Goal: Task Accomplishment & Management: Manage account settings

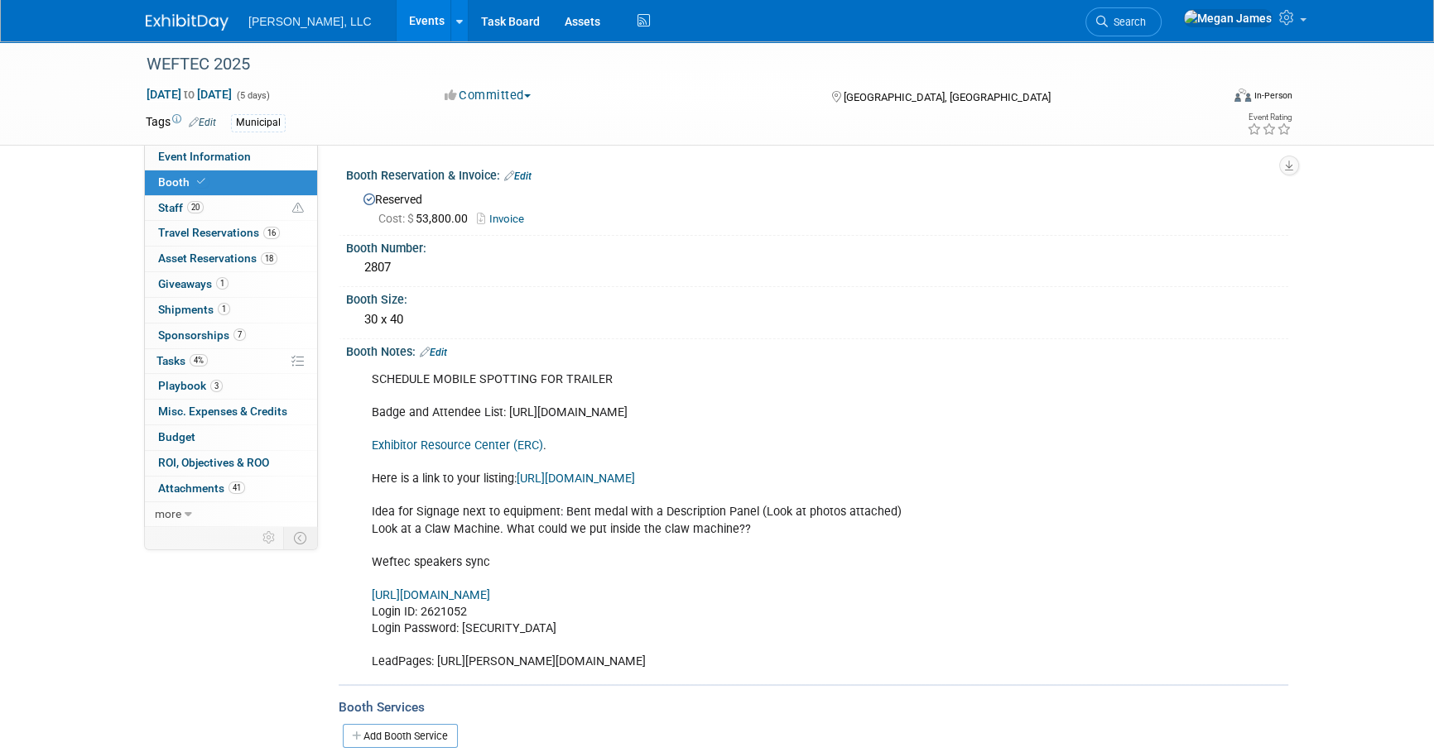
click at [397, 32] on link "Events" at bounding box center [427, 20] width 60 height 41
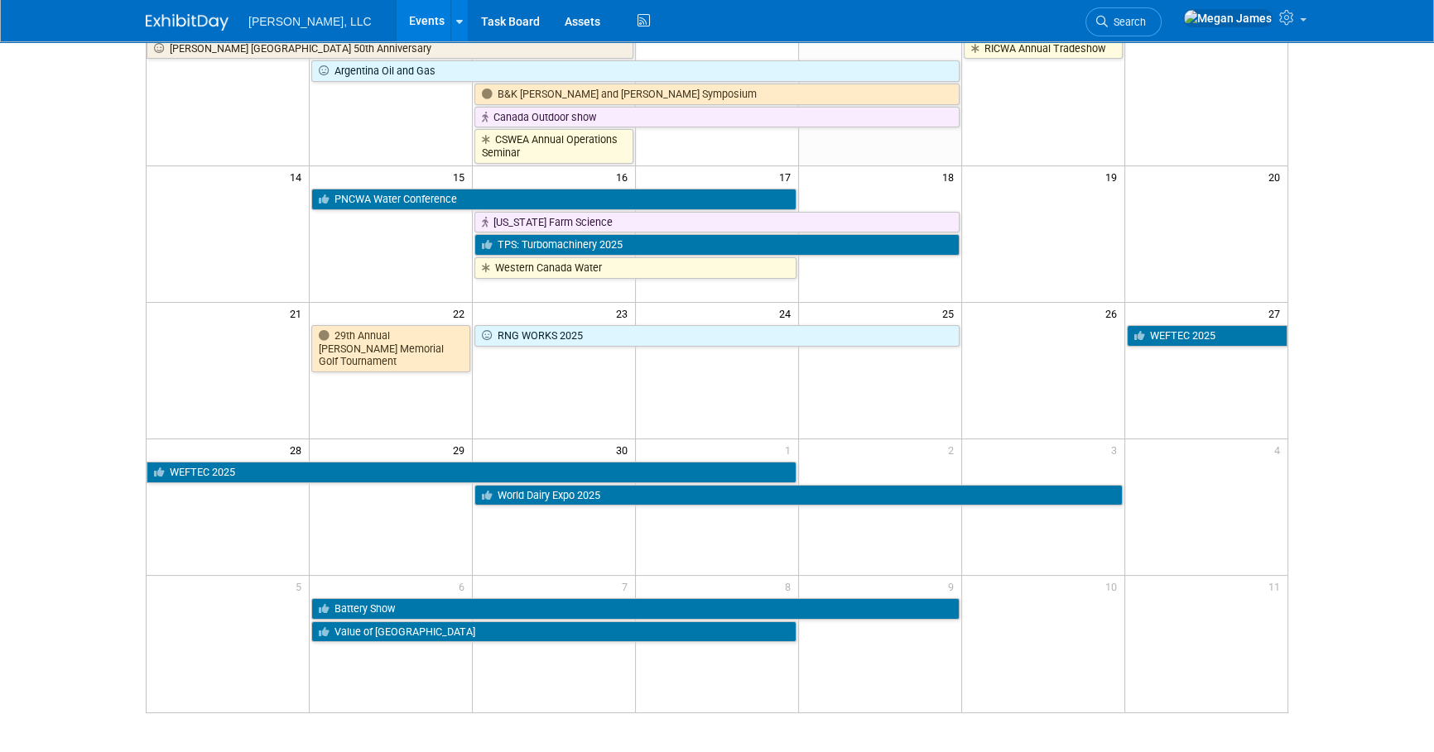
scroll to position [376, 0]
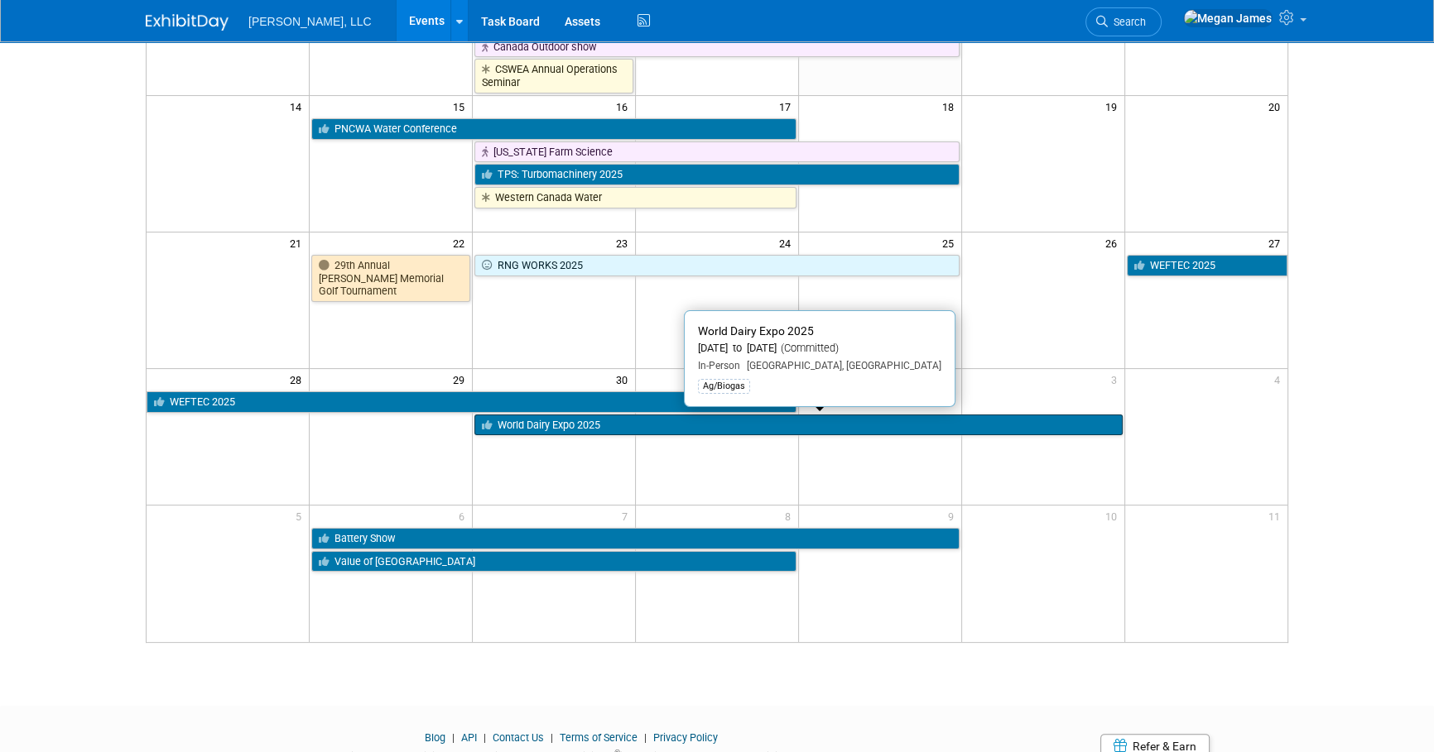
click at [518, 421] on link "World Dairy Expo 2025" at bounding box center [797, 426] width 647 height 22
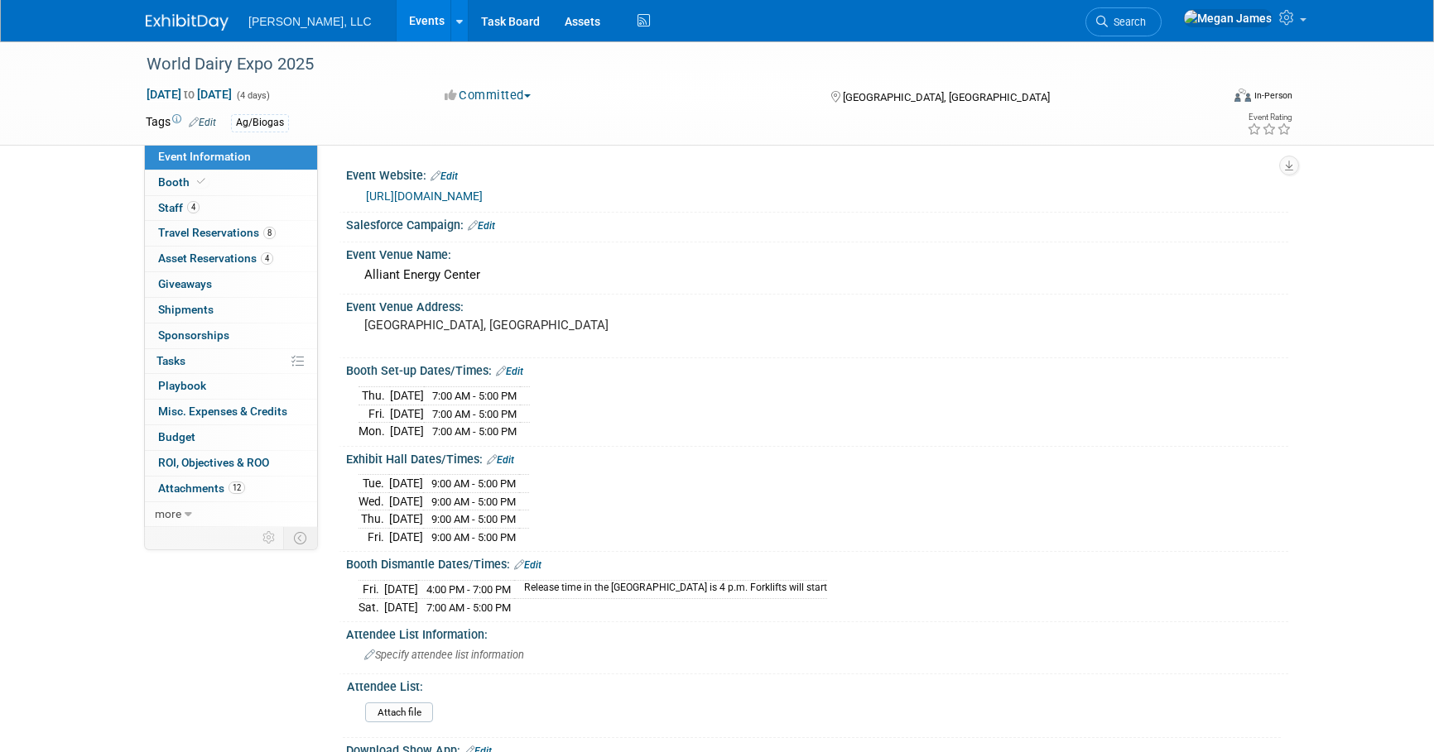
select select "Ag/Biogas"
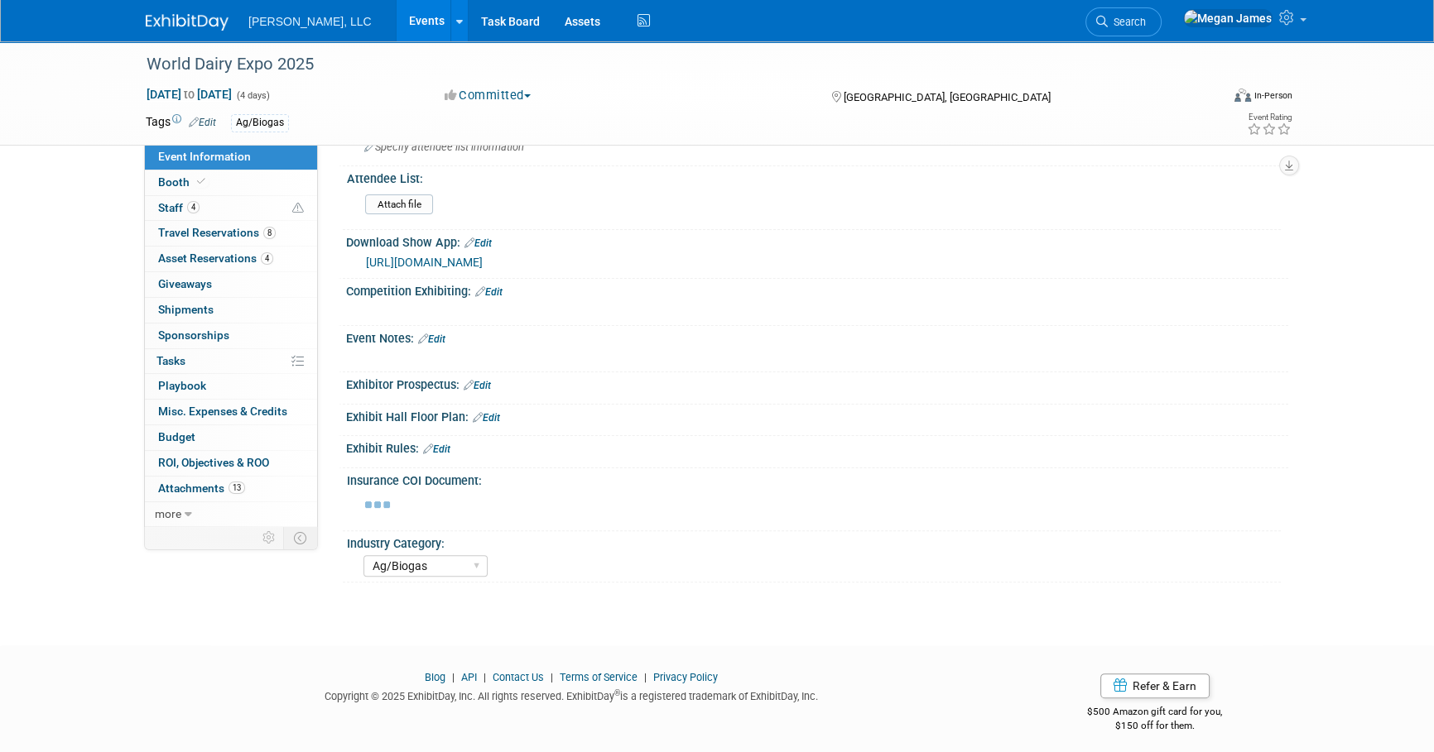
scroll to position [497, 0]
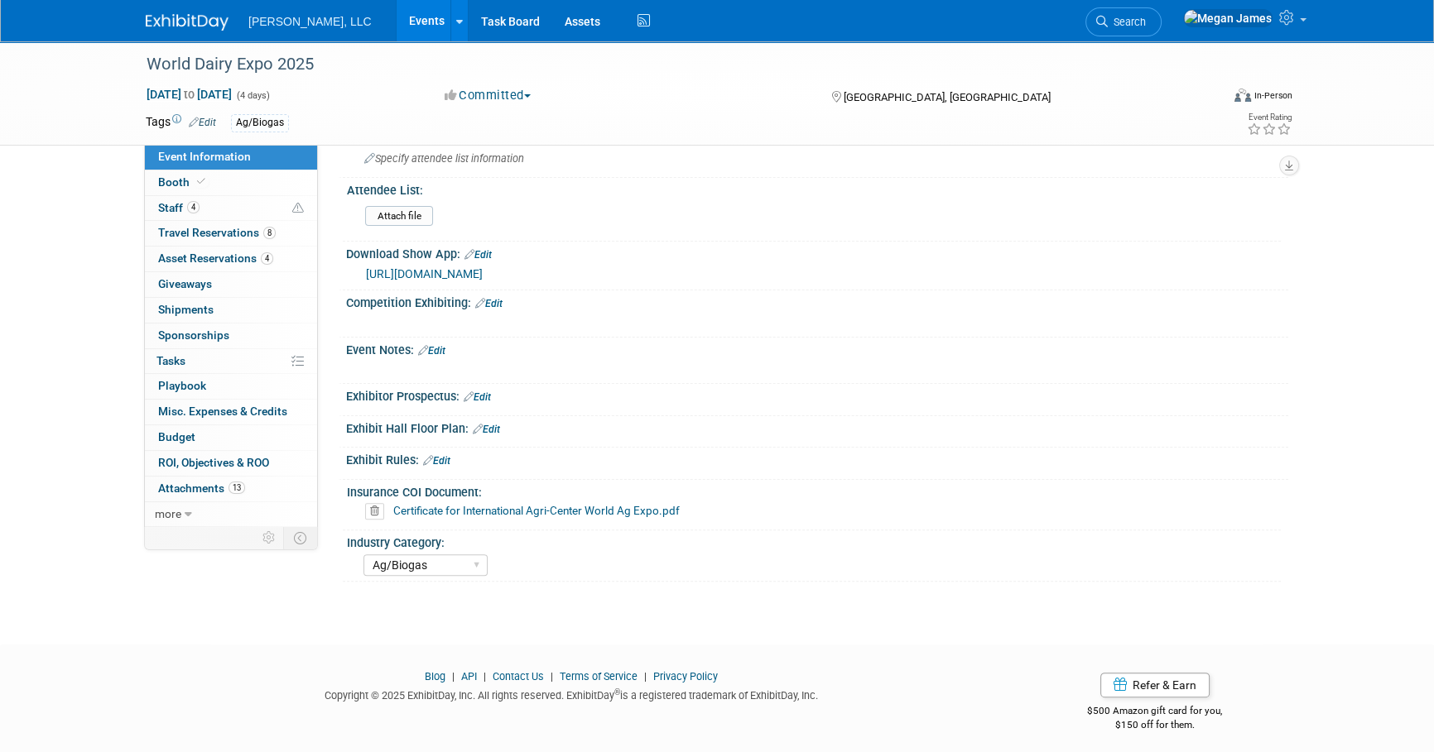
click at [397, 30] on link "Events" at bounding box center [427, 20] width 60 height 41
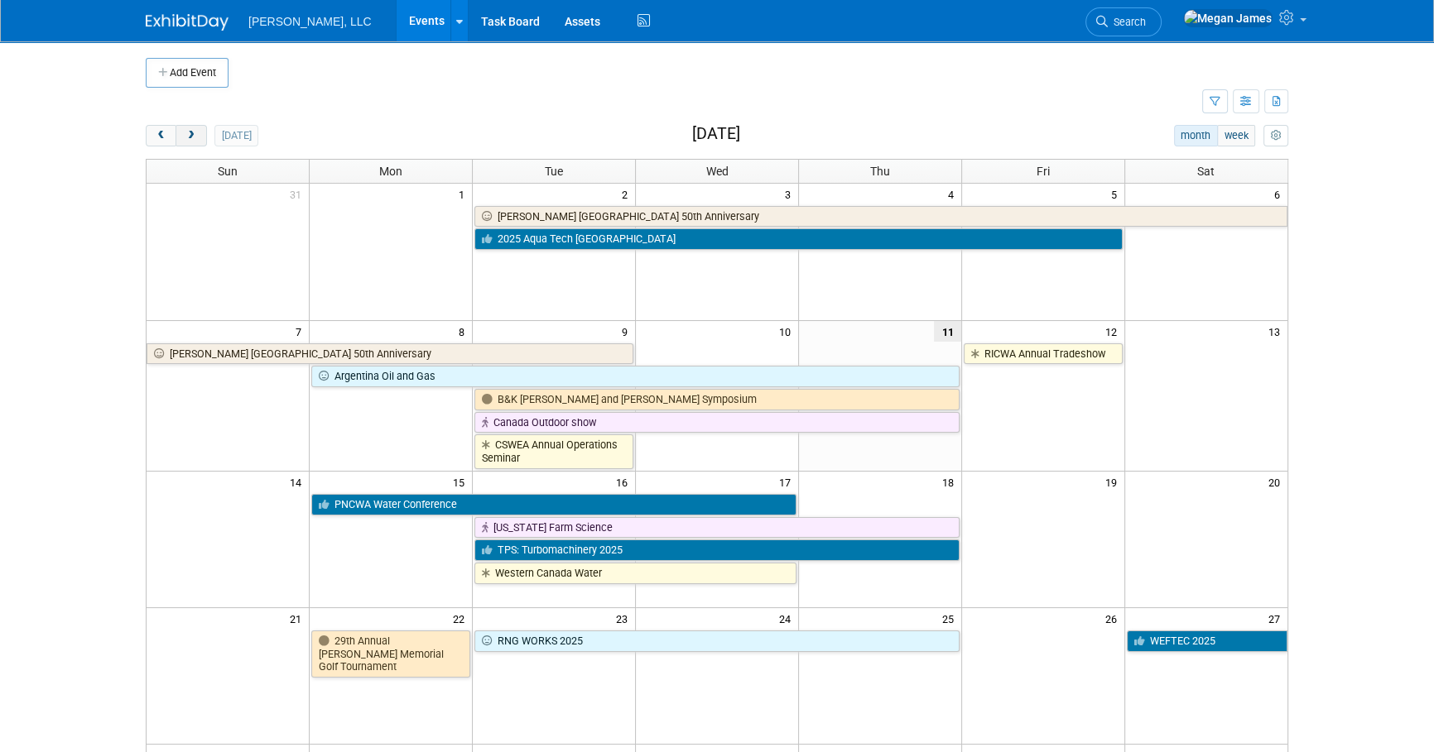
click at [201, 140] on button "next" at bounding box center [190, 136] width 31 height 22
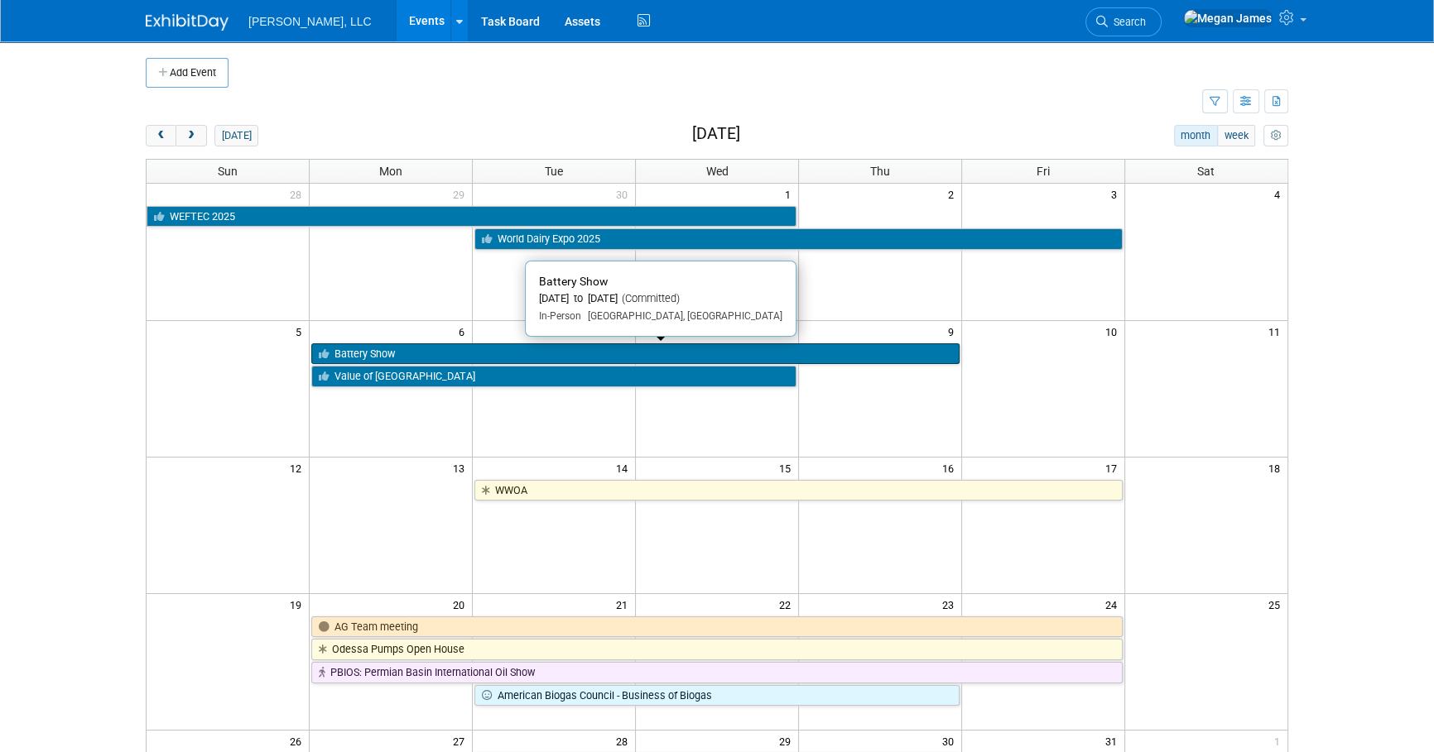
click at [358, 355] on link "Battery Show" at bounding box center [634, 355] width 647 height 22
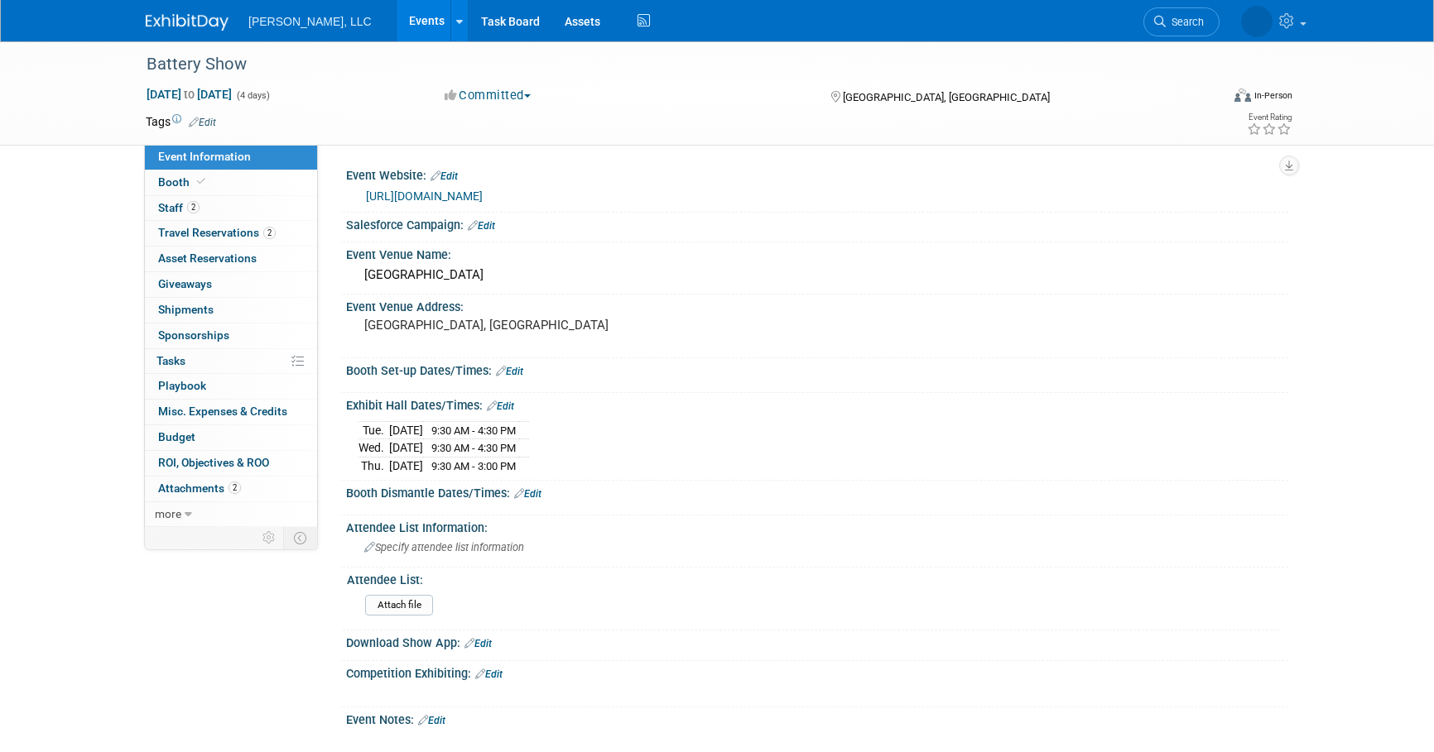
select select "Industrial"
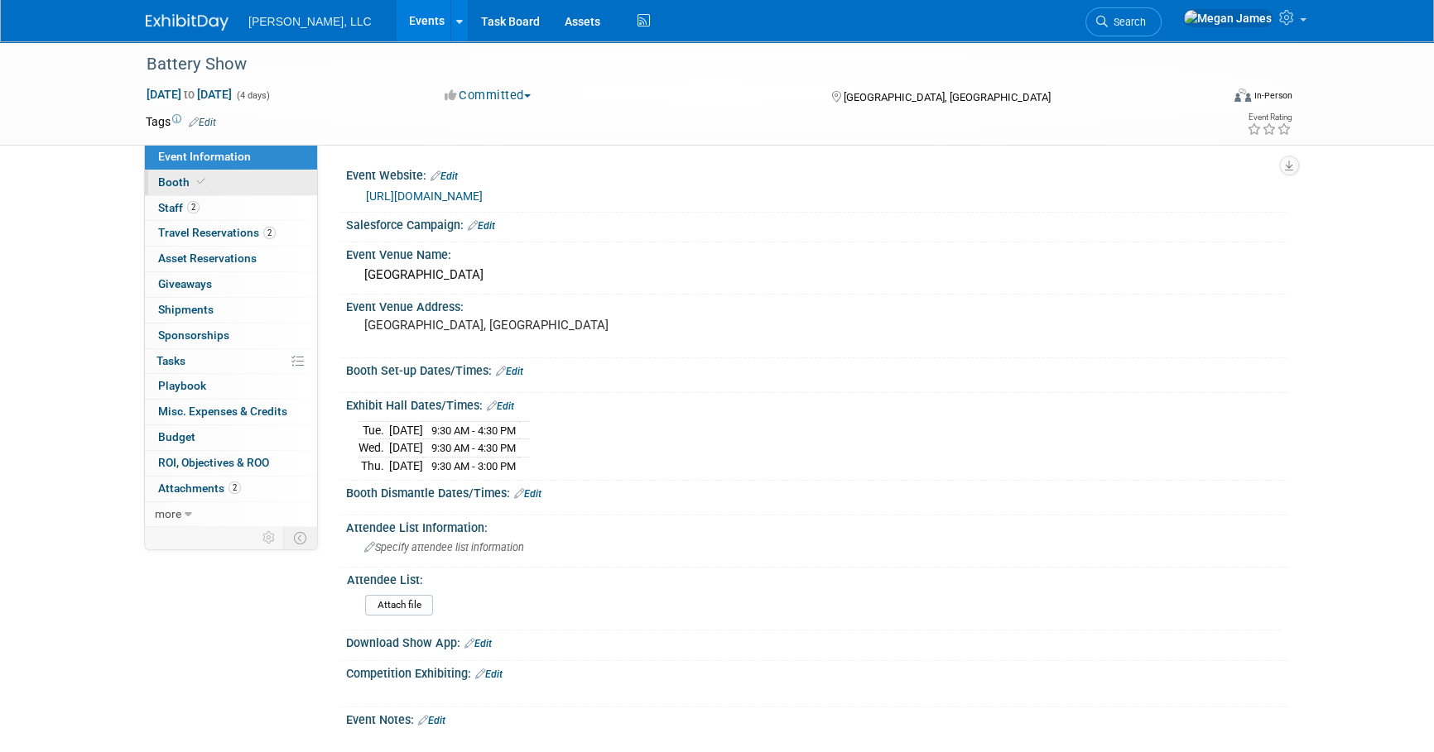
click at [288, 180] on link "Booth" at bounding box center [231, 183] width 172 height 25
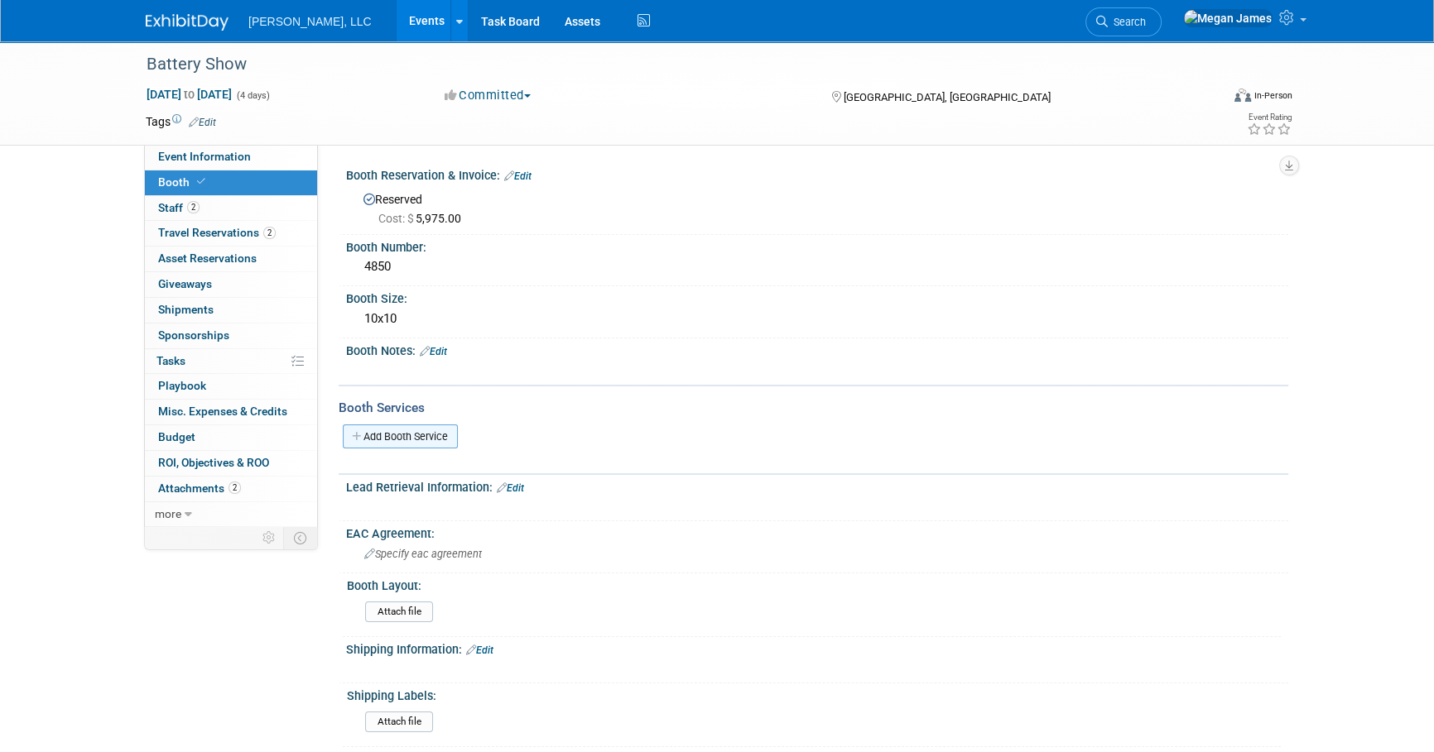
click at [432, 438] on link "Add Booth Service" at bounding box center [400, 437] width 115 height 24
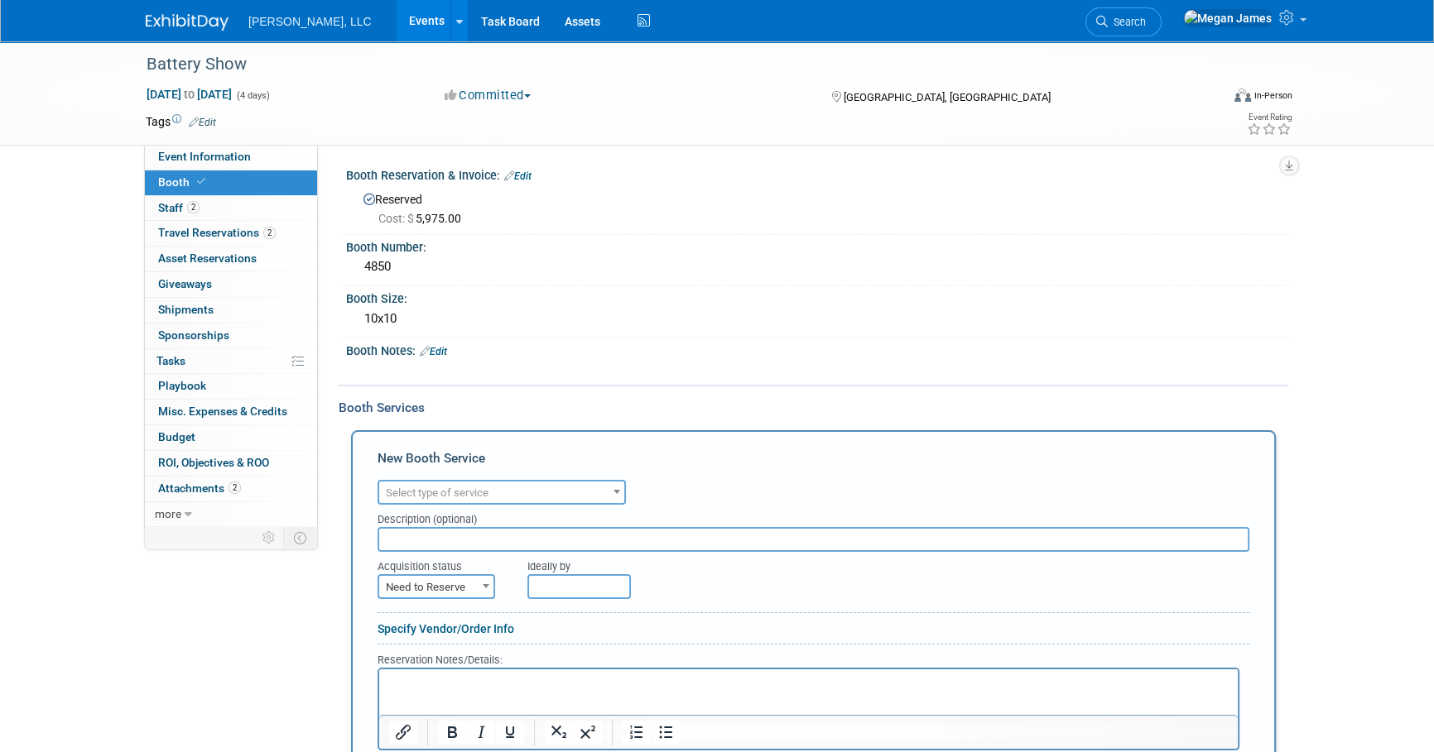
click at [497, 488] on span "Select type of service" at bounding box center [501, 493] width 245 height 23
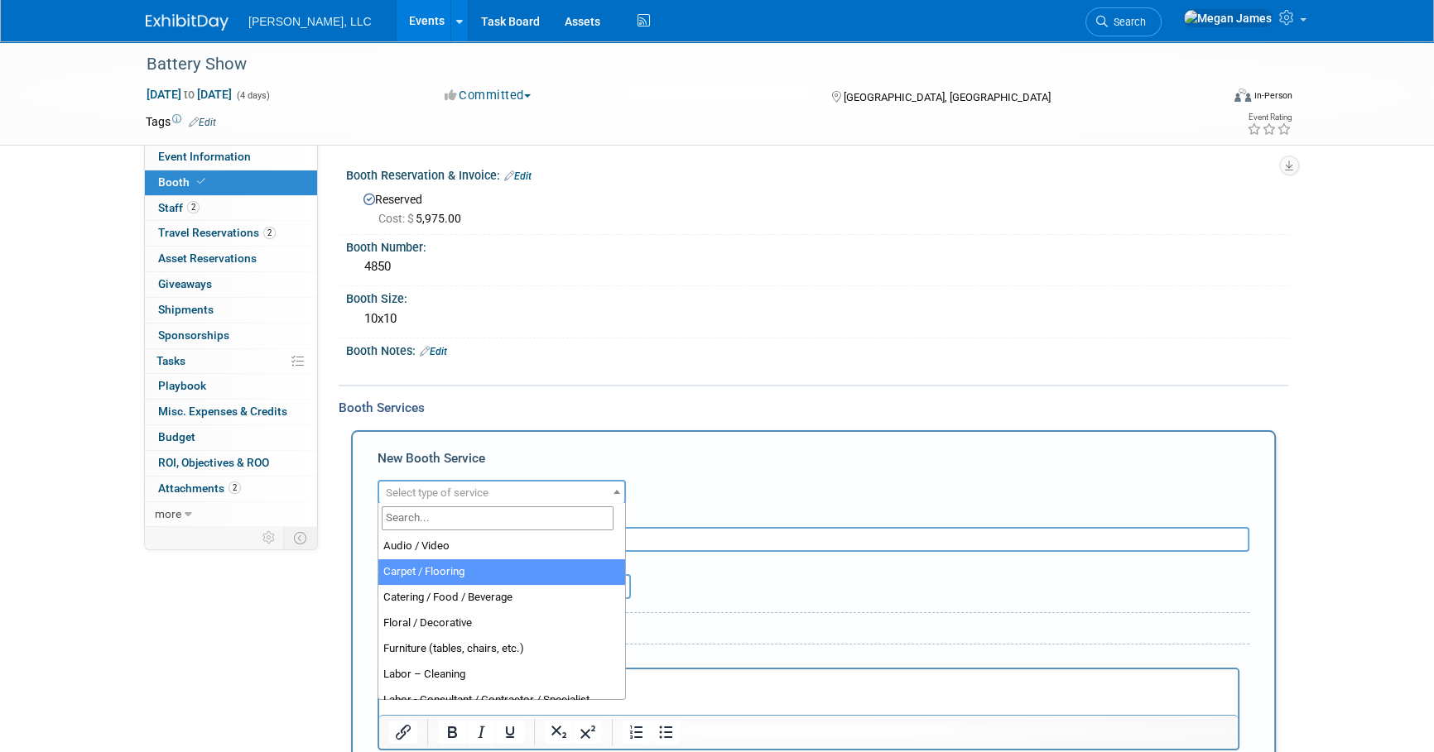
select select "4"
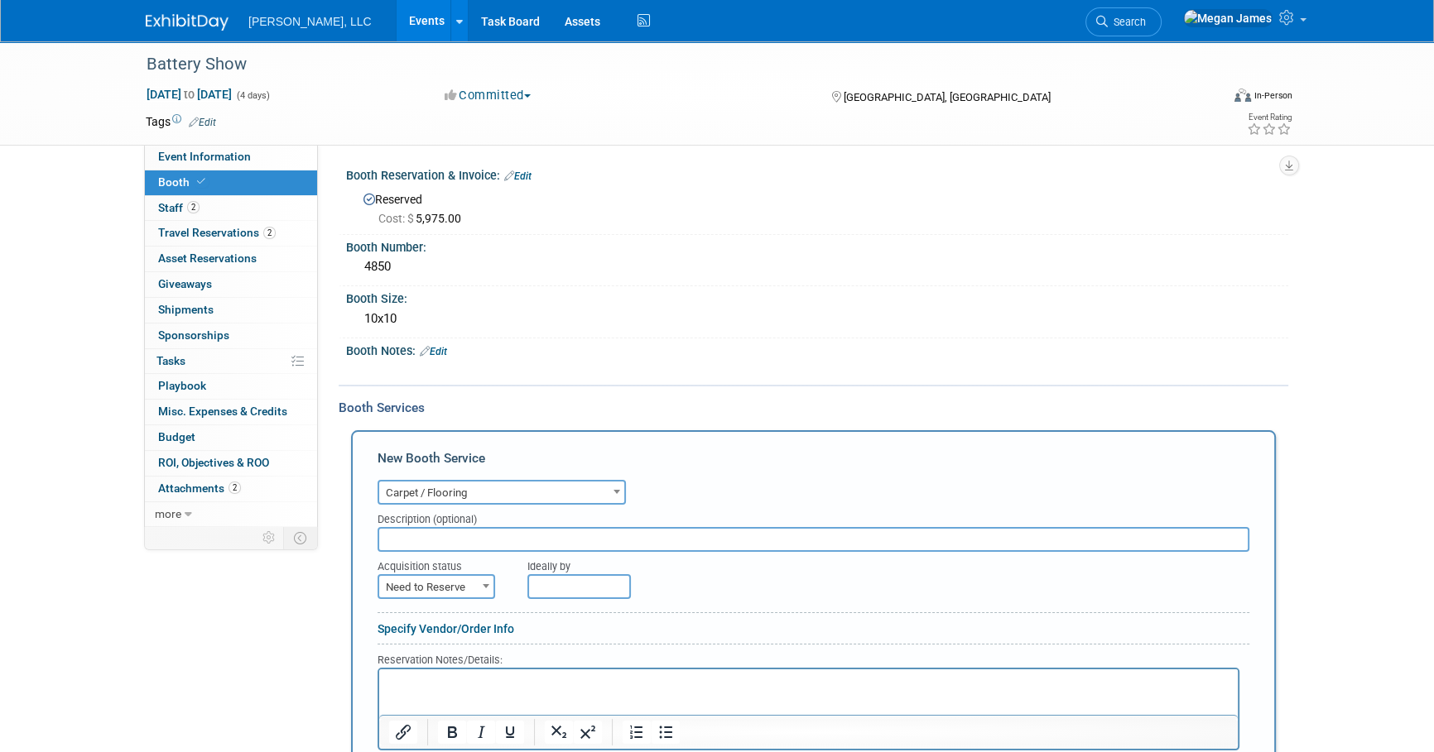
click at [470, 541] on input "text" at bounding box center [813, 539] width 872 height 25
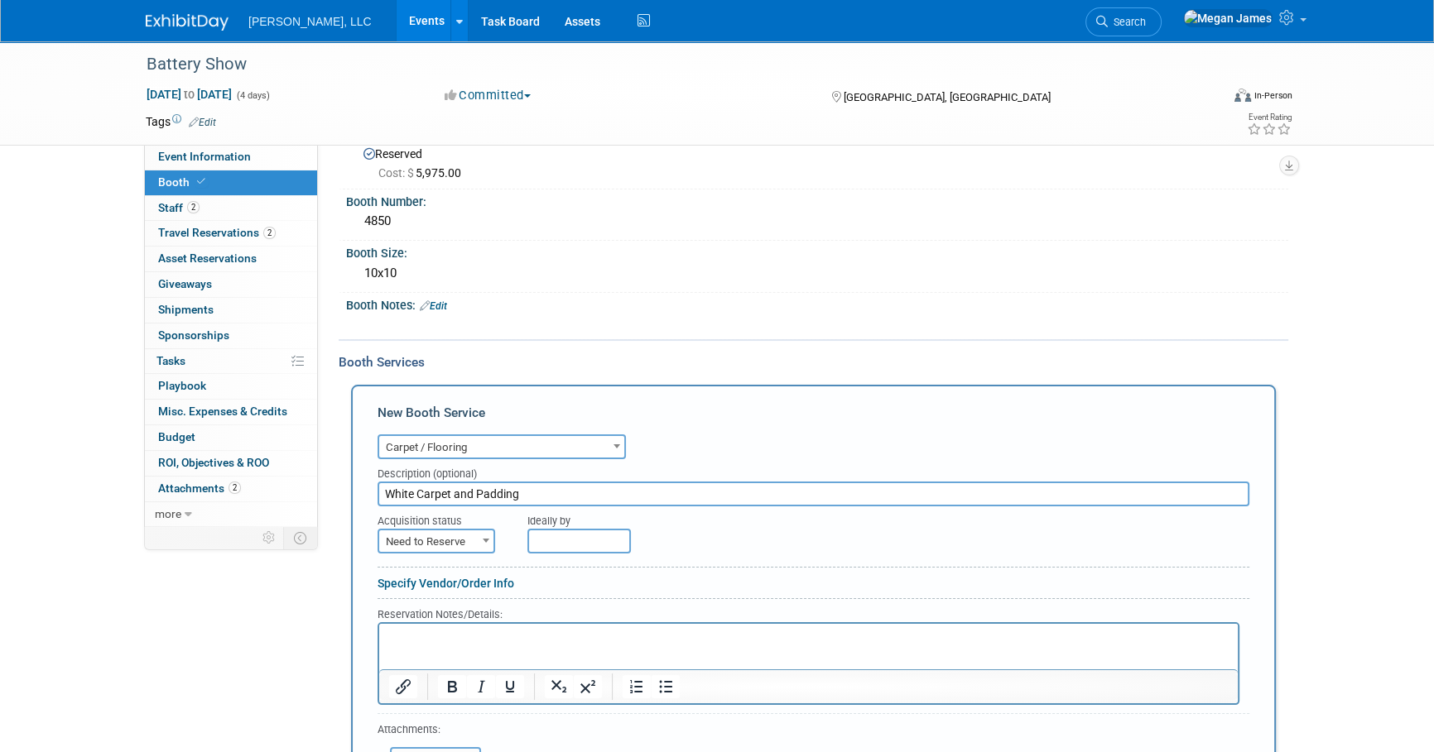
scroll to position [225, 0]
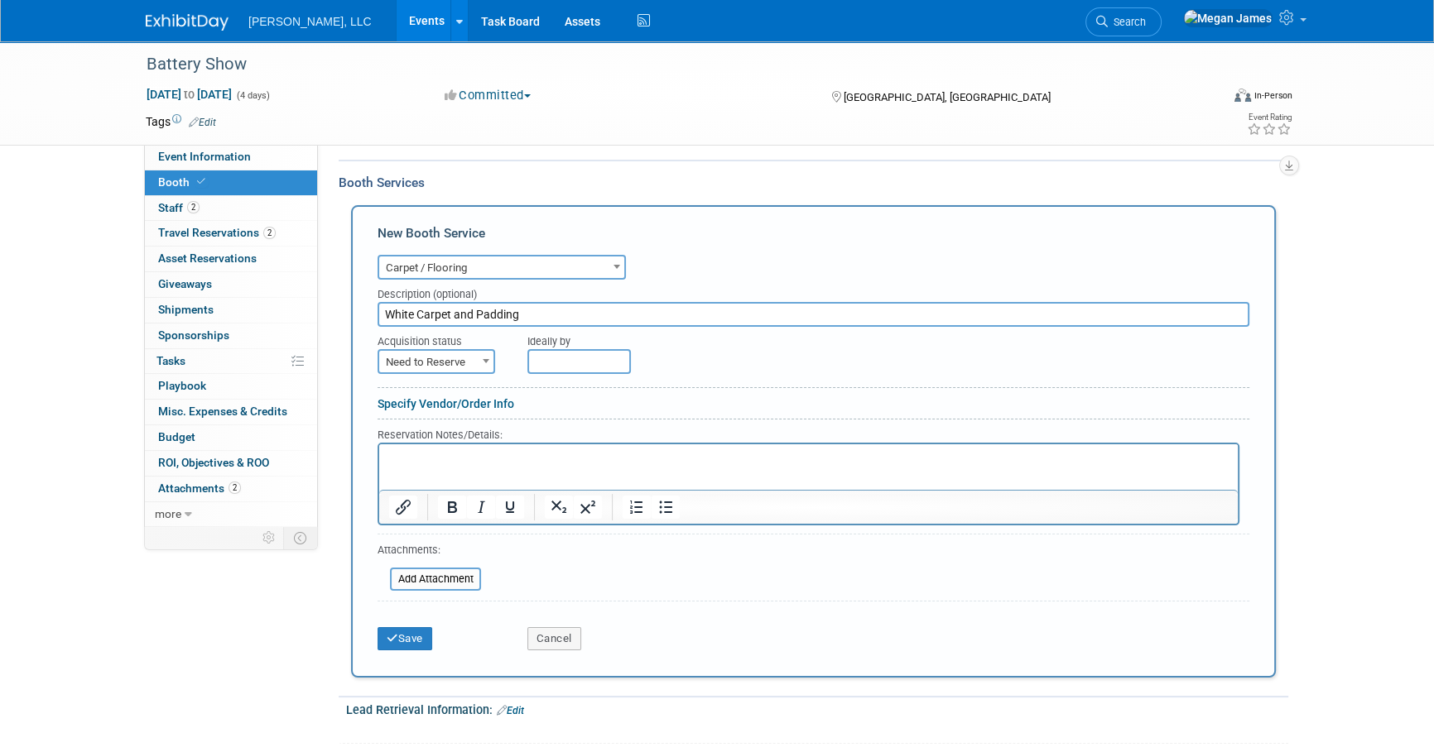
type input "White Carpet and Padding"
click at [468, 353] on span "Need to Reserve" at bounding box center [436, 362] width 114 height 23
drag, startPoint x: 444, startPoint y: 410, endPoint x: 367, endPoint y: 434, distance: 80.6
select select "2"
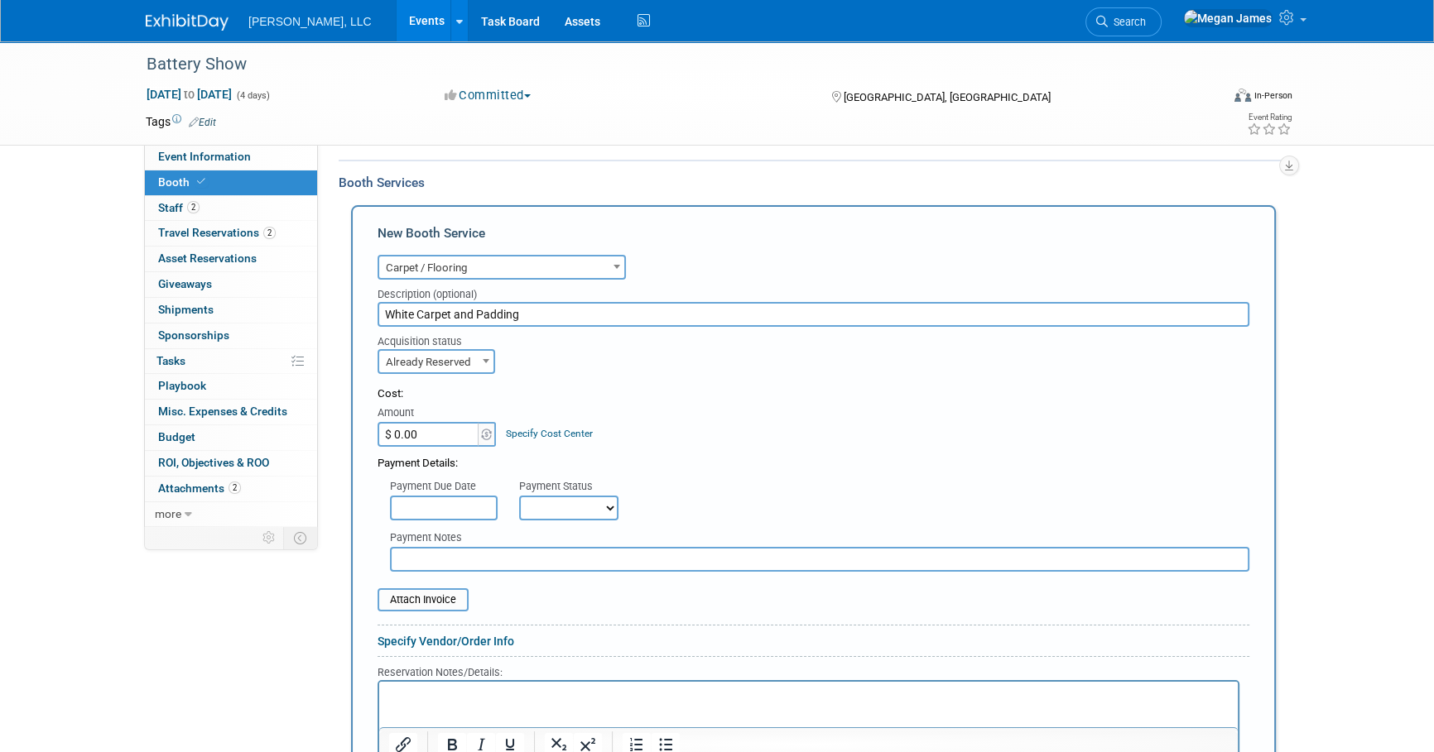
drag, startPoint x: 430, startPoint y: 435, endPoint x: 461, endPoint y: 435, distance: 30.6
click at [430, 435] on input "$ 0.00" at bounding box center [428, 434] width 103 height 25
paste input "1,05"
type input "$ 1,050.00"
click at [741, 447] on div "Payment Details:" at bounding box center [813, 459] width 872 height 25
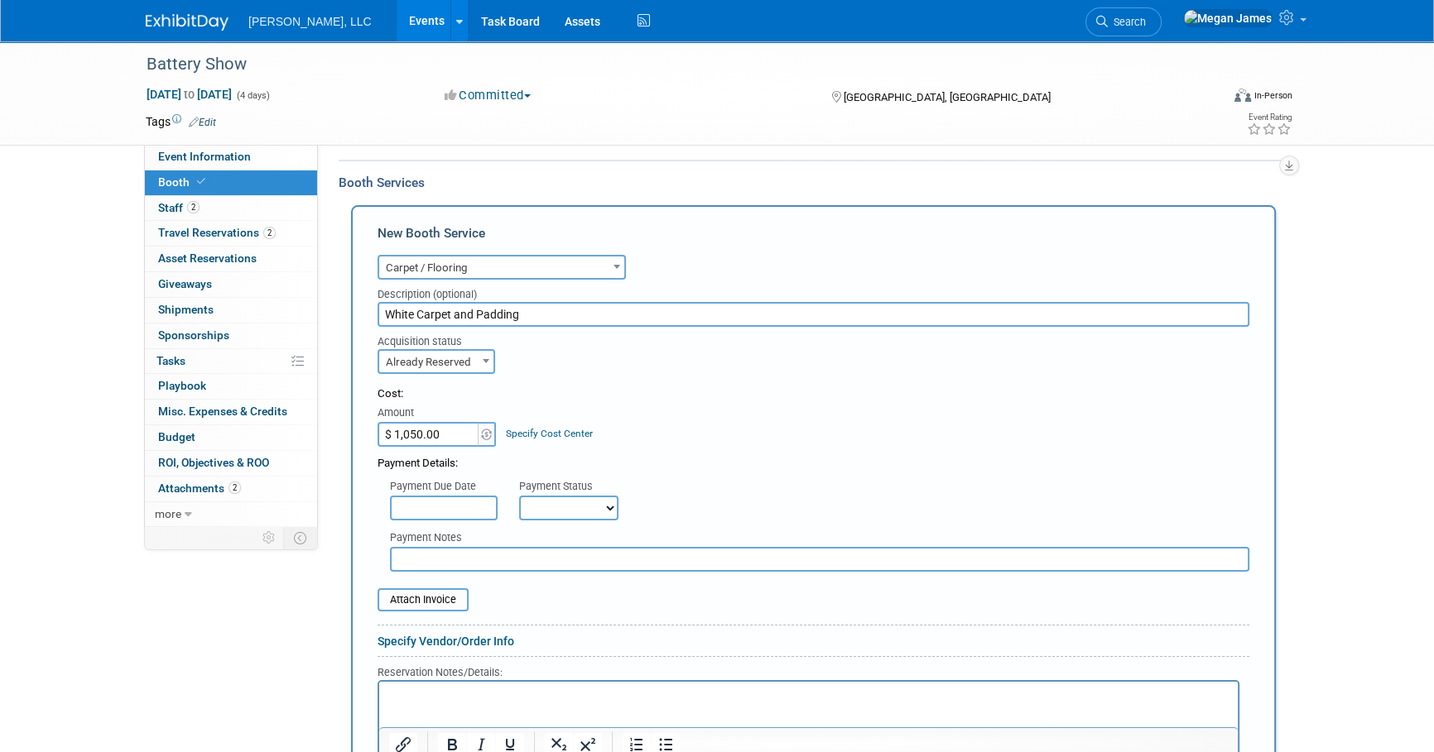
click at [661, 450] on div "Payment Details:" at bounding box center [813, 459] width 872 height 25
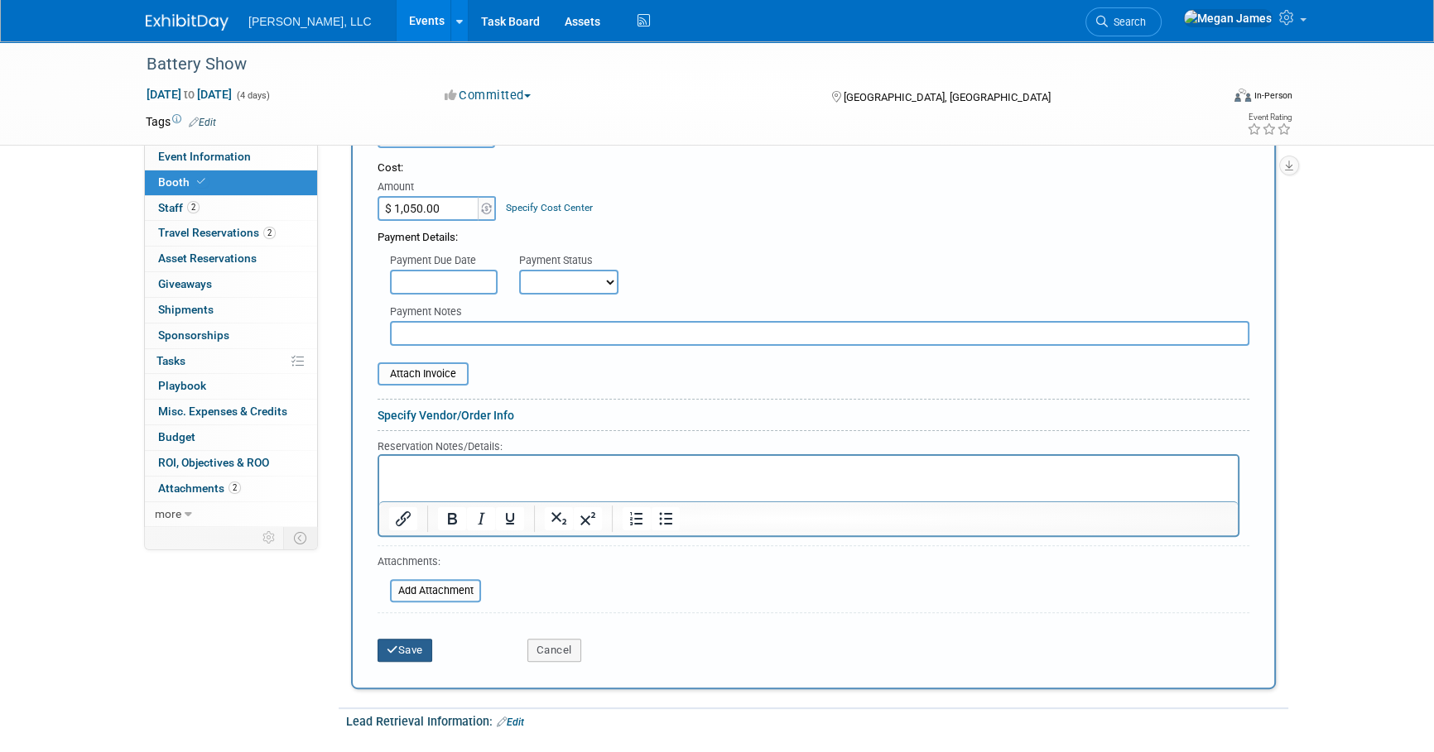
click at [406, 647] on button "Save" at bounding box center [404, 650] width 55 height 23
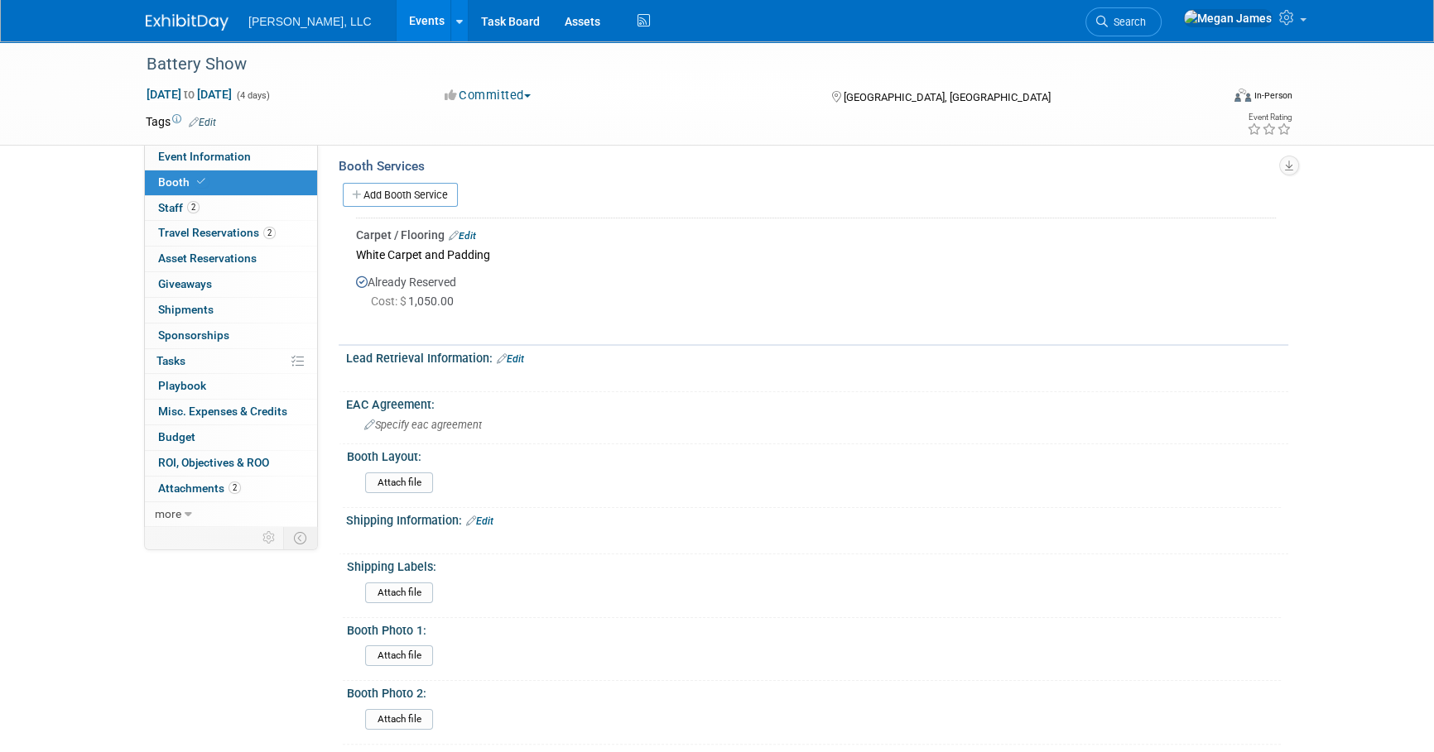
scroll to position [208, 0]
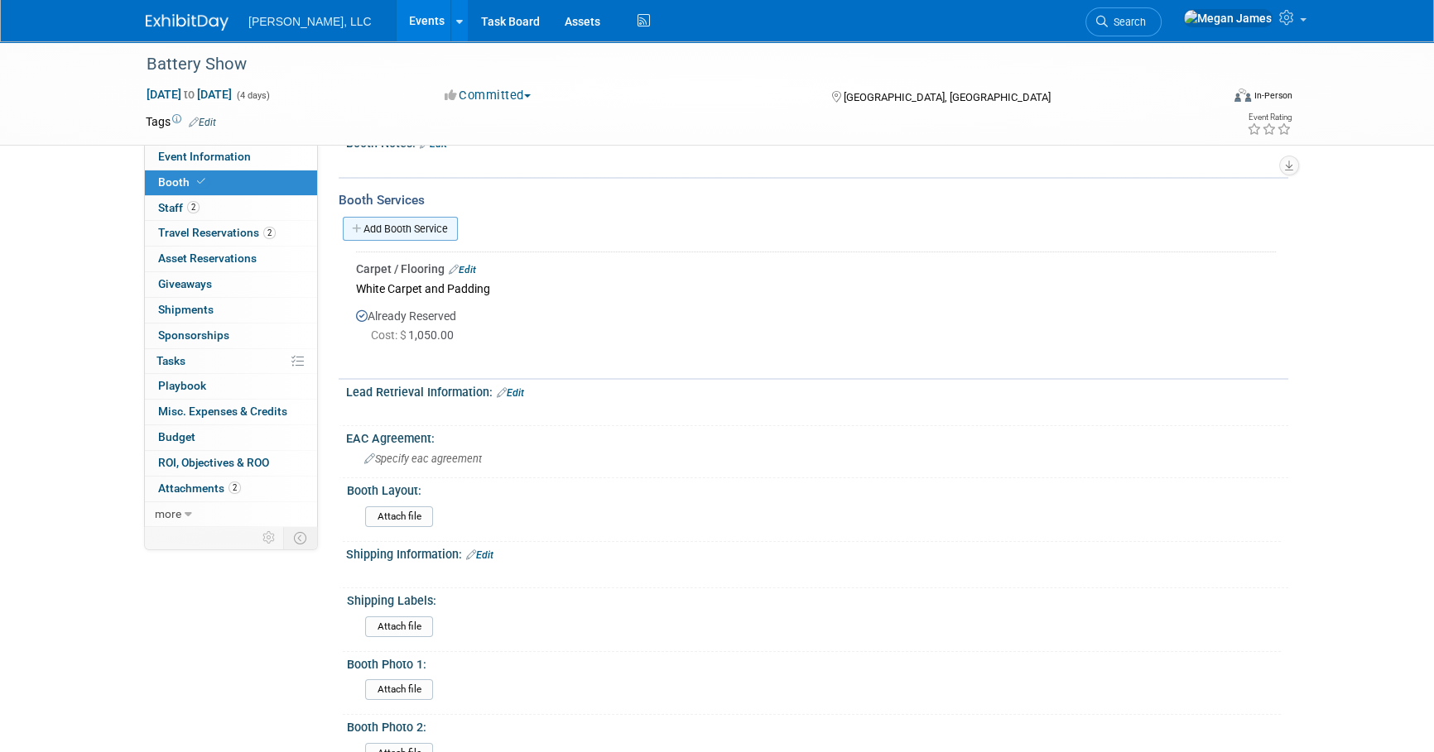
click at [447, 228] on link "Add Booth Service" at bounding box center [400, 229] width 115 height 24
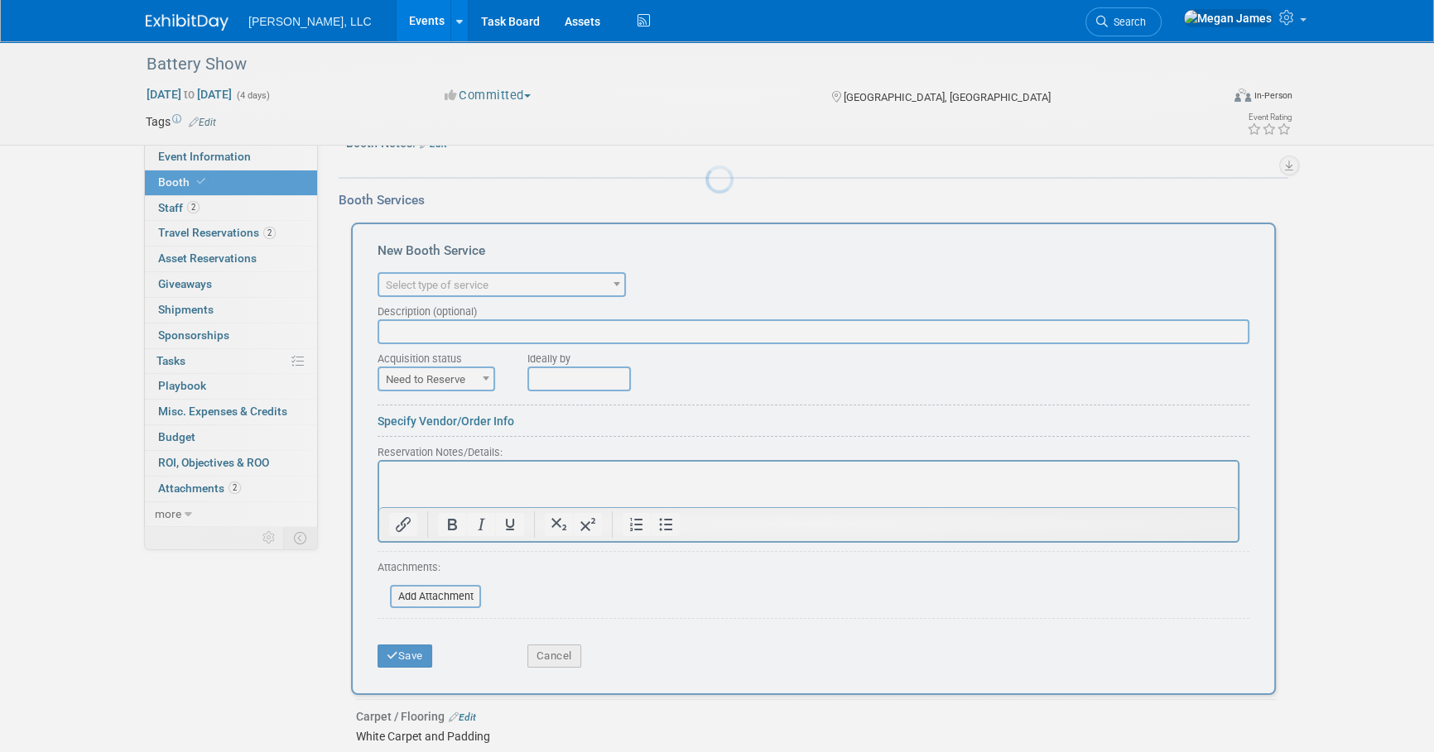
scroll to position [0, 0]
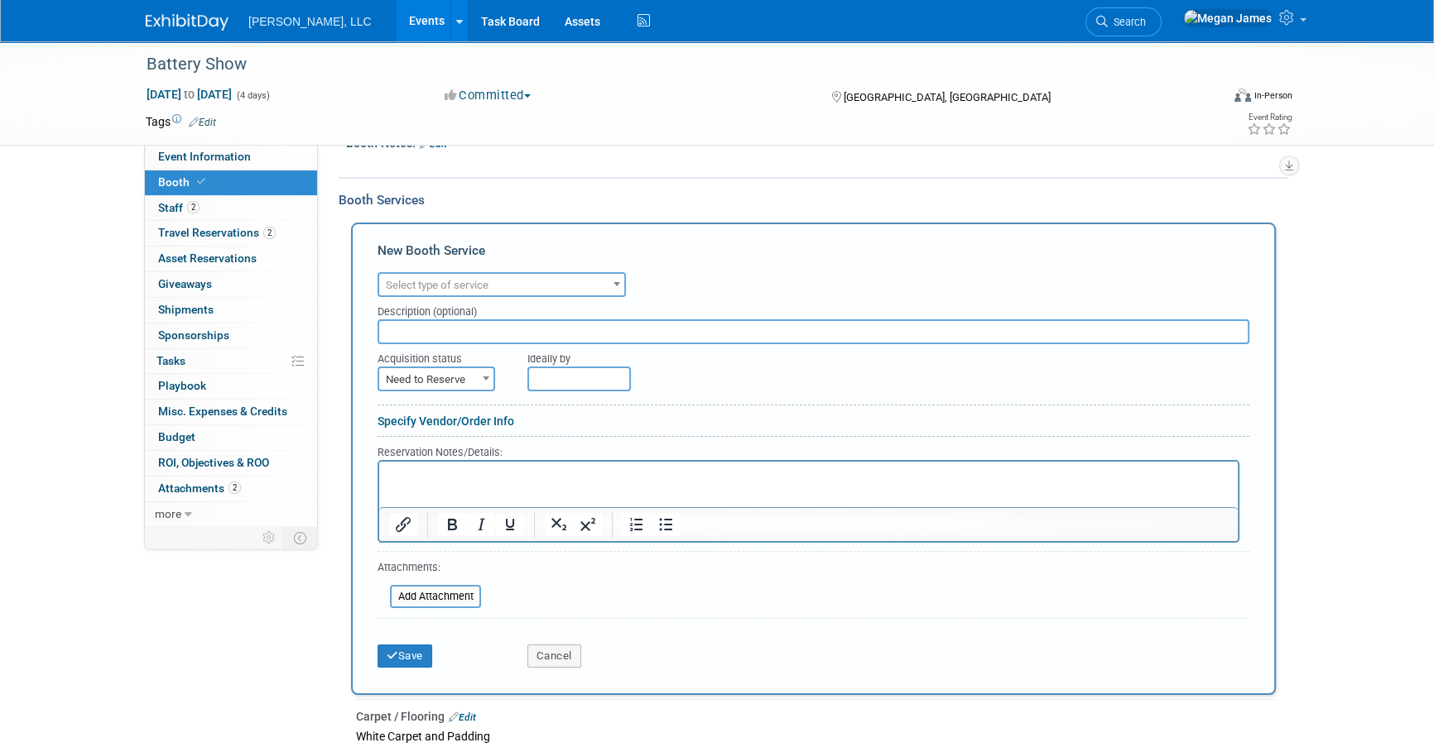
click at [457, 284] on span "Select type of service" at bounding box center [437, 285] width 103 height 12
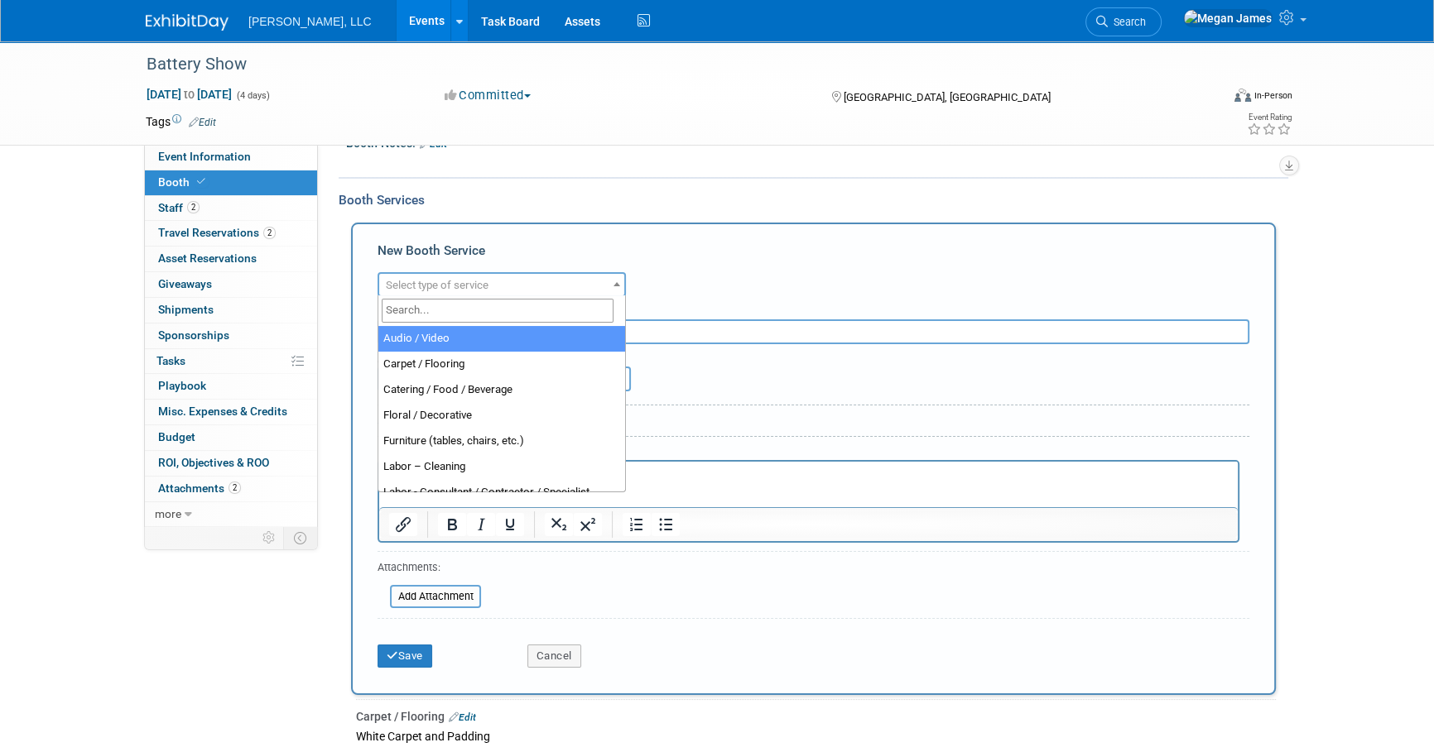
click at [453, 311] on input "search" at bounding box center [498, 311] width 232 height 24
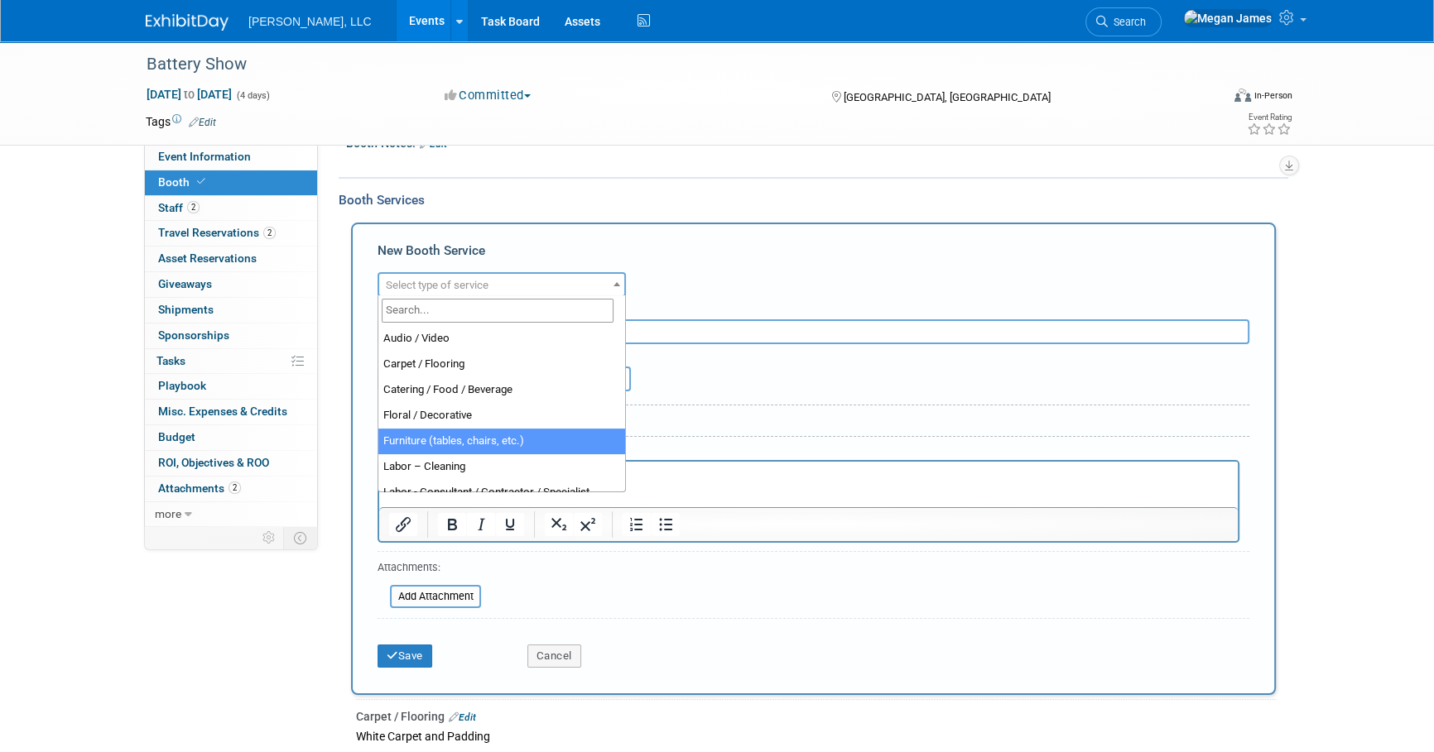
select select "6"
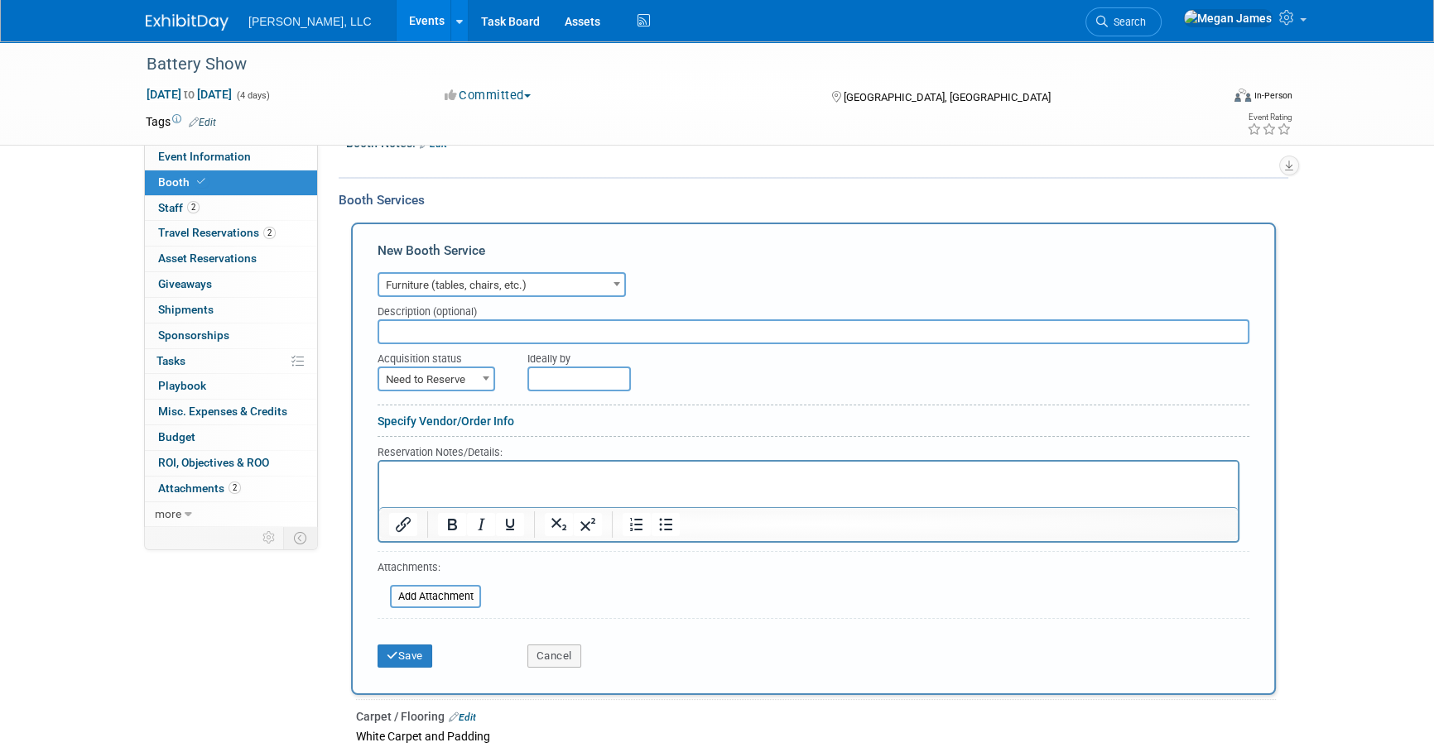
click at [858, 421] on div "Specify Vendor/Order Info" at bounding box center [813, 421] width 872 height 17
click at [470, 381] on span "Need to Reserve" at bounding box center [436, 379] width 114 height 23
select select "2"
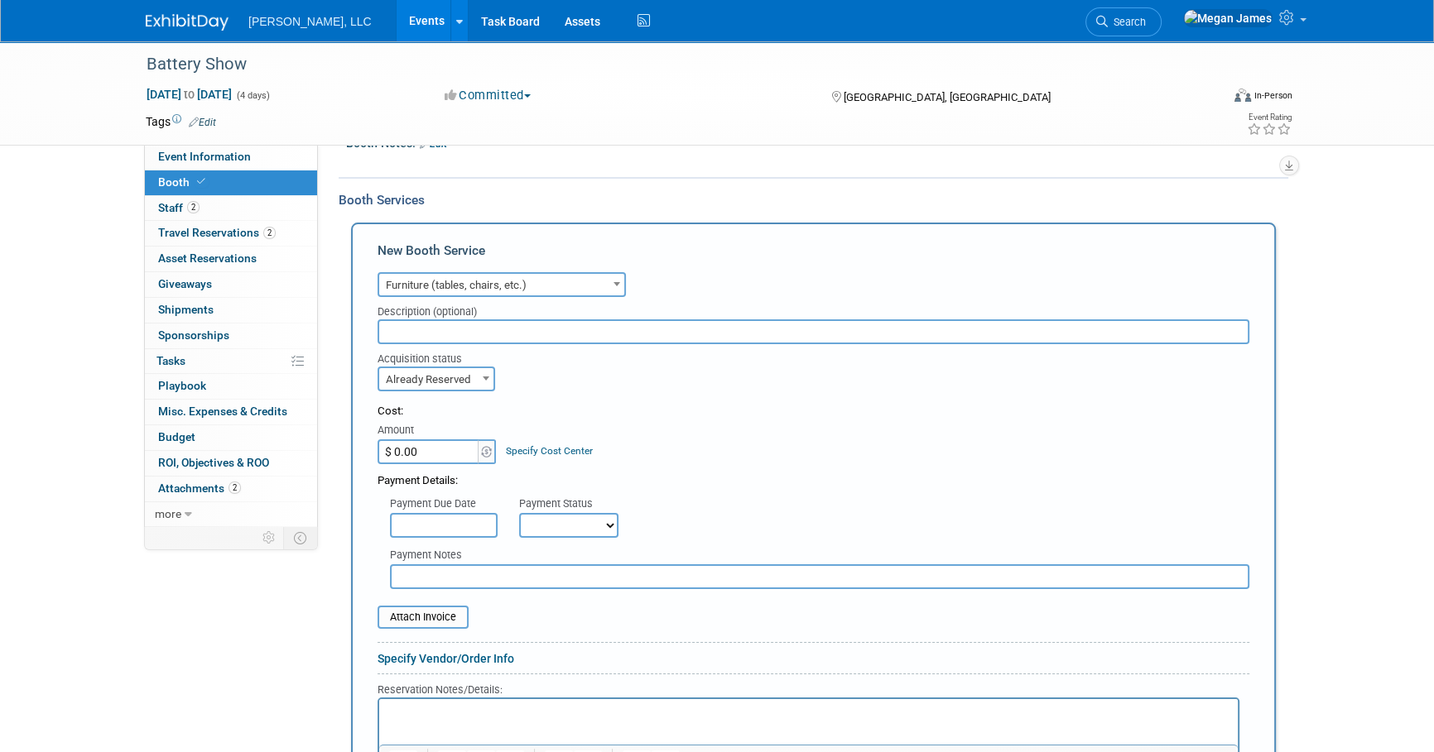
click at [439, 442] on input "$ 0.00" at bounding box center [428, 452] width 103 height 25
paste input "176"
type input "$ 176.00"
click at [445, 330] on input "text" at bounding box center [813, 332] width 872 height 25
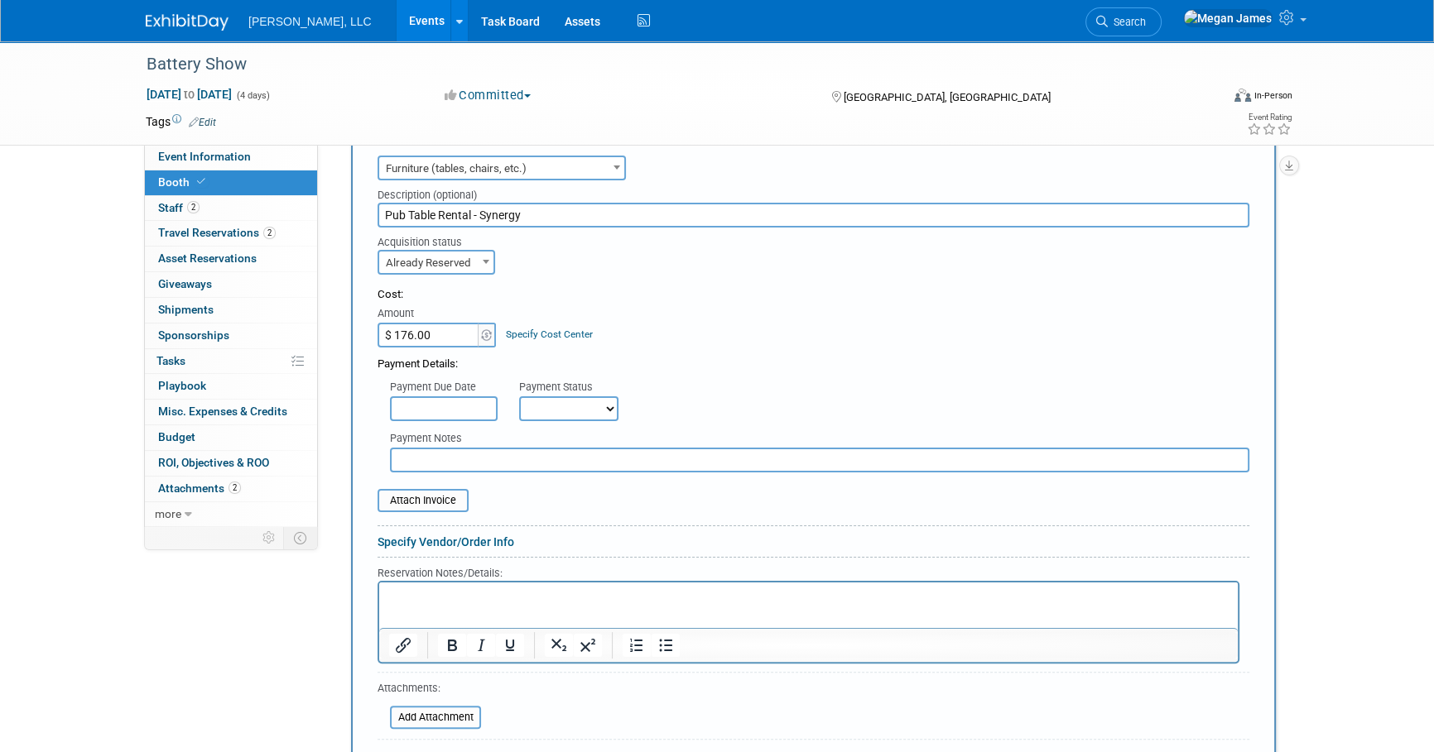
scroll to position [434, 0]
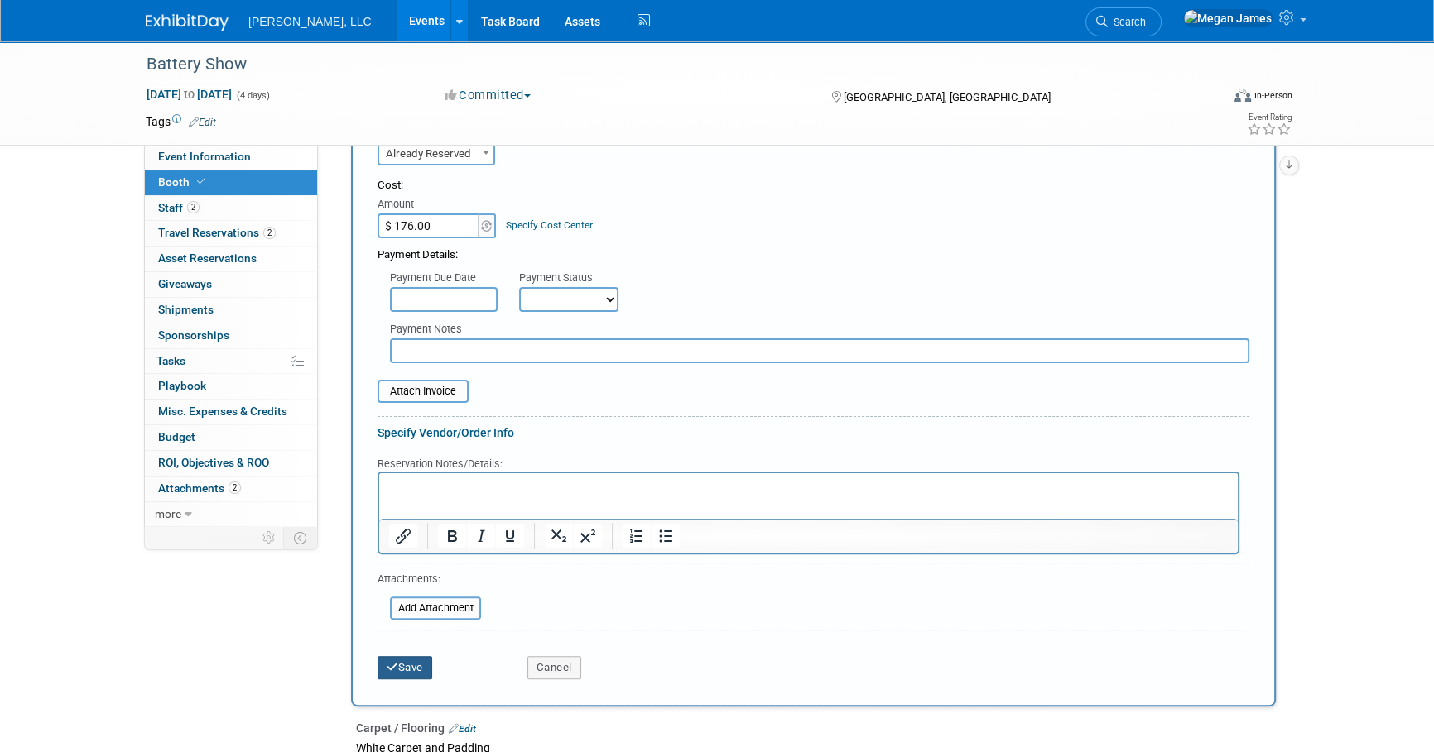
type input "Pub Table Rental - Synergy"
drag, startPoint x: 415, startPoint y: 668, endPoint x: 495, endPoint y: 637, distance: 86.2
click at [414, 668] on button "Save" at bounding box center [404, 667] width 55 height 23
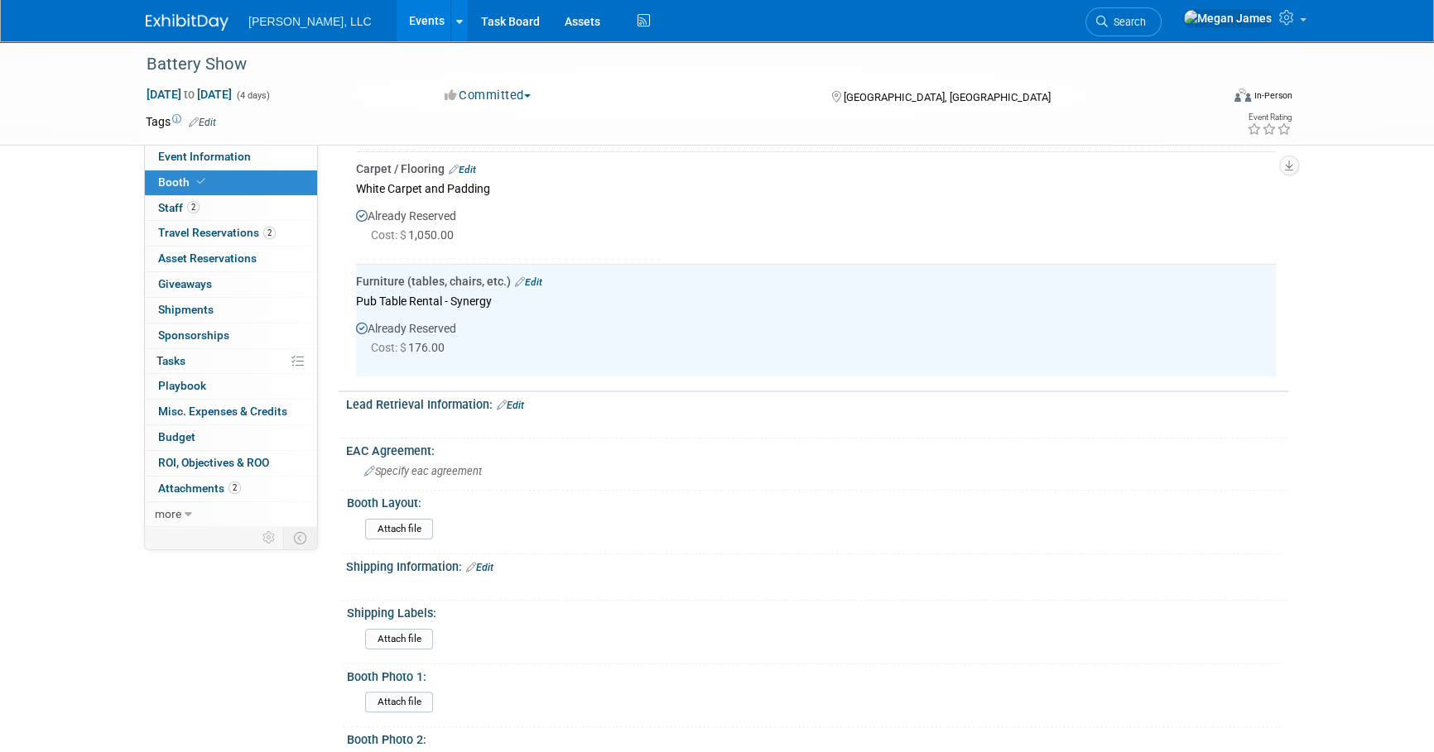
scroll to position [170, 0]
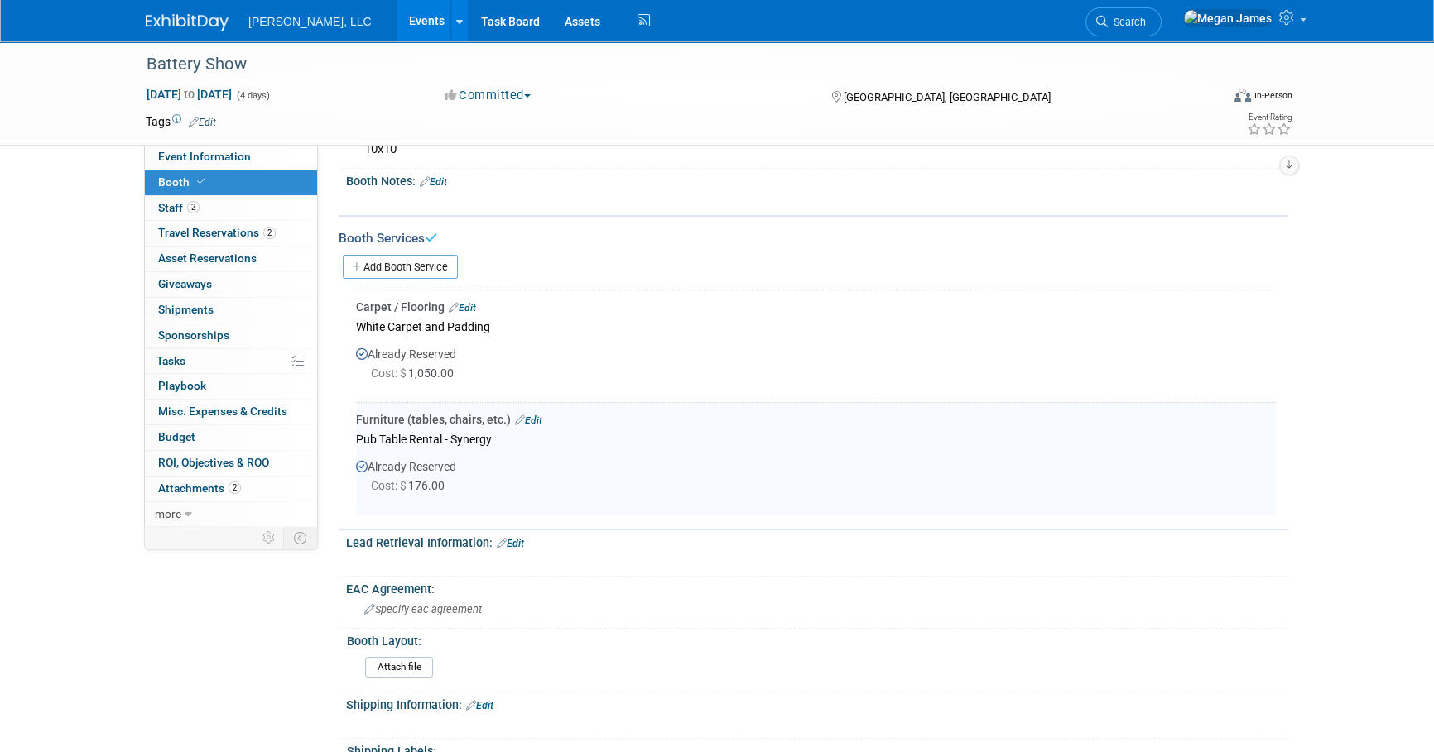
drag, startPoint x: 469, startPoint y: 306, endPoint x: 516, endPoint y: 306, distance: 47.2
click at [469, 306] on link "Edit" at bounding box center [462, 308] width 27 height 12
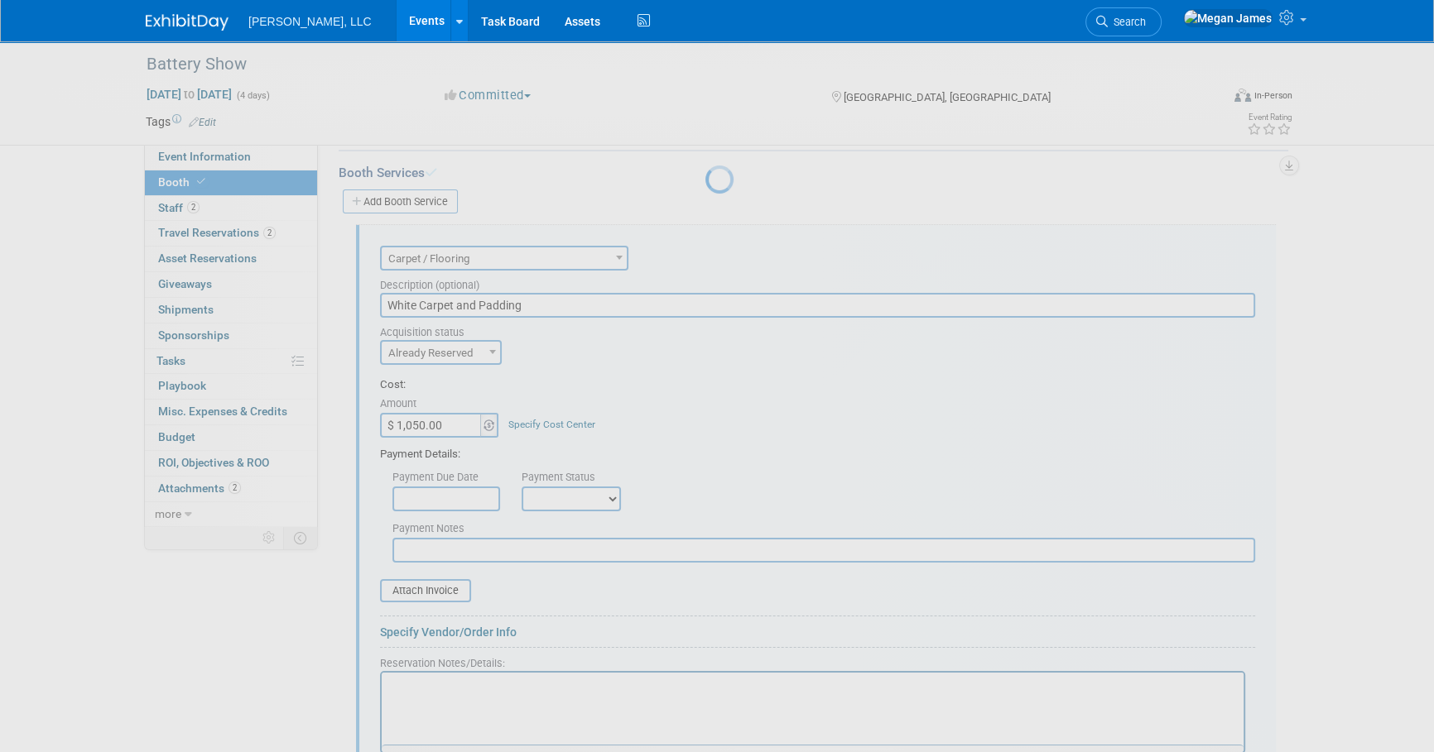
scroll to position [270, 0]
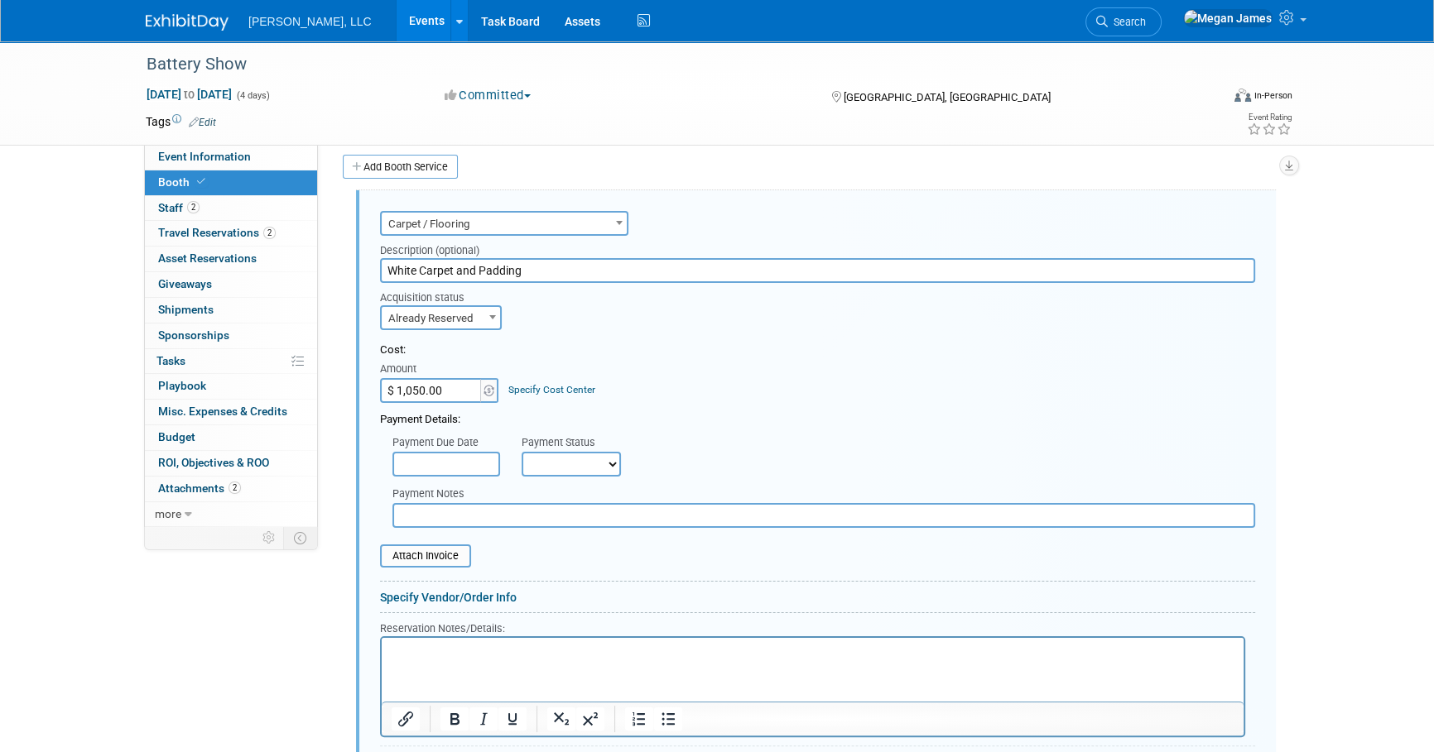
click at [529, 271] on input "White Carpet and Padding" at bounding box center [817, 270] width 875 height 25
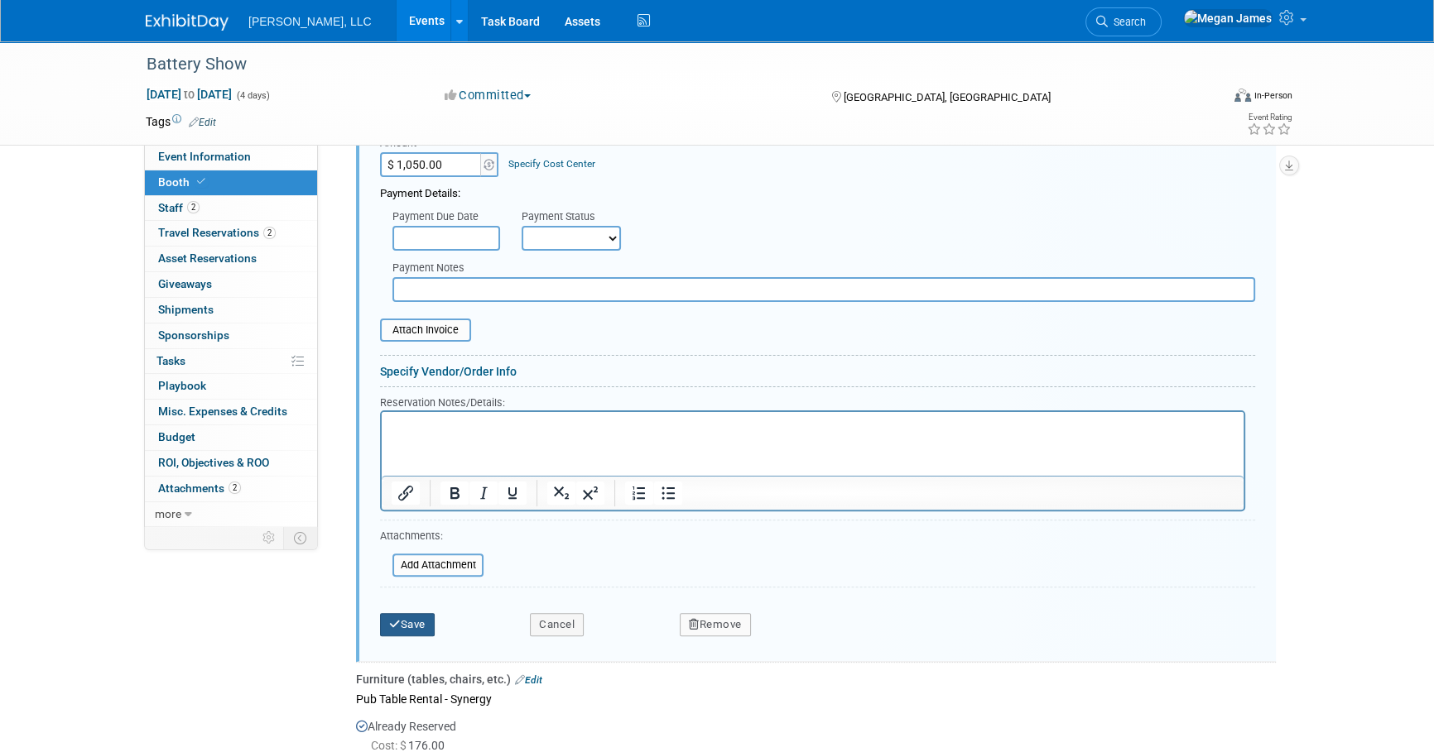
type input "White Carpet and Padding - Synergy"
click at [418, 626] on button "Save" at bounding box center [407, 624] width 55 height 23
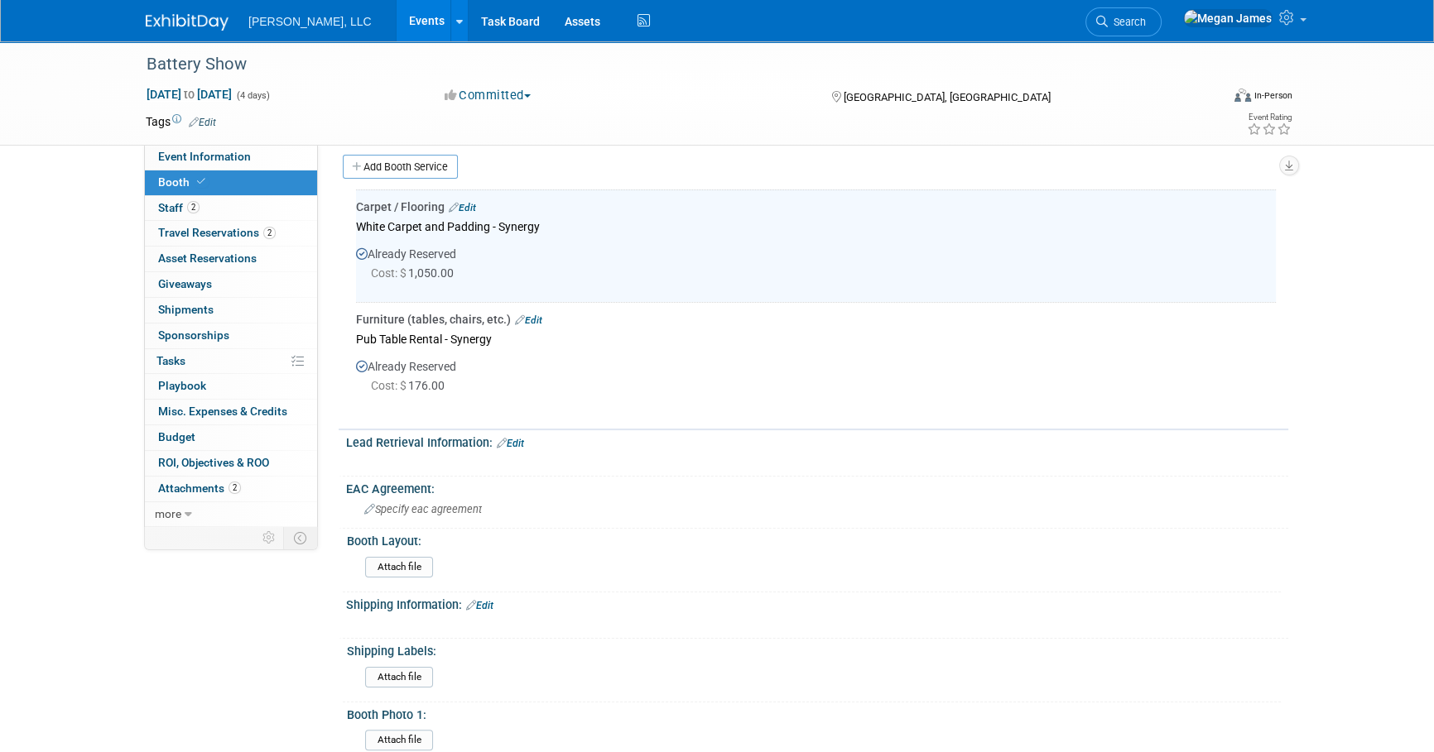
click at [222, 193] on link "Booth" at bounding box center [231, 183] width 172 height 25
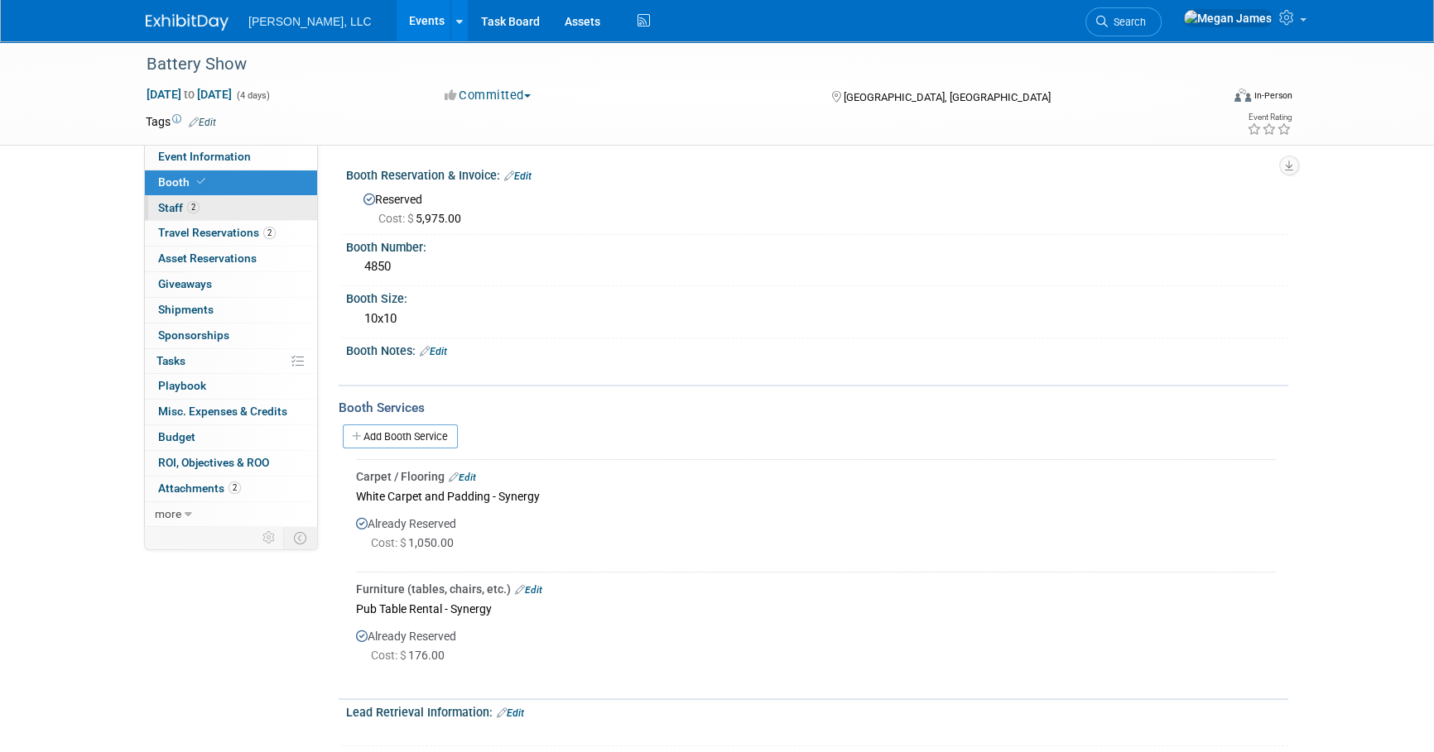
click at [237, 204] on link "2 Staff 2" at bounding box center [231, 208] width 172 height 25
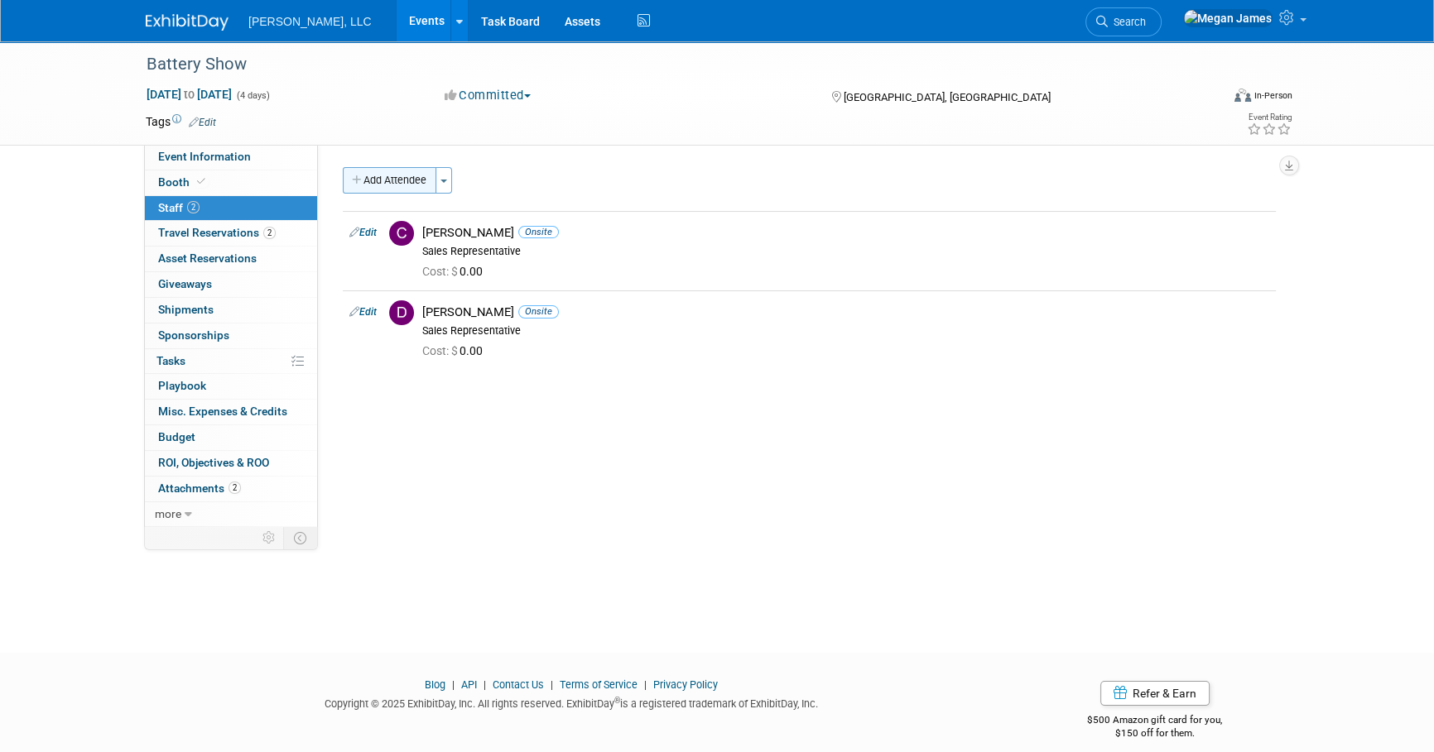
click at [358, 176] on icon "button" at bounding box center [358, 180] width 12 height 11
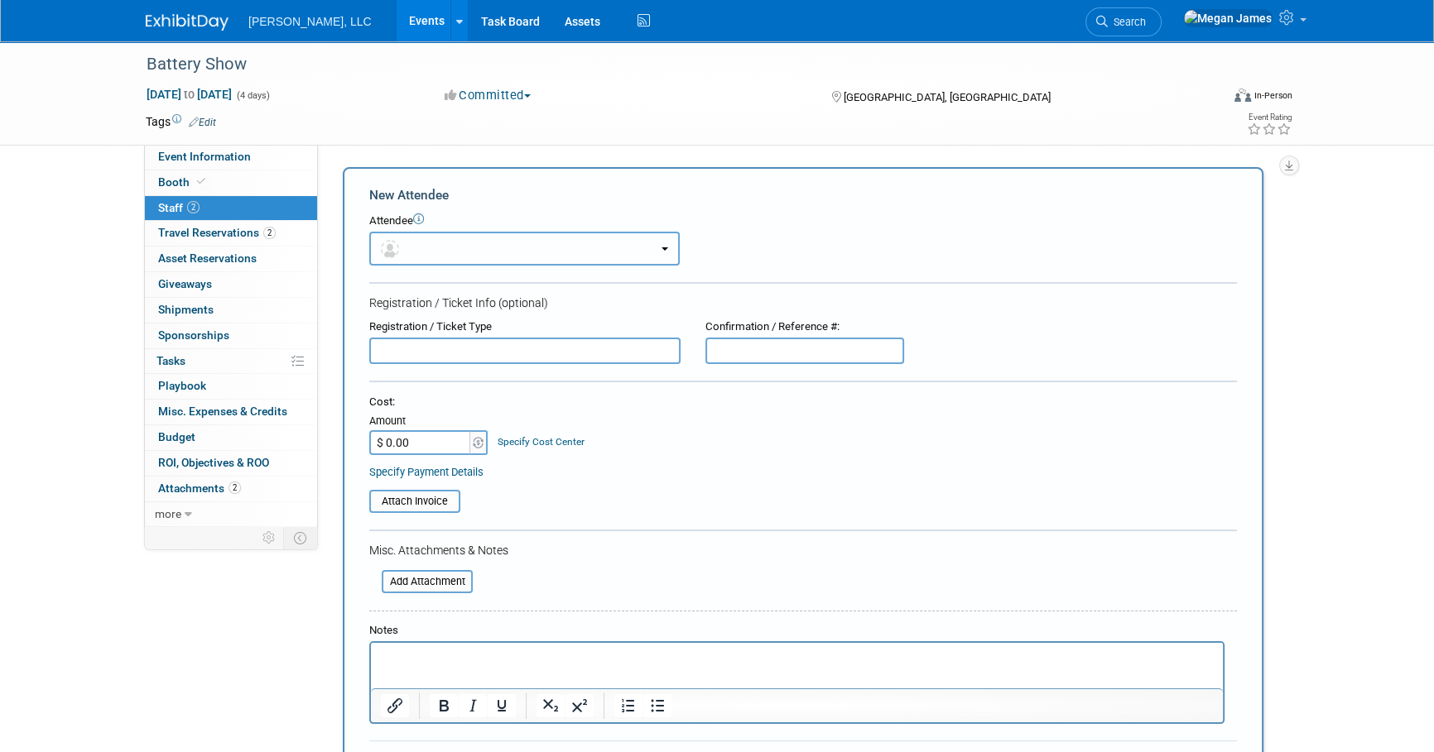
click at [425, 248] on button "button" at bounding box center [524, 249] width 310 height 34
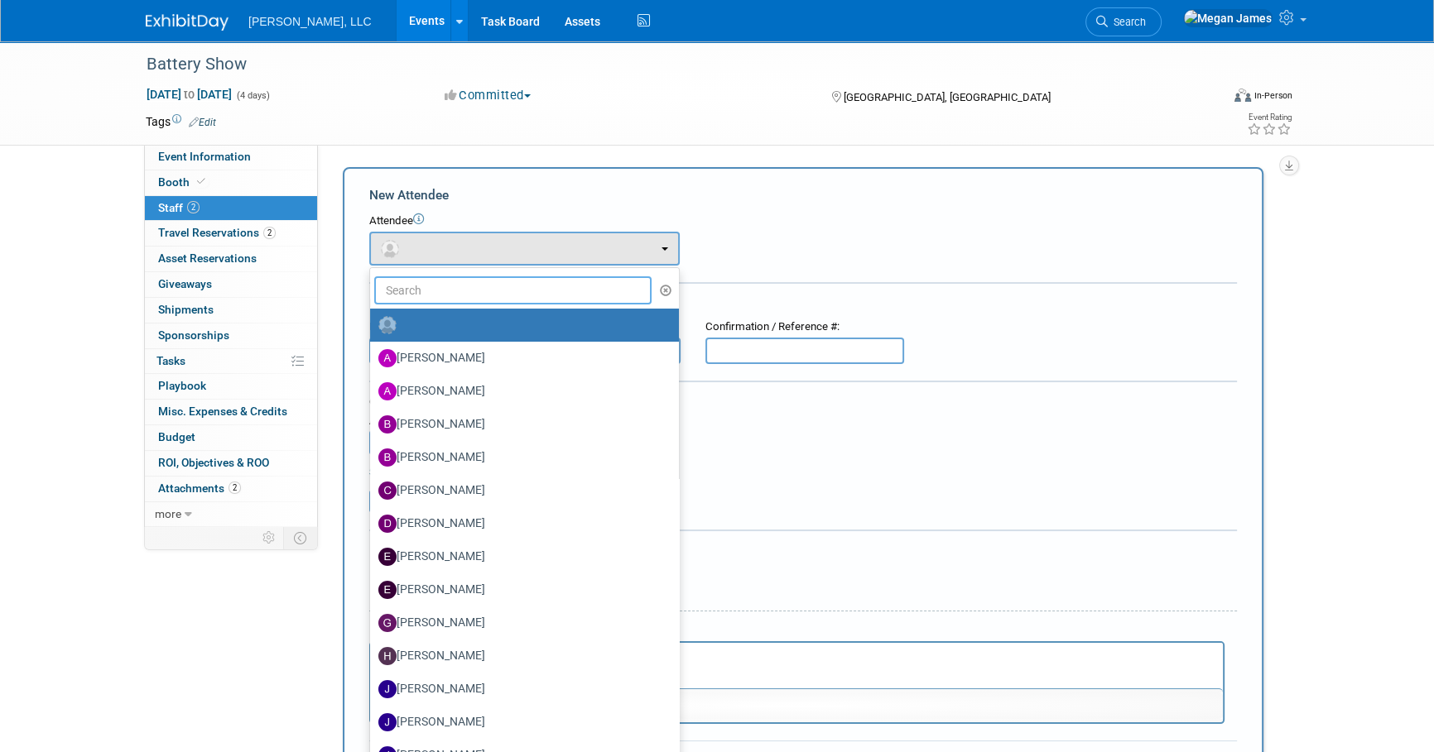
click at [438, 281] on input "text" at bounding box center [512, 290] width 277 height 28
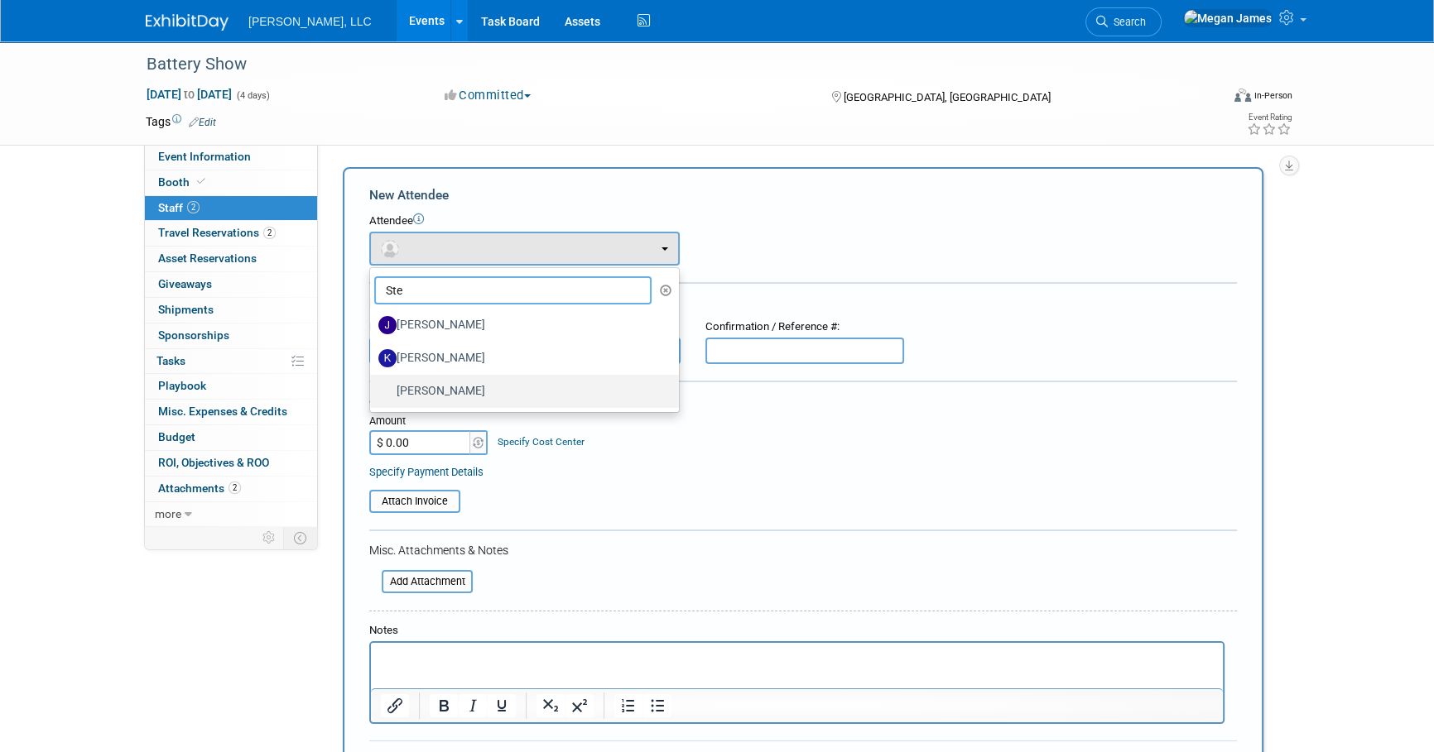
type input "Ste"
click at [464, 384] on label "Stephanie Fish" at bounding box center [520, 391] width 284 height 26
click at [373, 384] on input "Stephanie Fish" at bounding box center [367, 389] width 11 height 11
select select "90c26245-e7c1-4205-8cdd-02e7ee5d94c3"
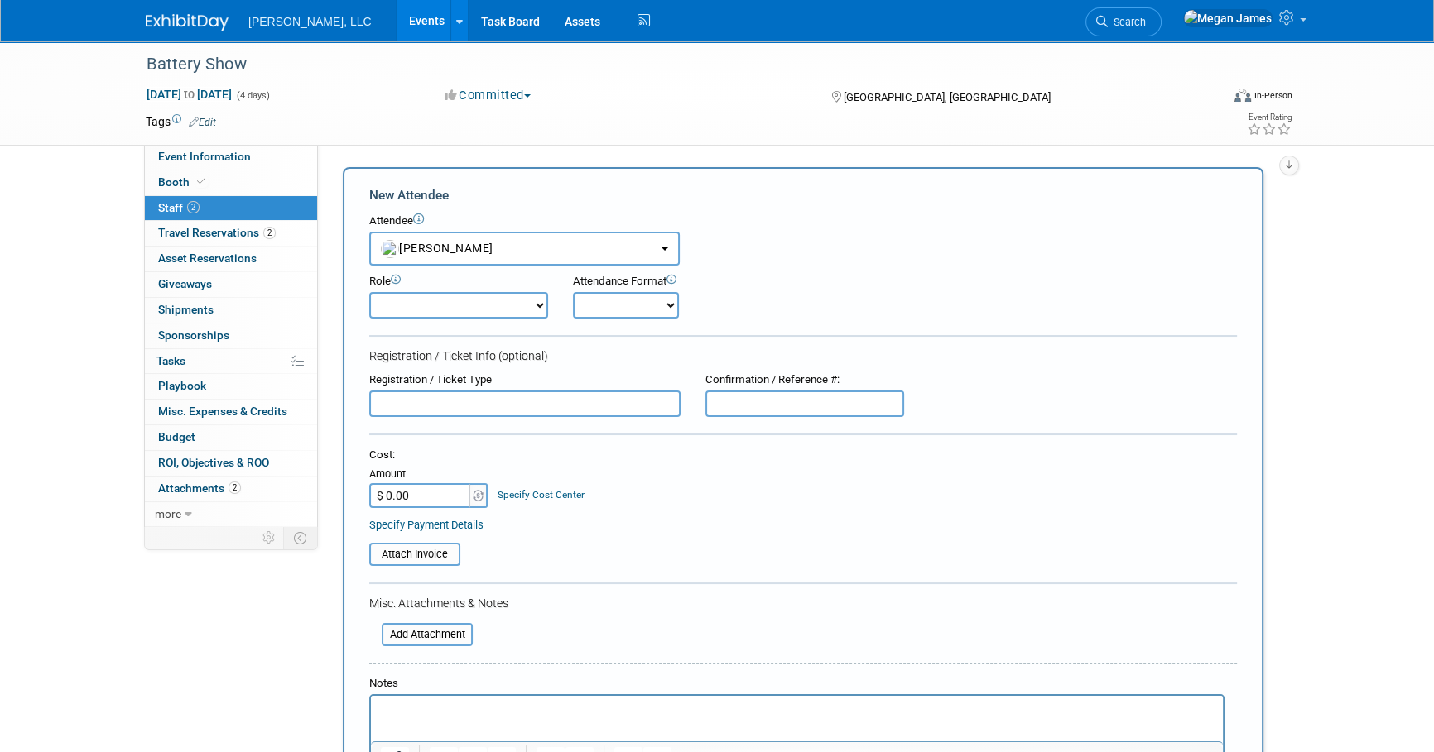
drag, startPoint x: 519, startPoint y: 306, endPoint x: 526, endPoint y: 315, distance: 11.3
click at [519, 306] on select "Conference Attendee Demonstrator Host Planner Presenter Sales Representative" at bounding box center [458, 305] width 179 height 26
select select "3"
click at [369, 292] on select "Conference Attendee Demonstrator Host Planner Presenter Sales Representative" at bounding box center [458, 305] width 179 height 26
click at [625, 308] on select "Onsite Remote" at bounding box center [626, 305] width 106 height 26
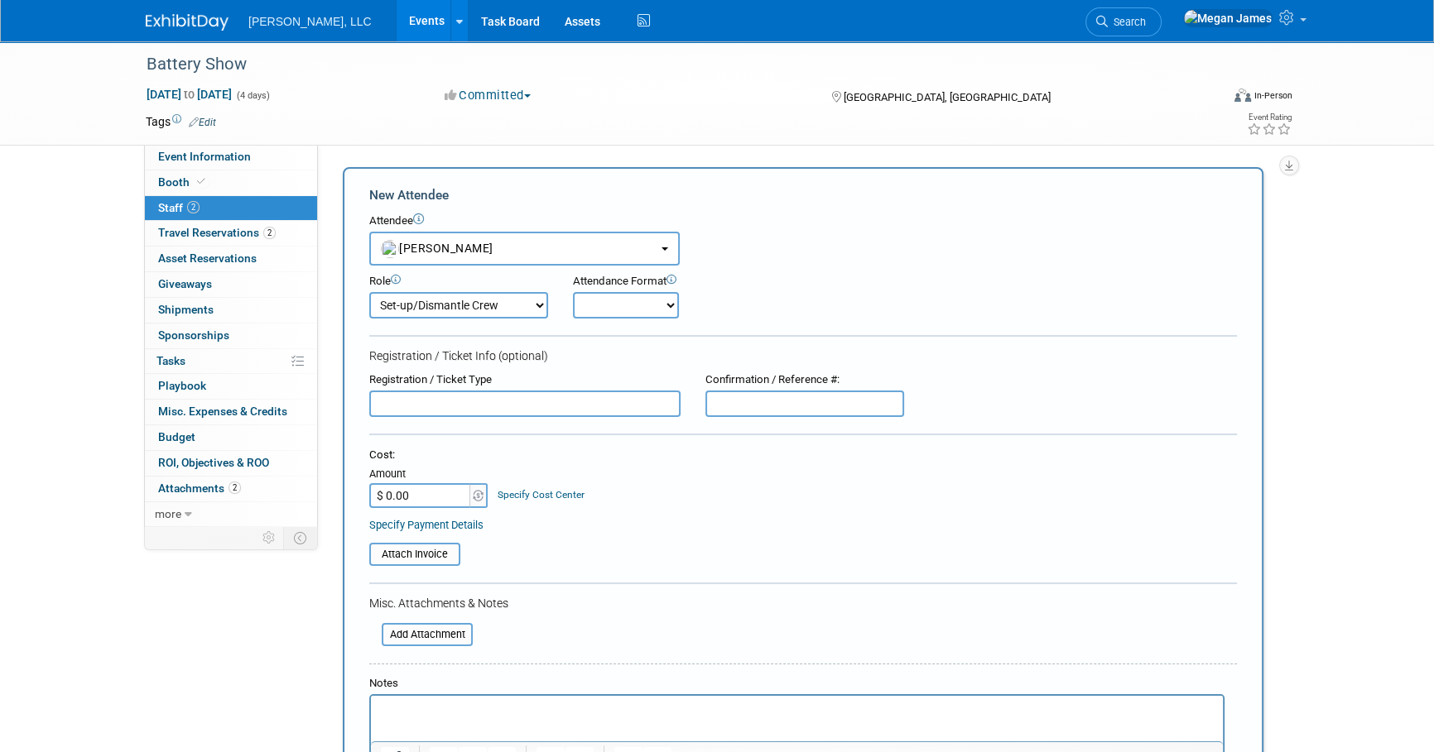
select select "1"
click at [573, 292] on select "Onsite Remote" at bounding box center [626, 305] width 106 height 26
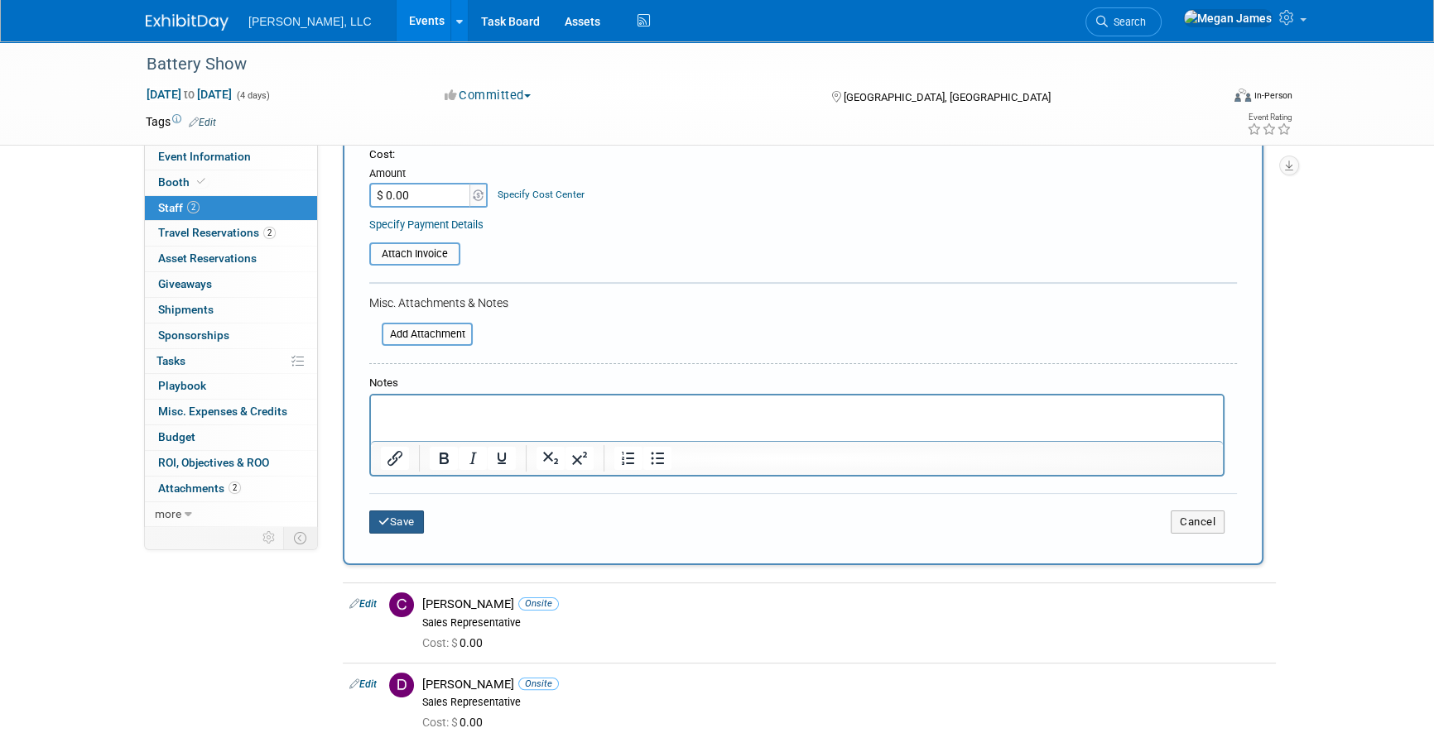
click at [402, 523] on button "Save" at bounding box center [396, 522] width 55 height 23
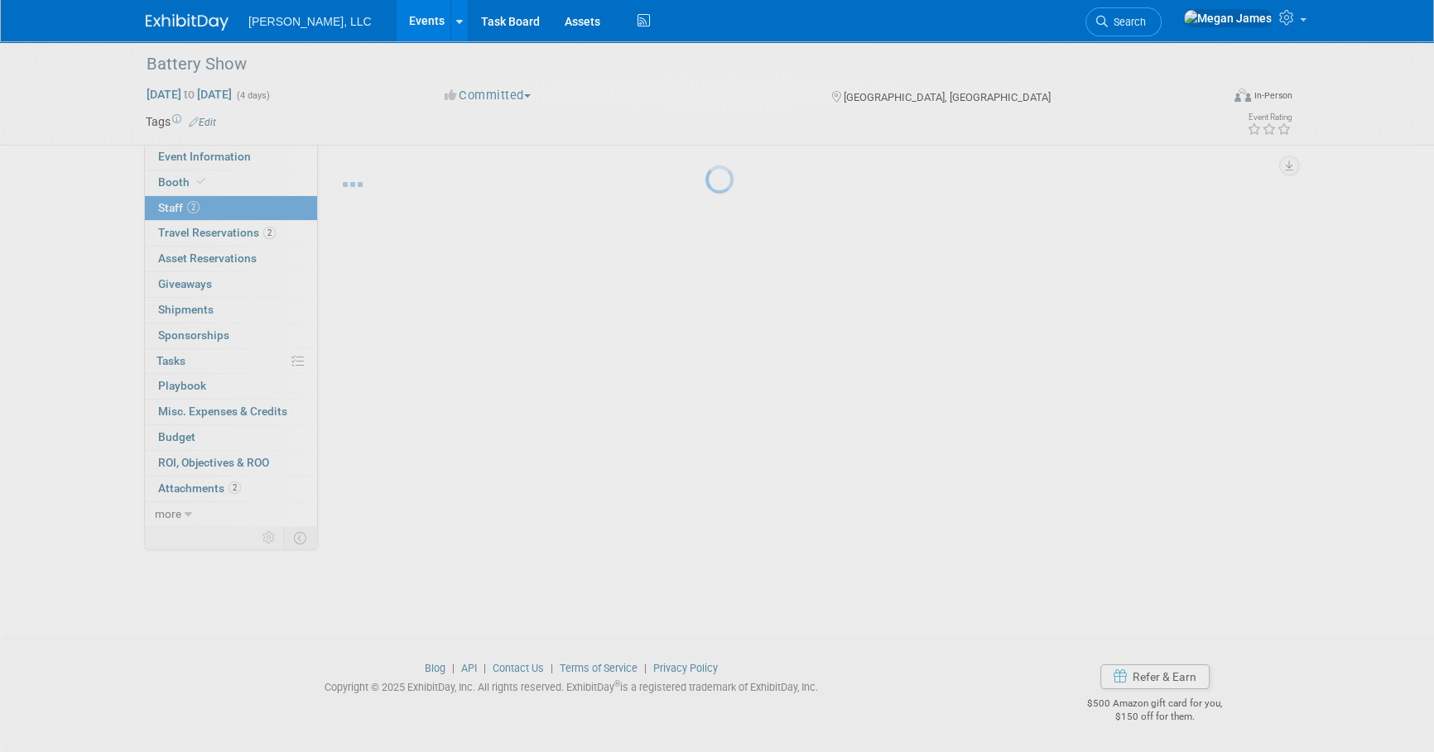
scroll to position [17, 0]
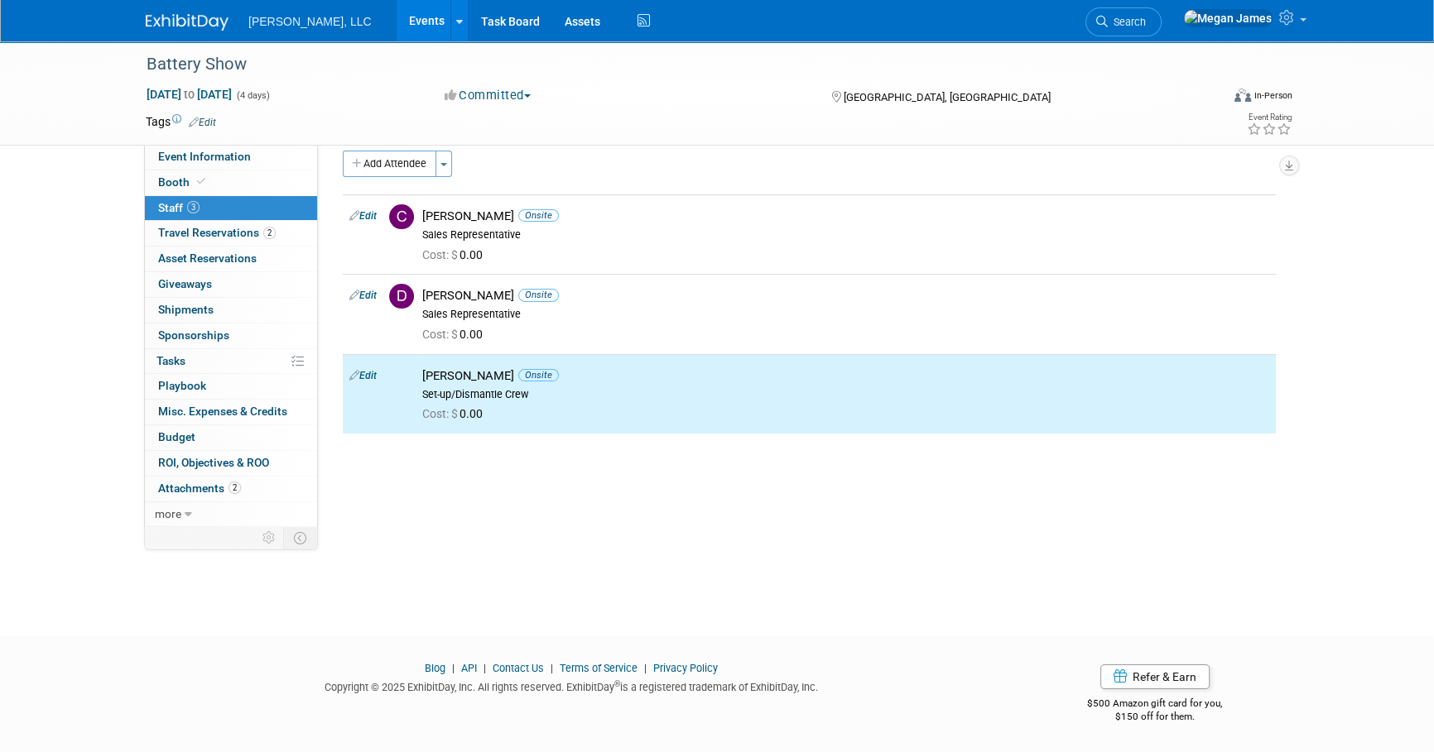
click at [517, 507] on div "Event Website: Edit https://www.thebatteryshow.com/ Salesforce Campaign: Edit E…" at bounding box center [803, 319] width 970 height 382
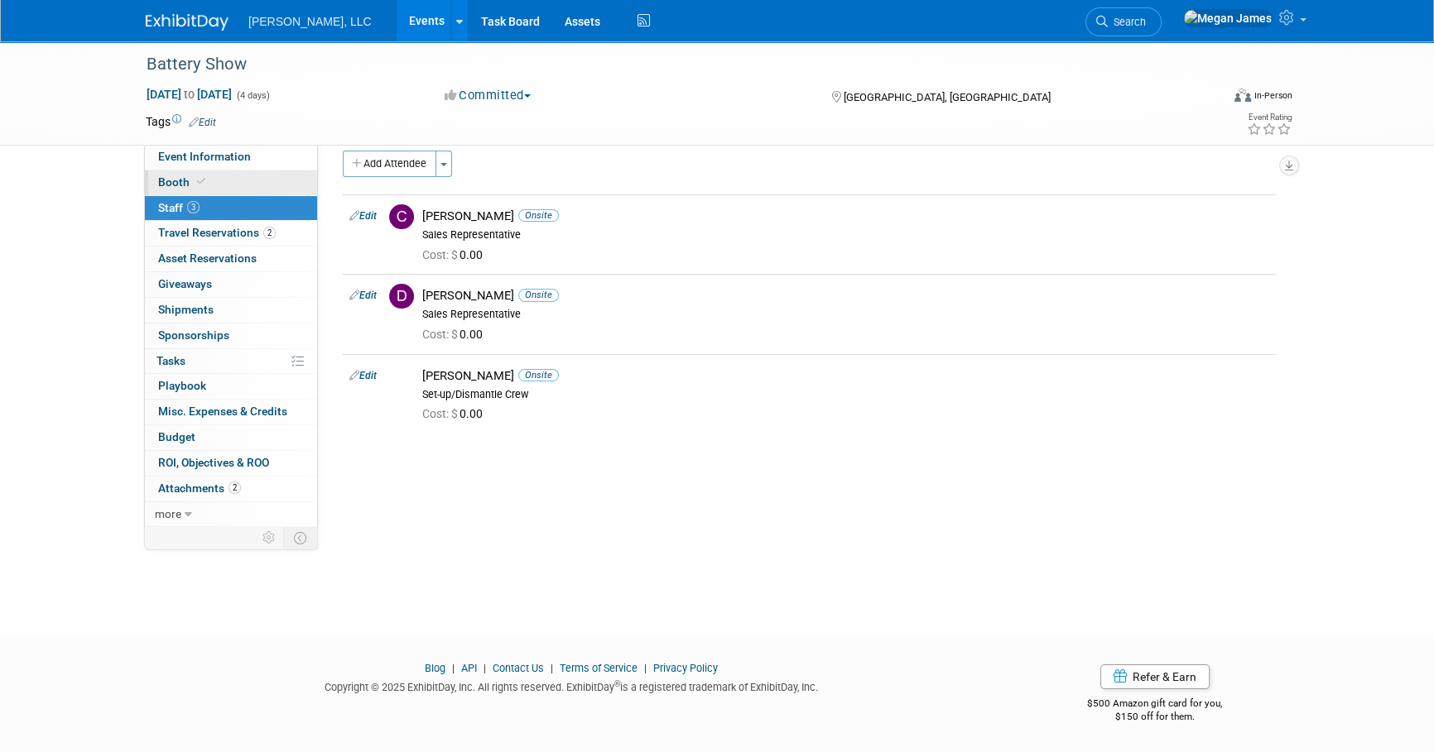
click at [281, 185] on link "Booth" at bounding box center [231, 183] width 172 height 25
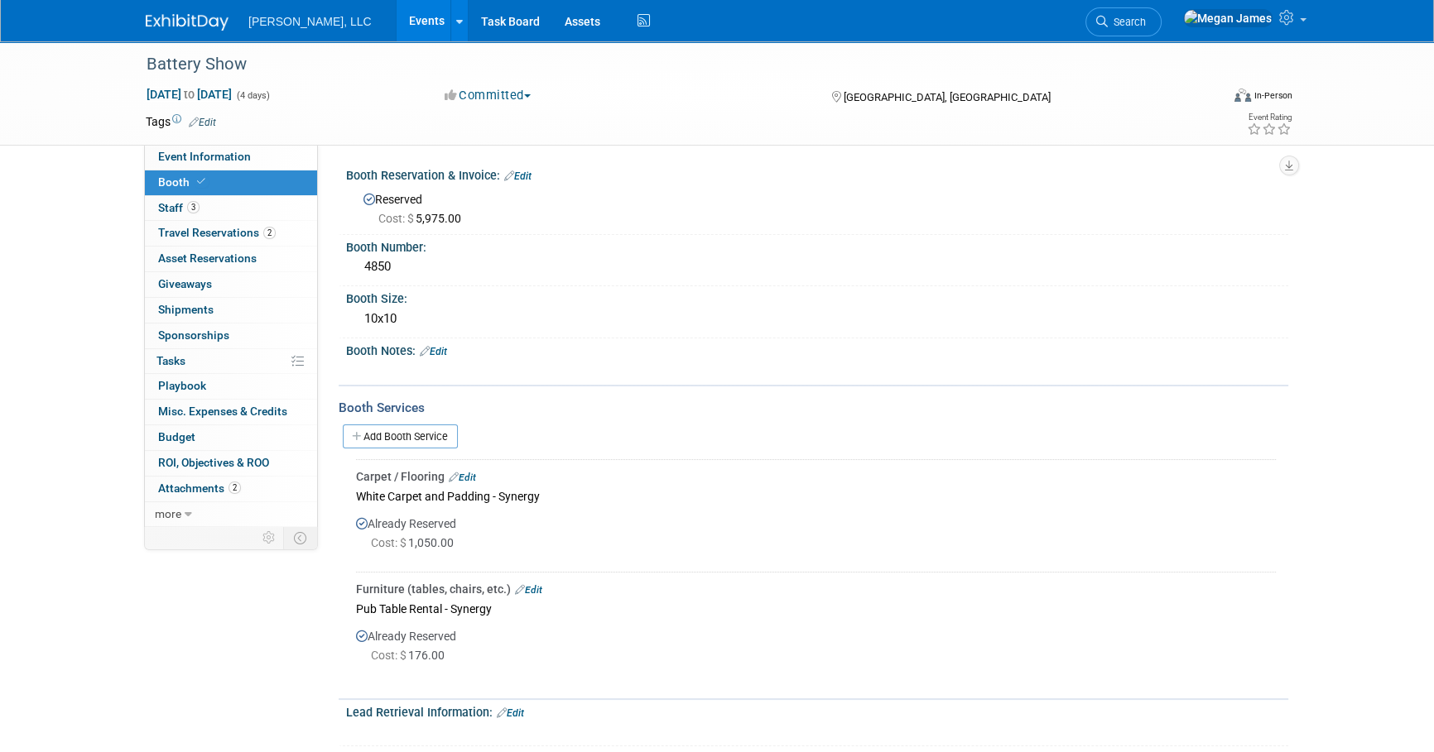
click at [422, 421] on div "Add Booth Service" at bounding box center [814, 436] width 950 height 38
click at [425, 432] on link "Add Booth Service" at bounding box center [400, 437] width 115 height 24
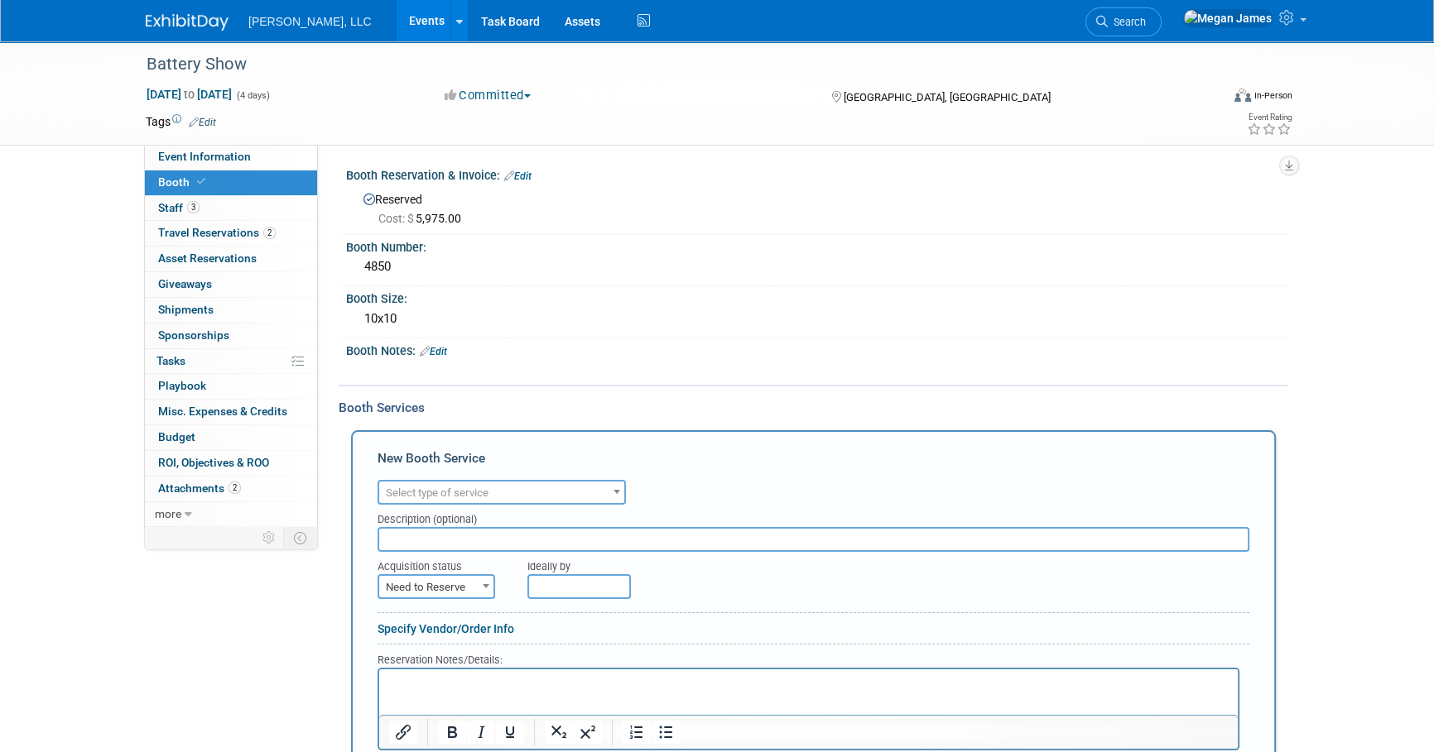
click at [459, 496] on span "Select type of service" at bounding box center [437, 493] width 103 height 12
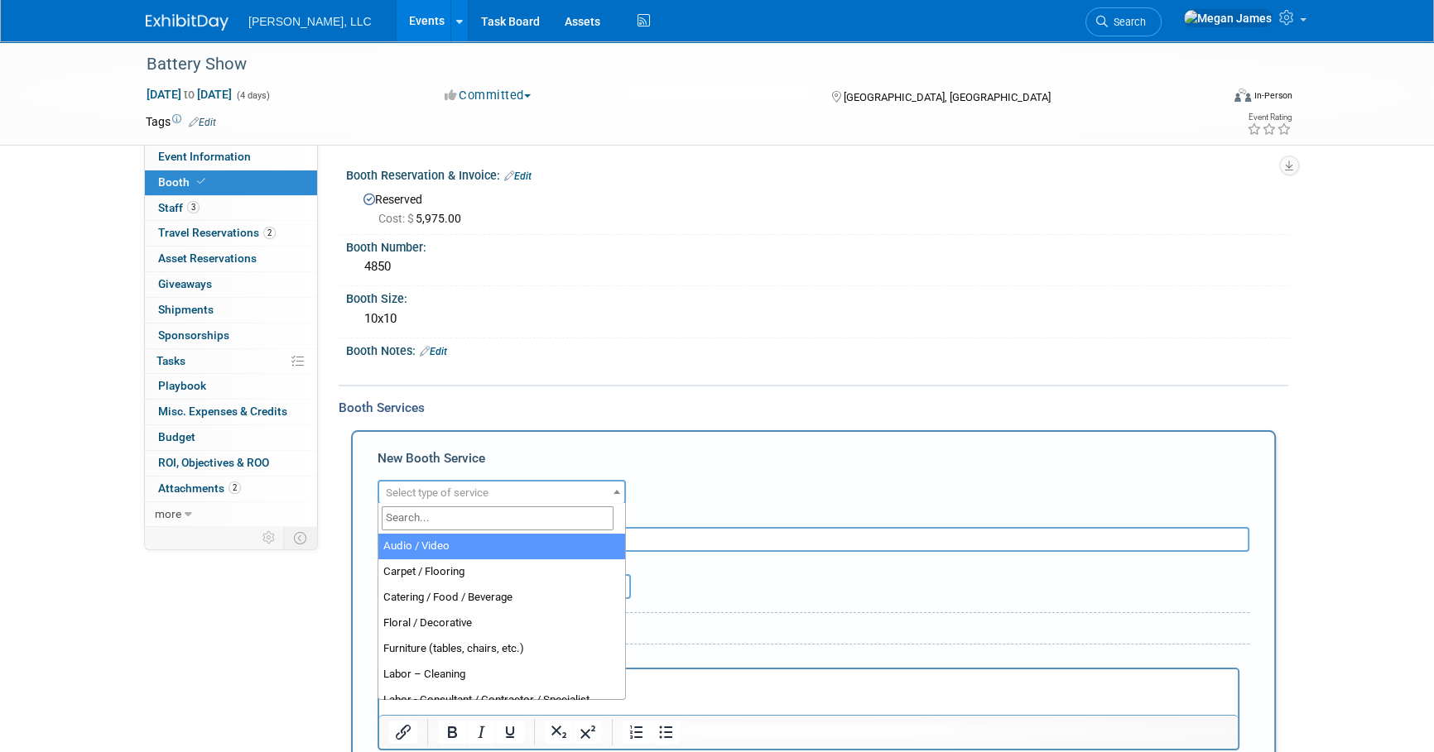
click at [459, 520] on input "search" at bounding box center [498, 519] width 232 height 24
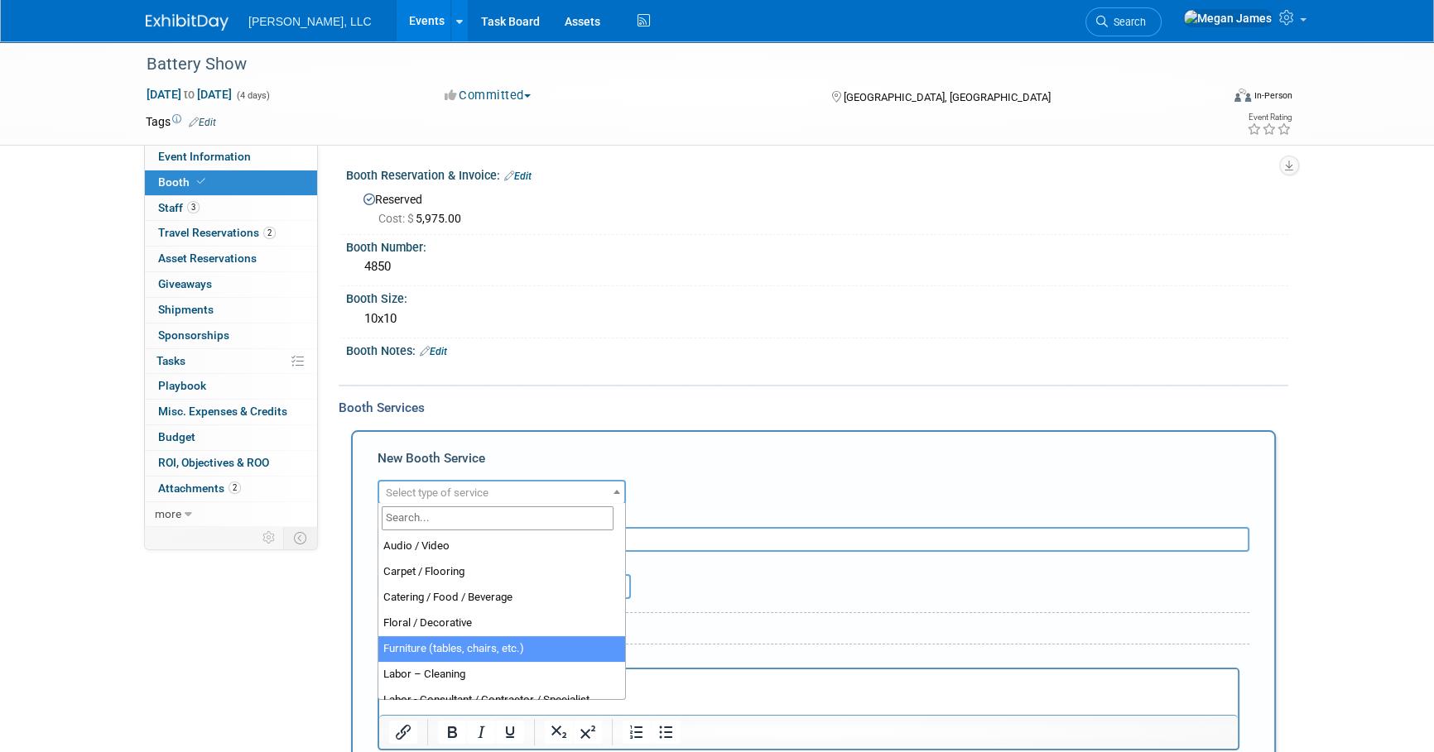
select select "6"
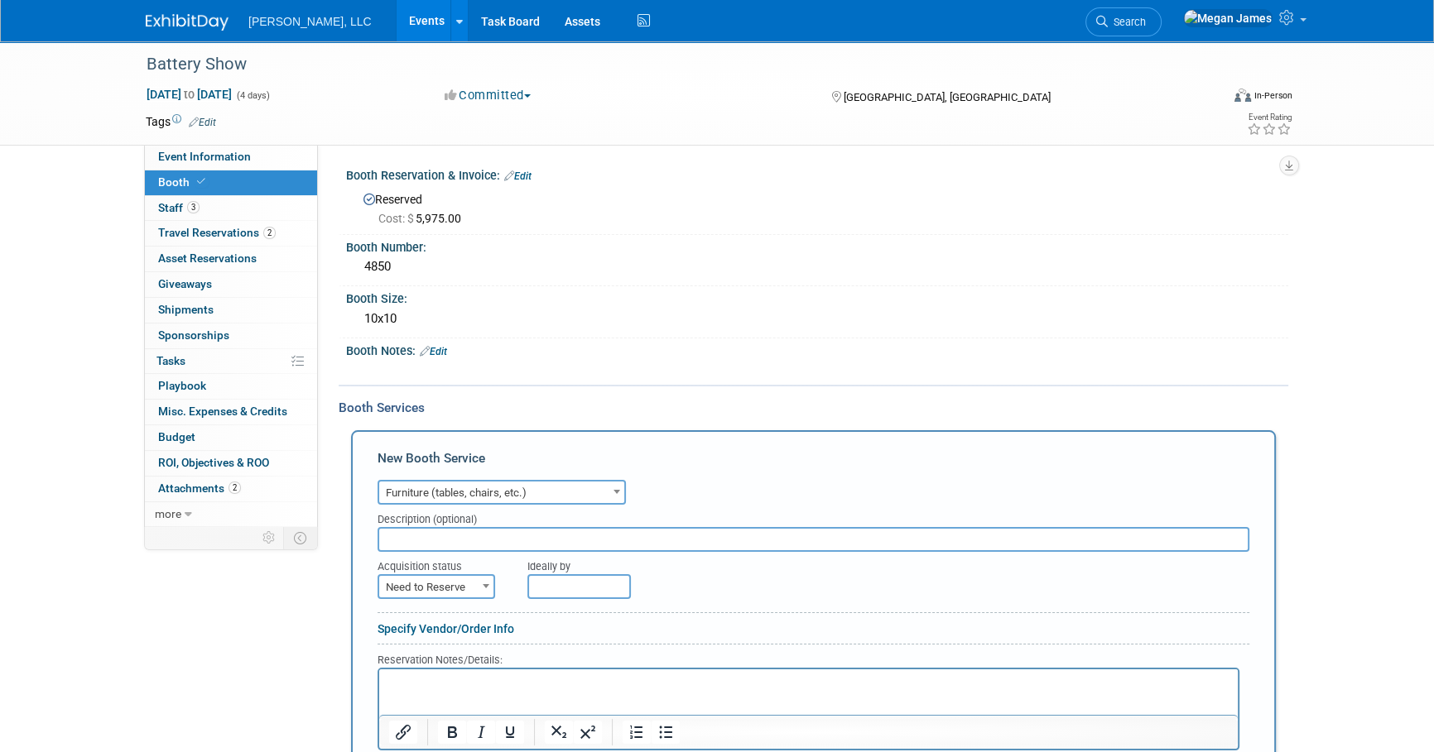
click at [457, 544] on input "text" at bounding box center [813, 539] width 872 height 25
click at [461, 595] on span "Need to Reserve" at bounding box center [436, 587] width 114 height 23
select select "2"
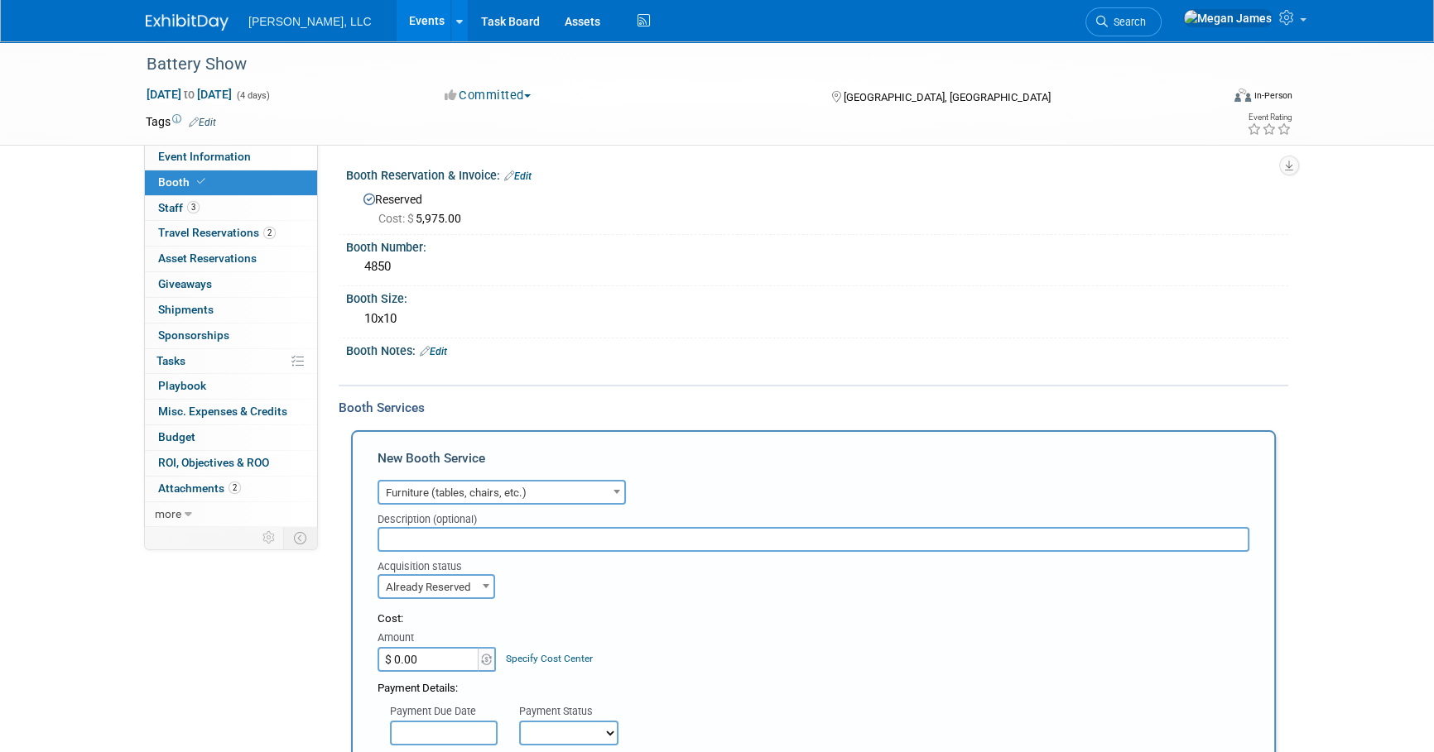
click at [447, 657] on input "$ 0.00" at bounding box center [428, 659] width 103 height 25
paste input "308"
type input "$ 308.00"
click at [656, 661] on div "Cost: Amount $ 308.00 Specify Cost Center Cost Center -- Not Specified --" at bounding box center [813, 642] width 872 height 60
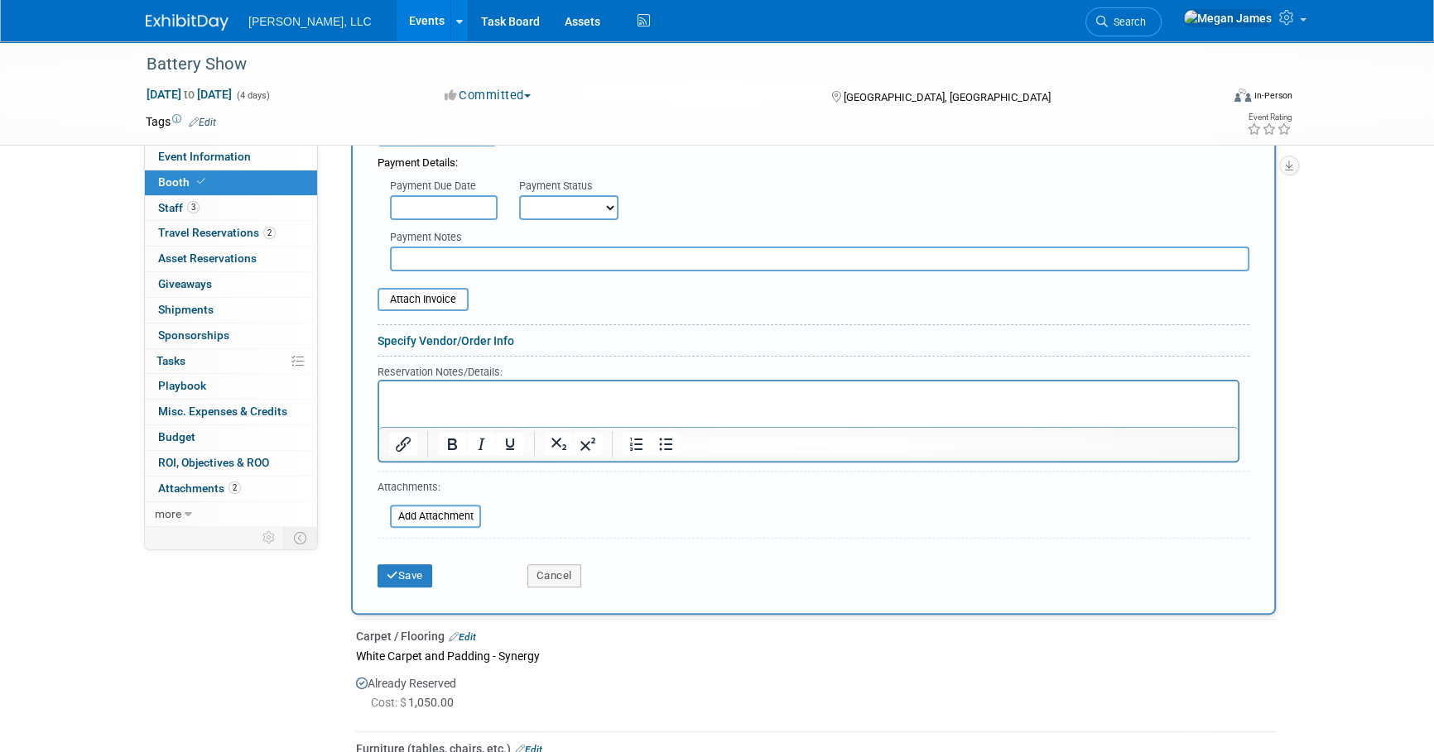
scroll to position [526, 0]
click at [421, 573] on button "Save" at bounding box center [404, 575] width 55 height 23
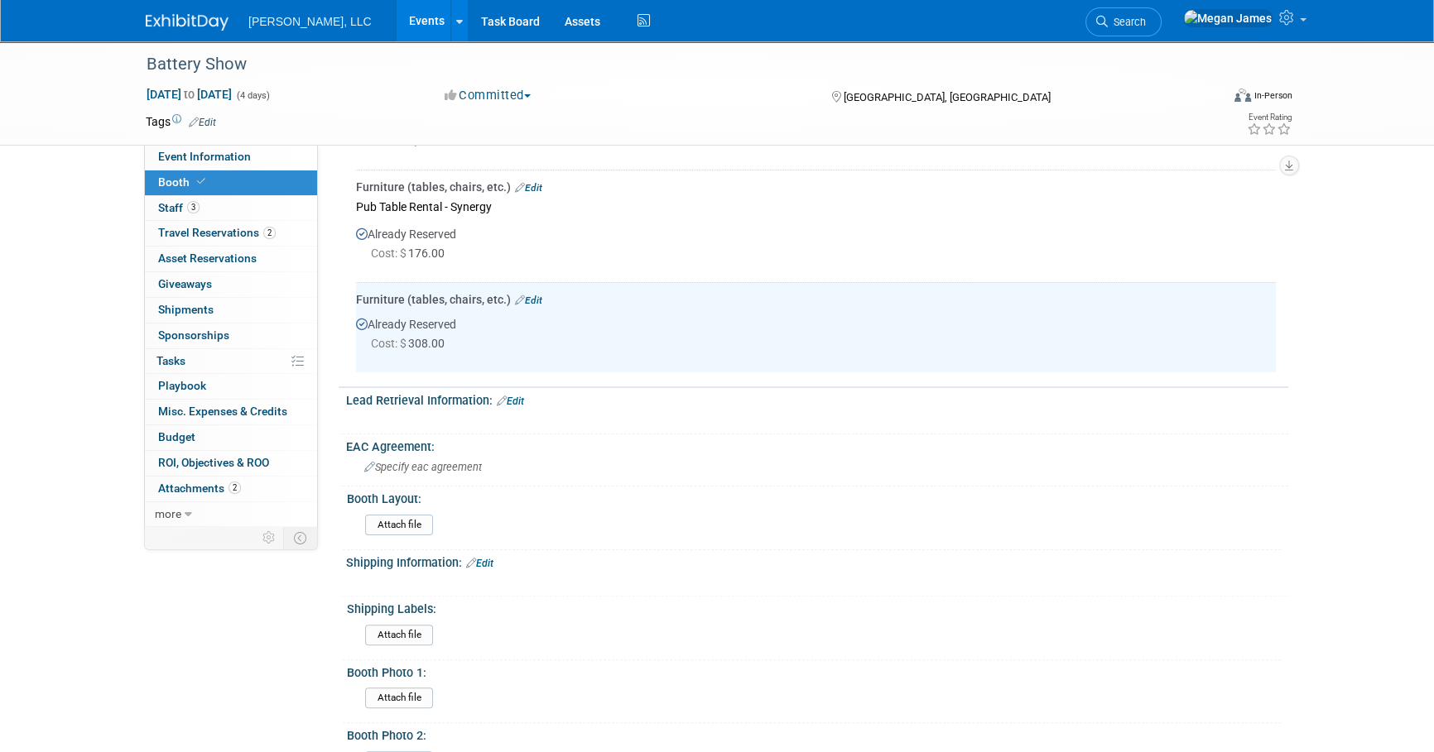
scroll to position [207, 0]
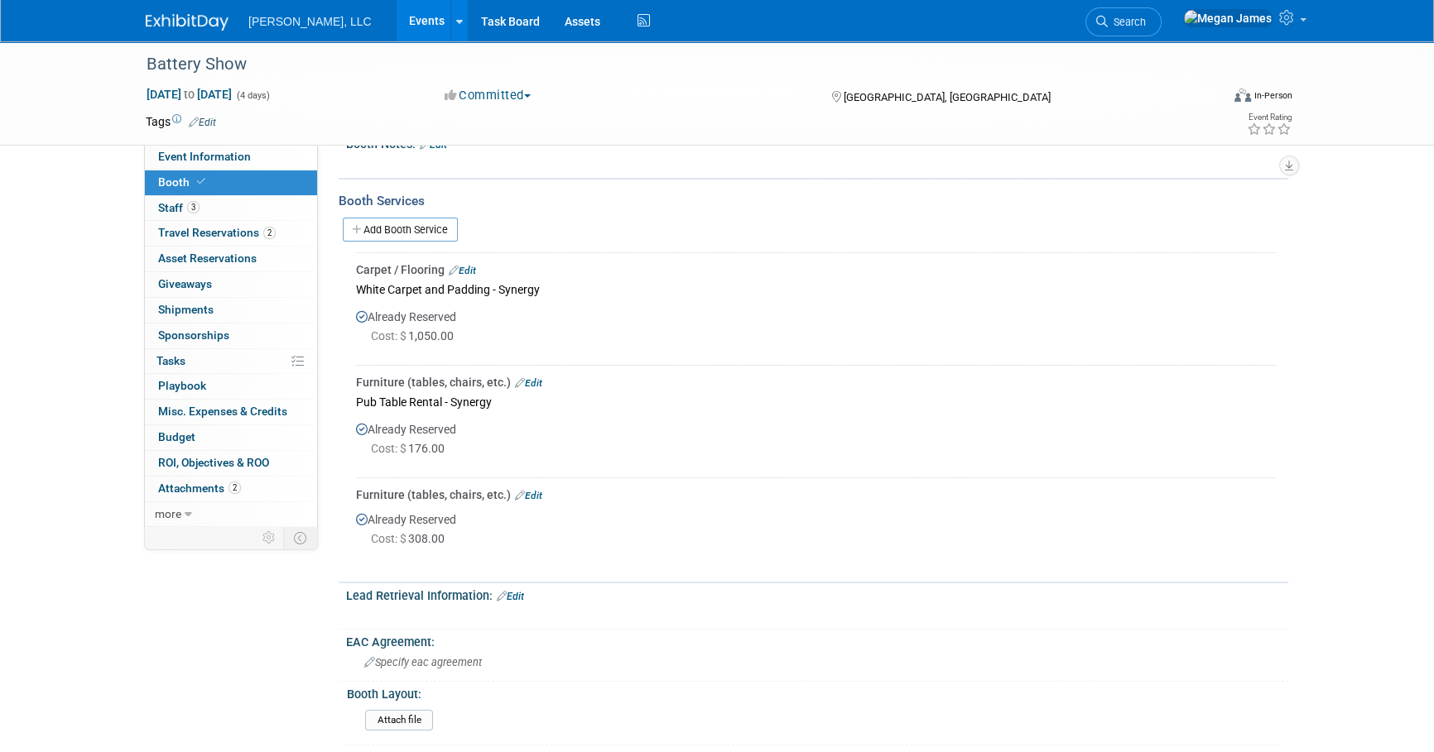
drag, startPoint x: 502, startPoint y: 538, endPoint x: 397, endPoint y: 273, distance: 285.0
click at [397, 273] on div "Carpet / Flooring Edit White Carpet and Padding - Synergy Already Reserved Cost…" at bounding box center [813, 409] width 925 height 315
click at [820, 366] on td "Furniture (tables, chairs, etc.) Edit Pub Table Rental - Synergy Already Reserv…" at bounding box center [816, 421] width 920 height 113
click at [1400, 538] on div "Battery Show Oct 6, 2025 to Oct 9, 2025 (4 days) Oct 6, 2025 to Oct 9, 2025 Com…" at bounding box center [717, 456] width 1434 height 1244
click at [397, 21] on link "Events" at bounding box center [427, 20] width 60 height 41
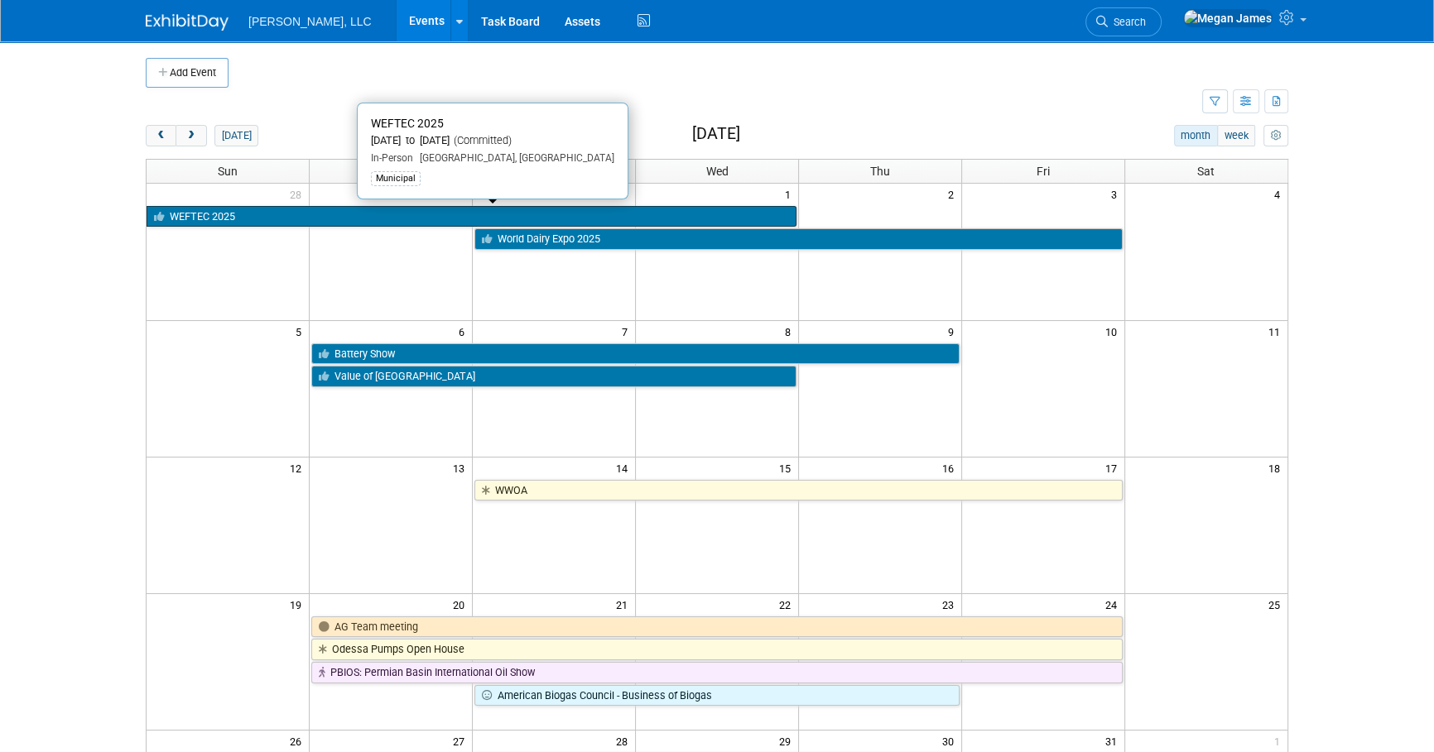
click at [206, 218] on link "WEFTEC 2025" at bounding box center [472, 217] width 650 height 22
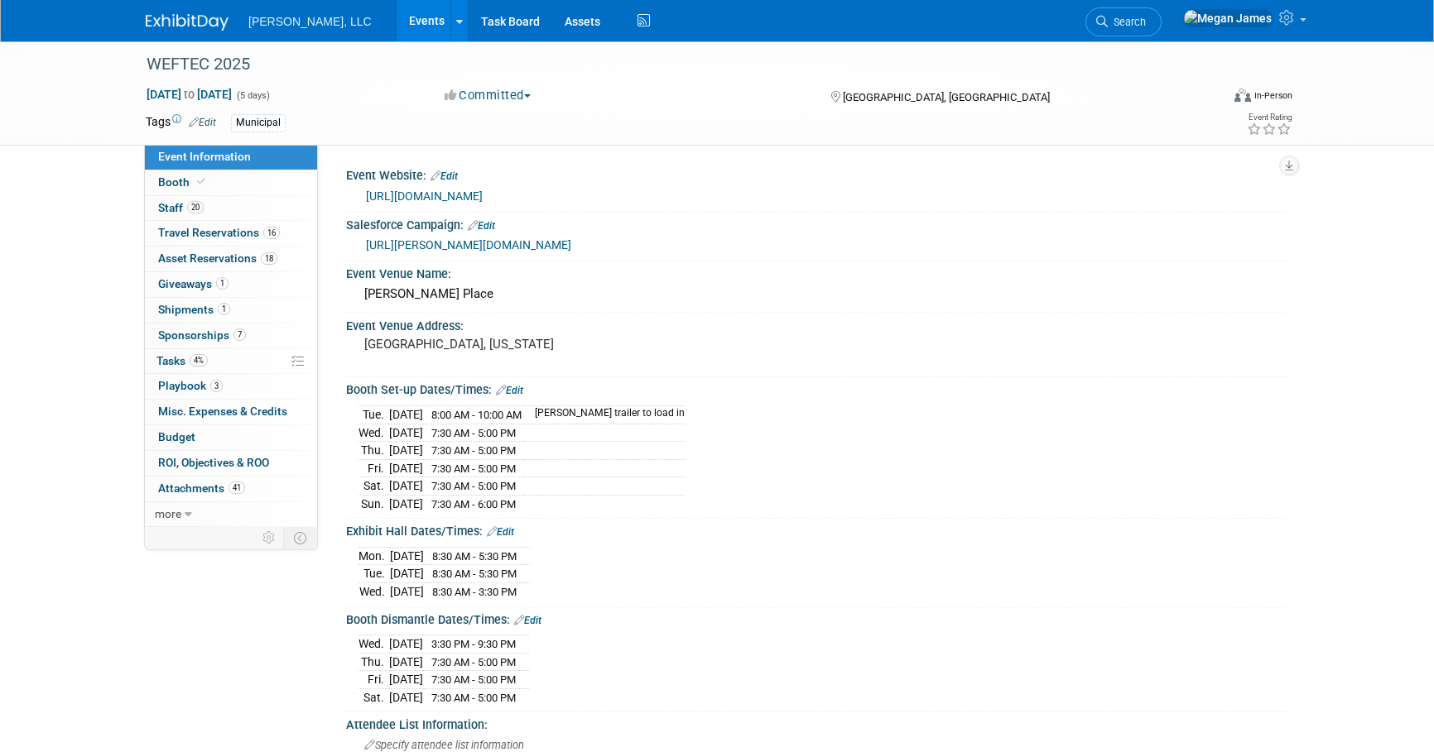
select select "Municipal"
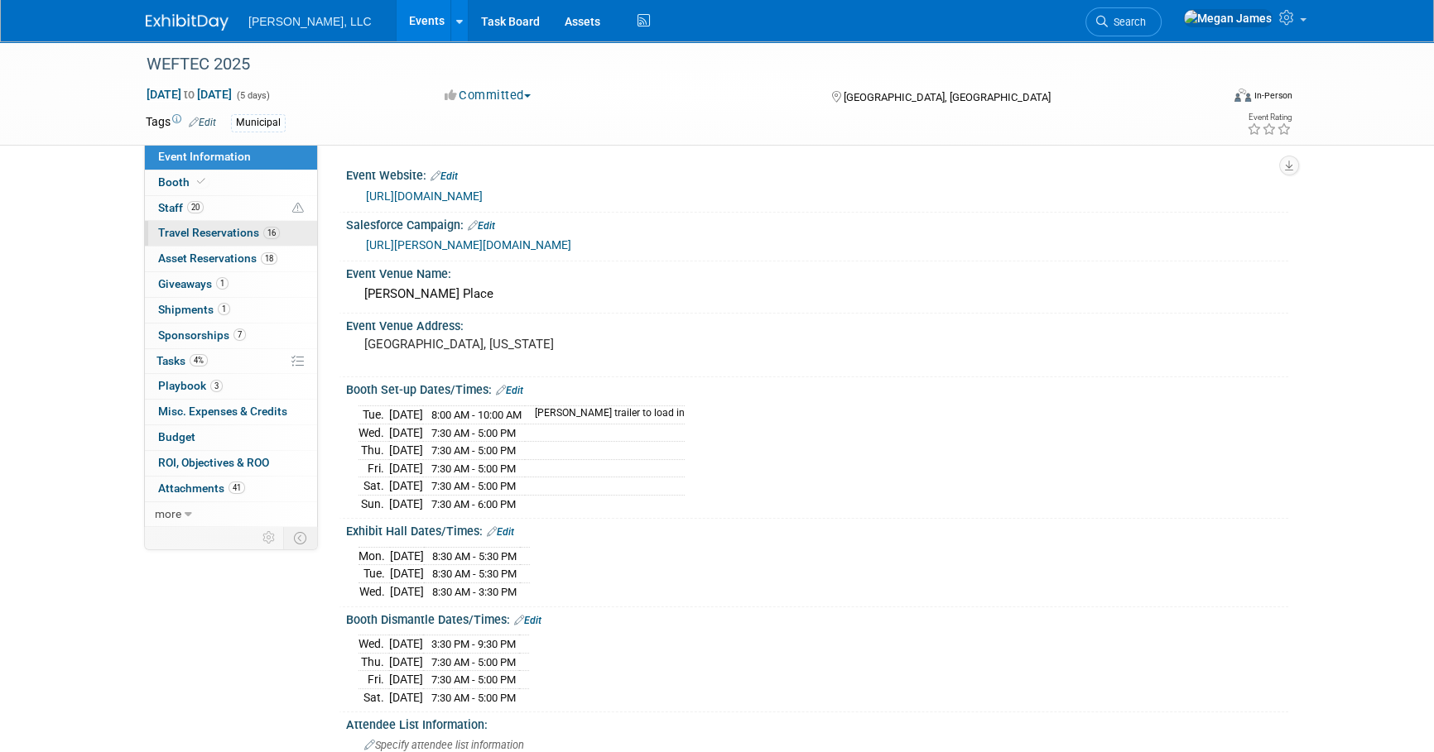
click at [277, 233] on span "16" at bounding box center [271, 233] width 17 height 12
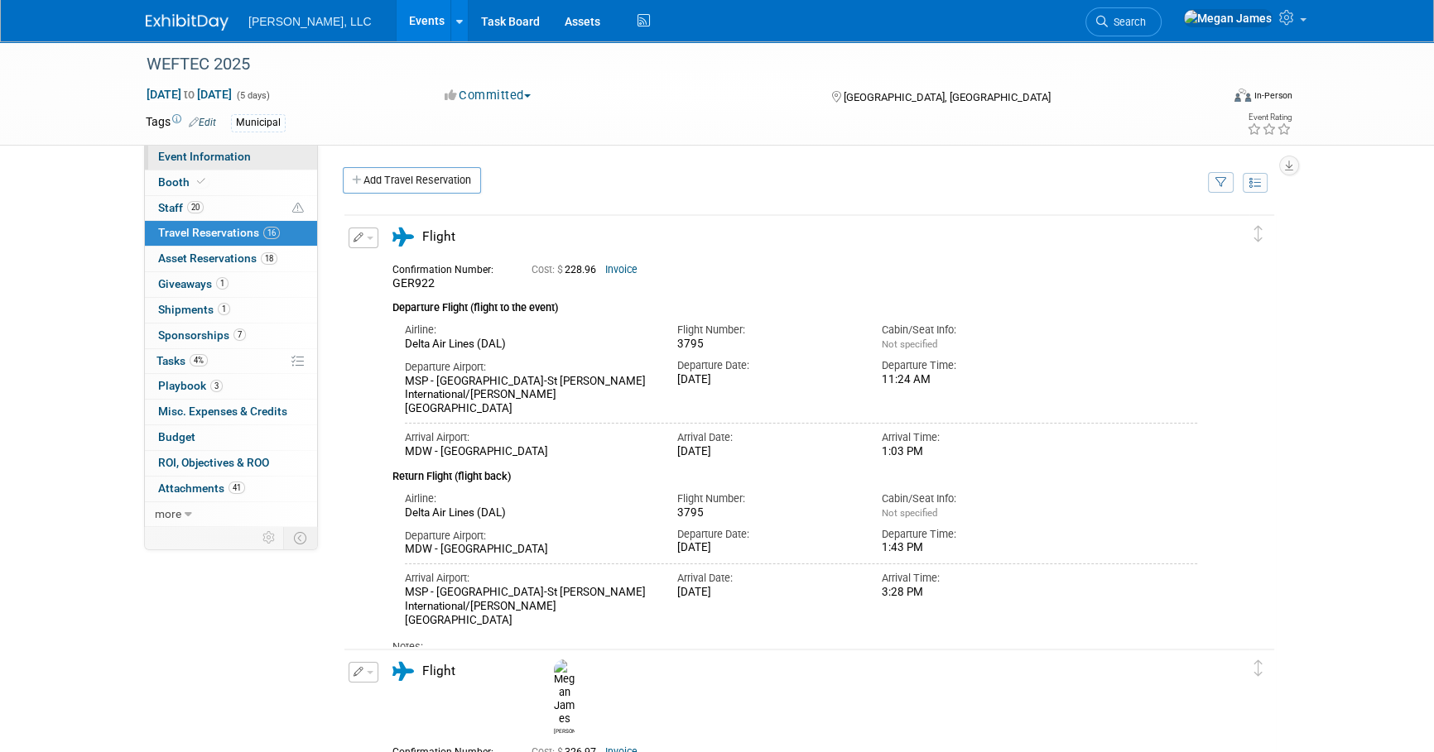
click at [280, 165] on link "Event Information" at bounding box center [231, 157] width 172 height 25
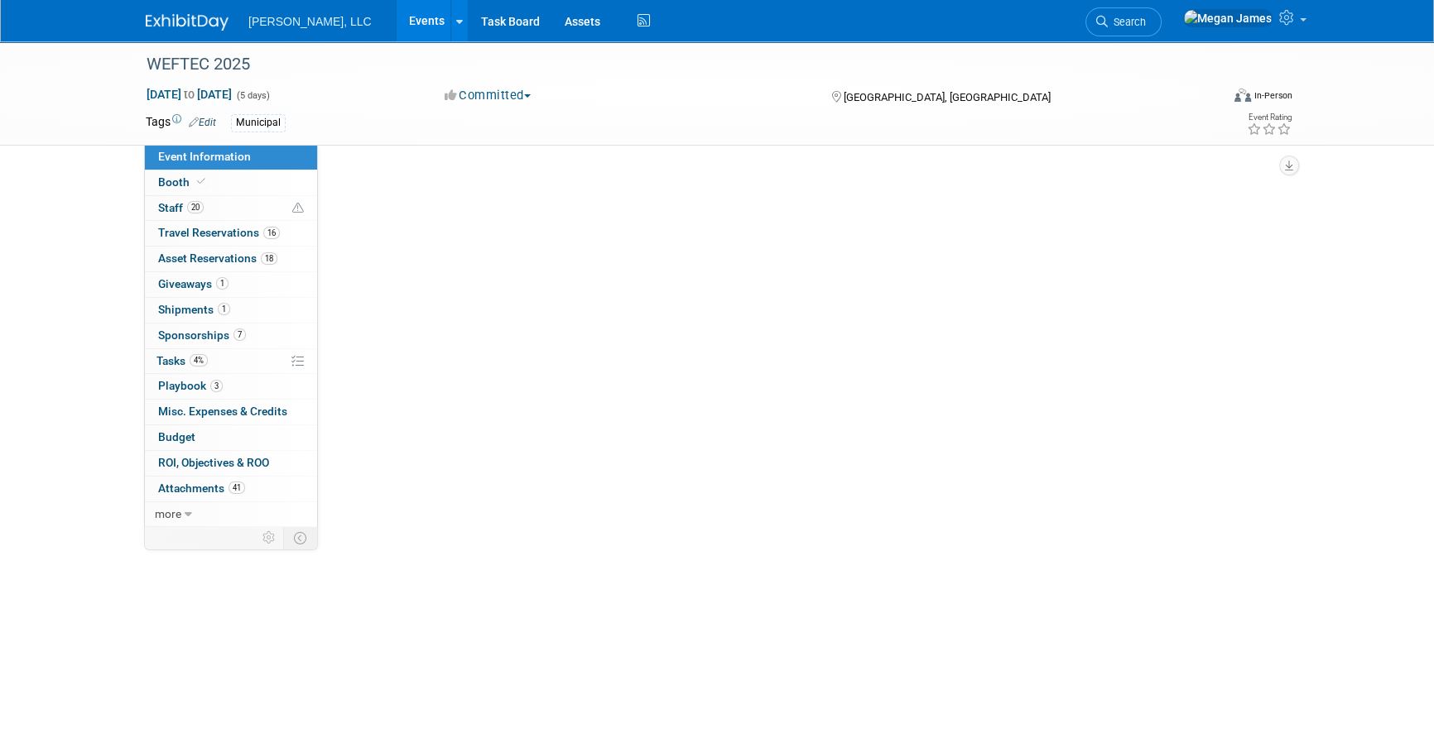
select select "Municipal"
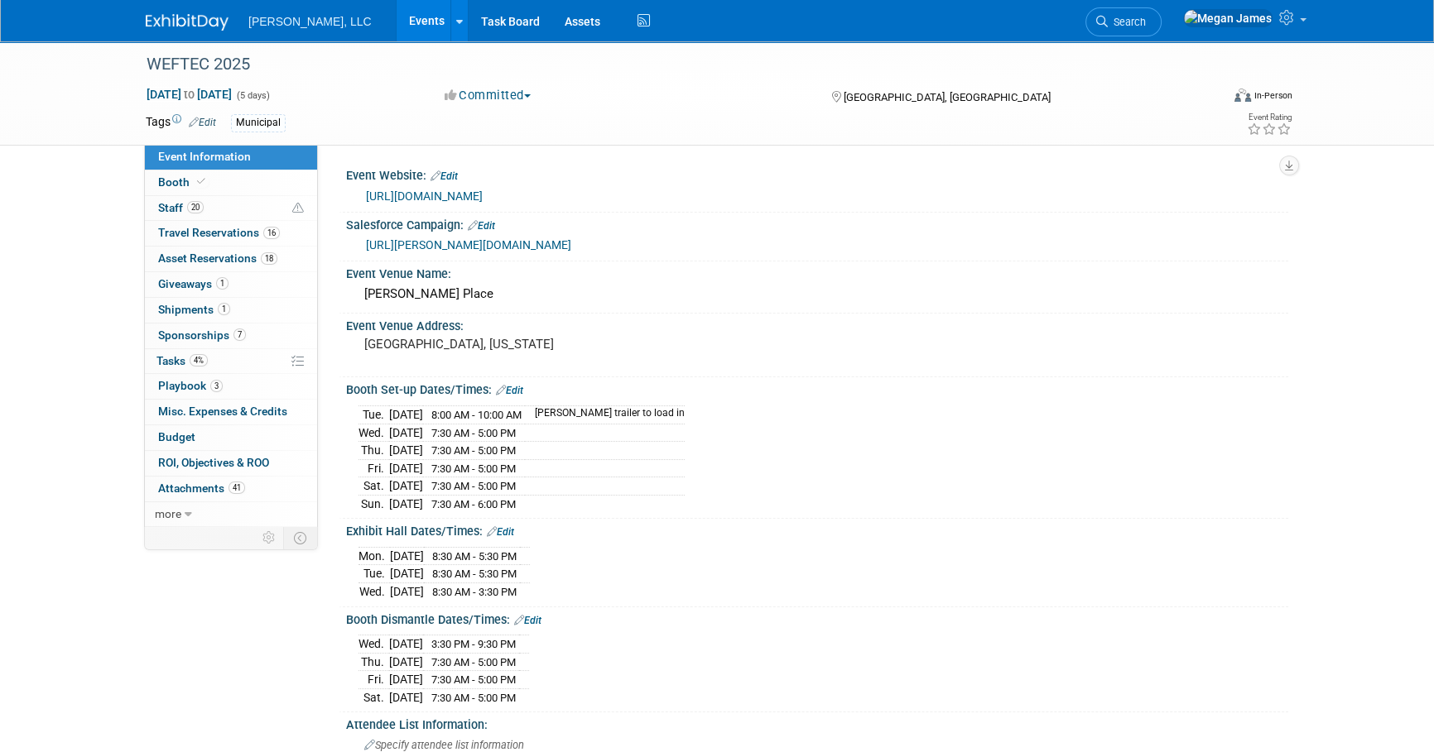
click at [397, 30] on link "Events" at bounding box center [427, 20] width 60 height 41
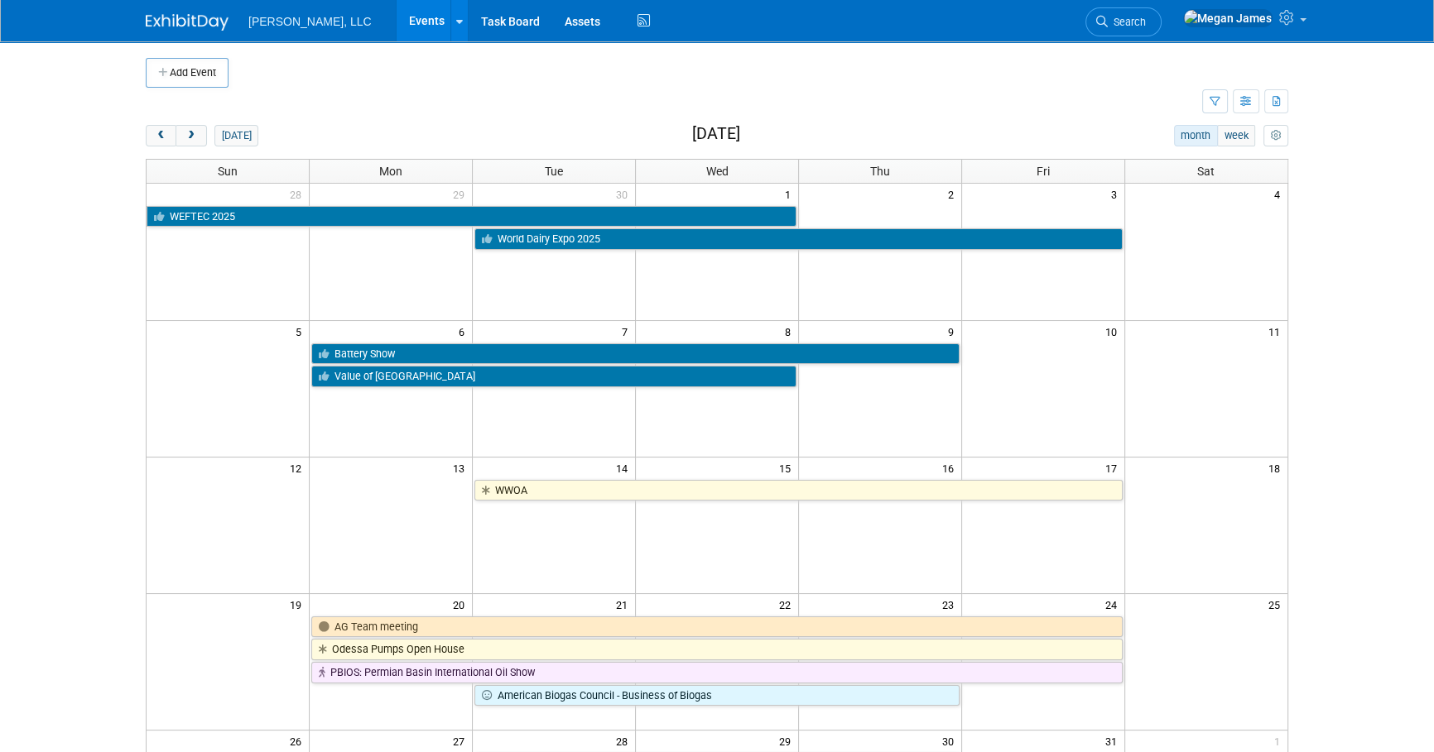
drag, startPoint x: 1302, startPoint y: 466, endPoint x: 1307, endPoint y: 481, distance: 15.7
click at [1302, 466] on body "[PERSON_NAME], LLC Events Add Event Bulk Upload Events Shareable Event Boards R…" at bounding box center [717, 376] width 1434 height 752
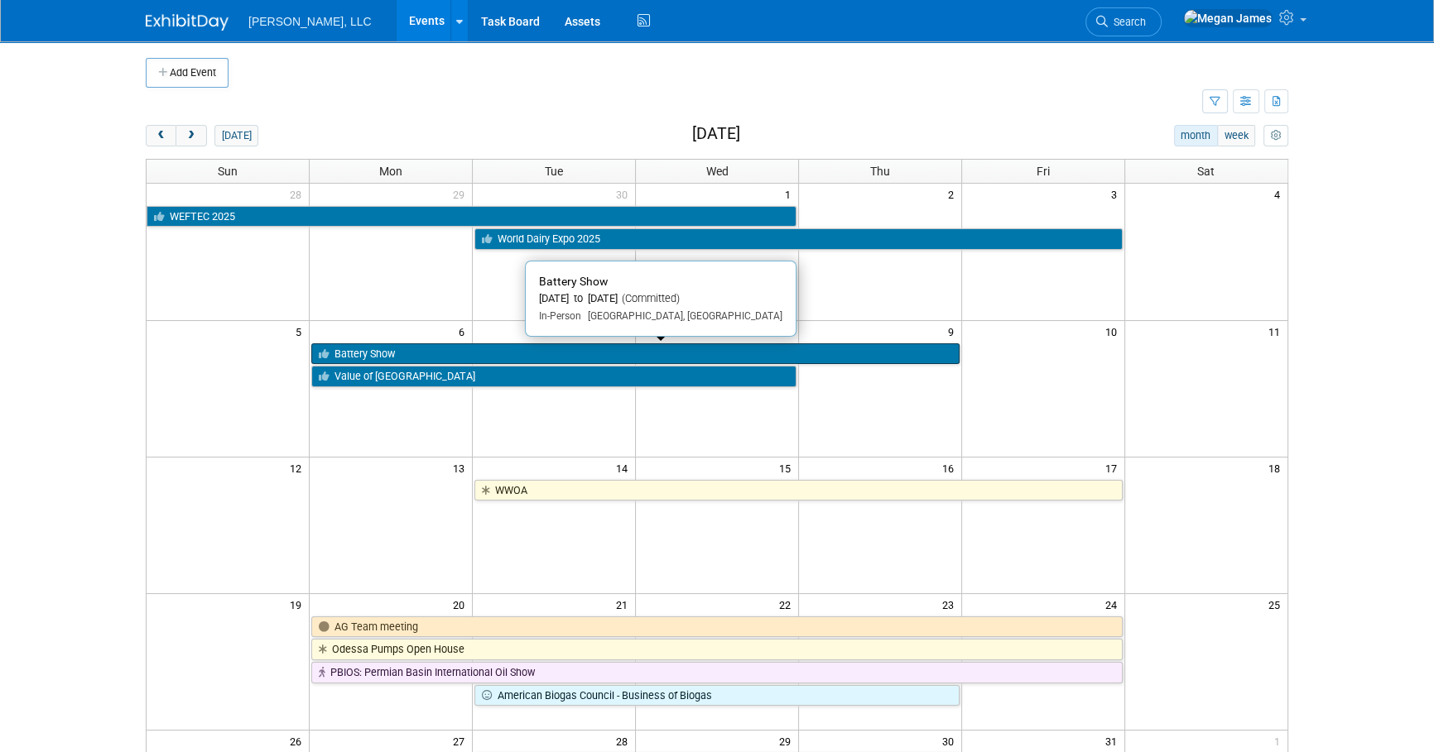
click at [344, 348] on link "Battery Show" at bounding box center [634, 355] width 647 height 22
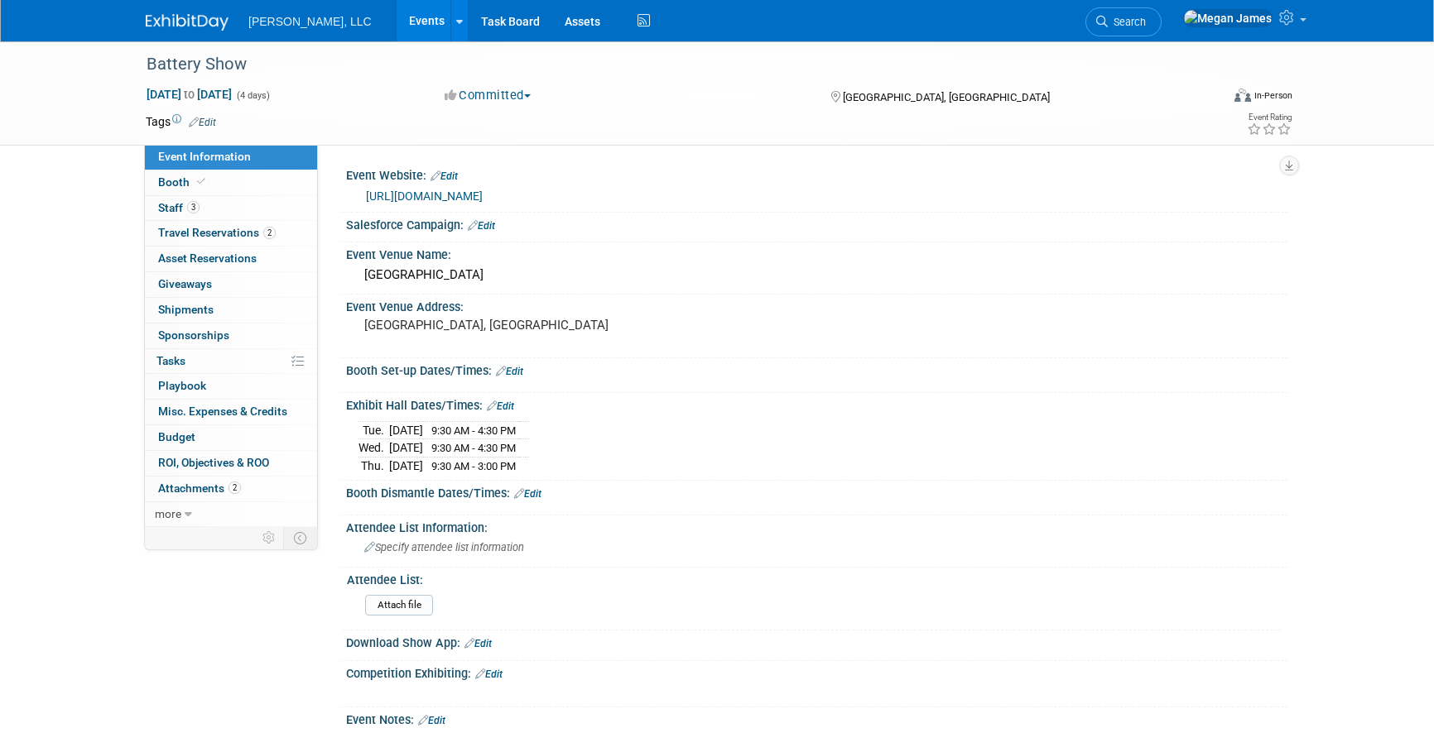
select select "Industrial"
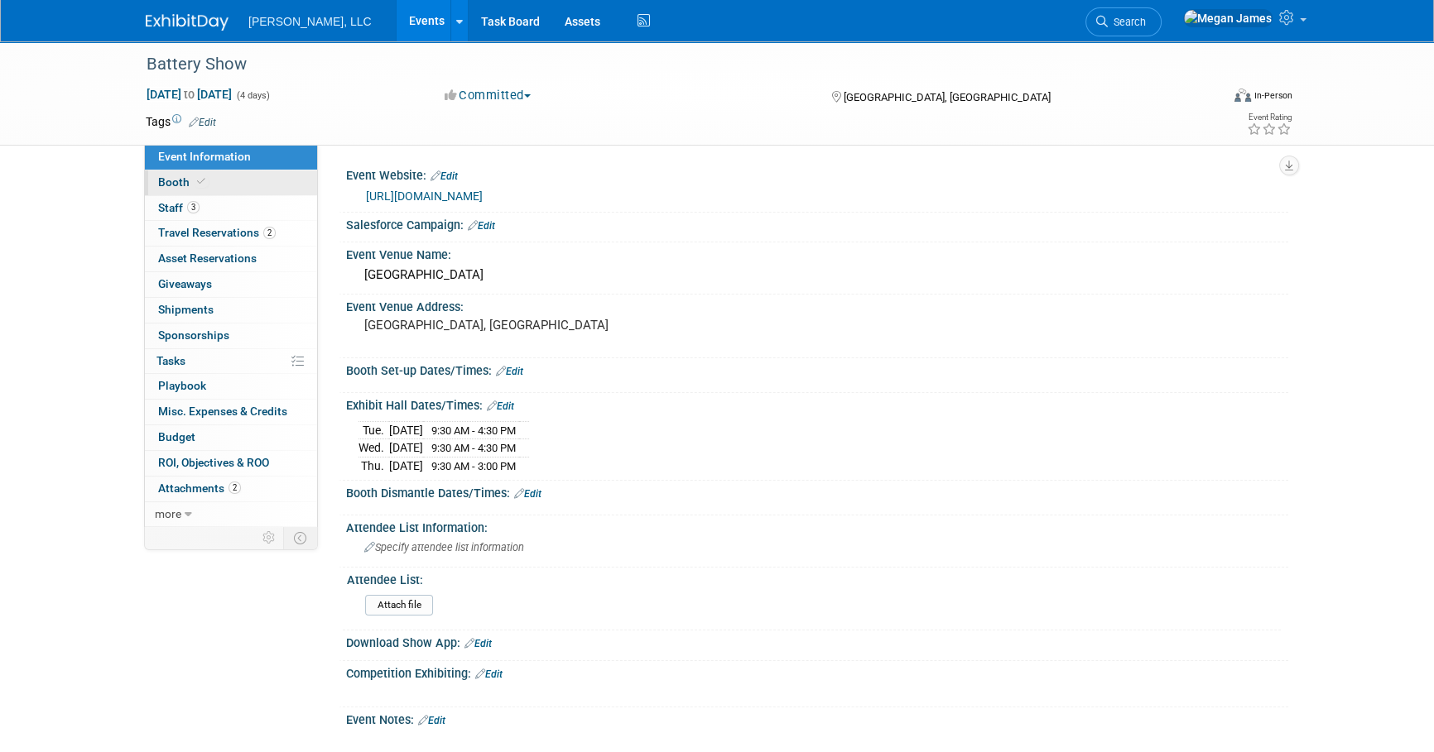
click at [247, 185] on link "Booth" at bounding box center [231, 183] width 172 height 25
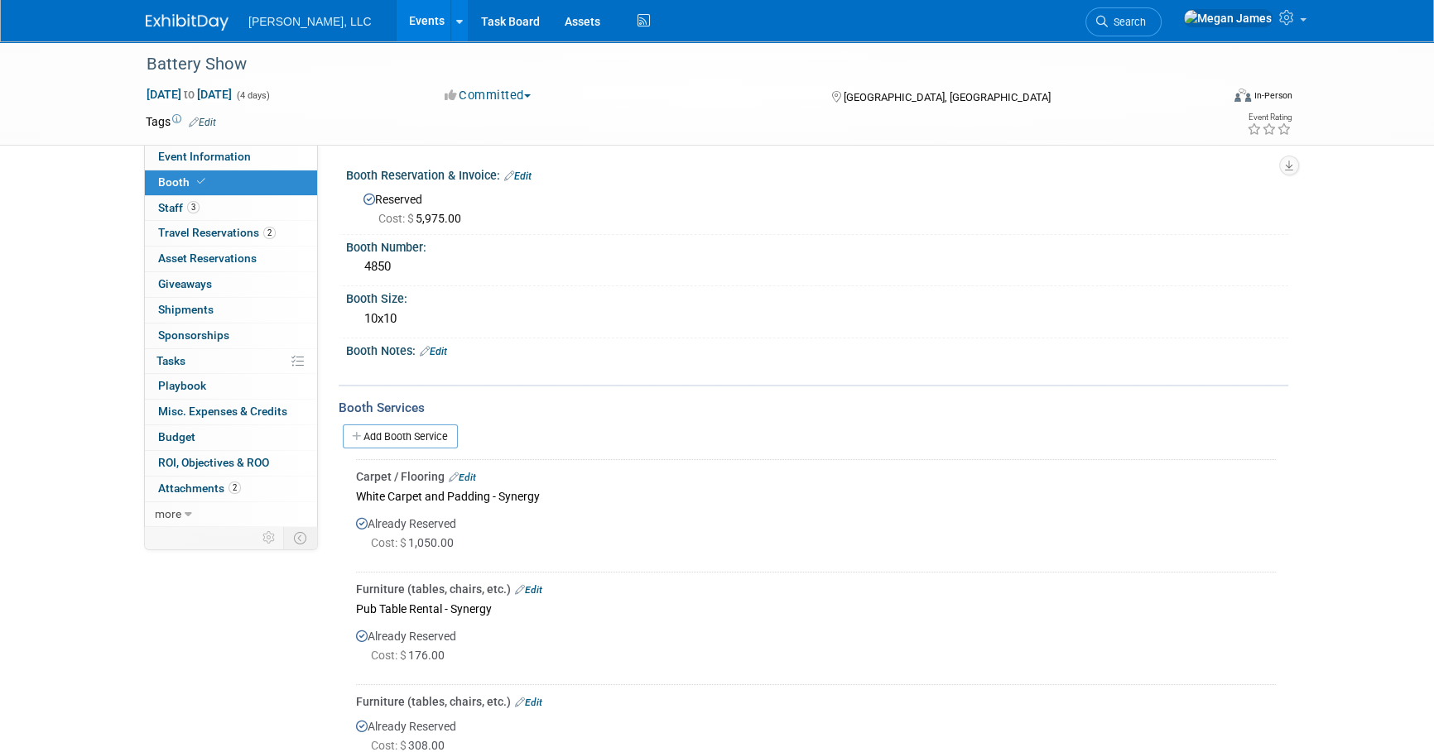
click at [251, 652] on div "Event Information Event Info Booth Booth 3 Staff 3 Staff 2 Travel Reservations …" at bounding box center [716, 646] width 1167 height 1211
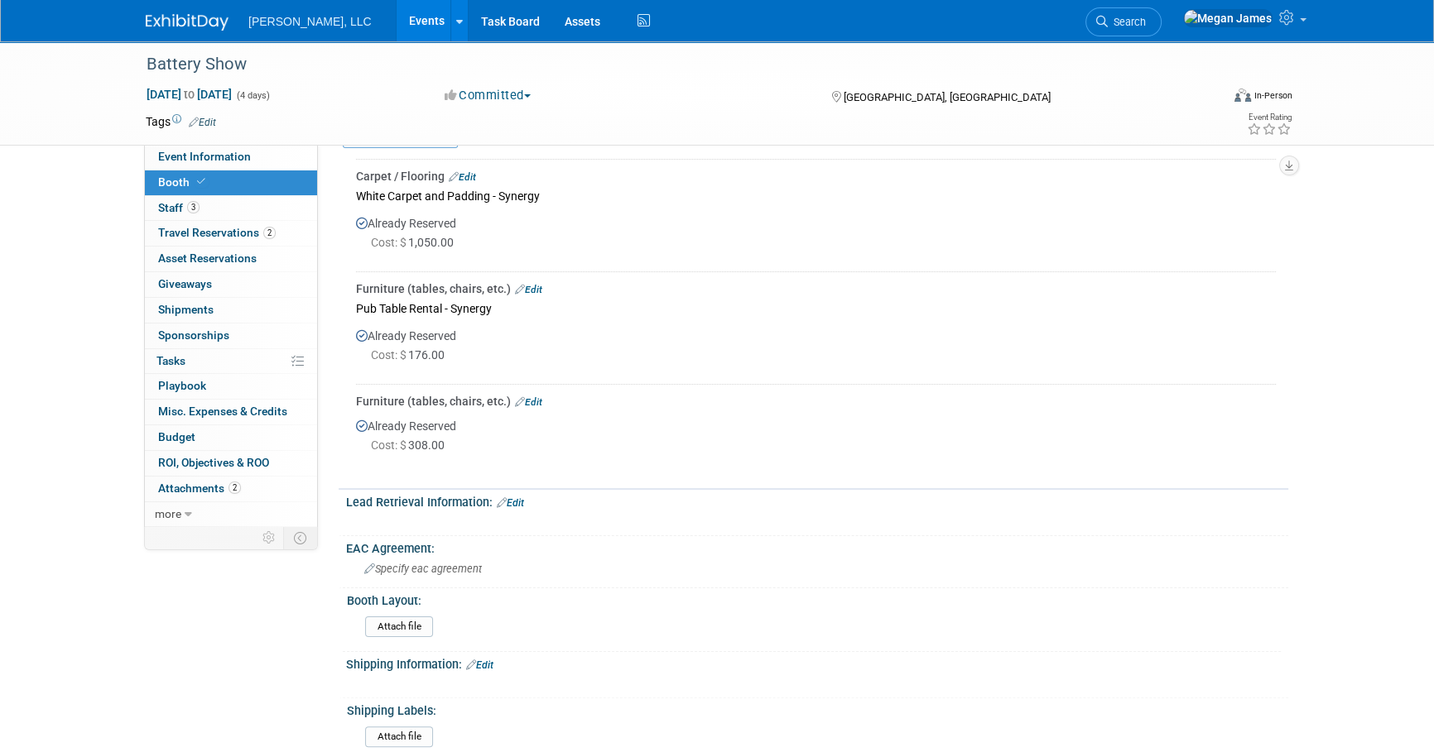
click at [397, 20] on link "Events" at bounding box center [427, 20] width 60 height 41
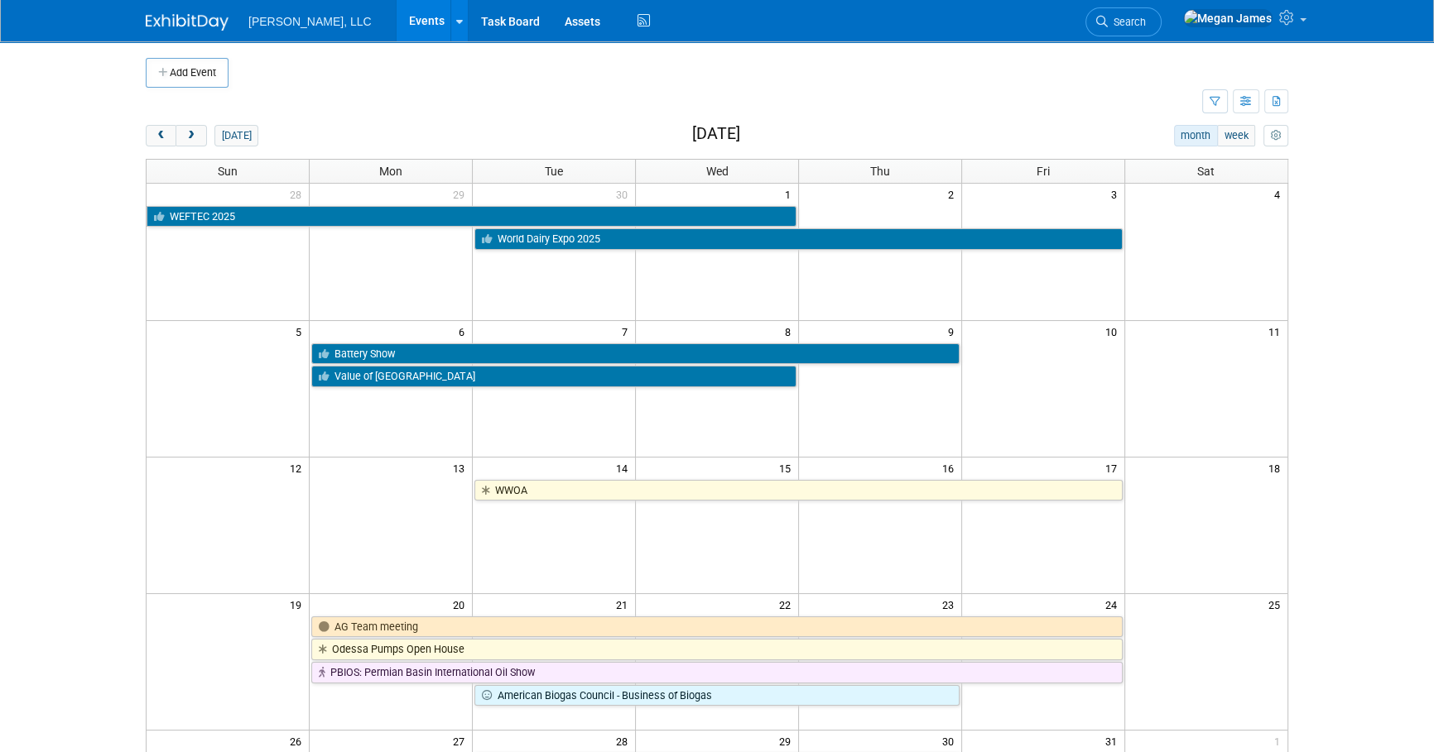
drag, startPoint x: 116, startPoint y: 455, endPoint x: 108, endPoint y: 501, distance: 46.3
click at [116, 455] on body "[PERSON_NAME], LLC Events Add Event Bulk Upload Events Shareable Event Boards R…" at bounding box center [717, 376] width 1434 height 752
click at [1390, 400] on body "[PERSON_NAME], LLC Events Add Event Bulk Upload Events Shareable Event Boards R…" at bounding box center [717, 376] width 1434 height 752
click at [1344, 325] on body "Boerger, LLC Events Add Event Bulk Upload Events Shareable Event Boards Recentl…" at bounding box center [717, 376] width 1434 height 752
drag, startPoint x: 685, startPoint y: 132, endPoint x: 794, endPoint y: 139, distance: 109.5
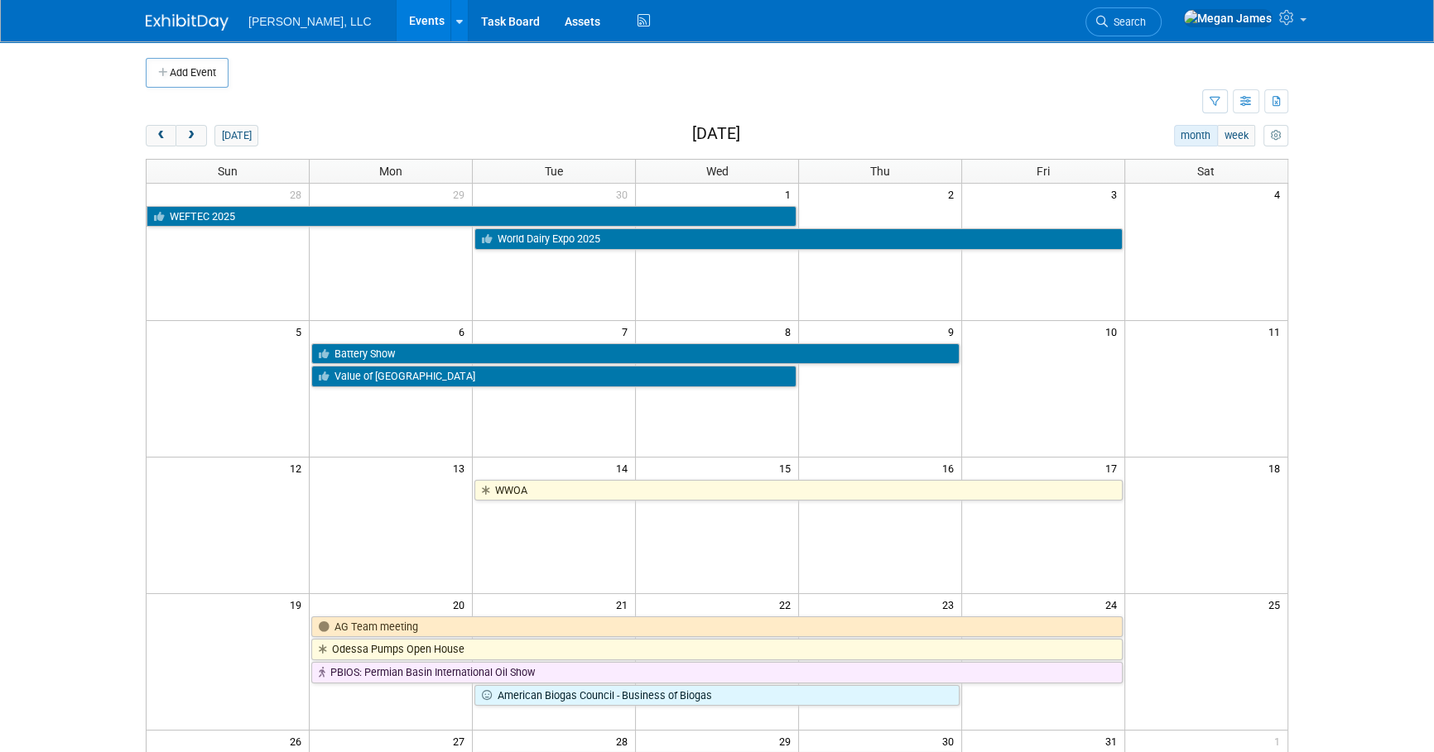
click at [794, 139] on div "today month week October 2025" at bounding box center [717, 136] width 1142 height 22
click at [1370, 290] on body "Boerger, LLC Events Add Event Bulk Upload Events Shareable Event Boards Recentl…" at bounding box center [717, 376] width 1434 height 752
click at [1337, 418] on body "Boerger, LLC Events Add Event Bulk Upload Events Shareable Event Boards Recentl…" at bounding box center [717, 376] width 1434 height 752
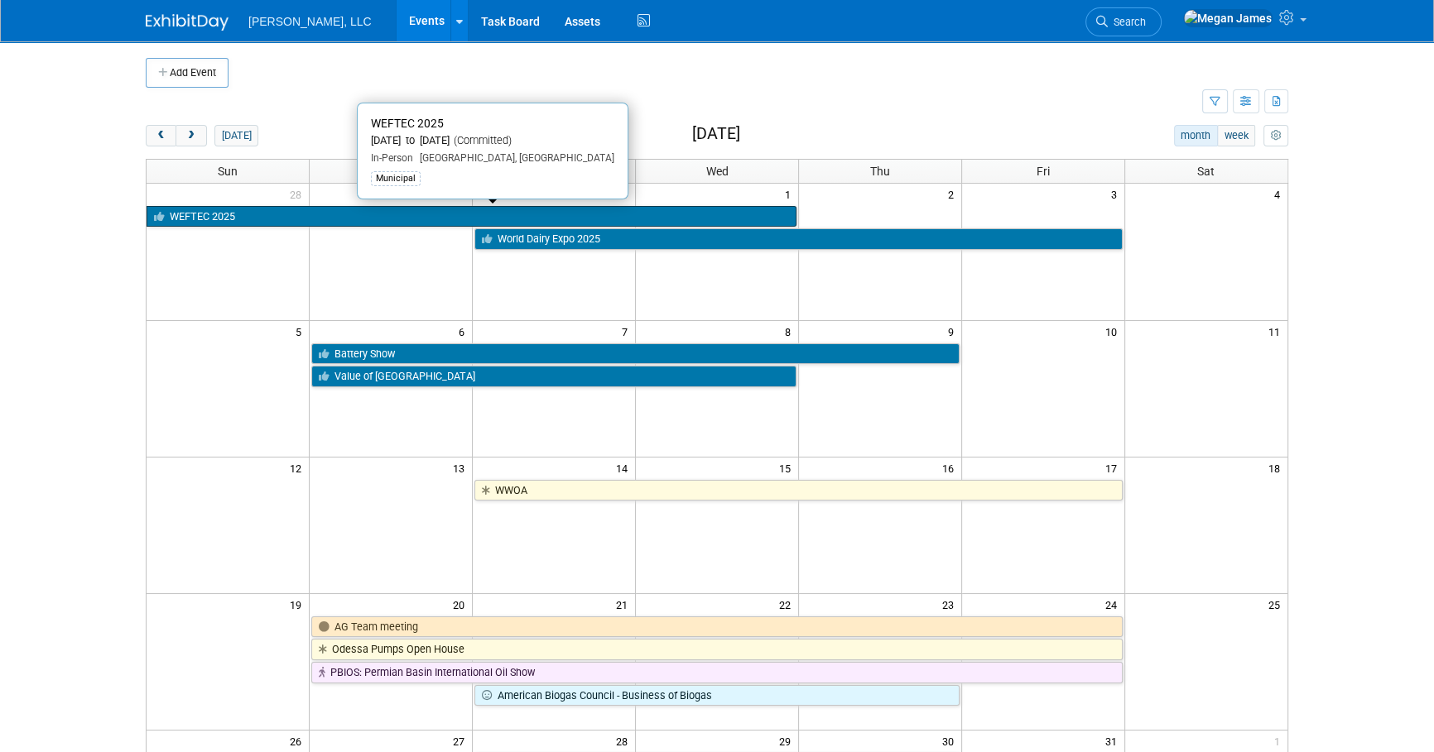
click at [211, 219] on link "WEFTEC 2025" at bounding box center [472, 217] width 650 height 22
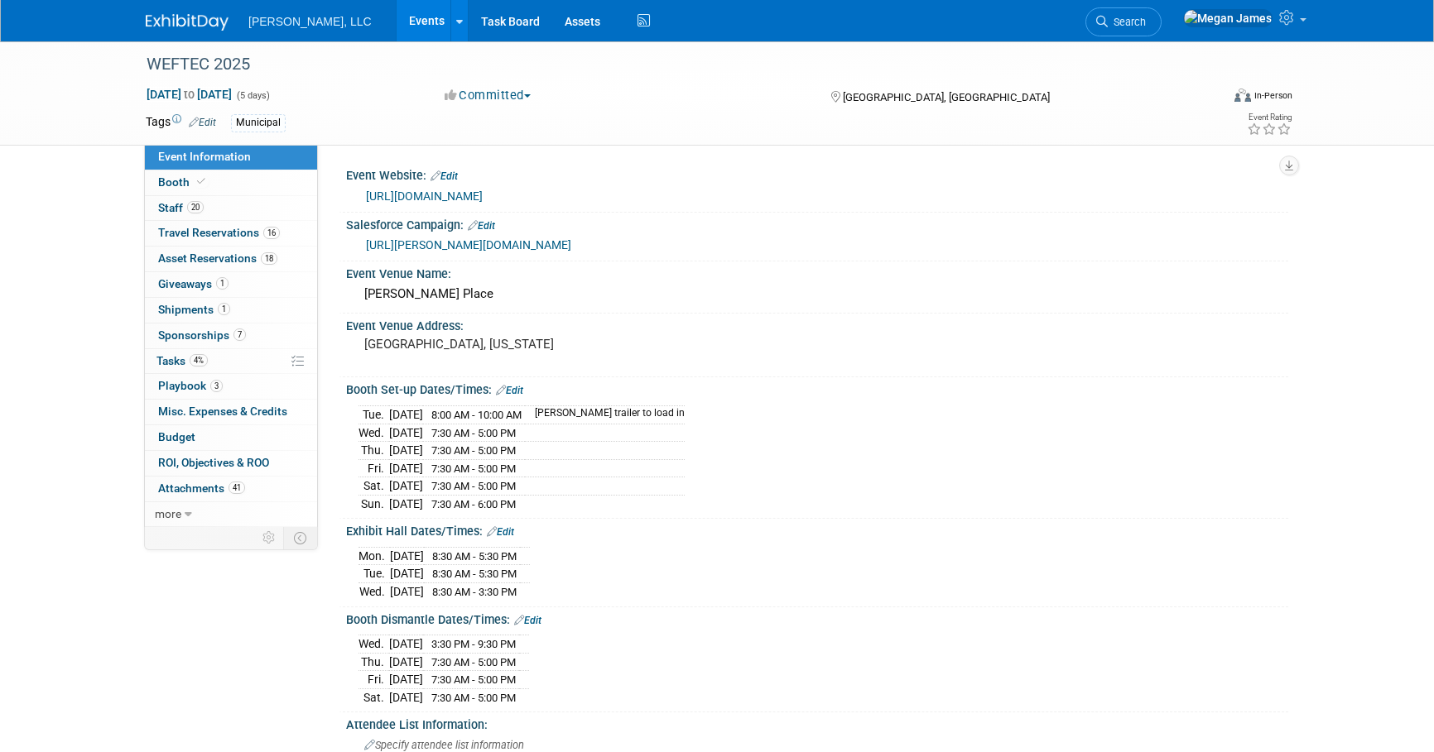
select select "Municipal"
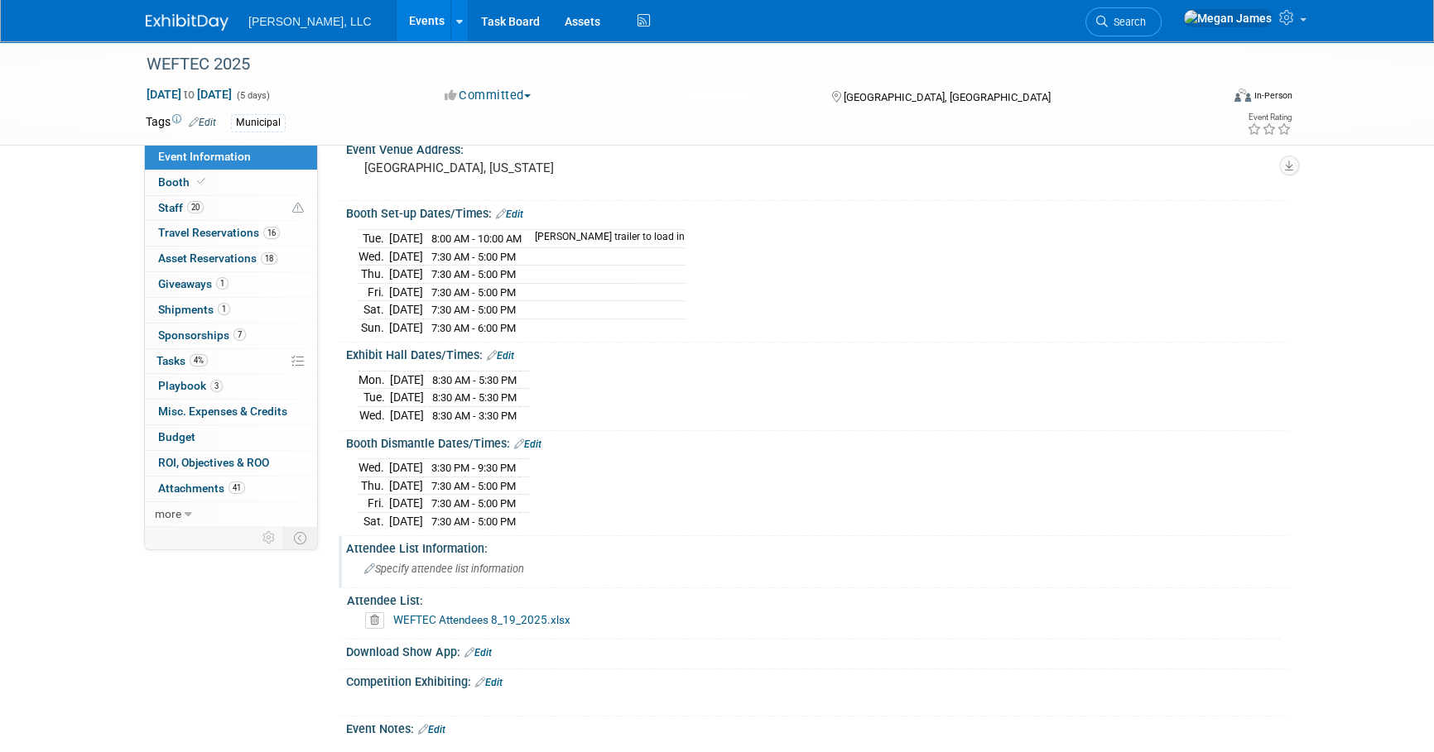
scroll to position [225, 0]
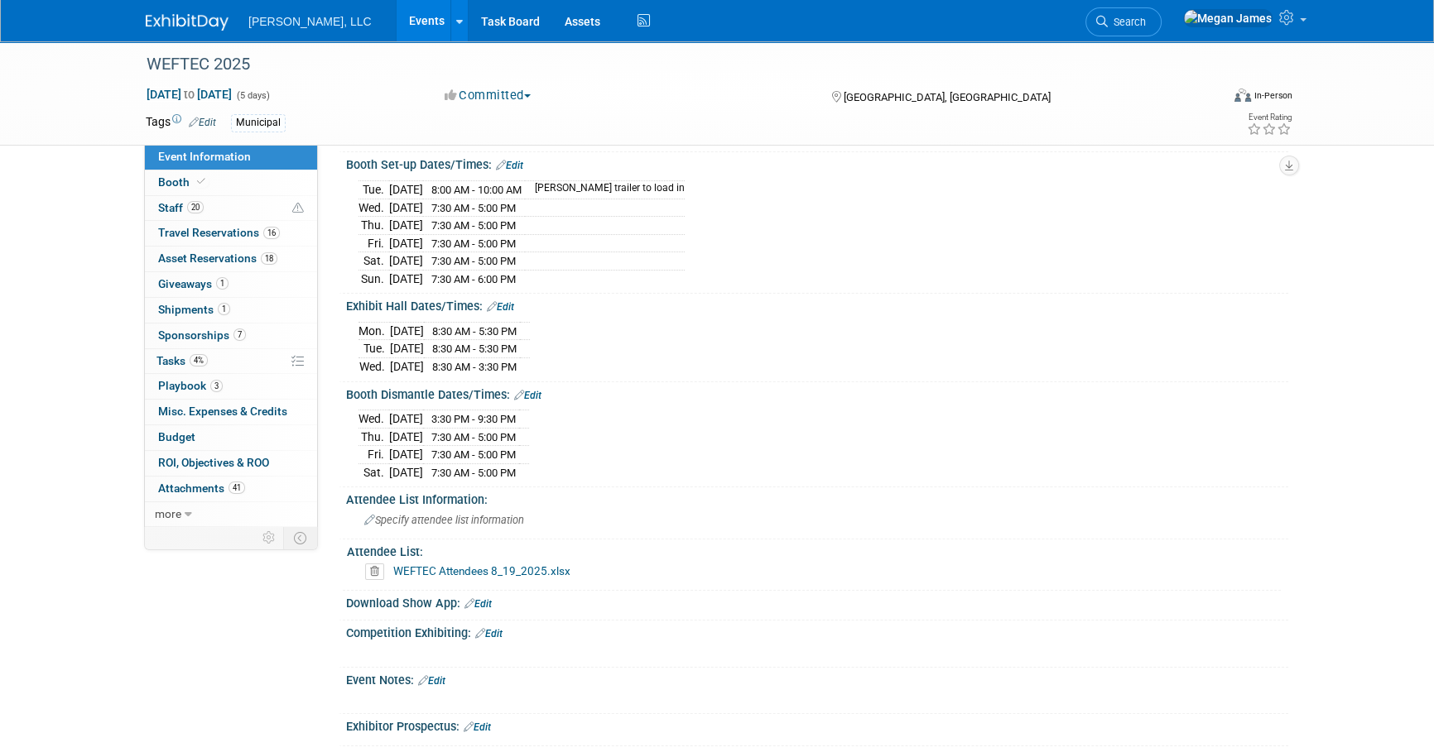
click at [1363, 295] on div "WEFTEC 2025 Sep 27, 2025 to Oct 1, 2025 (5 days) Sep 27, 2025 to Oct 1, 2025 Co…" at bounding box center [717, 389] width 1434 height 1146
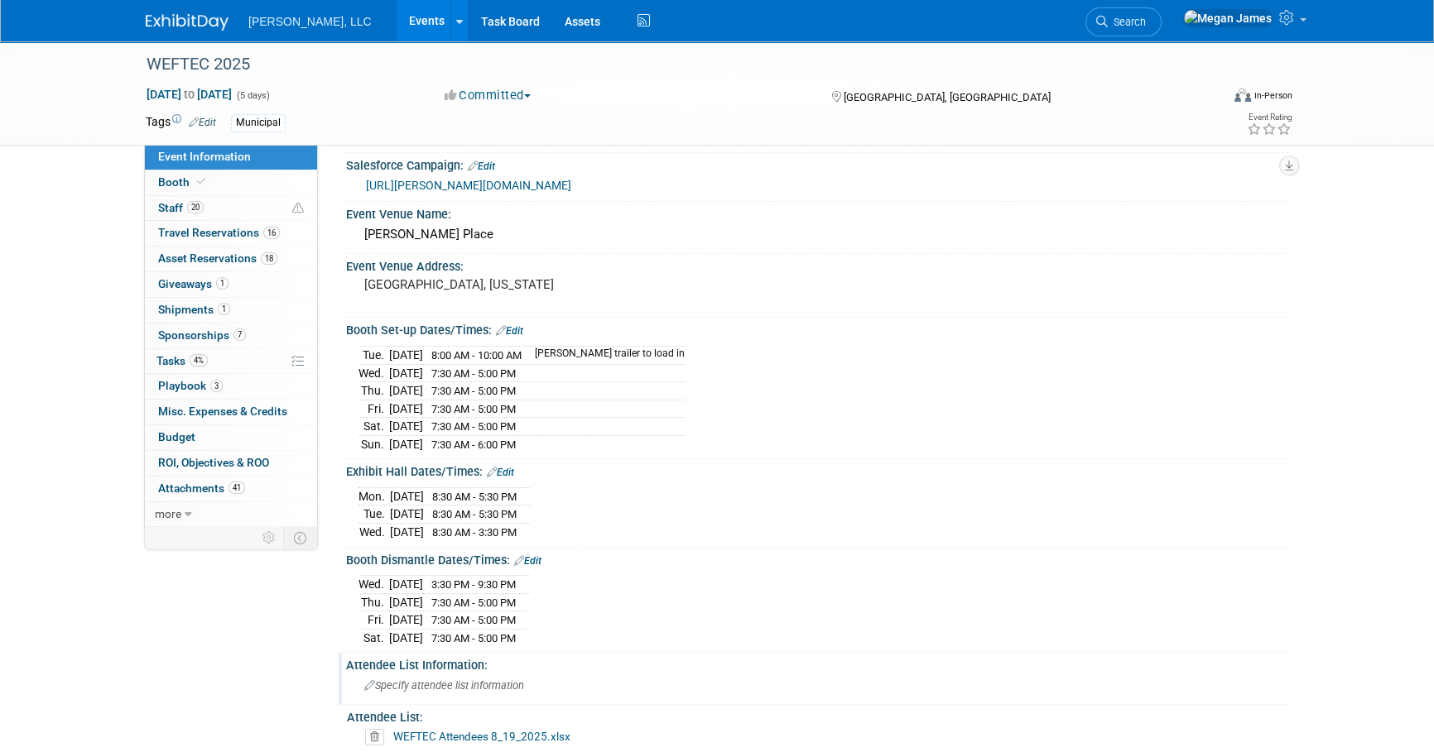
scroll to position [0, 0]
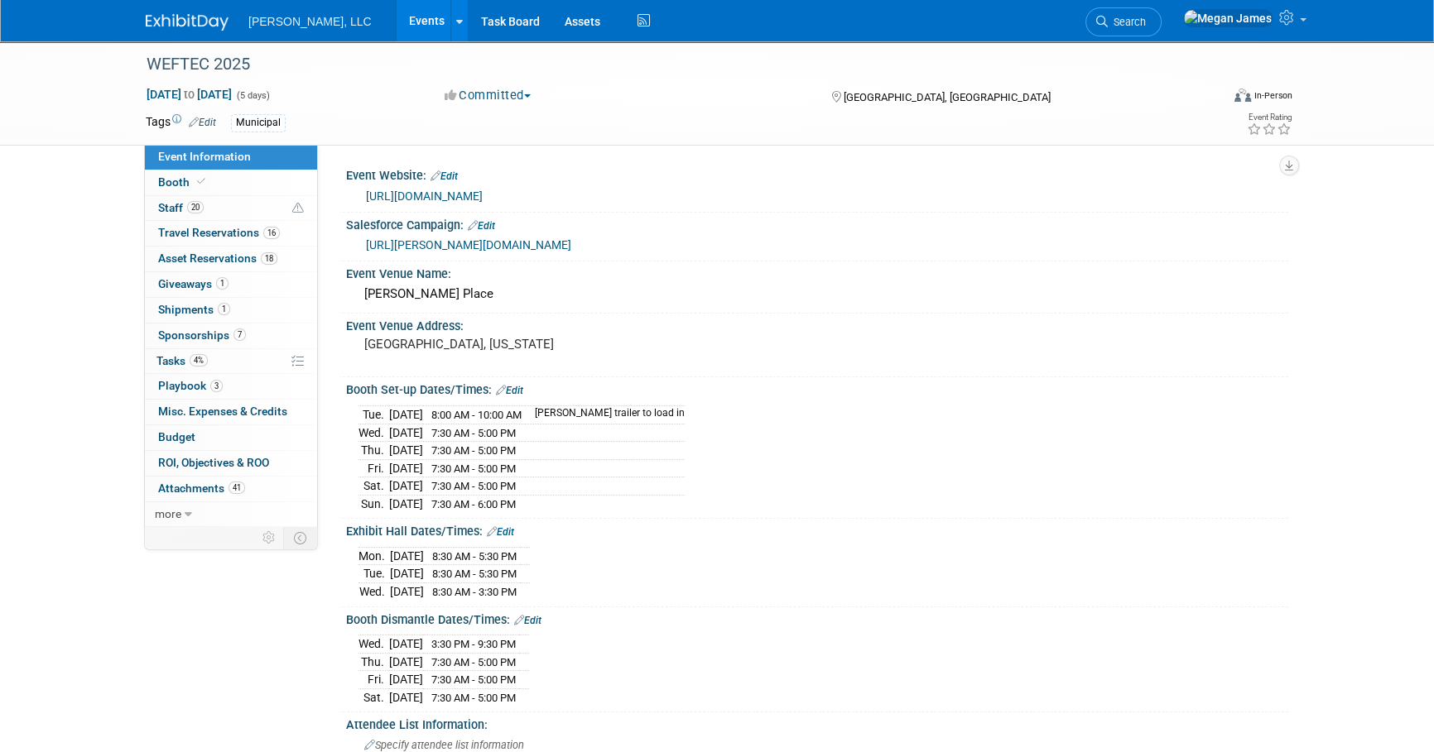
click at [397, 13] on link "Events" at bounding box center [427, 20] width 60 height 41
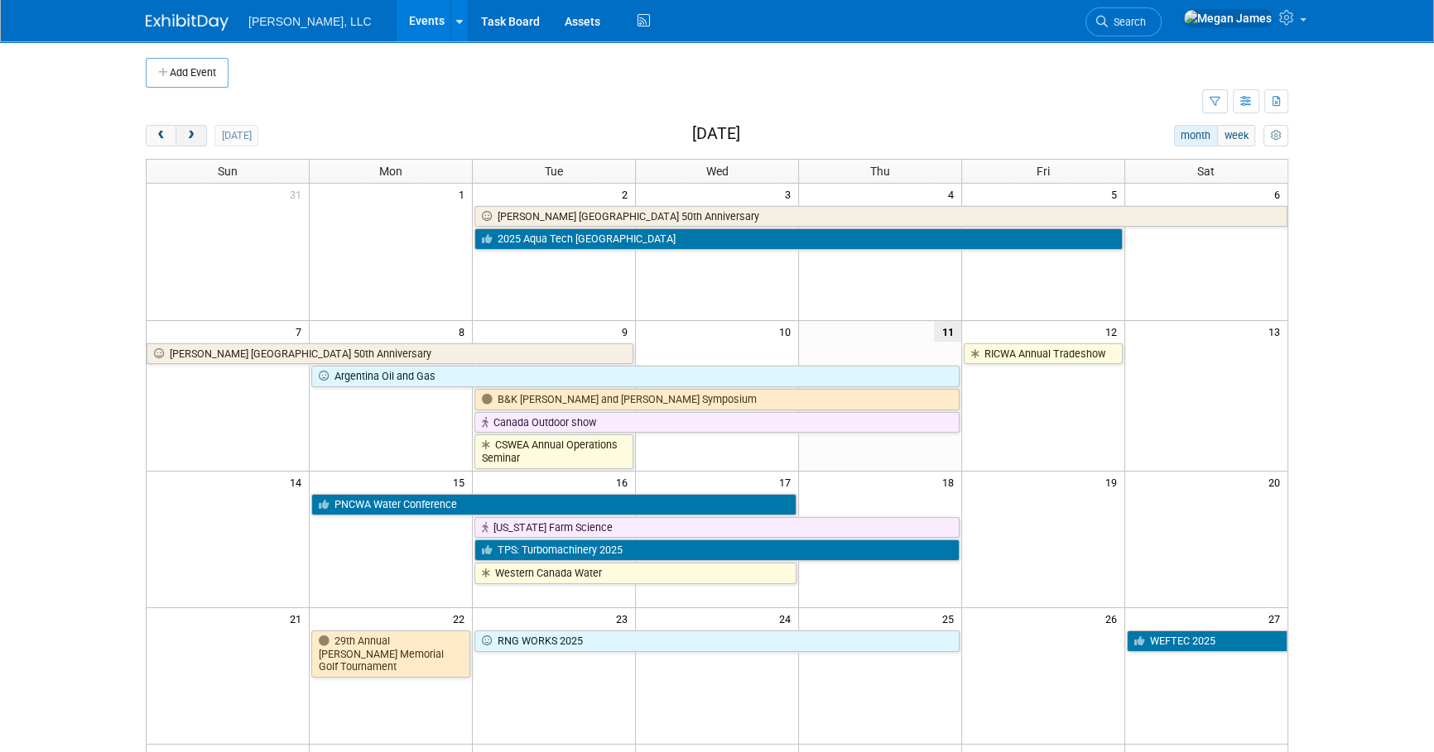
click at [191, 137] on span "next" at bounding box center [191, 136] width 12 height 11
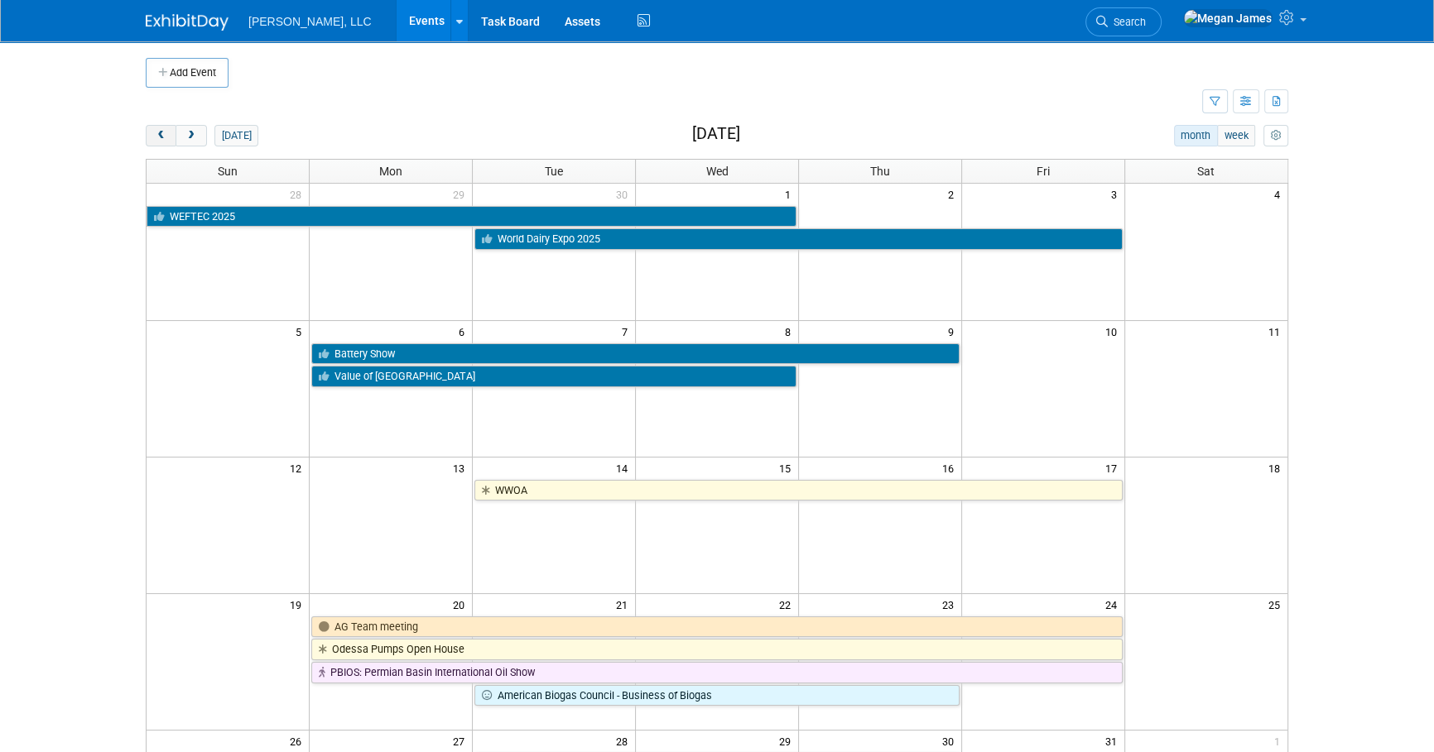
click at [166, 131] on span "prev" at bounding box center [161, 136] width 12 height 11
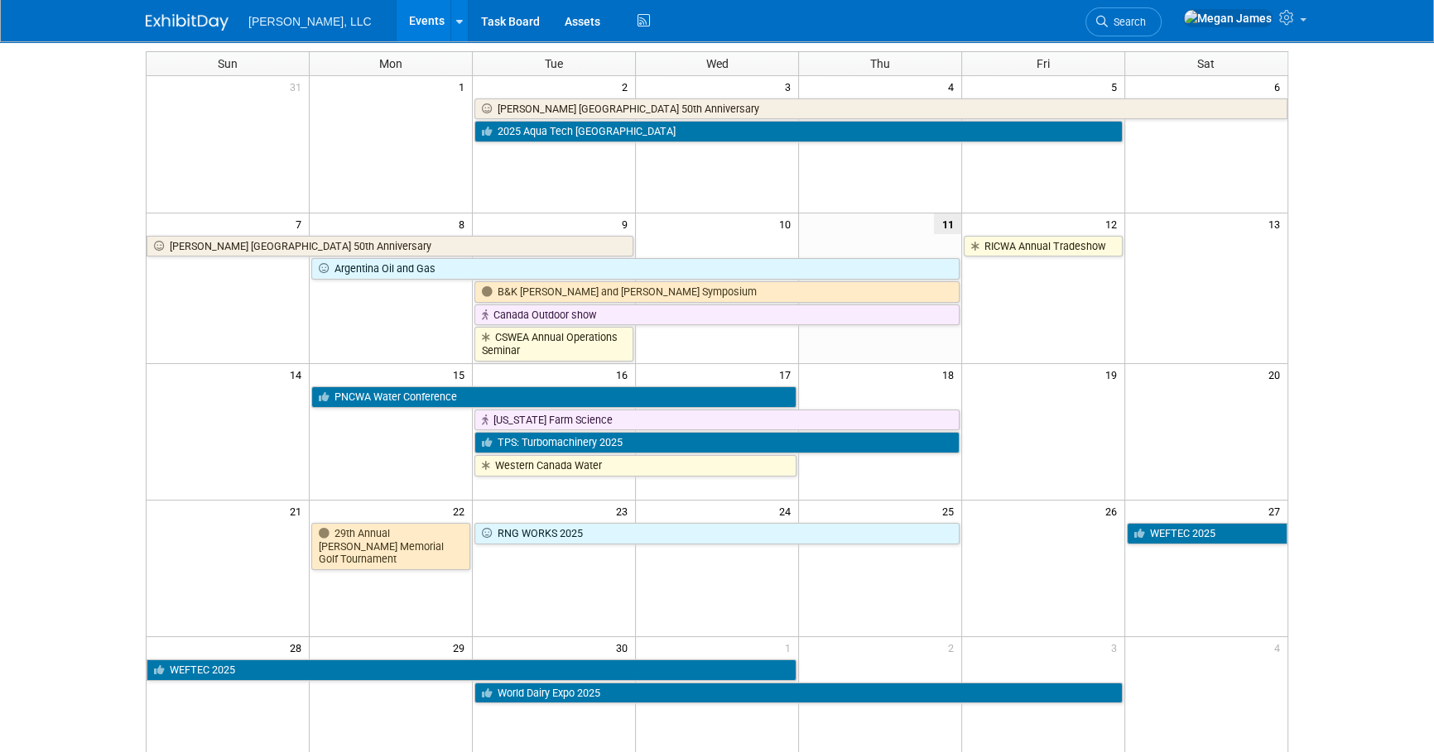
scroll to position [300, 0]
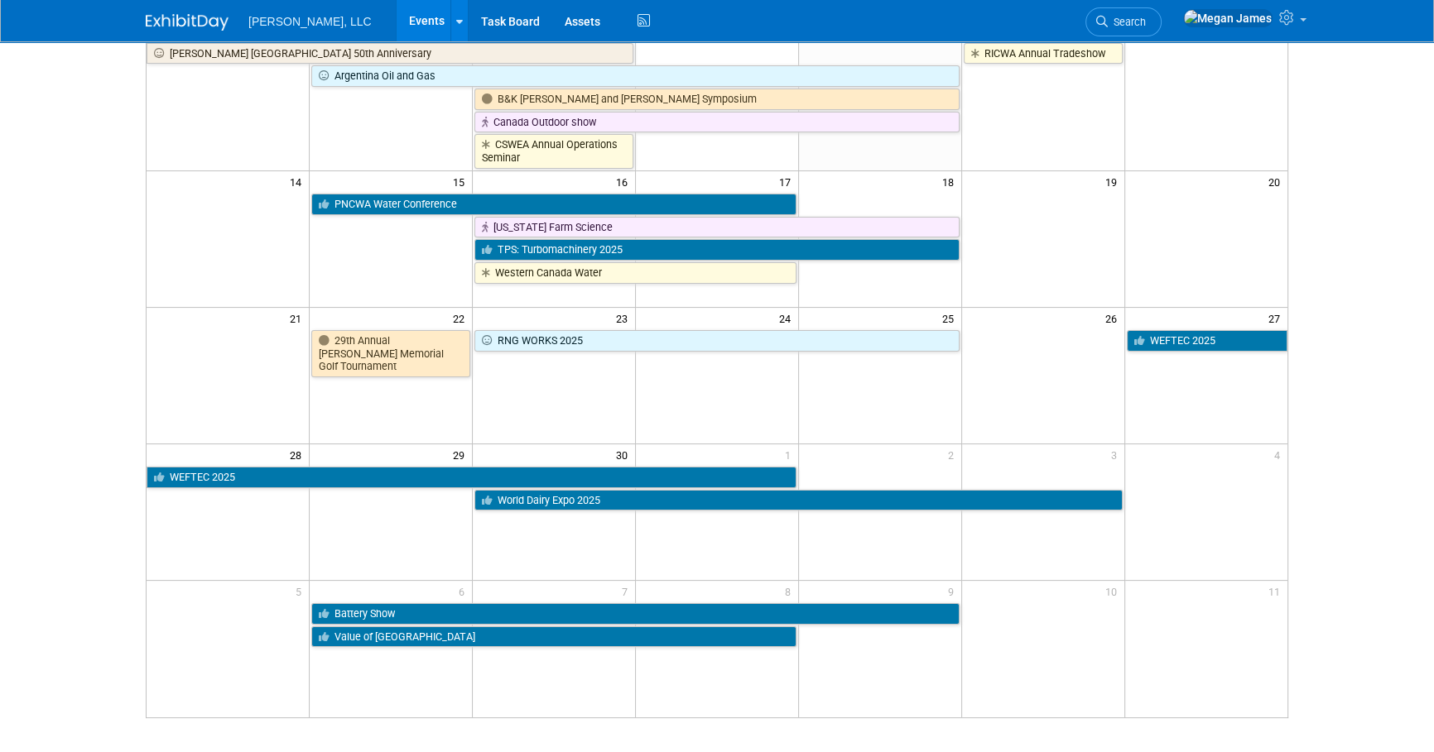
click at [1346, 400] on body "[PERSON_NAME], LLC Events Add Event Bulk Upload Events Shareable Event Boards R…" at bounding box center [717, 76] width 1434 height 752
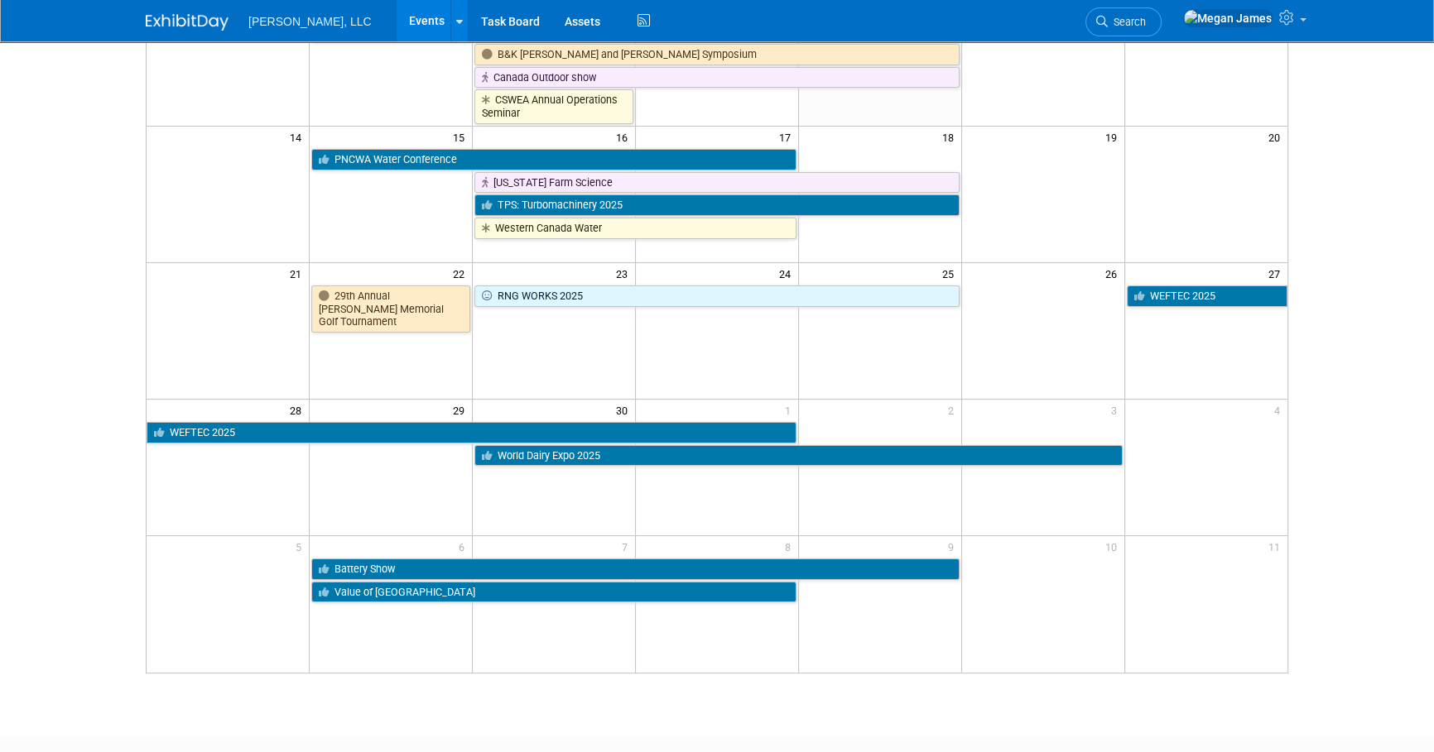
scroll to position [348, 0]
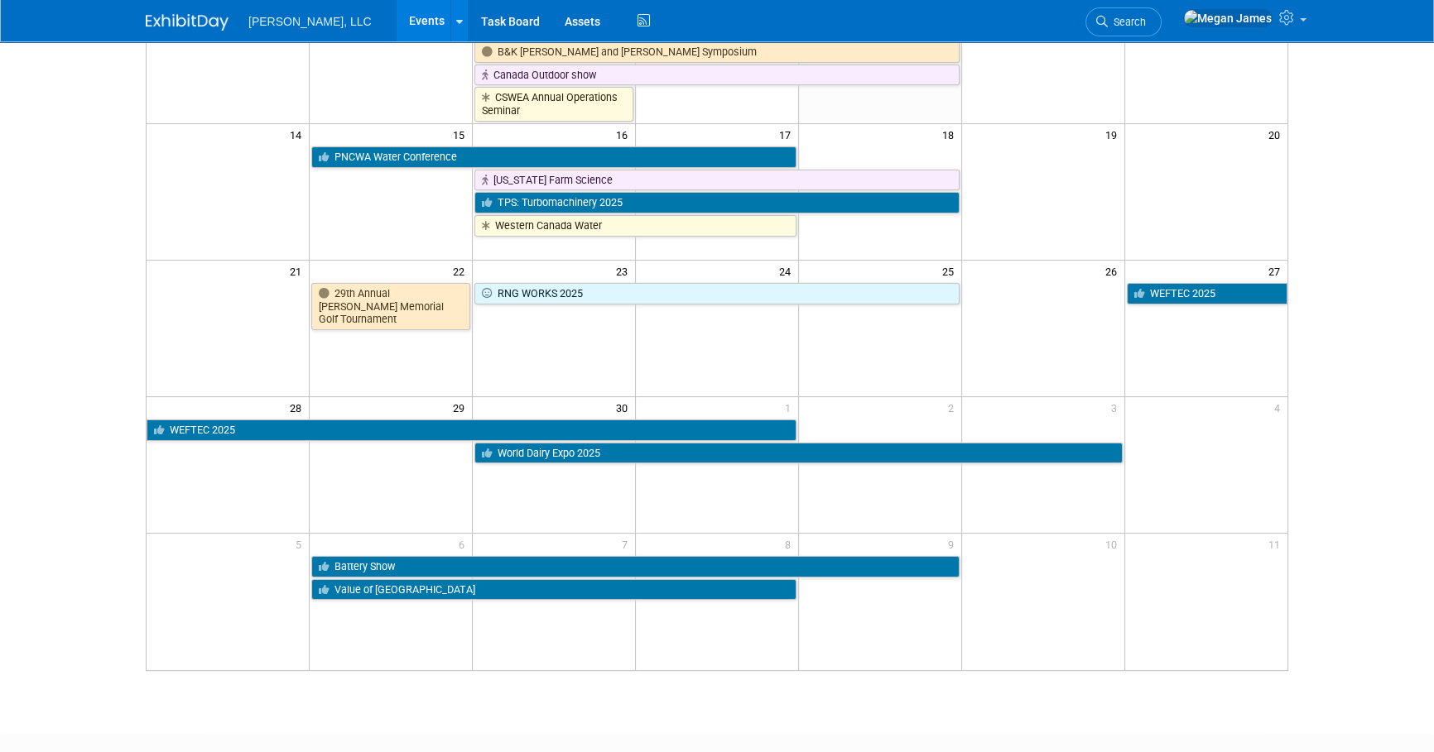
click at [1415, 405] on html "[PERSON_NAME], LLC Events Add Event Bulk Upload Events Shareable Event Boards R…" at bounding box center [717, 28] width 1434 height 752
click at [1334, 405] on html "[PERSON_NAME], LLC Events Add Event Bulk Upload Events Shareable Event Boards R…" at bounding box center [717, 28] width 1434 height 752
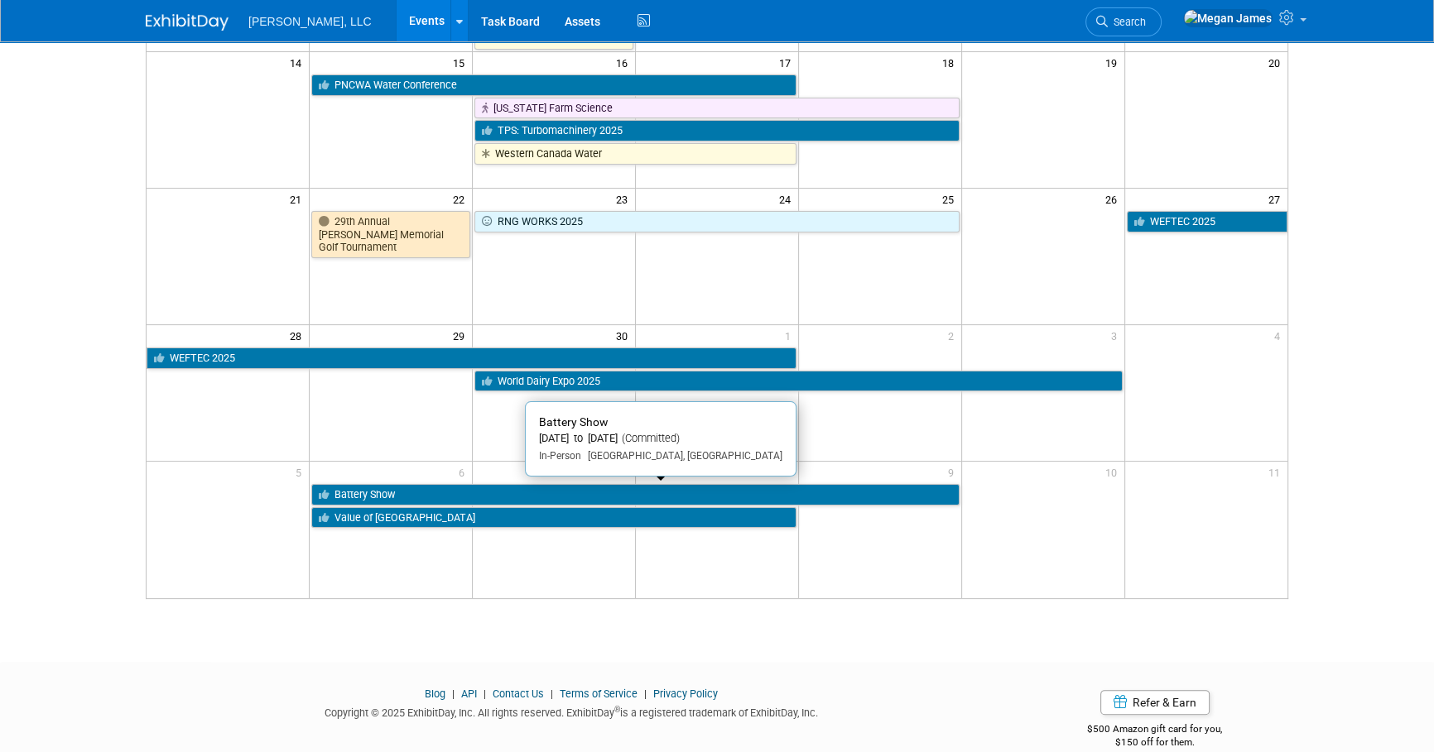
scroll to position [444, 0]
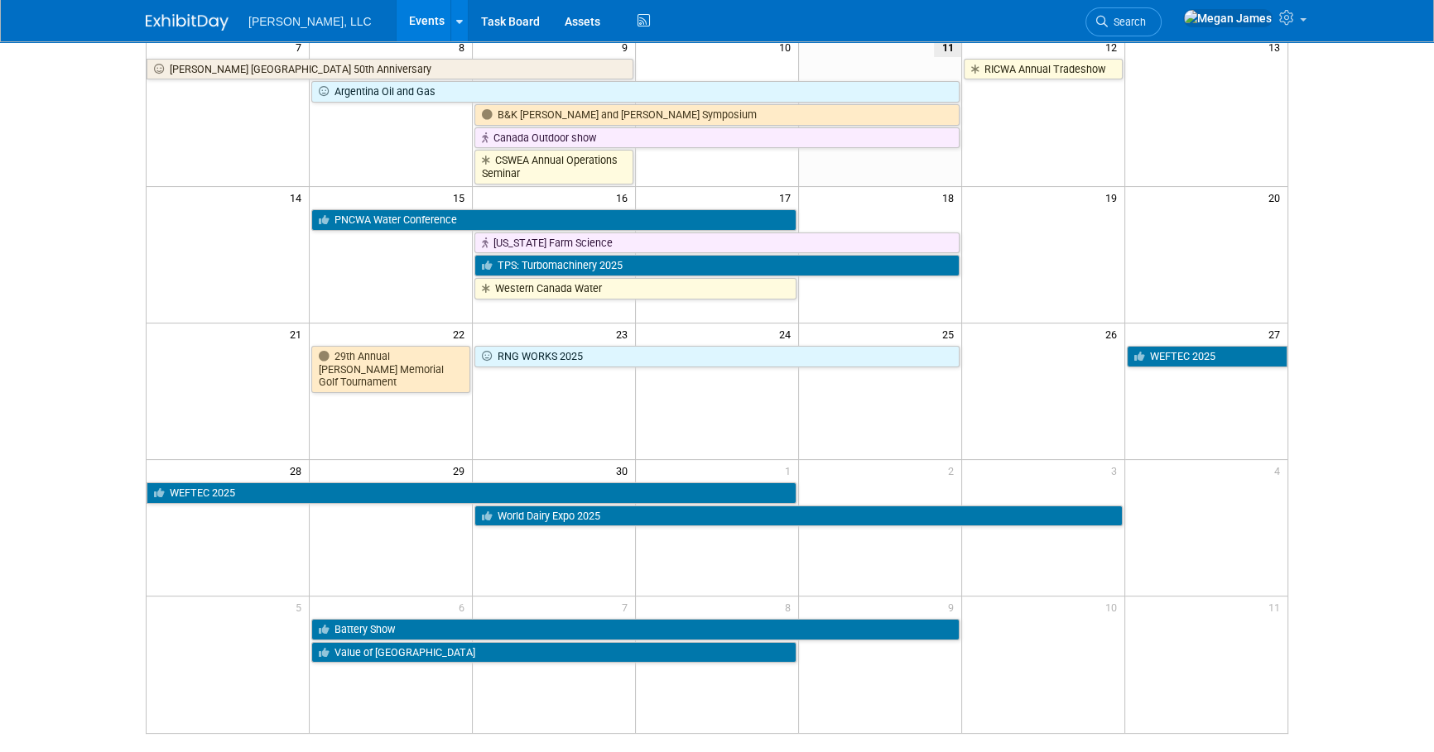
scroll to position [307, 0]
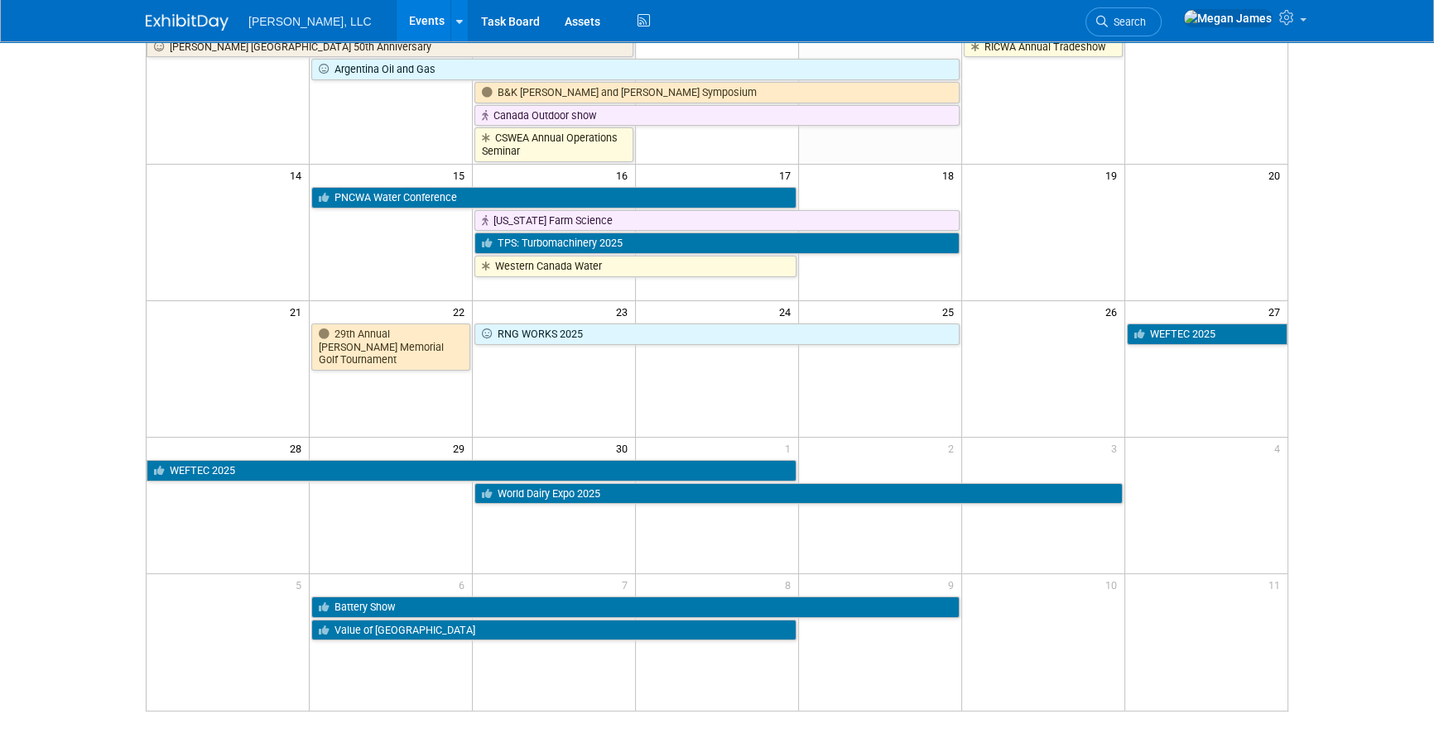
click at [1387, 438] on body "[PERSON_NAME], LLC Events Add Event Bulk Upload Events Shareable Event Boards R…" at bounding box center [717, 69] width 1434 height 752
click at [475, 605] on link "Battery Show" at bounding box center [634, 608] width 647 height 22
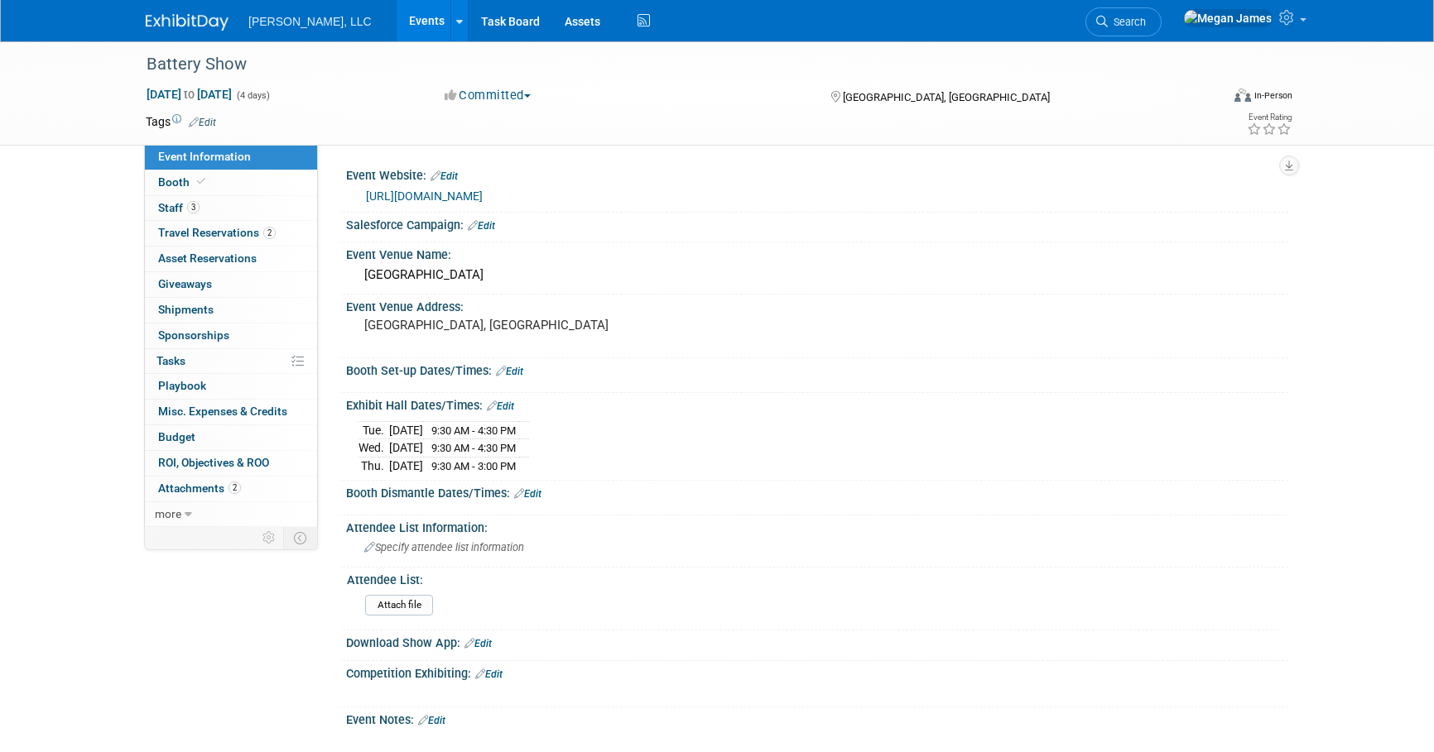
select select "Industrial"
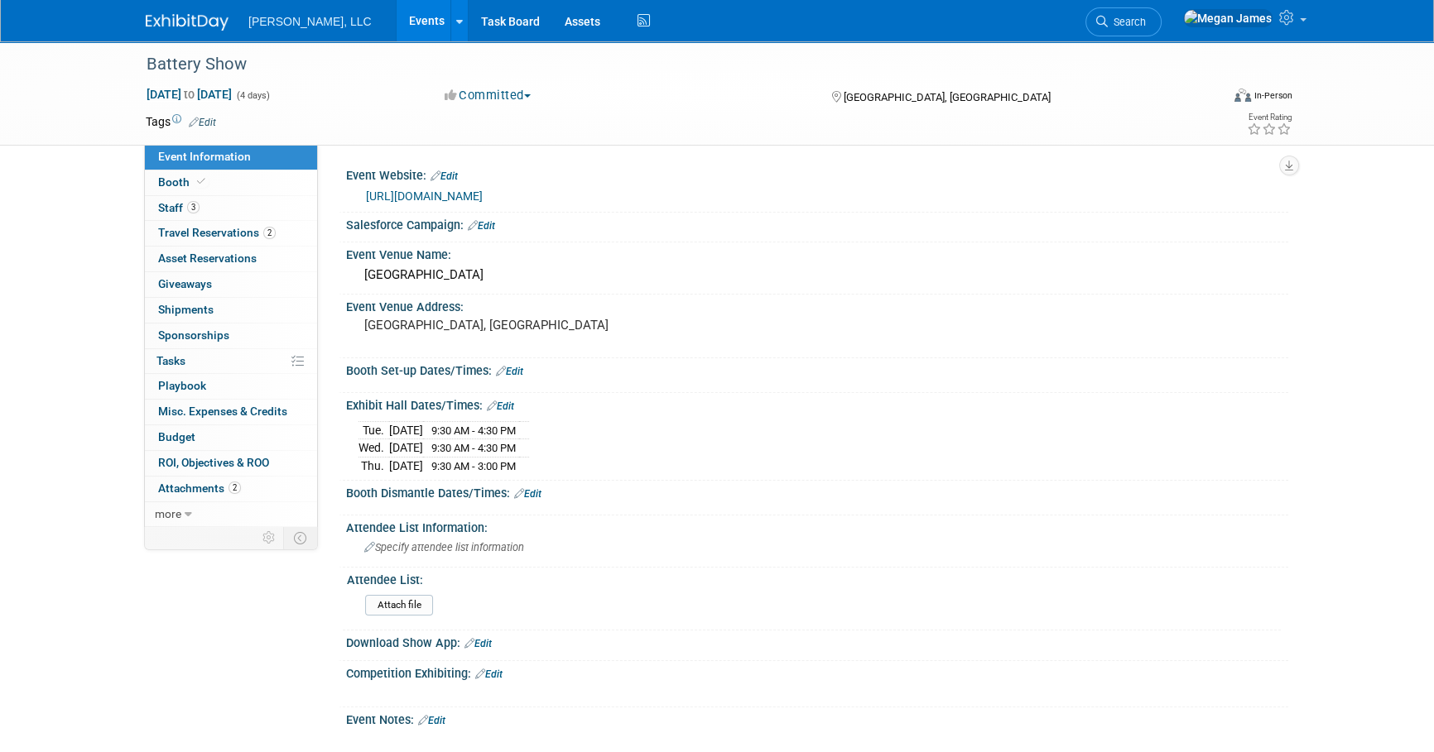
click at [397, 19] on link "Events" at bounding box center [427, 20] width 60 height 41
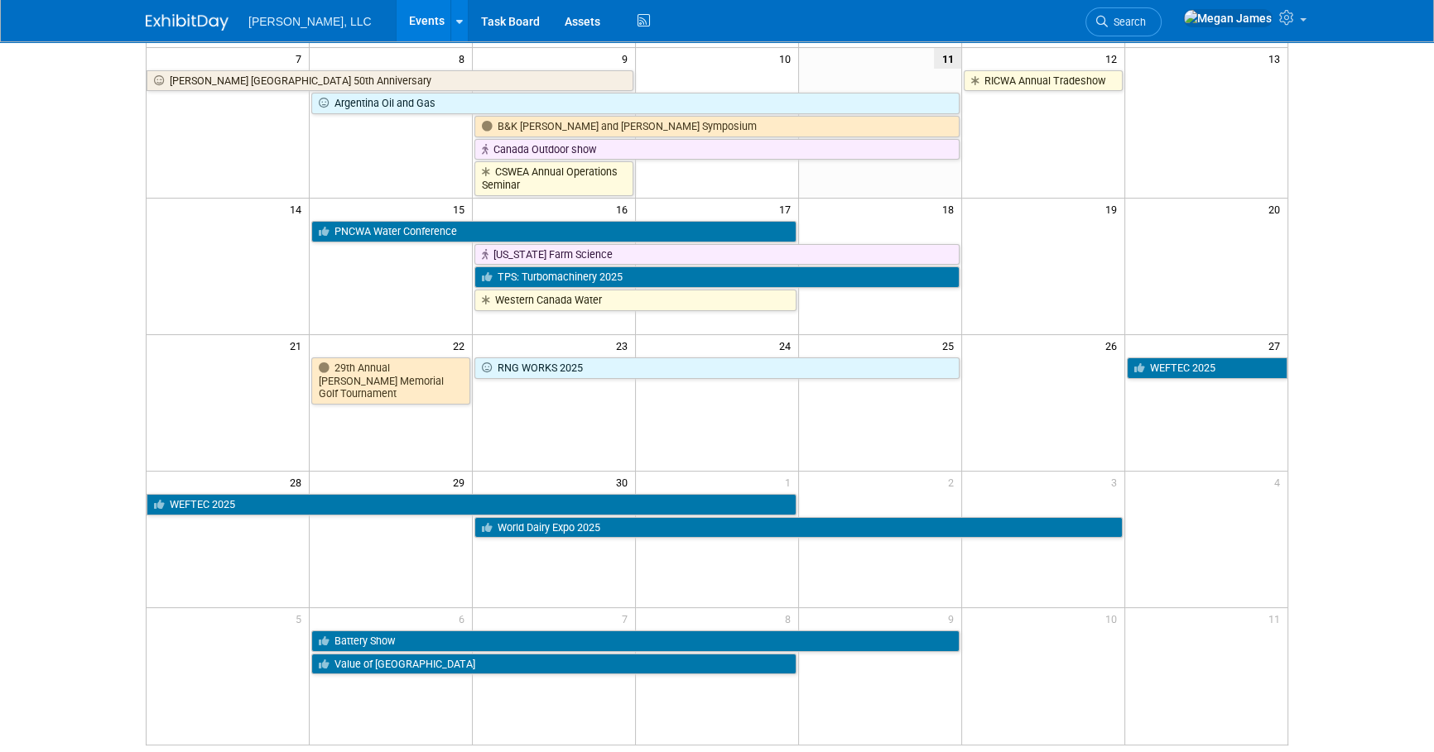
scroll to position [300, 0]
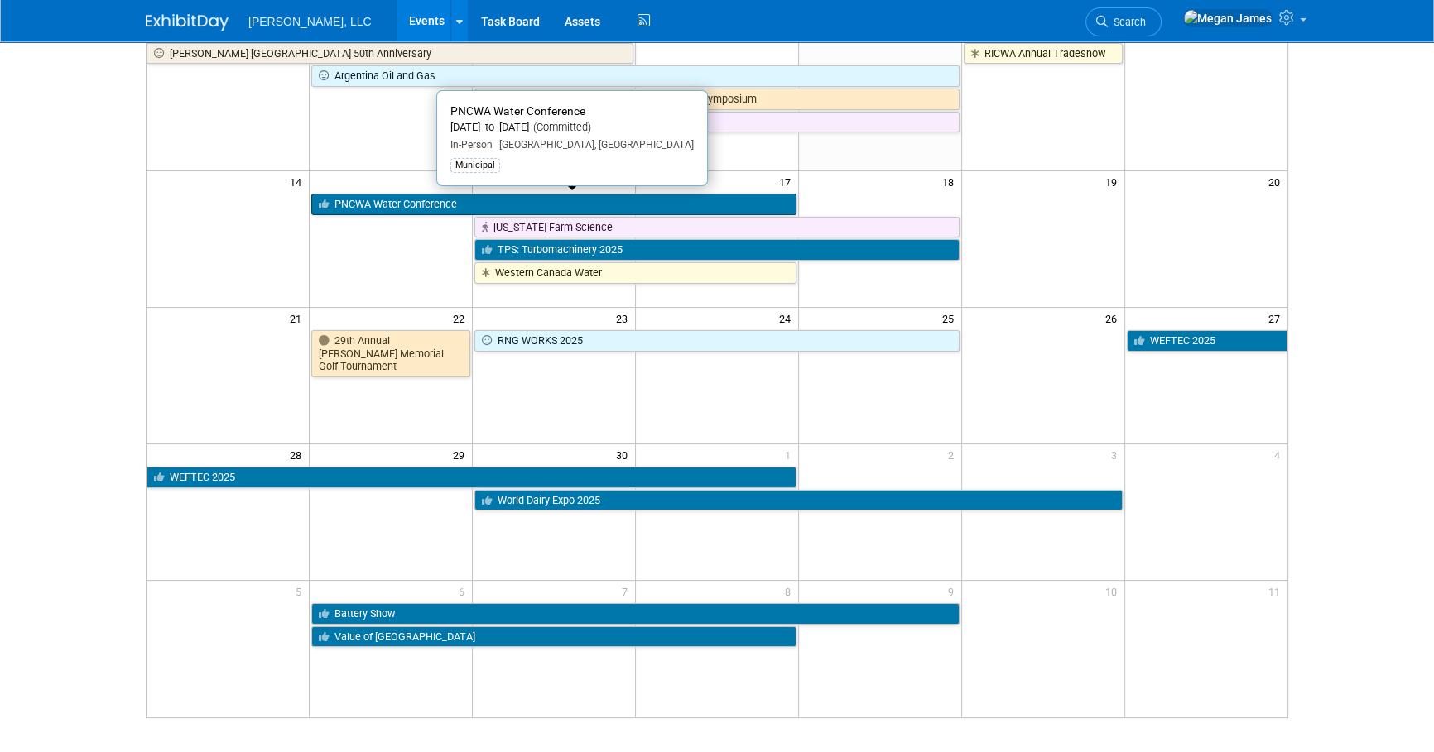
click at [452, 204] on link "PNCWA Water Conference" at bounding box center [553, 205] width 485 height 22
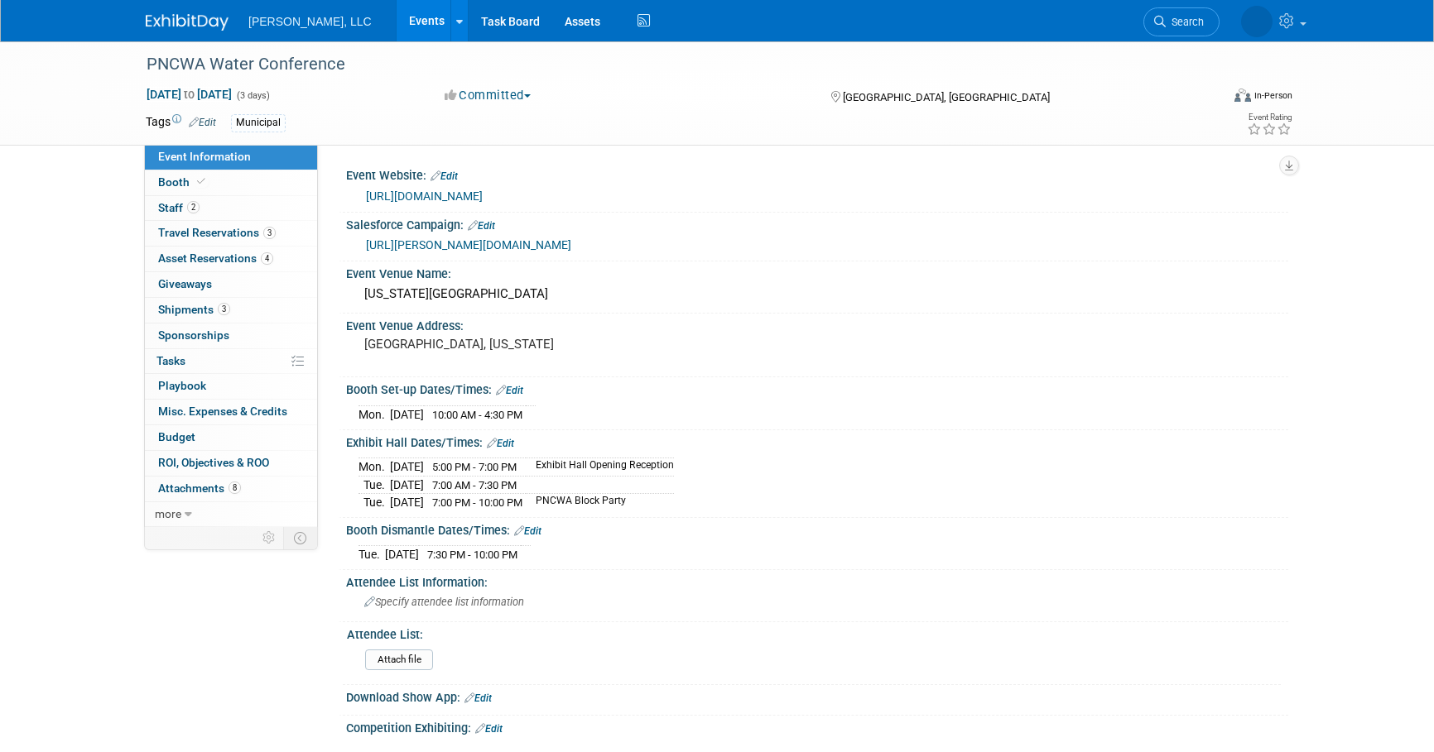
select select "Municipal"
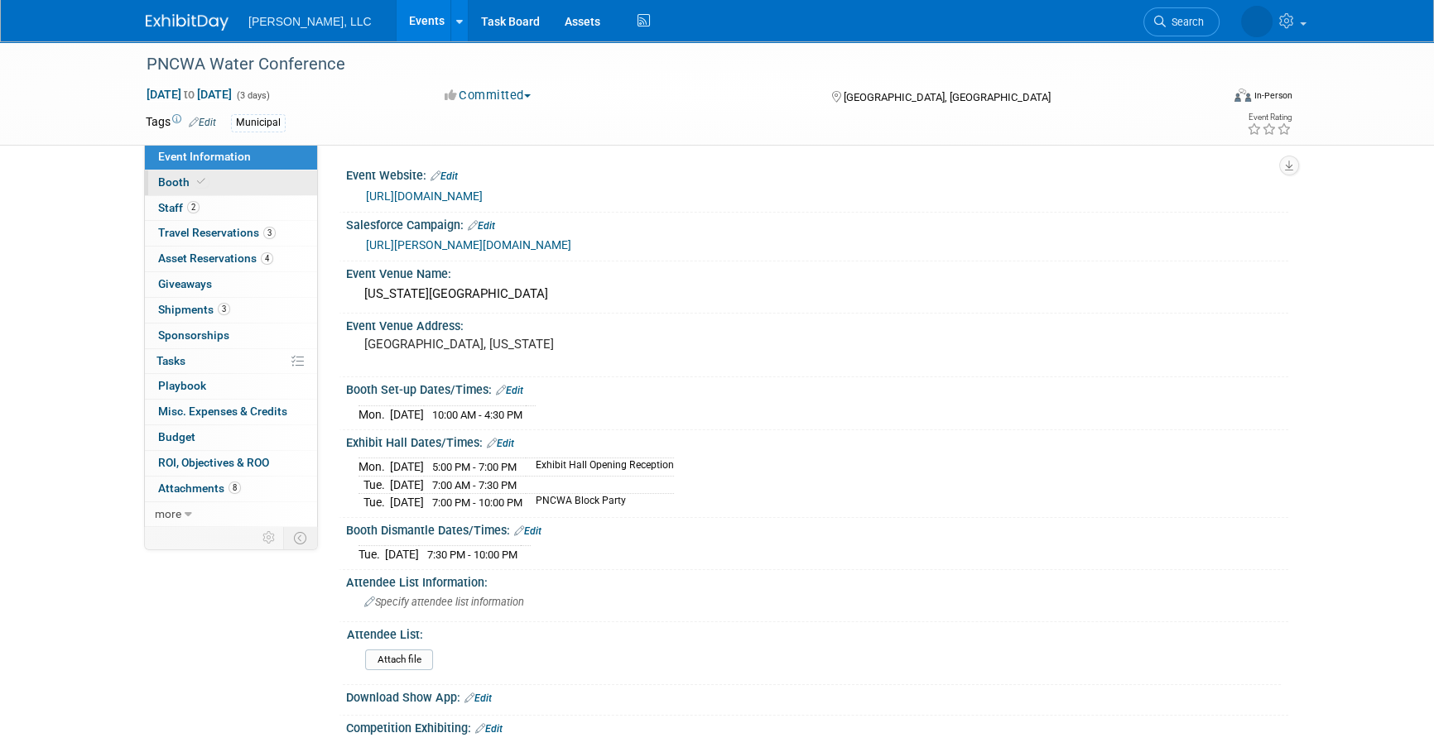
click at [206, 179] on link "Booth" at bounding box center [231, 183] width 172 height 25
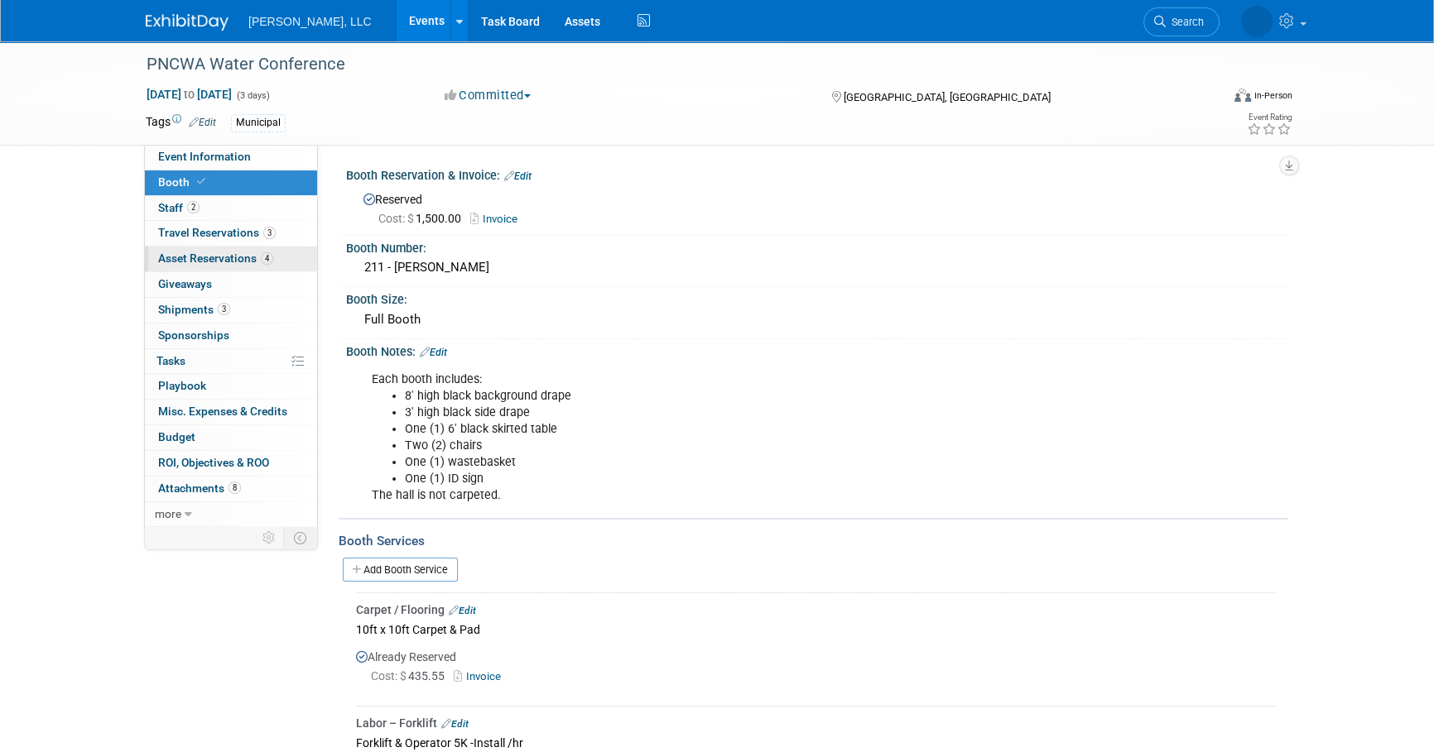
click at [226, 252] on span "Asset Reservations 4" at bounding box center [215, 258] width 115 height 13
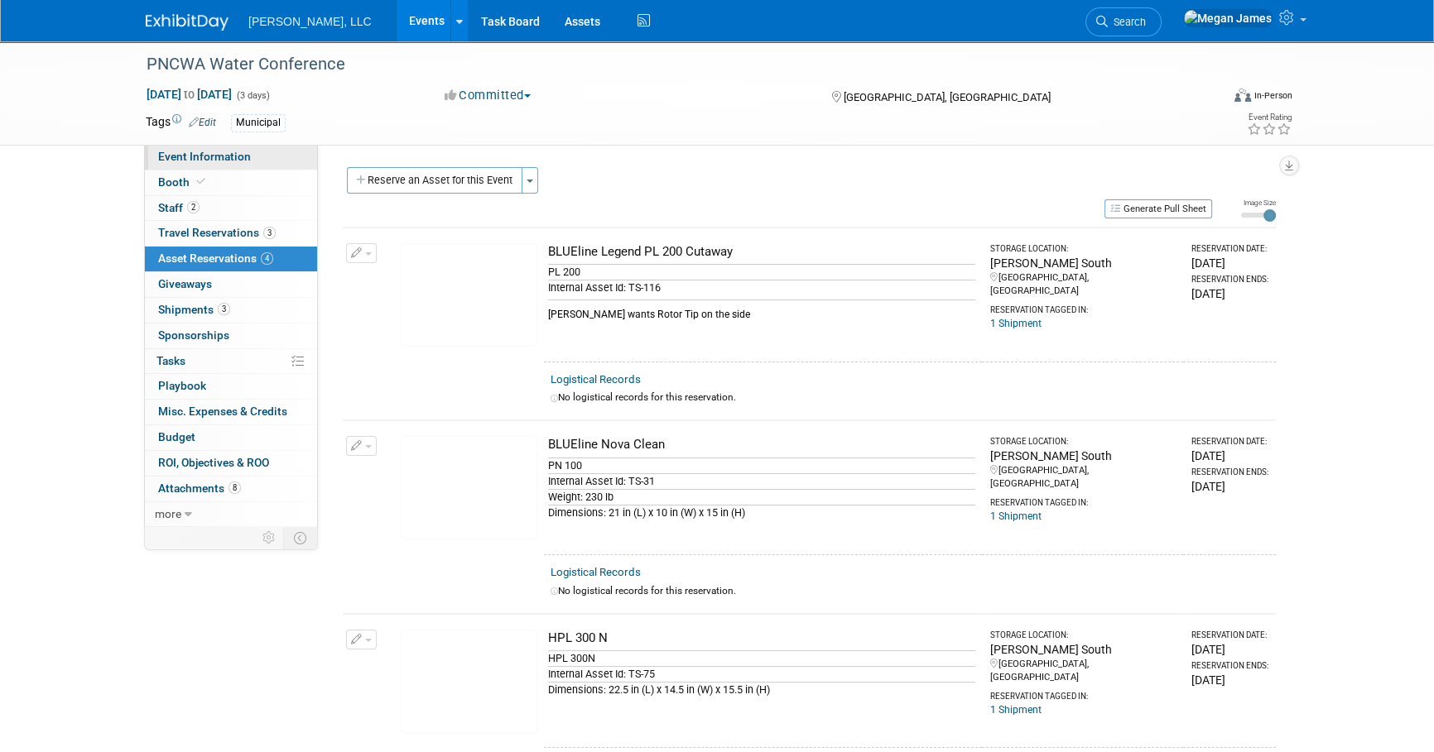
click at [284, 156] on link "Event Information" at bounding box center [231, 157] width 172 height 25
select select "Municipal"
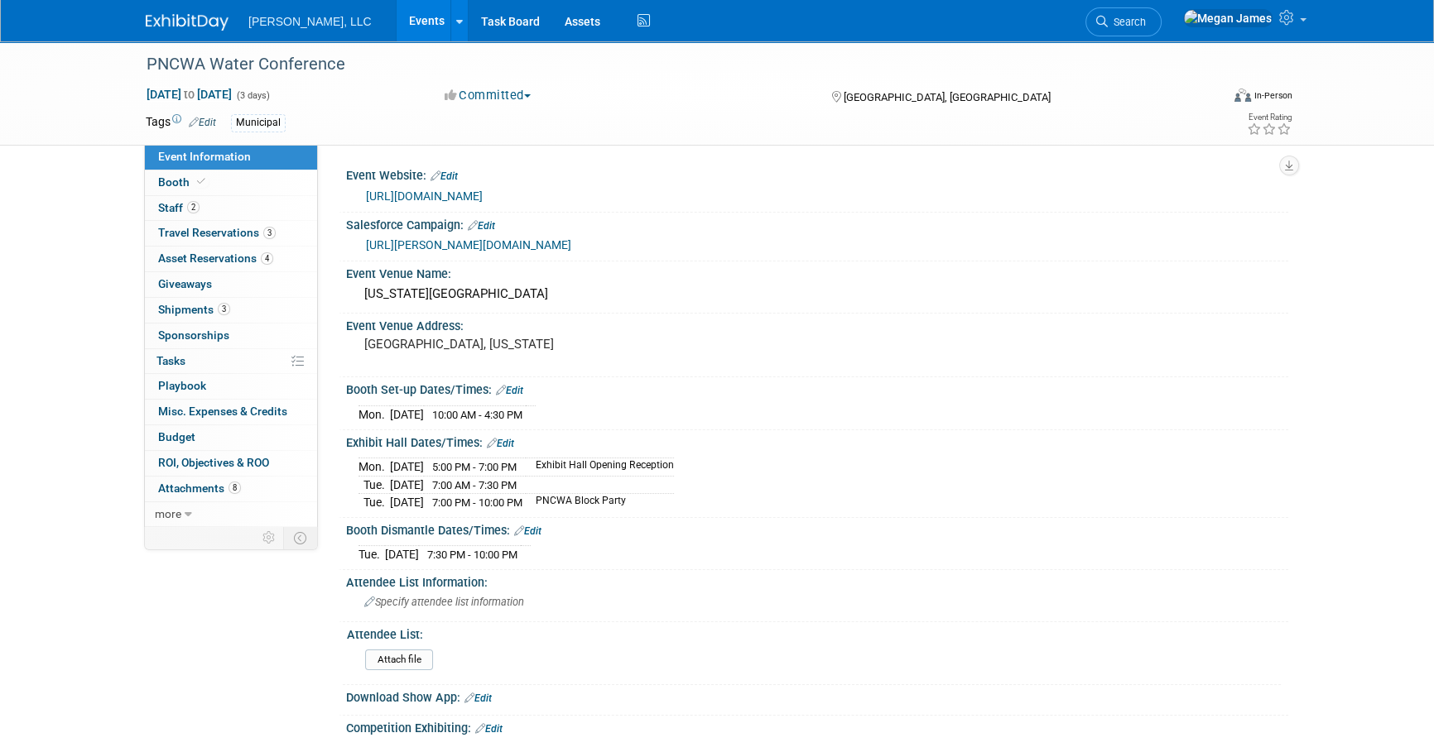
click at [397, 17] on link "Events" at bounding box center [427, 20] width 60 height 41
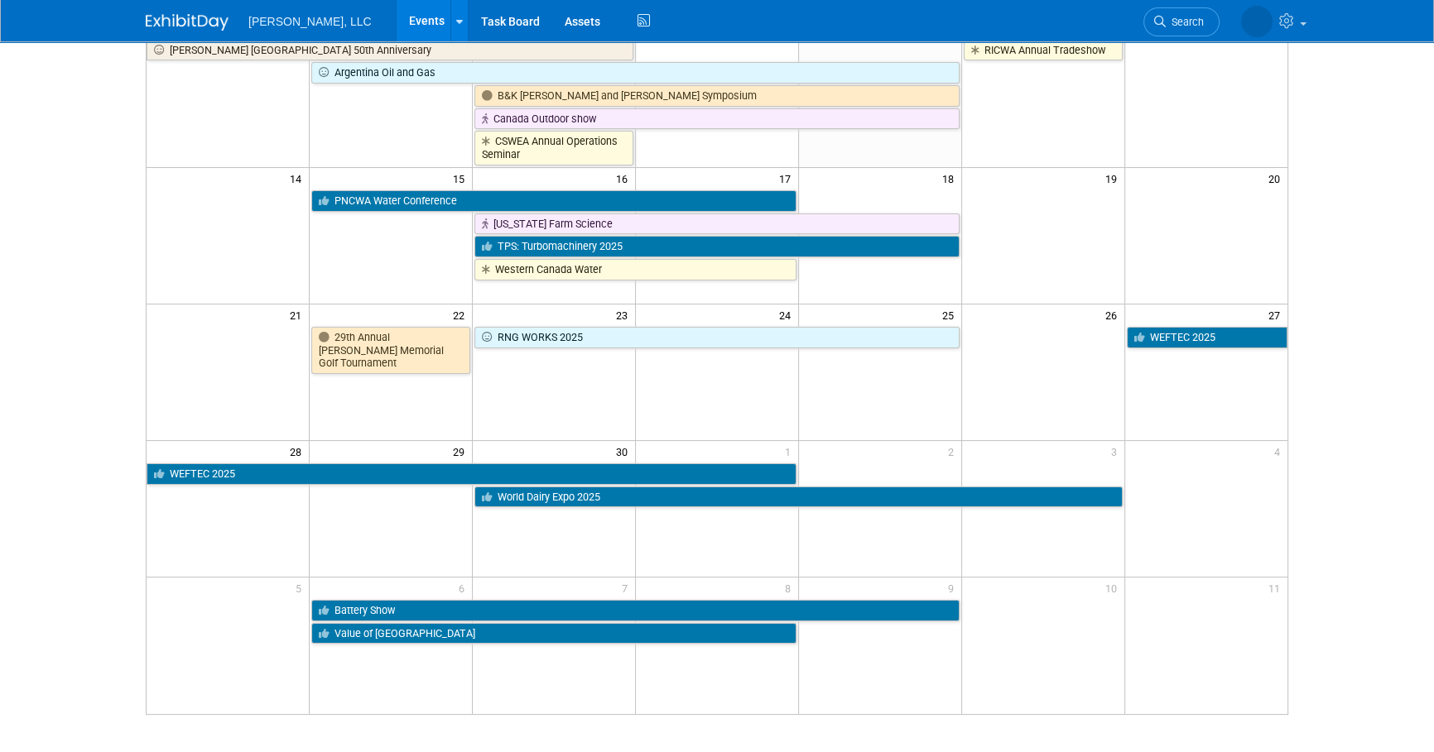
scroll to position [281, 0]
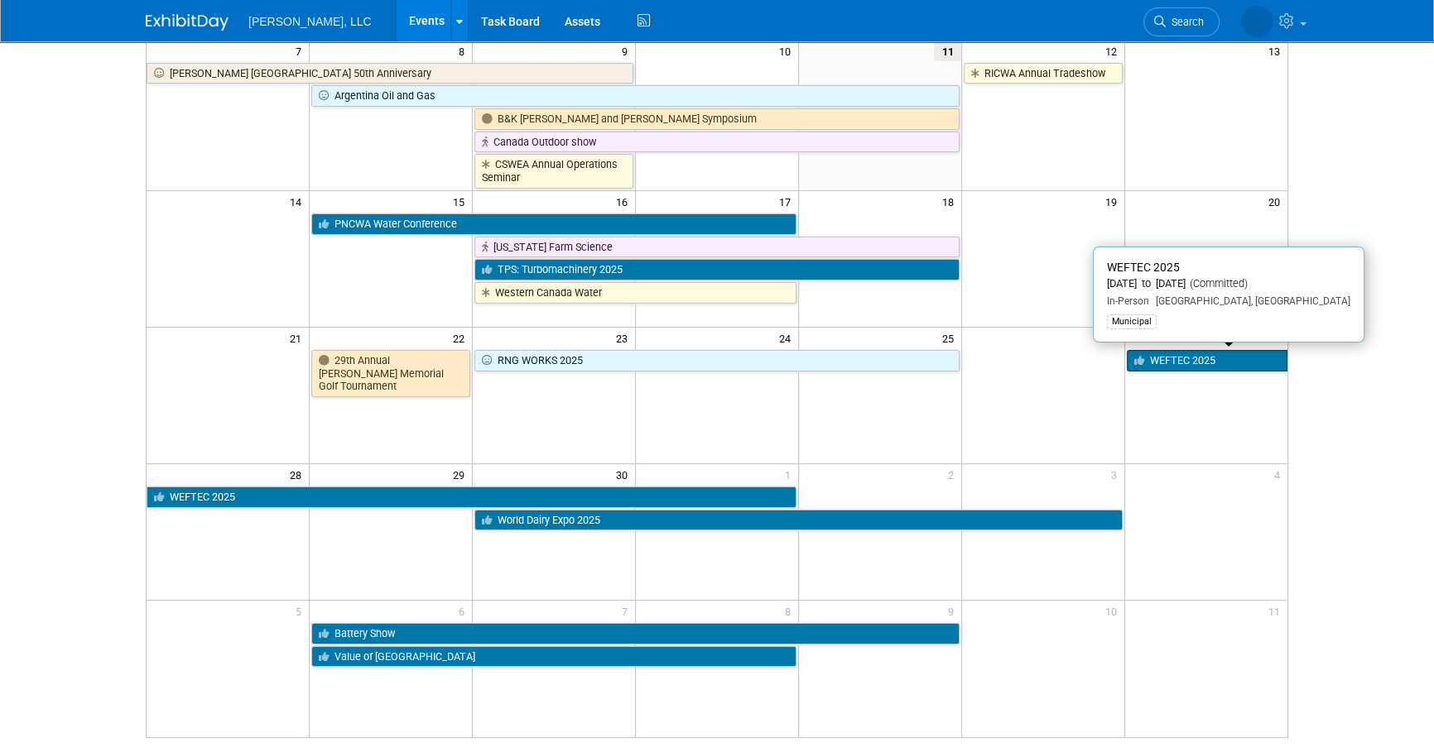
click at [1192, 355] on link "WEFTEC 2025" at bounding box center [1207, 361] width 161 height 22
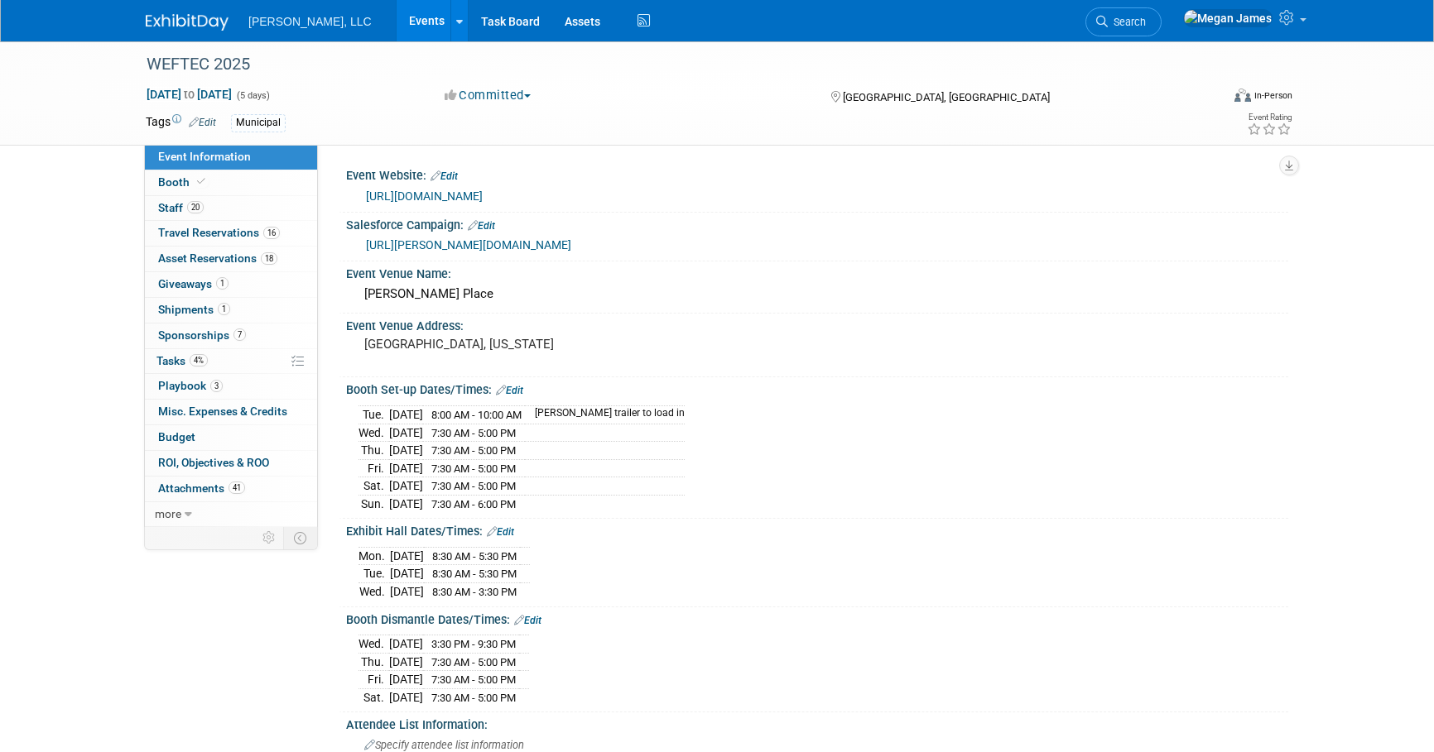
select select "Municipal"
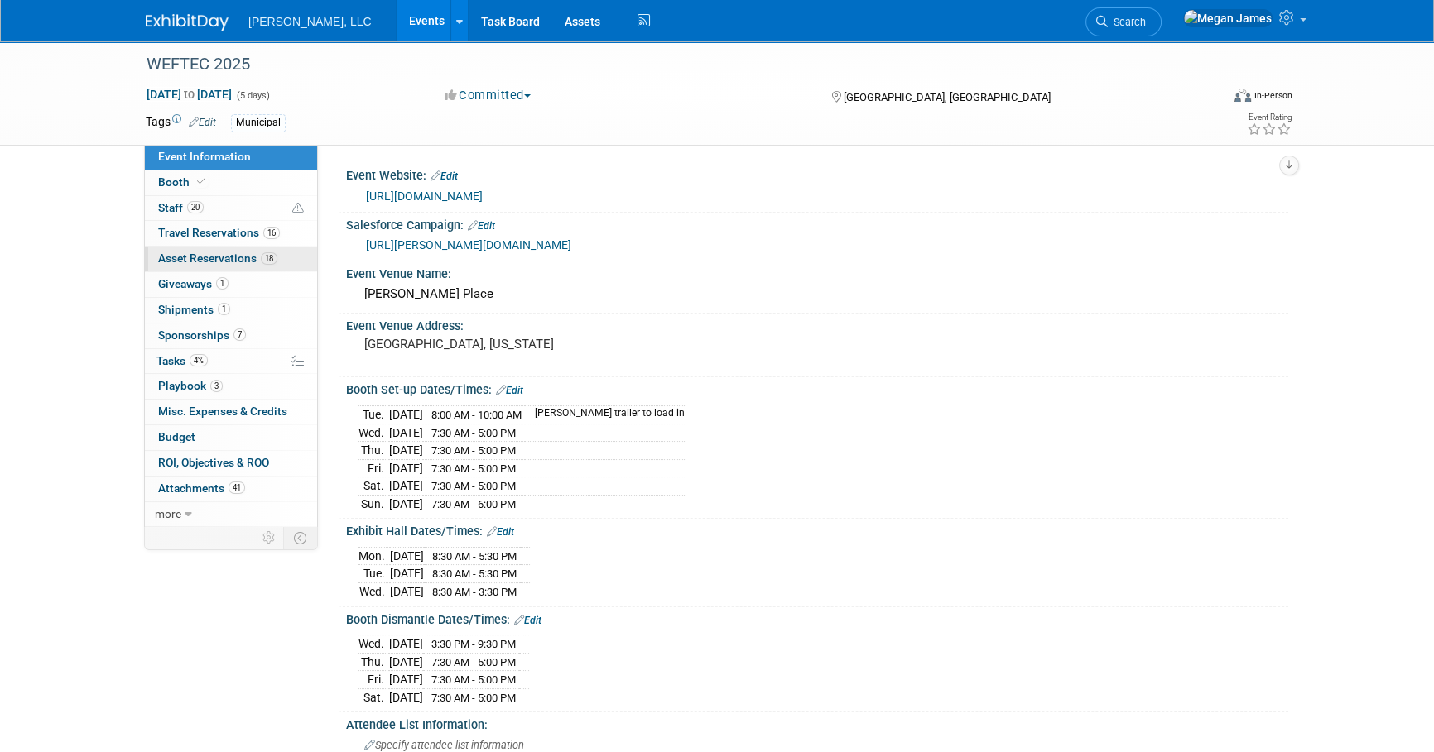
click at [209, 252] on span "Asset Reservations 18" at bounding box center [217, 258] width 119 height 13
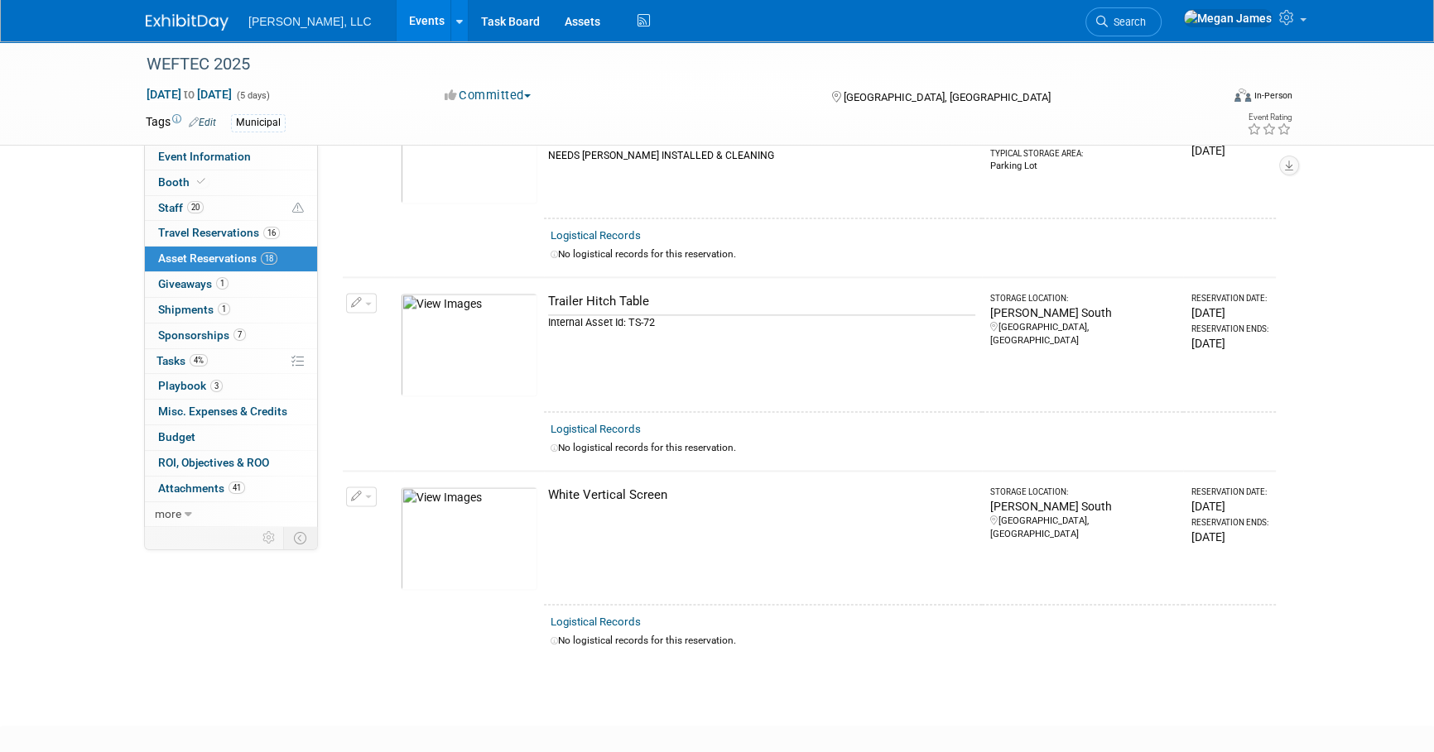
scroll to position [3121, 0]
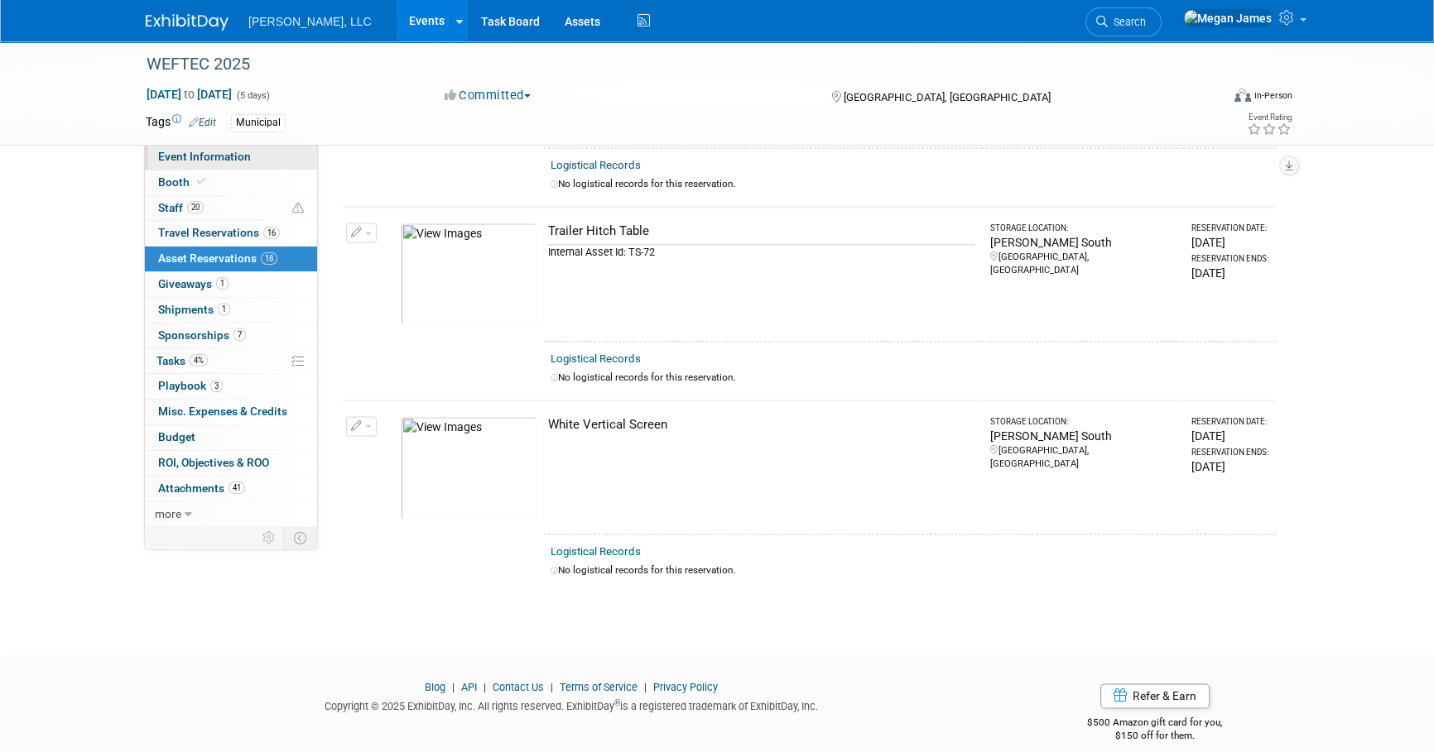
click at [272, 157] on link "Event Information" at bounding box center [231, 157] width 172 height 25
select select "Municipal"
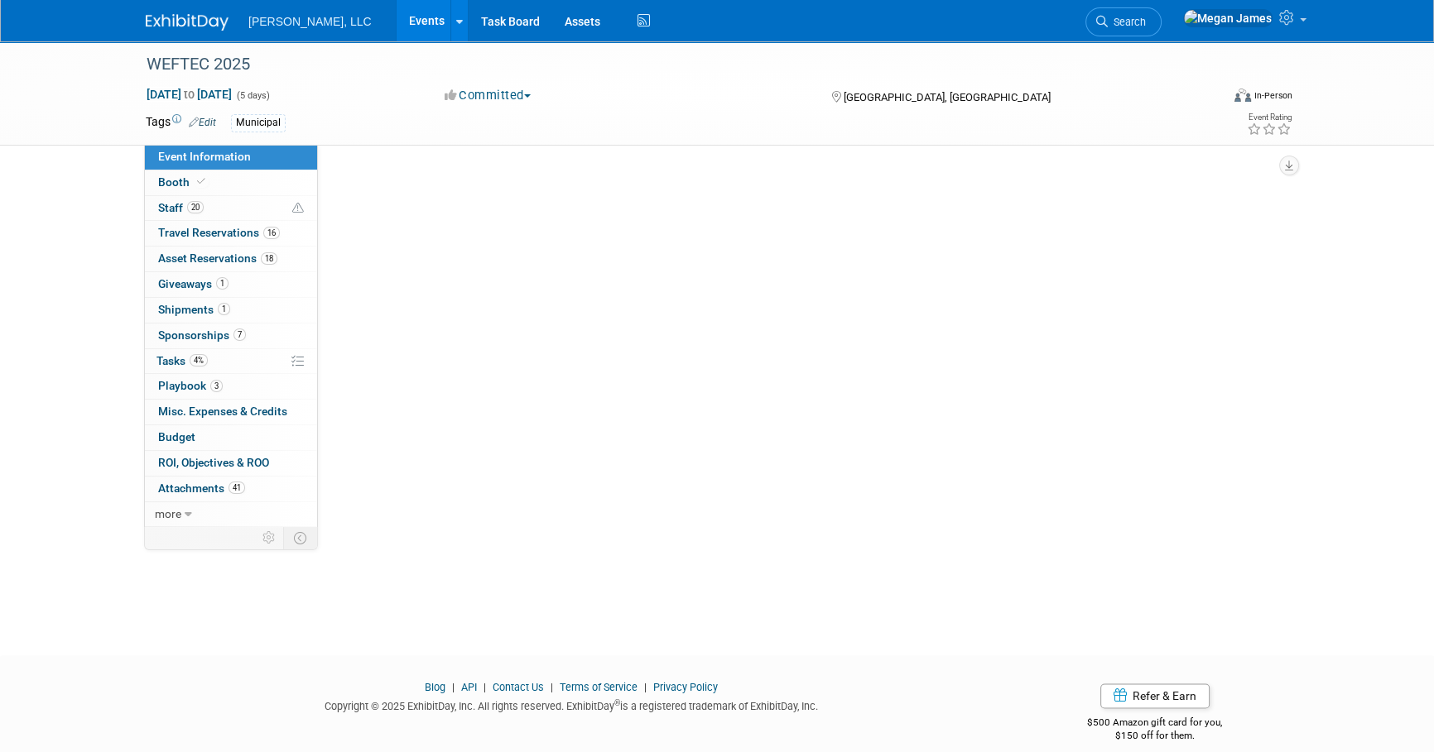
scroll to position [0, 0]
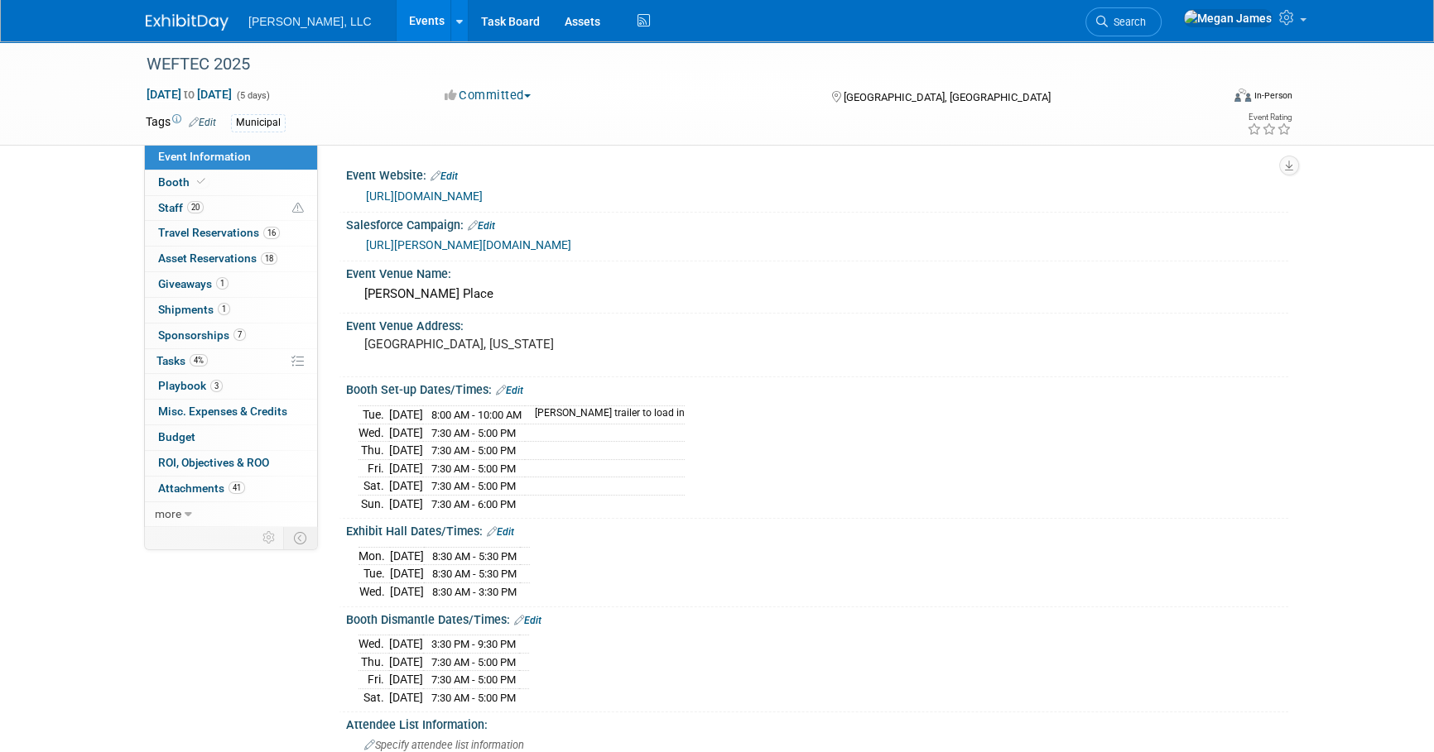
click at [397, 23] on link "Events" at bounding box center [427, 20] width 60 height 41
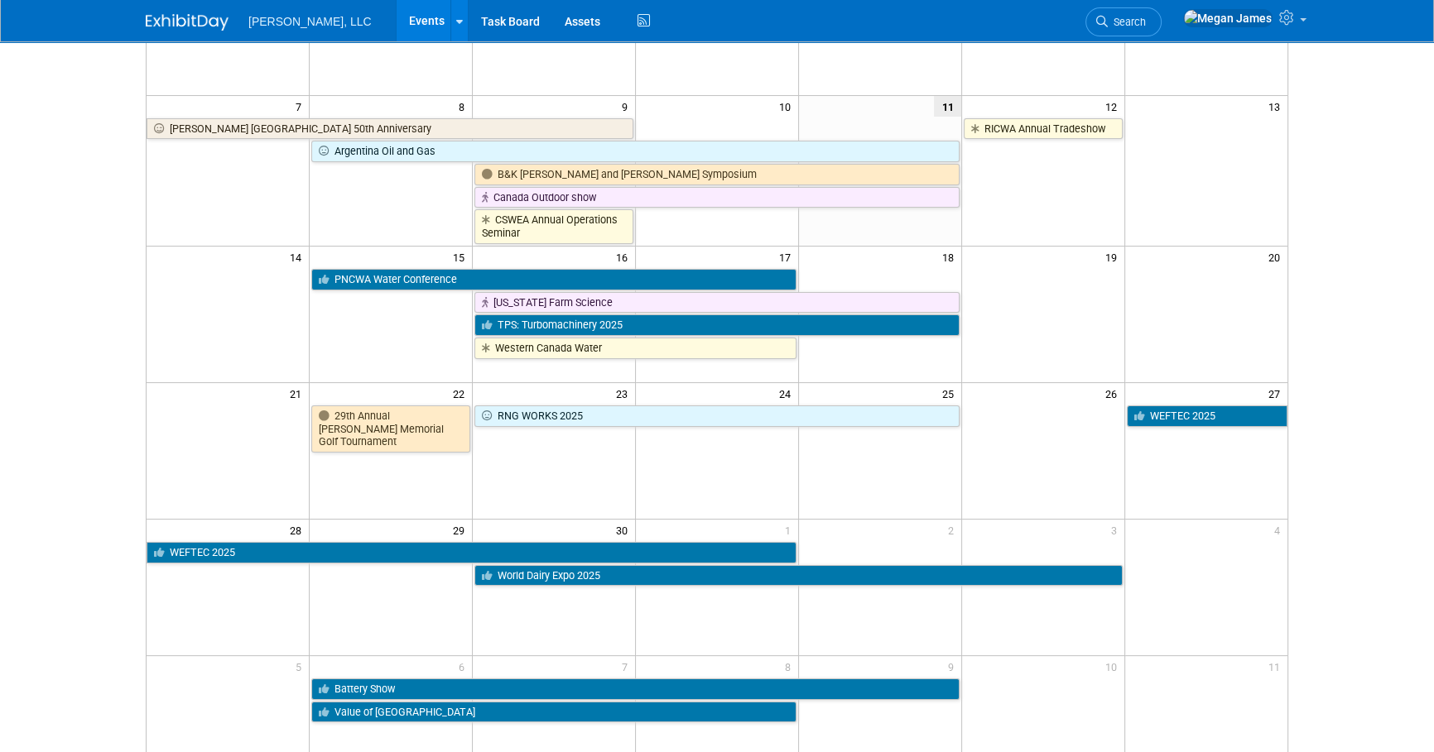
scroll to position [376, 0]
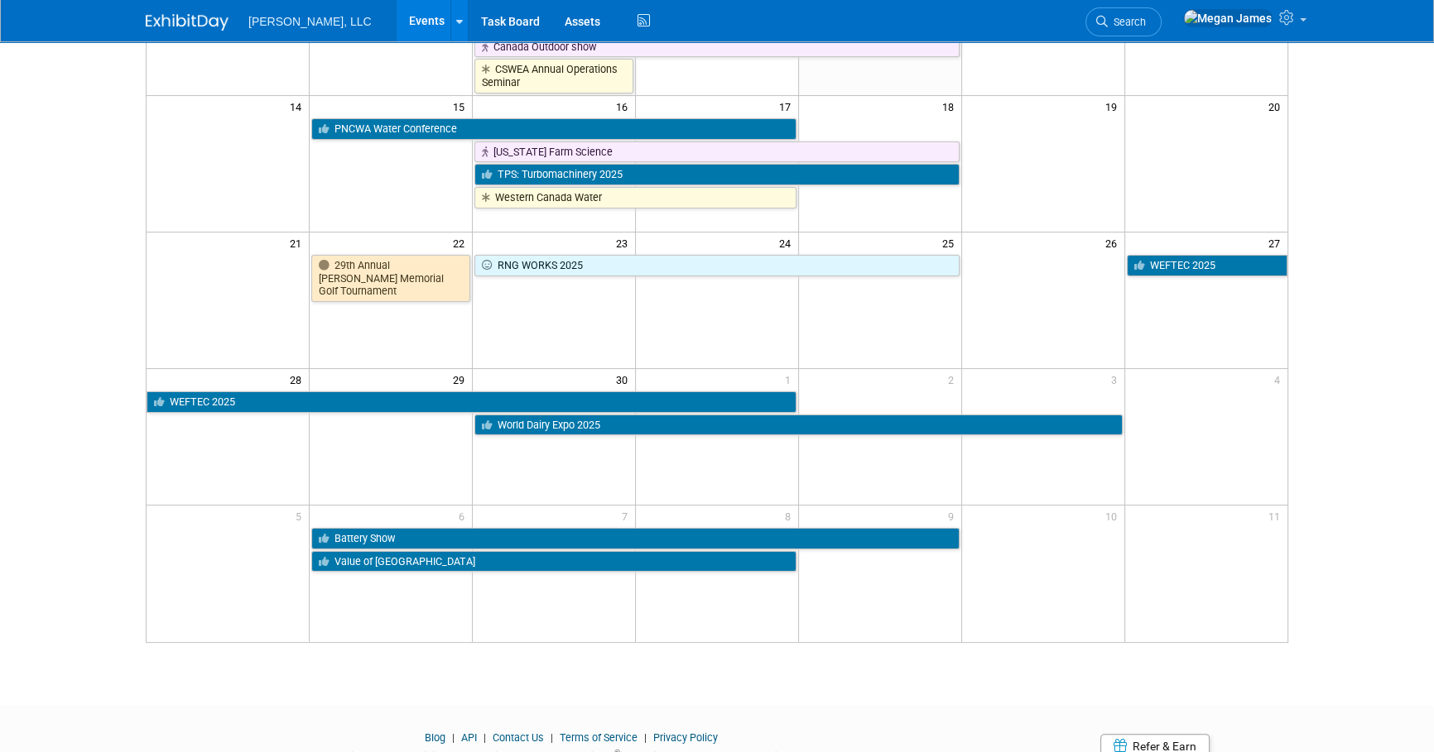
click at [1344, 377] on html "Boerger, LLC Events Add Event Bulk Upload Events Shareable Event Boards Recentl…" at bounding box center [717, 0] width 1434 height 752
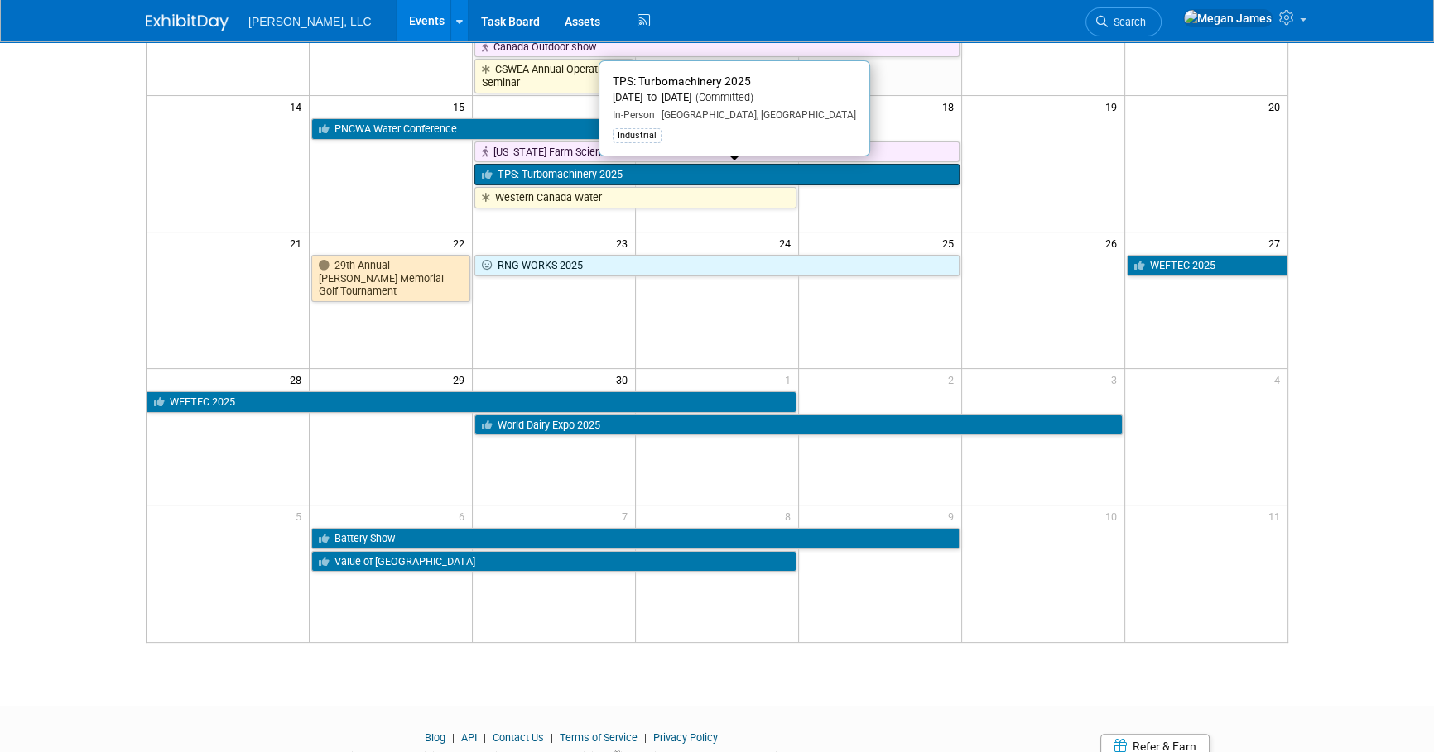
click at [643, 174] on link "TPS: Turbomachinery 2025" at bounding box center [716, 175] width 485 height 22
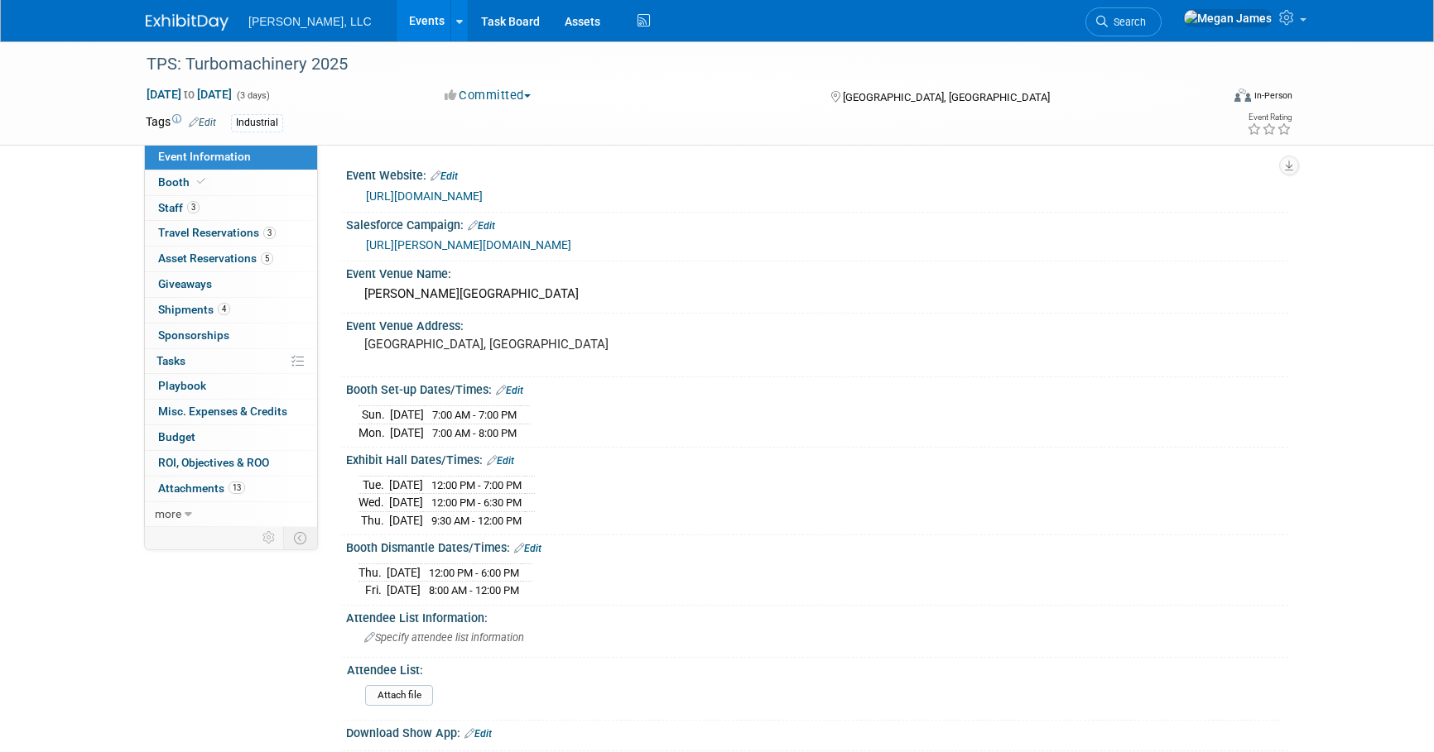
select select "Industrial"
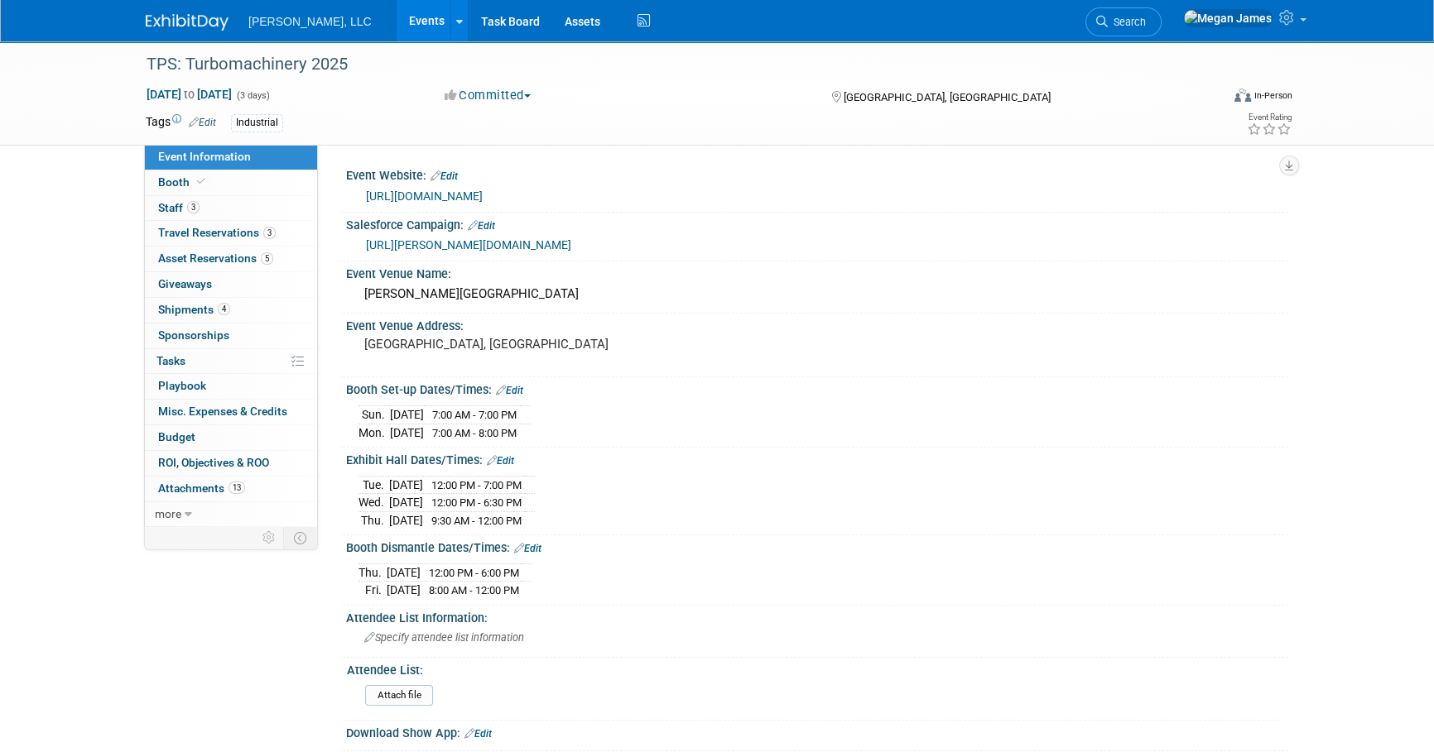
click at [397, 28] on link "Events" at bounding box center [427, 20] width 60 height 41
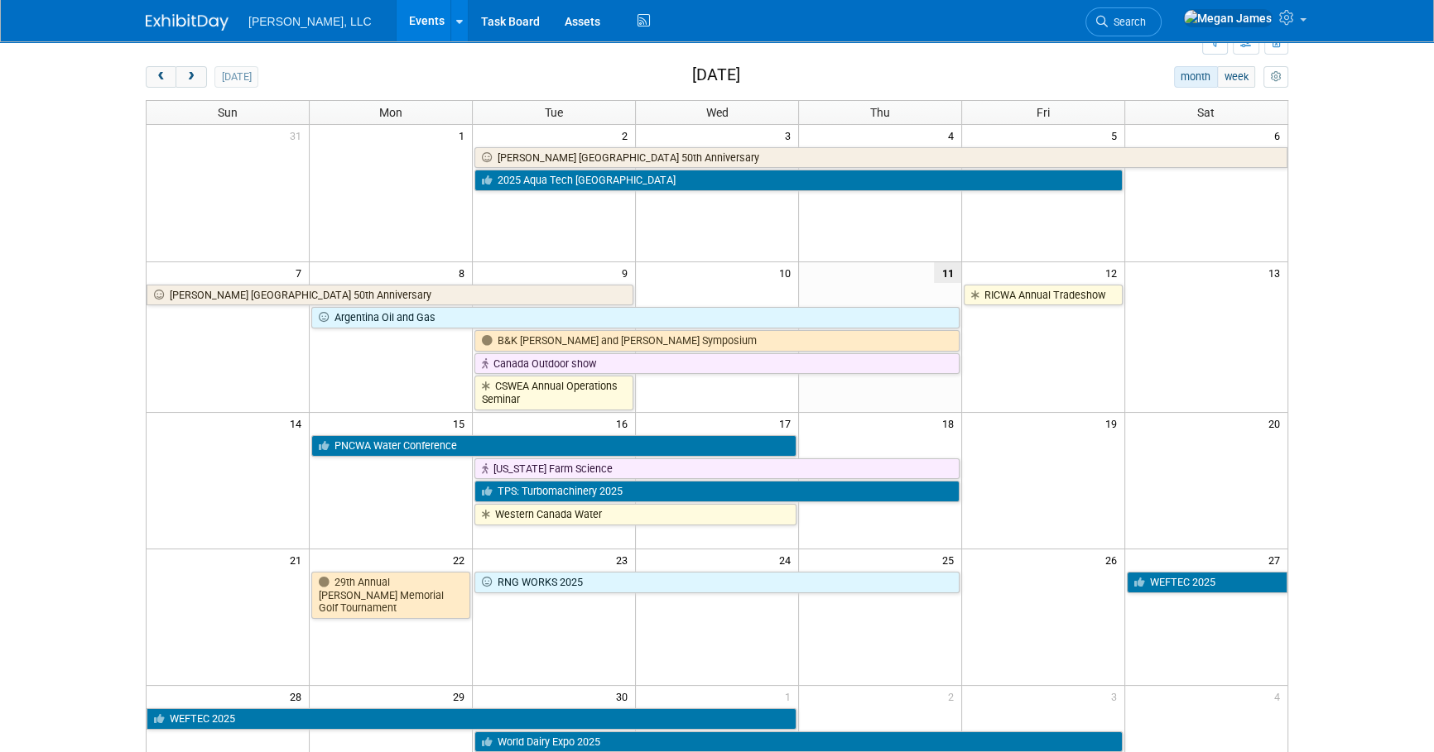
scroll to position [58, 0]
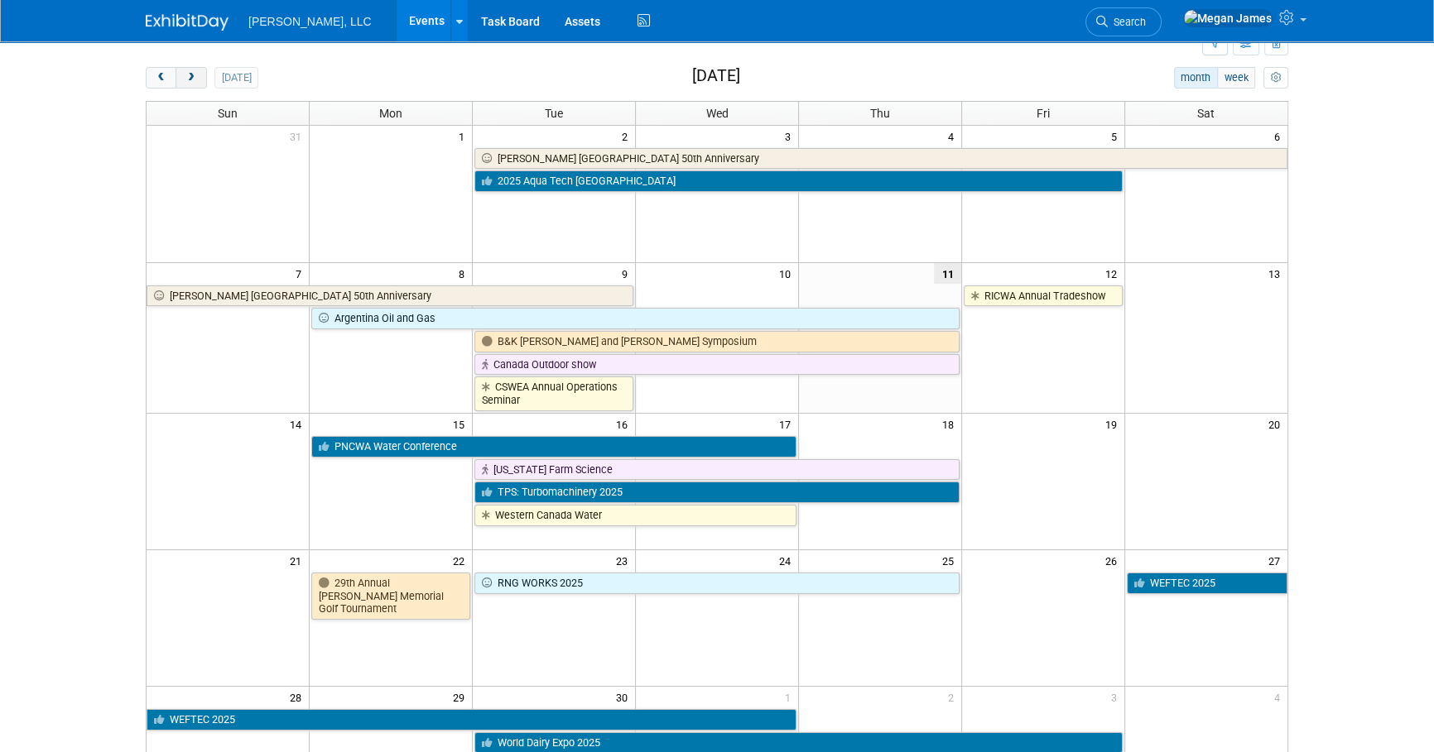
click at [201, 78] on button "next" at bounding box center [190, 78] width 31 height 22
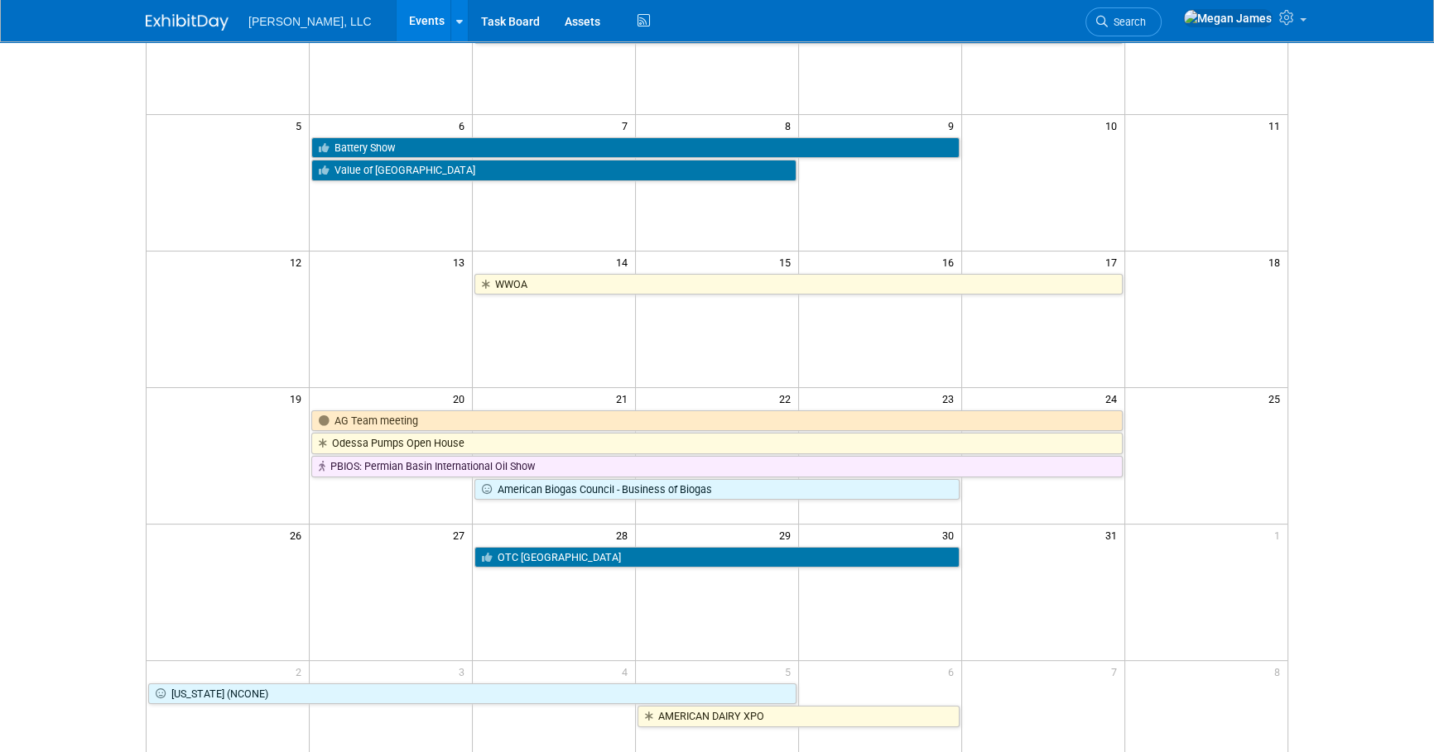
scroll to position [283, 0]
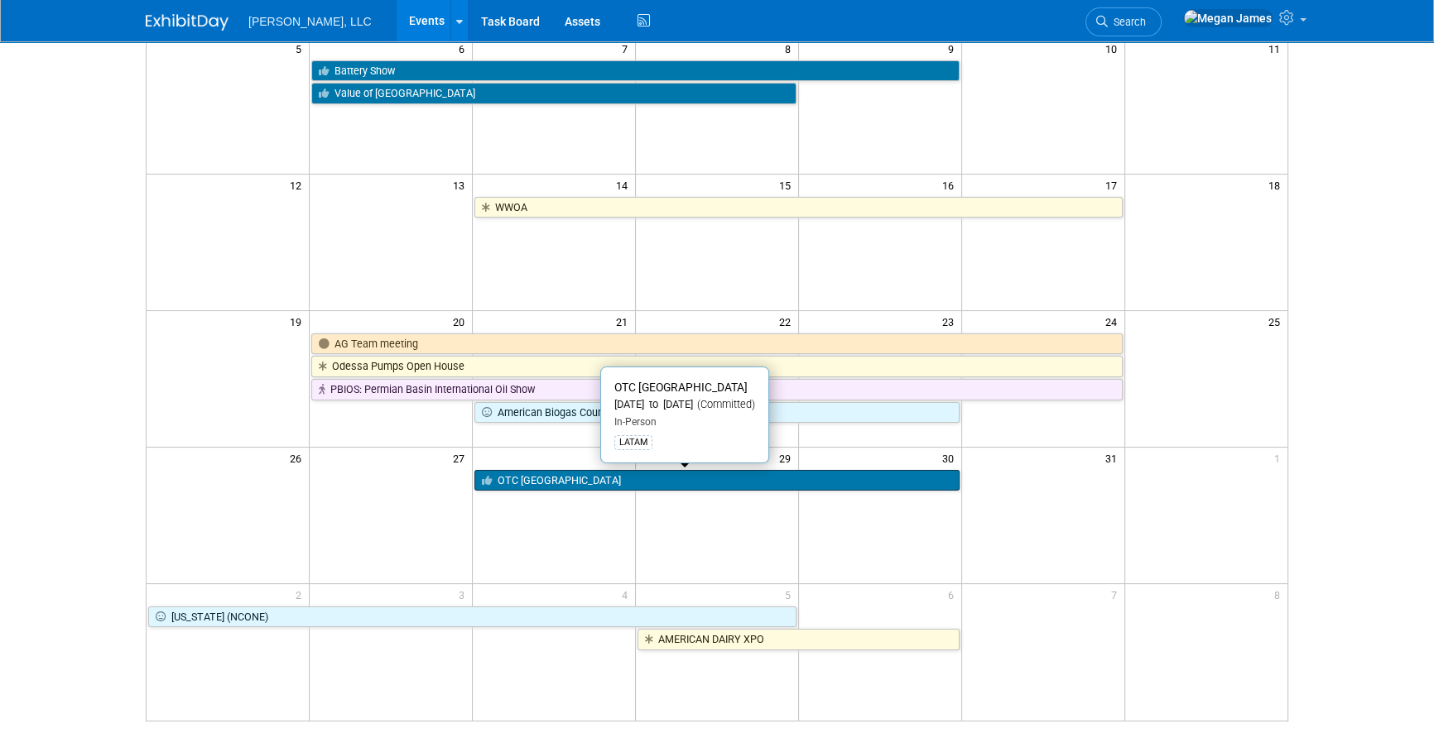
click at [547, 480] on link "OTC [GEOGRAPHIC_DATA]" at bounding box center [716, 481] width 485 height 22
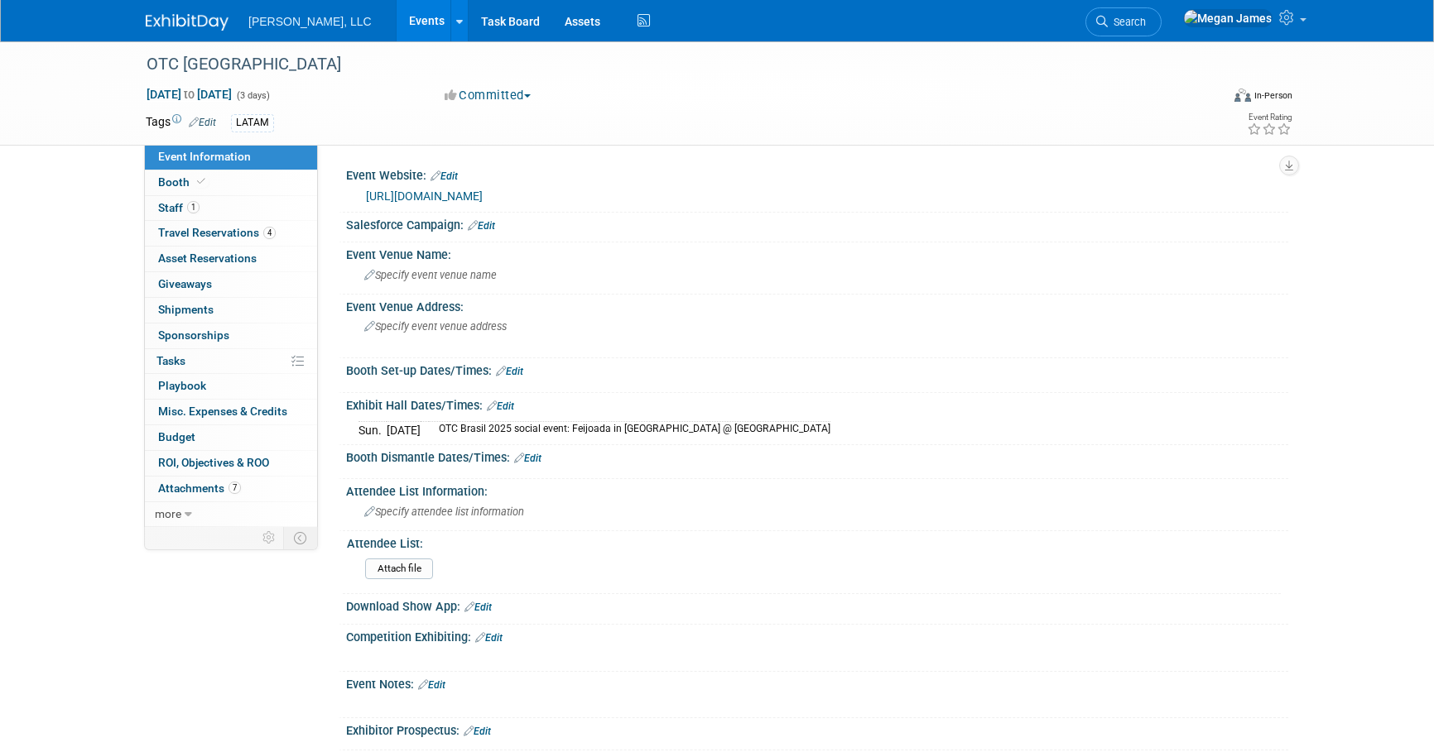
select select "Industrial"
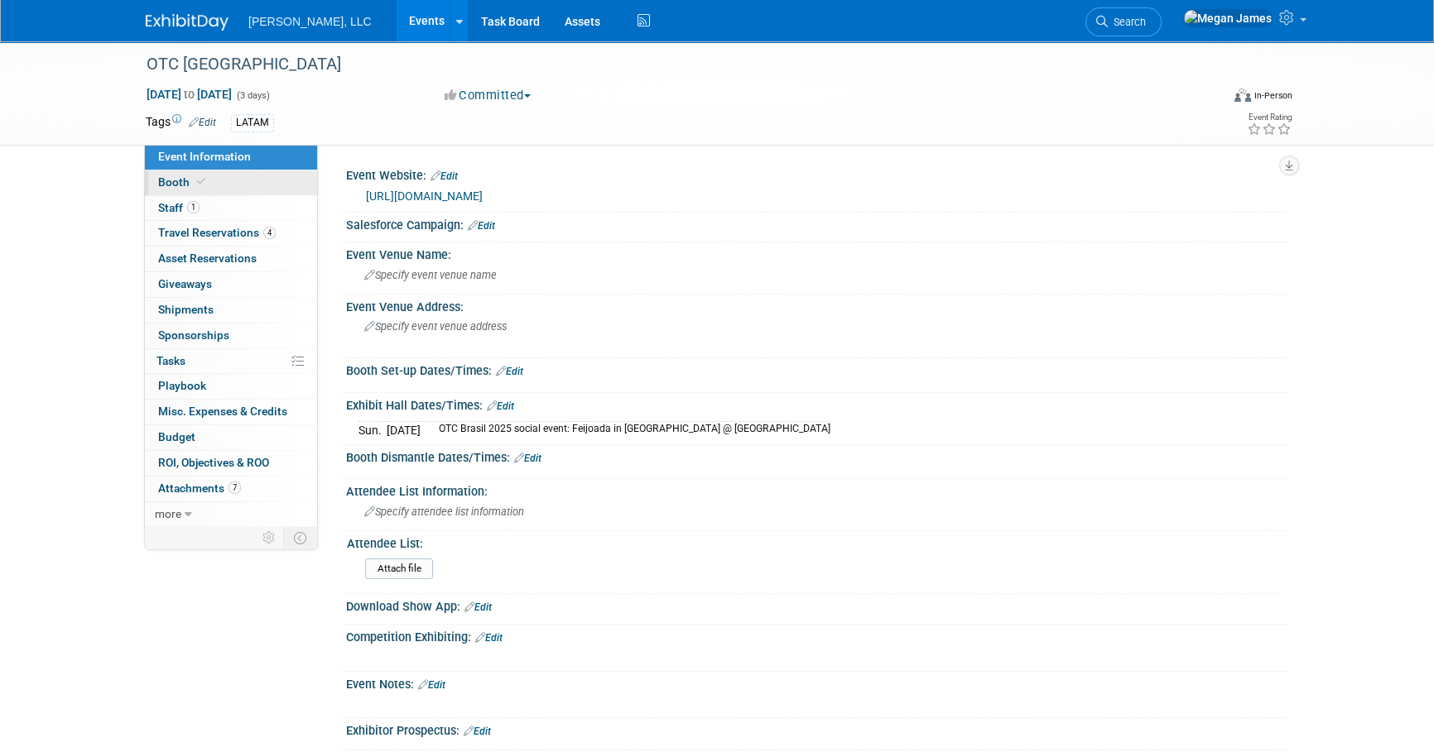
click at [275, 189] on link "Booth" at bounding box center [231, 183] width 172 height 25
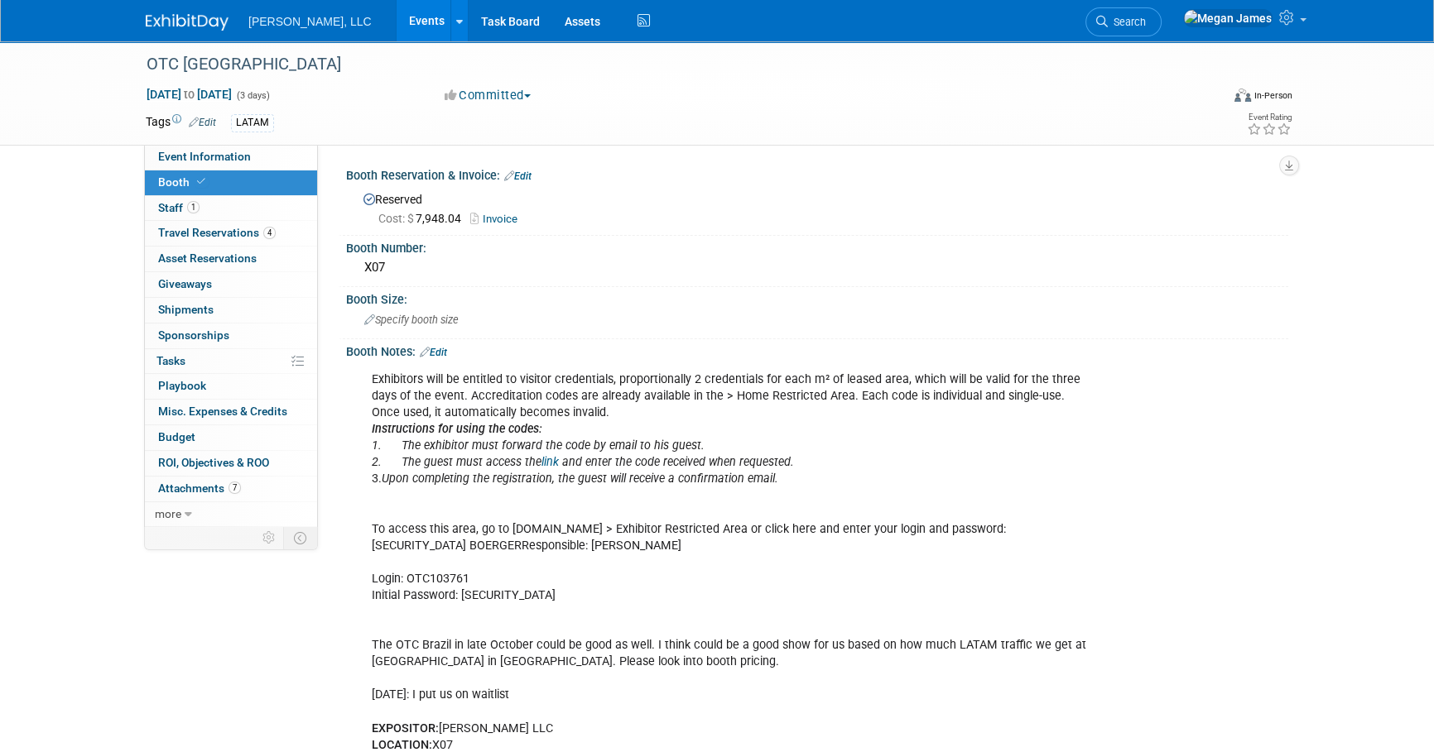
click at [514, 214] on link "Invoice" at bounding box center [497, 219] width 55 height 12
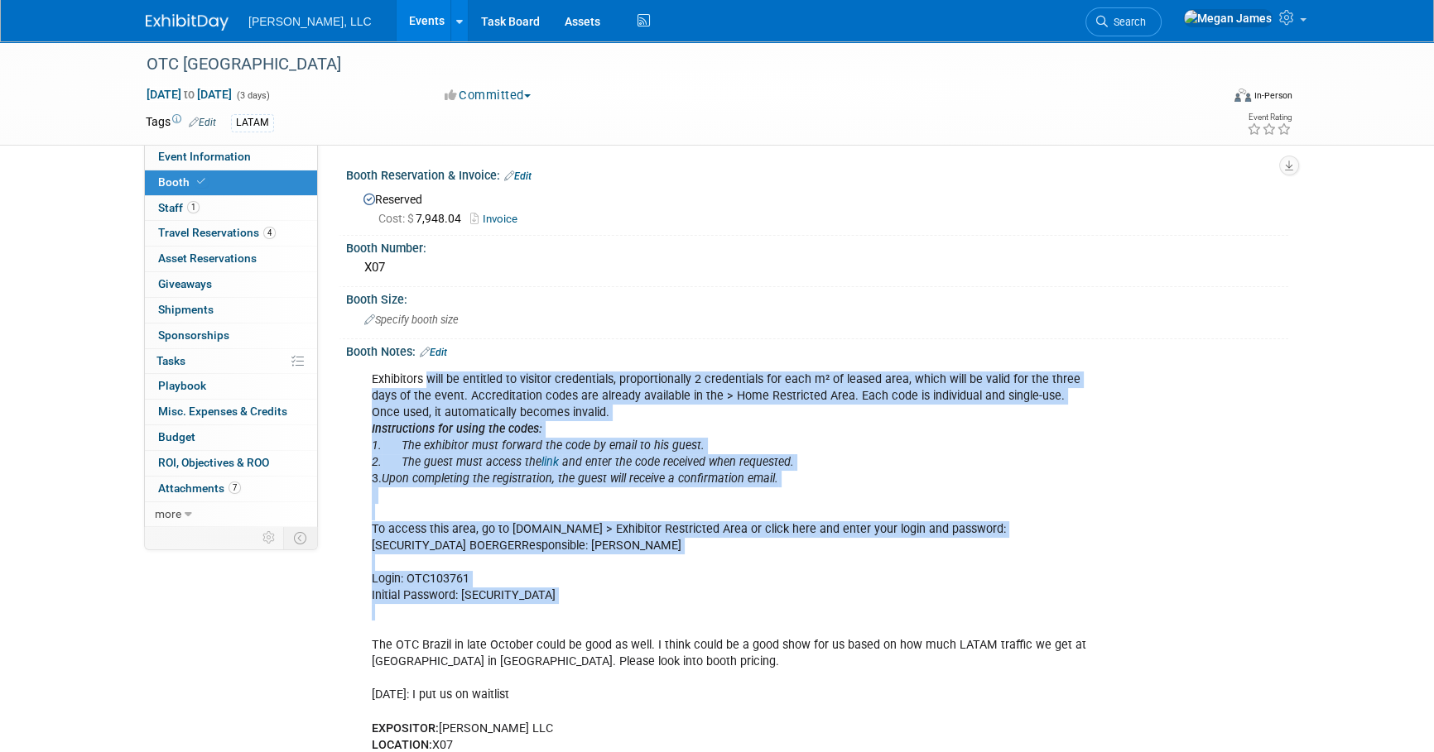
drag, startPoint x: 497, startPoint y: 377, endPoint x: 651, endPoint y: 629, distance: 295.0
click at [651, 629] on div "Exhibitors will be entitled to visitor credentials, proportionally 2 credential…" at bounding box center [733, 604] width 746 height 482
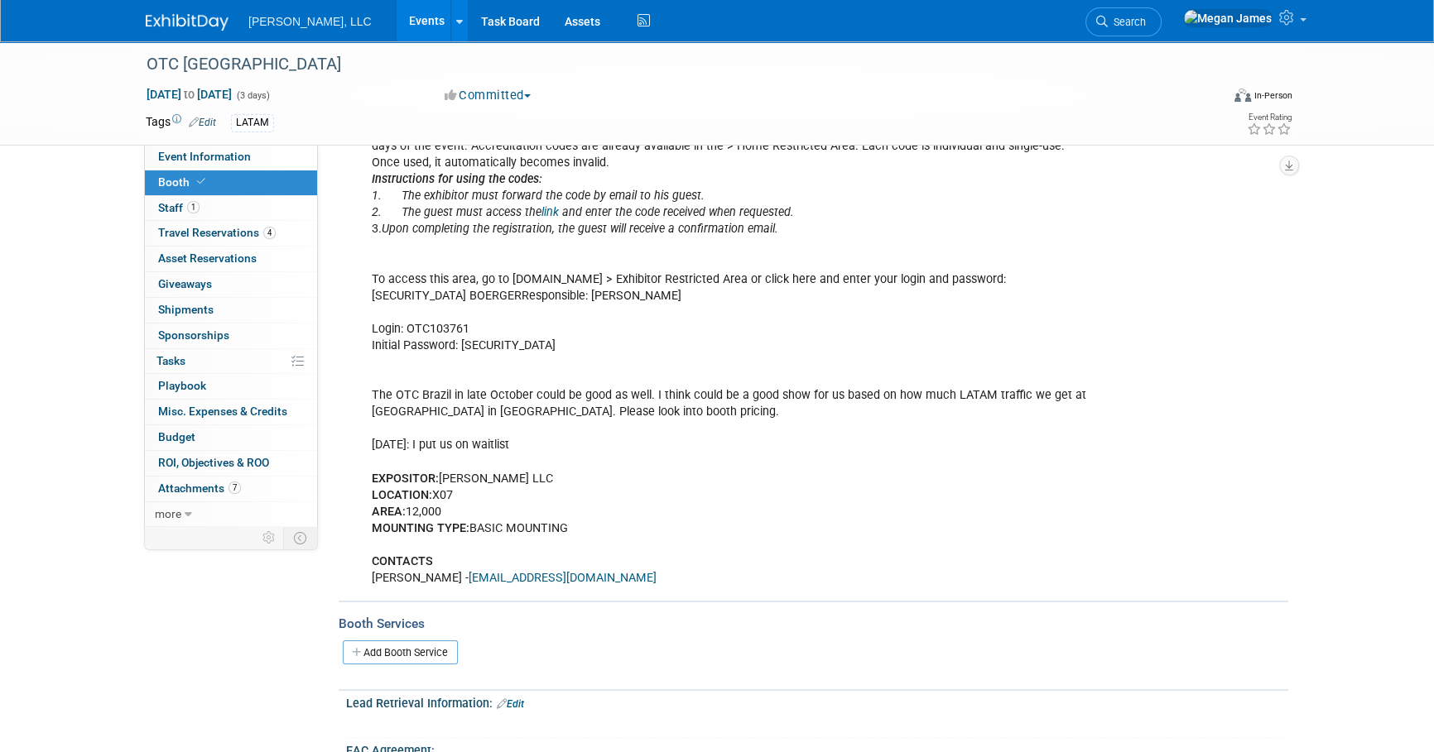
scroll to position [451, 0]
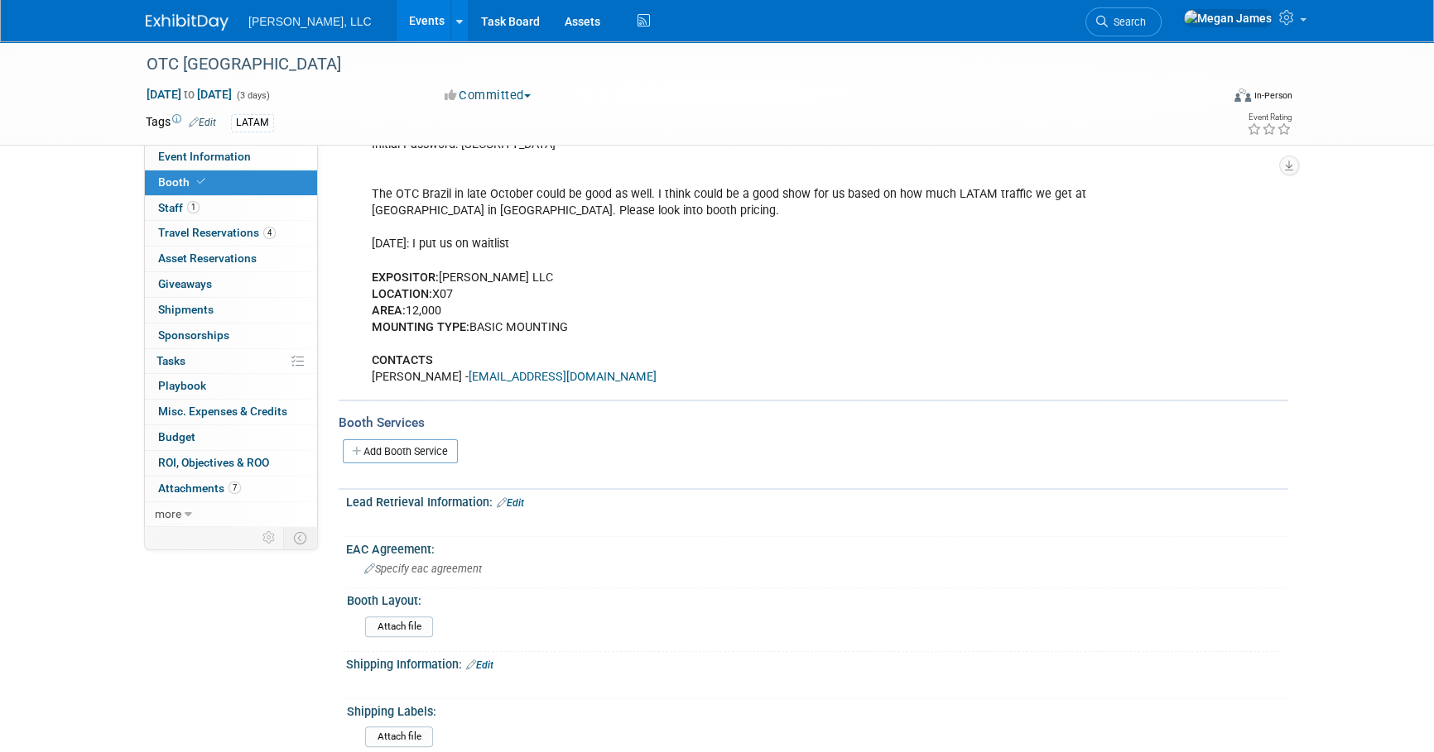
click at [397, 22] on link "Events" at bounding box center [427, 20] width 60 height 41
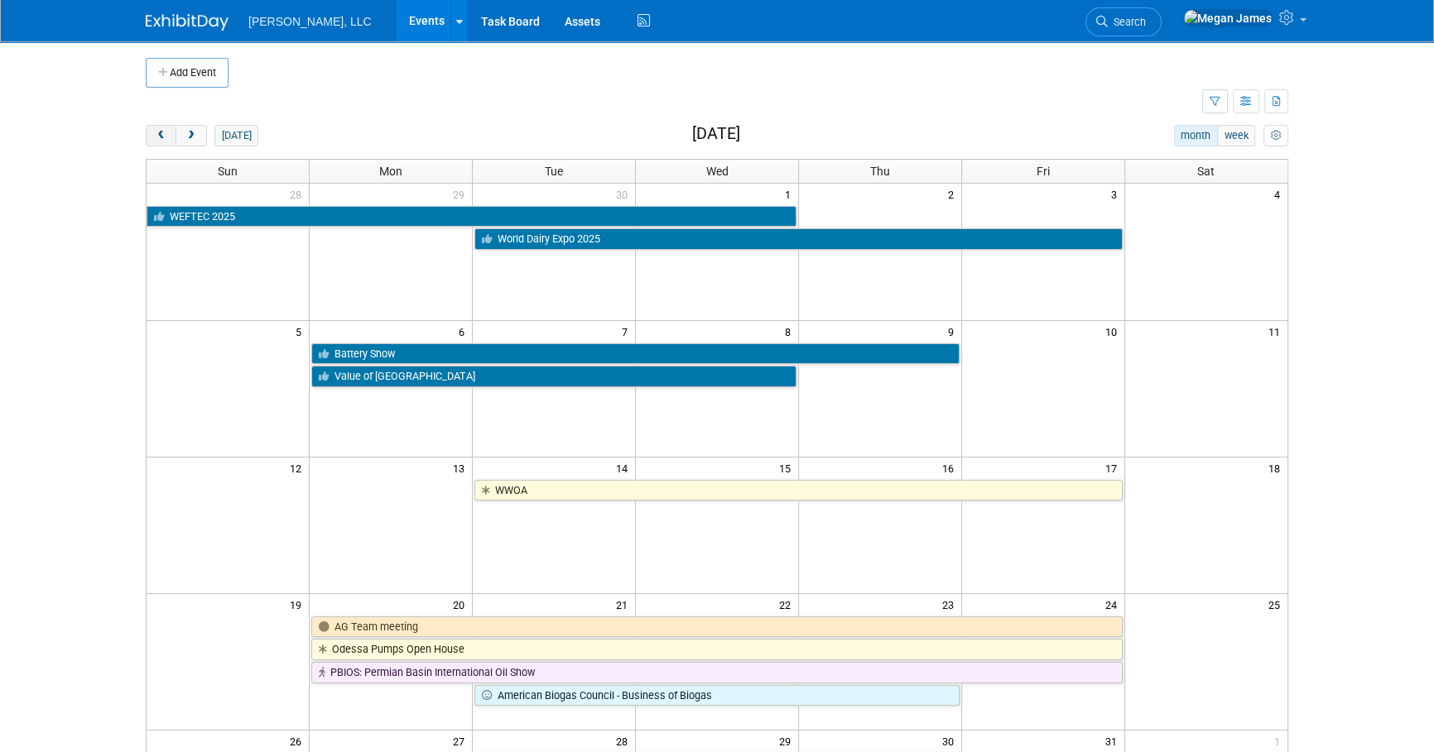
click at [162, 132] on span "prev" at bounding box center [161, 136] width 12 height 11
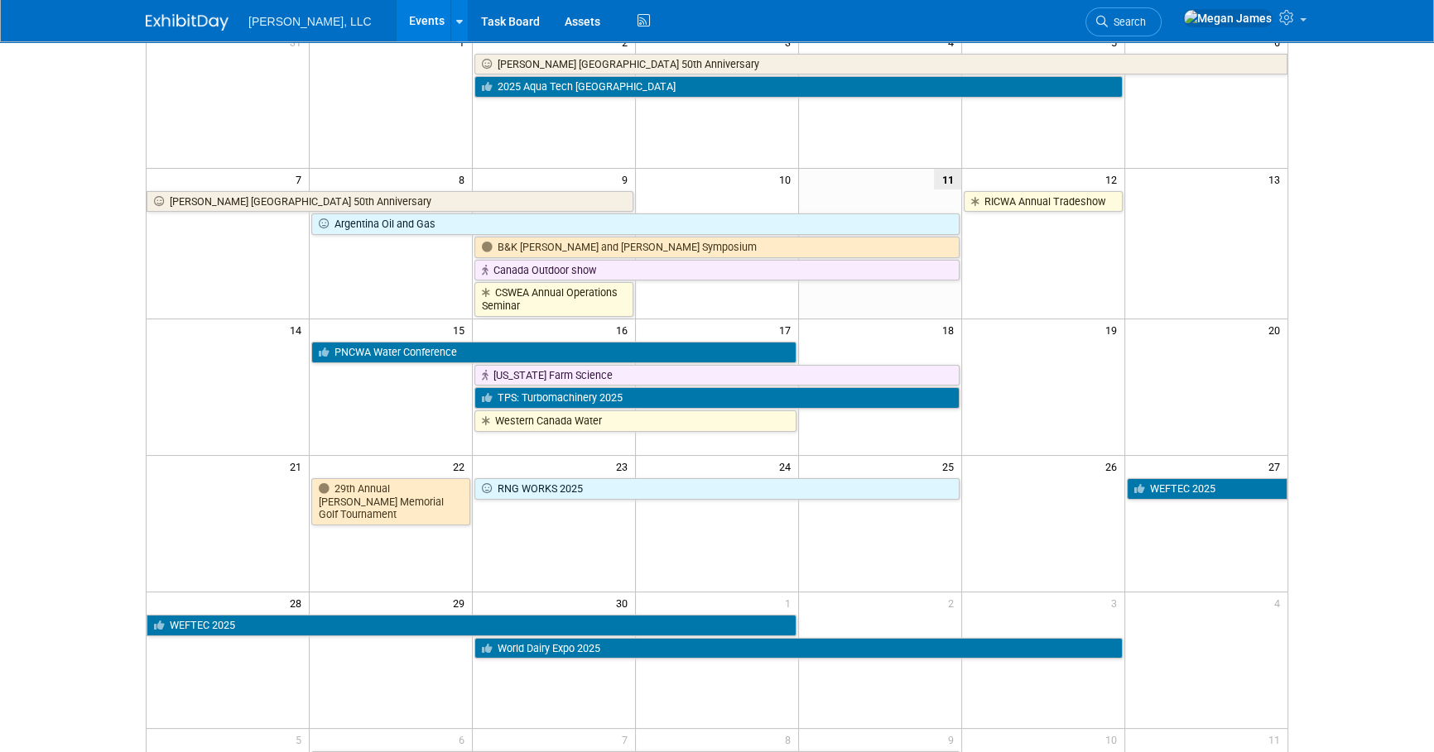
scroll to position [300, 0]
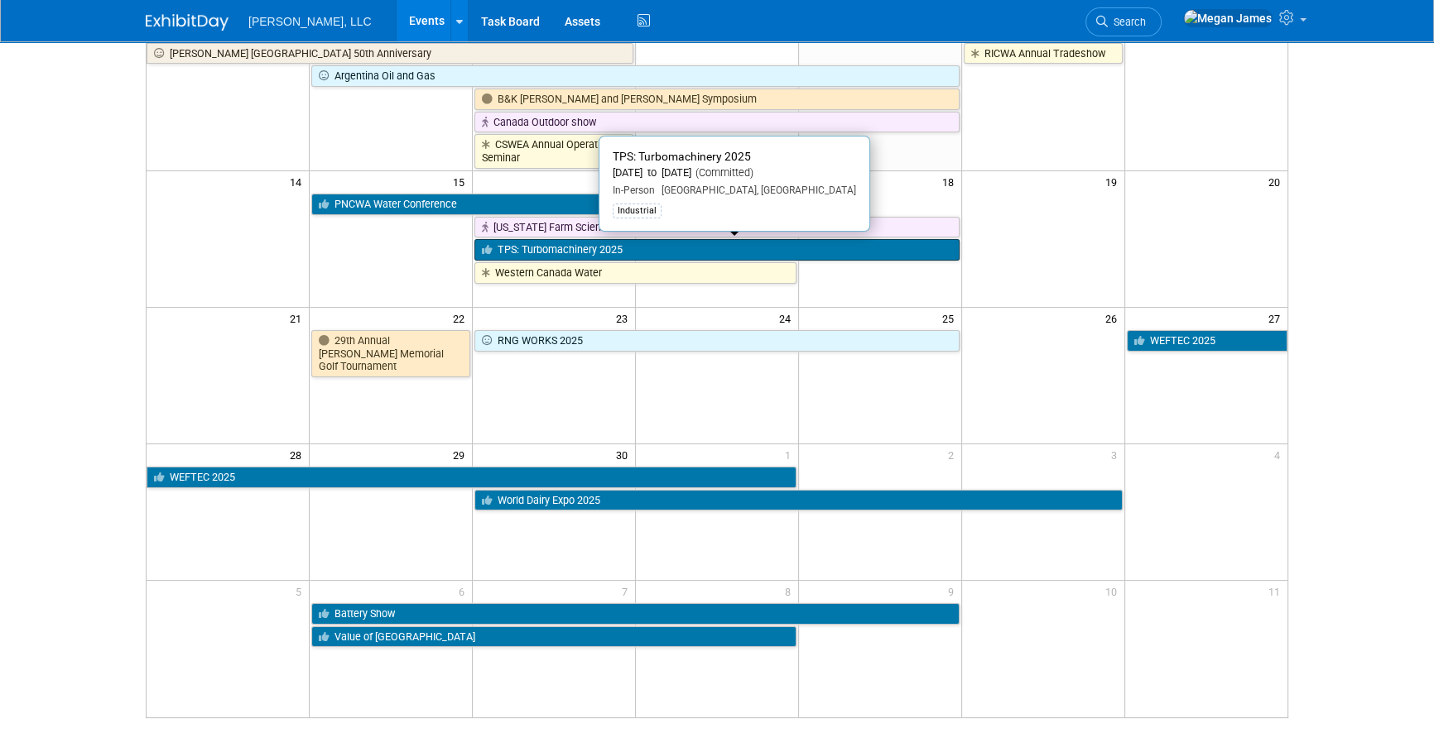
click at [677, 250] on link "TPS: Turbomachinery 2025" at bounding box center [716, 250] width 485 height 22
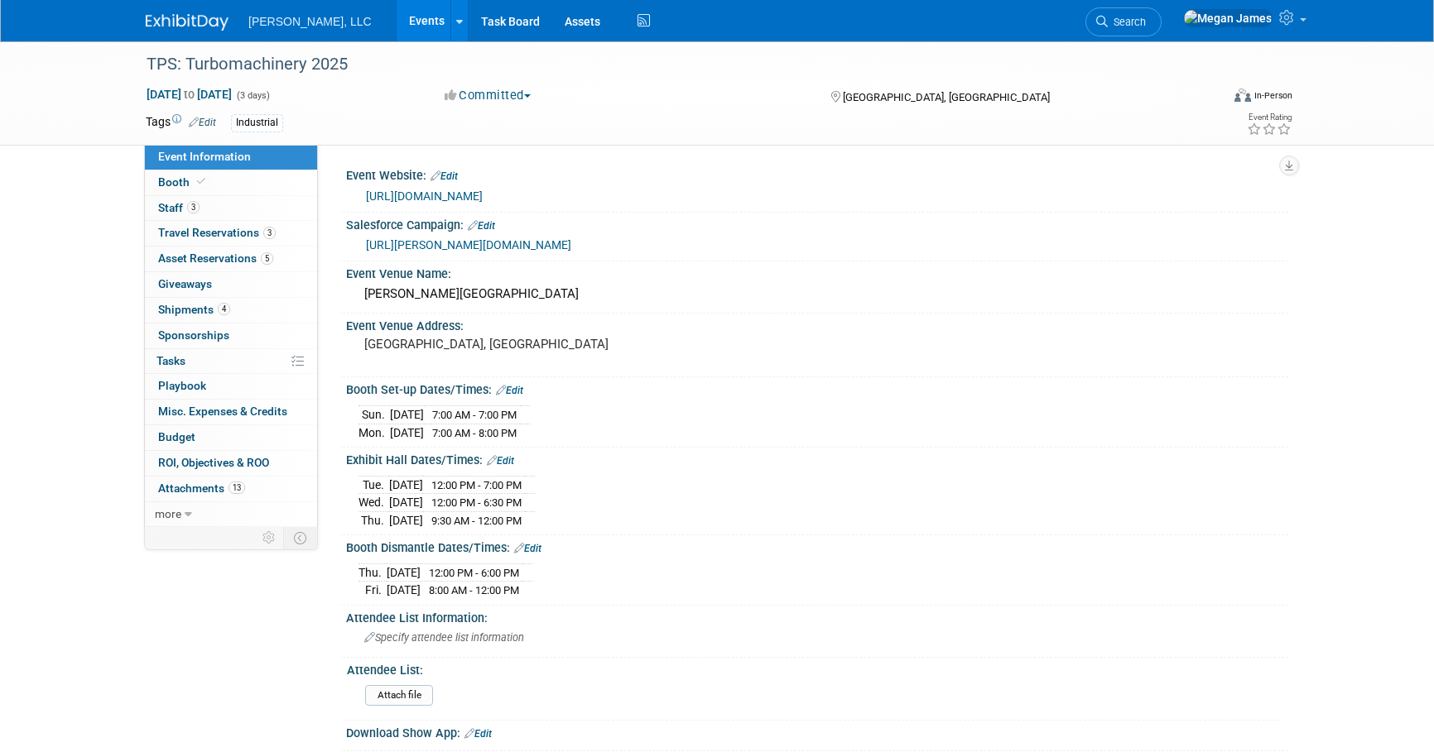
select select "Industrial"
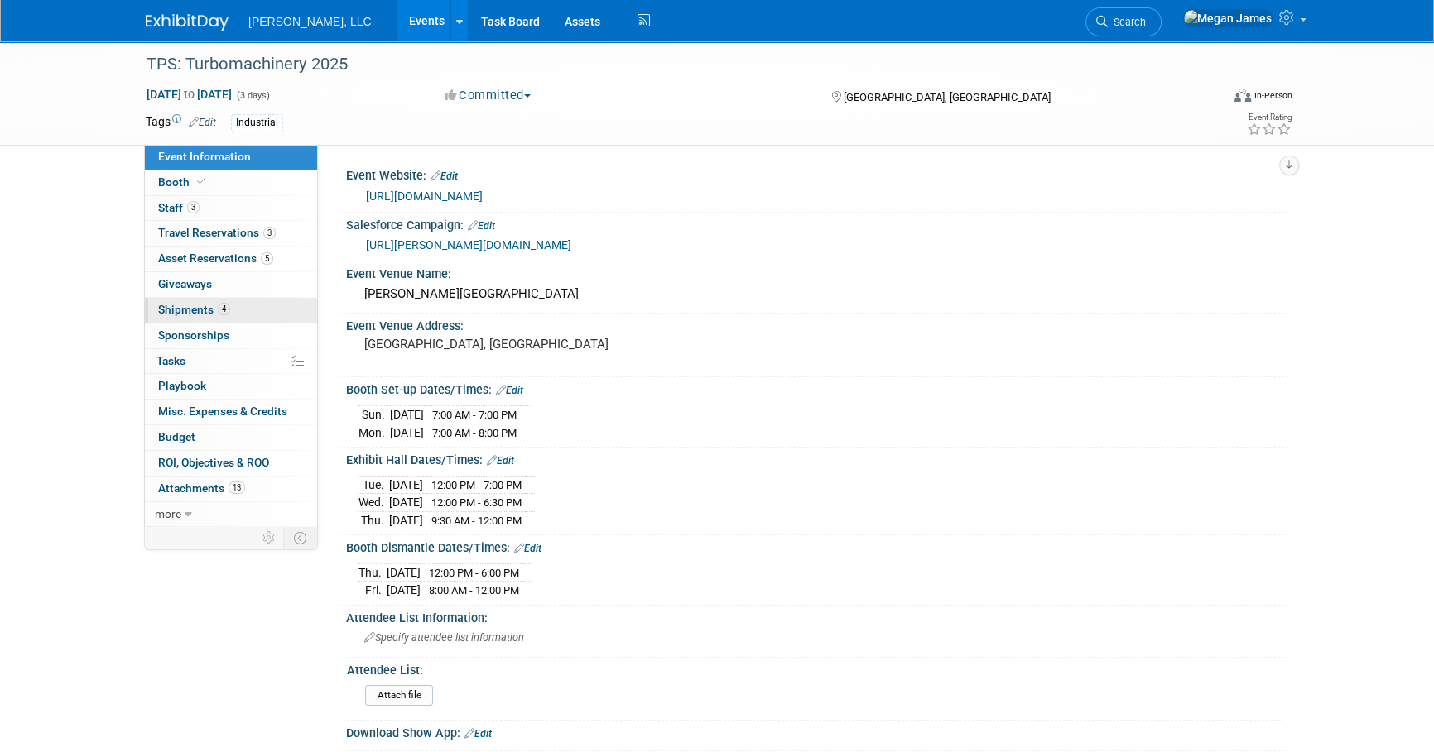
click at [261, 307] on link "4 Shipments 4" at bounding box center [231, 310] width 172 height 25
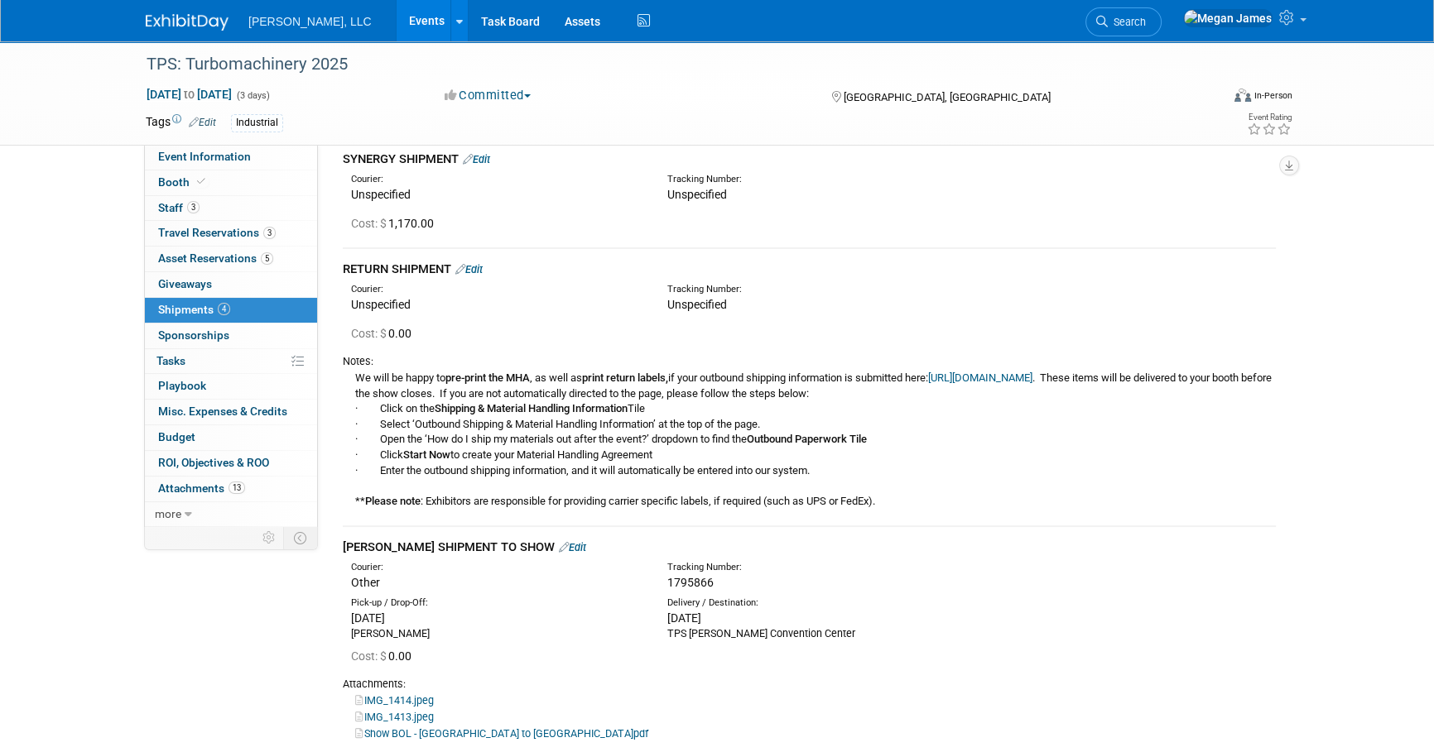
click at [478, 268] on link "Edit" at bounding box center [468, 269] width 27 height 12
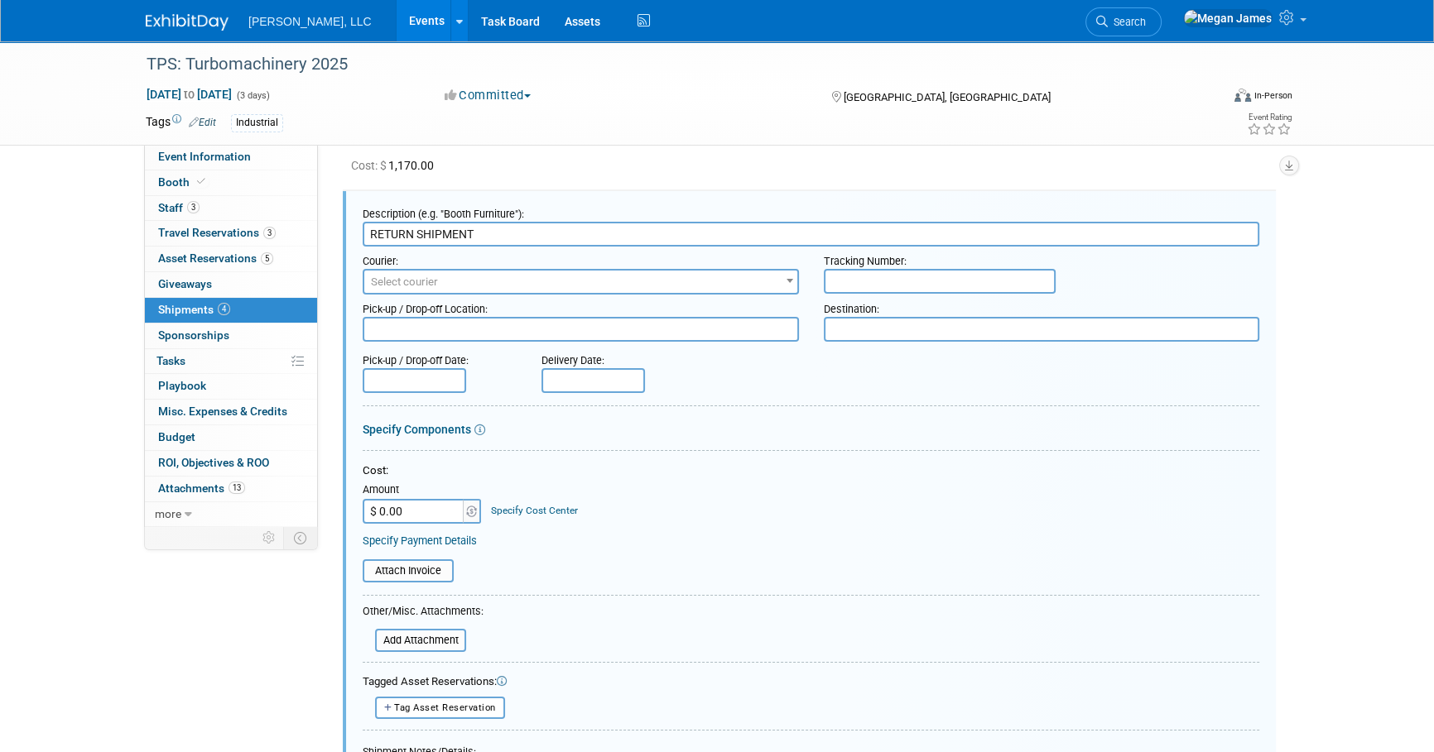
scroll to position [134, 0]
click at [367, 230] on input "RETURN SHIPMENT" at bounding box center [811, 232] width 897 height 25
type input "[PERSON_NAME] RETURN SHIPMENT"
click at [910, 276] on input "text" at bounding box center [940, 279] width 232 height 25
paste input "1795868"
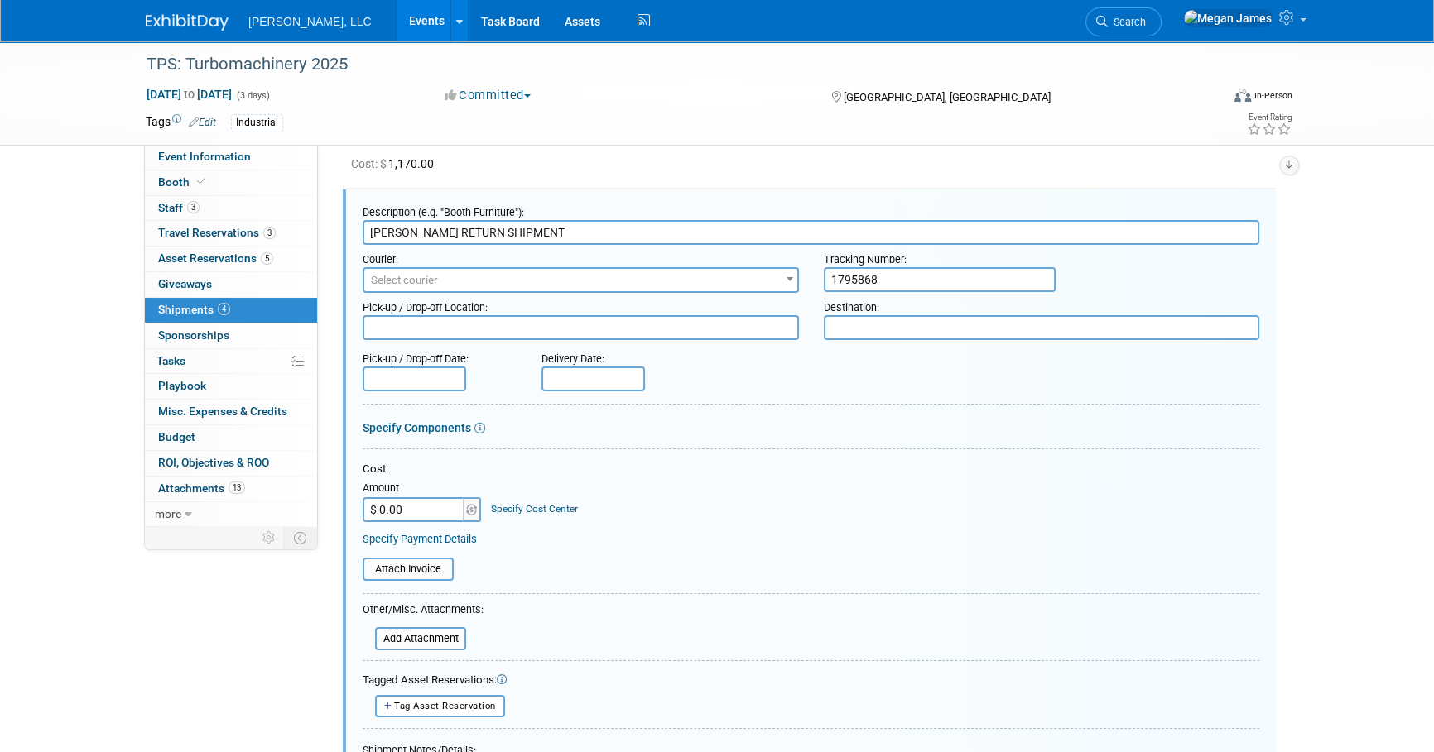
type input "1795868"
click at [719, 276] on span "Select courier" at bounding box center [580, 280] width 433 height 23
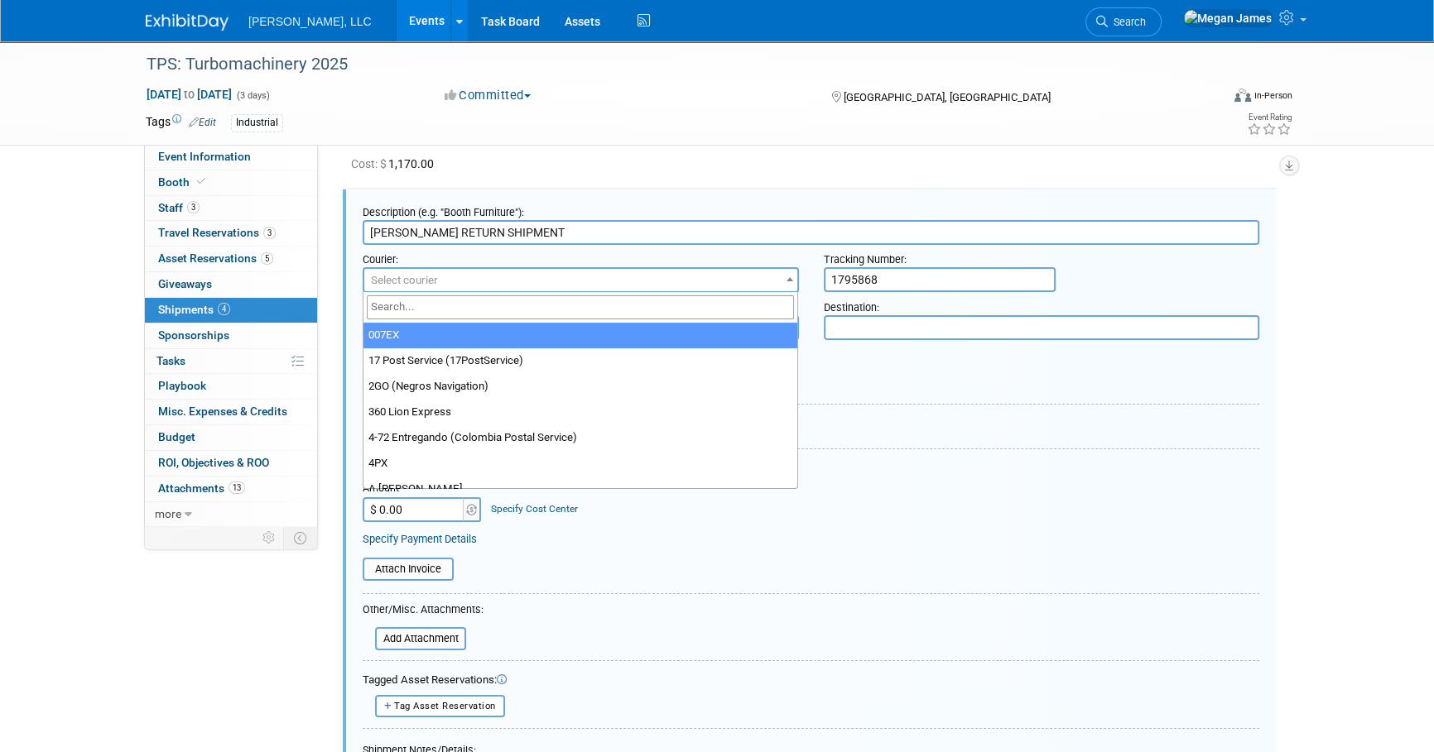
click at [538, 308] on input "search" at bounding box center [581, 308] width 428 height 24
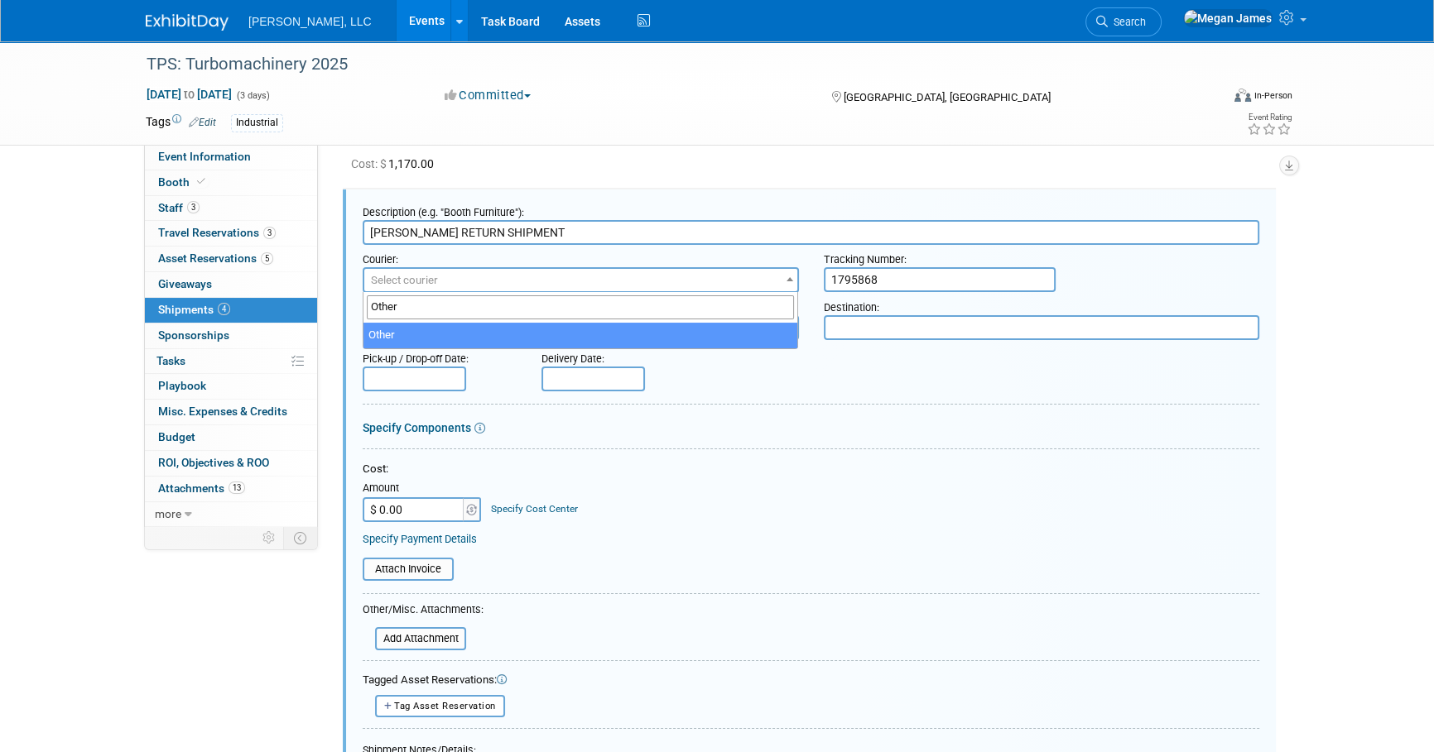
type input "Other"
select select "1"
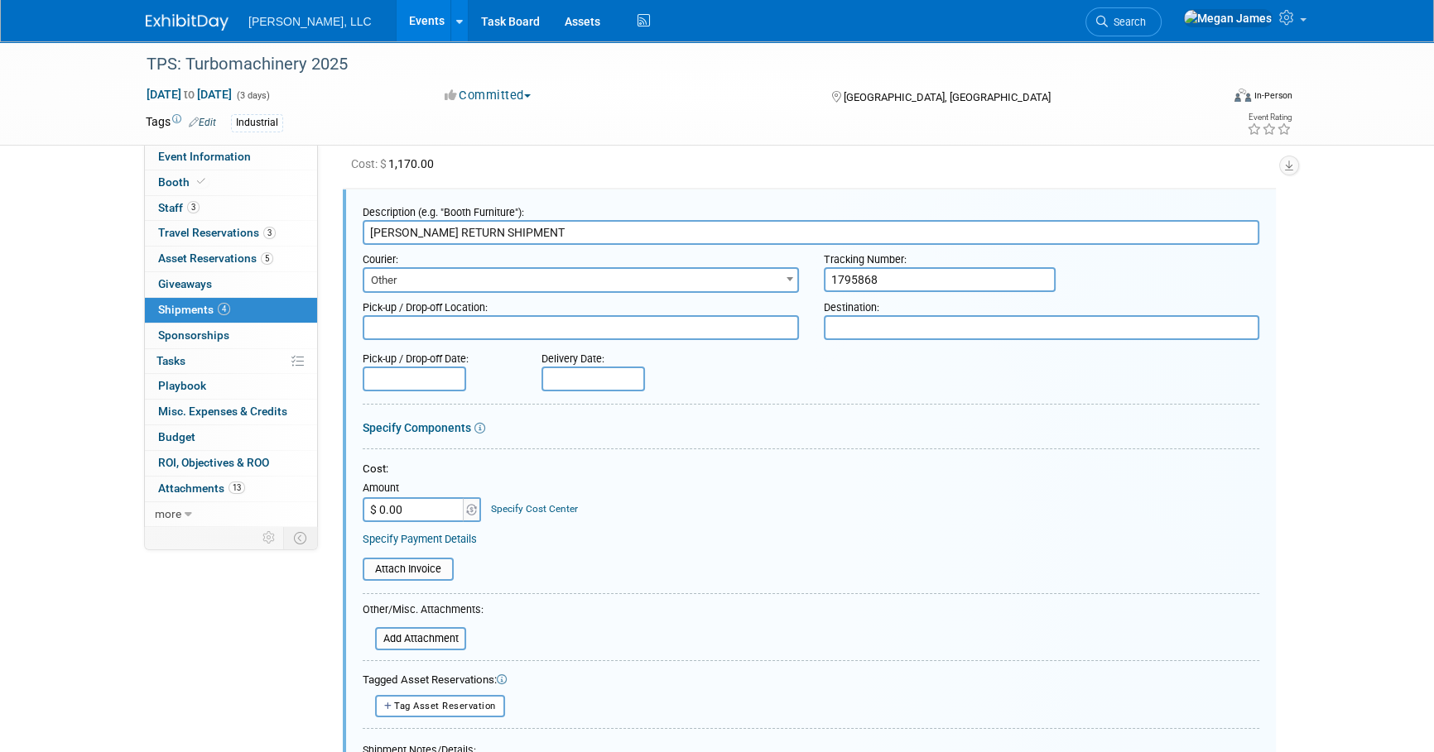
drag, startPoint x: 771, startPoint y: 389, endPoint x: 563, endPoint y: 339, distance: 213.8
click at [771, 390] on form "Description (e.g. "Booth Furniture"): BOERGER RETURN SHIPMENT Courier: 007EX 17…" at bounding box center [811, 615] width 897 height 834
click at [601, 336] on textarea at bounding box center [581, 327] width 436 height 25
paste textarea "Turbomachinery & Pump Symposia George R Brown Convention Center BOERGER Booth: …"
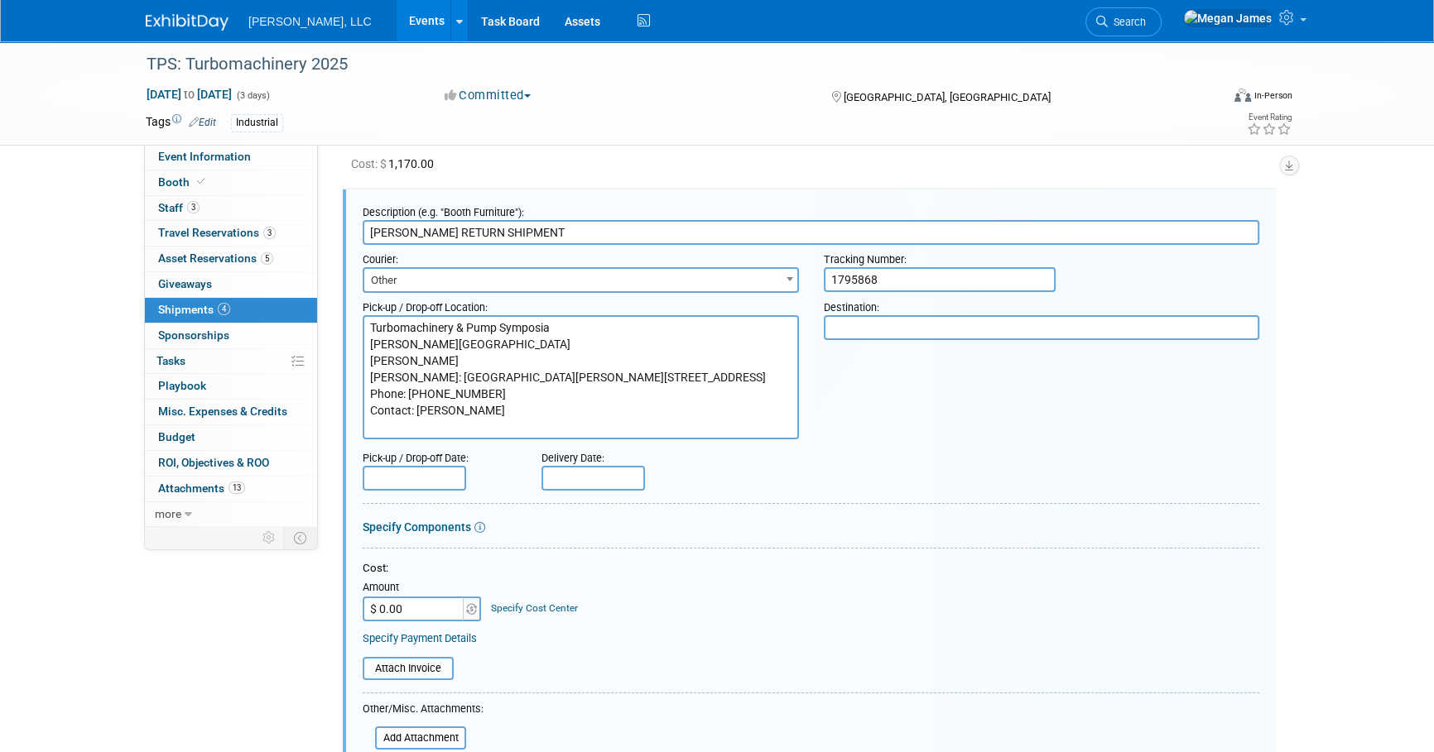
type textarea "Turbomachinery & Pump Symposia George R Brown Convention Center BOERGER Booth: …"
click at [1079, 329] on textarea at bounding box center [1042, 327] width 436 height 25
paste textarea "BOERGER 4280 NOREX DRIVE CALL BEFORE PICK UP WITH ETA. CHASKA, MN 55317, US Pho…"
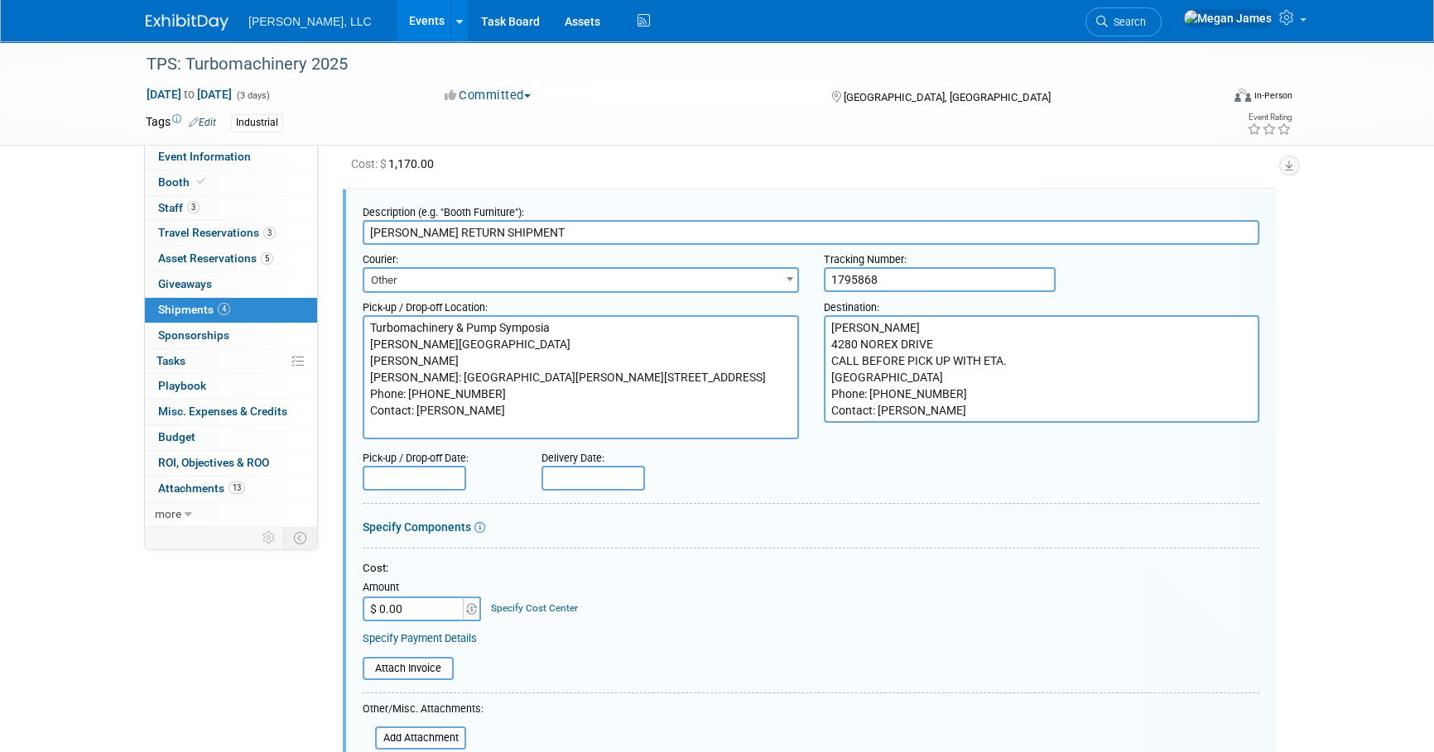
type textarea "BOERGER 4280 NOREX DRIVE CALL BEFORE PICK UP WITH ETA. CHASKA, MN 55317, US Pho…"
click at [909, 472] on div "Pick-up / Drop-off Date: Delivery Date:" at bounding box center [810, 467] width 921 height 47
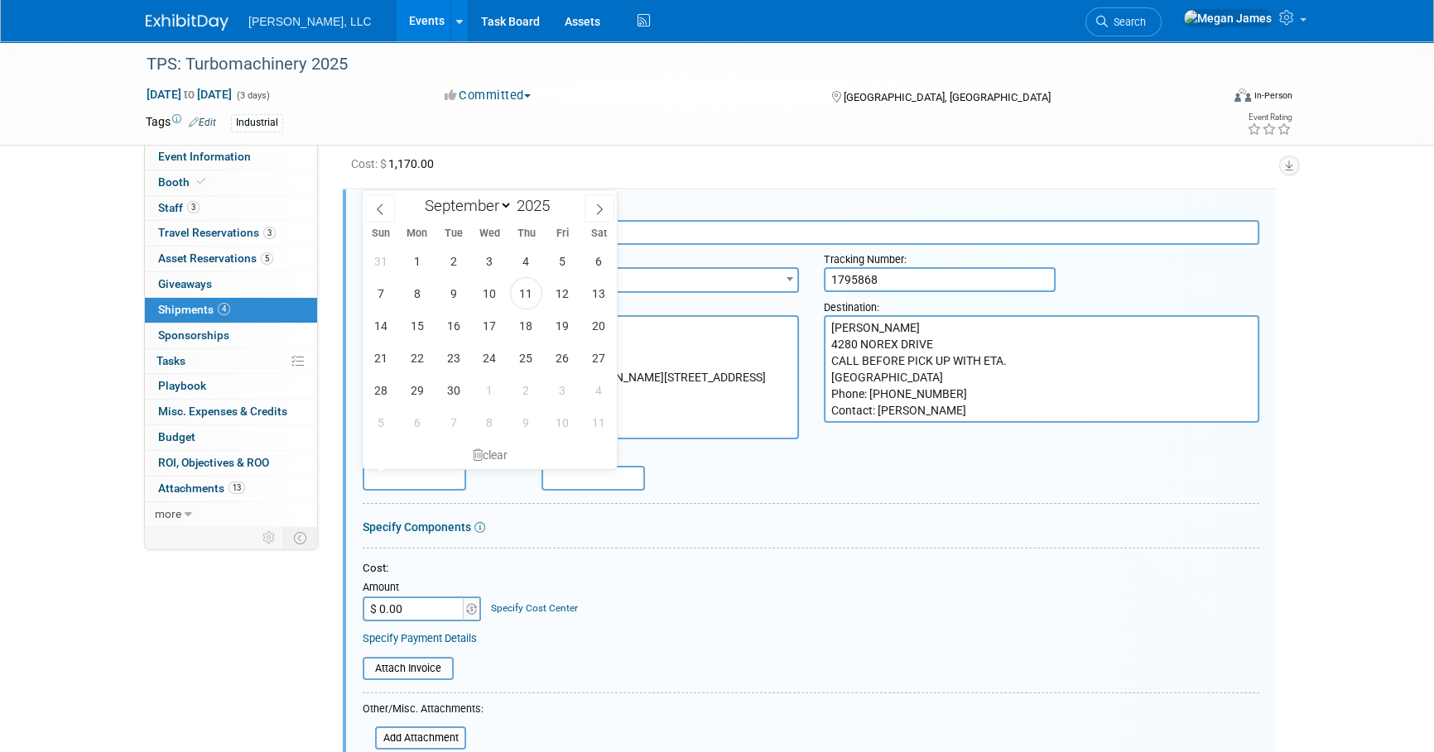
click at [378, 478] on input "text" at bounding box center [414, 478] width 103 height 25
click at [565, 324] on span "19" at bounding box center [562, 326] width 32 height 32
type input "Sep 19, 2025"
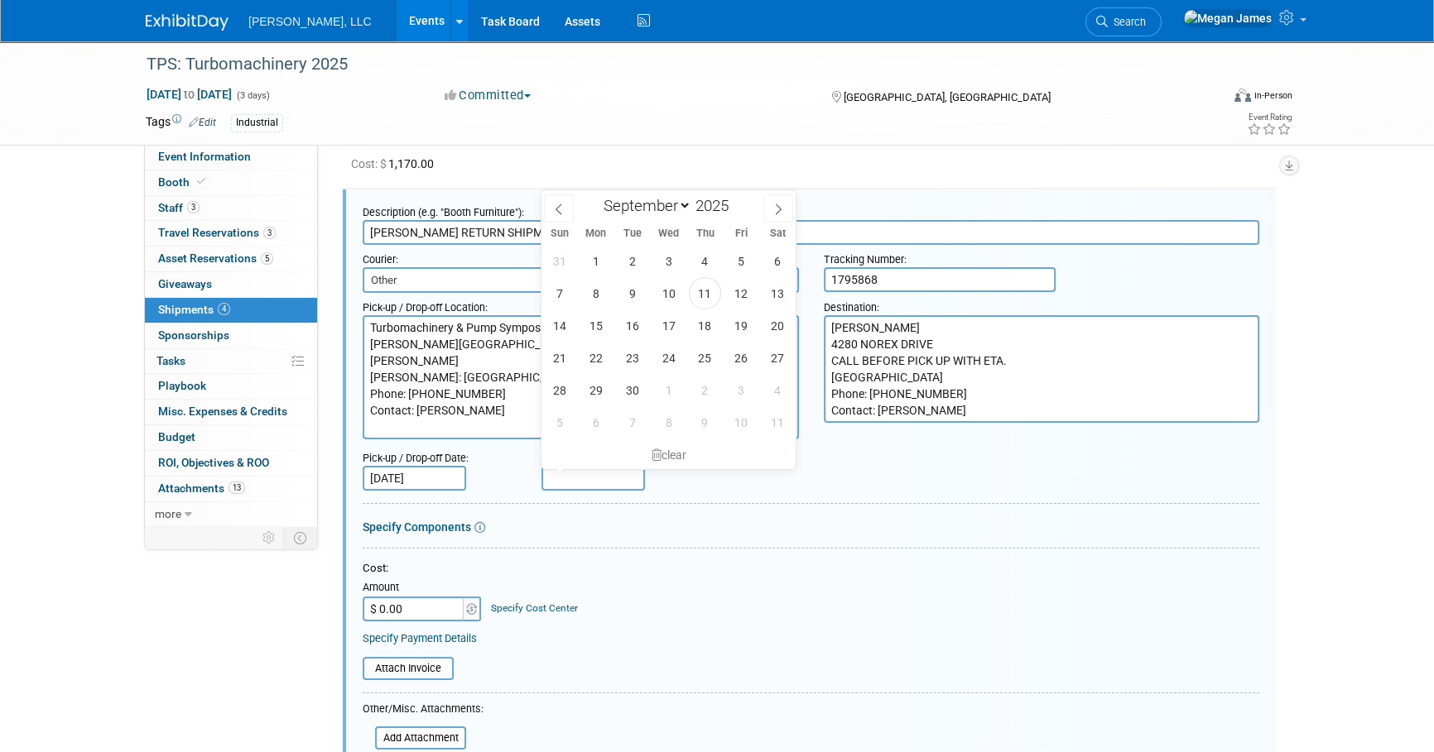
click at [593, 471] on input "text" at bounding box center [592, 478] width 103 height 25
click at [744, 356] on span "26" at bounding box center [741, 358] width 32 height 32
type input "Sep 26, 2025"
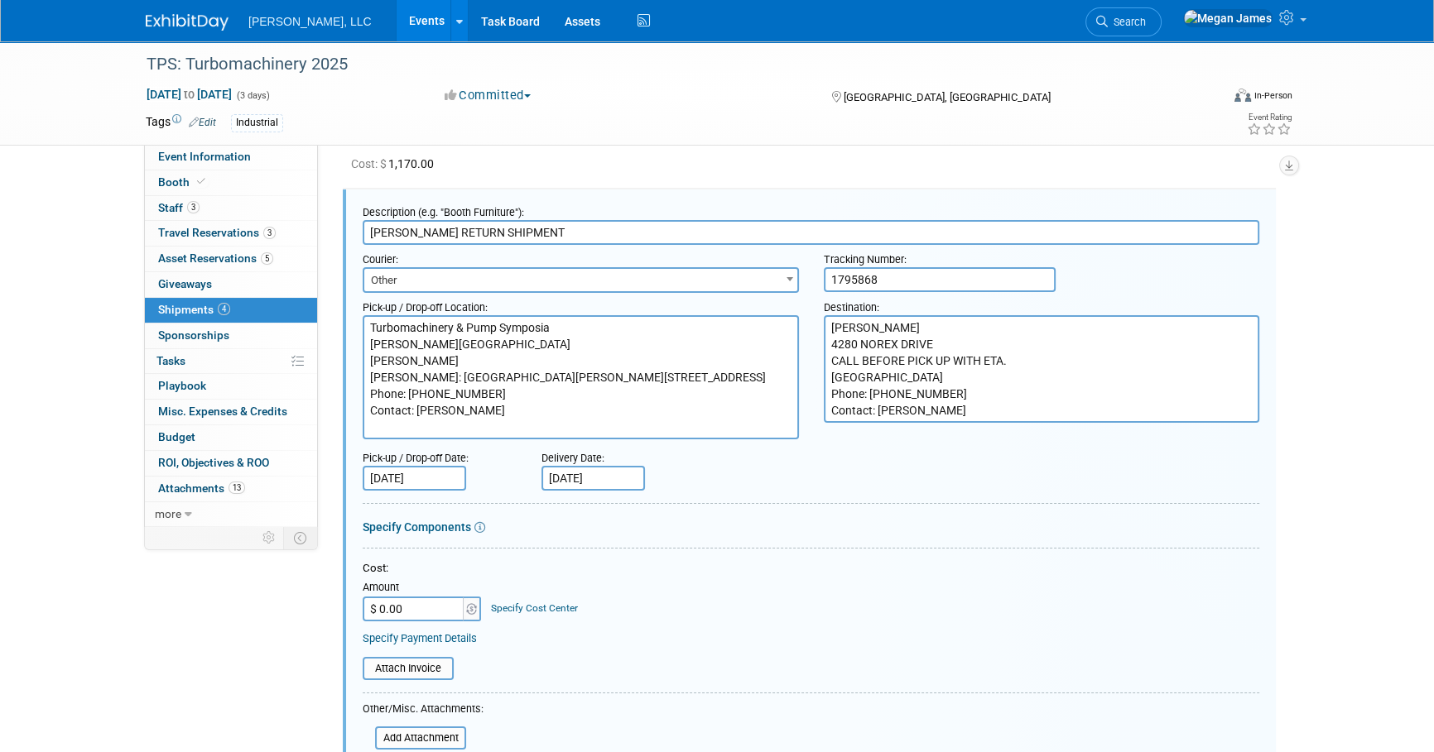
click at [873, 488] on div "Pick-up / Drop-off Date: Sep 19, 2025 Delivery Date: Sep 26, 2025" at bounding box center [810, 467] width 921 height 47
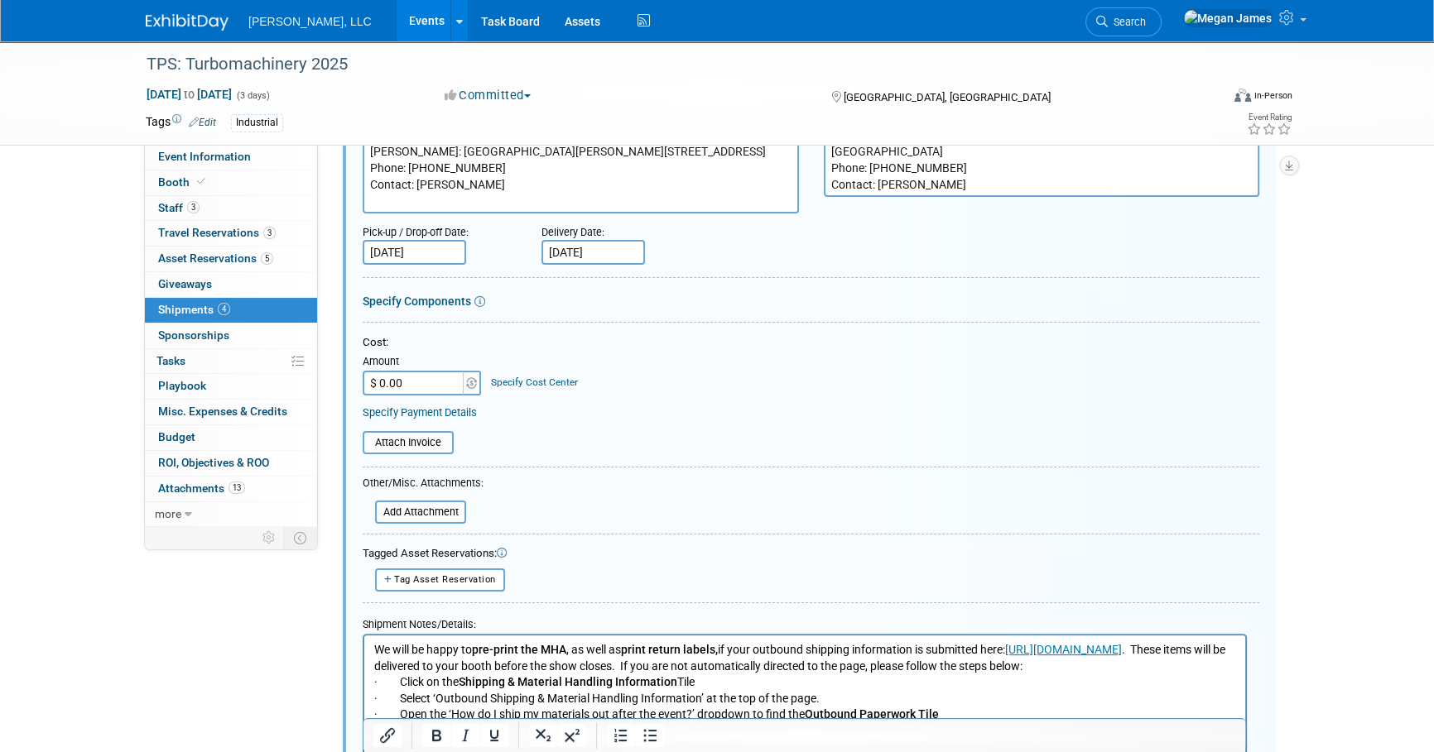
scroll to position [586, 0]
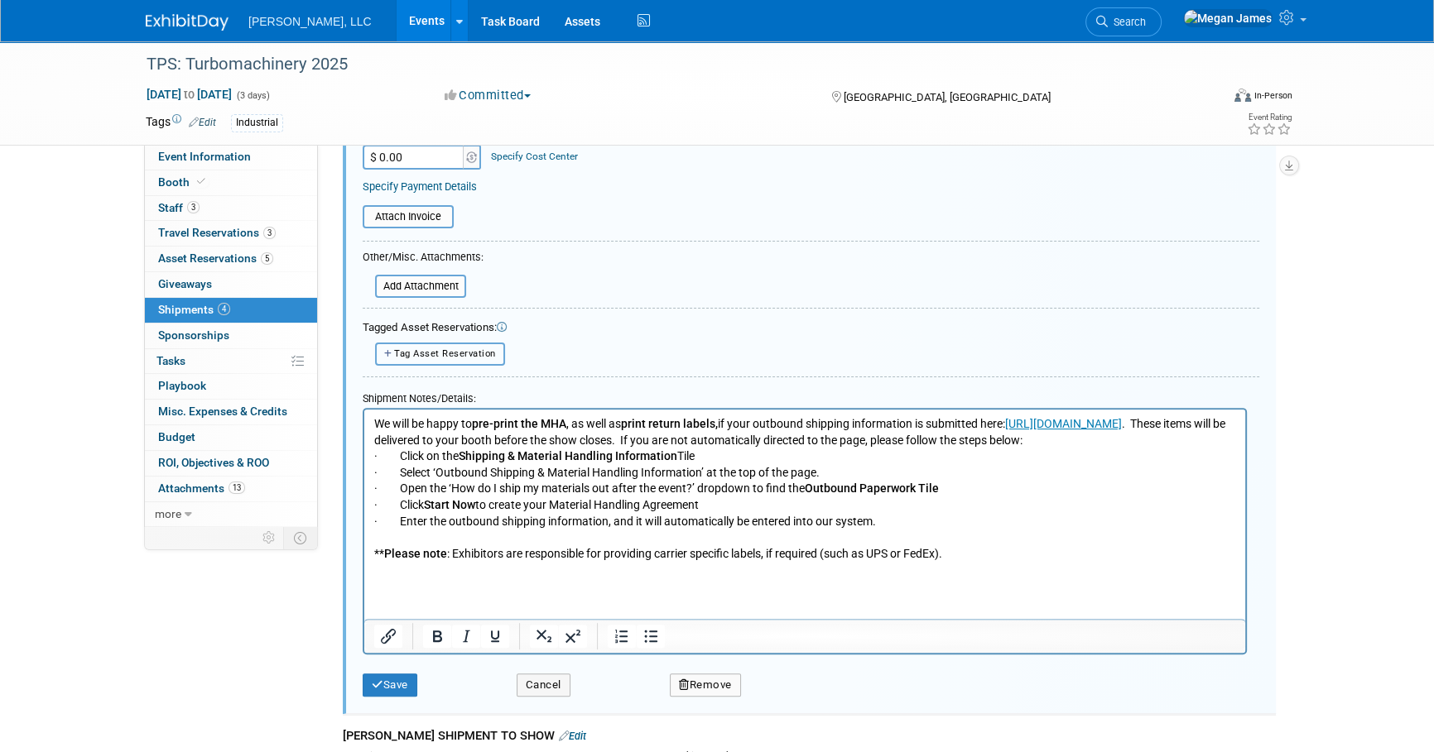
click at [427, 349] on span "Tag Asset Reservation" at bounding box center [445, 354] width 102 height 11
select select
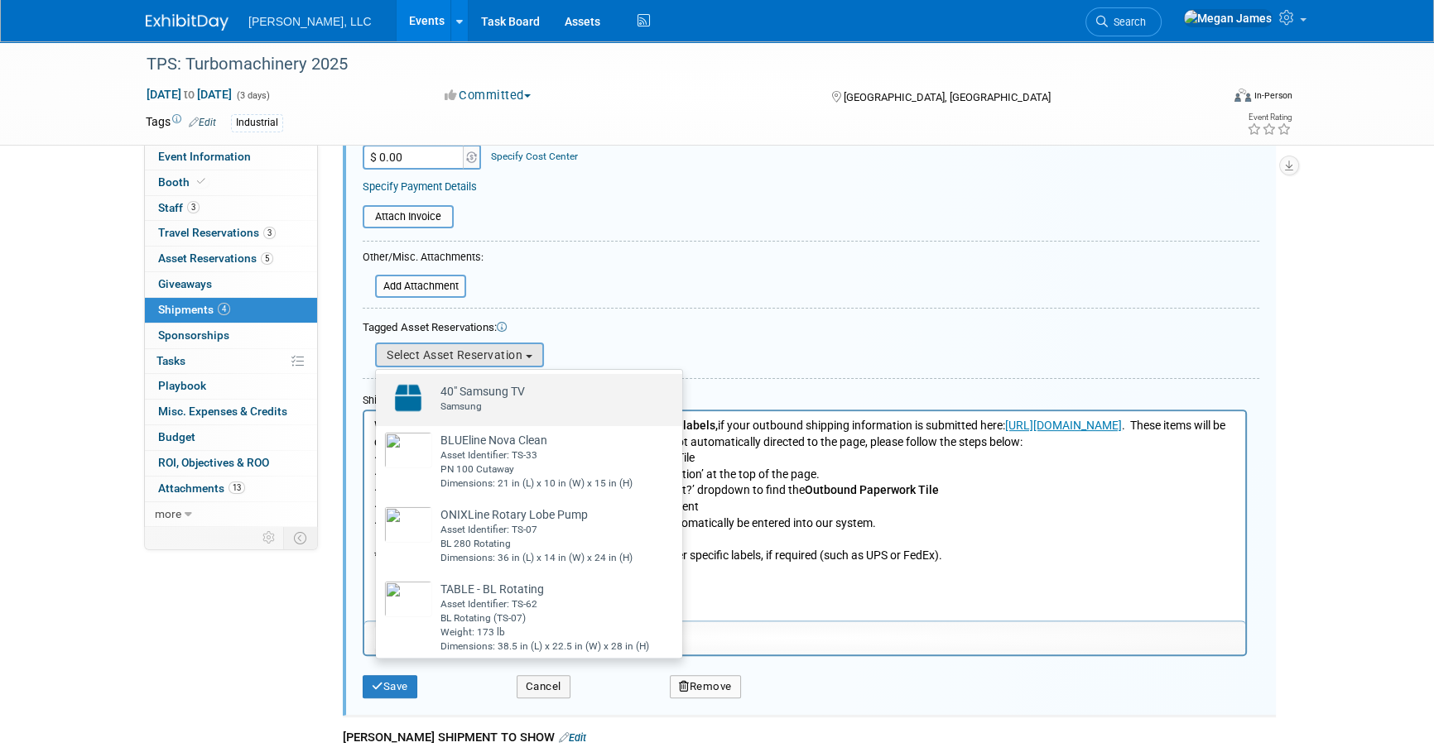
click at [464, 400] on div "Samsung" at bounding box center [482, 407] width 84 height 14
click at [378, 394] on input "40" Samsung TV Already tagged in this shipment Samsung" at bounding box center [373, 388] width 11 height 11
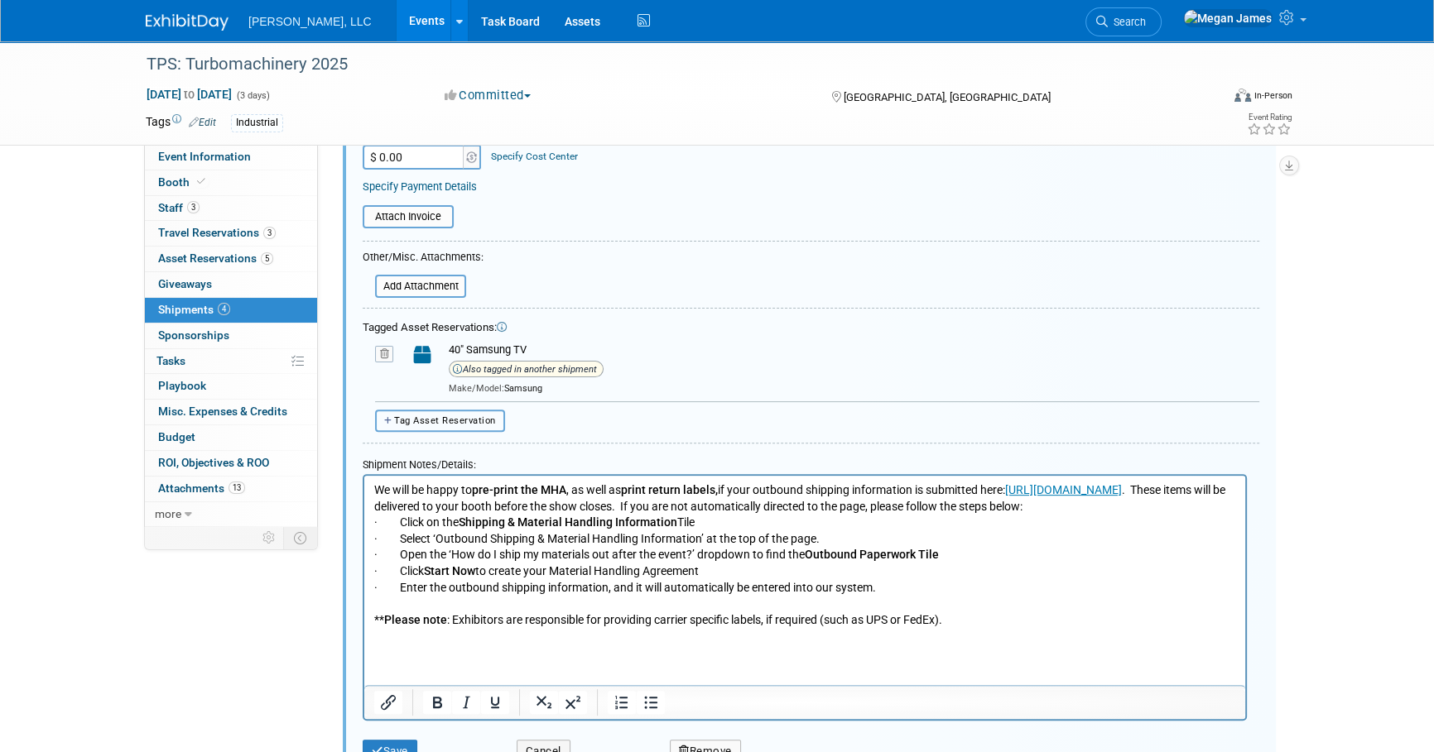
click at [467, 422] on button "Tag Asset Reservation" at bounding box center [440, 421] width 130 height 22
select select
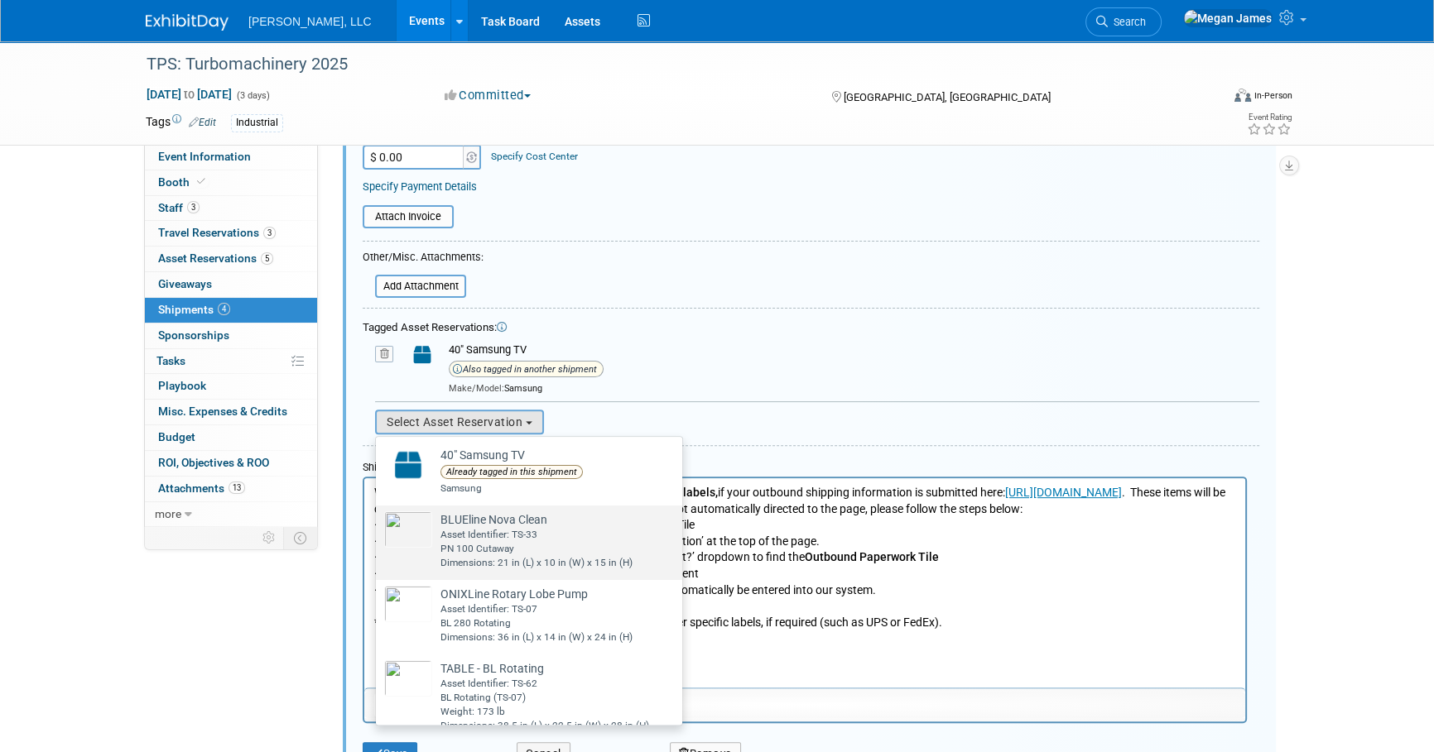
click at [481, 534] on div "Asset Identifier: TS-33" at bounding box center [536, 535] width 192 height 14
click at [378, 526] on input "BLUEline Nova Clean Already tagged in this shipment Asset Identifier: TS-33 PN …" at bounding box center [373, 520] width 11 height 11
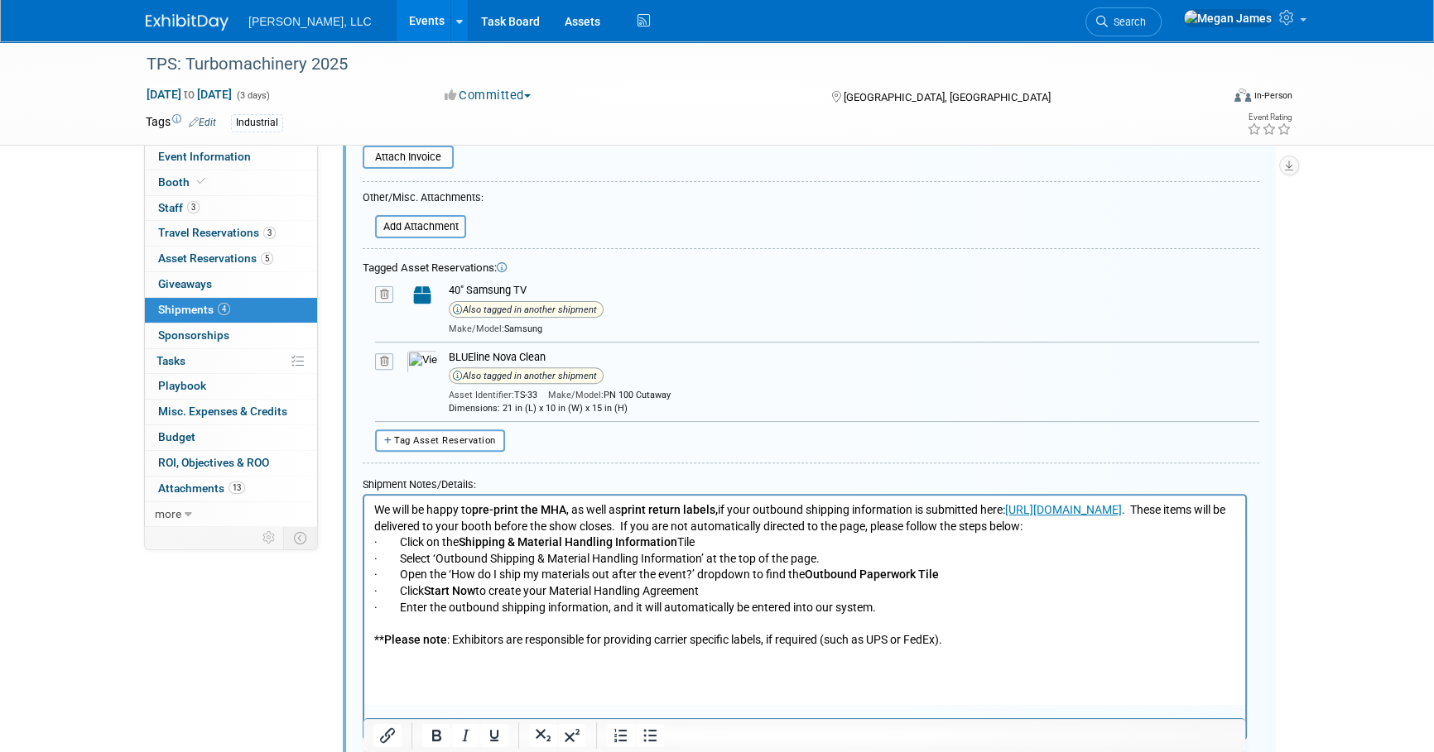
scroll to position [811, 0]
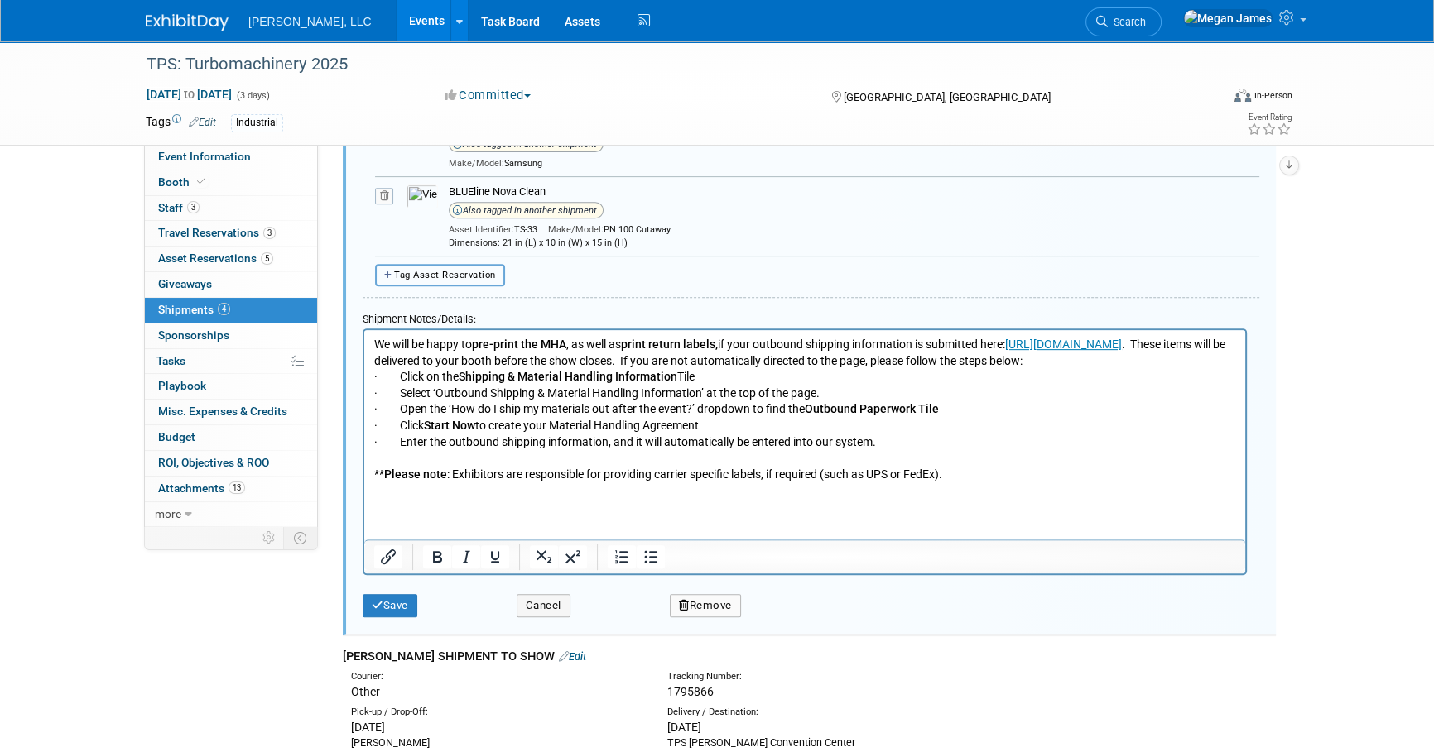
click at [485, 273] on span "Tag Asset Reservation" at bounding box center [445, 275] width 102 height 11
select select
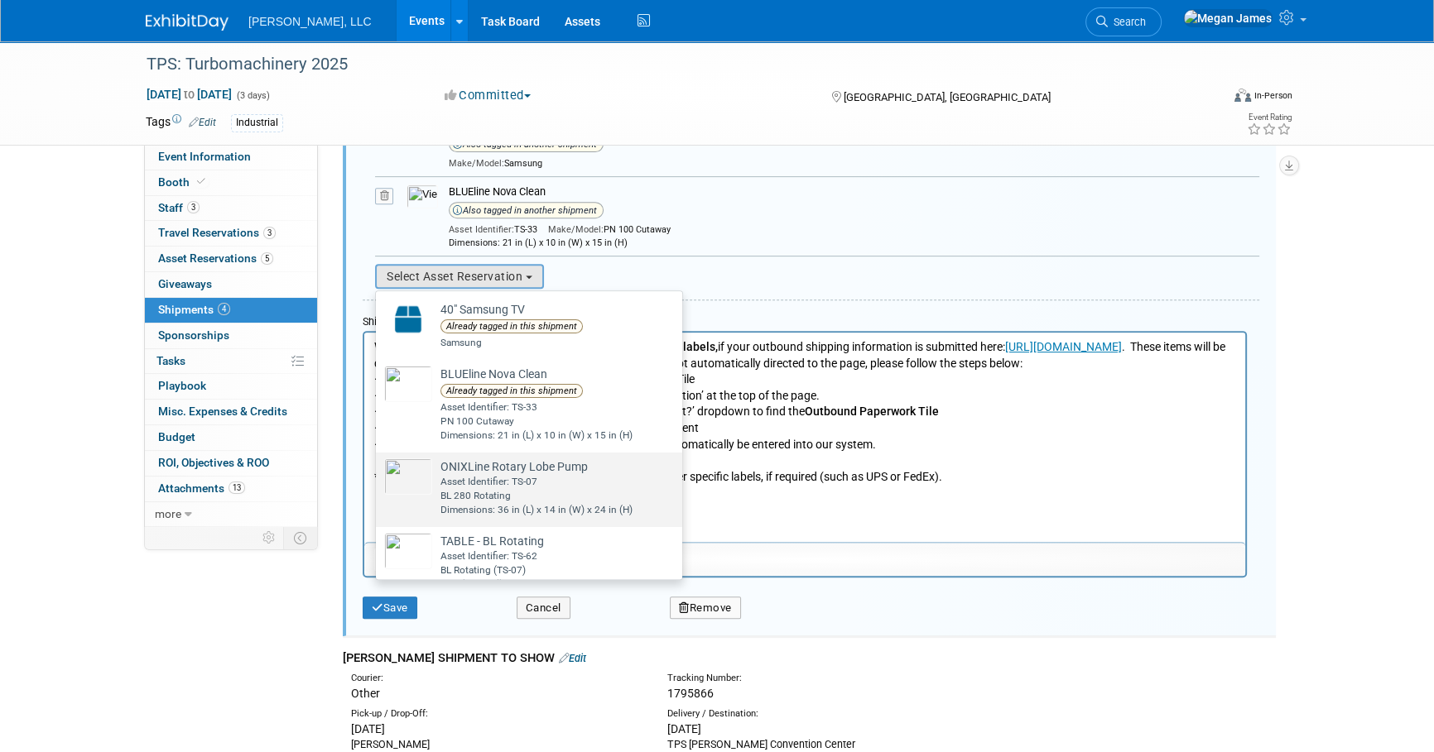
click at [546, 464] on td "ONIXLine Rotary Lobe Pump Already tagged in this shipment Asset Identifier: TS-…" at bounding box center [532, 488] width 200 height 59
click at [378, 464] on input "ONIXLine Rotary Lobe Pump Already tagged in this shipment Asset Identifier: TS-…" at bounding box center [373, 467] width 11 height 11
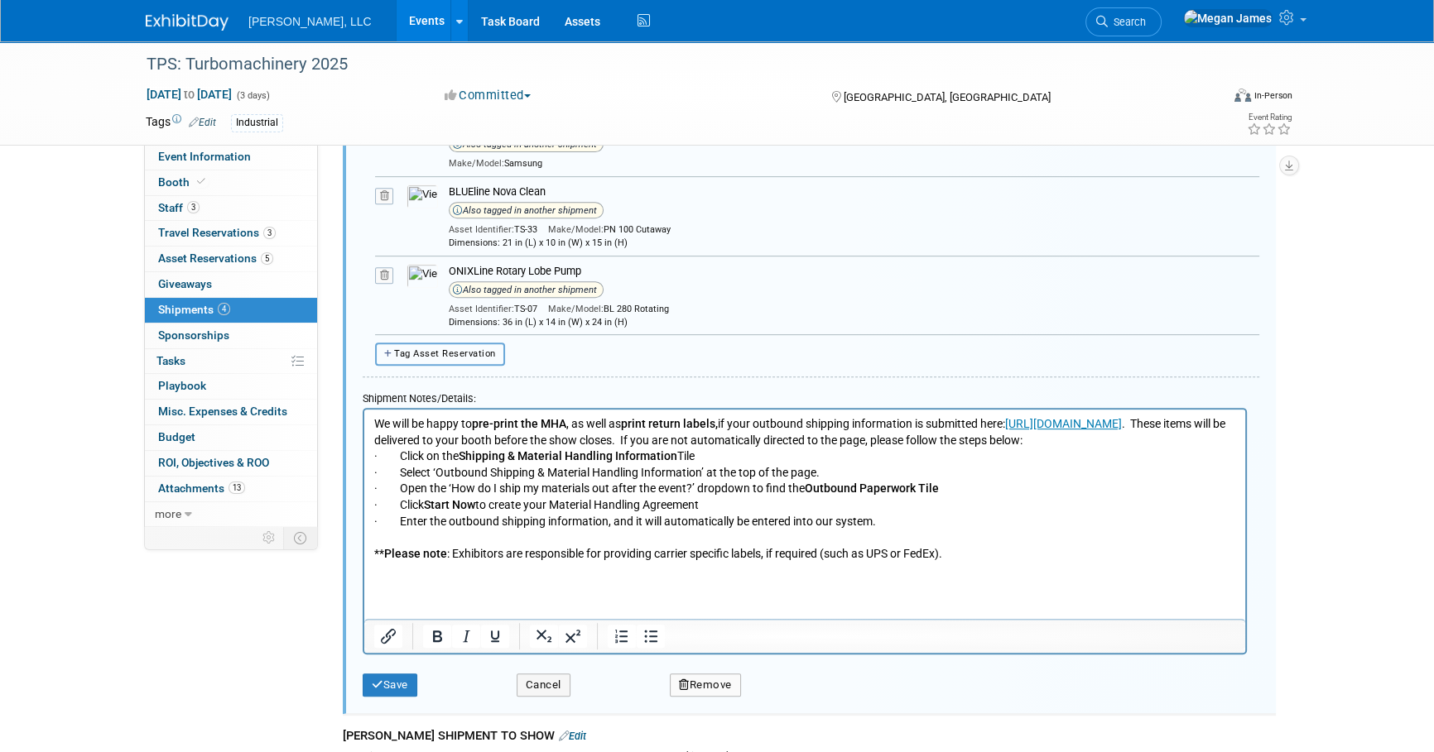
click at [482, 349] on span "Tag Asset Reservation" at bounding box center [445, 354] width 102 height 11
select select
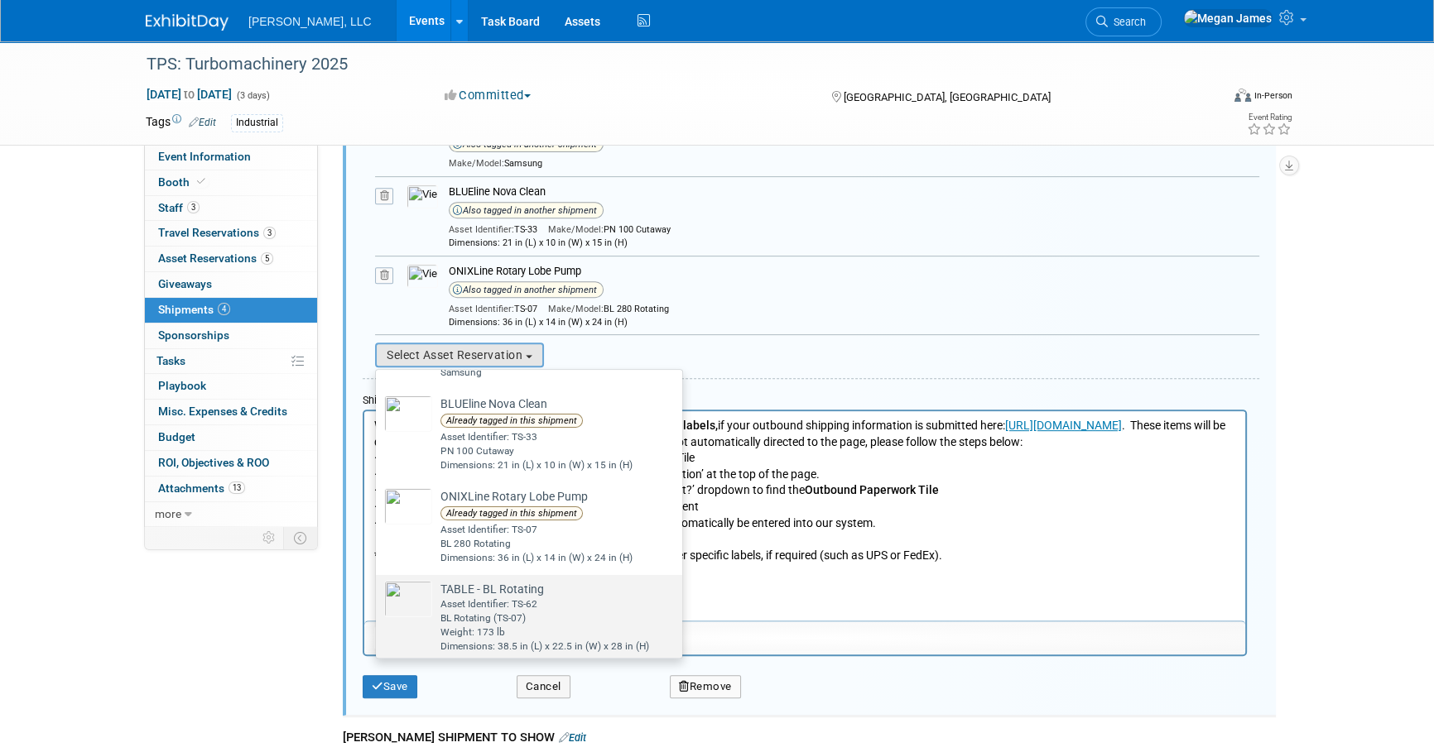
scroll to position [134, 0]
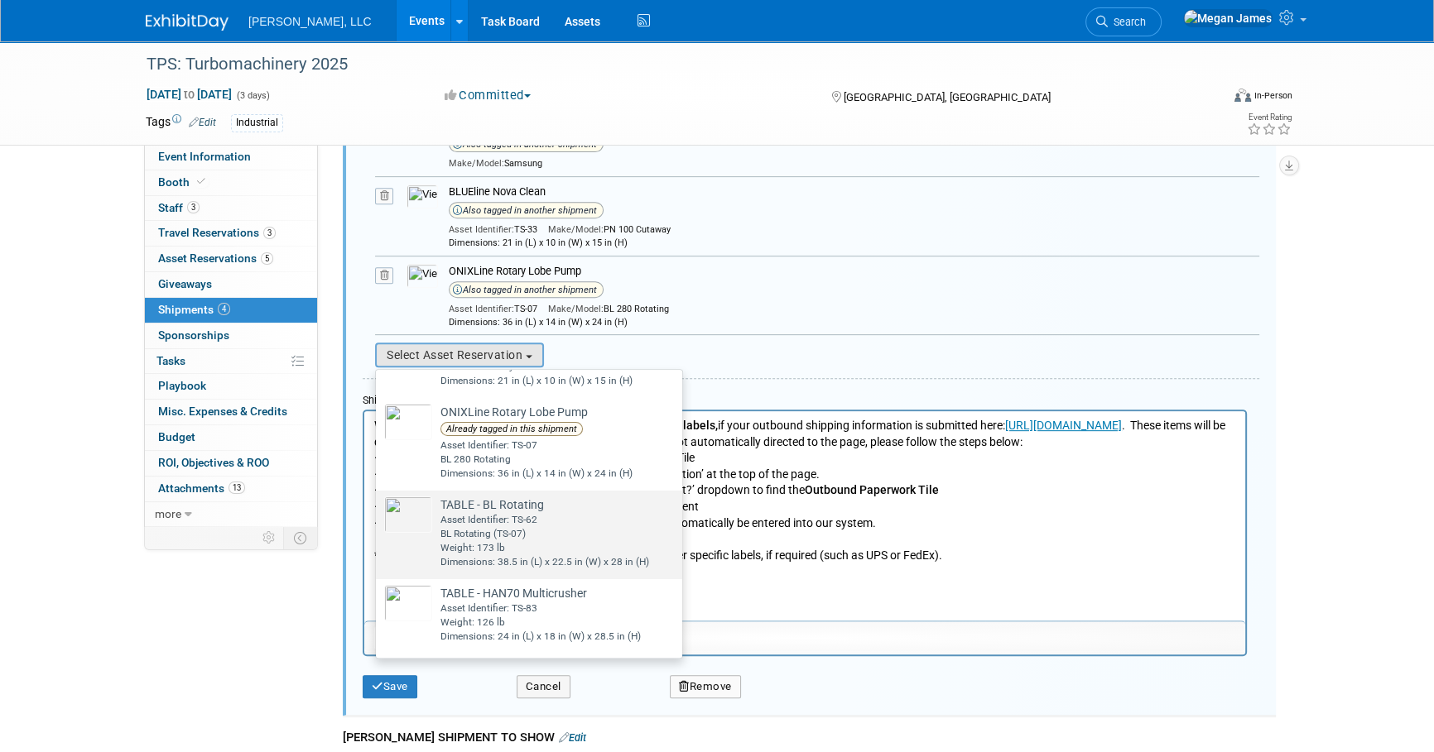
click at [558, 531] on td "TABLE - BL Rotating Already tagged in this shipment Asset Identifier: TS-62 BL …" at bounding box center [540, 533] width 217 height 73
click at [378, 511] on input "TABLE - BL Rotating Already tagged in this shipment Asset Identifier: TS-62 BL …" at bounding box center [373, 505] width 11 height 11
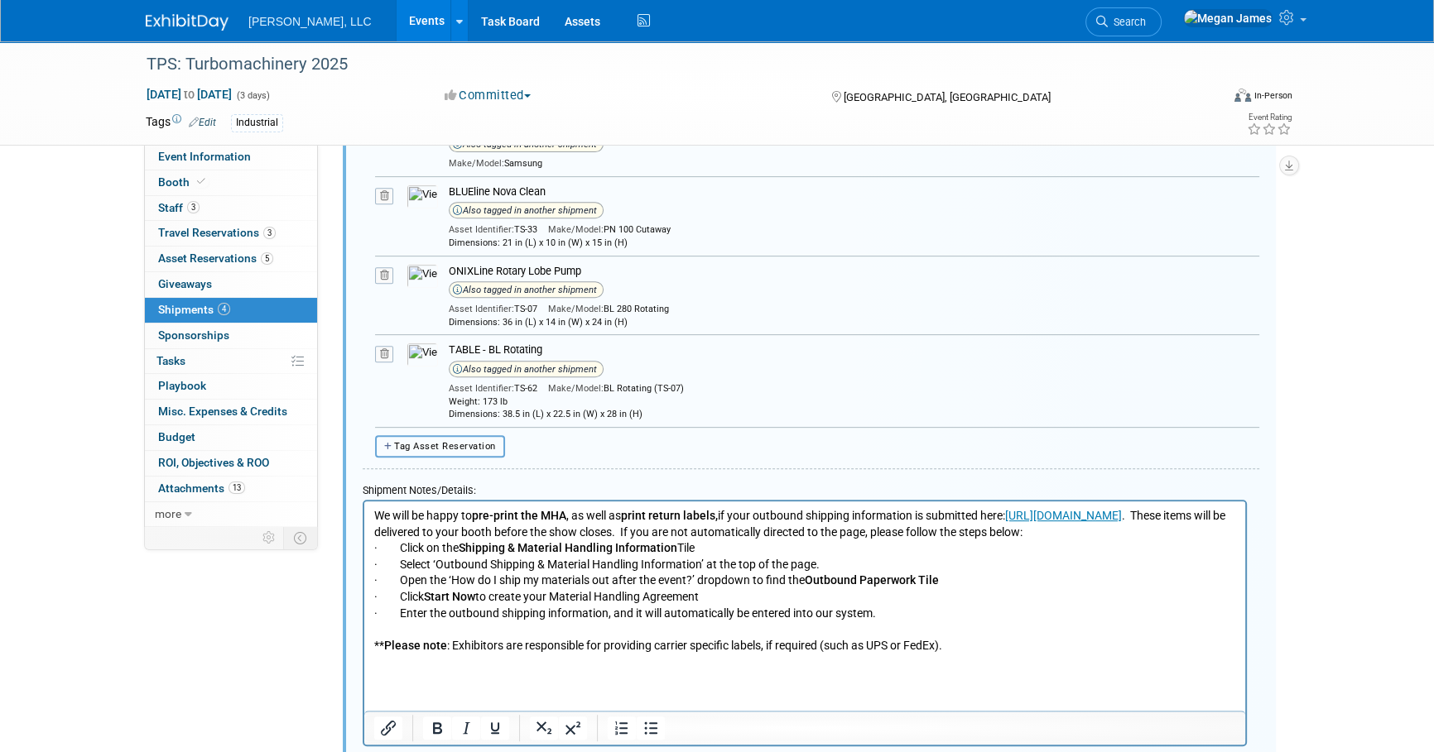
click at [472, 435] on button "Tag Asset Reservation" at bounding box center [440, 446] width 130 height 22
select select
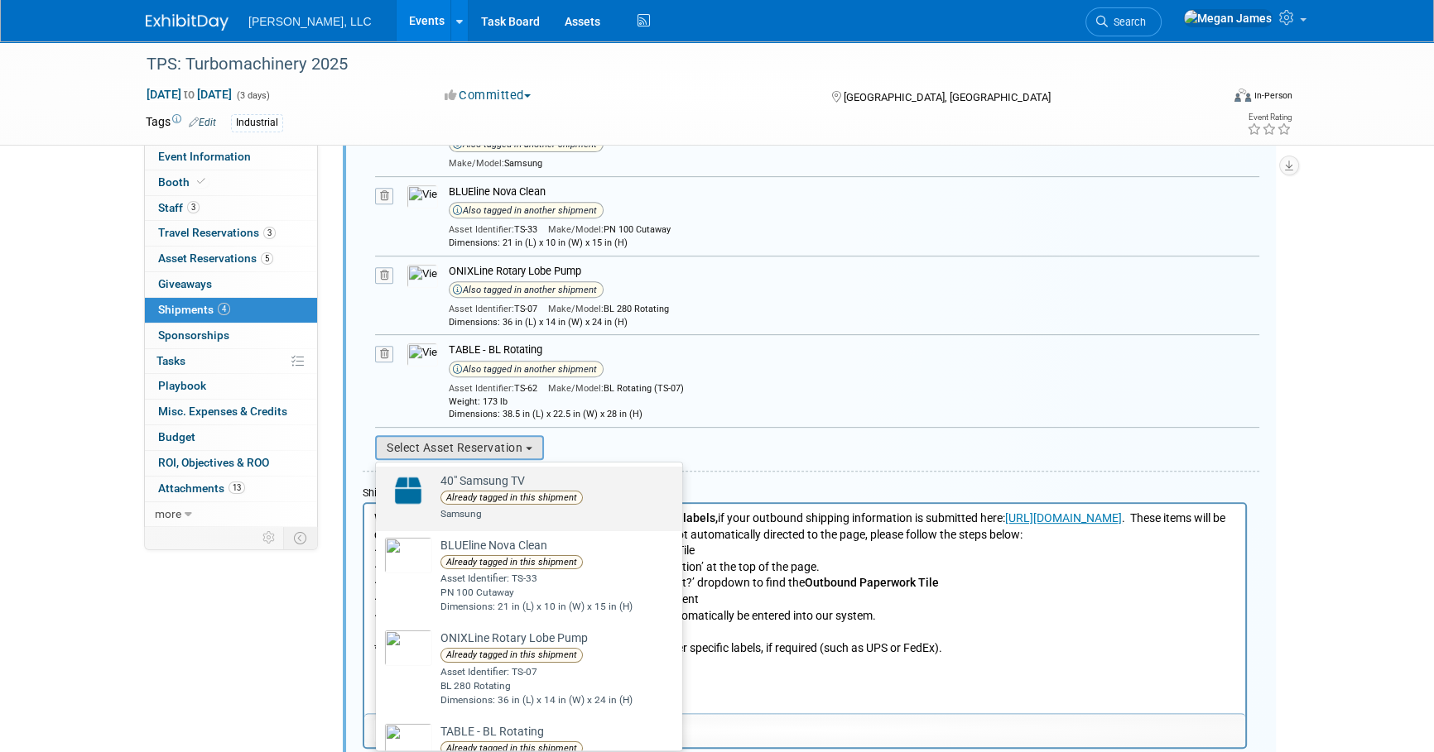
scroll to position [152, 0]
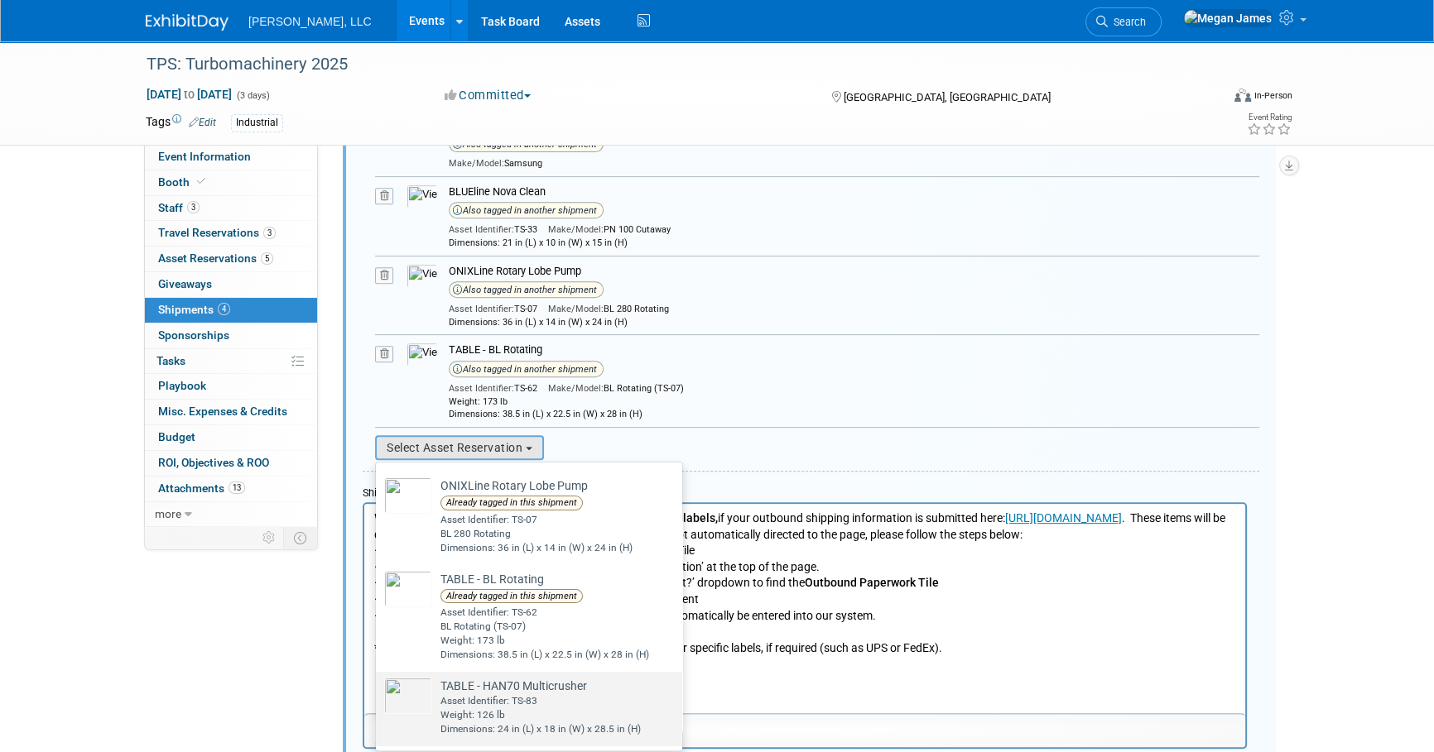
click at [610, 709] on div "Weight: 126 lb" at bounding box center [540, 716] width 200 height 14
click at [378, 692] on input "TABLE - HAN70 Multicrusher Already tagged in this shipment Asset Identifier: TS…" at bounding box center [373, 686] width 11 height 11
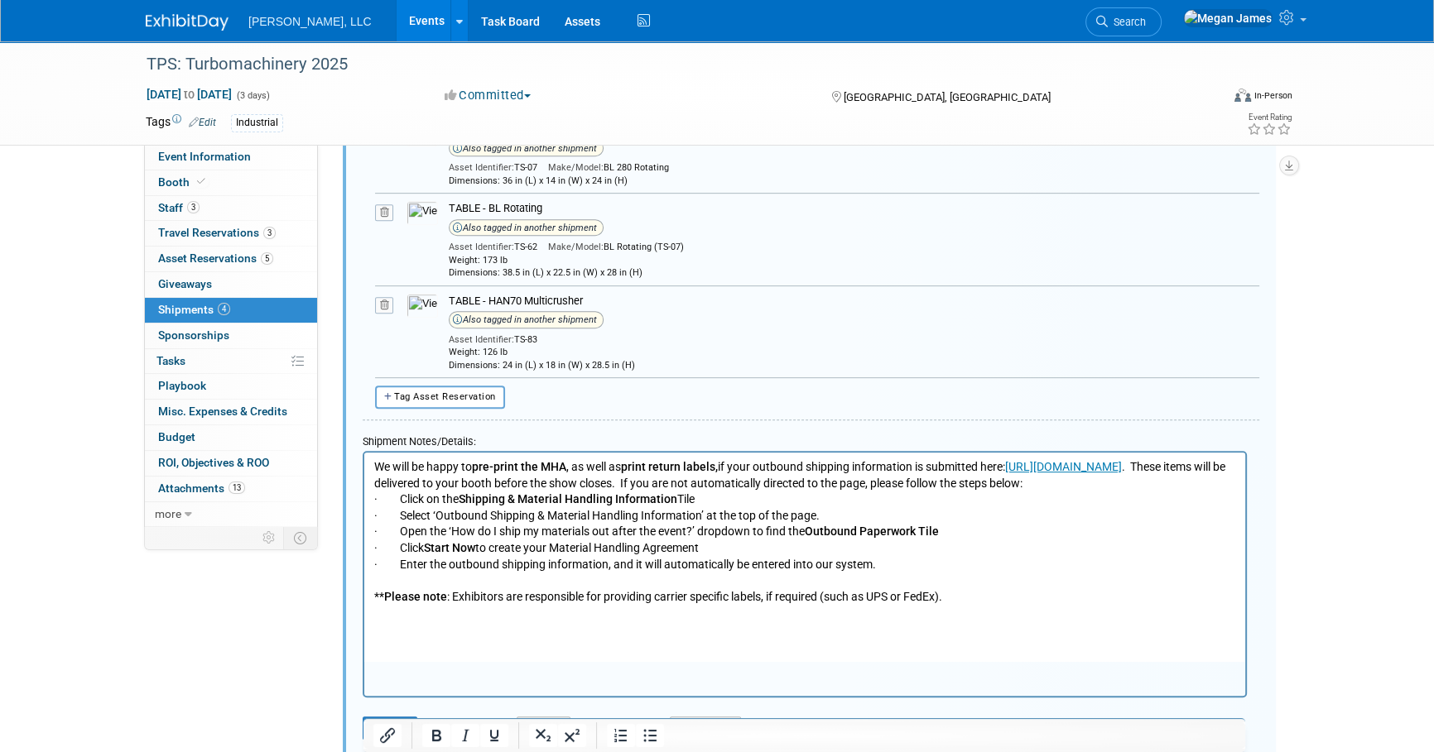
scroll to position [1188, 0]
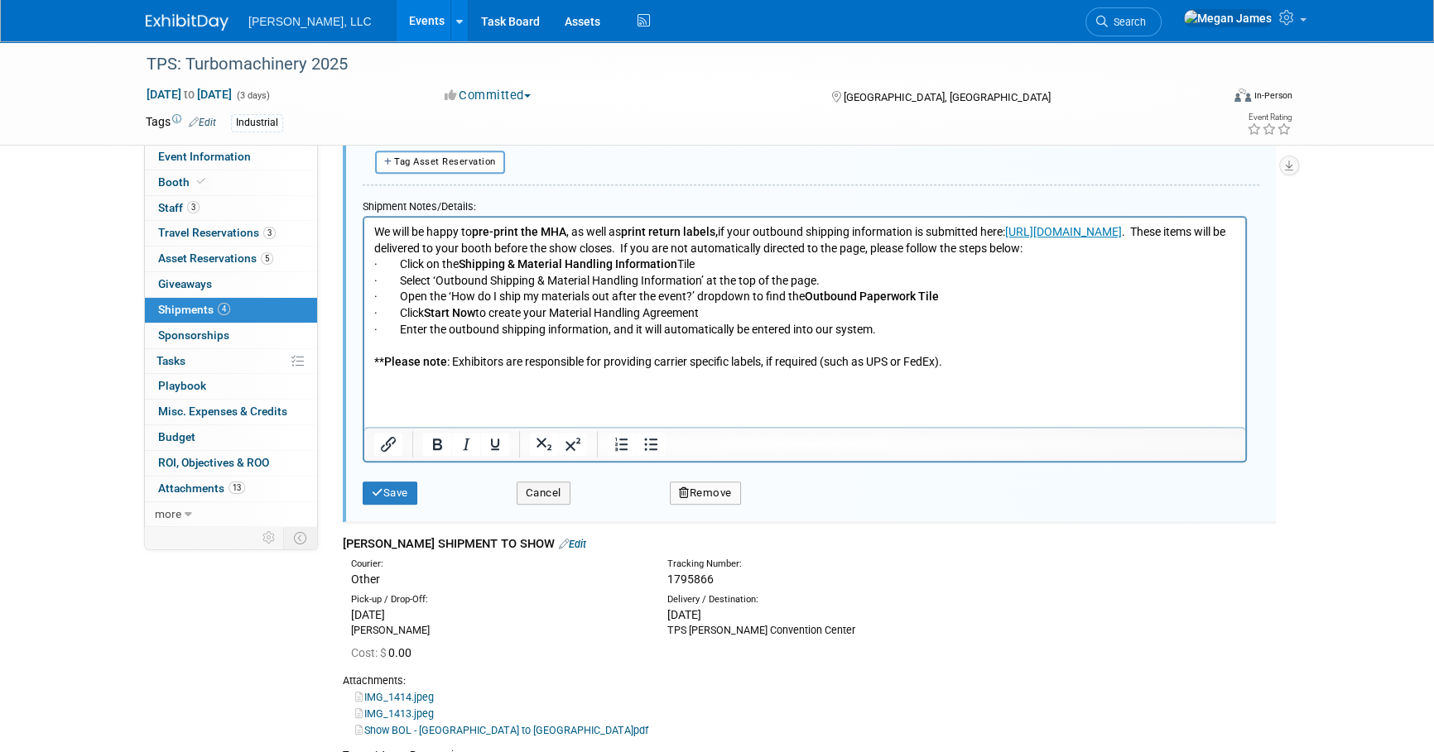
click at [403, 497] on div "Save Cancel Remove" at bounding box center [811, 488] width 897 height 50
click at [390, 482] on button "Save" at bounding box center [390, 493] width 55 height 23
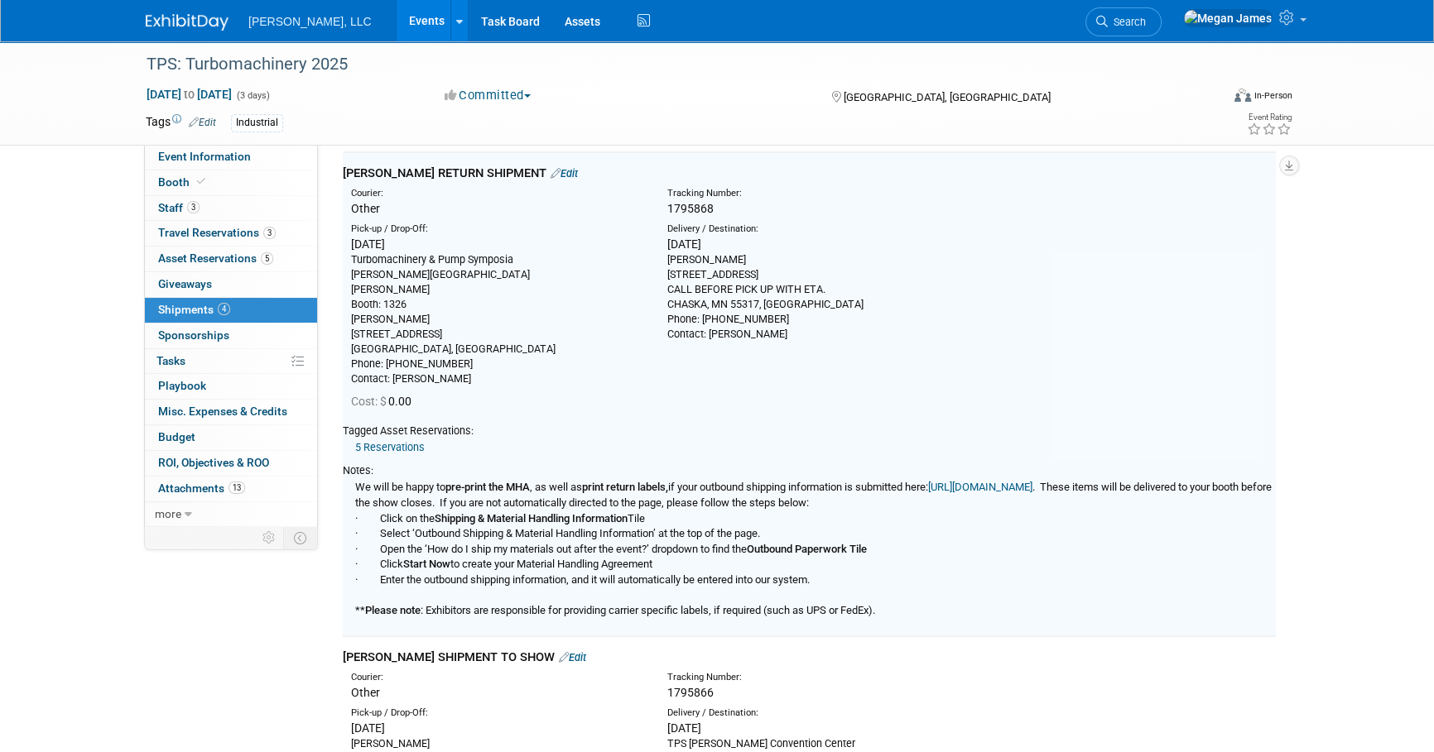
scroll to position [134, 0]
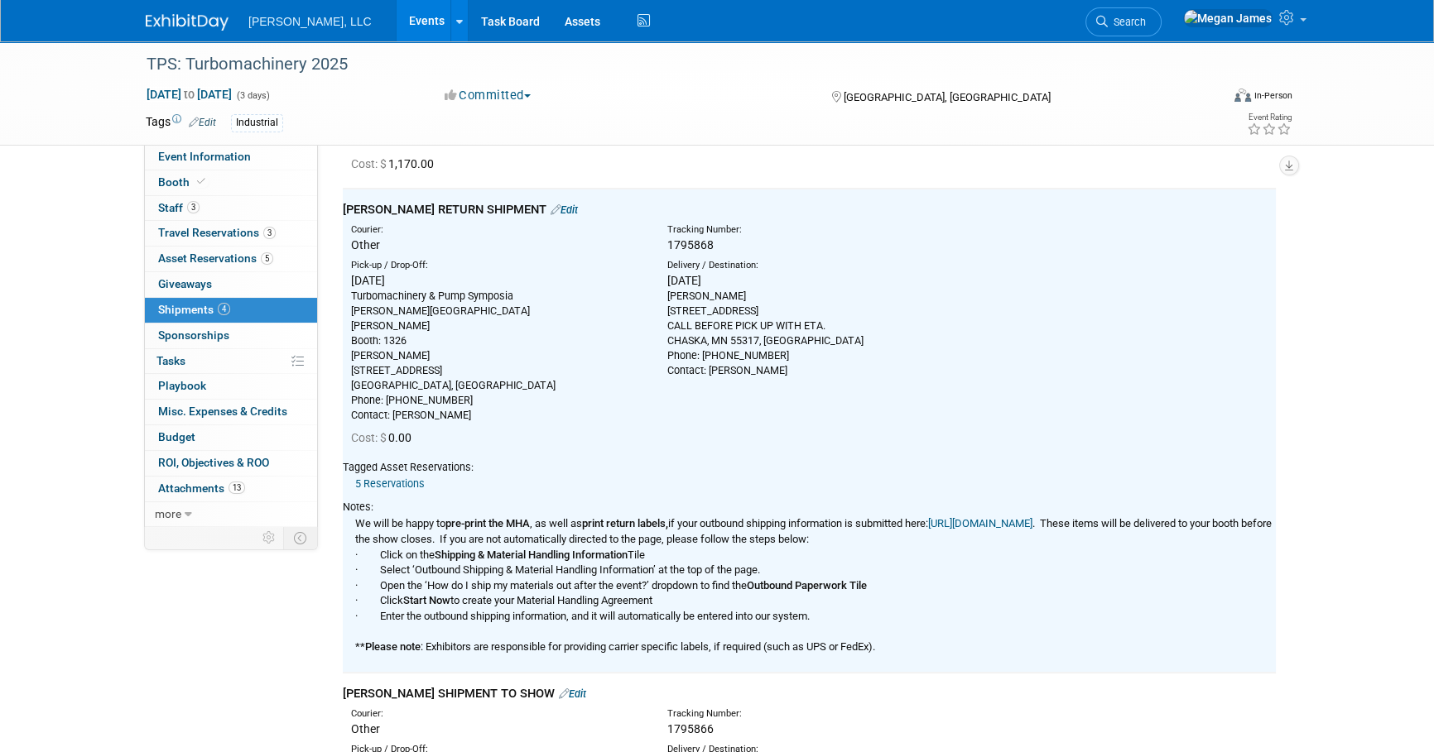
click at [1296, 469] on div "Event Information Event Info Booth Booth 3 Staff 3 Staff 3 Travel Reservations …" at bounding box center [716, 525] width 1167 height 1236
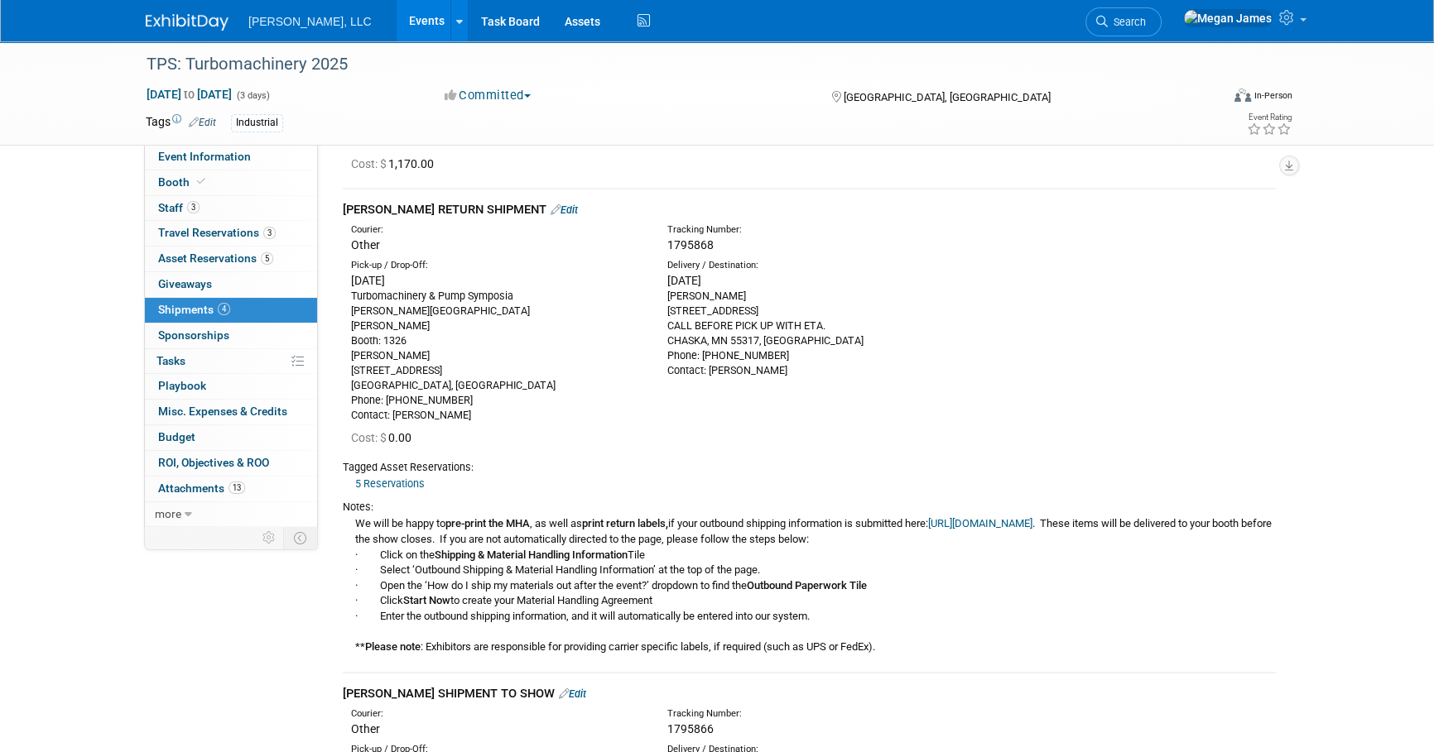
click at [1300, 469] on div "Event Information Event Info Booth Booth 3 Staff 3 Staff 3 Travel Reservations …" at bounding box center [716, 525] width 1167 height 1236
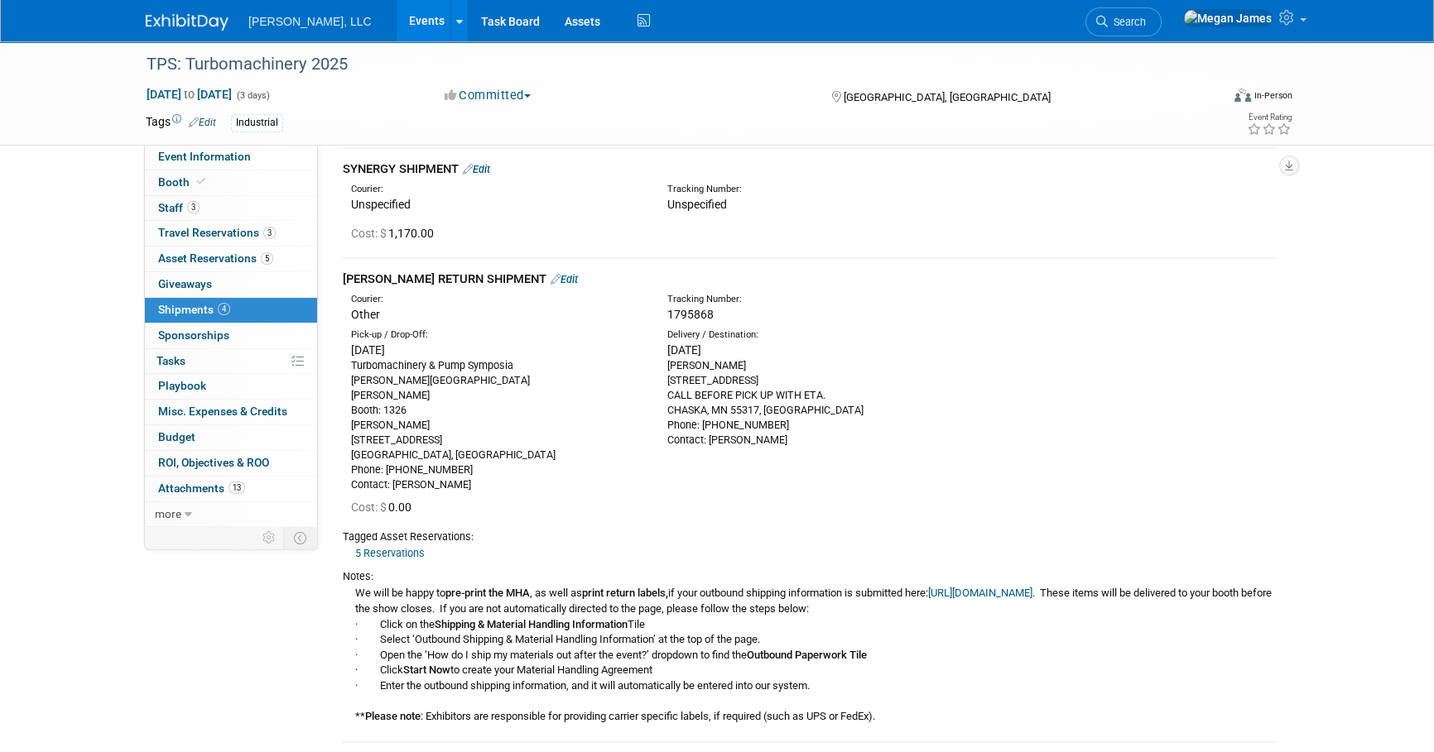
scroll to position [0, 0]
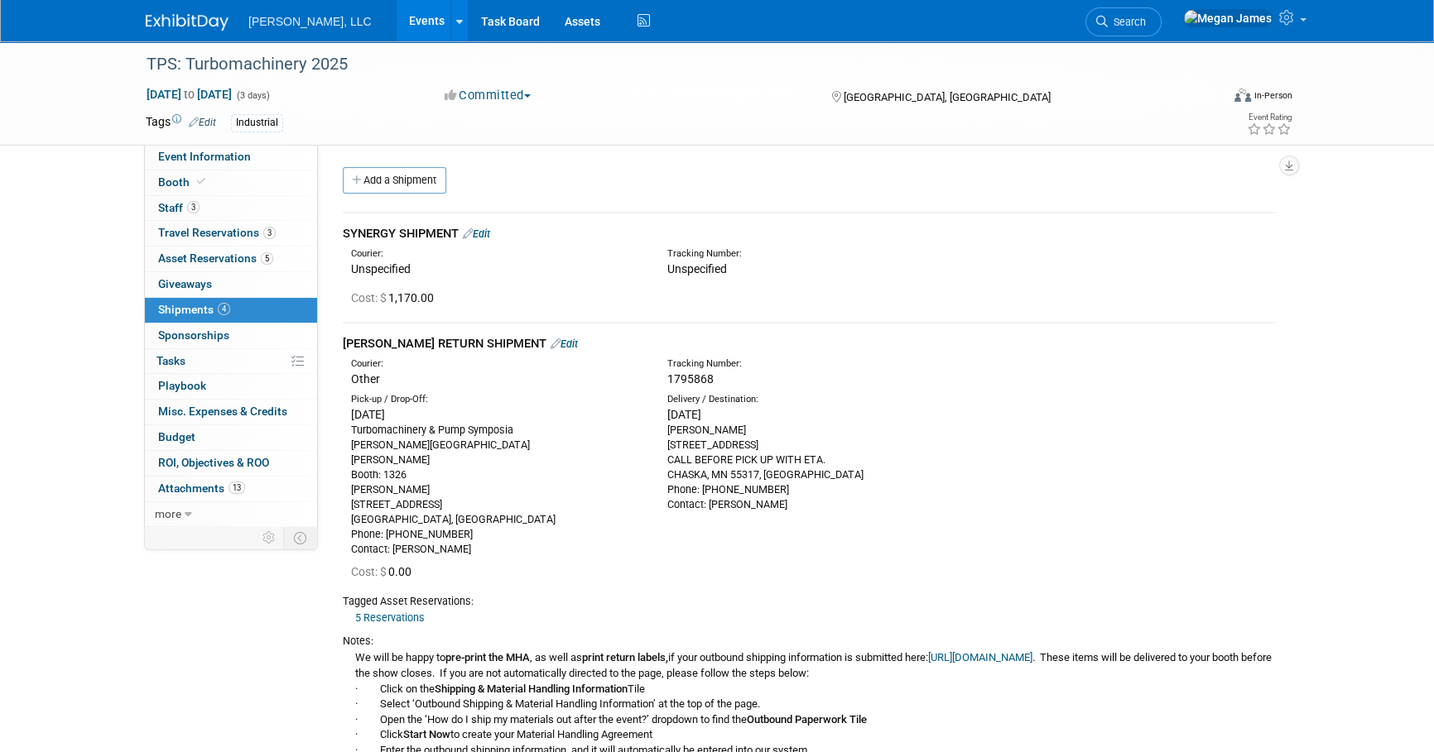
click at [397, 29] on link "Events" at bounding box center [427, 20] width 60 height 41
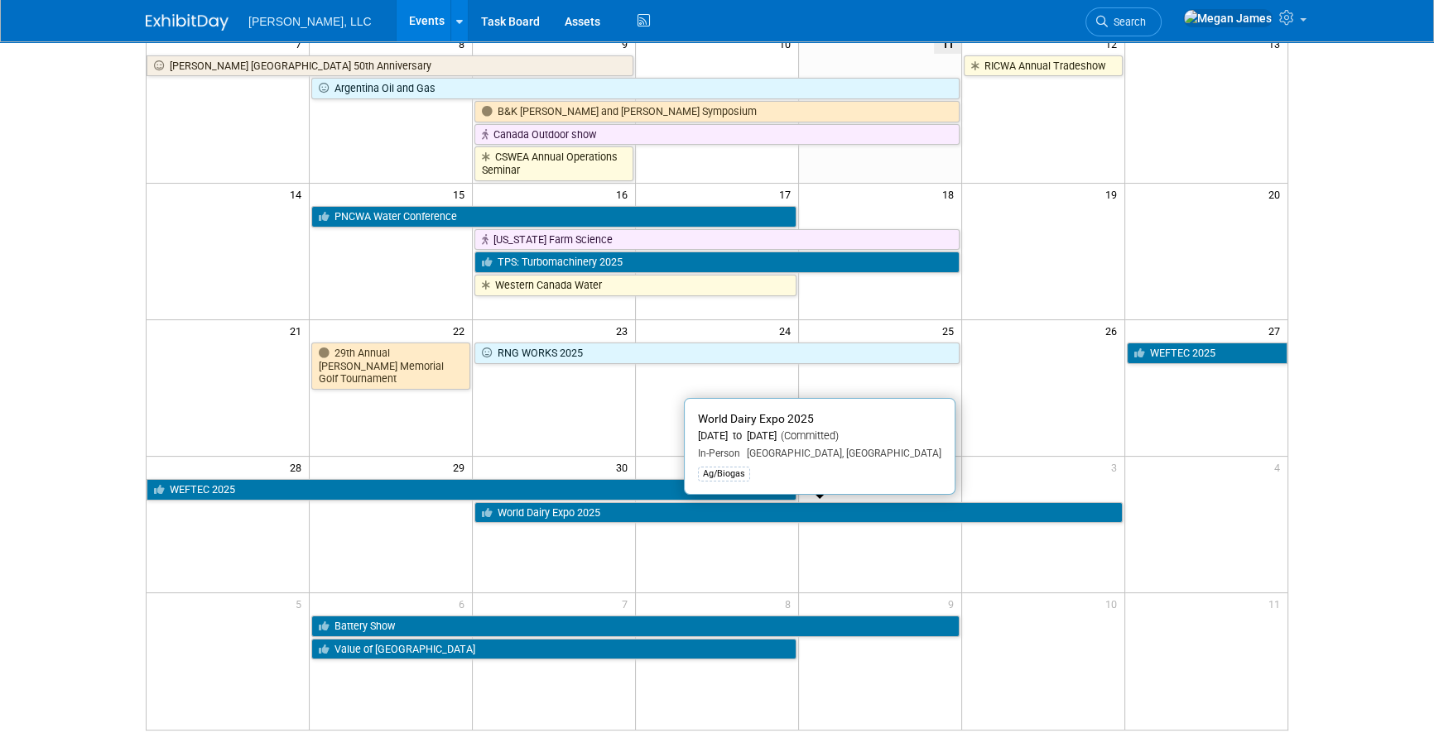
scroll to position [300, 0]
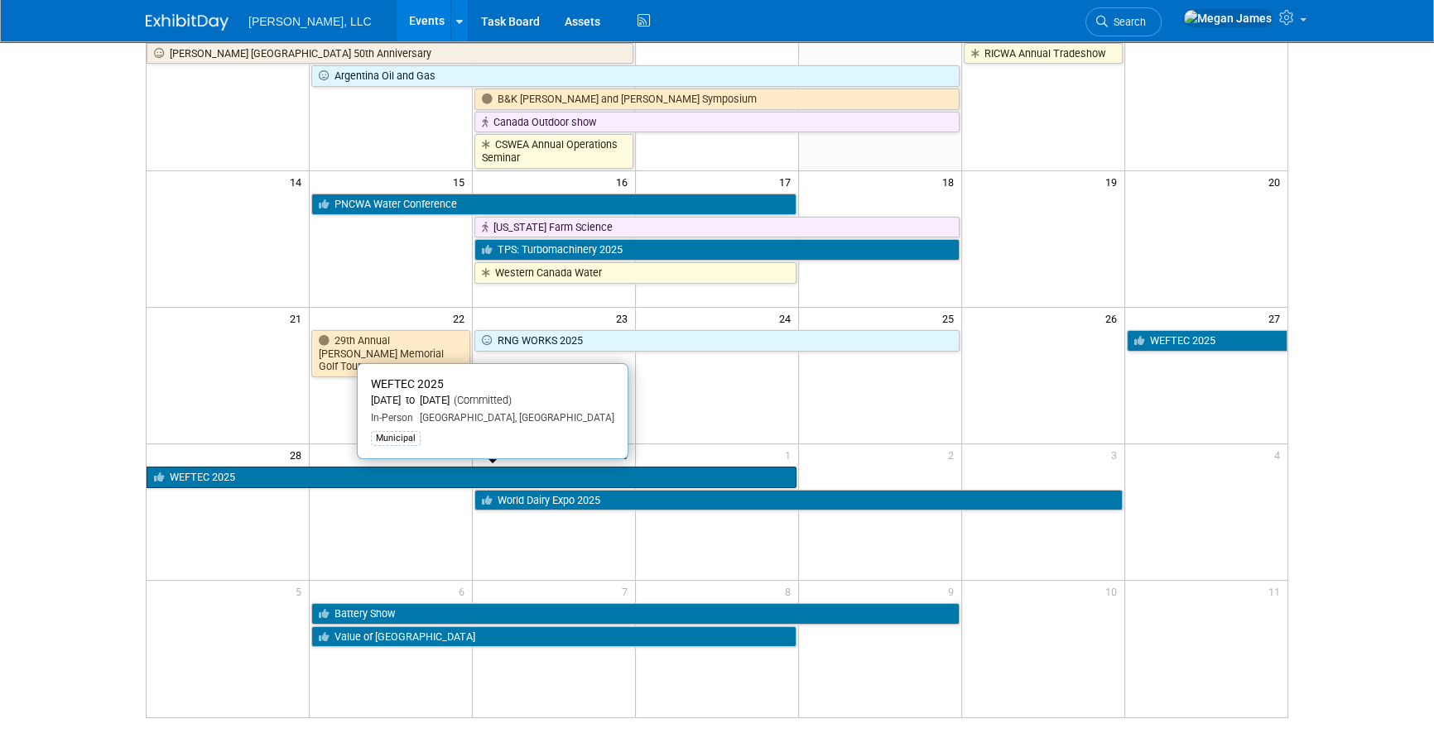
click at [220, 481] on link "WEFTEC 2025" at bounding box center [472, 478] width 650 height 22
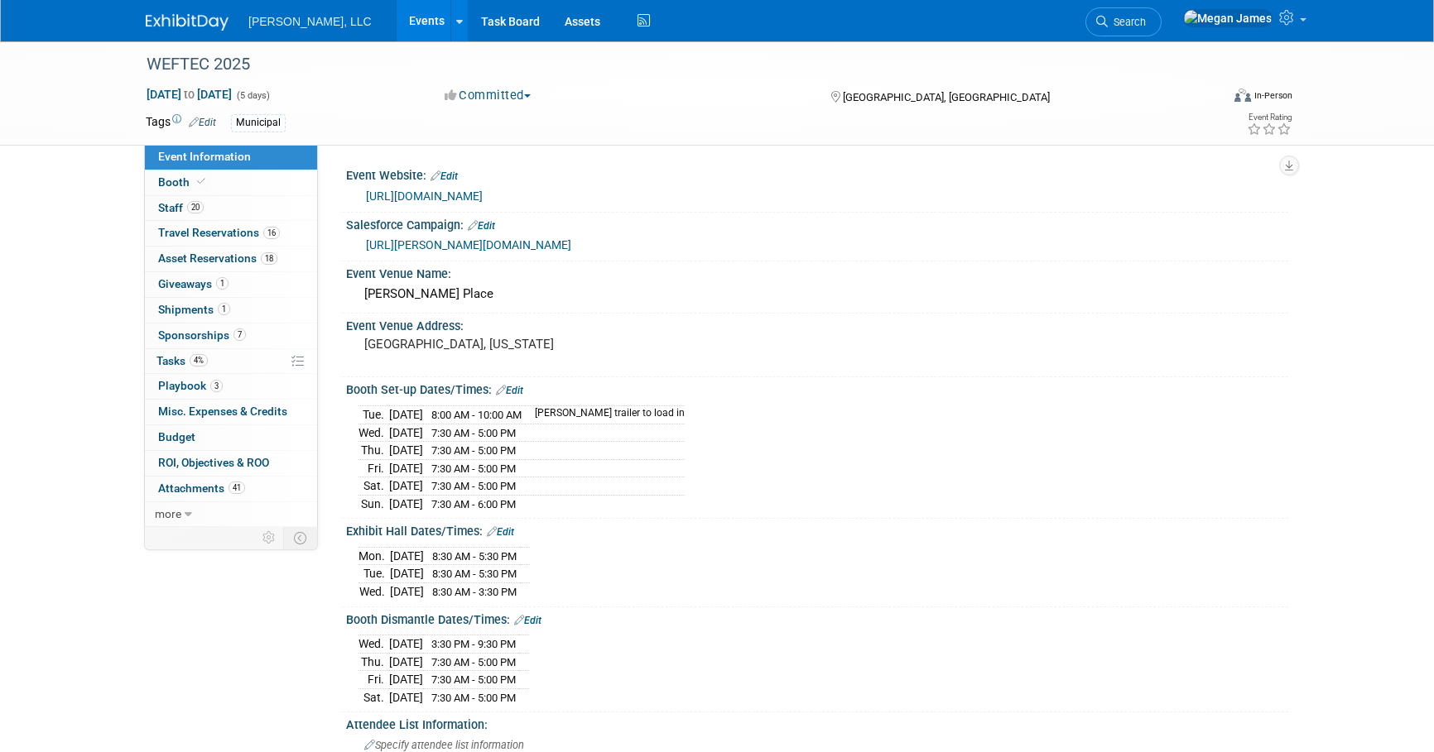
select select "Municipal"
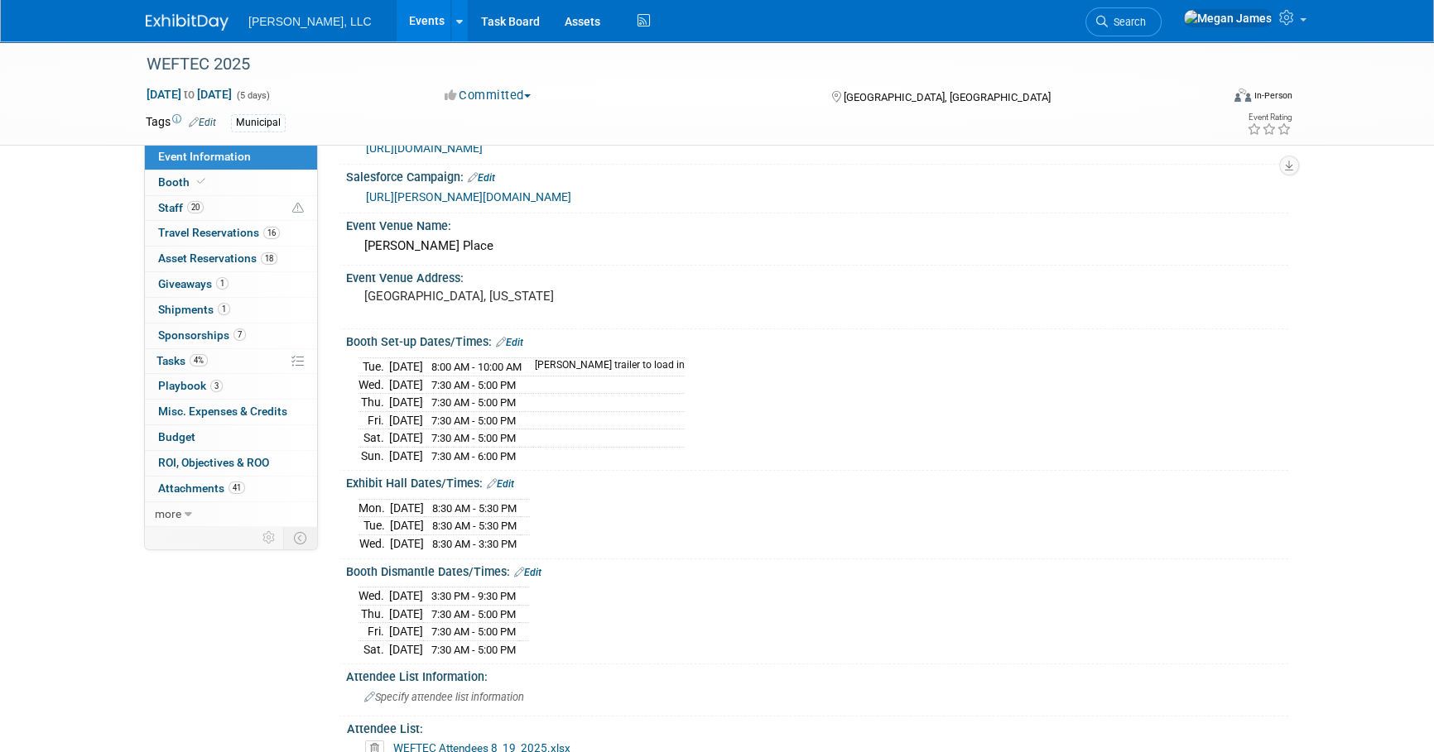
scroll to position [75, 0]
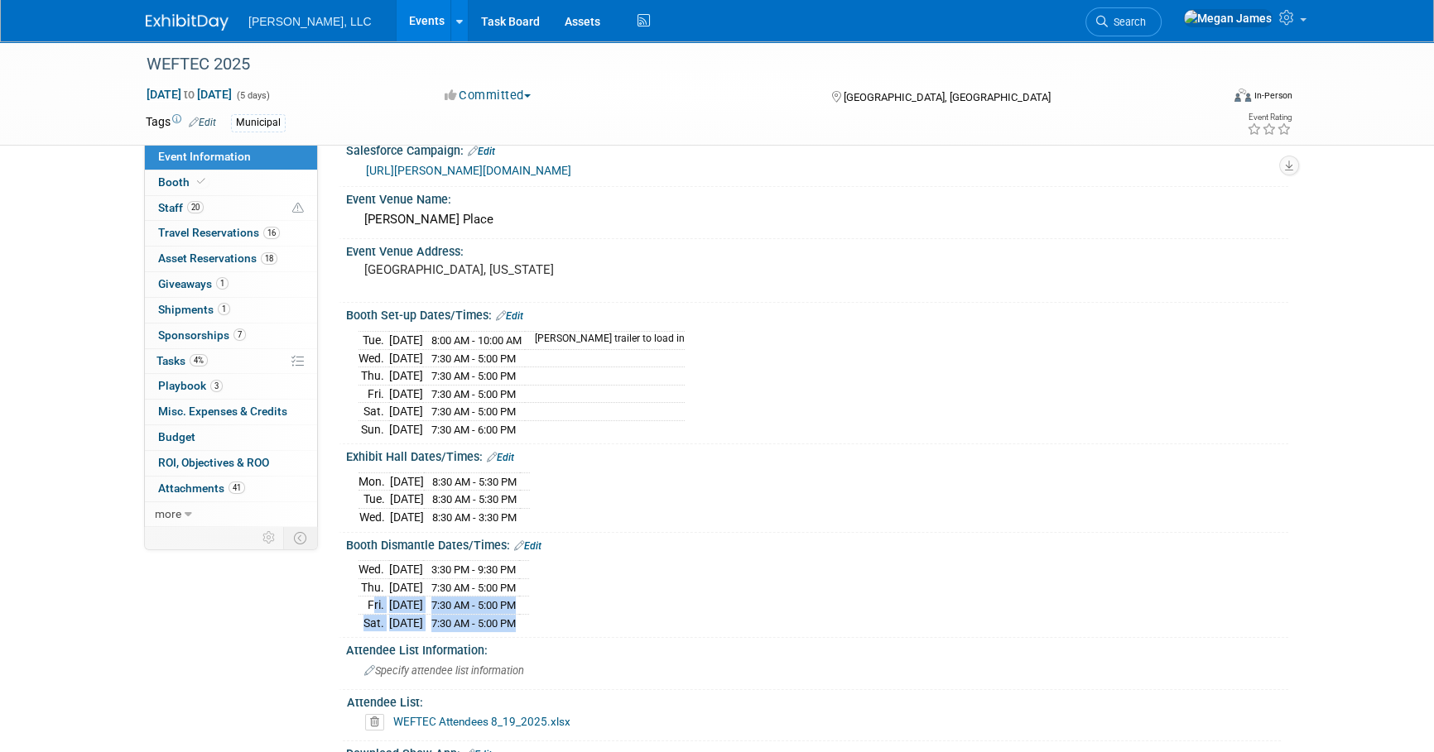
drag, startPoint x: 358, startPoint y: 598, endPoint x: 549, endPoint y: 613, distance: 191.9
click at [529, 613] on tbody "[DATE] 3:30 PM - 9:30 PM [DATE] 7:30 AM - 5:00 PM [DATE] 7:30 AM - 5:00 PM [DAT…" at bounding box center [443, 596] width 171 height 71
click at [529, 614] on td at bounding box center [524, 622] width 10 height 17
drag, startPoint x: 555, startPoint y: 618, endPoint x: 354, endPoint y: 594, distance: 201.9
click at [354, 594] on div "[DATE] 3:30 PM - 9:30 PM [DATE] 7:30 AM - 5:00 PM [DATE] 7:30 AM - 5:00 PM [DAT…" at bounding box center [817, 592] width 942 height 81
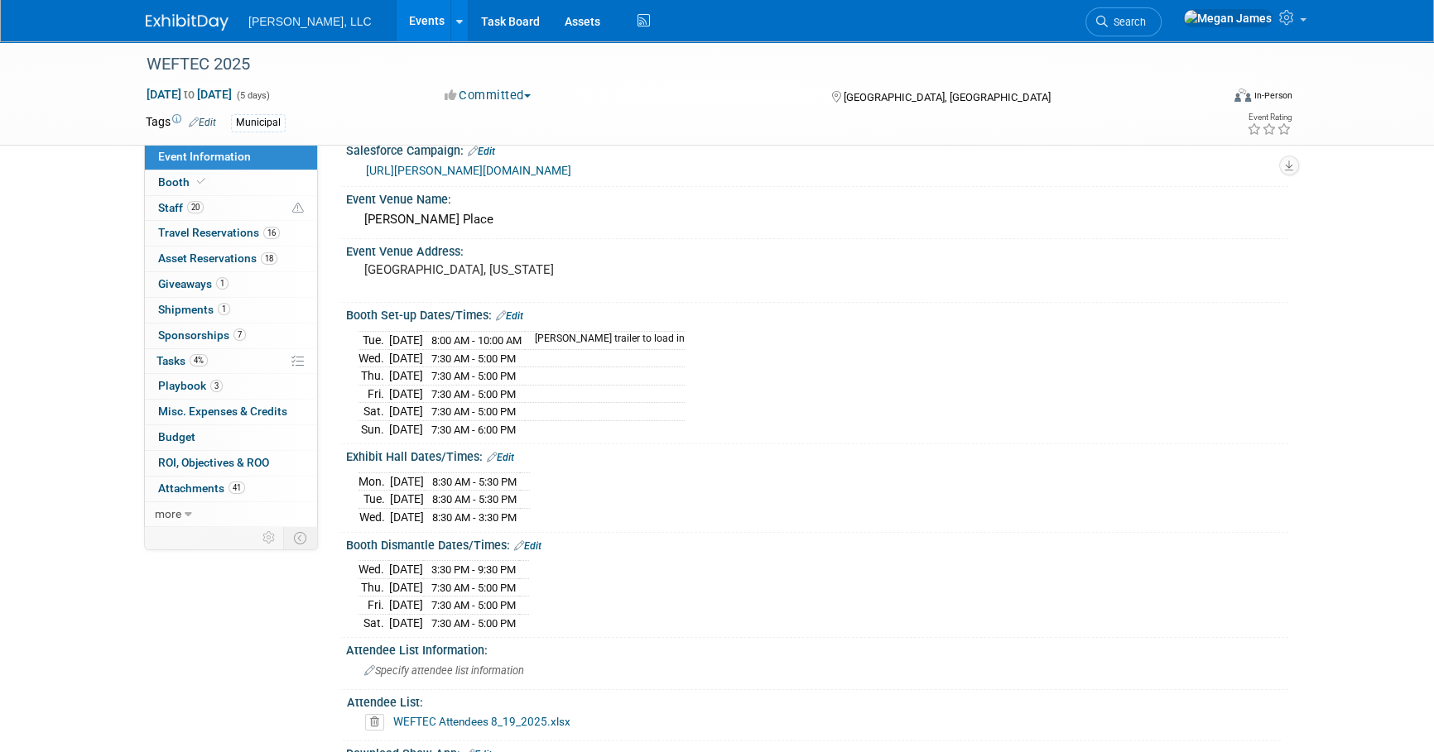
drag, startPoint x: 354, startPoint y: 594, endPoint x: 220, endPoint y: 627, distance: 138.1
click at [220, 627] on div "Event Information Event Info Booth Booth 20 Staff 20 Staff 16 Travel Reservatio…" at bounding box center [716, 523] width 1167 height 1113
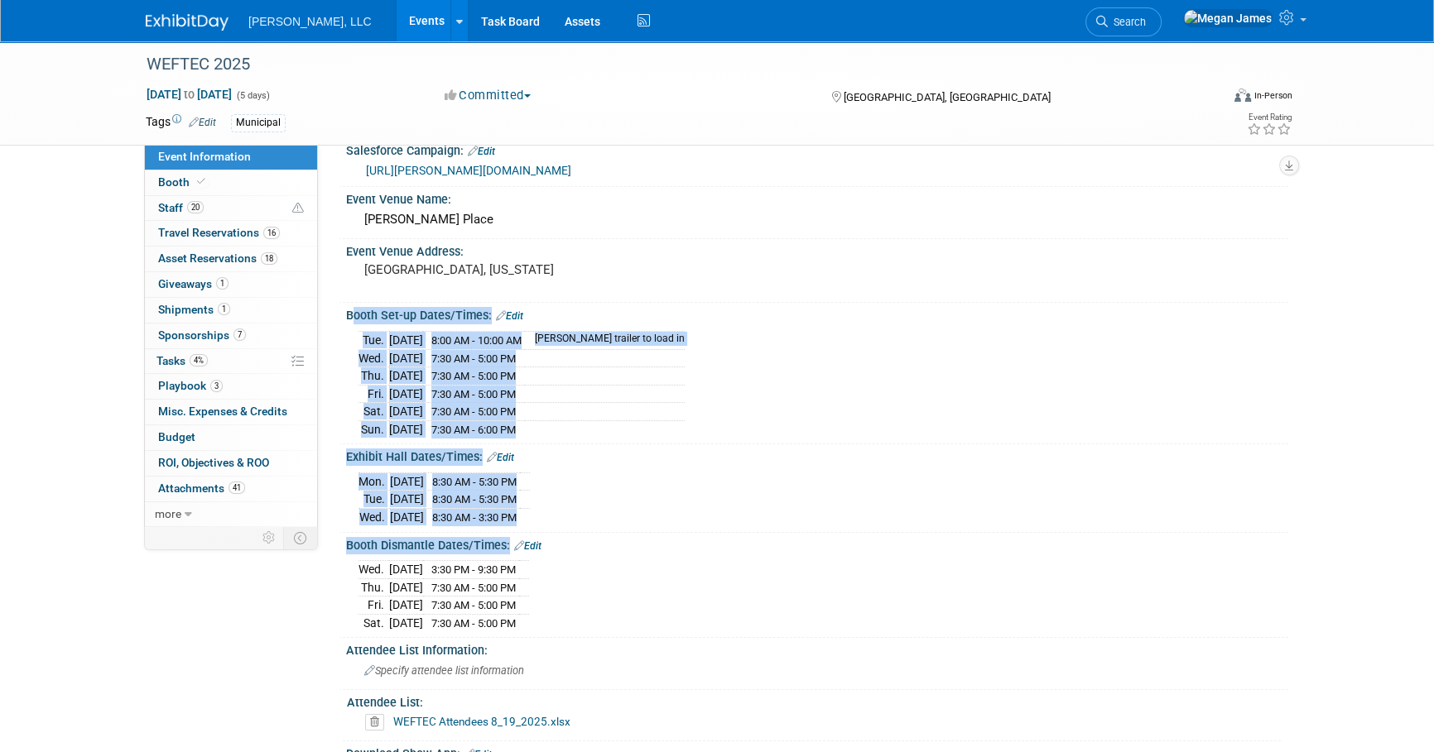
drag, startPoint x: 567, startPoint y: 612, endPoint x: 346, endPoint y: 314, distance: 371.0
click at [346, 314] on div "Event Website: Edit [URL][DOMAIN_NAME] Salesforce Campaign: Edit [URL][PERSON_N…" at bounding box center [809, 584] width 933 height 991
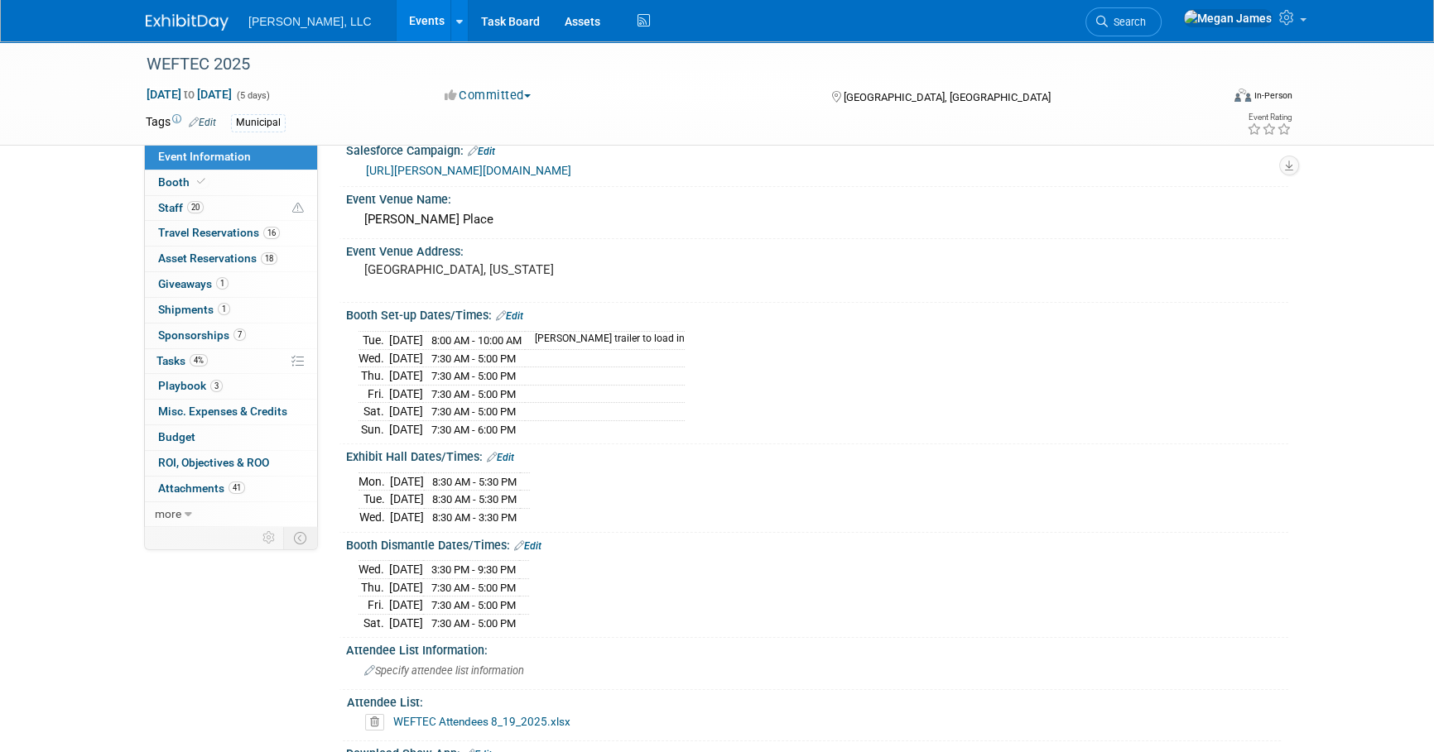
click at [311, 584] on div "Event Information Event Info Booth Booth 20 Staff 20 Staff 16 Travel Reservatio…" at bounding box center [716, 523] width 1167 height 1113
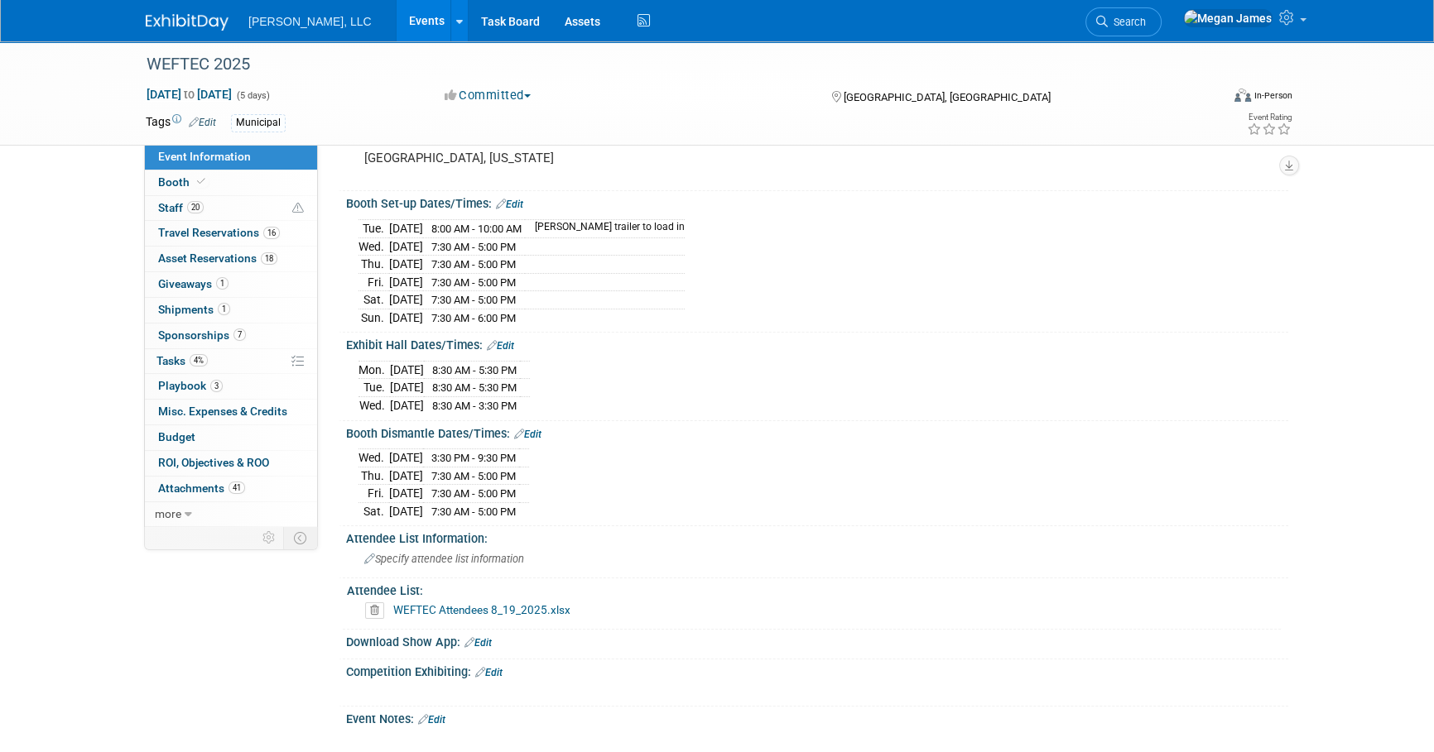
scroll to position [150, 0]
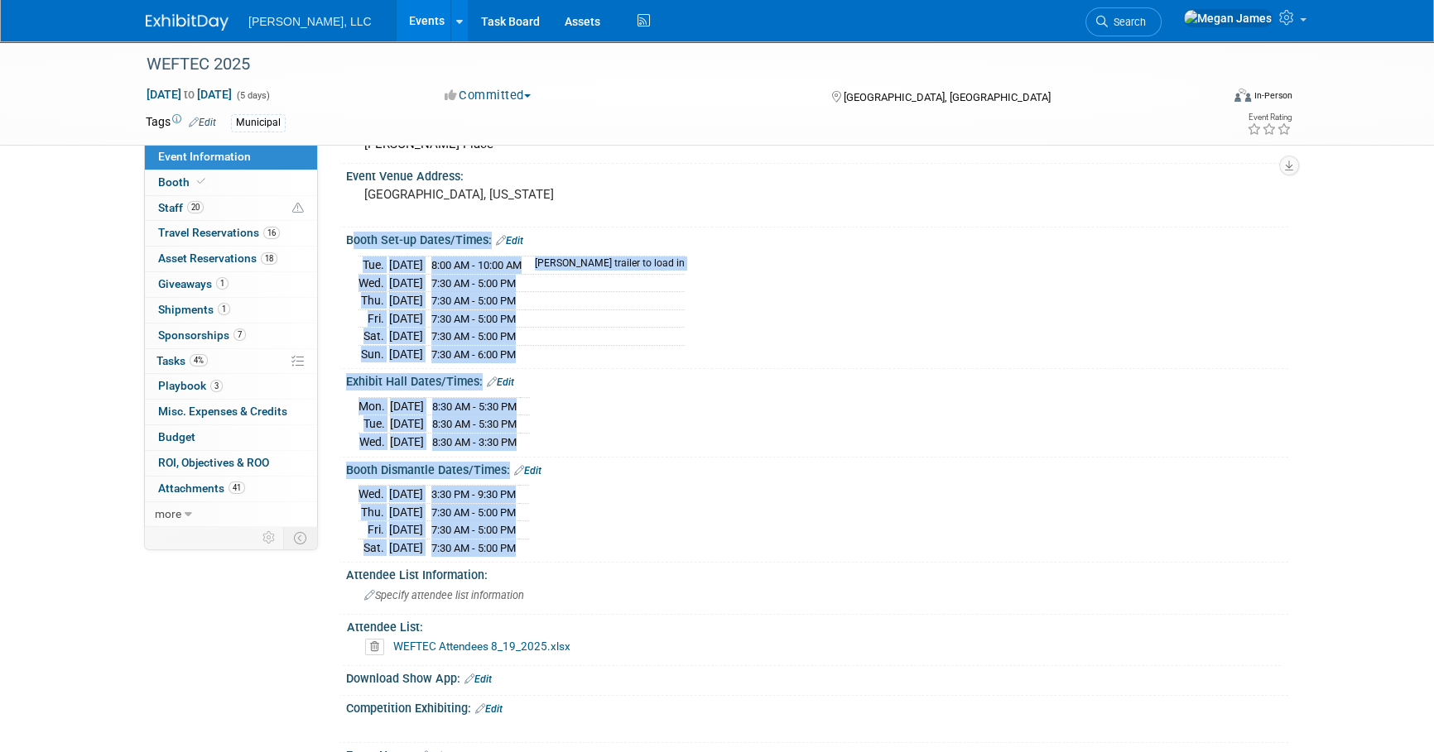
drag, startPoint x: 555, startPoint y: 541, endPoint x: 338, endPoint y: 229, distance: 379.4
click at [343, 229] on div "Event Website: Edit [URL][DOMAIN_NAME] Salesforce Campaign: Edit [URL][PERSON_N…" at bounding box center [809, 508] width 933 height 991
drag, startPoint x: 375, startPoint y: 22, endPoint x: 455, endPoint y: 32, distance: 81.0
click at [397, 22] on link "Events" at bounding box center [427, 20] width 60 height 41
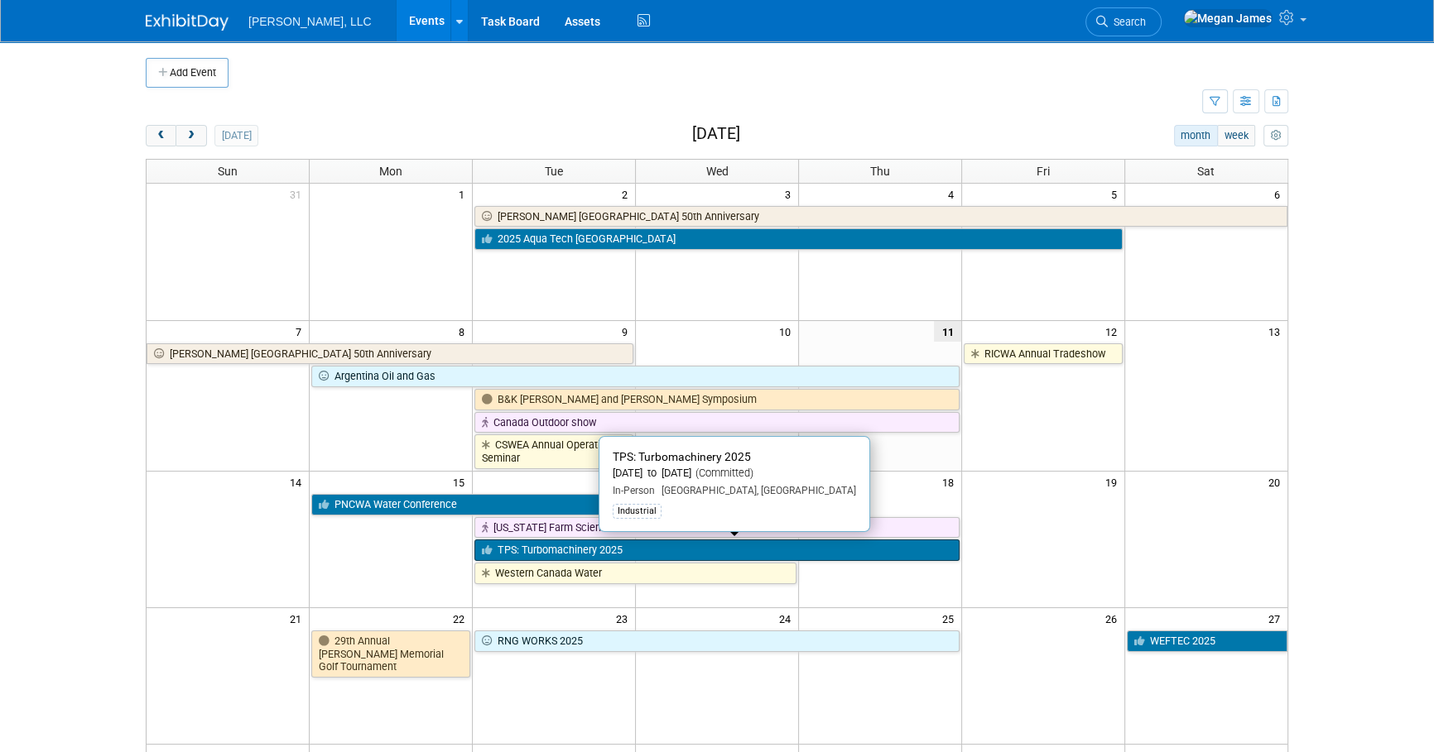
click at [570, 550] on link "TPS: Turbomachinery 2025" at bounding box center [716, 551] width 485 height 22
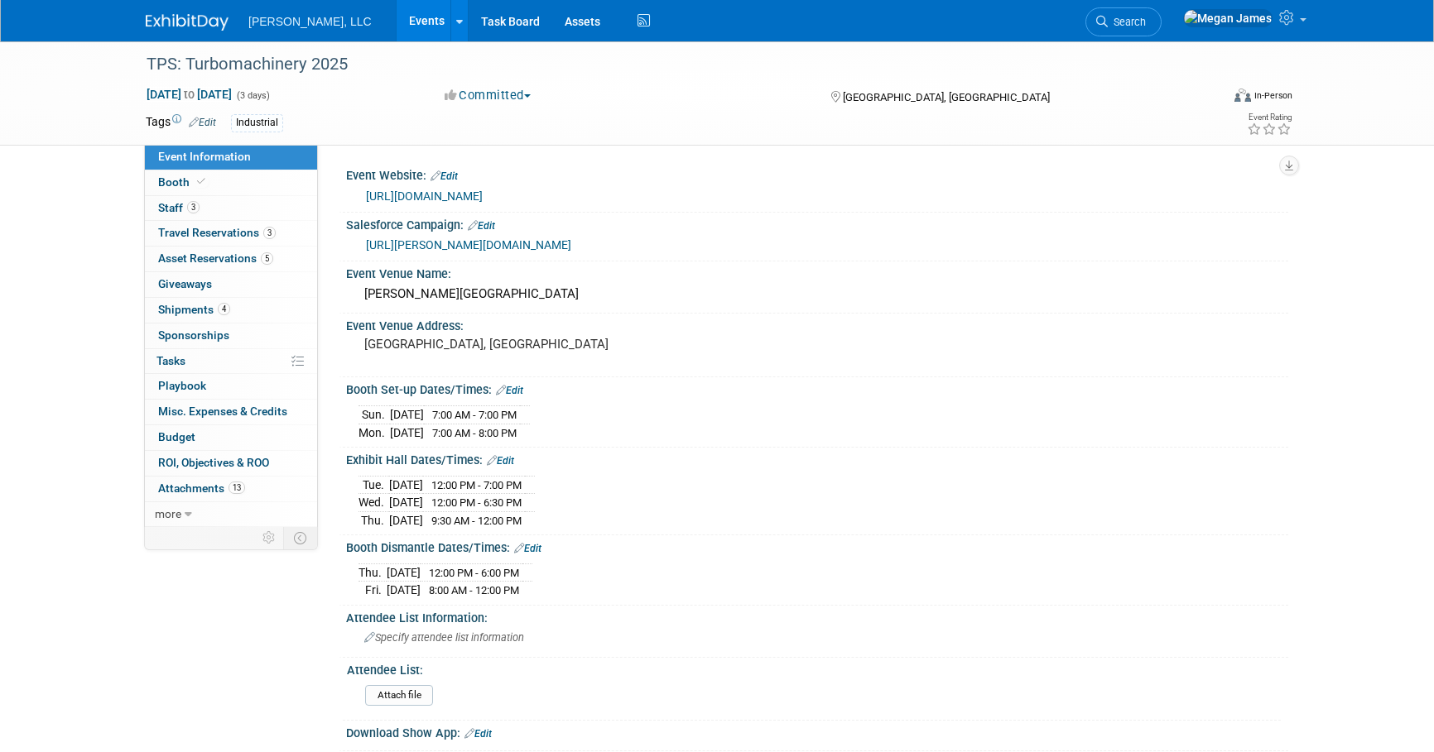
select select "Industrial"
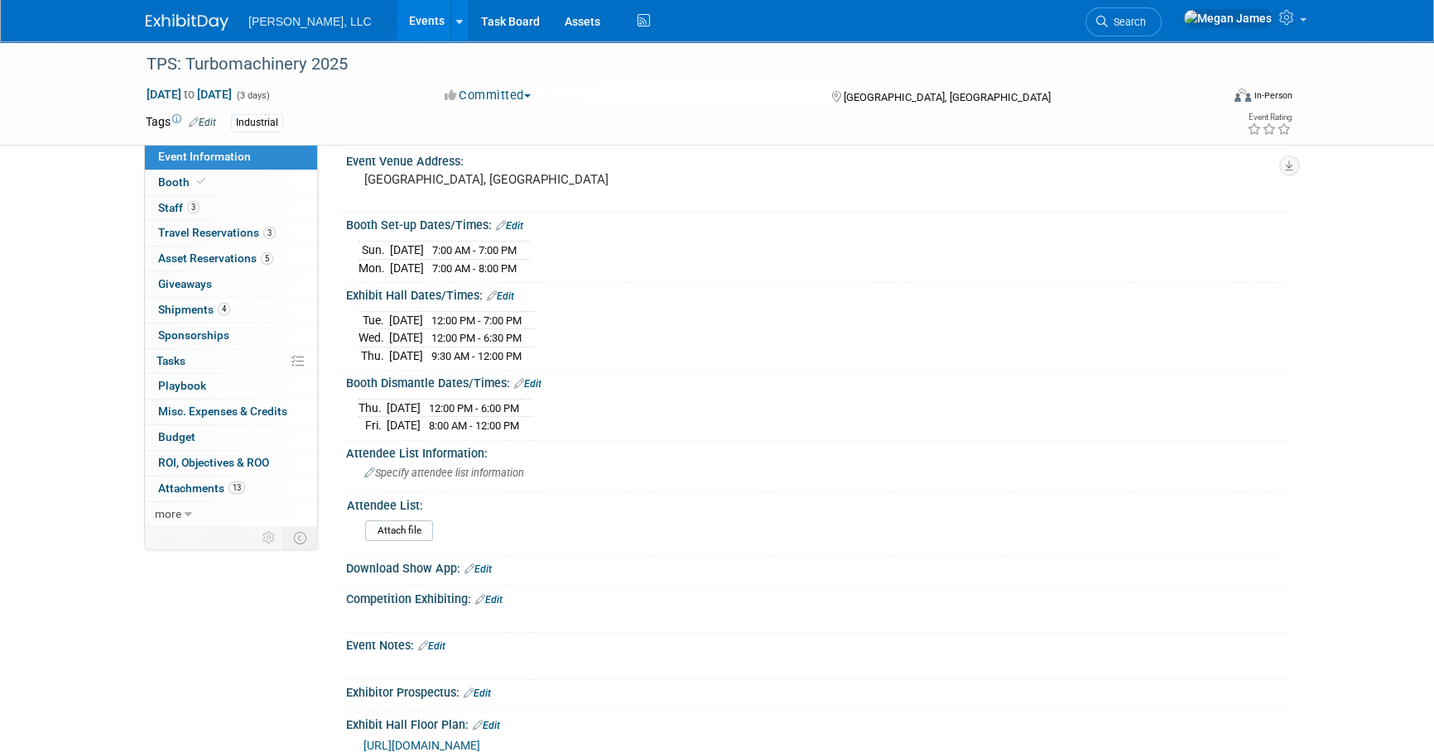
scroll to position [376, 0]
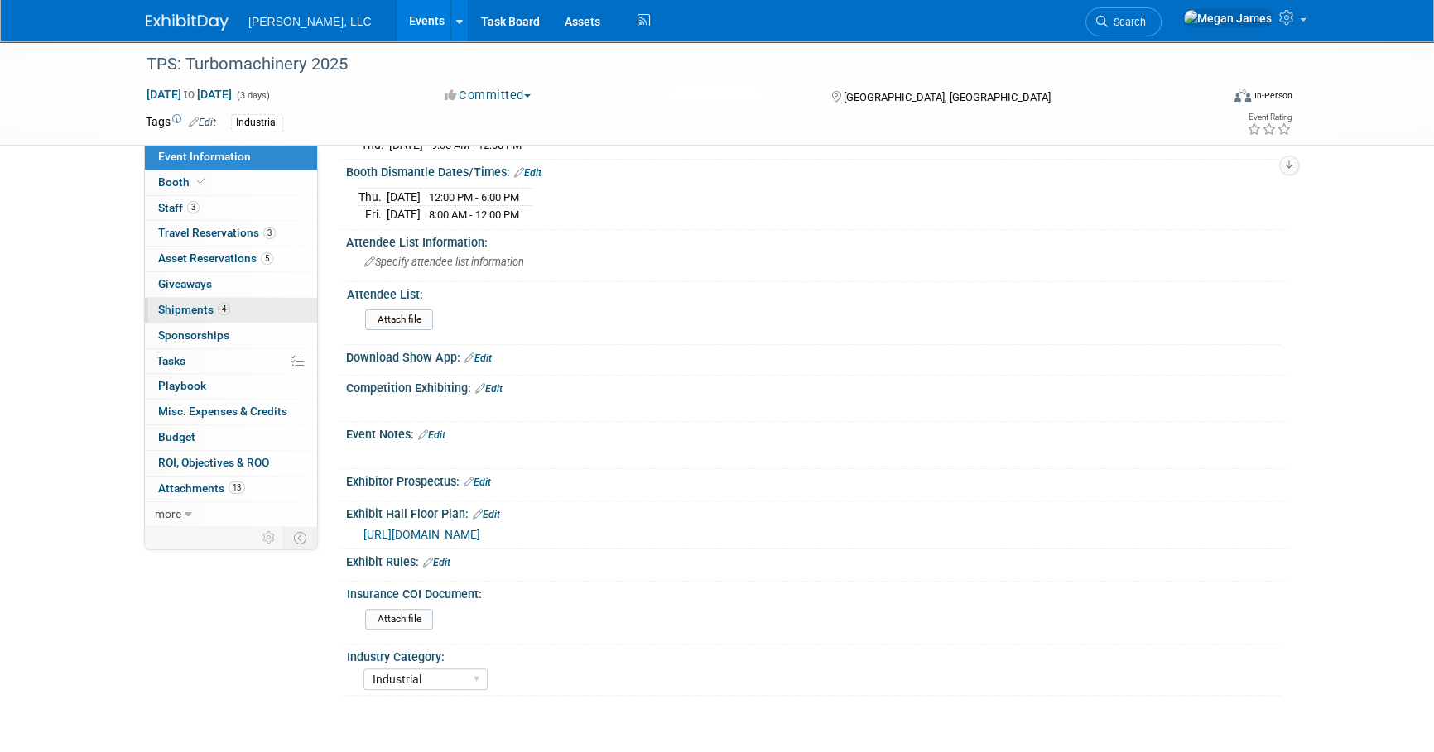
click at [211, 303] on span "Shipments 4" at bounding box center [194, 309] width 72 height 13
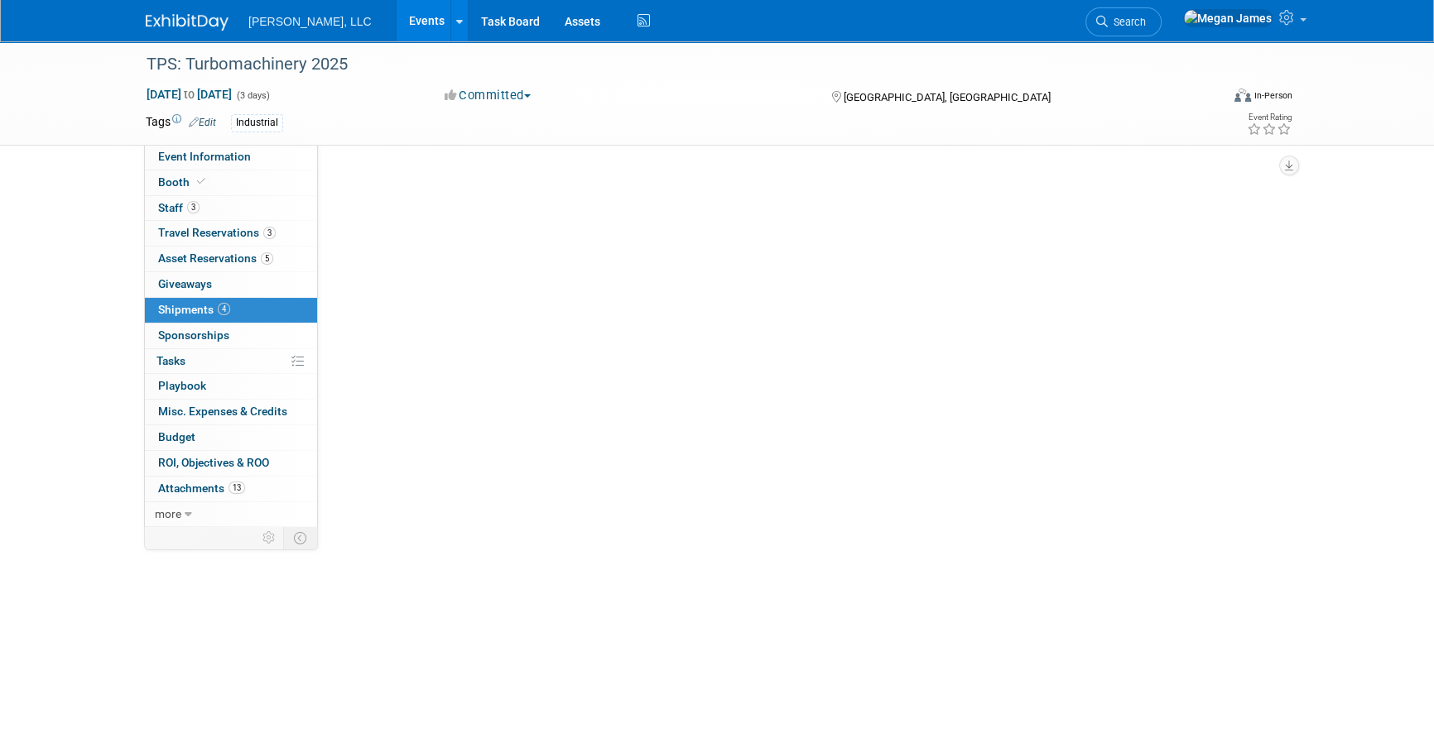
scroll to position [0, 0]
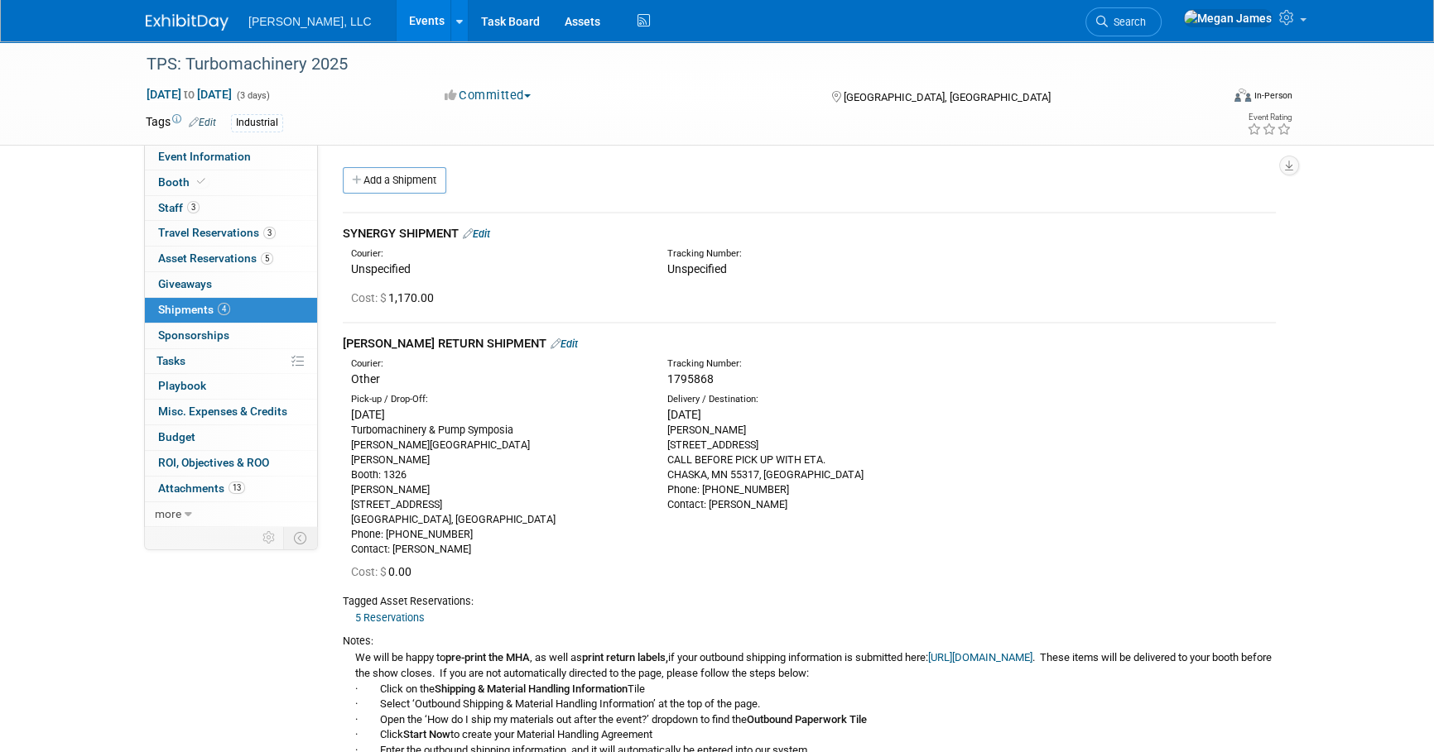
click at [550, 342] on link "Edit" at bounding box center [563, 344] width 27 height 12
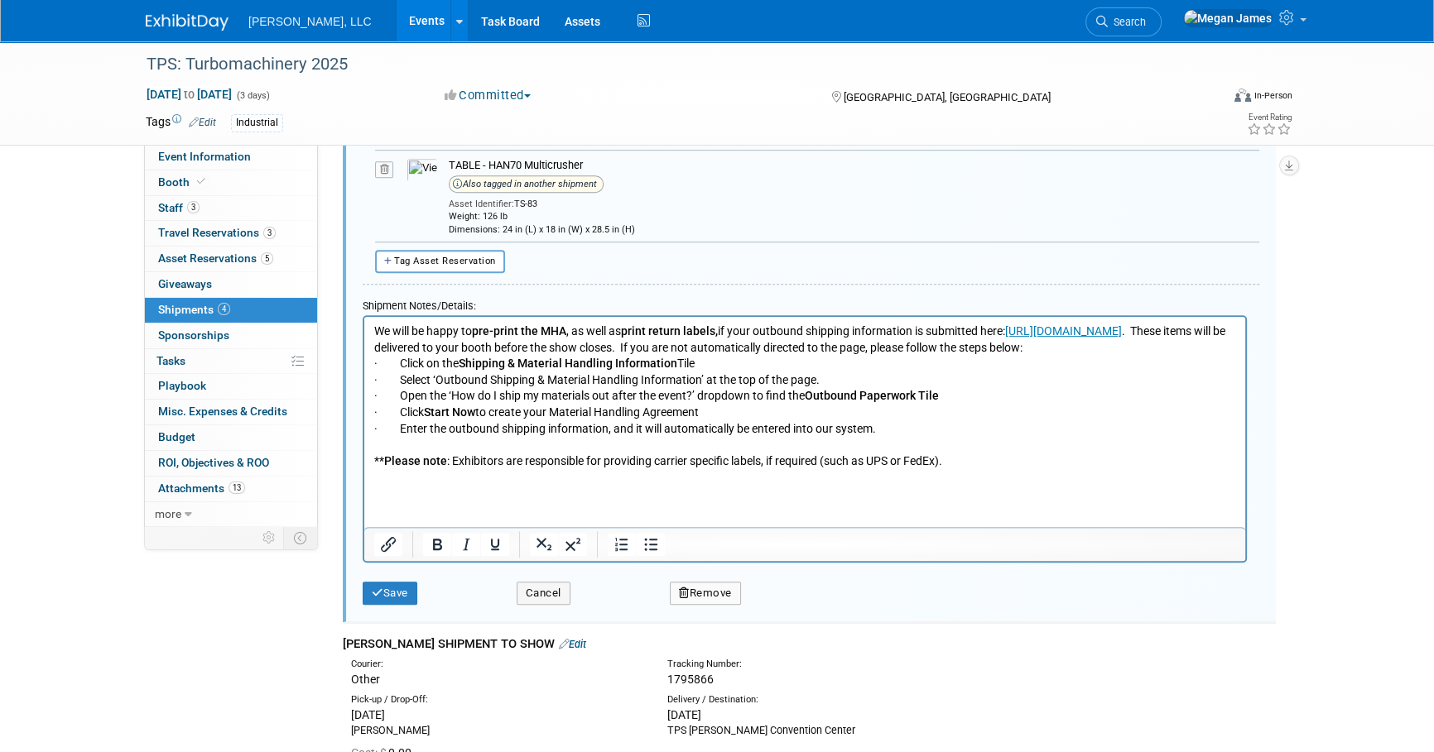
scroll to position [1489, 0]
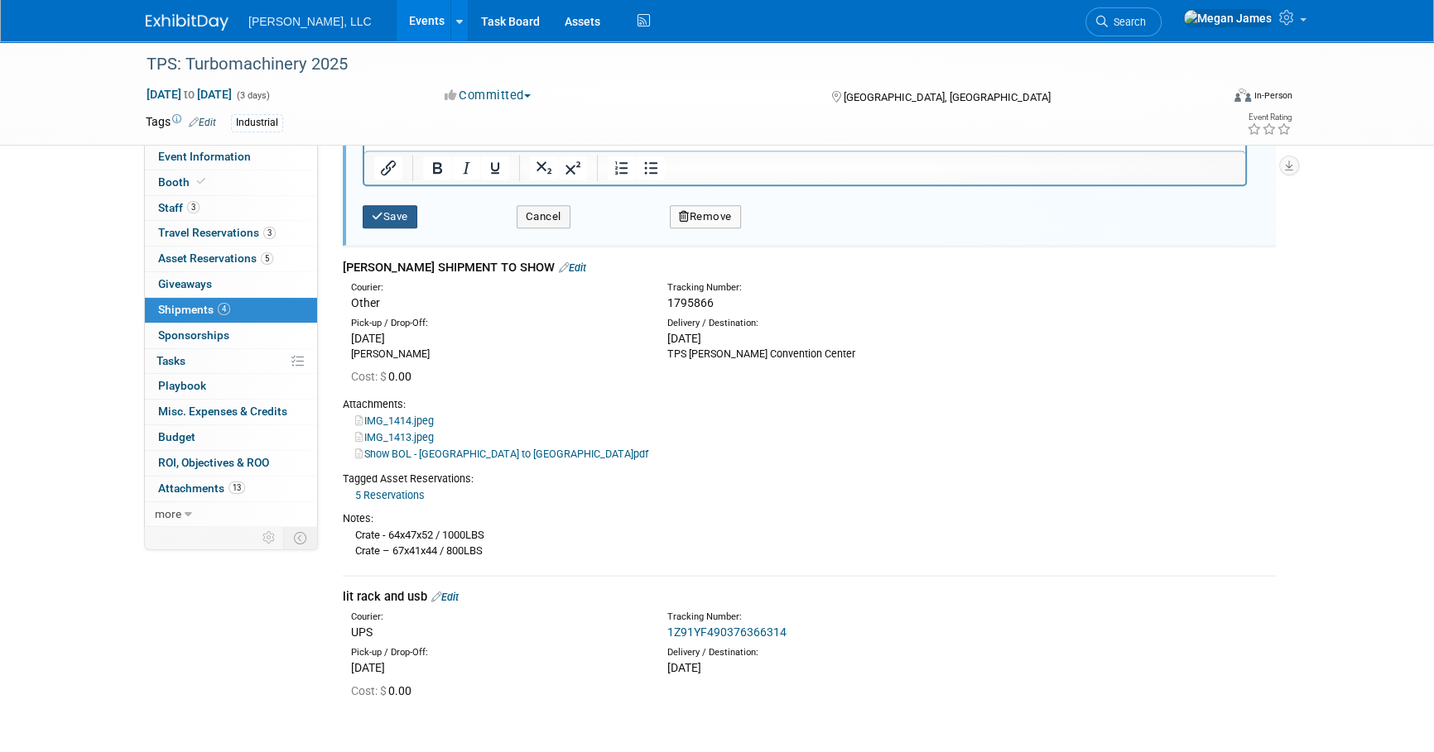
click at [405, 205] on button "Save" at bounding box center [390, 216] width 55 height 23
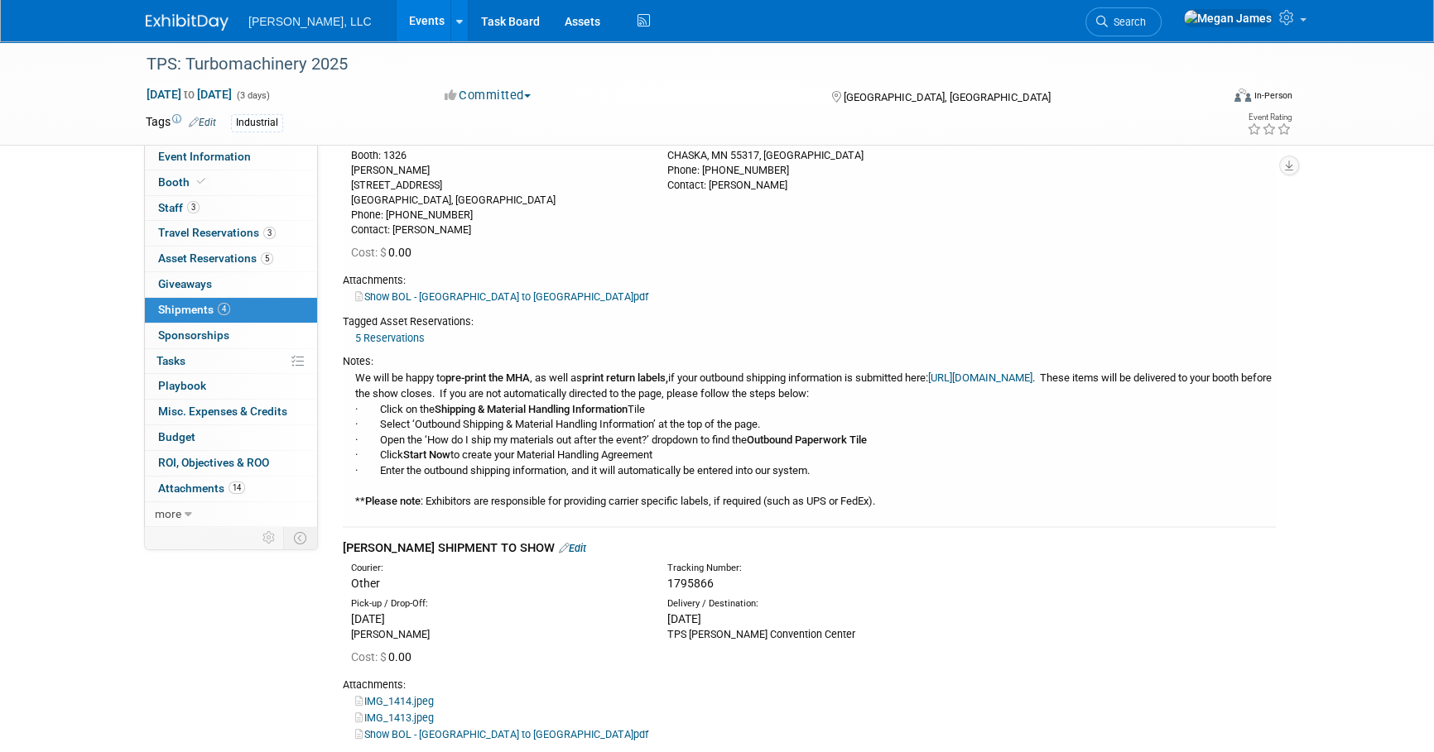
scroll to position [75, 0]
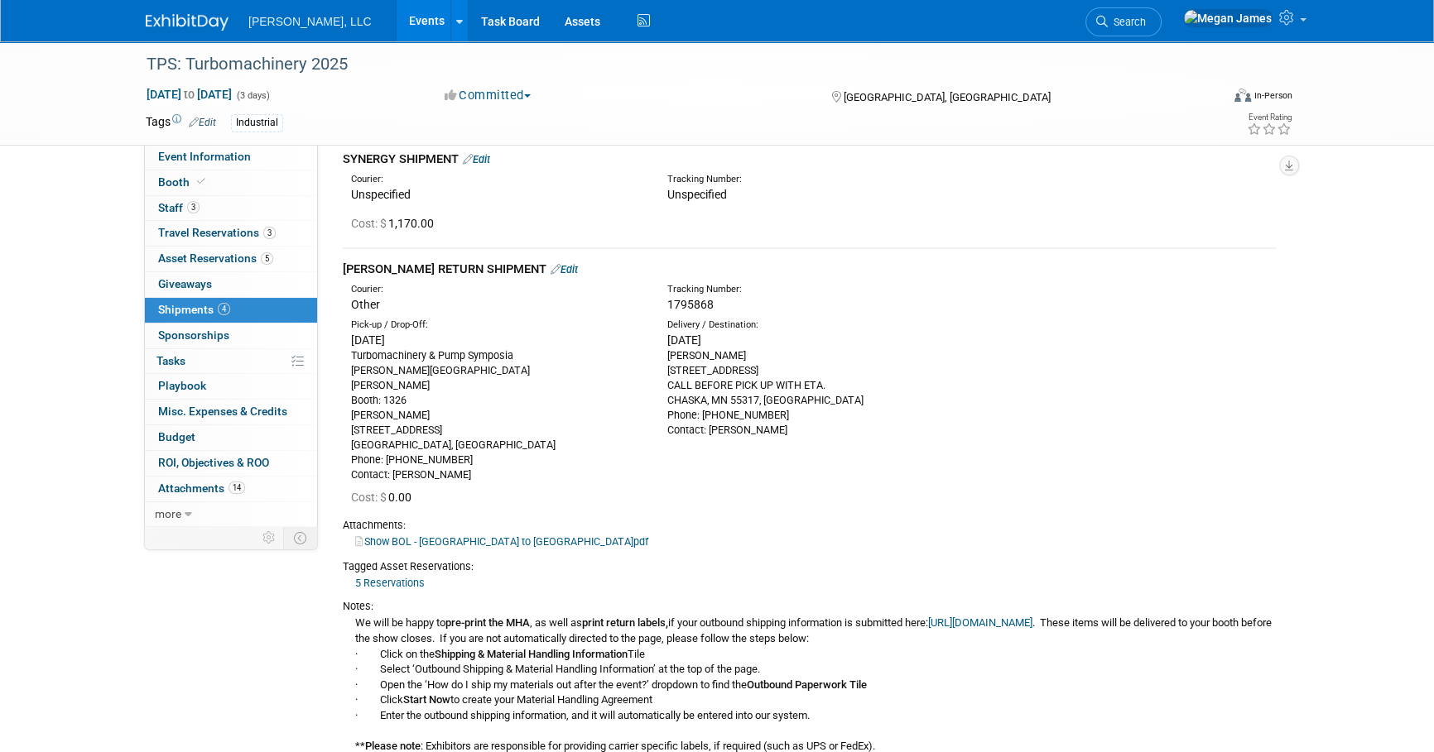
click at [704, 538] on div "Show BOL - TX to MN.pdf" at bounding box center [809, 541] width 933 height 17
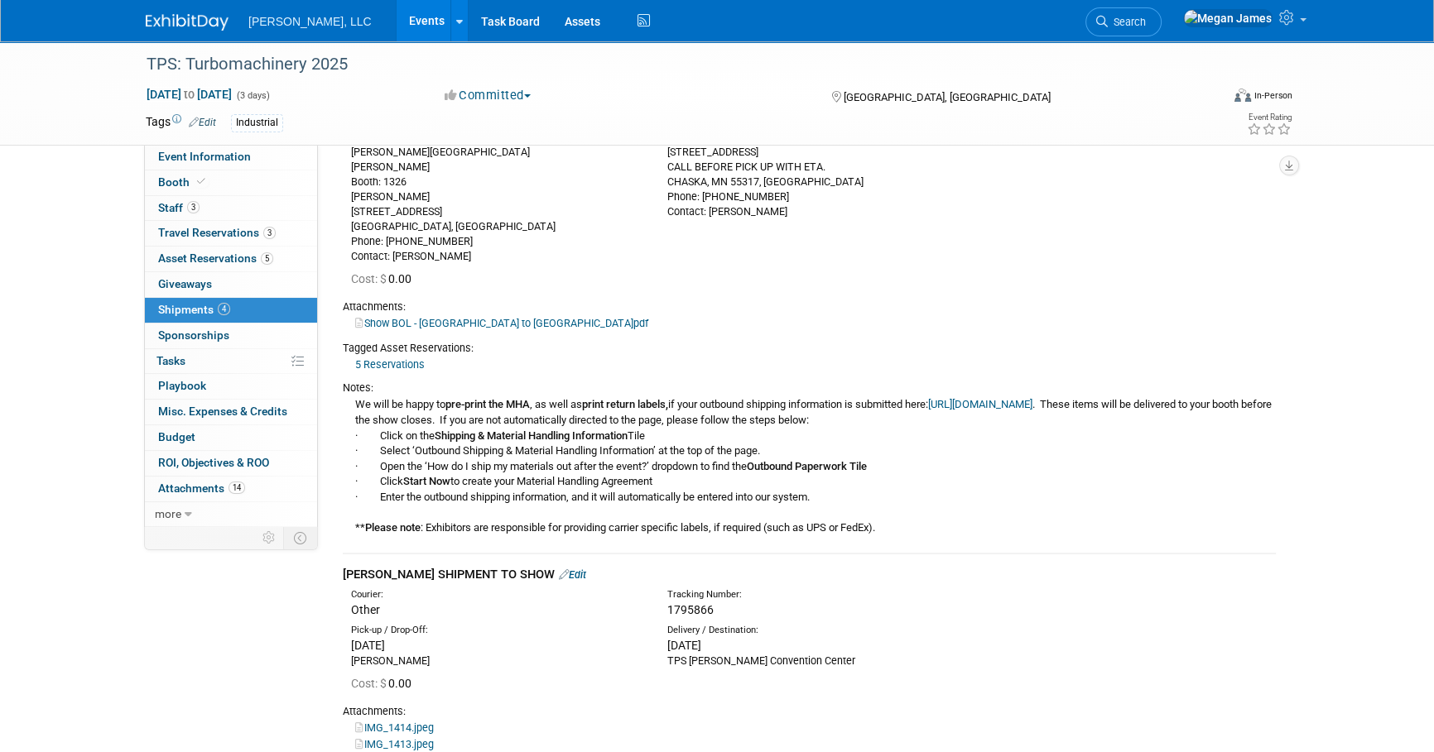
scroll to position [300, 0]
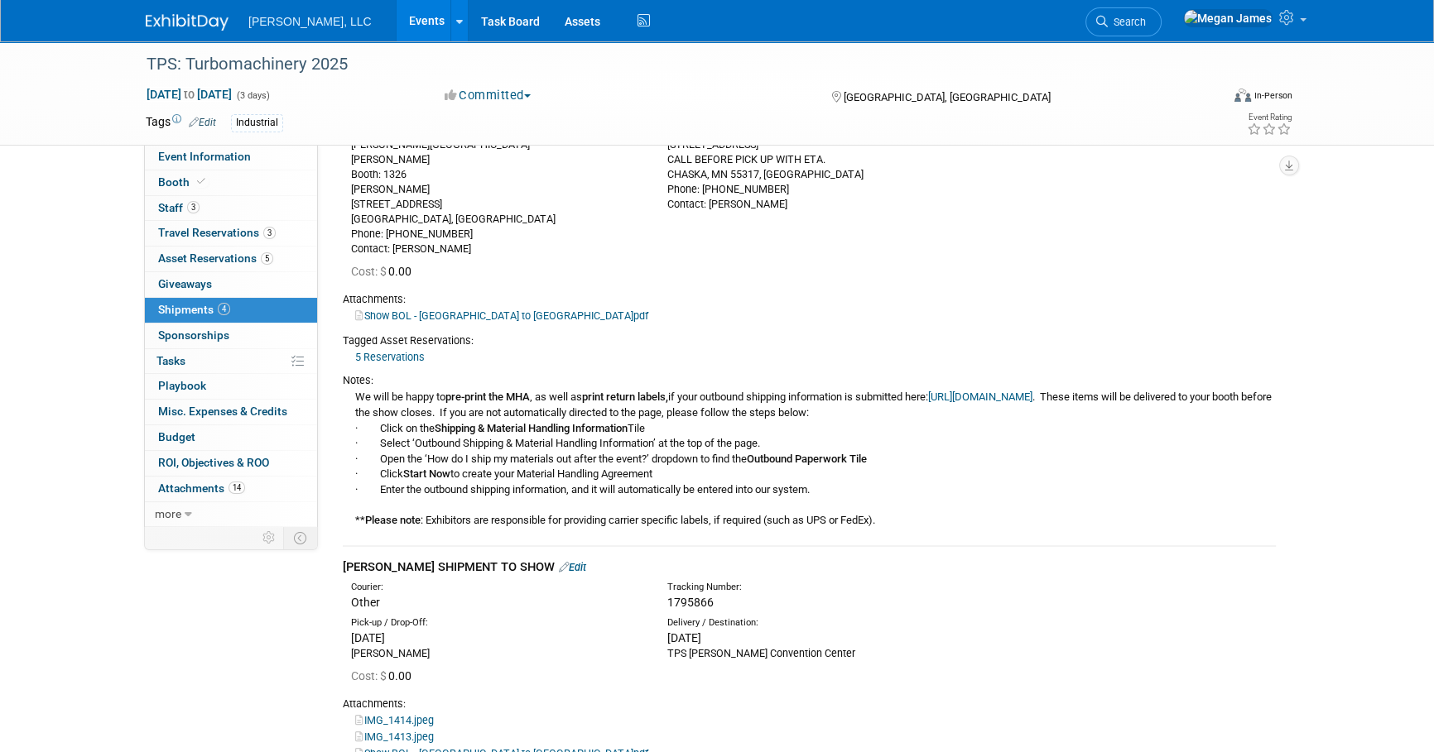
click at [928, 403] on link "https://www.freemanco.com/store/mha/outbound-paperwork/shipping-information?sho…" at bounding box center [980, 397] width 104 height 12
drag, startPoint x: 951, startPoint y: 394, endPoint x: 647, endPoint y: 413, distance: 305.2
click at [647, 413] on div "We will be happy to pre-print the MHA , as well as print return labels, if your…" at bounding box center [809, 458] width 933 height 140
copy link "https://www.freemanco.com/store/mha/outbound-paperwork/shipping-information?sho…"
drag, startPoint x: 528, startPoint y: 489, endPoint x: 444, endPoint y: 368, distance: 148.1
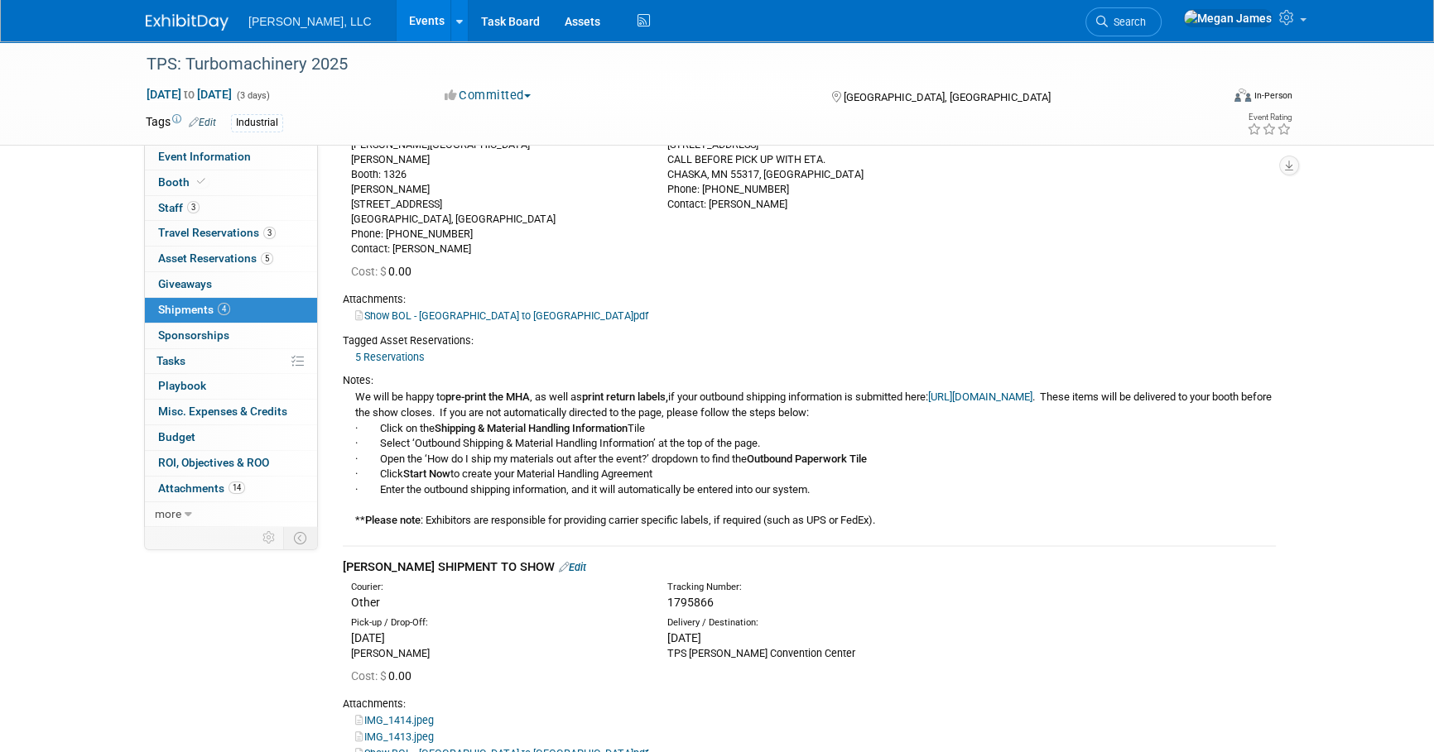
click at [528, 488] on div "We will be happy to pre-print the MHA , as well as print return labels, if your…" at bounding box center [809, 458] width 933 height 140
click at [426, 316] on link "Show BOL - TX to MN.pdf" at bounding box center [501, 316] width 293 height 12
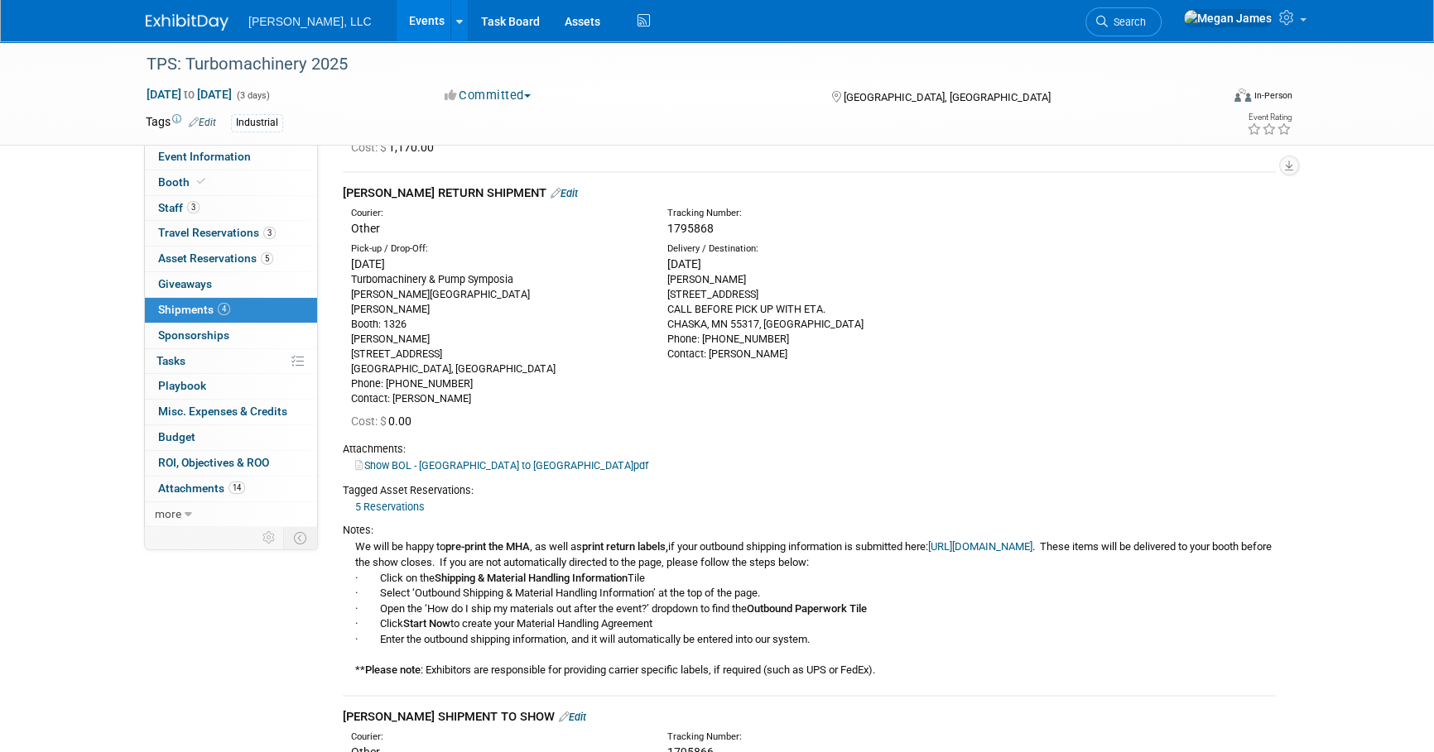
scroll to position [150, 0]
drag, startPoint x: 530, startPoint y: 191, endPoint x: 540, endPoint y: 191, distance: 9.9
click at [550, 191] on link "Edit" at bounding box center [563, 194] width 27 height 12
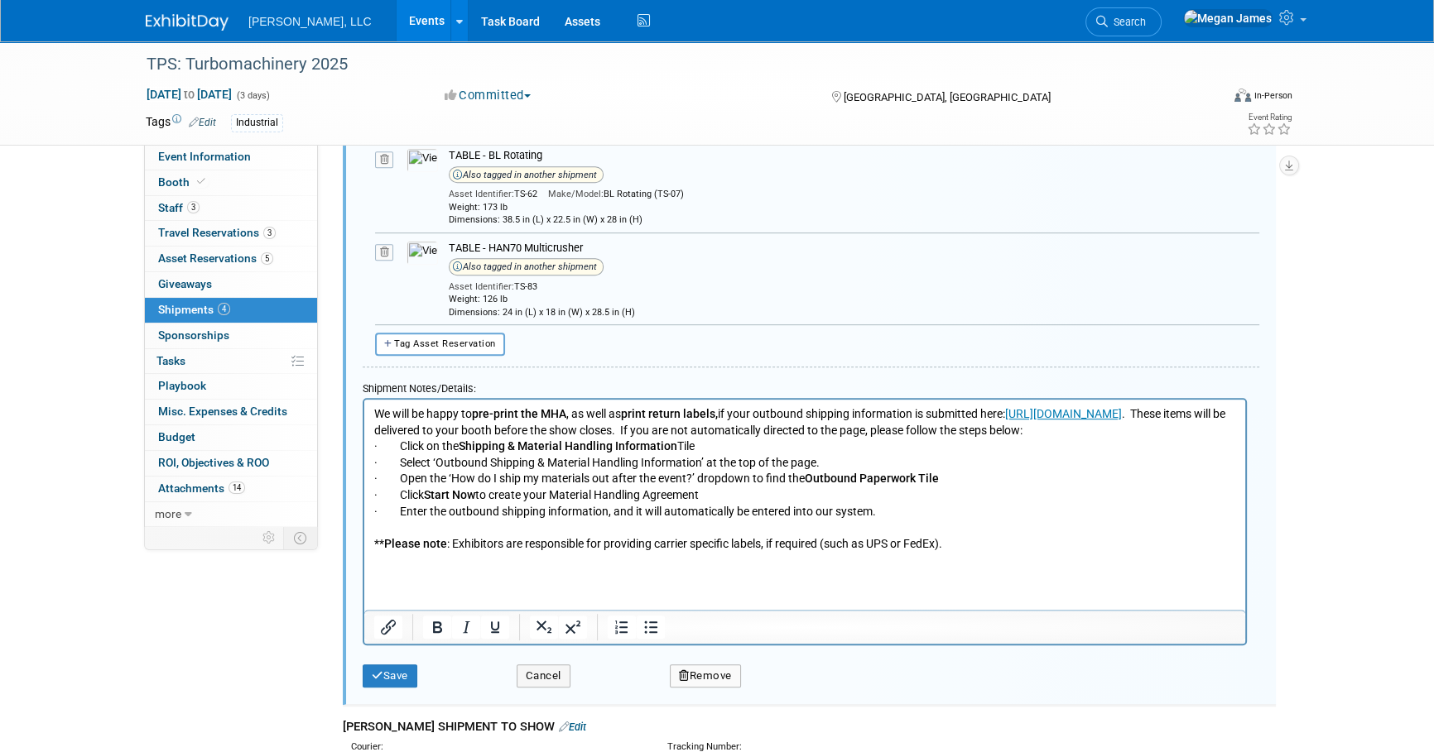
scroll to position [1037, 0]
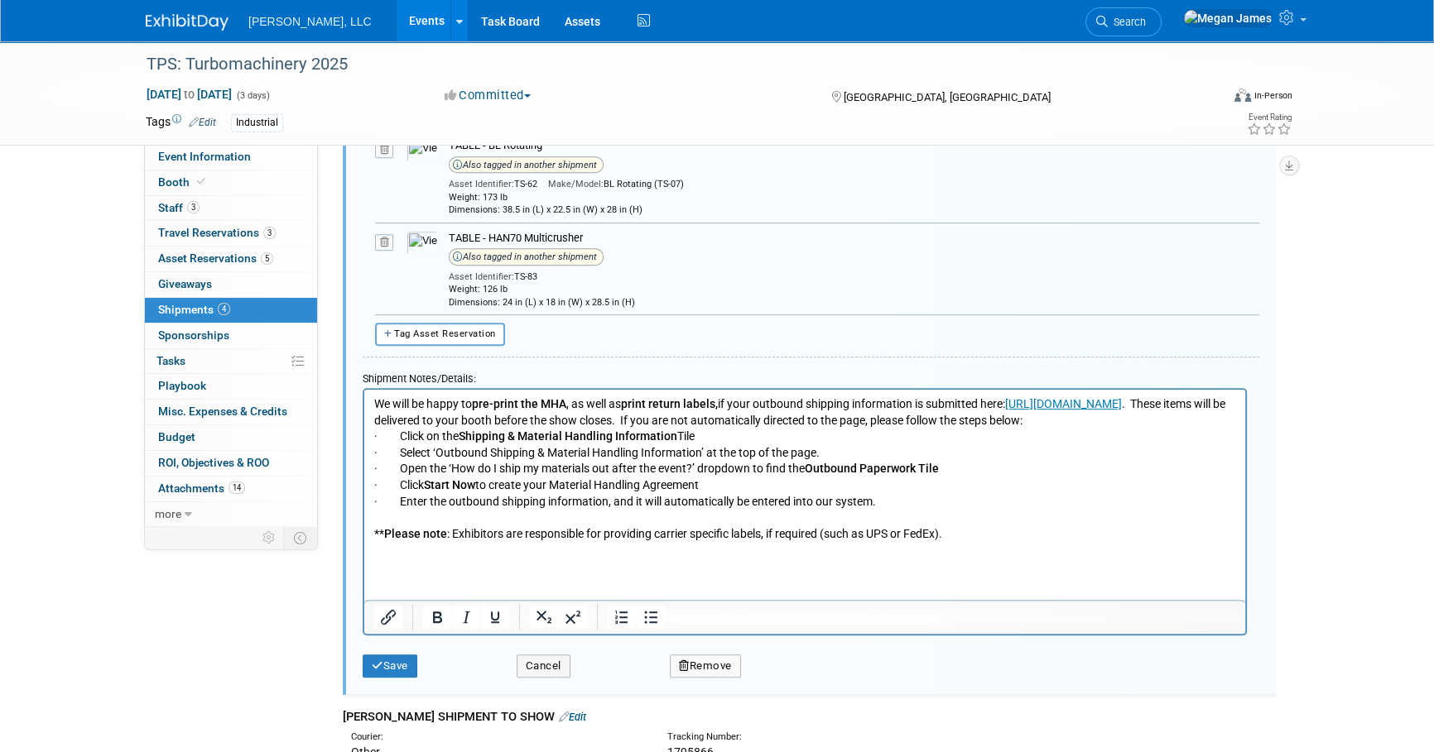
click at [961, 497] on p "We will be happy to pre-print the MHA , as well as print return labels, if your…" at bounding box center [805, 469] width 862 height 146
click at [965, 528] on p "We will be happy to pre-print the MHA , as well as print return labels, if your…" at bounding box center [805, 469] width 862 height 146
drag, startPoint x: 1022, startPoint y: 558, endPoint x: 364, endPoint y: 401, distance: 675.7
click at [364, 401] on html "We will be happy to pre-print the MHA , as well as print return labels, if your…" at bounding box center [804, 465] width 881 height 152
click at [762, 478] on p "We will be happy to pre-print the MHA , as well as print return labels, if your…" at bounding box center [805, 469] width 862 height 146
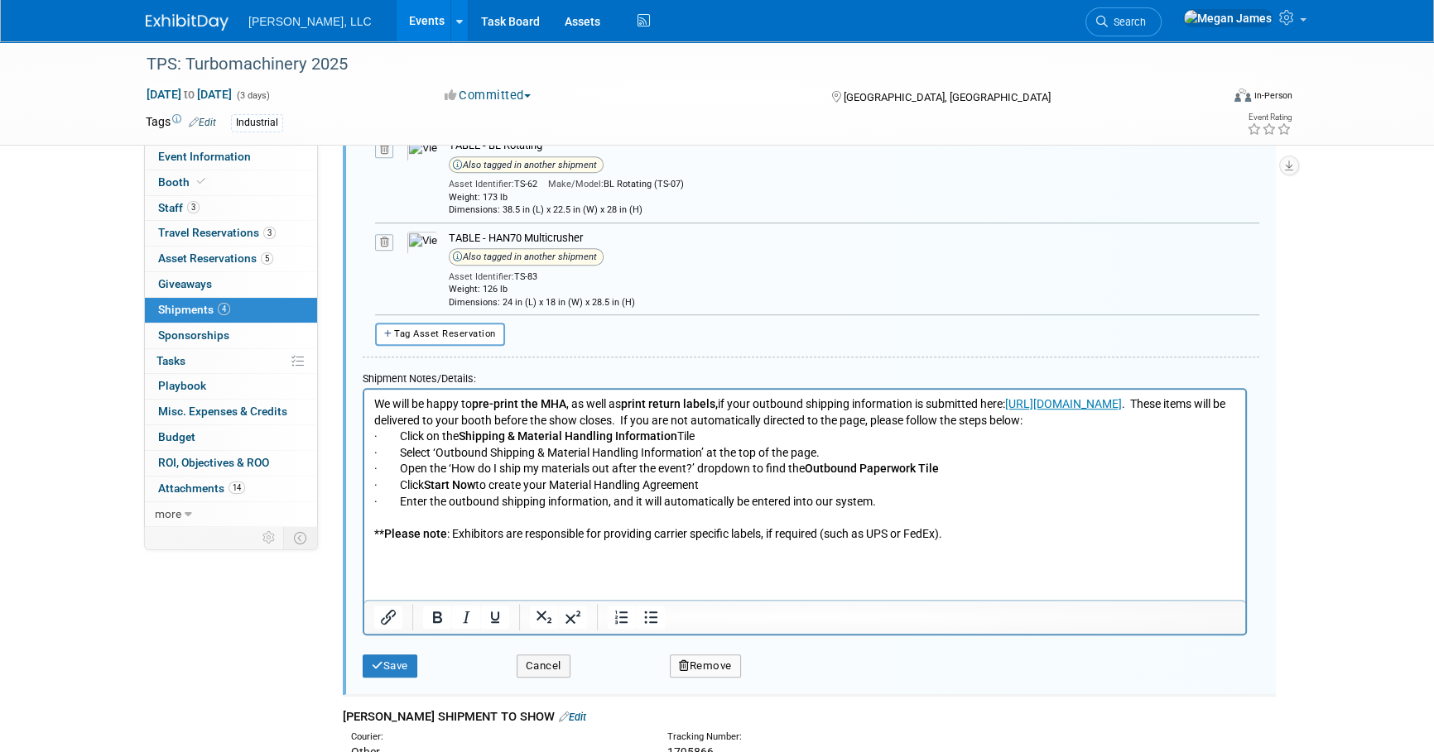
click at [916, 541] on p "We will be happy to pre-print the MHA , as well as print return labels, if your…" at bounding box center [805, 469] width 862 height 146
click at [998, 541] on html "We will be happy to pre-print the MHA , as well as print return labels, if your…" at bounding box center [804, 465] width 881 height 152
click at [986, 541] on p "We will be happy to pre-print the MHA , as well as print return labels, if your…" at bounding box center [805, 469] width 862 height 146
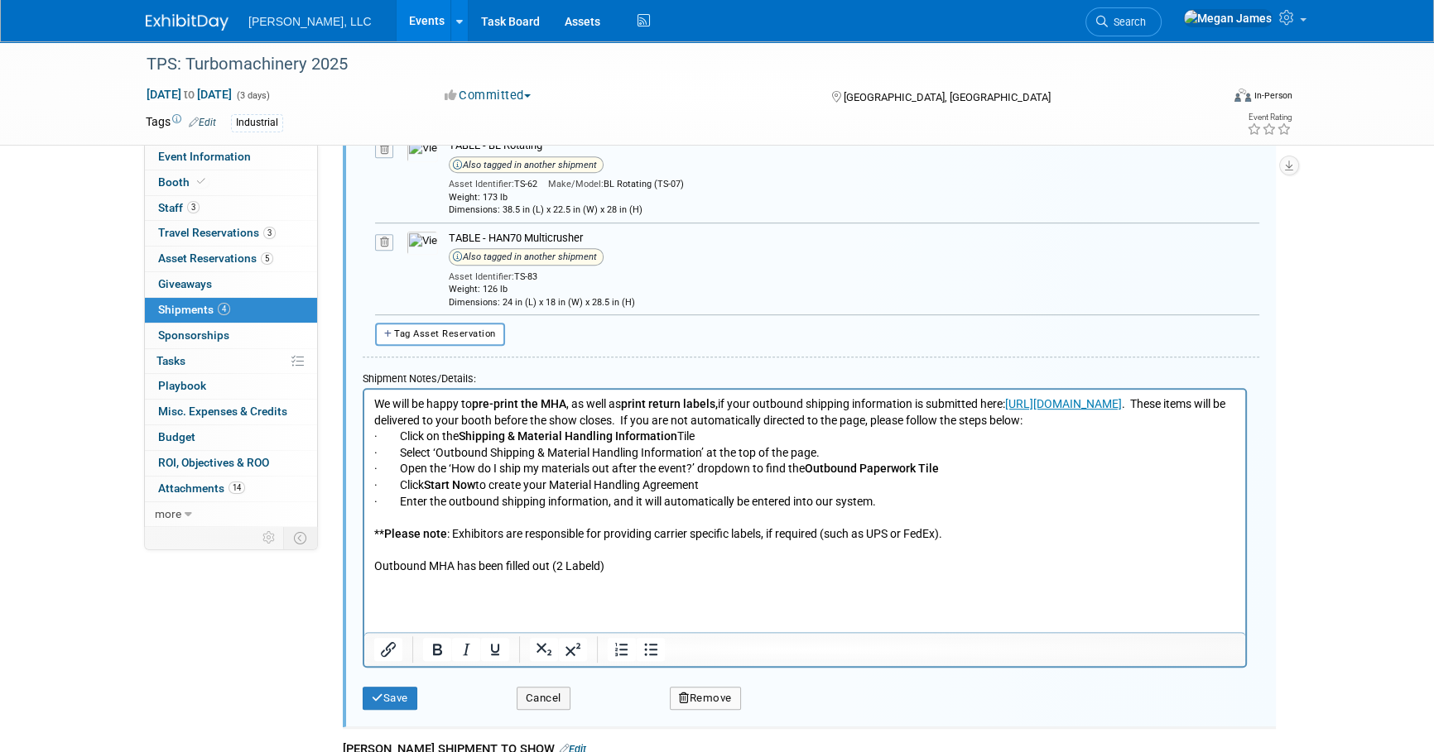
click at [601, 575] on p "Outbound MHA has been filled out (2 Labeld)" at bounding box center [805, 566] width 862 height 17
click at [397, 698] on button "Save" at bounding box center [390, 698] width 55 height 23
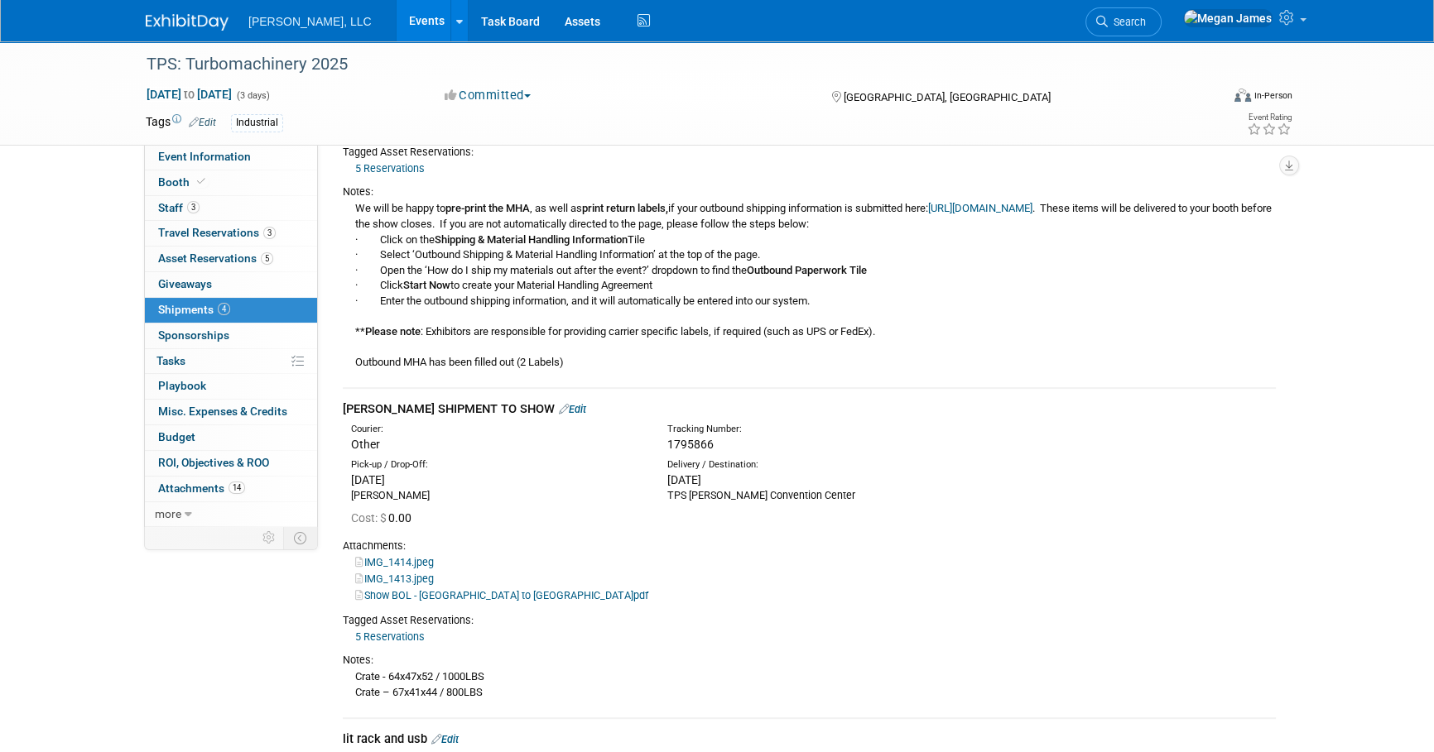
scroll to position [187, 0]
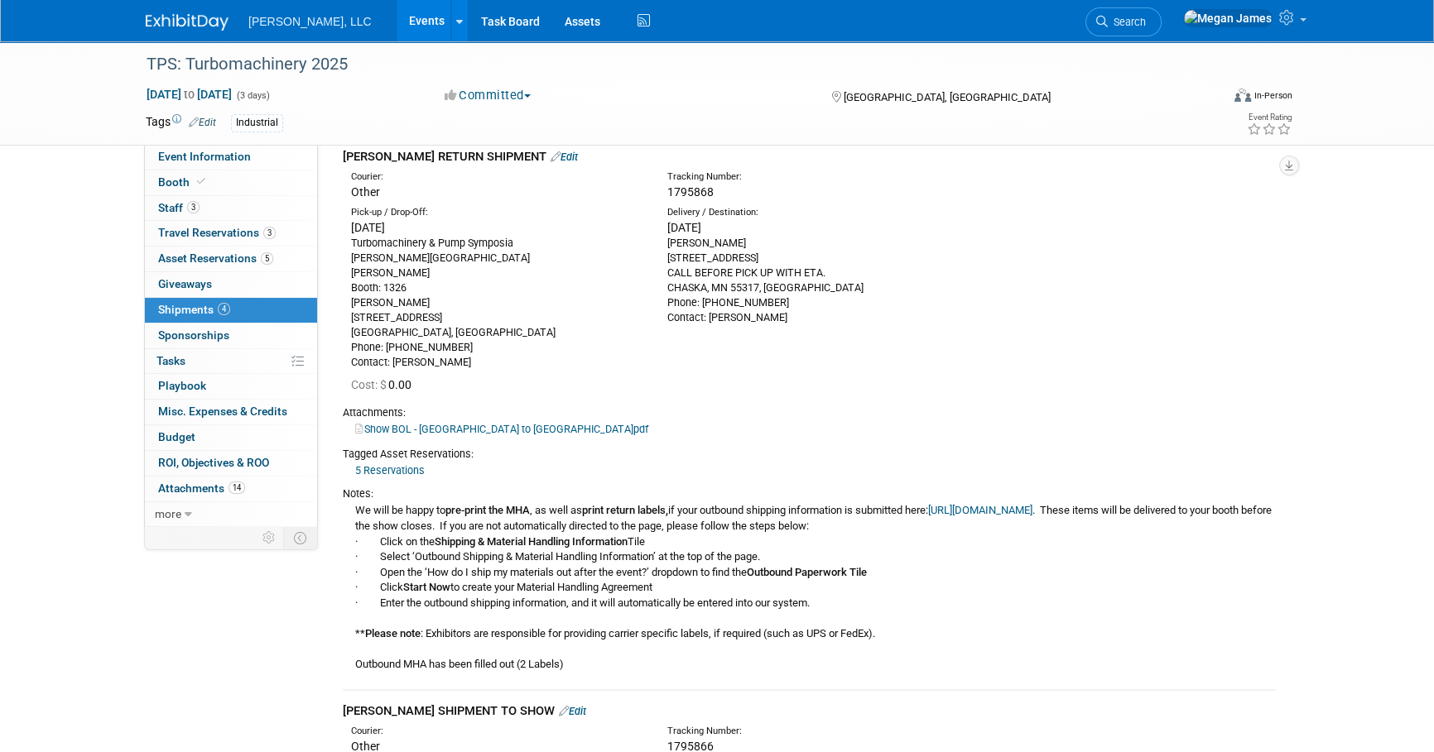
click at [397, 18] on link "Events" at bounding box center [427, 20] width 60 height 41
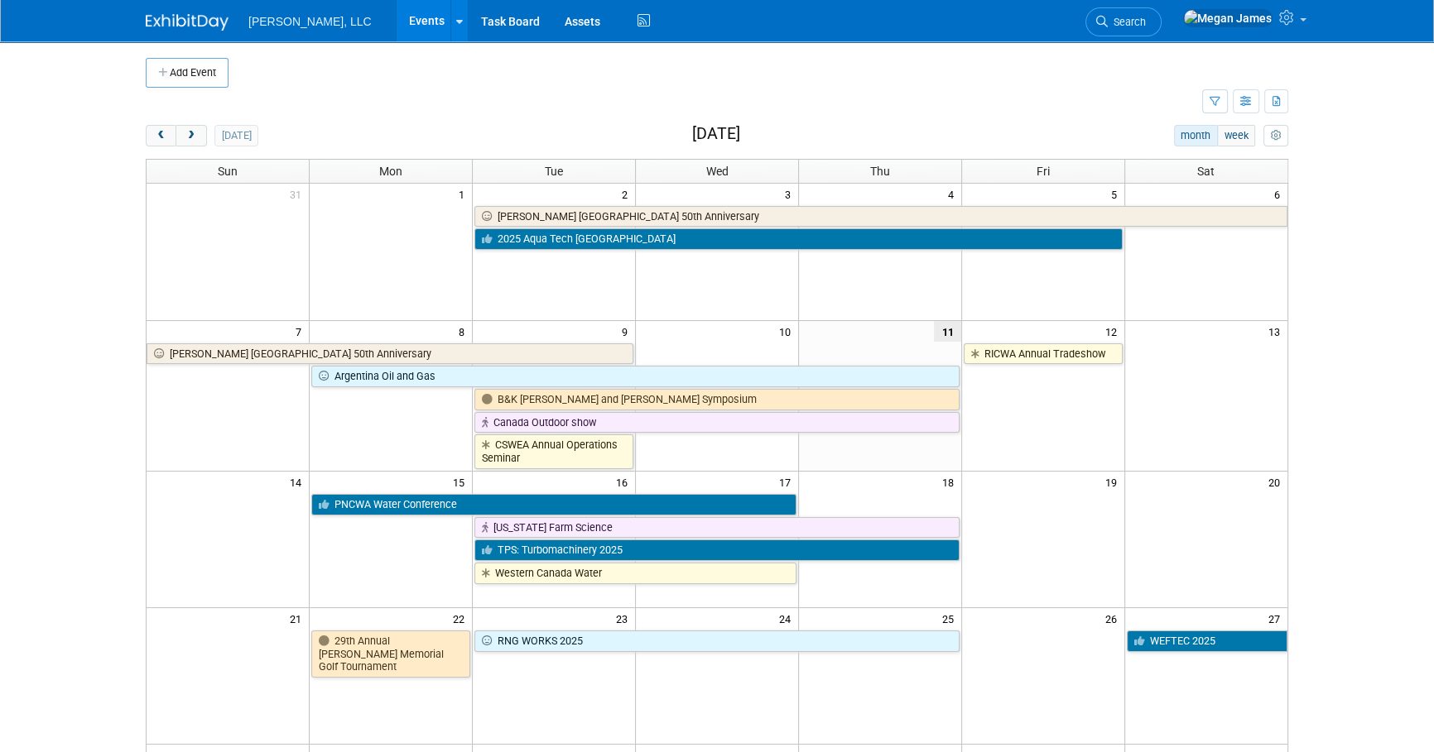
click at [1366, 404] on body "[PERSON_NAME], LLC Events Add Event Bulk Upload Events Shareable Event Boards R…" at bounding box center [717, 376] width 1434 height 752
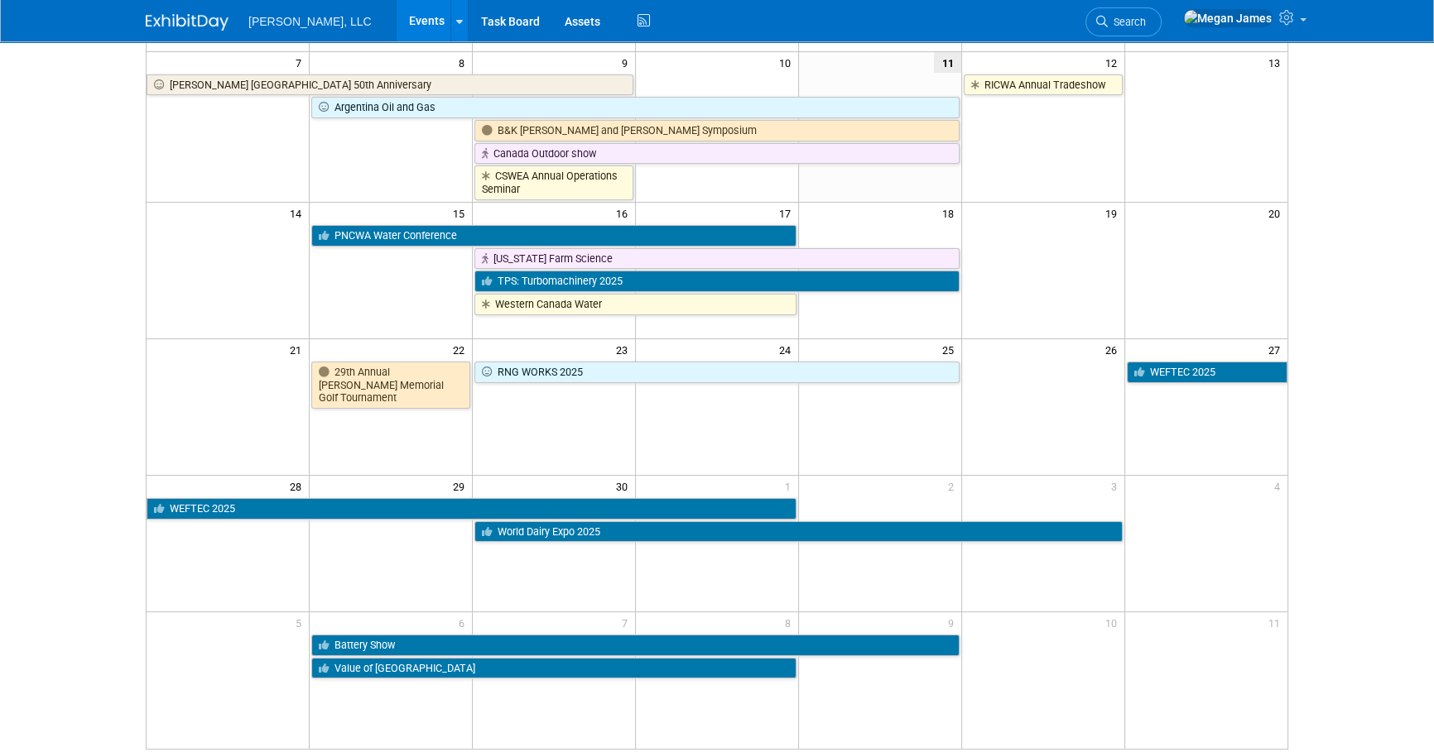
scroll to position [297, 0]
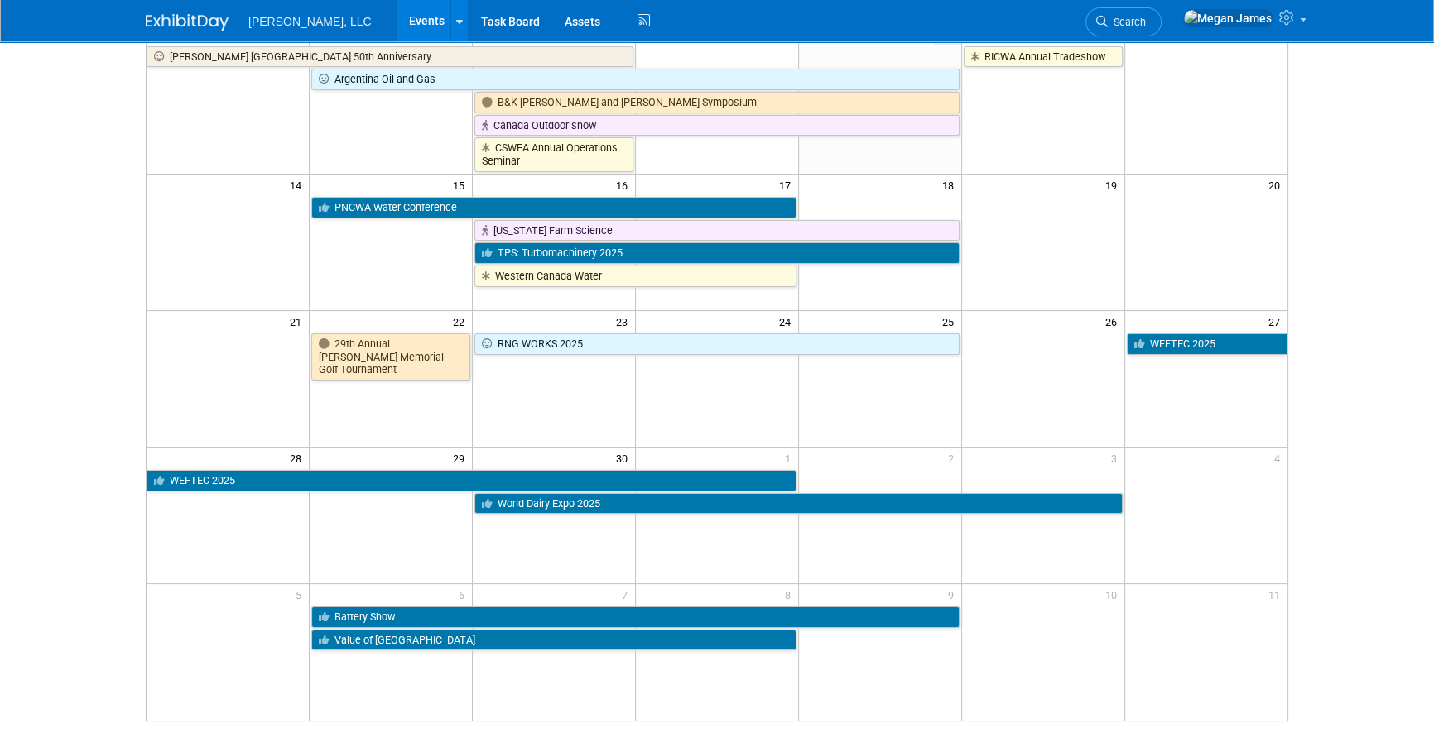
click at [1361, 421] on body "[PERSON_NAME], LLC Events Add Event Bulk Upload Events Shareable Event Boards R…" at bounding box center [717, 79] width 1434 height 752
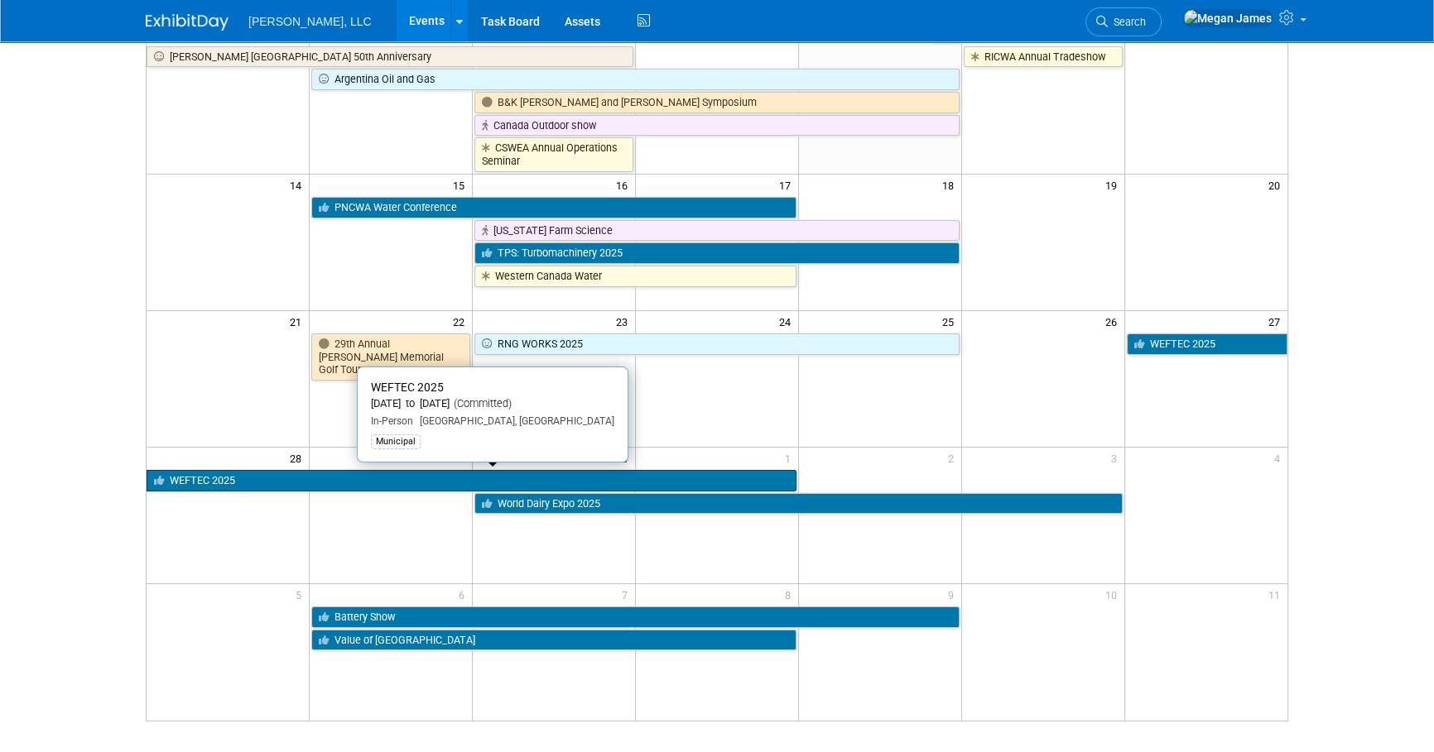
click at [233, 483] on link "WEFTEC 2025" at bounding box center [472, 481] width 650 height 22
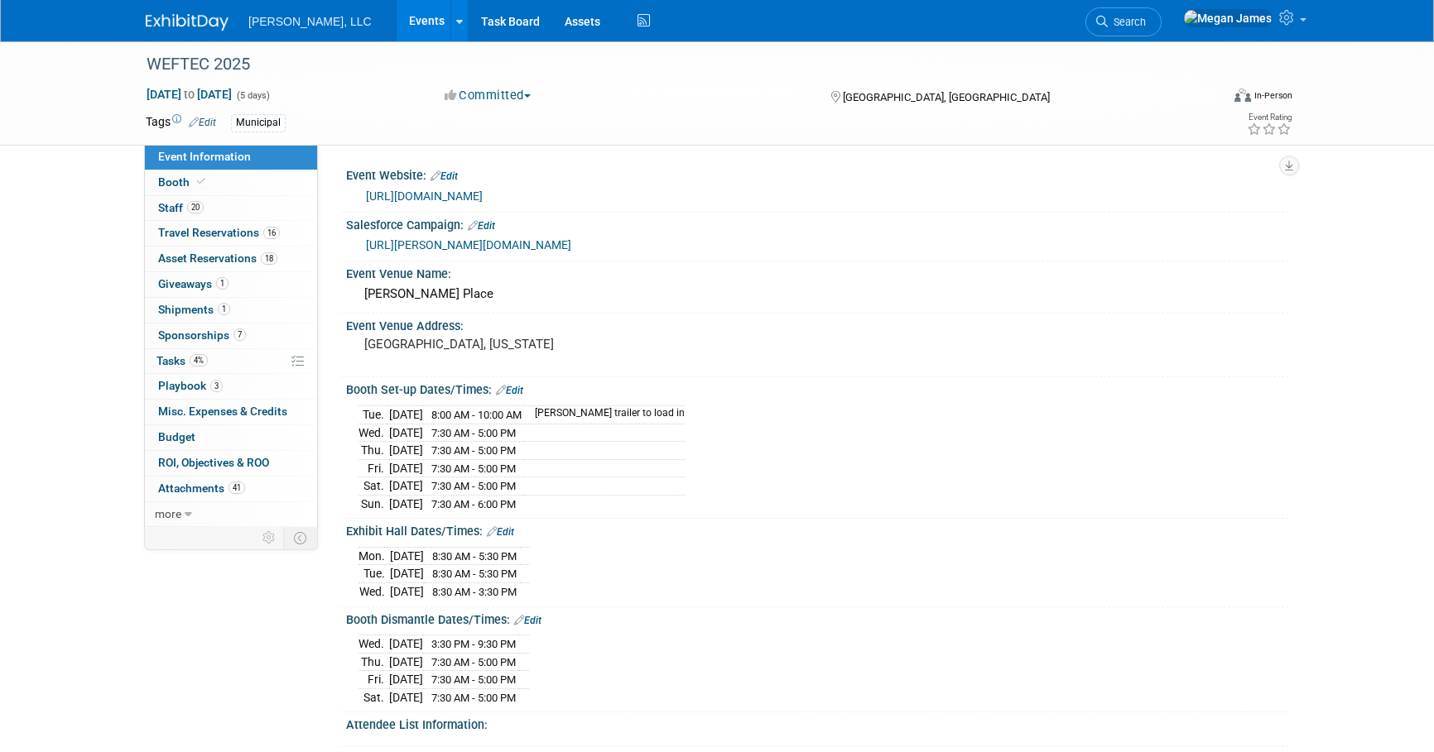
select select "Municipal"
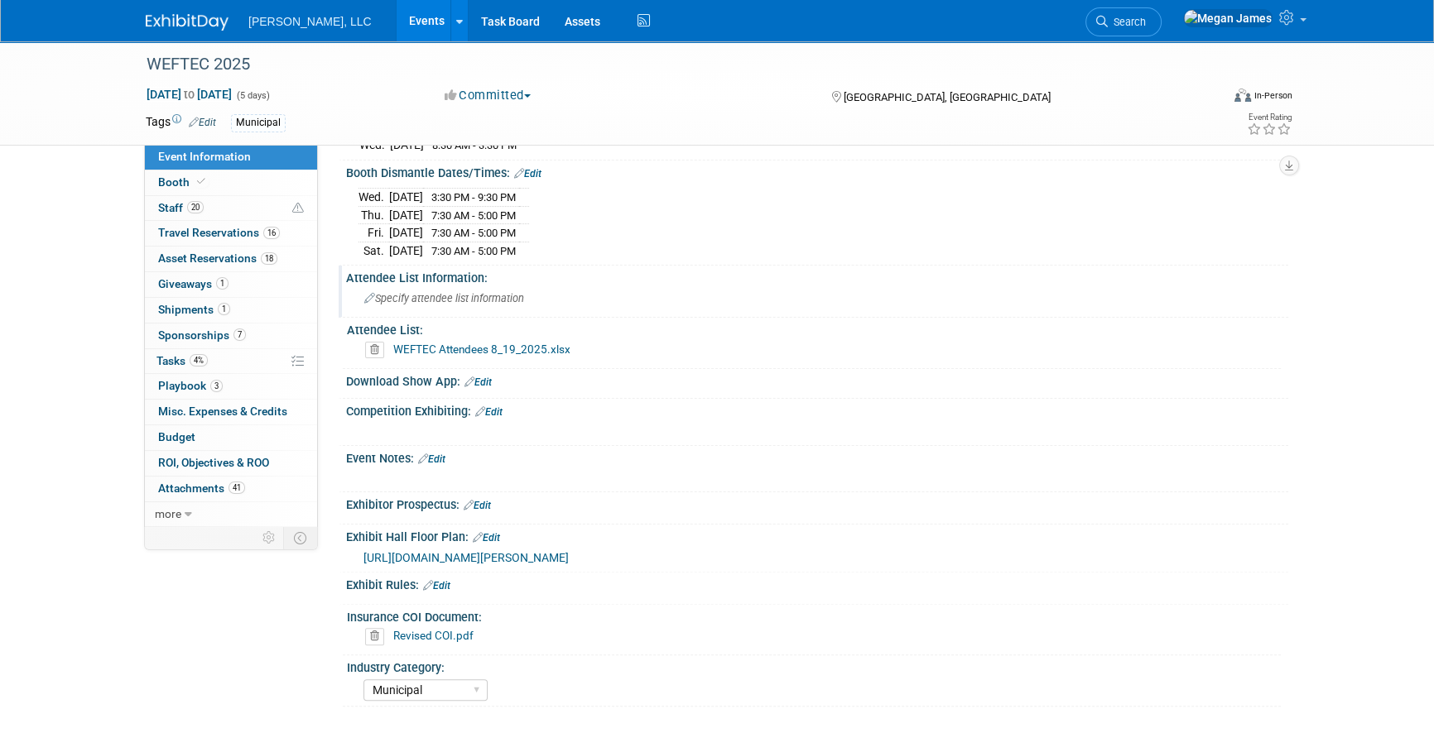
scroll to position [451, 0]
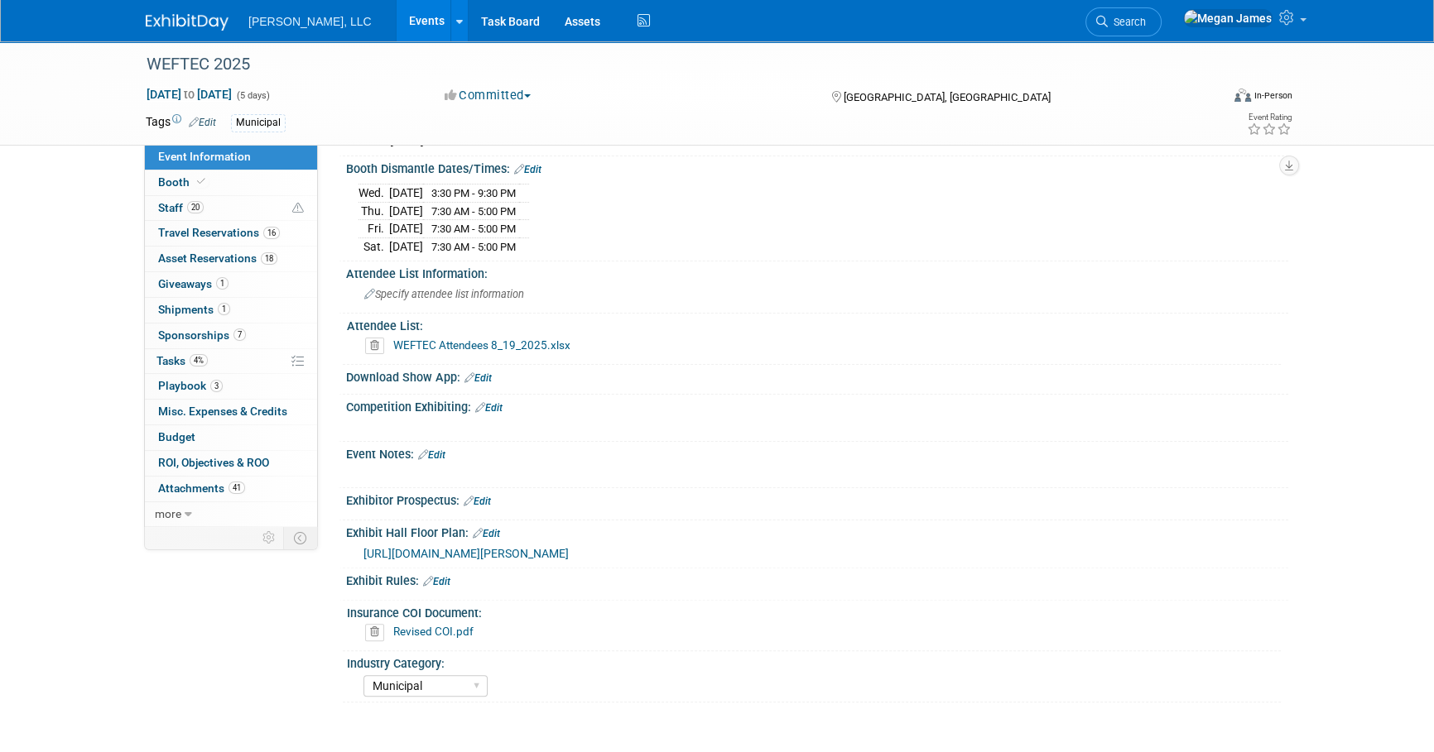
click at [550, 339] on link "WEFTEC Attendees 8_19_2025.xlsx" at bounding box center [481, 345] width 177 height 13
click at [547, 547] on span "https://weftec25.mapyourshow.com/8_0/exhview/index.cfm?orsearchtype0=exhibitor&…" at bounding box center [465, 553] width 205 height 13
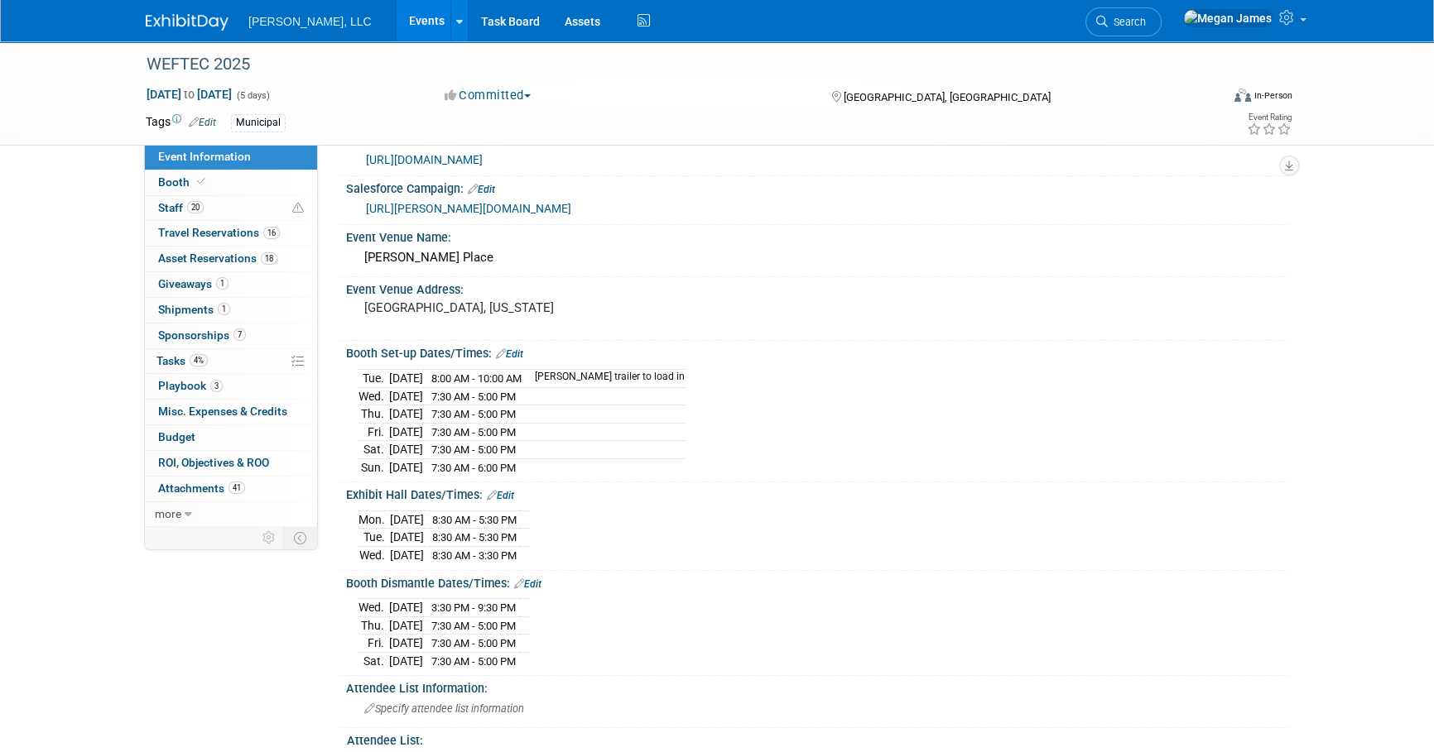
scroll to position [0, 0]
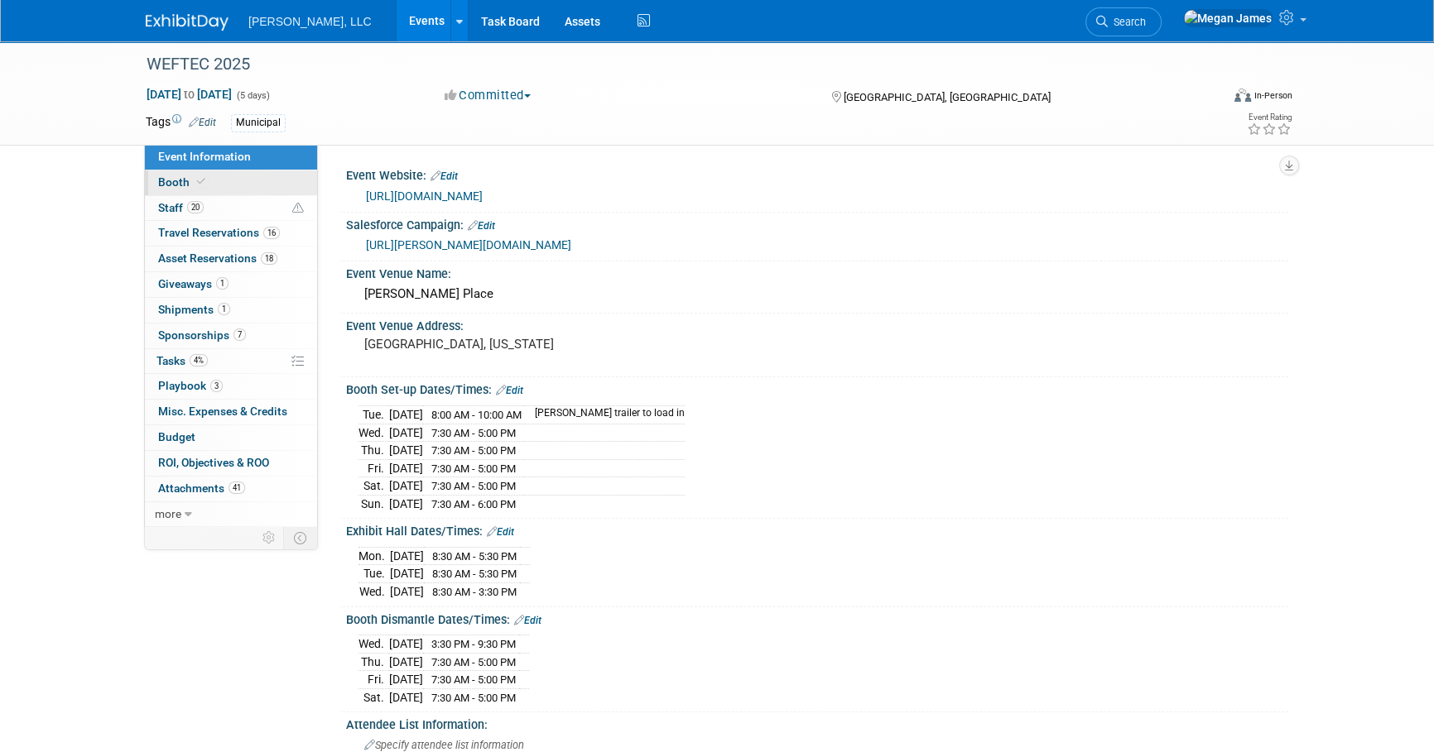
click at [267, 182] on link "Booth" at bounding box center [231, 183] width 172 height 25
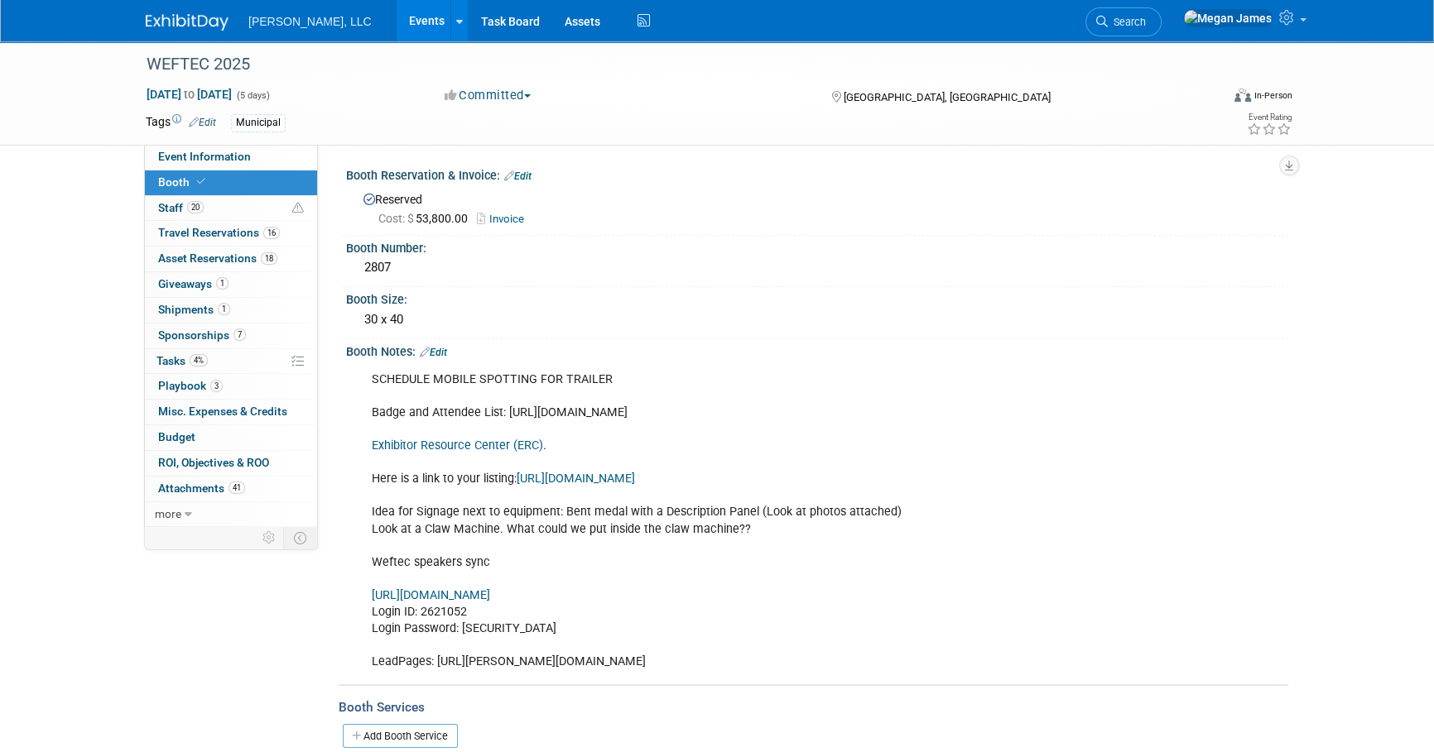
click at [508, 446] on link "Exhibitor Resource Center (ERC)" at bounding box center [457, 446] width 171 height 14
click at [397, 23] on link "Events" at bounding box center [427, 20] width 60 height 41
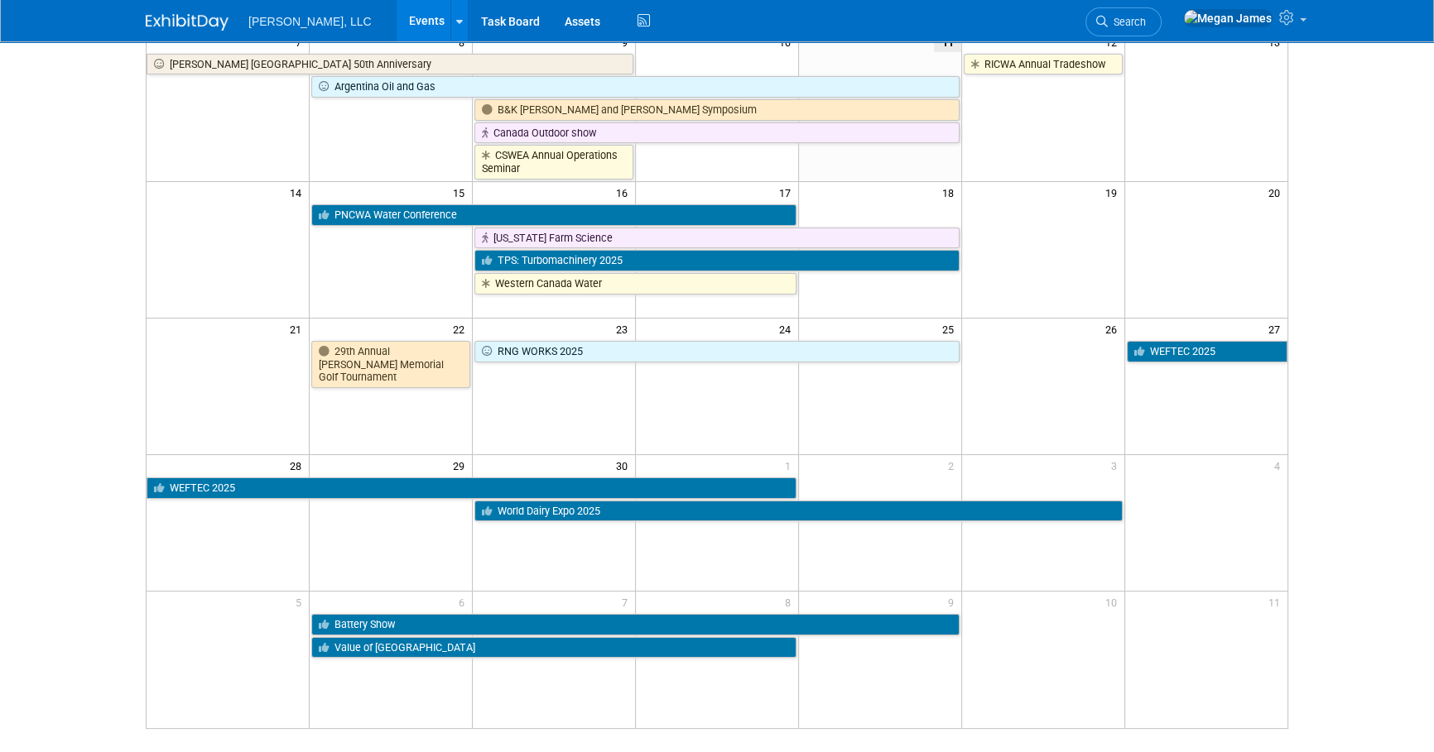
scroll to position [376, 0]
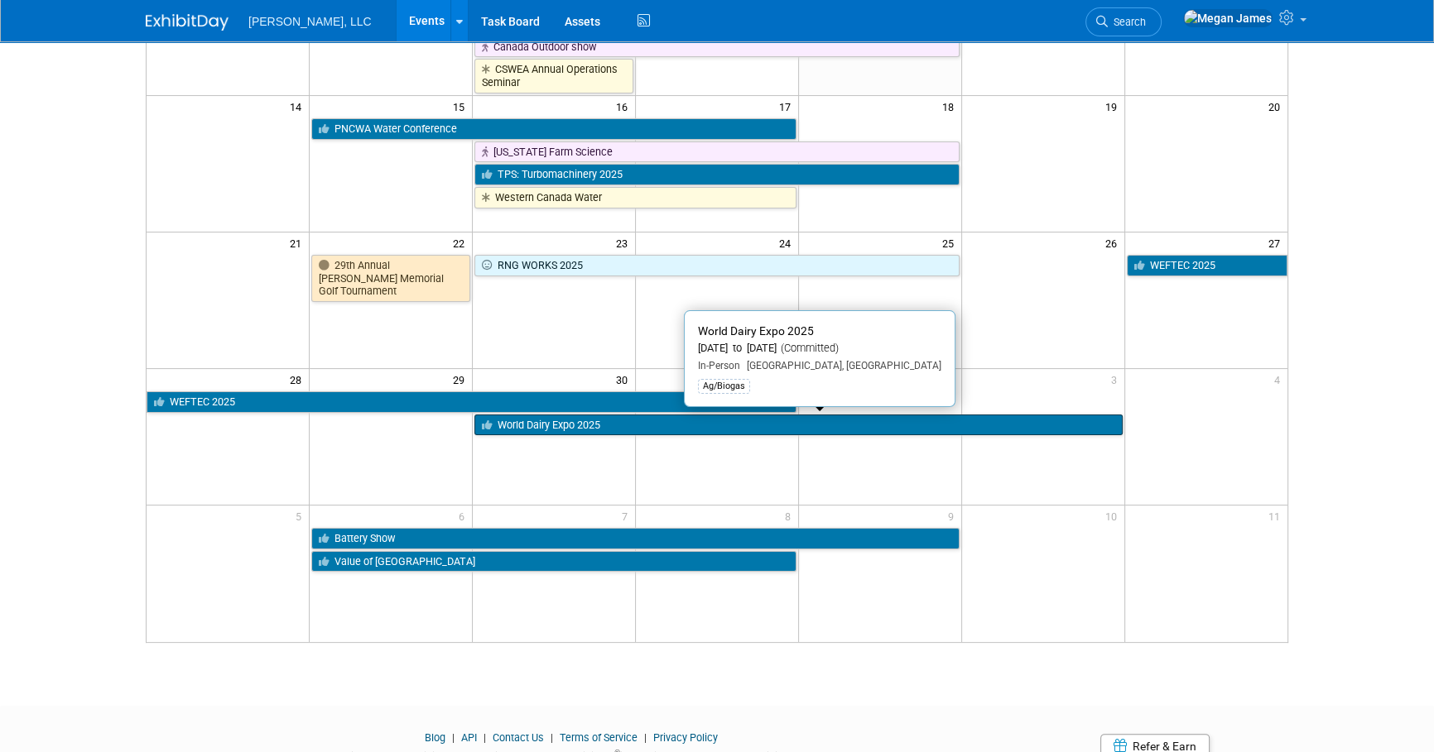
click at [544, 423] on link "World Dairy Expo 2025" at bounding box center [797, 426] width 647 height 22
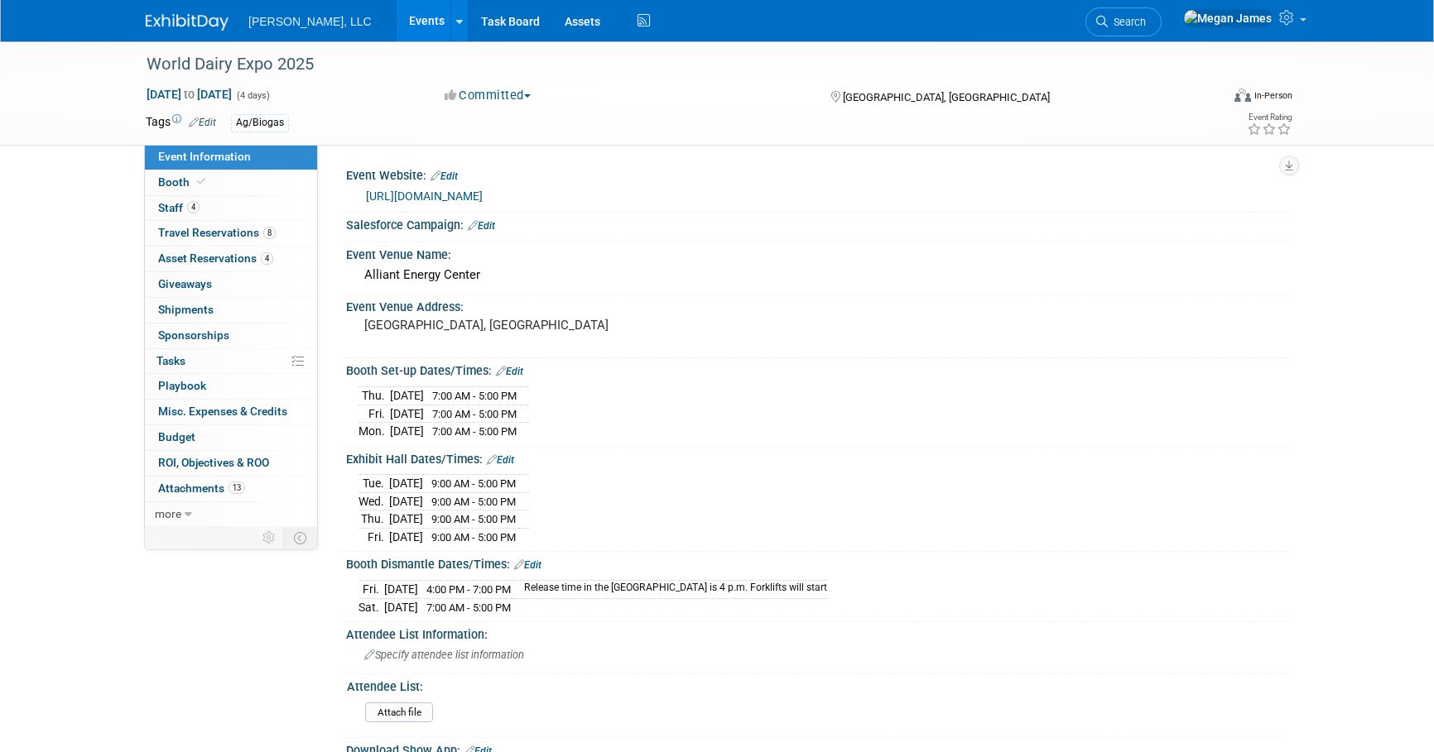
select select "Ag/Biogas"
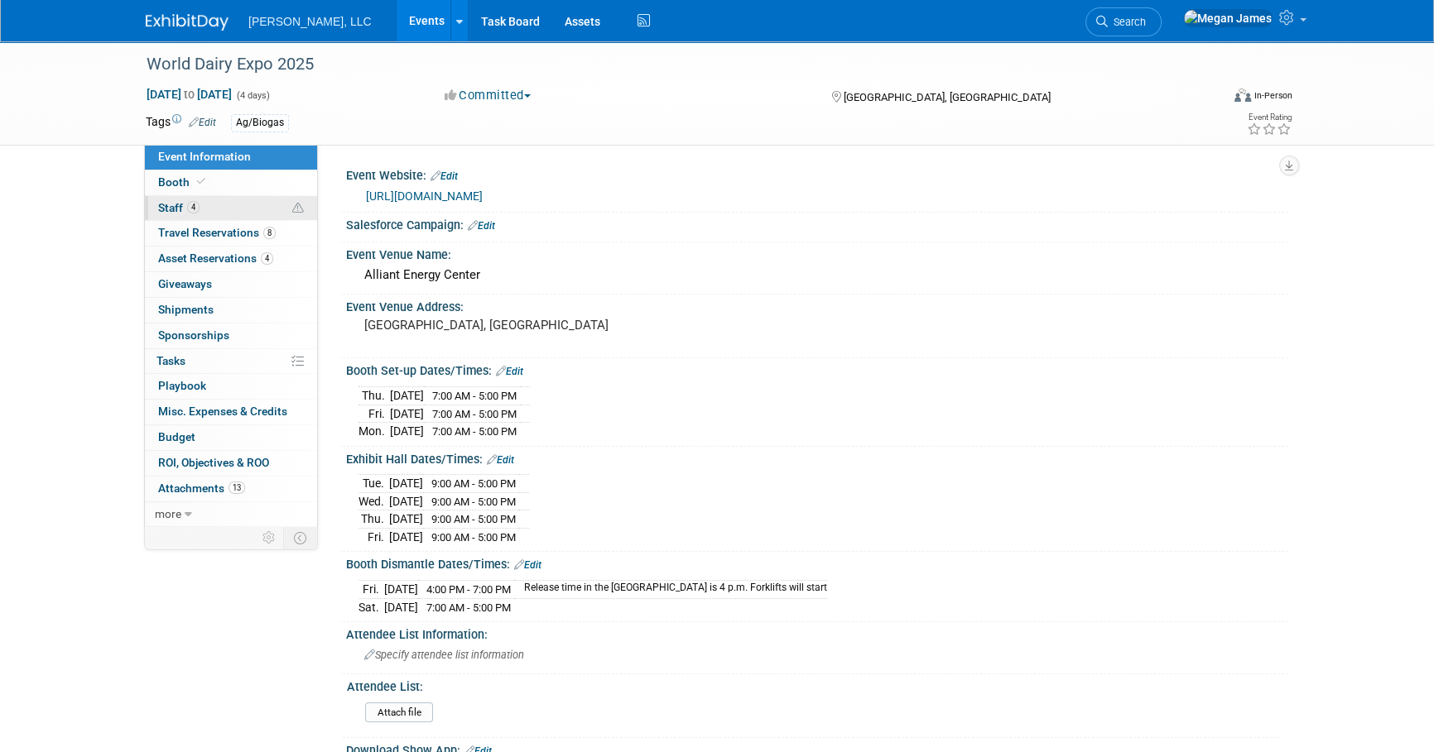
click at [233, 203] on link "4 Staff 4" at bounding box center [231, 208] width 172 height 25
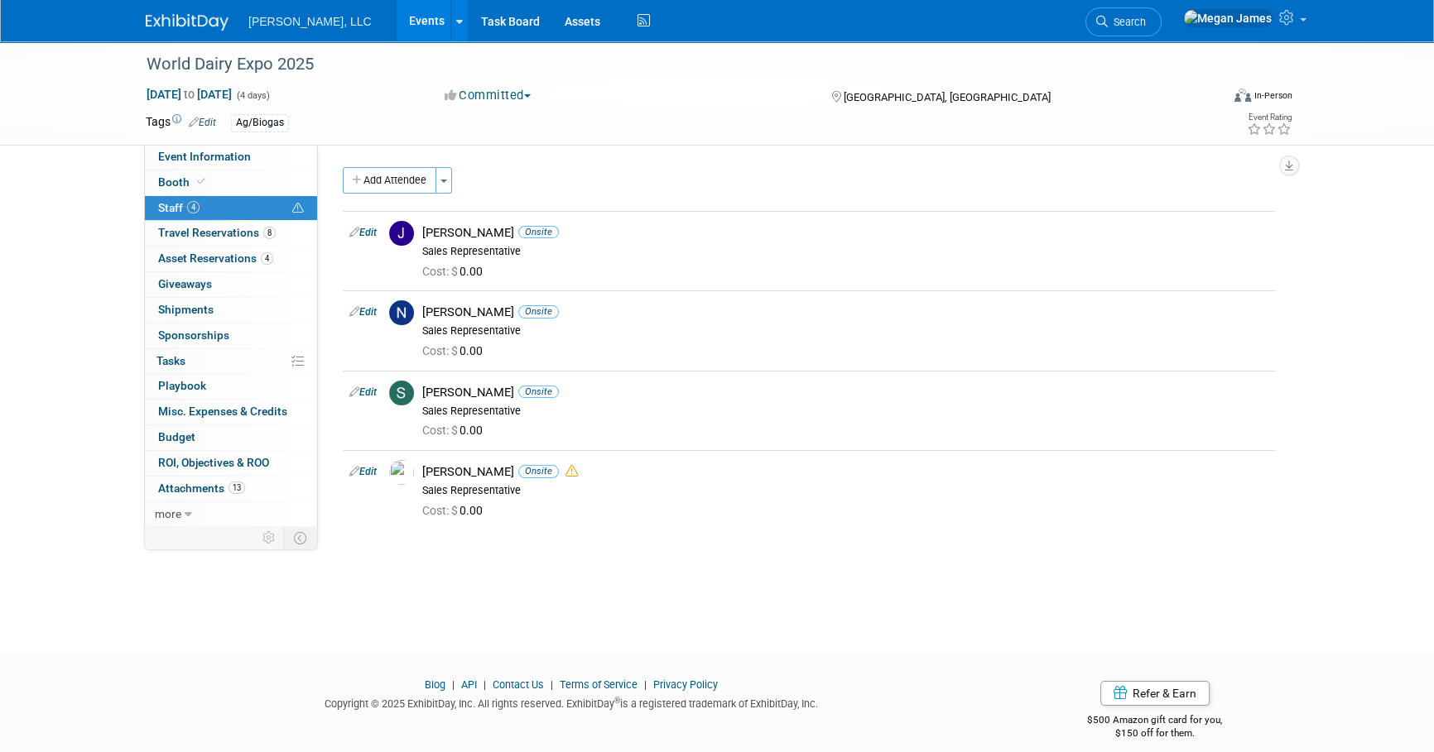
click at [411, 181] on button "Add Attendee" at bounding box center [390, 180] width 94 height 26
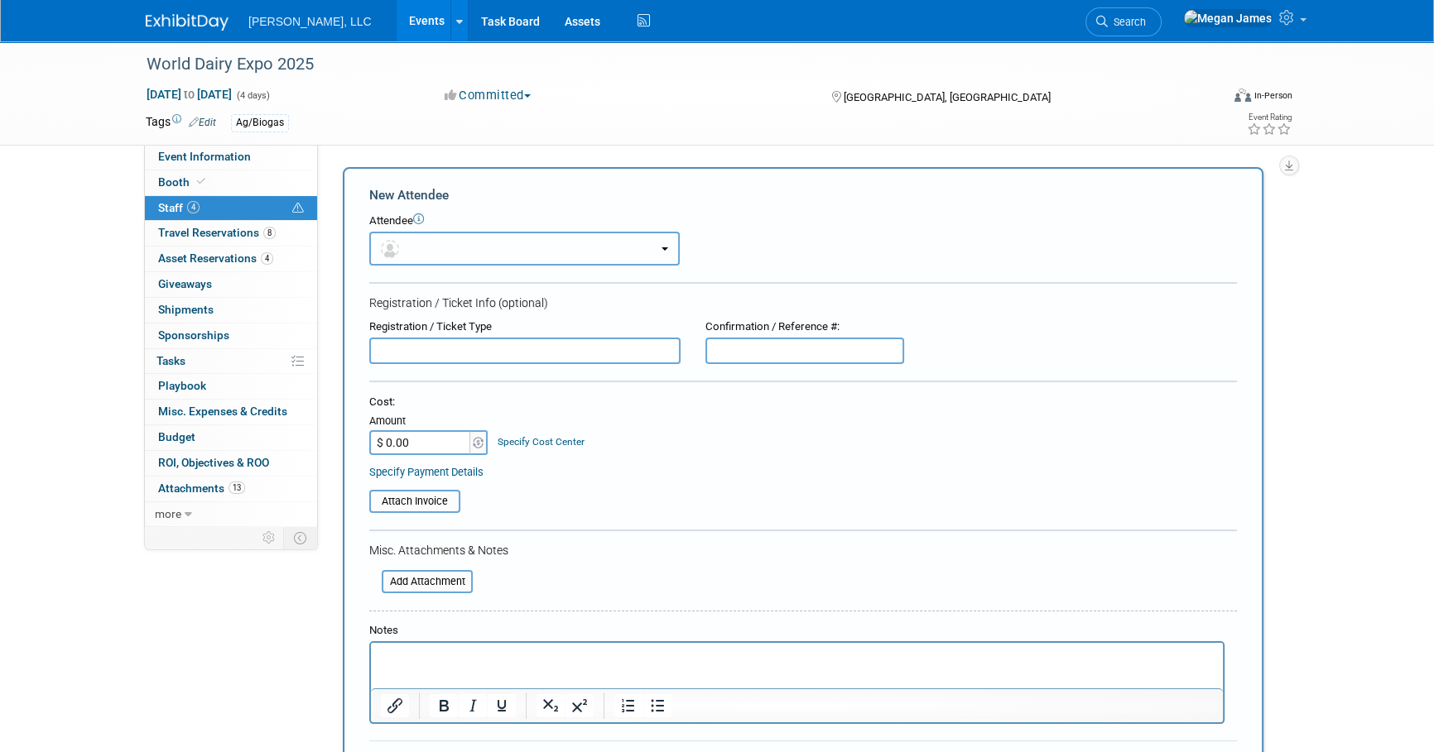
click at [425, 240] on button "button" at bounding box center [524, 249] width 310 height 34
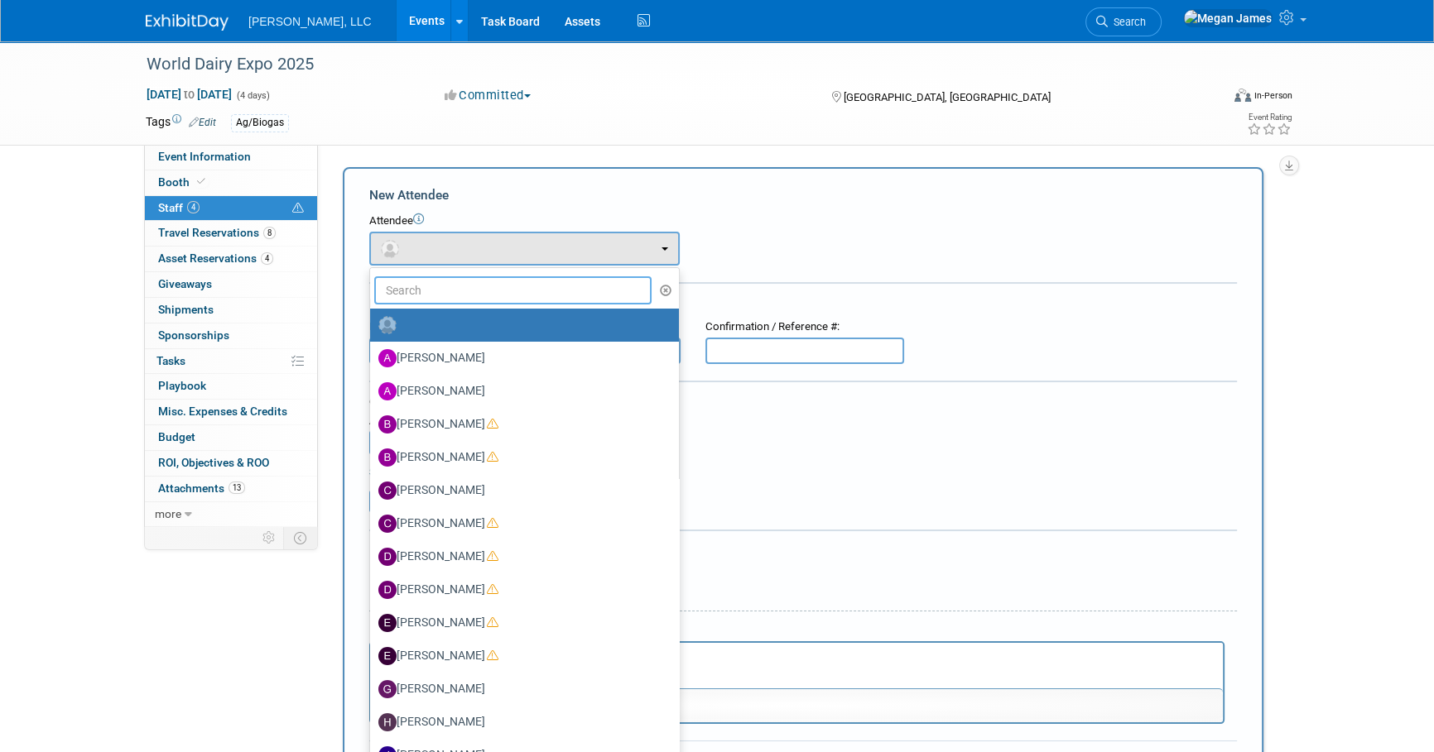
click at [425, 284] on input "text" at bounding box center [512, 290] width 277 height 28
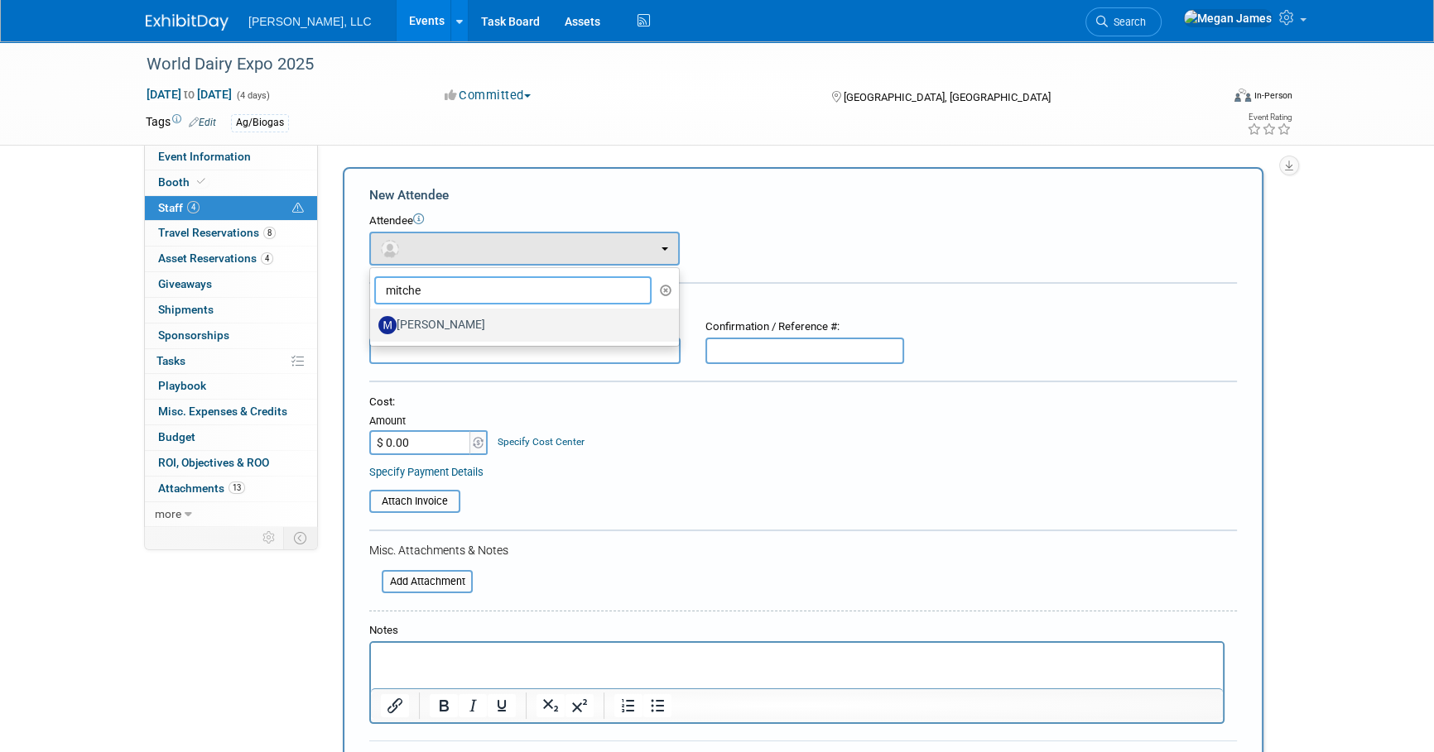
type input "mitche"
click at [452, 318] on label "[PERSON_NAME]" at bounding box center [520, 325] width 284 height 26
click at [373, 318] on input "[PERSON_NAME]" at bounding box center [367, 323] width 11 height 11
select select "b42eaf7e-4df9-4609-bc4f-d2994a8f7ce7"
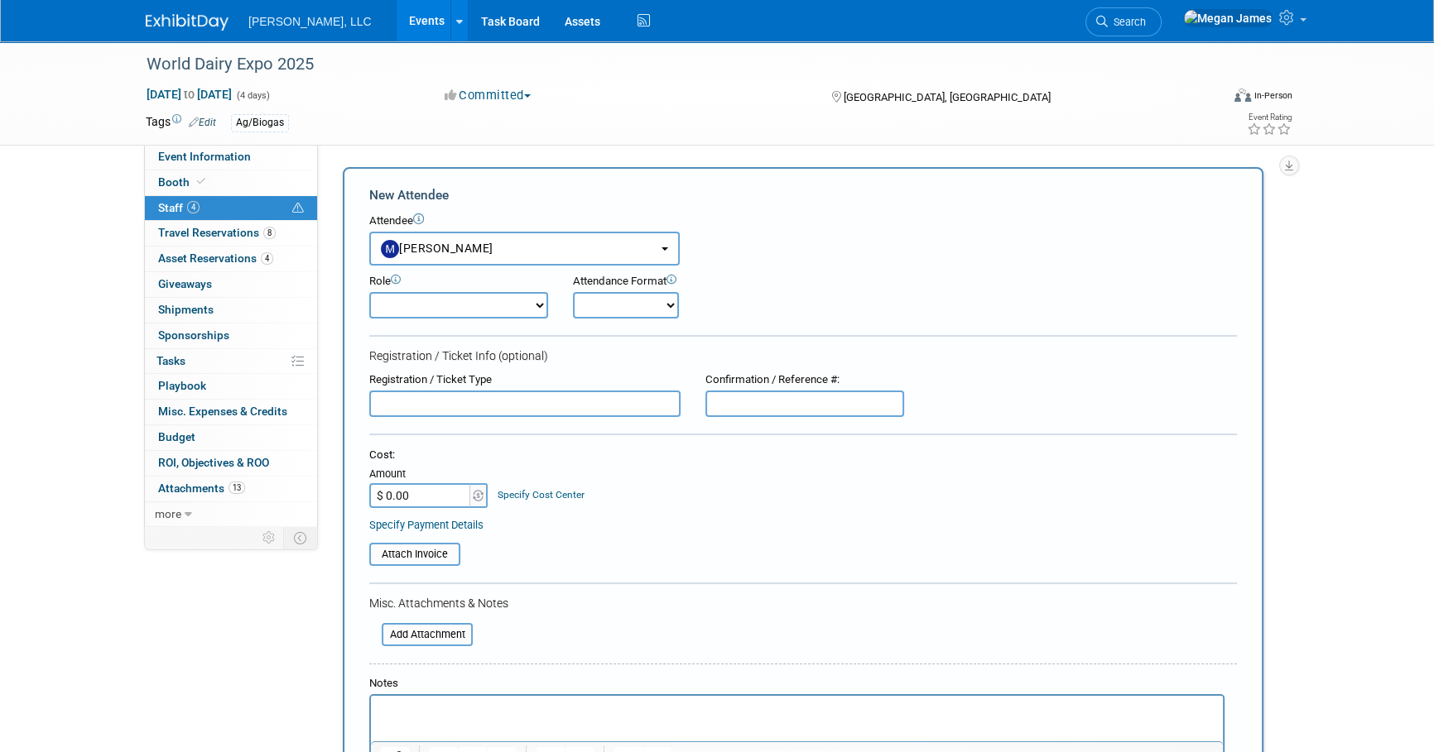
click at [448, 315] on select "Conference Attendee Demonstrator Host Planner Presenter Sales Representative" at bounding box center [458, 305] width 179 height 26
select select "4"
click at [369, 292] on select "Conference Attendee Demonstrator Host Planner Presenter Sales Representative" at bounding box center [458, 305] width 179 height 26
click at [614, 305] on select "Onsite Remote" at bounding box center [626, 305] width 106 height 26
select select "1"
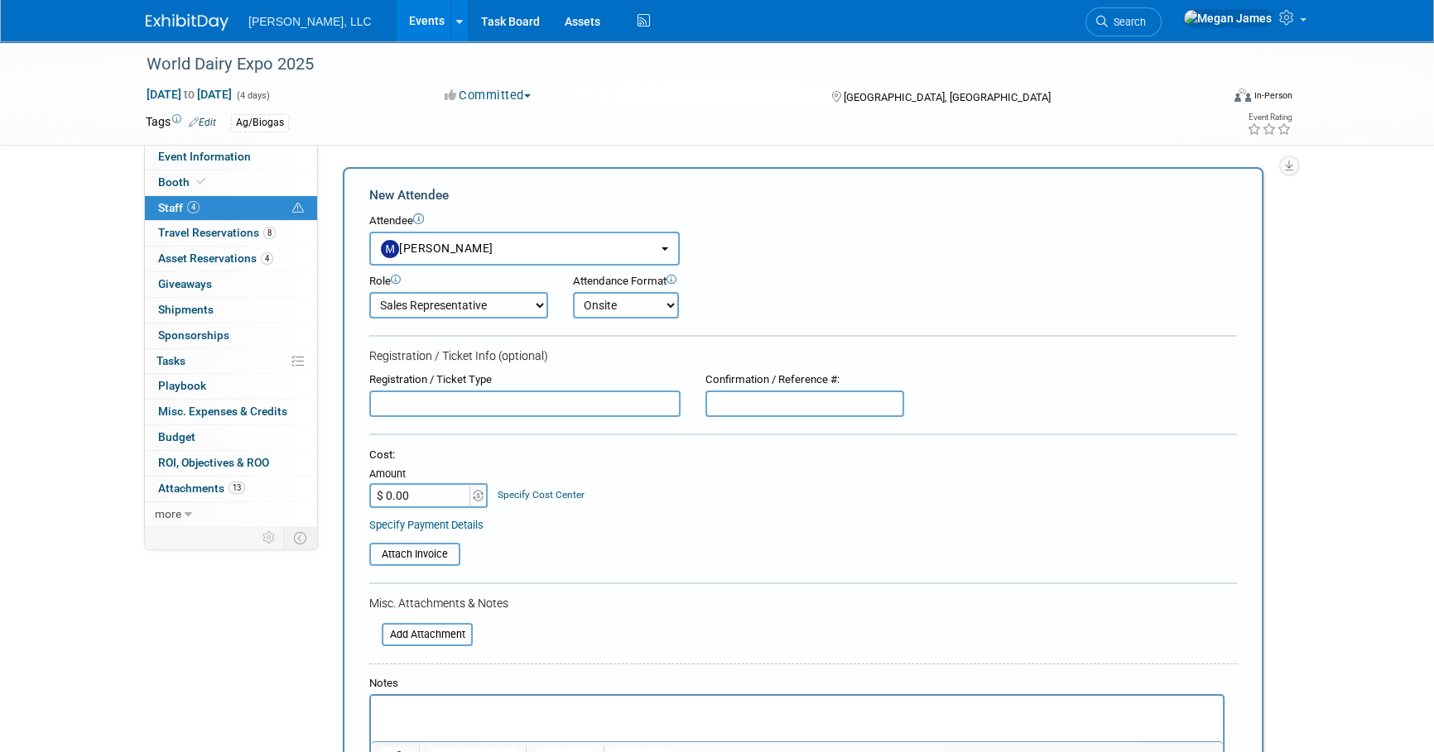
click at [573, 292] on select "Onsite Remote" at bounding box center [626, 305] width 106 height 26
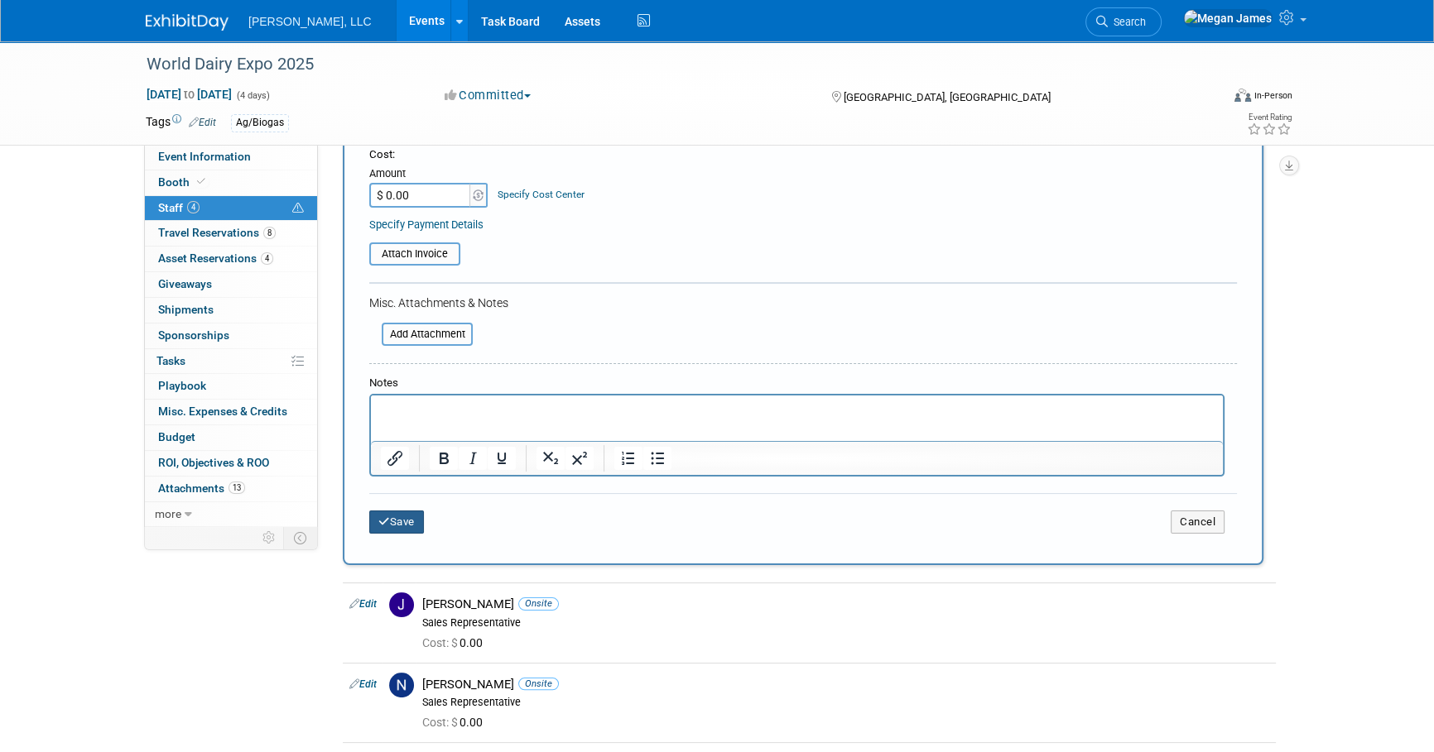
drag, startPoint x: 410, startPoint y: 520, endPoint x: 497, endPoint y: 517, distance: 87.0
click at [410, 519] on button "Save" at bounding box center [396, 522] width 55 height 23
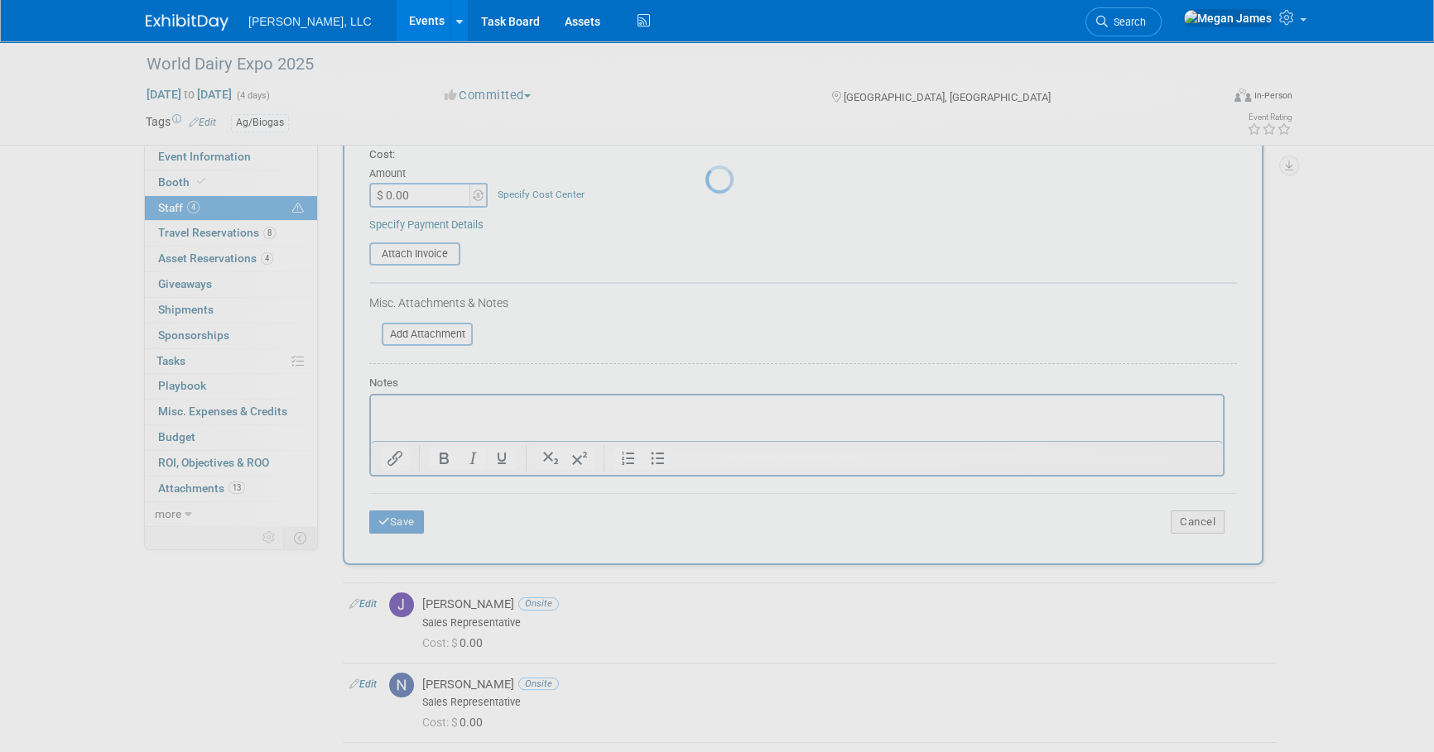
scroll to position [52, 0]
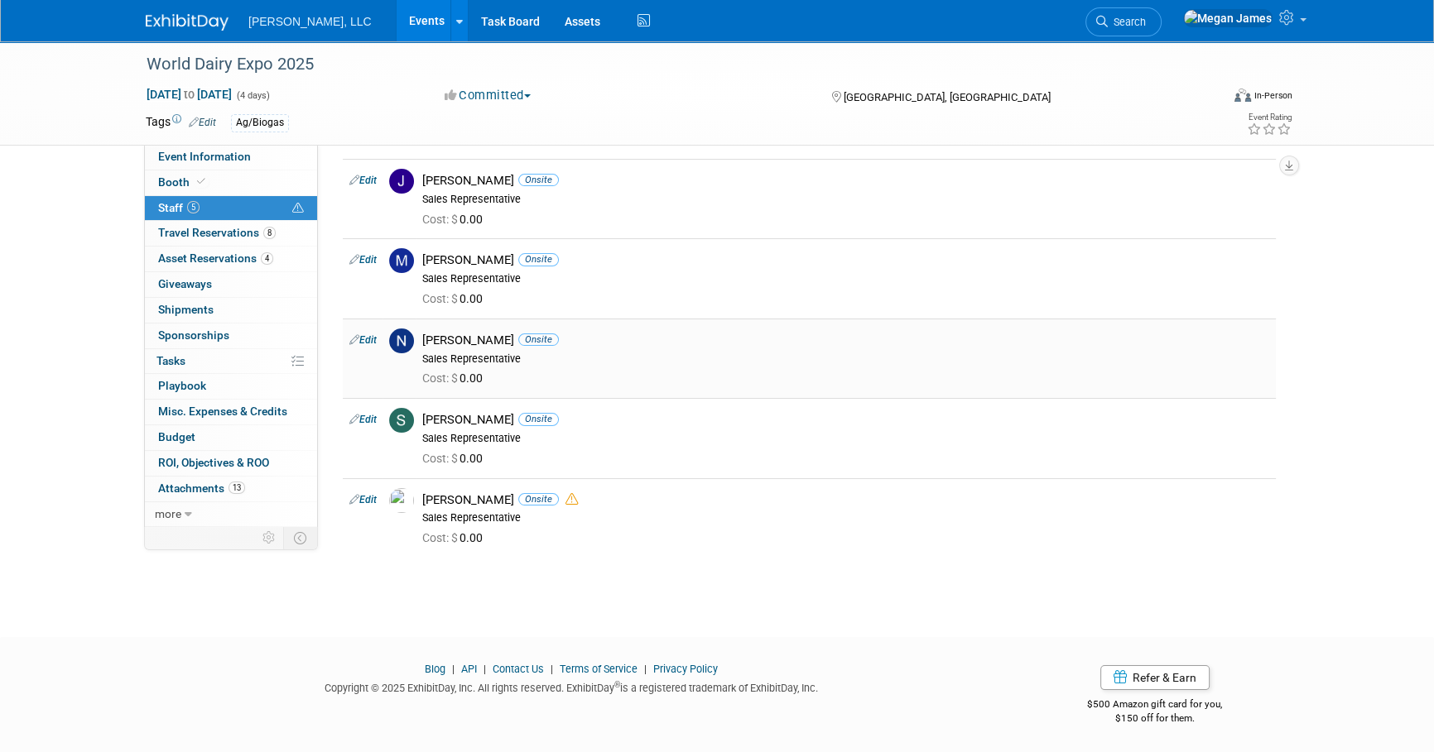
click at [367, 338] on link "Edit" at bounding box center [362, 340] width 27 height 12
select select "6ae4da8f-9e43-4a49-9f0f-b0993b15a2ef"
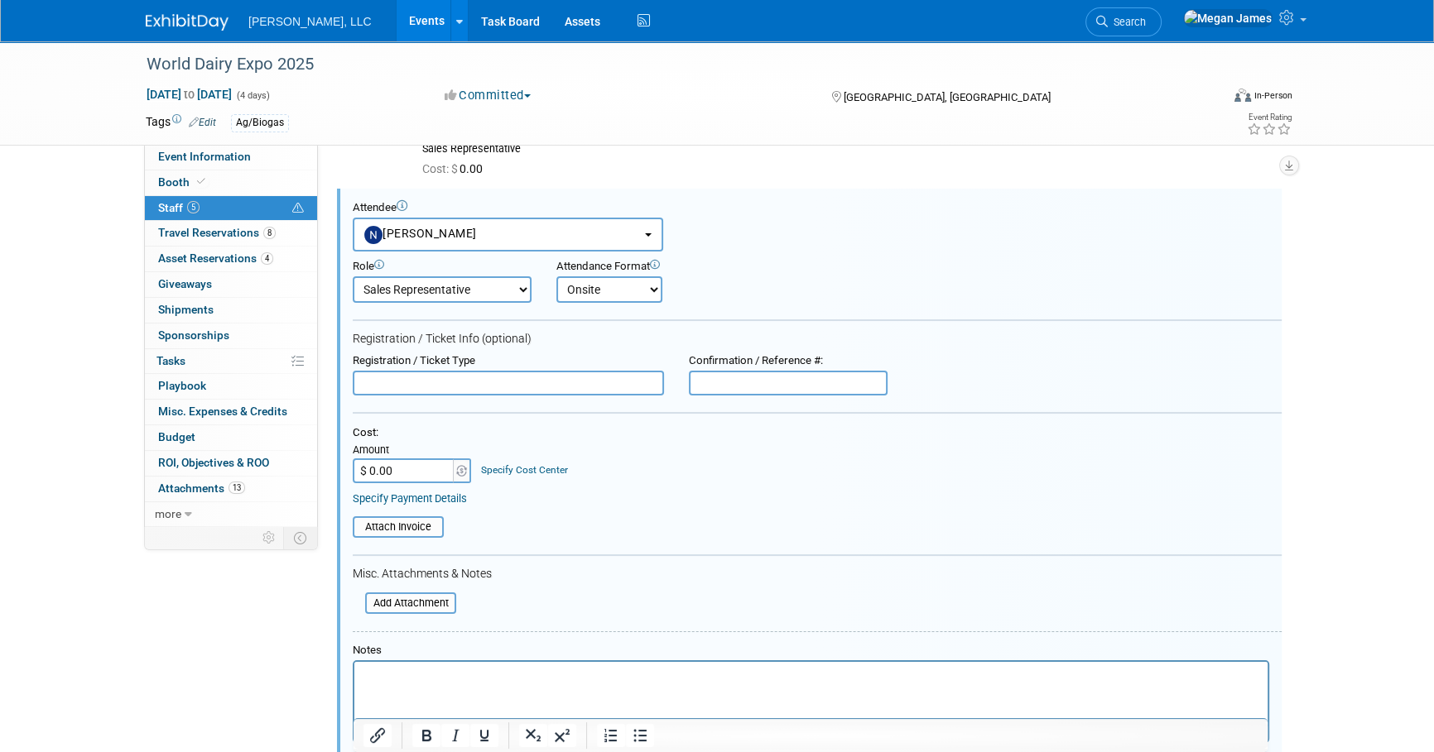
scroll to position [182, 0]
click at [445, 385] on input "text" at bounding box center [508, 383] width 311 height 25
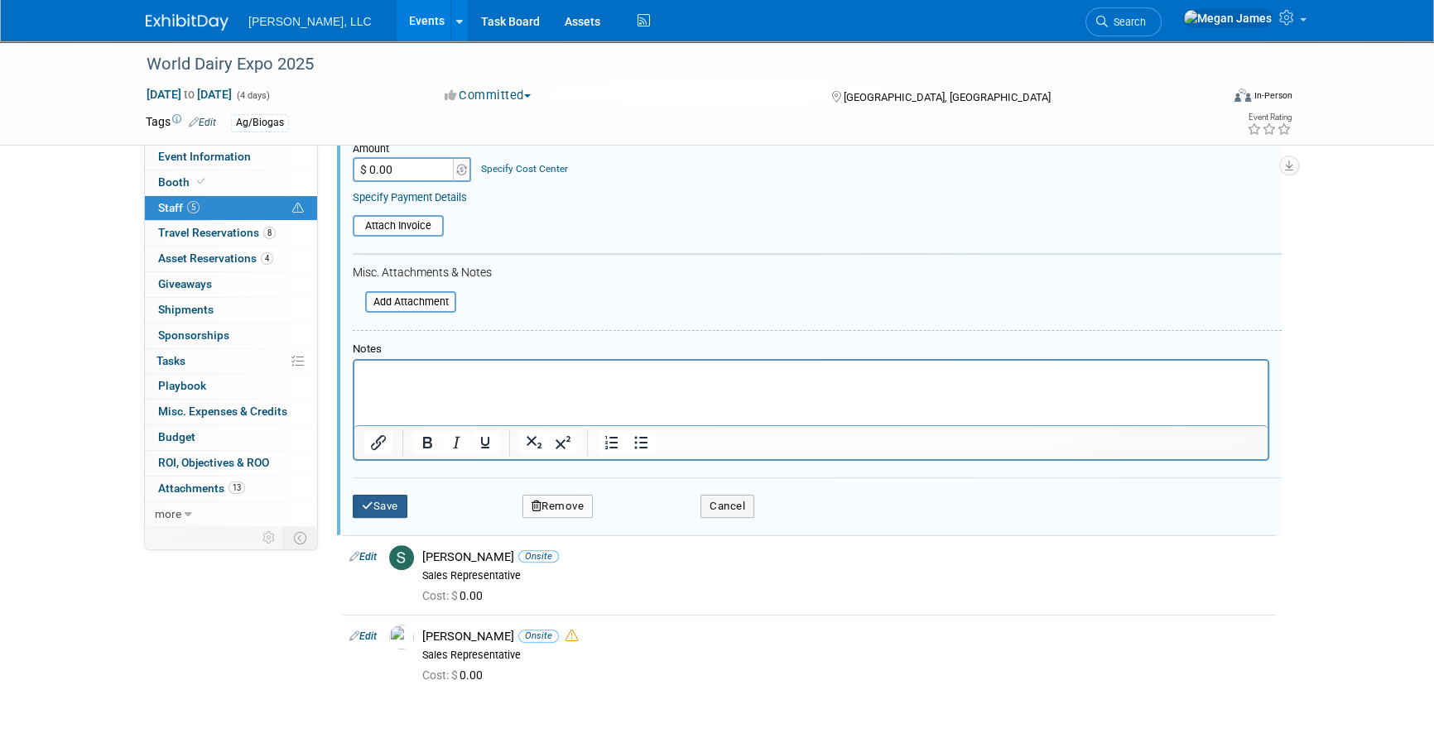
type input "Registered Online"
click at [394, 498] on button "Save" at bounding box center [380, 506] width 55 height 23
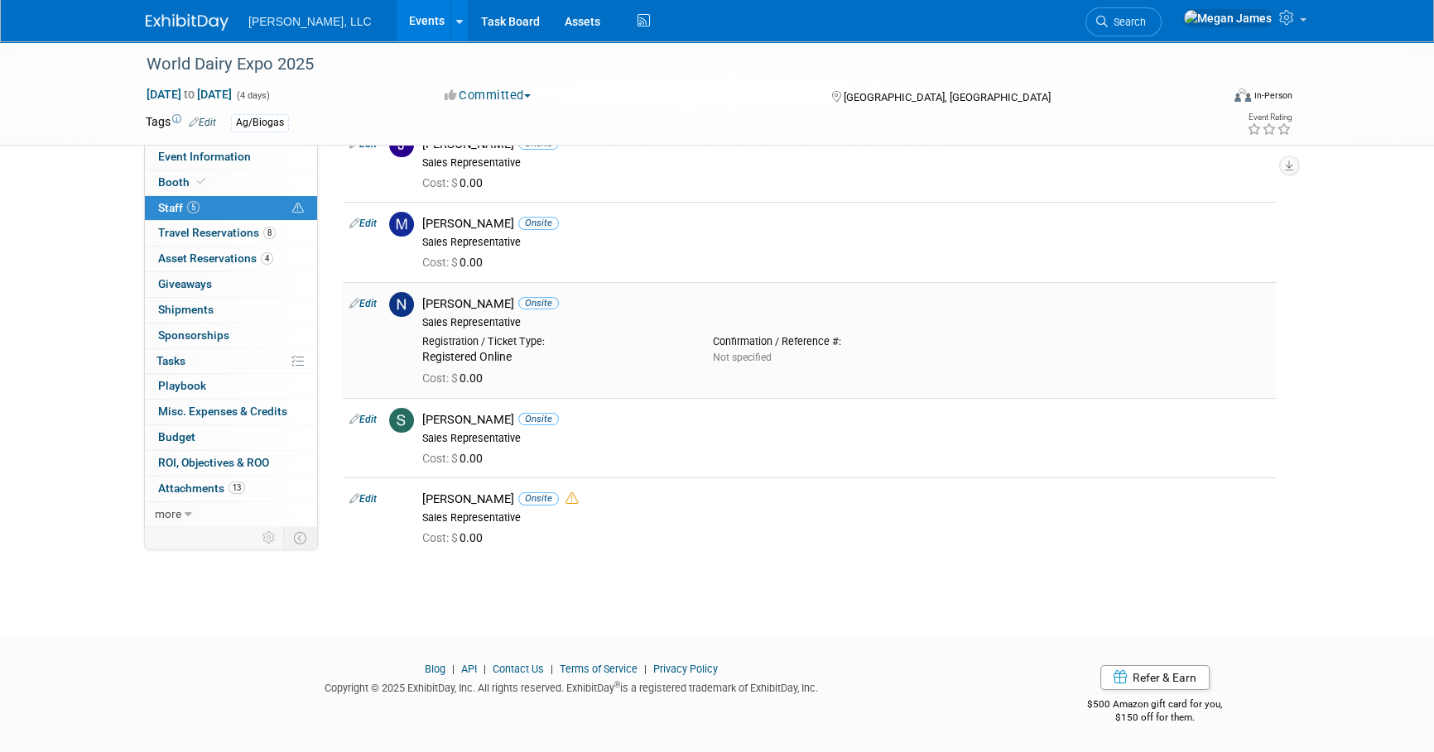
scroll to position [0, 0]
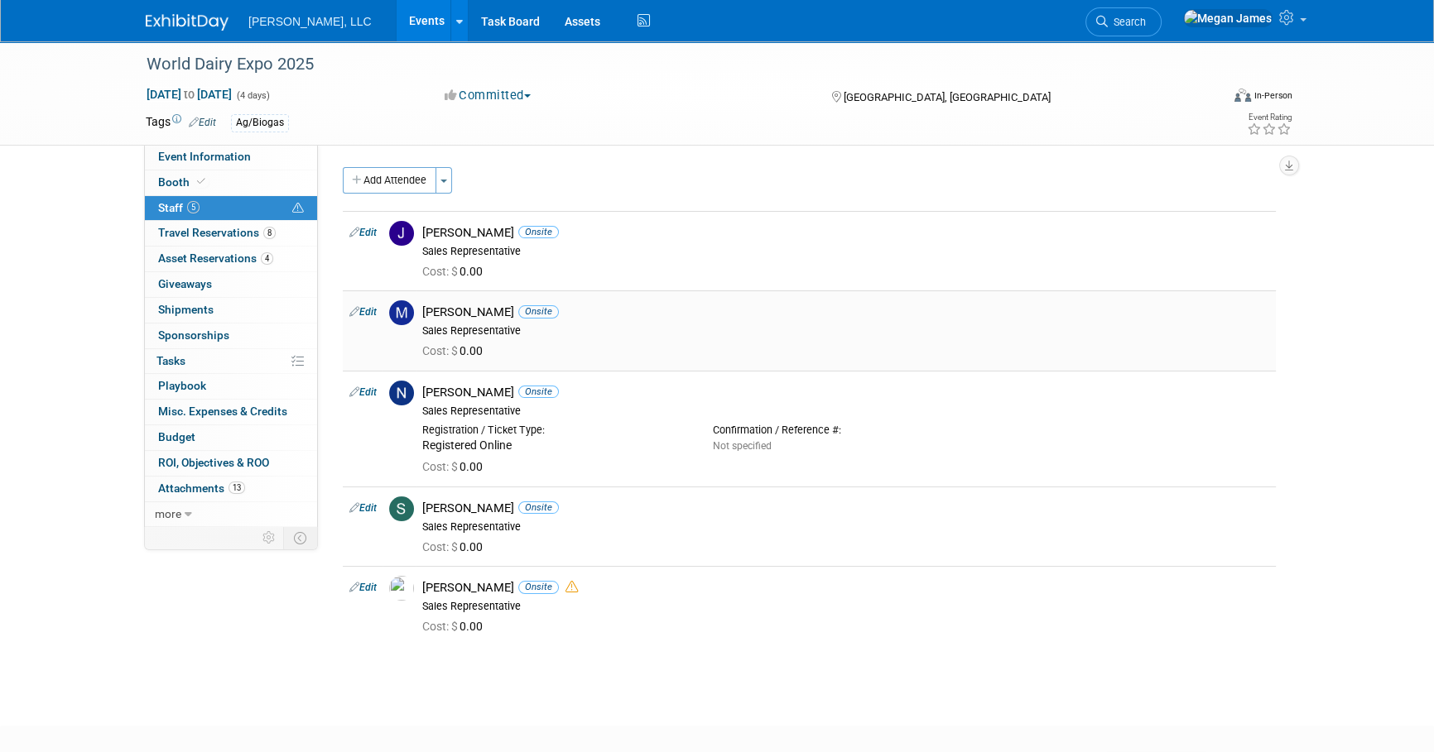
click at [373, 317] on link "Edit" at bounding box center [362, 312] width 27 height 12
select select "b42eaf7e-4df9-4609-bc4f-d2994a8f7ce7"
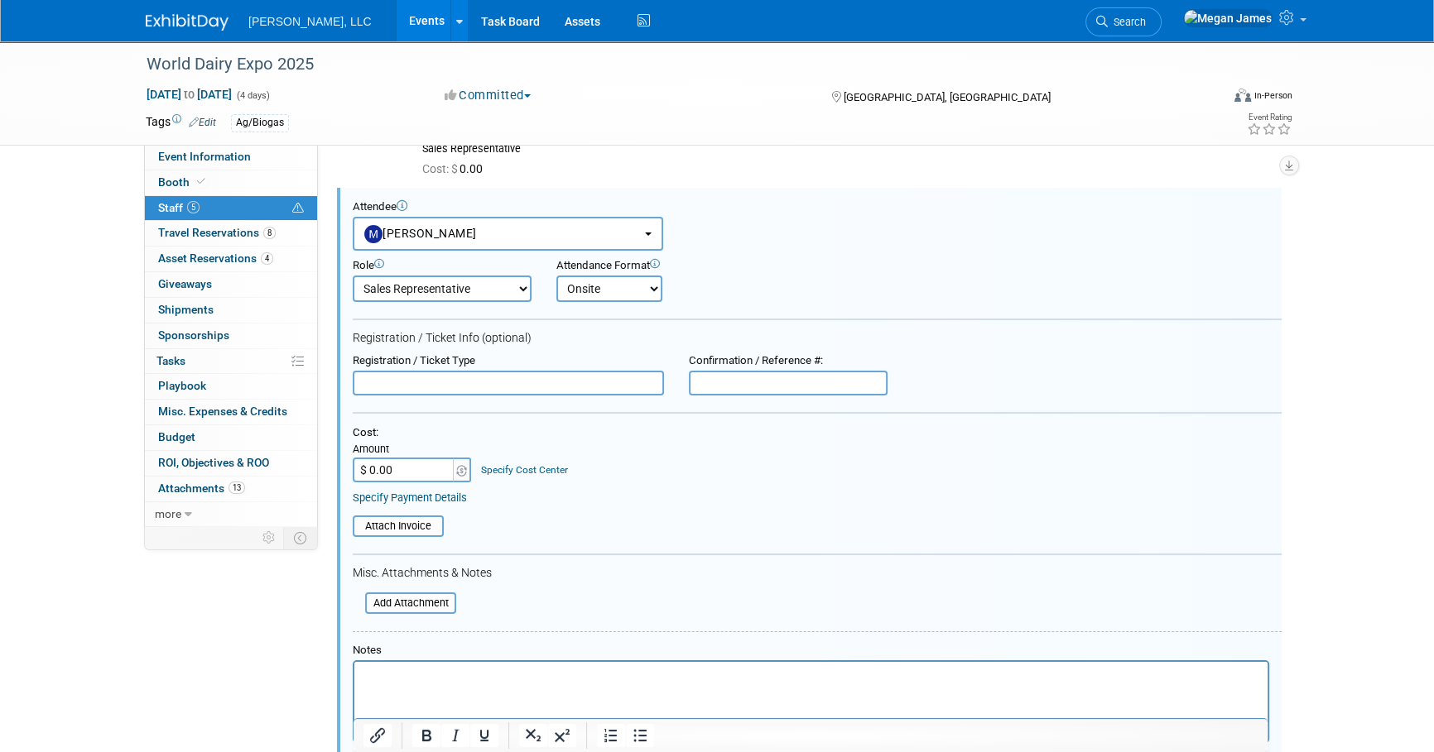
click at [430, 377] on input "text" at bounding box center [508, 383] width 311 height 25
paste input "Registered Online"
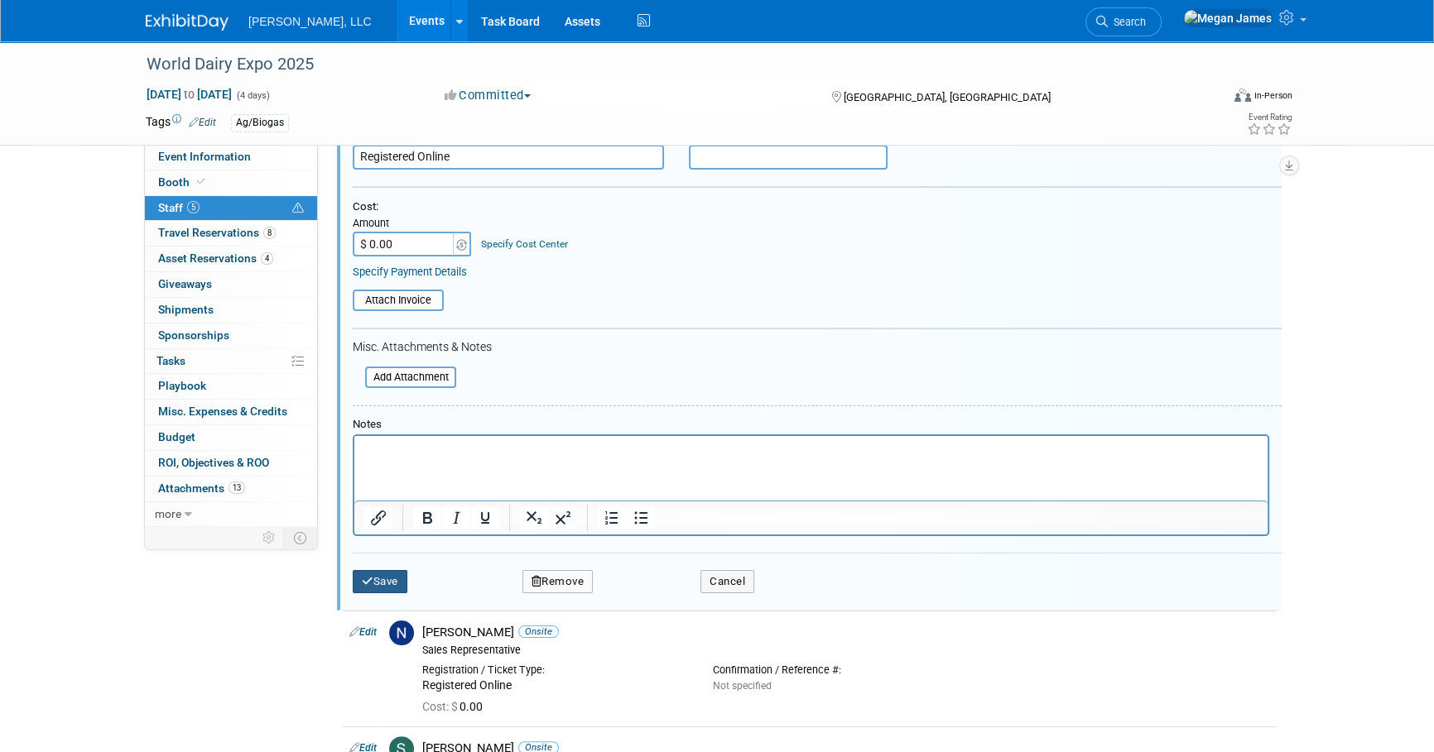
type input "Registered Online"
click at [402, 571] on button "Save" at bounding box center [380, 581] width 55 height 23
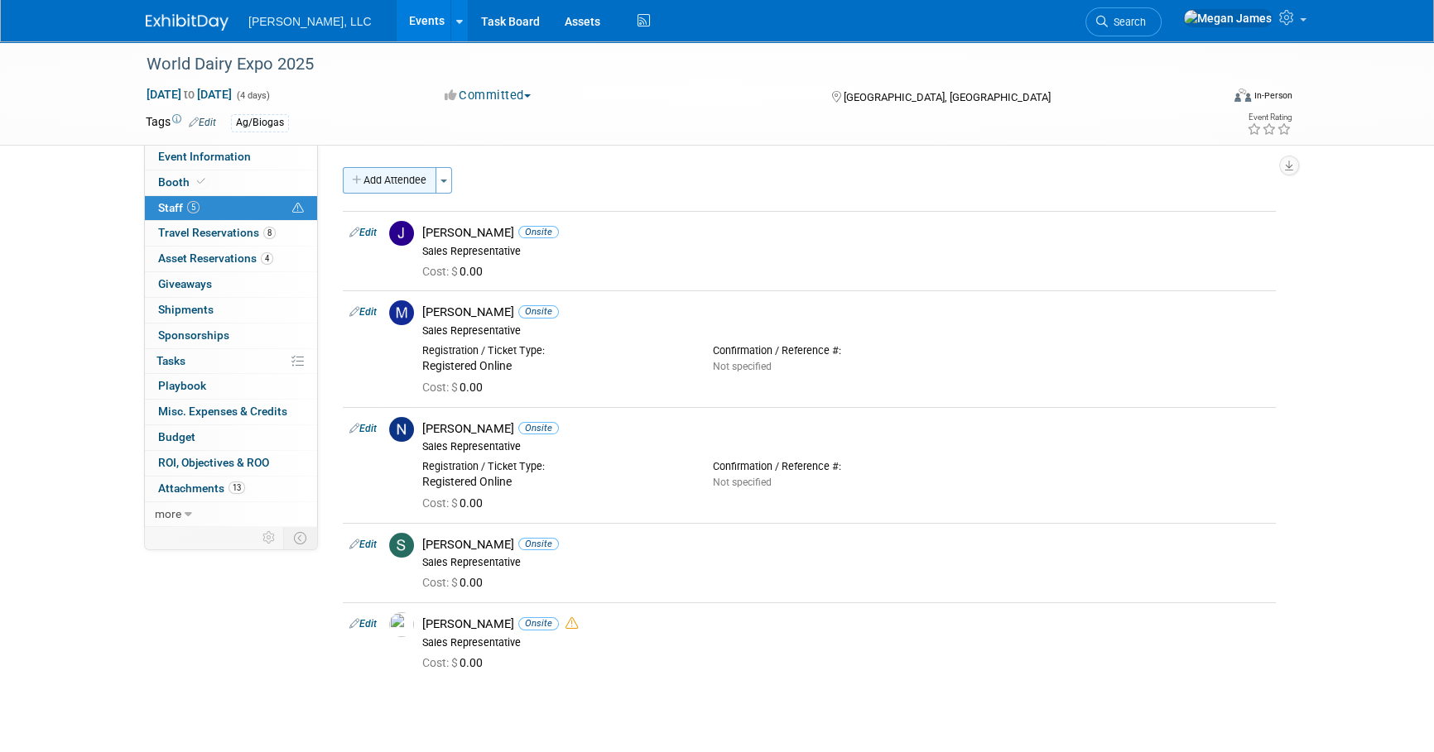
click at [405, 185] on button "Add Attendee" at bounding box center [390, 180] width 94 height 26
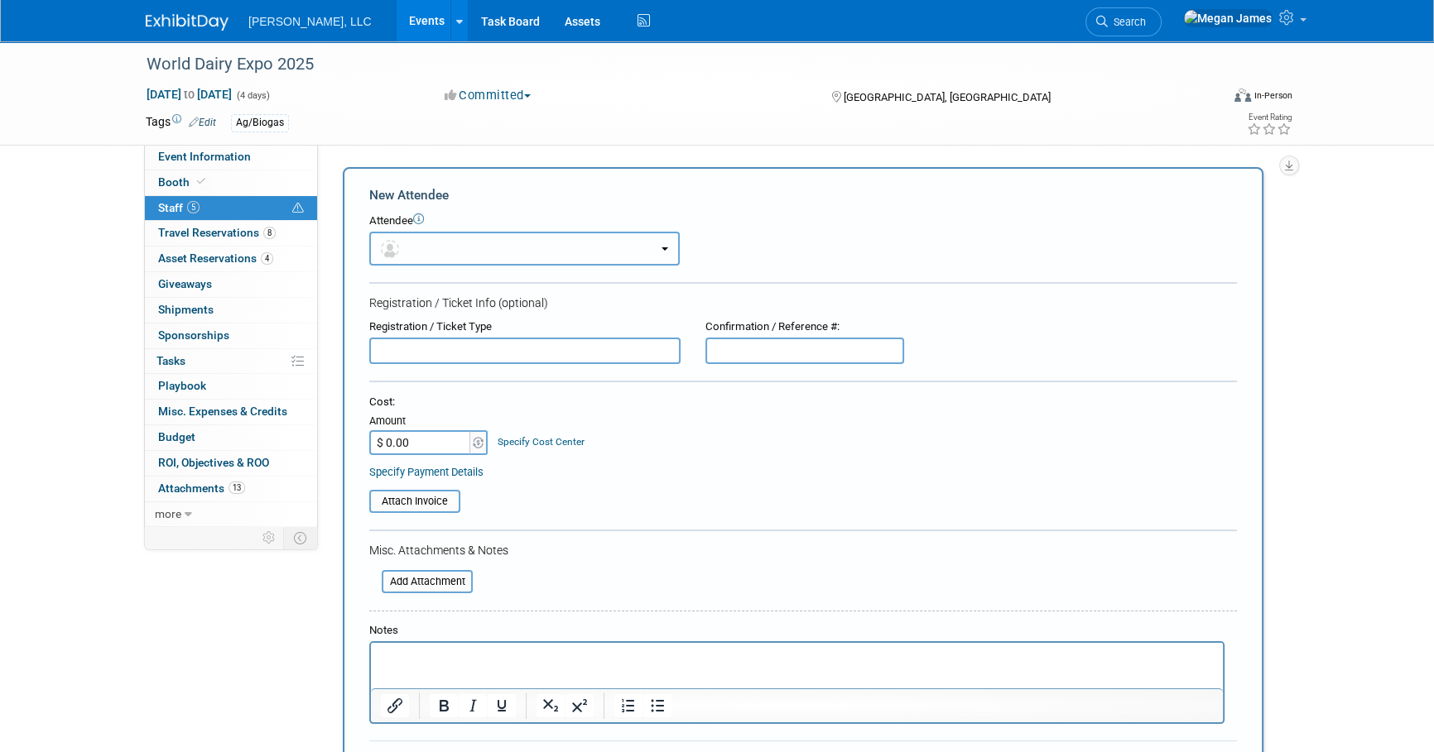
drag, startPoint x: 445, startPoint y: 251, endPoint x: 453, endPoint y: 279, distance: 29.3
click at [445, 251] on button "button" at bounding box center [524, 249] width 310 height 34
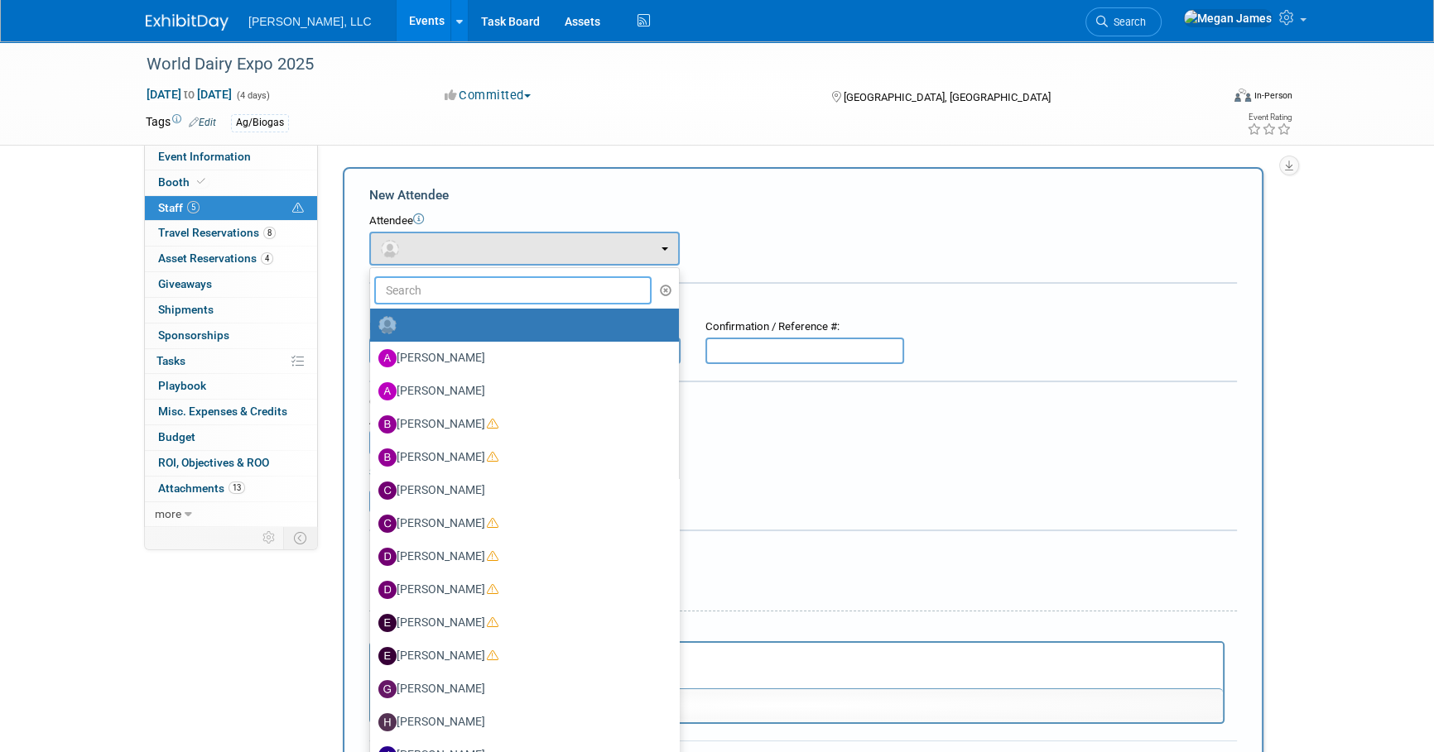
click at [447, 297] on input "text" at bounding box center [512, 290] width 277 height 28
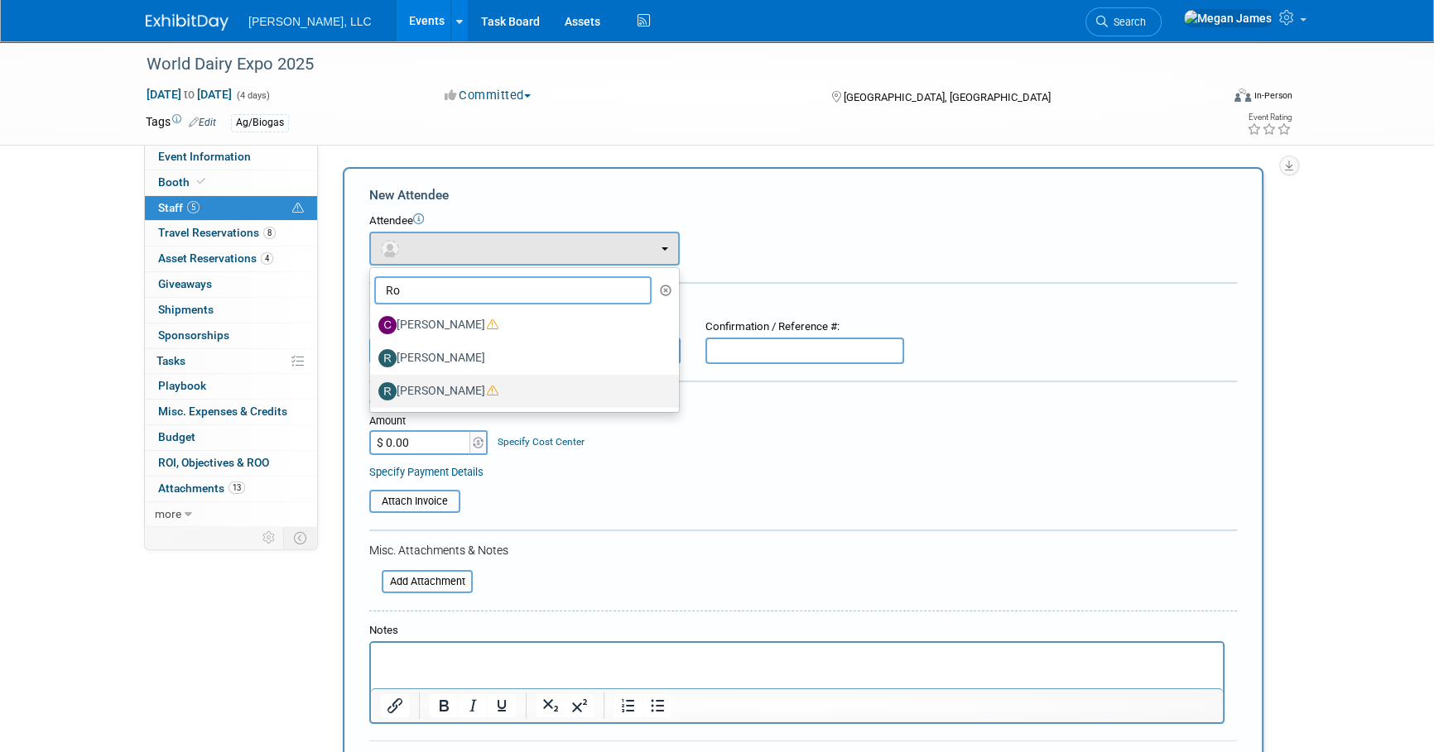
type input "Ro"
click at [460, 386] on label "[PERSON_NAME]" at bounding box center [520, 391] width 284 height 26
click at [373, 386] on input "[PERSON_NAME]" at bounding box center [367, 389] width 11 height 11
select select "25f1c221-5028-49fd-a942-ac775e15adb3"
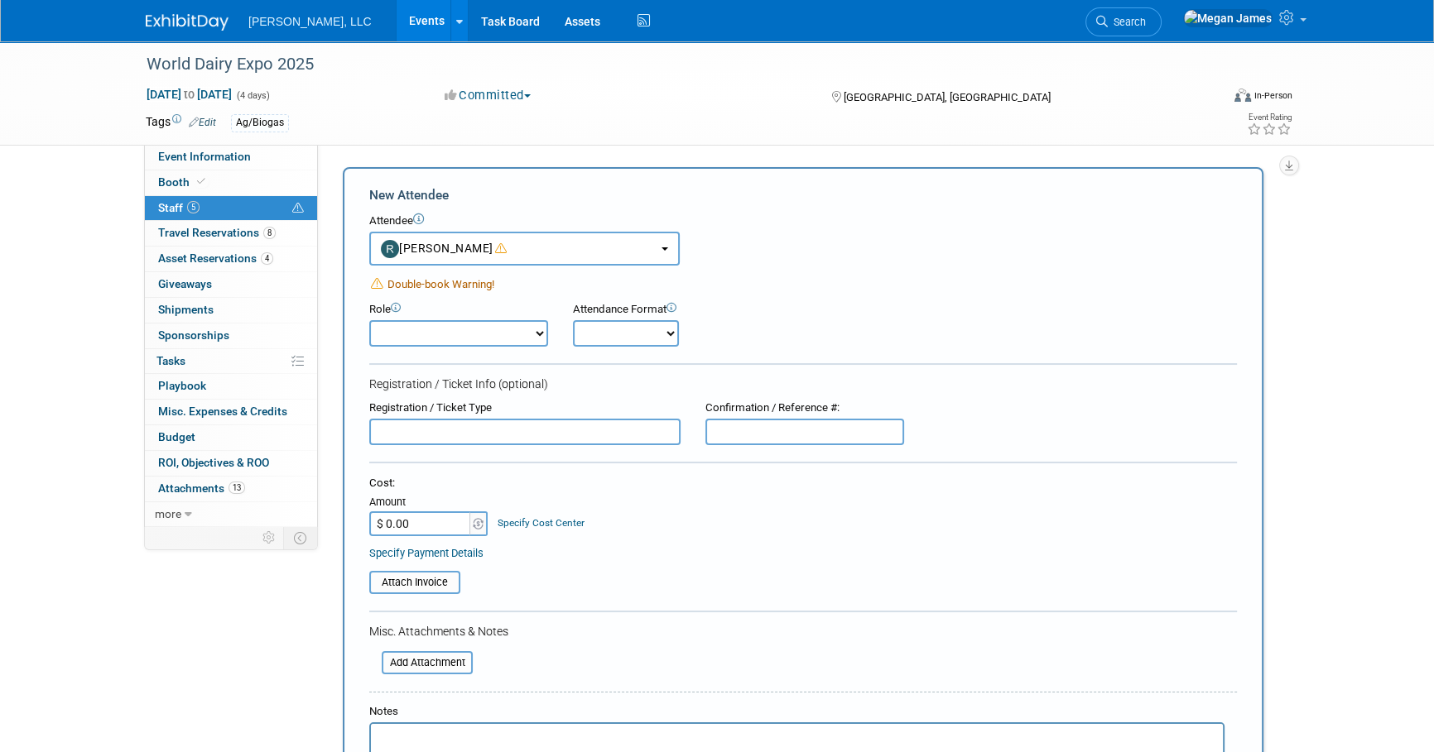
drag, startPoint x: 488, startPoint y: 331, endPoint x: 509, endPoint y: 348, distance: 26.5
click at [488, 331] on select "Conference Attendee Demonstrator Host Planner Presenter Sales Representative" at bounding box center [458, 333] width 179 height 26
select select "4"
click at [369, 320] on select "Conference Attendee Demonstrator Host Planner Presenter Sales Representative" at bounding box center [458, 333] width 179 height 26
drag, startPoint x: 637, startPoint y: 333, endPoint x: 654, endPoint y: 331, distance: 17.5
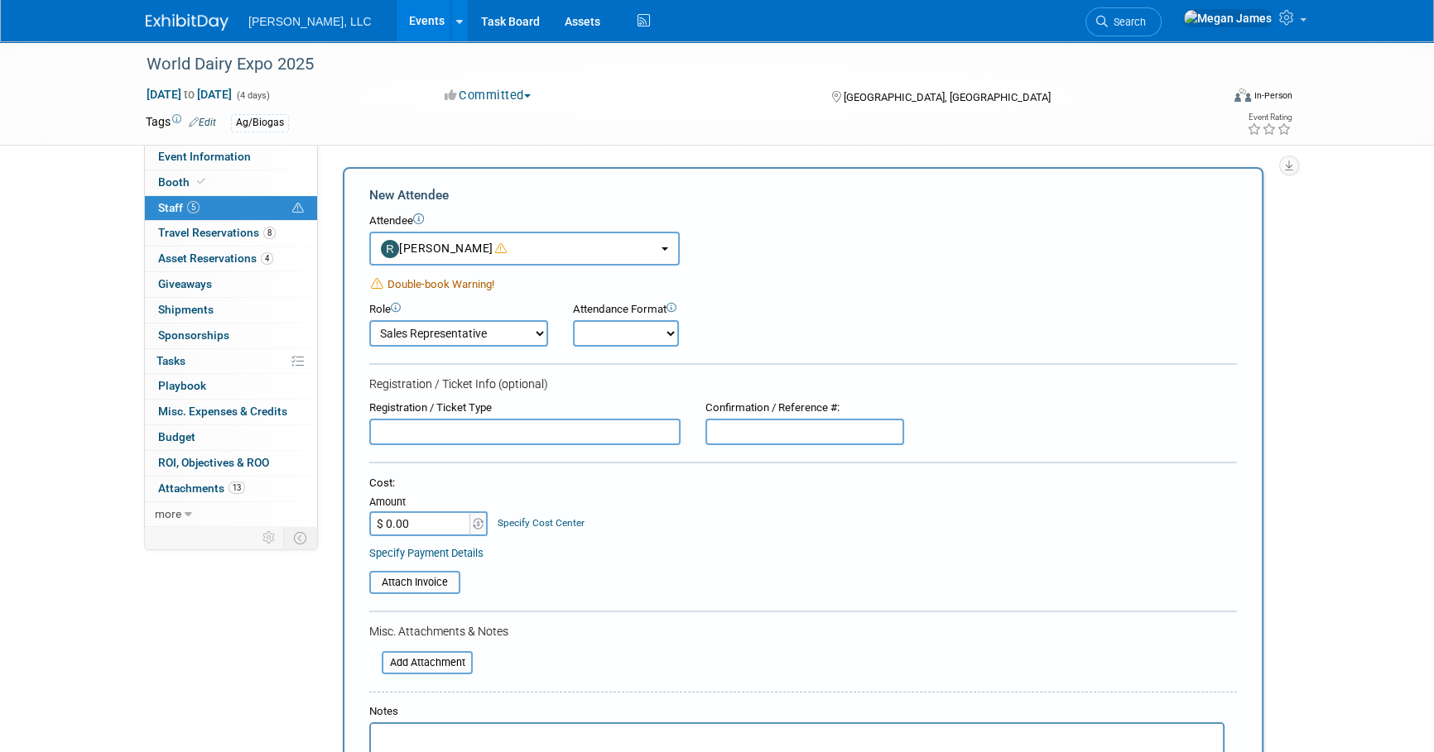
click at [637, 333] on select "Onsite Remote" at bounding box center [626, 333] width 106 height 26
select select "1"
click at [573, 320] on select "Onsite Remote" at bounding box center [626, 333] width 106 height 26
click at [523, 427] on input "text" at bounding box center [524, 432] width 311 height 26
paste input "Registered Online"
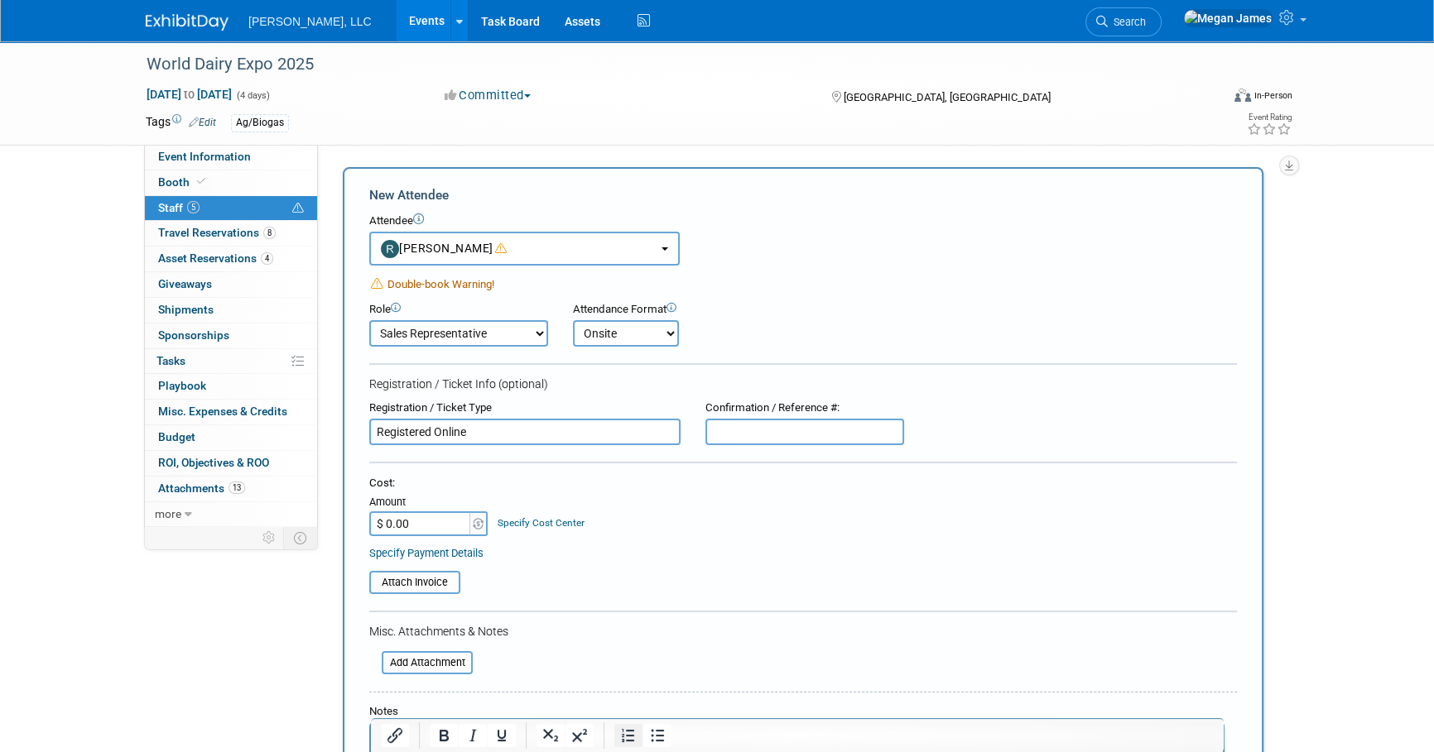
scroll to position [300, 0]
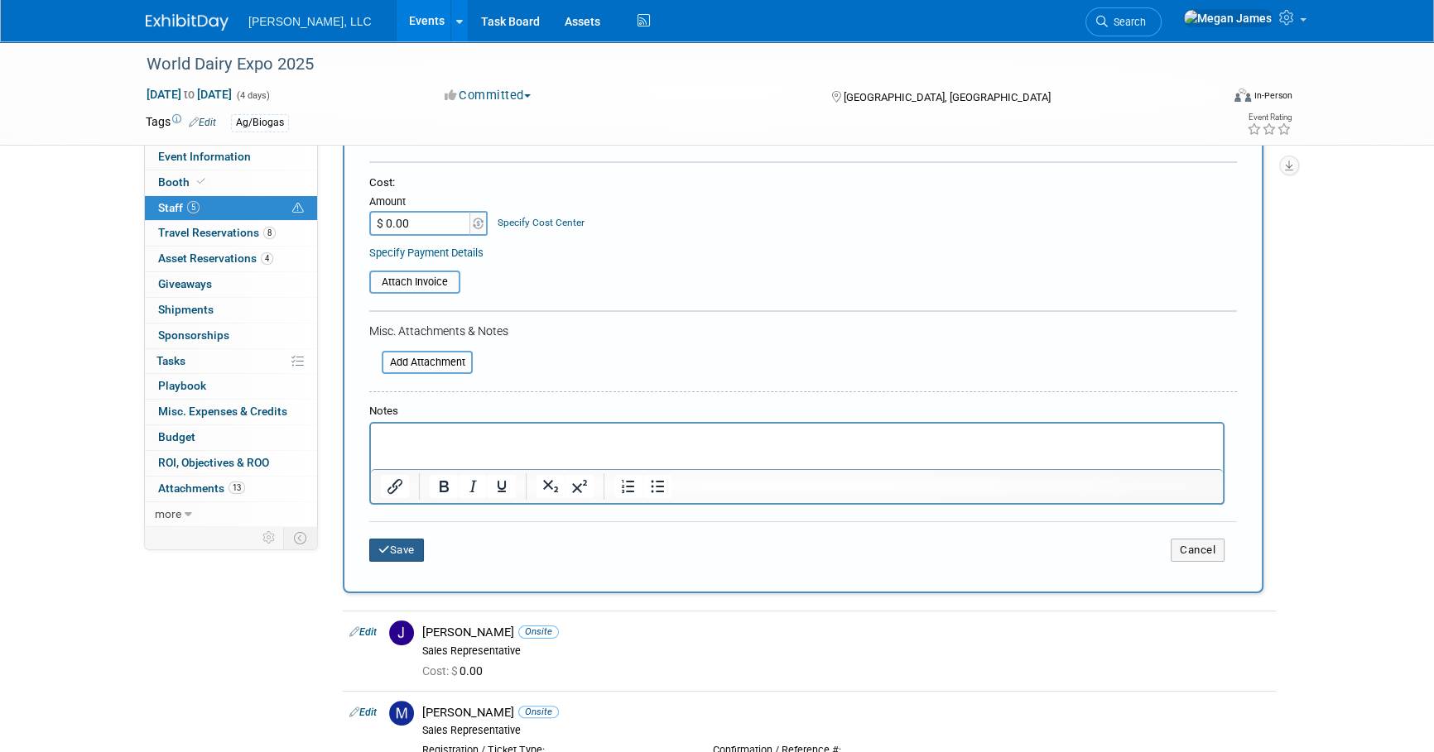
type input "Registered Online"
click at [394, 544] on button "Save" at bounding box center [396, 550] width 55 height 23
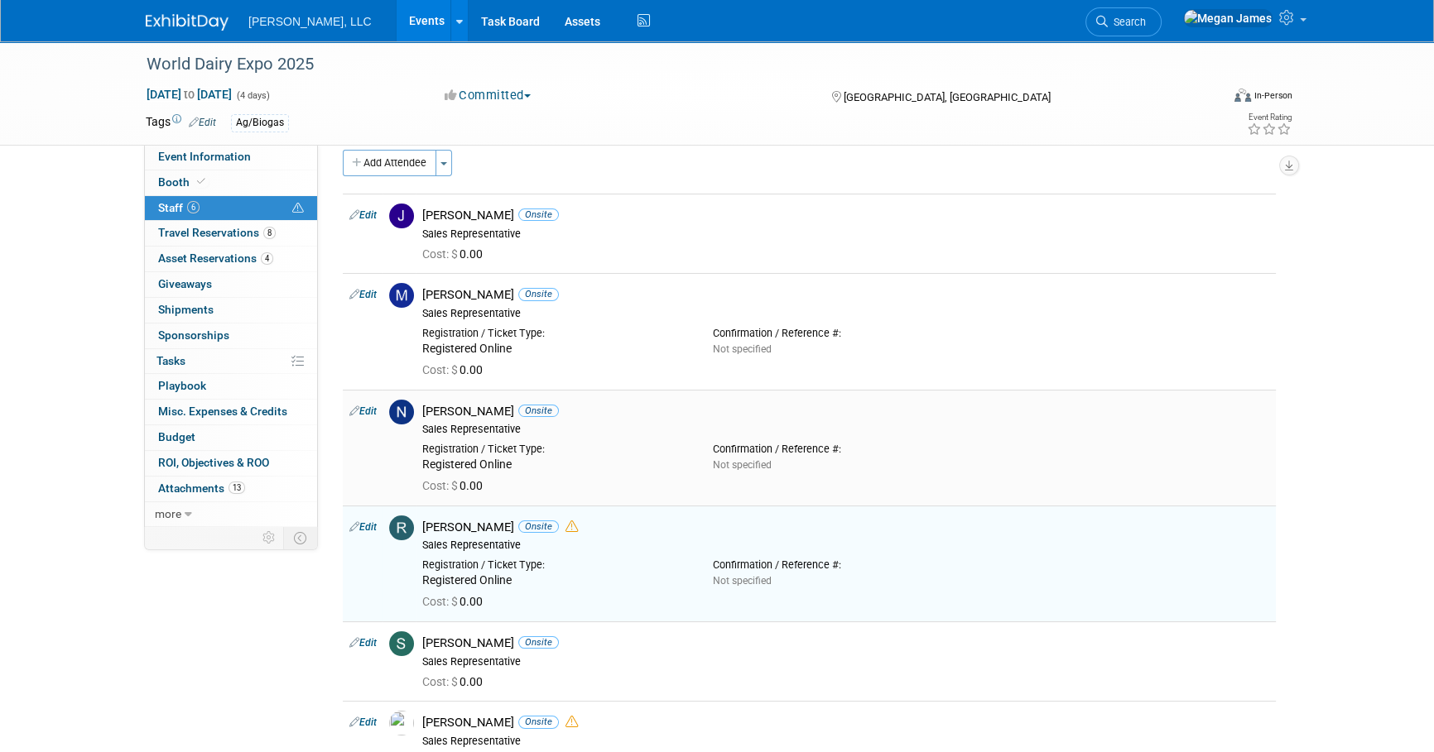
scroll to position [15, 0]
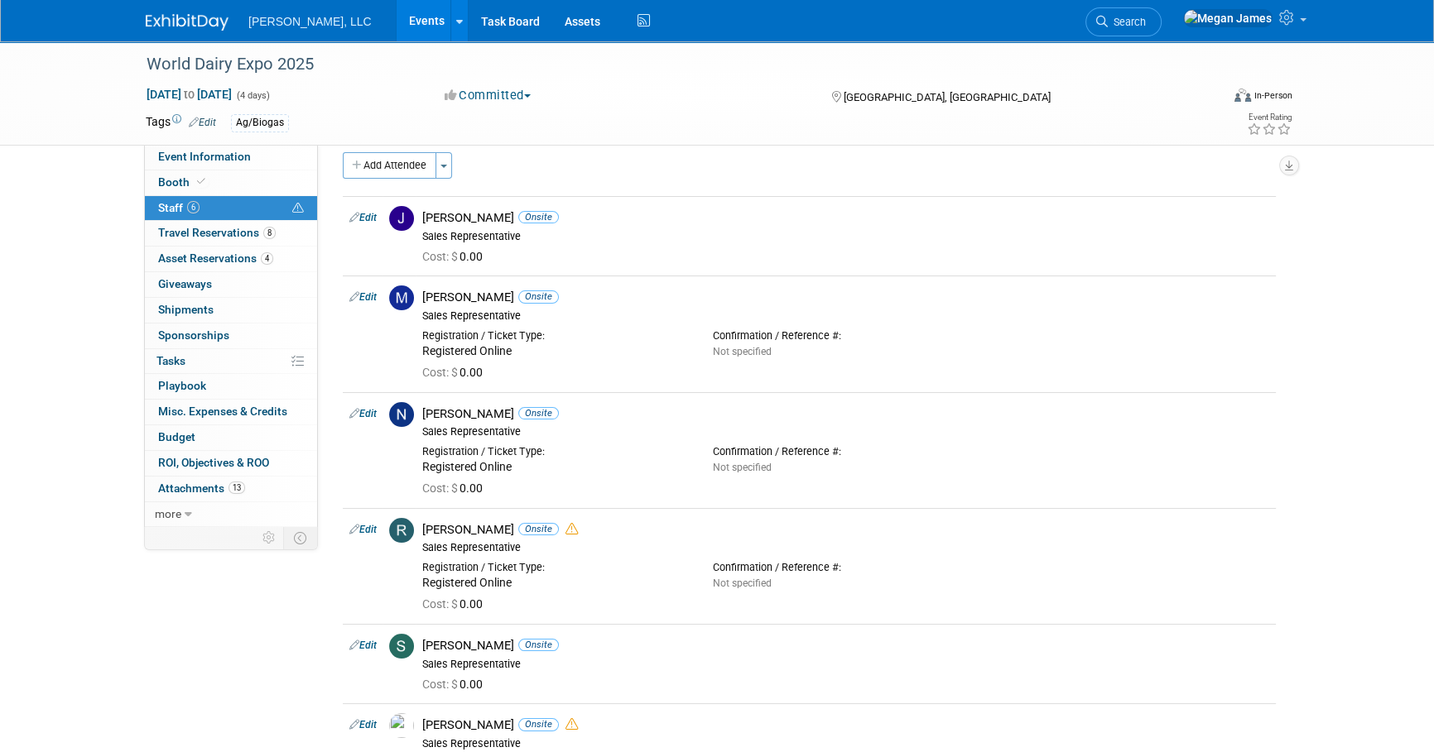
drag, startPoint x: 360, startPoint y: 214, endPoint x: 373, endPoint y: 214, distance: 13.3
click at [359, 214] on link "Edit" at bounding box center [362, 218] width 27 height 12
select select "6c2bff97-8739-4d4b-88d1-6e1f547e0e51"
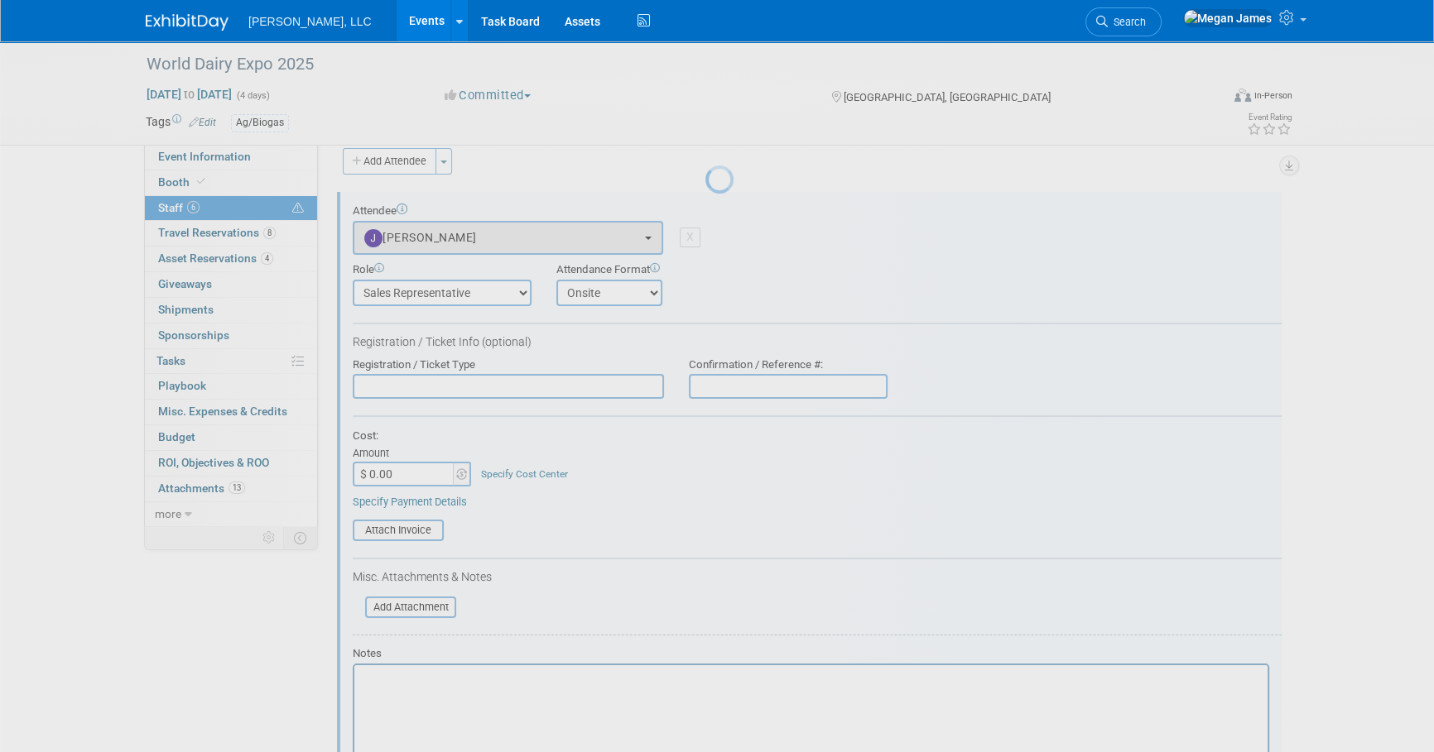
scroll to position [23, 0]
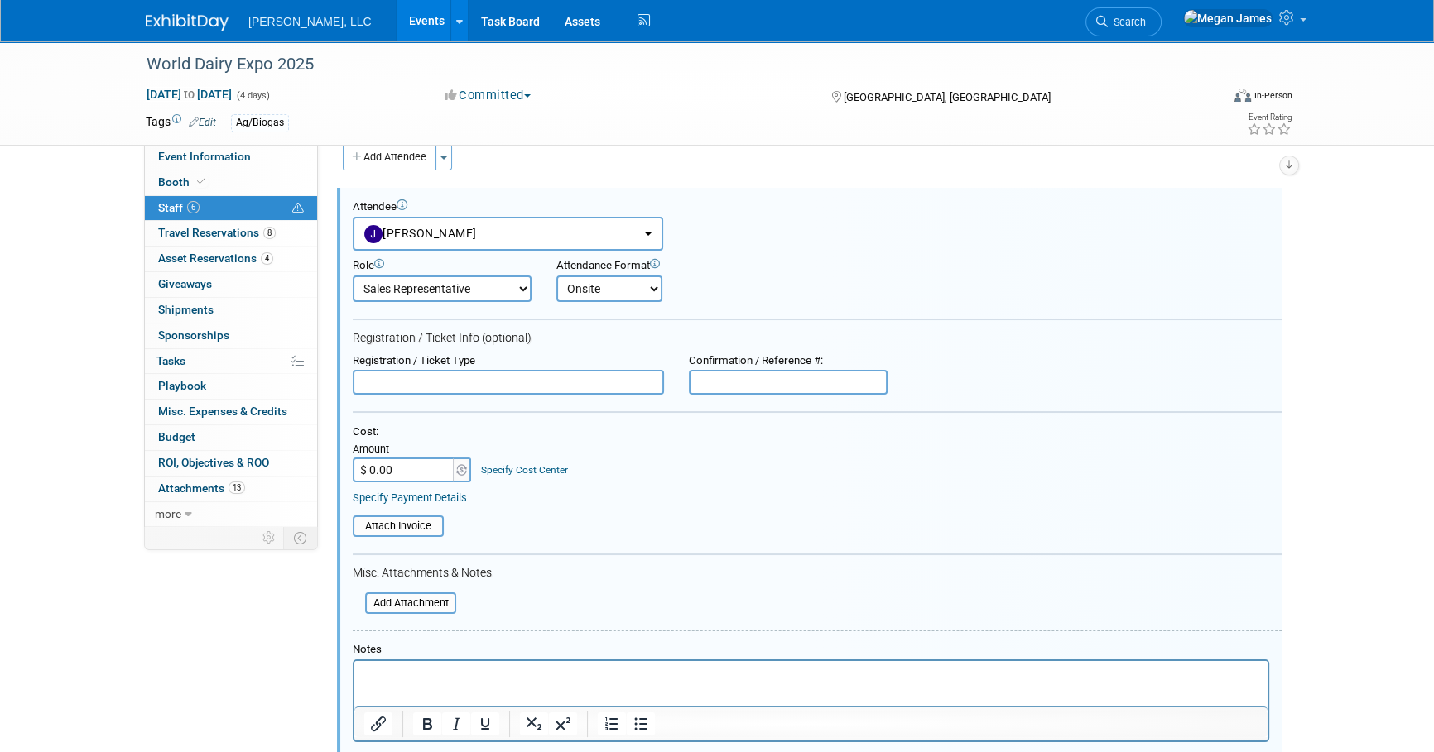
click at [425, 378] on input "text" at bounding box center [508, 382] width 311 height 25
paste input "Registered Online"
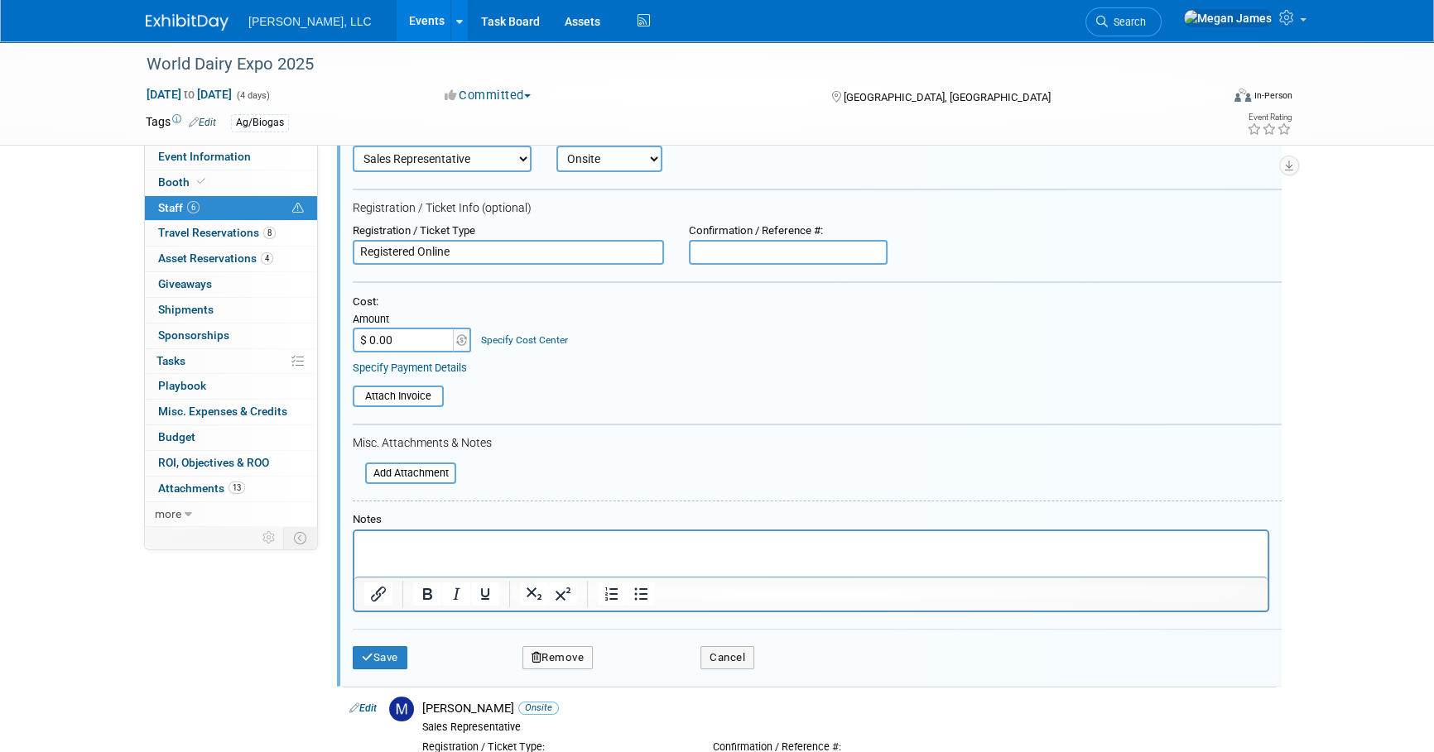
scroll to position [248, 0]
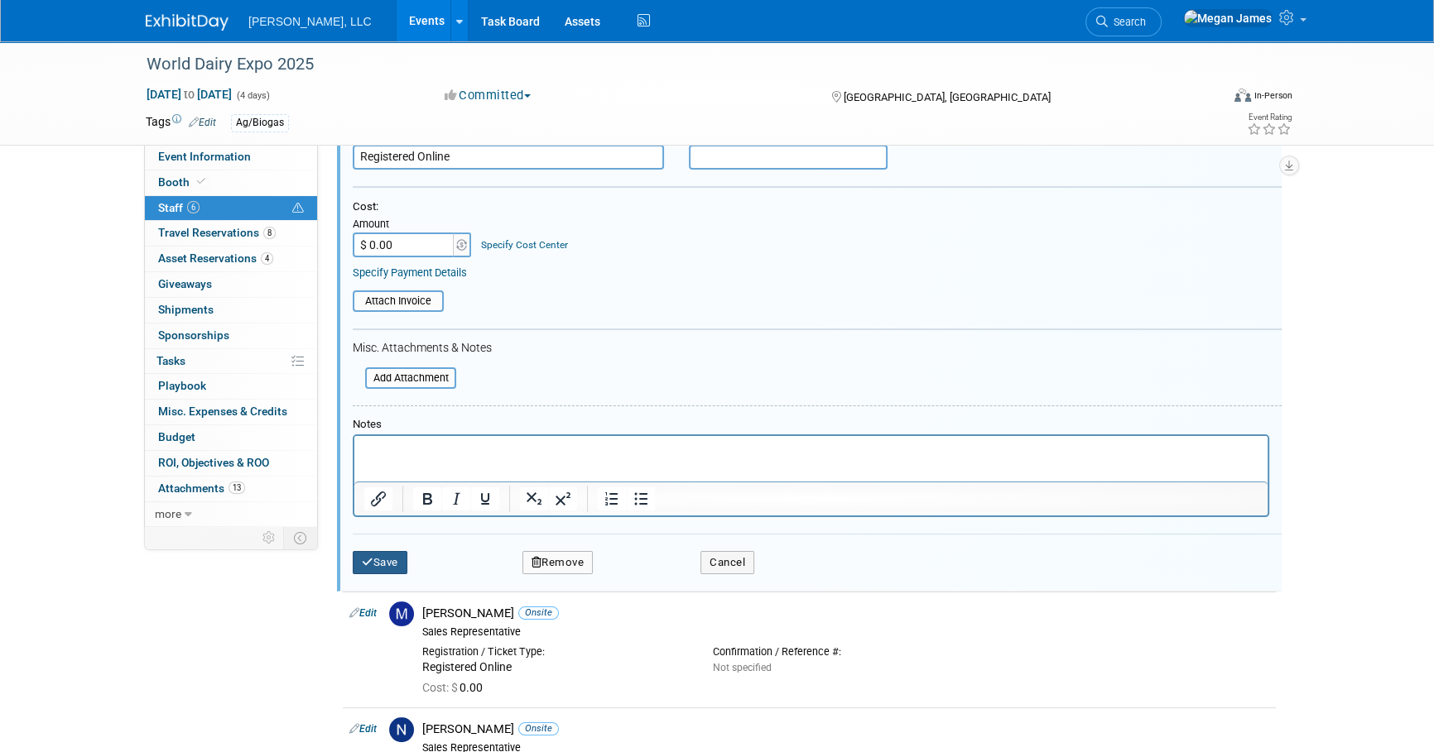
type input "Registered Online"
click at [393, 558] on button "Save" at bounding box center [380, 562] width 55 height 23
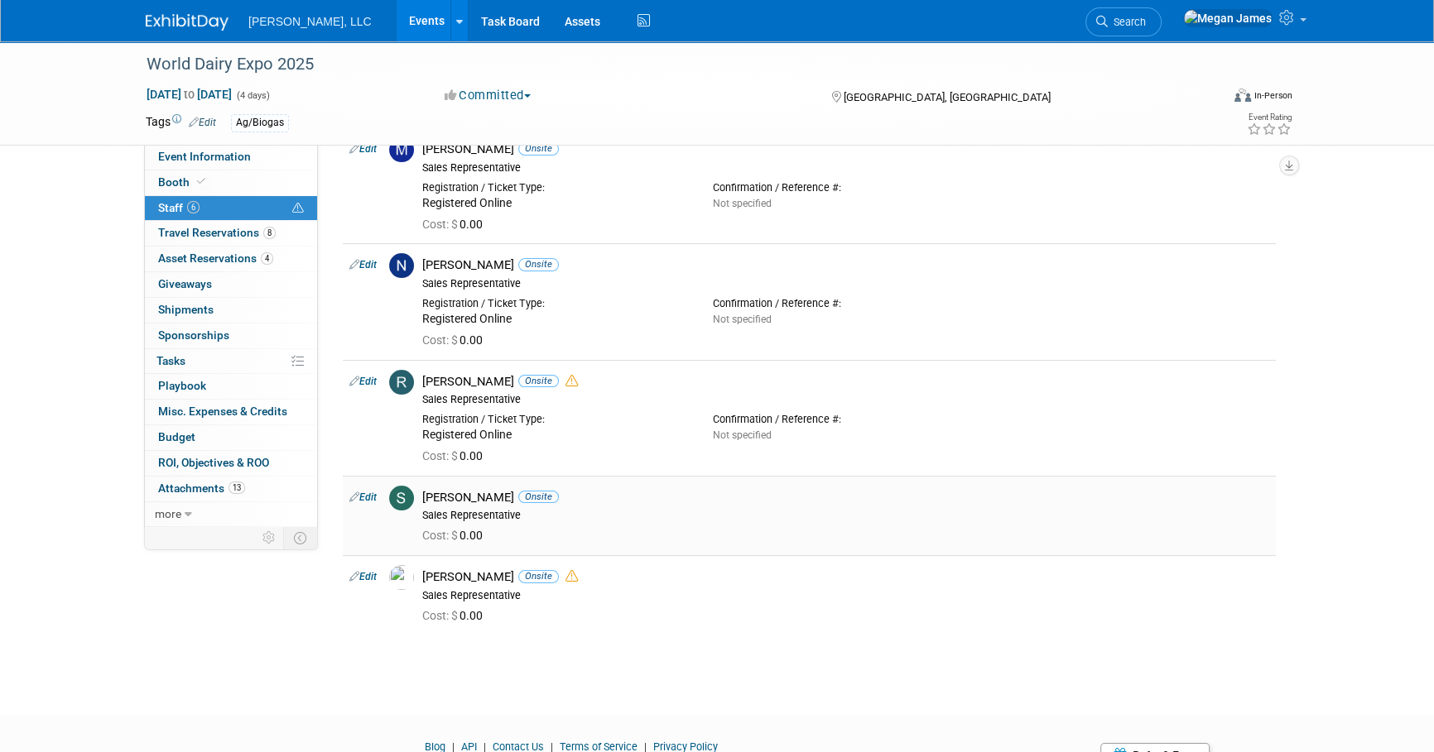
scroll to position [99, 0]
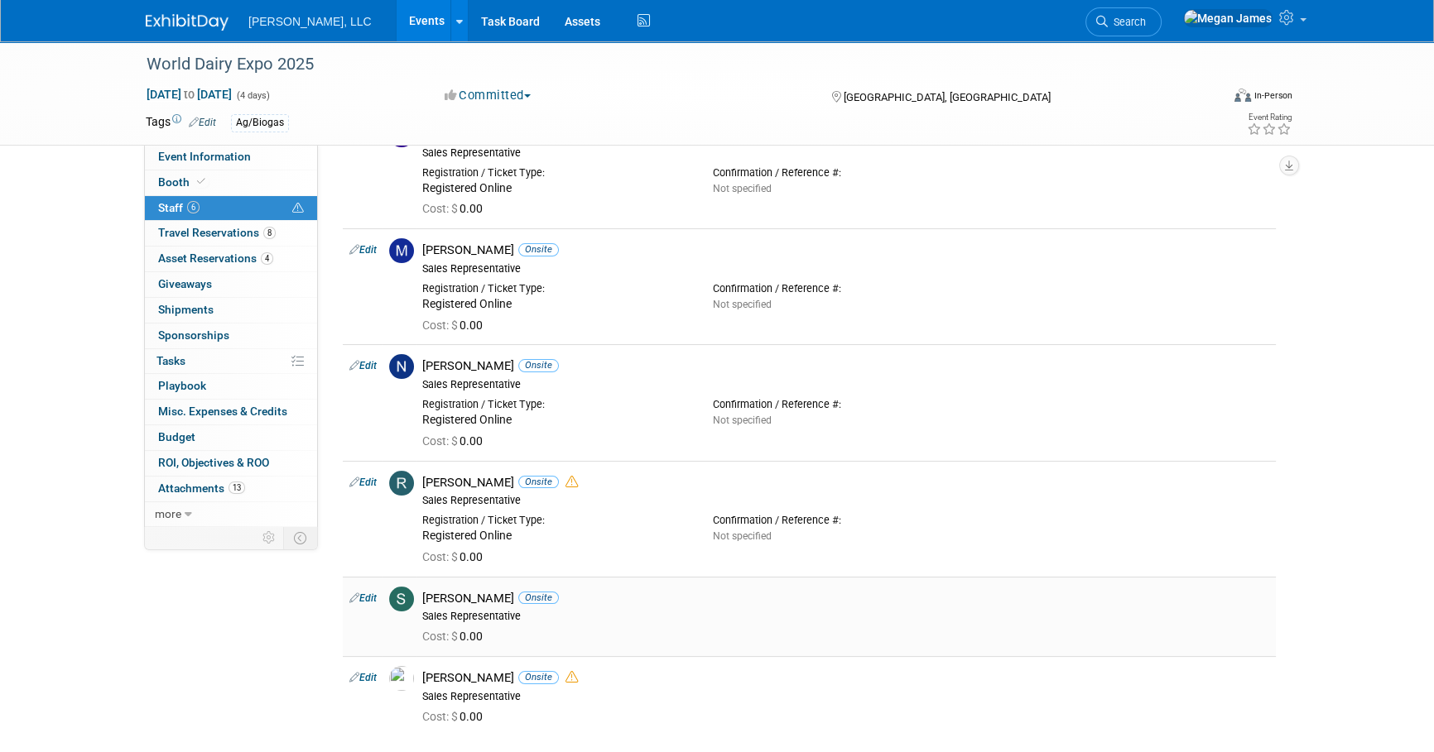
click at [373, 599] on link "Edit" at bounding box center [362, 599] width 27 height 12
select select "d4ccc790-138a-4f57-bbec-66b12444df5c"
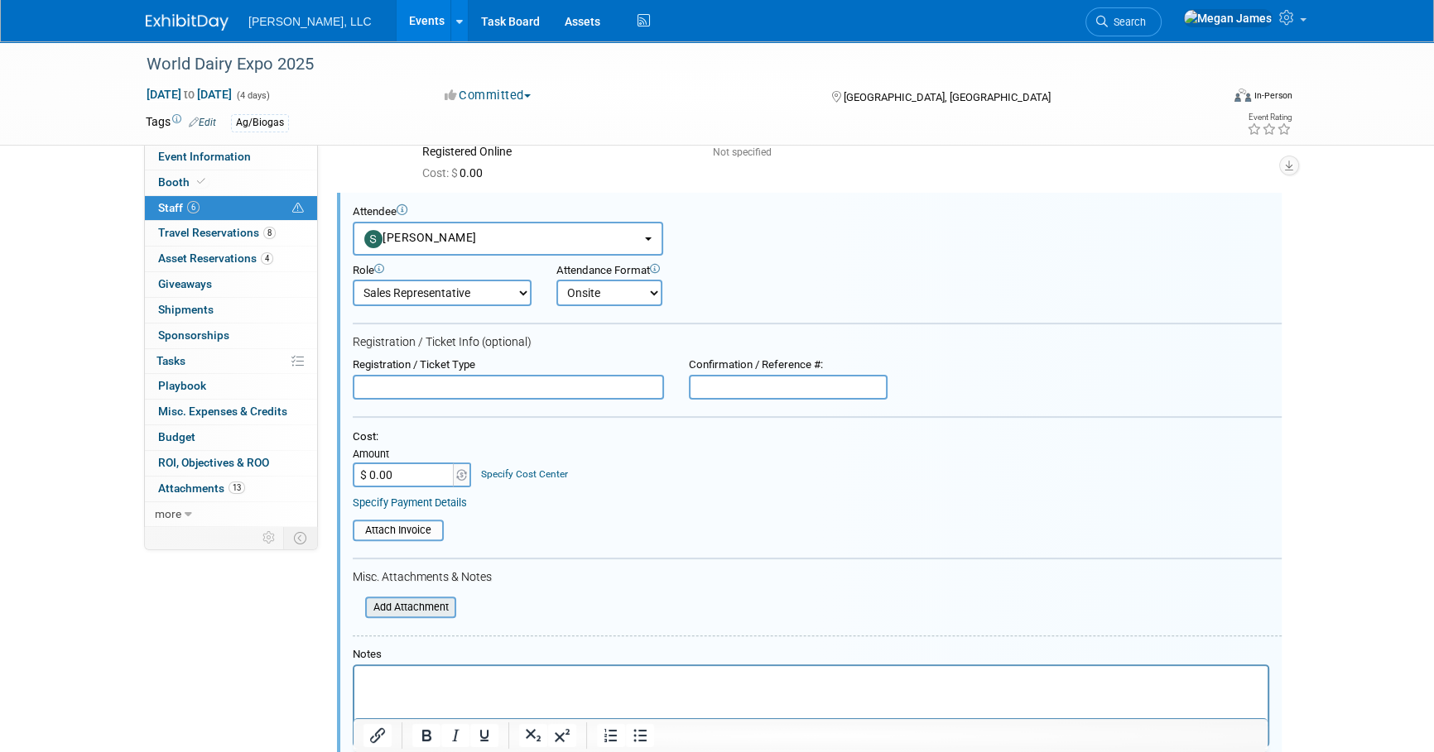
scroll to position [487, 0]
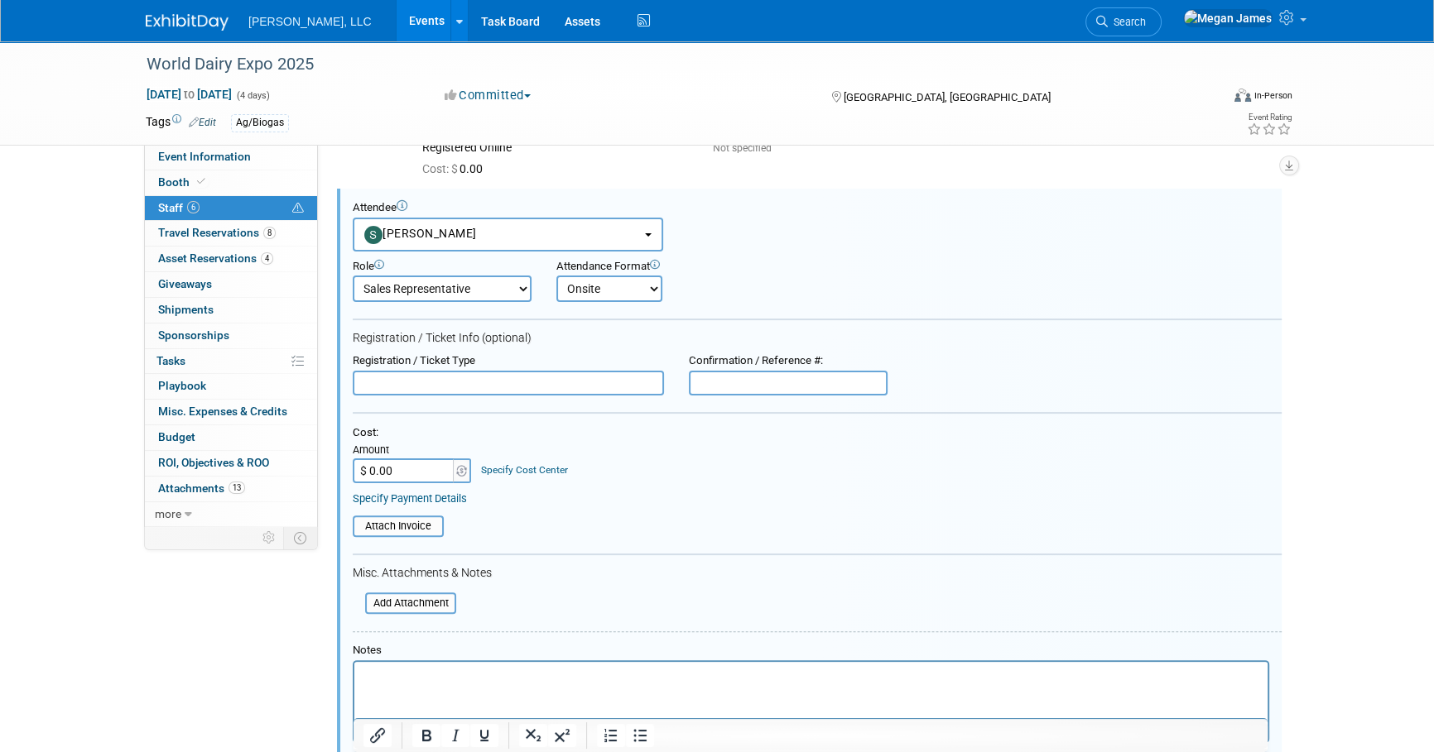
click at [450, 368] on div "Registration / Ticket Type" at bounding box center [508, 374] width 336 height 41
click at [464, 380] on input "text" at bounding box center [508, 383] width 311 height 25
paste input "Registered Online"
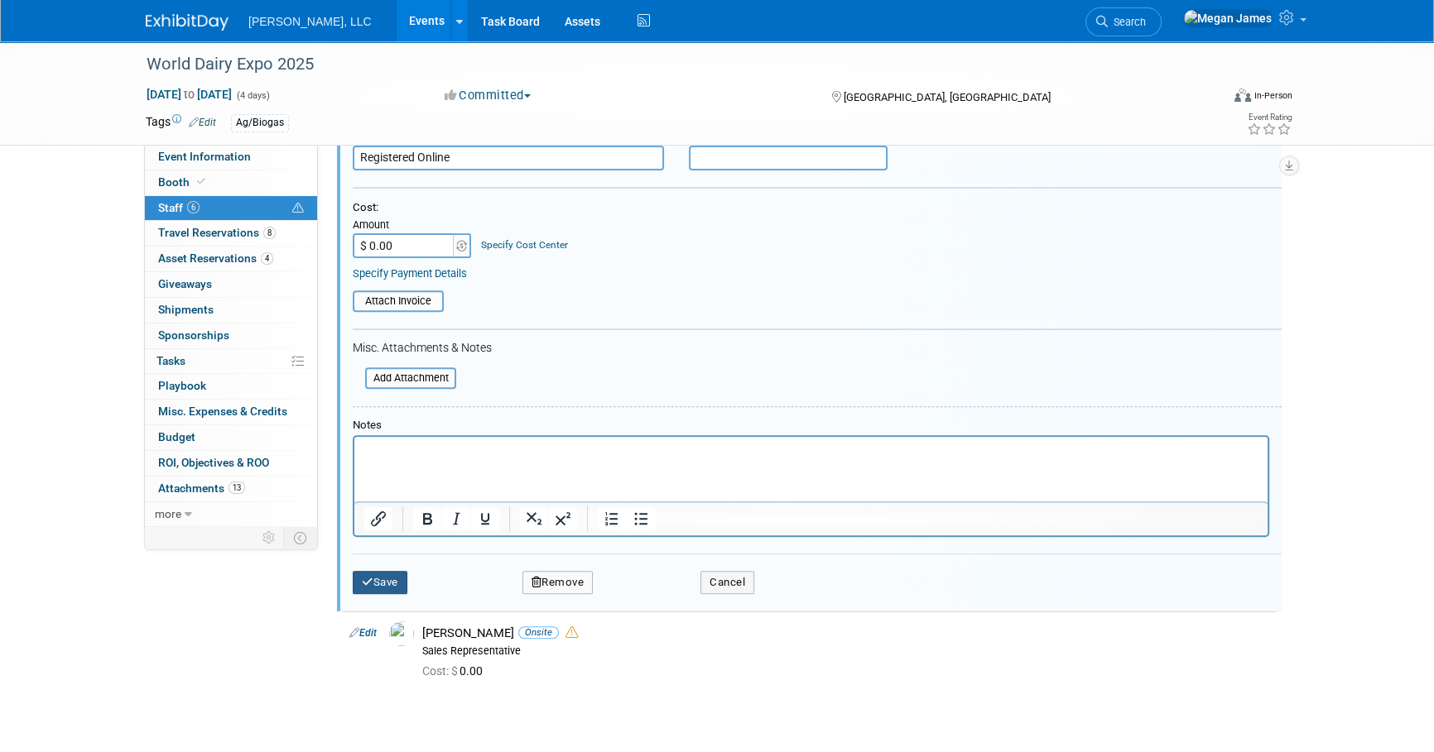
type input "Registered Online"
click at [401, 582] on button "Save" at bounding box center [380, 582] width 55 height 23
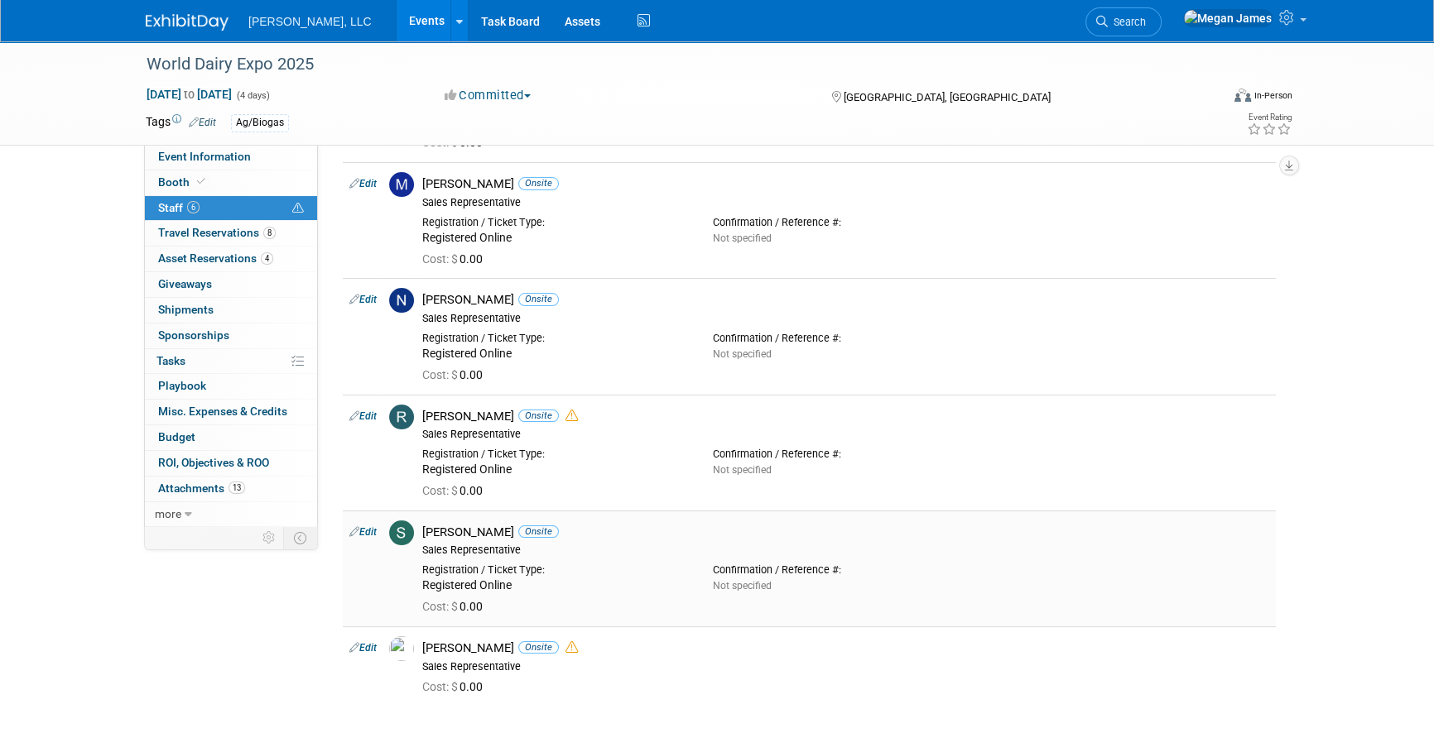
scroll to position [0, 0]
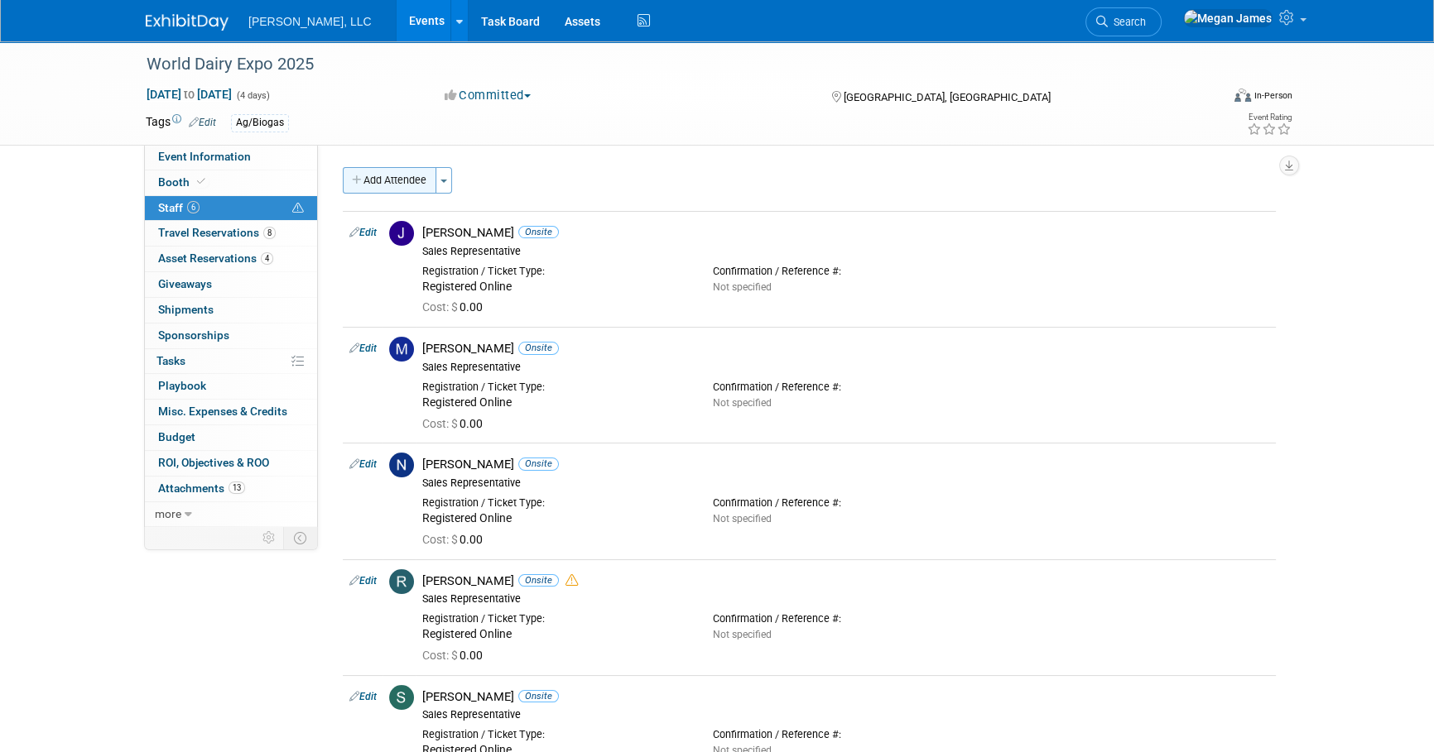
click at [411, 180] on button "Add Attendee" at bounding box center [390, 180] width 94 height 26
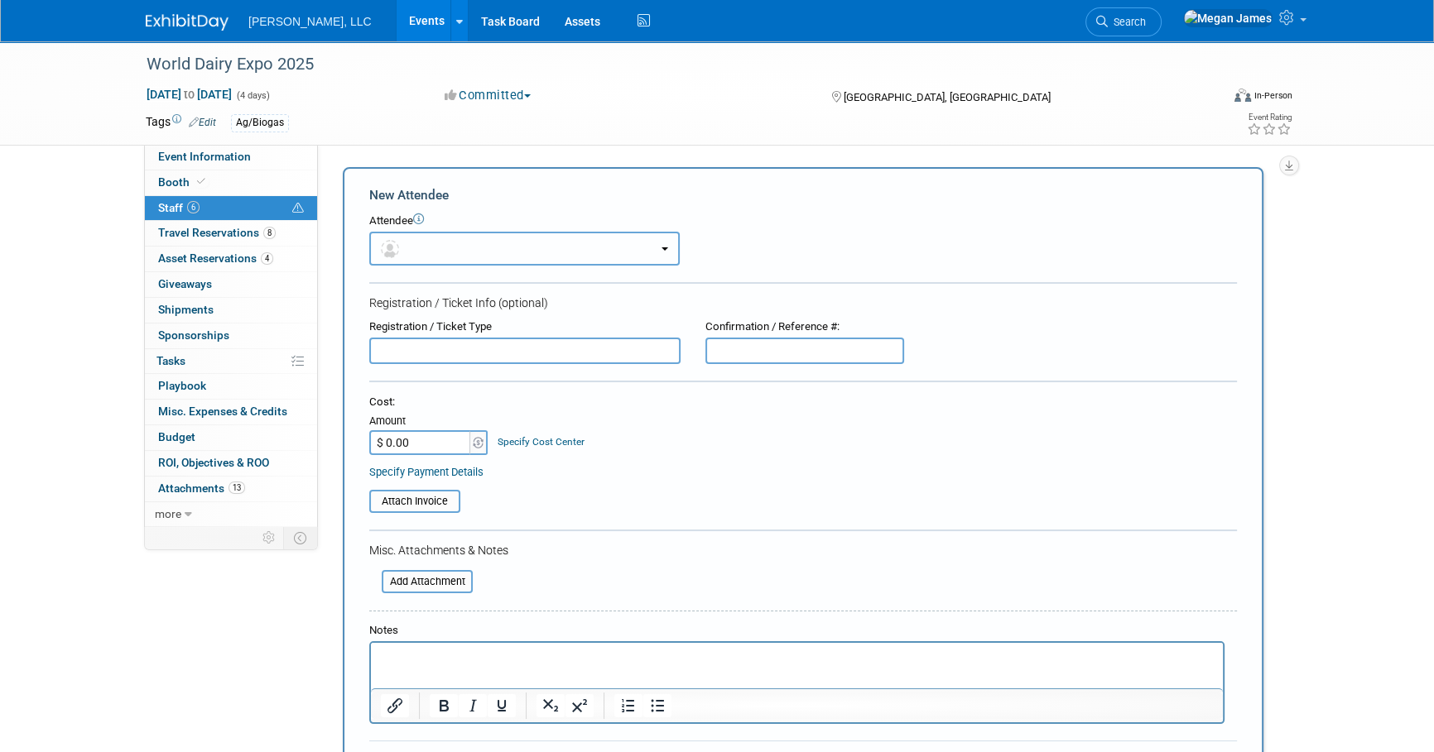
click at [474, 243] on button "button" at bounding box center [524, 249] width 310 height 34
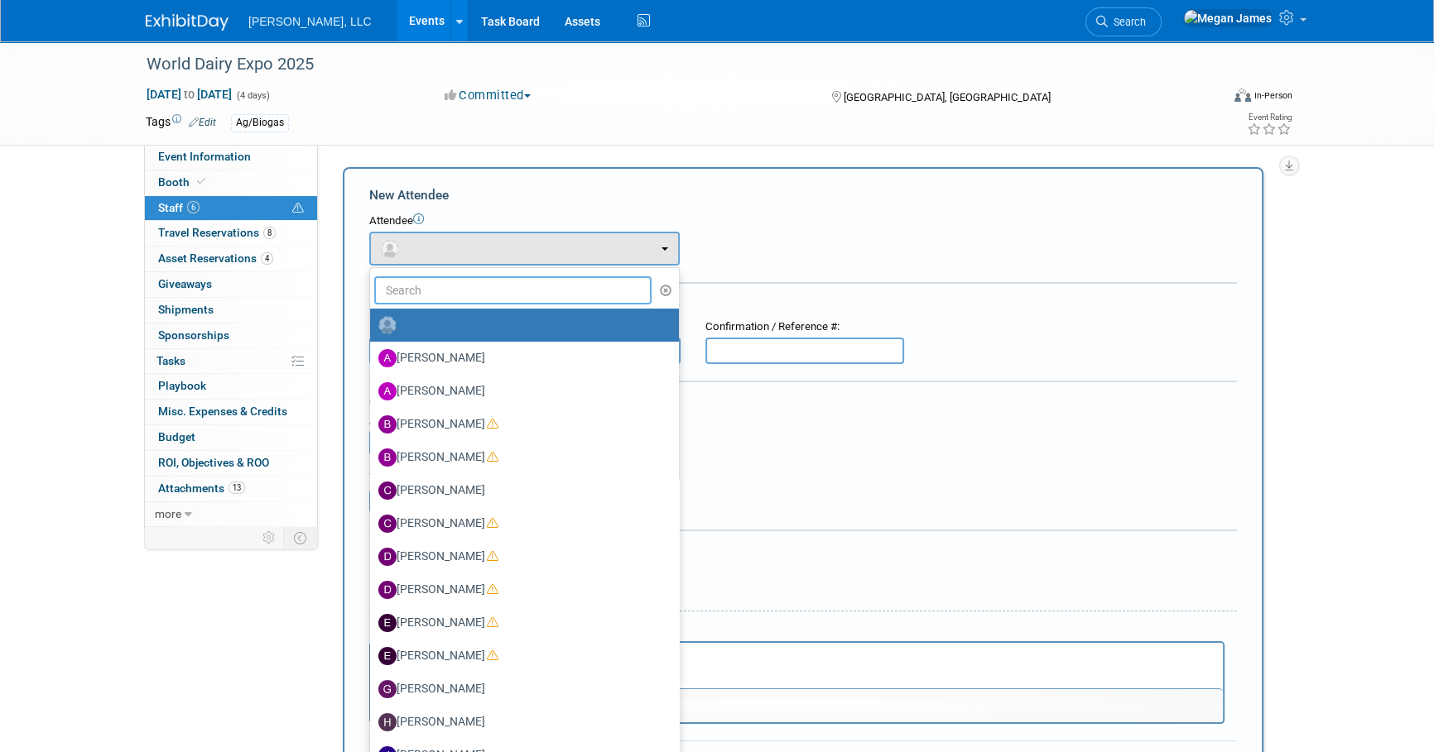
click at [444, 297] on input "text" at bounding box center [512, 290] width 277 height 28
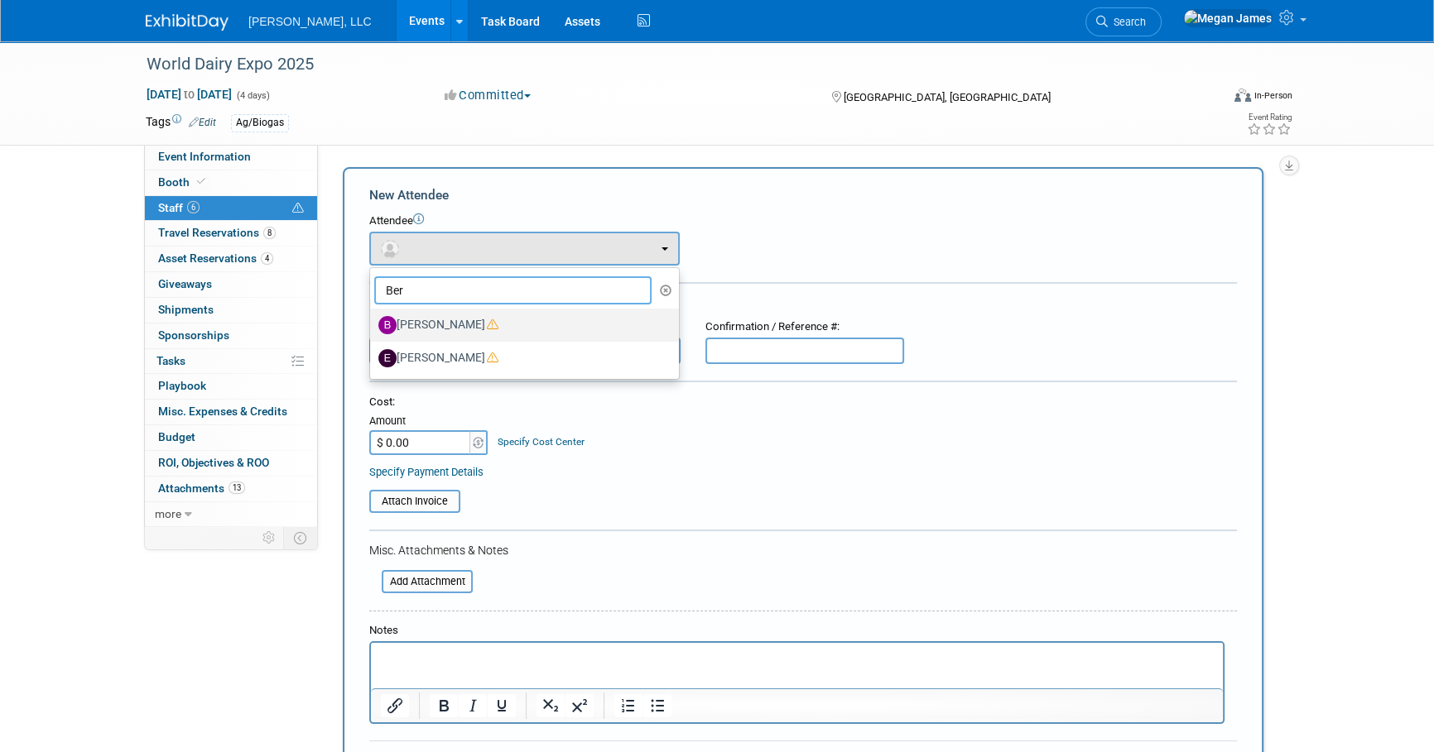
type input "Ber"
click at [472, 327] on label "[PERSON_NAME]" at bounding box center [520, 325] width 284 height 26
click at [373, 327] on input "[PERSON_NAME]" at bounding box center [367, 323] width 11 height 11
select select "753de525-3fa2-4df0-8934-b77c25fcae1f"
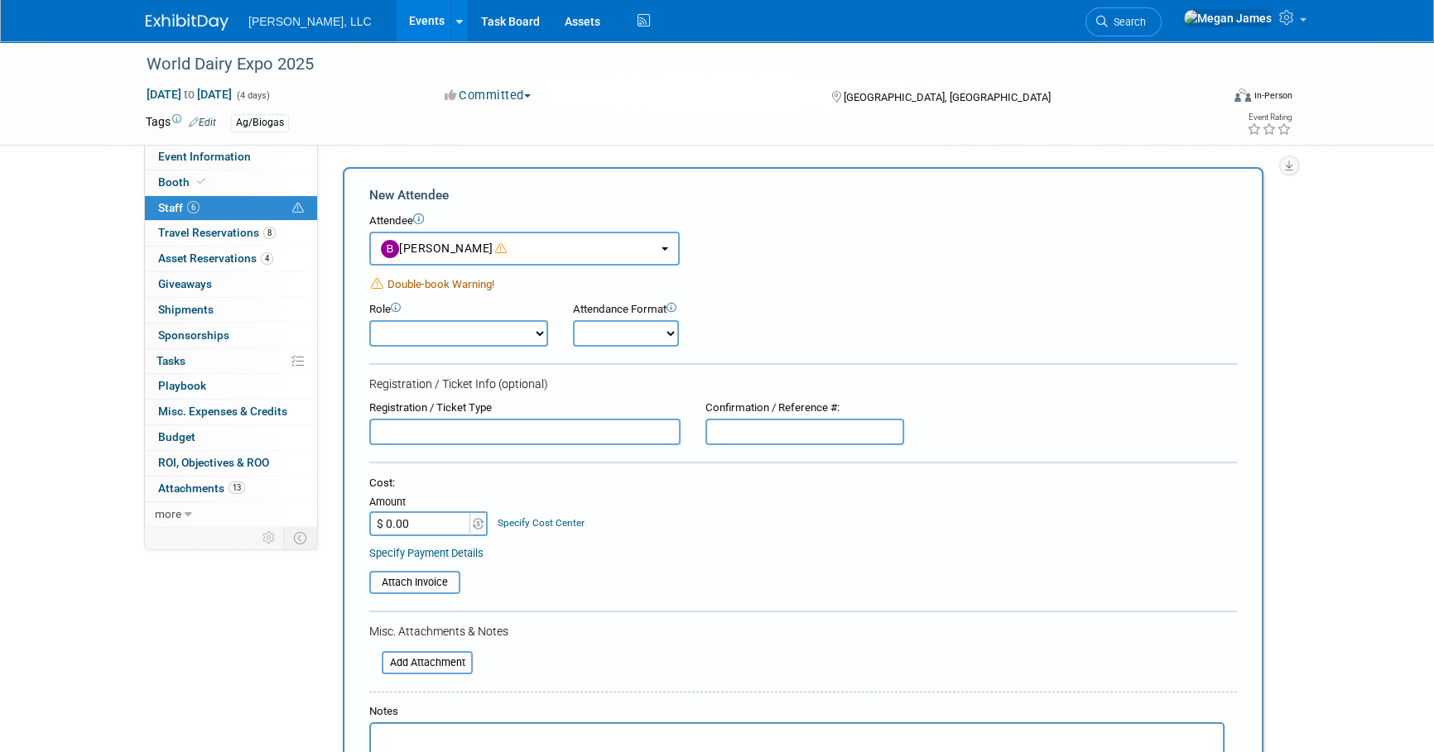
drag, startPoint x: 491, startPoint y: 321, endPoint x: 520, endPoint y: 348, distance: 39.3
click at [491, 321] on select "Conference Attendee Demonstrator Host Planner Presenter Sales Representative" at bounding box center [458, 333] width 179 height 26
select select "4"
click at [369, 320] on select "Conference Attendee Demonstrator Host Planner Presenter Sales Representative" at bounding box center [458, 333] width 179 height 26
drag, startPoint x: 661, startPoint y: 321, endPoint x: 656, endPoint y: 348, distance: 26.8
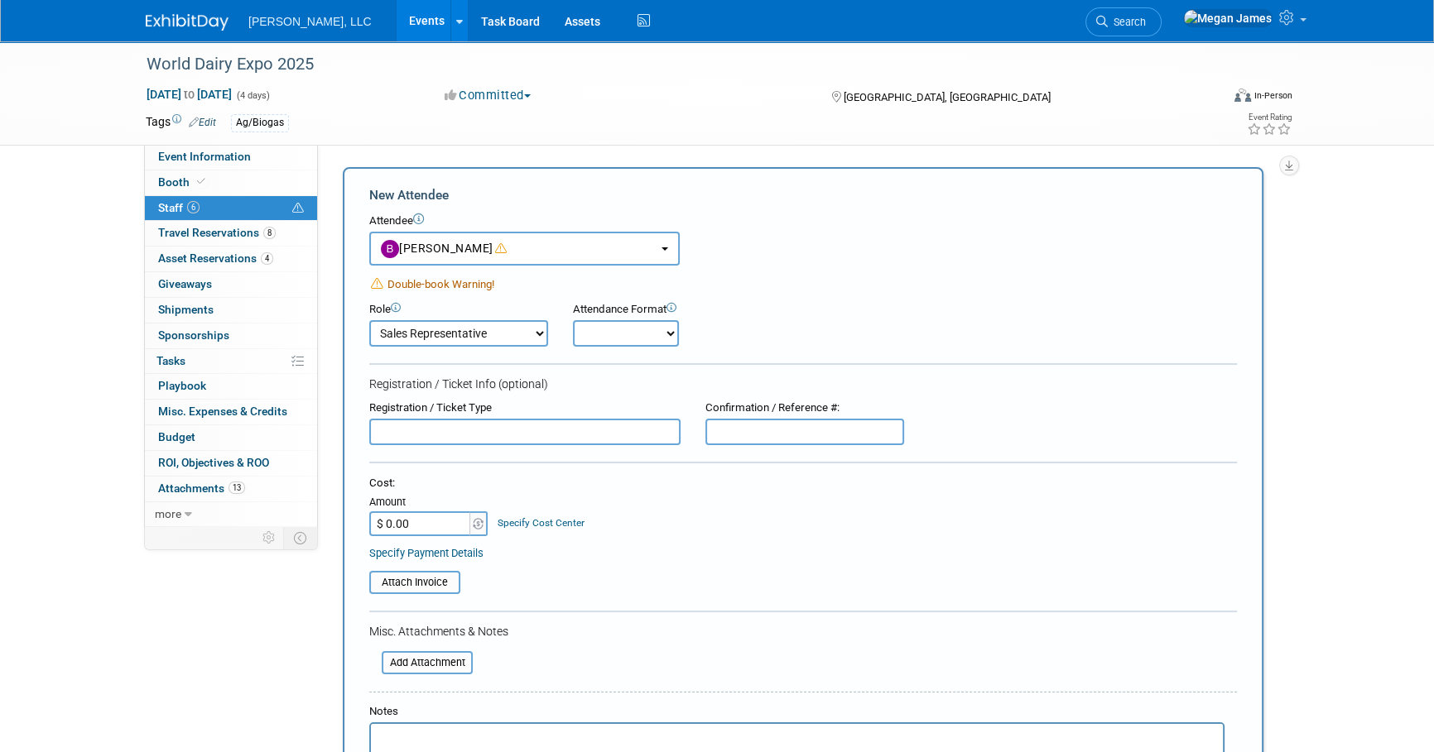
click at [661, 321] on select "Onsite Remote" at bounding box center [626, 333] width 106 height 26
select select "1"
click at [573, 320] on select "Onsite Remote" at bounding box center [626, 333] width 106 height 26
click at [590, 430] on input "text" at bounding box center [524, 432] width 311 height 26
paste input "Registered Online"
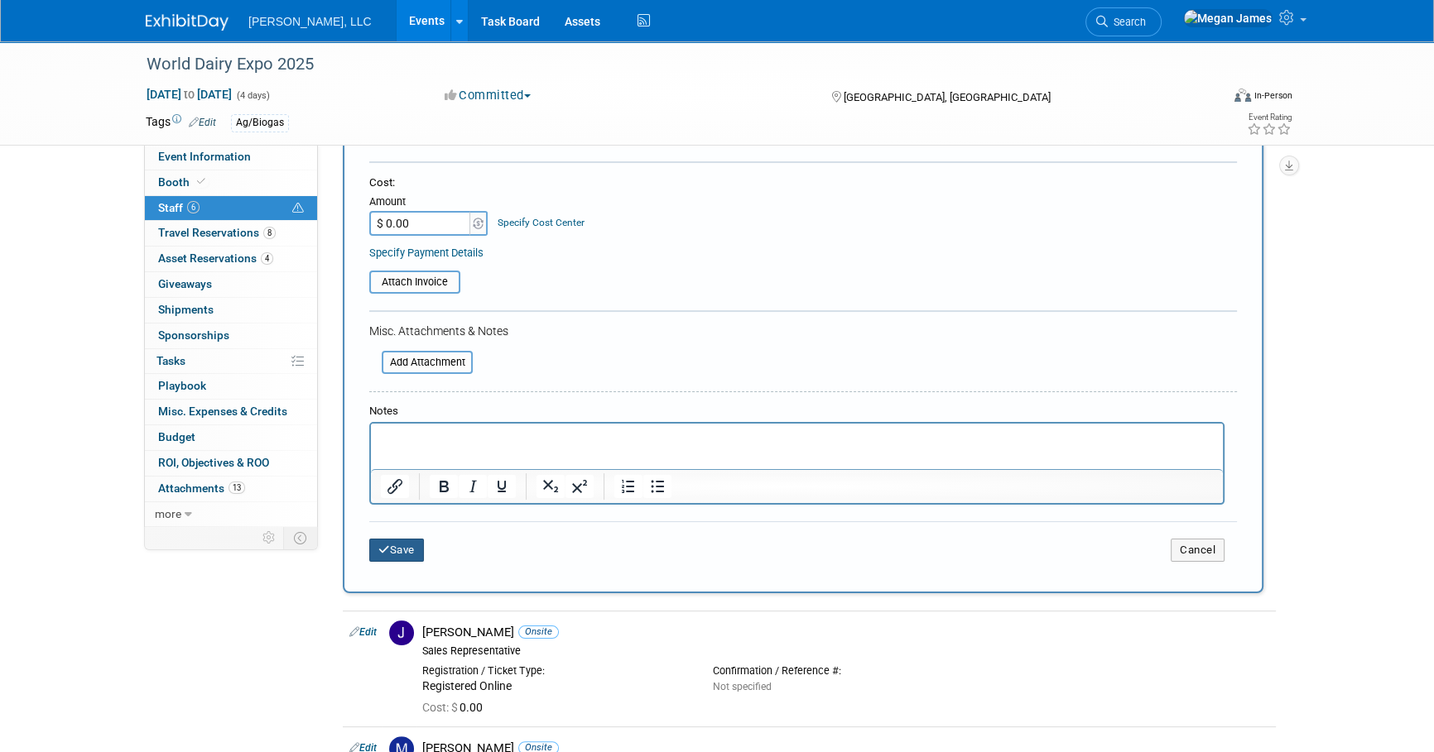
type input "Registered Online"
click at [416, 555] on button "Save" at bounding box center [396, 550] width 55 height 23
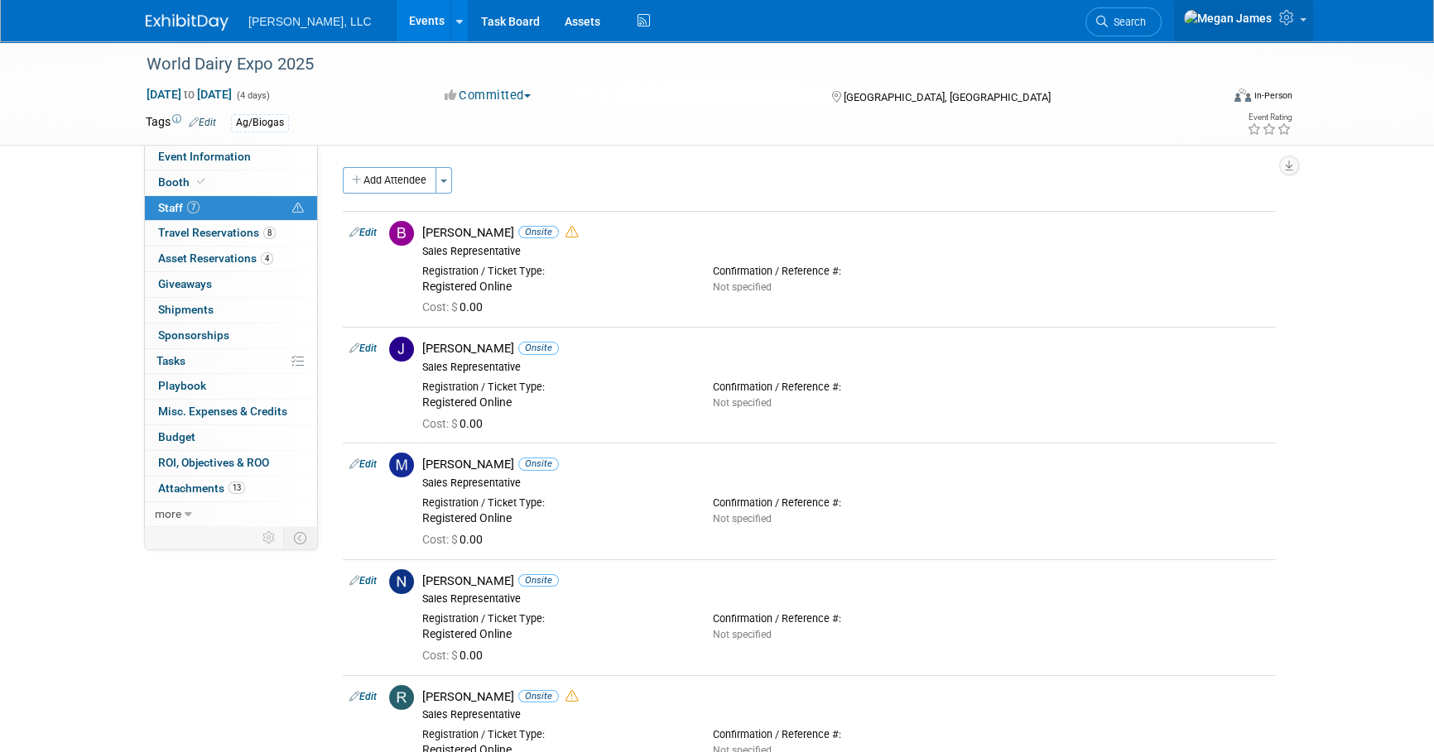
click at [1300, 22] on span at bounding box center [1303, 19] width 7 height 3
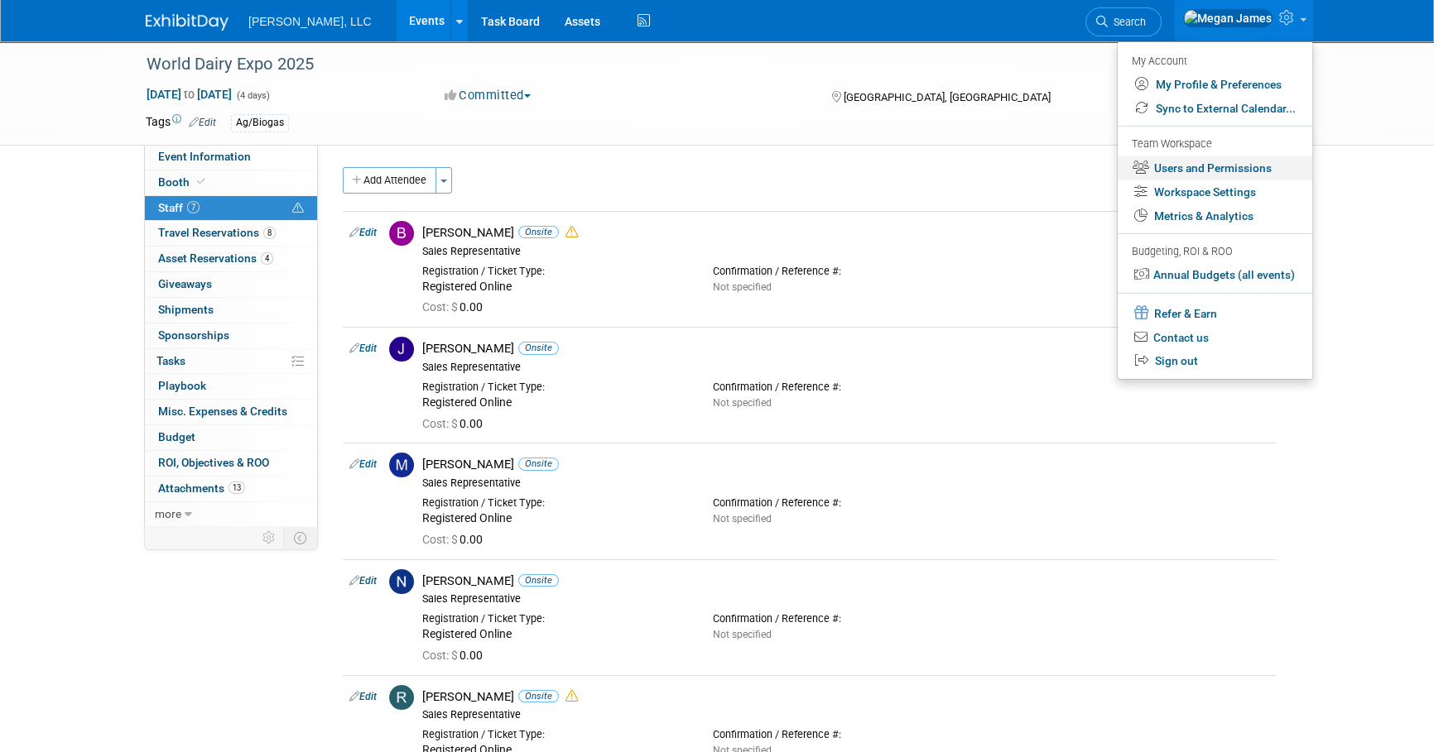
click at [1219, 164] on link "Users and Permissions" at bounding box center [1215, 168] width 195 height 24
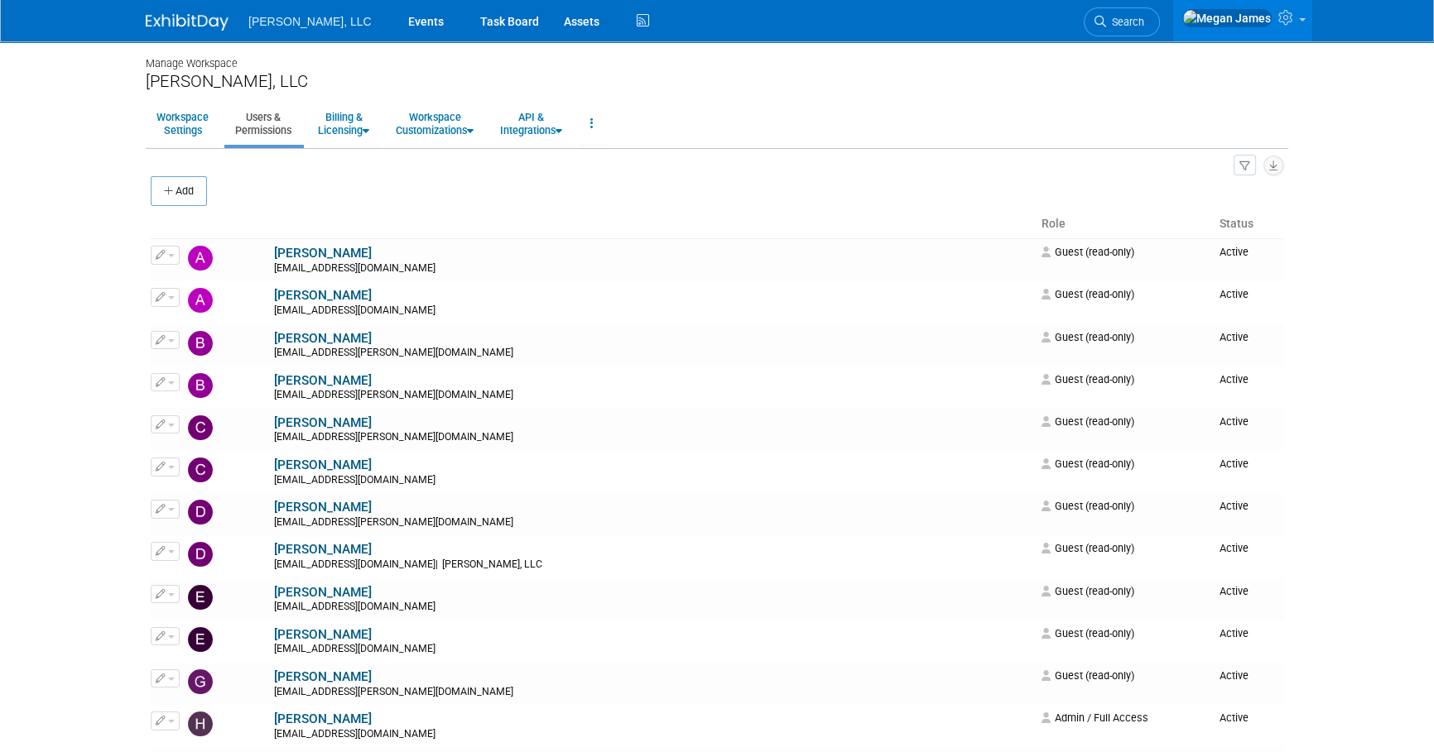
drag, startPoint x: 188, startPoint y: 194, endPoint x: 282, endPoint y: 221, distance: 98.2
click at [188, 194] on button "Add" at bounding box center [179, 191] width 56 height 30
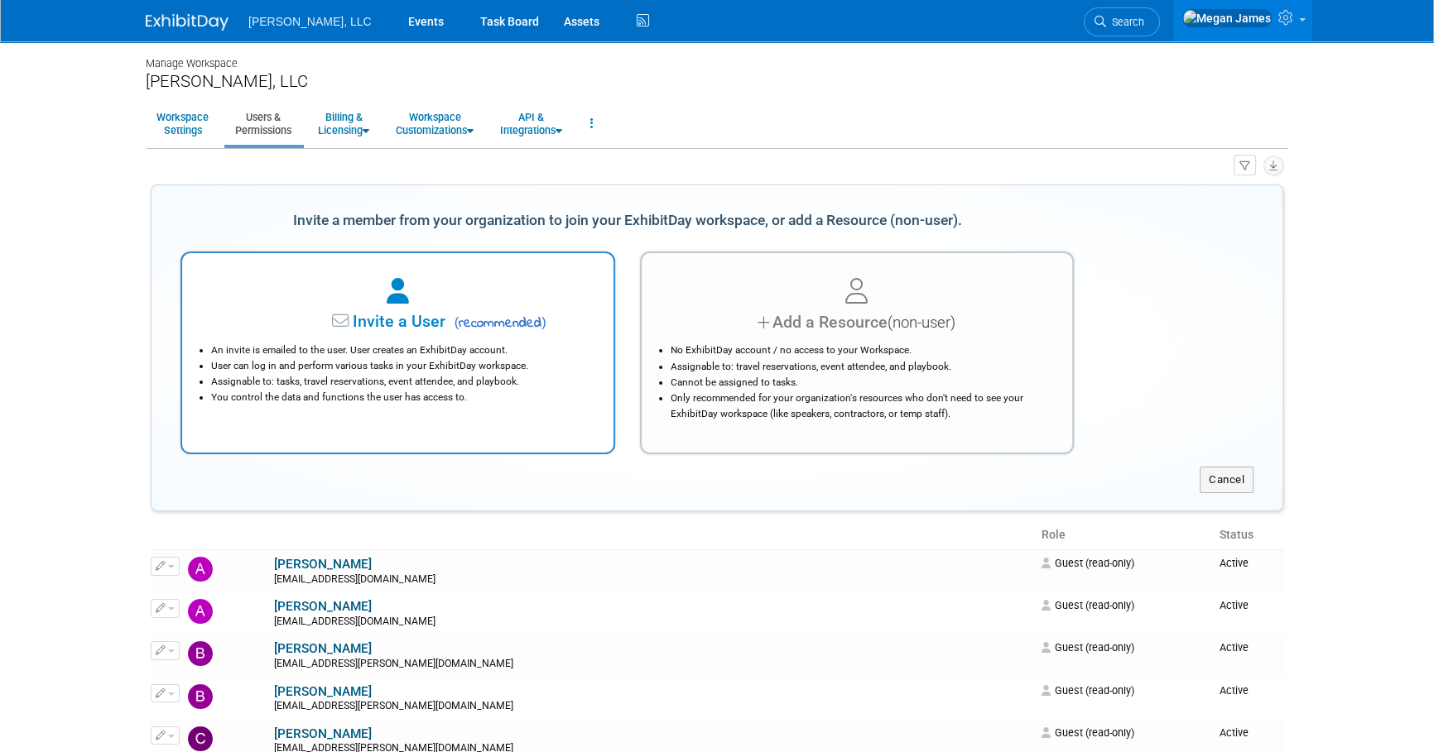
click at [290, 315] on span "Invite a User" at bounding box center [347, 321] width 196 height 19
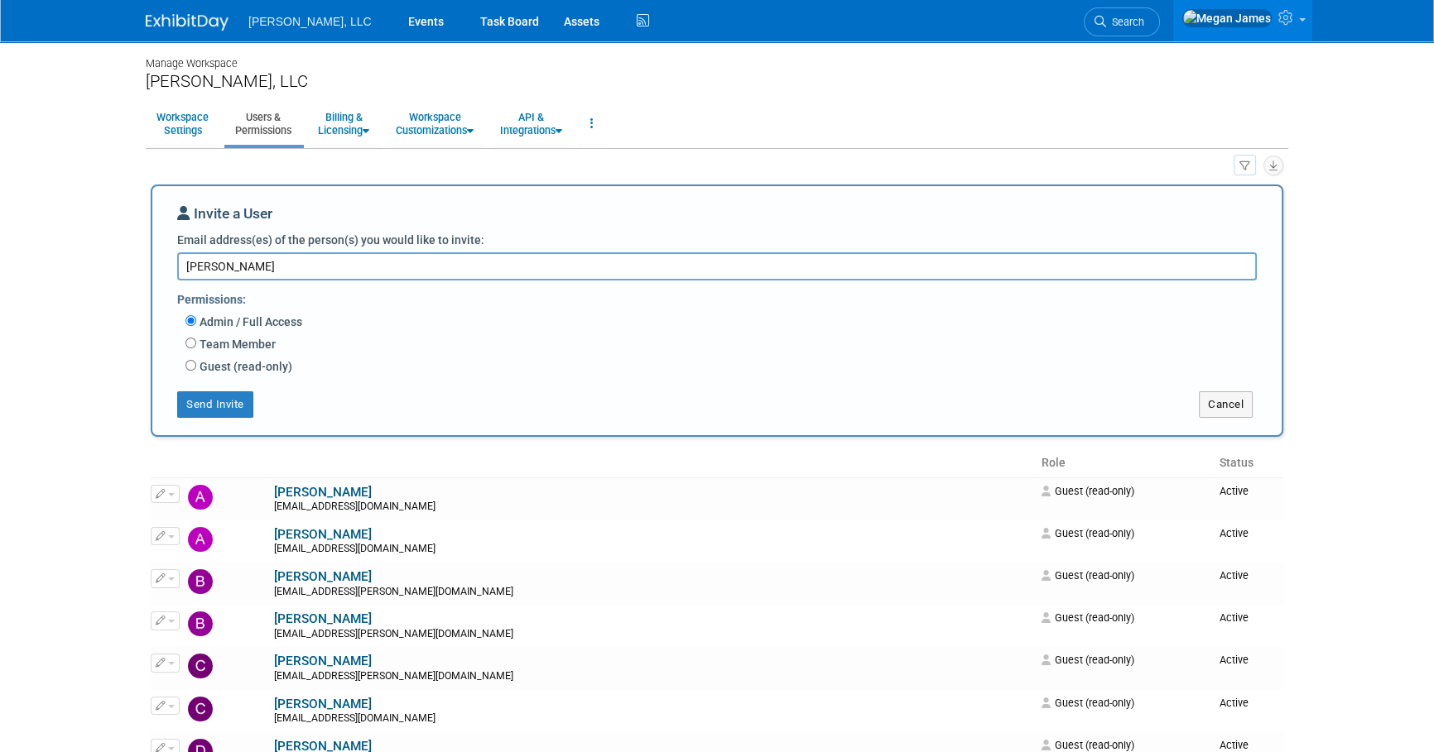
type textarea "[PERSON_NAME]"
type textarea "[EMAIL_ADDRESS][DOMAIN_NAME]"
click at [233, 369] on label "Guest (read-only)" at bounding box center [244, 366] width 96 height 17
click at [196, 369] on input "Guest (read-only)" at bounding box center [190, 365] width 11 height 11
radio input "true"
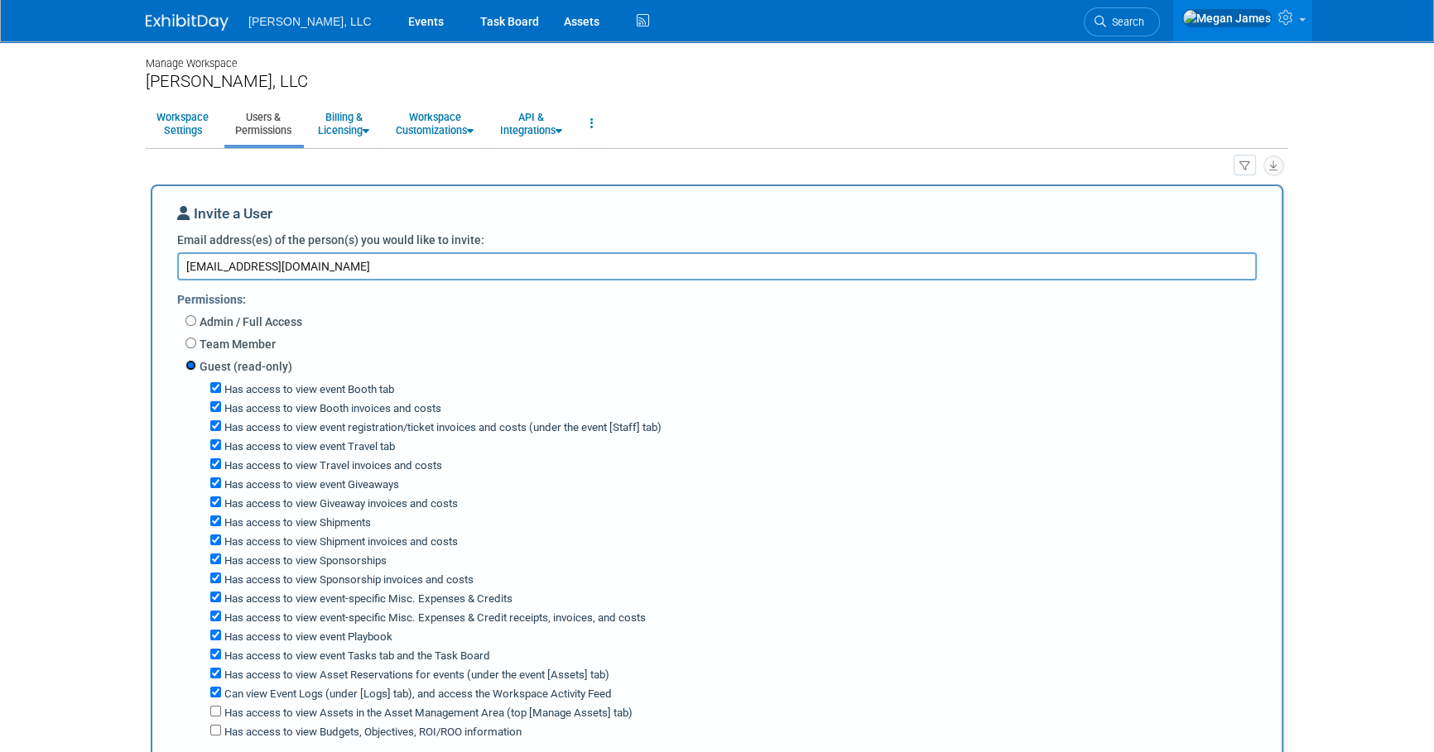
scroll to position [300, 0]
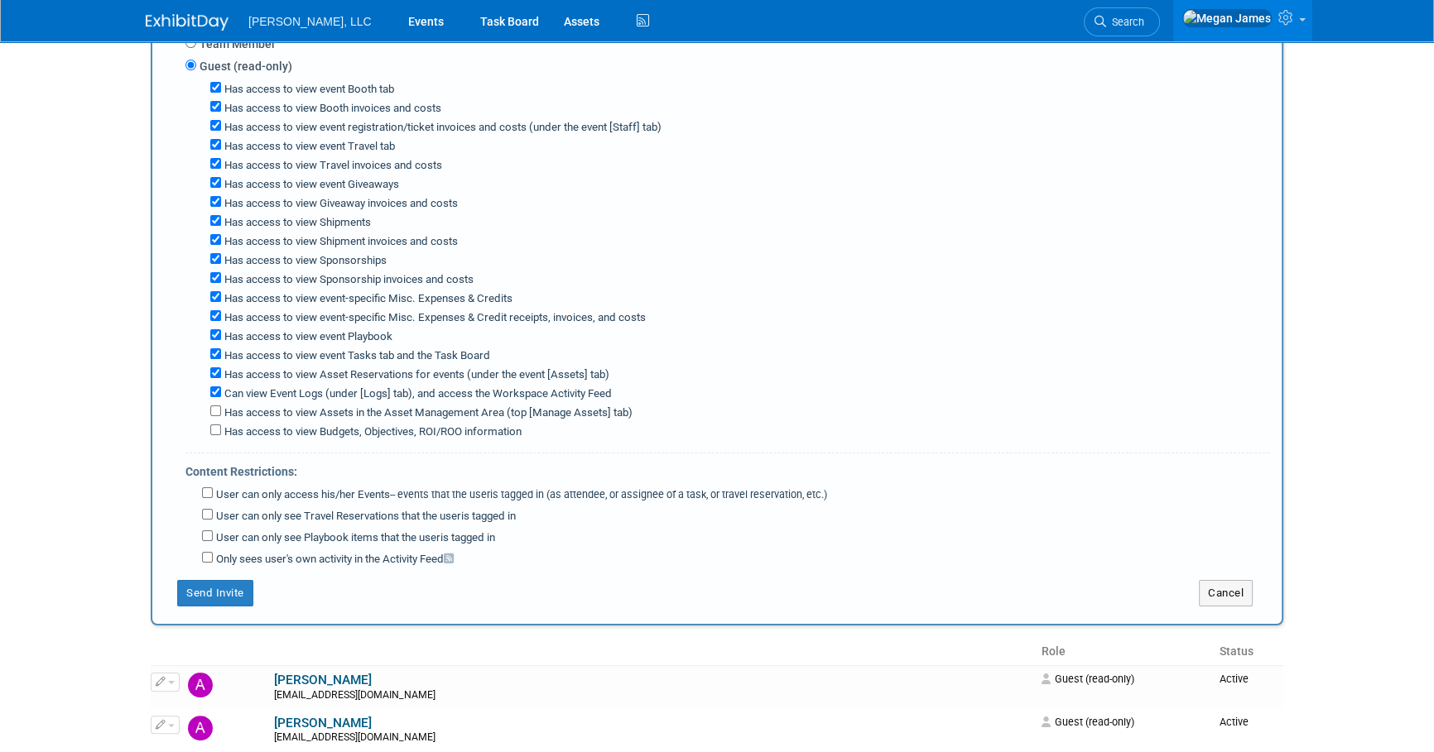
click at [330, 488] on label "User can only access his/her Events -- events that the user either created, or …" at bounding box center [520, 496] width 614 height 16
click at [213, 488] on input "User can only access his/her Events -- events that the user either created, or …" at bounding box center [207, 493] width 11 height 11
checkbox input "true"
click at [330, 488] on label "User can only access his/her Events -- events that the user either created, or …" at bounding box center [520, 496] width 614 height 16
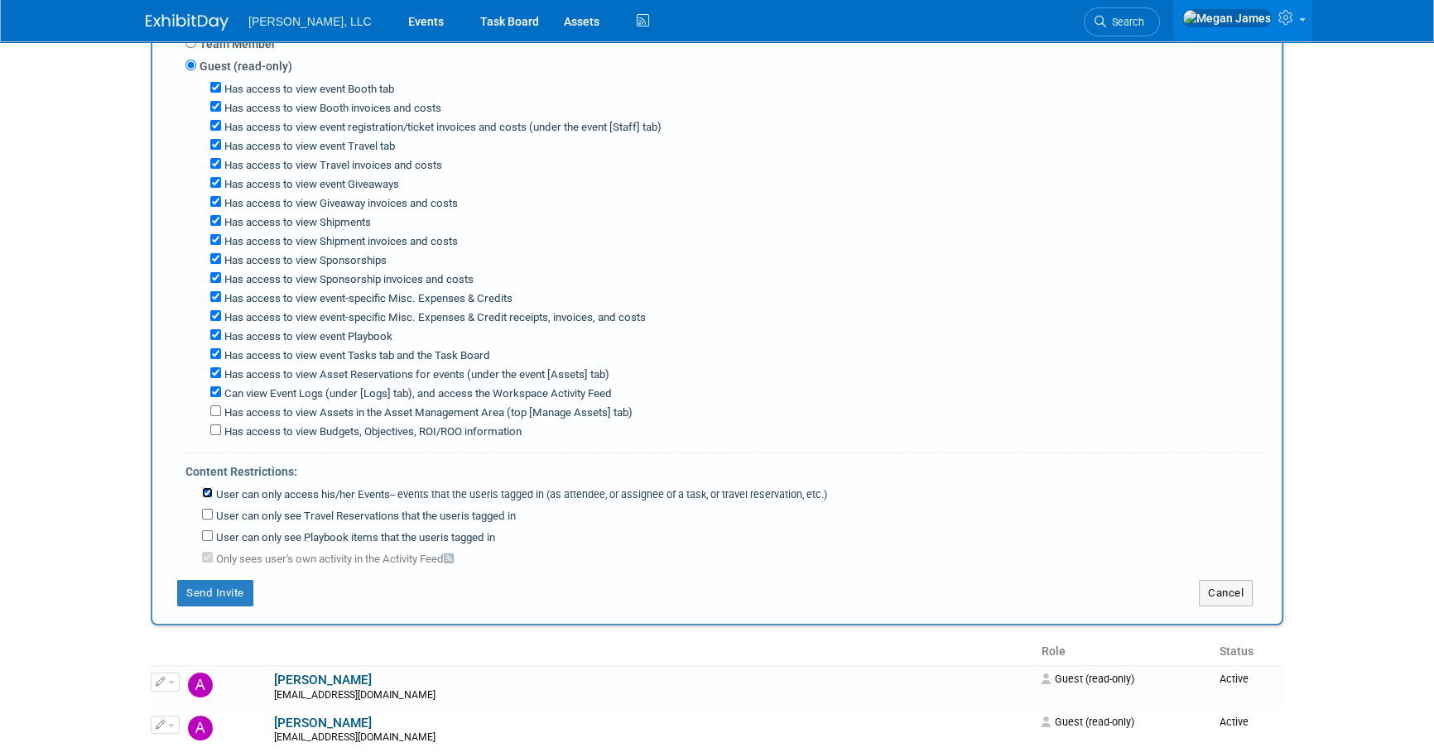
click at [213, 488] on input "User can only access his/her Events -- events that the user either created, or …" at bounding box center [207, 493] width 11 height 11
checkbox input "false"
click at [209, 552] on input "Only sees user's own activity in the Activity Feed" at bounding box center [207, 557] width 11 height 11
checkbox input "false"
click at [205, 488] on input "User can only access his/her Events -- events that the user either created, or …" at bounding box center [207, 493] width 11 height 11
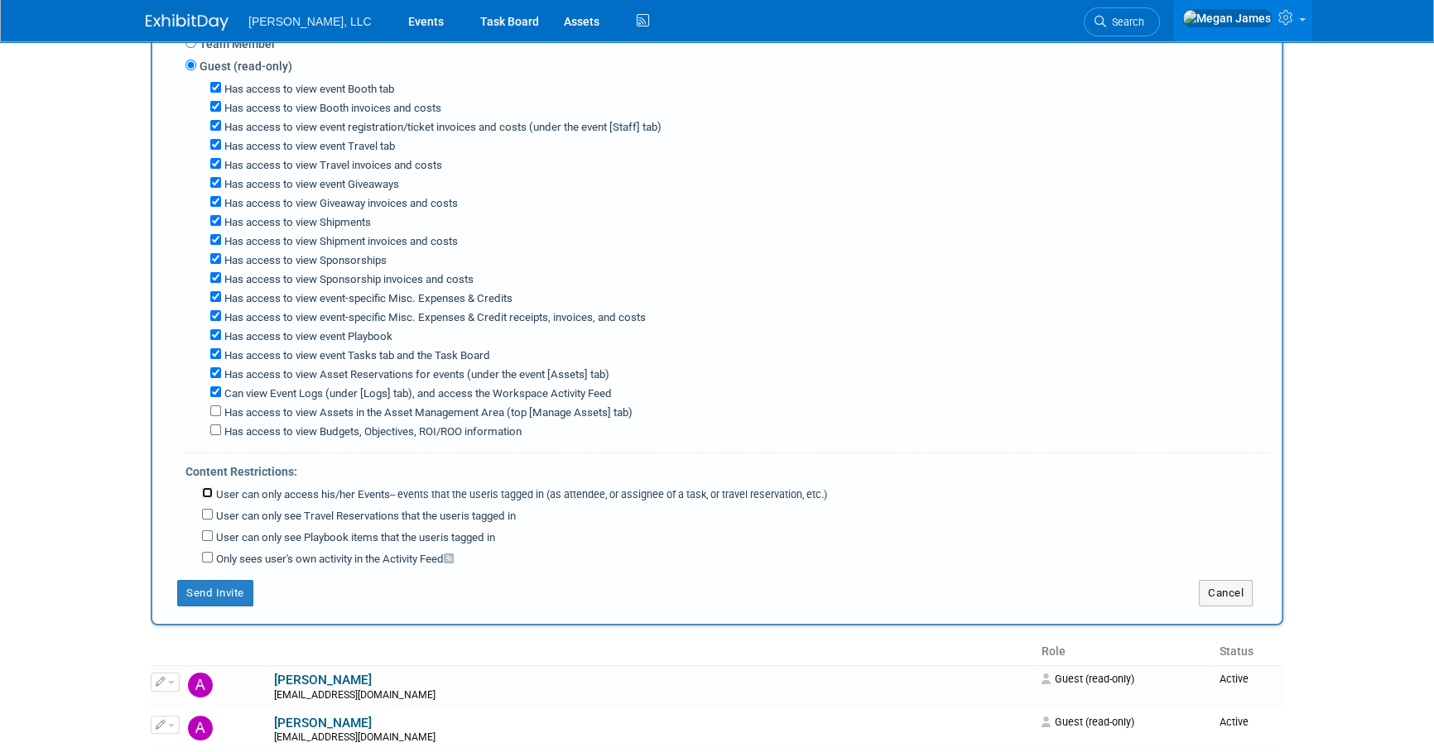
checkbox input "true"
click at [228, 580] on button "Send Invite" at bounding box center [215, 593] width 76 height 26
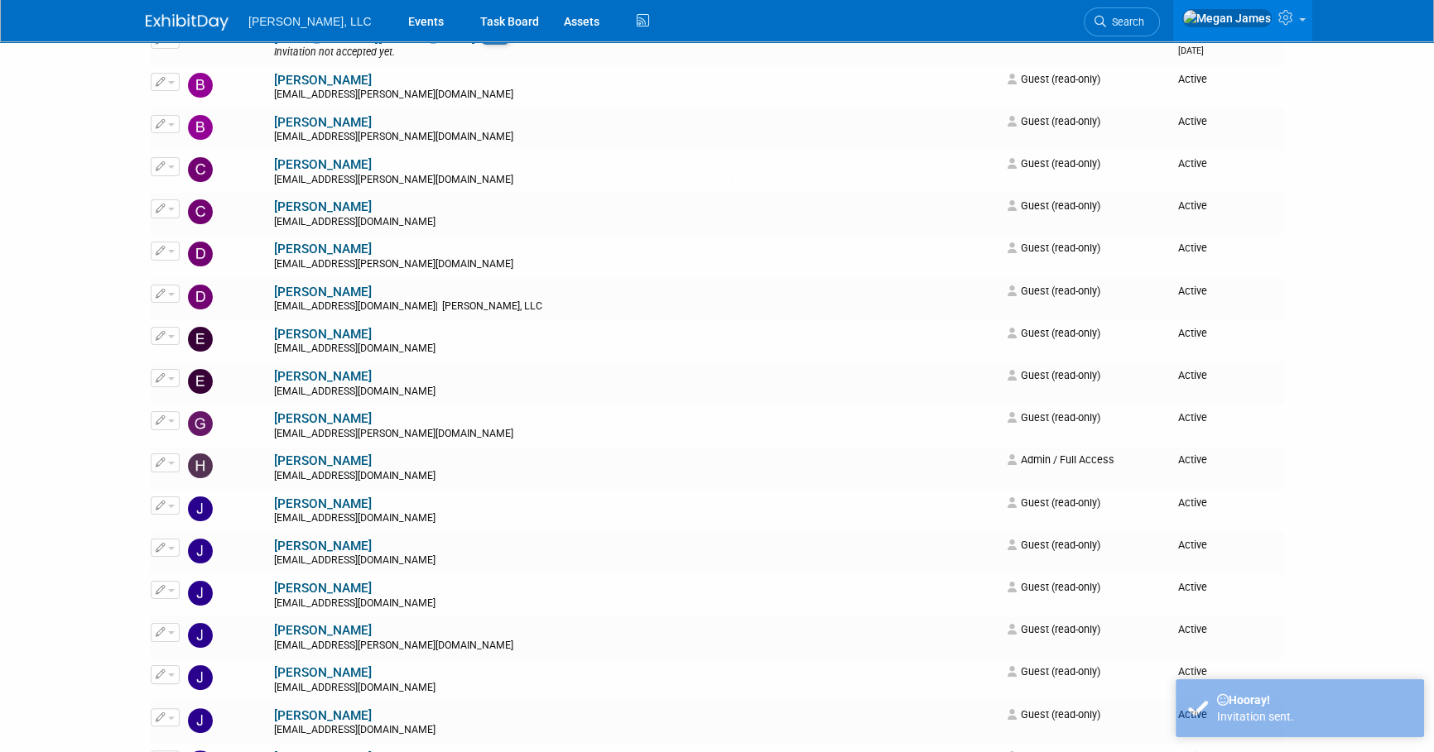
scroll to position [0, 0]
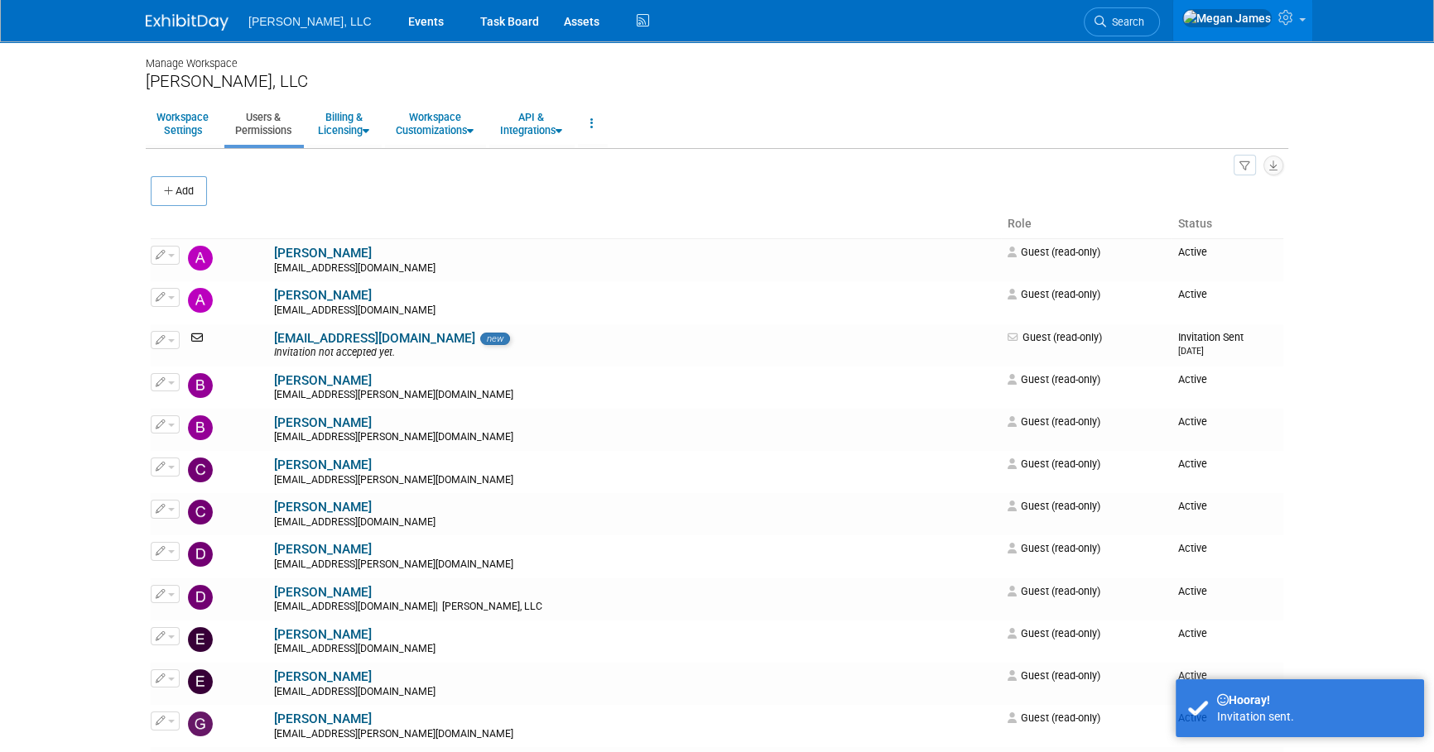
click at [1361, 516] on body "[PERSON_NAME], LLC Events Task Board Assets" at bounding box center [717, 376] width 1434 height 752
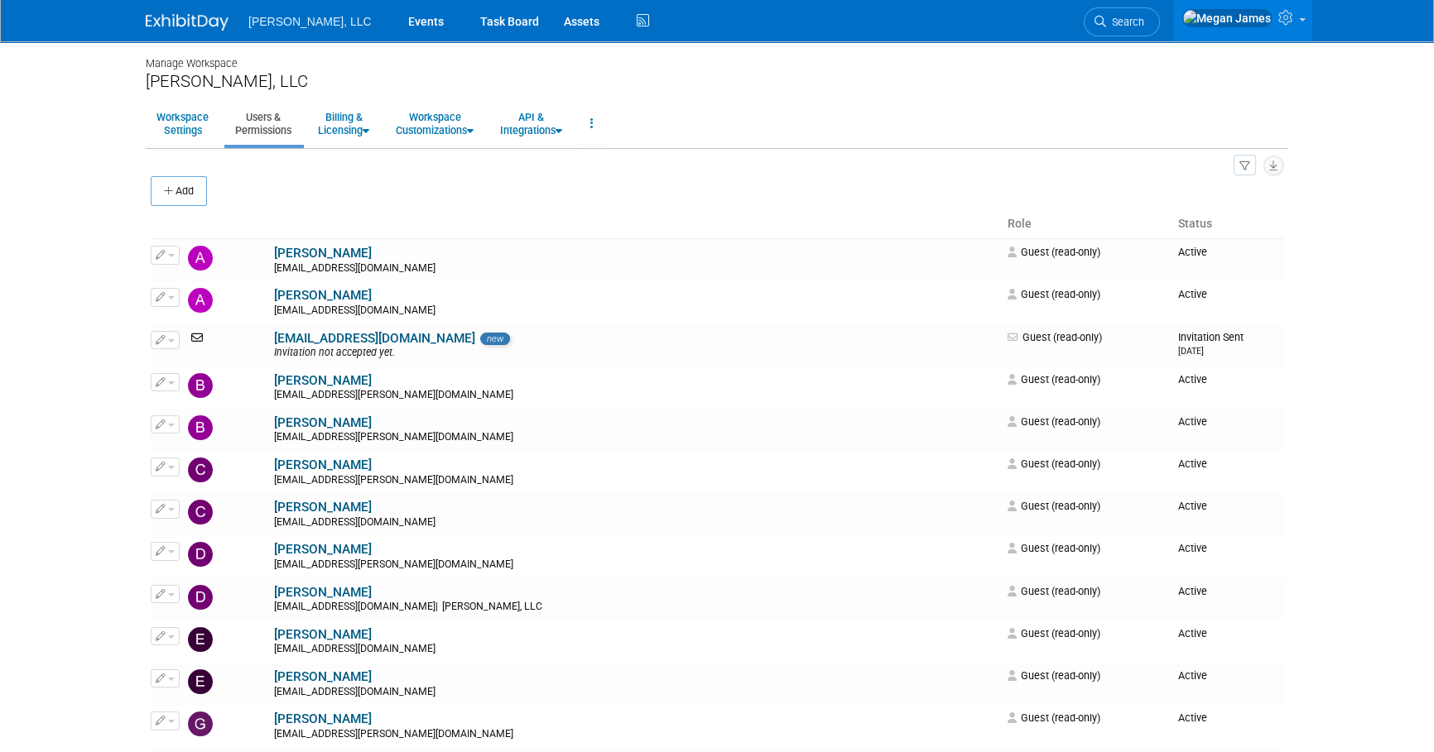
click at [1329, 559] on body "[PERSON_NAME], LLC Events Task Board Assets" at bounding box center [717, 376] width 1434 height 752
click at [214, 190] on div "Add" at bounding box center [717, 192] width 1132 height 35
click at [193, 200] on button "Add" at bounding box center [179, 191] width 56 height 30
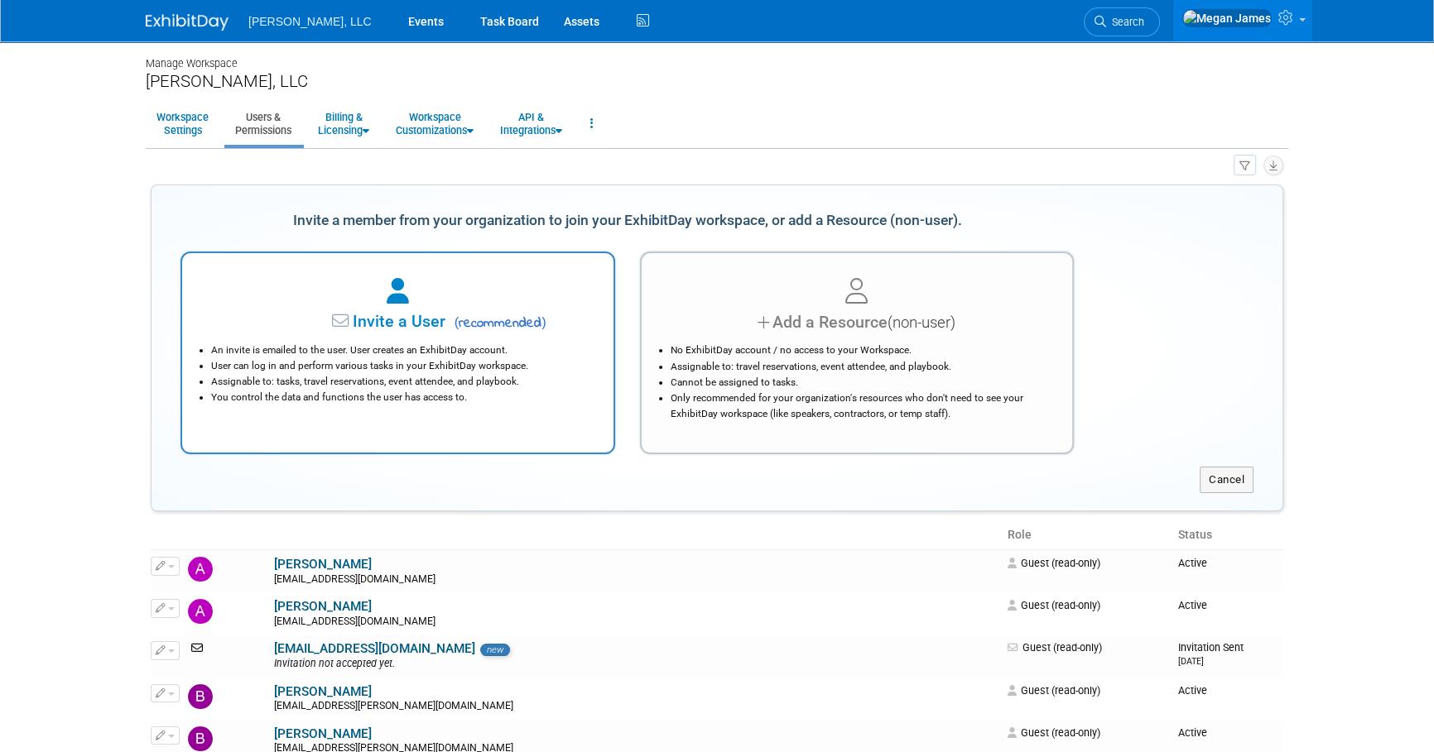
click at [289, 312] on span "Invite a User" at bounding box center [347, 321] width 196 height 19
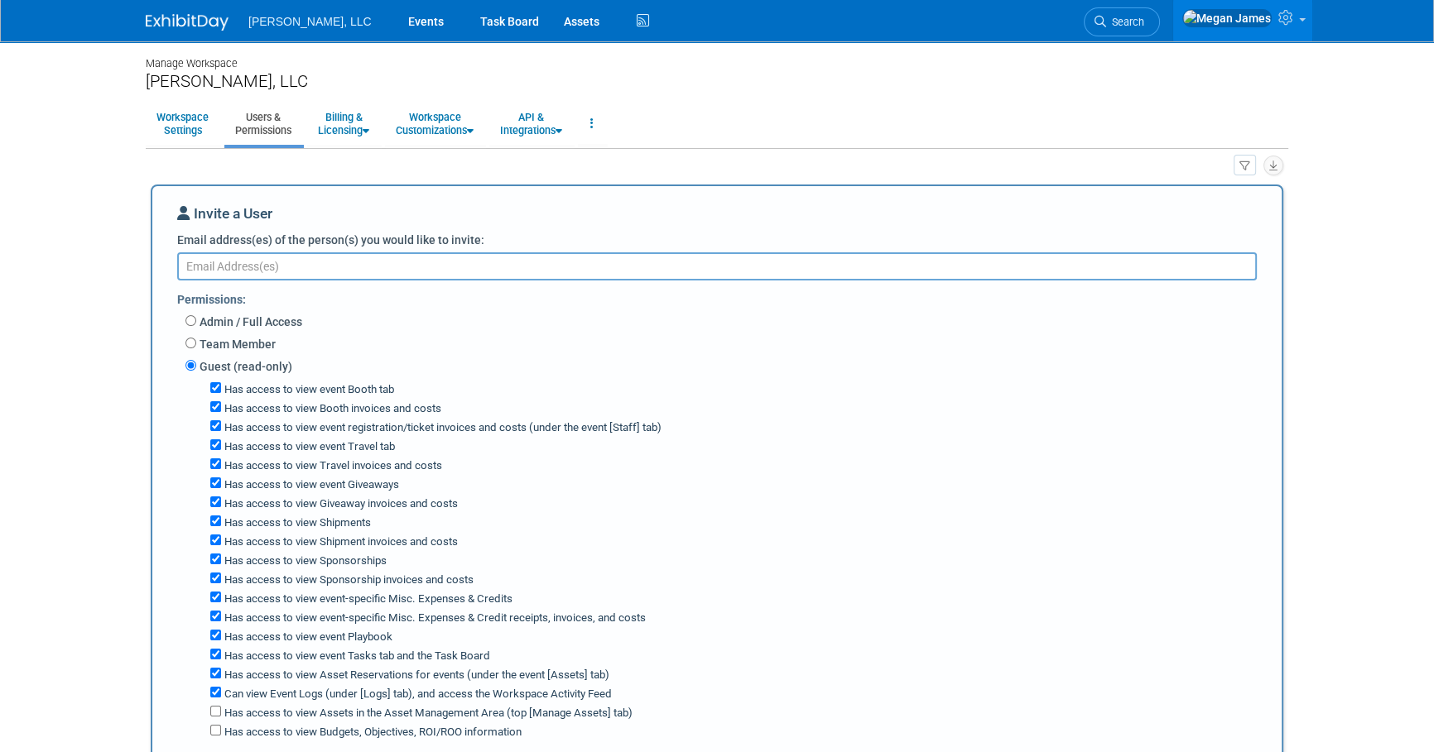
click at [233, 261] on textarea "Email address(es) of the person(s) you would like to invite:" at bounding box center [716, 266] width 1079 height 28
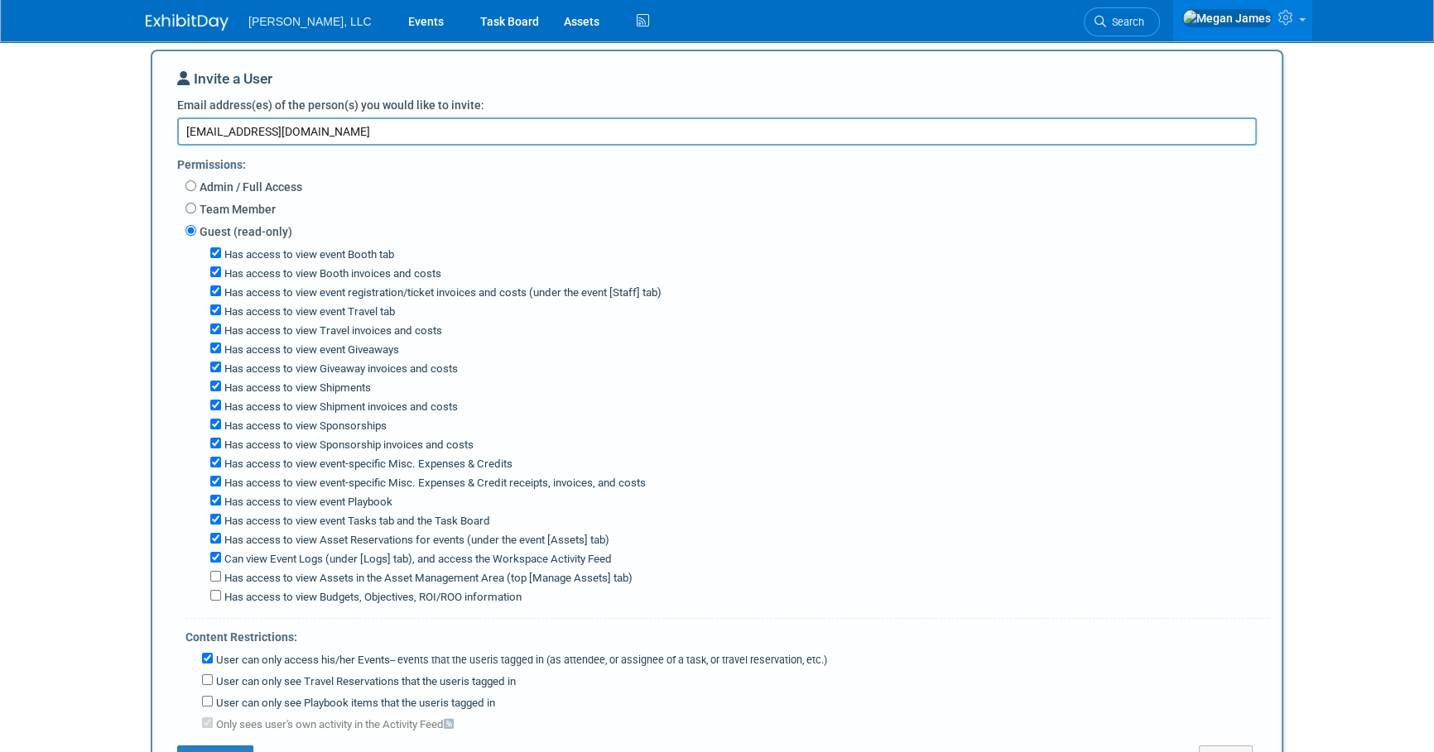
scroll to position [451, 0]
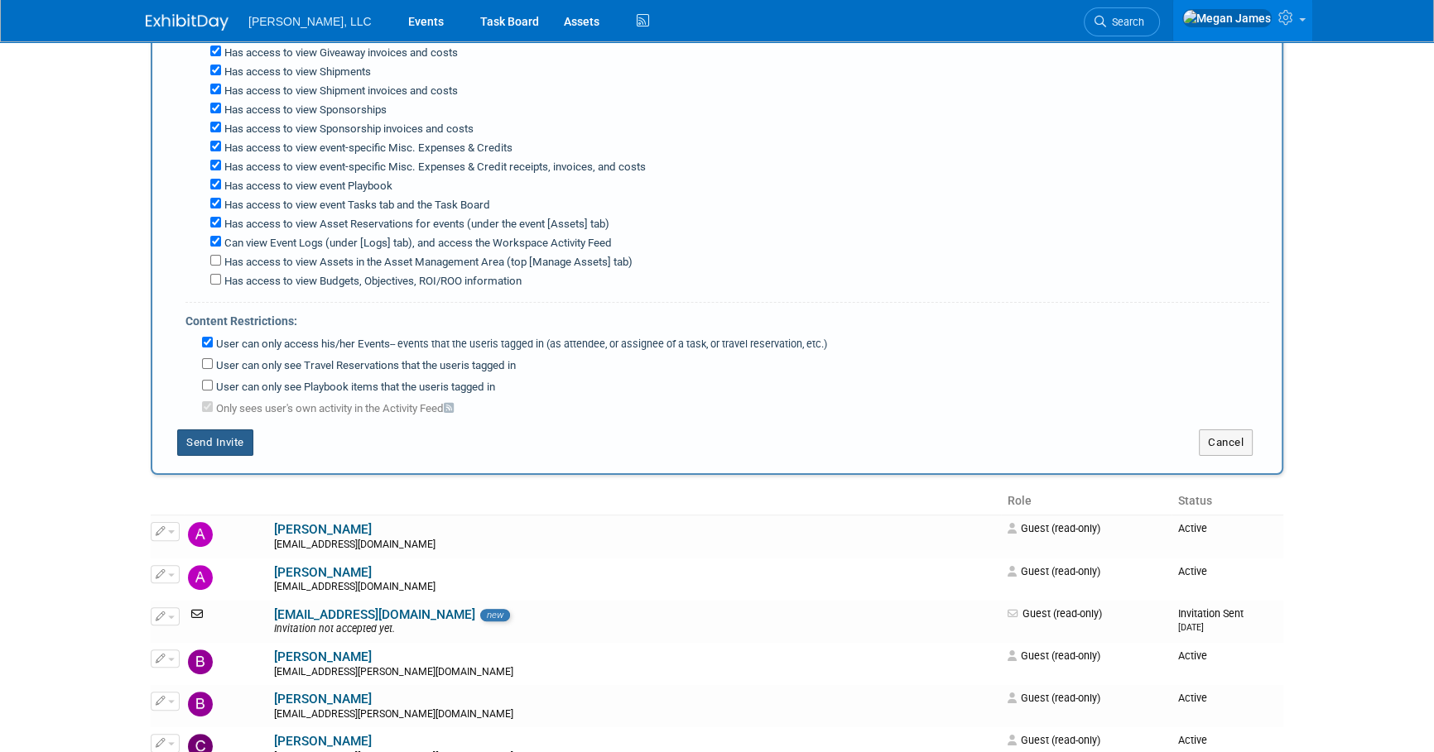
type textarea "[EMAIL_ADDRESS][DOMAIN_NAME]"
drag, startPoint x: 233, startPoint y: 429, endPoint x: 364, endPoint y: 425, distance: 131.7
click at [233, 430] on button "Send Invite" at bounding box center [215, 443] width 76 height 26
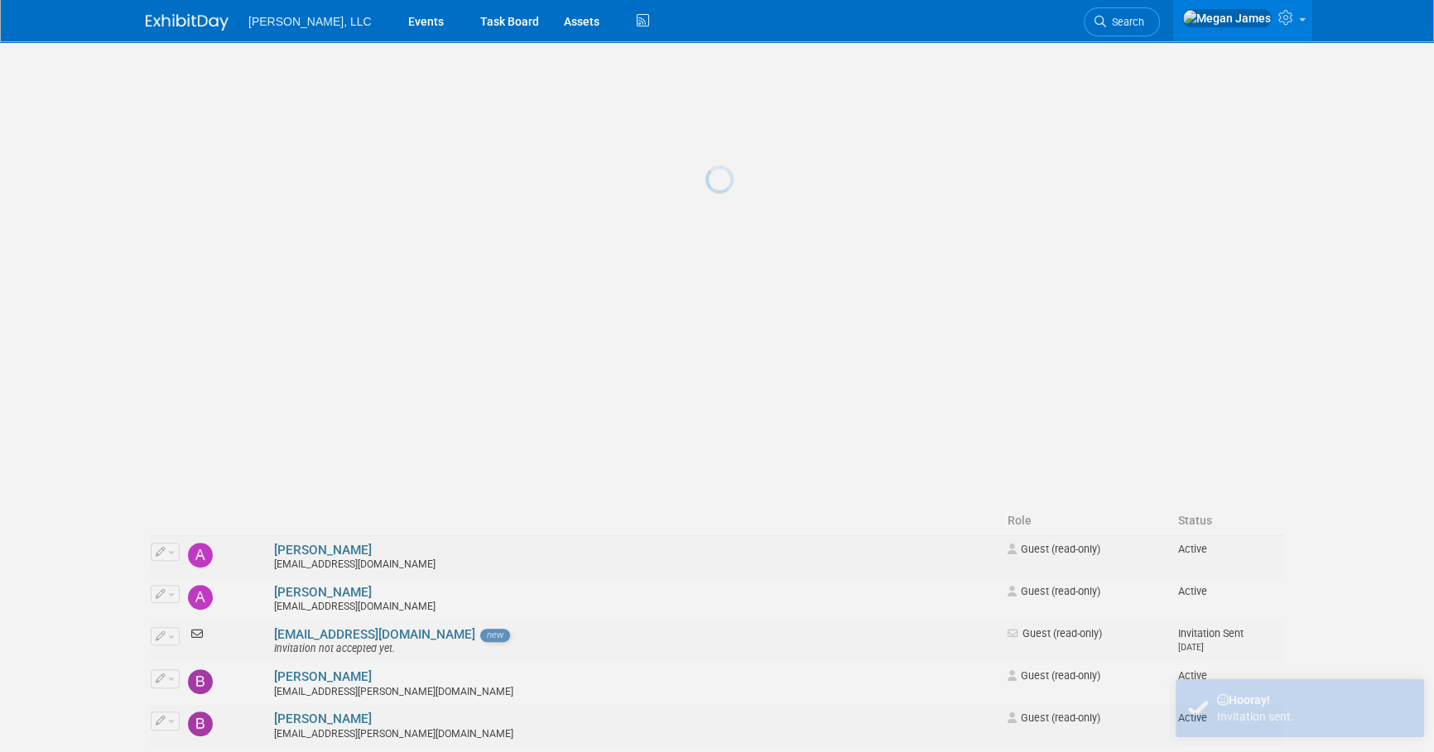
scroll to position [0, 0]
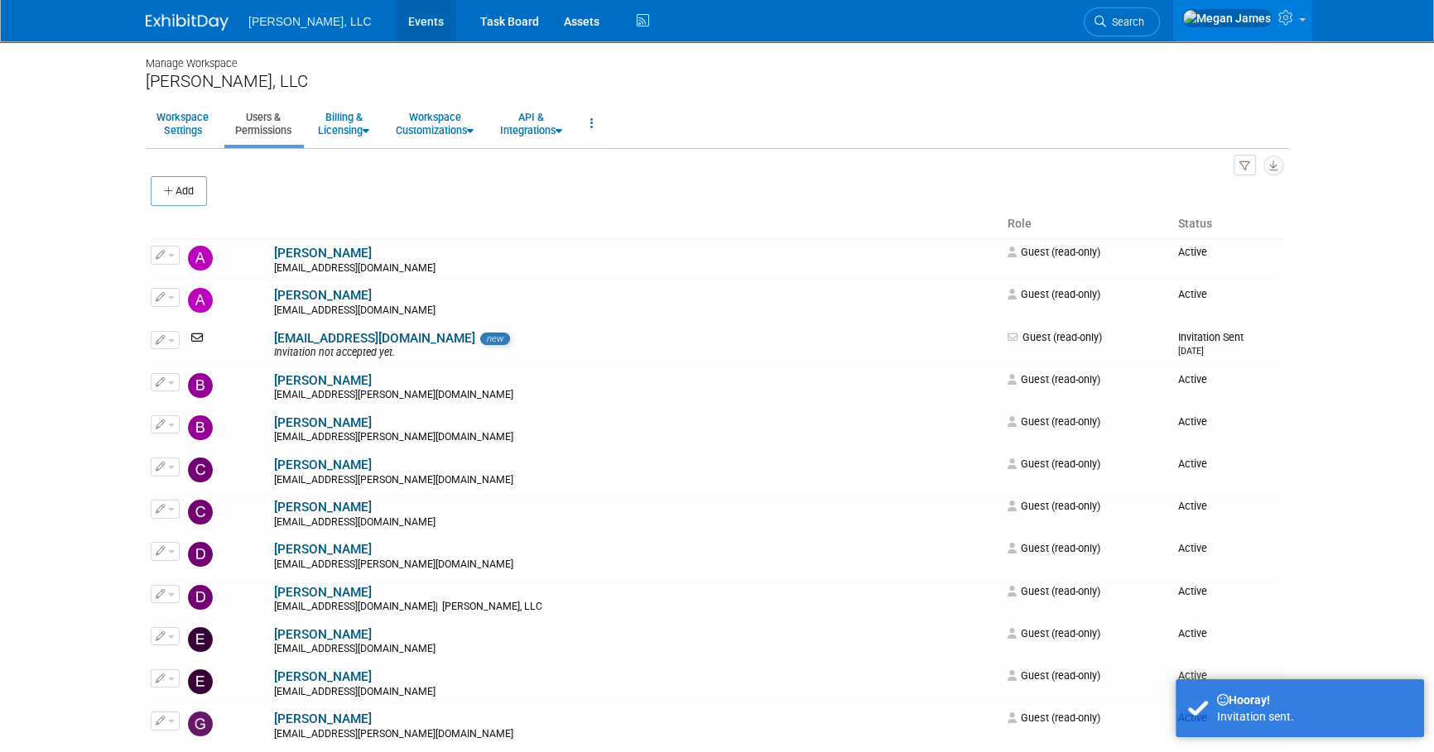
click at [396, 32] on link "Events" at bounding box center [426, 20] width 60 height 41
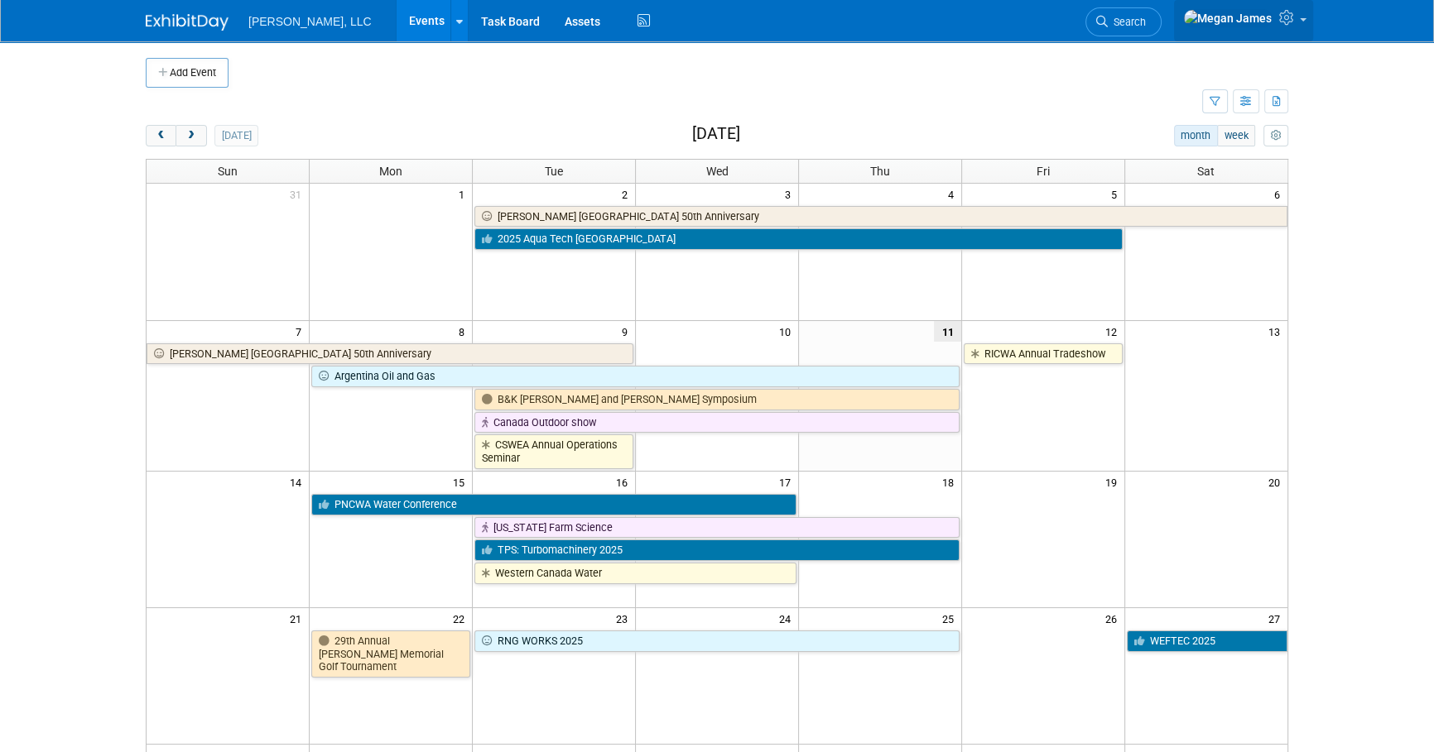
click at [1285, 24] on icon at bounding box center [1288, 17] width 19 height 15
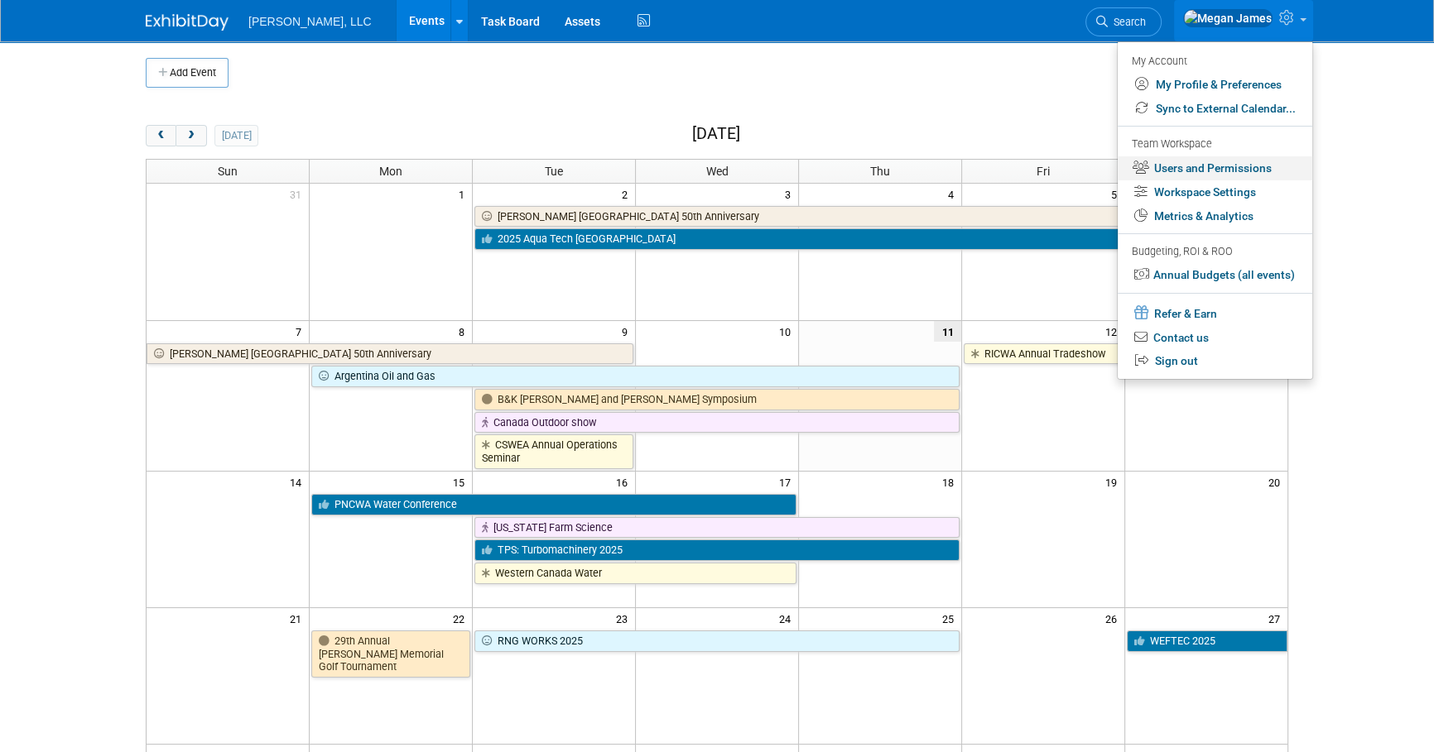
click at [1219, 166] on link "Users and Permissions" at bounding box center [1215, 168] width 195 height 24
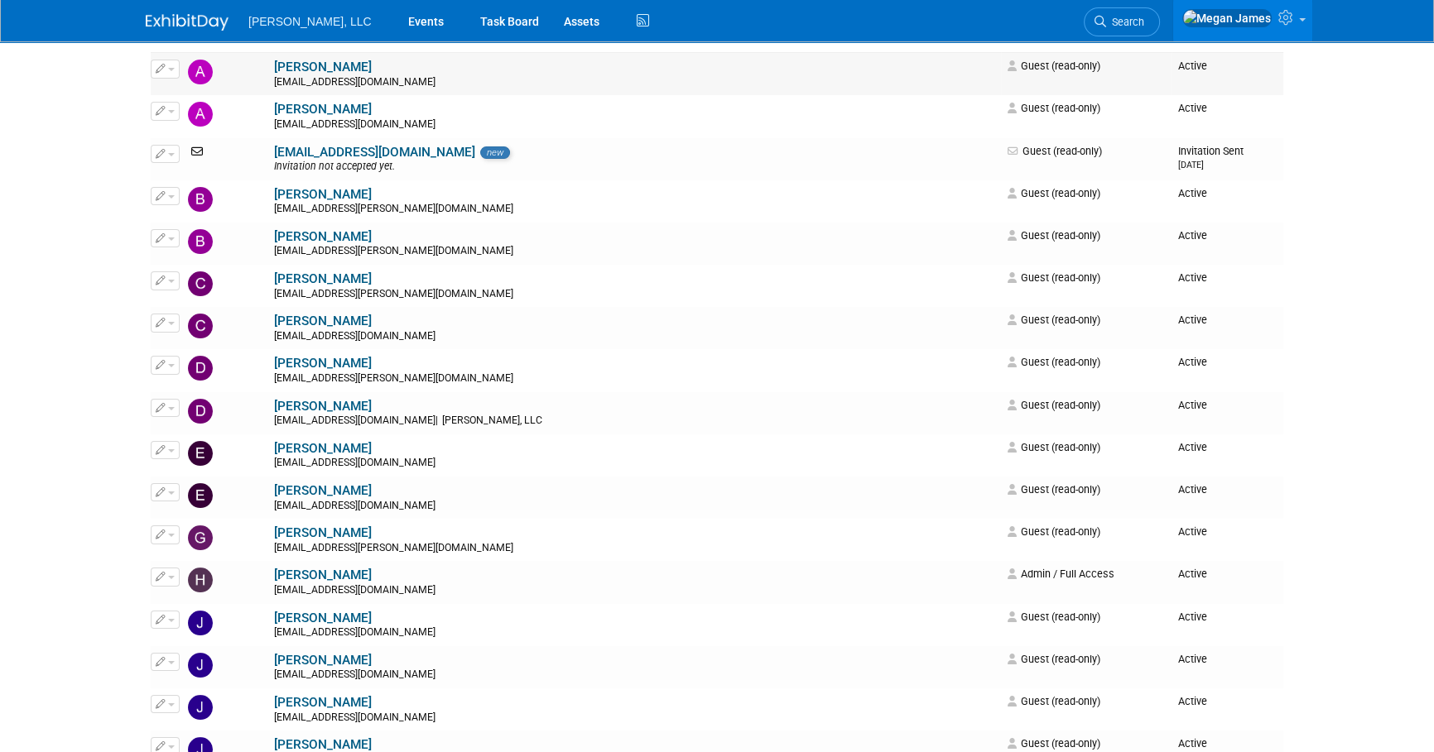
scroll to position [75, 0]
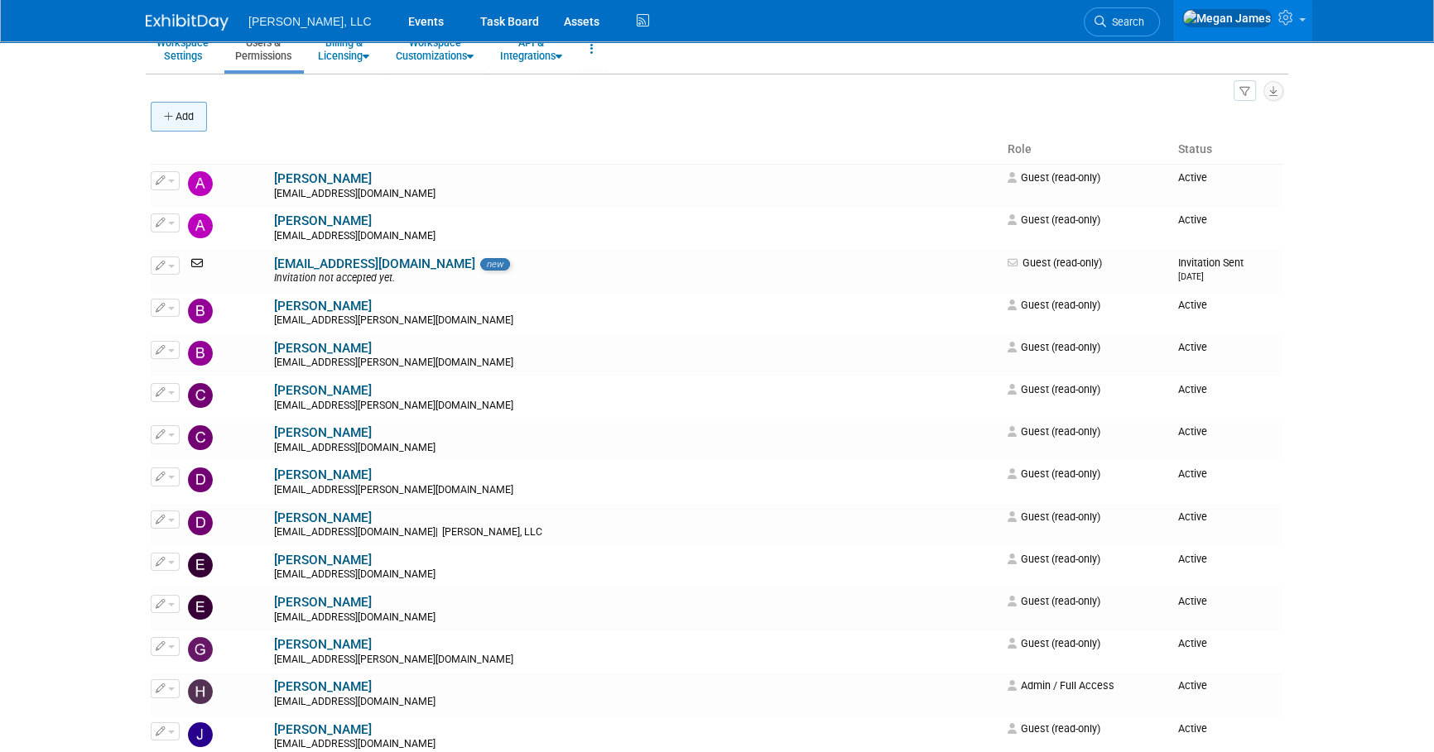
click at [191, 115] on button "Add" at bounding box center [179, 117] width 56 height 30
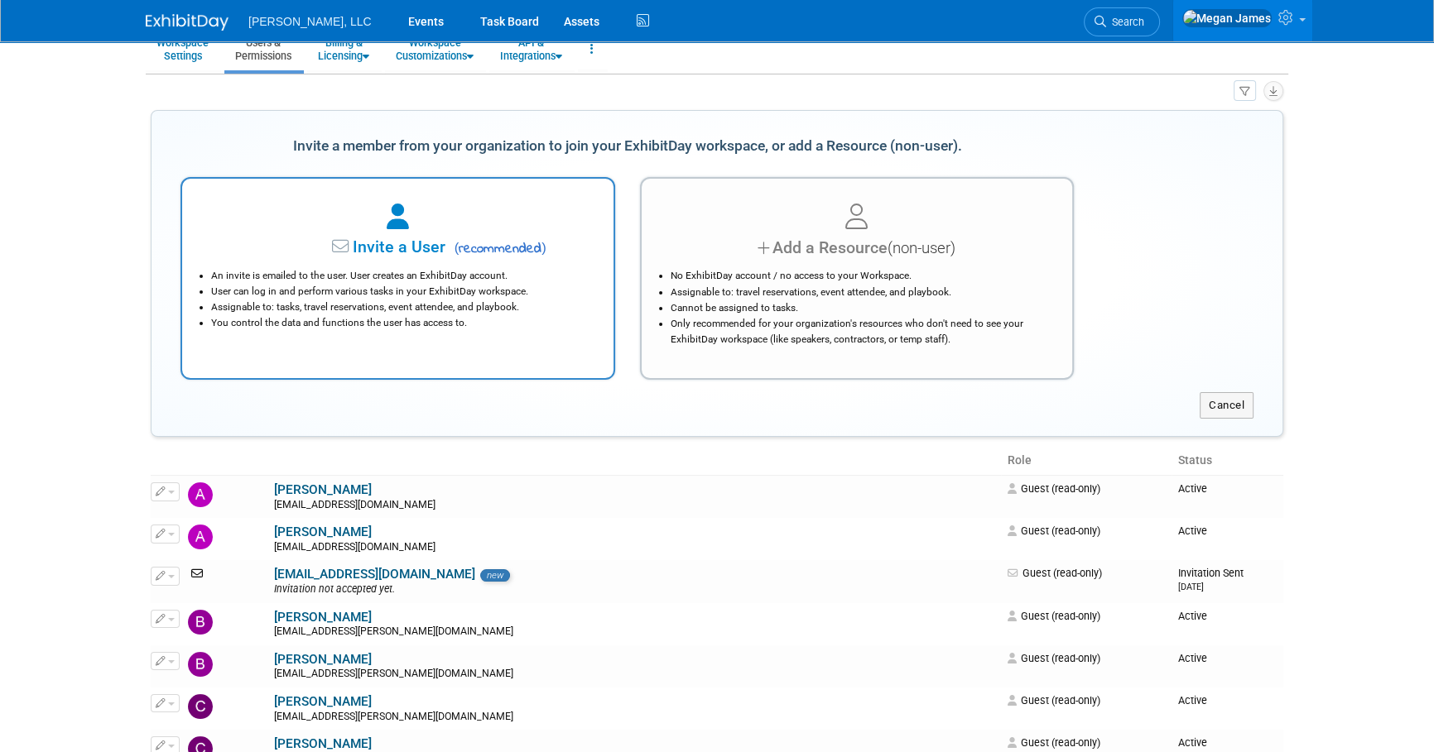
click at [324, 183] on div "Invite a User ( recommended ) An invite is emailed to the user. User creates an…" at bounding box center [397, 278] width 435 height 203
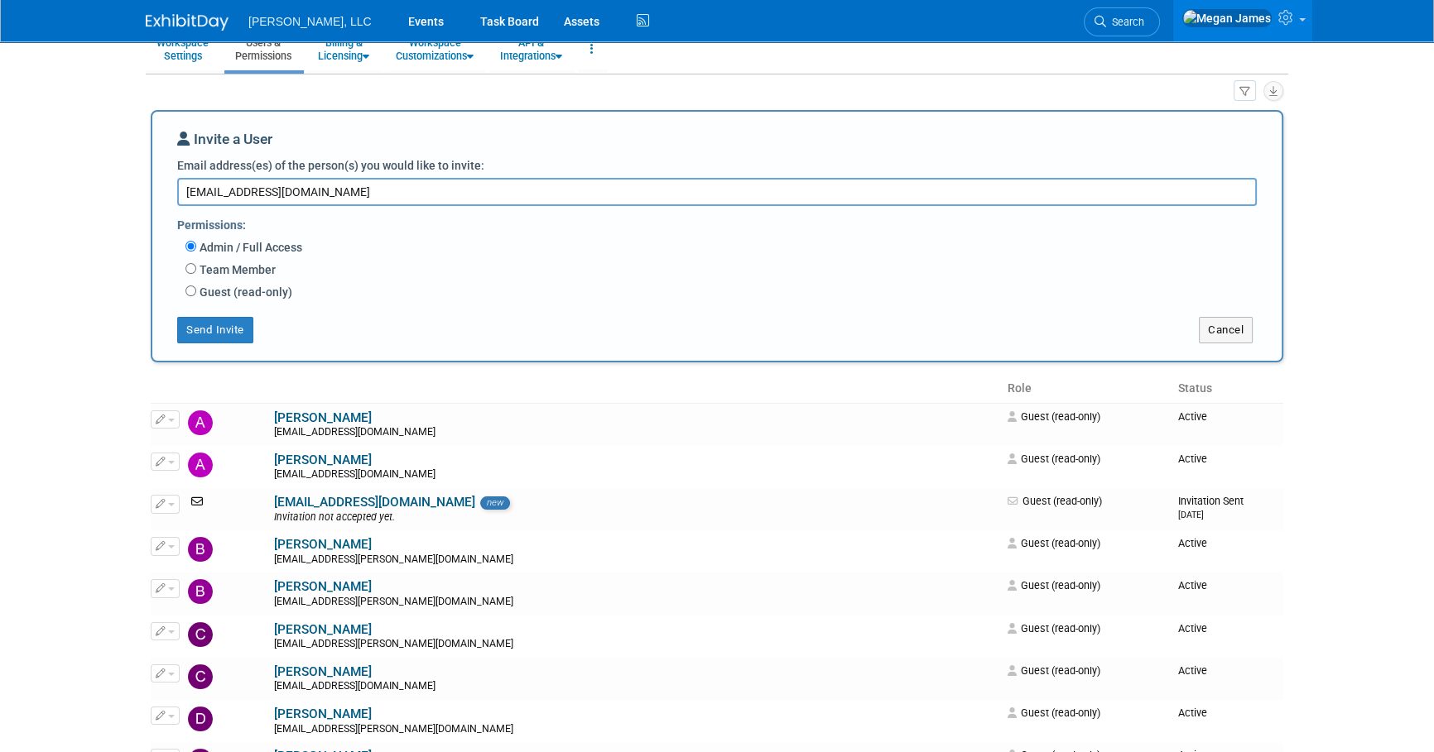
type textarea "[EMAIL_ADDRESS][DOMAIN_NAME]"
click at [258, 284] on label "Guest (read-only)" at bounding box center [244, 292] width 96 height 17
click at [196, 286] on input "Guest (read-only)" at bounding box center [190, 291] width 11 height 11
radio input "true"
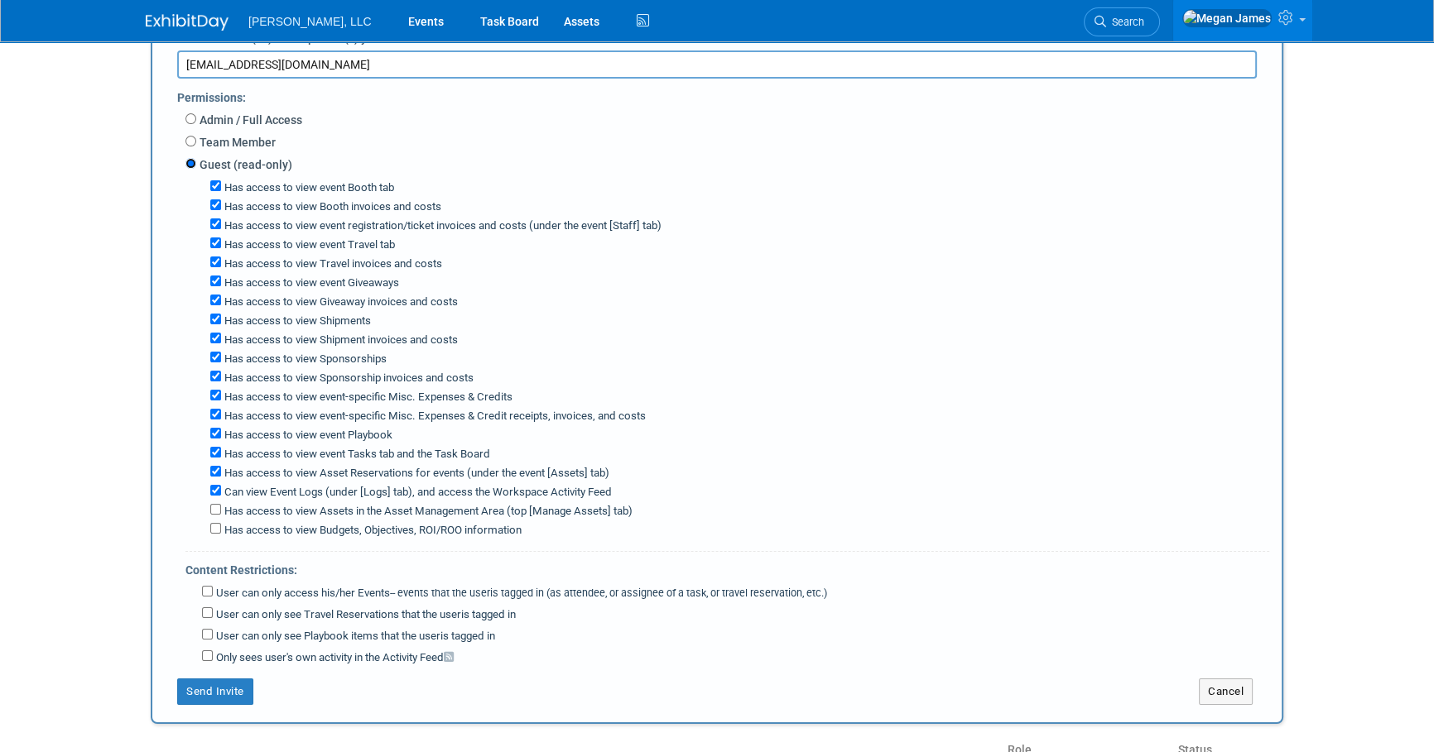
scroll to position [376, 0]
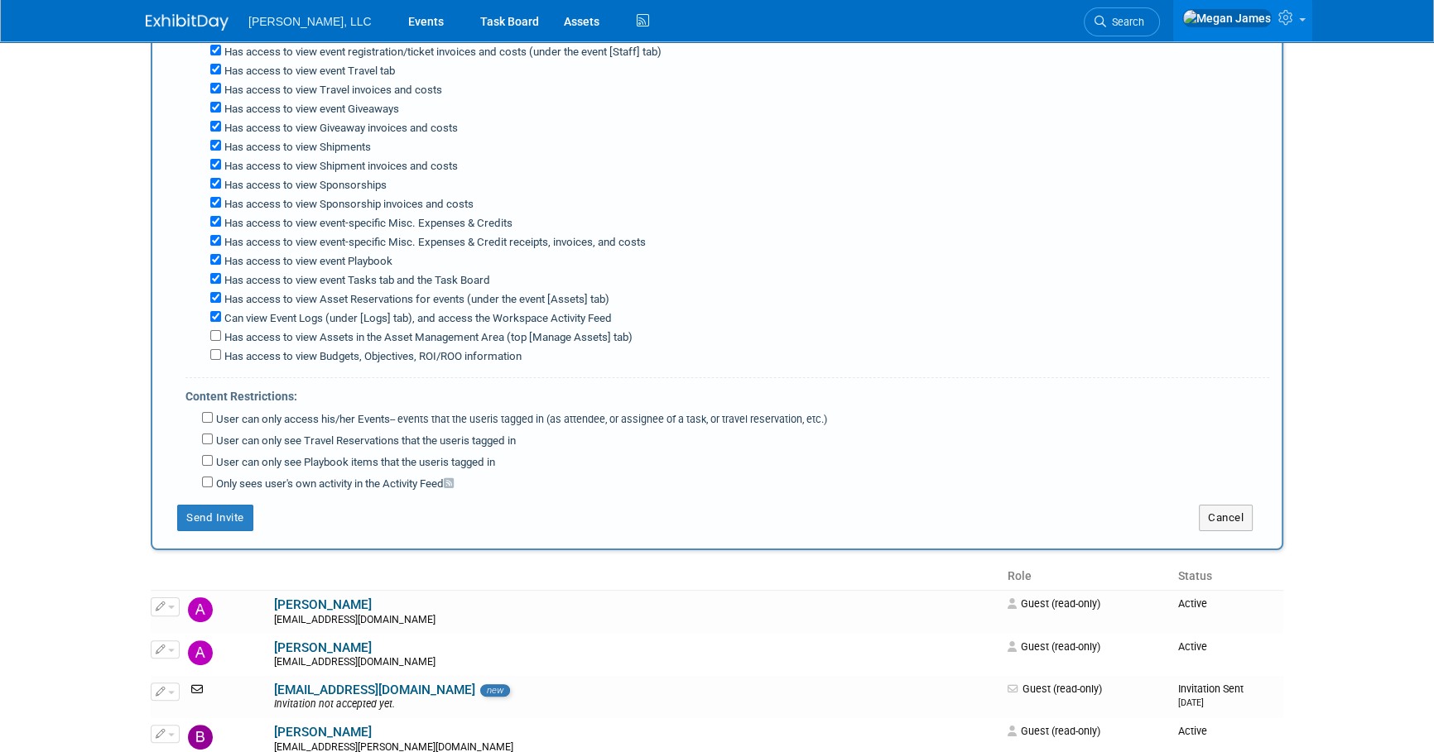
click at [259, 412] on label "User can only access his/her Events -- events that the user either created, or …" at bounding box center [520, 420] width 614 height 16
click at [213, 412] on input "User can only access his/her Events -- events that the user either created, or …" at bounding box center [207, 417] width 11 height 11
checkbox input "true"
click at [236, 509] on button "Send Invite" at bounding box center [215, 518] width 76 height 26
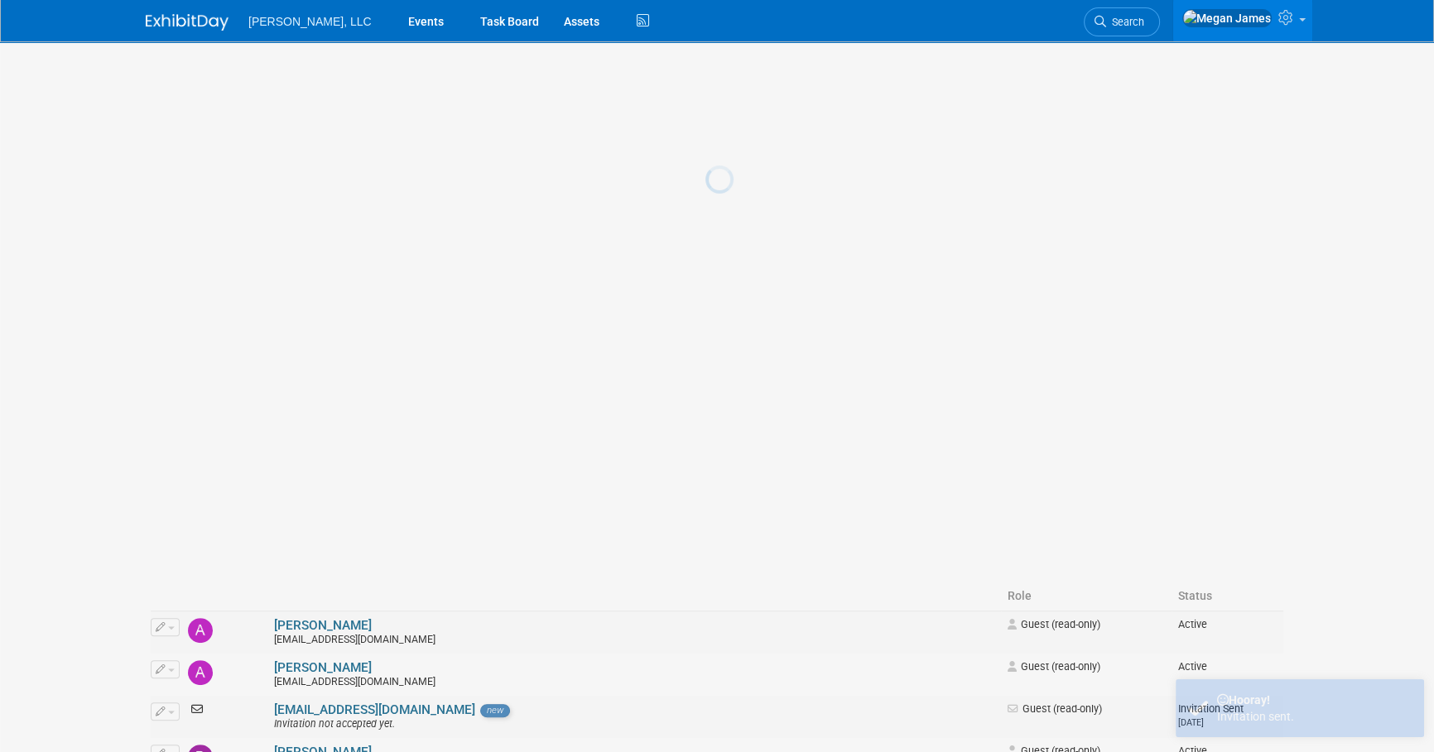
scroll to position [0, 0]
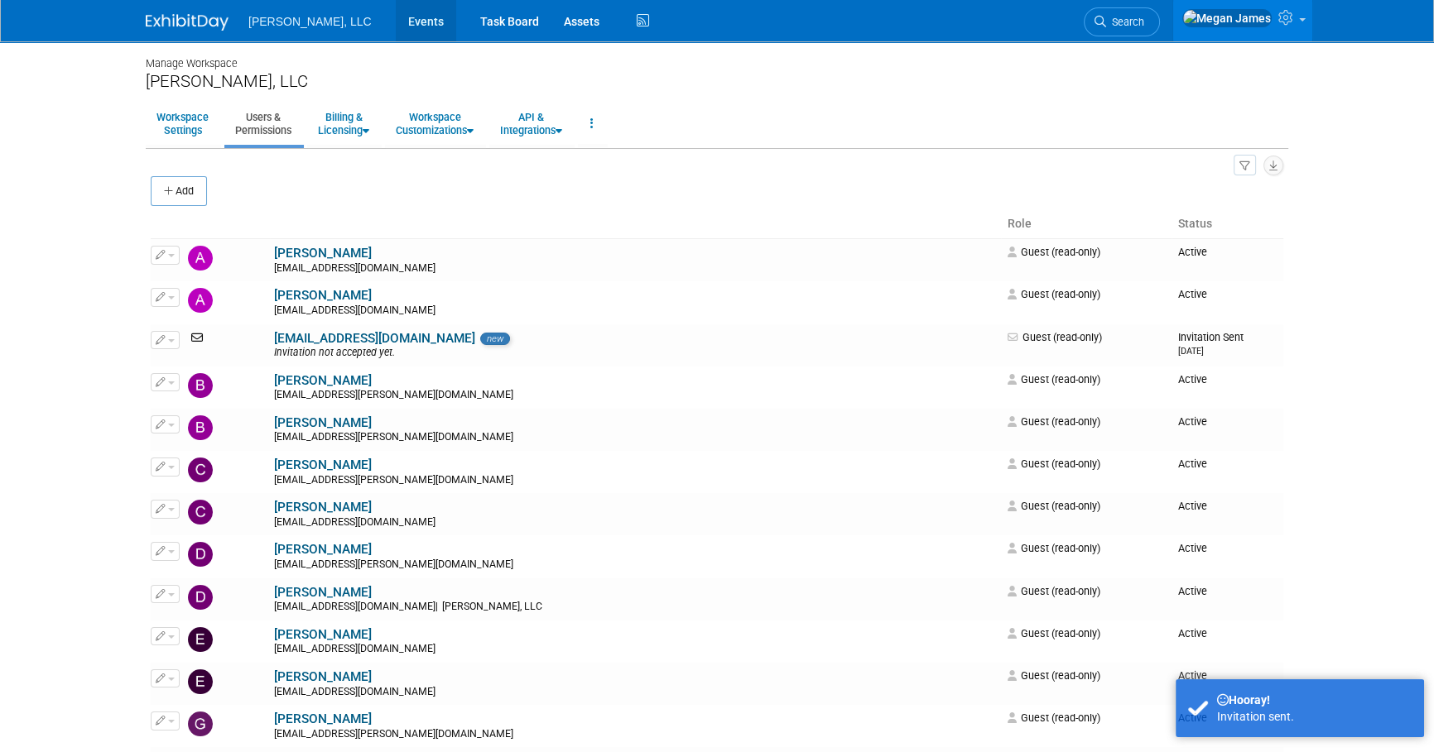
click at [396, 21] on link "Events" at bounding box center [426, 20] width 60 height 41
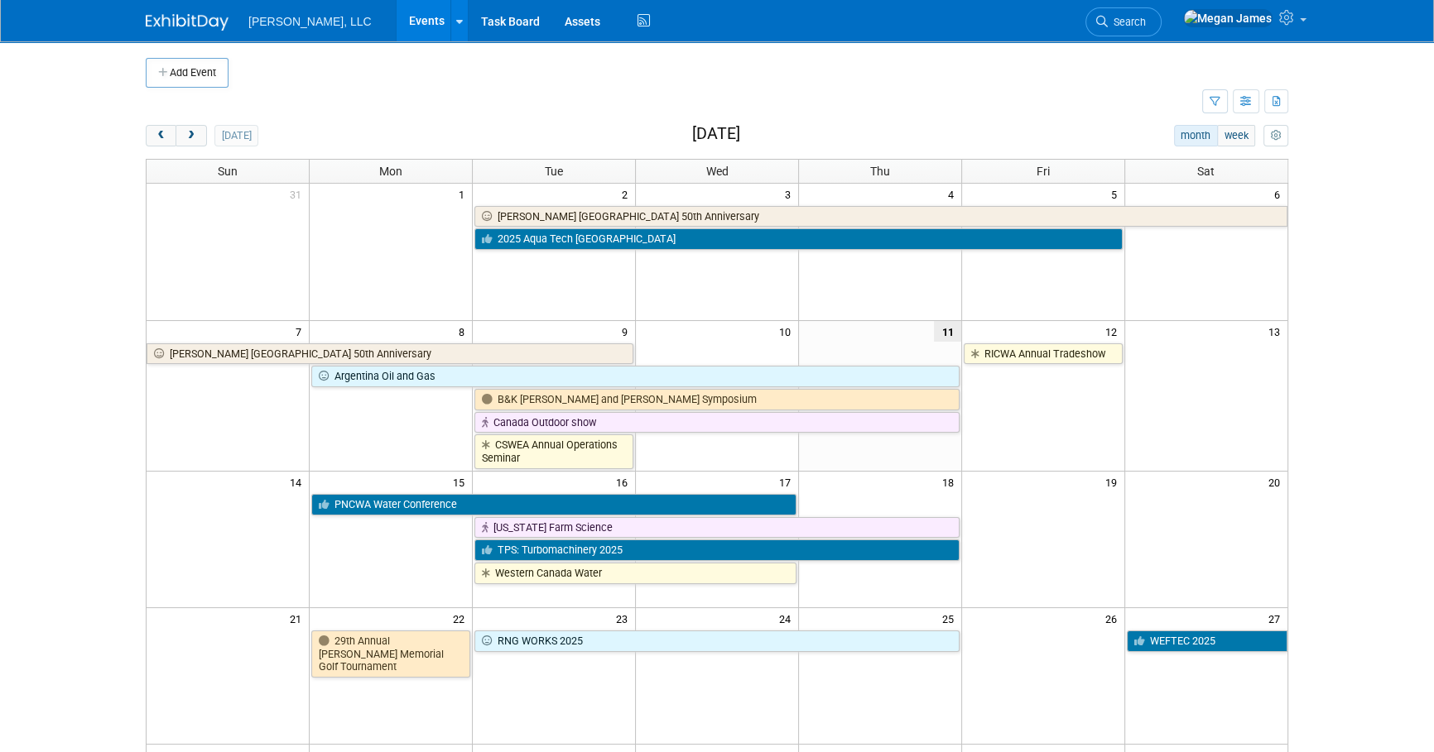
click at [1310, 312] on body "Boerger, LLC Events Add Event Bulk Upload Events Shareable Event Boards Recentl…" at bounding box center [717, 376] width 1434 height 752
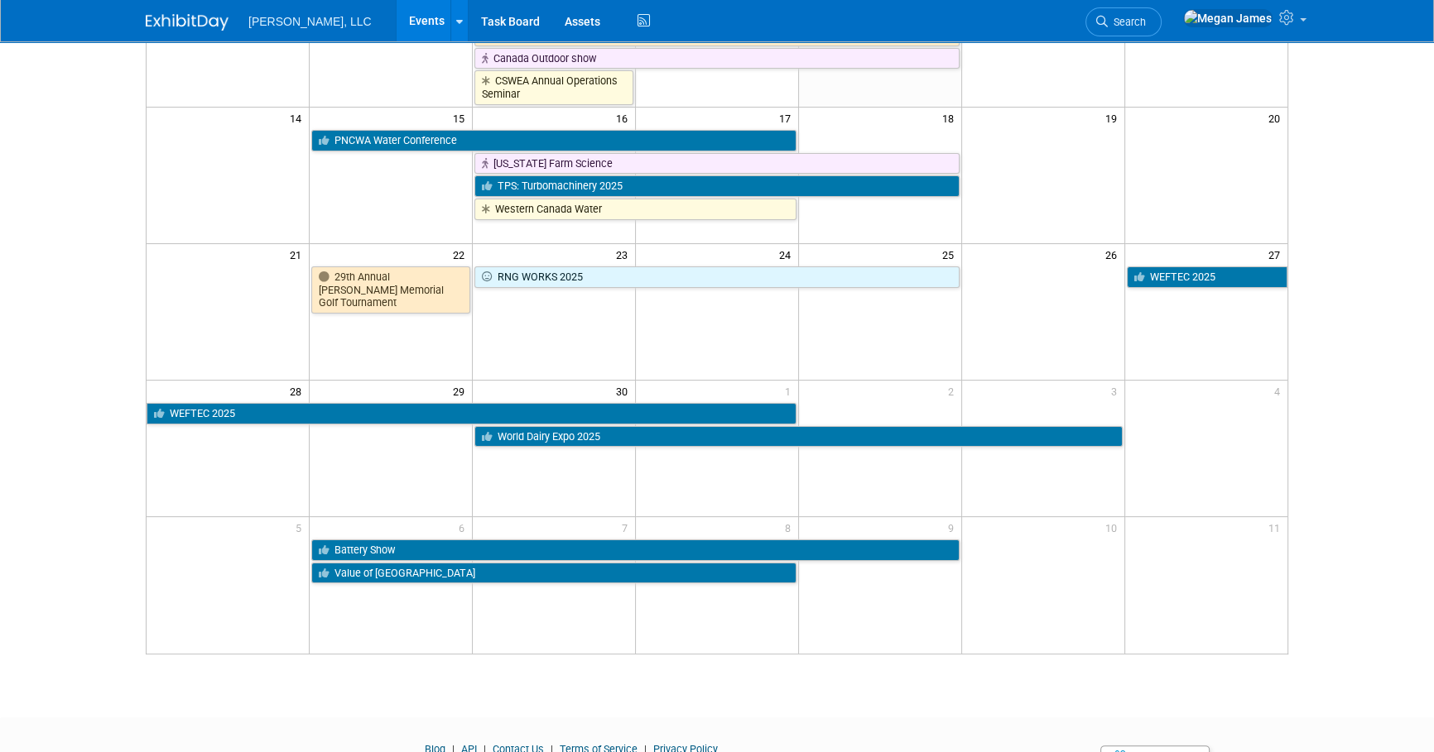
scroll to position [376, 0]
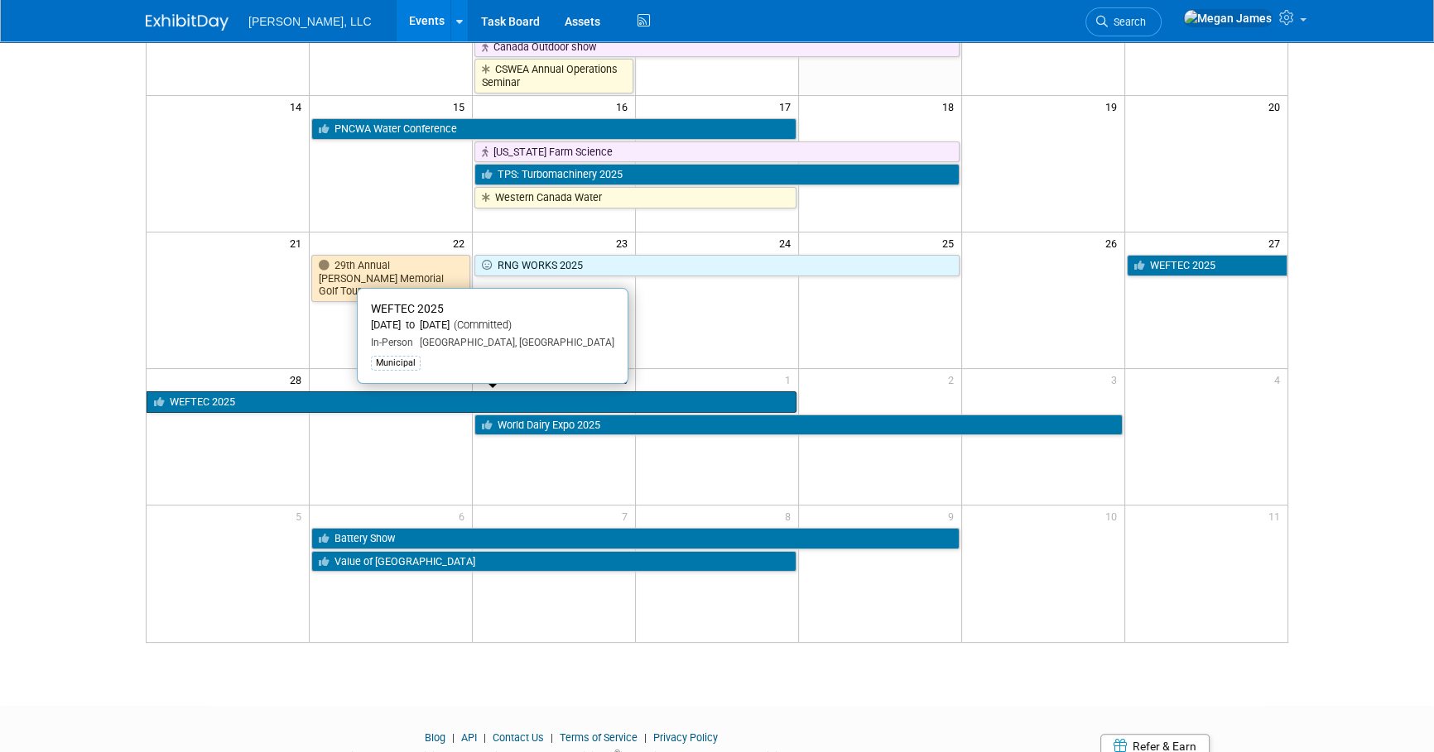
click at [397, 402] on link "WEFTEC 2025" at bounding box center [472, 403] width 650 height 22
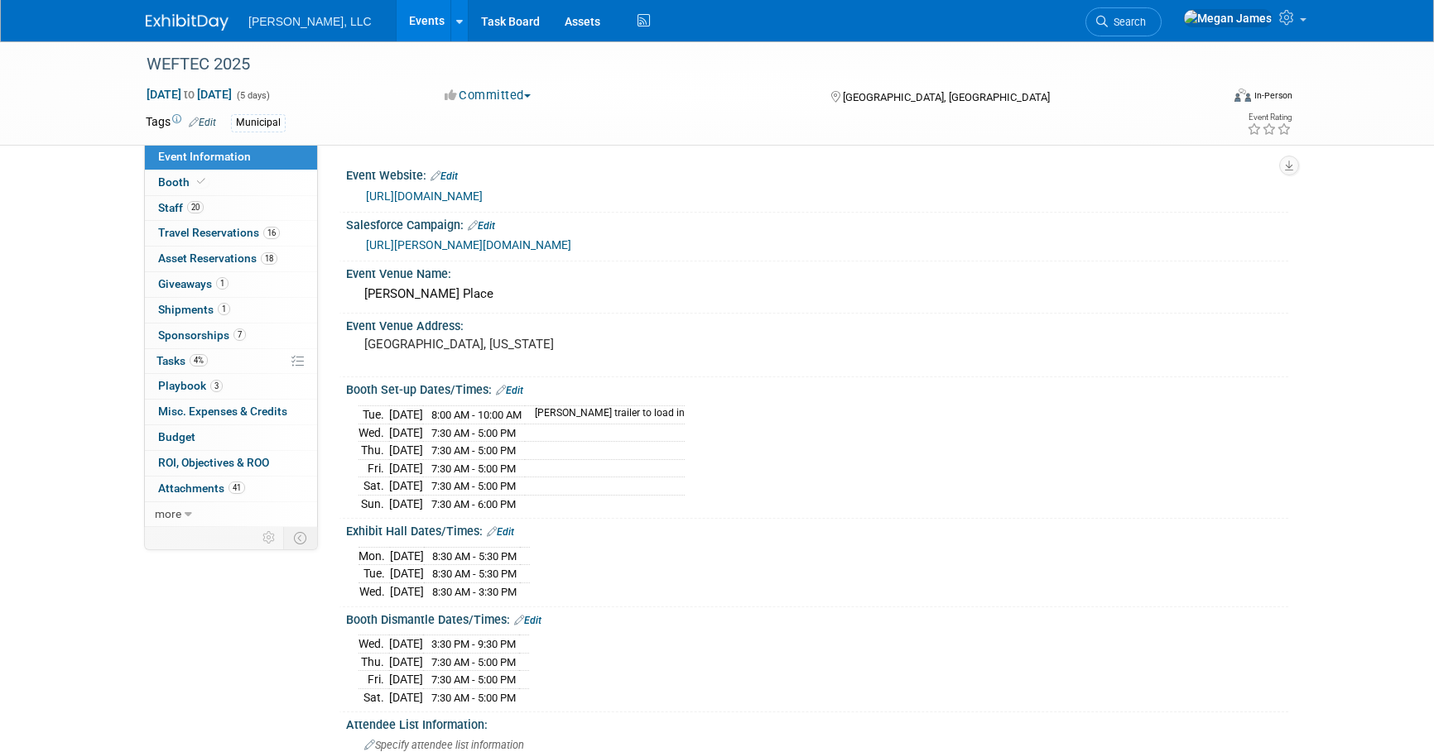
select select "Municipal"
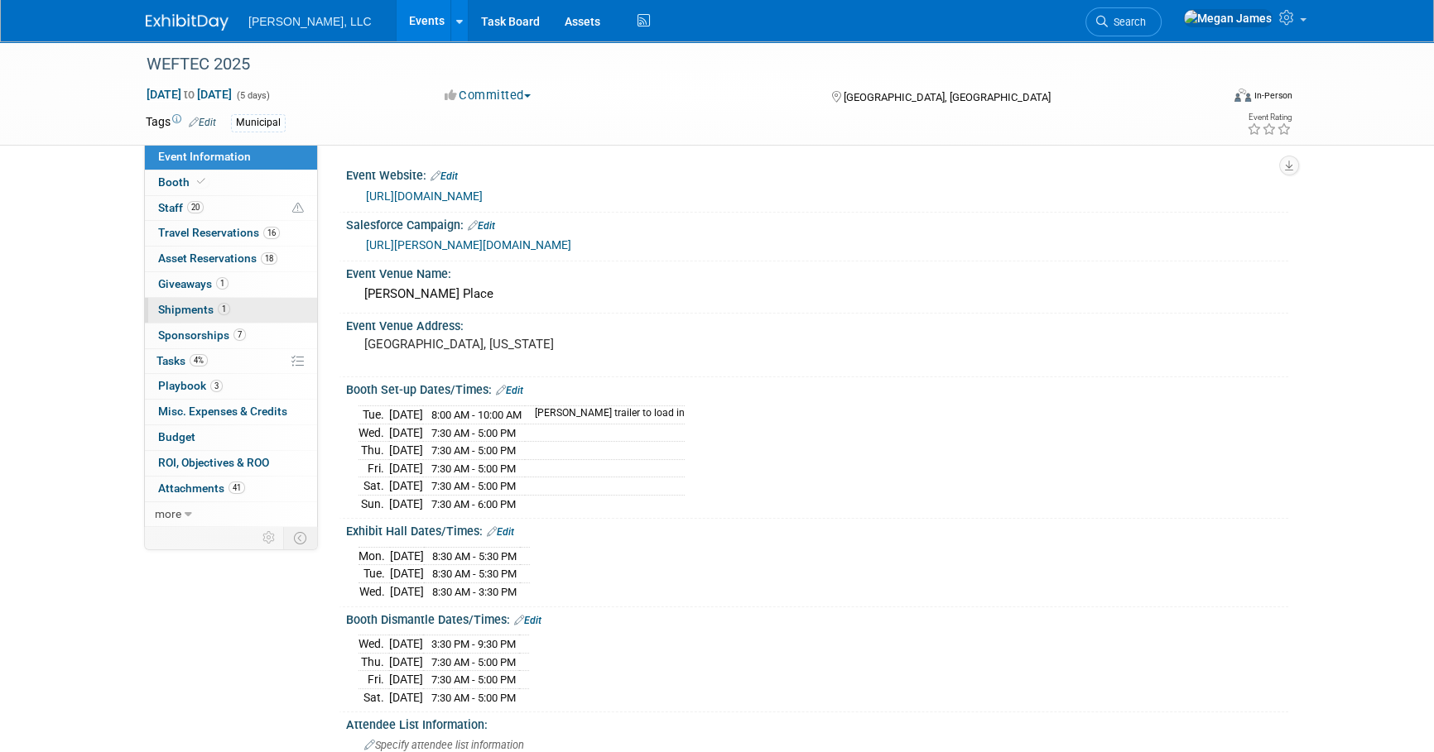
click at [257, 319] on link "1 Shipments 1" at bounding box center [231, 310] width 172 height 25
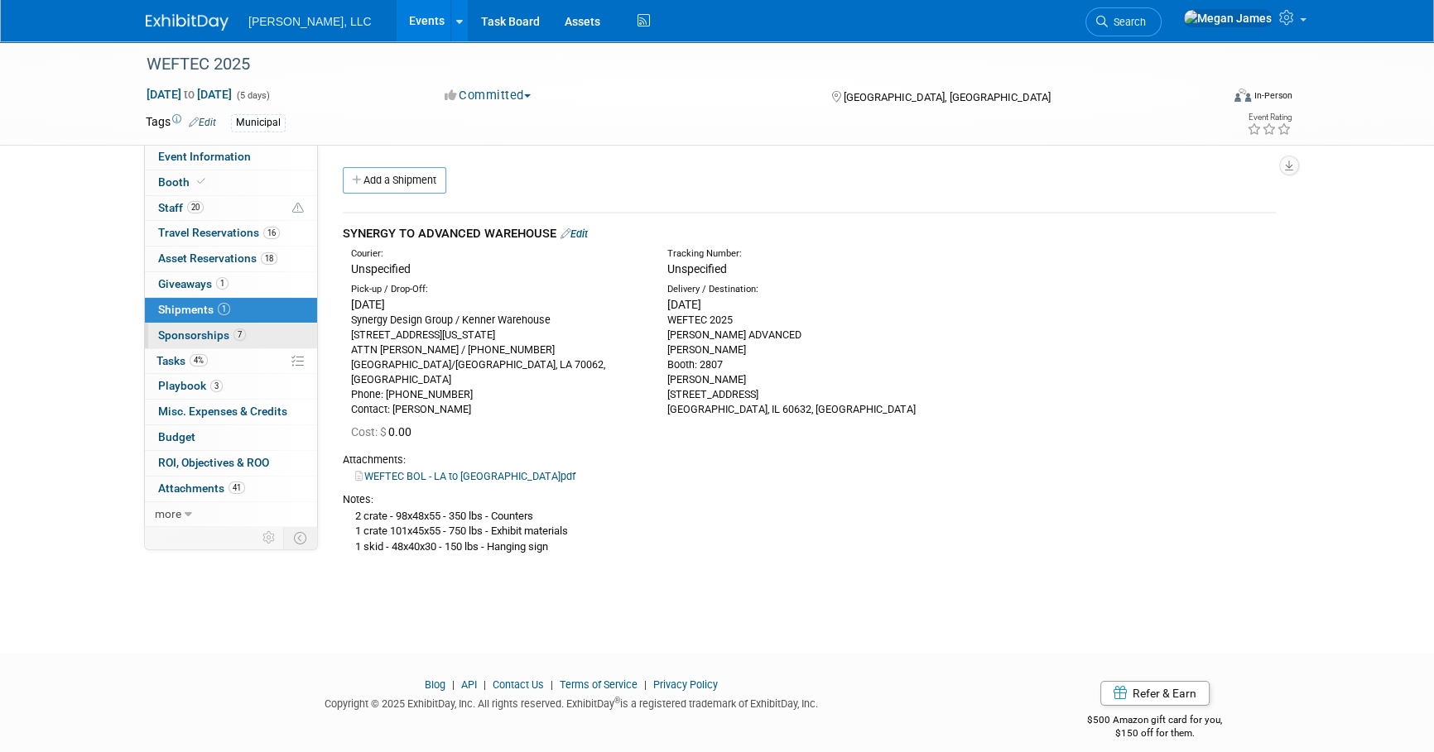
click at [224, 333] on span "Sponsorships 7" at bounding box center [202, 335] width 88 height 13
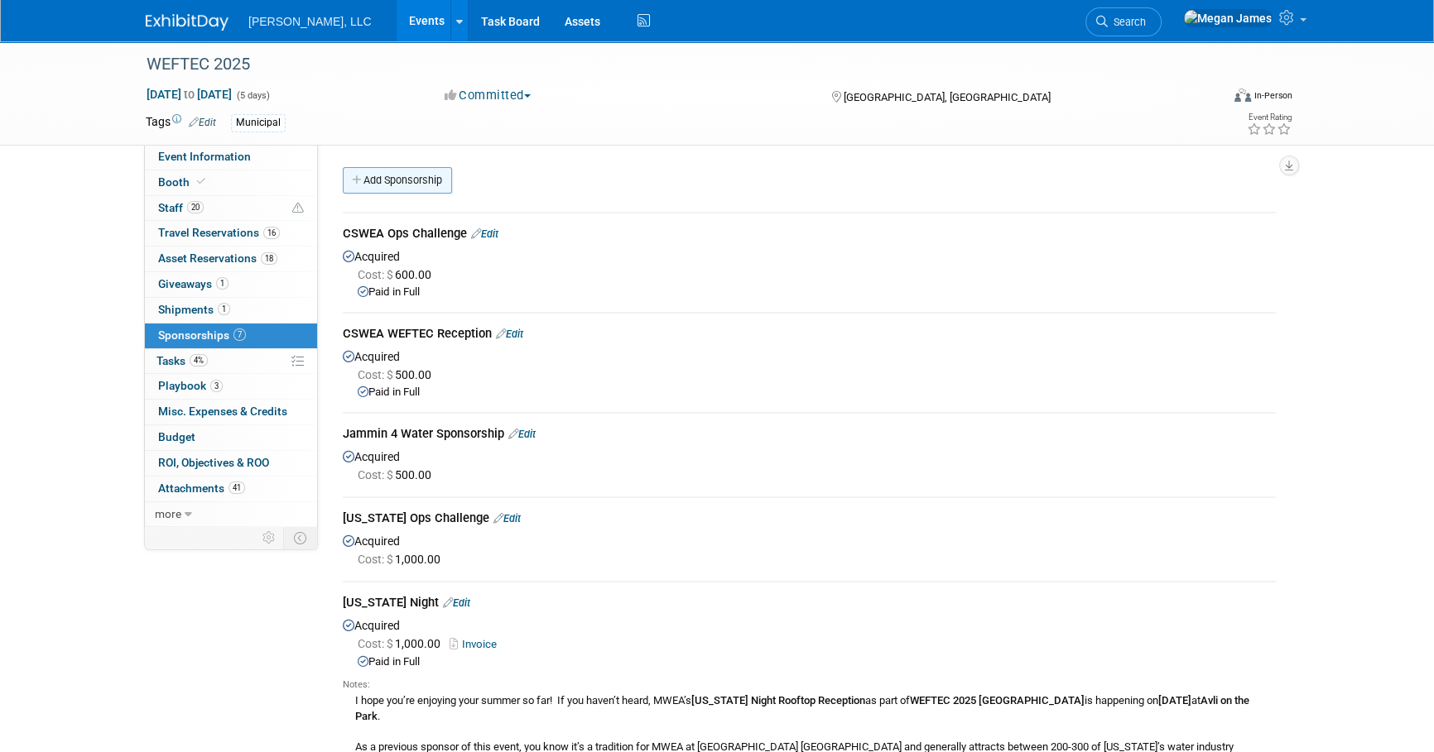
click at [427, 180] on link "Add Sponsorship" at bounding box center [397, 180] width 109 height 26
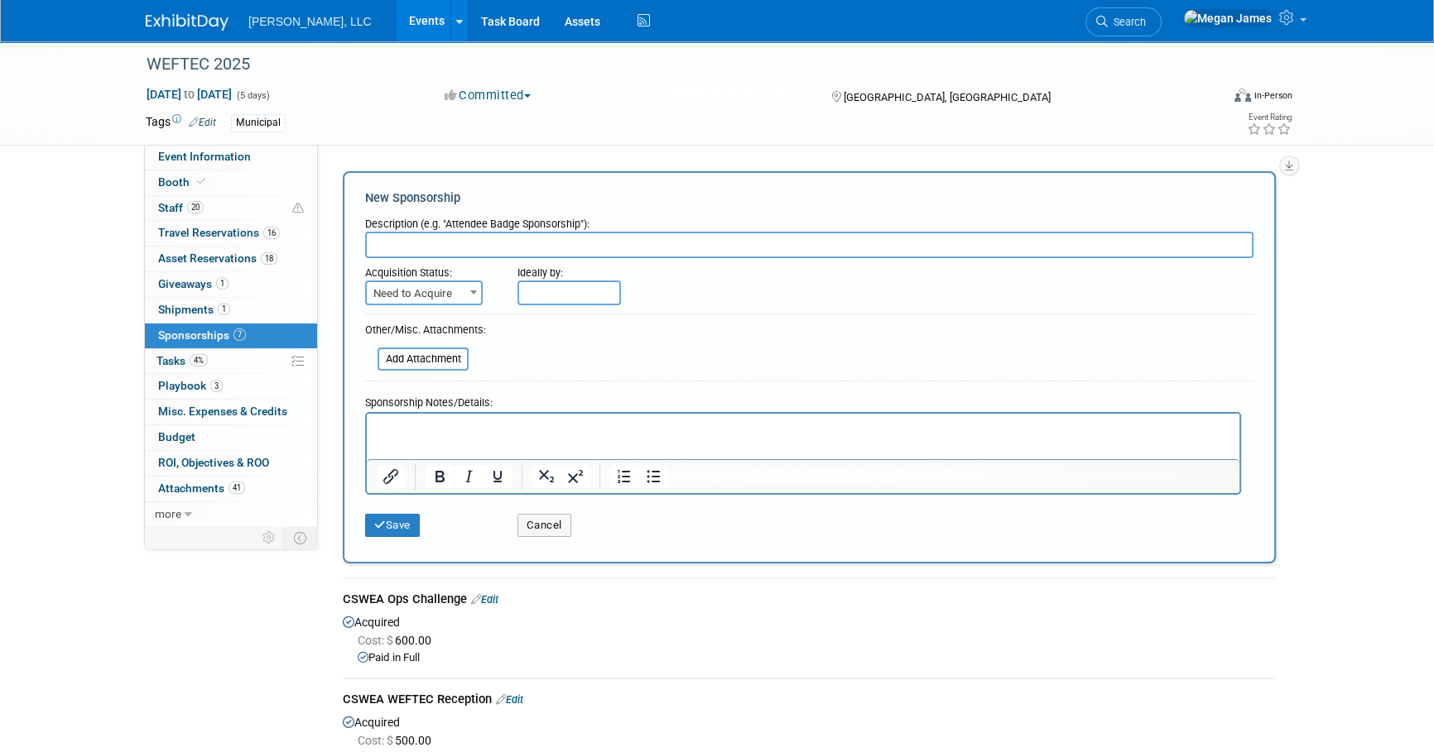
click at [557, 249] on input "text" at bounding box center [809, 245] width 888 height 26
type input "[US_STATE] WEFTEC Reception Sponsorship"
click at [430, 292] on span "Need to Acquire" at bounding box center [424, 293] width 114 height 23
select select "2"
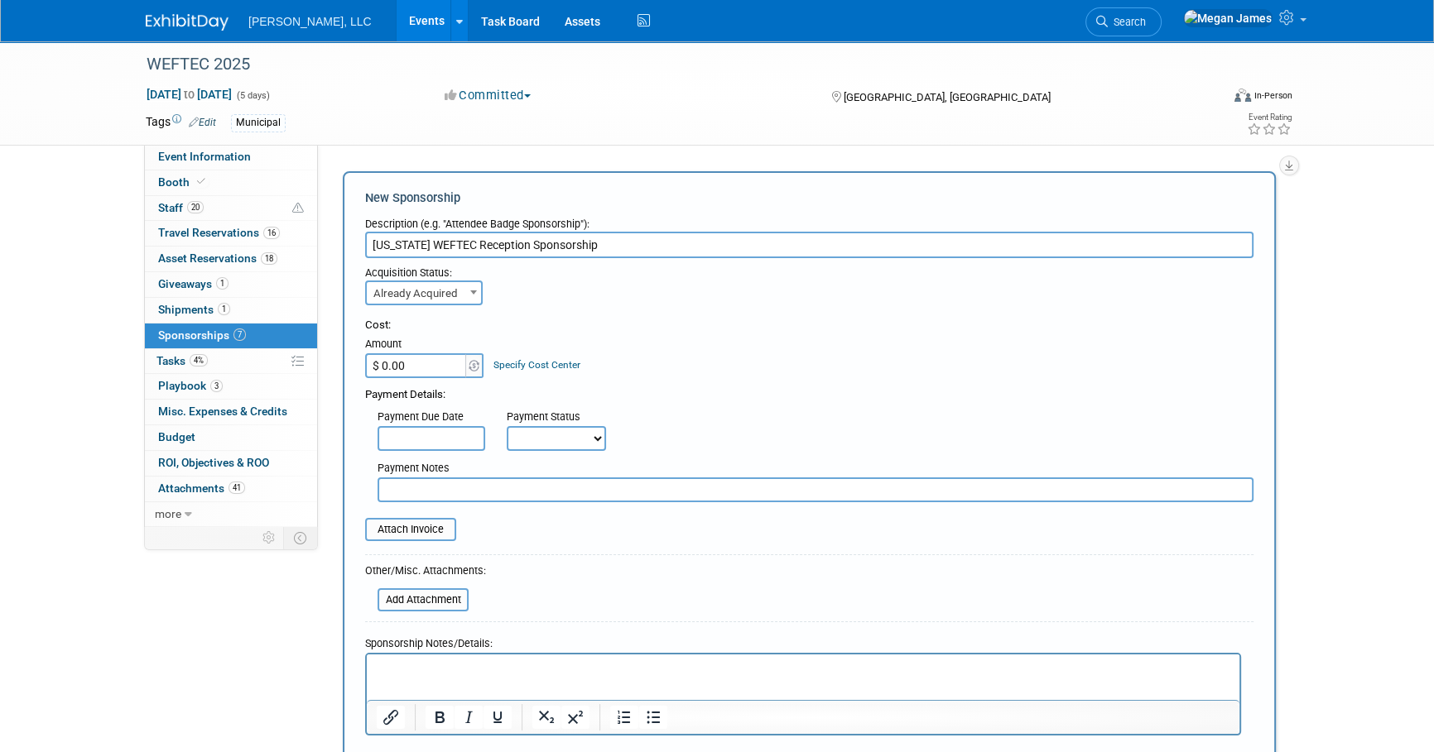
click at [434, 363] on input "$ 0.00" at bounding box center [416, 365] width 103 height 25
type input "$ 1,000.00"
click at [853, 371] on div "Cost: Amount $ 1,000.00 Specify Cost Center Cost Center -- Not Specified --" at bounding box center [809, 348] width 888 height 60
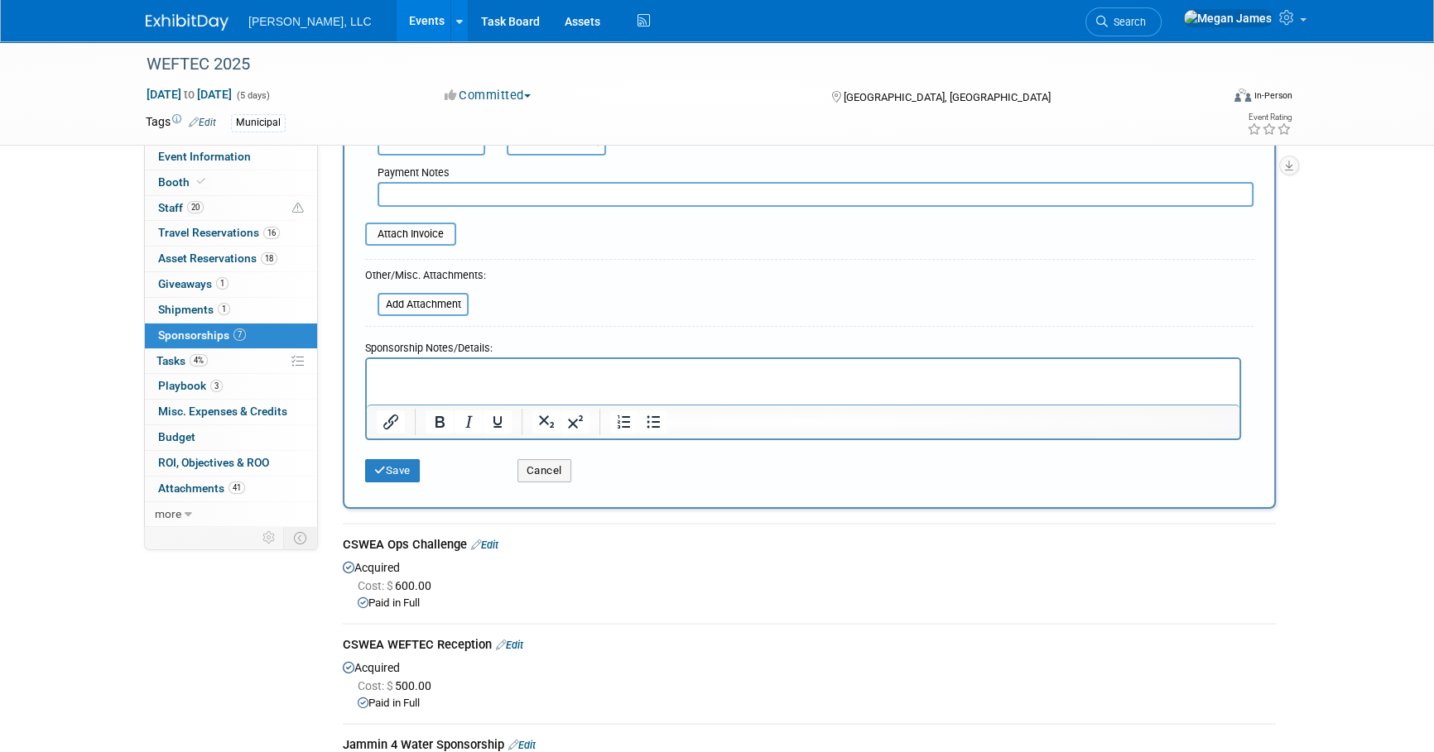
scroll to position [300, 0]
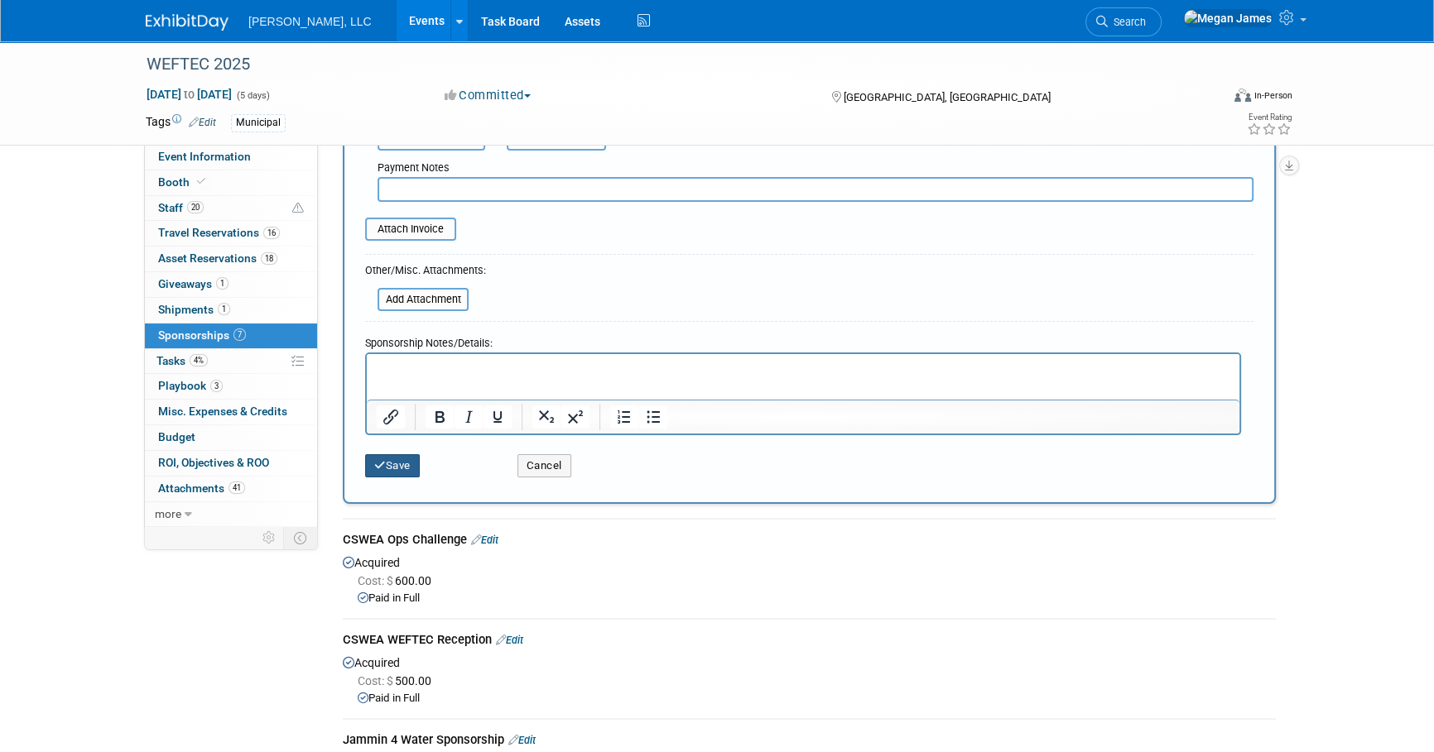
click at [388, 460] on button "Save" at bounding box center [392, 465] width 55 height 23
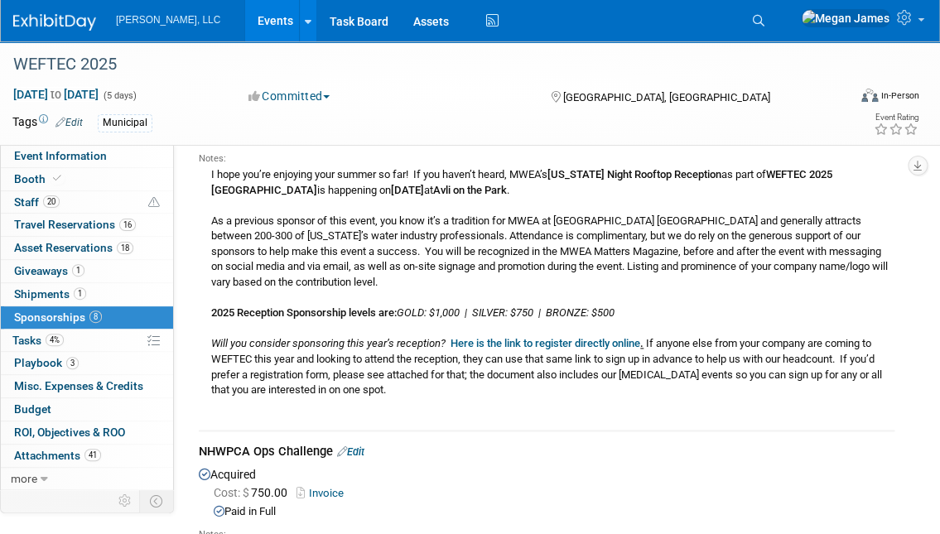
scroll to position [1110, 0]
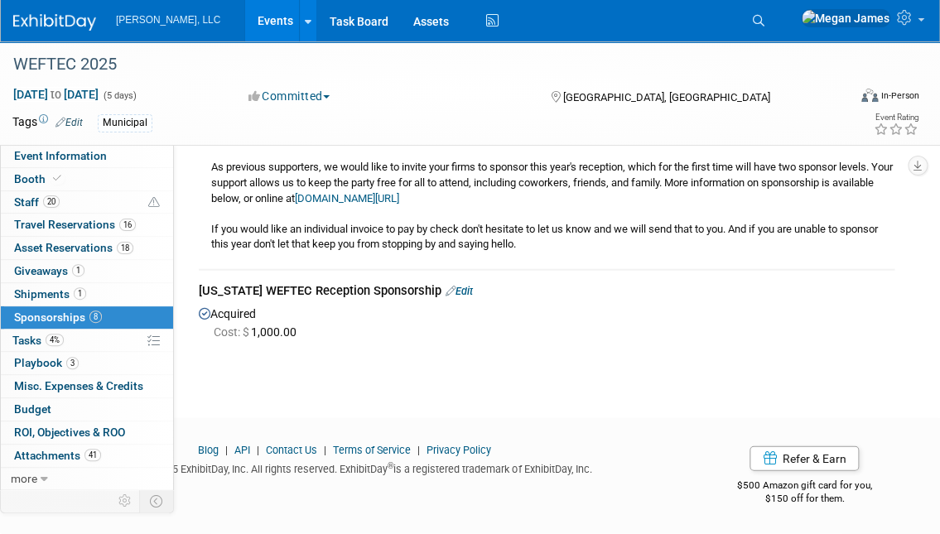
click at [481, 298] on div "South Carolina WEFTEC Reception Sponsorship Edit" at bounding box center [546, 292] width 695 height 21
click at [473, 292] on link "Edit" at bounding box center [458, 291] width 27 height 12
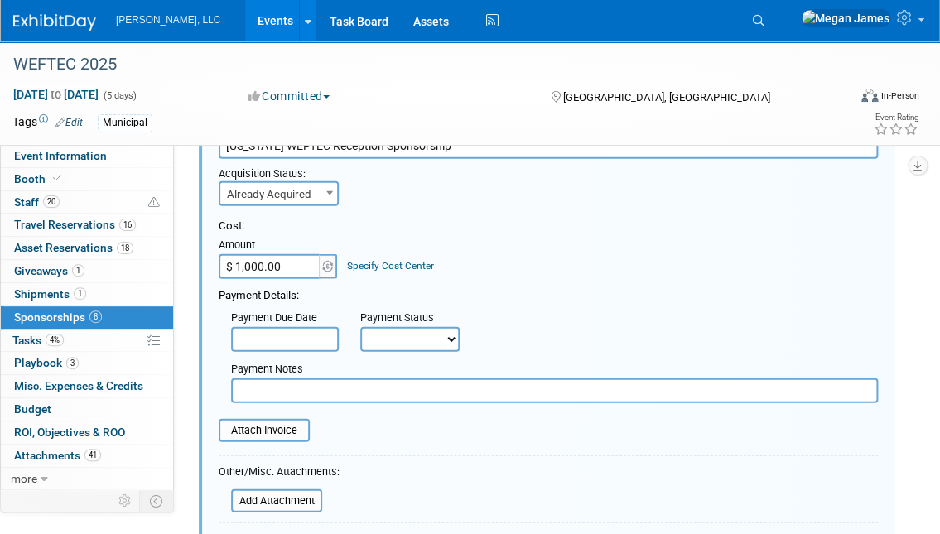
scroll to position [1493, 0]
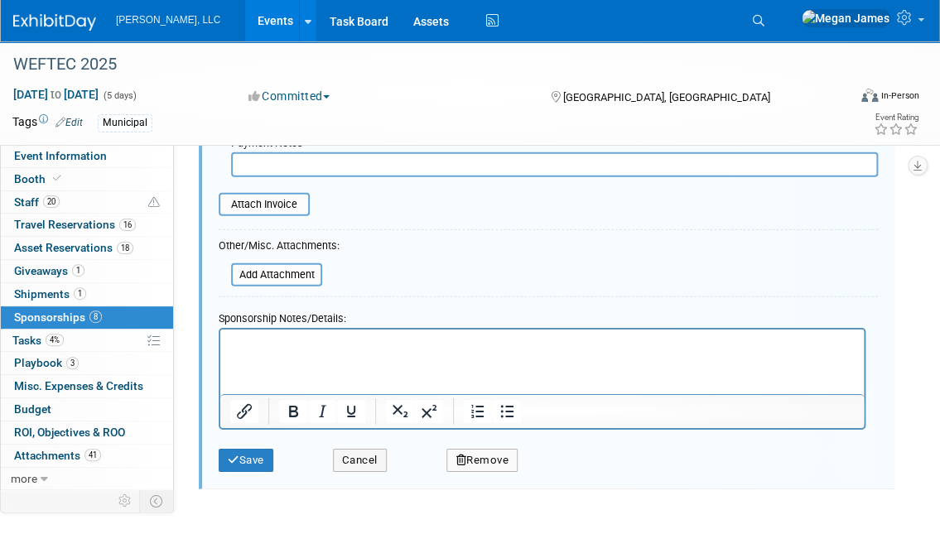
click at [305, 352] on html at bounding box center [541, 340] width 643 height 23
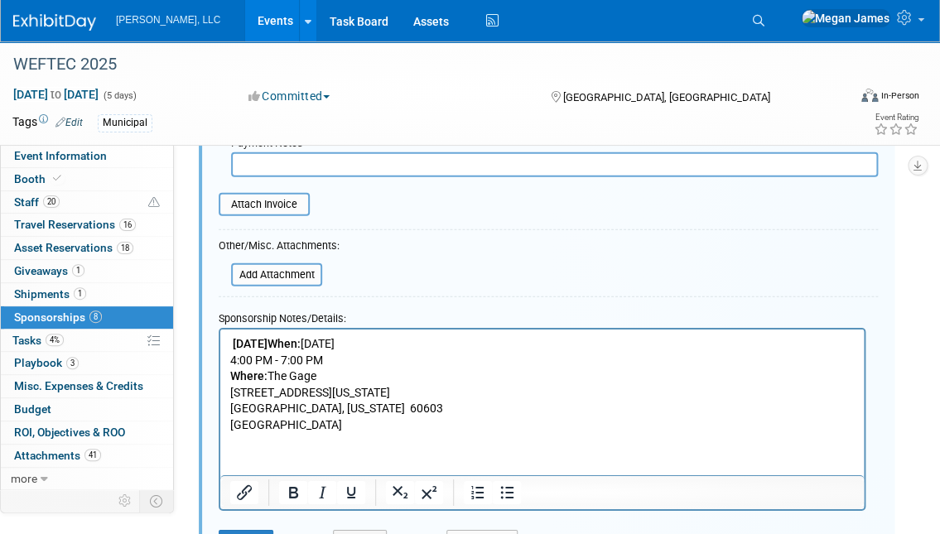
drag, startPoint x: 453, startPoint y: 392, endPoint x: 404, endPoint y: 379, distance: 50.6
click at [453, 392] on p "9/29/2025 When: Monday, September 29, 2025 4:00 PM - 7:00 PM Where: The Gage 24…" at bounding box center [542, 384] width 624 height 98
click at [234, 341] on b "9/29/2025" at bounding box center [250, 342] width 35 height 13
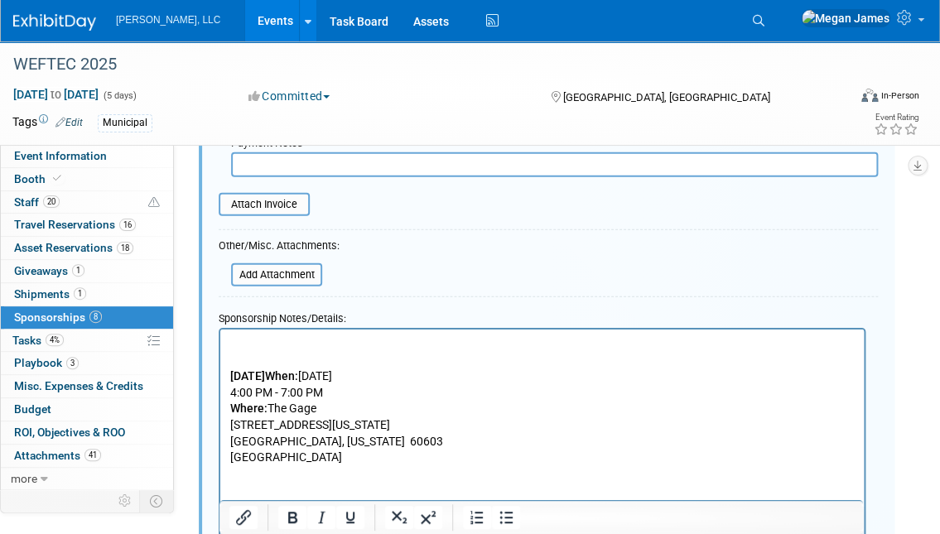
paste body "Rich Text Area. Press ALT-0 for help."
drag, startPoint x: 284, startPoint y: 373, endPoint x: 434, endPoint y: 722, distance: 380.1
click at [220, 382] on html "https://www.scwaters.org/event/2025WEFTECReception 9/29/2025 When: Monday, Sept…" at bounding box center [541, 397] width 643 height 137
click at [409, 411] on p "﻿ When: Monday, September 29, 2025 4:00 PM - 7:00 PM Where: The Gage 24 S. Mich…" at bounding box center [542, 417] width 624 height 98
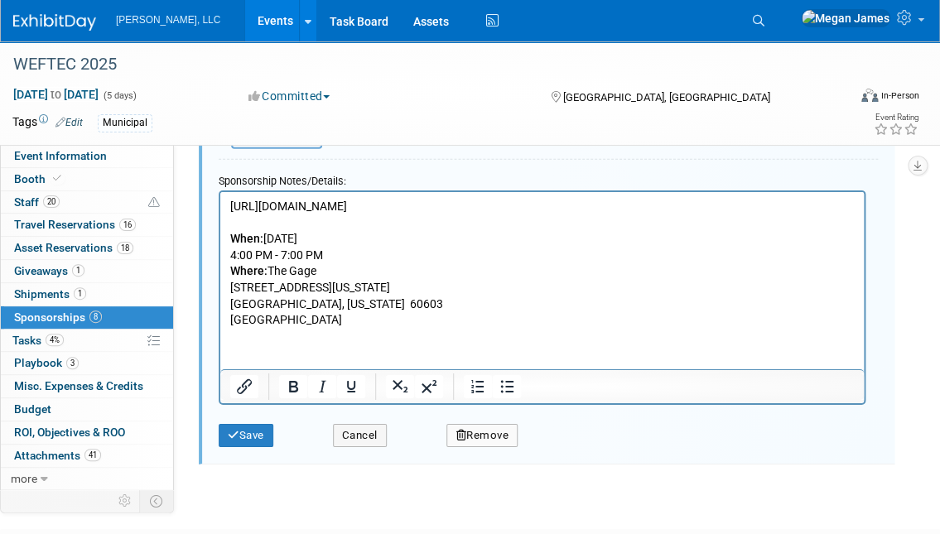
scroll to position [1644, 0]
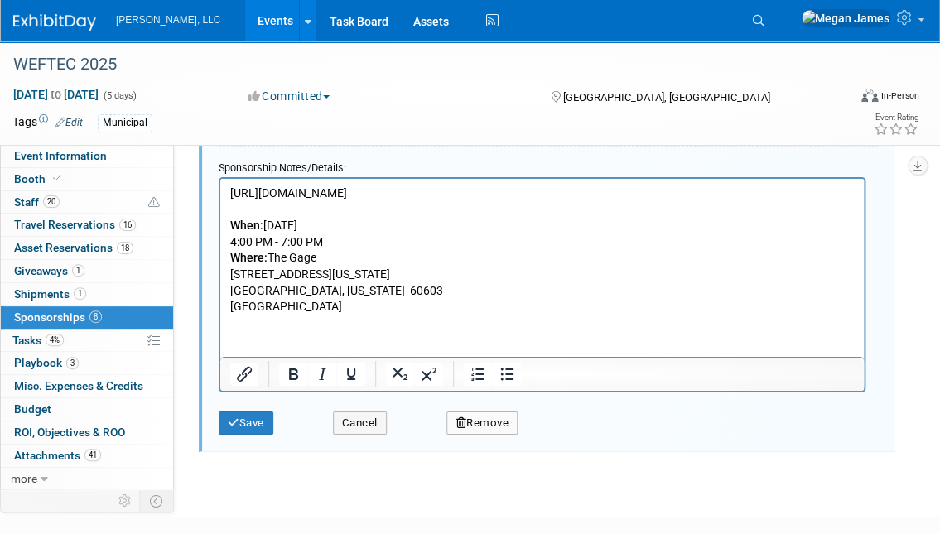
click at [257, 443] on div "Save Cancel Remove" at bounding box center [548, 417] width 659 height 50
click at [257, 435] on button "Save" at bounding box center [246, 422] width 55 height 23
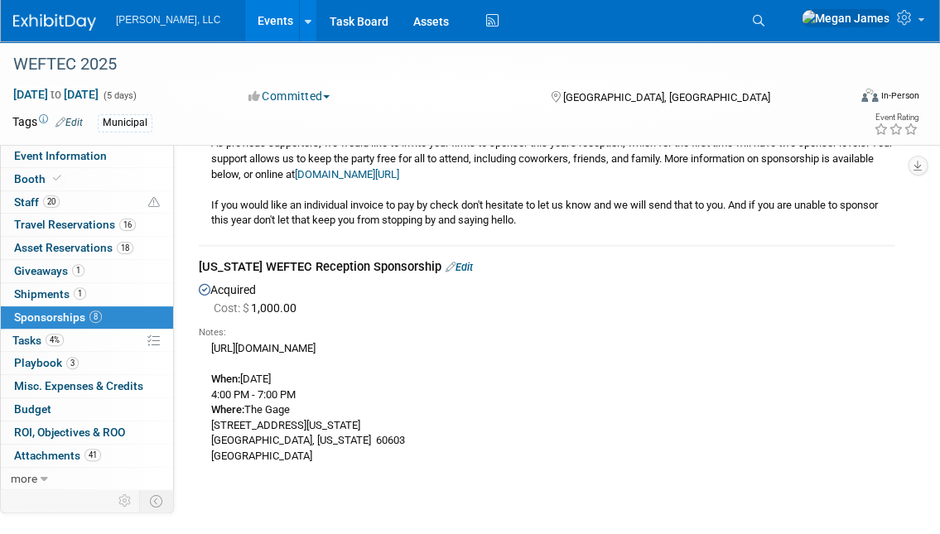
scroll to position [1262, 0]
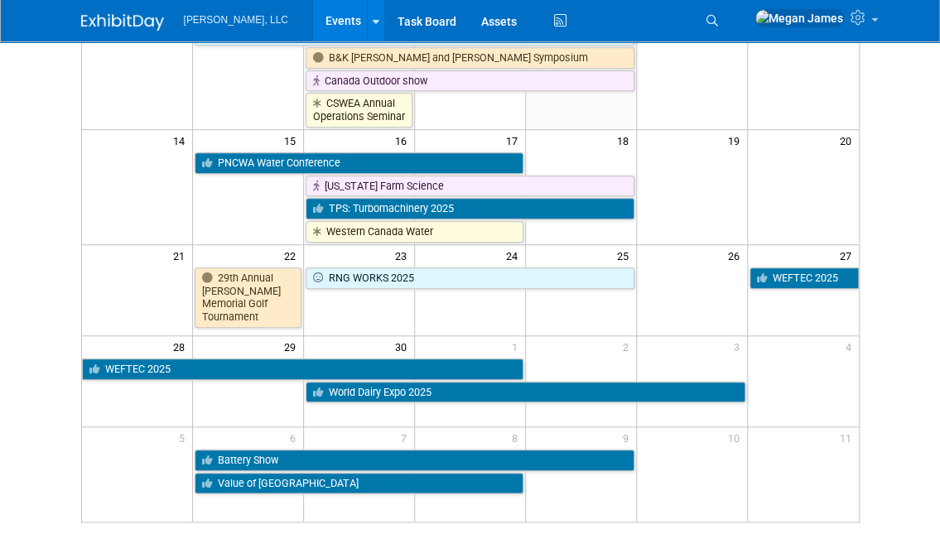
scroll to position [300, 0]
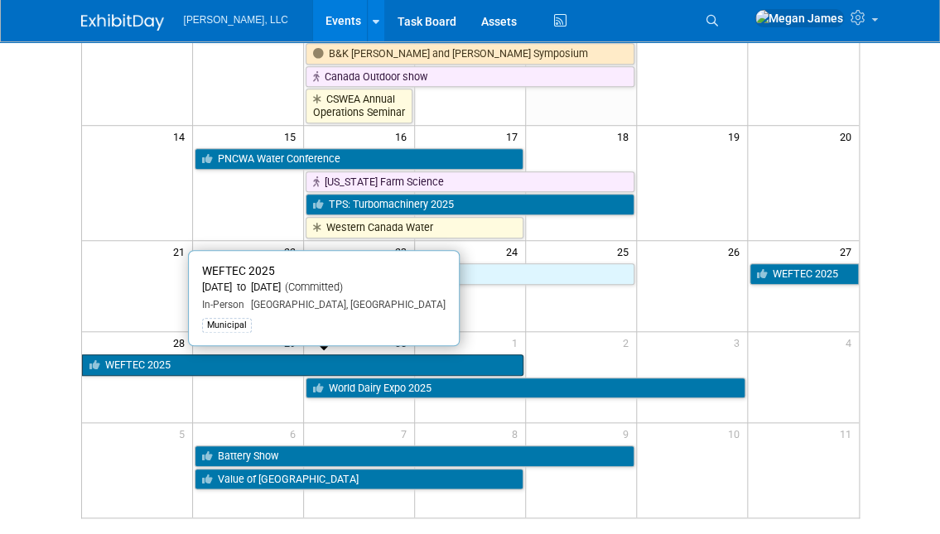
click at [240, 361] on link "WEFTEC 2025" at bounding box center [303, 365] width 442 height 22
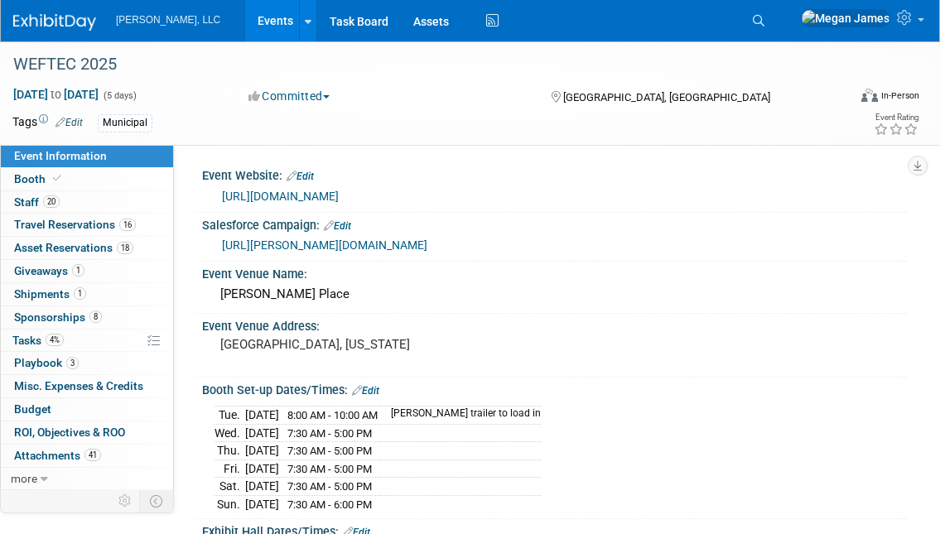
select select "Municipal"
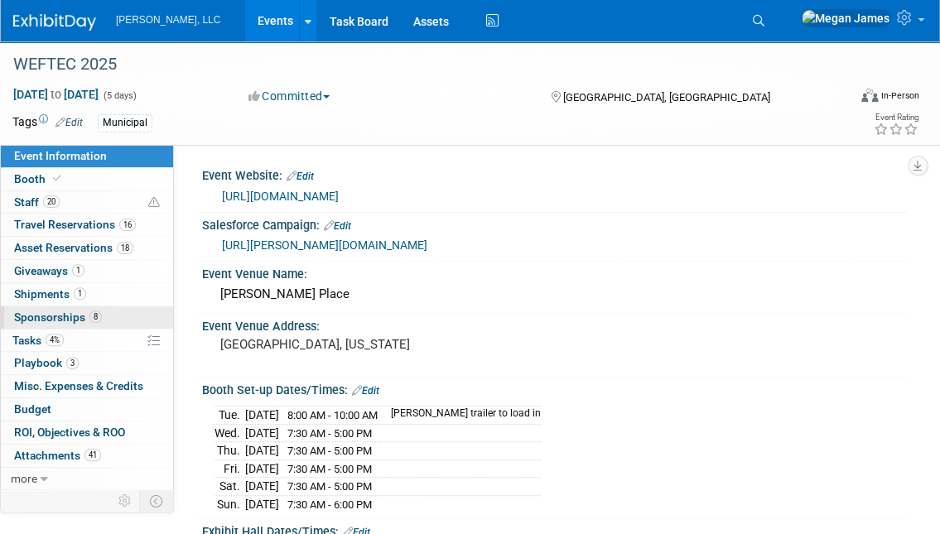
click at [92, 317] on span "8" at bounding box center [95, 316] width 12 height 12
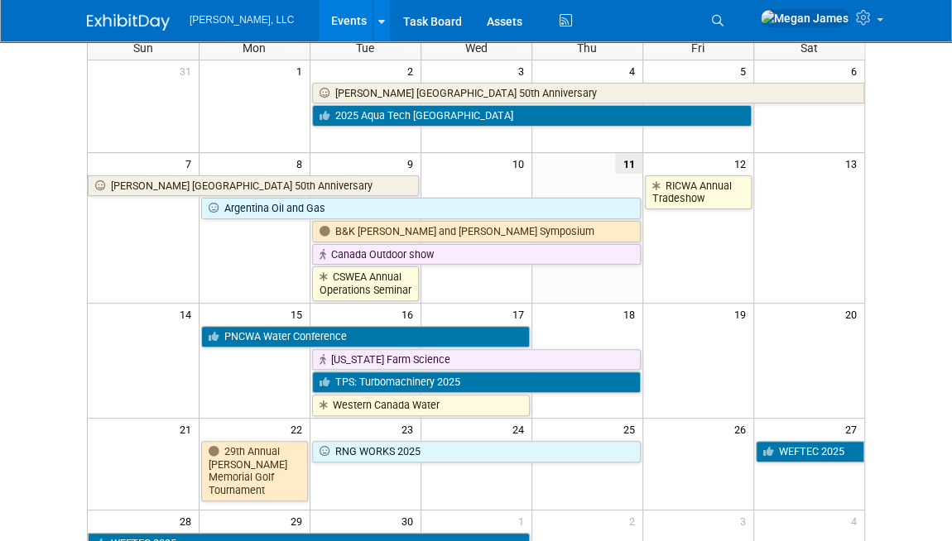
scroll to position [300, 0]
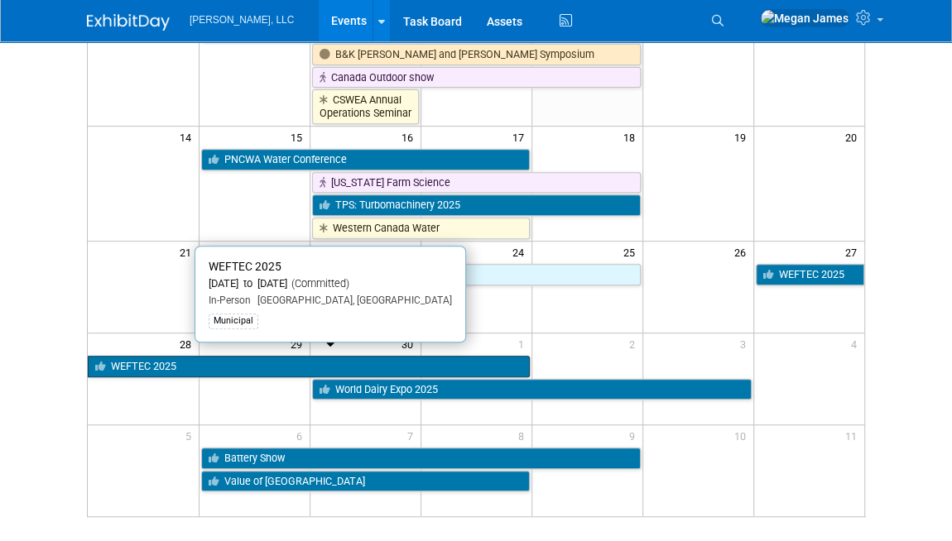
click at [162, 356] on link "WEFTEC 2025" at bounding box center [309, 367] width 442 height 22
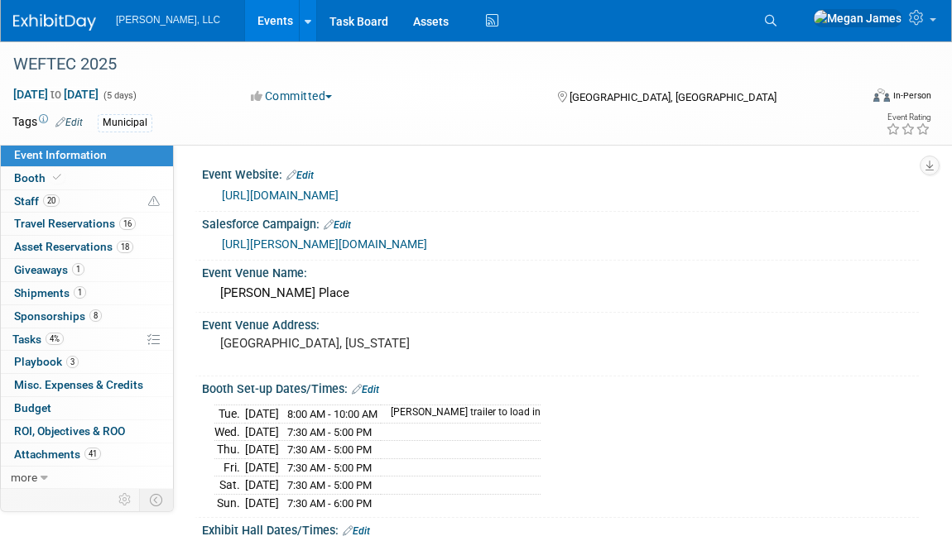
select select "Municipal"
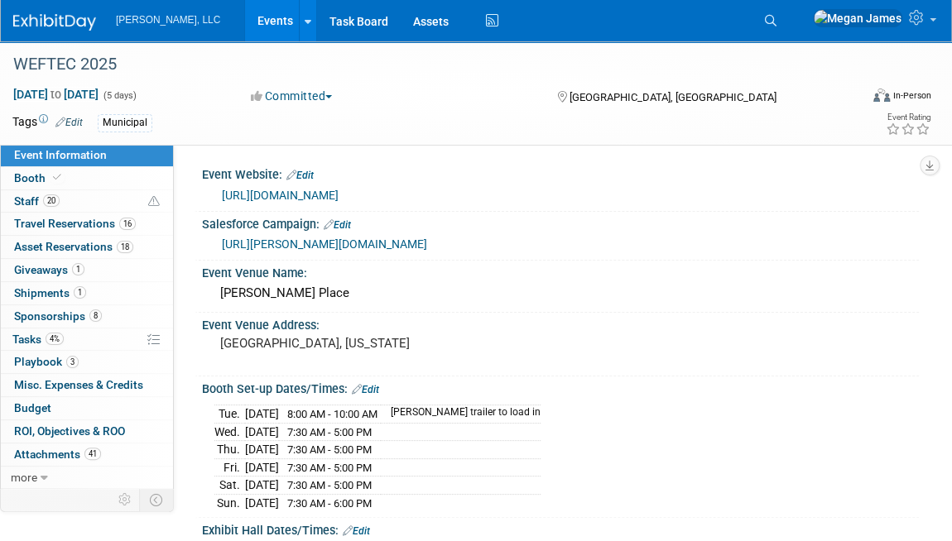
click at [91, 317] on span "8" at bounding box center [95, 316] width 12 height 12
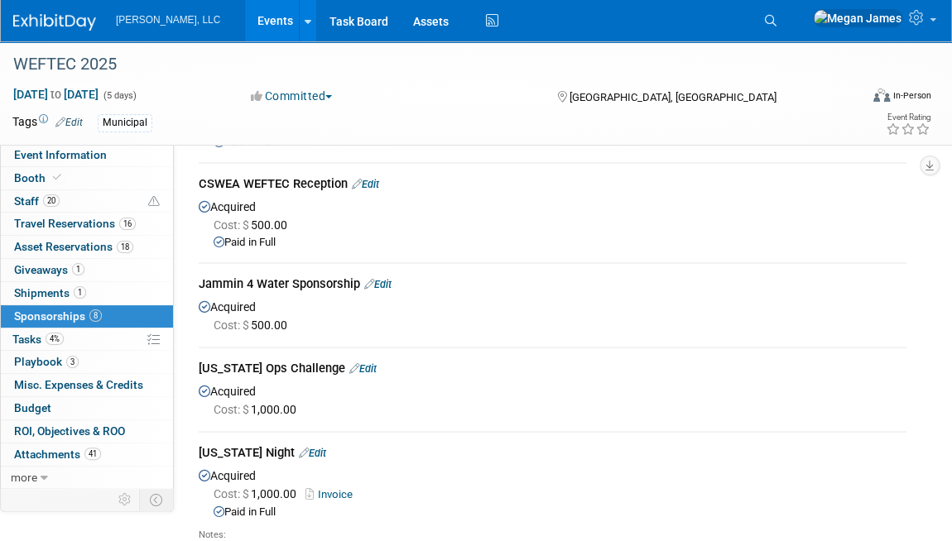
scroll to position [150, 0]
drag, startPoint x: 194, startPoint y: 272, endPoint x: 353, endPoint y: 278, distance: 159.9
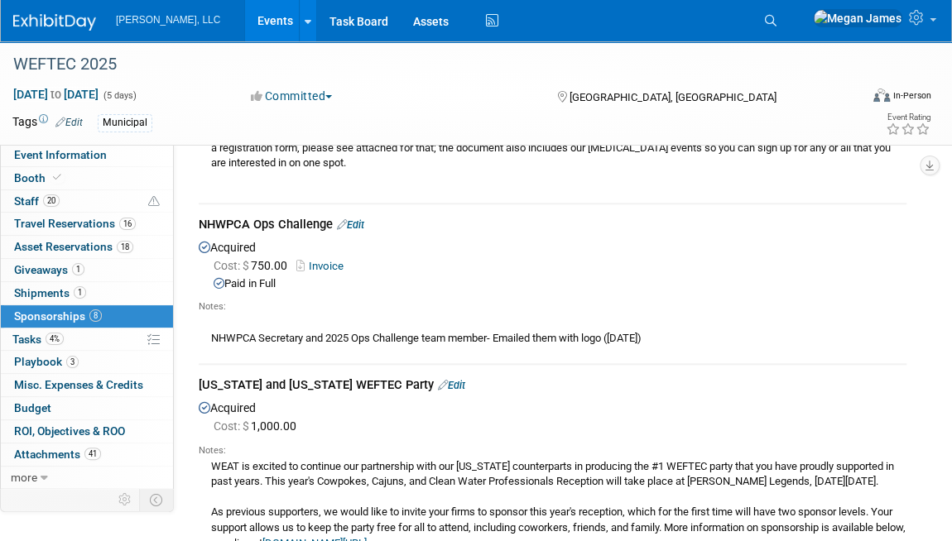
scroll to position [902, 0]
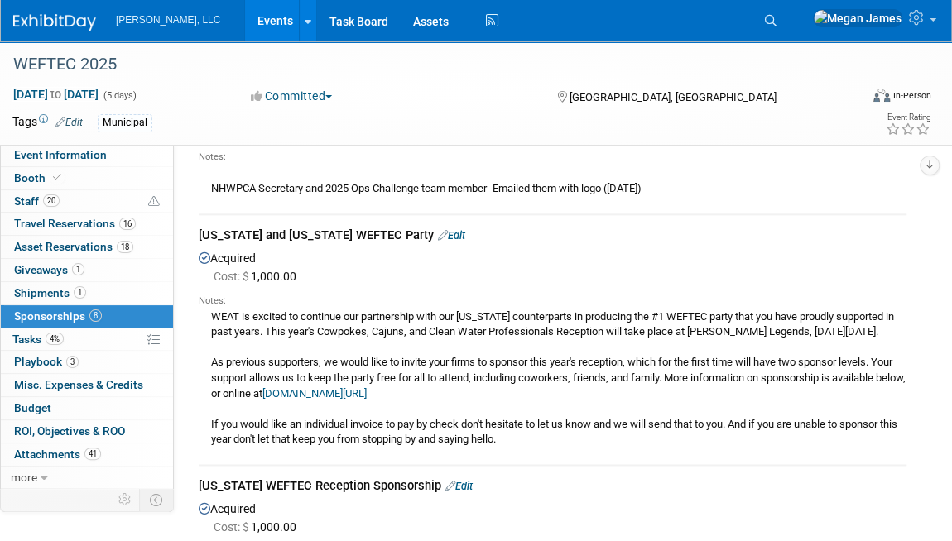
click at [367, 400] on link "[DOMAIN_NAME][URL]" at bounding box center [314, 393] width 104 height 12
click at [568, 356] on div "WEAT is excited to continue our partnership with our [US_STATE] counterparts in…" at bounding box center [553, 378] width 708 height 140
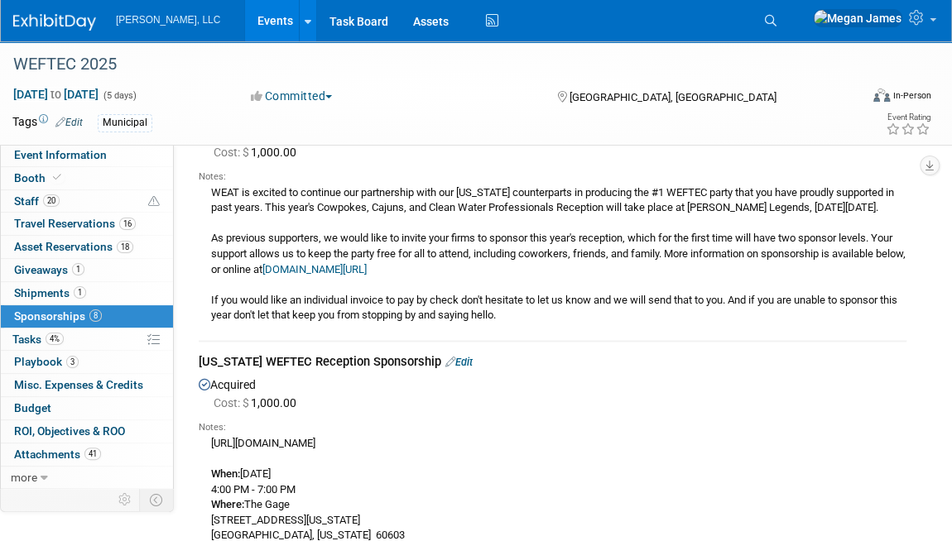
scroll to position [1102, 0]
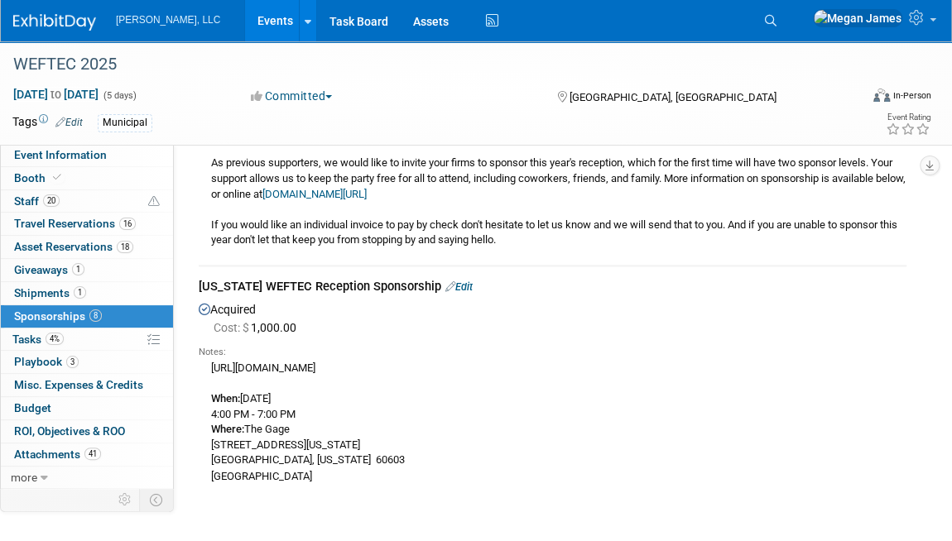
drag, startPoint x: 384, startPoint y: 298, endPoint x: 202, endPoint y: 293, distance: 182.2
click at [202, 293] on div "[US_STATE] WEFTEC Reception Sponsorship Edit" at bounding box center [553, 288] width 708 height 21
copy div "[US_STATE] WEFTEC Reception"
drag, startPoint x: 332, startPoint y: 493, endPoint x: 206, endPoint y: 378, distance: 170.0
click at [206, 378] on div "Notes: [URL][DOMAIN_NAME] When: [DATE] 4:00 PM - 7:00 PM Where: The Gage [STREE…" at bounding box center [553, 413] width 708 height 151
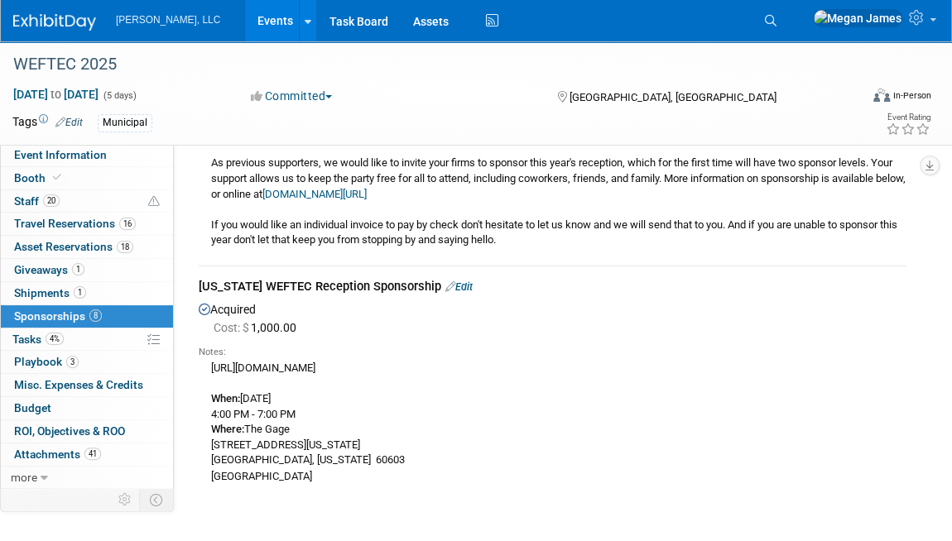
copy div "[URL][DOMAIN_NAME] When: [DATE] 4:00 PM - 7:00 PM Where: The Gage [STREET_ADDRE…"
click at [526, 417] on div "[URL][DOMAIN_NAME] When: [DATE] 4:00 PM - 7:00 PM Where: The Gage [STREET_ADDRE…" at bounding box center [553, 421] width 708 height 125
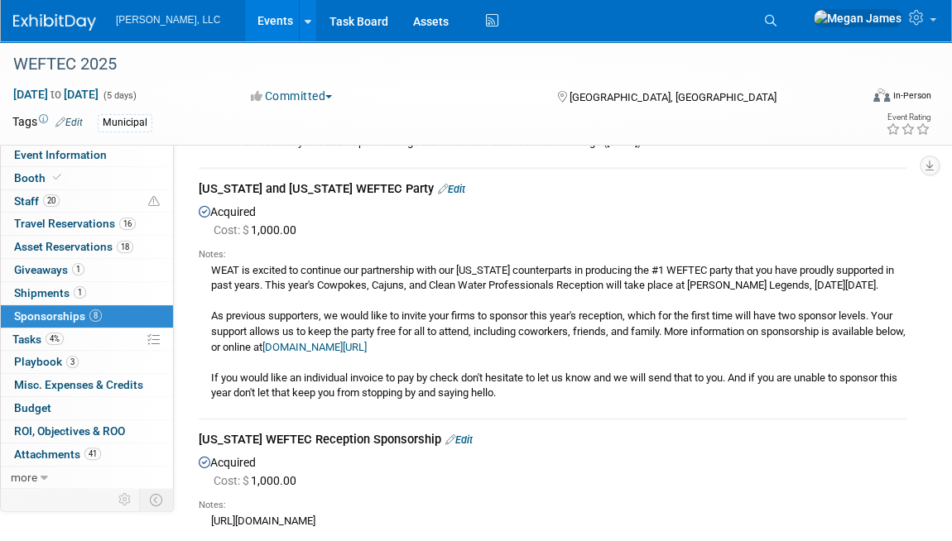
scroll to position [876, 0]
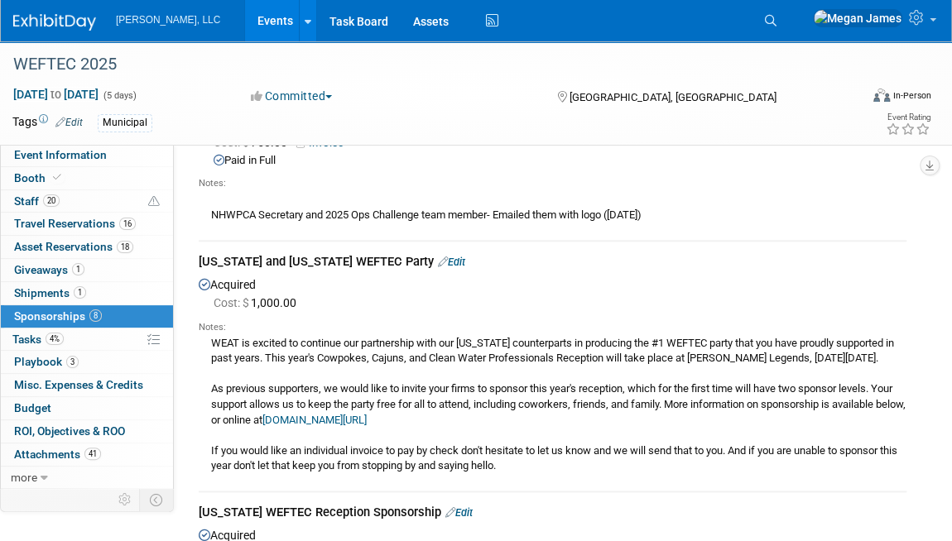
click at [536, 414] on div "WEAT is excited to continue our partnership with our [US_STATE] counterparts in…" at bounding box center [553, 404] width 708 height 140
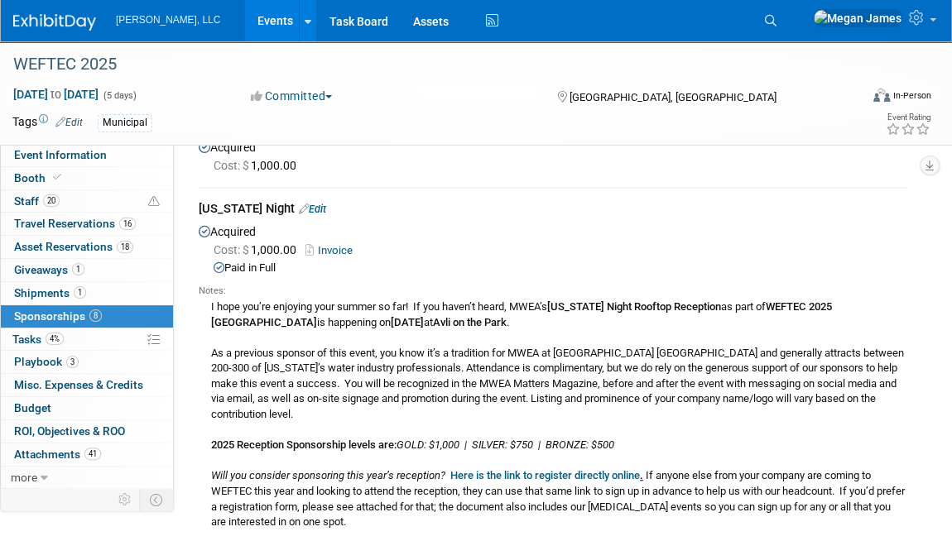
scroll to position [425, 0]
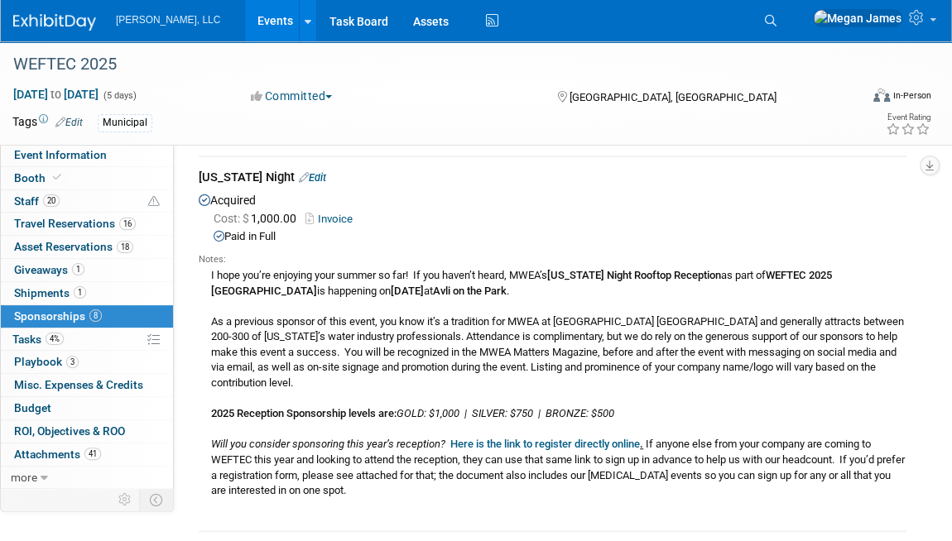
click at [529, 443] on b "Here is the link to register directly online" at bounding box center [545, 444] width 190 height 12
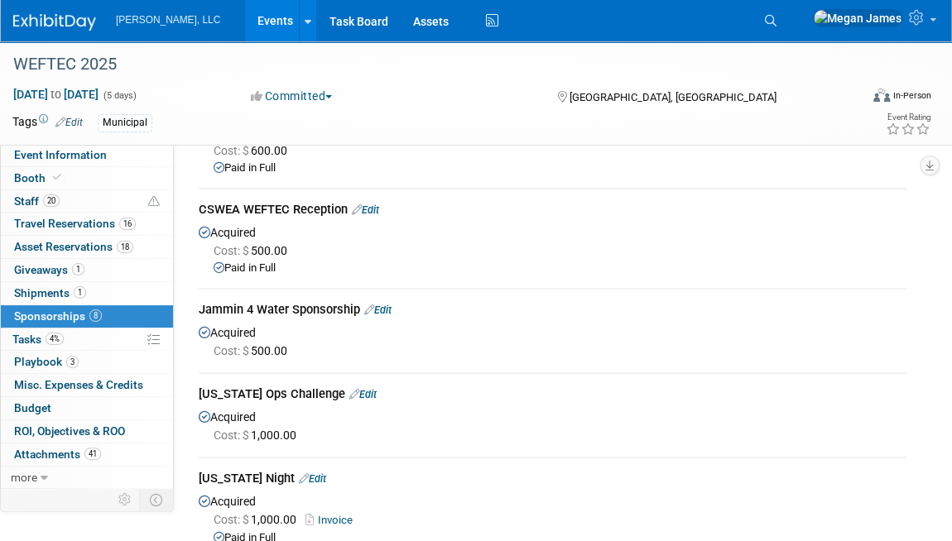
scroll to position [48, 0]
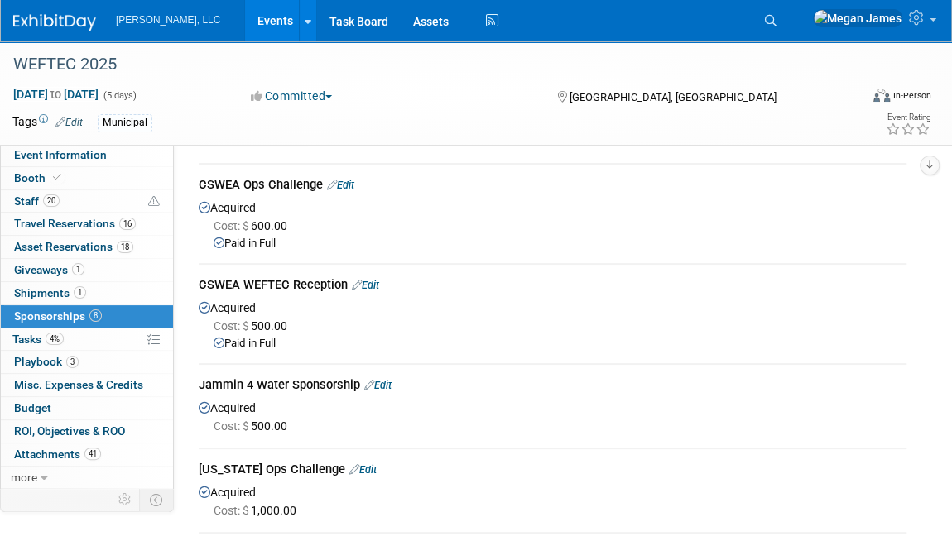
drag, startPoint x: 200, startPoint y: 383, endPoint x: 356, endPoint y: 384, distance: 156.5
click at [356, 384] on div "Jammin 4 Water Sponsorship Edit" at bounding box center [553, 387] width 708 height 21
copy div "Jammin 4 Water Sponsorship"
click at [292, 280] on div "CSWEA WEFTEC Reception Edit" at bounding box center [553, 286] width 708 height 21
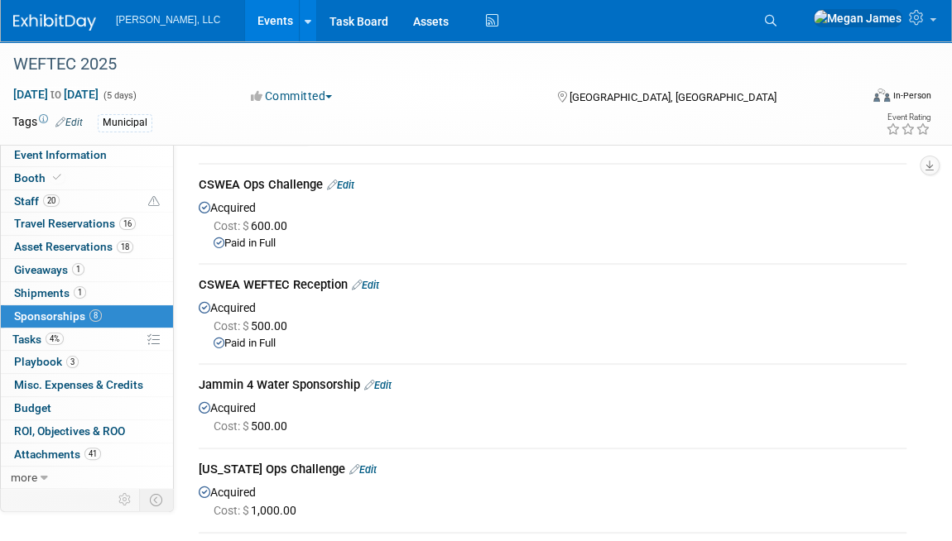
click at [292, 280] on div "CSWEA WEFTEC Reception Edit" at bounding box center [553, 286] width 708 height 21
copy td "CSWEA WEFTEC Reception Edit"
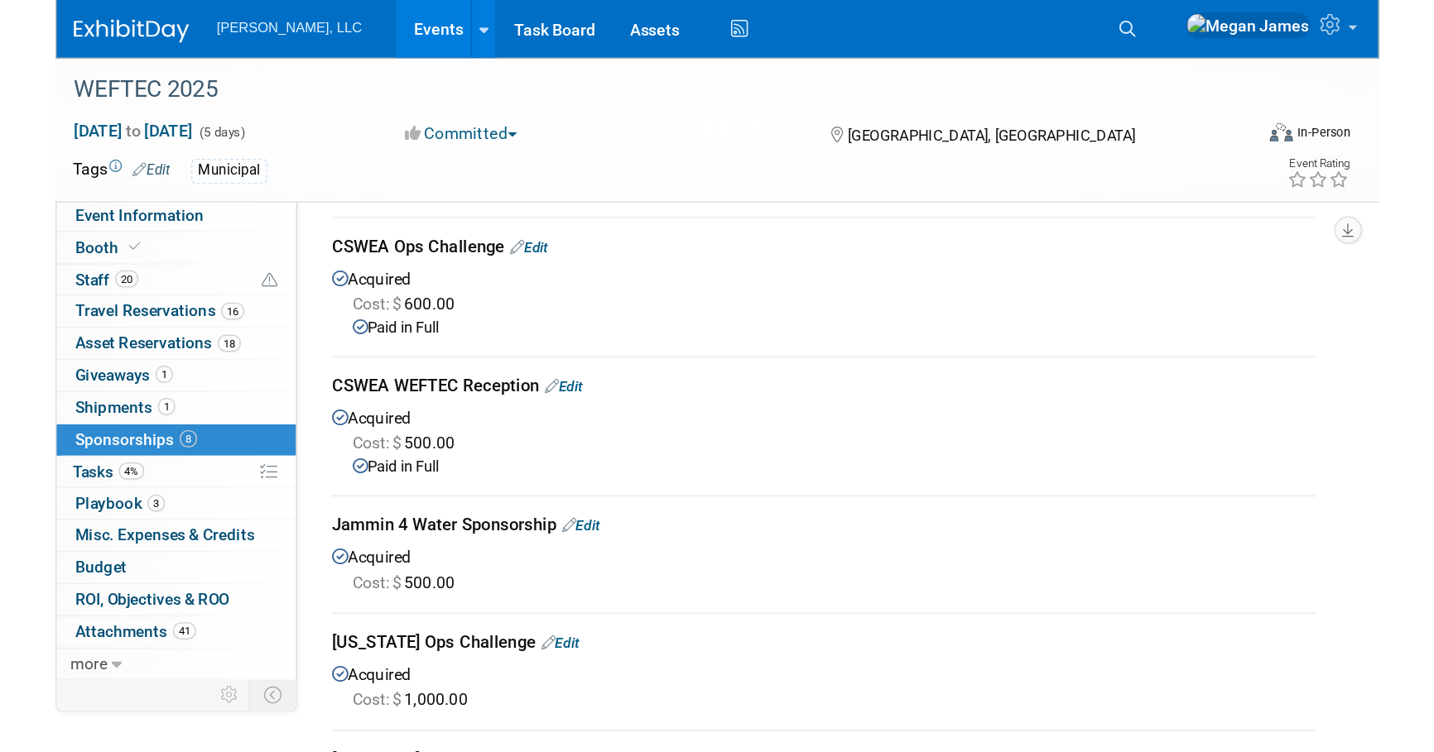
scroll to position [150, 0]
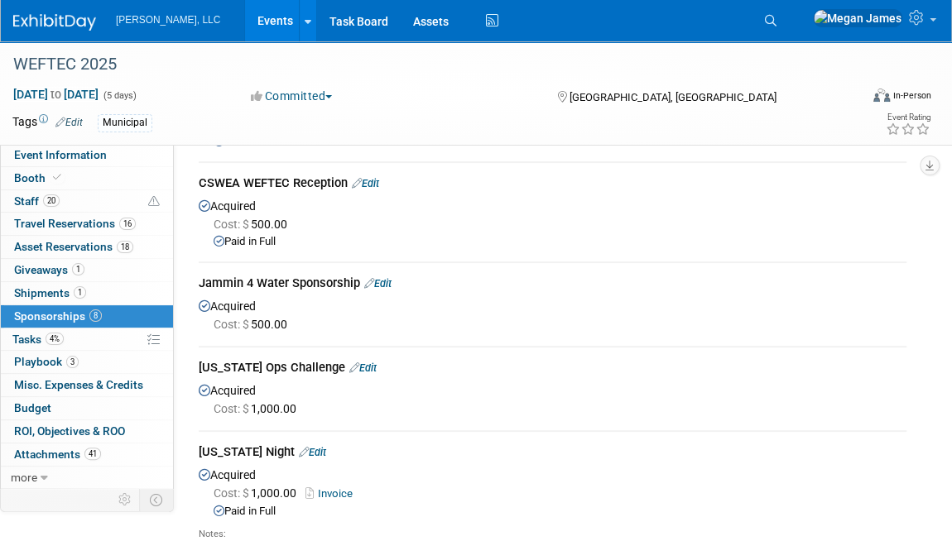
drag, startPoint x: 198, startPoint y: 275, endPoint x: 358, endPoint y: 281, distance: 160.7
click at [358, 281] on div "Jammin 4 Water Sponsorship Edit" at bounding box center [553, 285] width 708 height 21
copy div "Jammin 4 Water Sponsorship"
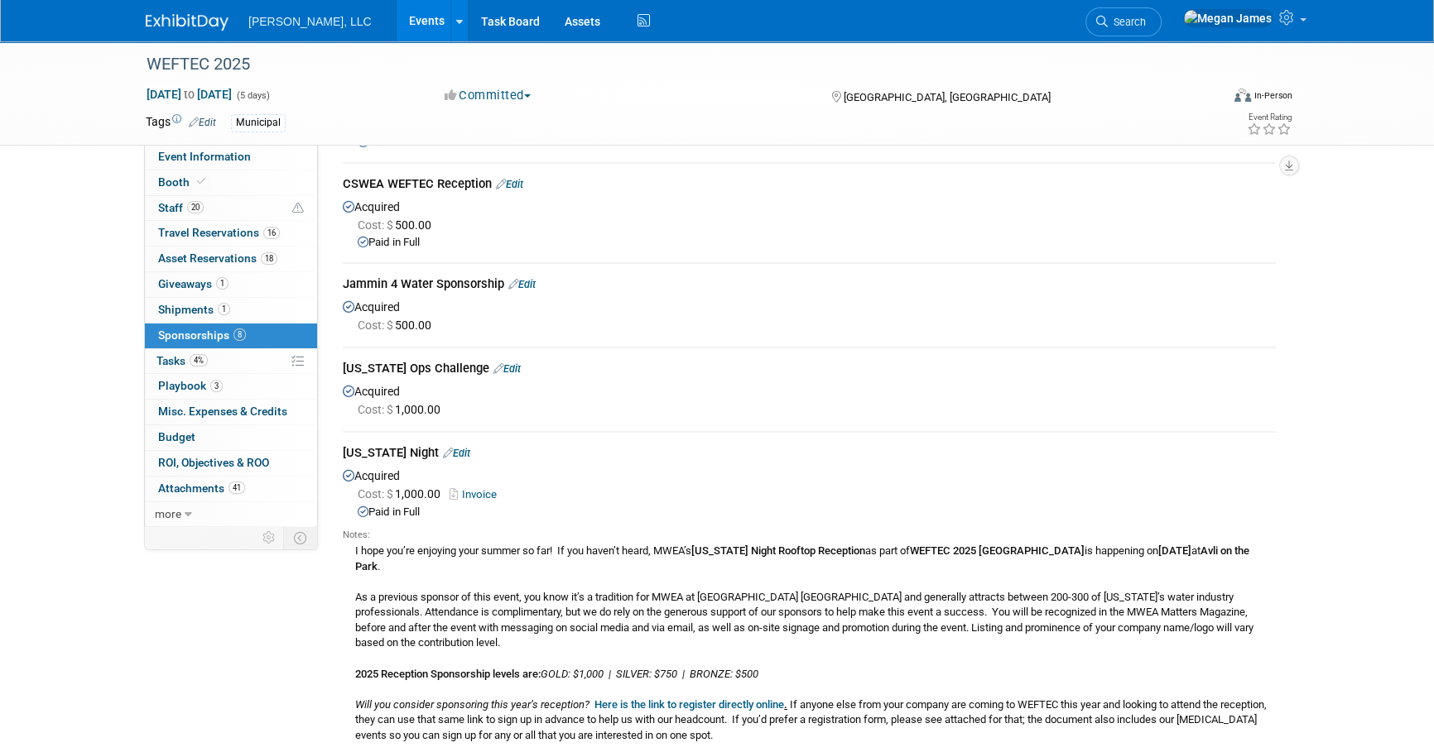
click at [397, 27] on link "Events" at bounding box center [427, 20] width 60 height 41
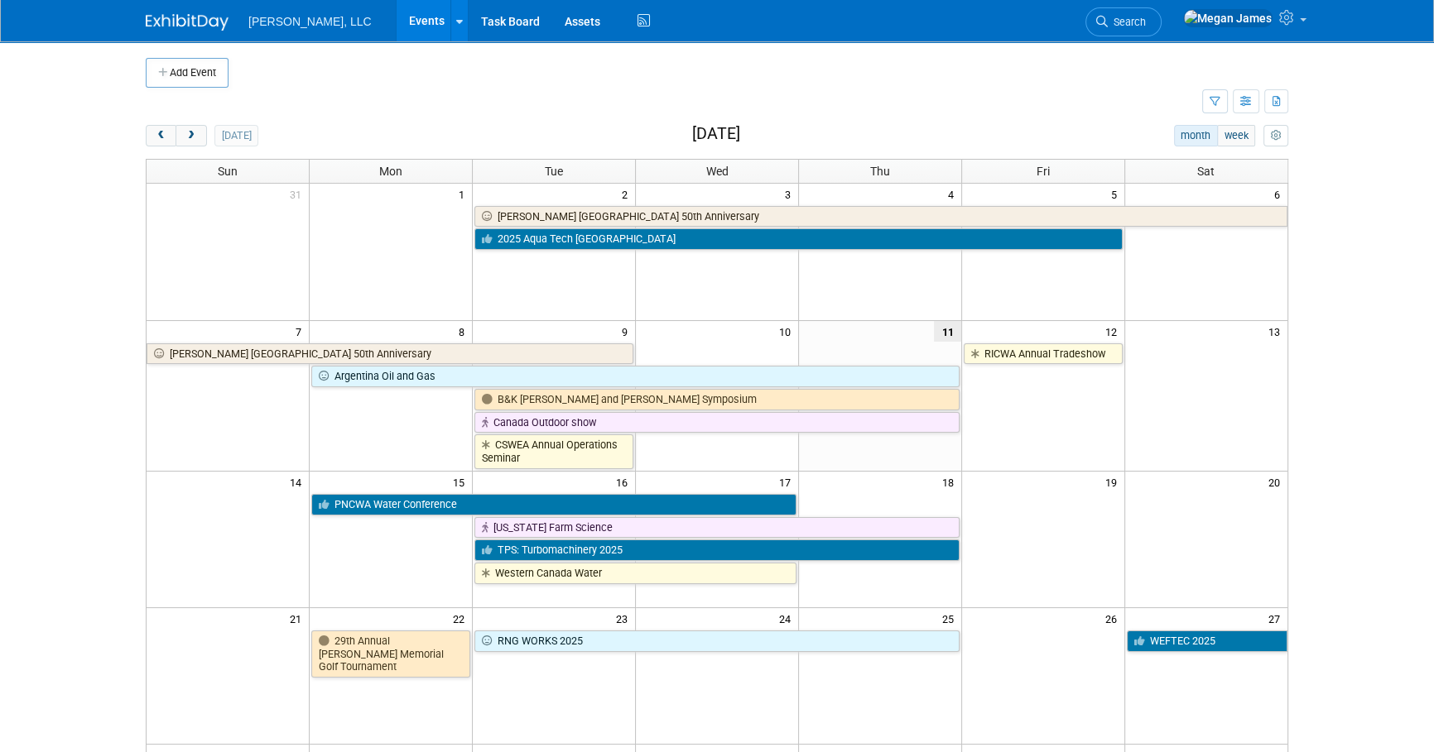
click at [45, 333] on body "Boerger, LLC Events Add Event Bulk Upload Events Shareable Event Boards Recentl…" at bounding box center [717, 376] width 1434 height 752
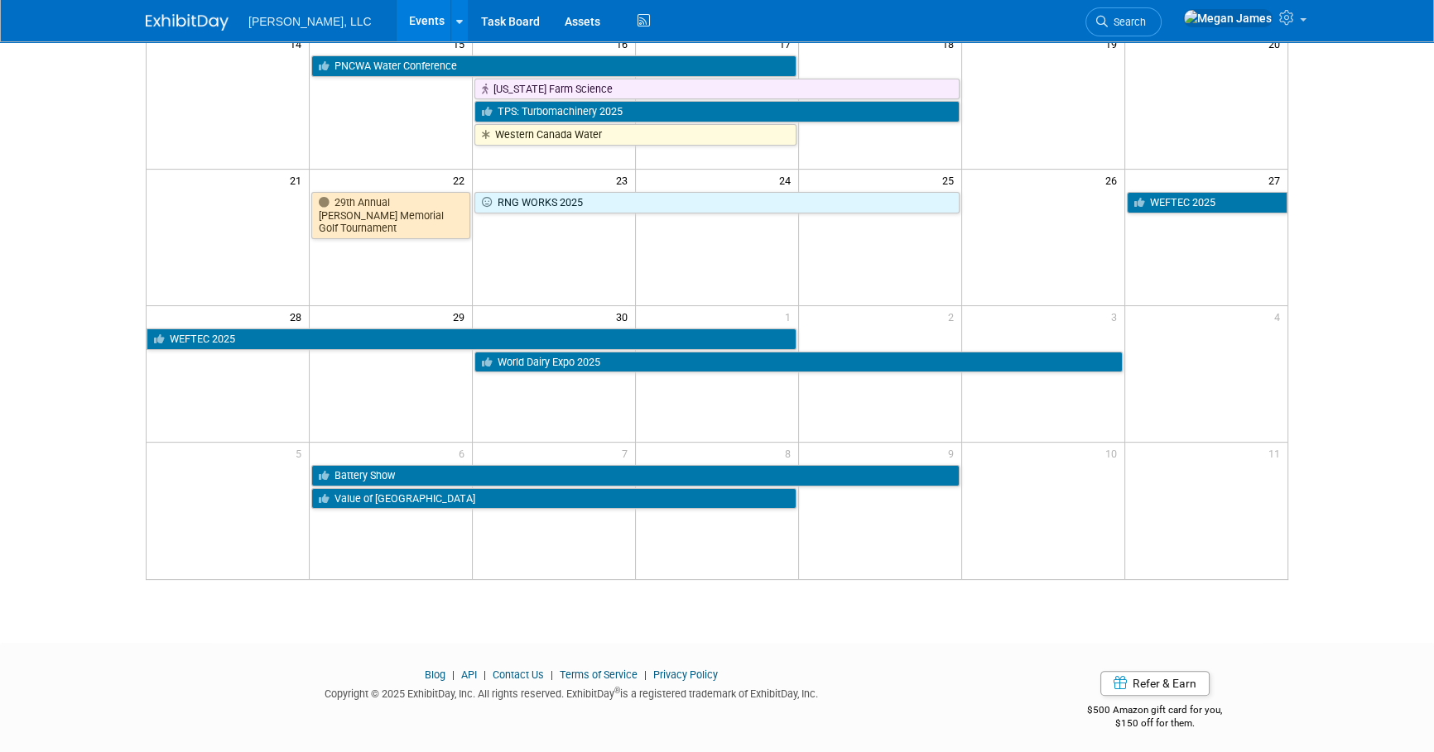
scroll to position [67, 0]
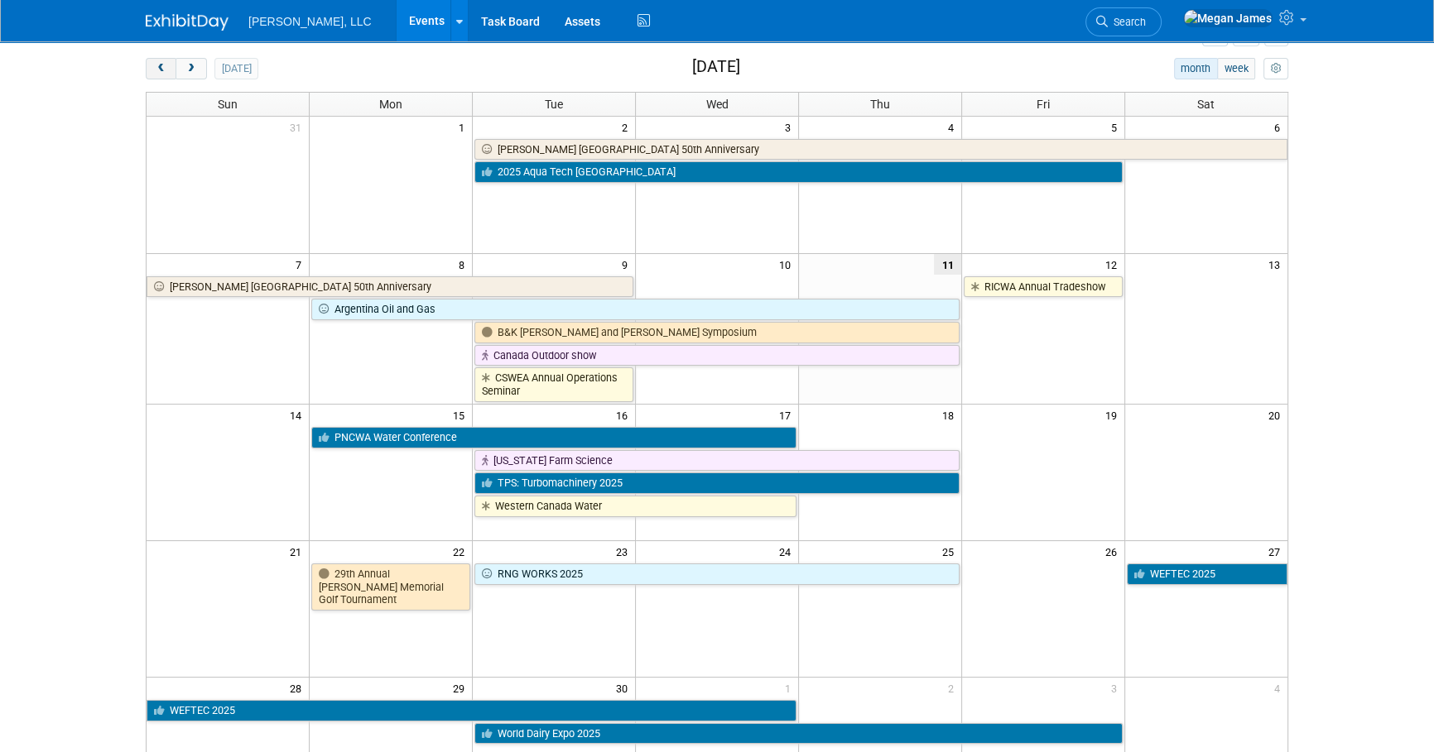
click at [166, 70] on span "prev" at bounding box center [161, 69] width 12 height 11
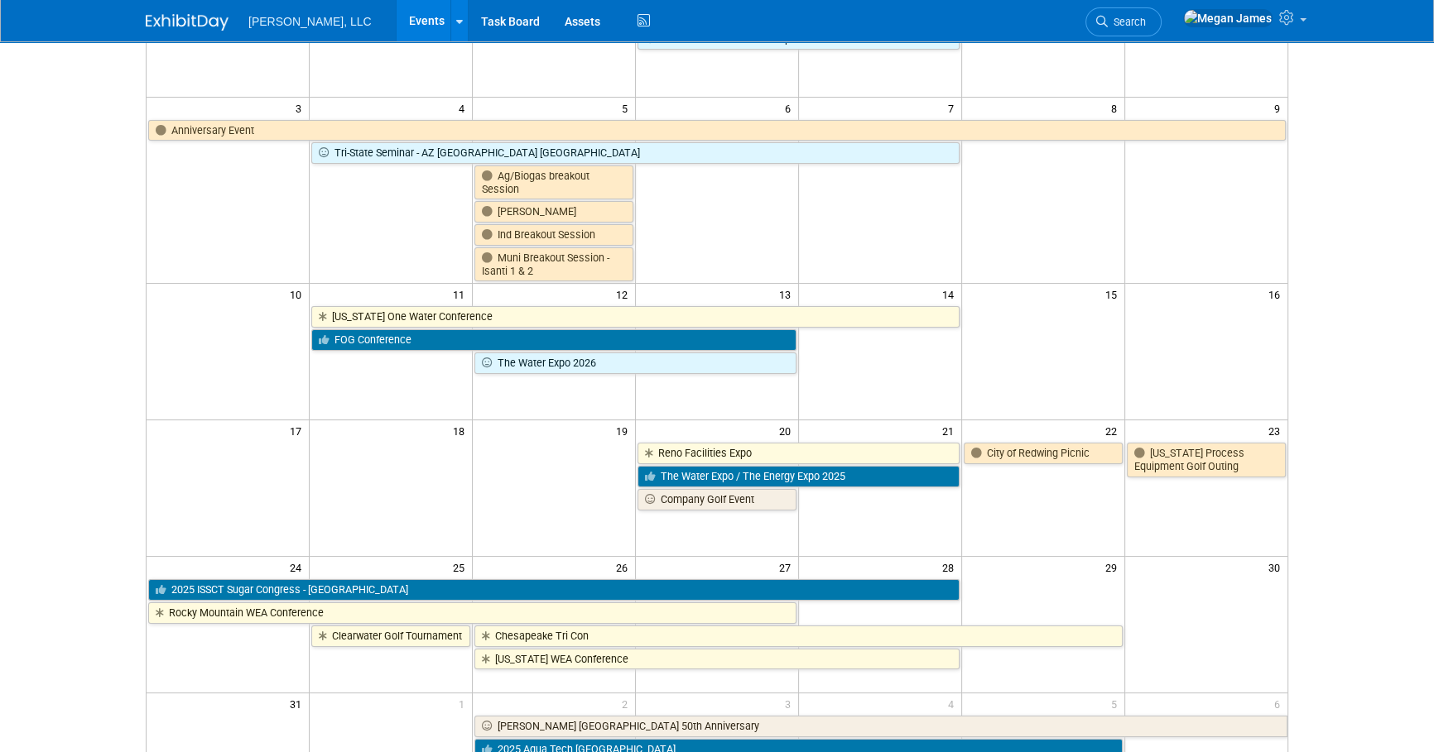
scroll to position [225, 0]
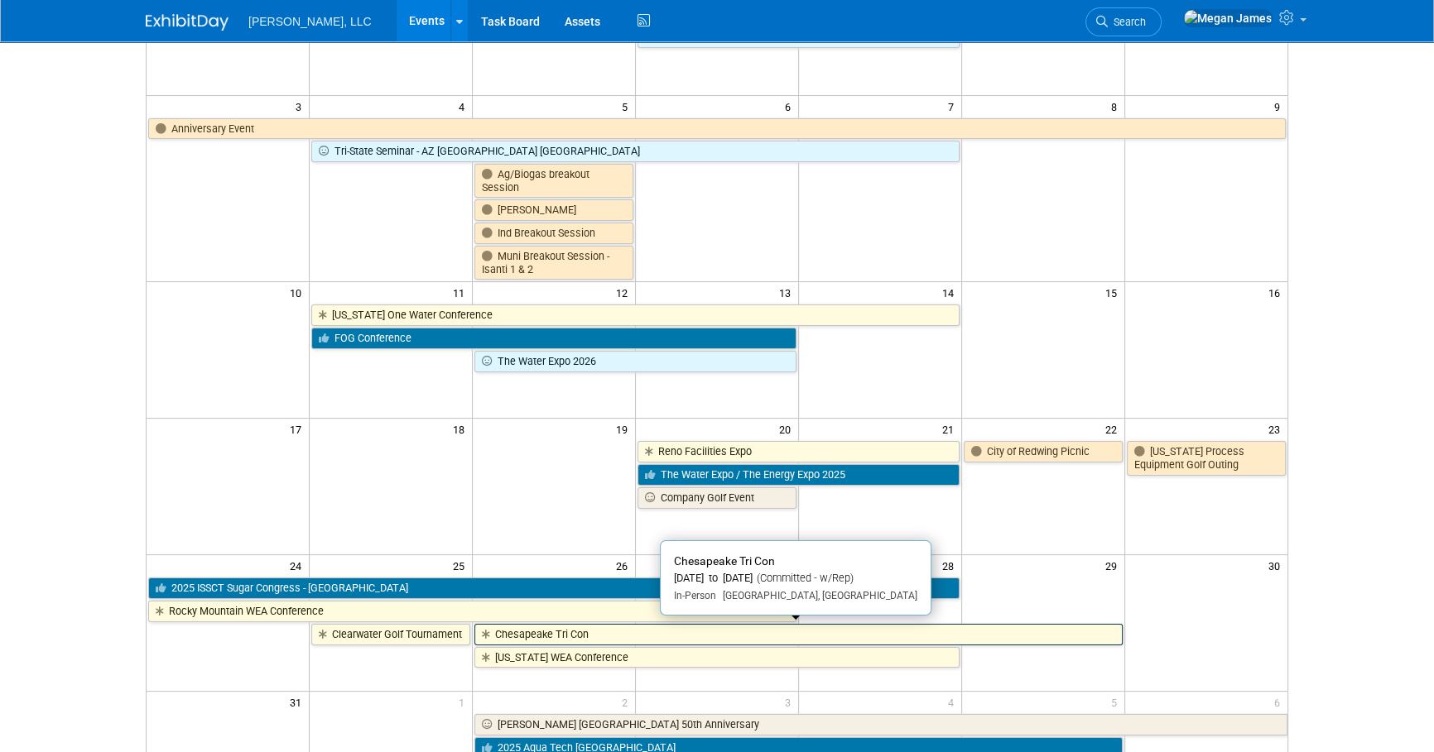
click at [562, 629] on link "Chesapeake Tri Con" at bounding box center [797, 635] width 647 height 22
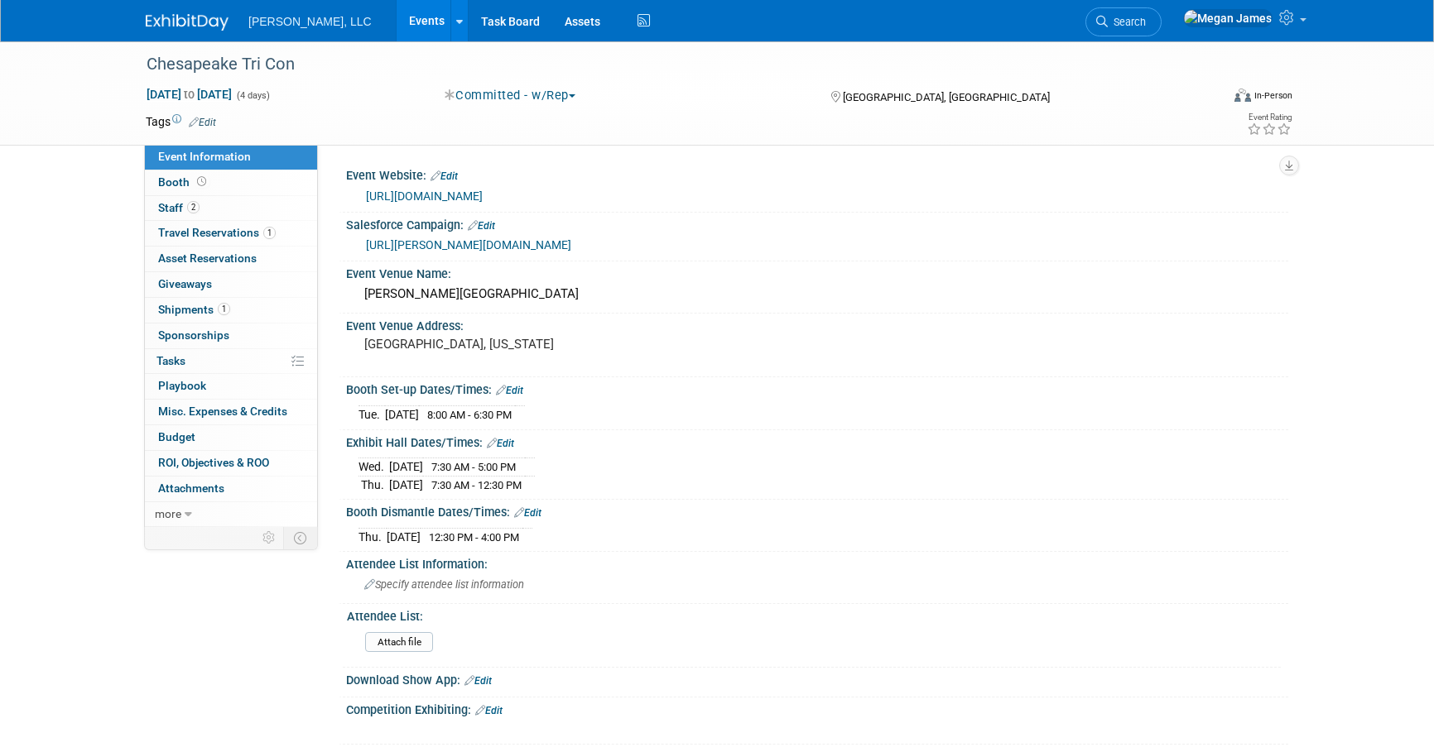
select select "Municipal"
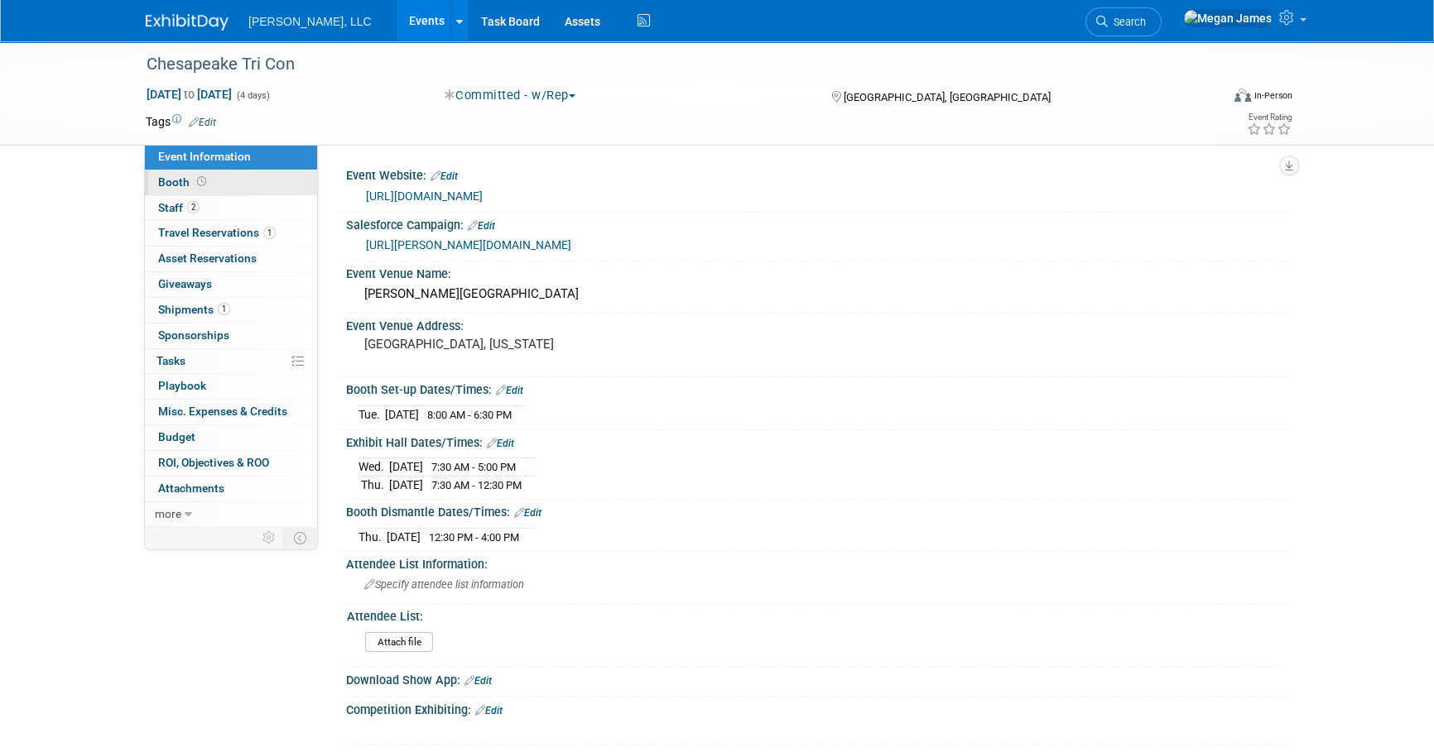
click at [269, 187] on link "Booth" at bounding box center [231, 183] width 172 height 25
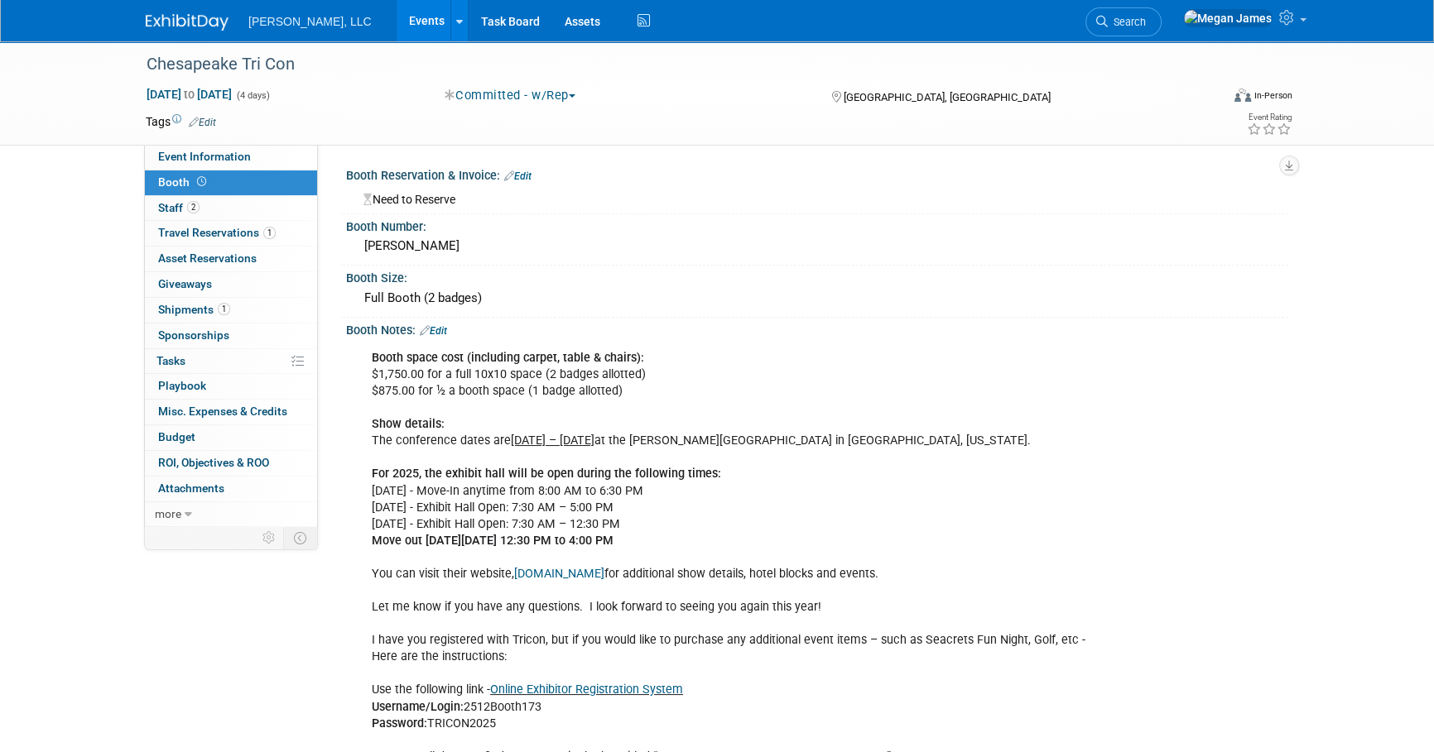
click at [522, 172] on link "Edit" at bounding box center [517, 177] width 27 height 12
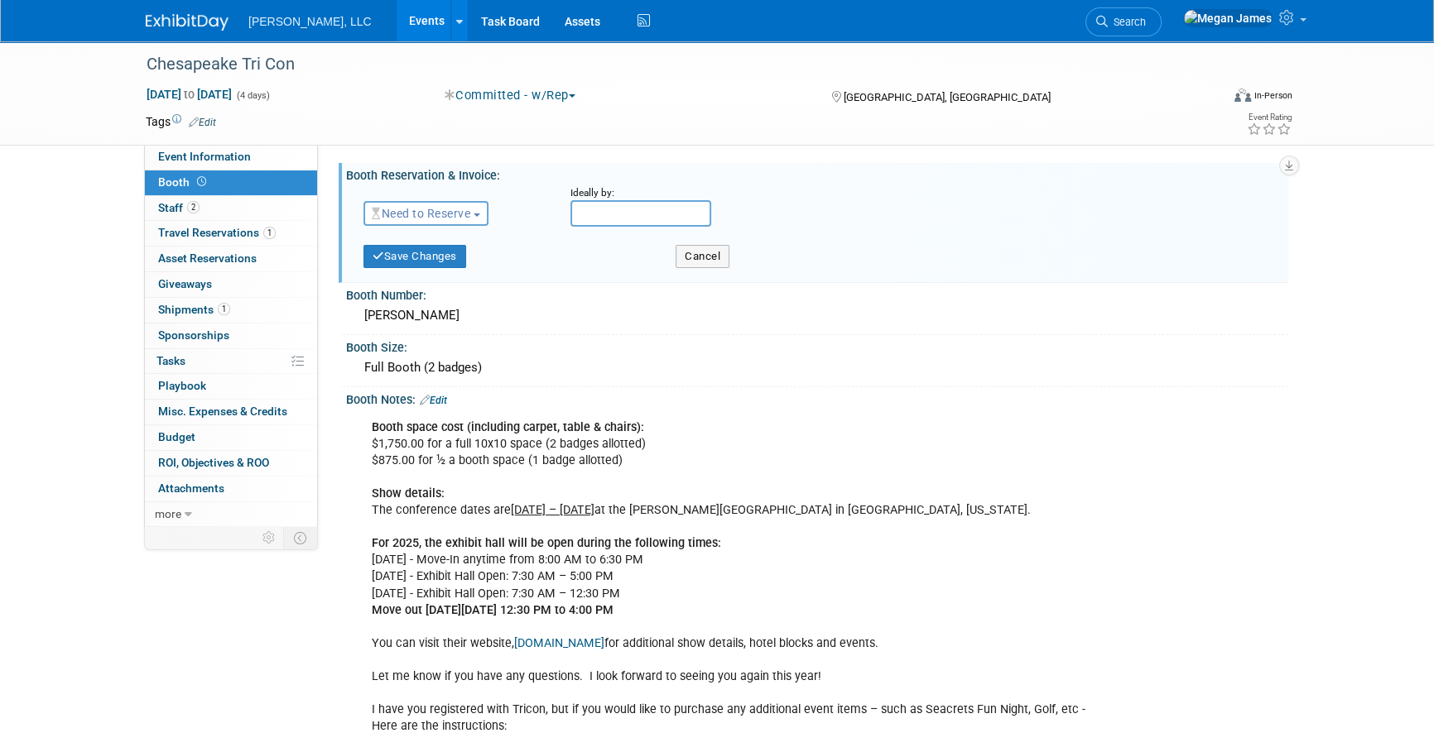
click at [425, 216] on span "Need to Reserve" at bounding box center [421, 213] width 99 height 13
click at [434, 267] on link "Reserved" at bounding box center [452, 264] width 177 height 23
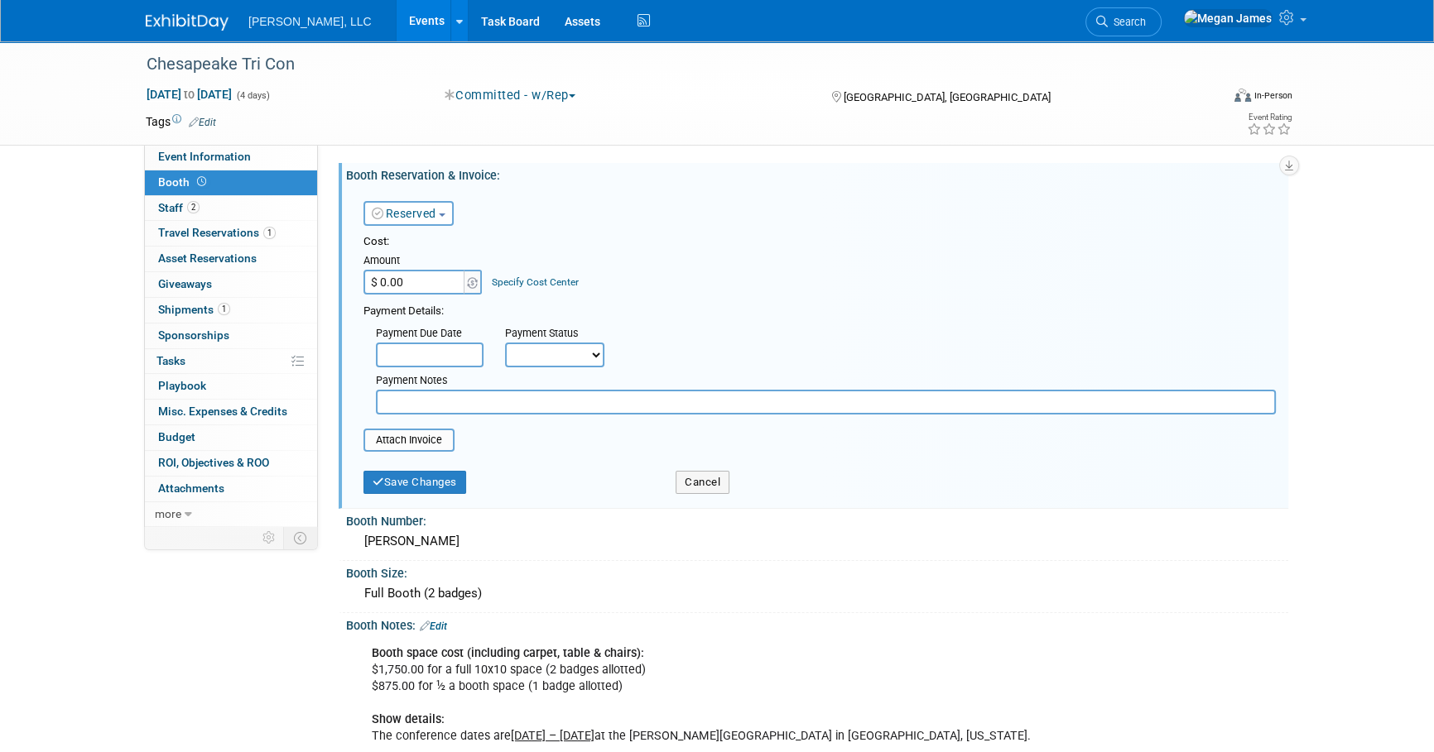
click at [430, 280] on input "$ 0.00" at bounding box center [414, 282] width 103 height 25
type input "$ 1,750.00"
click at [461, 483] on button "Save Changes" at bounding box center [414, 482] width 103 height 23
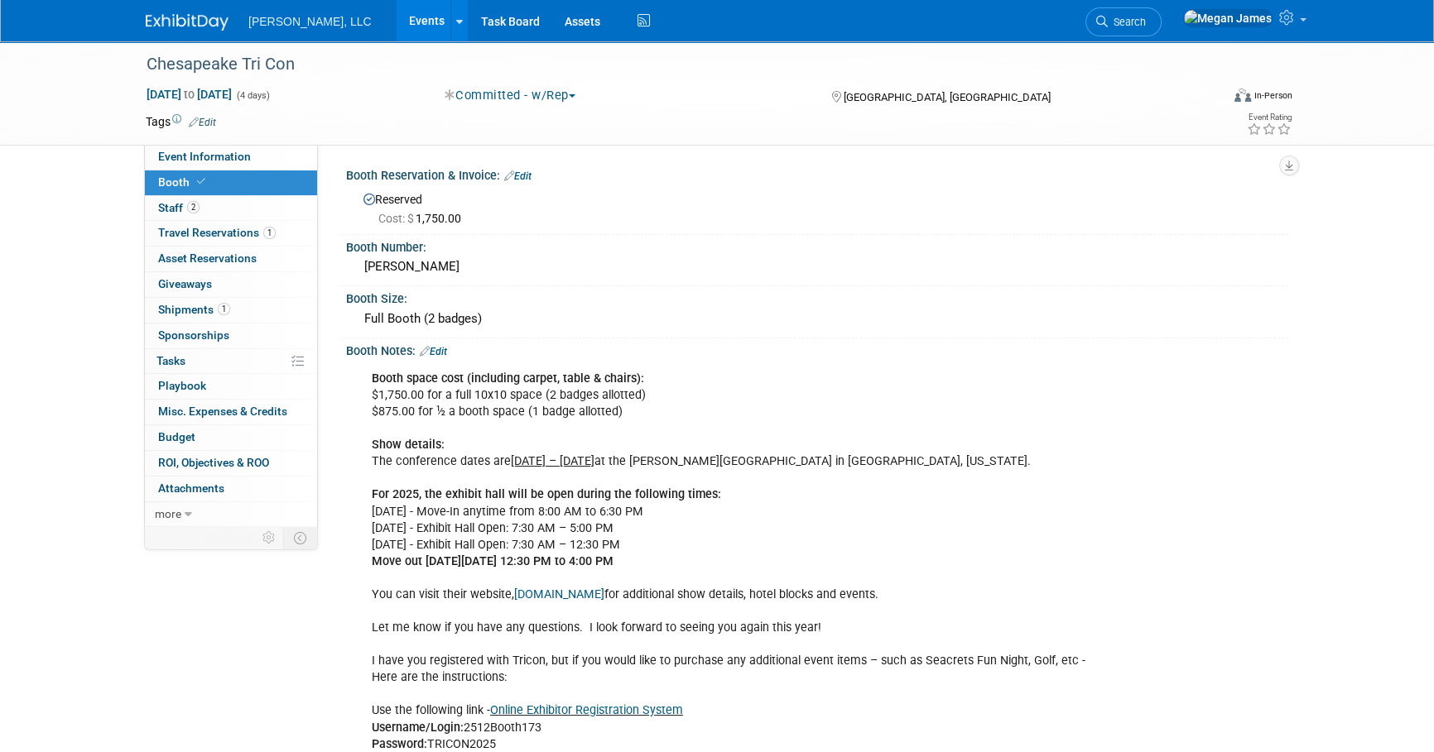
click at [526, 176] on link "Edit" at bounding box center [517, 177] width 27 height 12
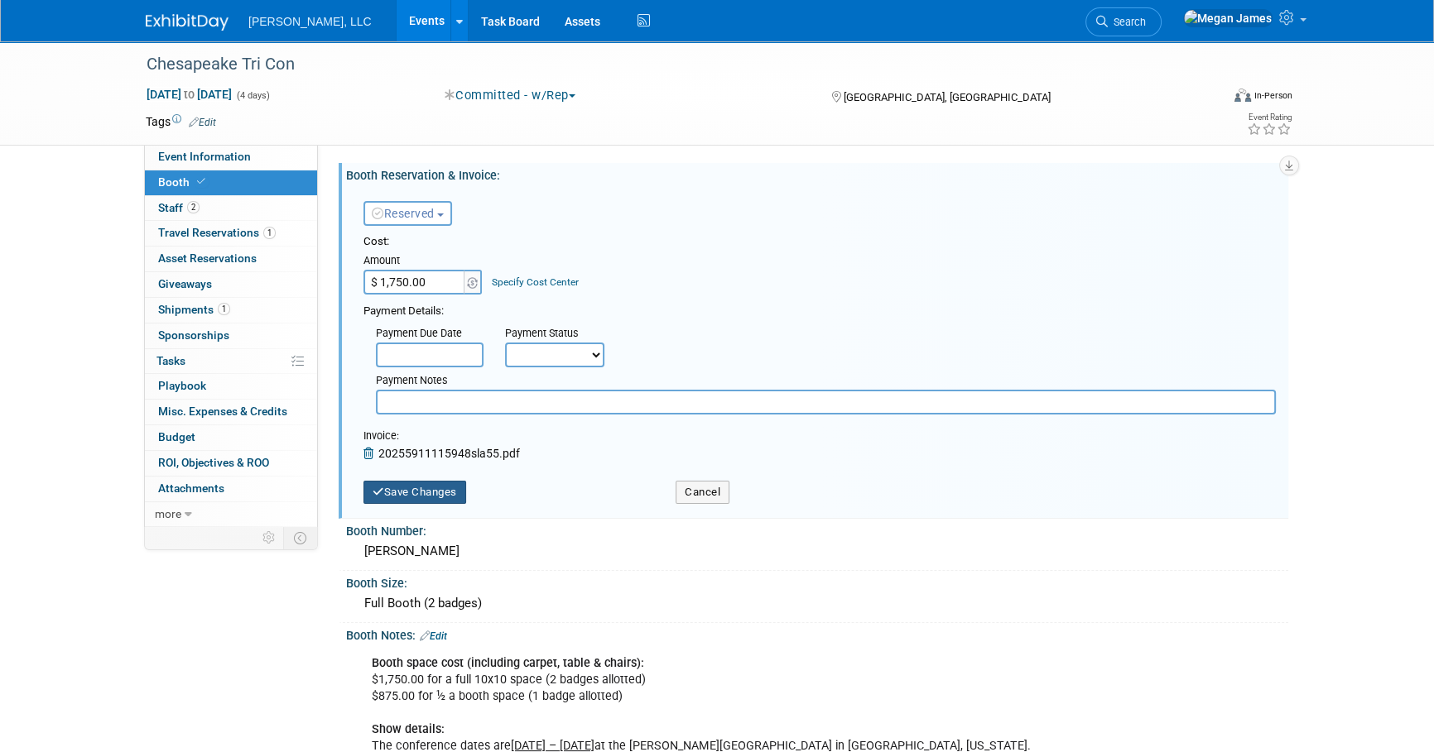
click at [434, 493] on button "Save Changes" at bounding box center [414, 492] width 103 height 23
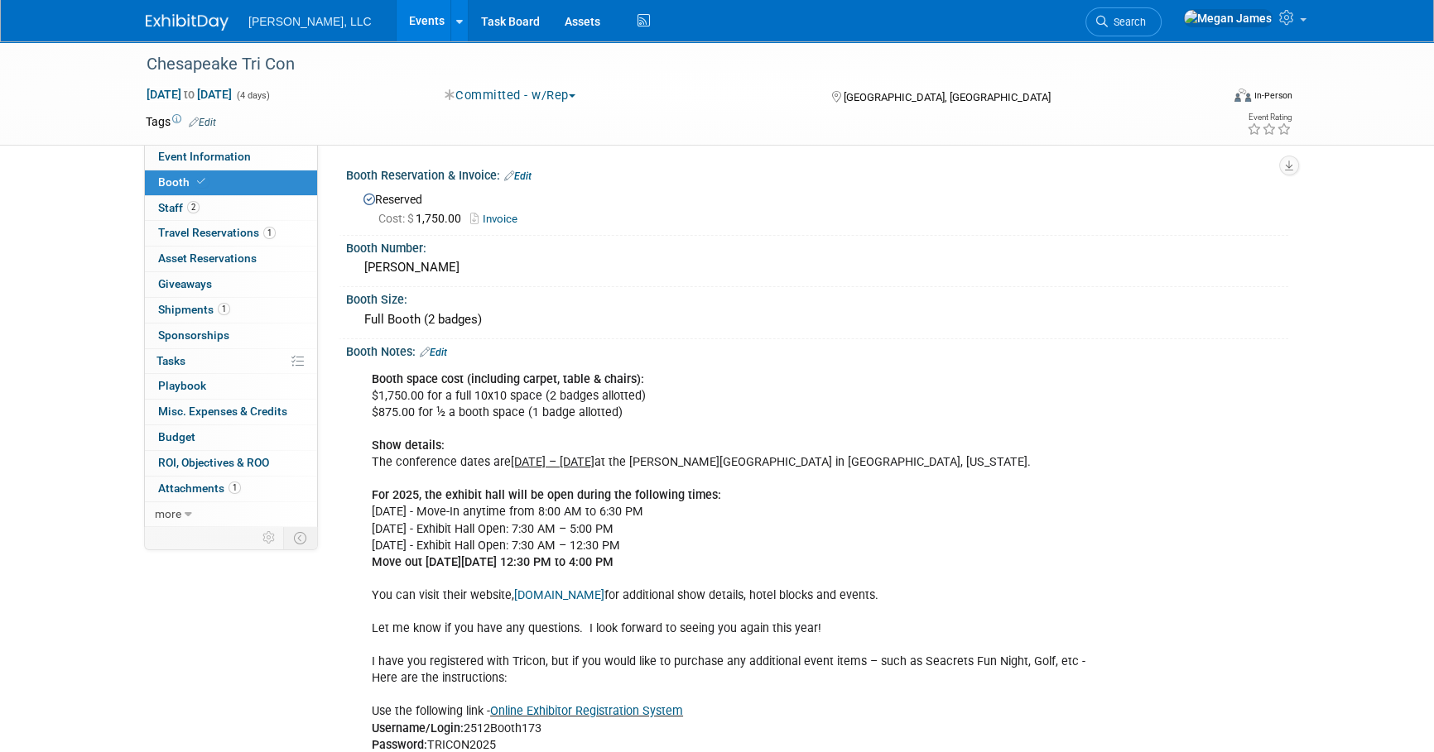
click at [397, 36] on link "Events" at bounding box center [427, 20] width 60 height 41
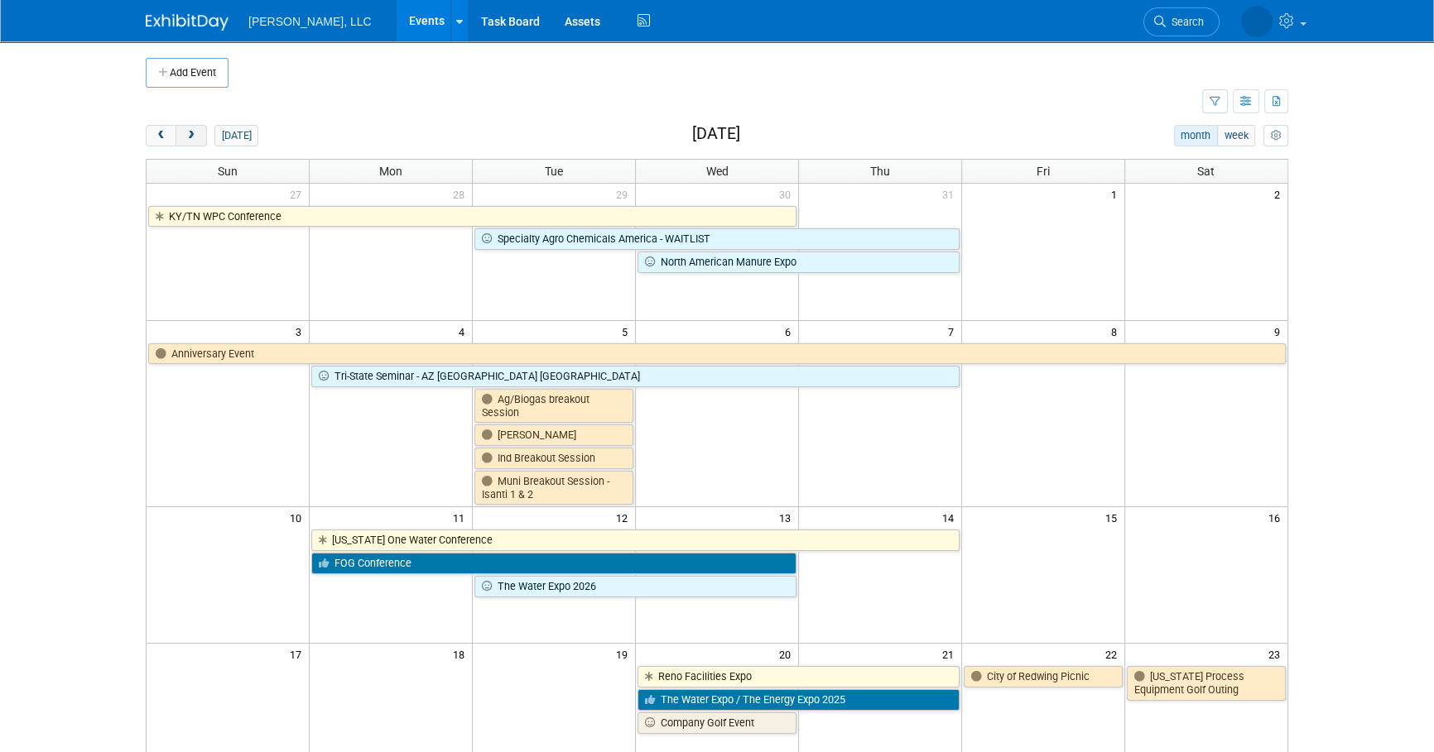
click at [194, 141] on button "next" at bounding box center [190, 136] width 31 height 22
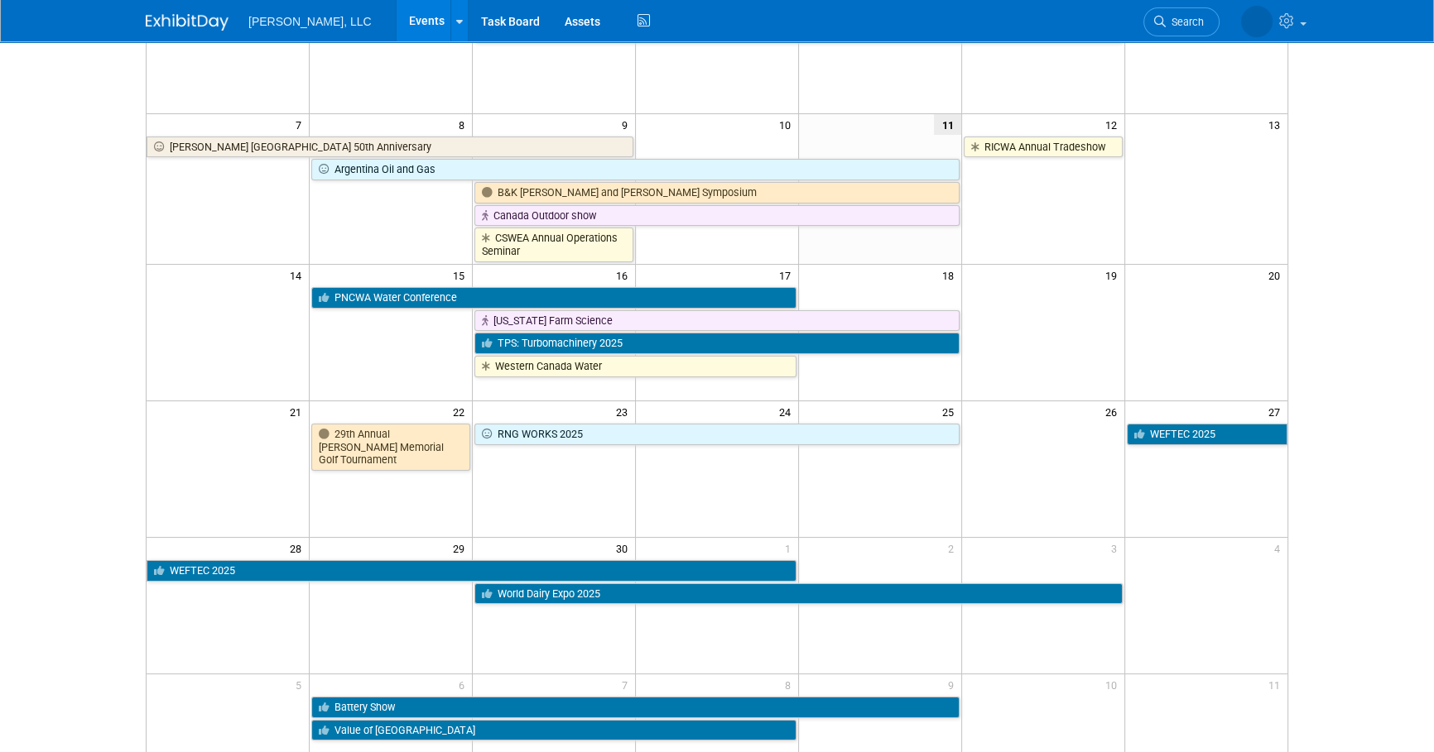
scroll to position [444, 0]
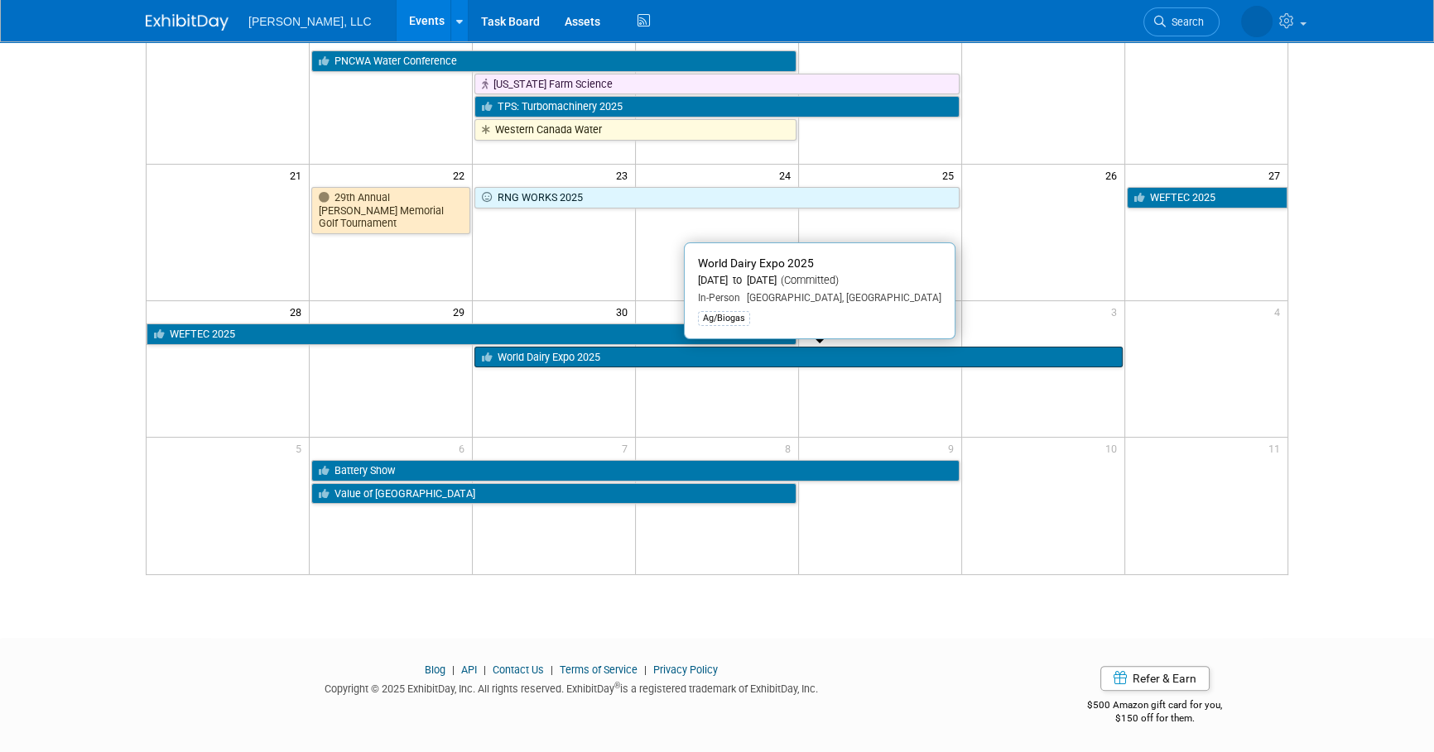
click at [547, 360] on link "World Dairy Expo 2025" at bounding box center [797, 358] width 647 height 22
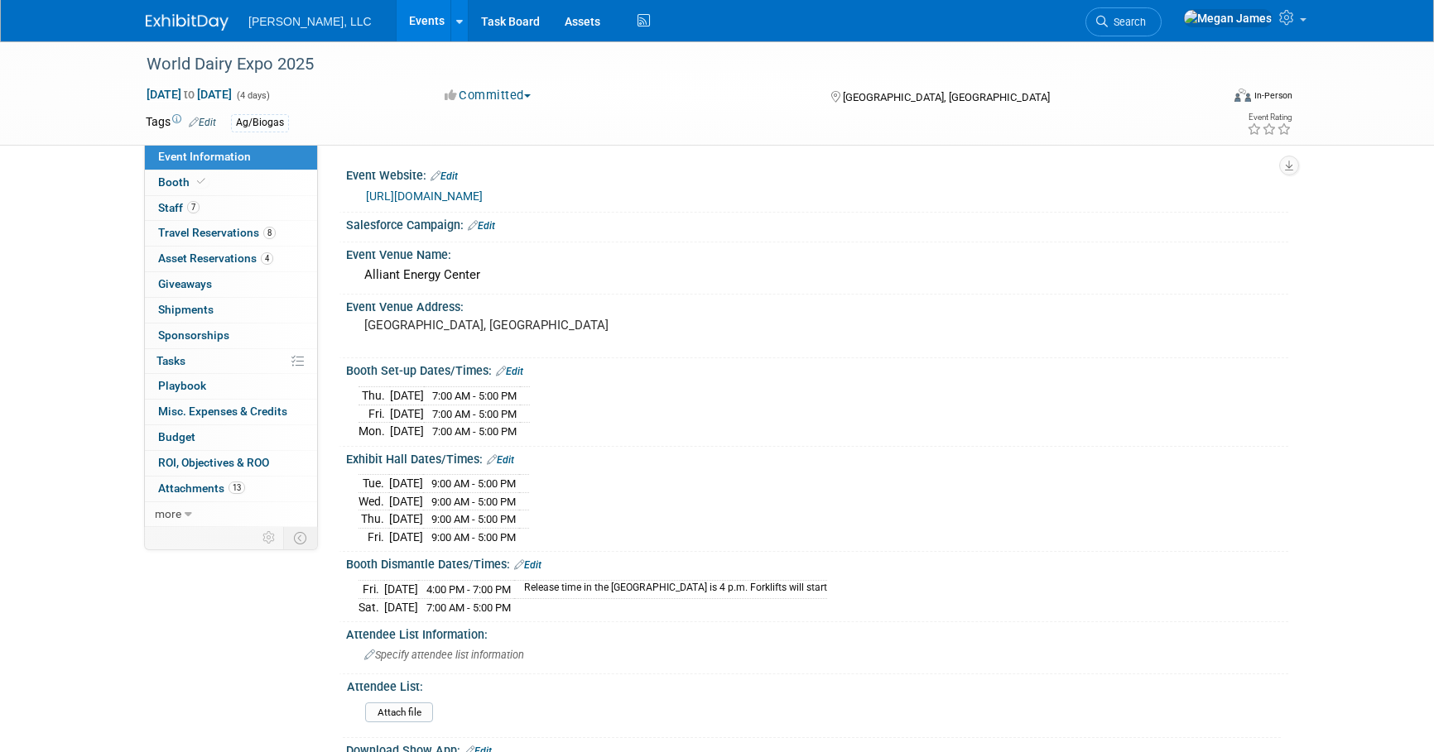
select select "Ag/Biogas"
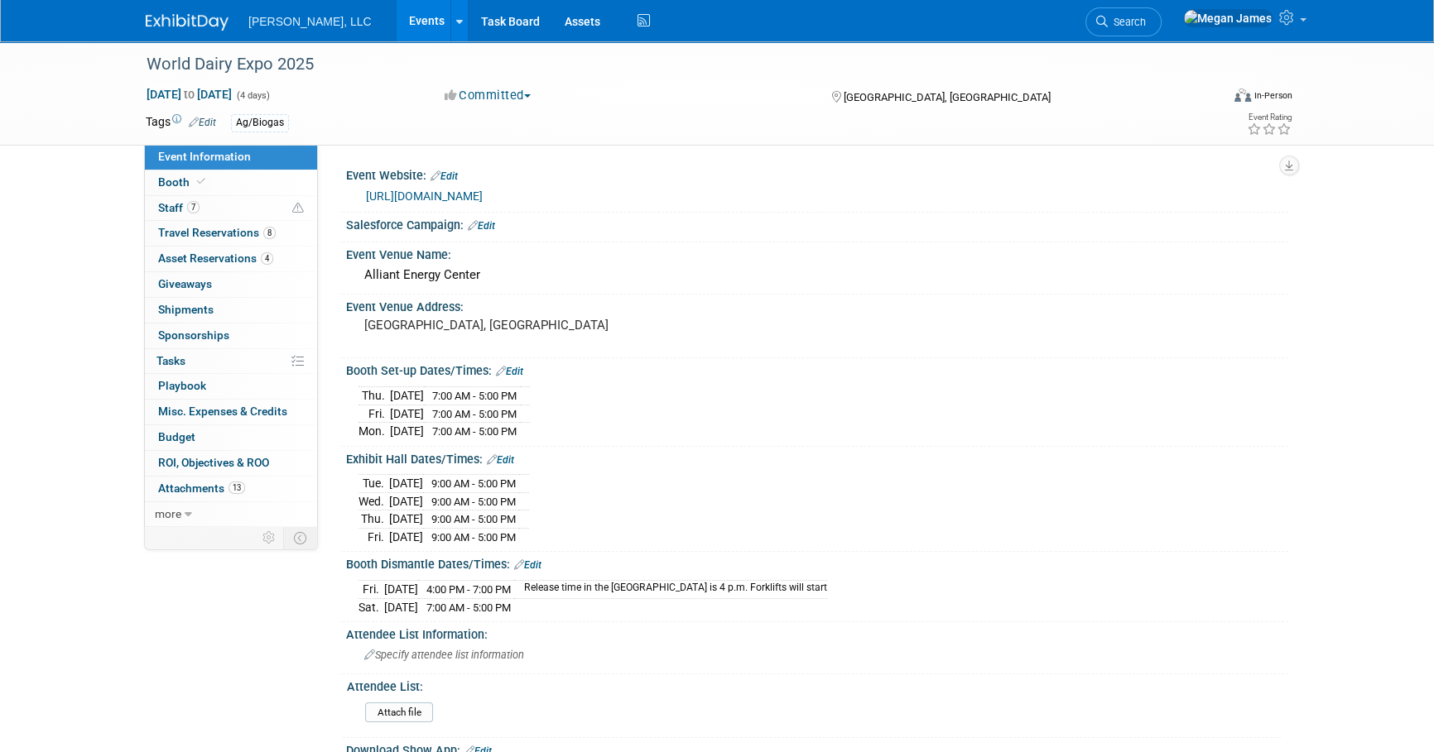
click at [52, 236] on div "World Dairy Expo 2025 Sep 30, 2025 to Oct 3, 2025 (4 days) Sep 30, 2025 to Oct …" at bounding box center [717, 576] width 1434 height 1070
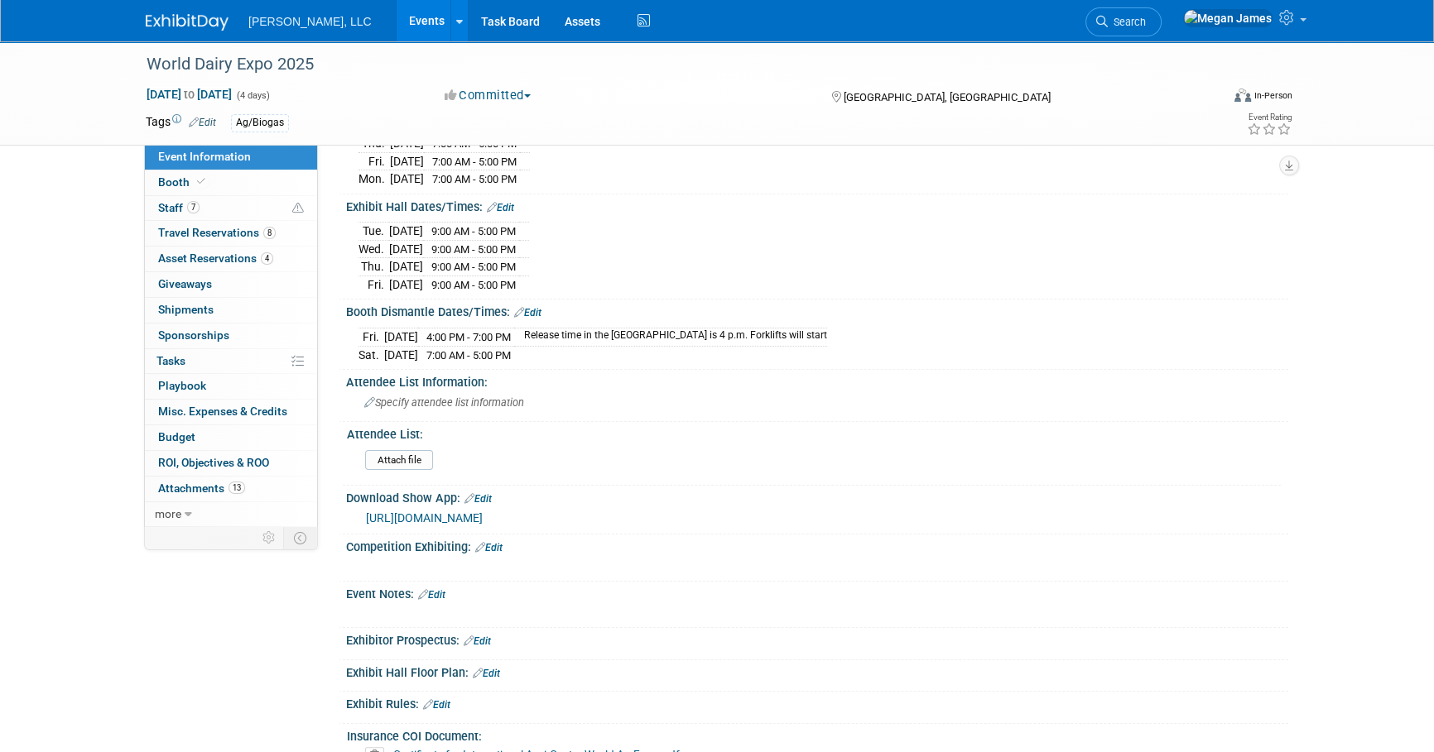
scroll to position [451, 0]
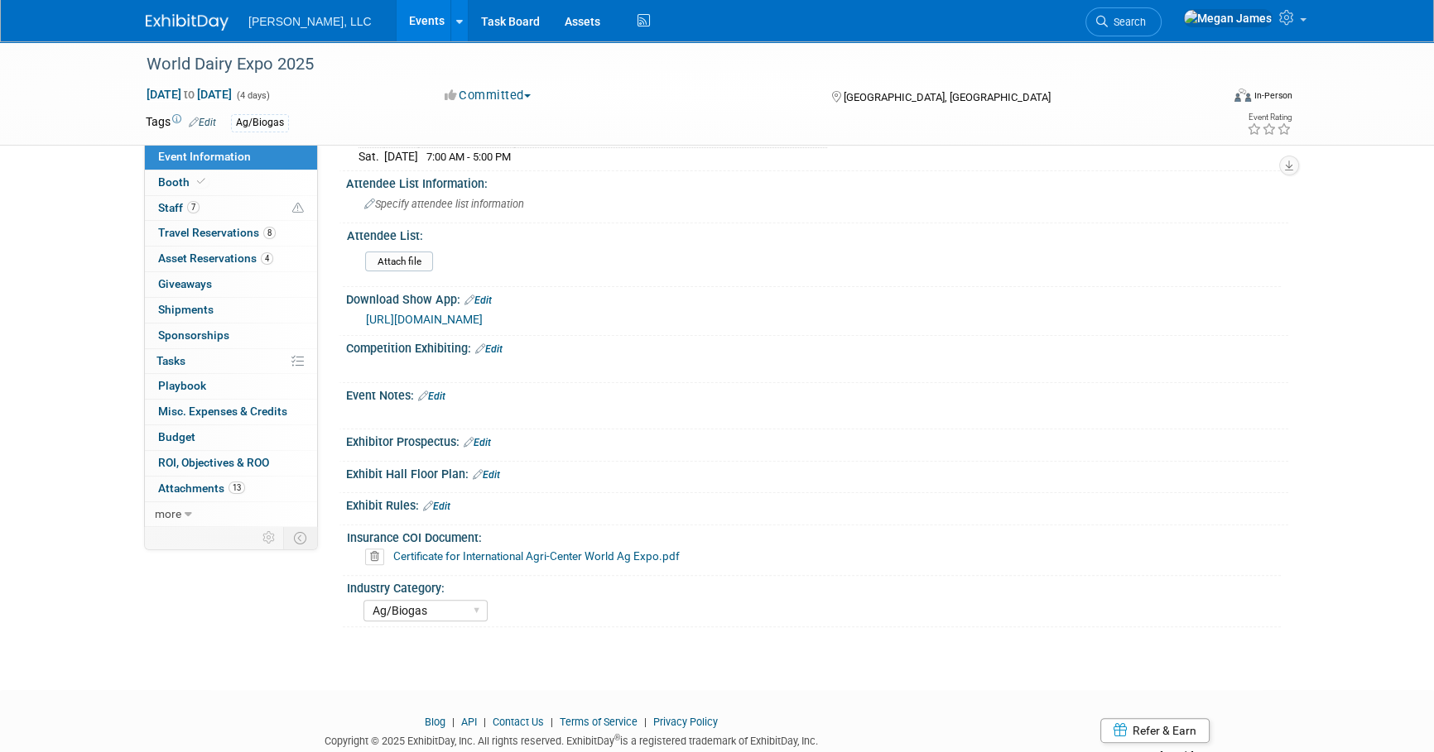
drag, startPoint x: 174, startPoint y: 140, endPoint x: 375, endPoint y: 41, distance: 224.0
click at [206, 140] on div "World Dairy Expo 2025 Sep 30, 2025 to Oct 3, 2025 (4 days) Sep 30, 2025 to Oct …" at bounding box center [716, 92] width 1167 height 103
click at [397, 29] on link "Events" at bounding box center [427, 20] width 60 height 41
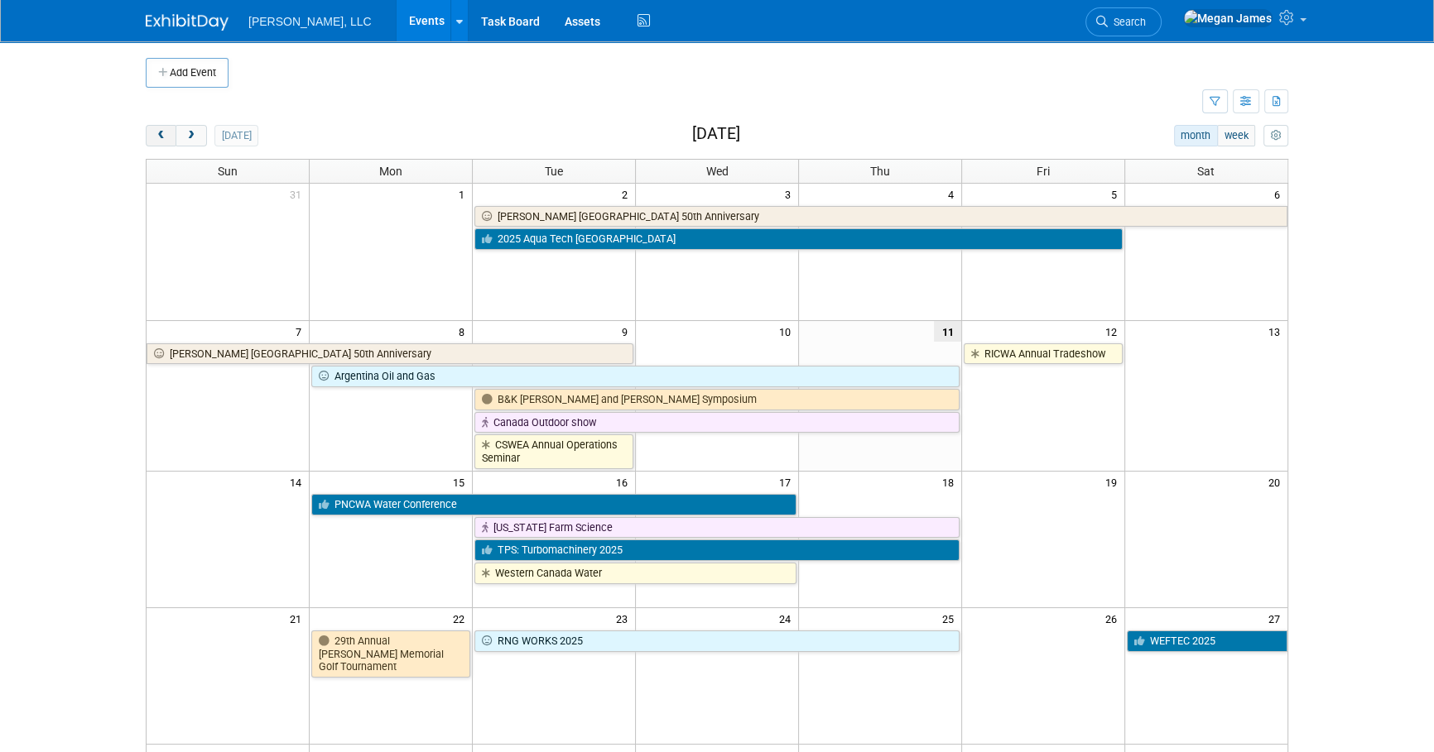
click at [167, 139] on button "prev" at bounding box center [161, 136] width 31 height 22
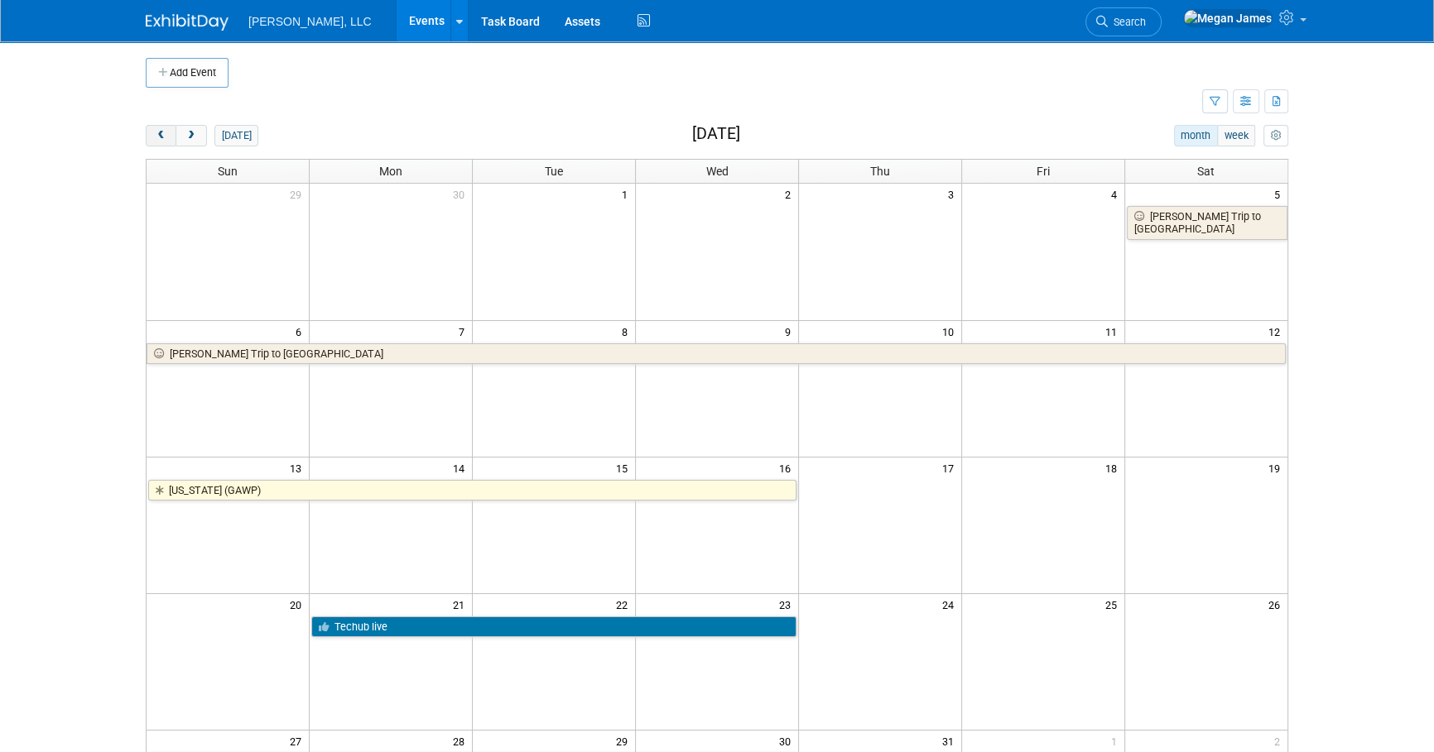
click at [167, 139] on button "prev" at bounding box center [161, 136] width 31 height 22
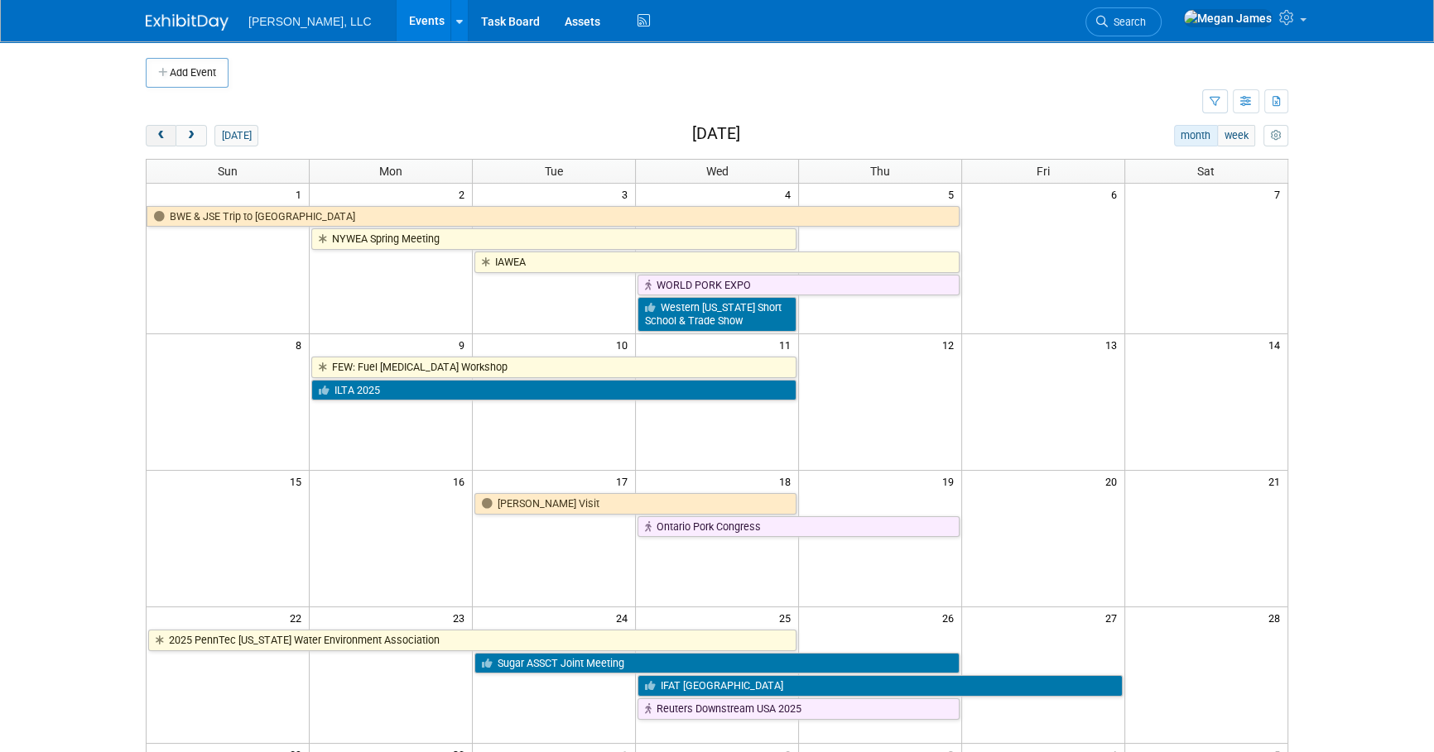
click at [167, 139] on button "prev" at bounding box center [161, 136] width 31 height 22
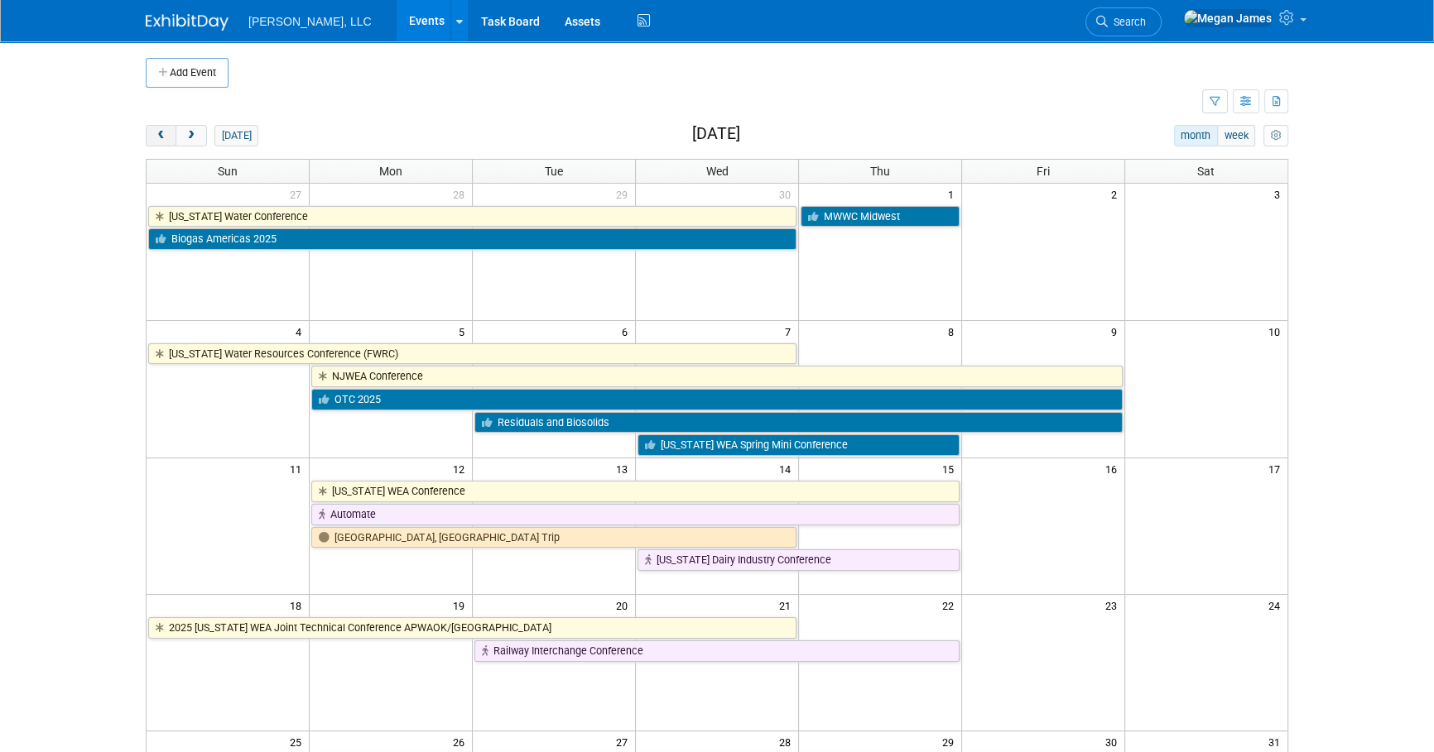
click at [167, 139] on button "prev" at bounding box center [161, 136] width 31 height 22
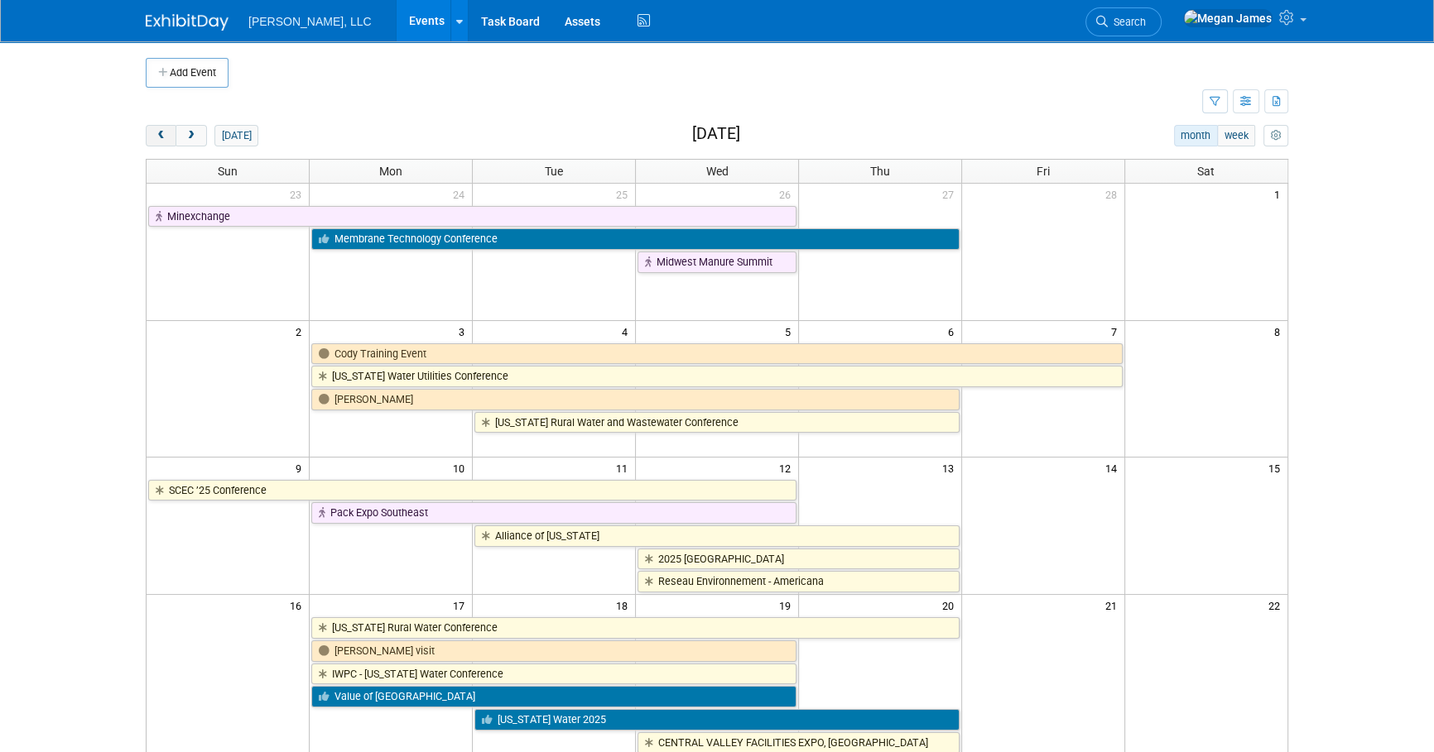
click at [167, 139] on button "prev" at bounding box center [161, 136] width 31 height 22
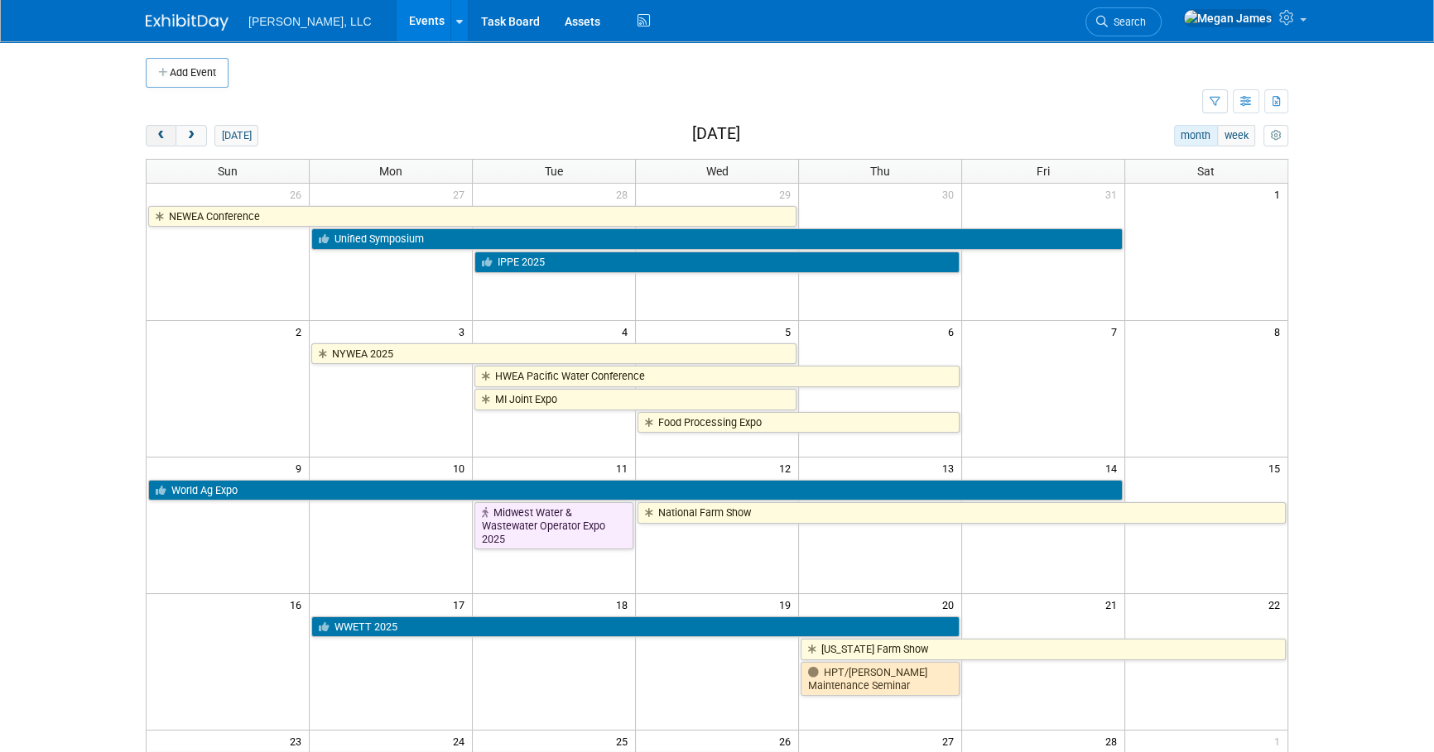
click at [167, 139] on button "prev" at bounding box center [161, 136] width 31 height 22
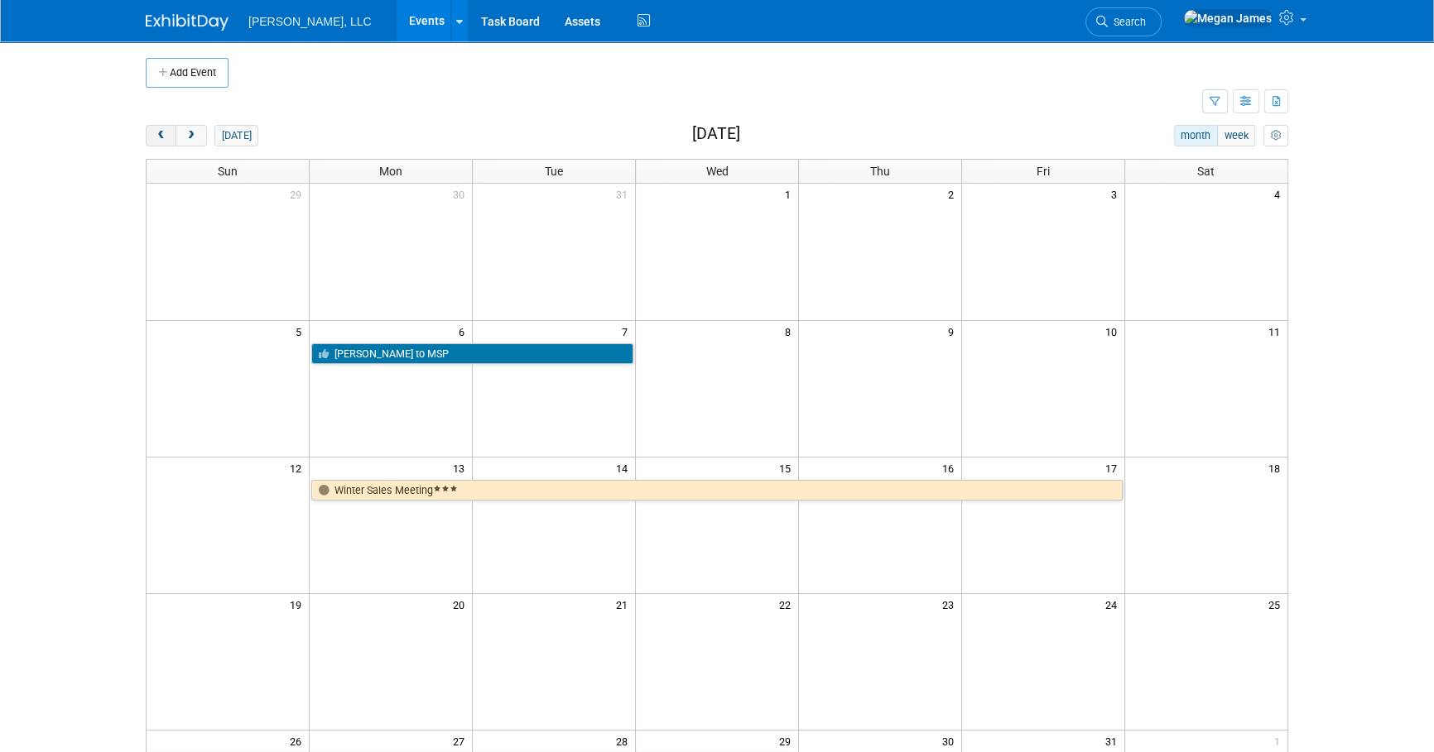
click at [167, 139] on button "prev" at bounding box center [161, 136] width 31 height 22
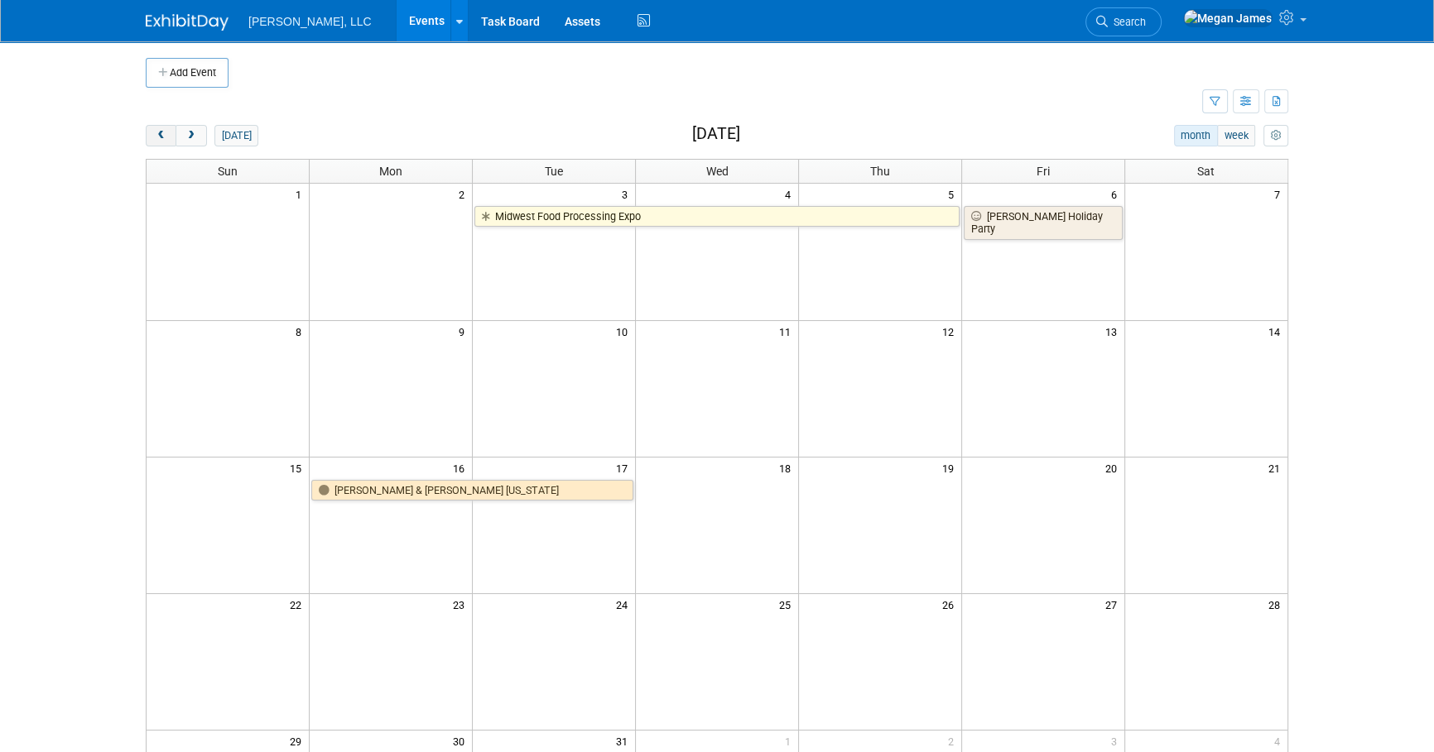
click at [167, 139] on button "prev" at bounding box center [161, 136] width 31 height 22
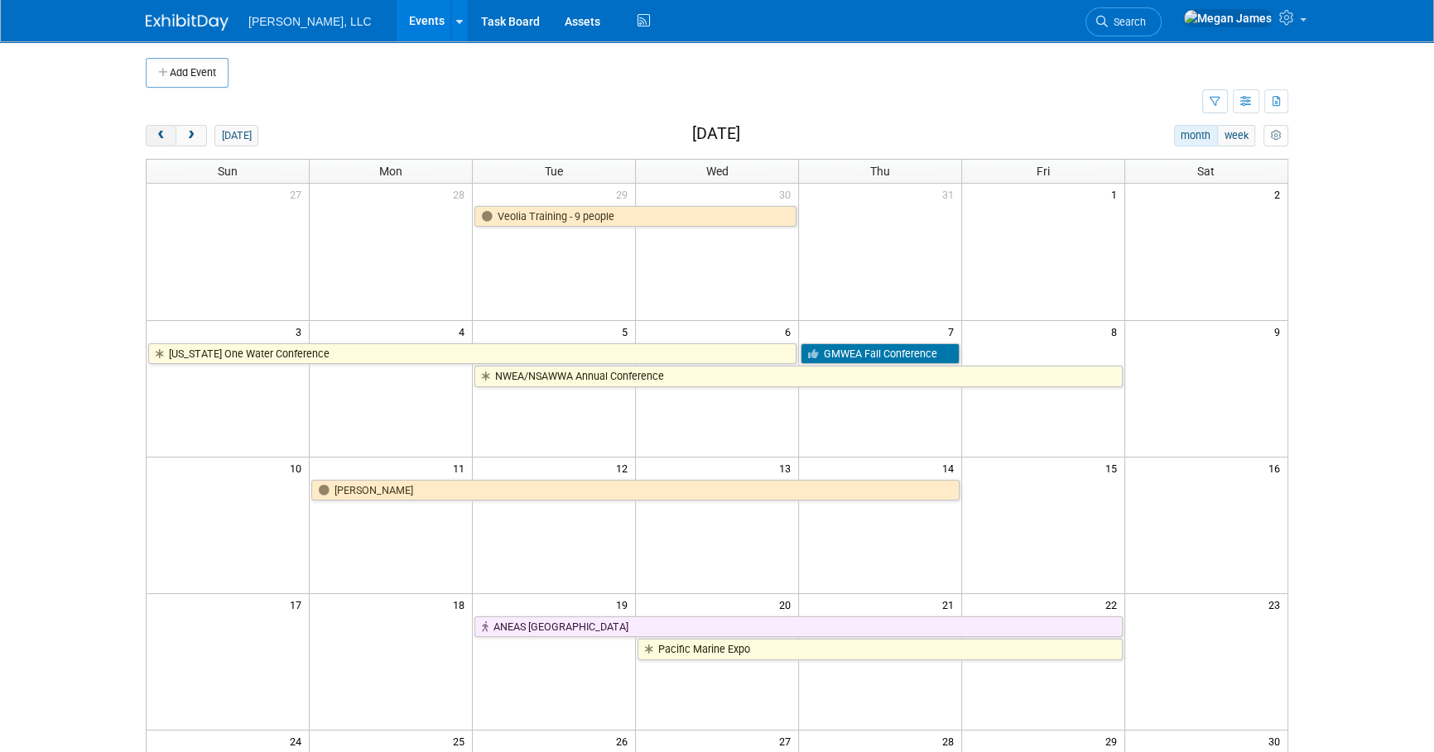
click at [167, 139] on button "prev" at bounding box center [161, 136] width 31 height 22
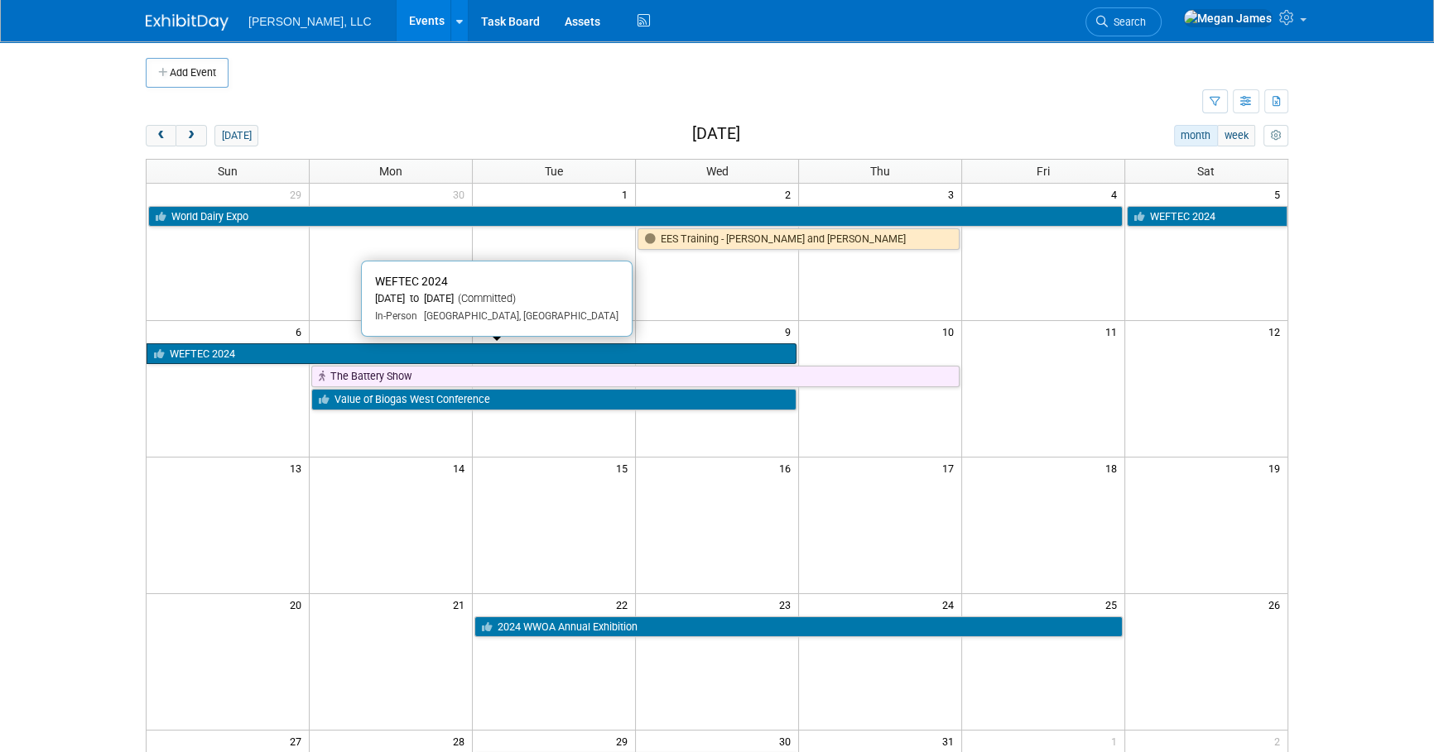
click at [210, 351] on link "WEFTEC 2024" at bounding box center [472, 355] width 650 height 22
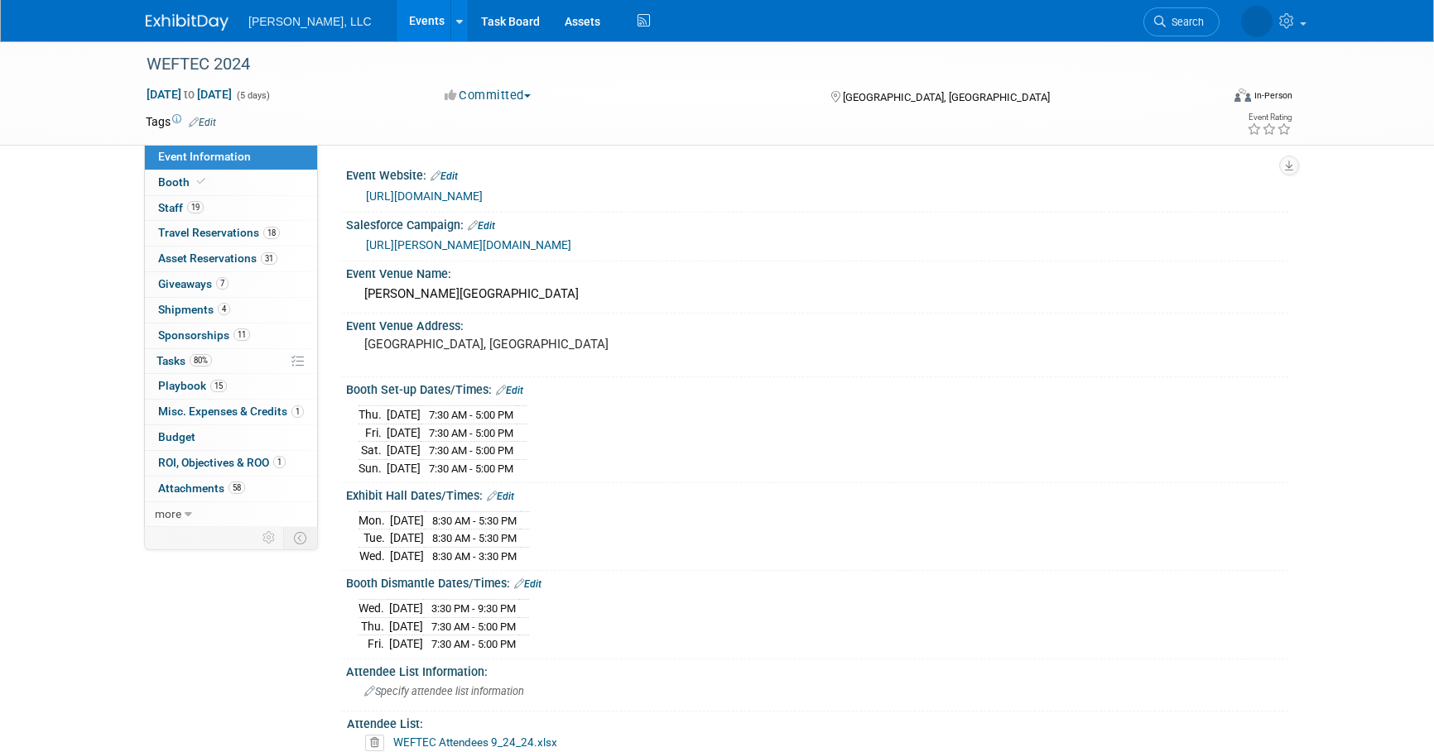
select select "Municipal"
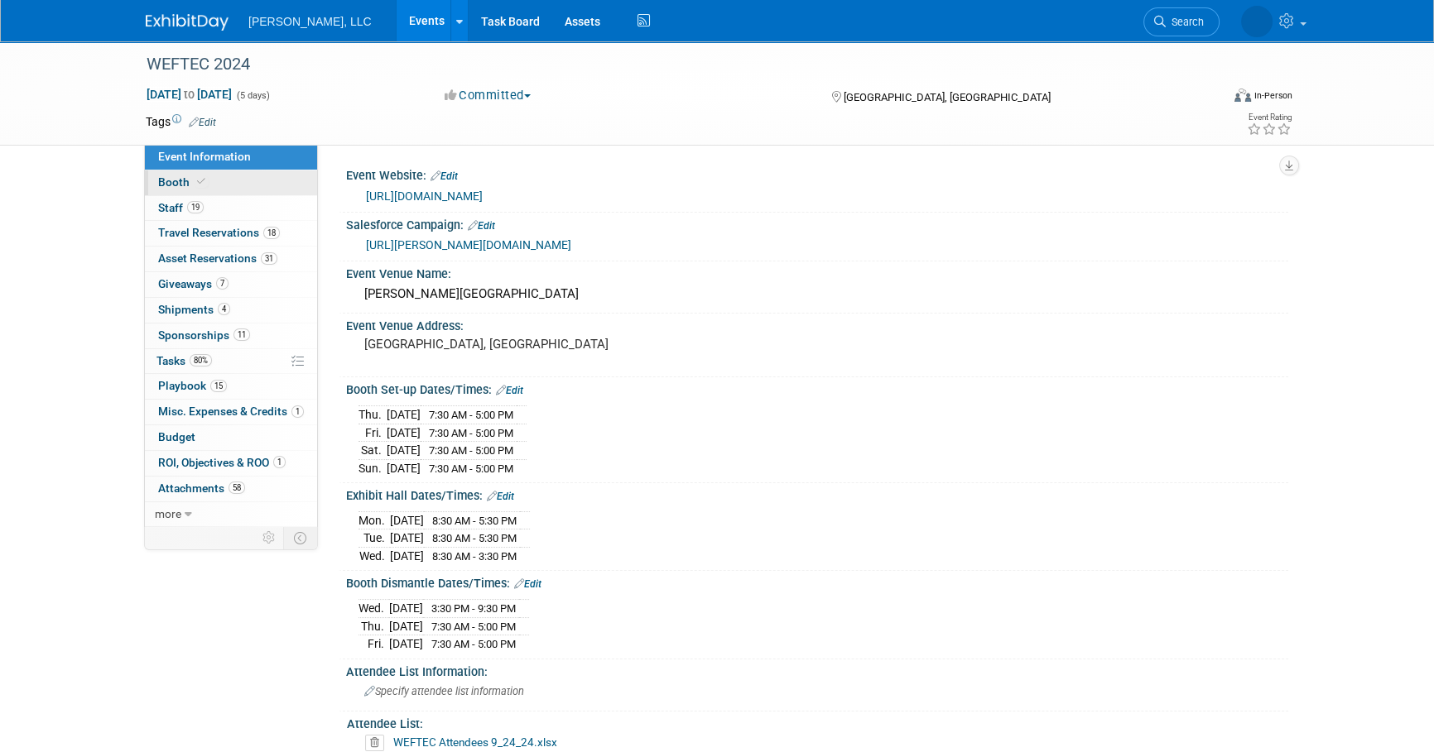
click at [221, 179] on link "Booth" at bounding box center [231, 183] width 172 height 25
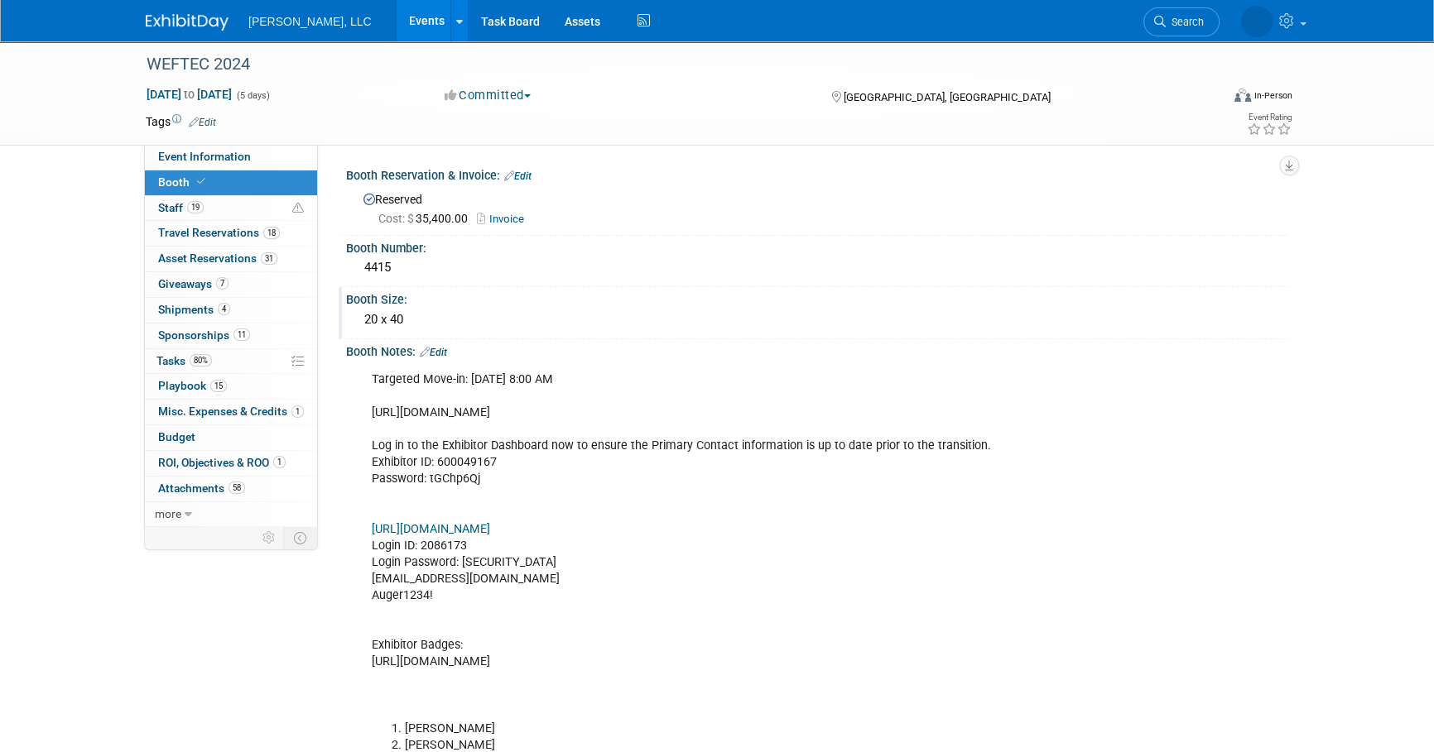
drag, startPoint x: 416, startPoint y: 315, endPoint x: 348, endPoint y: 291, distance: 73.1
click at [348, 291] on div "Booth Size: 20 x 40" at bounding box center [814, 313] width 950 height 52
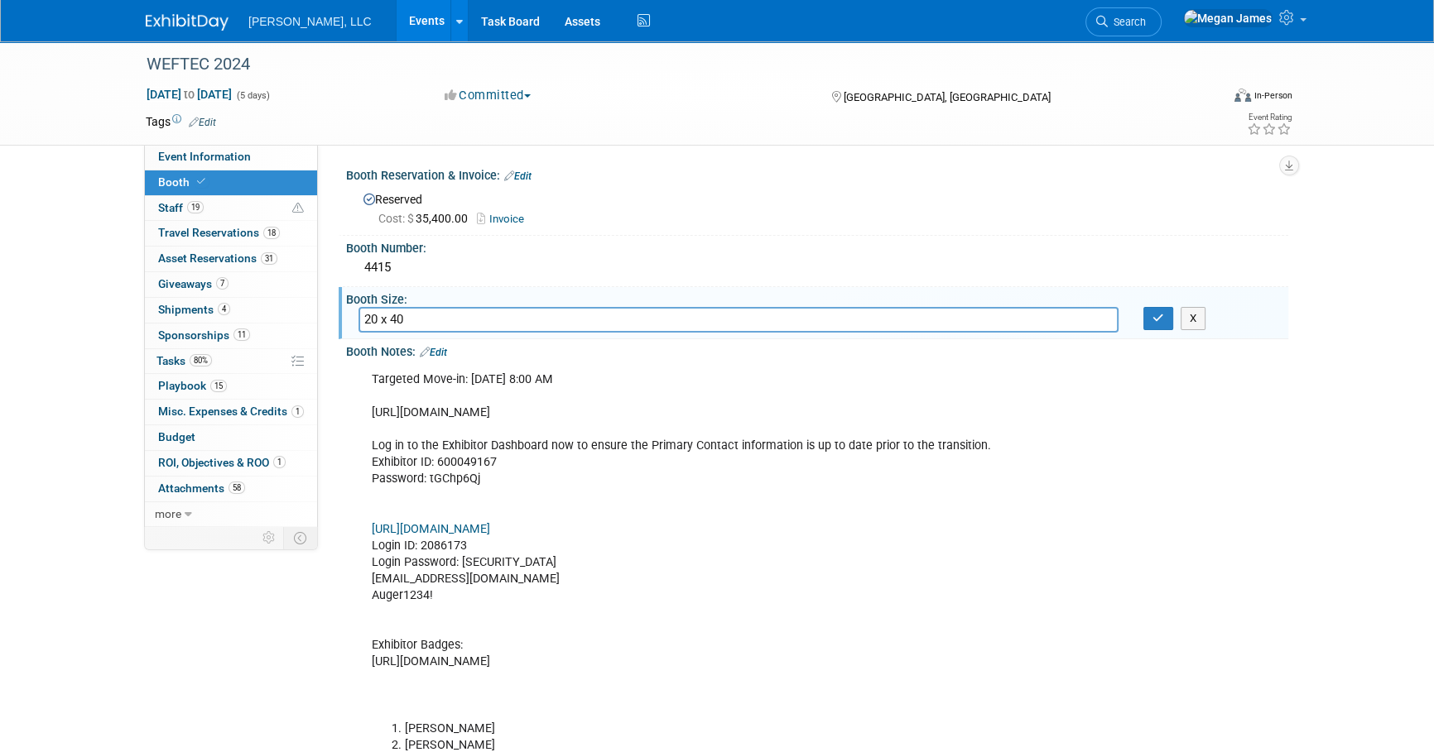
click at [352, 294] on div "Booth Size:" at bounding box center [817, 297] width 942 height 21
click at [1163, 323] on button "button" at bounding box center [1158, 318] width 30 height 23
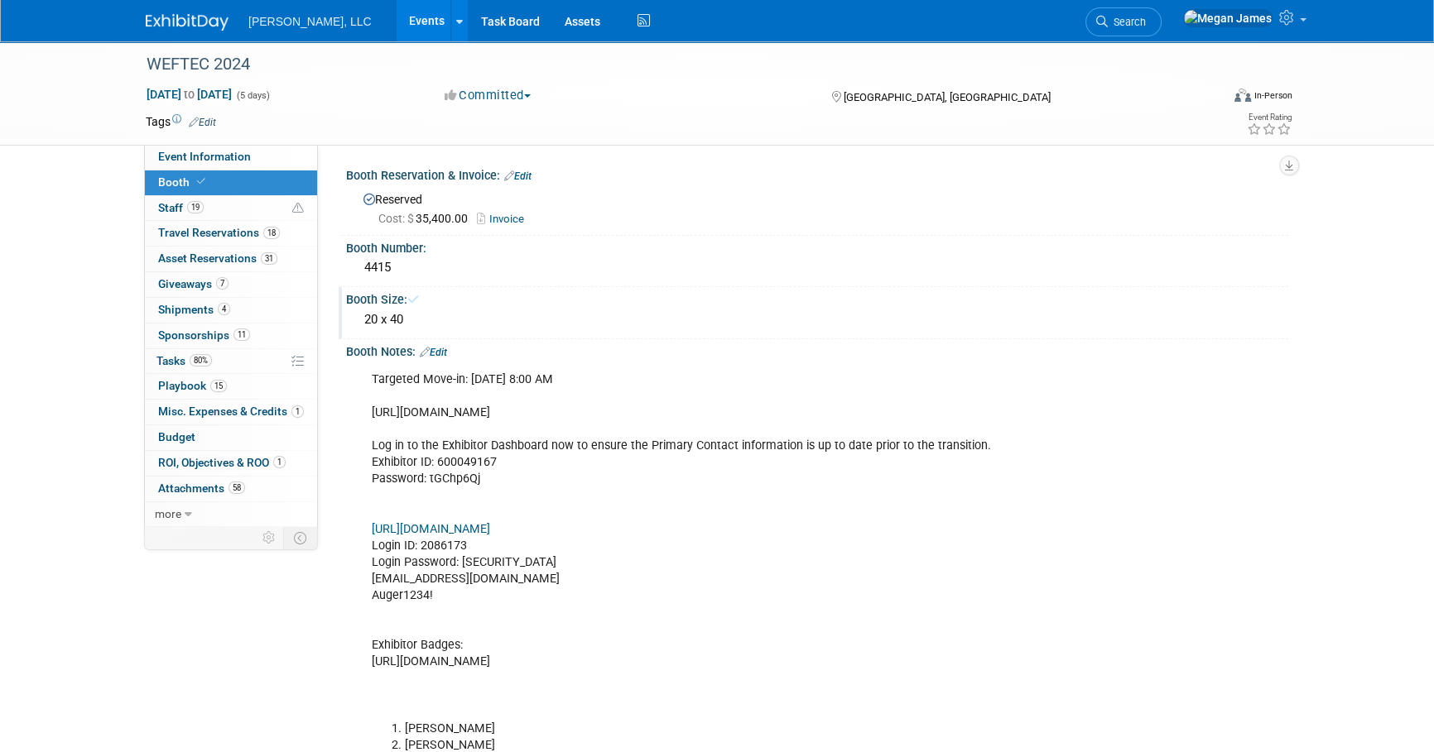
click at [397, 26] on link "Events" at bounding box center [427, 20] width 60 height 41
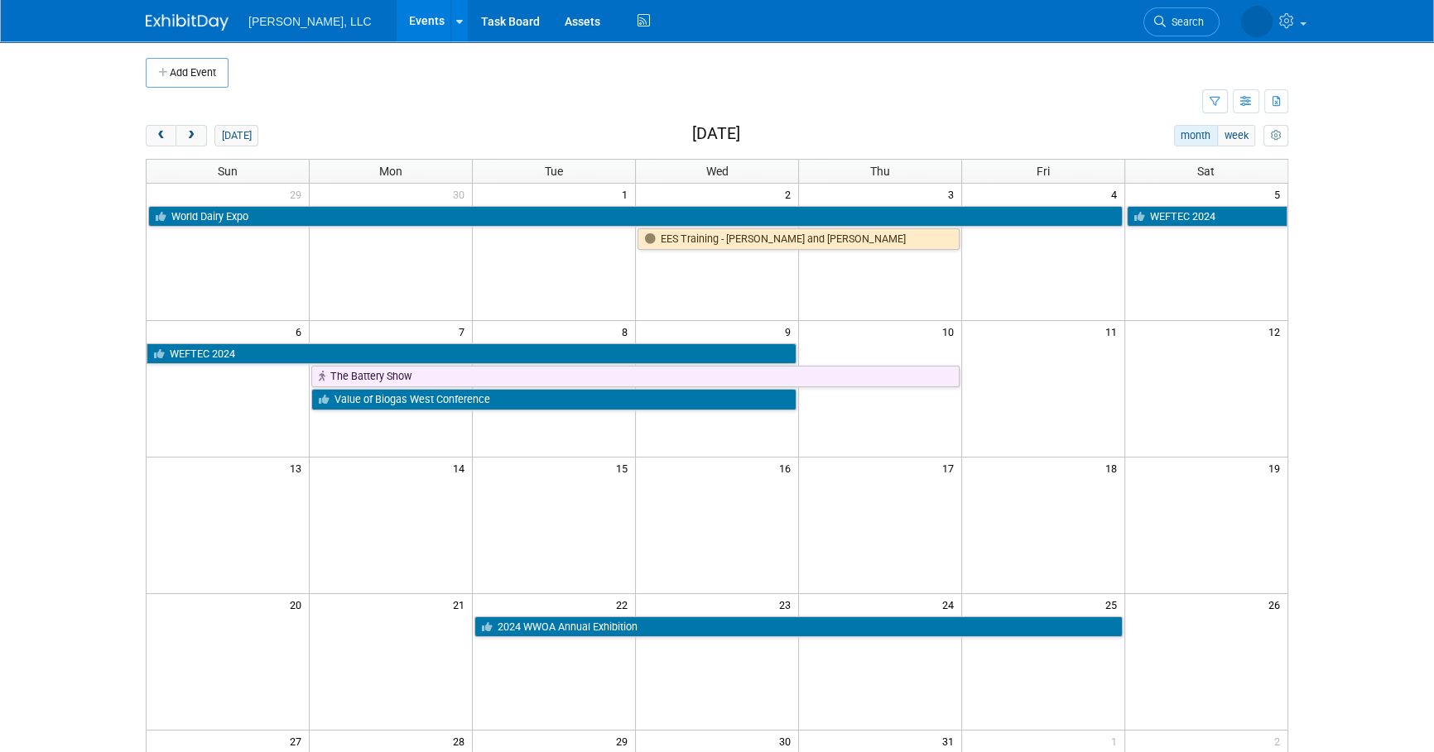
click at [1383, 461] on body "Boerger, LLC Events Add Event Bulk Upload Events Shareable Event Boards Recentl…" at bounding box center [717, 376] width 1434 height 752
click at [192, 139] on span "next" at bounding box center [191, 136] width 12 height 11
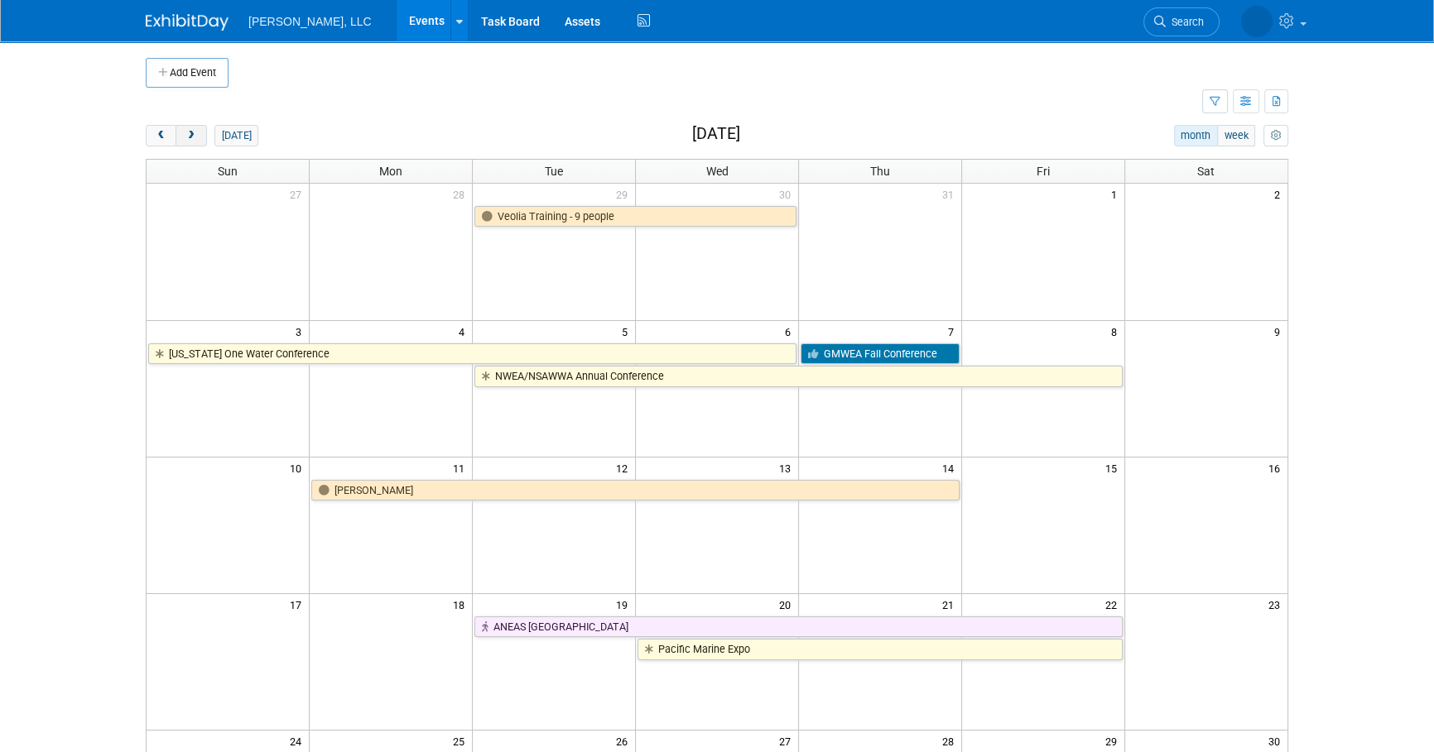
click at [192, 139] on span "next" at bounding box center [191, 136] width 12 height 11
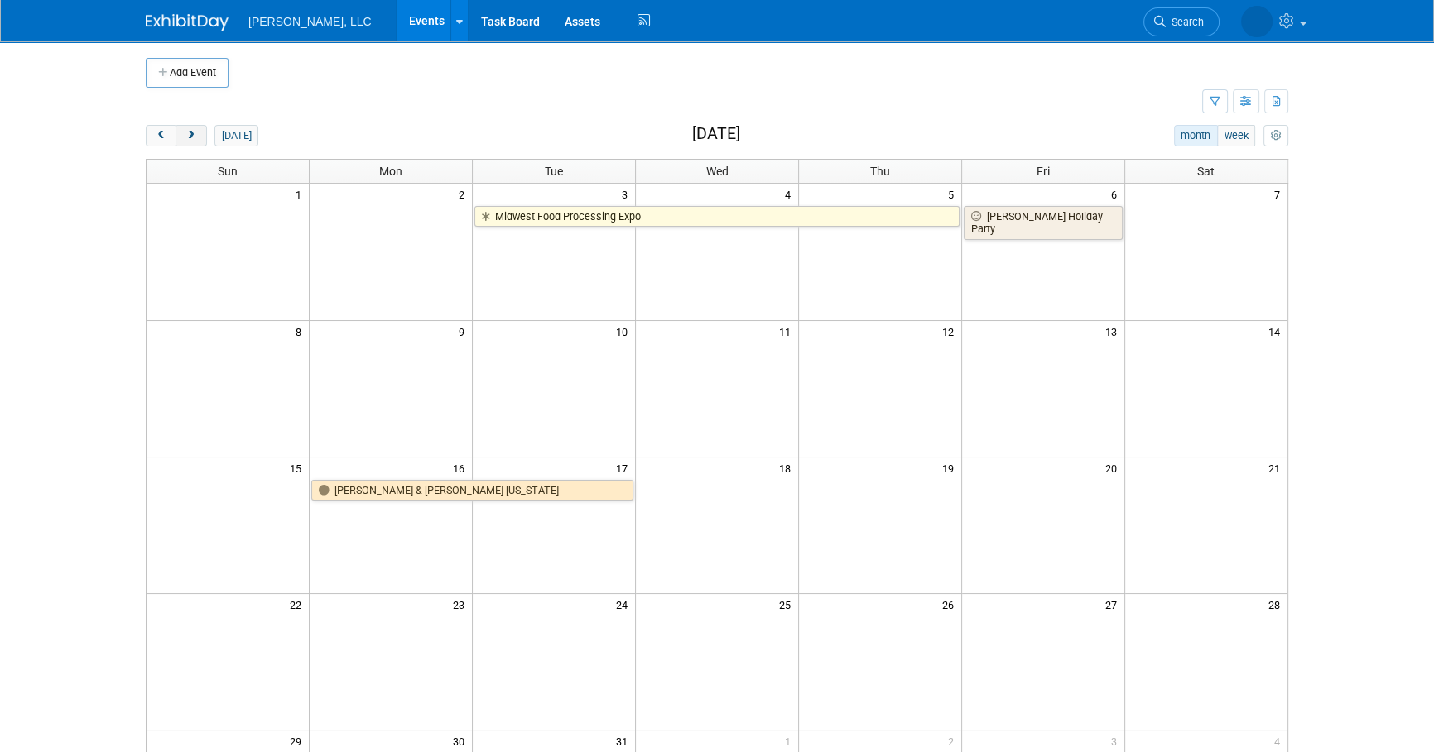
click at [191, 138] on span "next" at bounding box center [191, 136] width 12 height 11
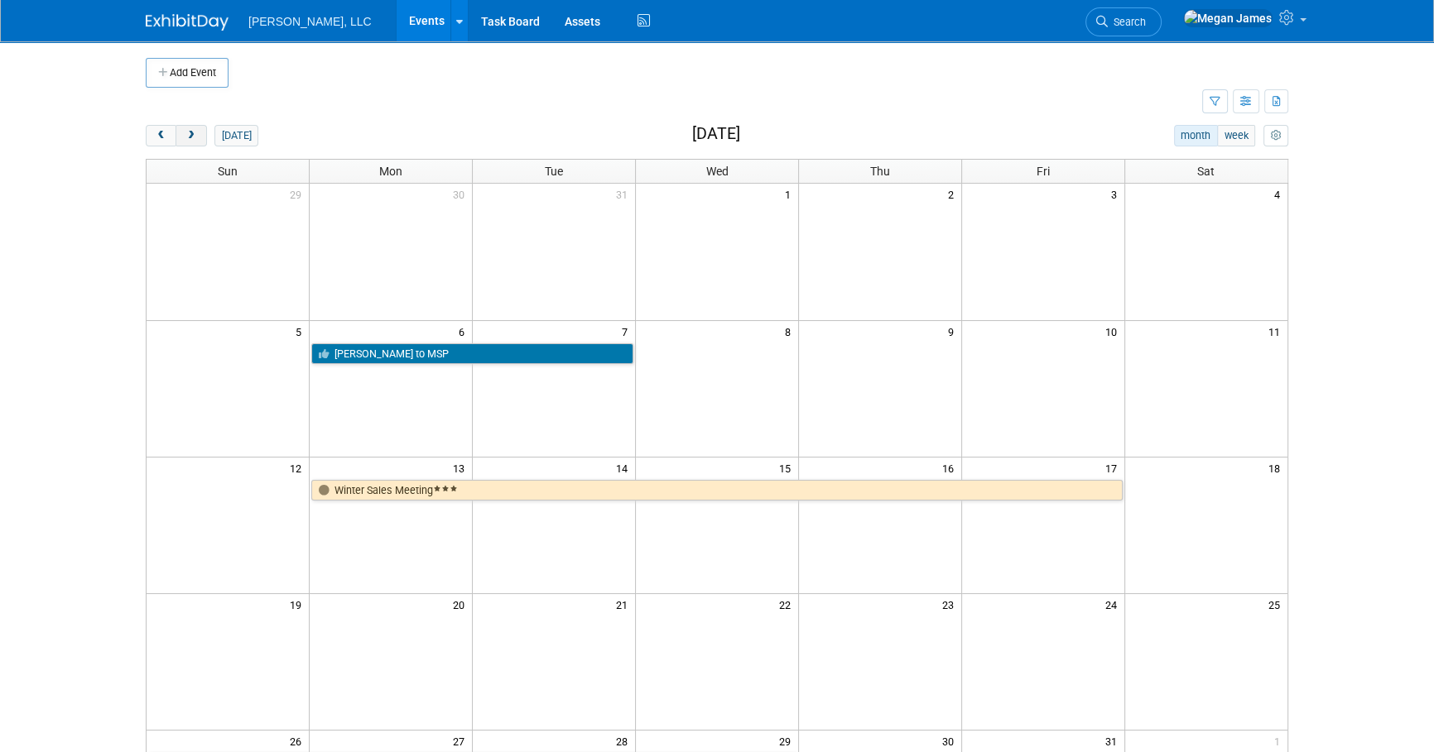
click at [191, 138] on span "next" at bounding box center [191, 136] width 12 height 11
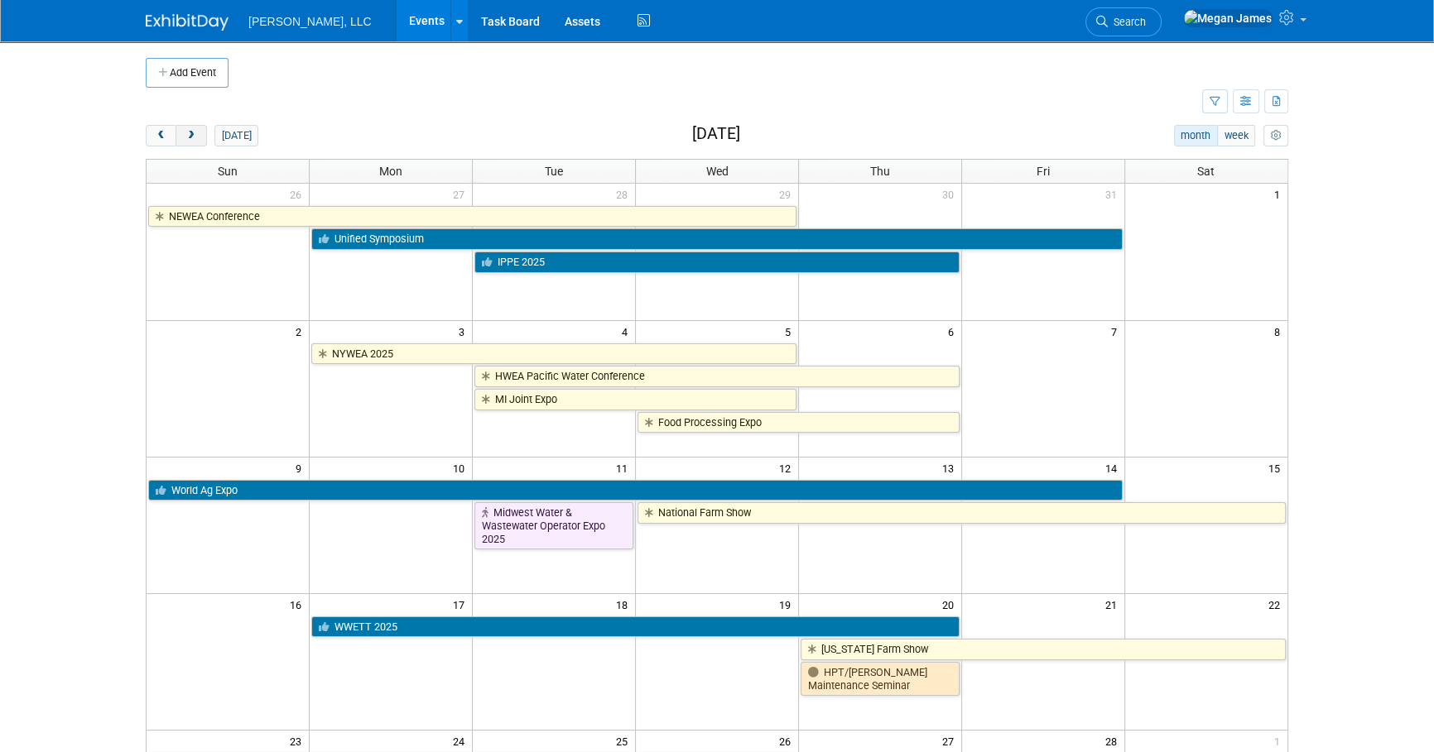
click at [191, 138] on span "next" at bounding box center [191, 136] width 12 height 11
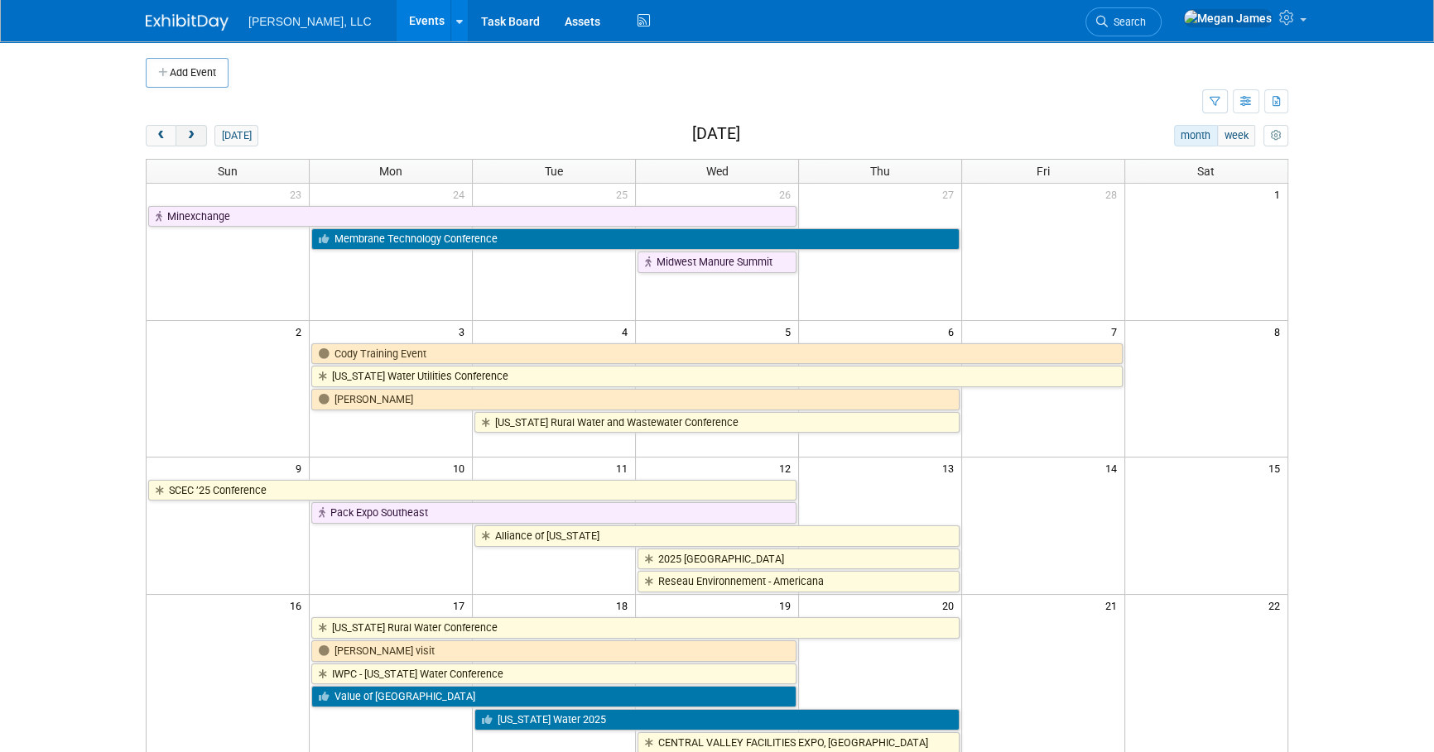
click at [190, 137] on span "next" at bounding box center [191, 136] width 12 height 11
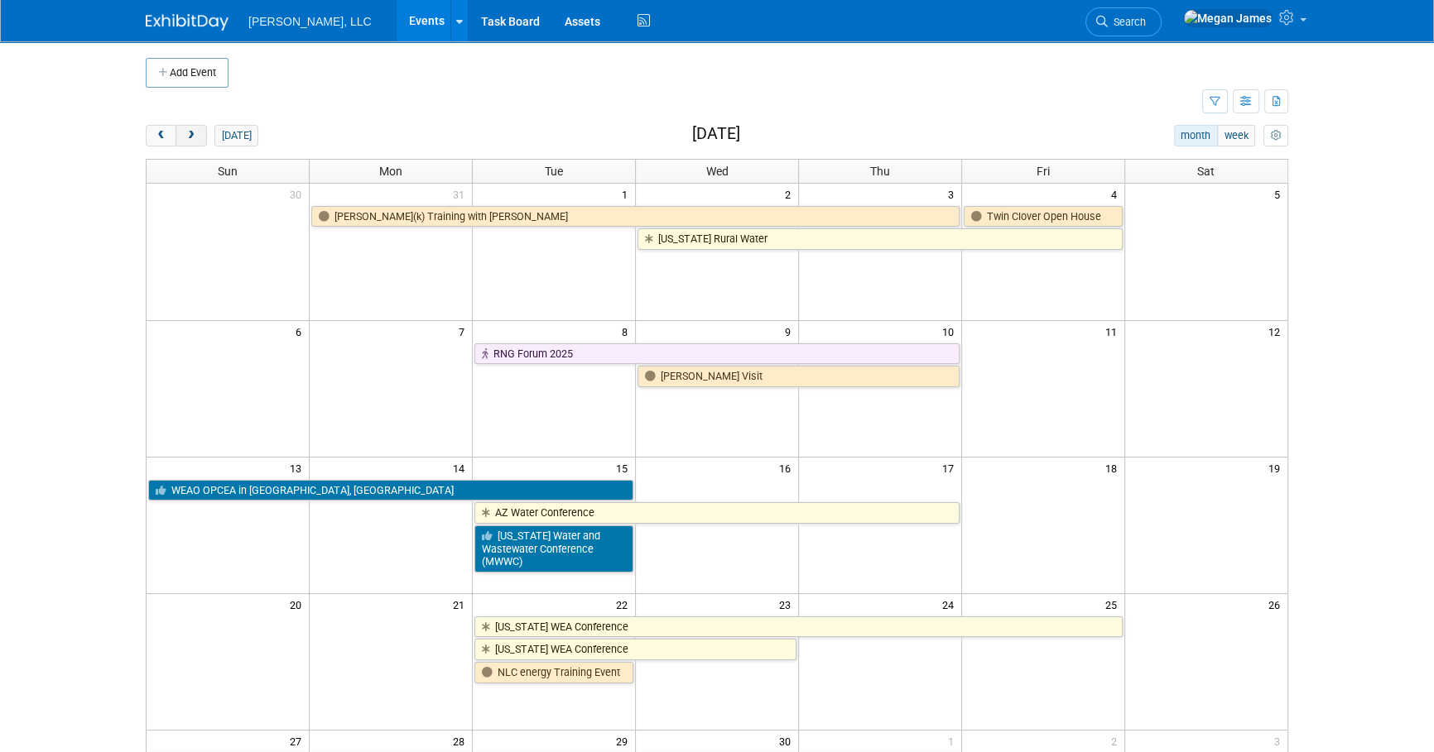
click at [190, 137] on span "next" at bounding box center [191, 136] width 12 height 11
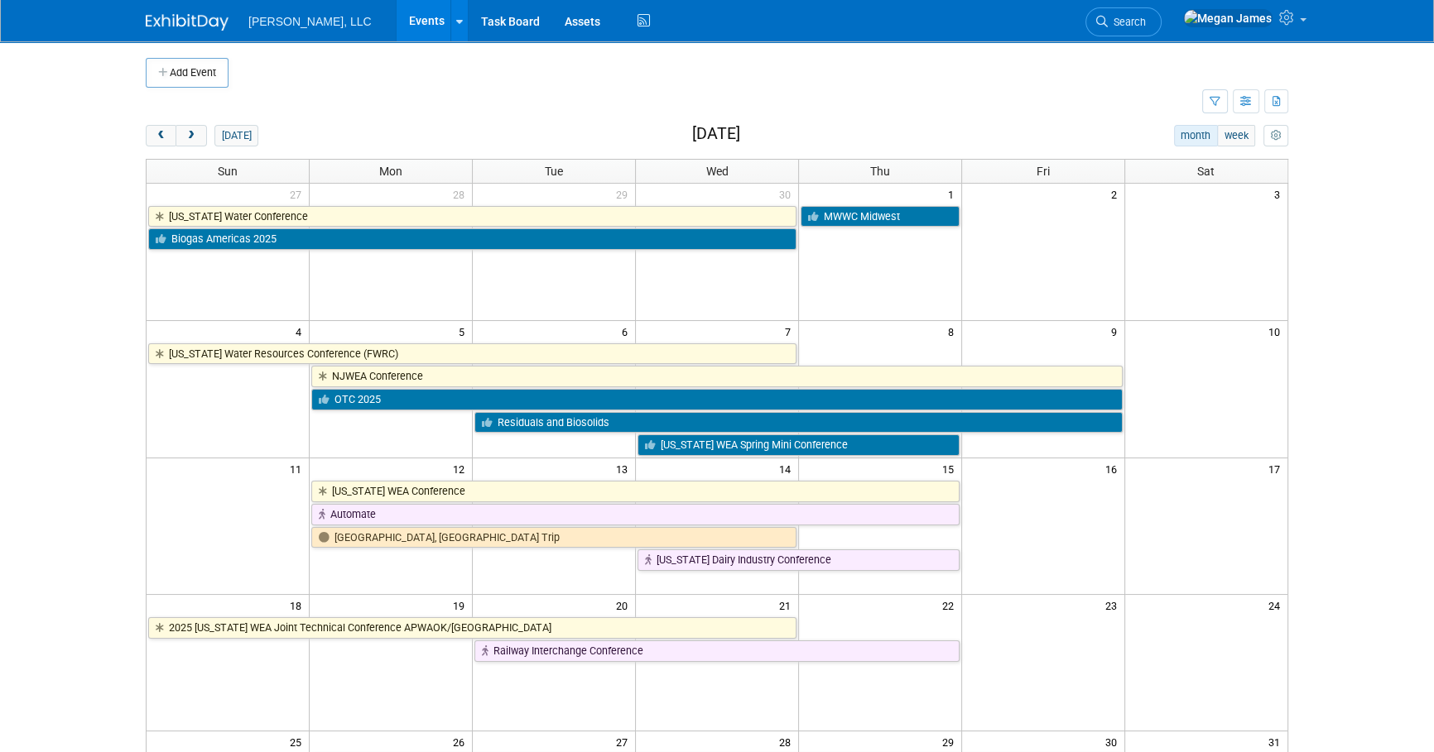
click at [103, 509] on body "Boerger, LLC Events Add Event Bulk Upload Events Shareable Event Boards Recentl…" at bounding box center [717, 376] width 1434 height 752
click at [190, 136] on span "next" at bounding box center [191, 136] width 12 height 11
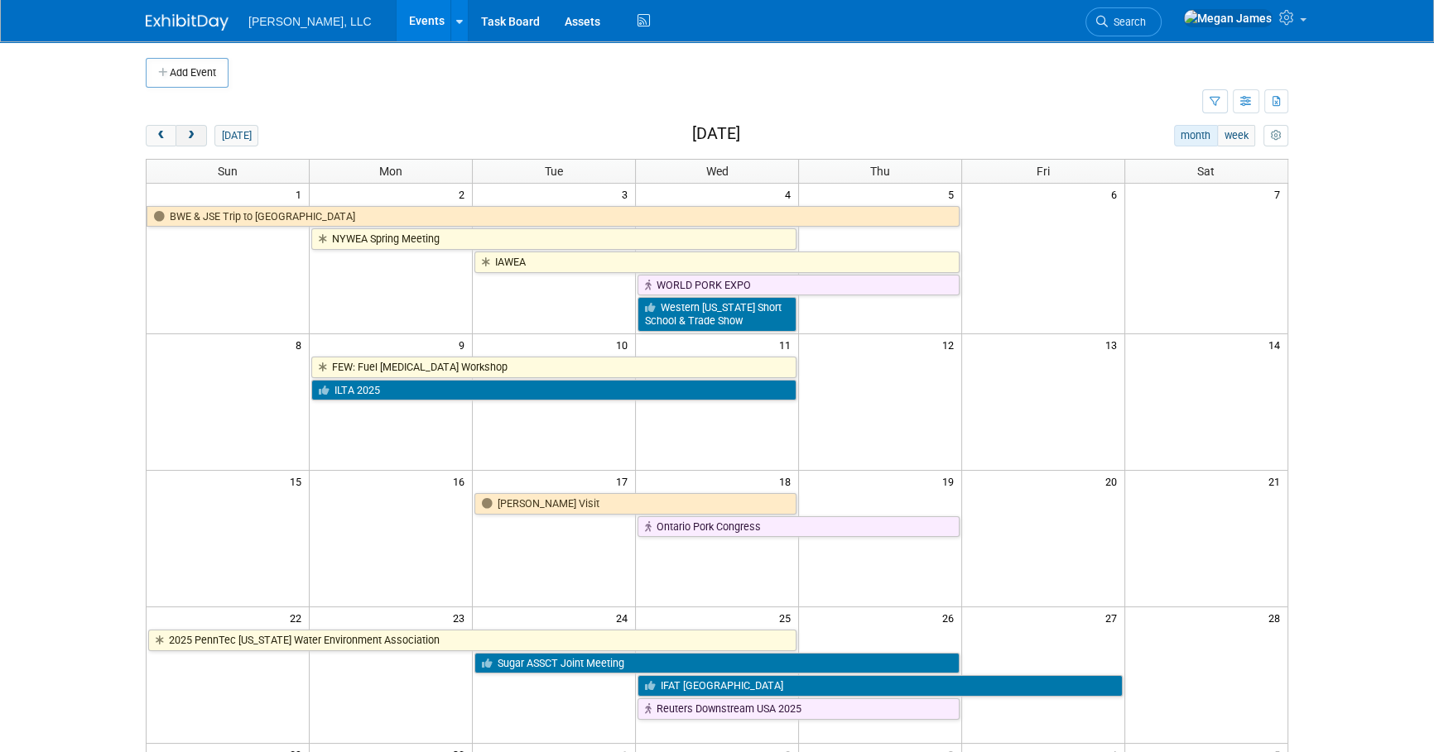
click at [190, 134] on span "next" at bounding box center [191, 136] width 12 height 11
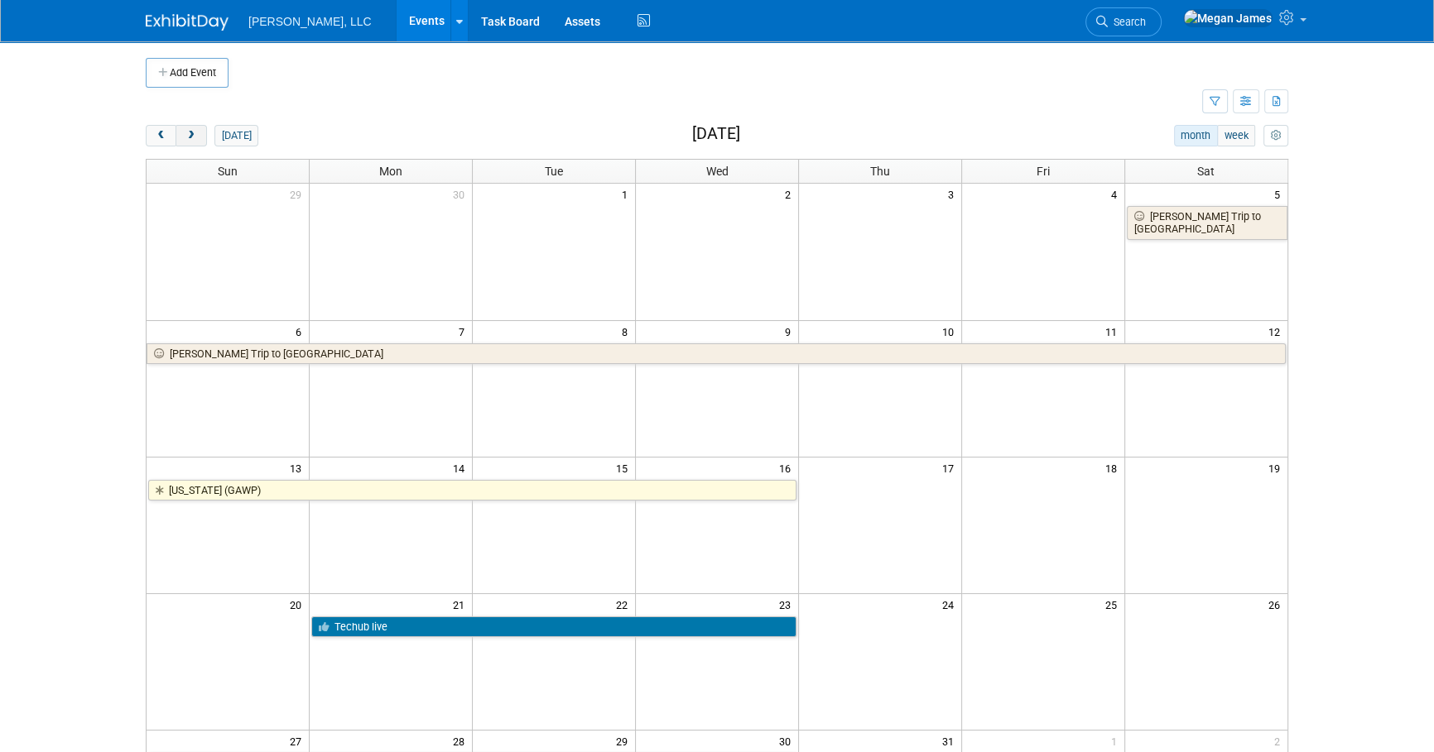
click at [190, 134] on span "next" at bounding box center [191, 136] width 12 height 11
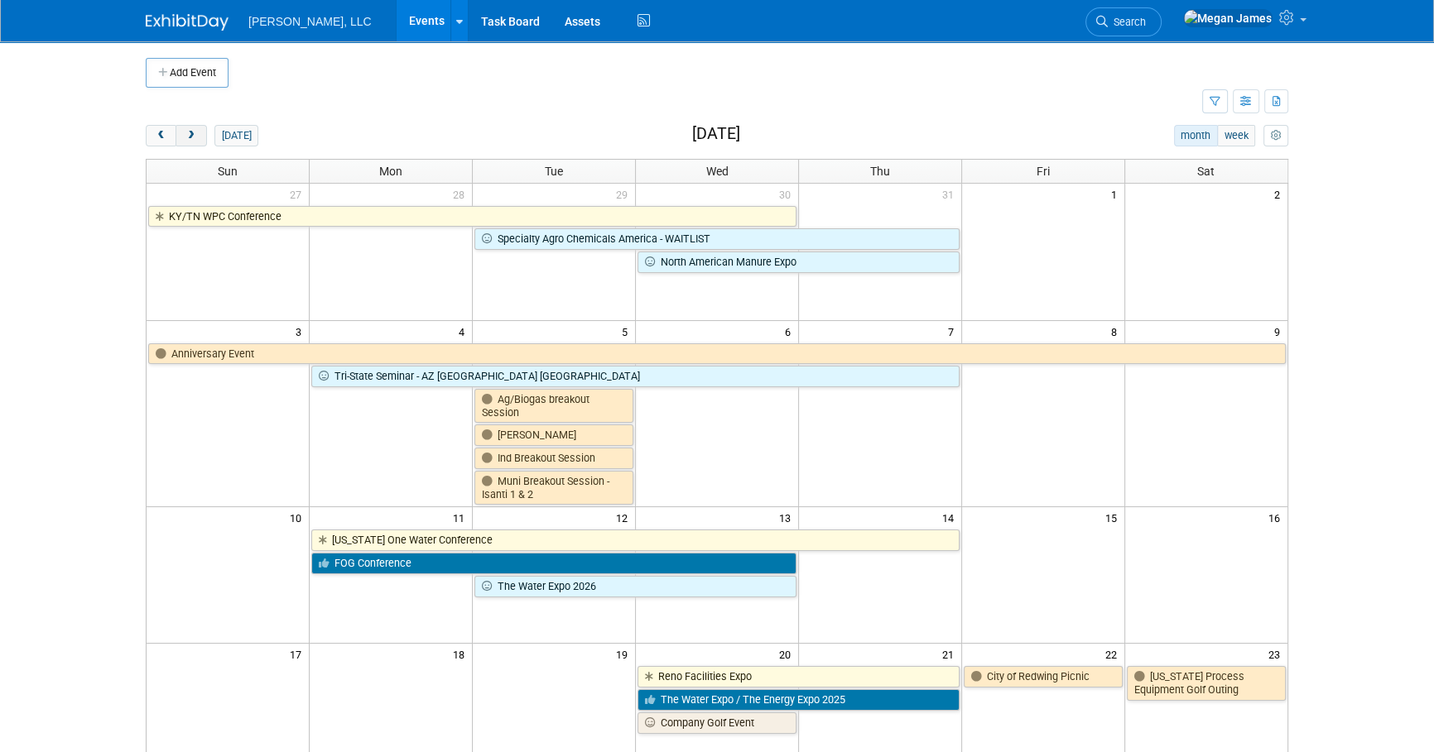
click at [190, 134] on span "next" at bounding box center [191, 136] width 12 height 11
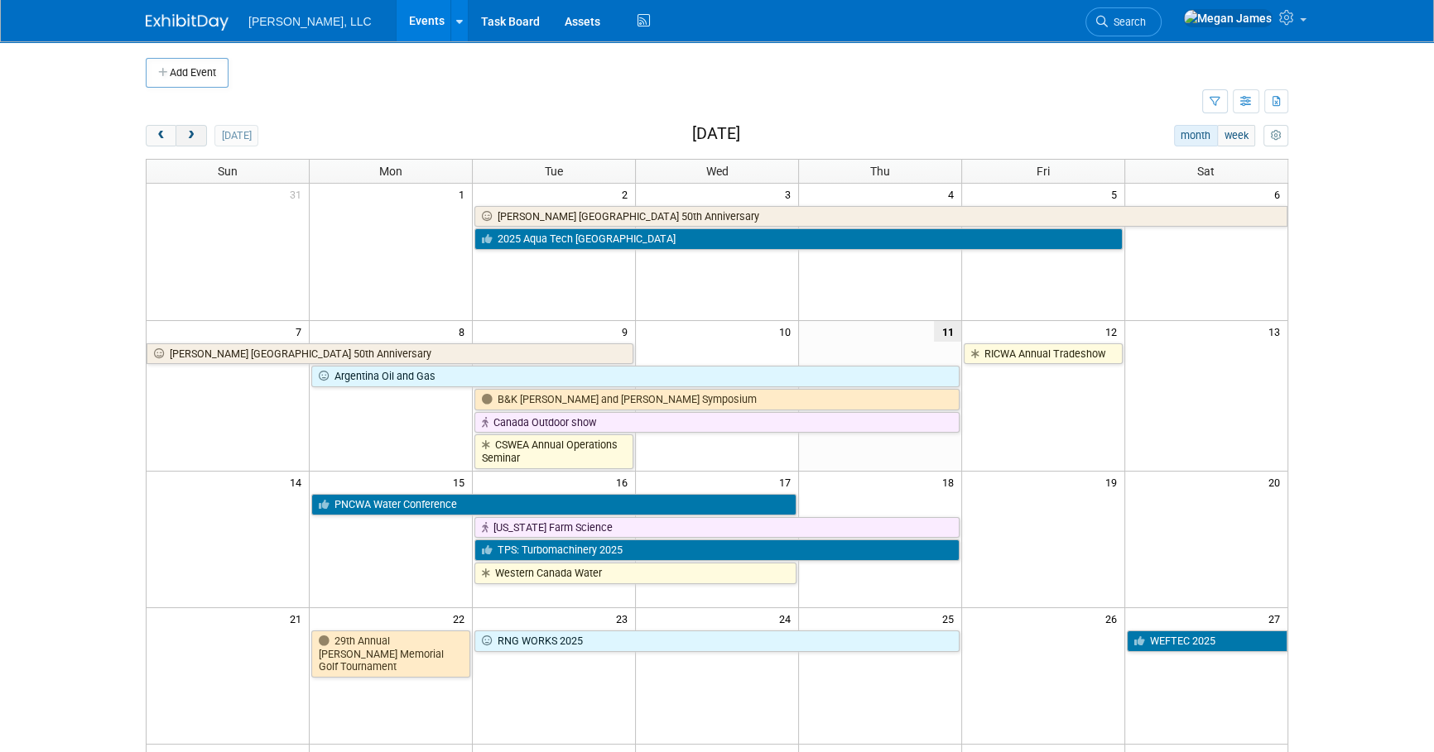
click at [190, 134] on span "next" at bounding box center [191, 136] width 12 height 11
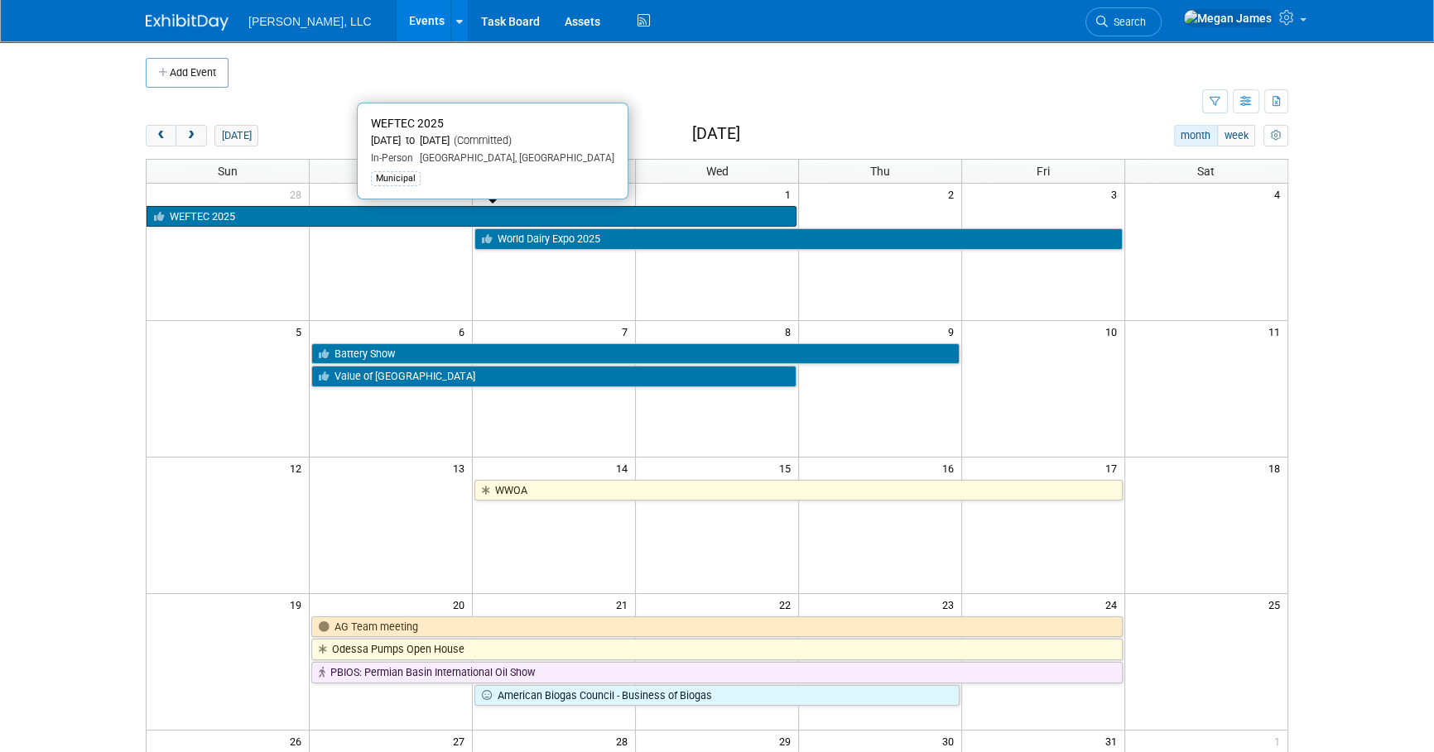
click at [214, 214] on link "WEFTEC 2025" at bounding box center [472, 217] width 650 height 22
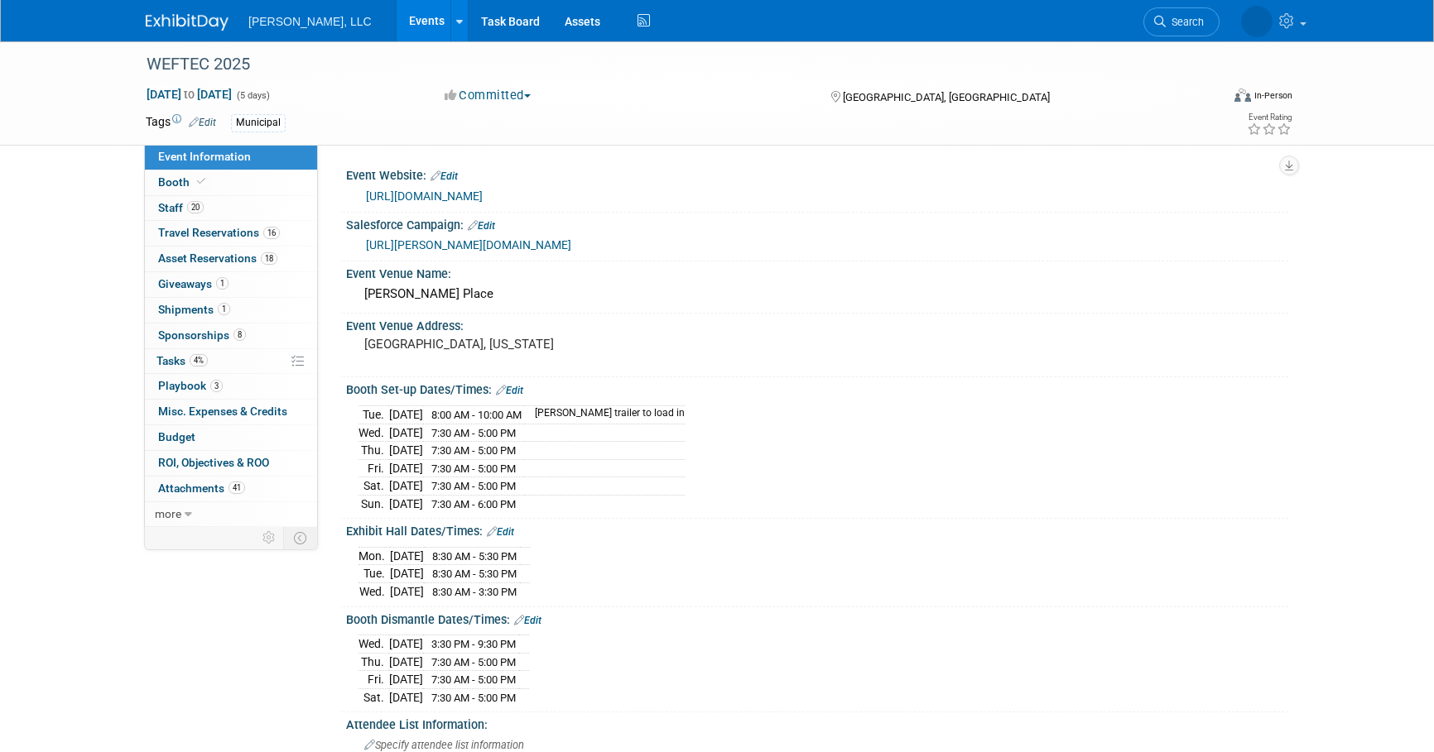
select select "Municipal"
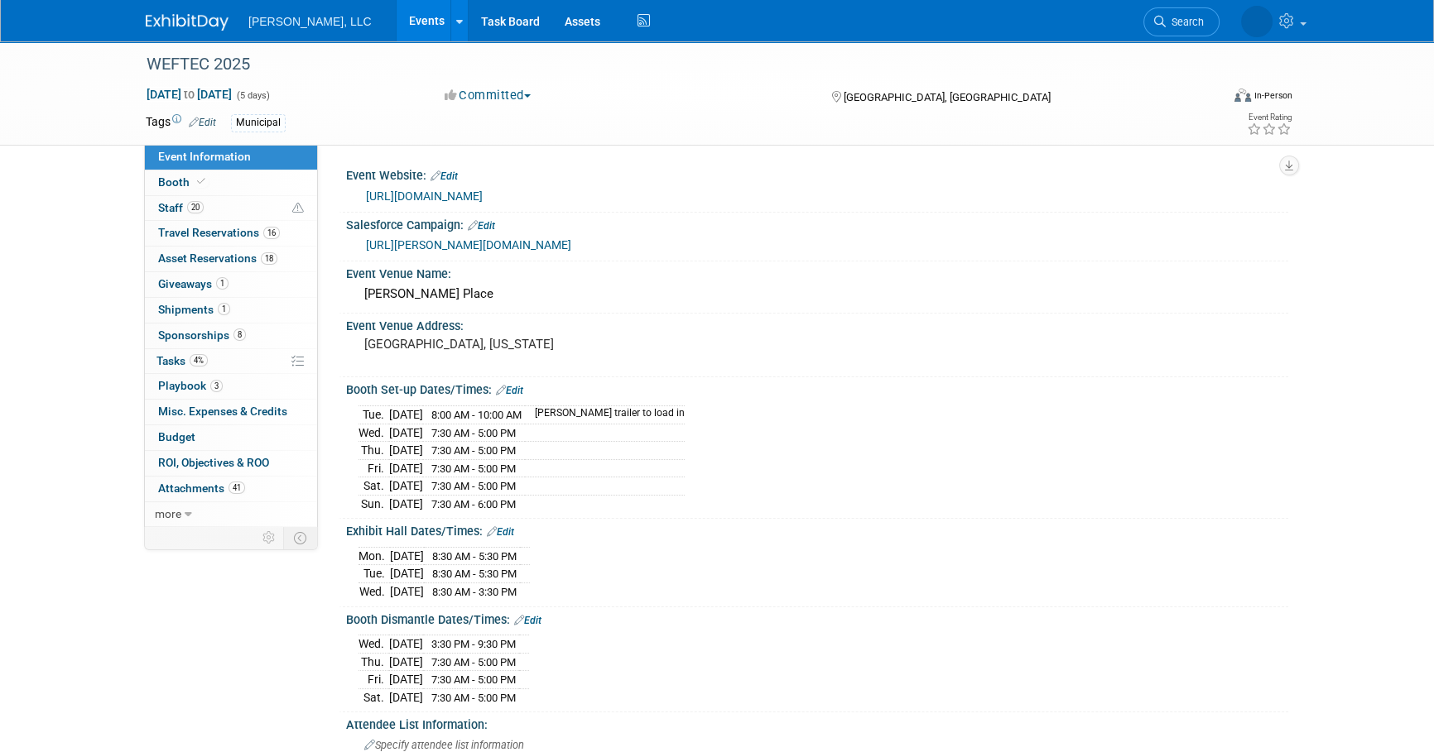
click at [397, 17] on link "Events" at bounding box center [427, 20] width 60 height 41
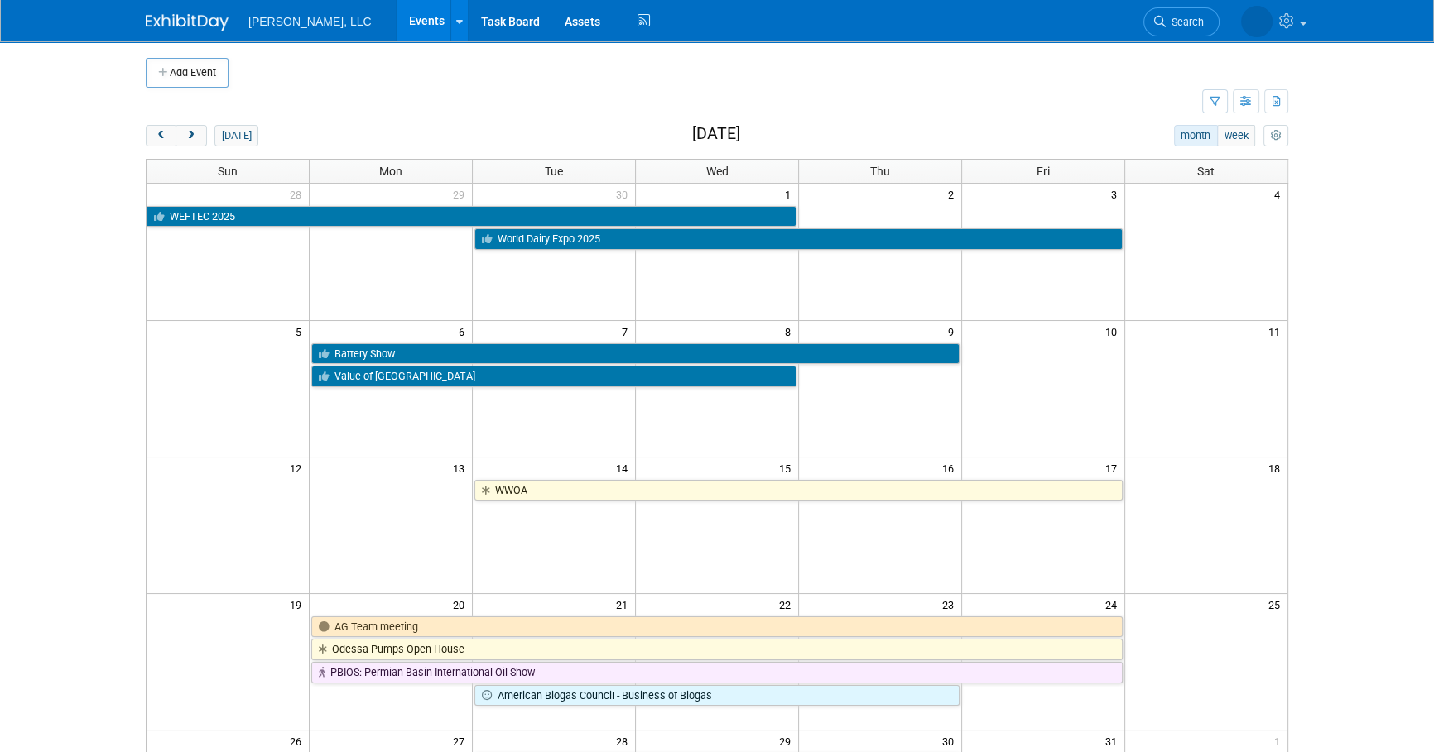
click at [1338, 300] on body "[PERSON_NAME], LLC Events Add Event Bulk Upload Events Shareable Event Boards R…" at bounding box center [717, 376] width 1434 height 752
click at [195, 129] on button "next" at bounding box center [190, 136] width 31 height 22
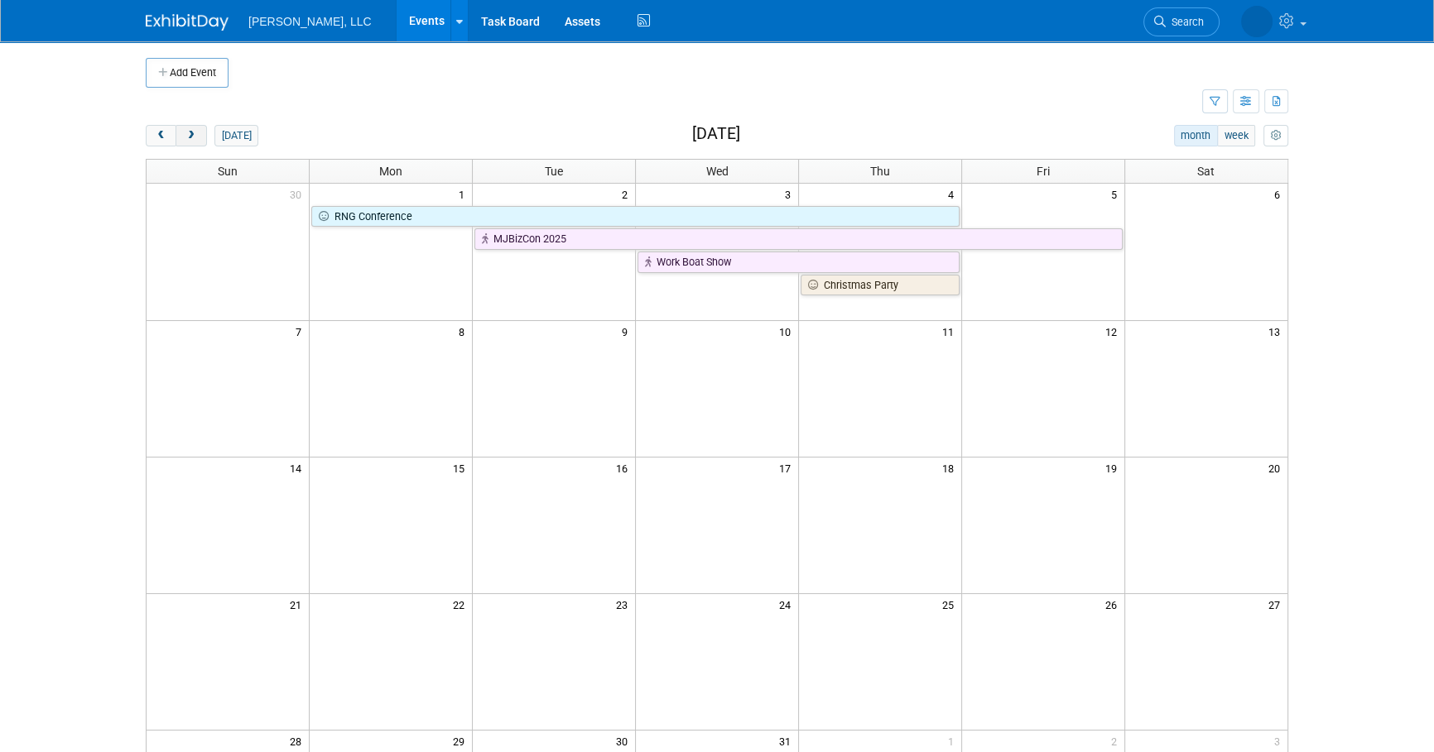
click at [195, 129] on button "next" at bounding box center [190, 136] width 31 height 22
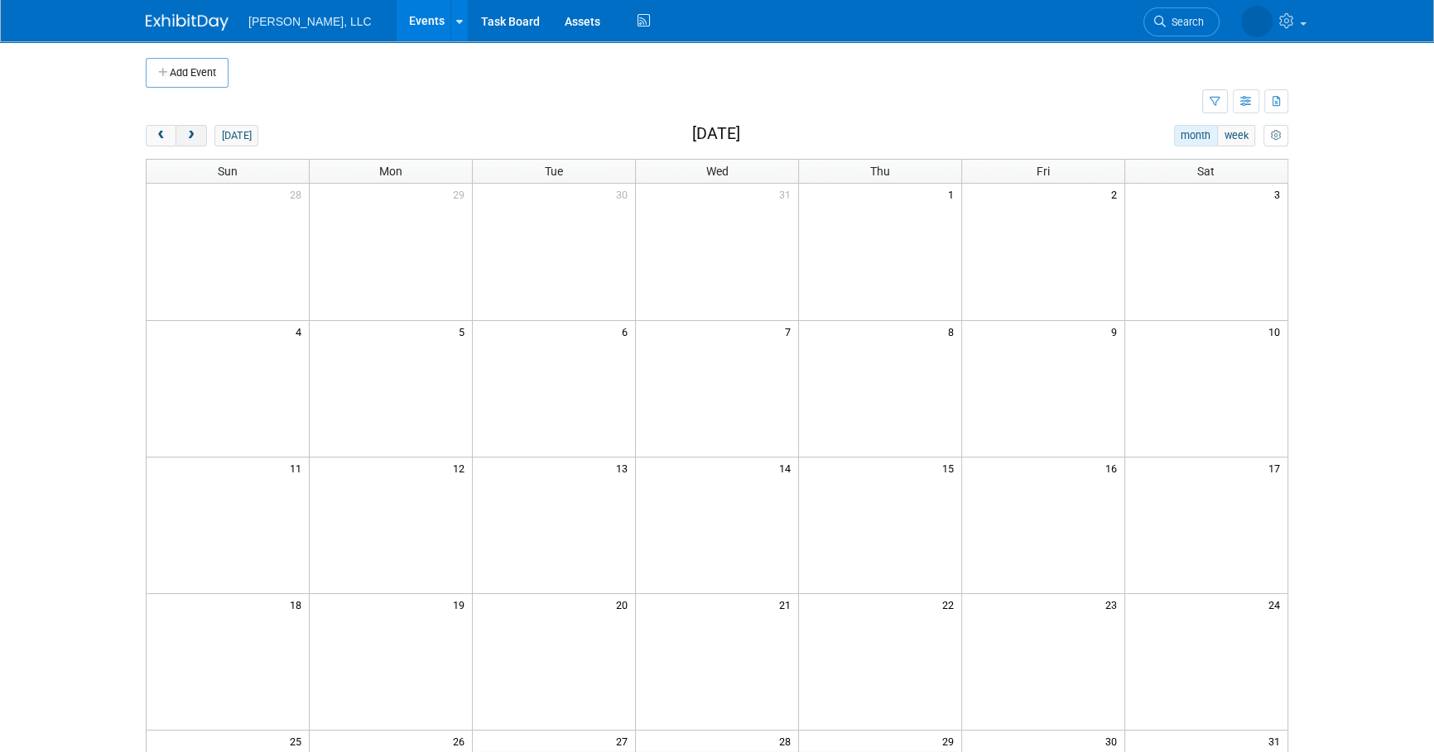
click at [195, 129] on button "next" at bounding box center [190, 136] width 31 height 22
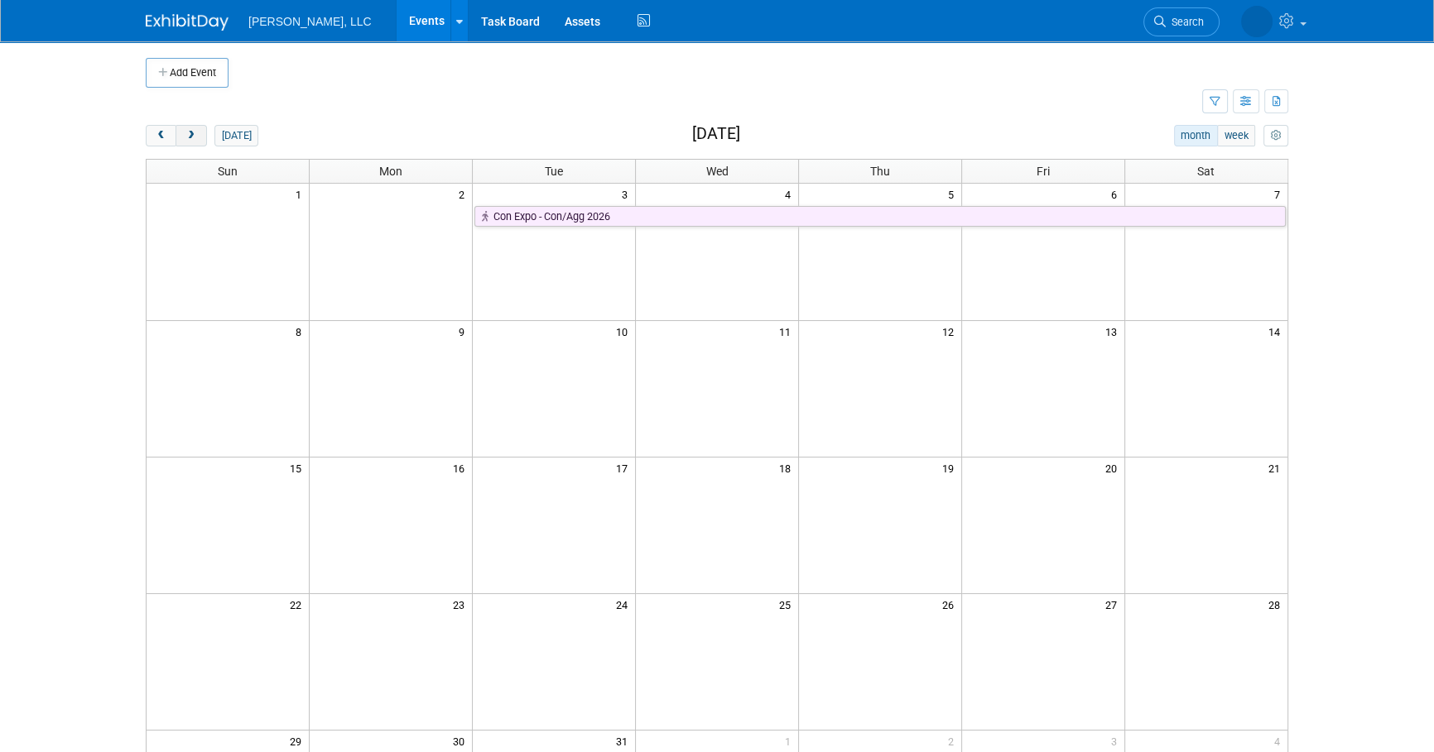
click at [195, 129] on button "next" at bounding box center [190, 136] width 31 height 22
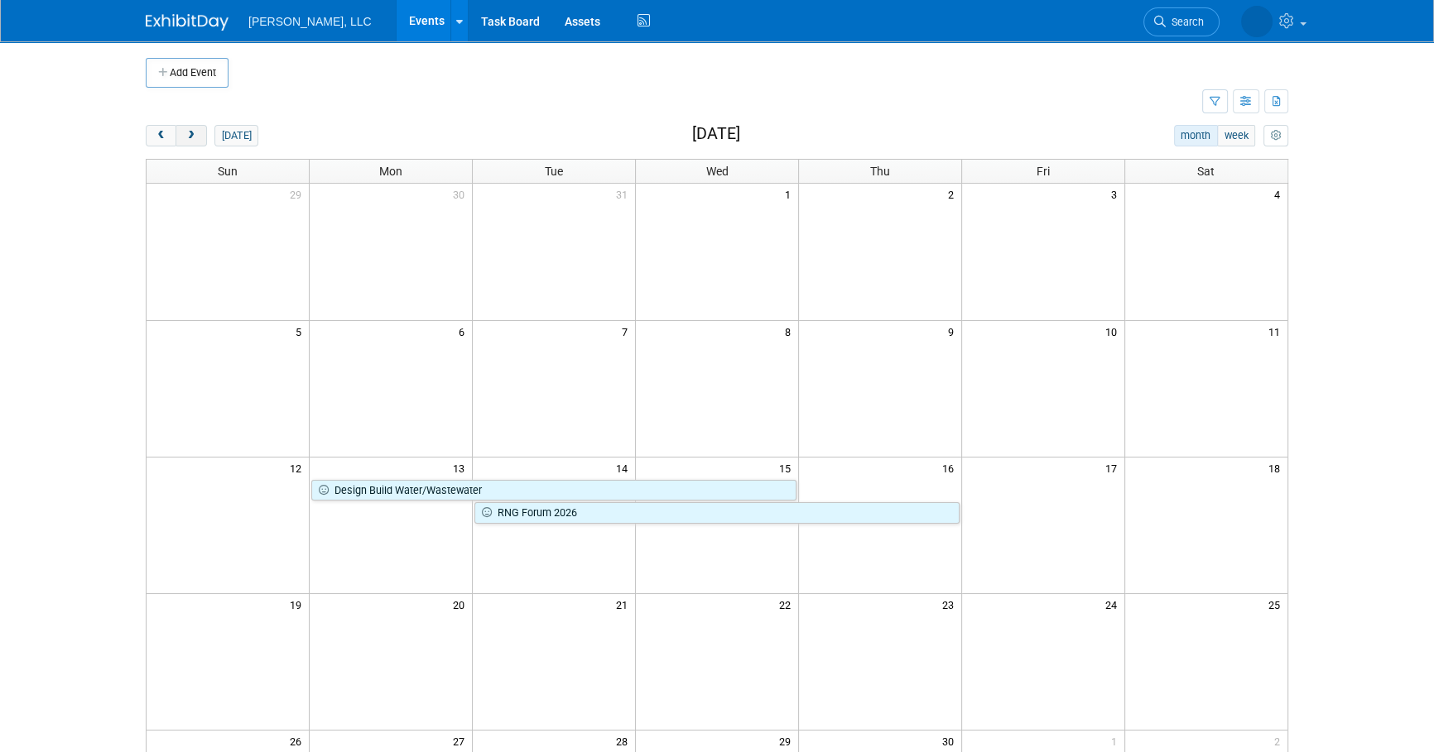
click at [195, 129] on button "next" at bounding box center [190, 136] width 31 height 22
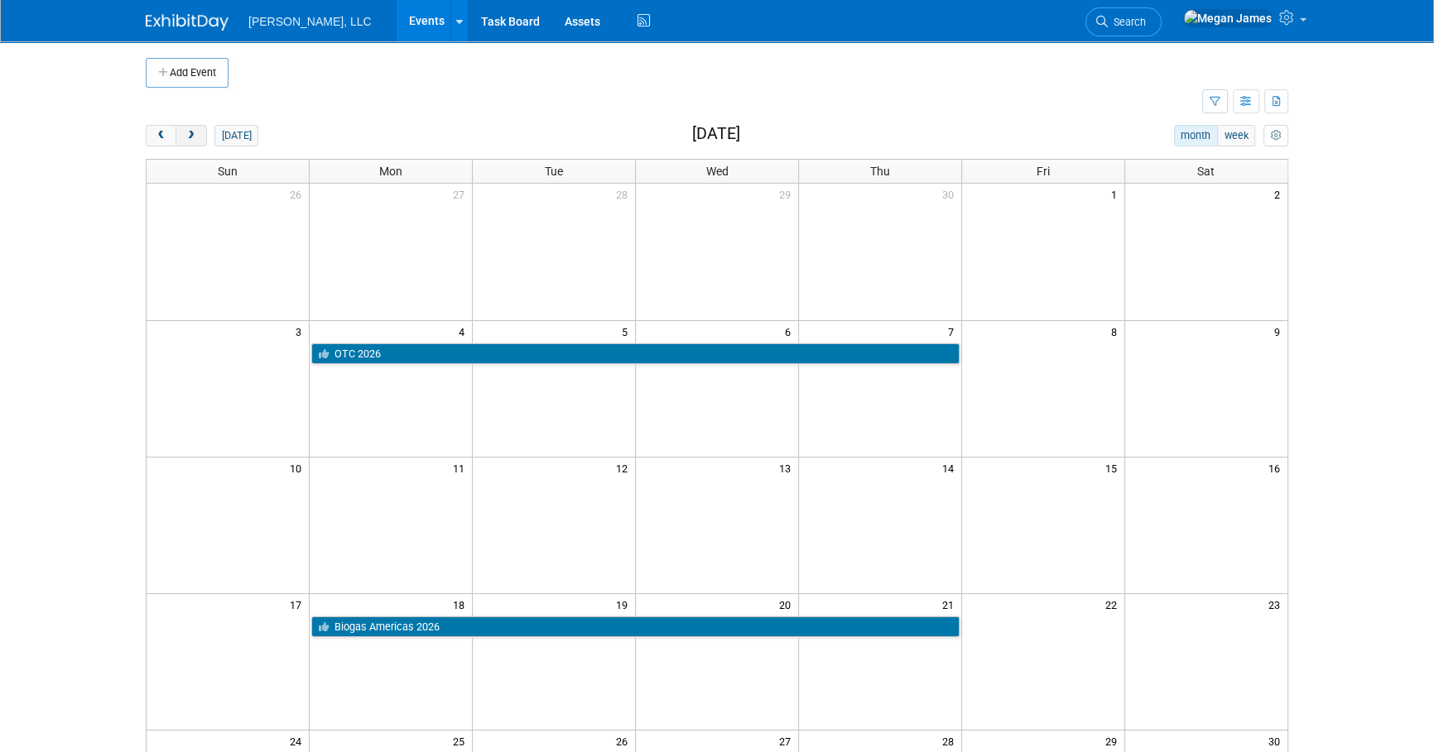
click at [190, 135] on span "next" at bounding box center [191, 136] width 12 height 11
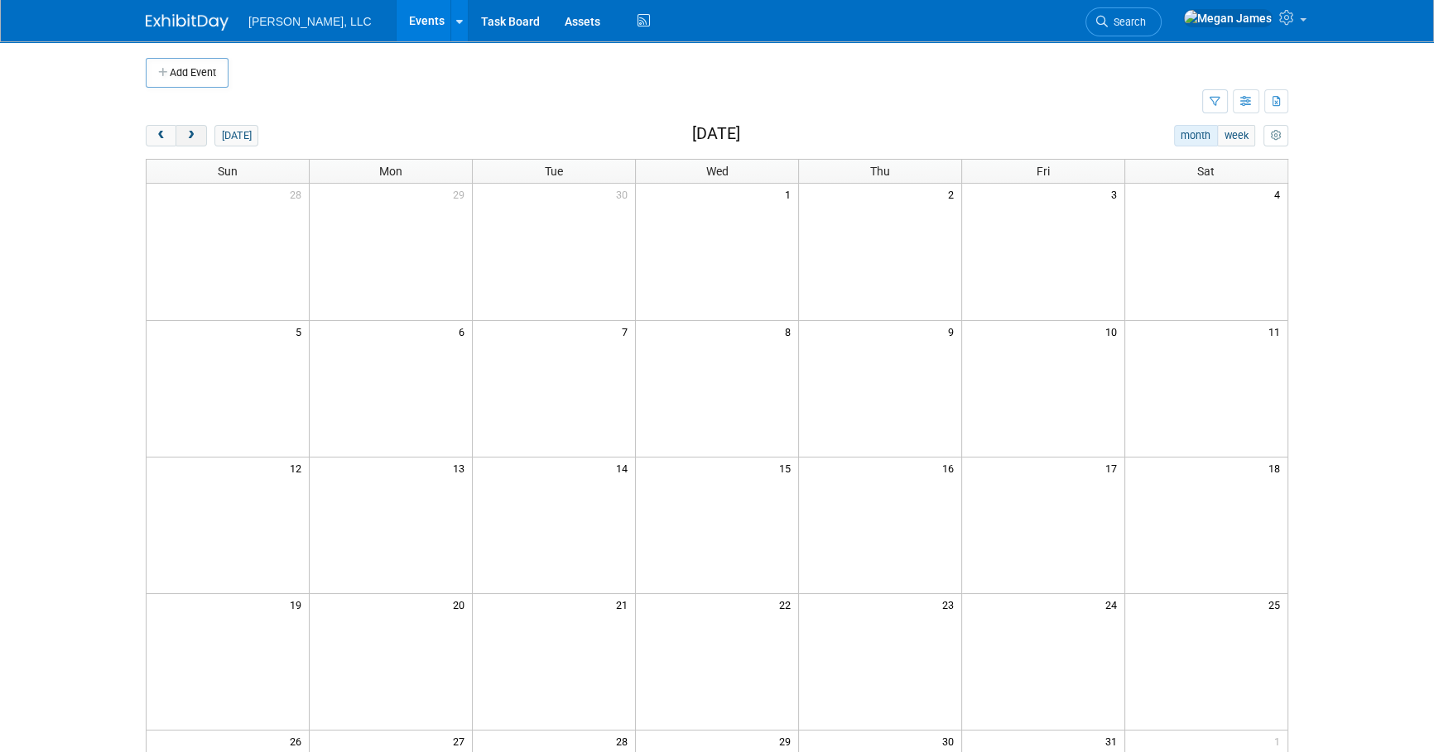
click at [190, 135] on span "next" at bounding box center [191, 136] width 12 height 11
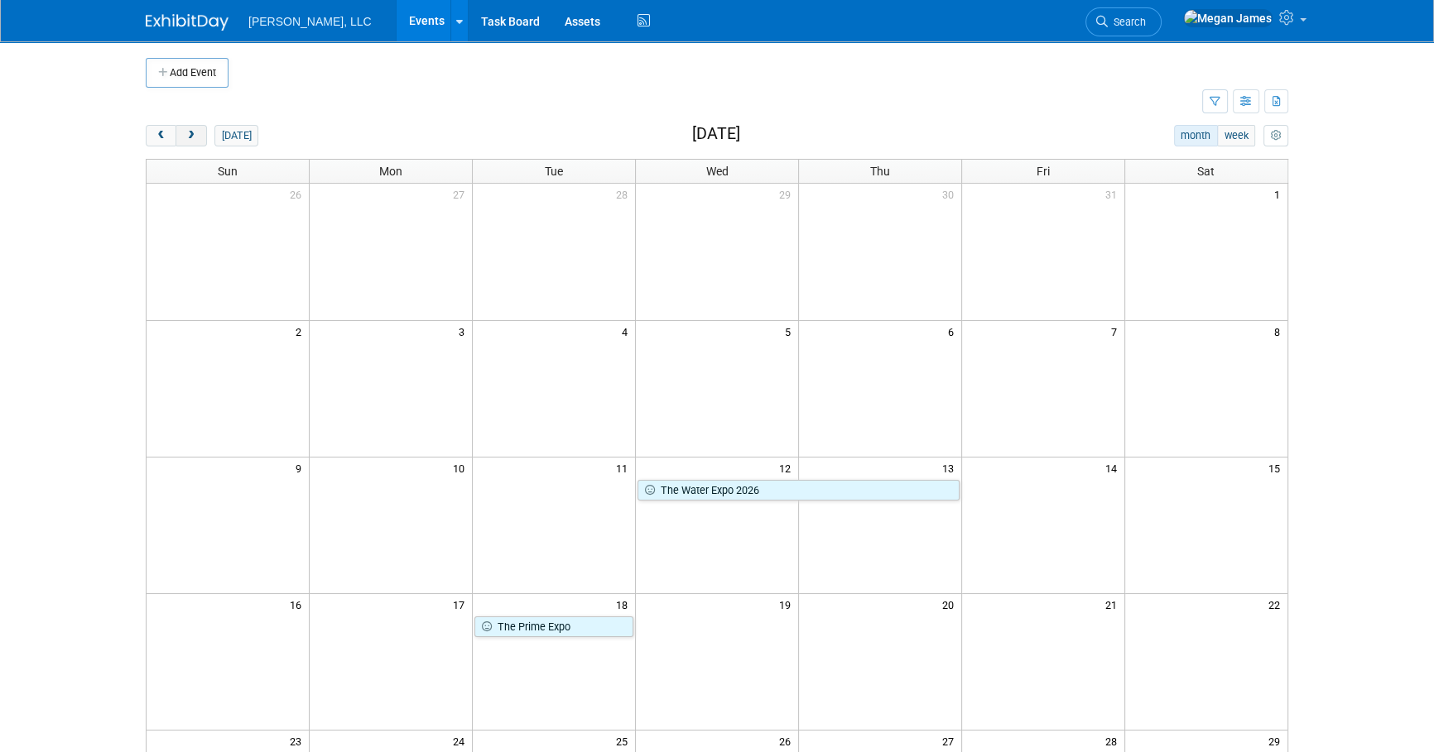
click at [190, 135] on span "next" at bounding box center [191, 136] width 12 height 11
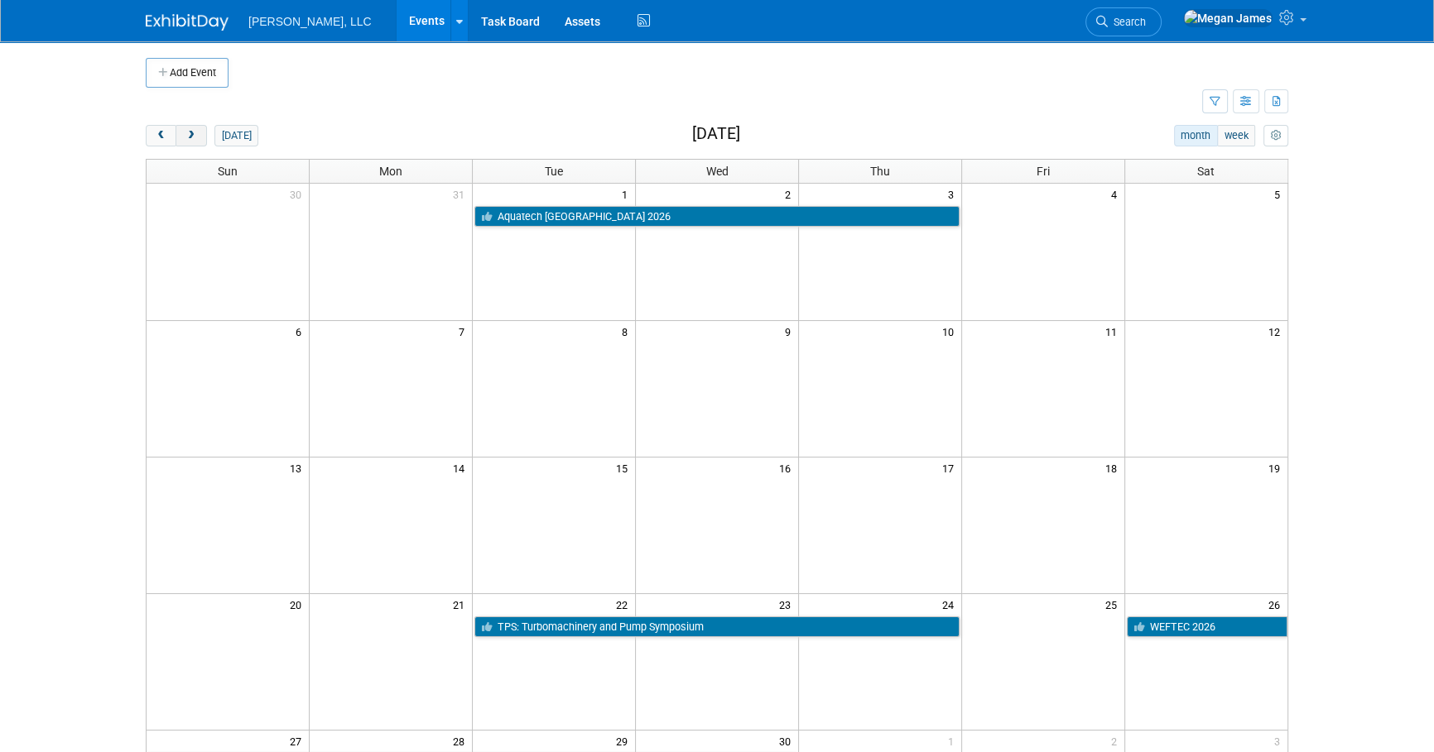
click at [190, 135] on span "next" at bounding box center [191, 136] width 12 height 11
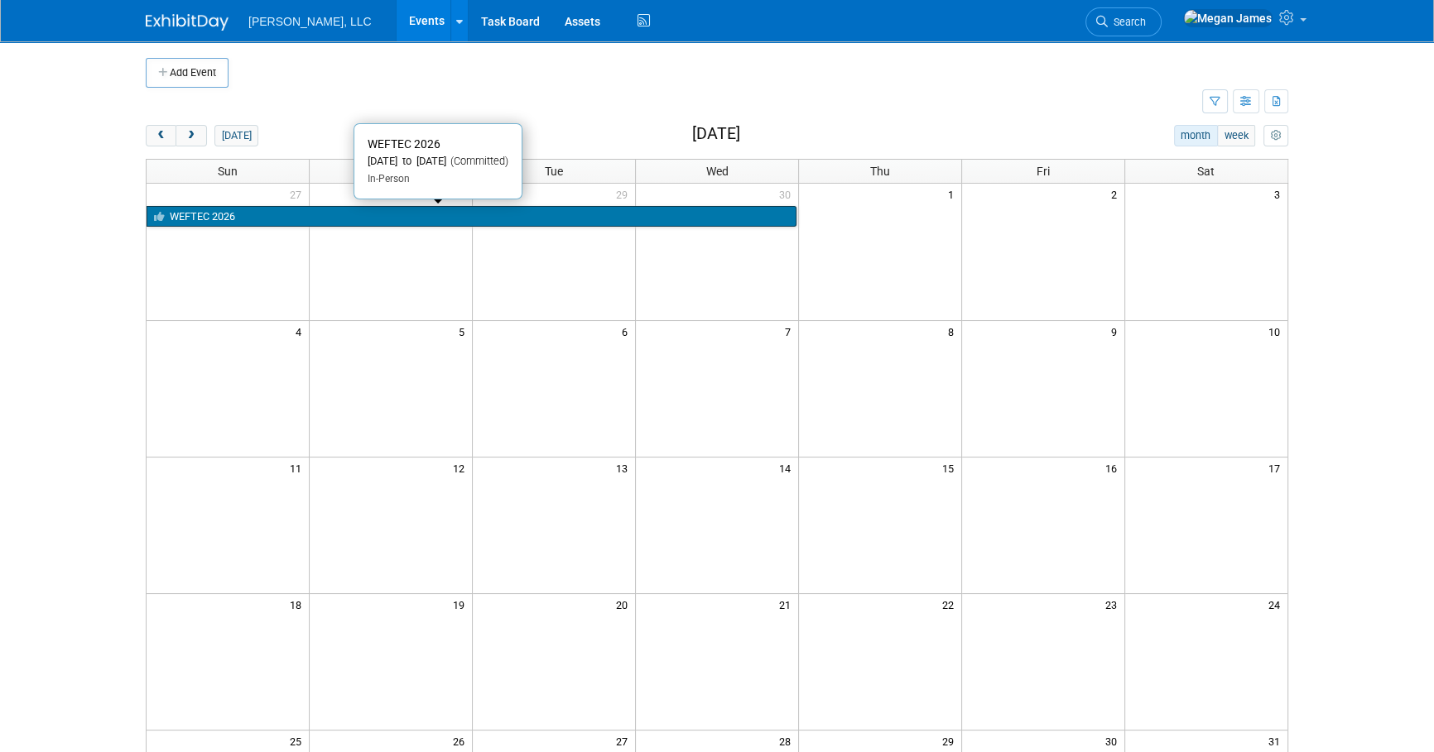
click at [214, 219] on link "WEFTEC 2026" at bounding box center [472, 217] width 650 height 22
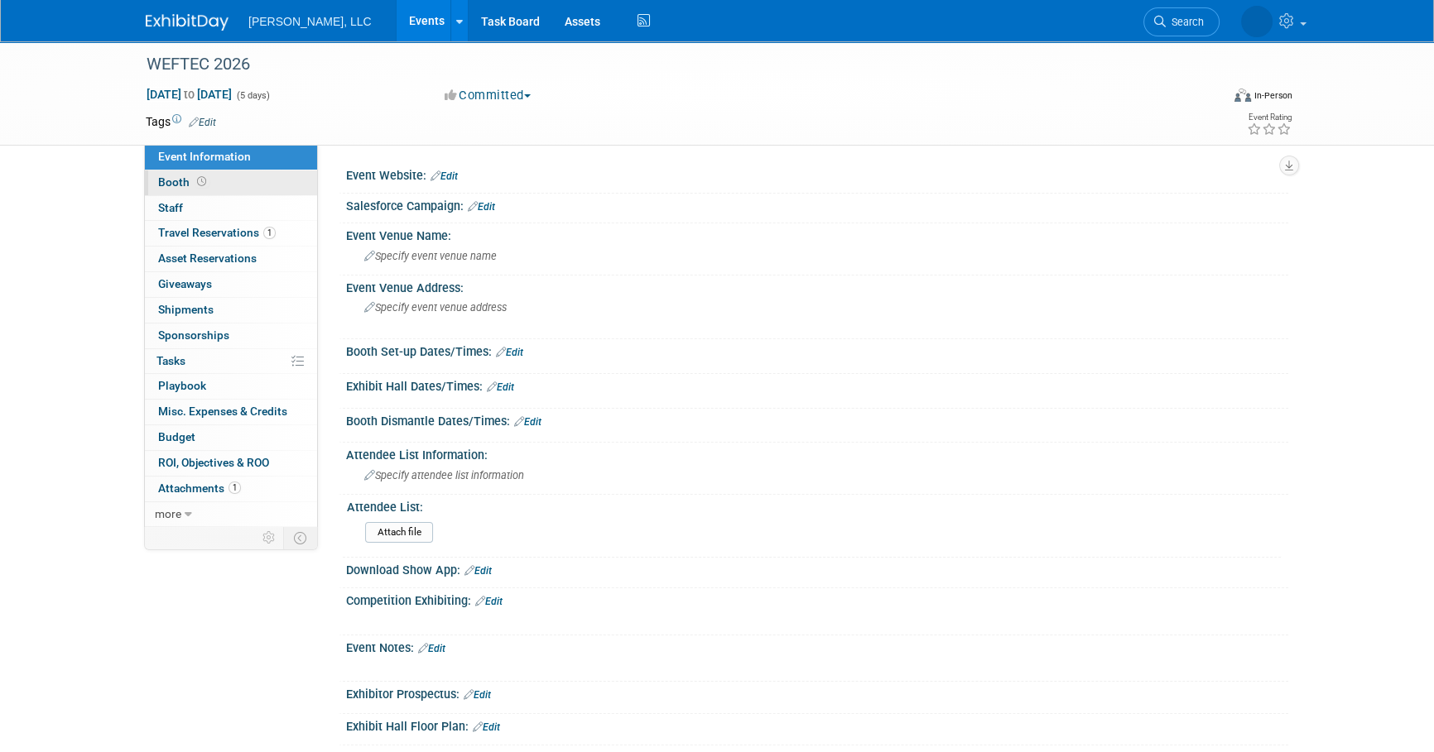
click at [211, 181] on link "Booth" at bounding box center [231, 183] width 172 height 25
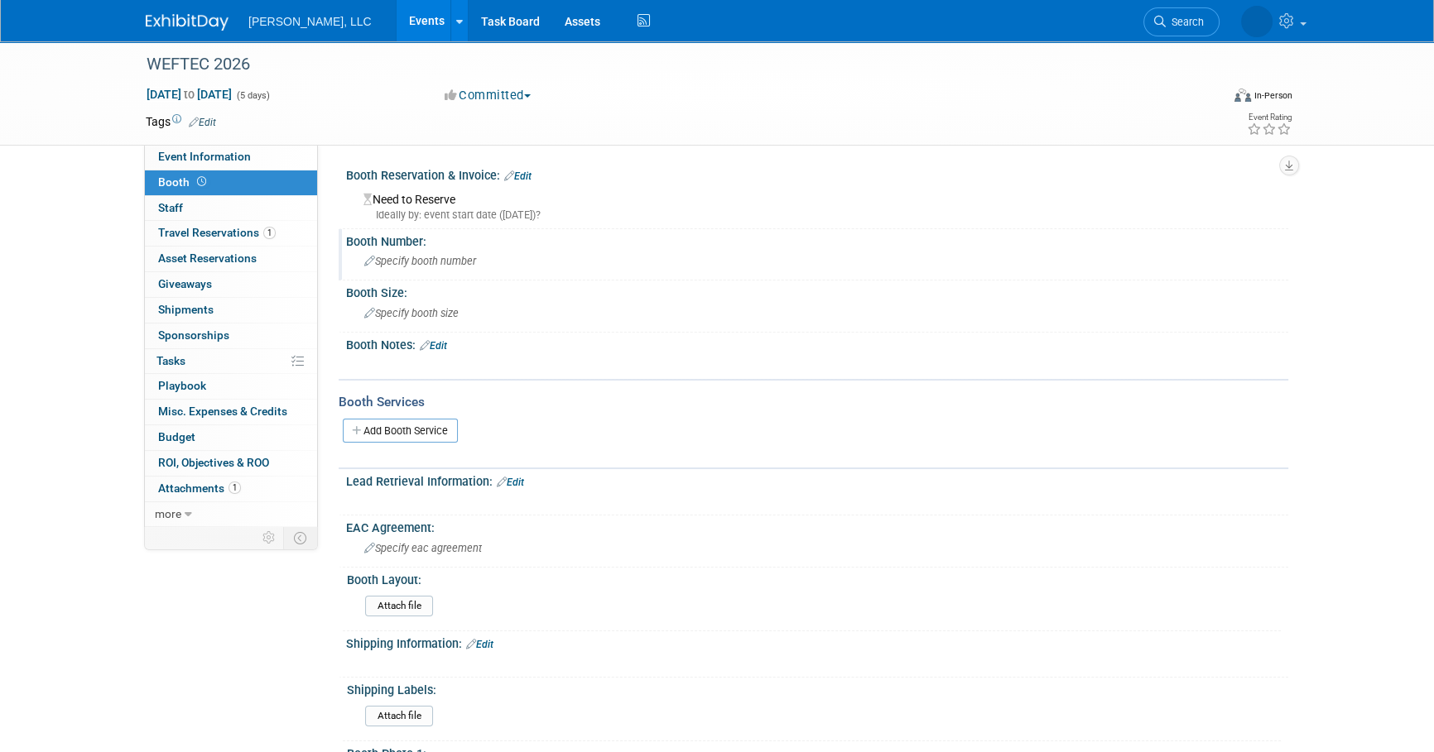
click at [441, 253] on div "Specify booth number" at bounding box center [816, 261] width 917 height 26
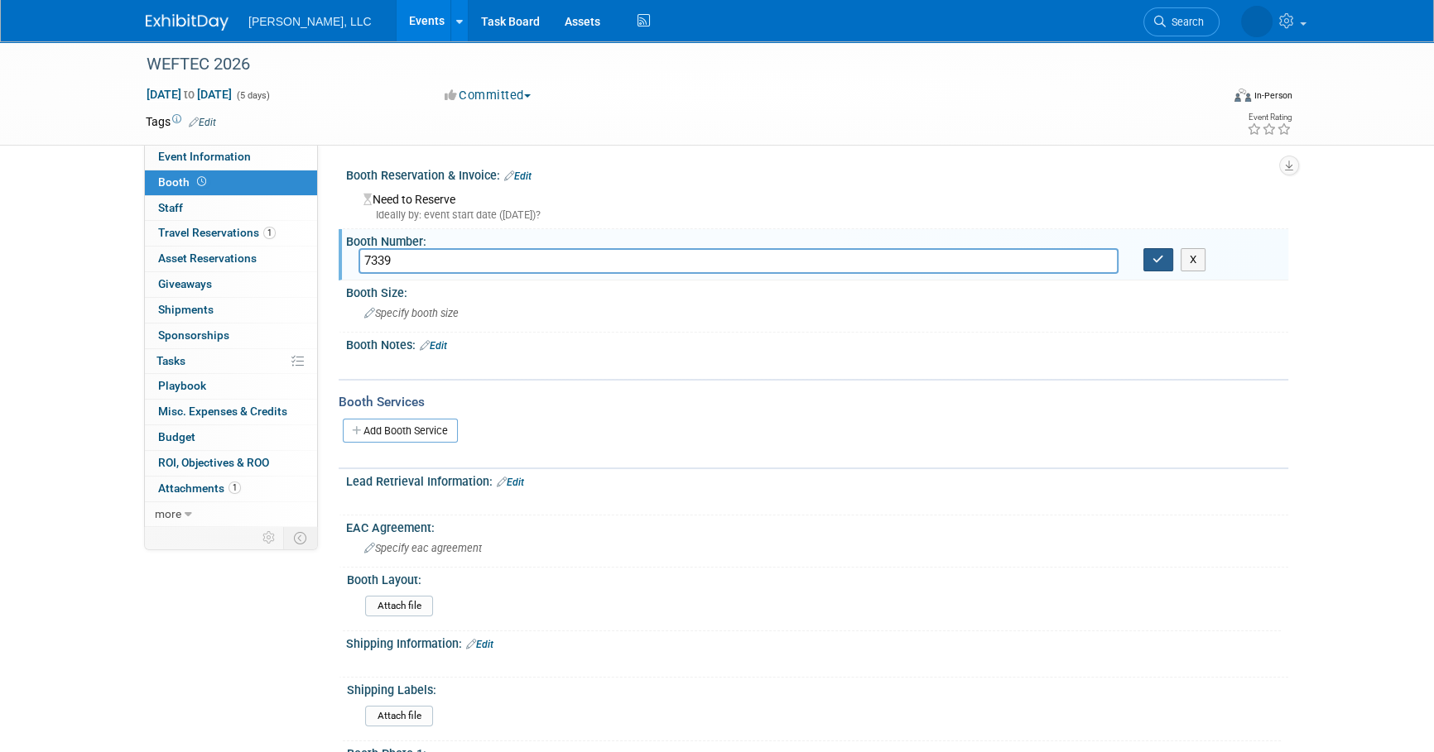
type input "7339"
click at [1148, 262] on button "button" at bounding box center [1158, 259] width 30 height 23
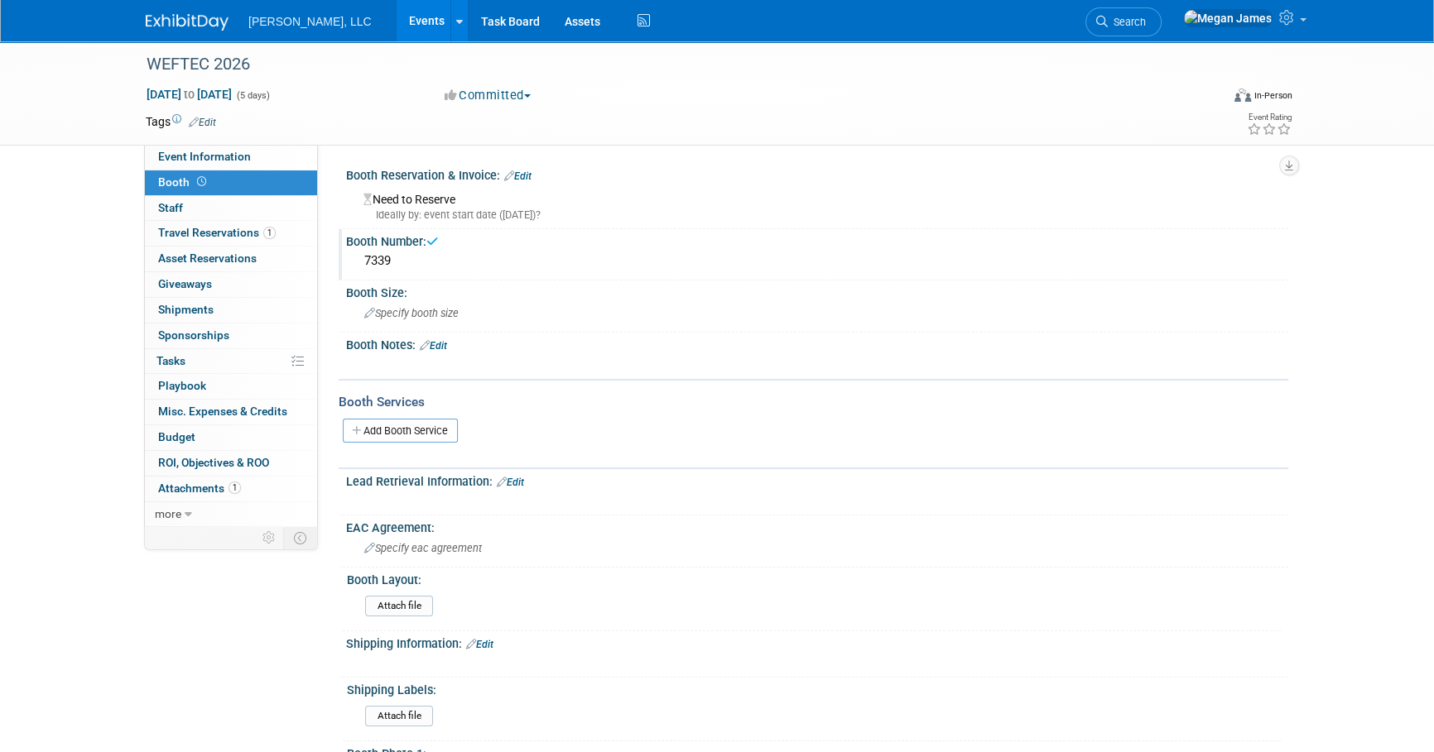
click at [530, 174] on link "Edit" at bounding box center [517, 177] width 27 height 12
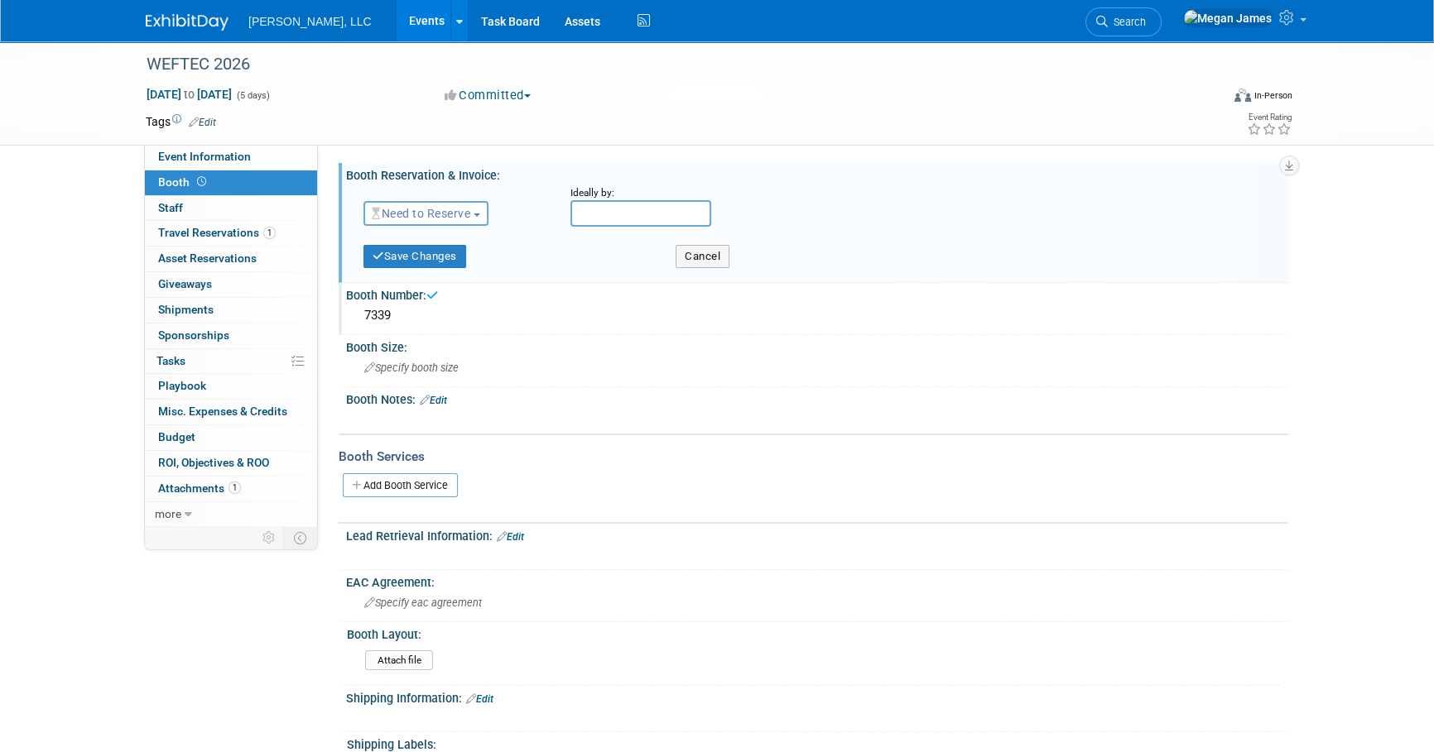
click at [462, 223] on button "Need to Reserve" at bounding box center [425, 213] width 125 height 25
click at [456, 261] on link "Reserved" at bounding box center [452, 264] width 177 height 23
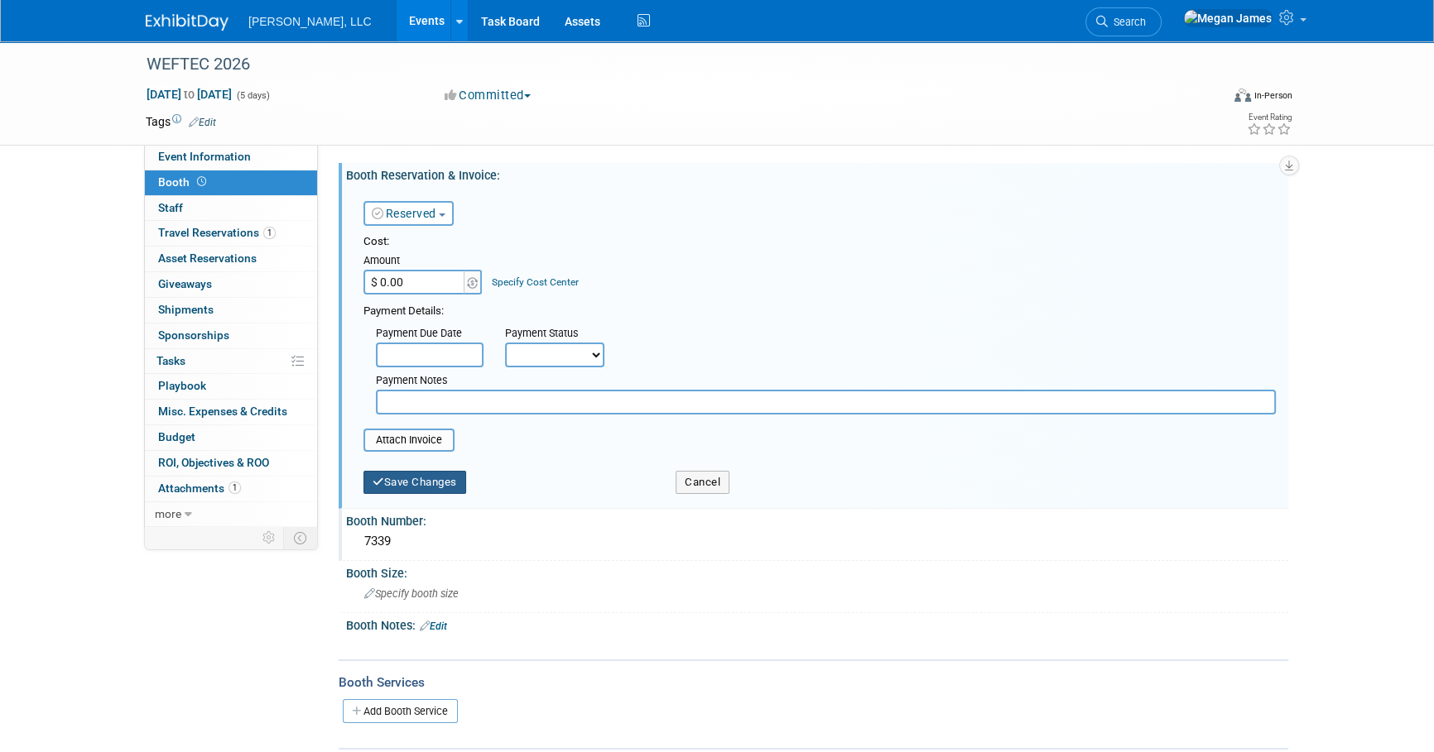
click at [425, 479] on button "Save Changes" at bounding box center [414, 482] width 103 height 23
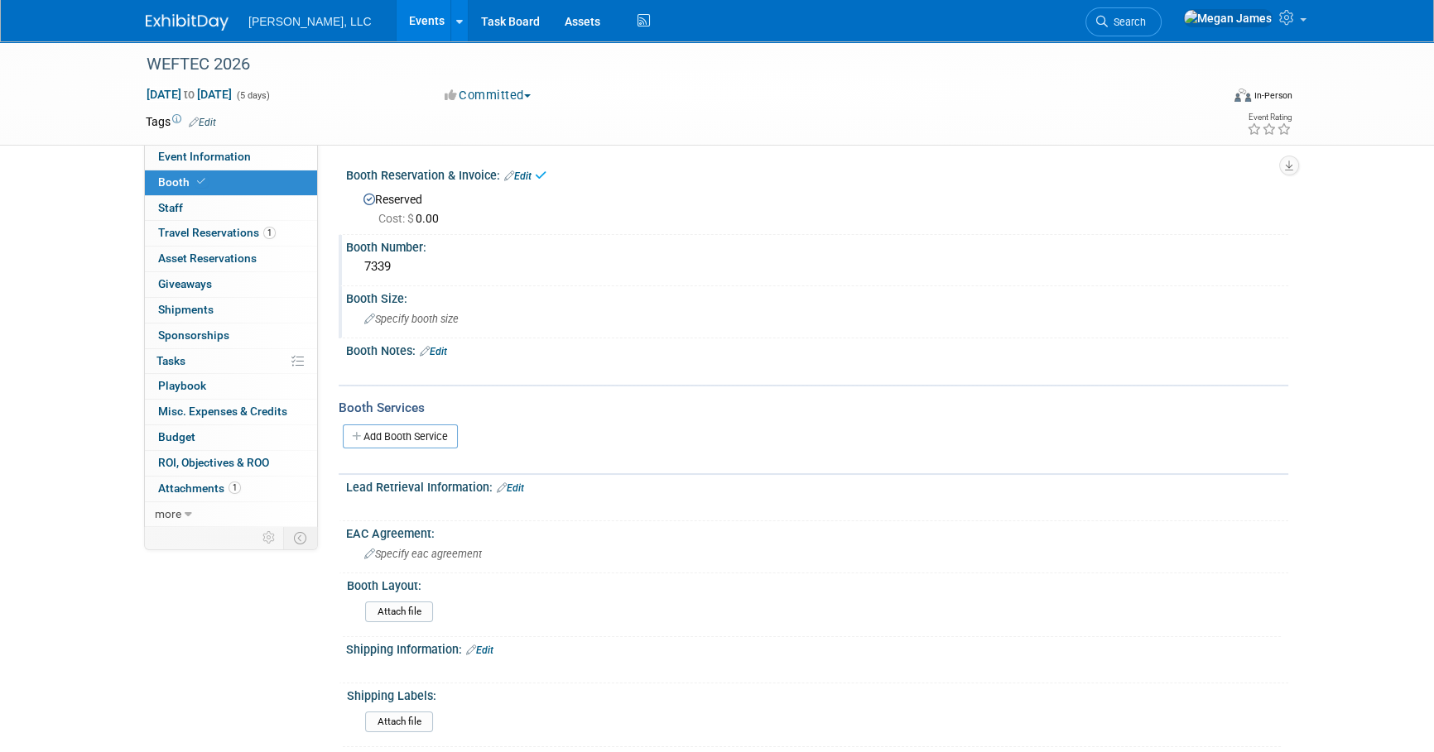
click at [426, 320] on span "Specify booth size" at bounding box center [411, 319] width 94 height 12
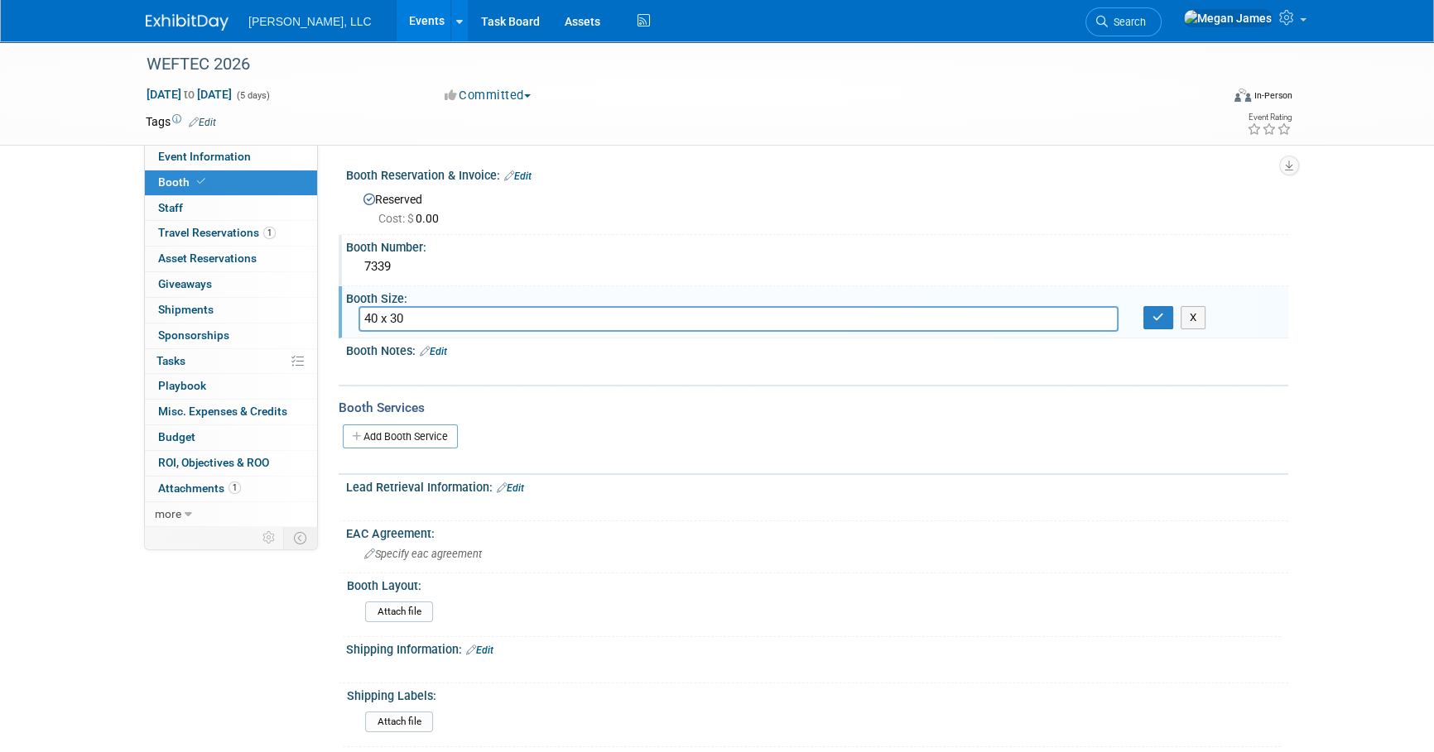
type input "40 x 30"
drag, startPoint x: 1163, startPoint y: 320, endPoint x: 1049, endPoint y: 405, distance: 142.6
click at [1163, 319] on icon "button" at bounding box center [1158, 317] width 12 height 11
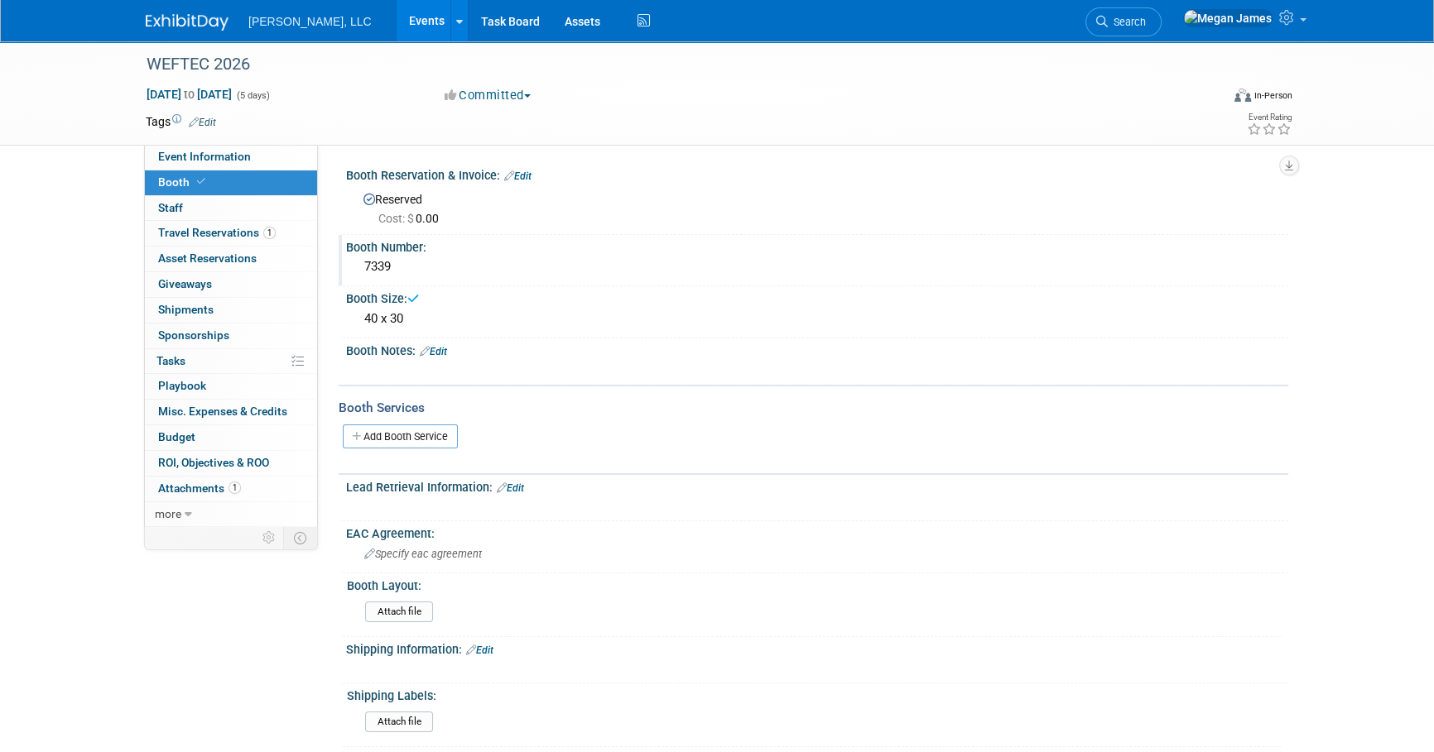
click at [268, 142] on div "WEFTEC 2026 Sep 26, 2026 to Sep 30, 2026 (5 days) Sep 26, 2026 to Sep 30, 2026 …" at bounding box center [716, 92] width 1167 height 103
click at [272, 154] on link "Event Information" at bounding box center [231, 157] width 172 height 25
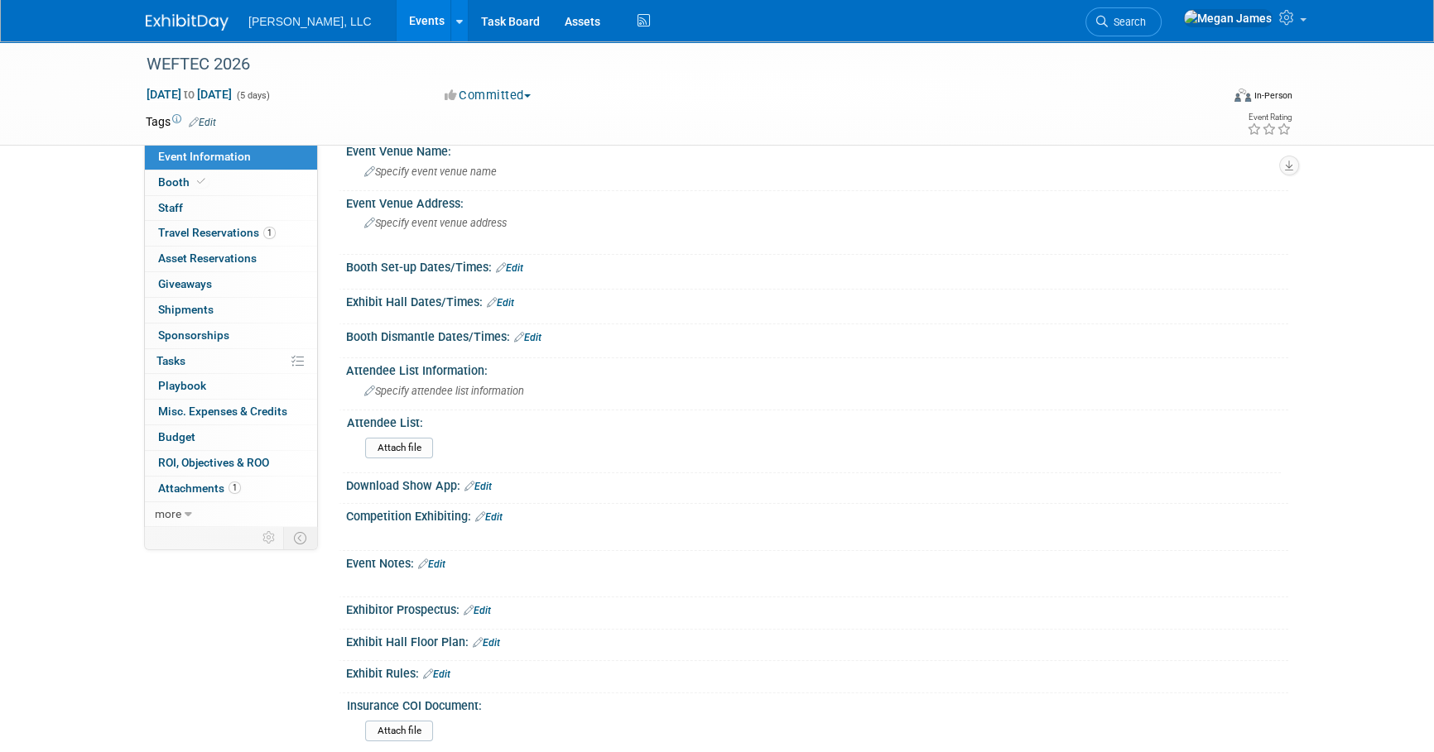
scroll to position [315, 0]
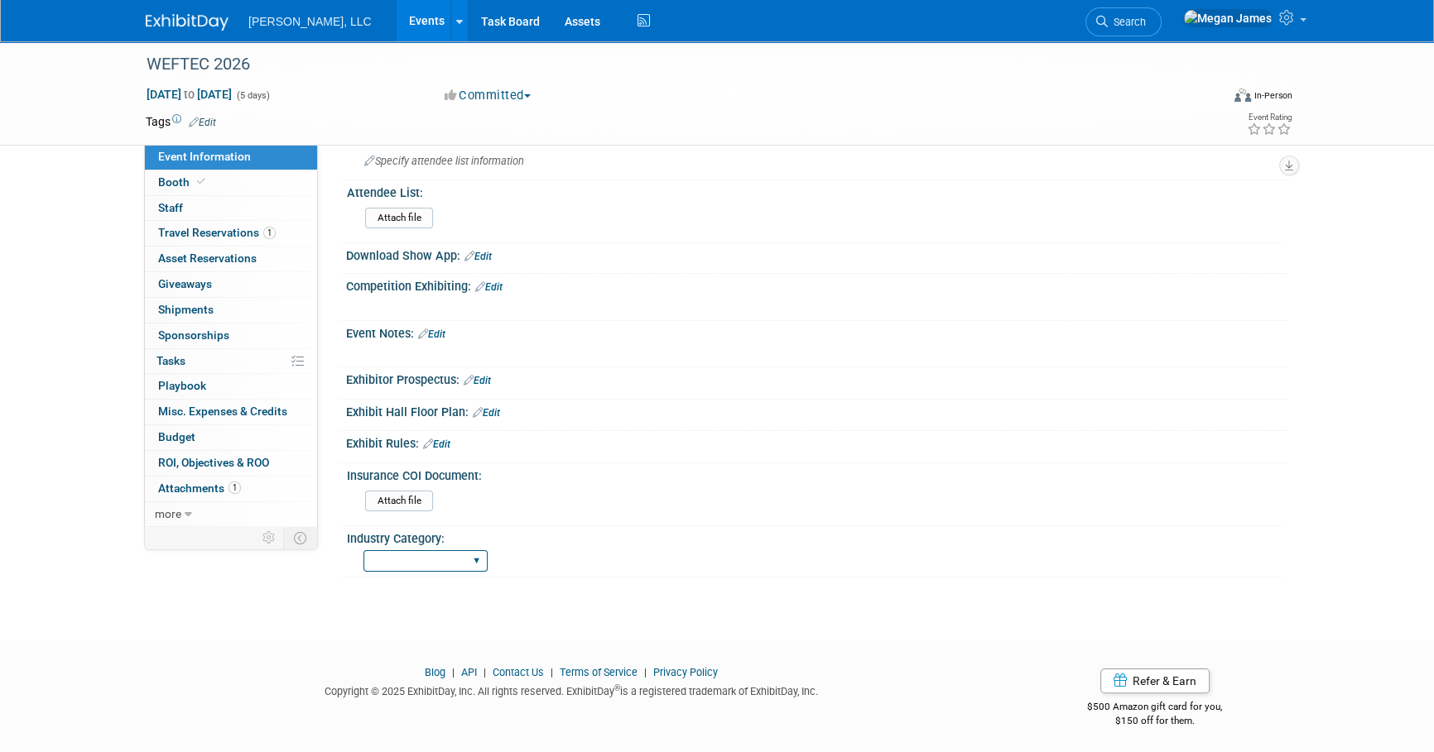
click at [416, 563] on select "Municipal Industrial Ag/Biogas" at bounding box center [425, 561] width 124 height 22
select select "Municipal"
click at [363, 550] on select "Municipal Industrial Ag/Biogas" at bounding box center [425, 561] width 124 height 22
click at [488, 407] on link "Edit" at bounding box center [486, 413] width 27 height 12
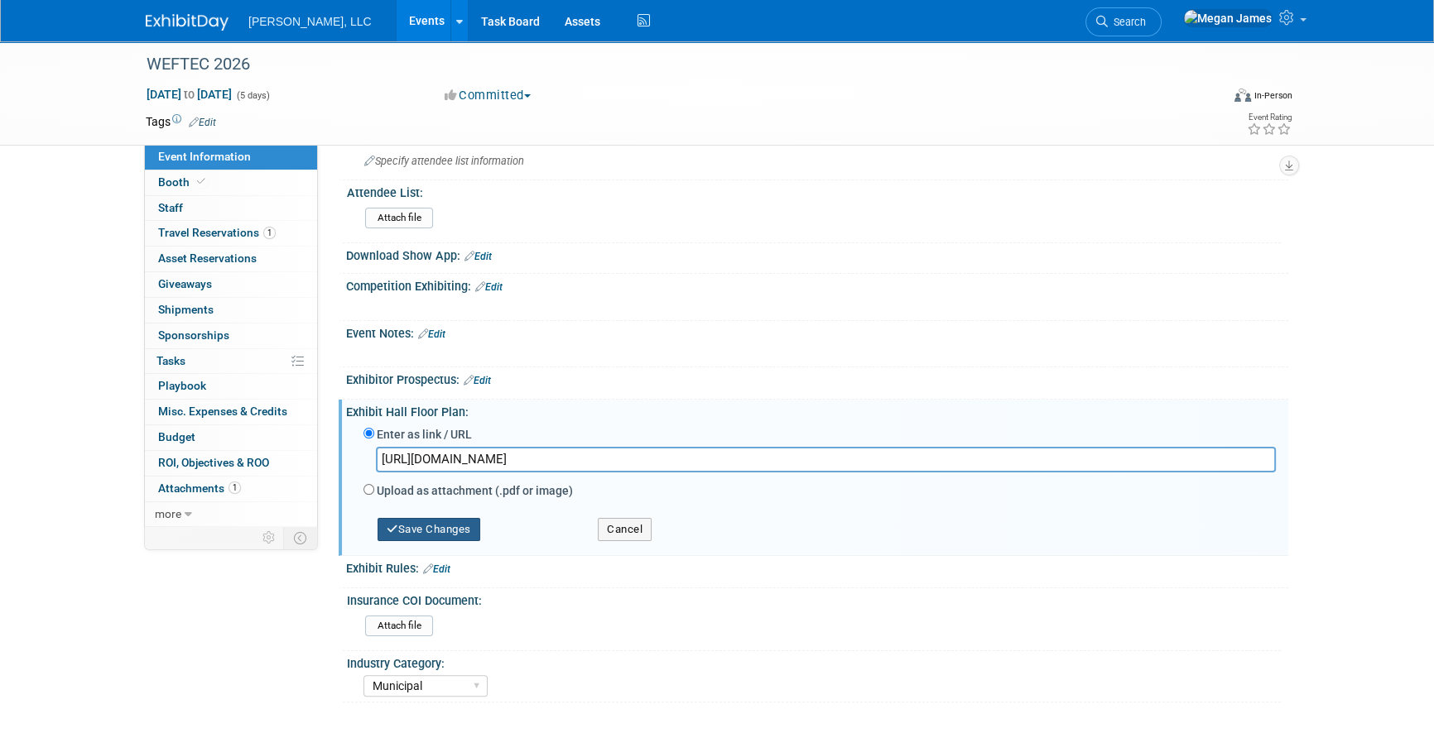
type input "https://weftec26.mapyourshow.com/8_0/exhview/"
click at [445, 530] on button "Save Changes" at bounding box center [428, 529] width 103 height 23
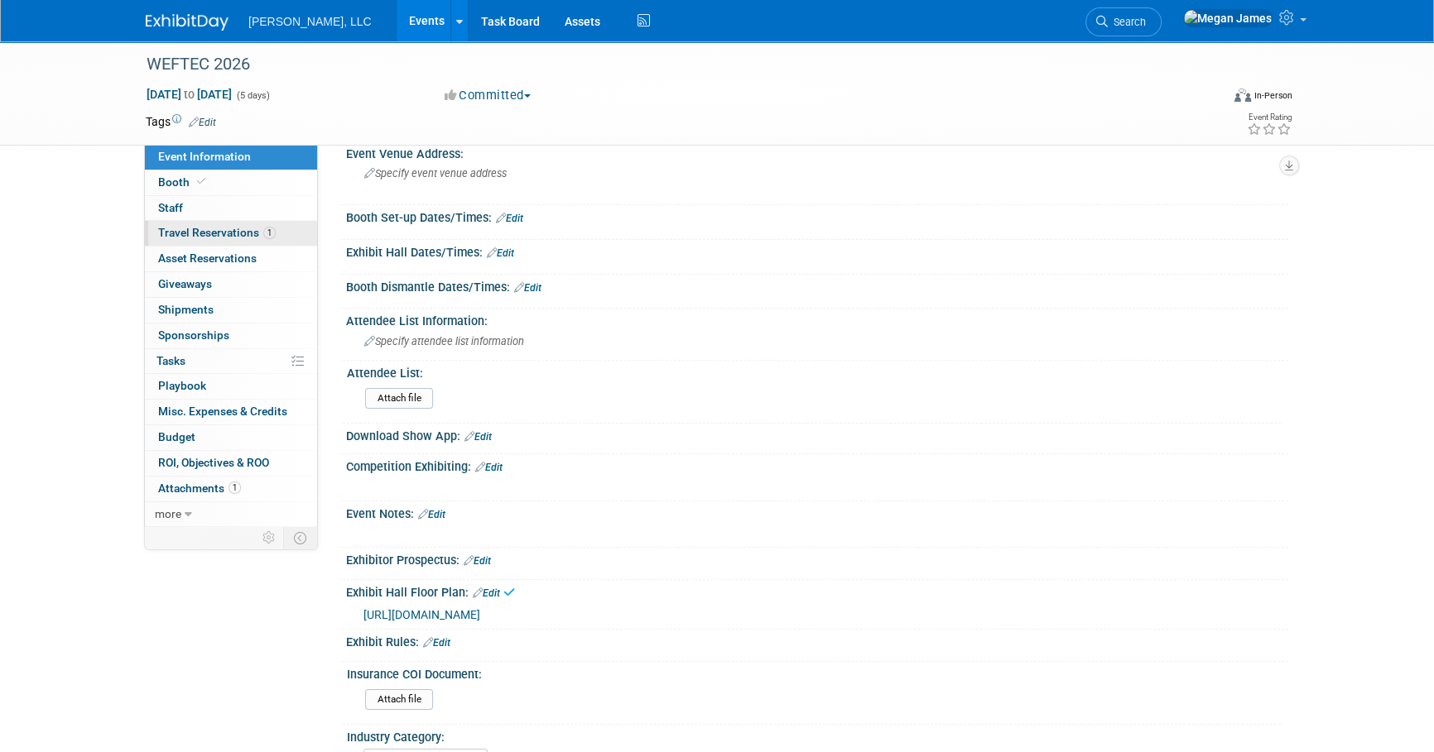
scroll to position [0, 0]
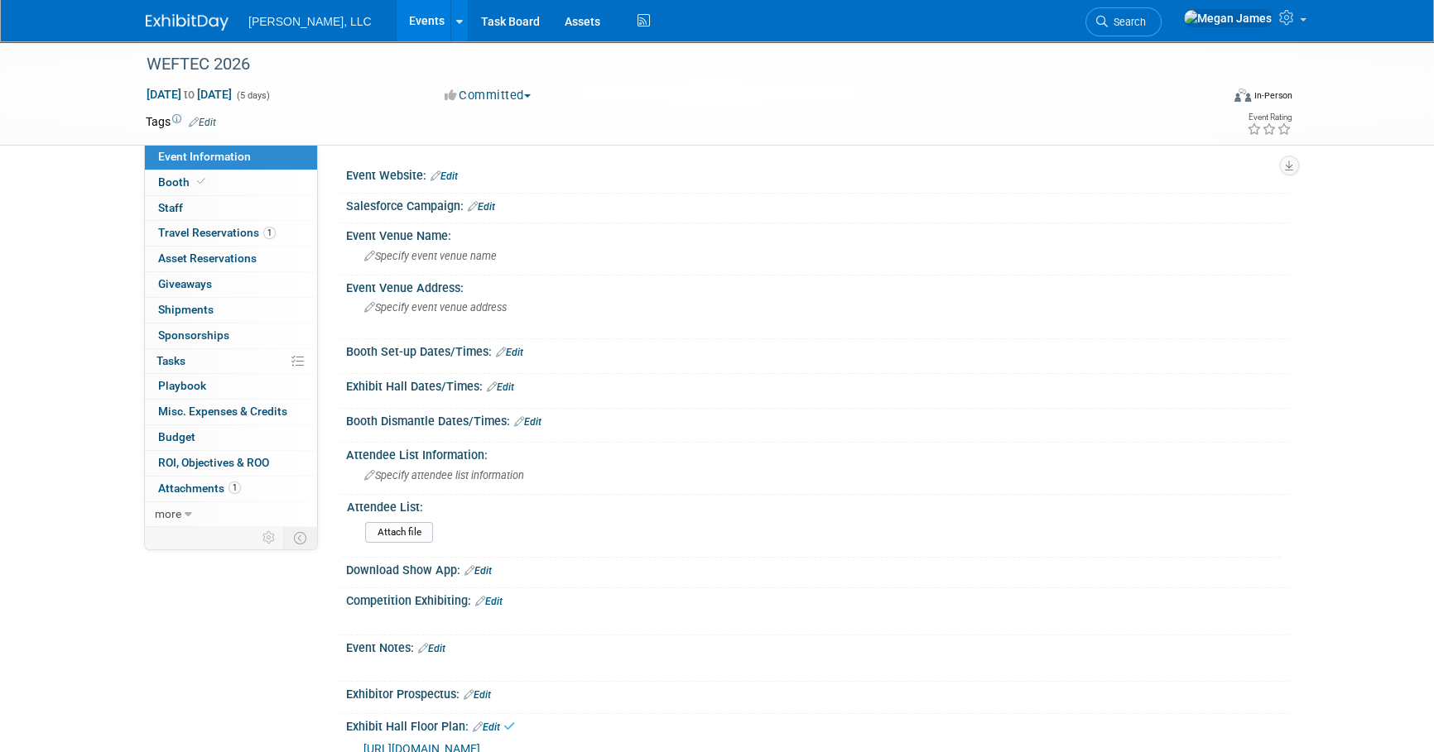
click at [286, 147] on link "Event Information" at bounding box center [231, 157] width 172 height 25
select select "Municipal"
click at [397, 17] on link "Events" at bounding box center [427, 20] width 60 height 41
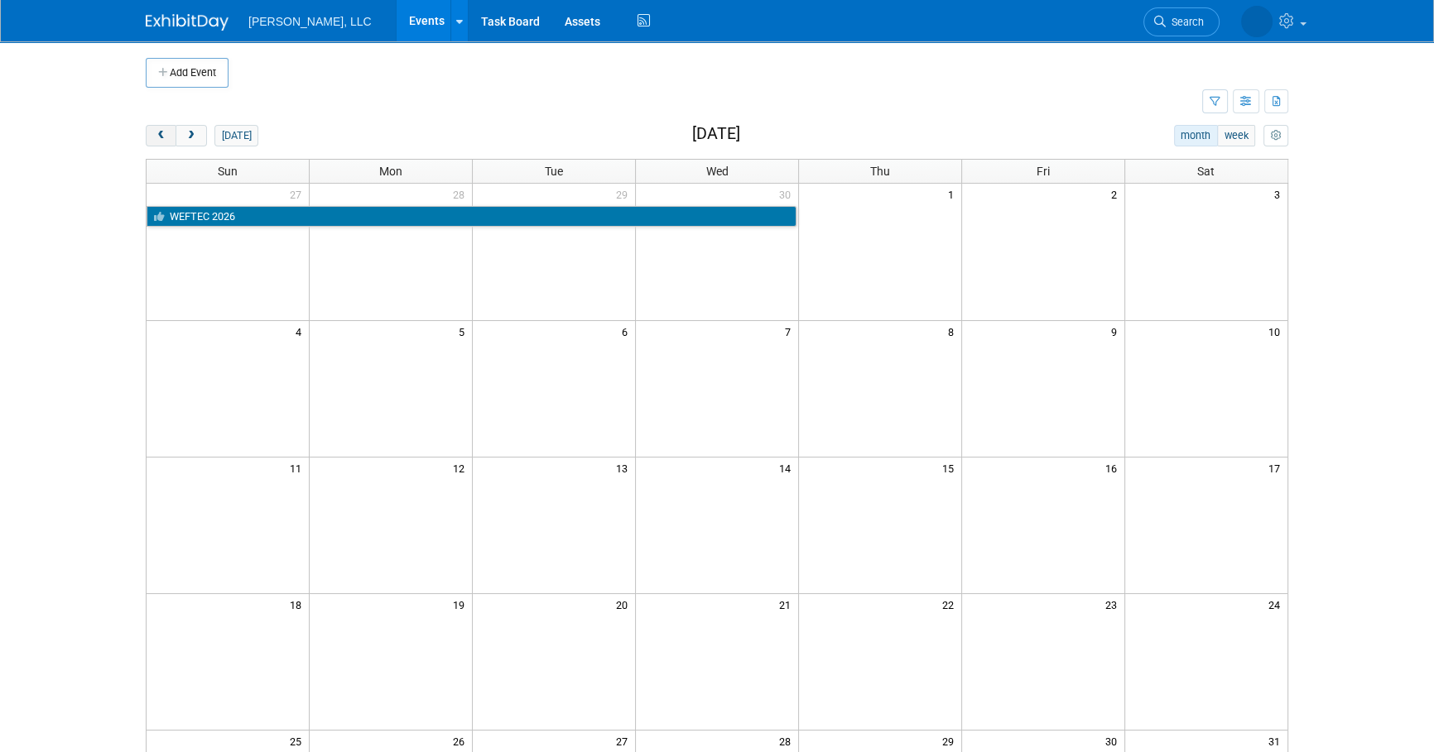
click at [171, 139] on button "prev" at bounding box center [161, 136] width 31 height 22
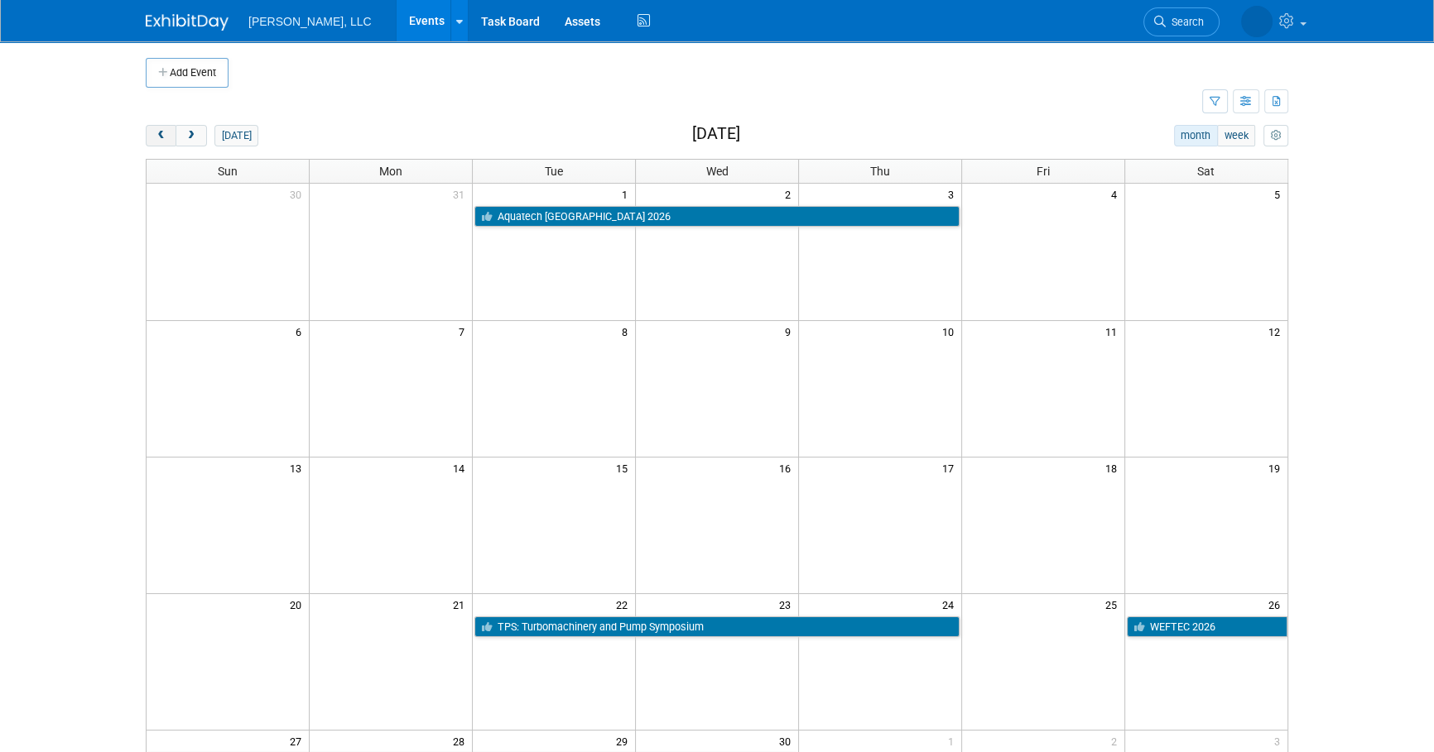
click at [171, 139] on button "prev" at bounding box center [161, 136] width 31 height 22
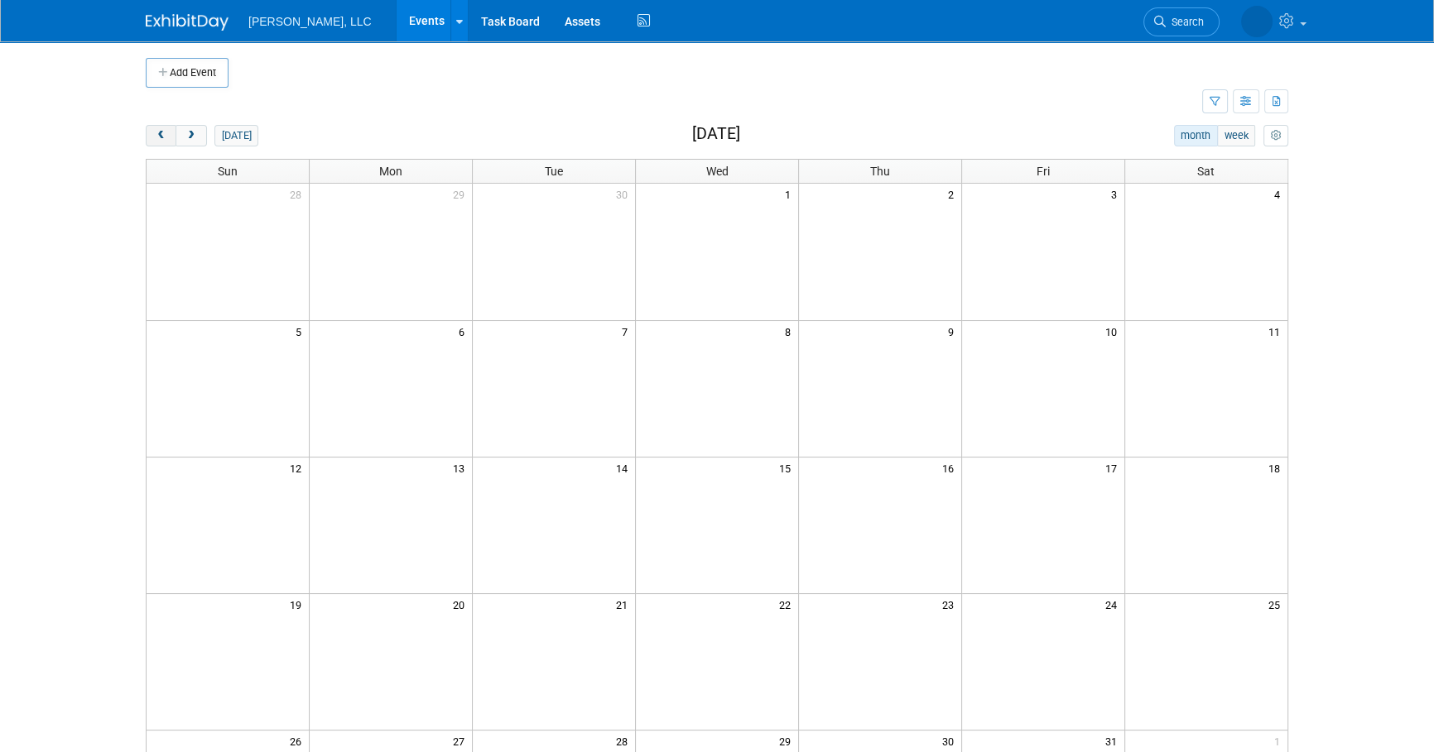
click at [171, 139] on button "prev" at bounding box center [161, 136] width 31 height 22
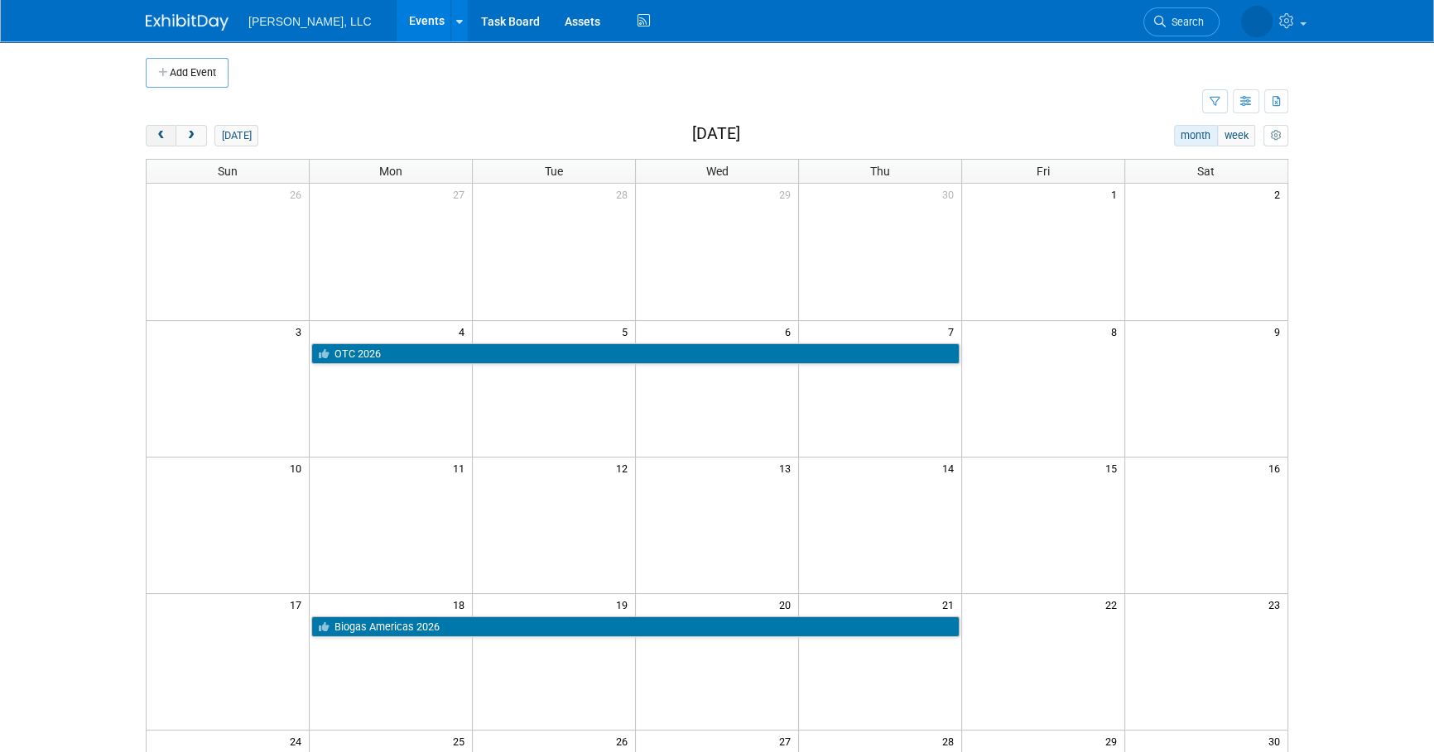
click at [171, 139] on button "prev" at bounding box center [161, 136] width 31 height 22
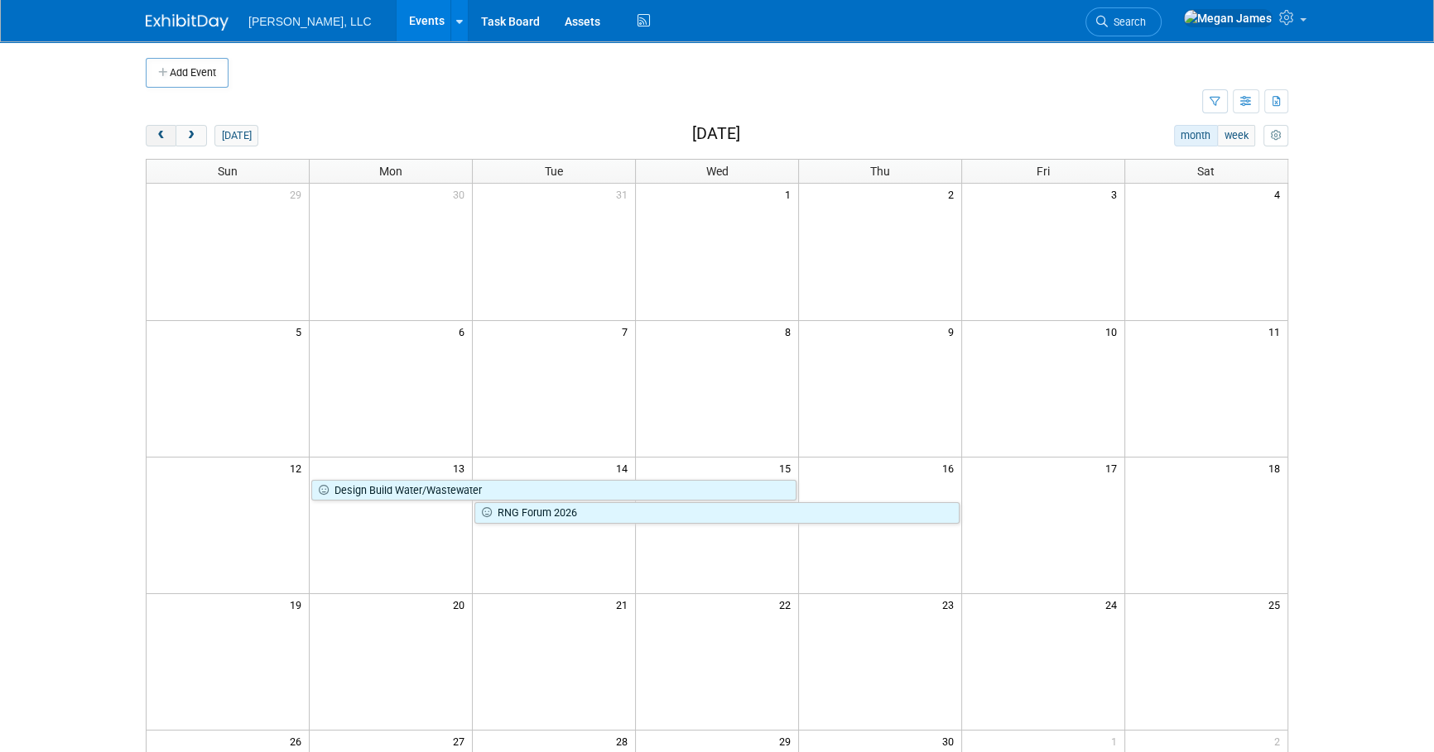
click at [171, 139] on button "prev" at bounding box center [161, 136] width 31 height 22
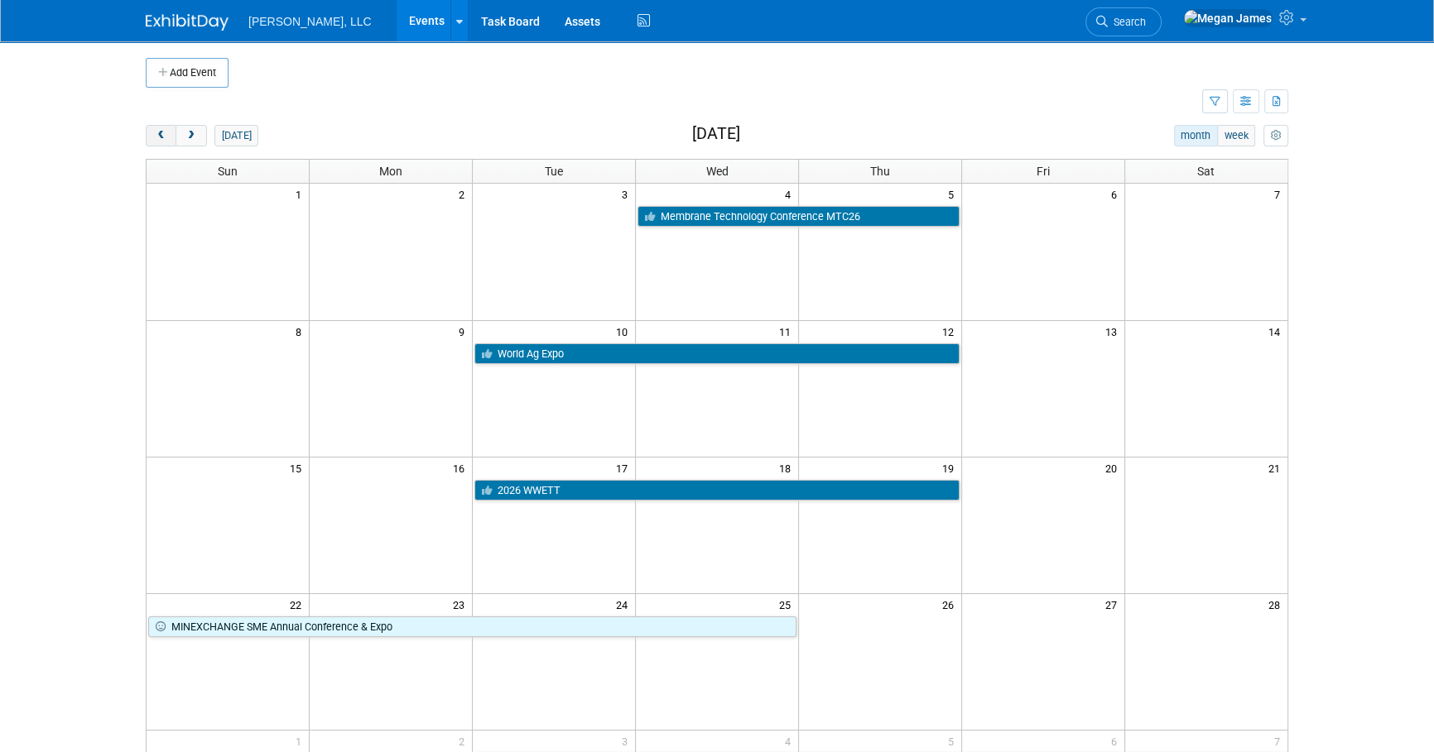
click at [171, 139] on button "prev" at bounding box center [161, 136] width 31 height 22
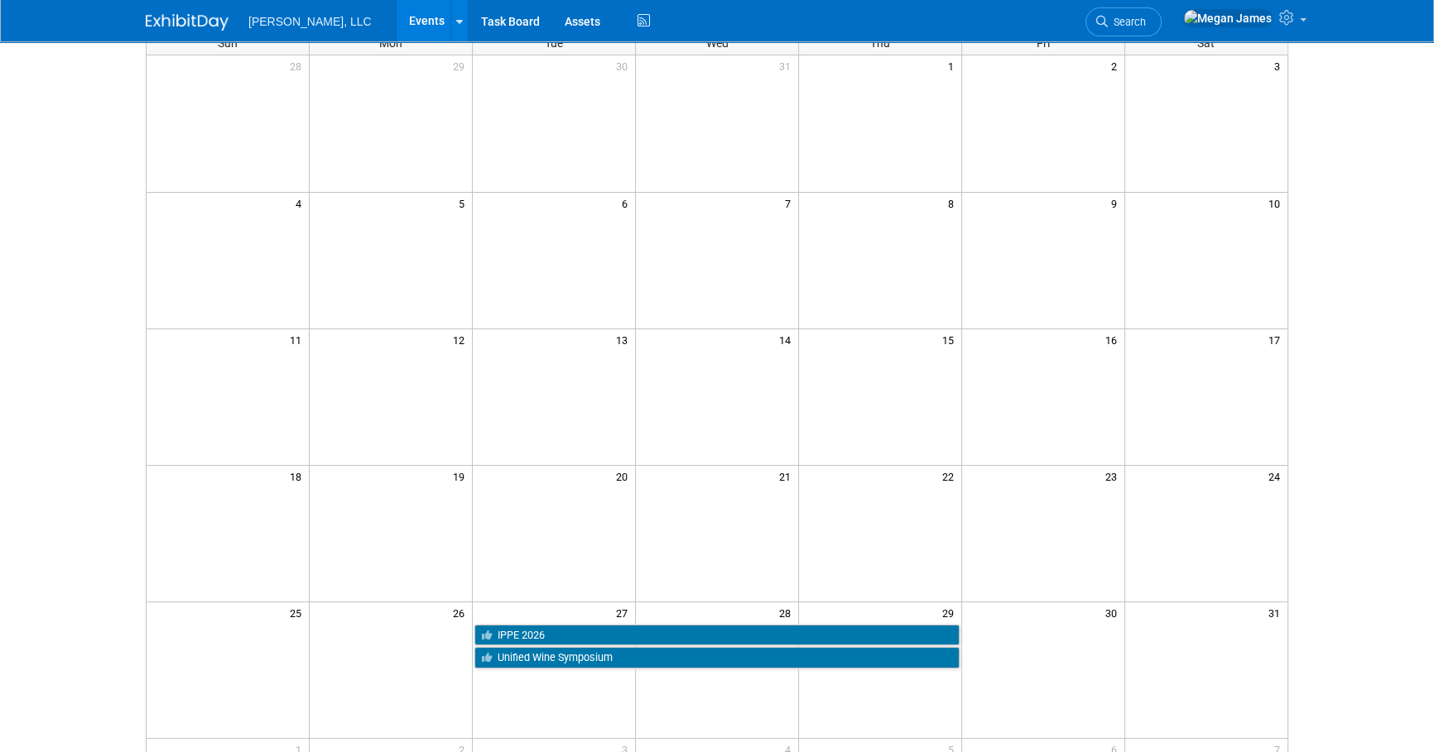
scroll to position [300, 0]
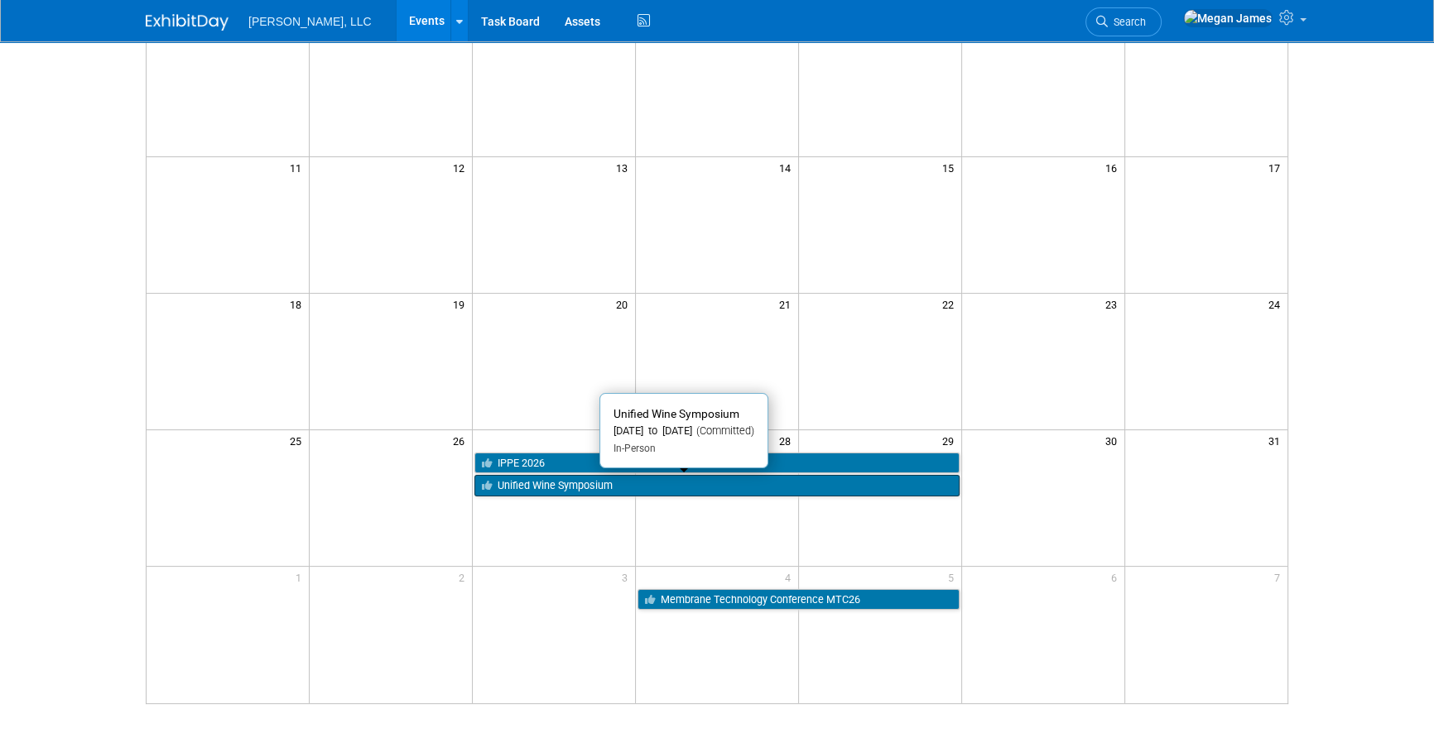
click at [569, 483] on link "Unified Wine Symposium" at bounding box center [716, 486] width 485 height 22
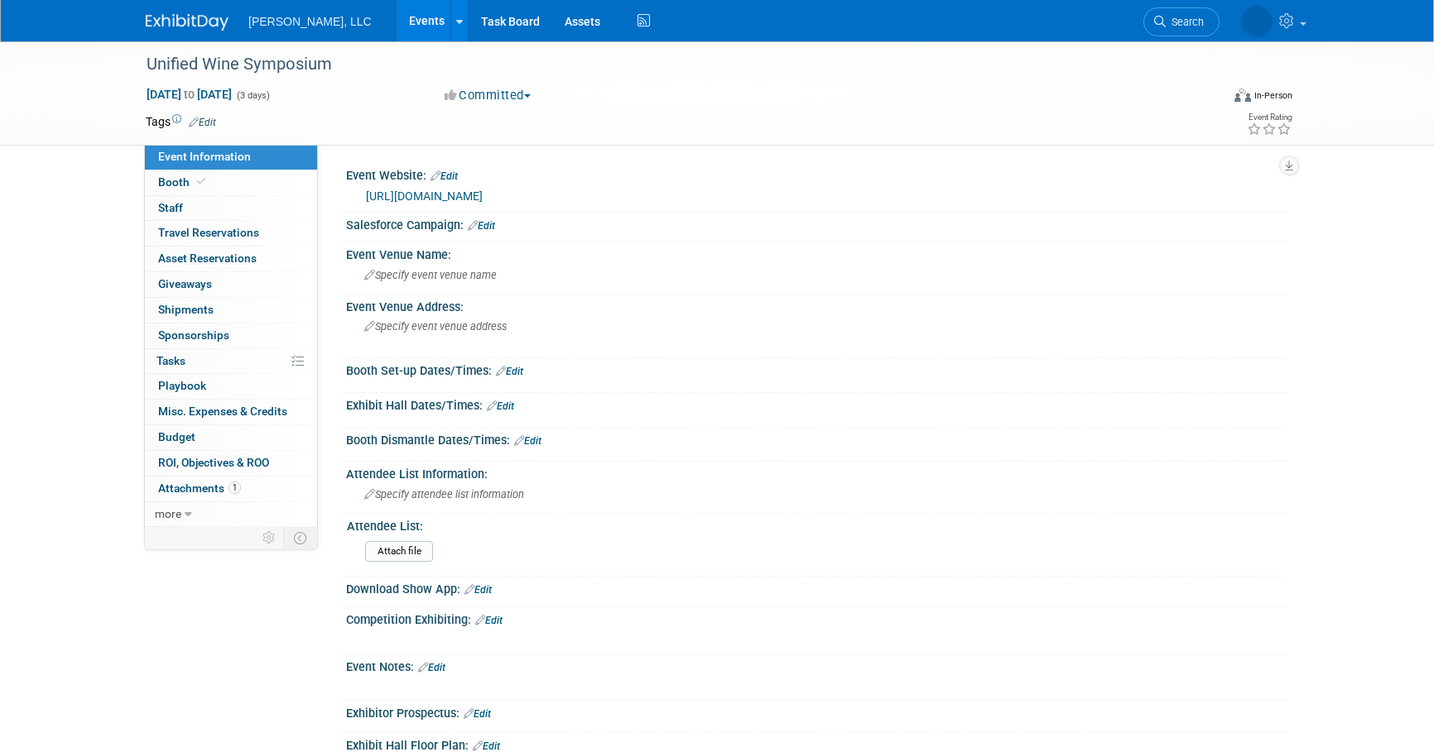
select select "Industrial"
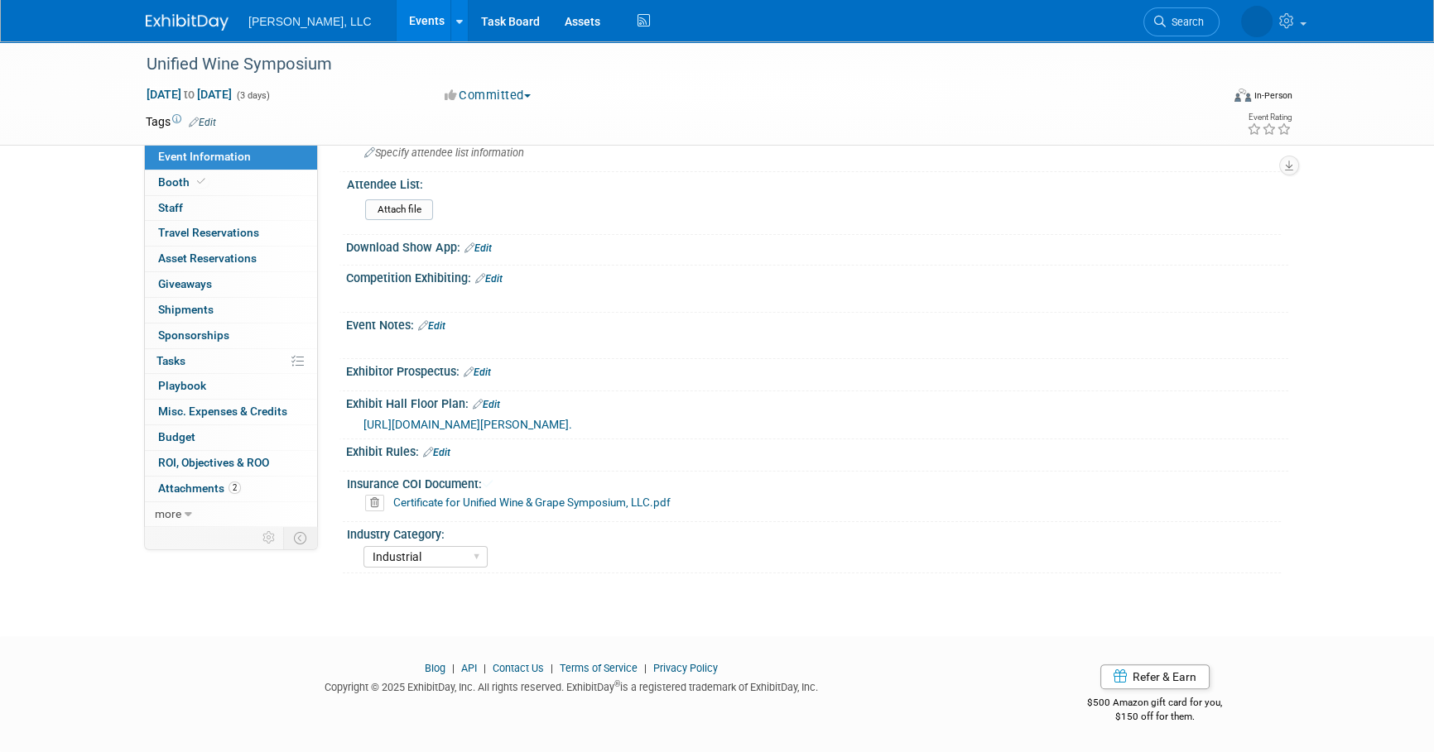
scroll to position [354, 0]
click at [397, 17] on link "Events" at bounding box center [427, 20] width 60 height 41
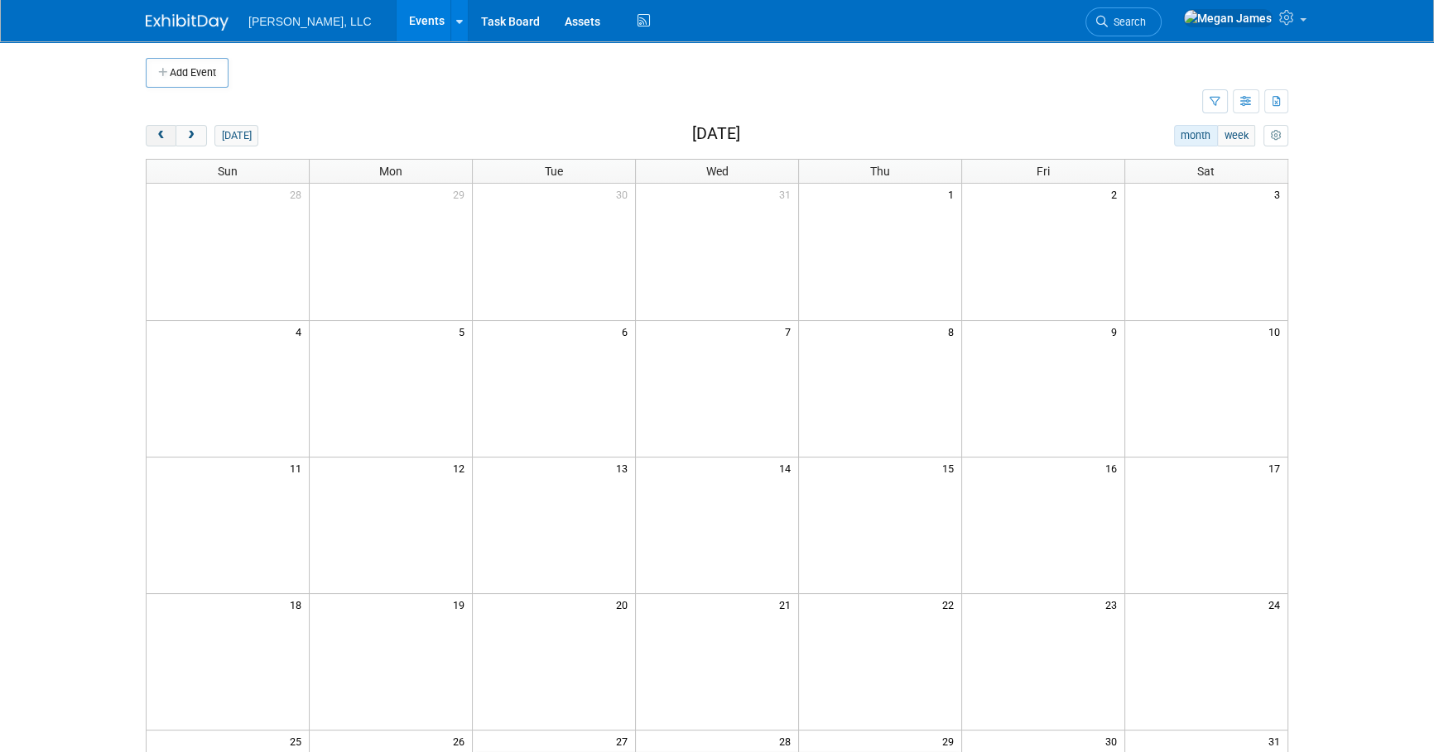
click at [166, 138] on span "prev" at bounding box center [161, 136] width 12 height 11
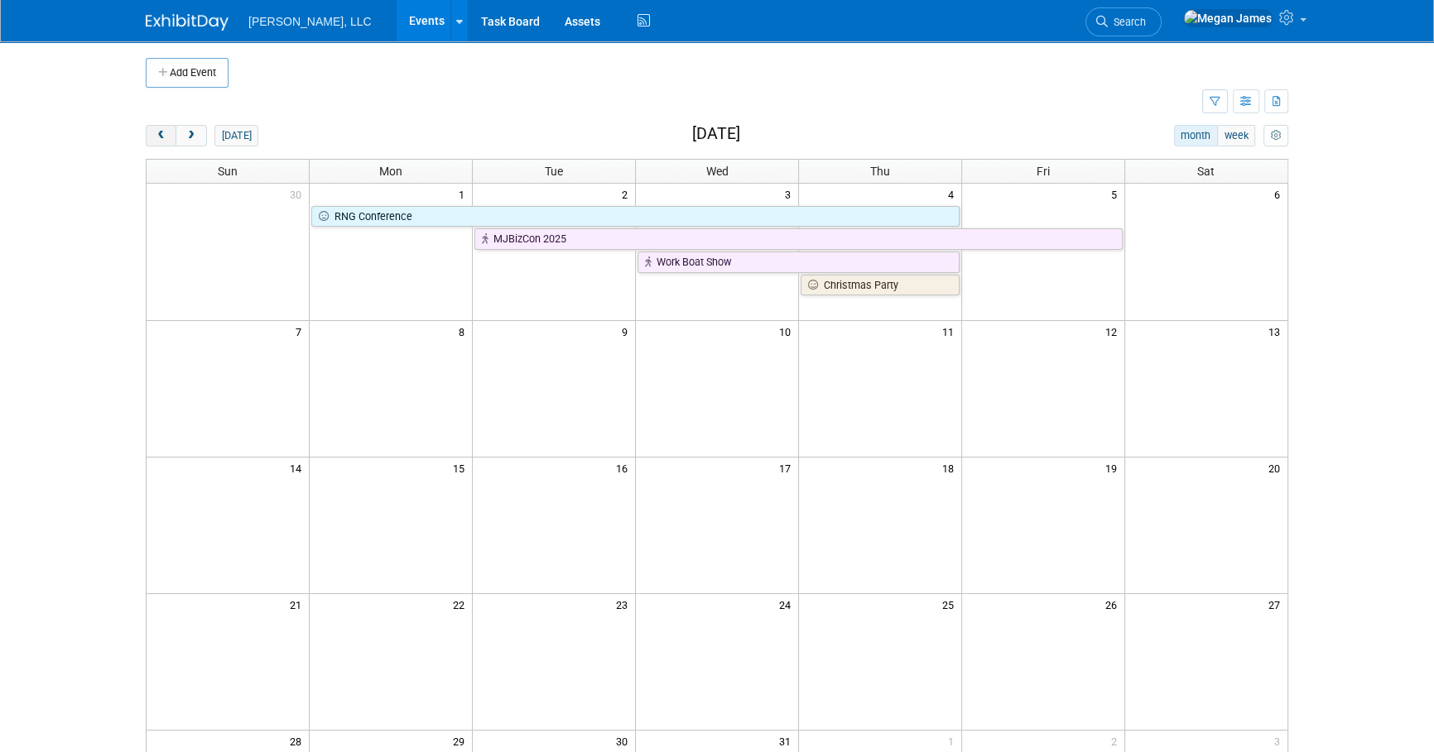
click at [166, 138] on span "prev" at bounding box center [161, 136] width 12 height 11
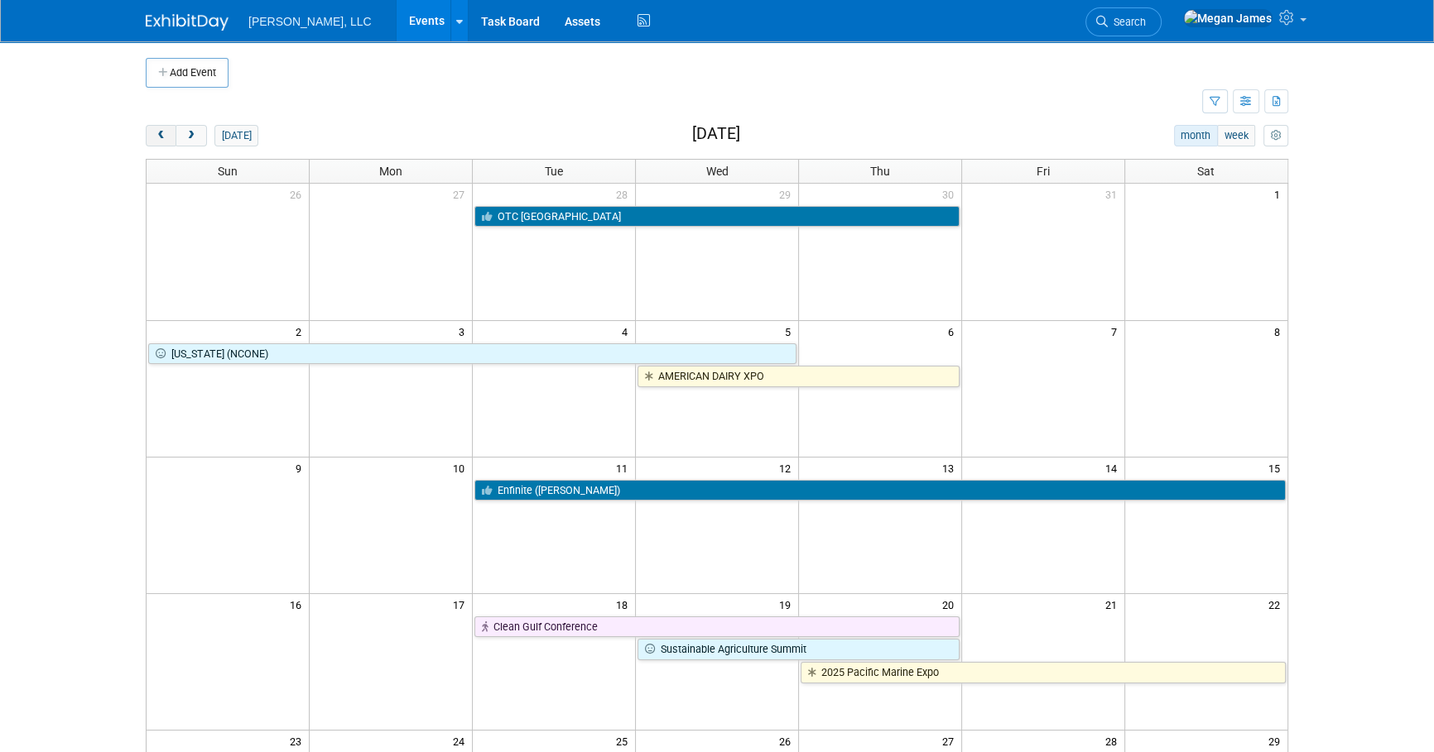
click at [166, 138] on span "prev" at bounding box center [161, 136] width 12 height 11
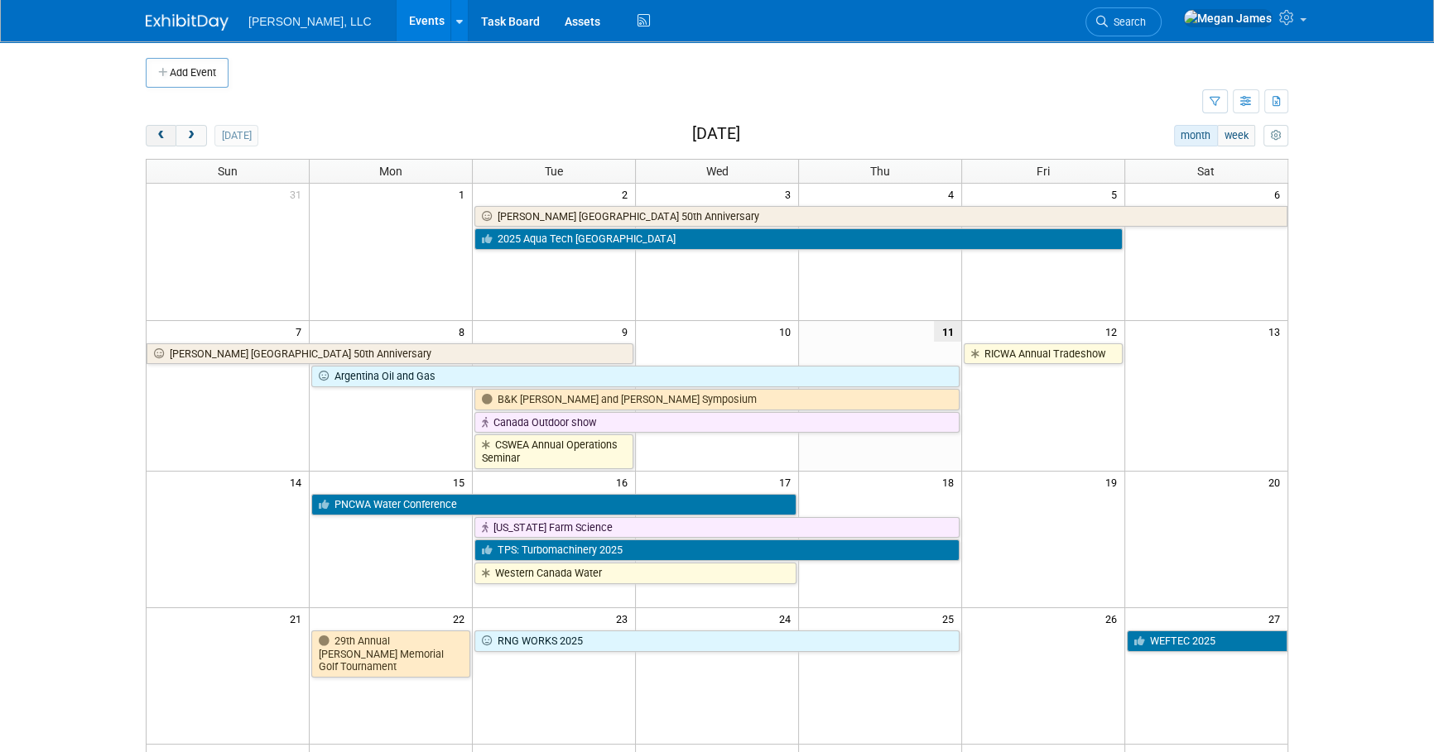
click at [166, 138] on span "prev" at bounding box center [161, 136] width 12 height 11
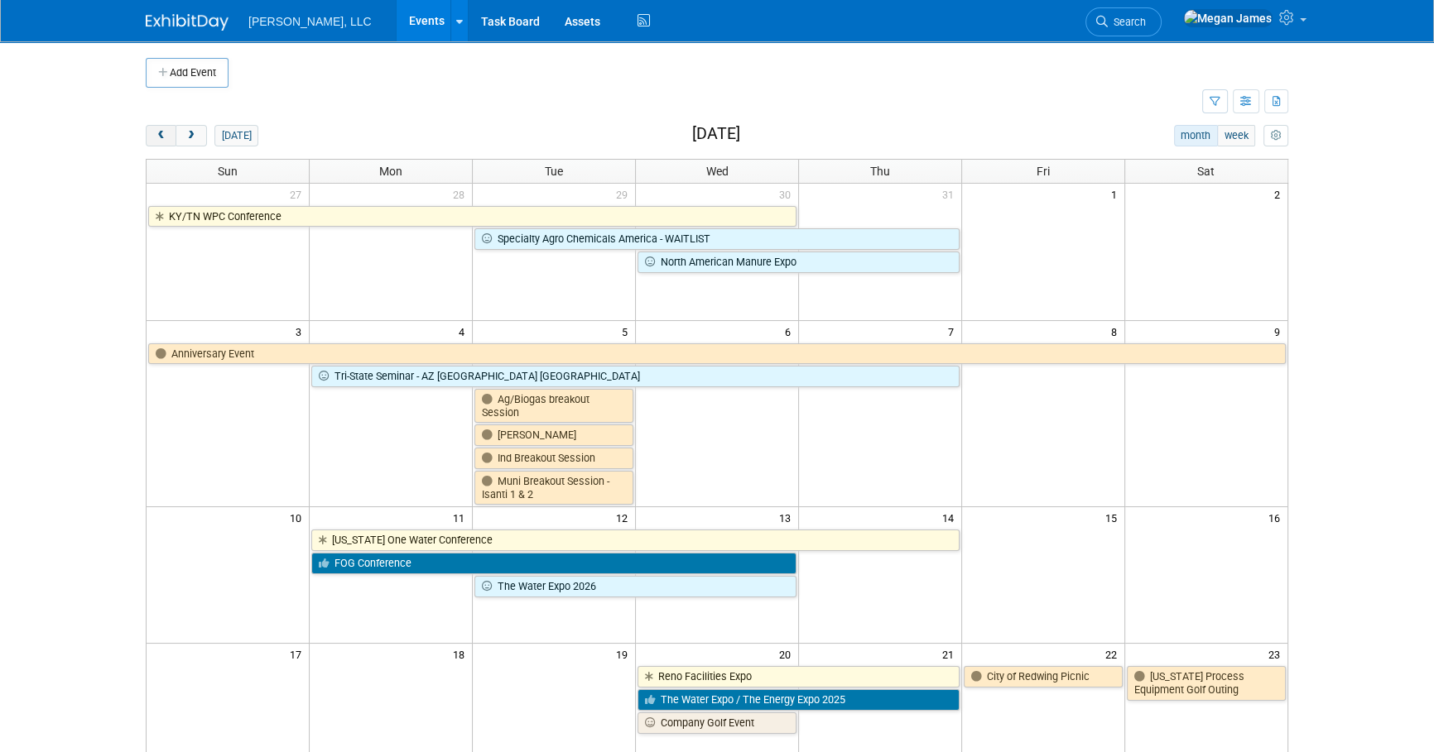
click at [166, 138] on span "prev" at bounding box center [161, 136] width 12 height 11
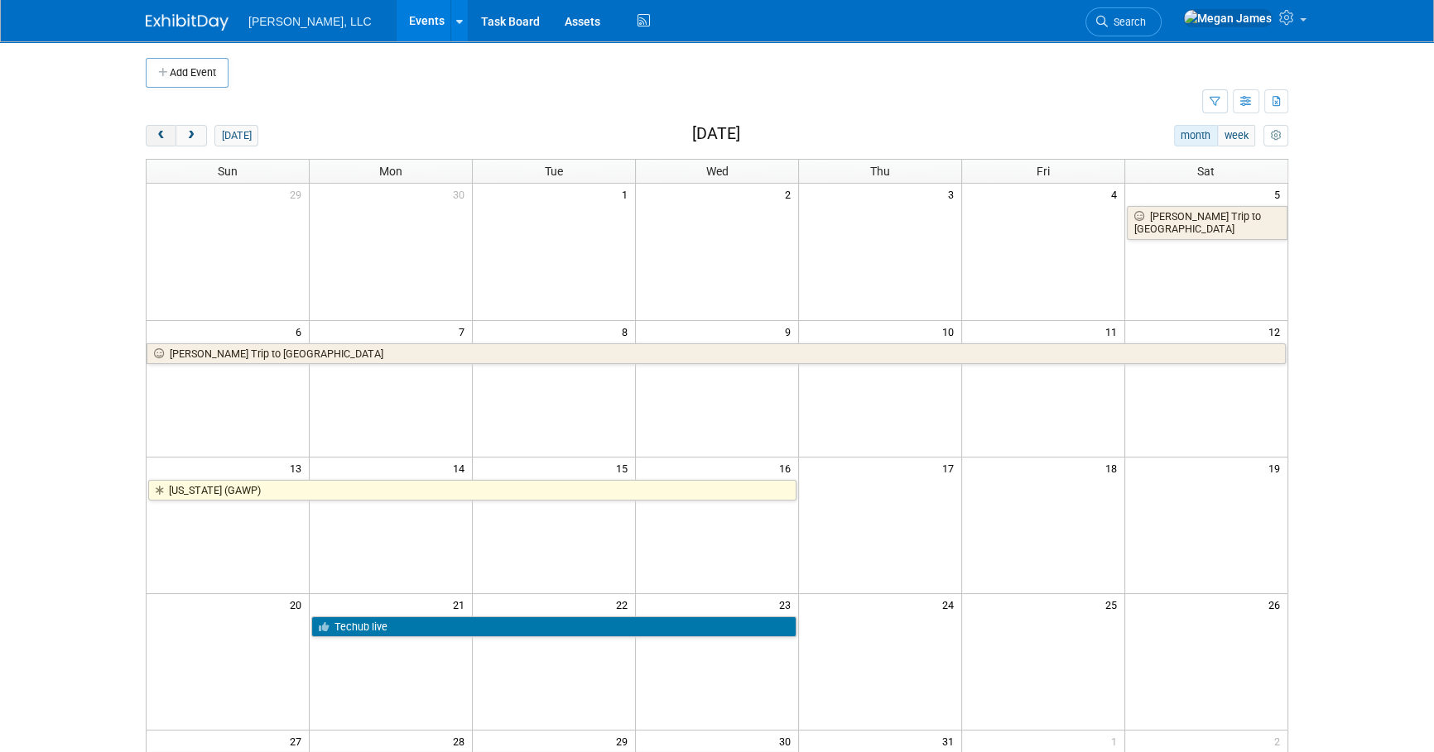
click at [165, 137] on span "prev" at bounding box center [161, 136] width 12 height 11
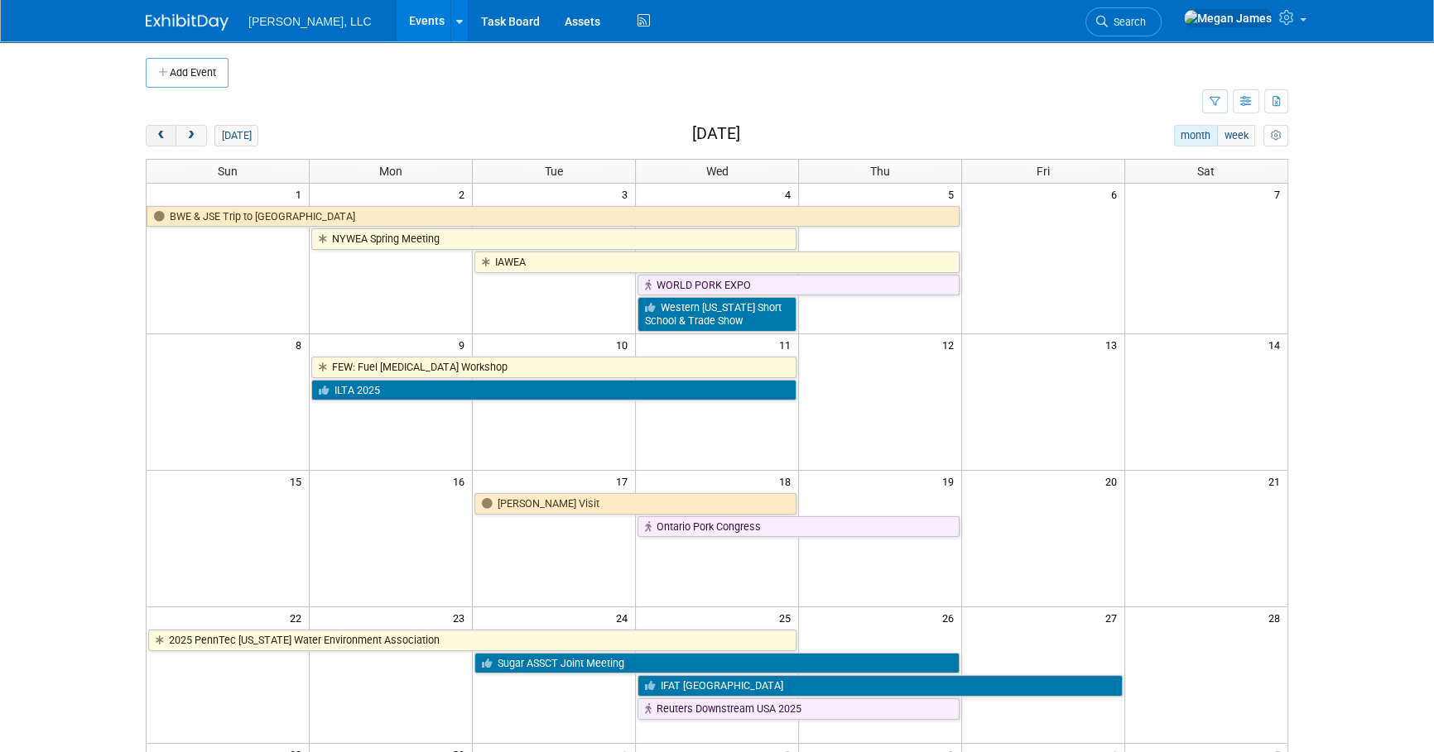
click at [165, 137] on span "prev" at bounding box center [161, 136] width 12 height 11
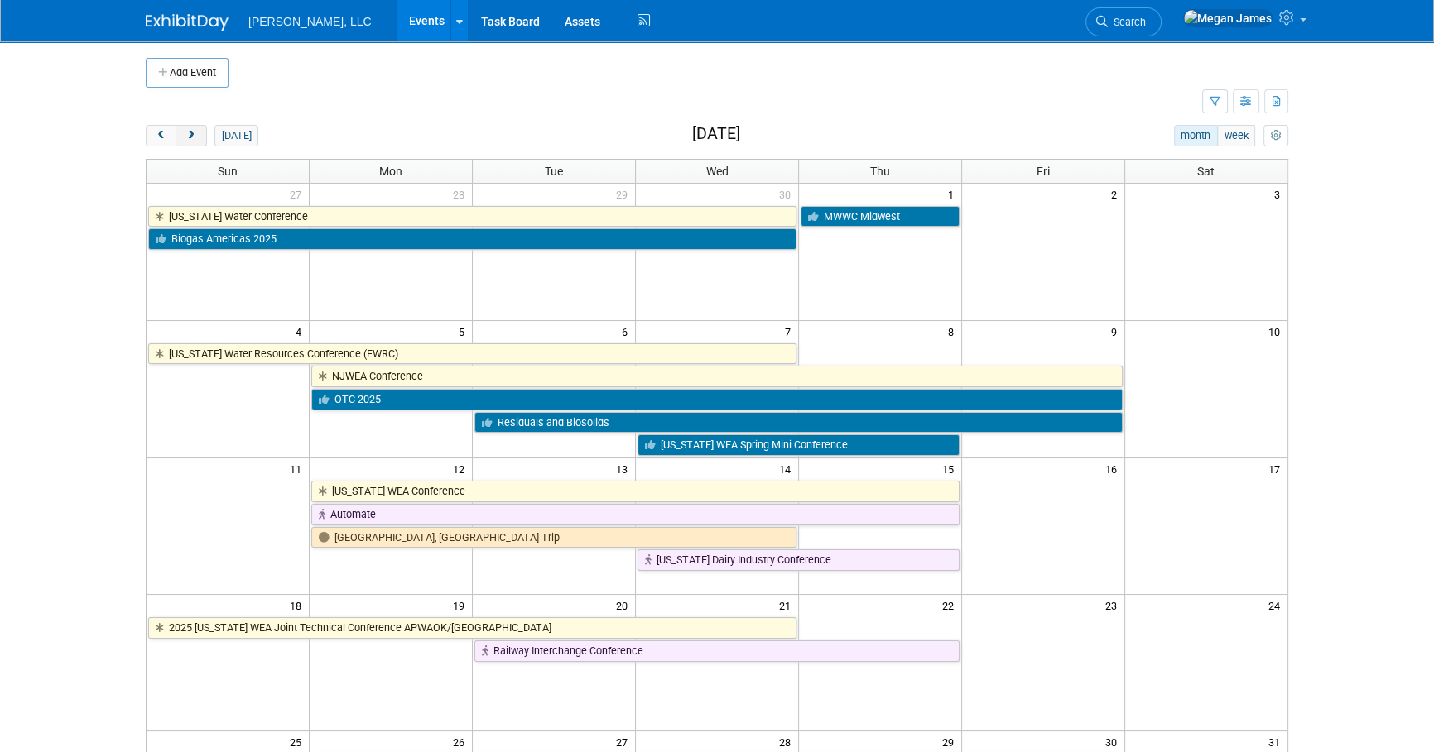
click at [187, 139] on span "next" at bounding box center [191, 136] width 12 height 11
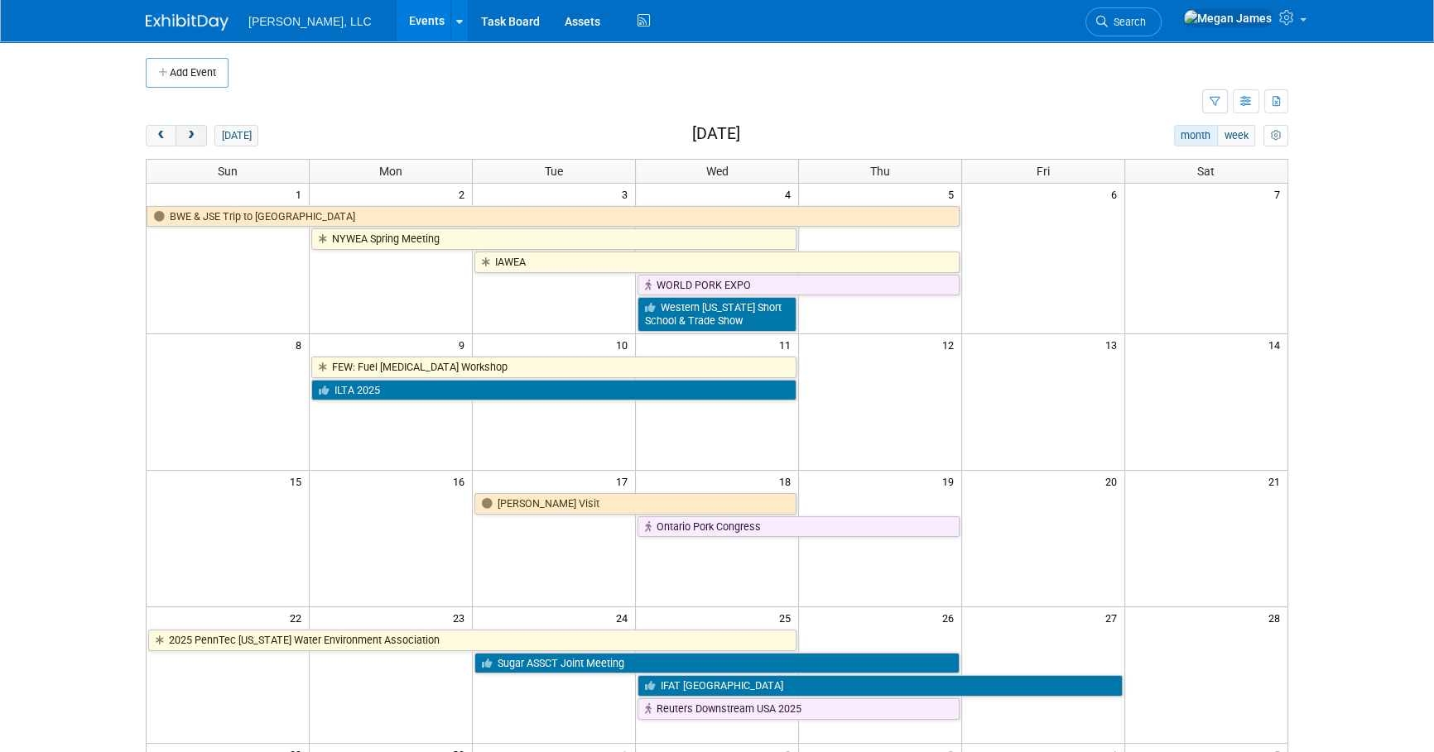
click at [187, 139] on span "next" at bounding box center [191, 136] width 12 height 11
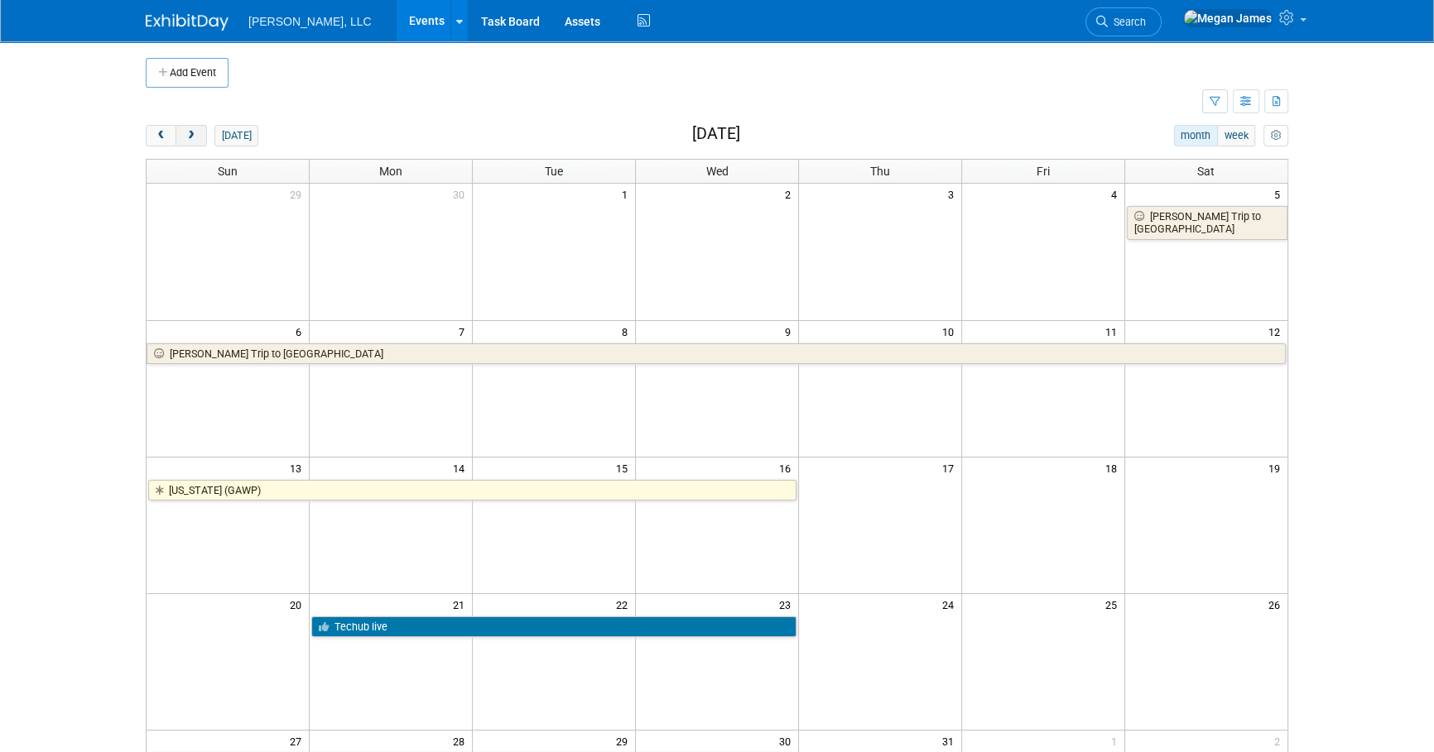
click at [186, 139] on span "next" at bounding box center [191, 136] width 12 height 11
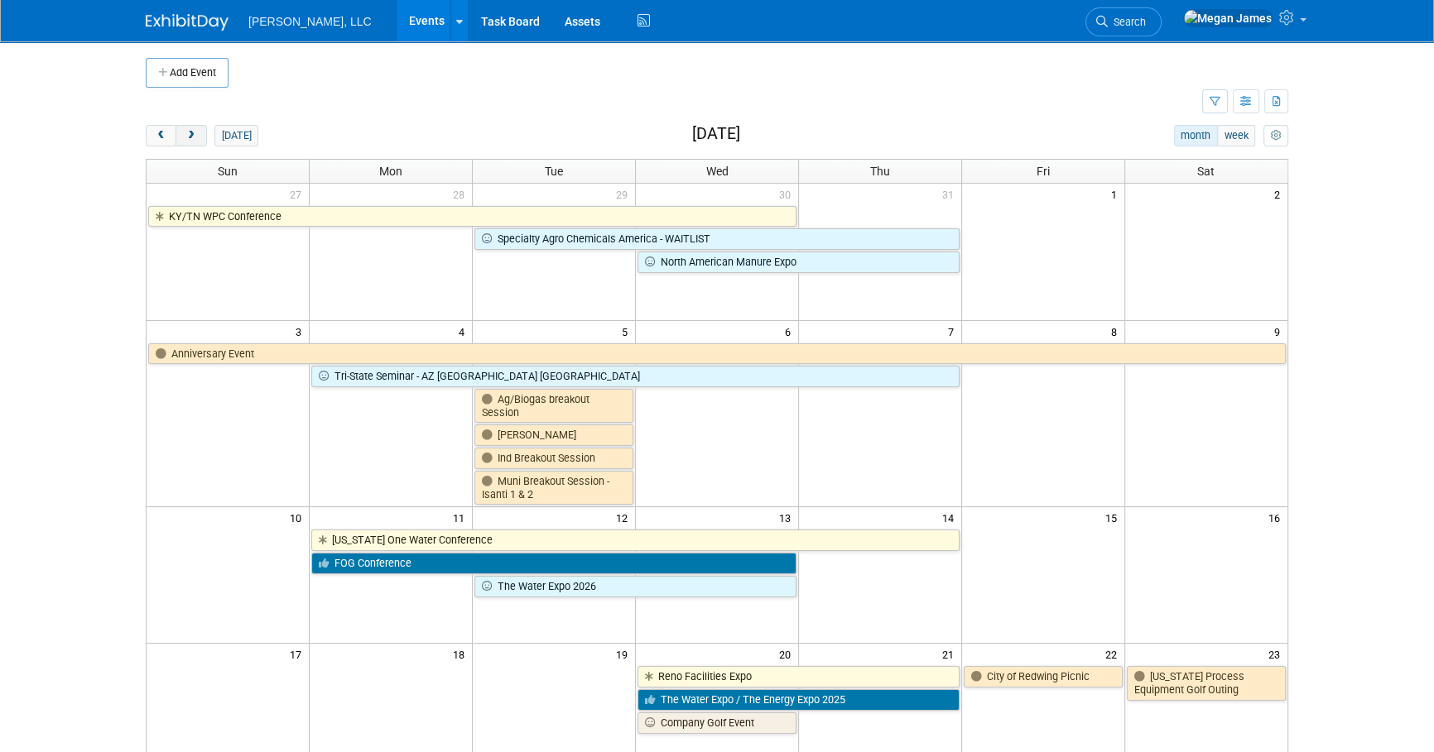
click at [176, 129] on button "next" at bounding box center [190, 136] width 31 height 22
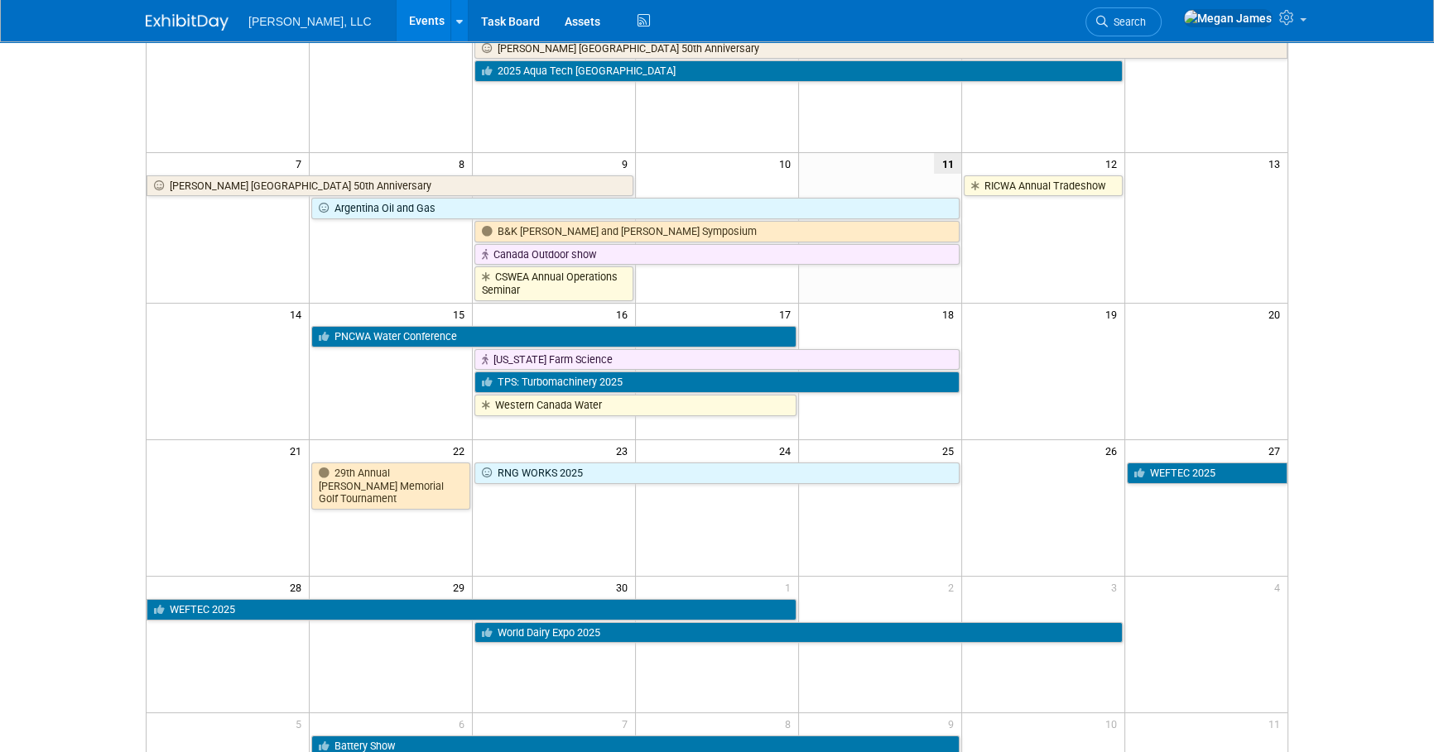
scroll to position [376, 0]
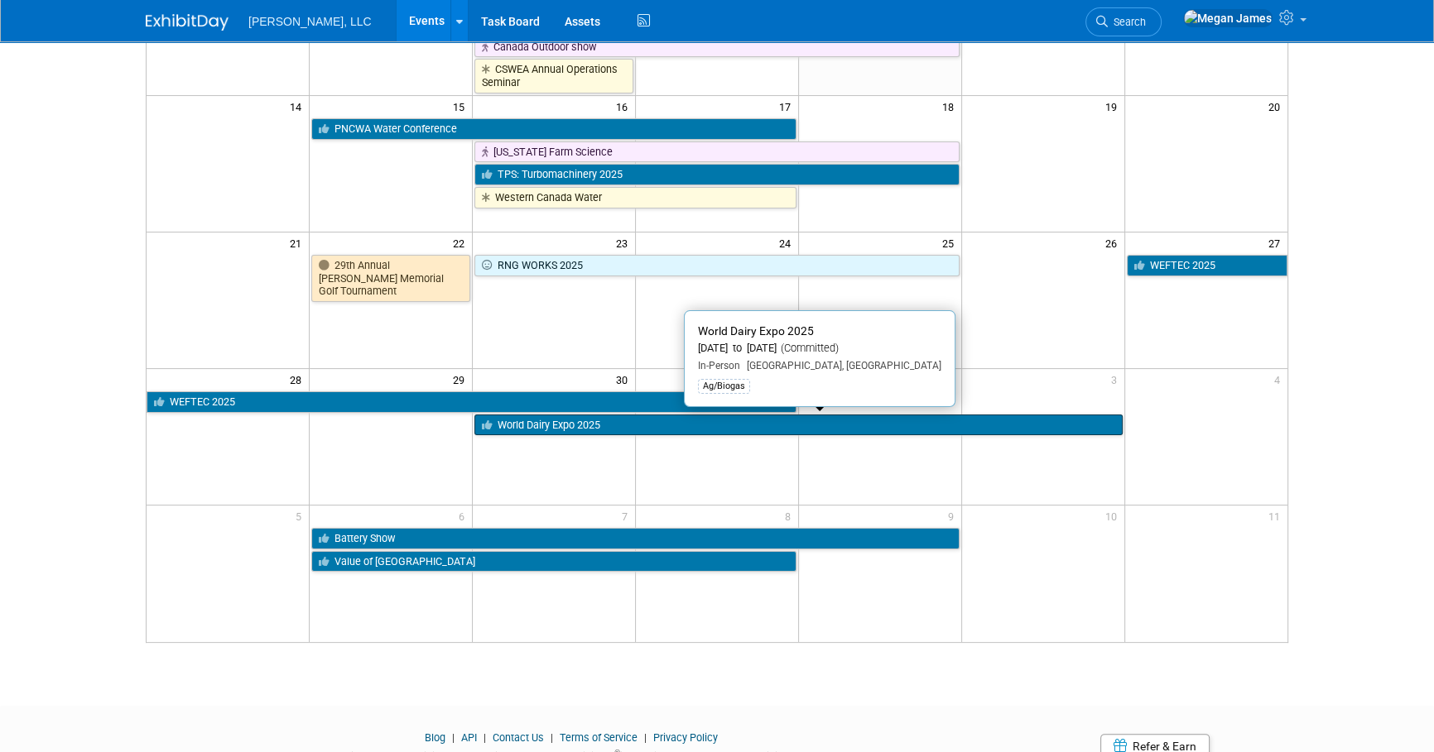
click at [628, 426] on link "World Dairy Expo 2025" at bounding box center [797, 426] width 647 height 22
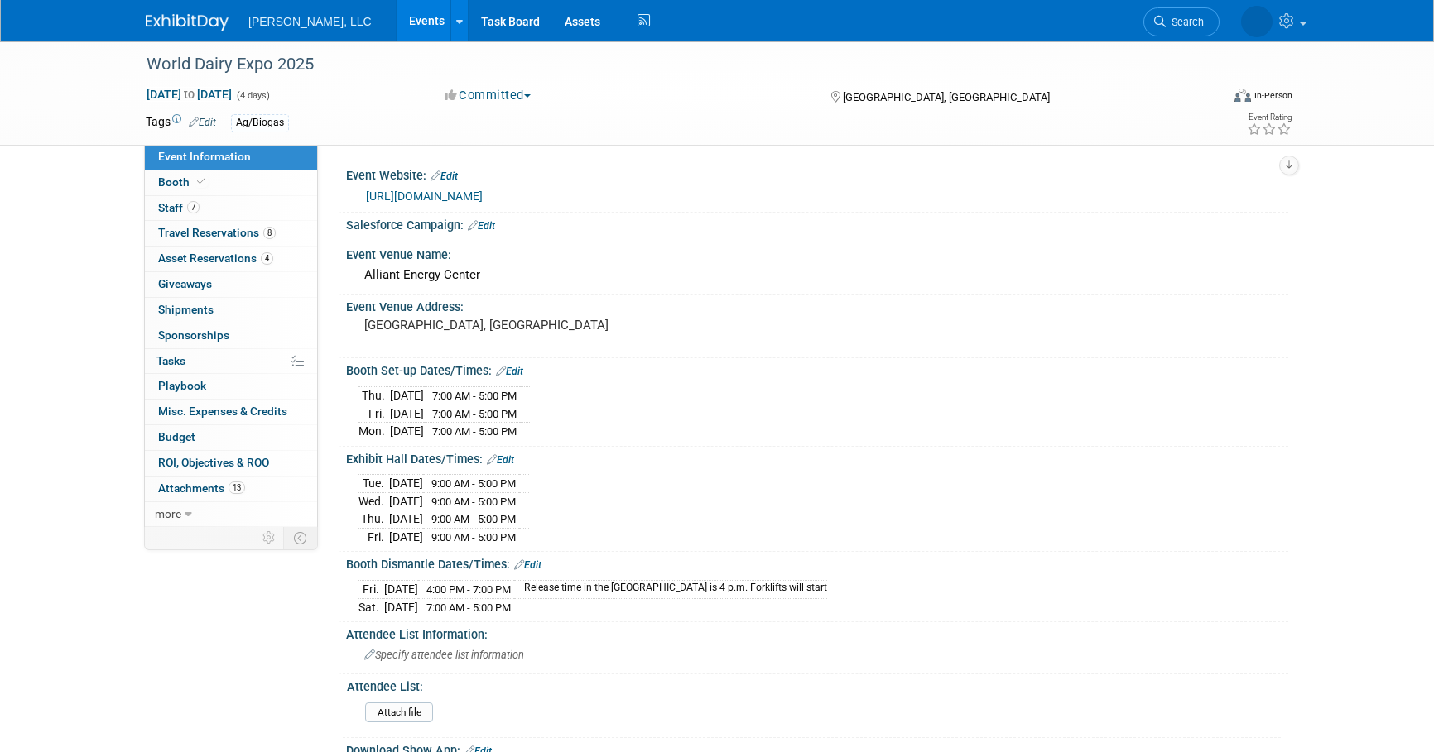
select select "Ag/Biogas"
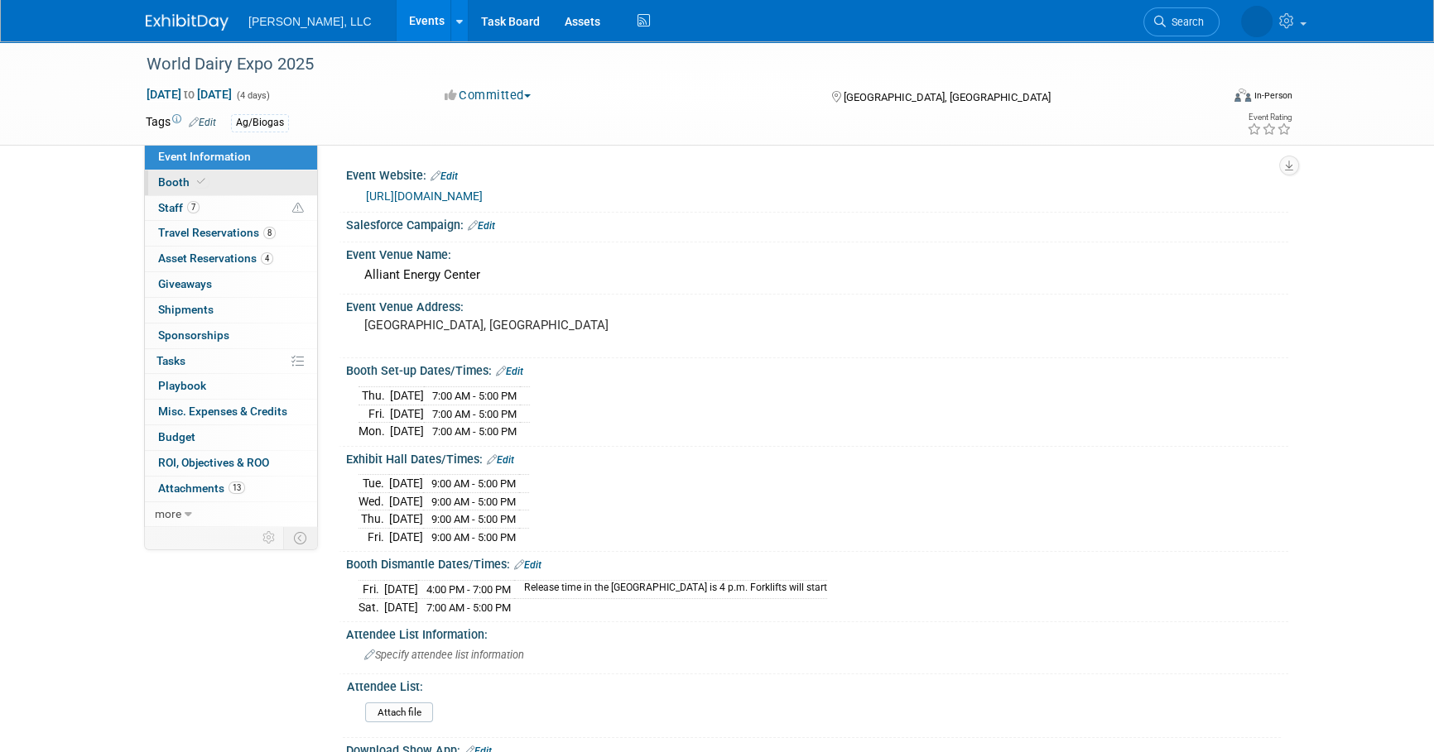
click at [280, 190] on link "Booth" at bounding box center [231, 183] width 172 height 25
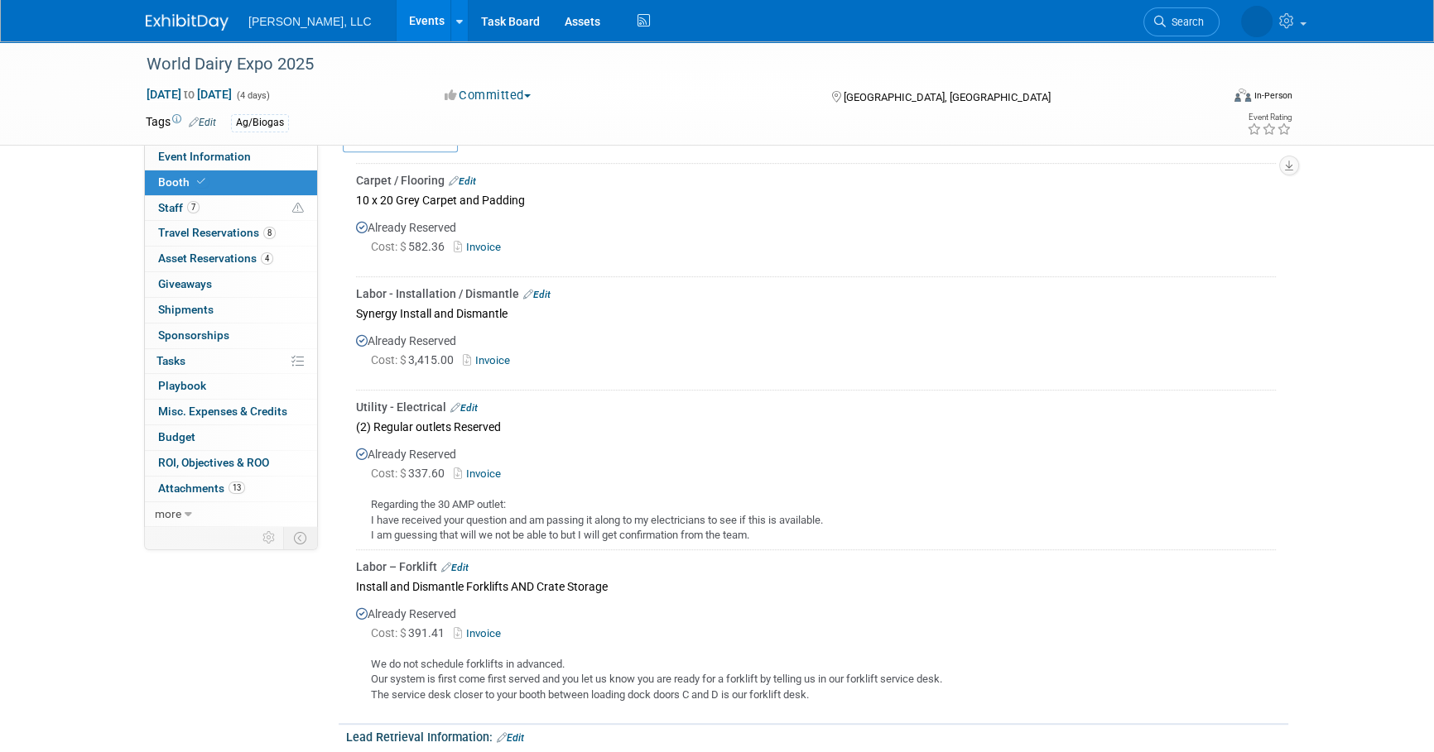
scroll to position [1128, 0]
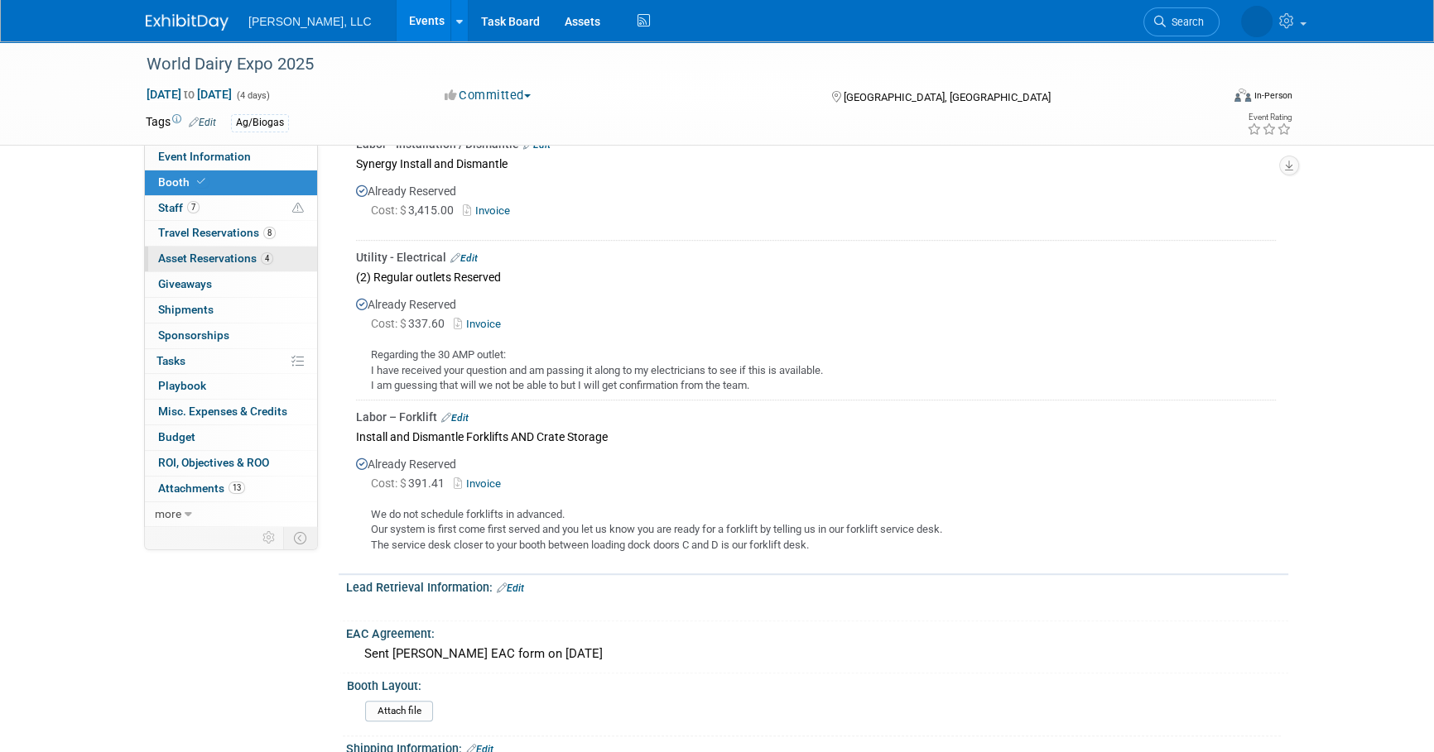
click at [290, 262] on link "4 Asset Reservations 4" at bounding box center [231, 259] width 172 height 25
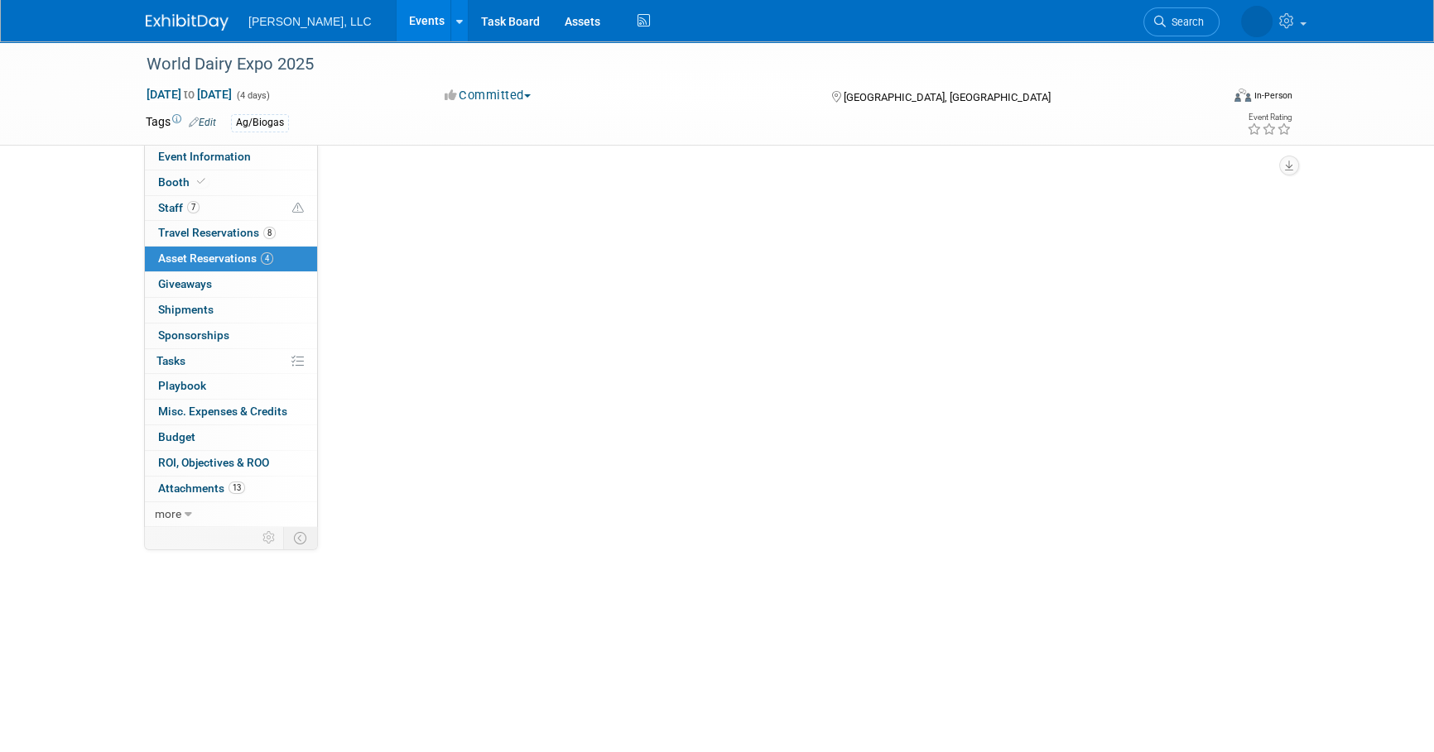
scroll to position [0, 0]
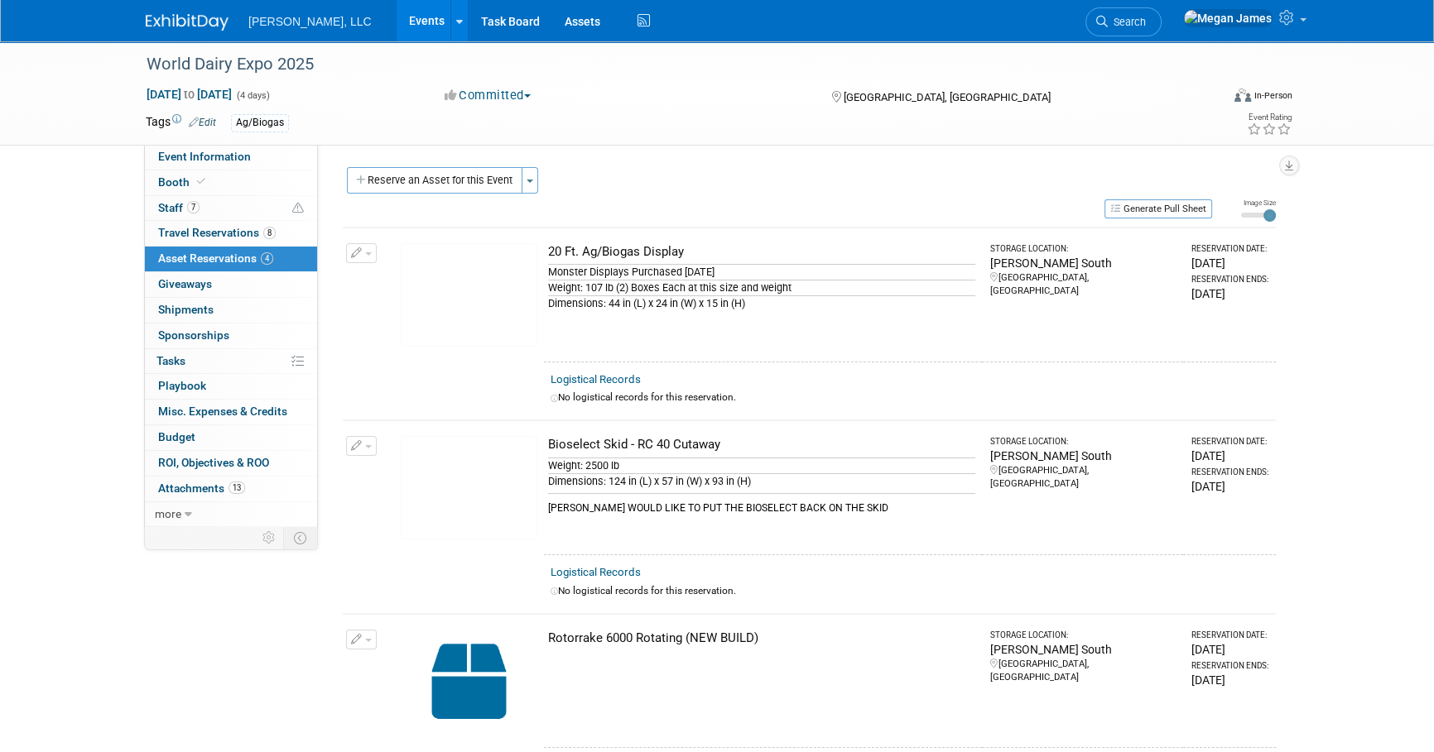
click at [505, 296] on img at bounding box center [469, 294] width 137 height 103
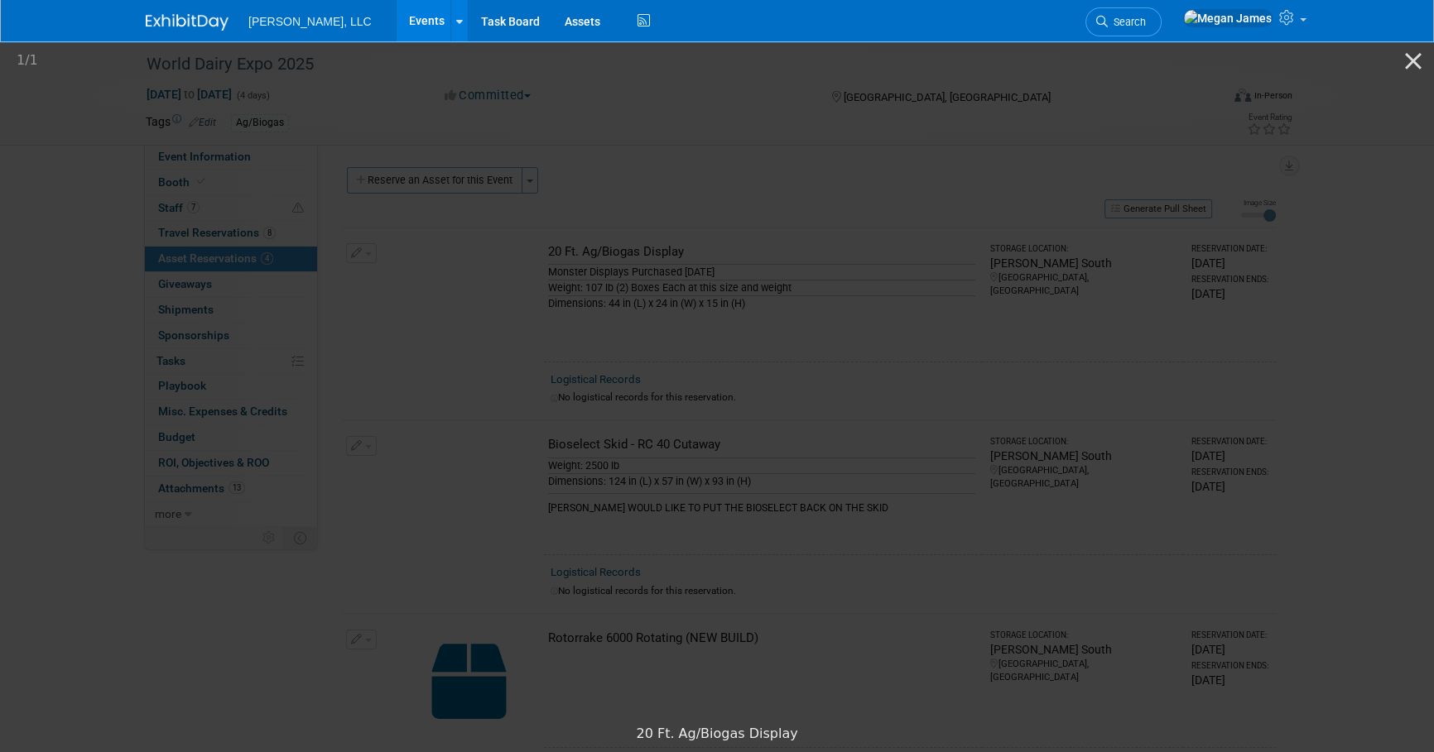
click at [1286, 519] on picture at bounding box center [717, 378] width 1434 height 678
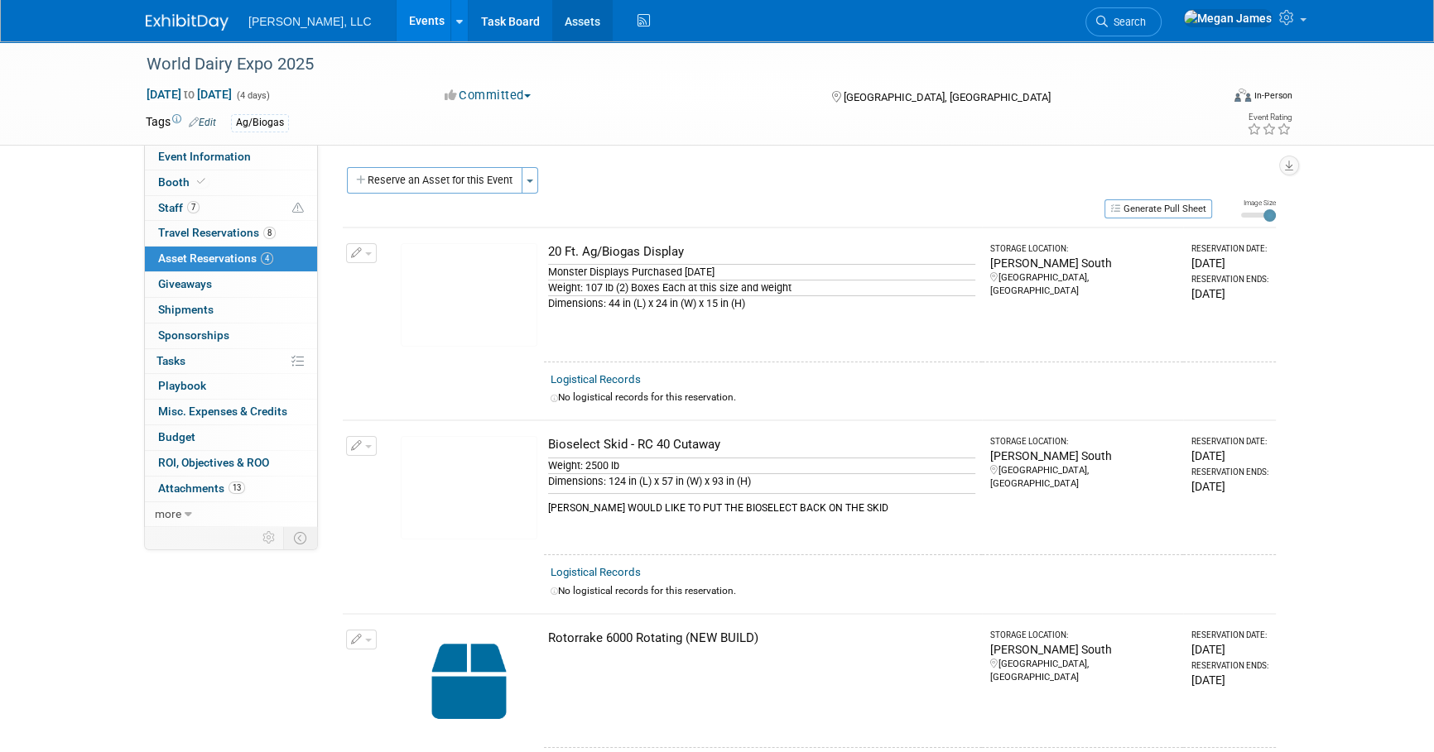
click at [552, 25] on link "Assets" at bounding box center [582, 20] width 60 height 41
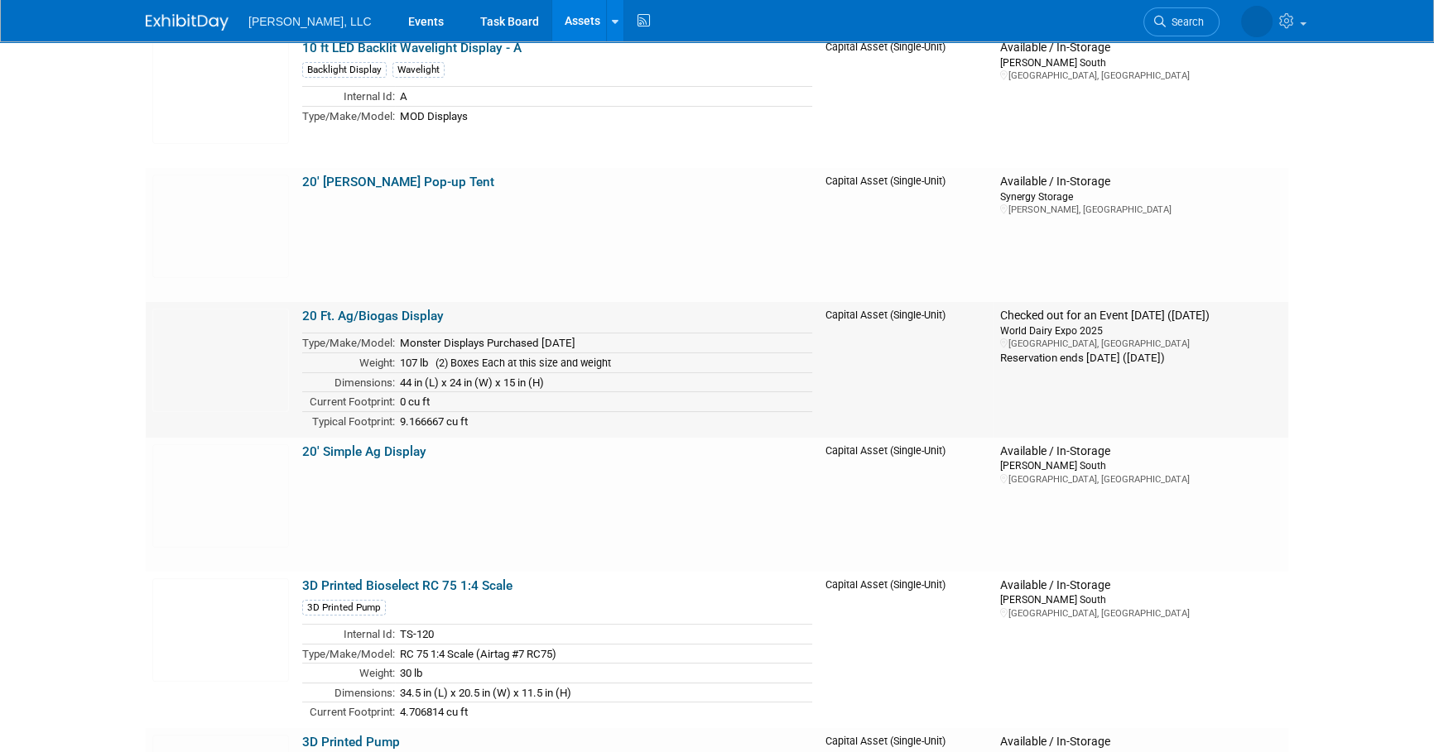
scroll to position [300, 0]
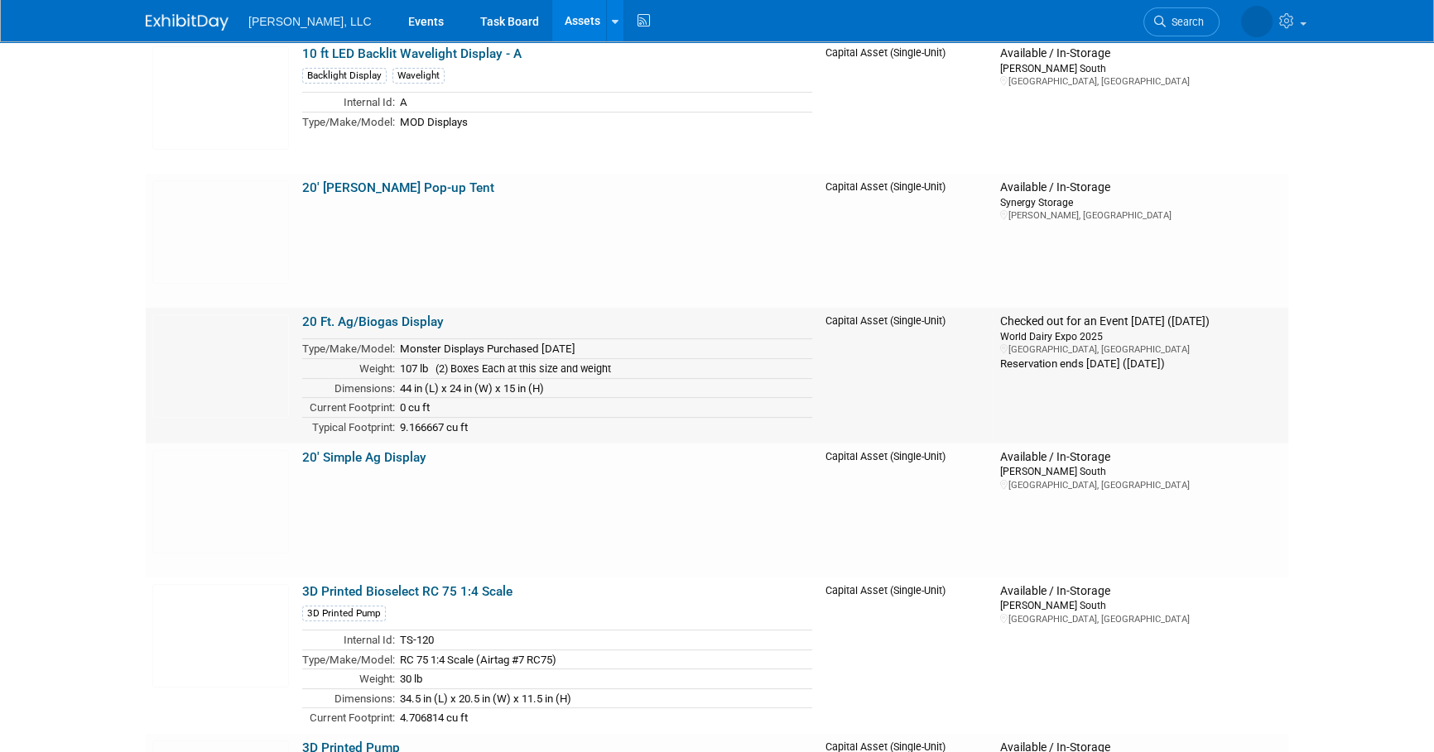
click at [420, 325] on link "20 Ft. Ag/Biogas Display" at bounding box center [373, 322] width 142 height 15
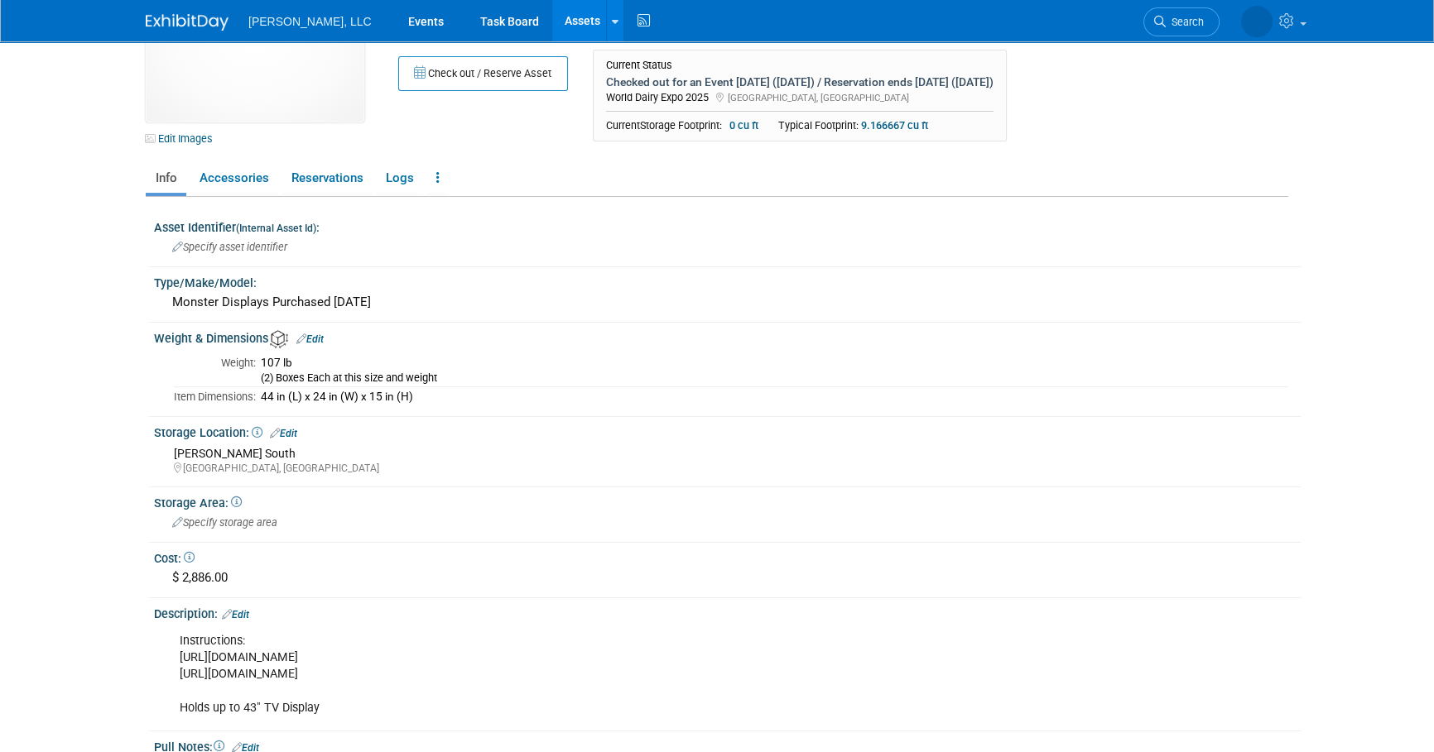
scroll to position [150, 0]
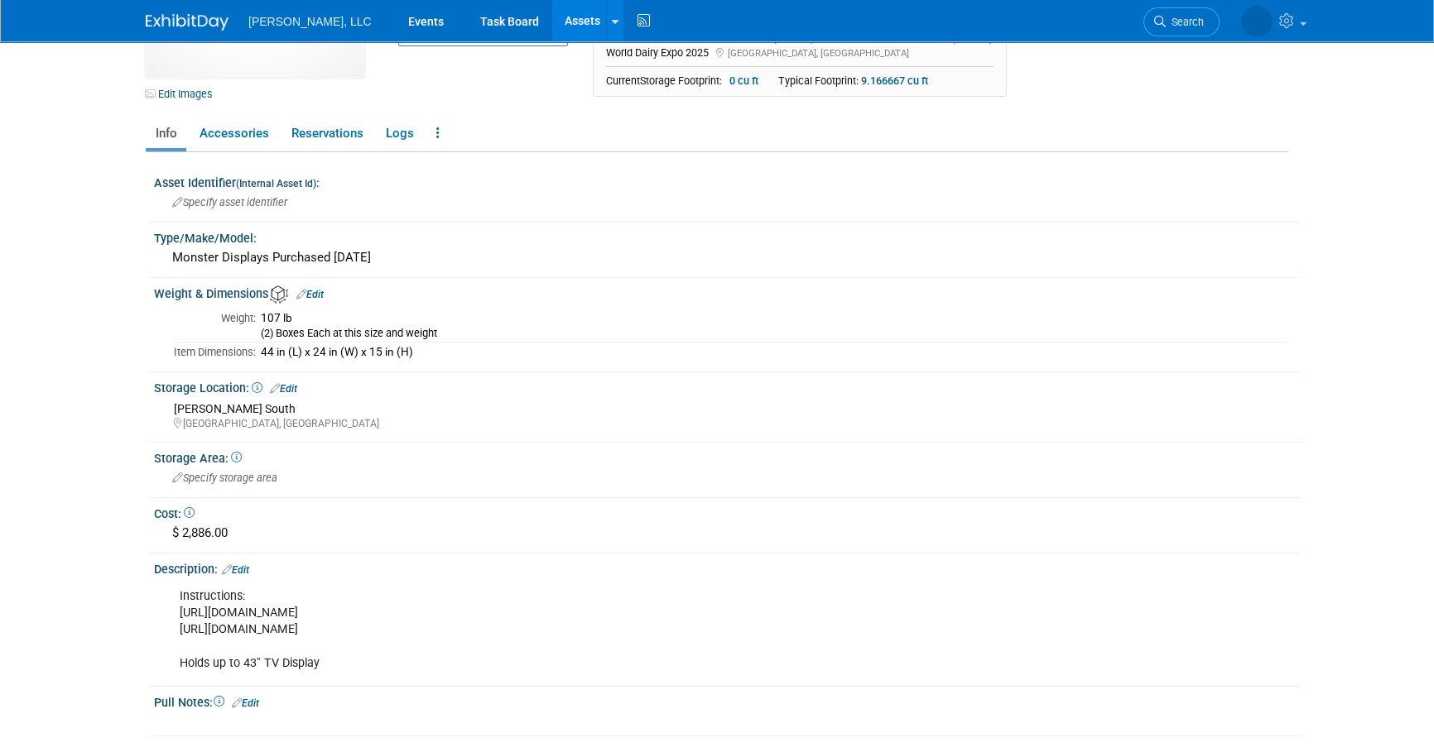
click at [218, 615] on div "Instructions: [URL][DOMAIN_NAME] [URL][DOMAIN_NAME] Holds up to 43" TV Display" at bounding box center [626, 629] width 916 height 99
click at [365, 656] on div "Instructions: [URL][DOMAIN_NAME] [URL][DOMAIN_NAME] Holds up to 43" TV Display" at bounding box center [626, 629] width 916 height 99
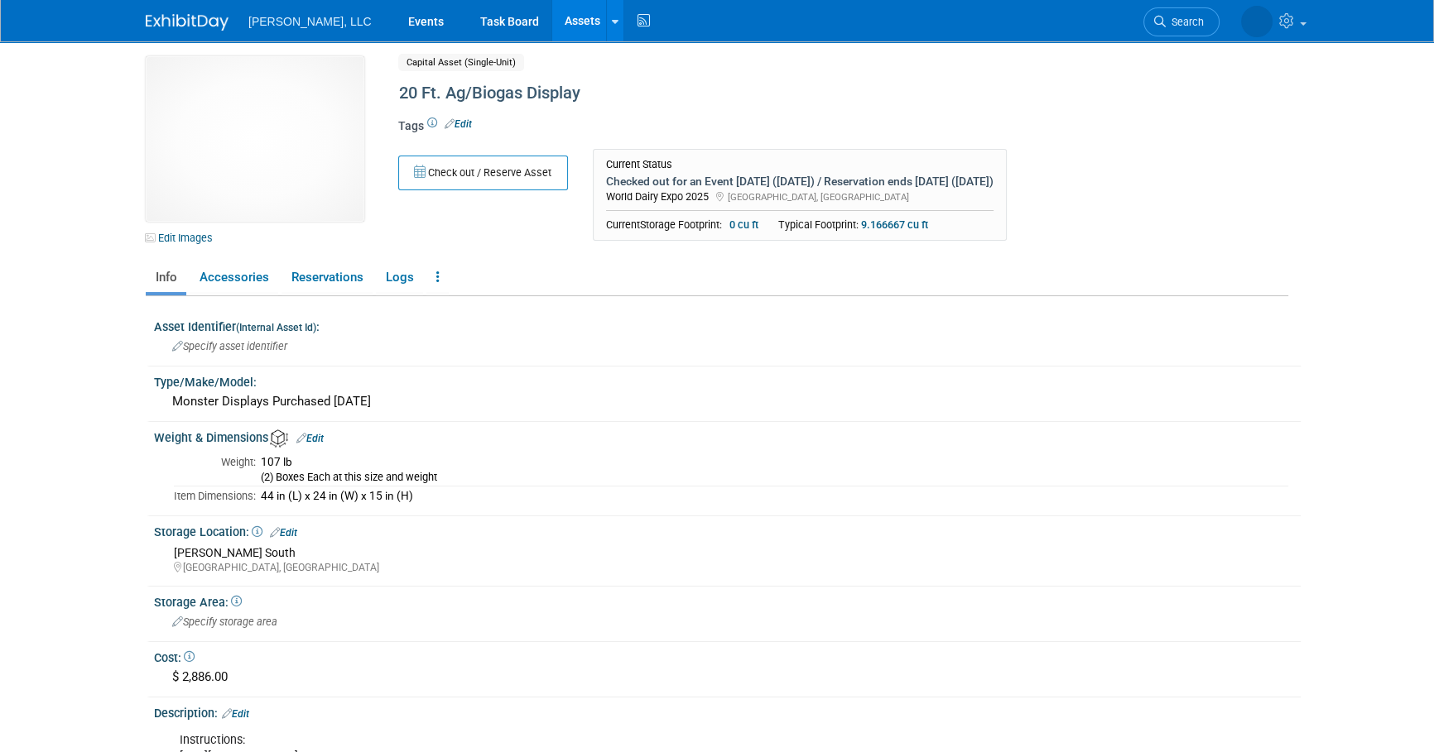
scroll to position [0, 0]
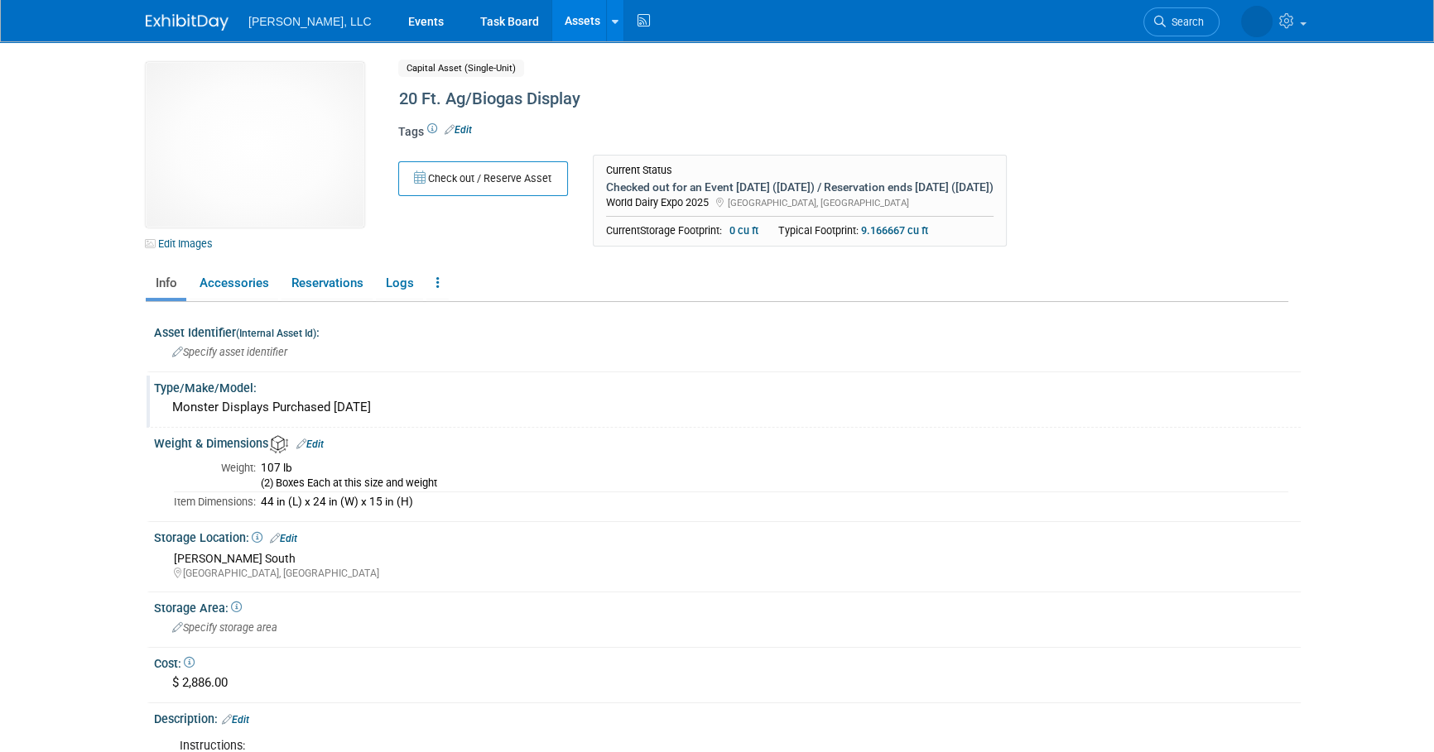
drag, startPoint x: 171, startPoint y: 403, endPoint x: 271, endPoint y: 411, distance: 99.6
click at [271, 411] on div "Monster Displays Purchased [DATE]" at bounding box center [727, 408] width 1122 height 26
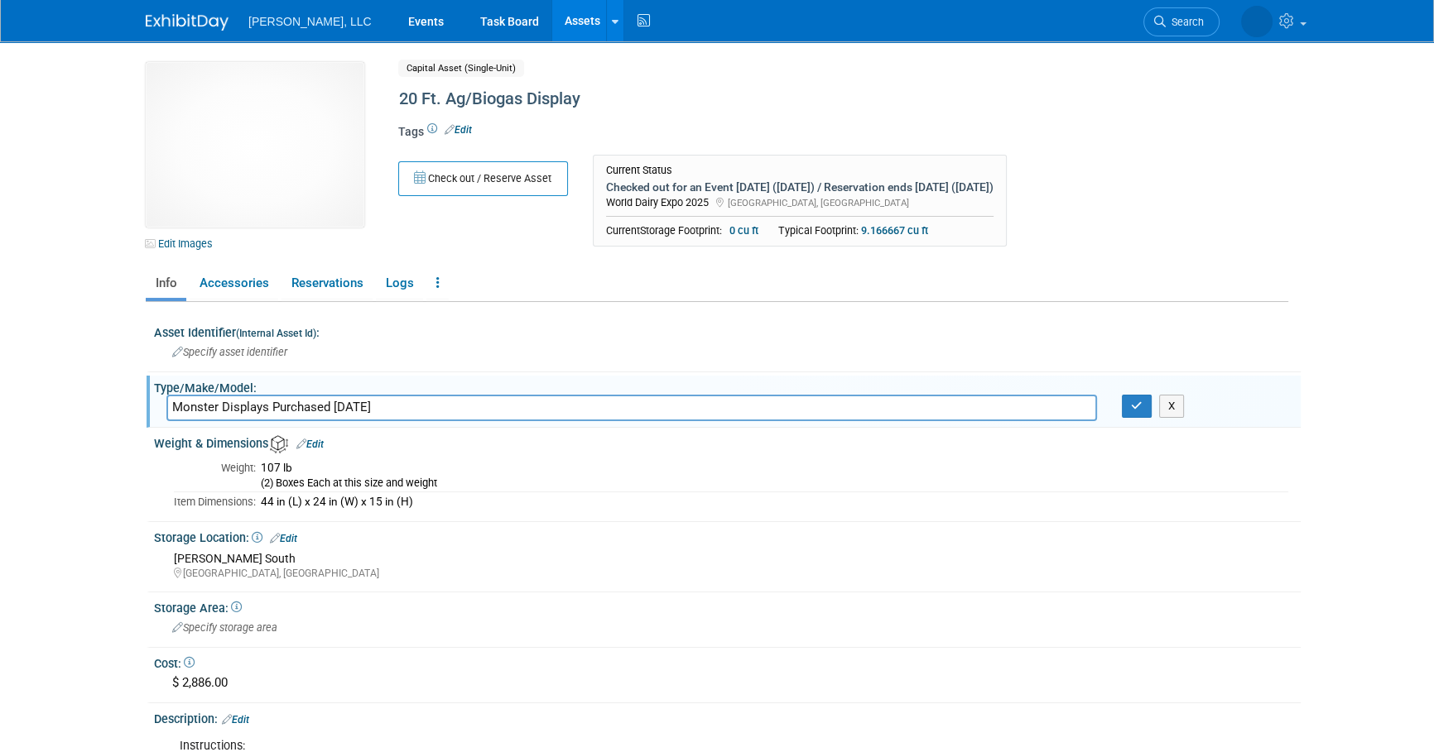
click at [339, 395] on input "Monster Displays Purchased January 2024" at bounding box center [631, 408] width 930 height 26
click at [1133, 405] on icon "button" at bounding box center [1137, 406] width 12 height 11
click at [1382, 447] on body "Boerger, LLC Events Task Board Assets New Asset" at bounding box center [717, 376] width 1434 height 752
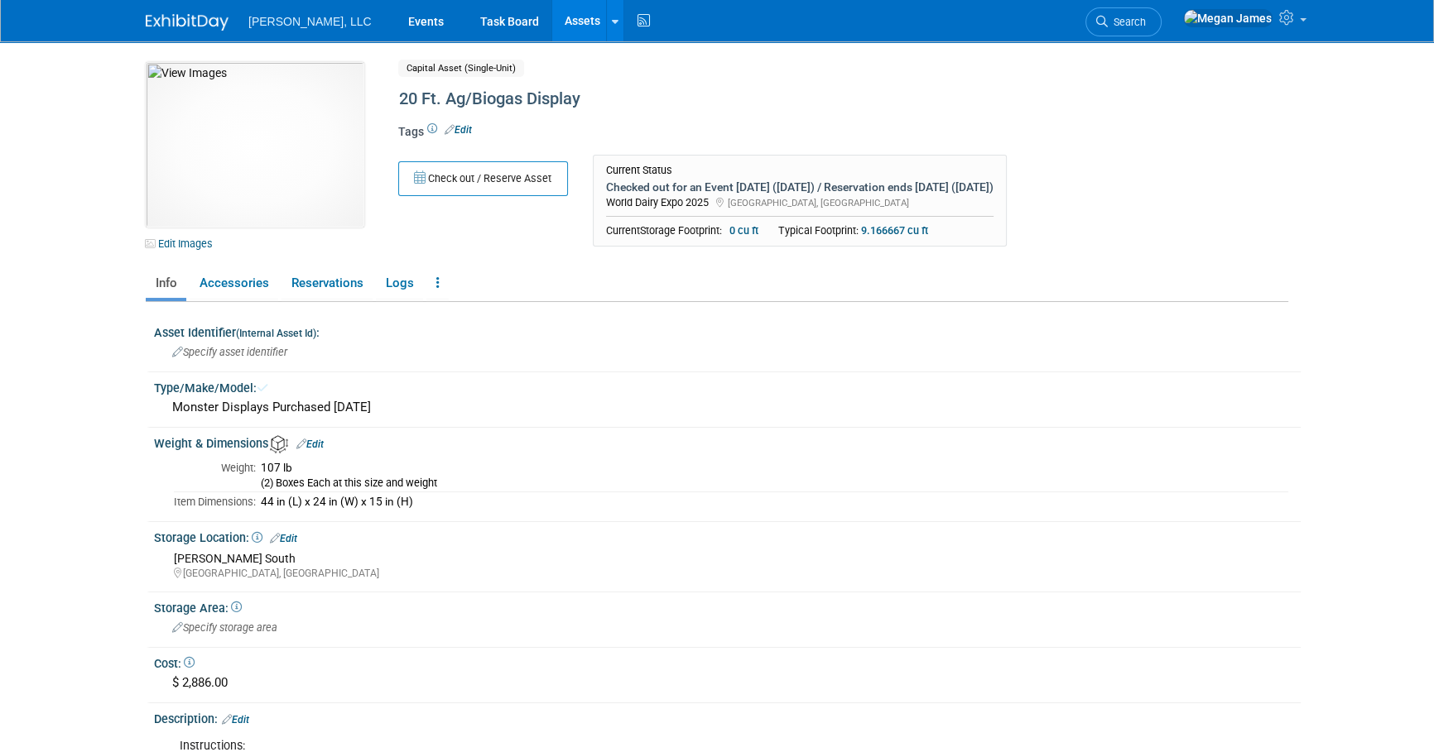
click at [1329, 623] on body "Boerger, LLC Events Task Board Assets New Asset" at bounding box center [717, 376] width 1434 height 752
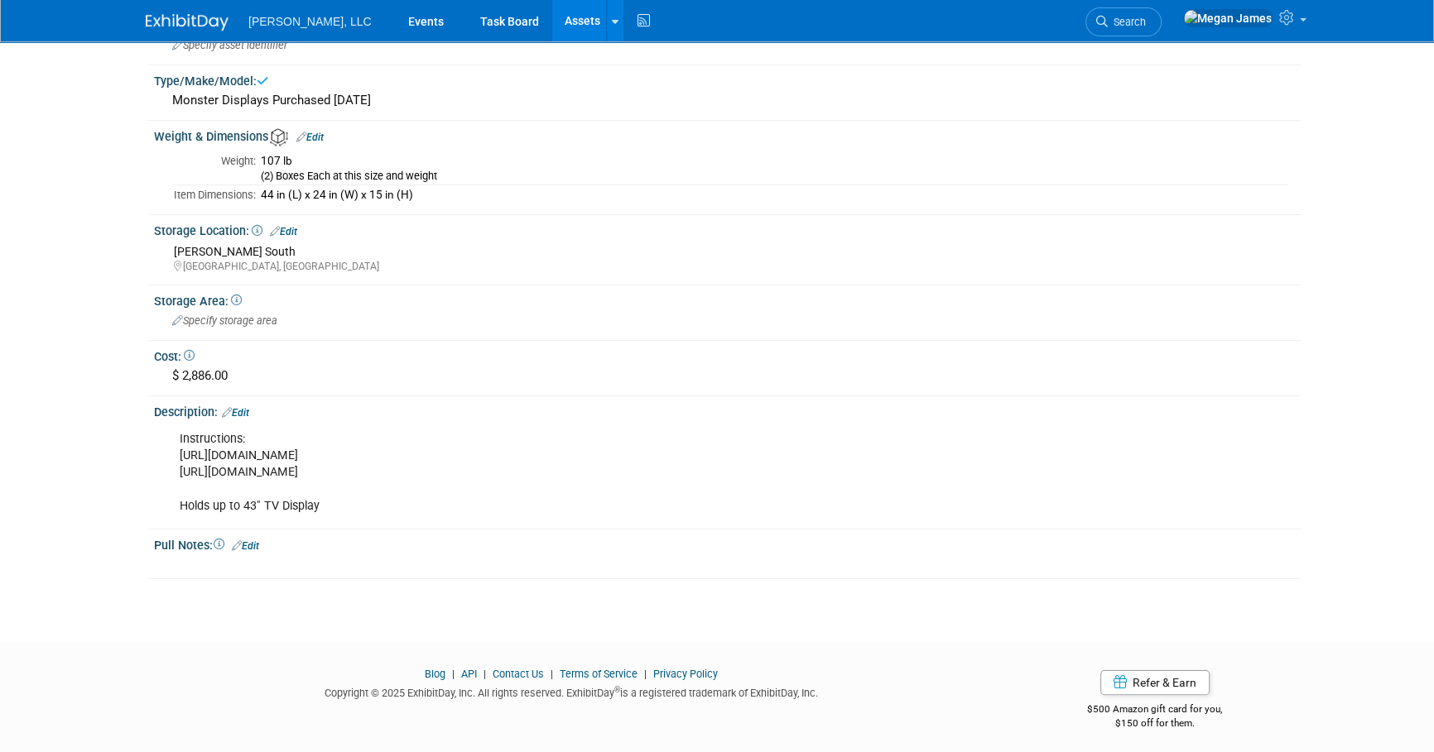
scroll to position [309, 0]
click at [99, 423] on body "Boerger, LLC Events Task Board Assets New Asset" at bounding box center [717, 67] width 1434 height 752
click at [304, 444] on html "Boerger, LLC Events Task Board Assets New Asset" at bounding box center [717, 67] width 1434 height 752
click at [396, 19] on link "Events" at bounding box center [426, 20] width 60 height 41
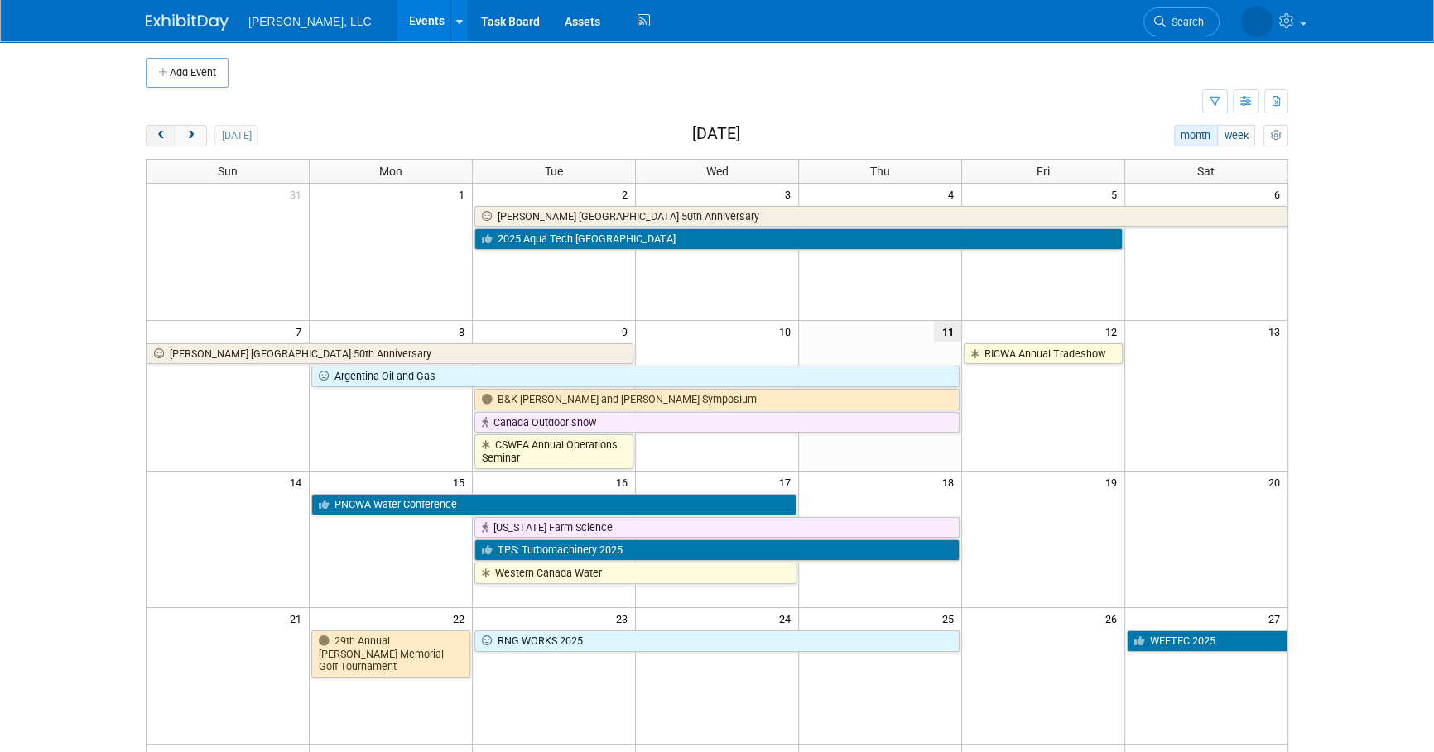
click at [161, 134] on span "prev" at bounding box center [161, 136] width 12 height 11
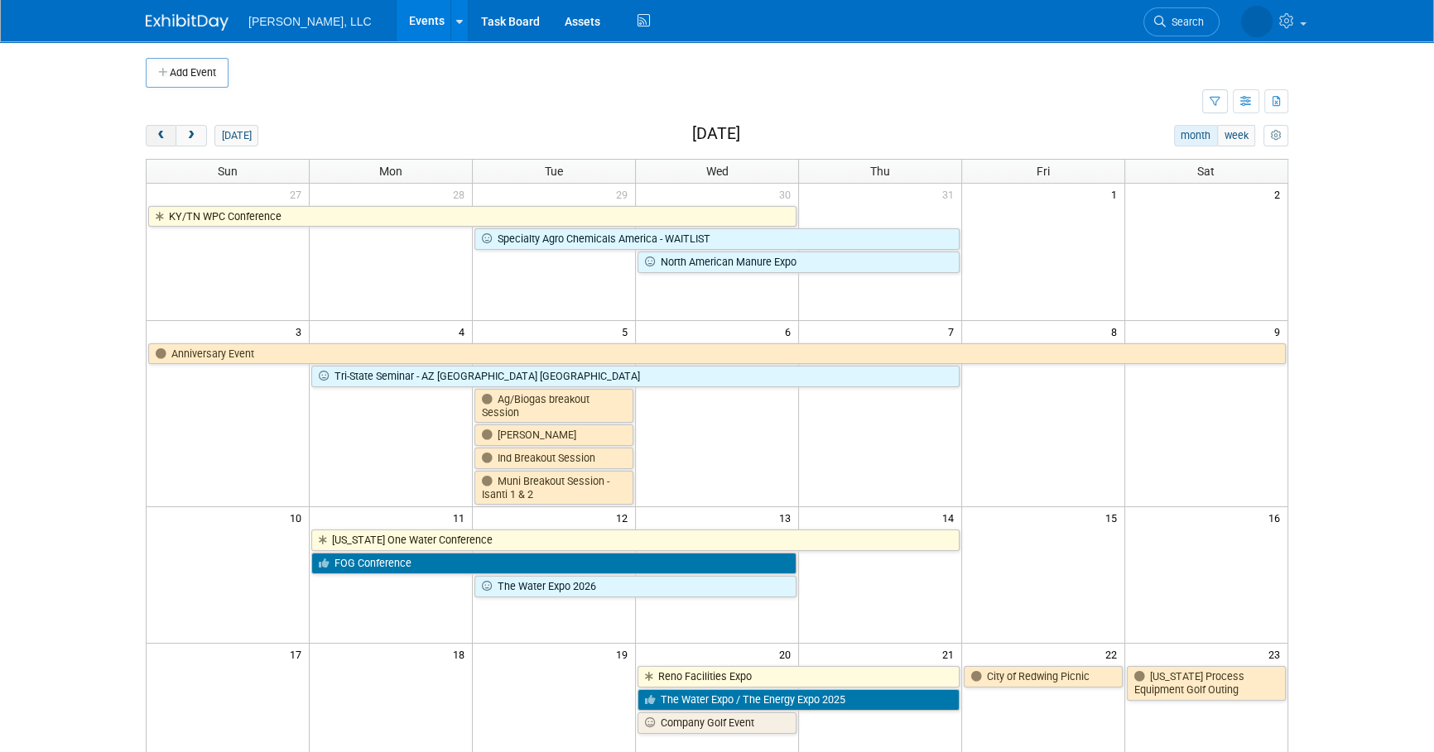
click at [161, 134] on span "prev" at bounding box center [161, 136] width 12 height 11
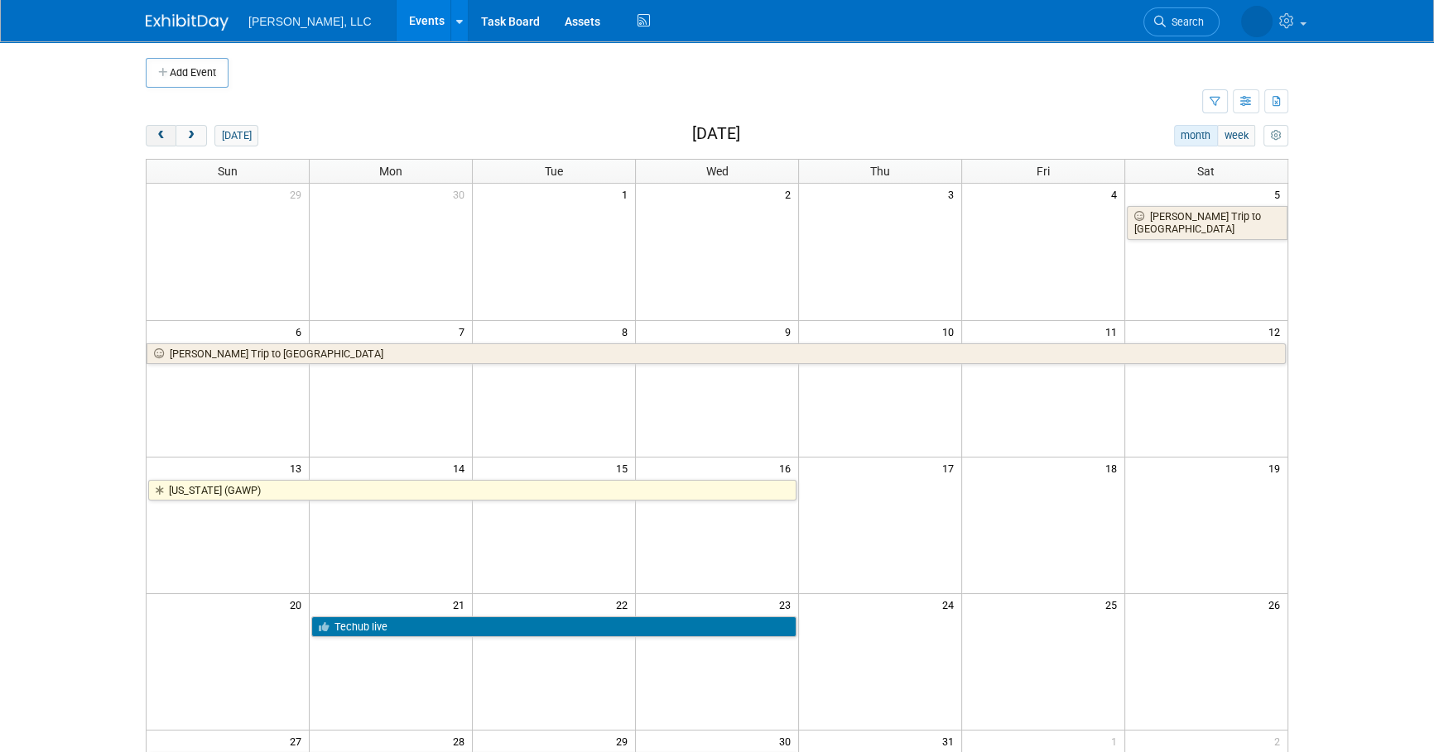
click at [161, 134] on span "prev" at bounding box center [161, 136] width 12 height 11
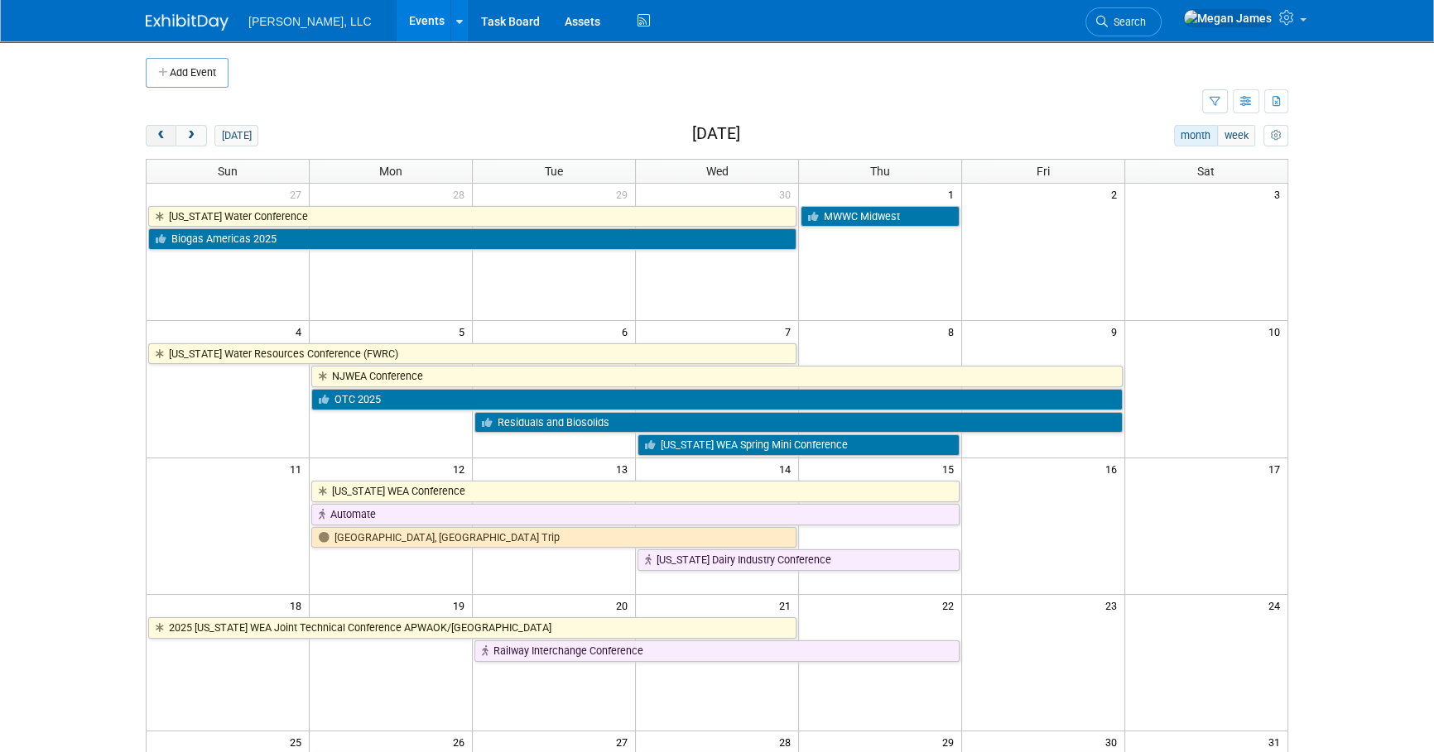
click at [161, 134] on span "prev" at bounding box center [161, 136] width 12 height 11
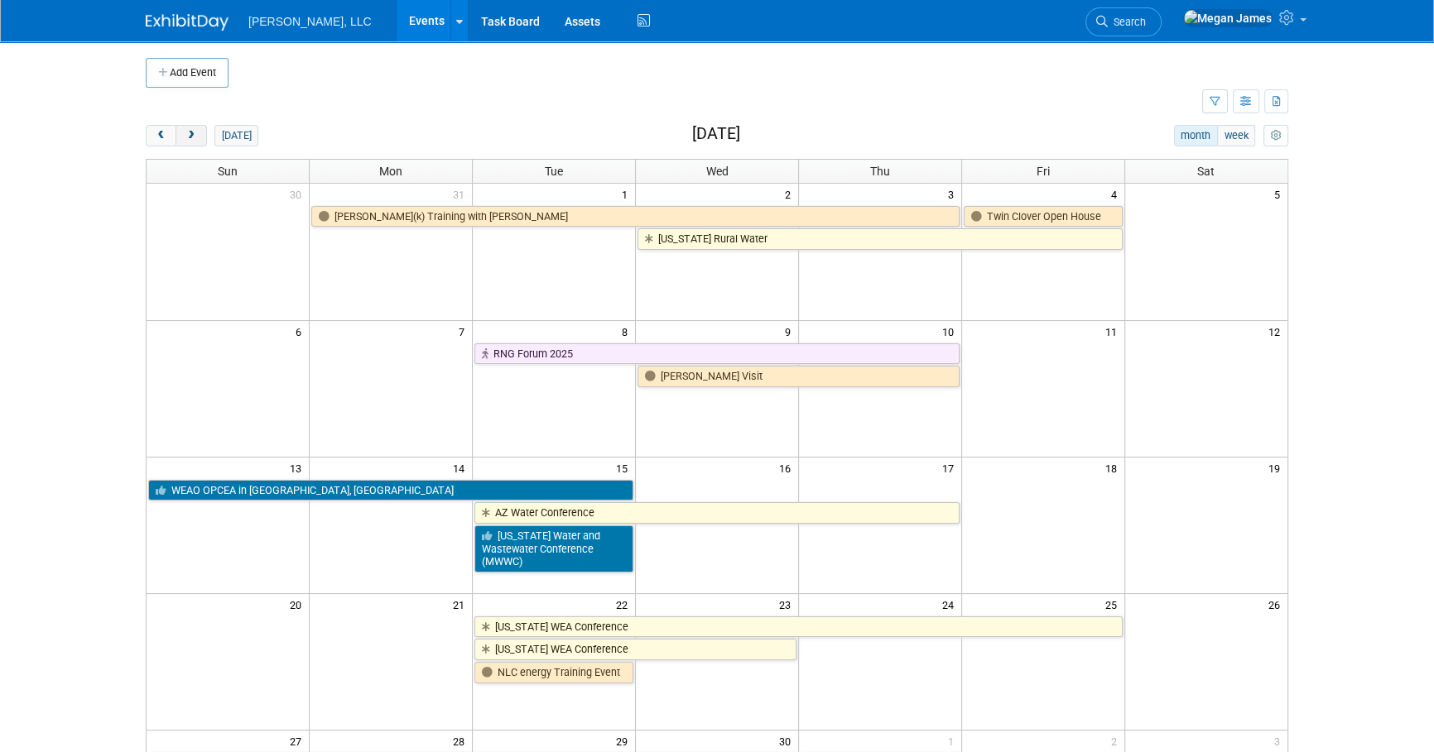
click at [200, 140] on button "next" at bounding box center [190, 136] width 31 height 22
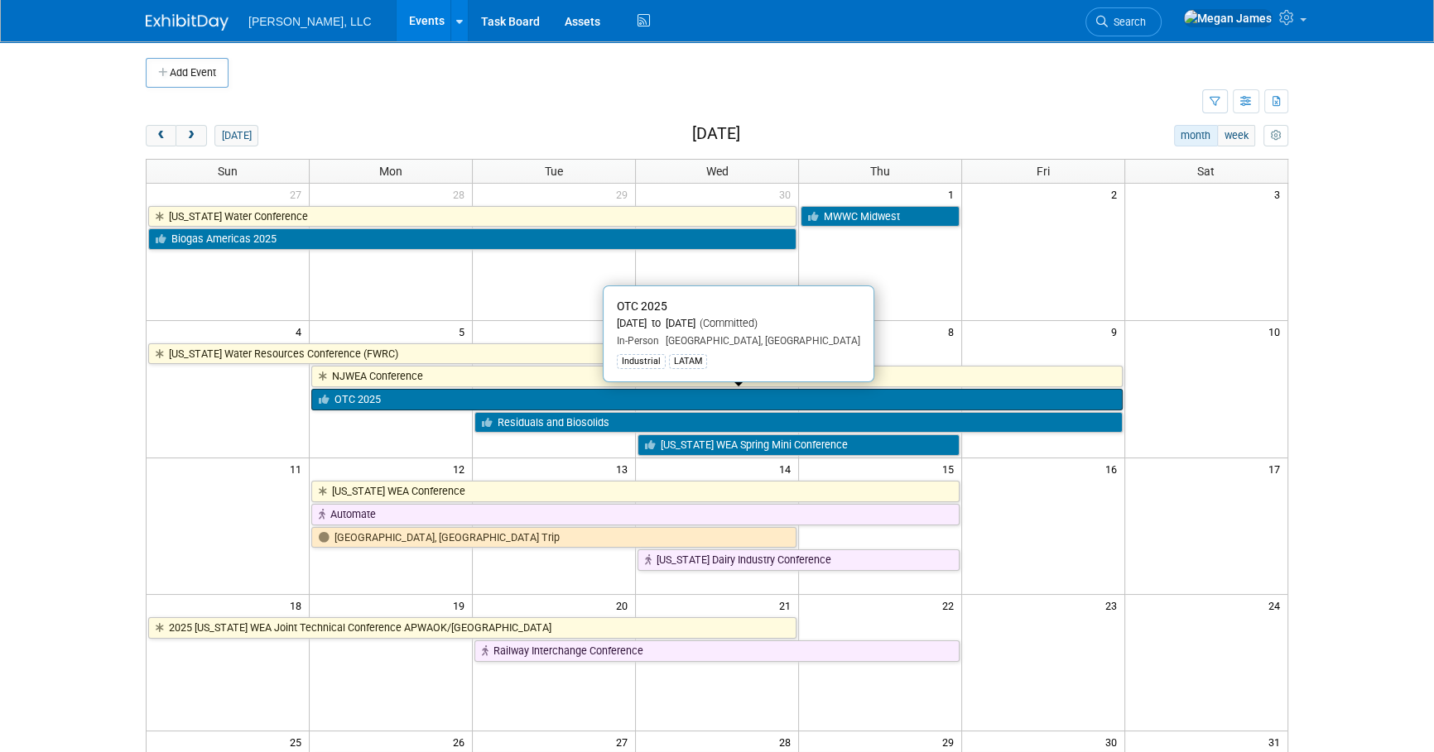
click at [479, 390] on link "OTC 2025" at bounding box center [716, 400] width 810 height 22
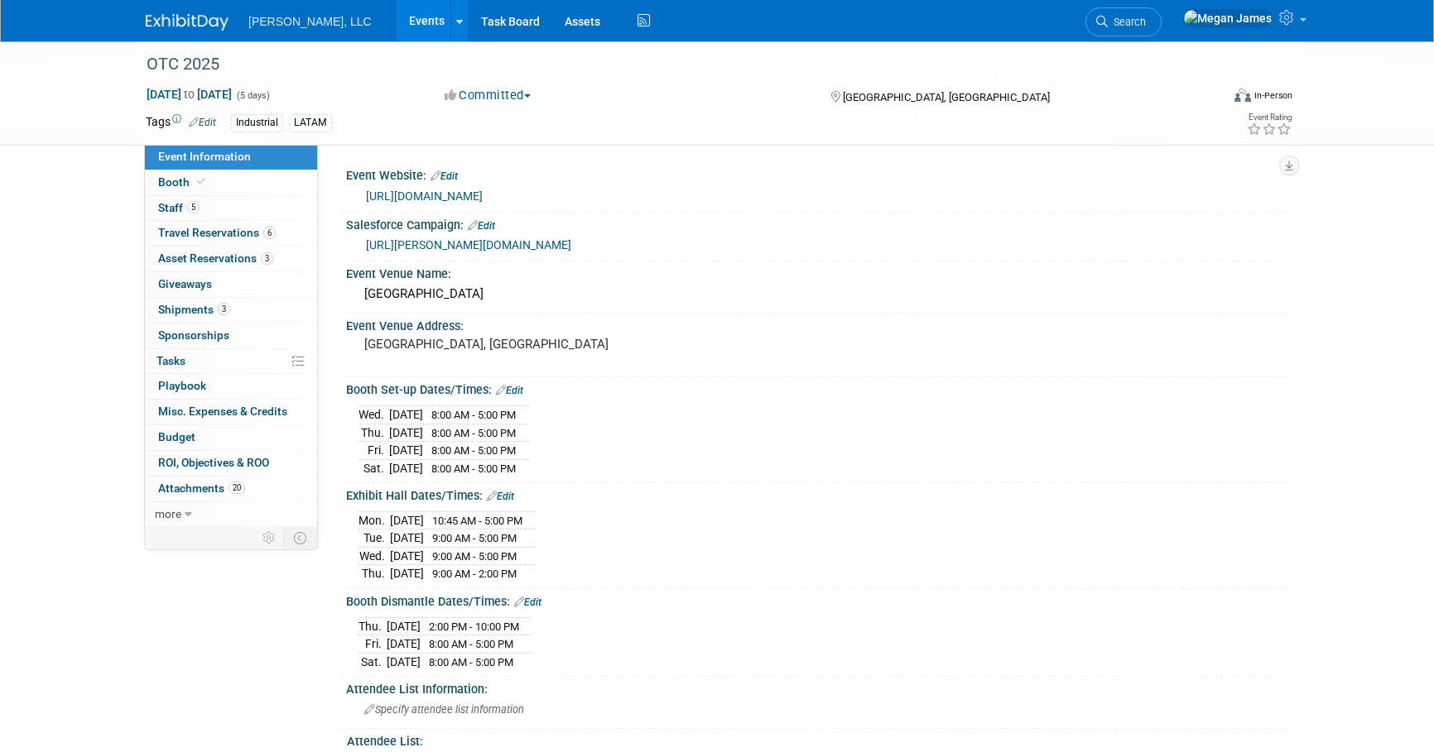
select select "Industrial"
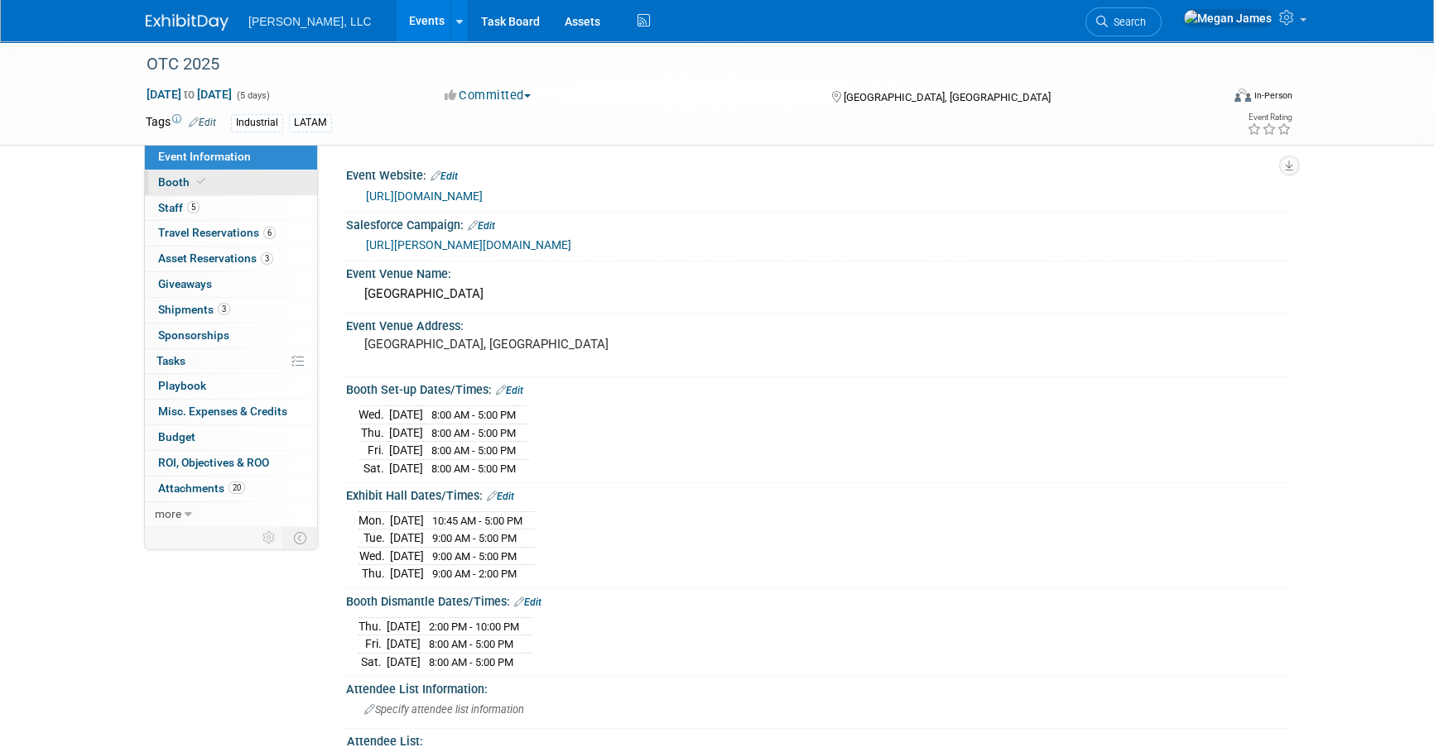
click at [290, 182] on link "Booth" at bounding box center [231, 183] width 172 height 25
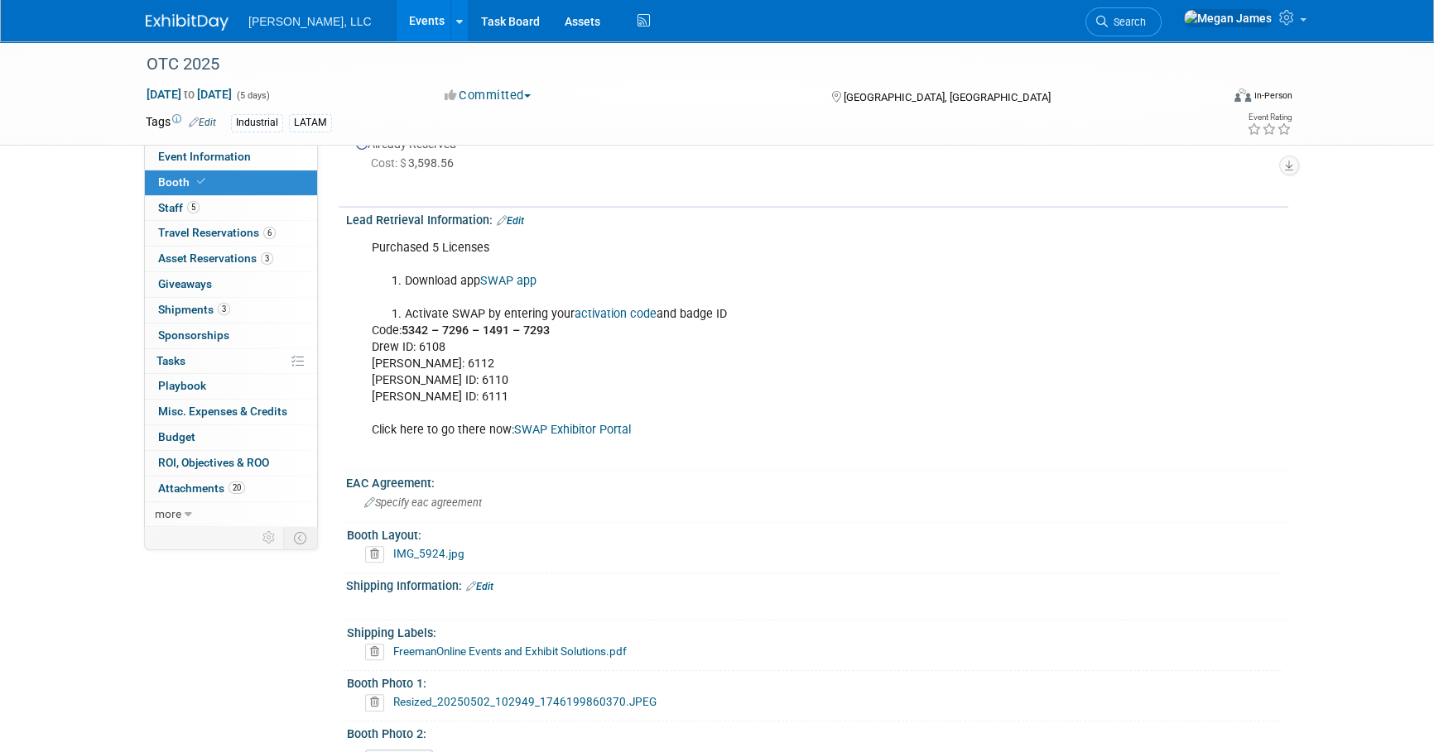
scroll to position [1923, 0]
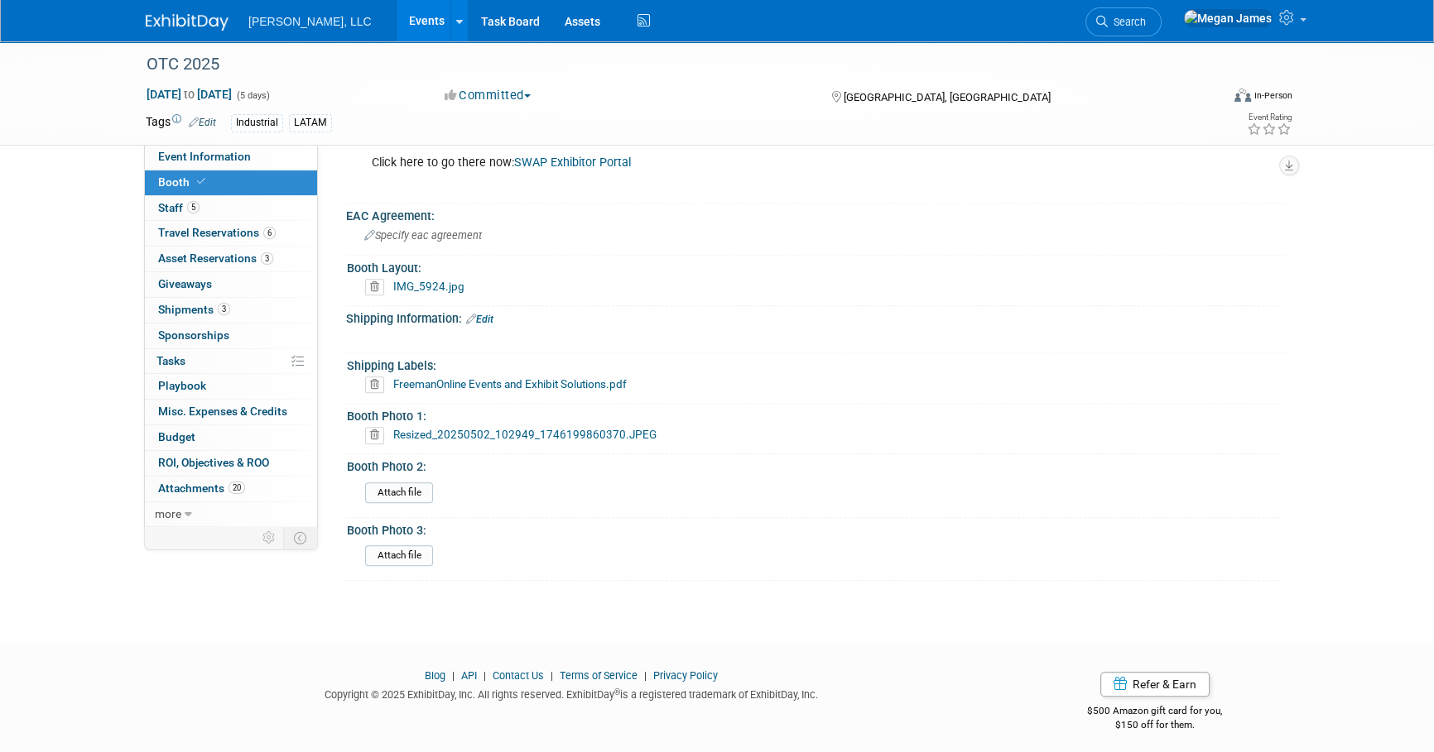
click at [453, 282] on link "IMG_5924.jpg" at bounding box center [428, 286] width 71 height 13
click at [397, 19] on link "Events" at bounding box center [427, 20] width 60 height 41
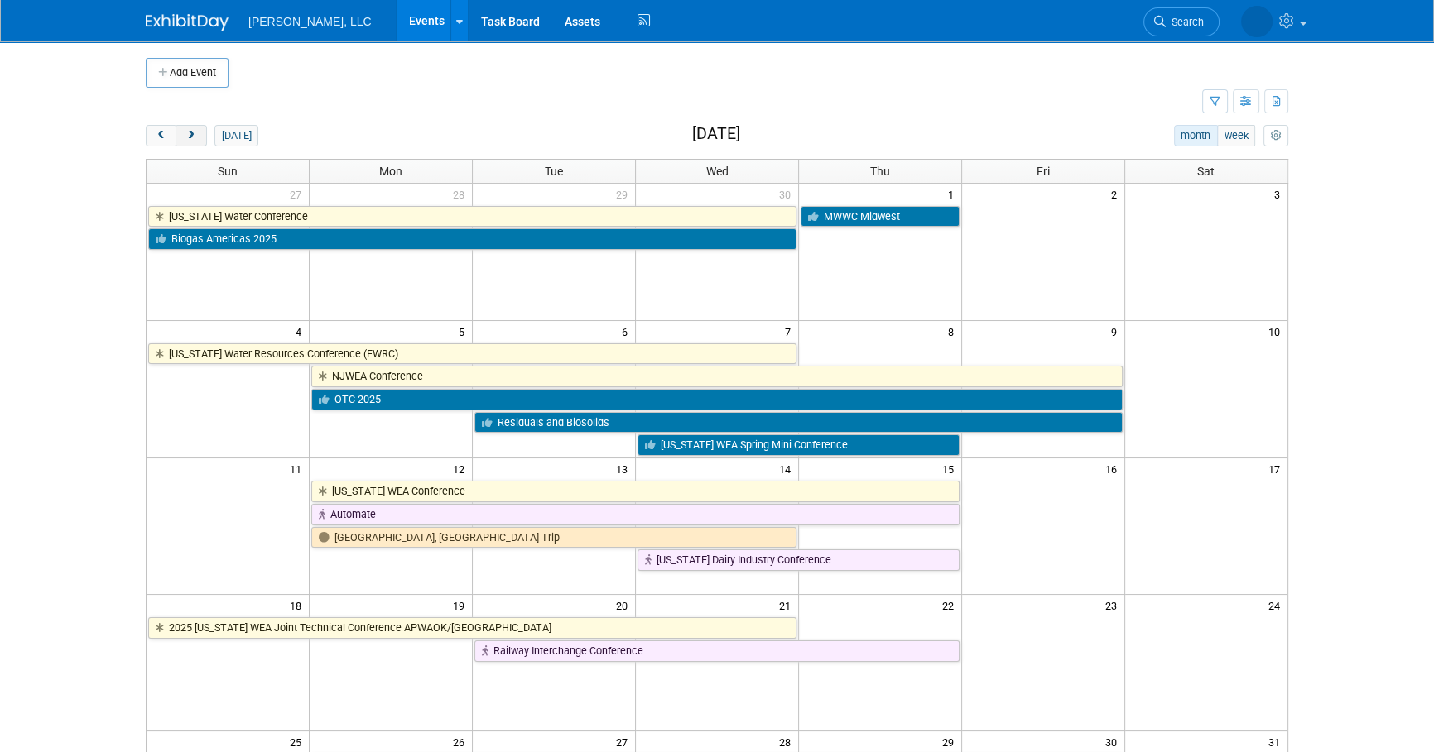
click at [186, 129] on button "next" at bounding box center [190, 136] width 31 height 22
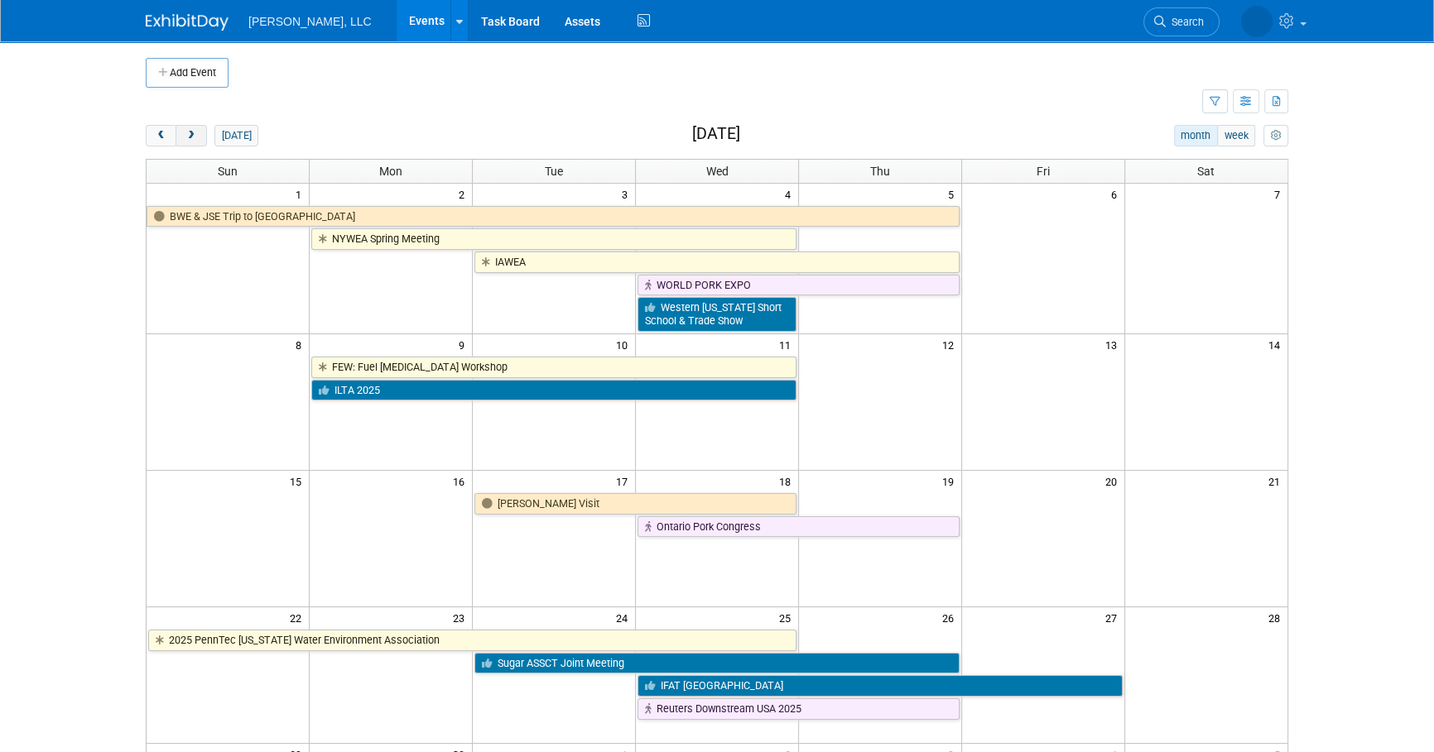
click at [186, 129] on button "next" at bounding box center [190, 136] width 31 height 22
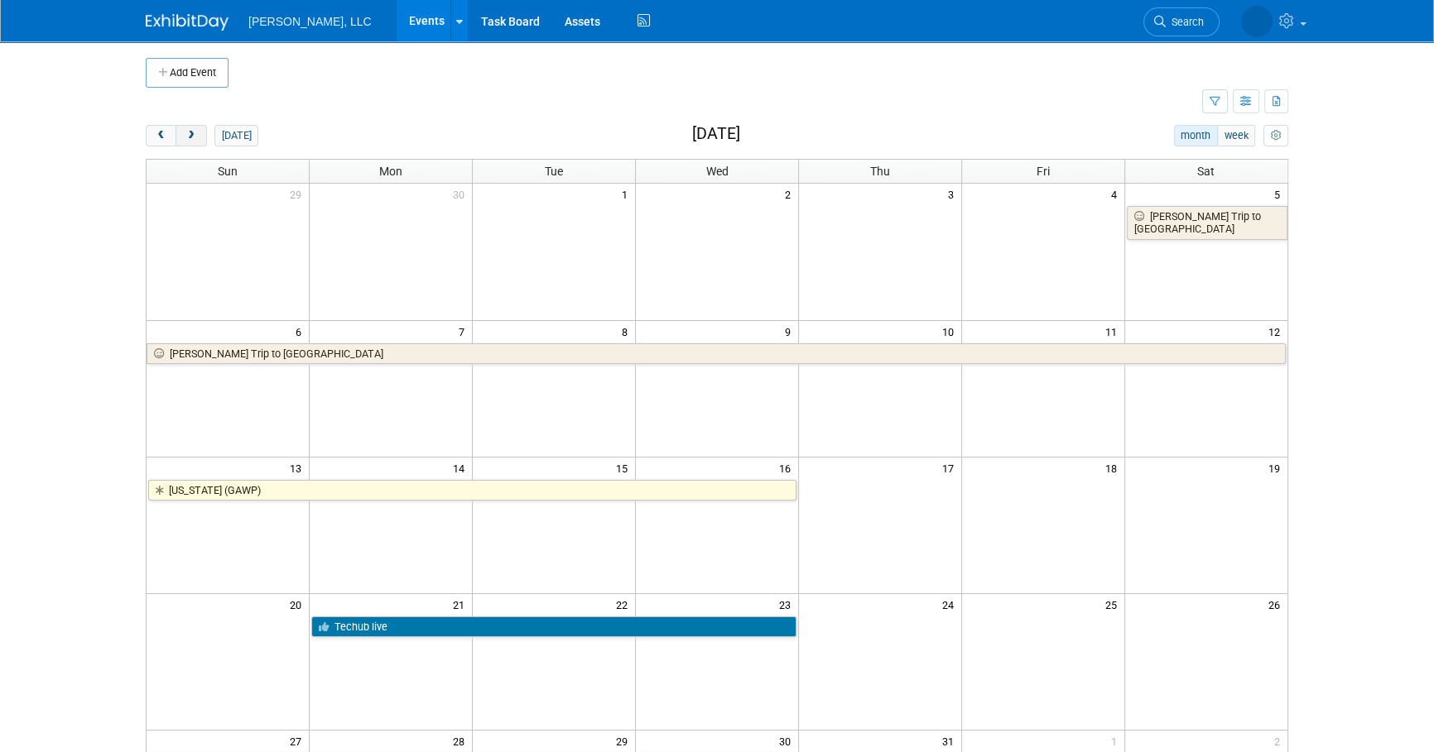
click at [186, 129] on button "next" at bounding box center [190, 136] width 31 height 22
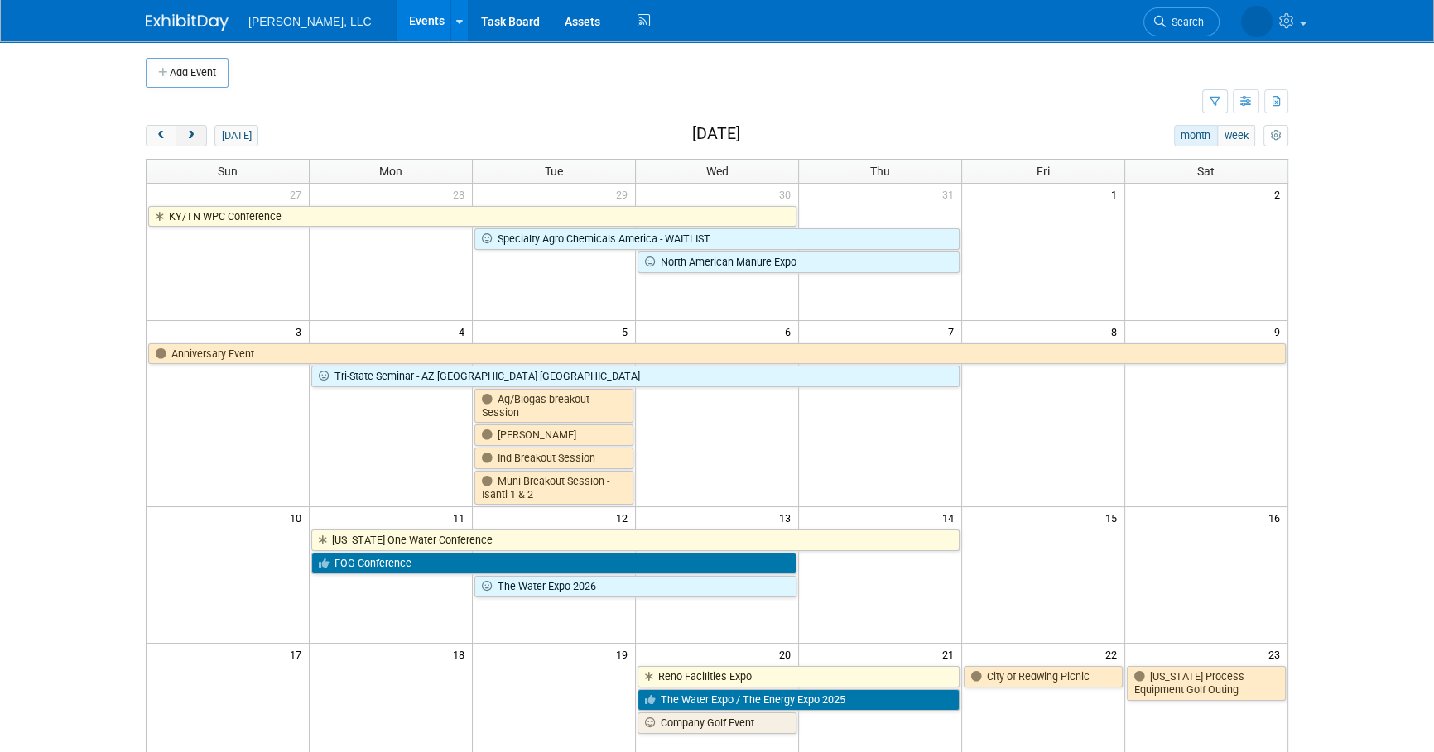
click at [186, 129] on button "next" at bounding box center [190, 136] width 31 height 22
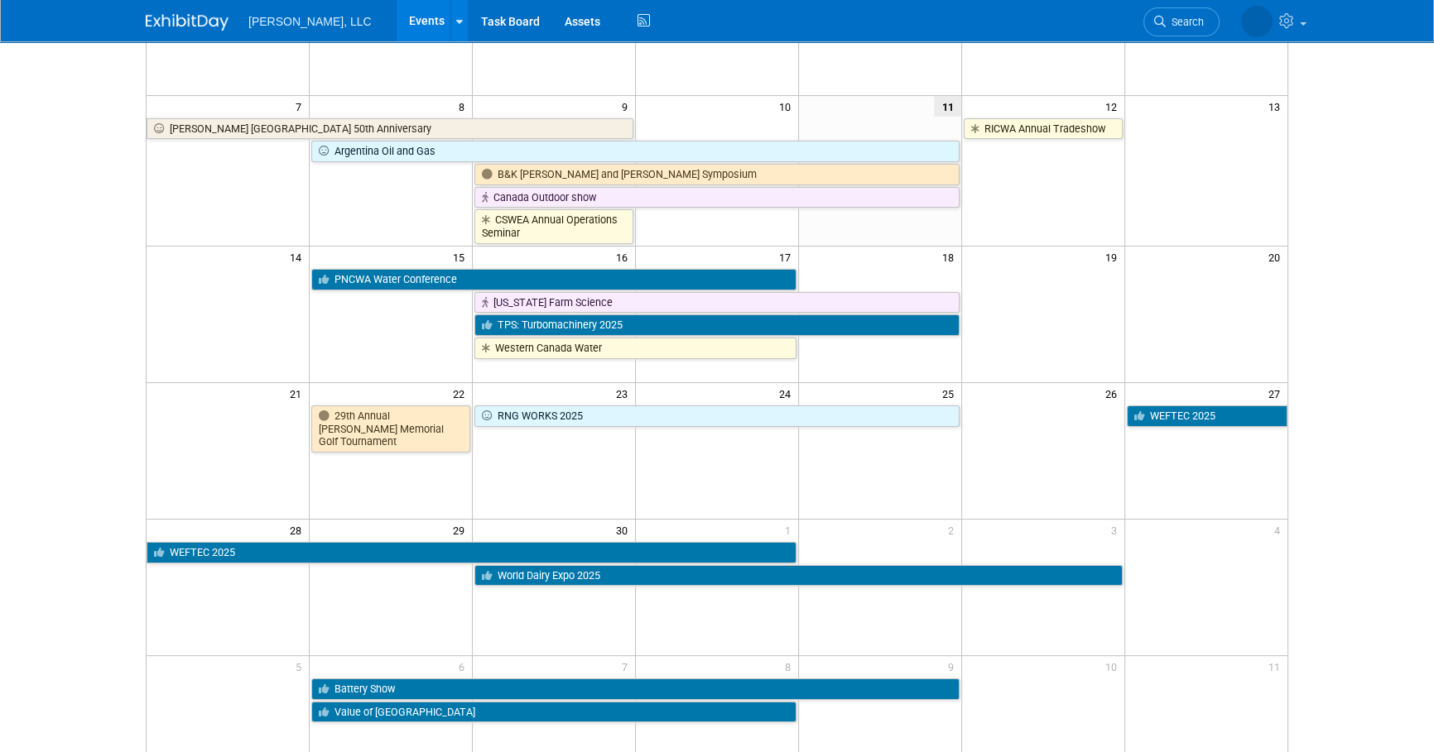
scroll to position [444, 0]
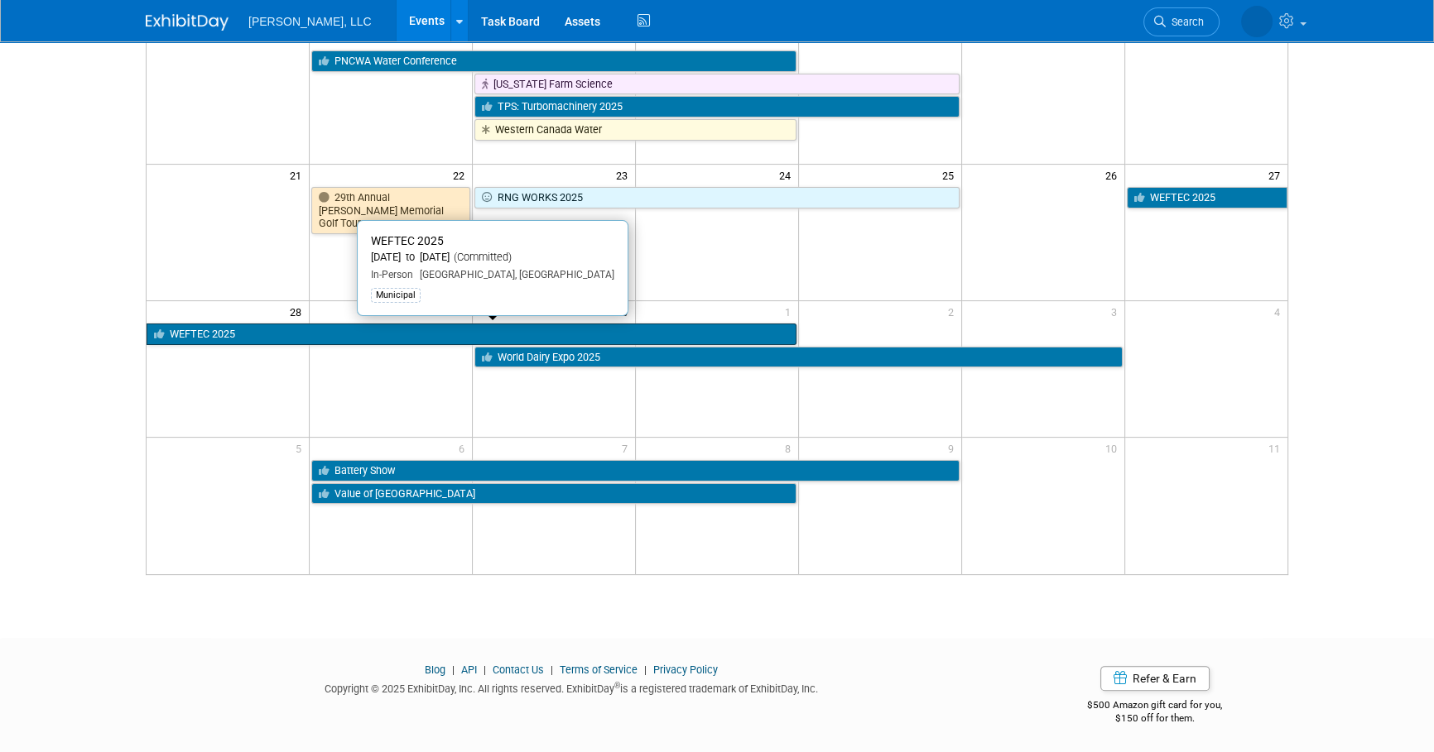
click at [256, 328] on link "WEFTEC 2025" at bounding box center [472, 335] width 650 height 22
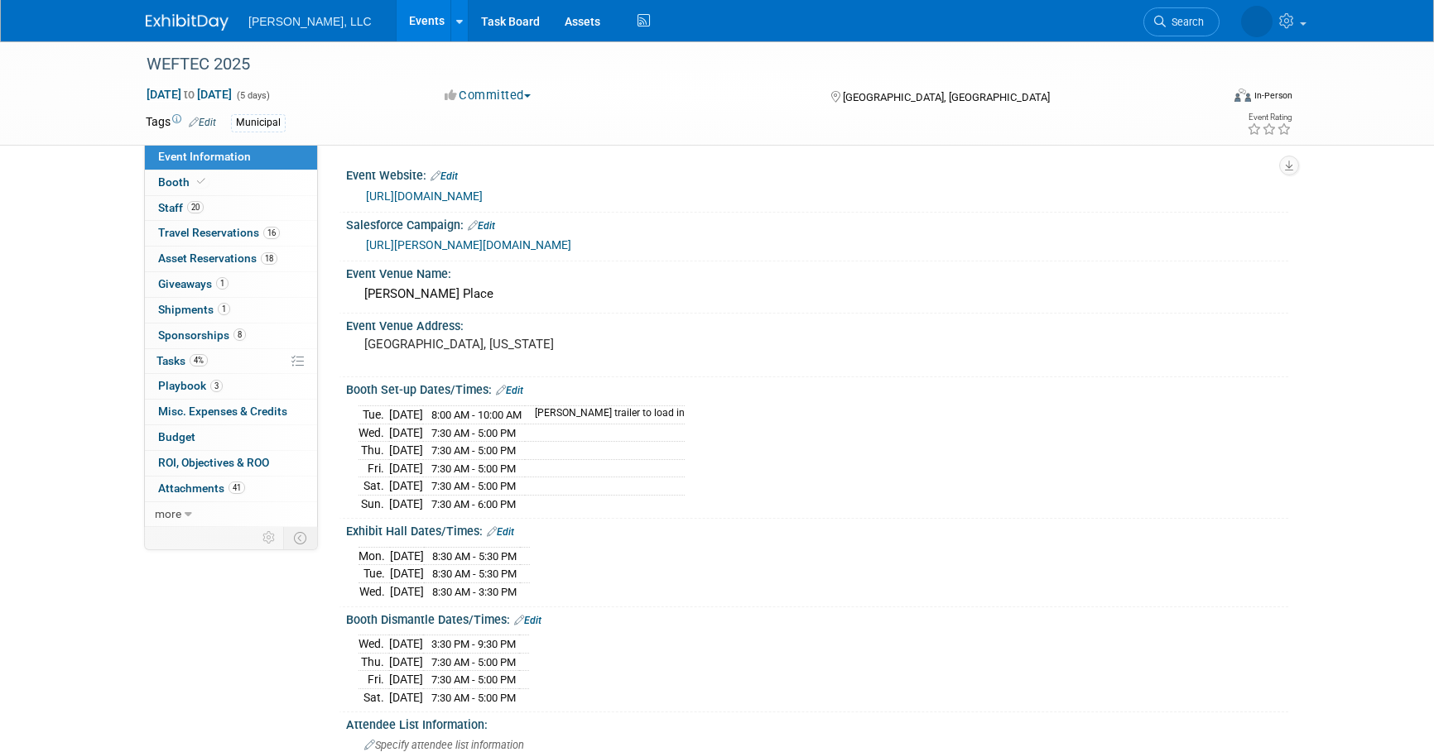
select select "Municipal"
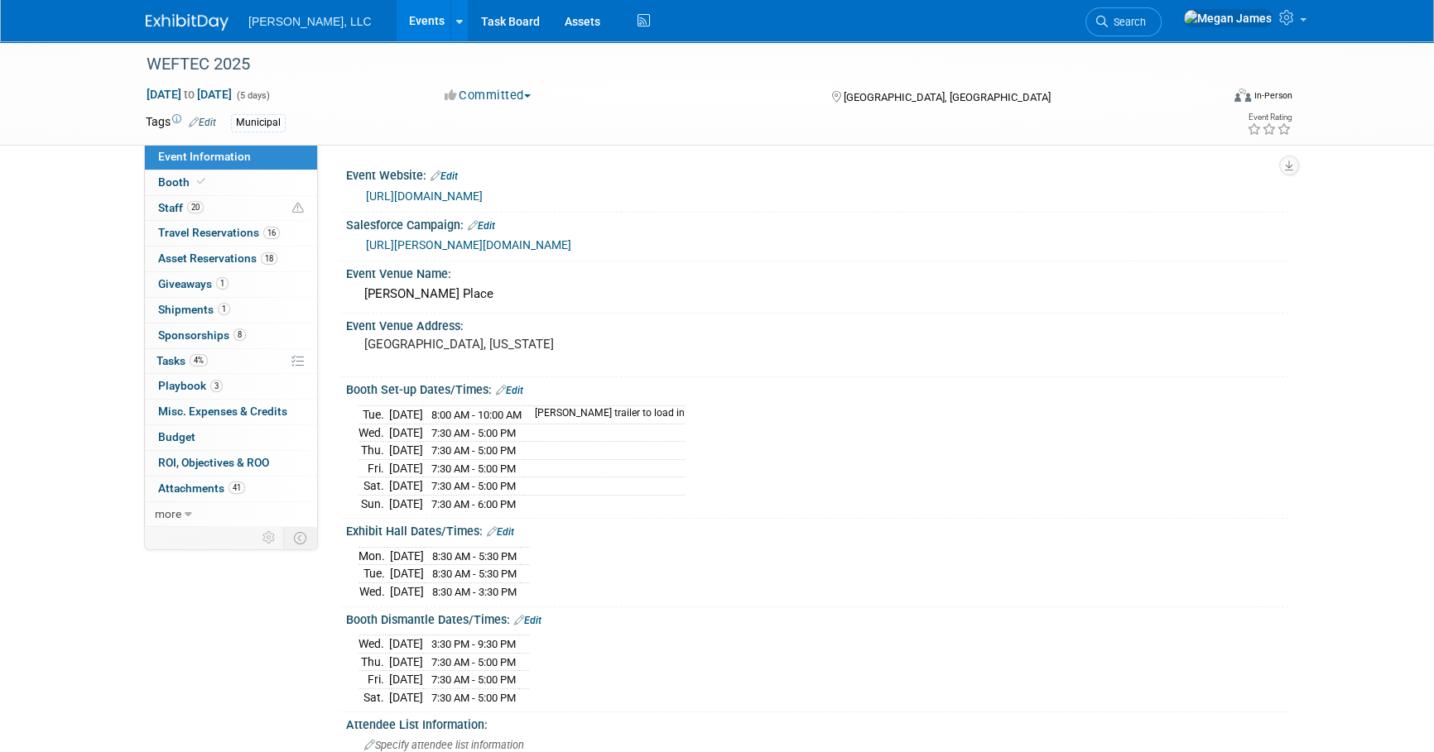
drag, startPoint x: 841, startPoint y: 237, endPoint x: 365, endPoint y: 247, distance: 476.1
click at [366, 247] on div "[URL][PERSON_NAME][DOMAIN_NAME]" at bounding box center [821, 245] width 910 height 19
copy link "[URL][PERSON_NAME][DOMAIN_NAME]"
click at [934, 486] on div "[DATE] 8:00 AM - 10:00 AM [PERSON_NAME] trailer to load in [DATE] 7:30 AM - 5:0…" at bounding box center [816, 456] width 917 height 111
click at [219, 512] on link "more" at bounding box center [231, 514] width 172 height 25
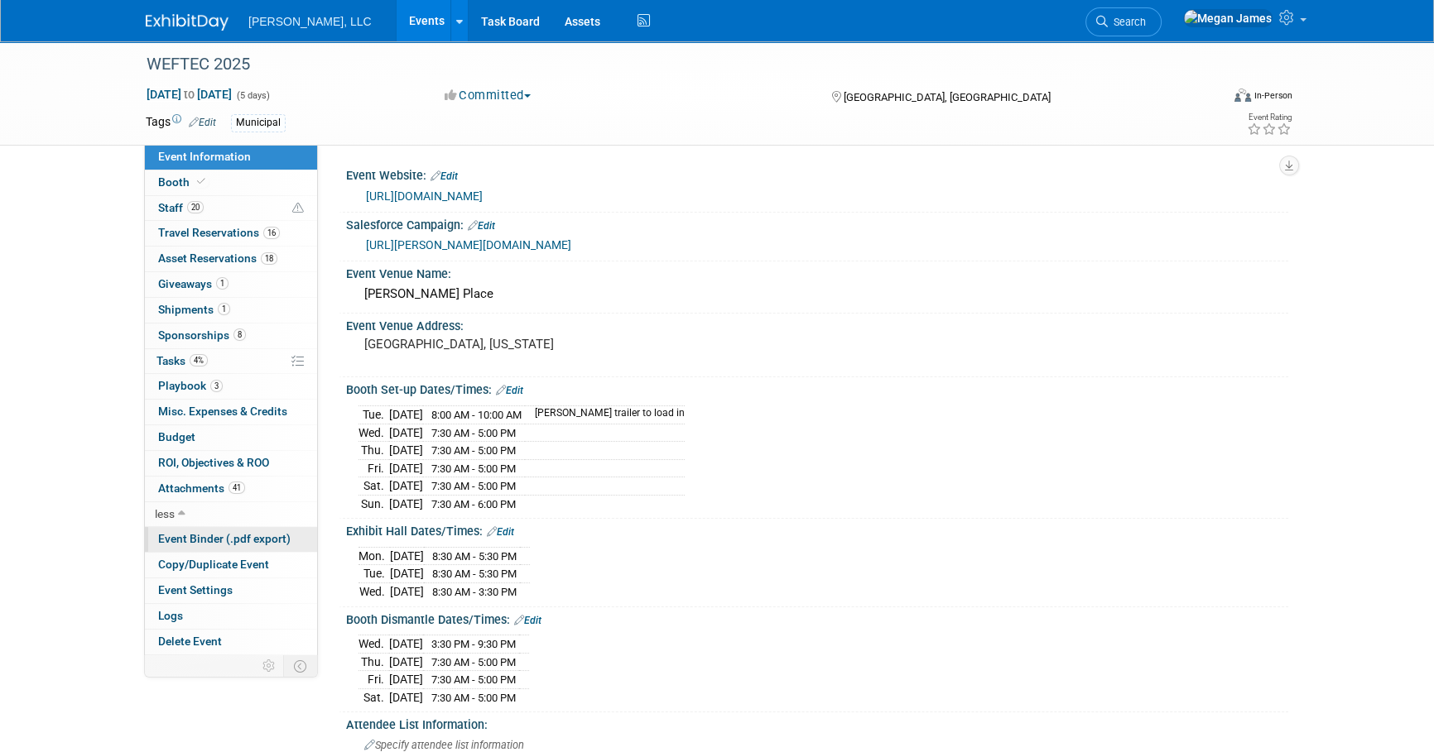
click at [196, 541] on span "Event Binder (.pdf export)" at bounding box center [224, 538] width 132 height 13
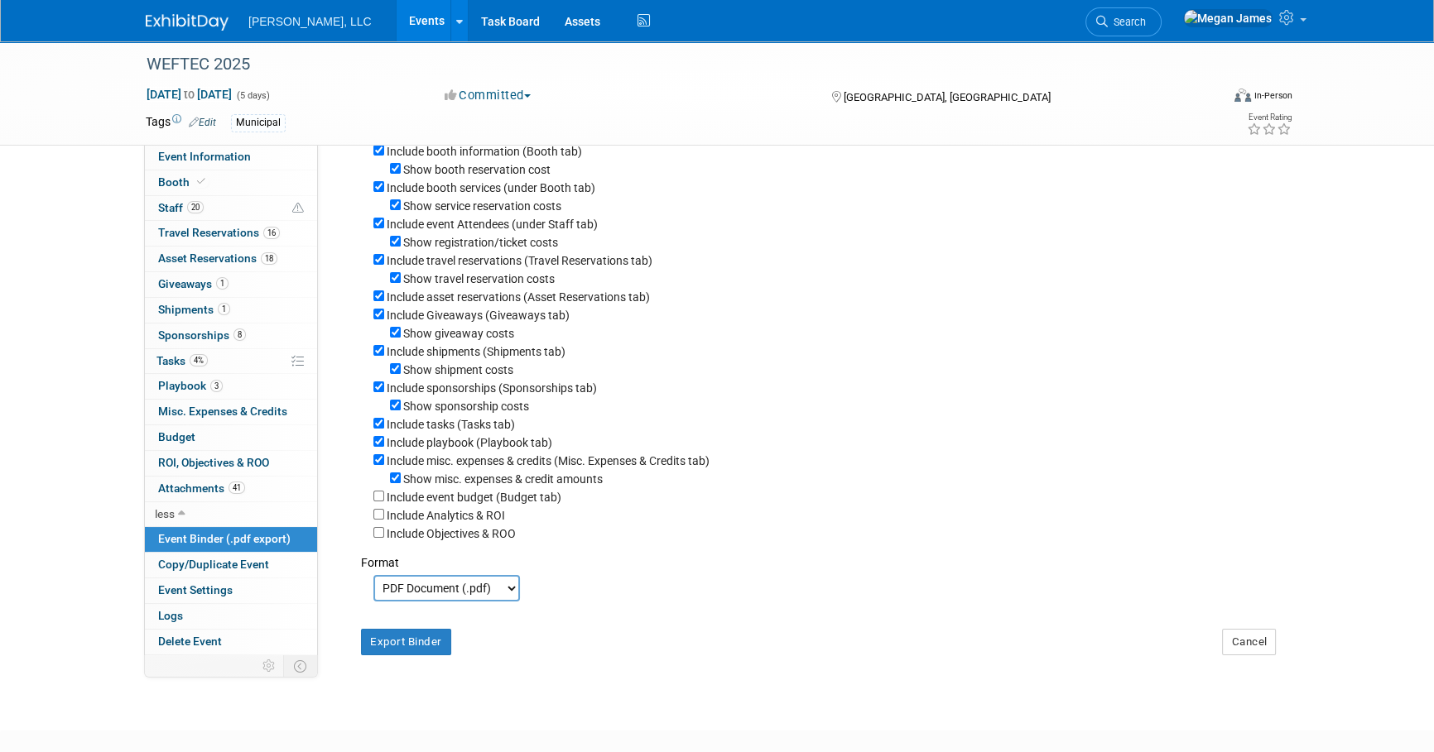
scroll to position [217, 0]
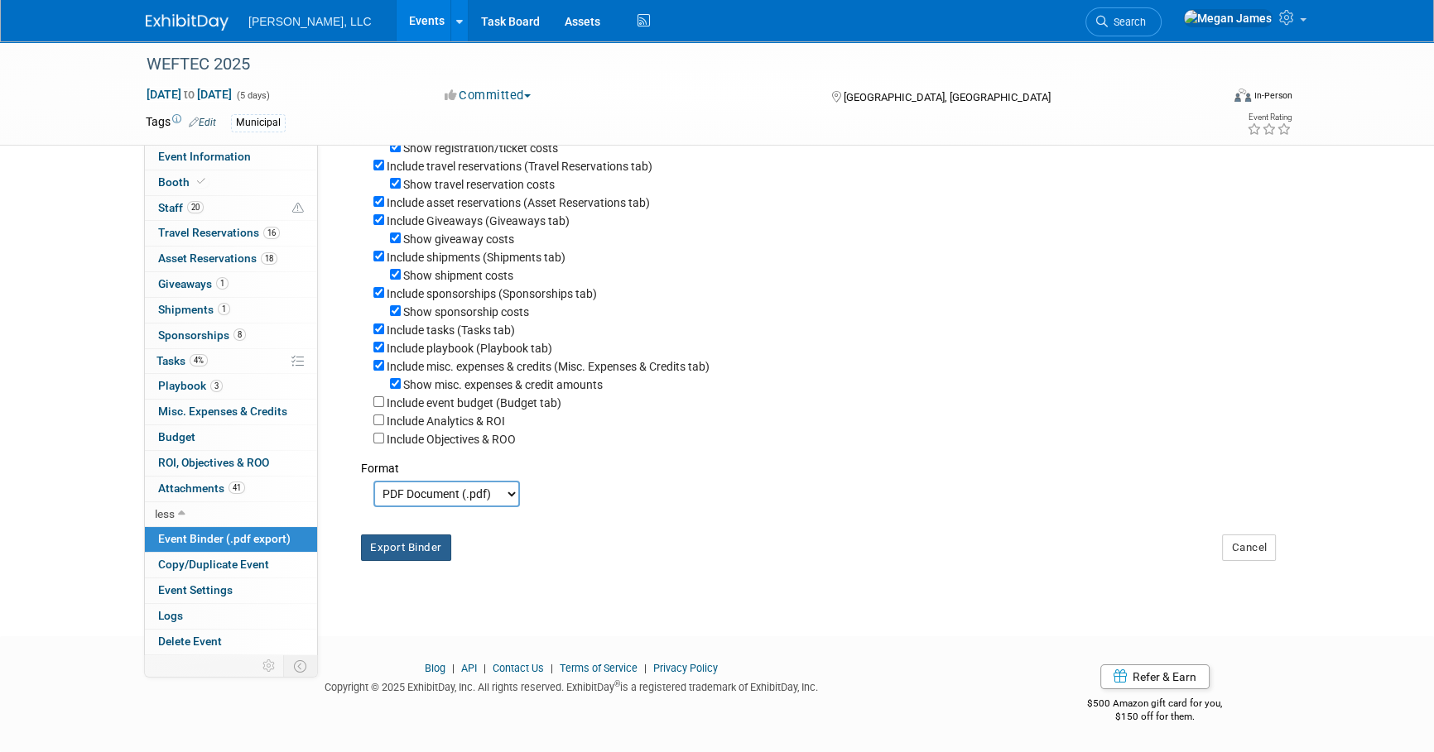
click at [438, 555] on button "Export Binder" at bounding box center [406, 548] width 90 height 26
drag, startPoint x: 1364, startPoint y: 118, endPoint x: 1394, endPoint y: 170, distance: 59.3
click at [1364, 118] on div "WEFTEC 2025 [DATE] to [DATE] (5 days) [DATE] to [DATE] Committed Committed Cons…" at bounding box center [717, 93] width 1434 height 104
click at [1349, 354] on div "WEFTEC 2025 [DATE] to [DATE] (5 days) [DATE] to [DATE] Committed Committed Cons…" at bounding box center [717, 220] width 1434 height 774
drag, startPoint x: 243, startPoint y: 156, endPoint x: 273, endPoint y: 166, distance: 32.2
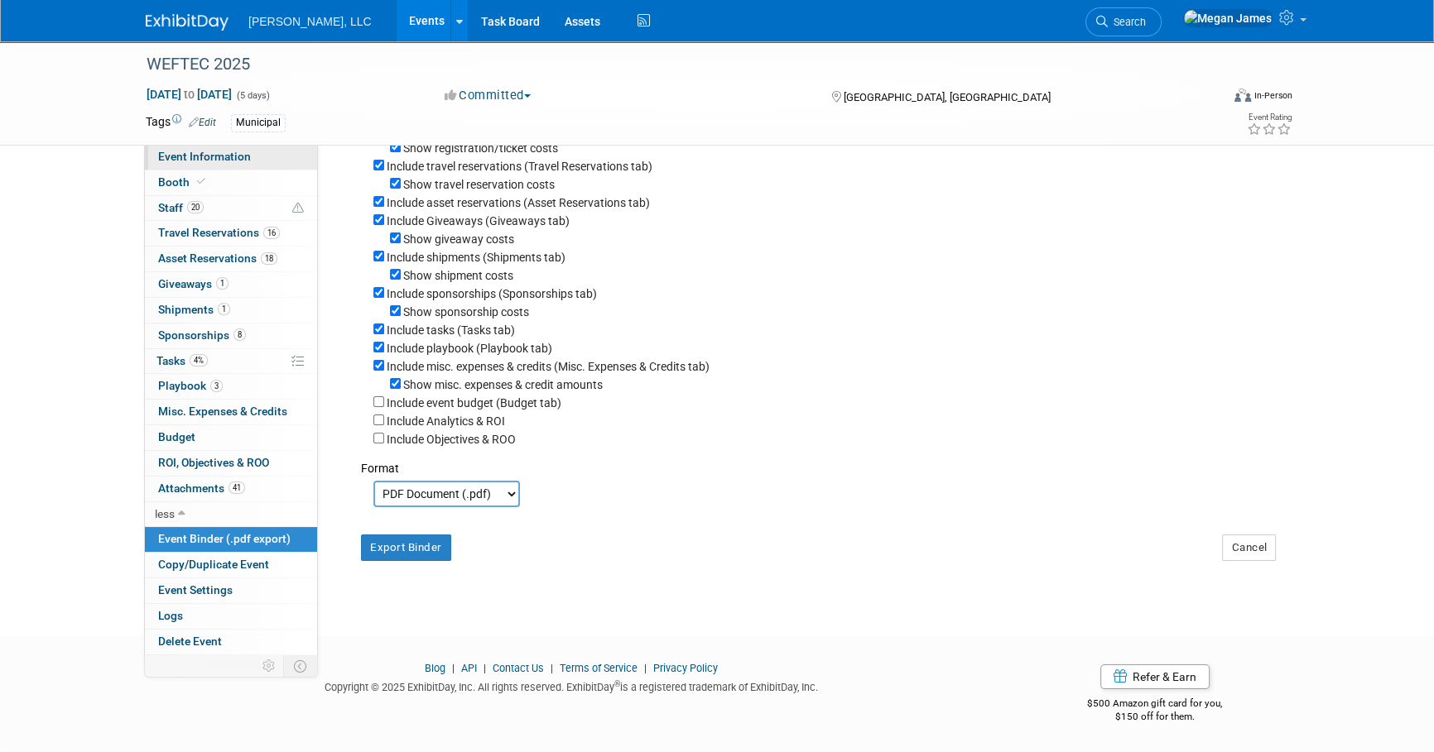
click at [243, 156] on span "Event Information" at bounding box center [204, 156] width 93 height 13
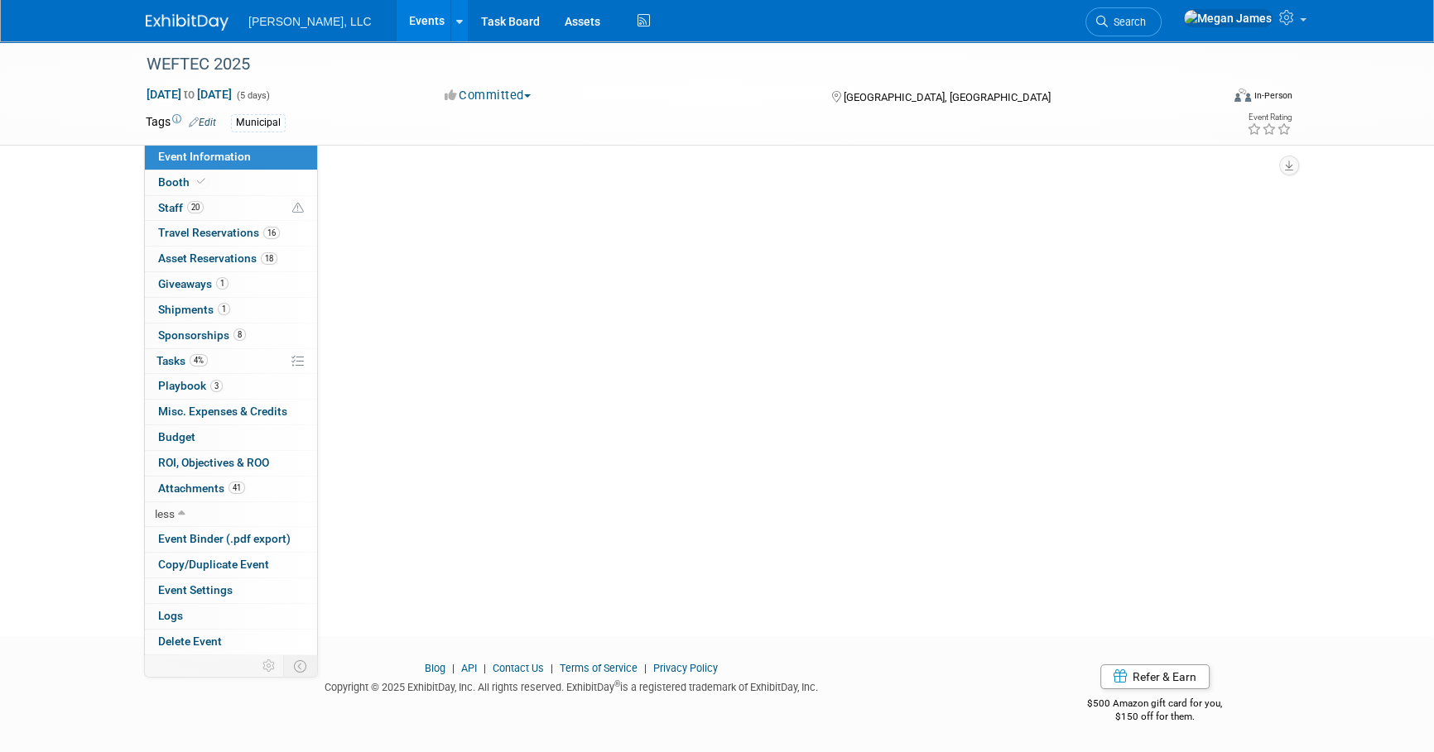
scroll to position [0, 0]
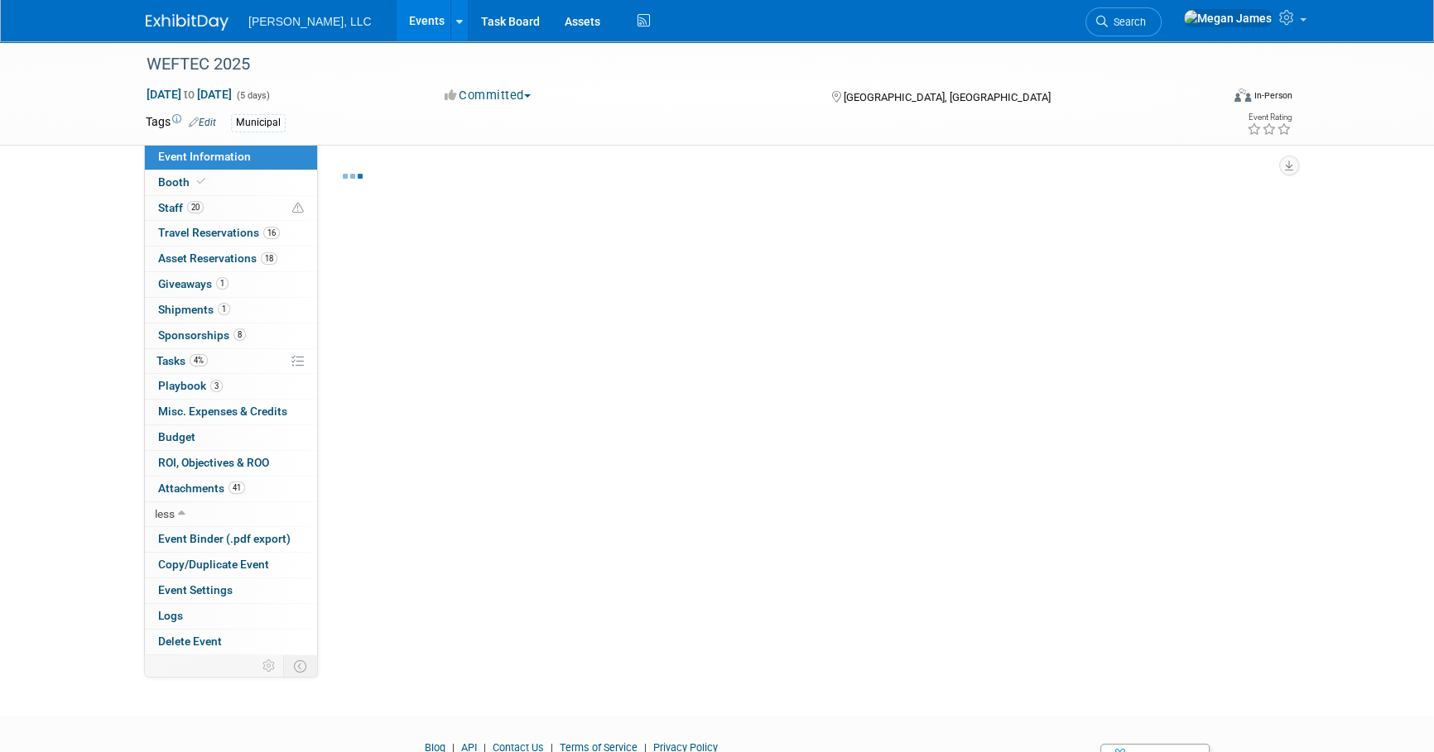
select select "Municipal"
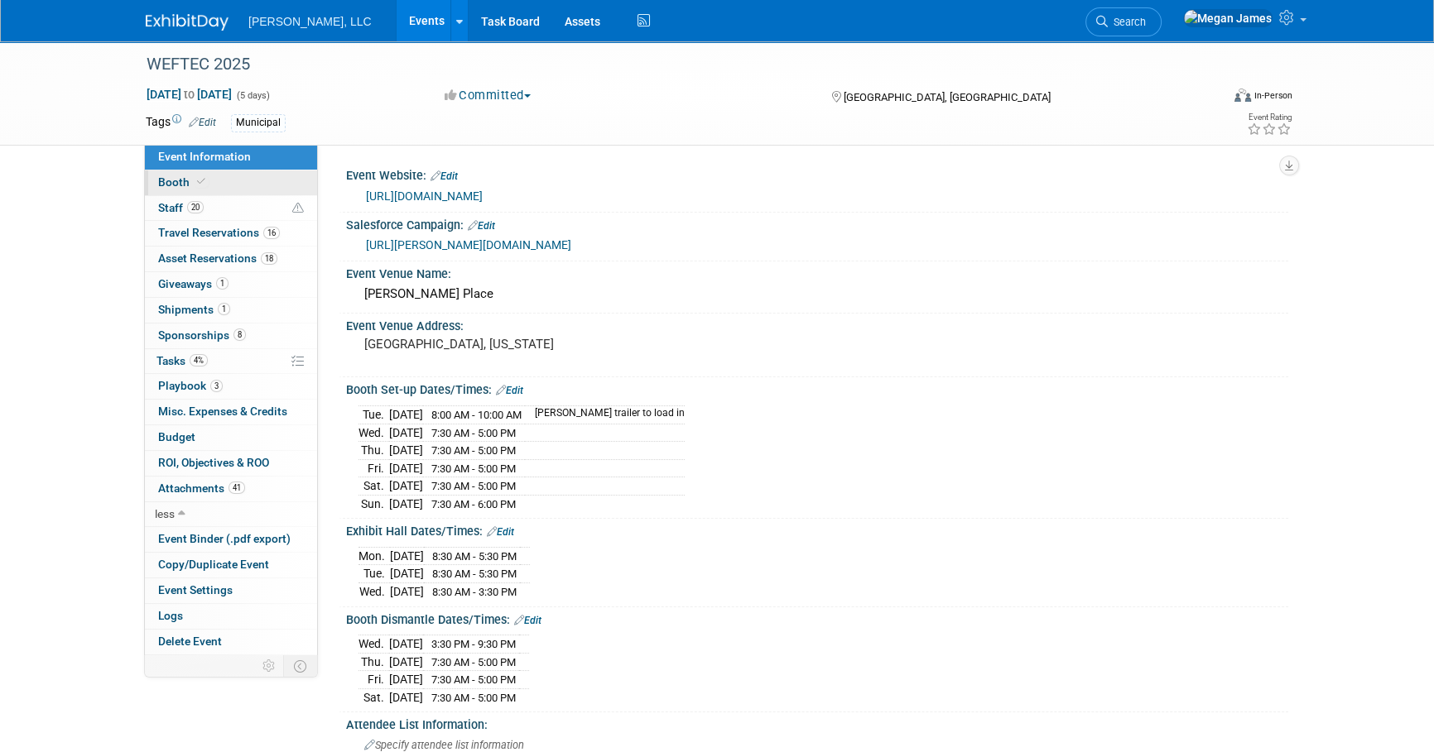
click at [287, 181] on link "Booth" at bounding box center [231, 183] width 172 height 25
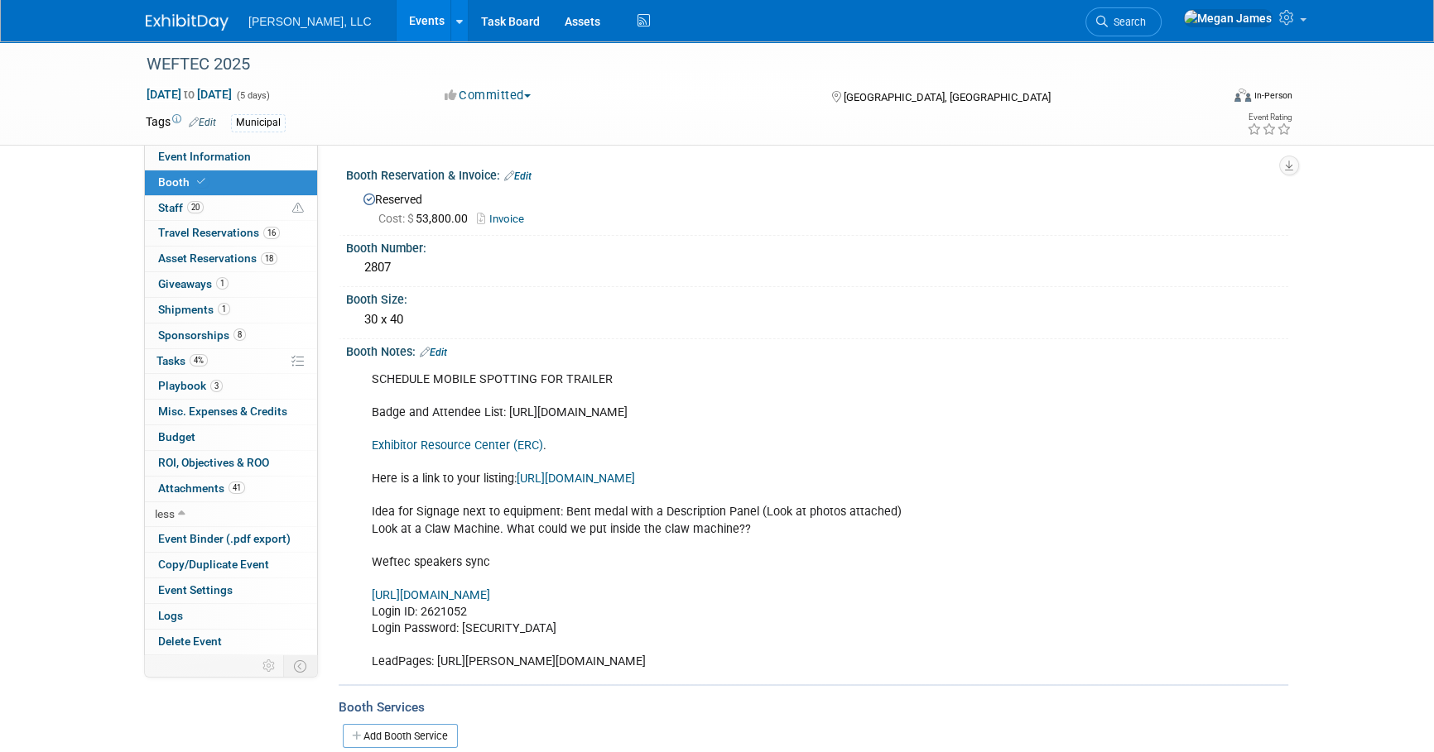
drag, startPoint x: 99, startPoint y: 295, endPoint x: 132, endPoint y: 265, distance: 44.5
click at [175, 212] on span "Staff 20" at bounding box center [181, 207] width 46 height 13
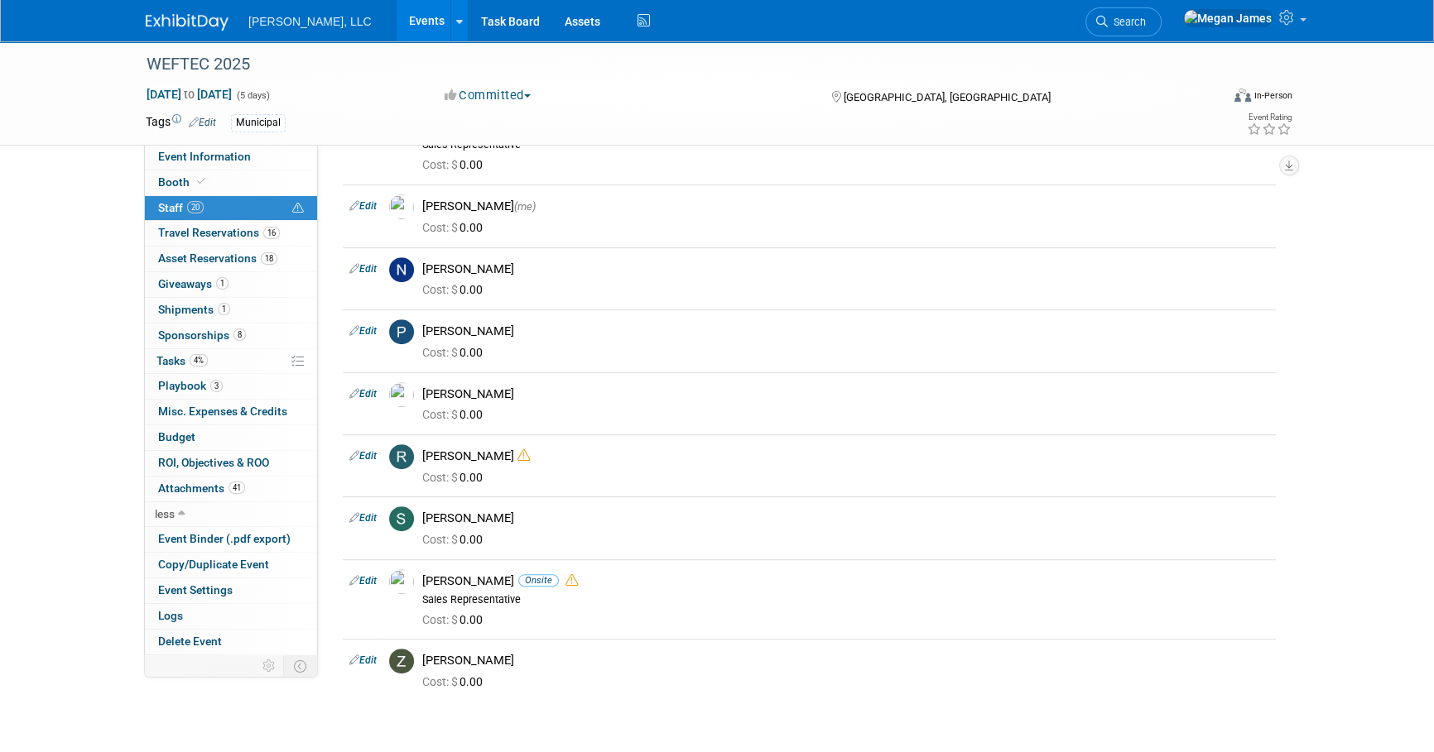
scroll to position [854, 0]
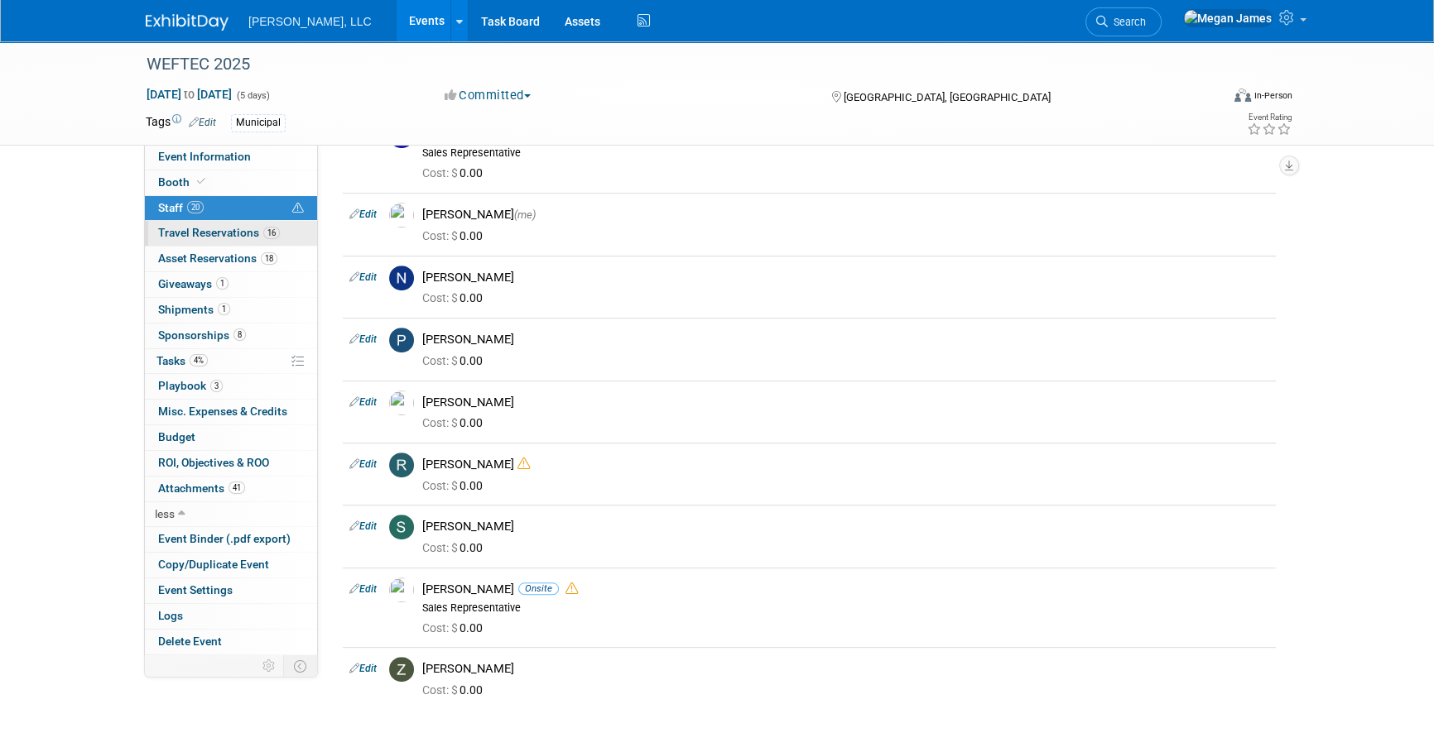
click at [265, 229] on span "16" at bounding box center [271, 233] width 17 height 12
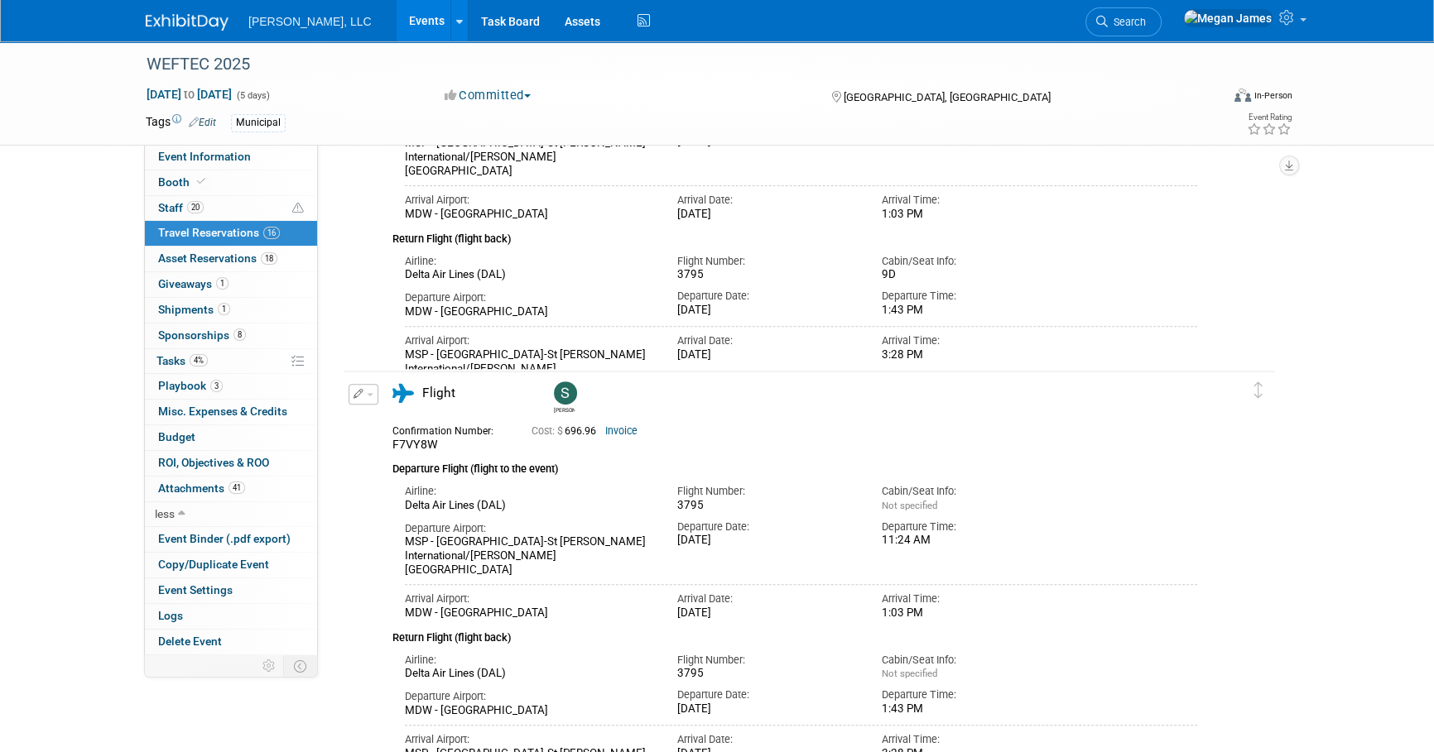
scroll to position [828, 0]
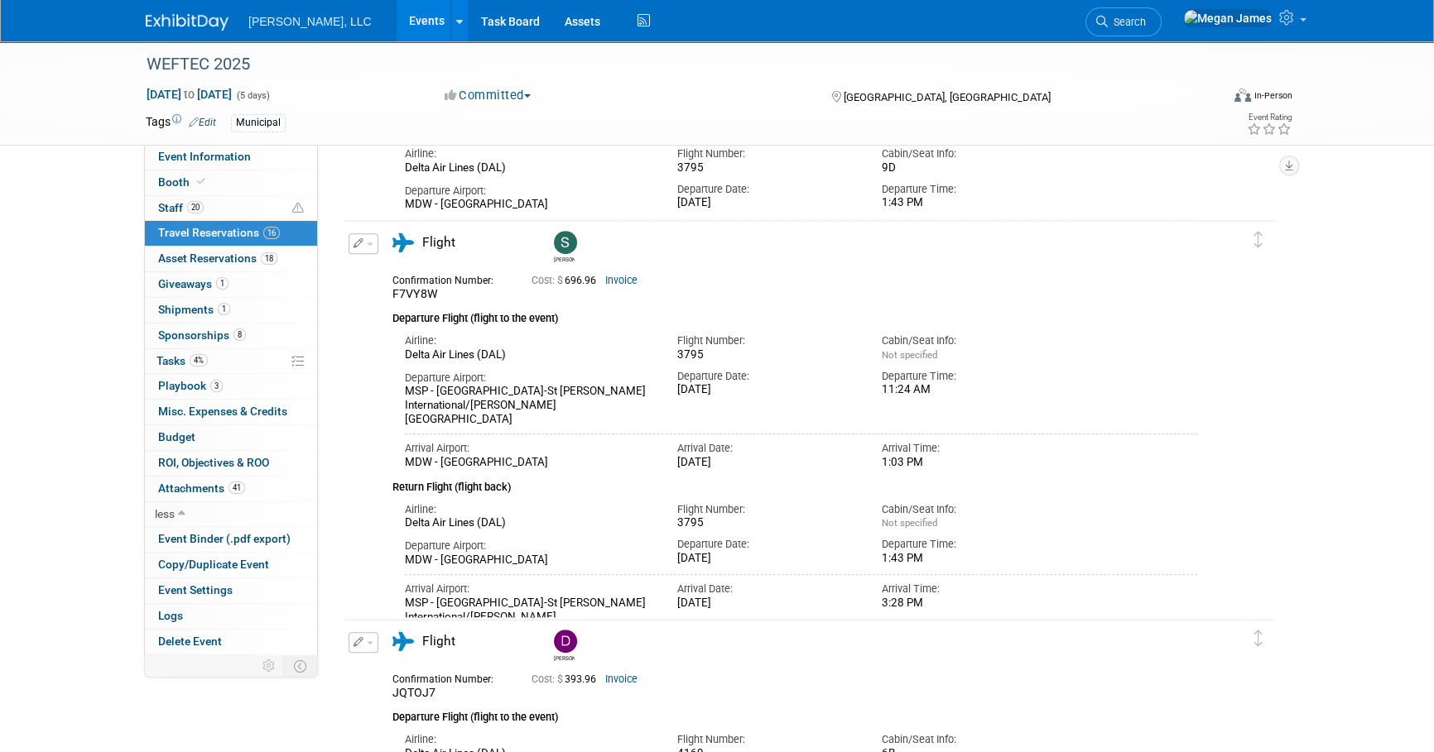
click at [631, 281] on link "Invoice" at bounding box center [621, 281] width 32 height 12
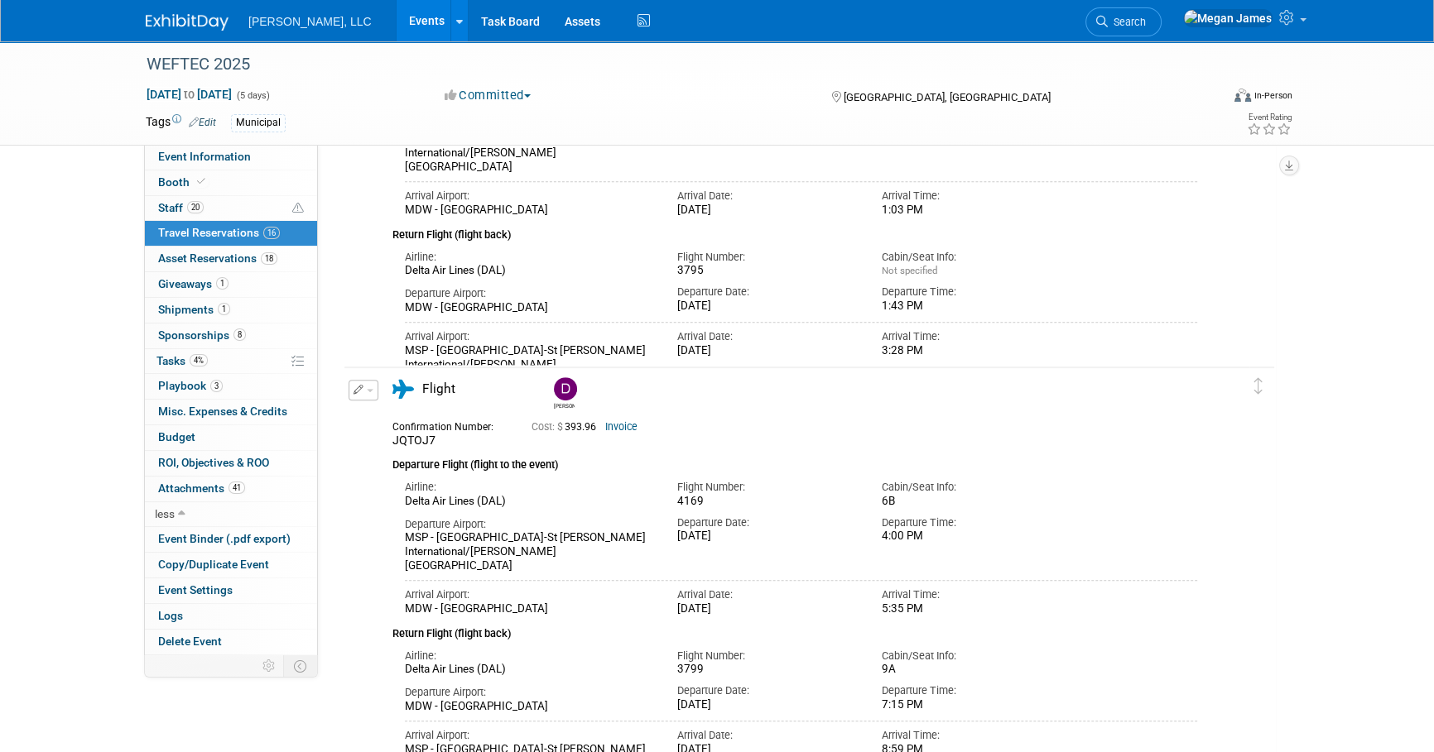
scroll to position [1204, 0]
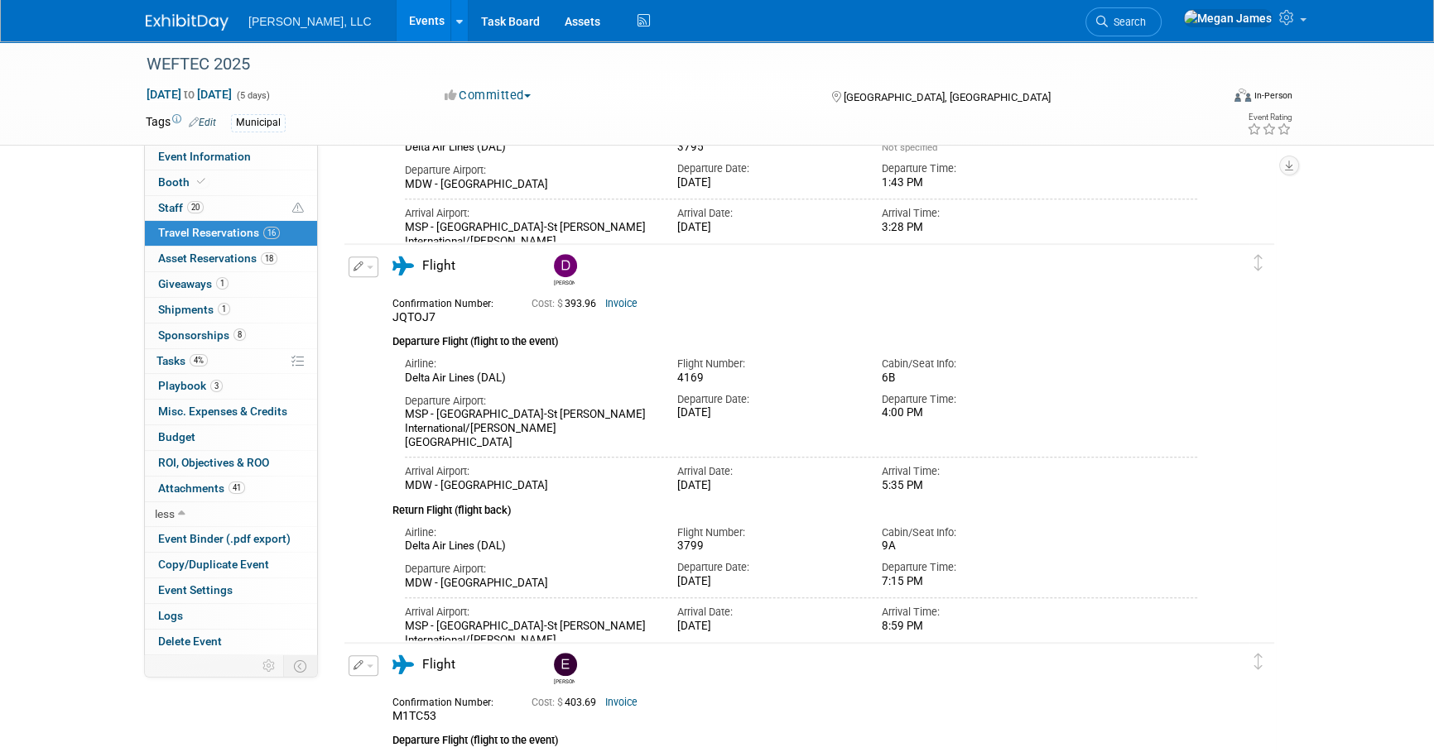
click at [627, 304] on link "Invoice" at bounding box center [621, 304] width 32 height 12
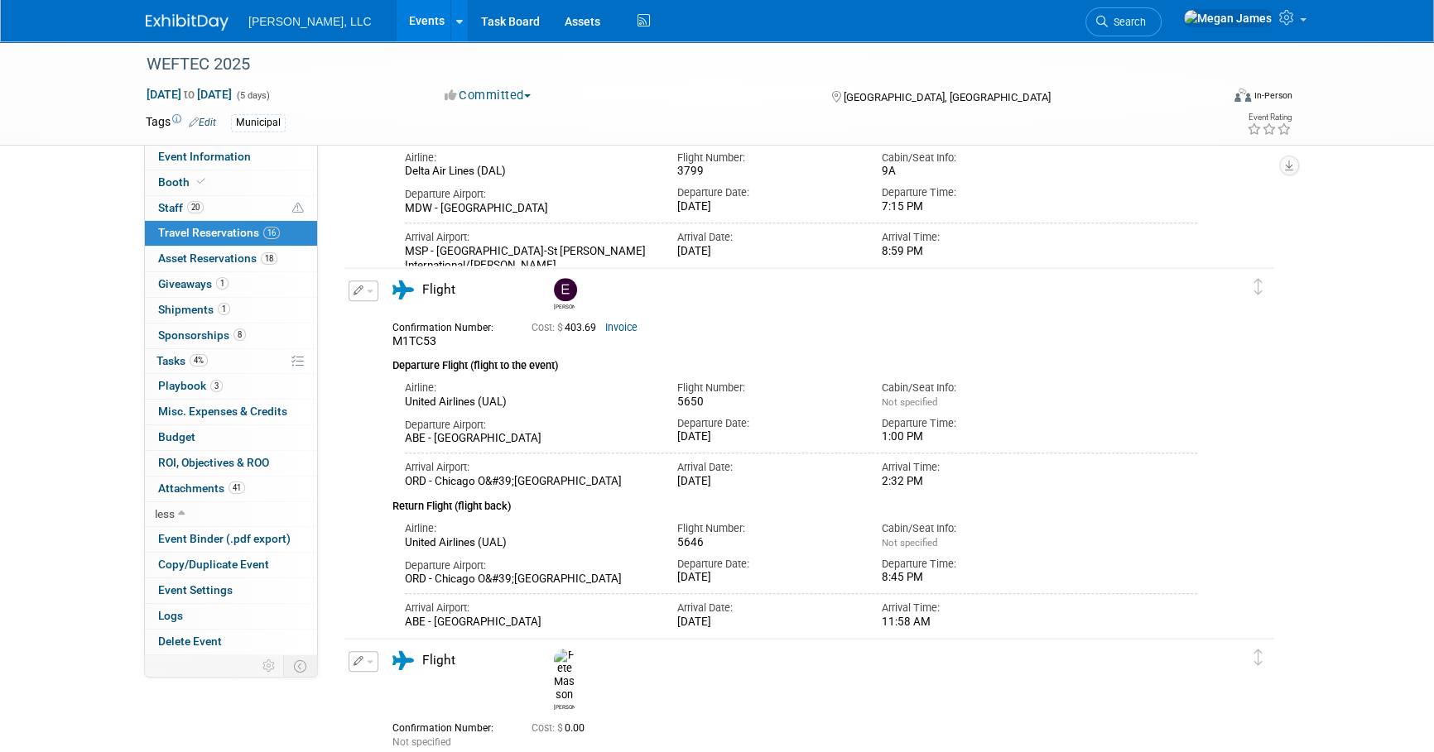
scroll to position [1580, 0]
click at [207, 338] on span "Sponsorships 8" at bounding box center [202, 335] width 88 height 13
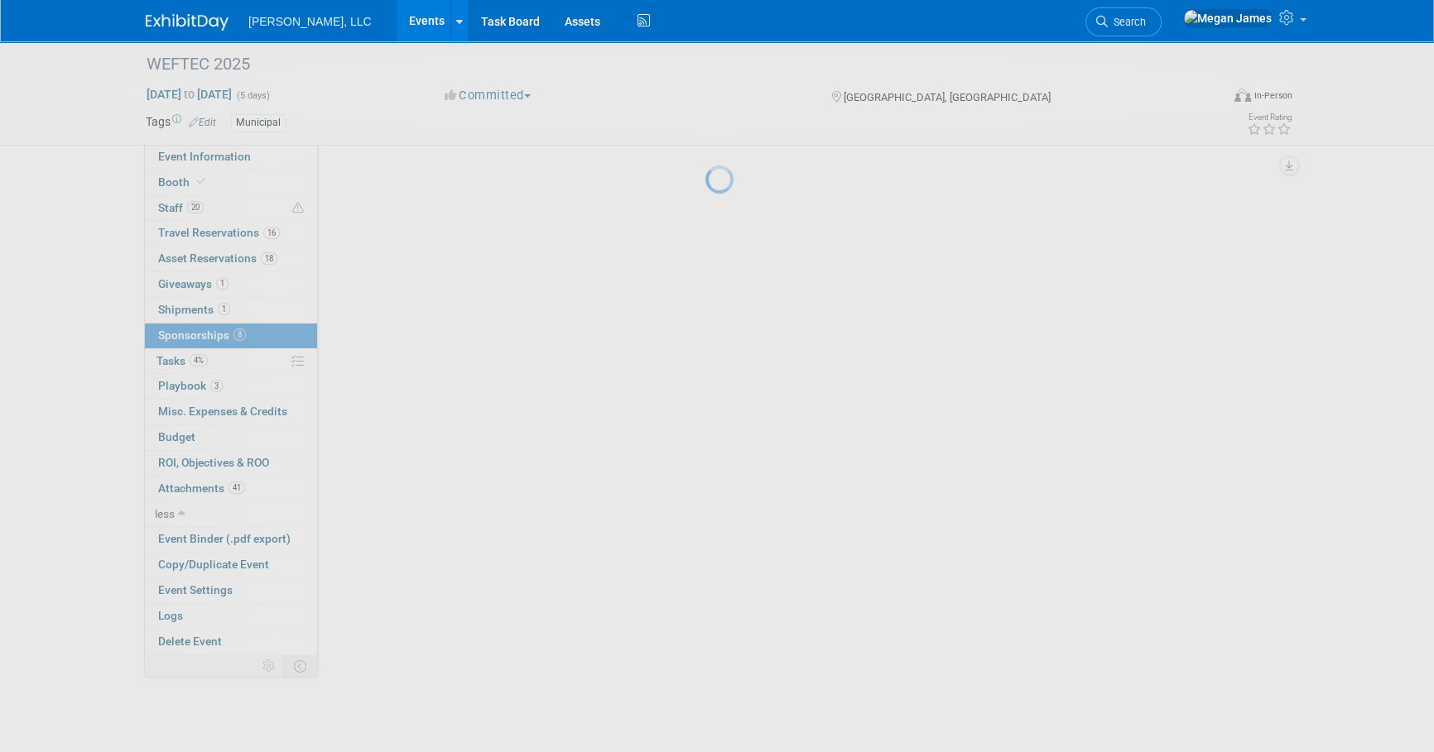
scroll to position [0, 0]
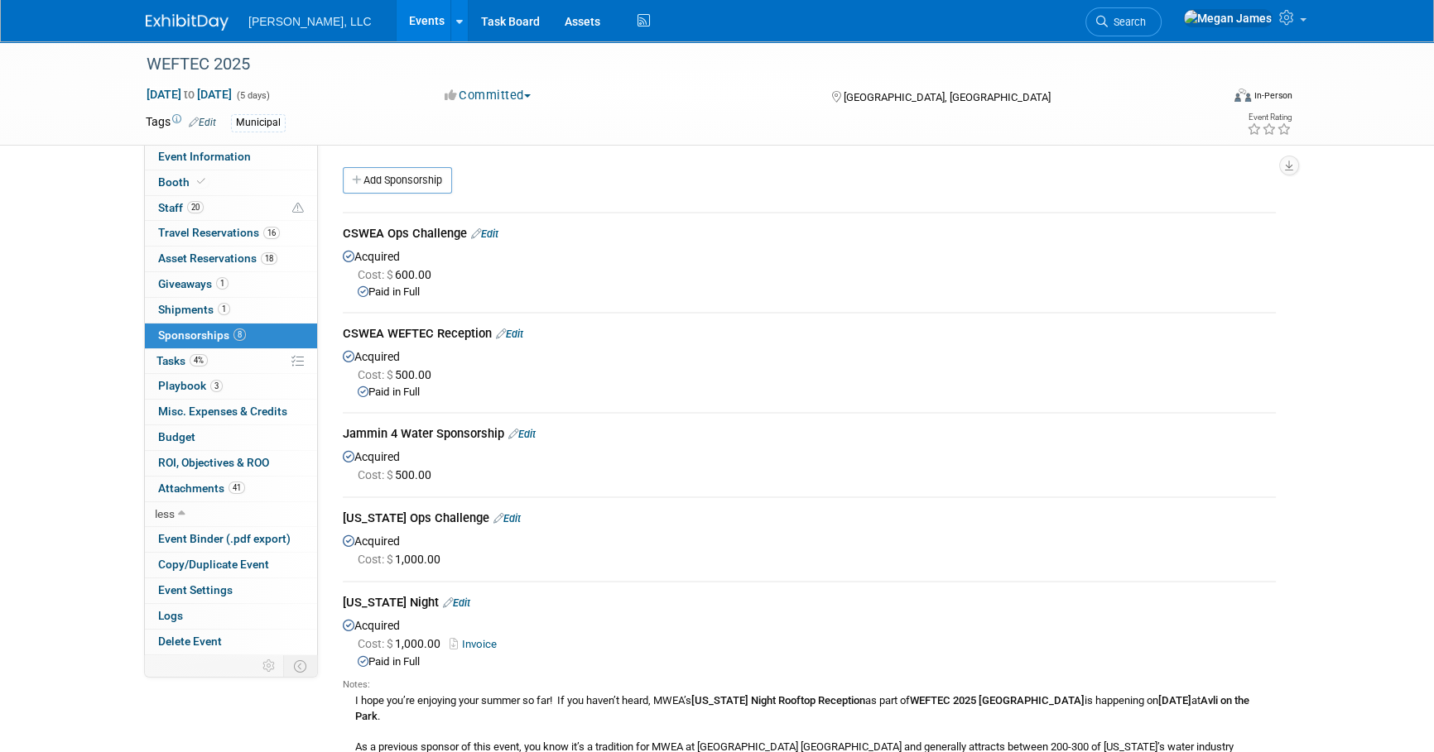
click at [754, 551] on div "Cost: $ 1,000.00" at bounding box center [817, 559] width 918 height 17
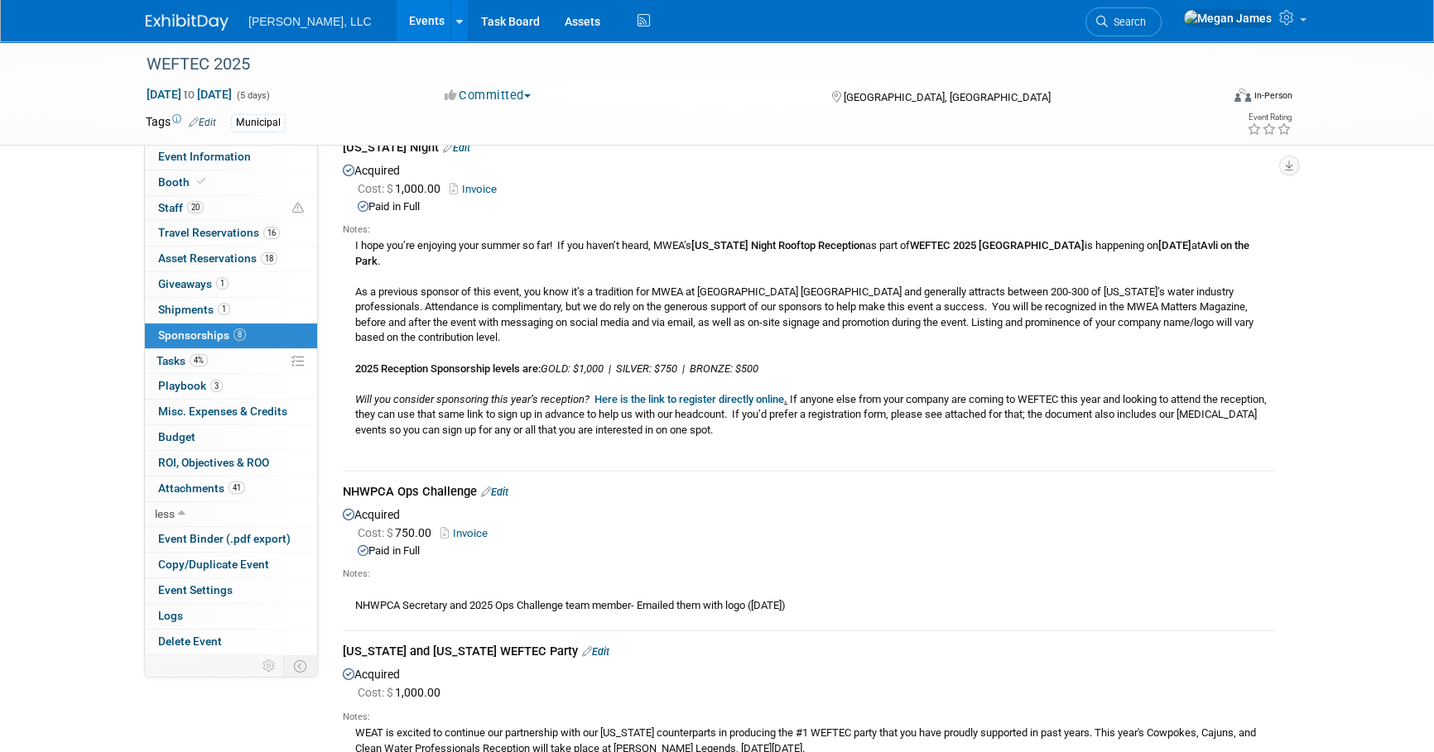
scroll to position [3, 0]
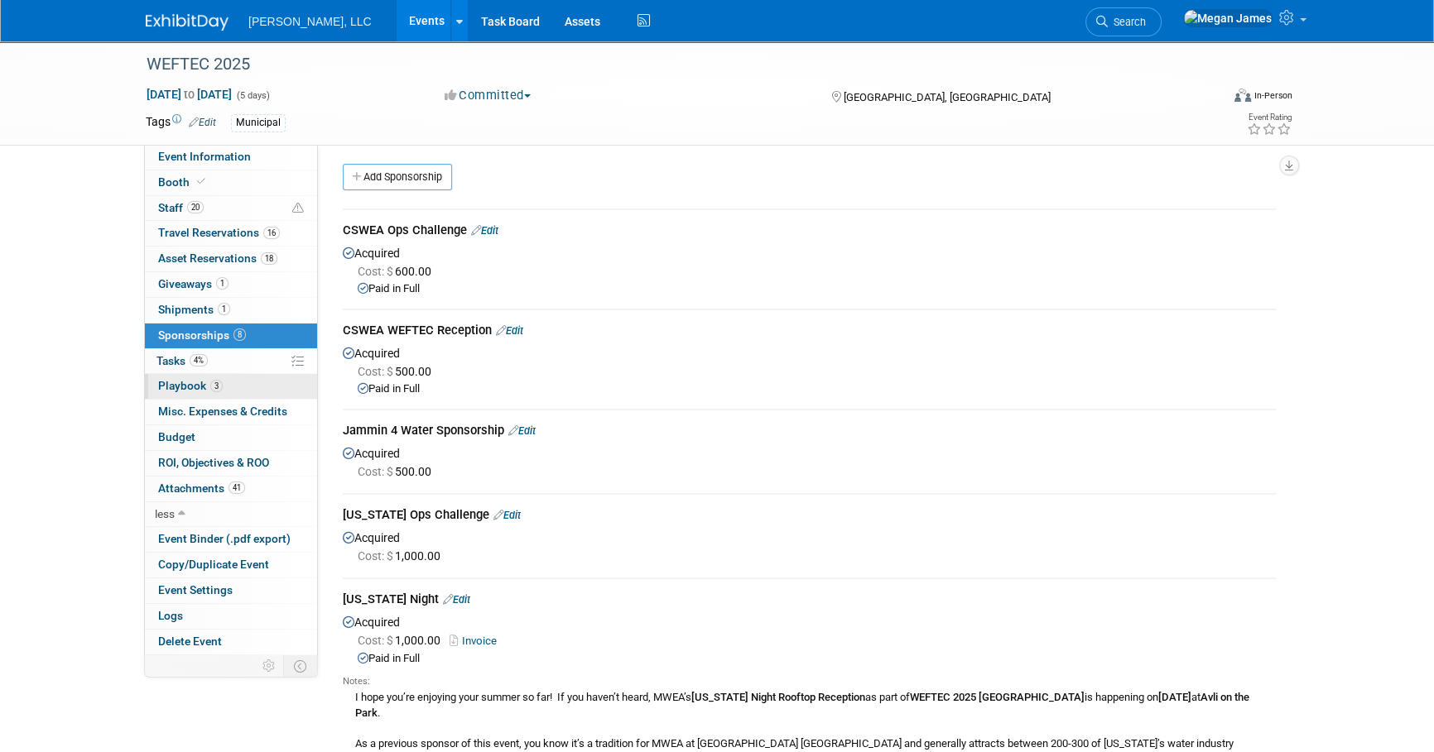
click at [273, 386] on link "3 Playbook 3" at bounding box center [231, 386] width 172 height 25
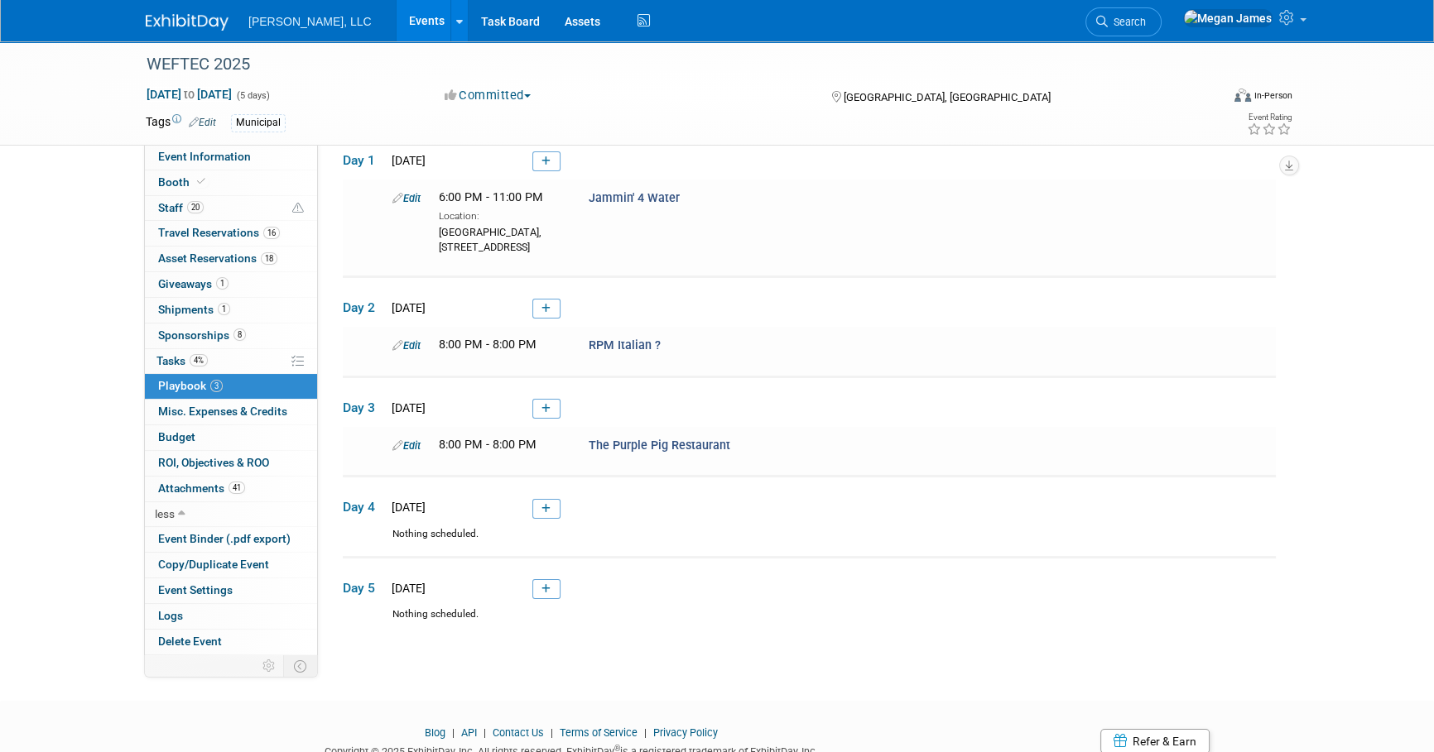
scroll to position [7, 0]
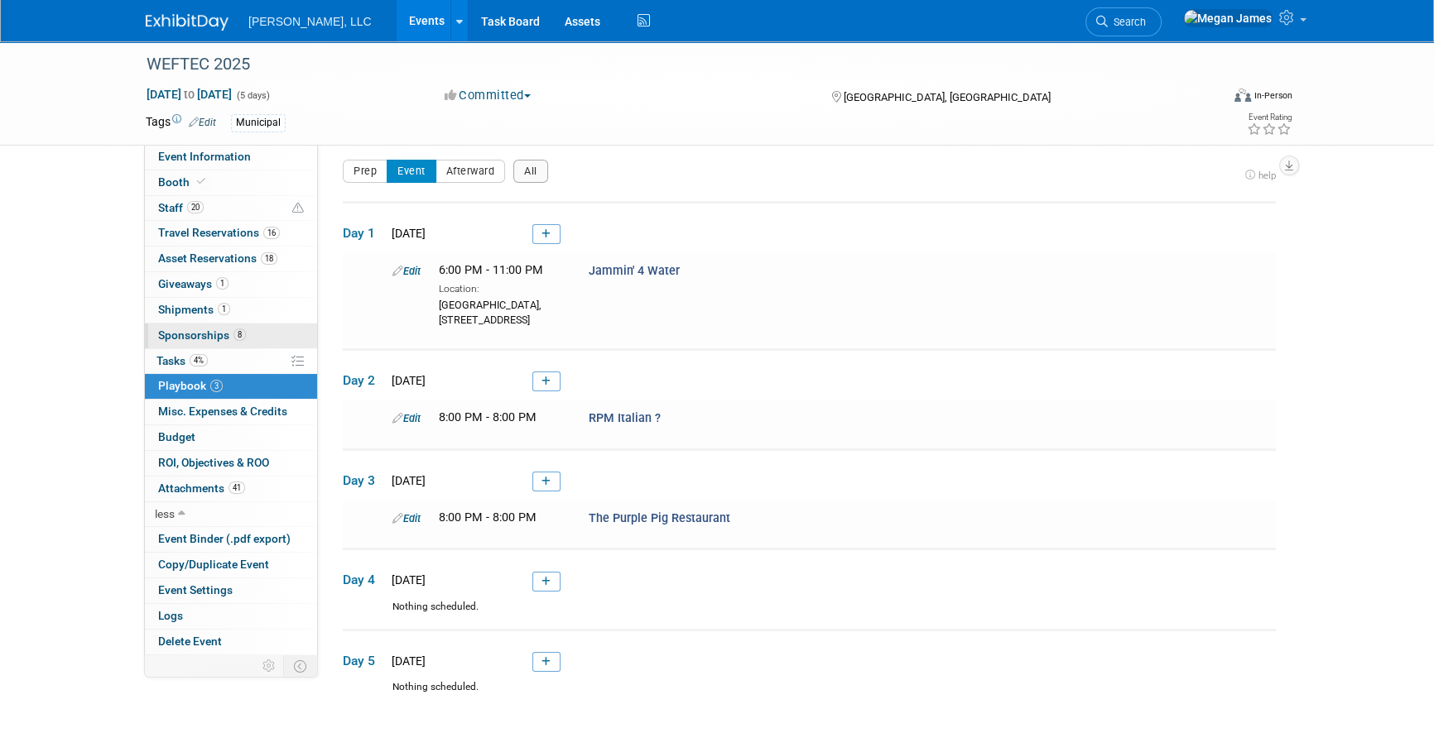
click at [235, 331] on span "8" at bounding box center [239, 335] width 12 height 12
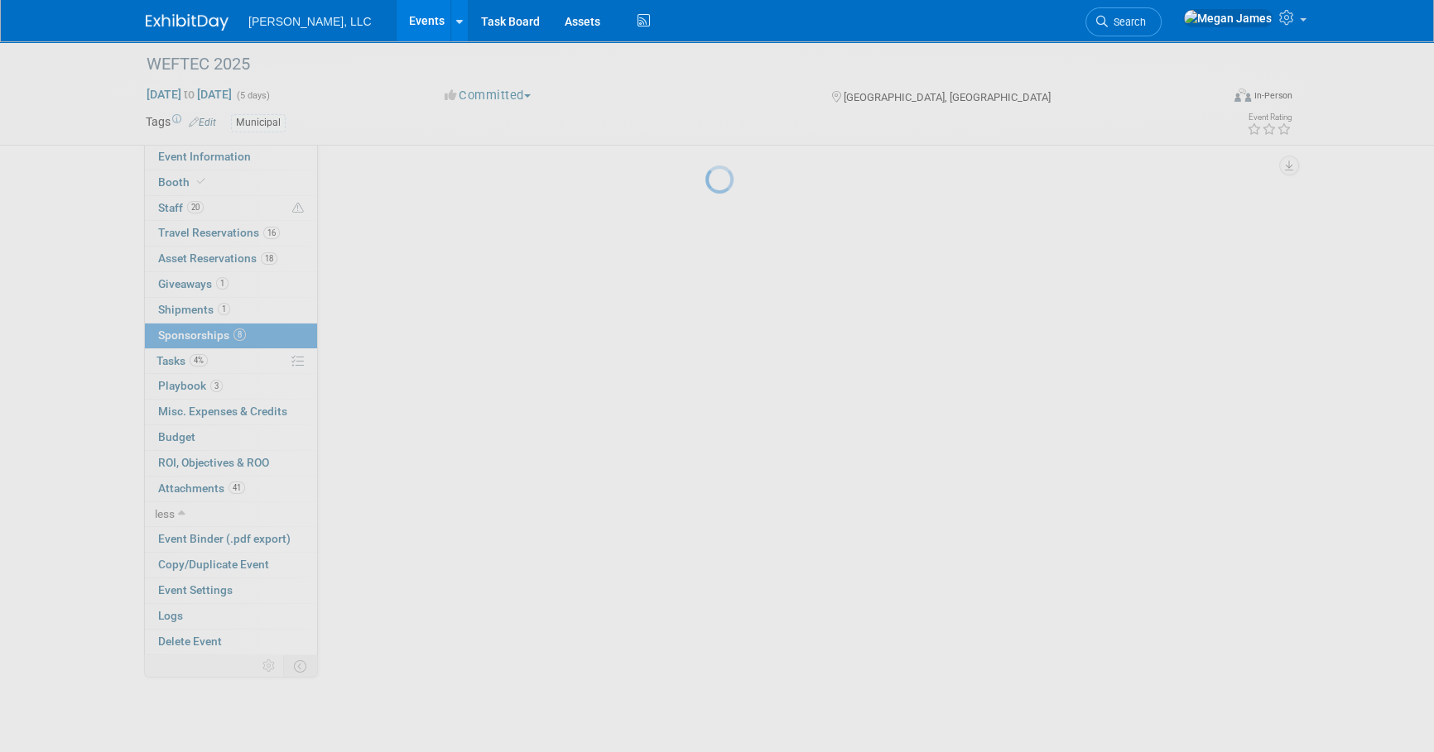
scroll to position [0, 0]
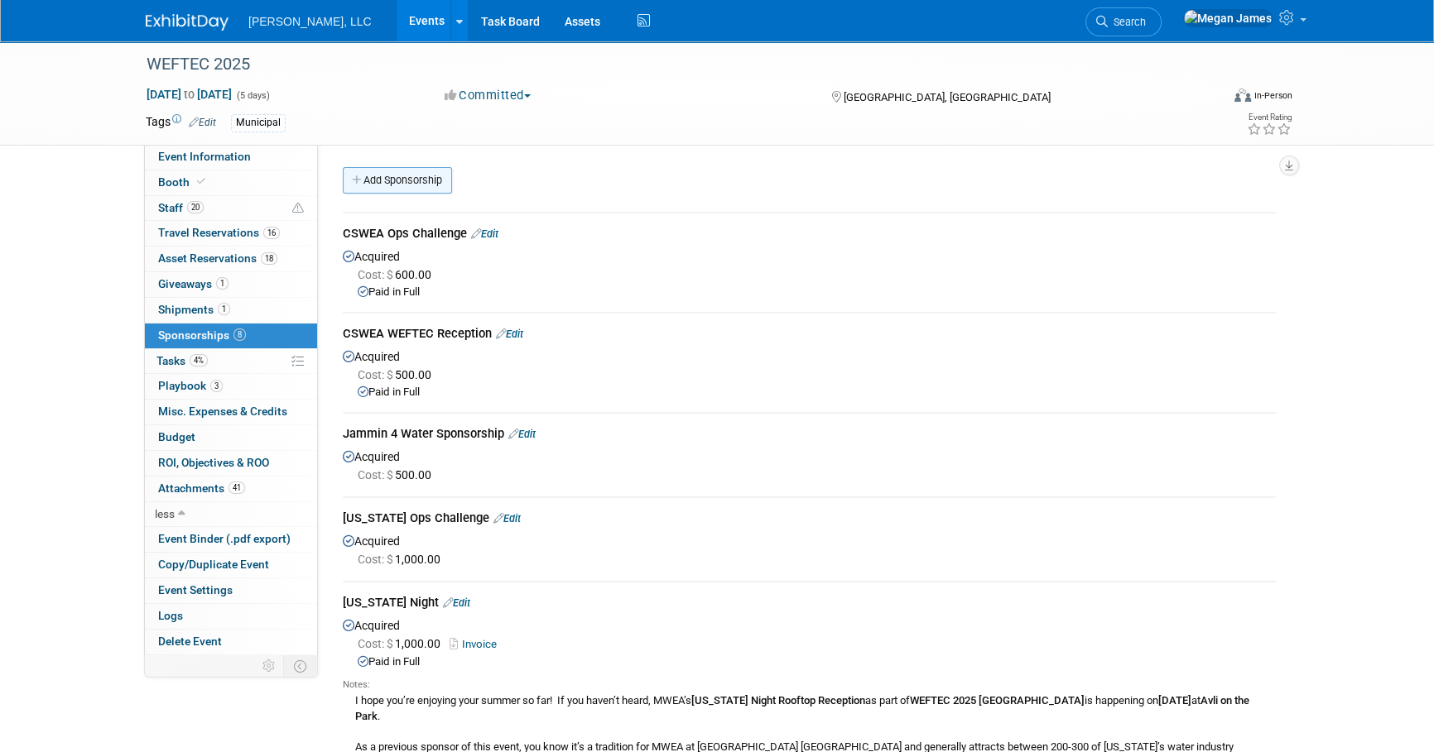
click at [422, 175] on link "Add Sponsorship" at bounding box center [397, 180] width 109 height 26
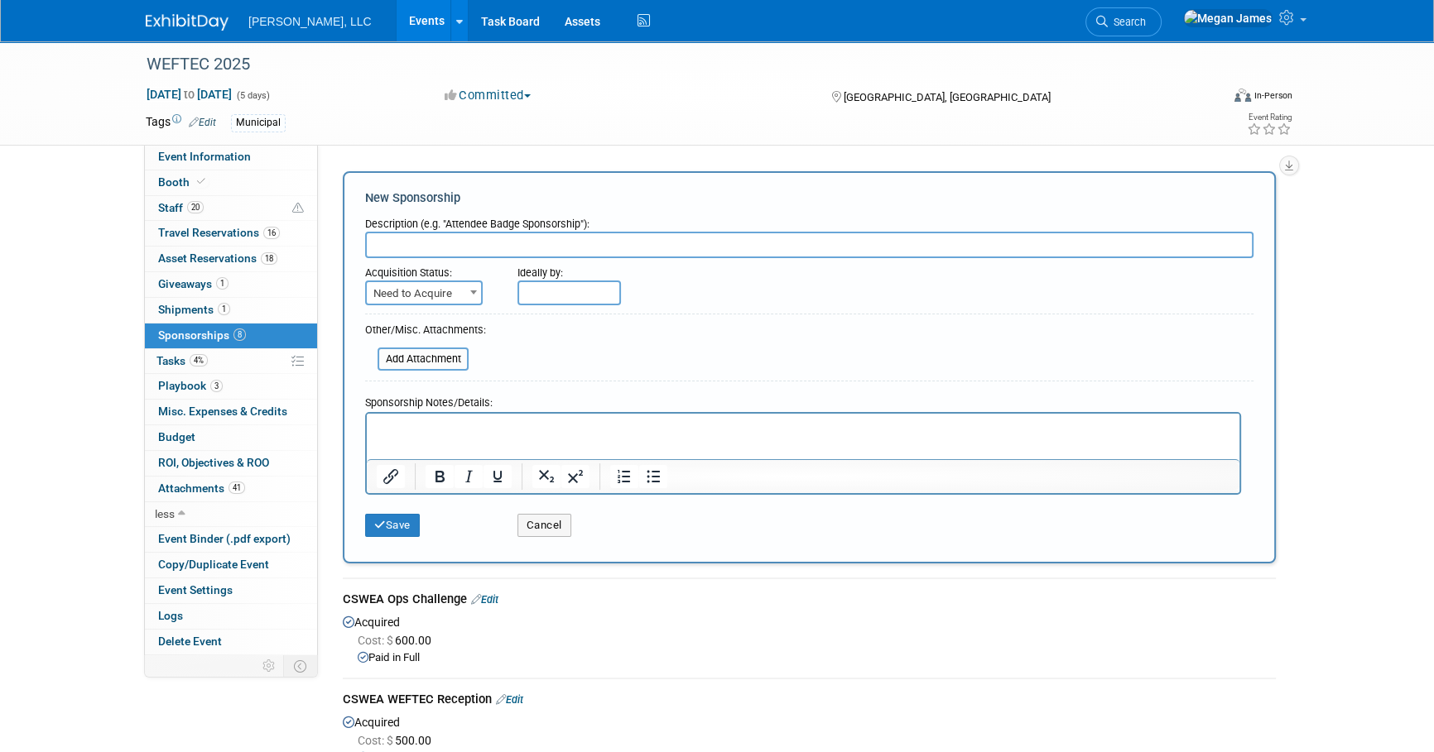
click at [473, 239] on input "text" at bounding box center [809, 245] width 888 height 26
type input "HWEA Reception"
click at [459, 290] on span "Need to Acquire" at bounding box center [424, 293] width 114 height 23
select select "2"
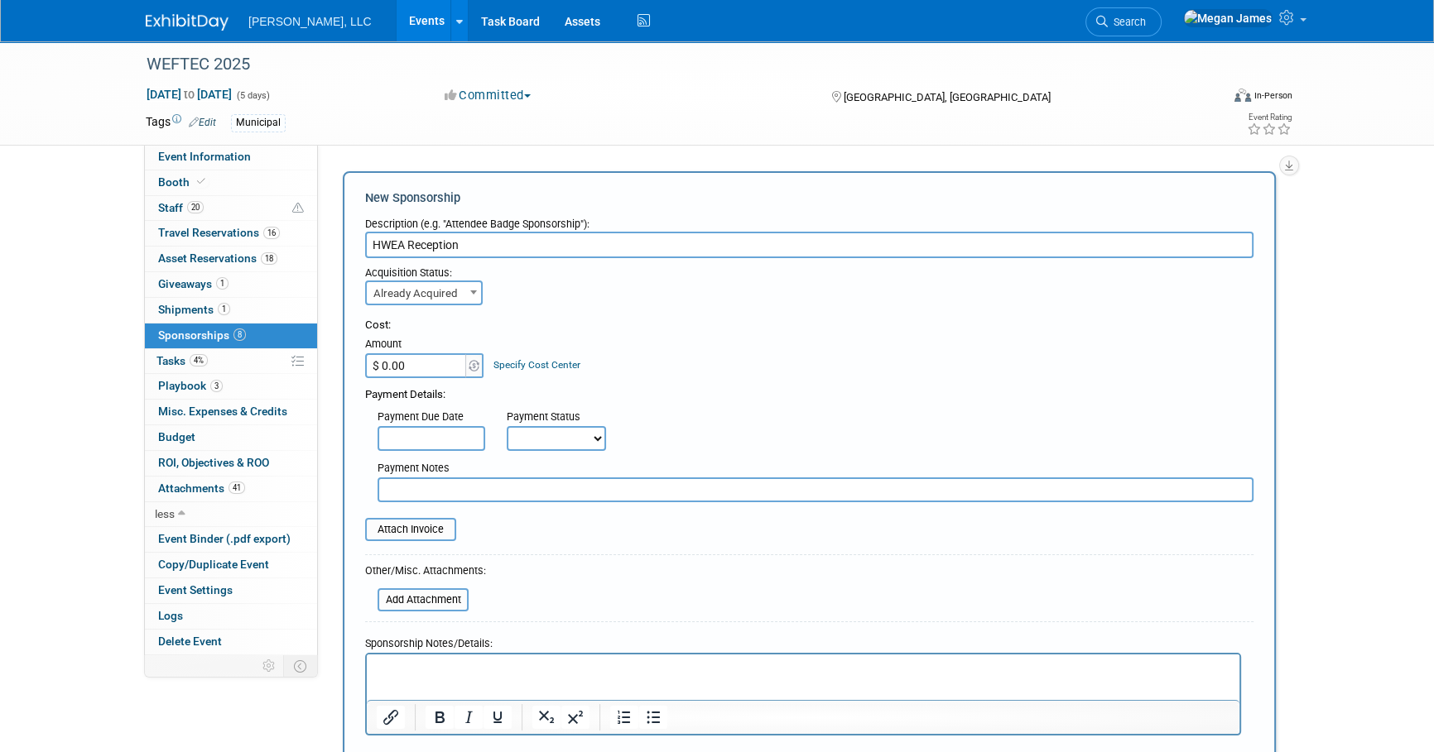
click at [429, 364] on input "$ 0.00" at bounding box center [416, 365] width 103 height 25
type input "$ 1,000.00"
click at [836, 381] on div "Payment Details:" at bounding box center [809, 390] width 888 height 25
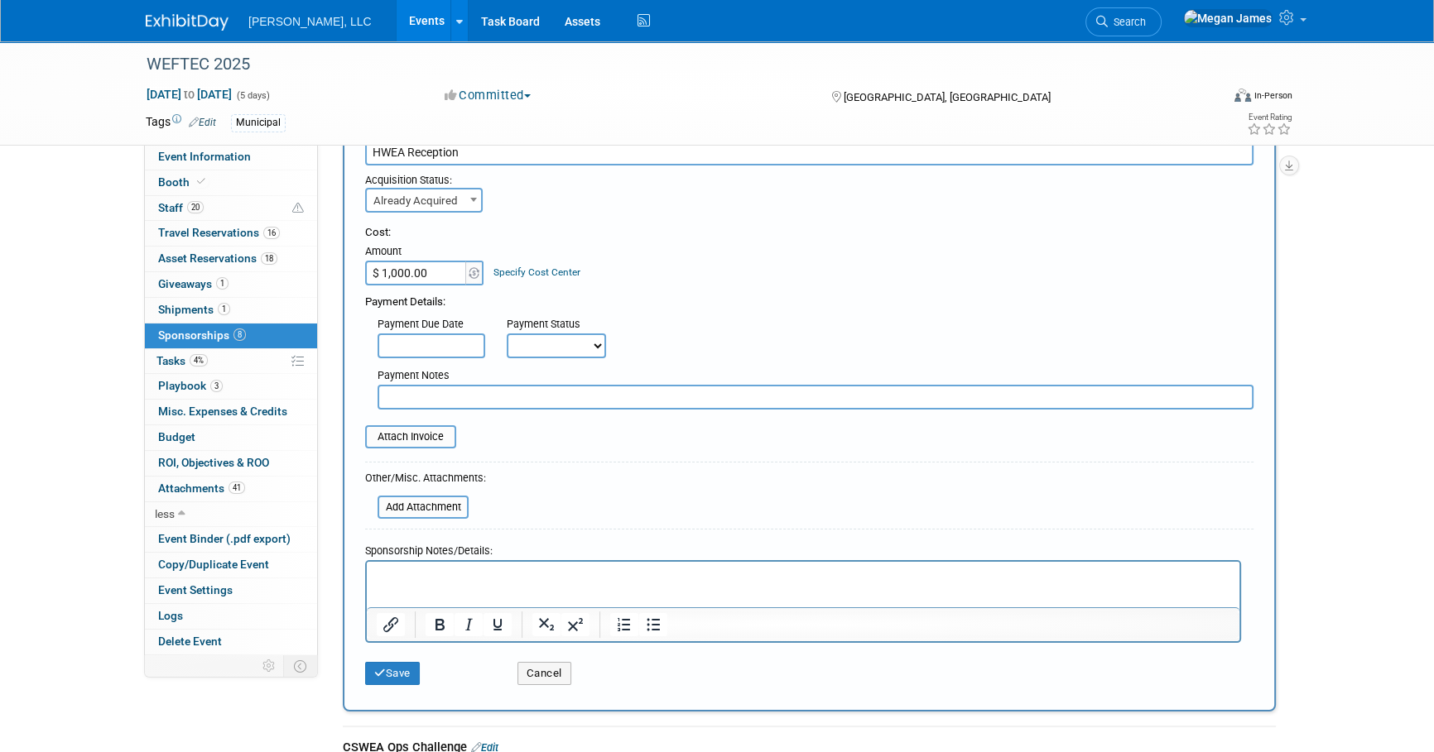
scroll to position [225, 0]
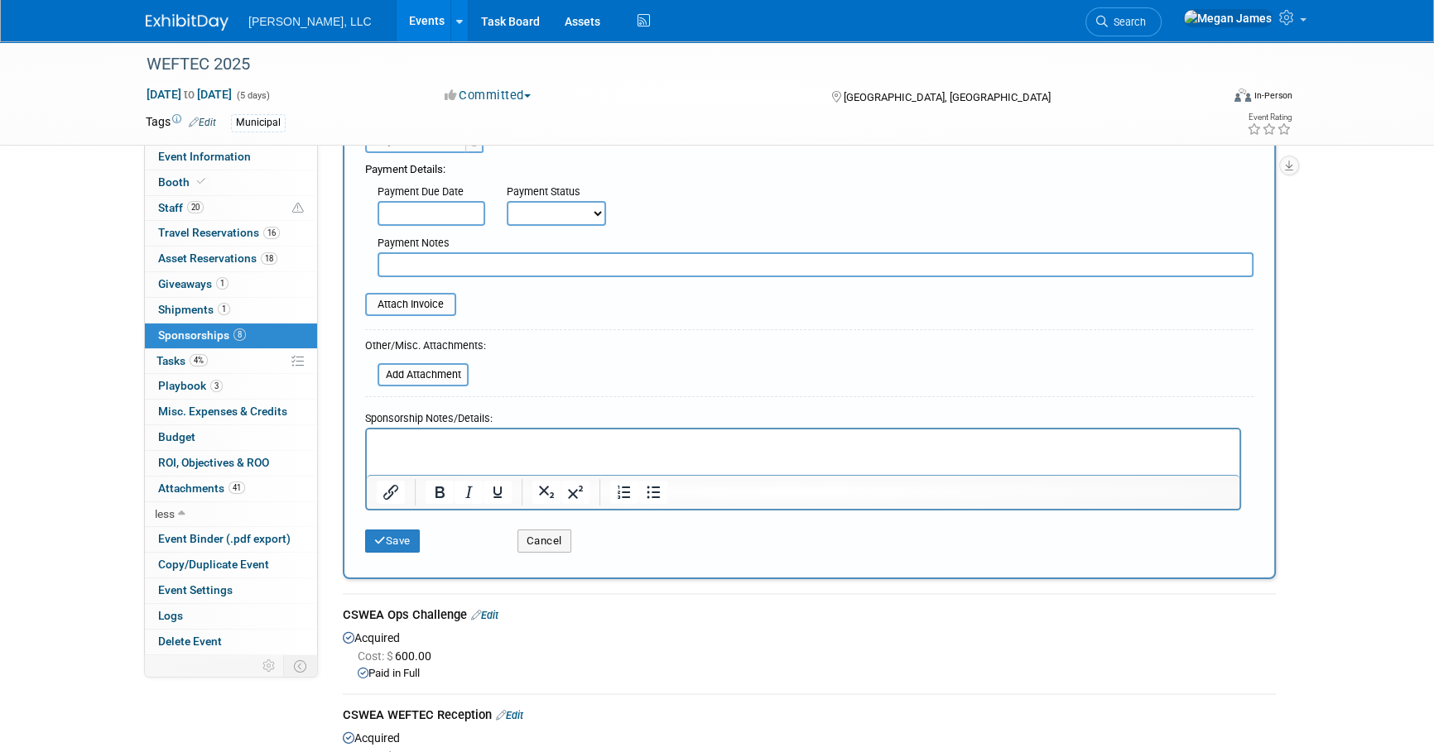
click at [550, 452] on html at bounding box center [803, 440] width 873 height 23
click at [410, 452] on html at bounding box center [803, 440] width 873 height 23
paste body "Rich Text Area. Press ALT-0 for help."
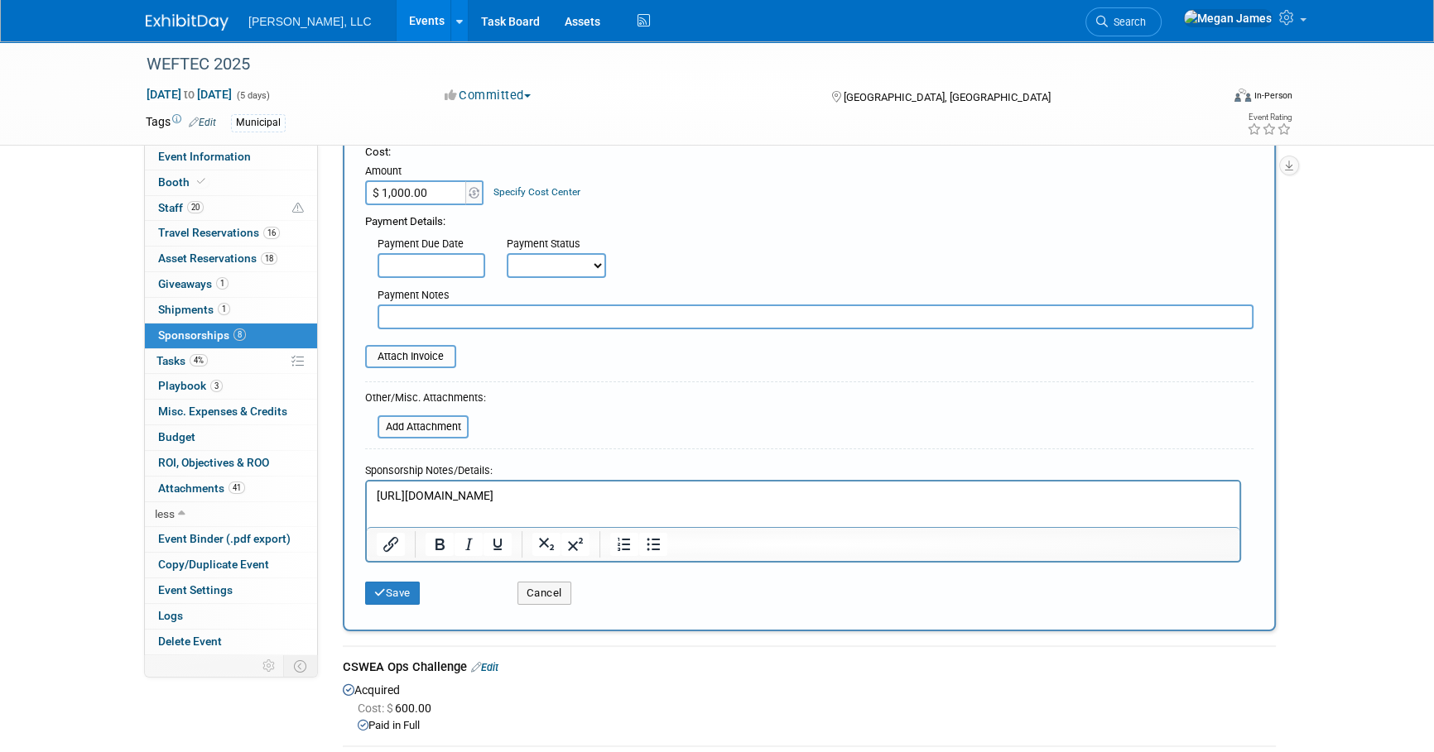
scroll to position [0, 0]
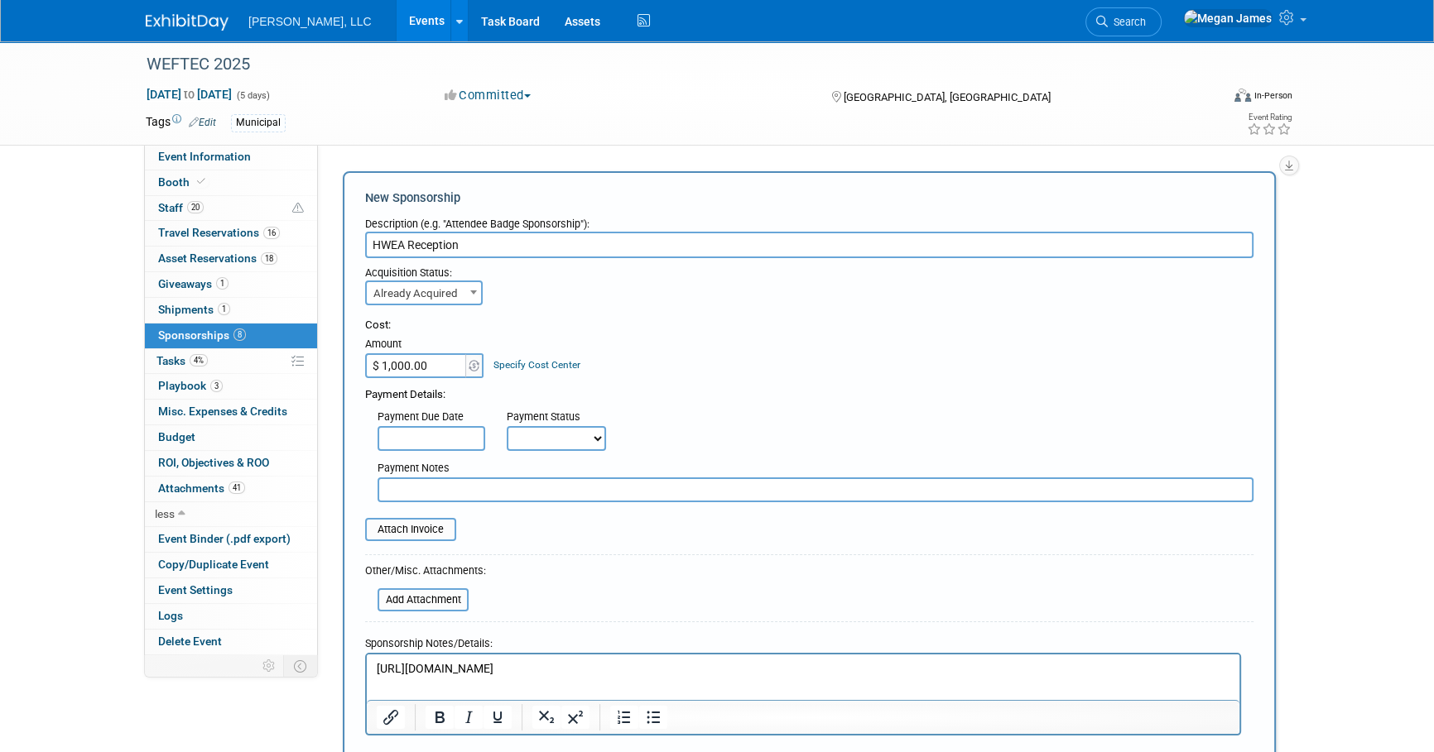
click at [530, 245] on input "HWEA Reception" at bounding box center [809, 245] width 888 height 26
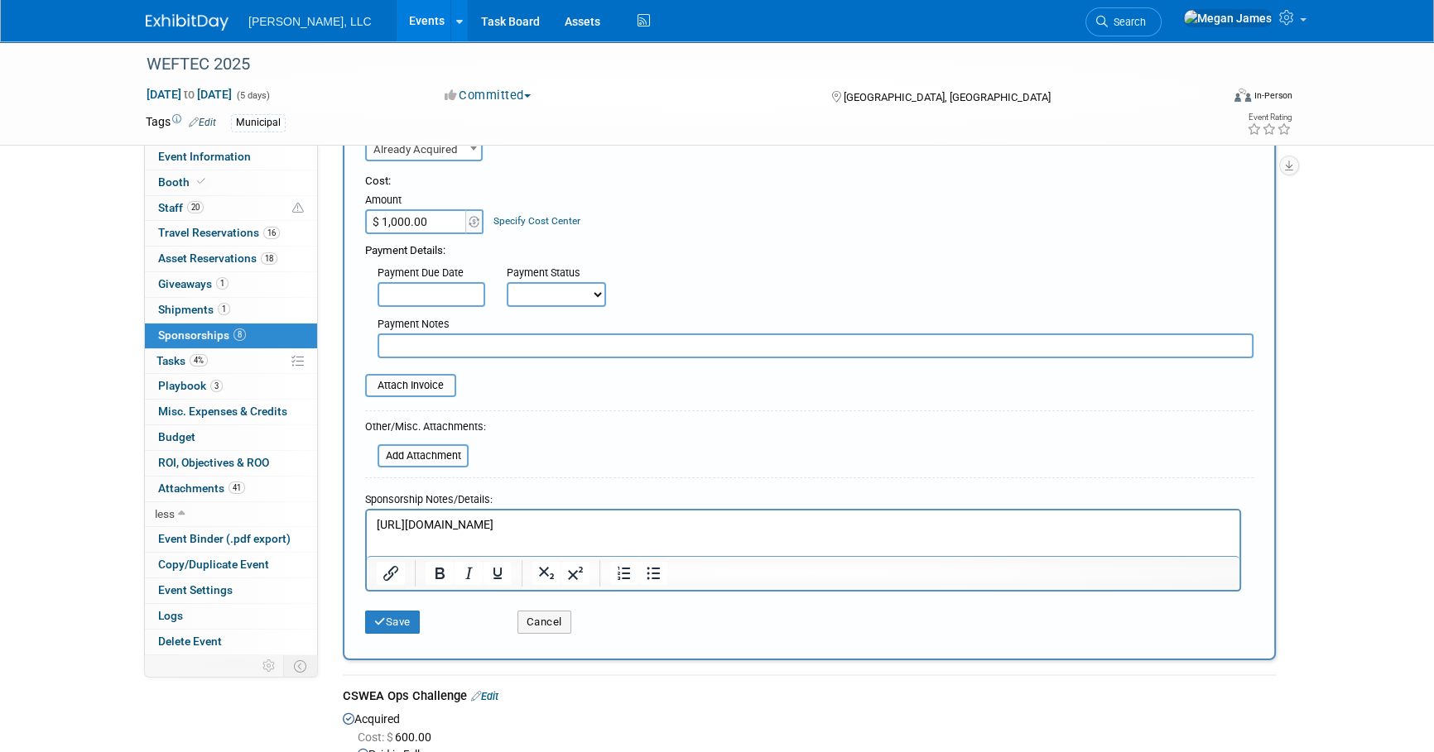
scroll to position [300, 0]
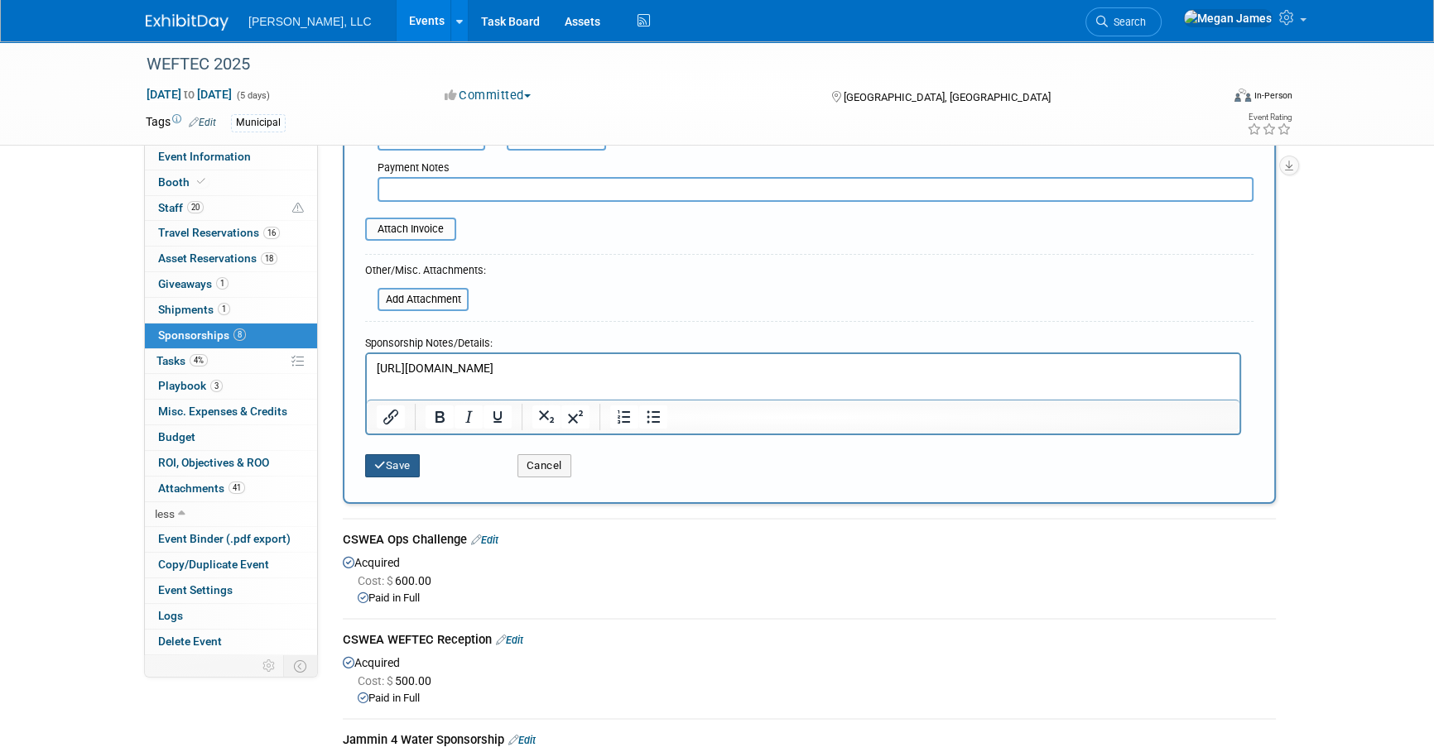
type input "HWEA Reception - NEED TO RSVP"
click at [397, 466] on button "Save" at bounding box center [392, 465] width 55 height 23
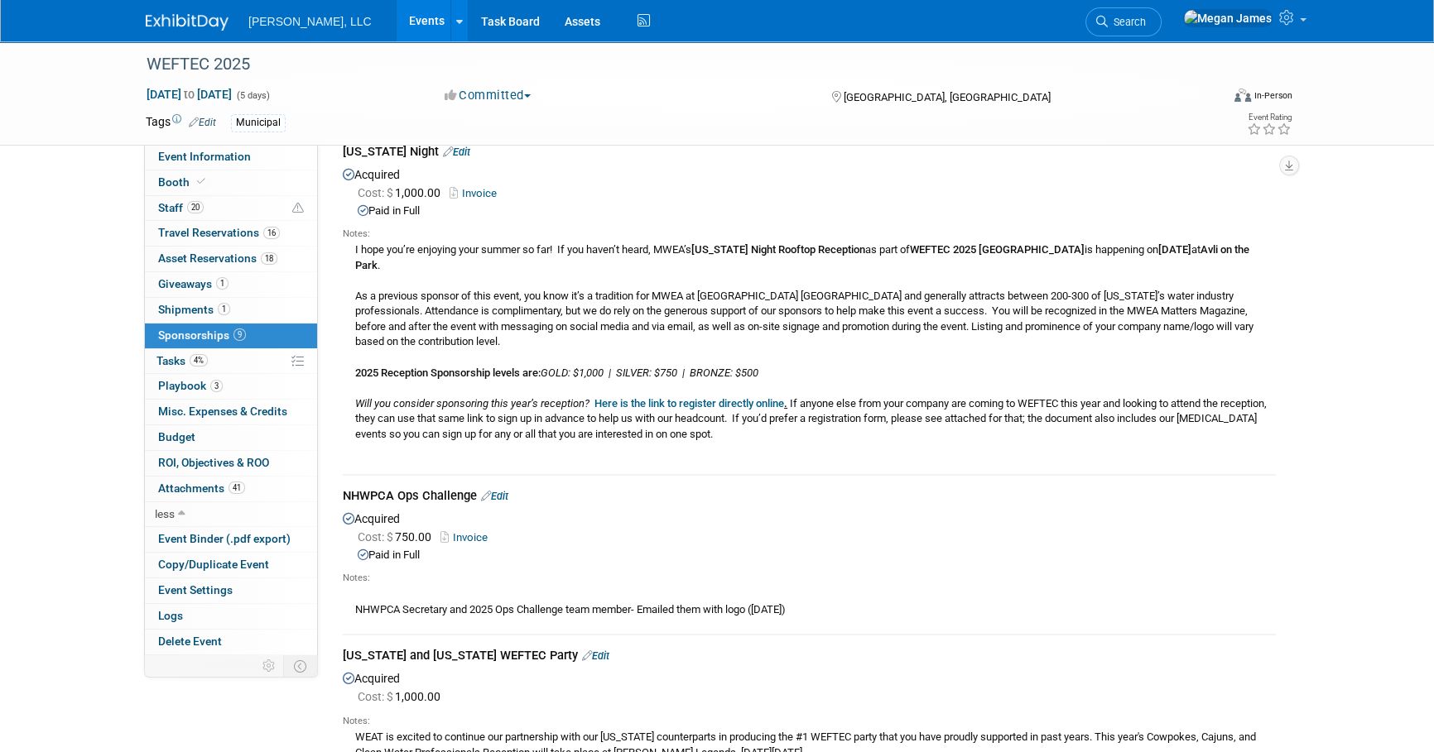
scroll to position [376, 0]
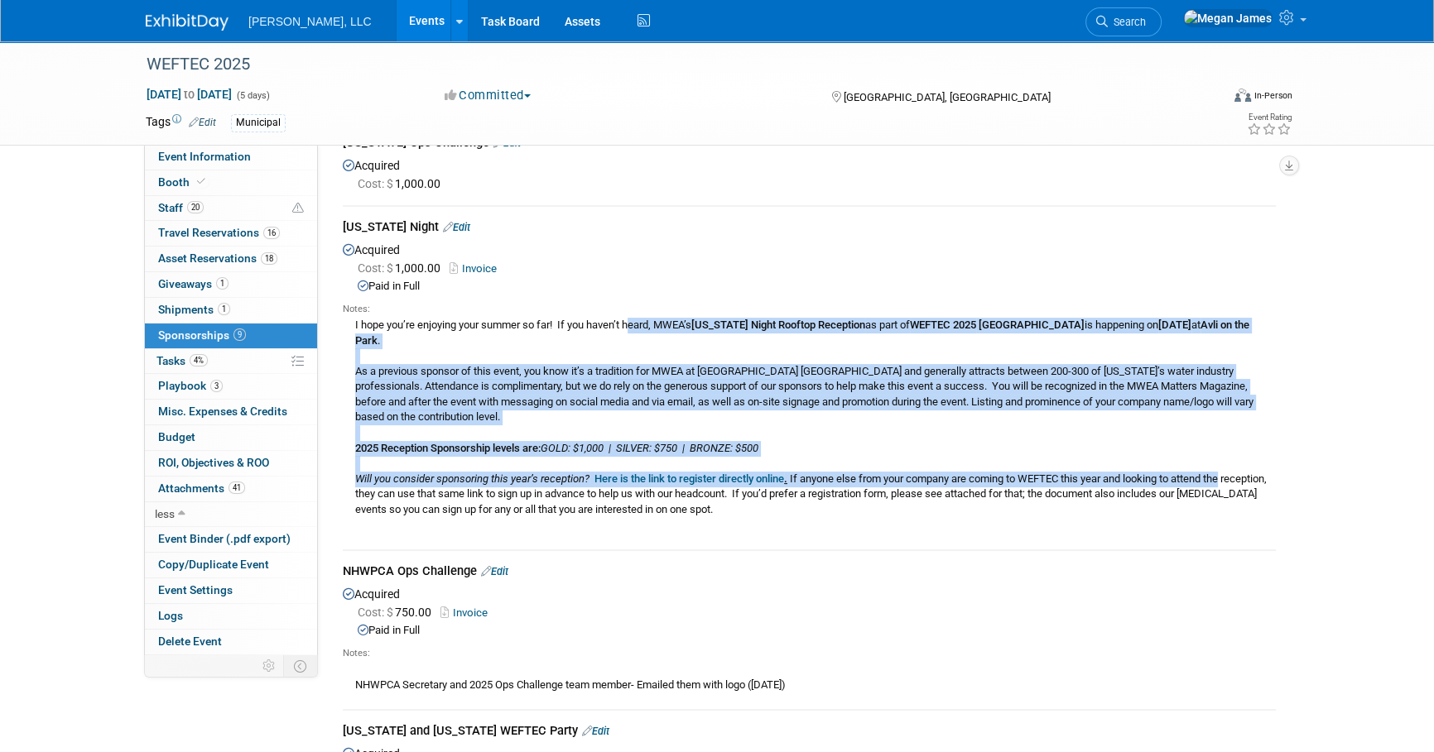
drag, startPoint x: 367, startPoint y: 326, endPoint x: 1250, endPoint y: 485, distance: 897.5
click at [1250, 483] on div "I hope you’re enjoying your summer so far! If you haven’t heard, MWEA’s [US_STA…" at bounding box center [809, 424] width 933 height 217
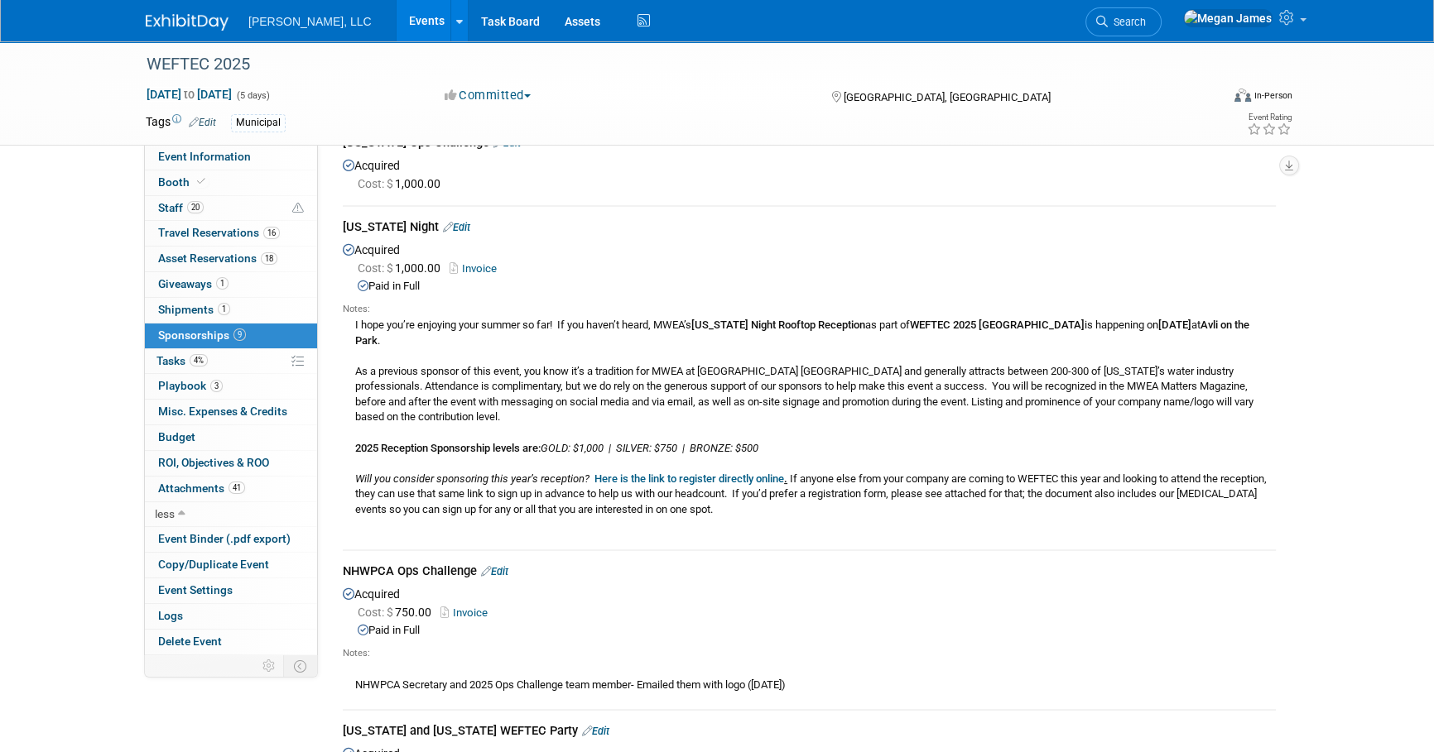
drag, startPoint x: 1250, startPoint y: 485, endPoint x: 1248, endPoint y: 498, distance: 12.5
click at [1248, 498] on div "I hope you’re enjoying your summer so far! If you haven’t heard, MWEA’s [US_STA…" at bounding box center [809, 424] width 933 height 217
click at [922, 415] on div "I hope you’re enjoying your summer so far! If you haven’t heard, MWEA’s [US_STA…" at bounding box center [809, 424] width 933 height 217
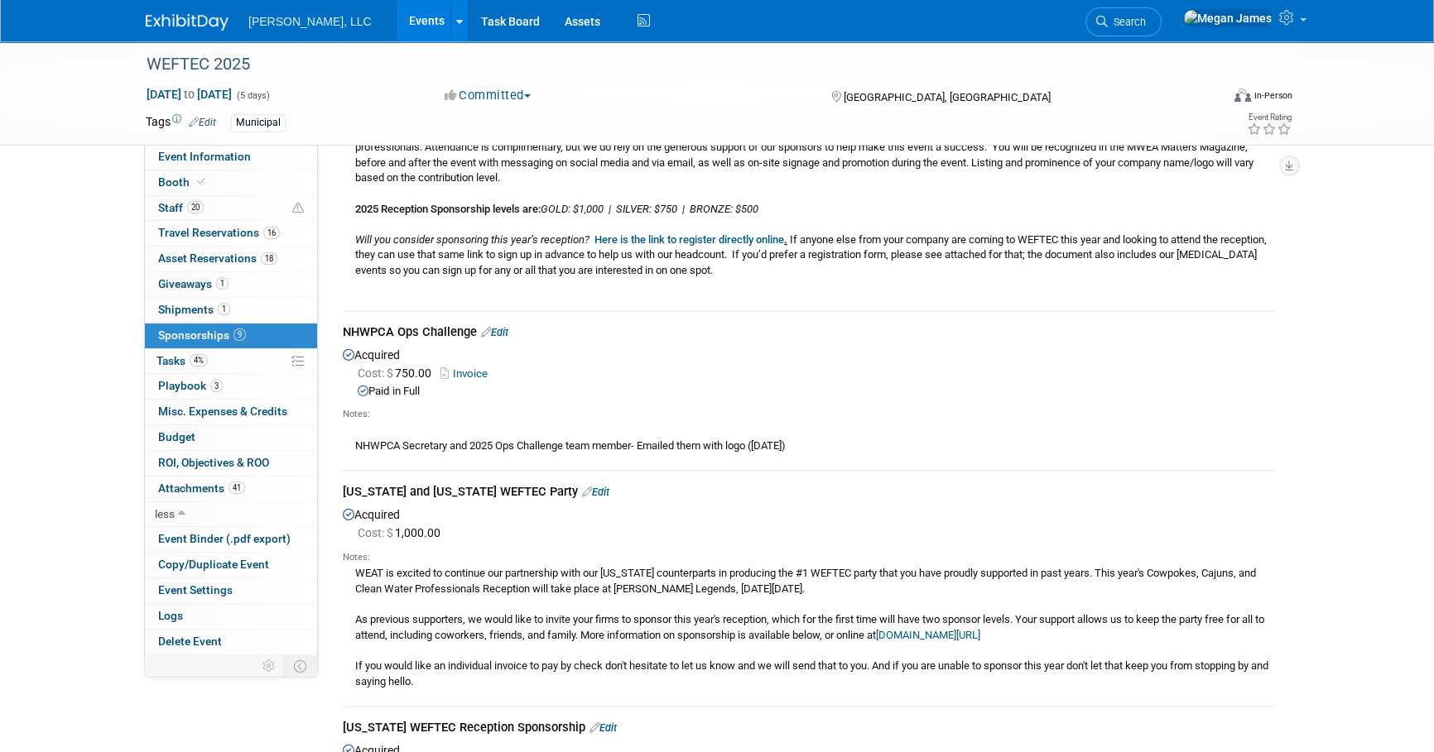
scroll to position [677, 0]
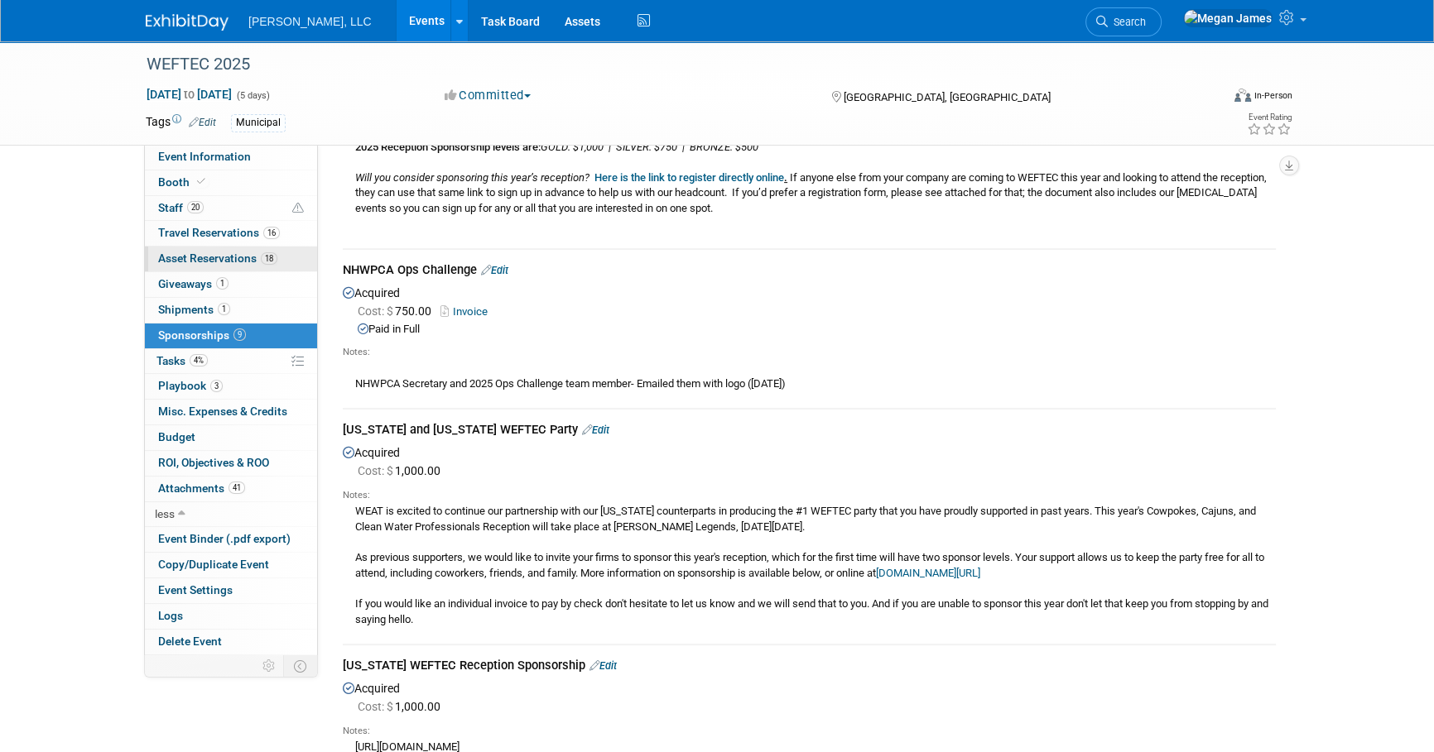
drag, startPoint x: 862, startPoint y: 382, endPoint x: 308, endPoint y: 262, distance: 566.8
click at [308, 262] on div "Event Information Event Info Booth Booth 20 Staff 20 Staff 16 Travel Reservatio…" at bounding box center [716, 186] width 1167 height 1645
drag, startPoint x: 308, startPoint y: 262, endPoint x: 982, endPoint y: 355, distance: 680.3
click at [982, 359] on div "NHWPCA Secretary and 2025 Ops Challenge team member- Emailed them with logo ([D…" at bounding box center [809, 375] width 933 height 32
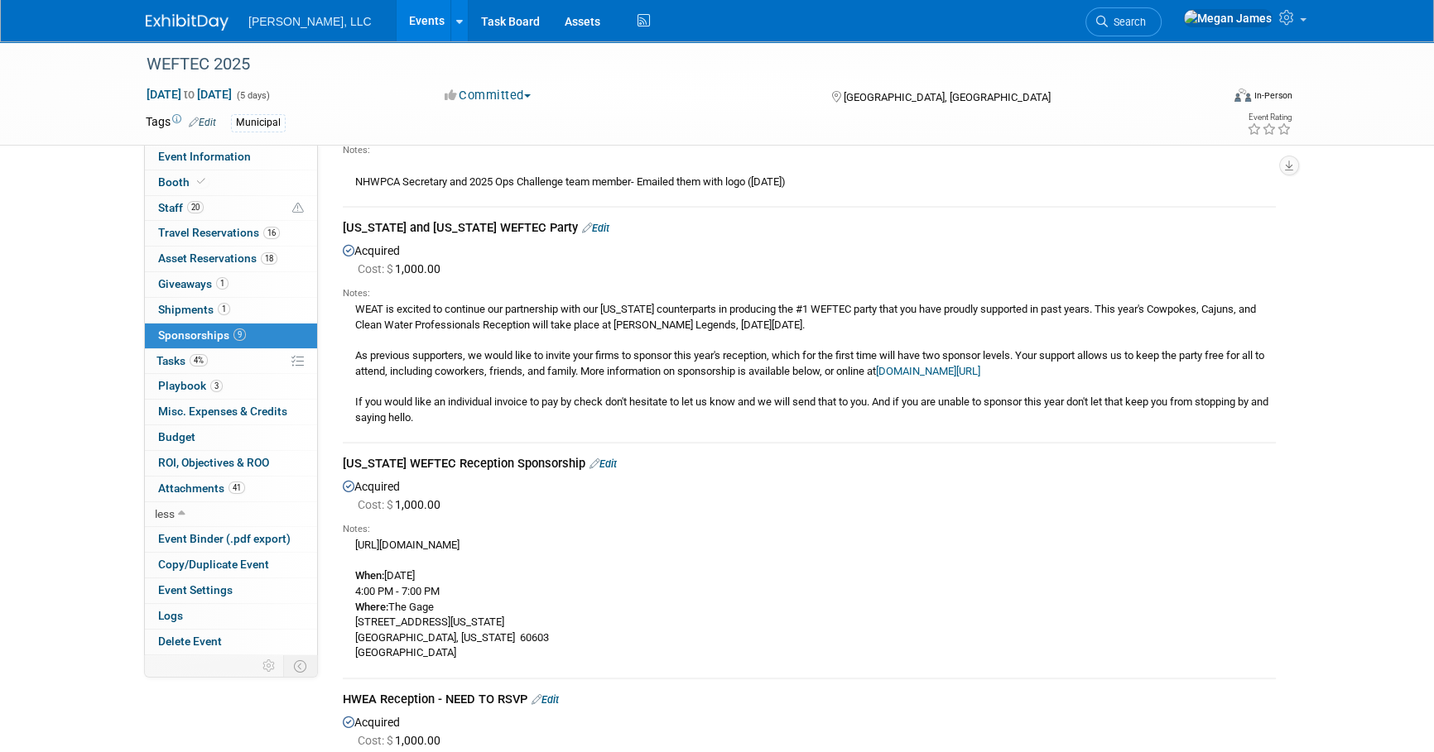
scroll to position [902, 0]
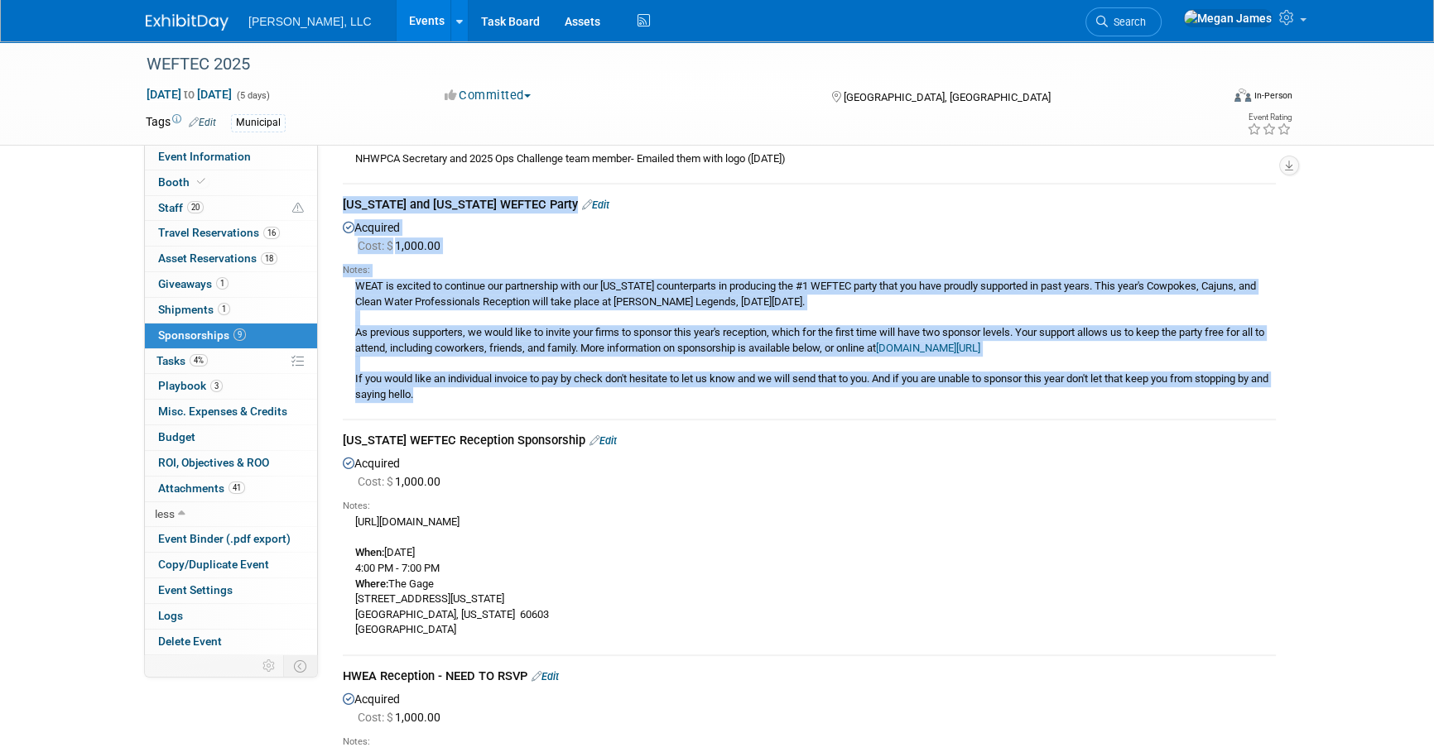
drag, startPoint x: 1176, startPoint y: 393, endPoint x: 340, endPoint y: 198, distance: 857.8
click at [340, 198] on div "CSWEA Ops Challenge Edit Acquired Cost: $ 600.00 Paid in Full Edit" at bounding box center [809, 40] width 958 height 1489
click at [895, 300] on div "WEAT is excited to continue our partnership with our [US_STATE] counterparts in…" at bounding box center [809, 339] width 933 height 125
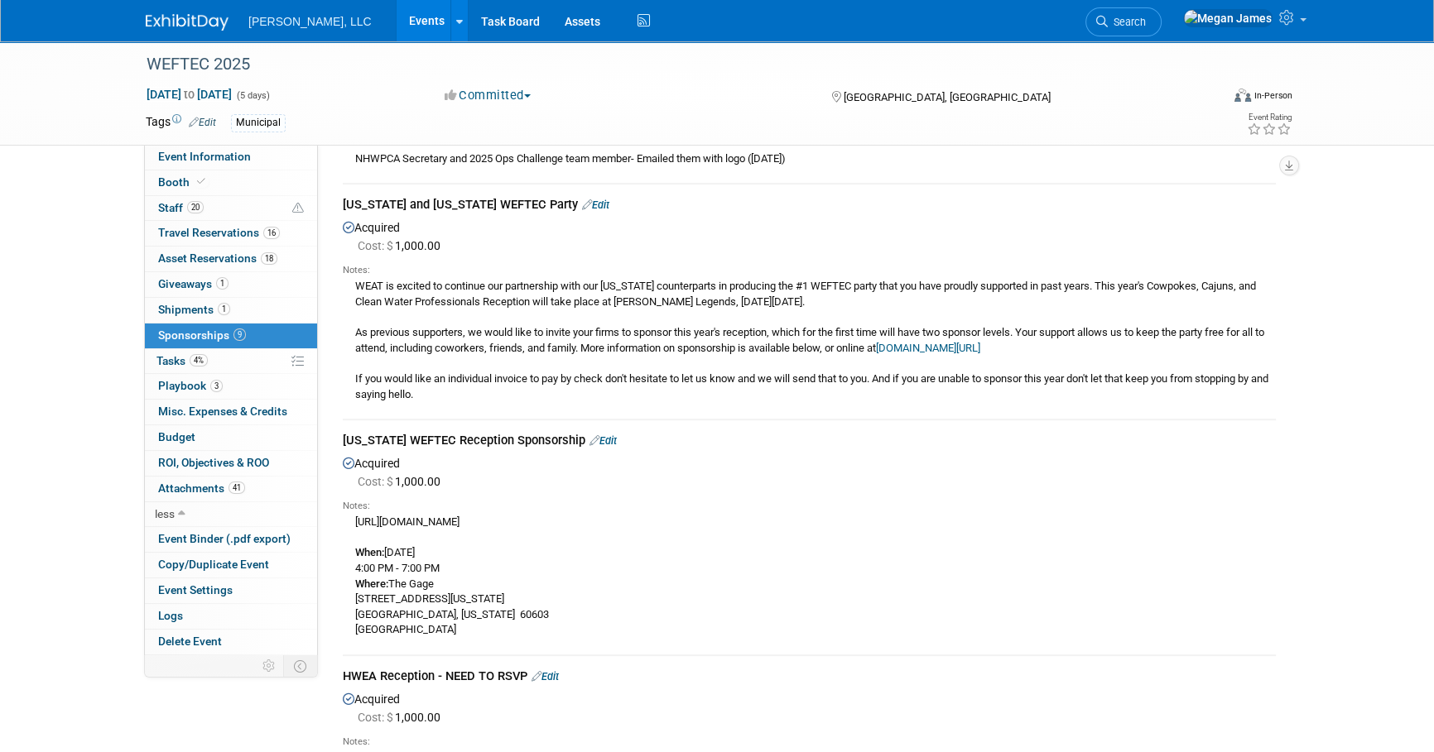
drag, startPoint x: 893, startPoint y: 298, endPoint x: 672, endPoint y: 270, distance: 222.8
click at [672, 270] on div "Notes: WEAT is excited to continue our partnership with our [US_STATE] counterp…" at bounding box center [809, 331] width 933 height 151
drag, startPoint x: 672, startPoint y: 270, endPoint x: 742, endPoint y: 306, distance: 78.5
click at [742, 304] on div "WEAT is excited to continue our partnership with our [US_STATE] counterparts in…" at bounding box center [809, 339] width 933 height 125
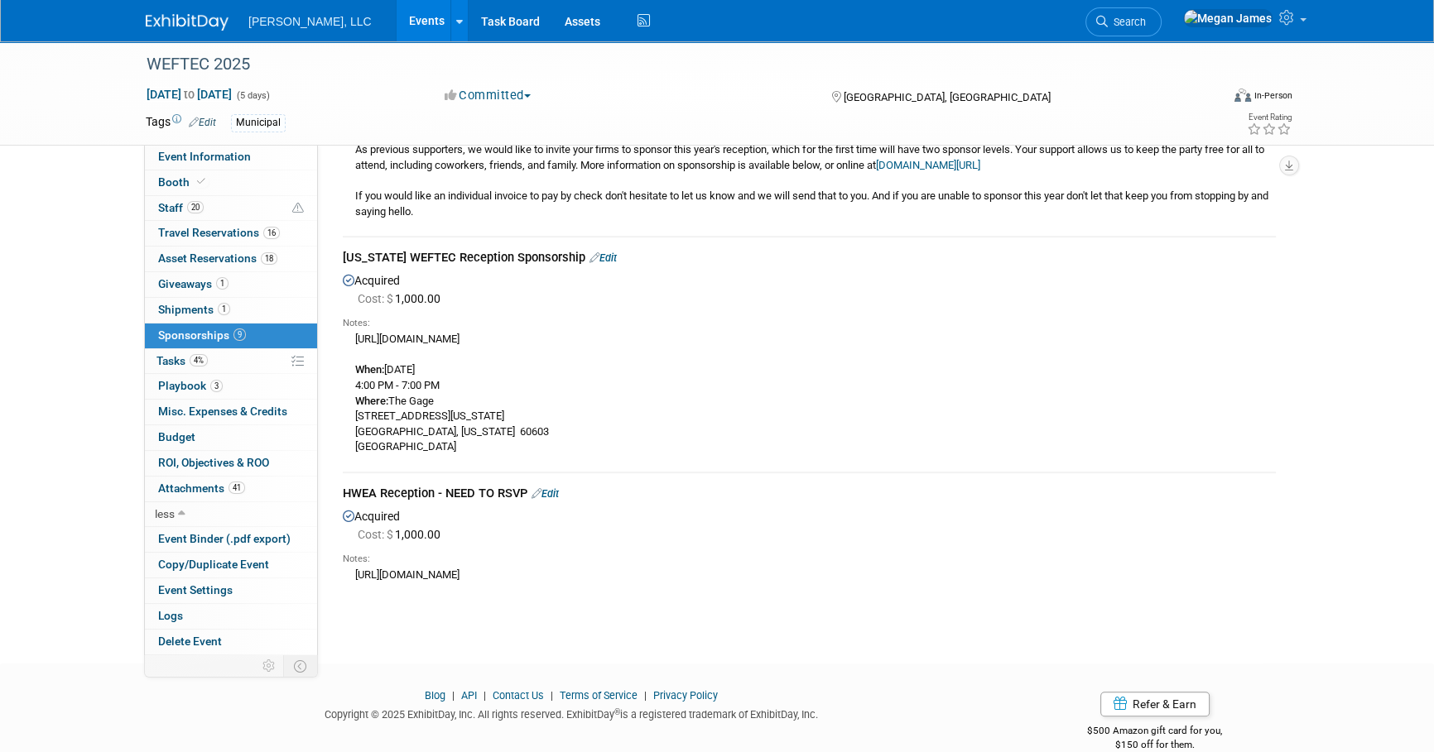
scroll to position [1109, 0]
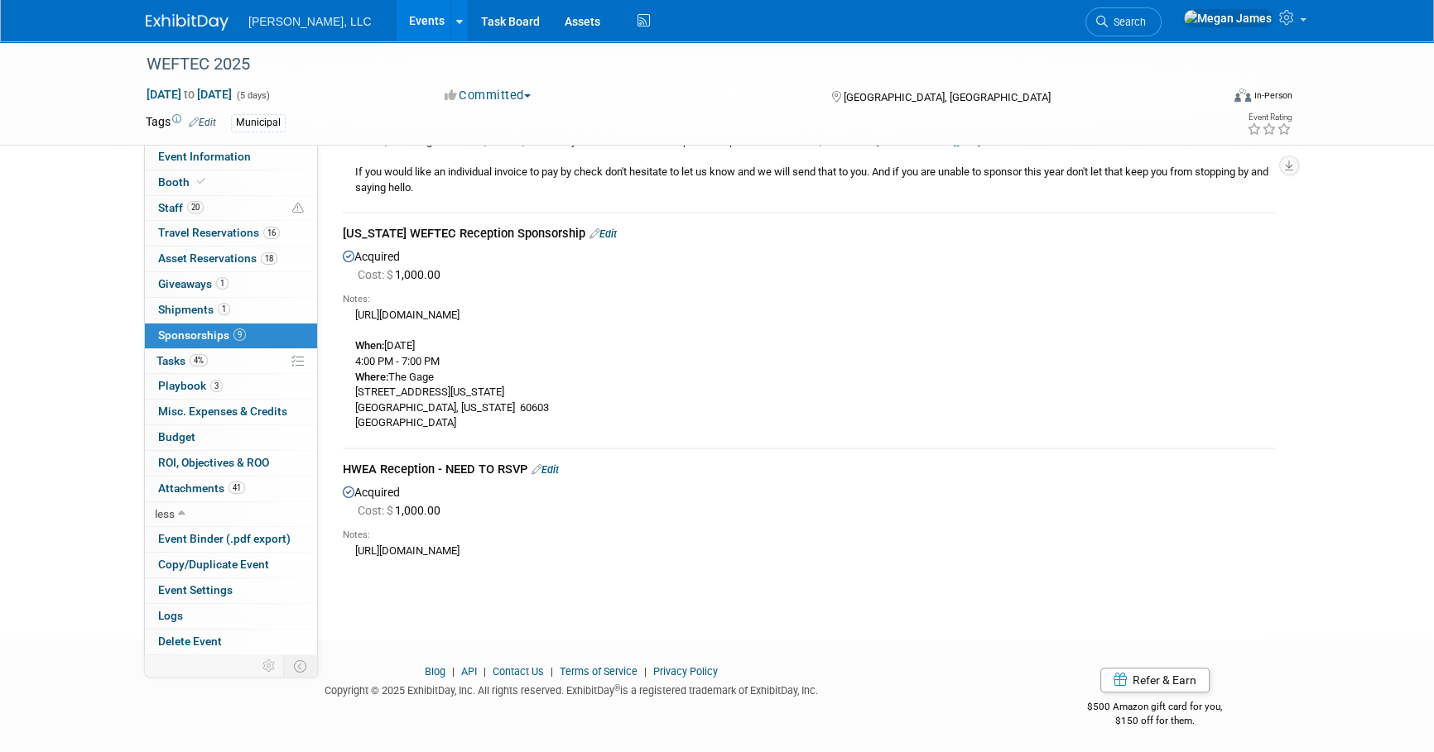
click at [740, 337] on div "[URL][DOMAIN_NAME] When: [DATE] 4:00 PM - 7:00 PM Where: The Gage [STREET_ADDRE…" at bounding box center [809, 368] width 933 height 125
drag, startPoint x: 774, startPoint y: 541, endPoint x: 600, endPoint y: 397, distance: 225.8
drag, startPoint x: 618, startPoint y: 452, endPoint x: 628, endPoint y: 451, distance: 10.8
click at [619, 451] on td "HWEA Reception - NEED TO RSVP Edit Acquired Cost: $ 1,000.00 Notes:" at bounding box center [809, 512] width 933 height 127
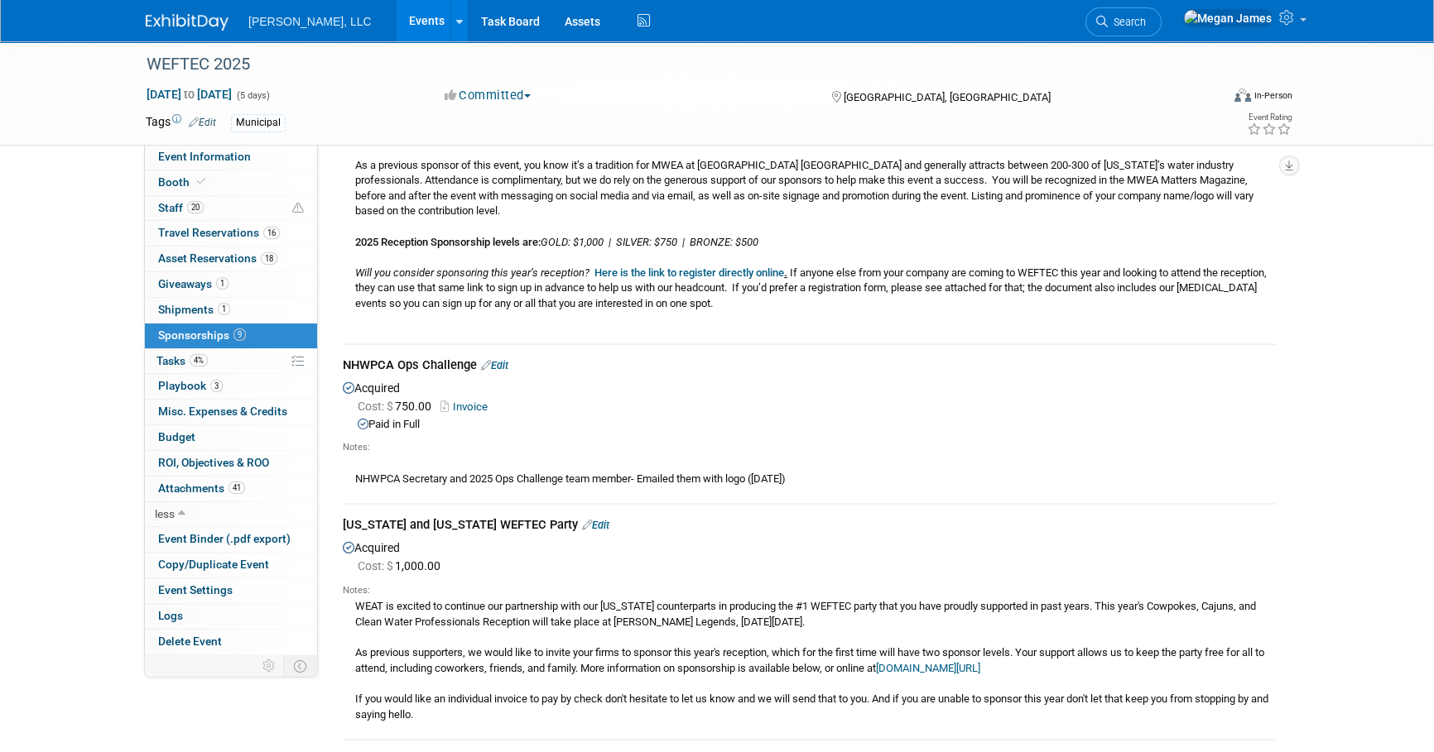
click at [668, 473] on div "NHWPCA Secretary and 2025 Ops Challenge team member- Emailed them with logo ([D…" at bounding box center [809, 470] width 933 height 32
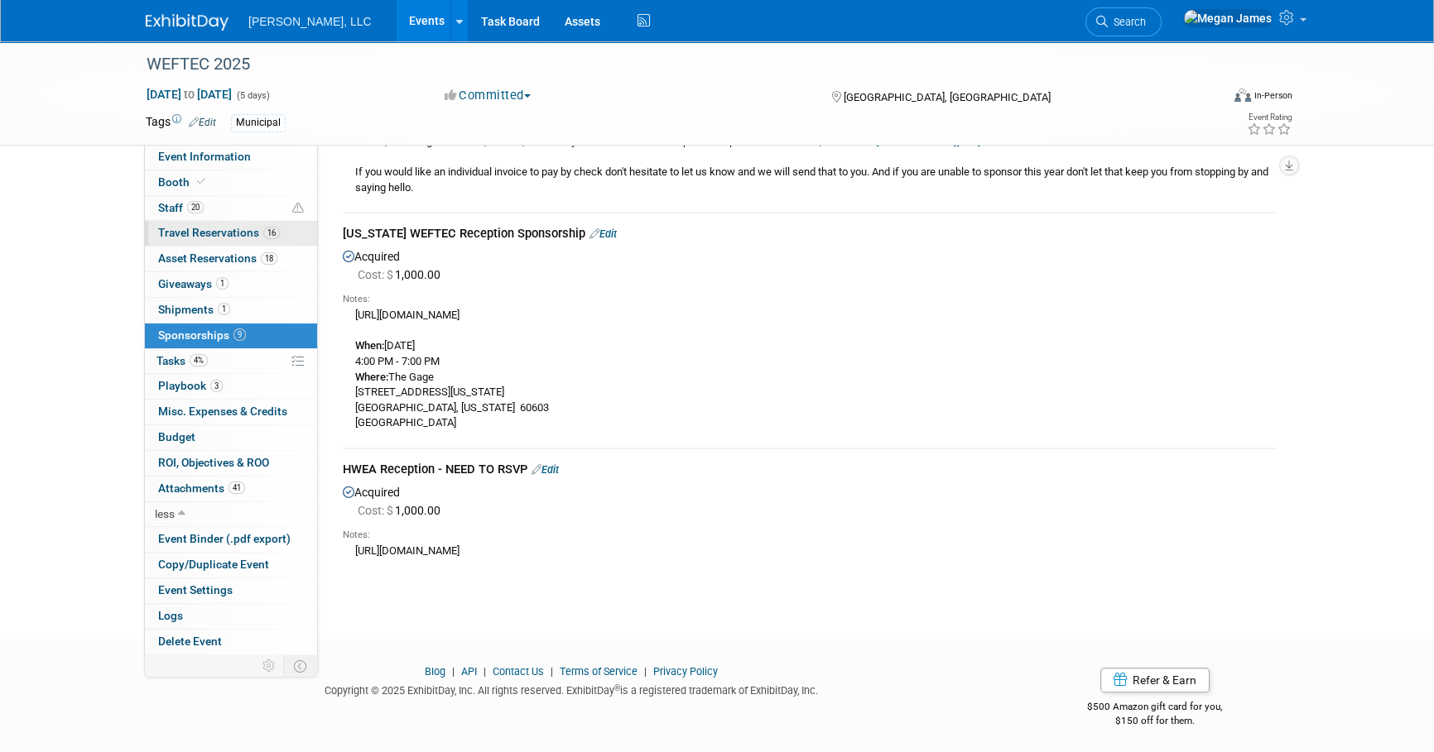
click at [206, 231] on span "Travel Reservations 16" at bounding box center [219, 232] width 122 height 13
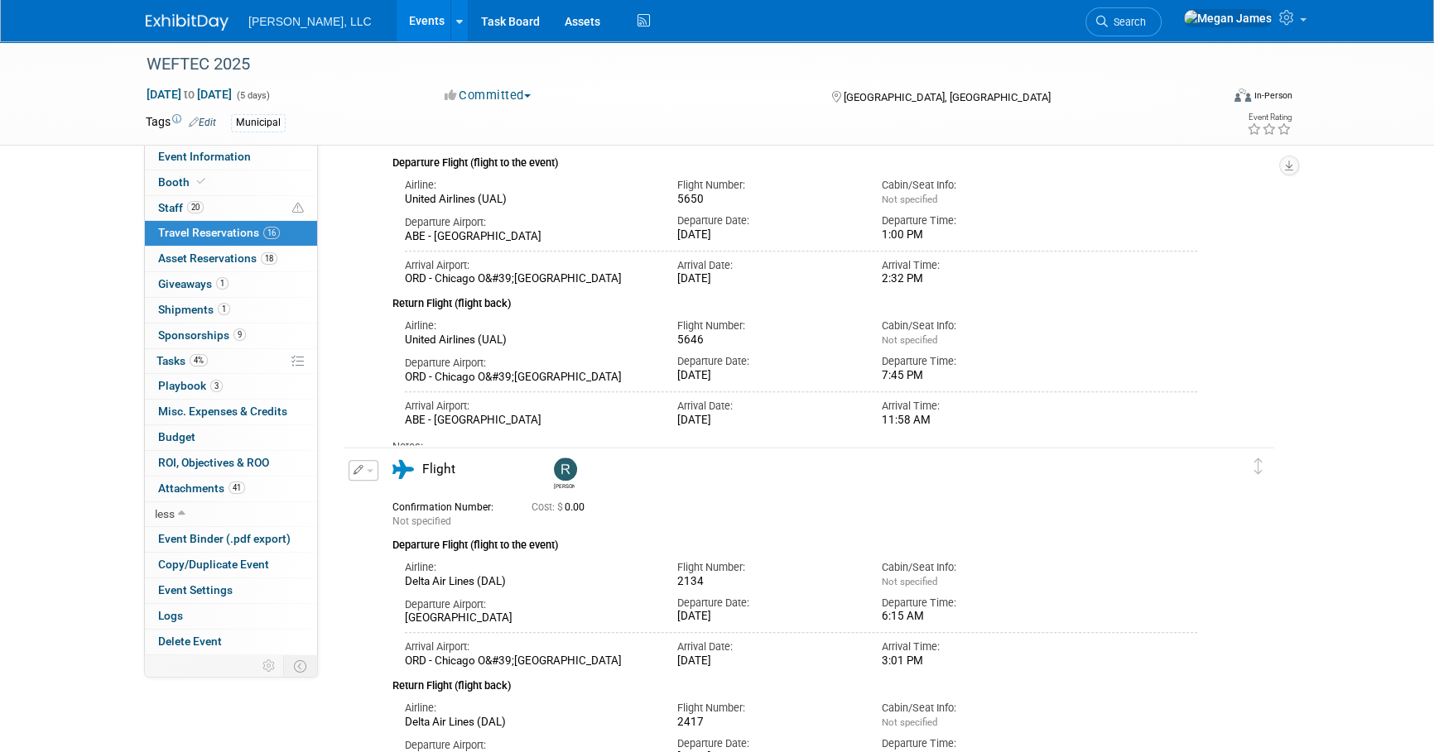
scroll to position [2483, 0]
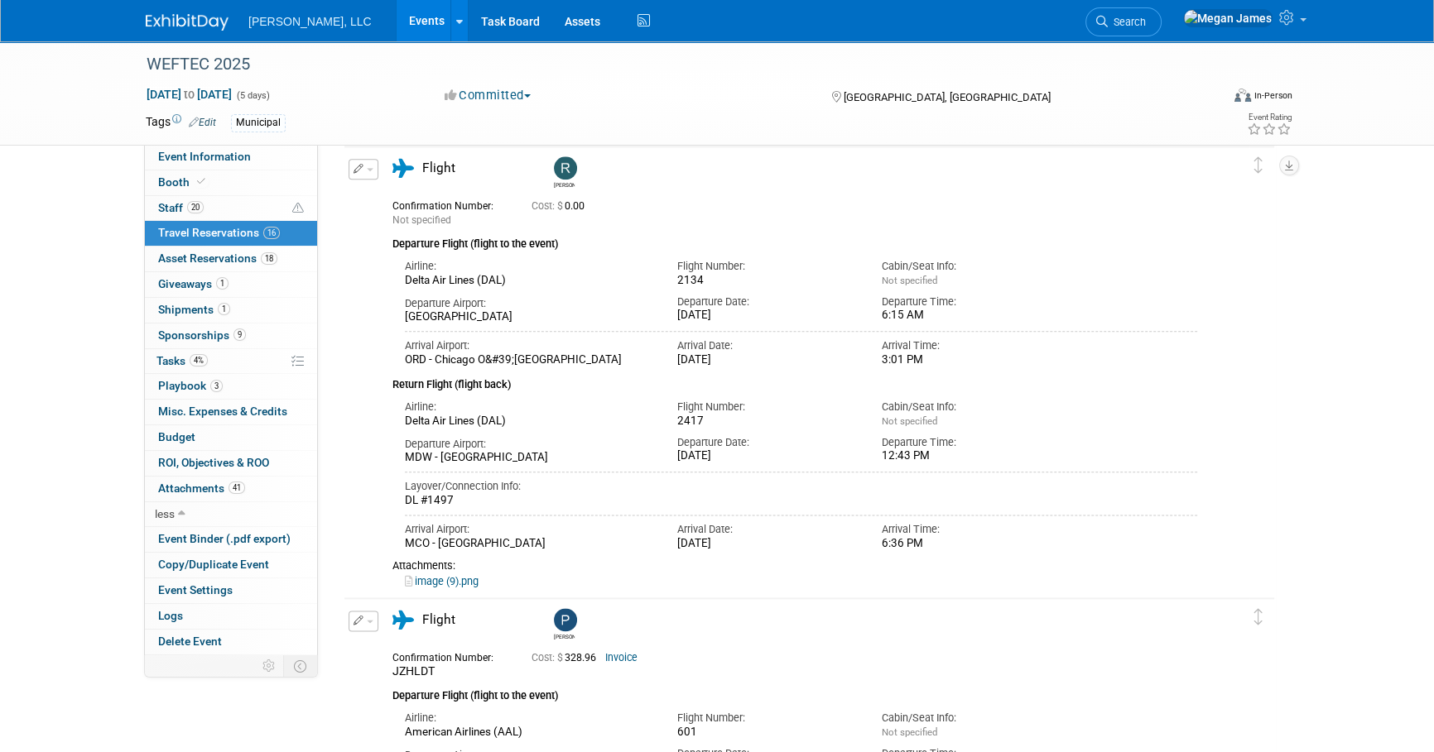
click at [873, 376] on div "Return Flight (flight back)" at bounding box center [794, 381] width 805 height 26
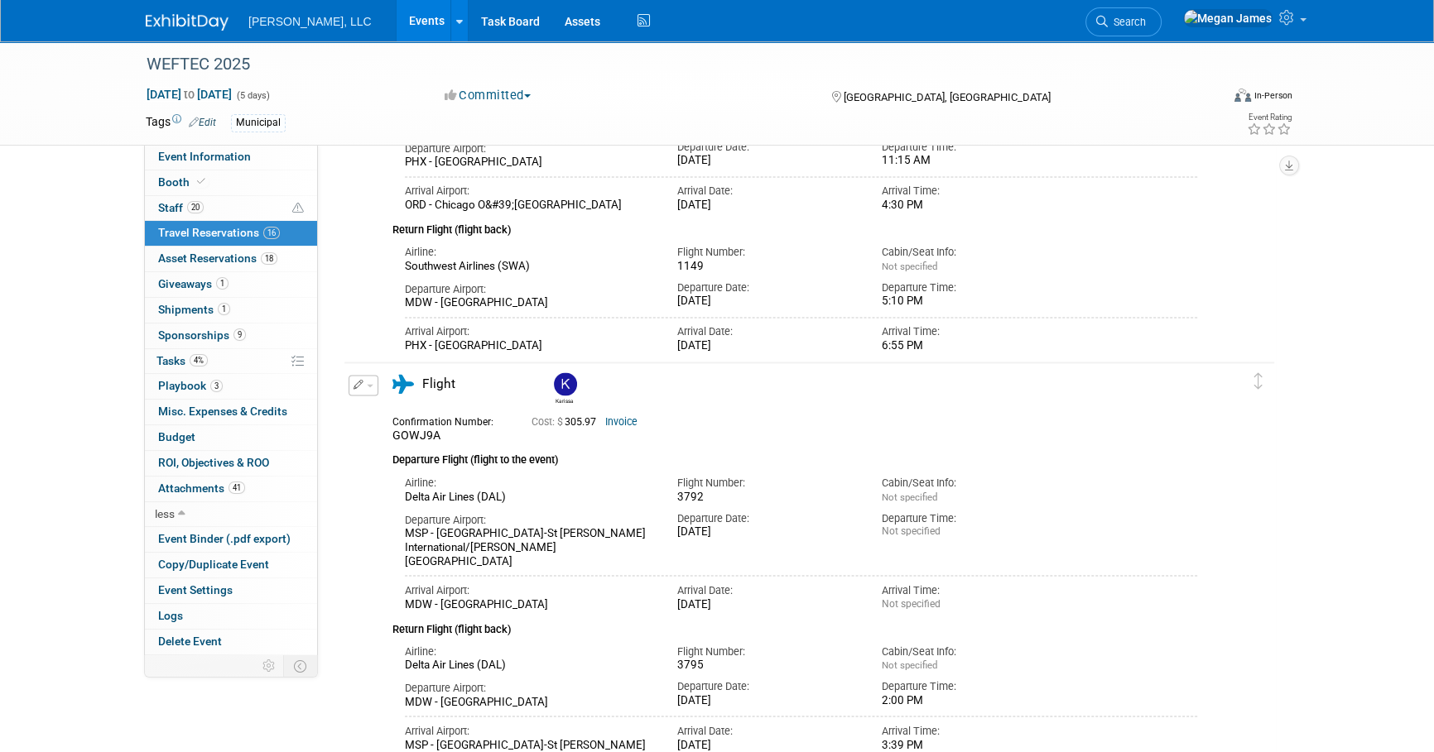
scroll to position [3536, 0]
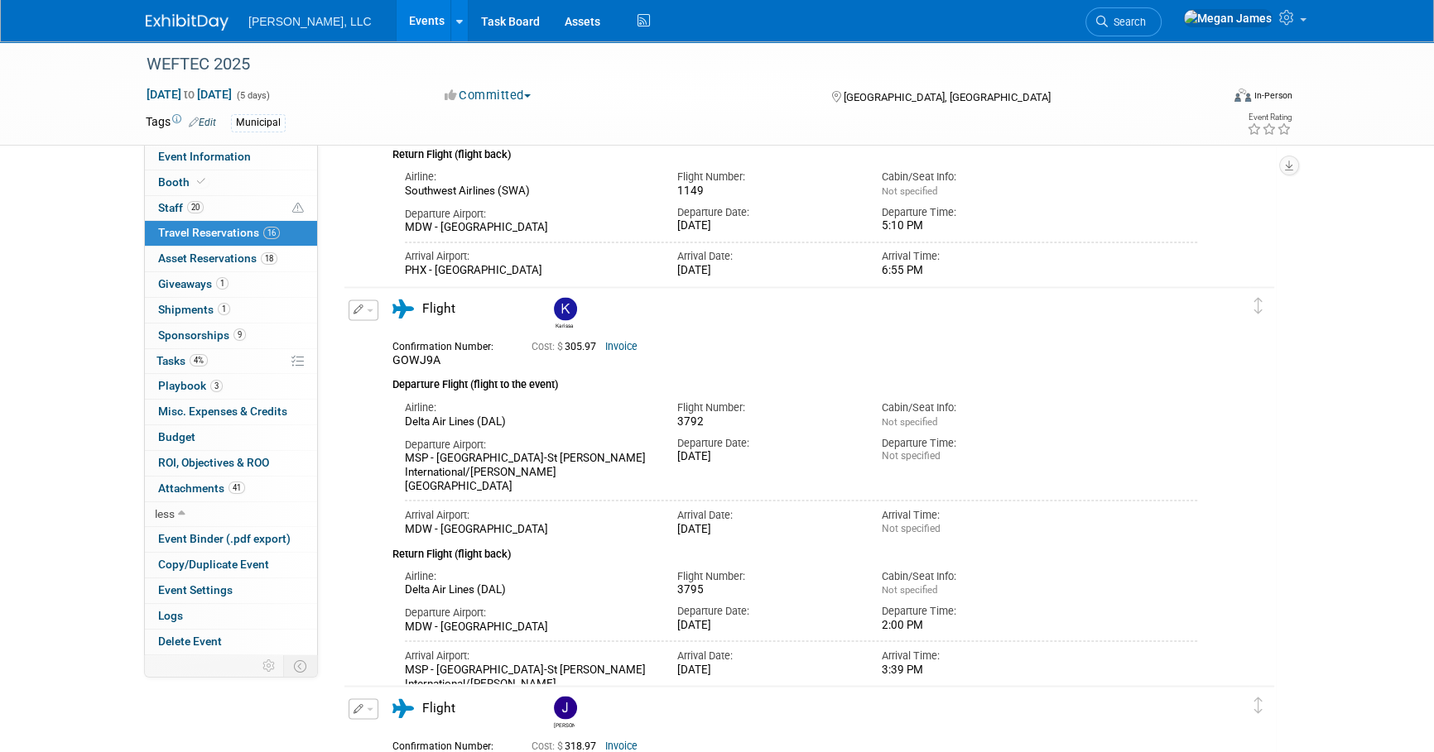
click at [621, 348] on link "Invoice" at bounding box center [621, 347] width 32 height 12
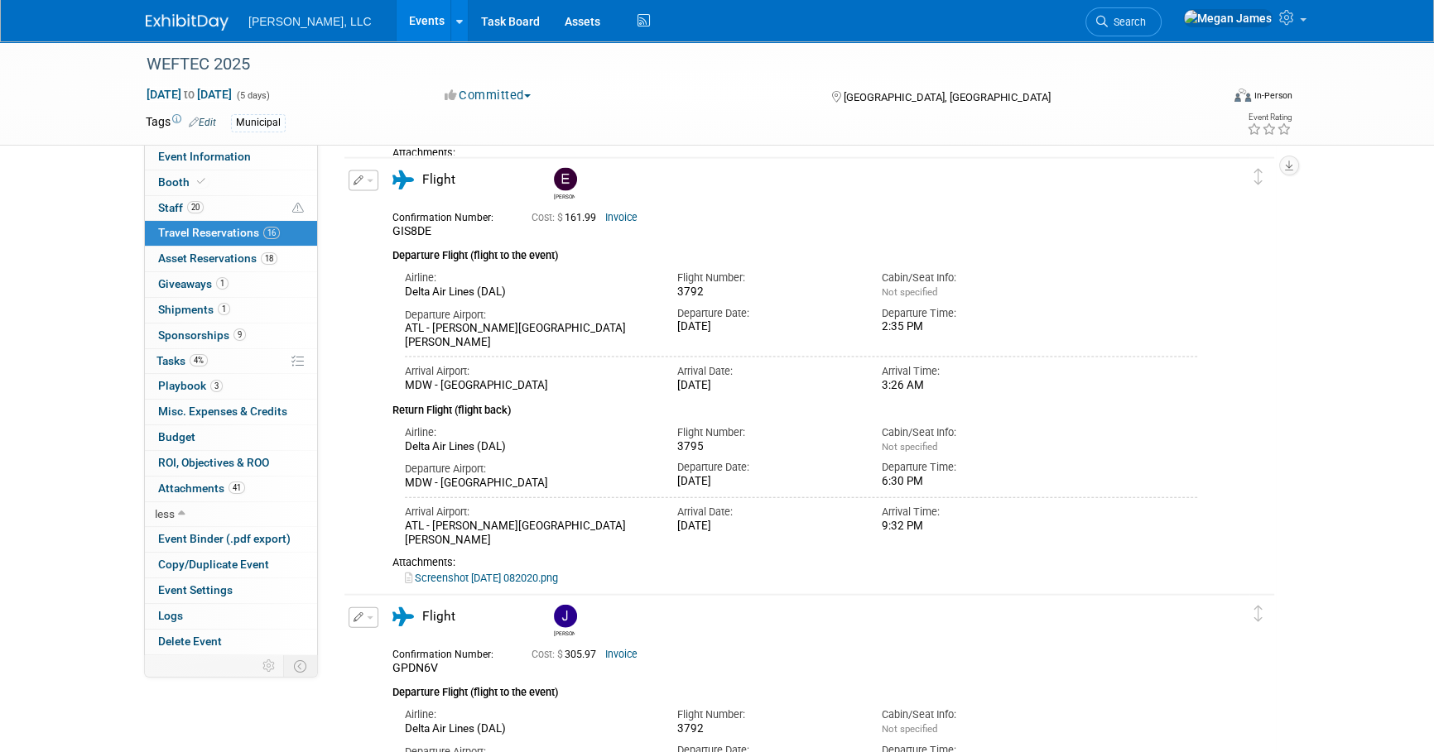
scroll to position [4515, 0]
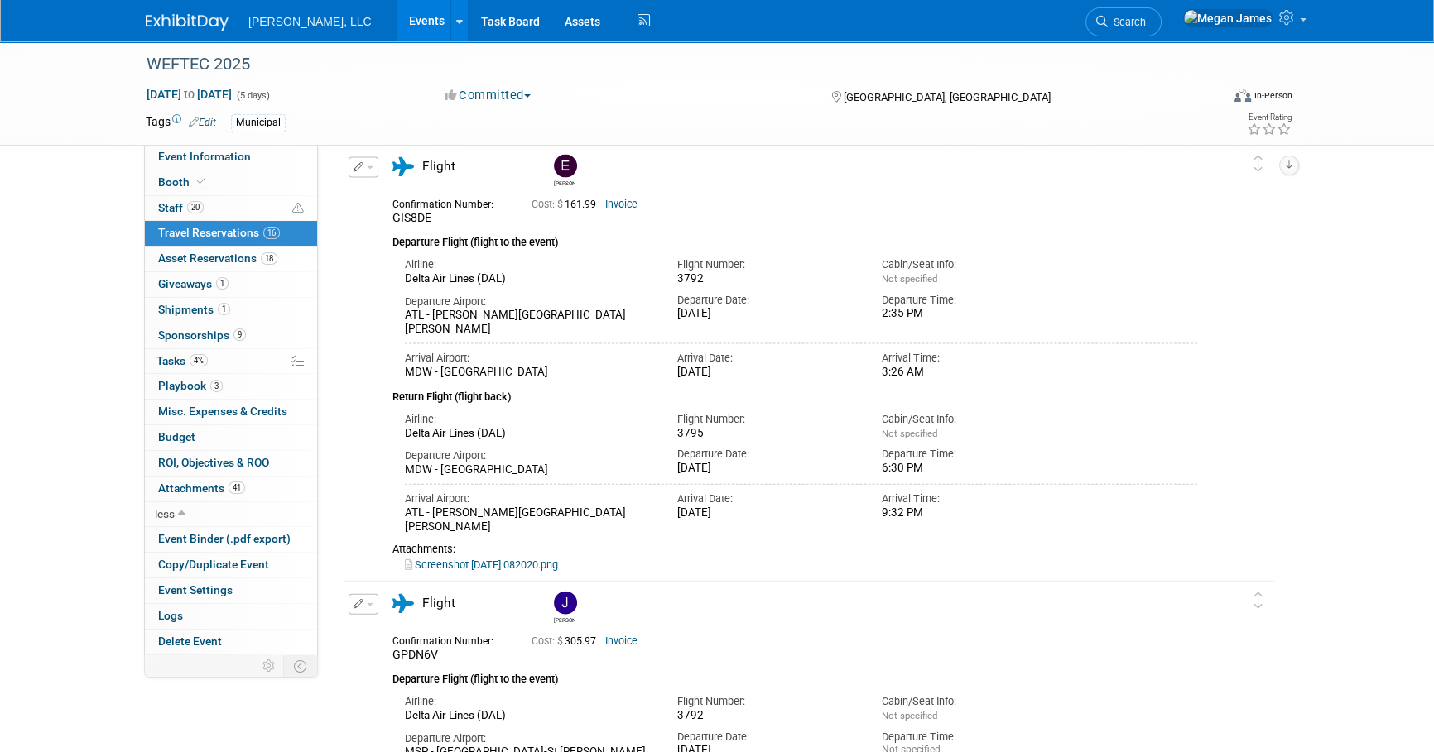
click at [626, 206] on link "Invoice" at bounding box center [621, 205] width 32 height 12
click at [360, 174] on button "button" at bounding box center [364, 167] width 30 height 21
click at [367, 191] on icon "button" at bounding box center [366, 196] width 13 height 12
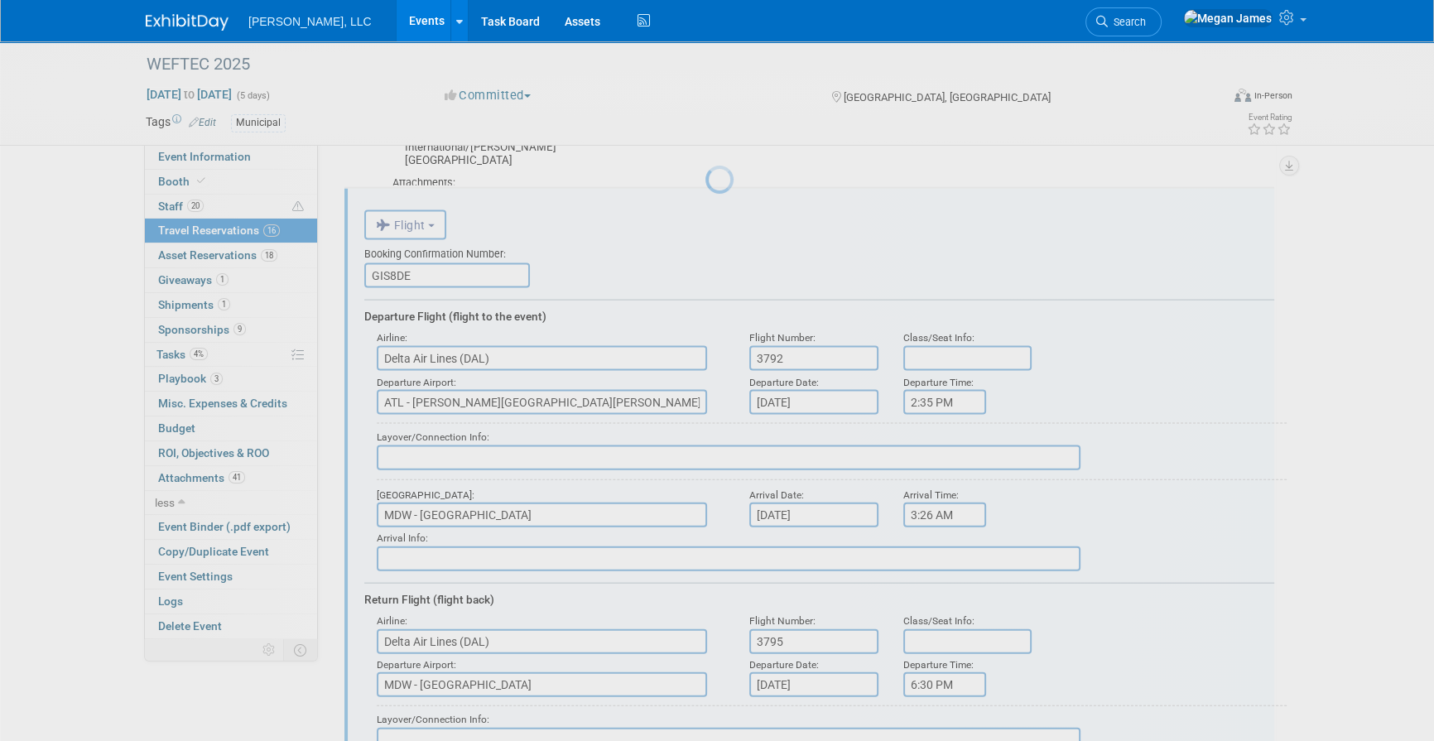
scroll to position [0, 0]
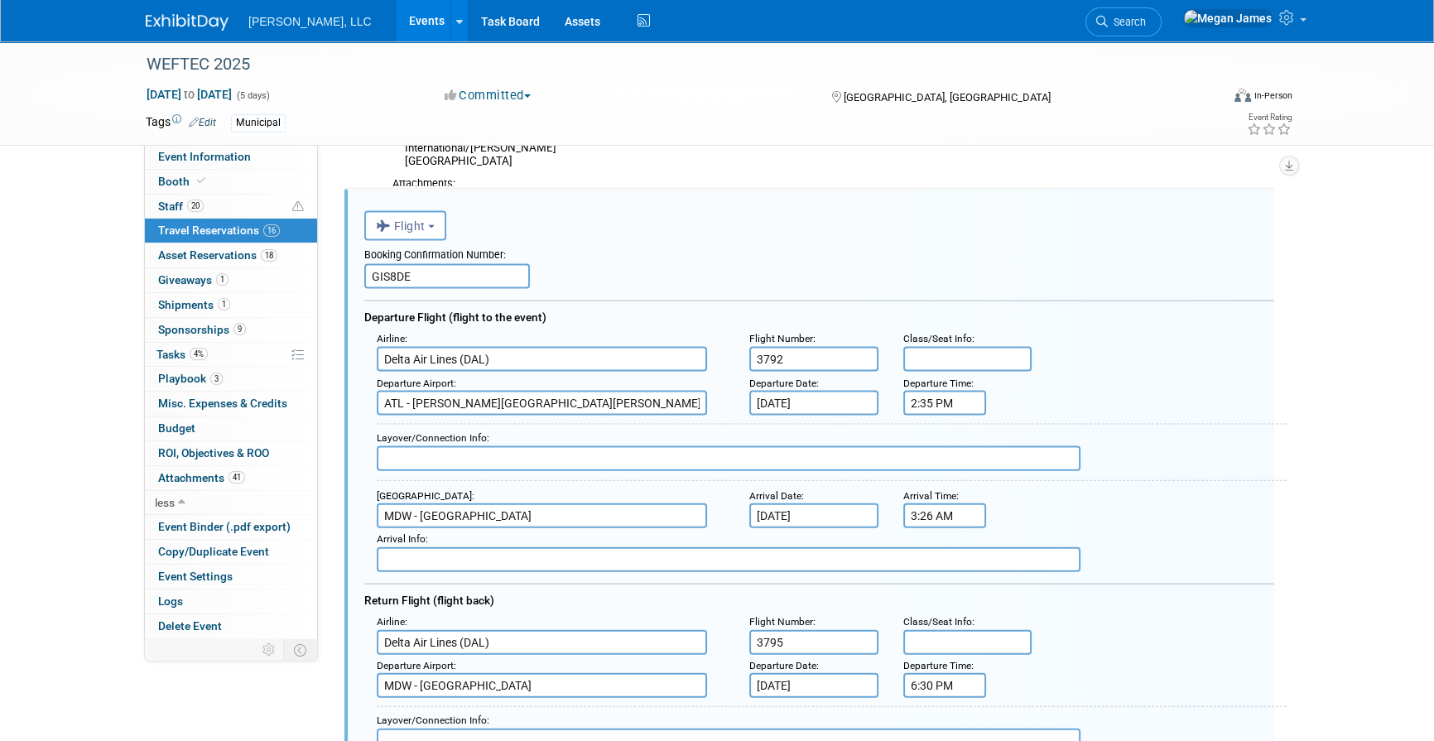
click at [944, 519] on input "3:26 AM" at bounding box center [944, 515] width 83 height 25
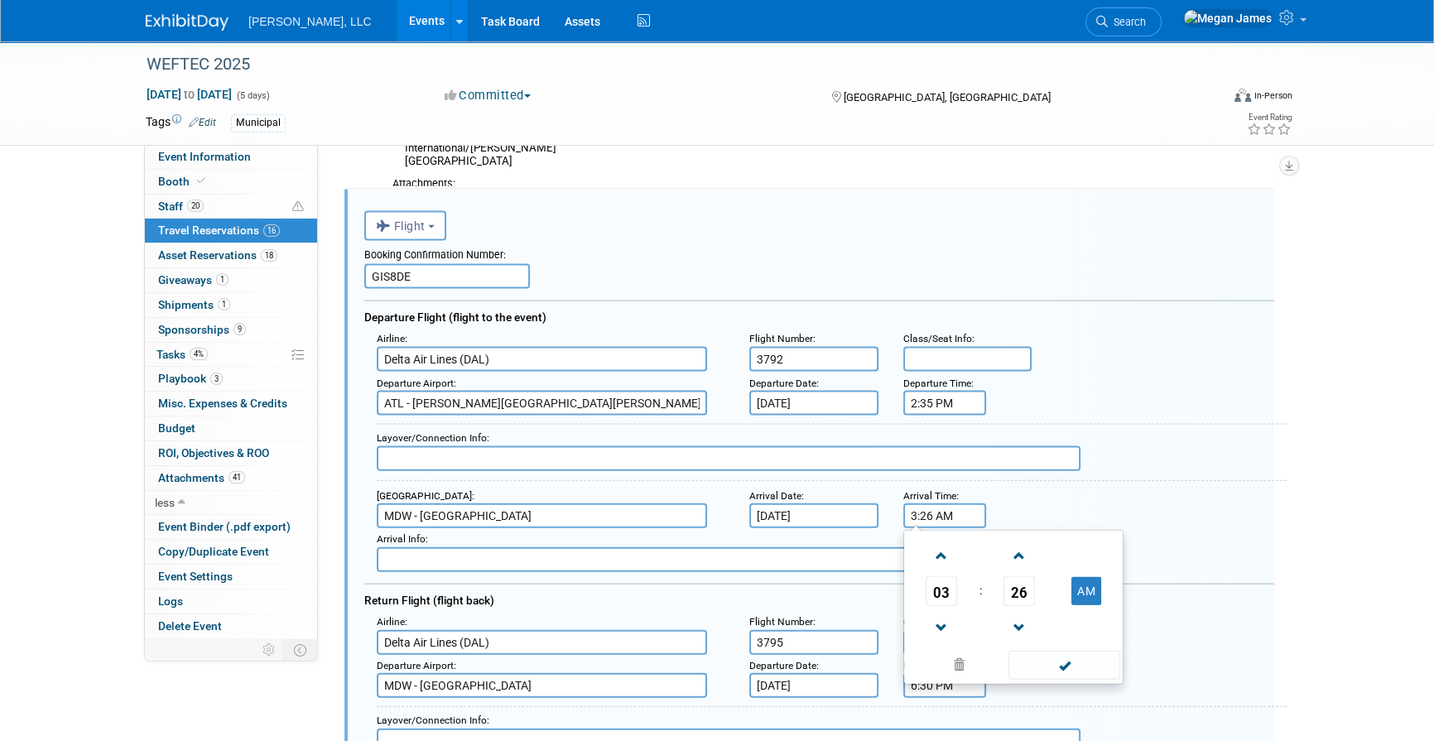
click at [1108, 588] on td "AM" at bounding box center [1086, 591] width 65 height 30
click at [1094, 589] on button "AM" at bounding box center [1086, 591] width 30 height 28
type input "3:26 PM"
click at [1085, 656] on span at bounding box center [1064, 665] width 112 height 29
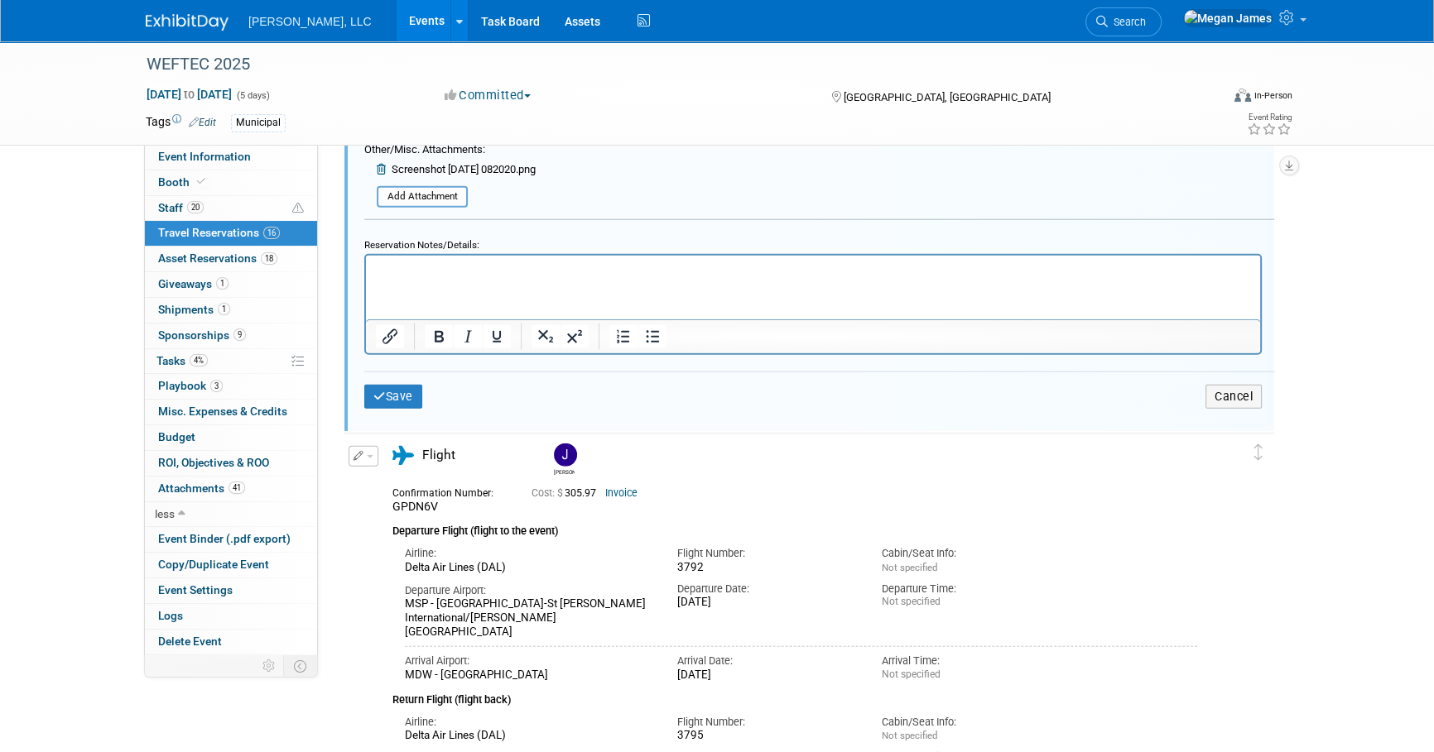
scroll to position [5525, 0]
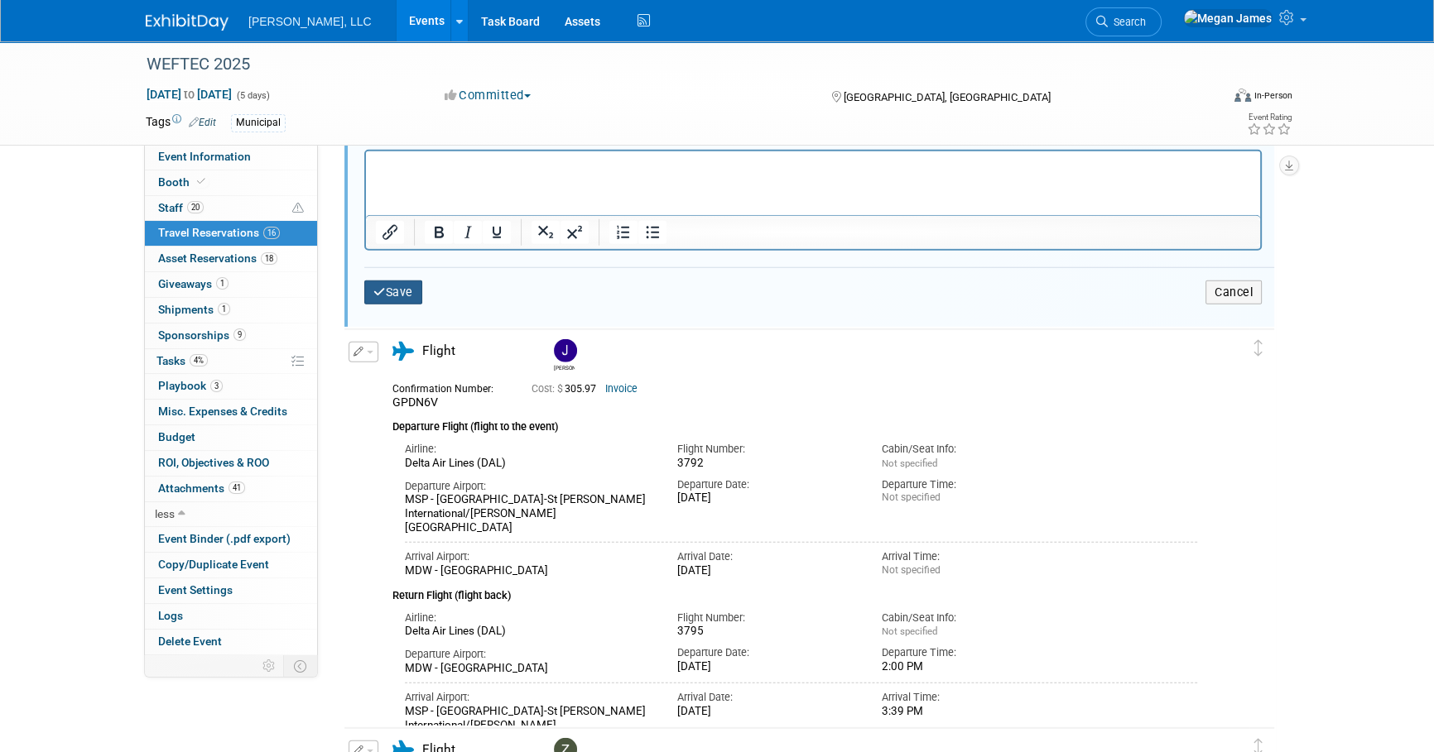
click at [390, 286] on button "Save" at bounding box center [393, 293] width 58 height 24
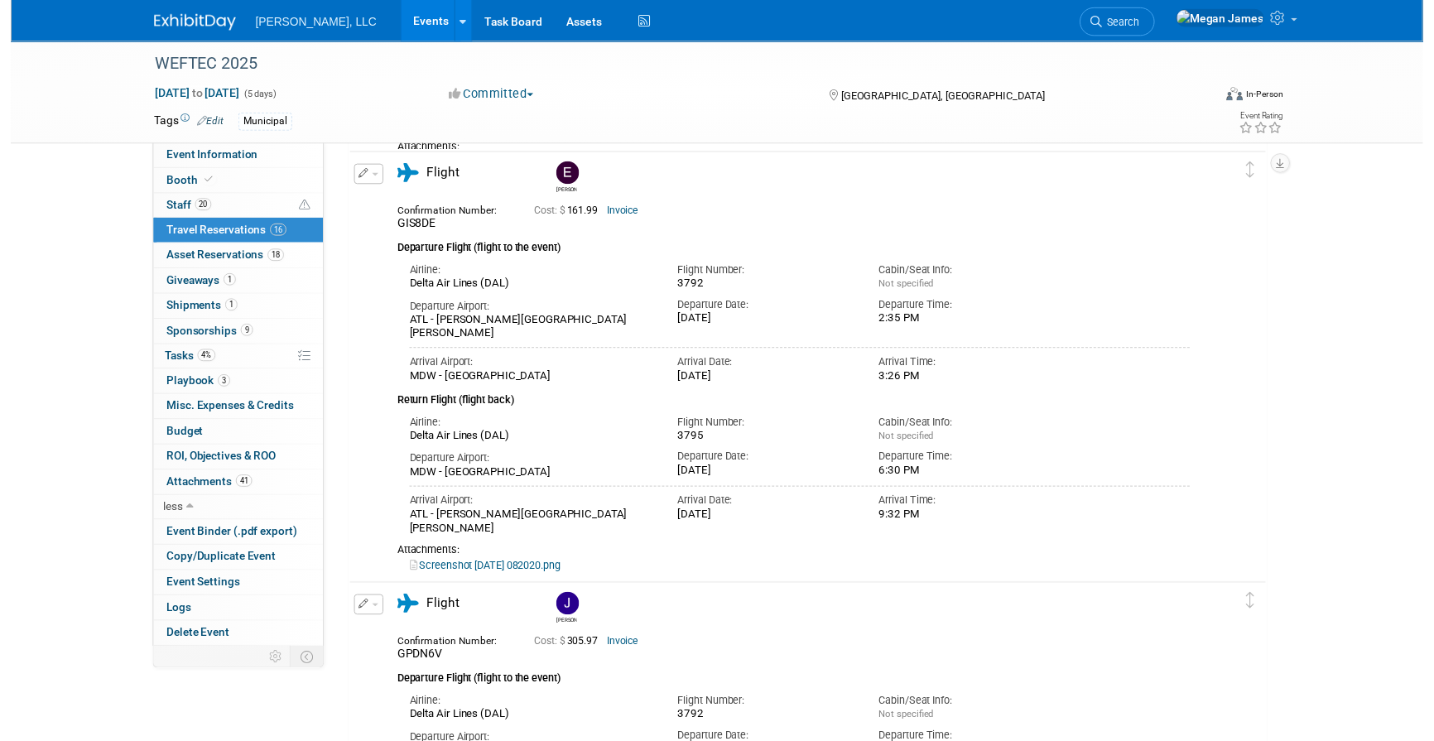
scroll to position [4471, 0]
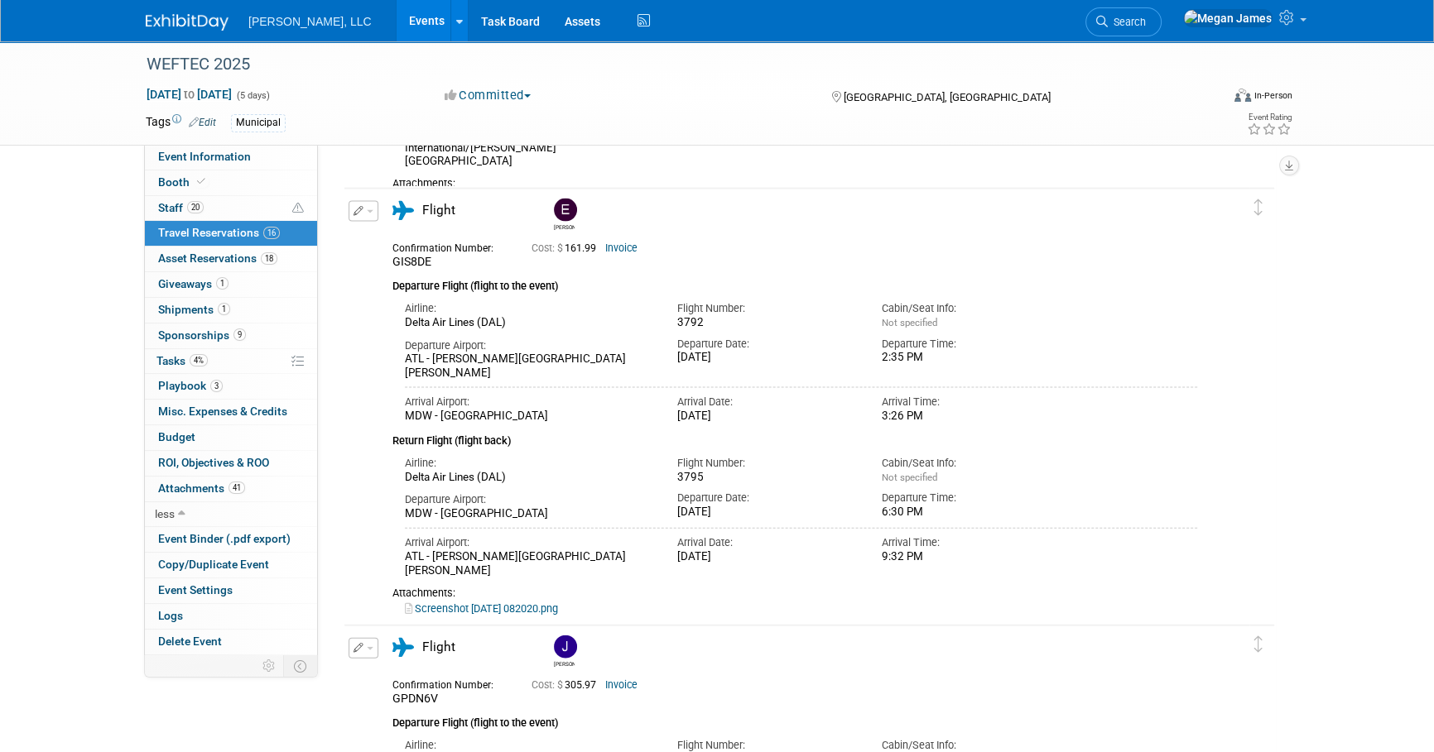
click at [363, 209] on button "button" at bounding box center [364, 211] width 30 height 21
click at [445, 235] on button "Edit Reservation" at bounding box center [419, 240] width 140 height 24
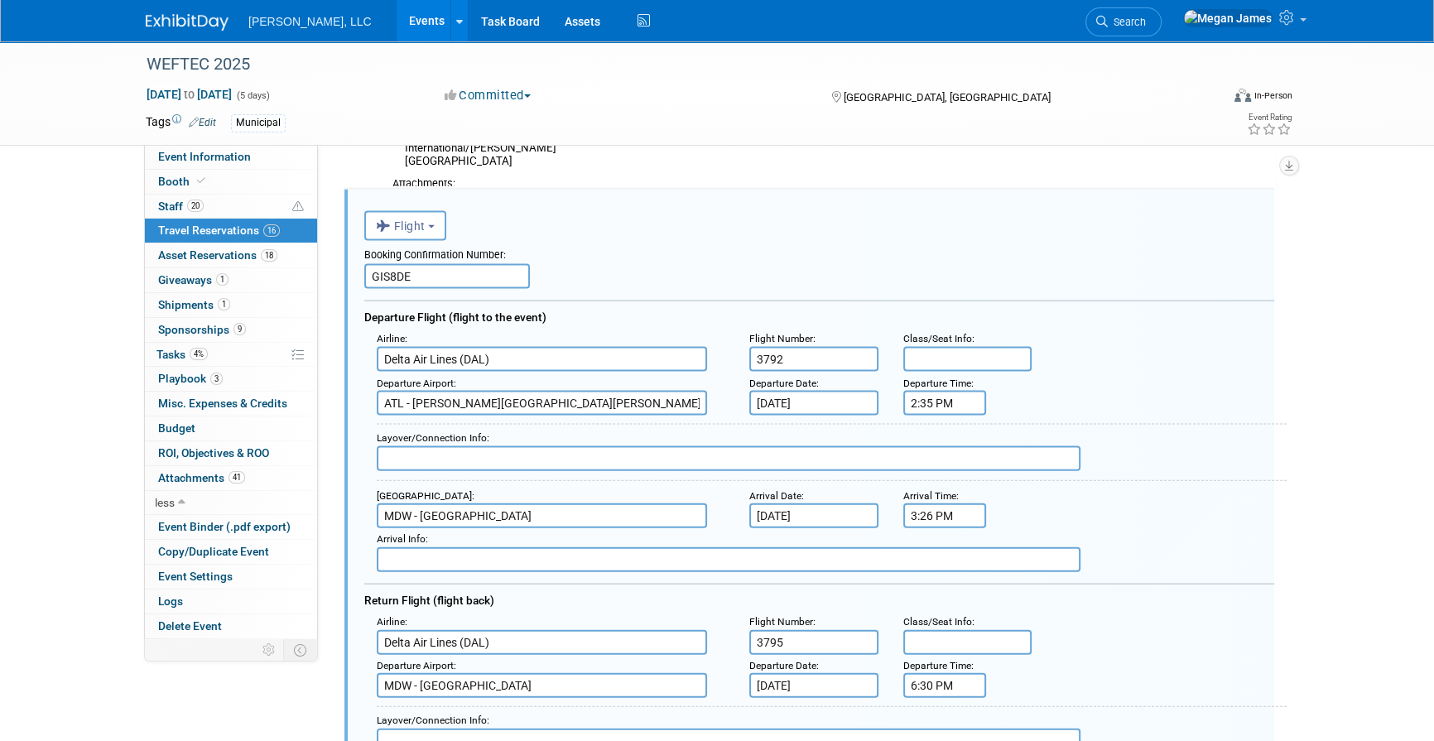
scroll to position [0, 0]
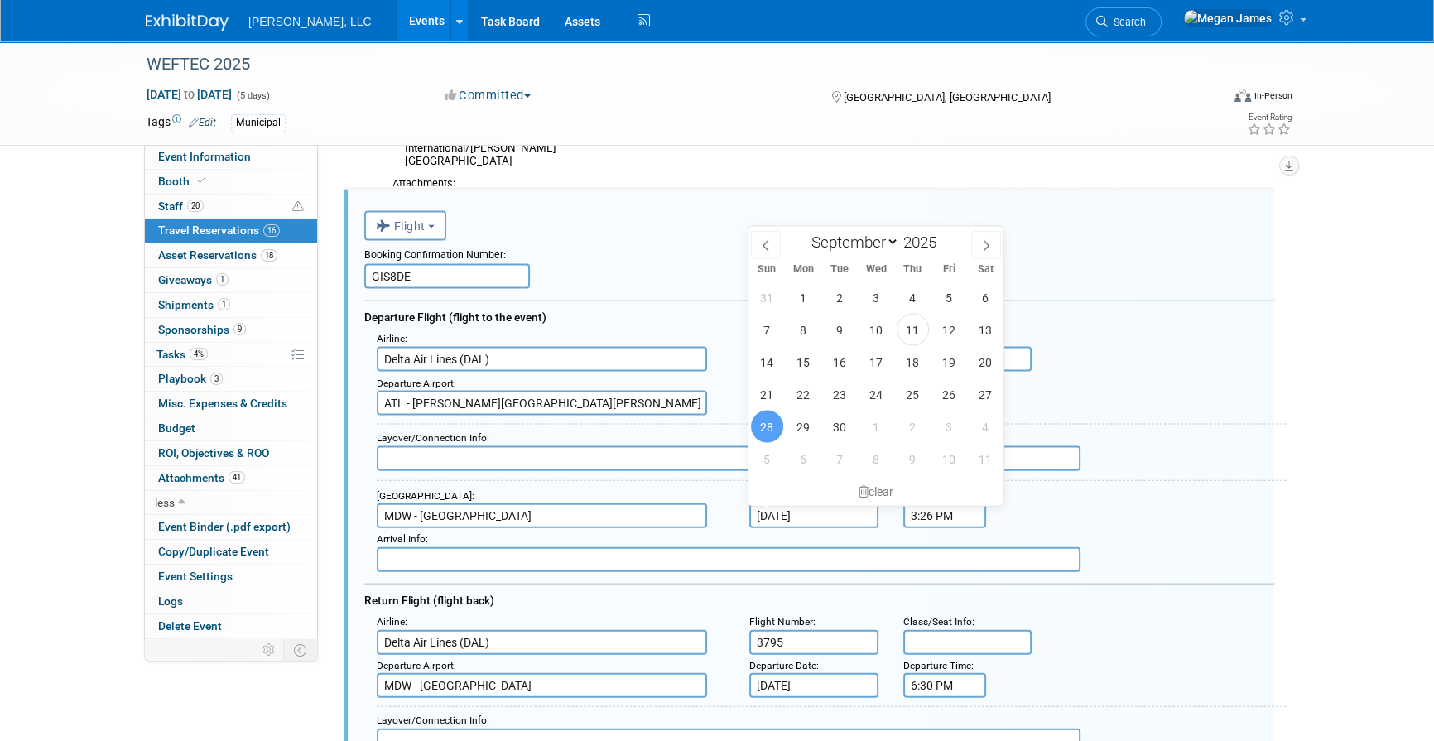
click at [792, 508] on input "[DATE]" at bounding box center [813, 515] width 129 height 25
click at [979, 396] on span "27" at bounding box center [985, 394] width 32 height 32
type input "[DATE]"
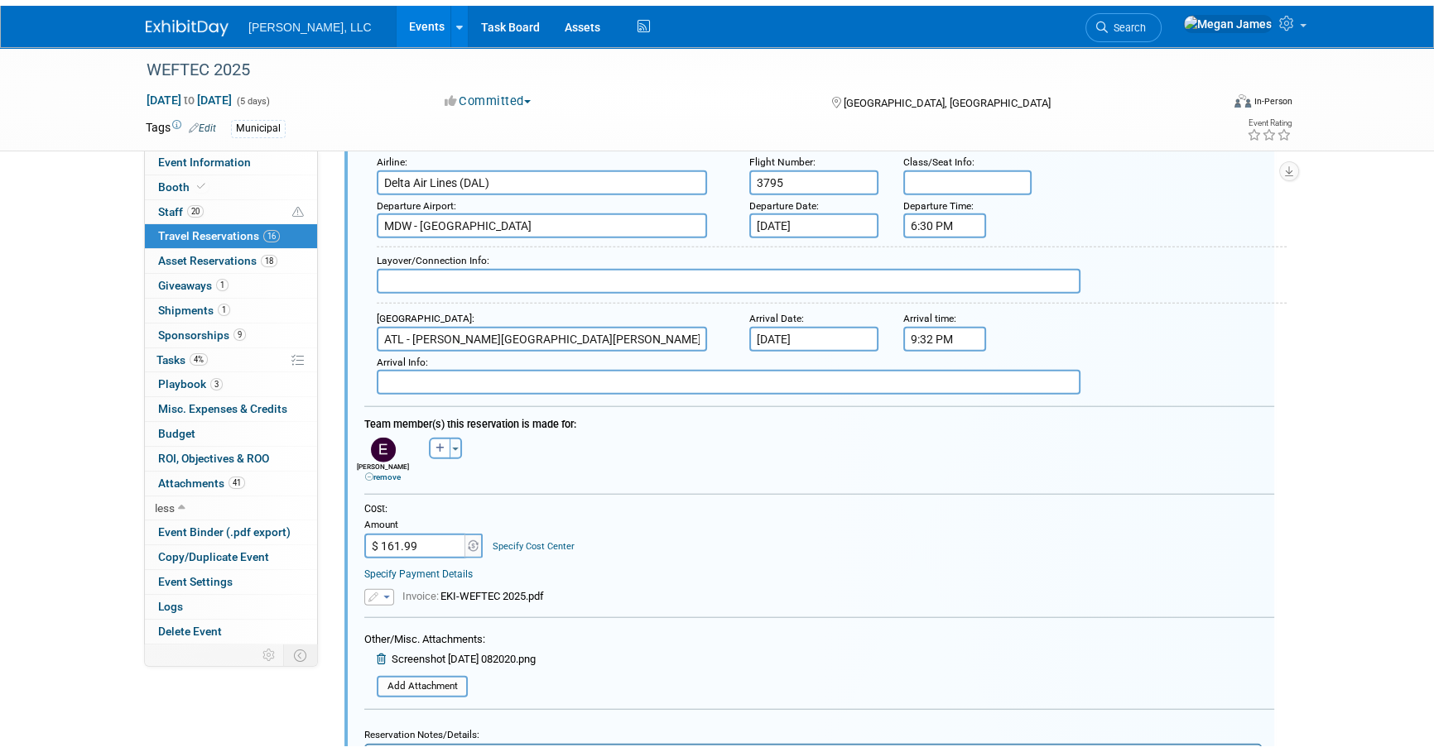
scroll to position [5074, 0]
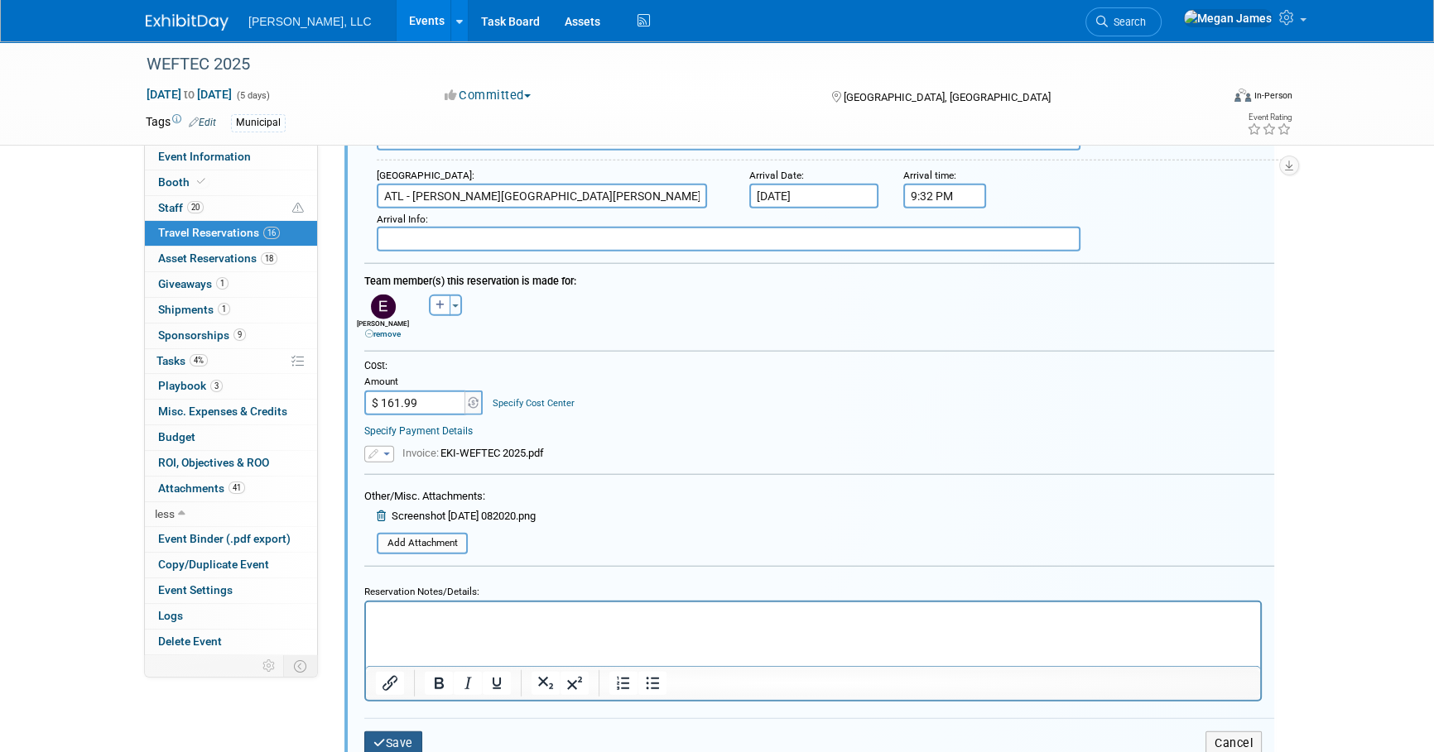
click at [411, 736] on button "Save" at bounding box center [393, 744] width 58 height 24
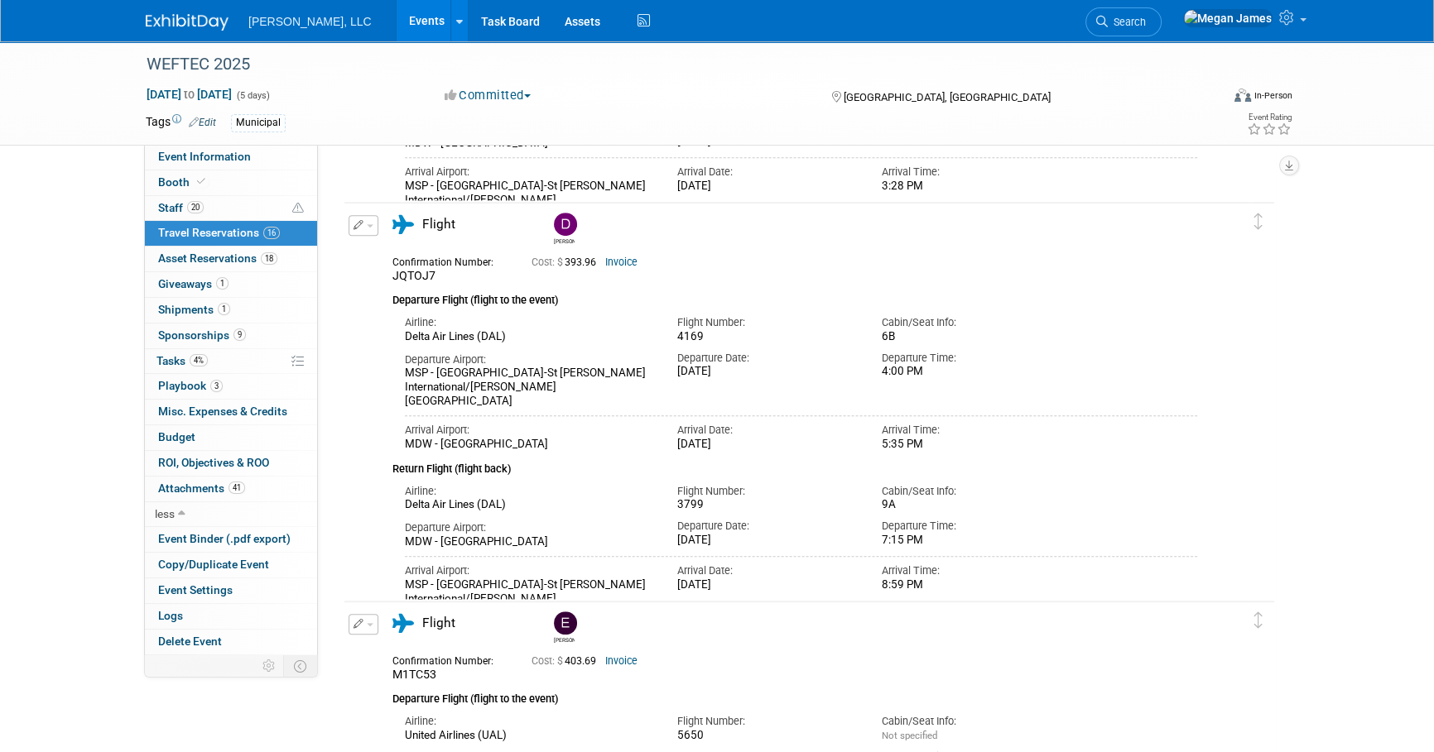
scroll to position [1279, 0]
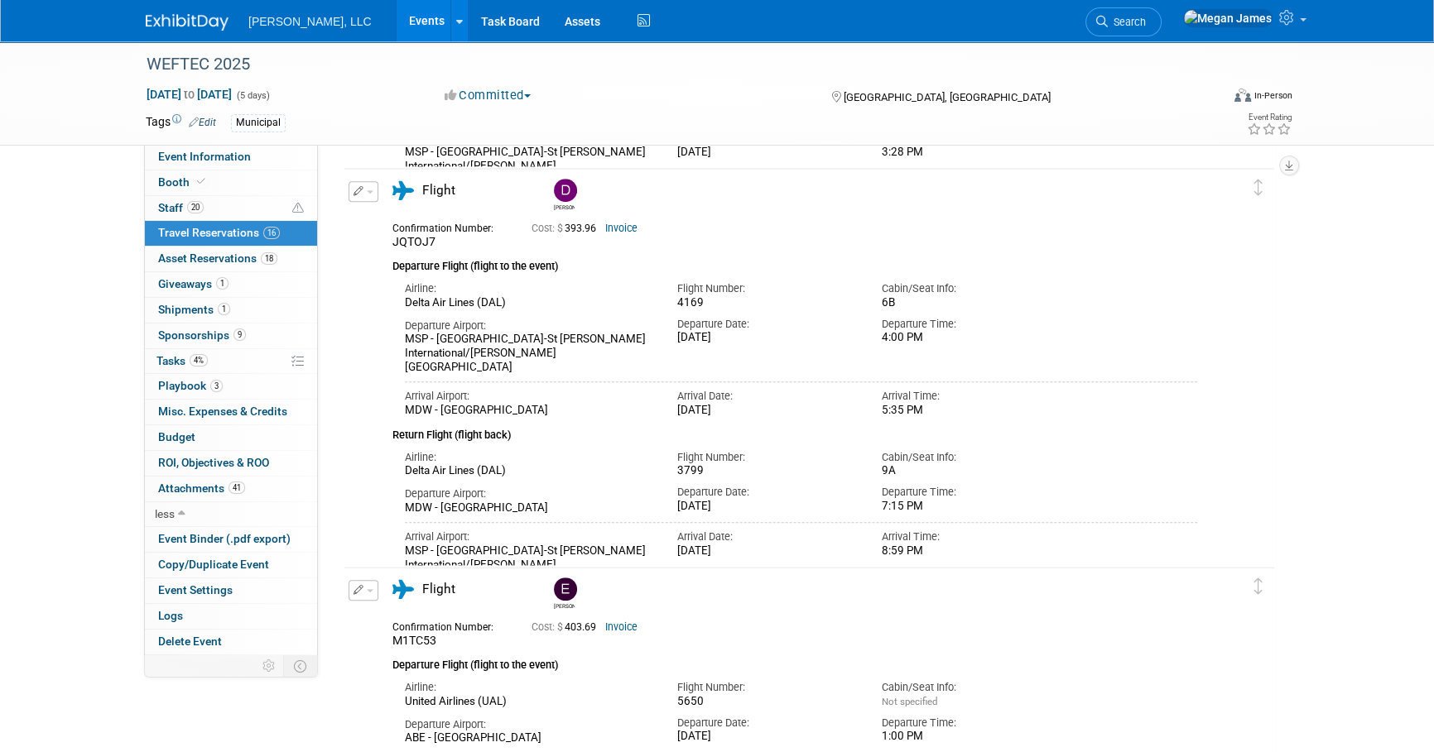
drag, startPoint x: 1370, startPoint y: 442, endPoint x: 1333, endPoint y: 439, distance: 37.4
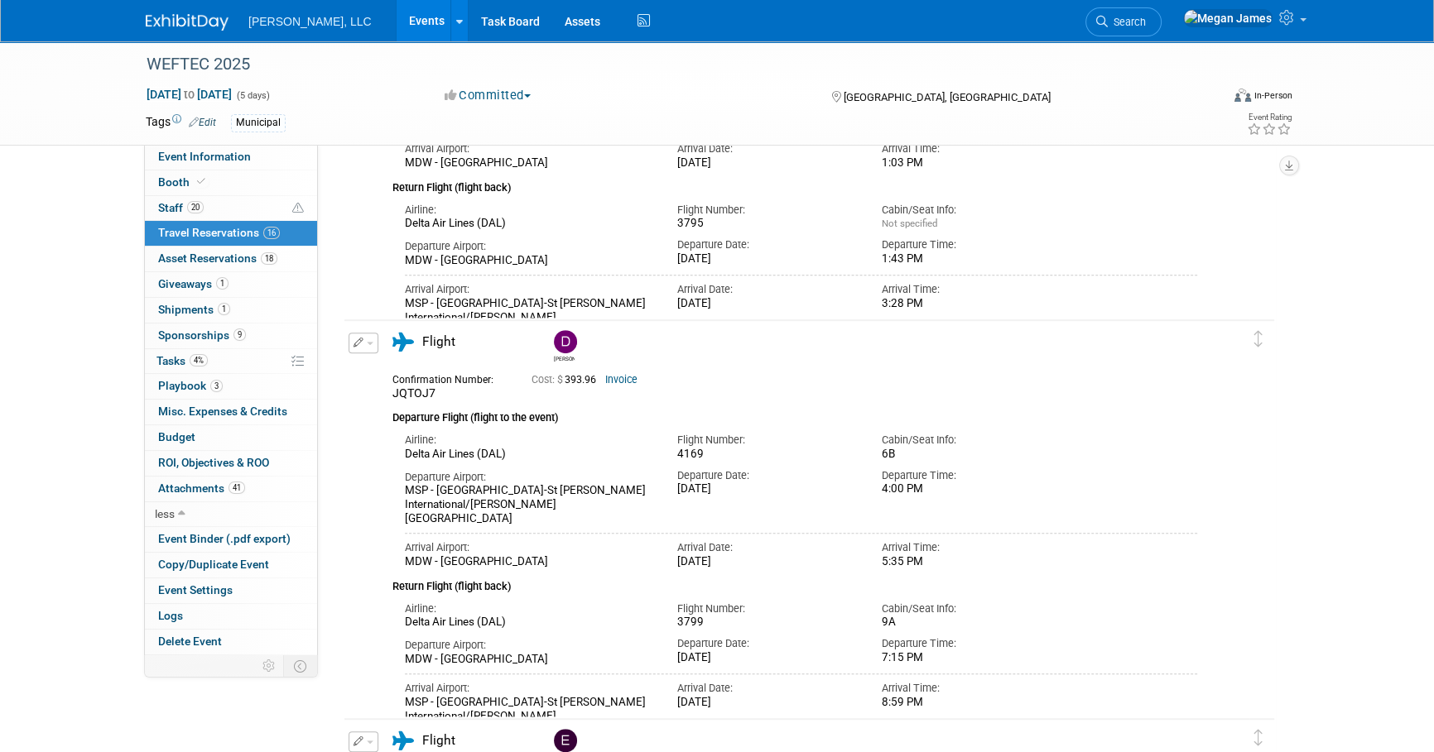
scroll to position [1128, 0]
click at [1258, 514] on td at bounding box center [1261, 531] width 25 height 422
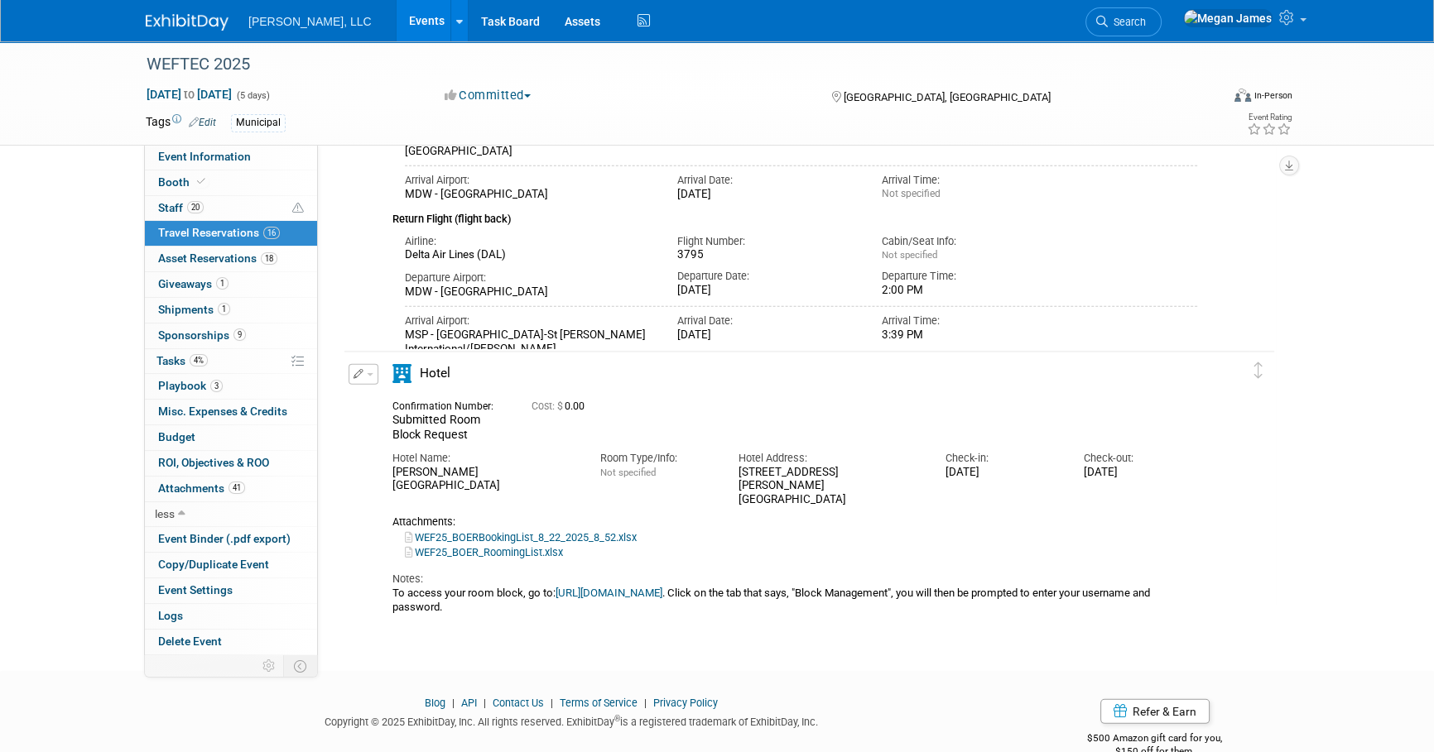
scroll to position [5945, 0]
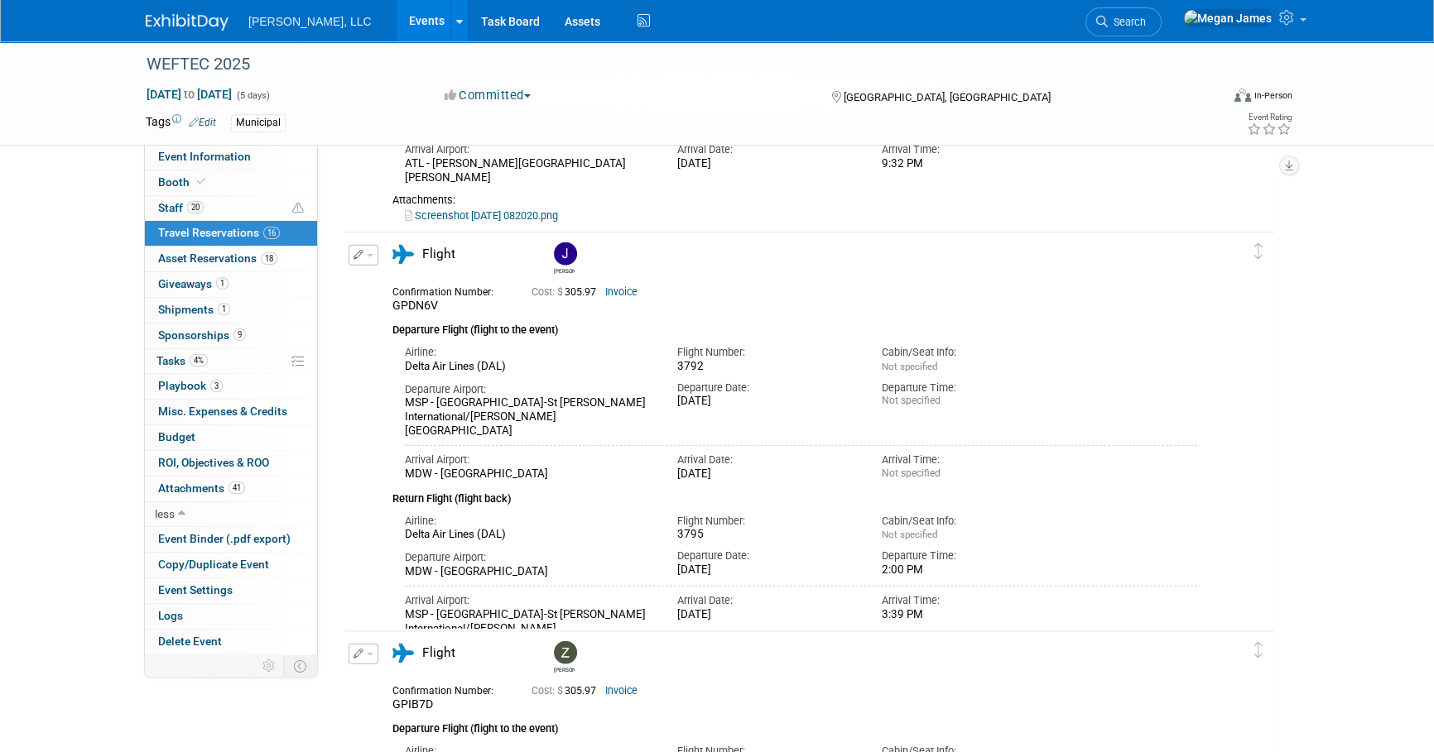
scroll to position [4816, 0]
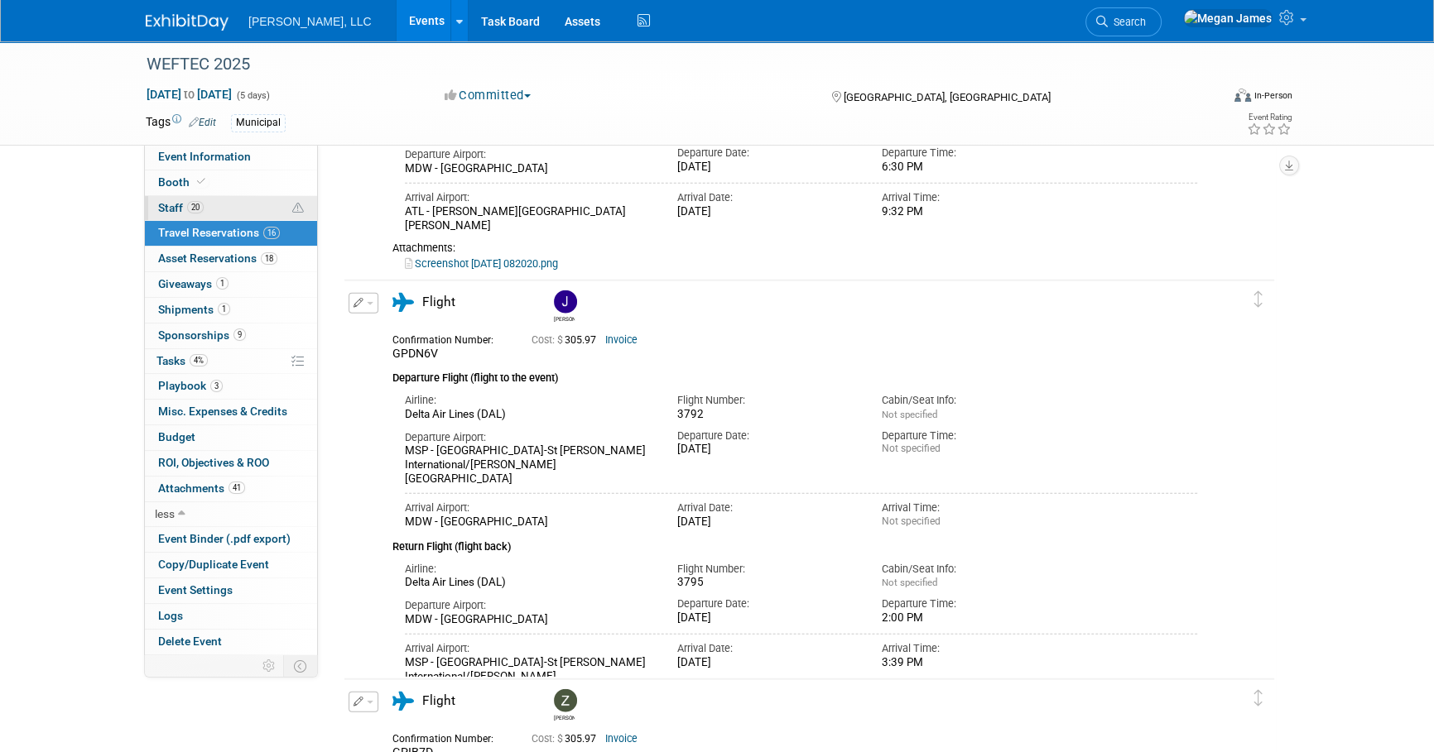
click at [273, 204] on link "20 Staff 20" at bounding box center [231, 208] width 172 height 25
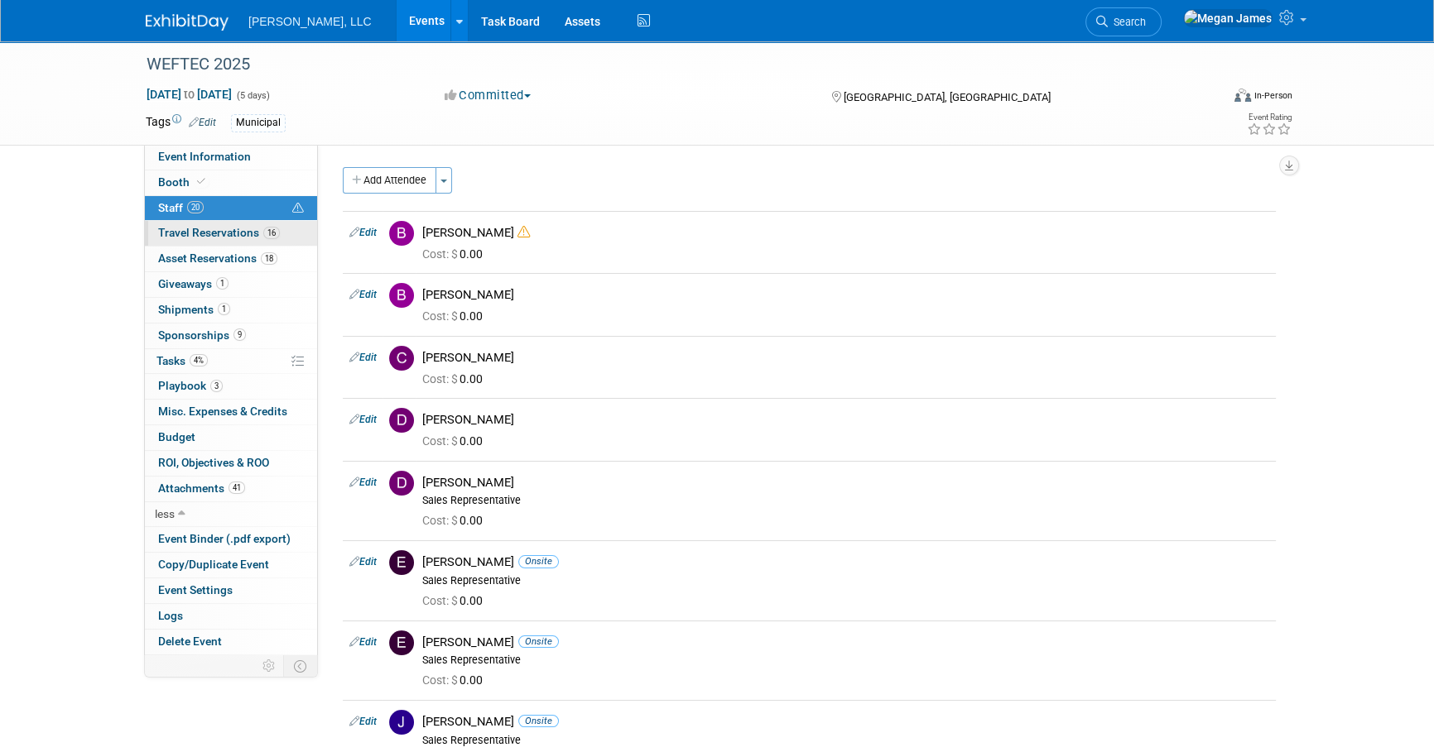
click at [221, 238] on span "Travel Reservations 16" at bounding box center [219, 232] width 122 height 13
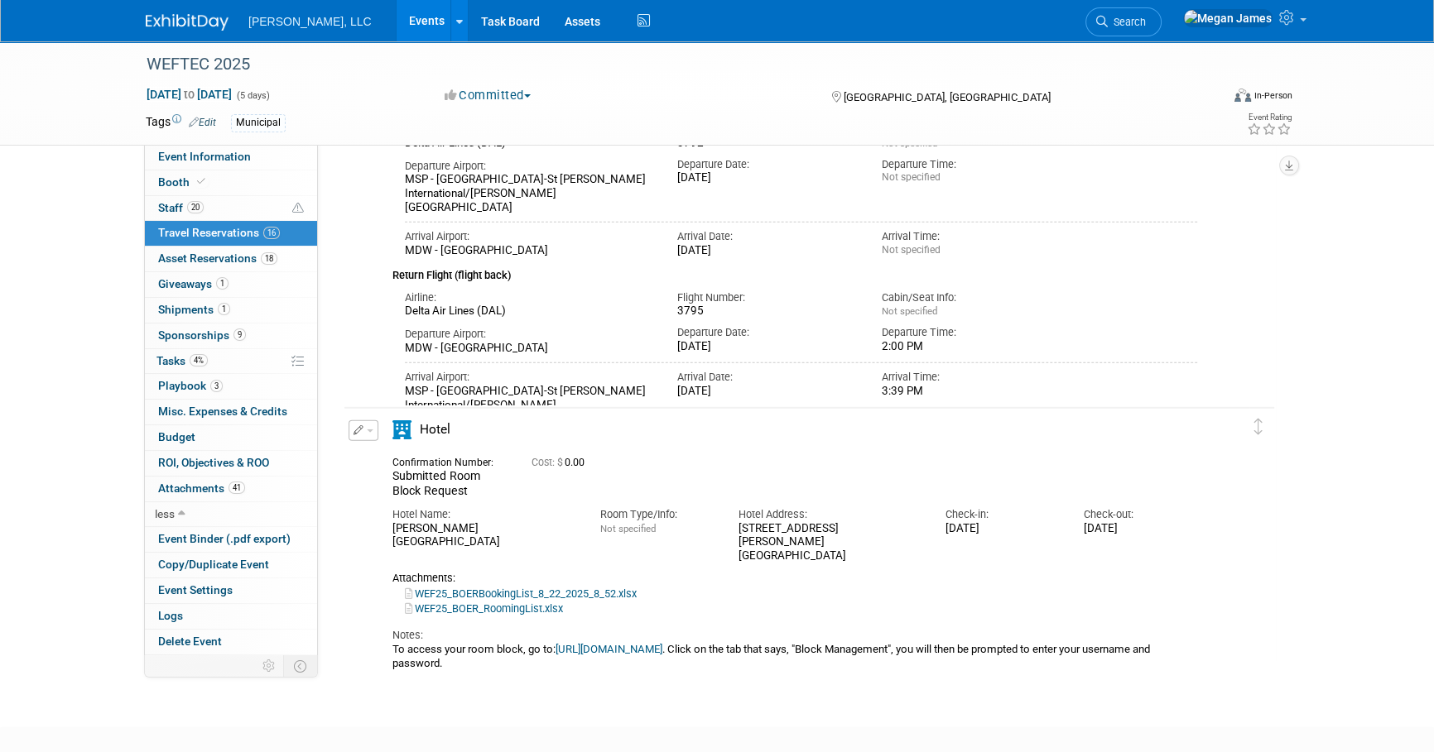
scroll to position [5977, 0]
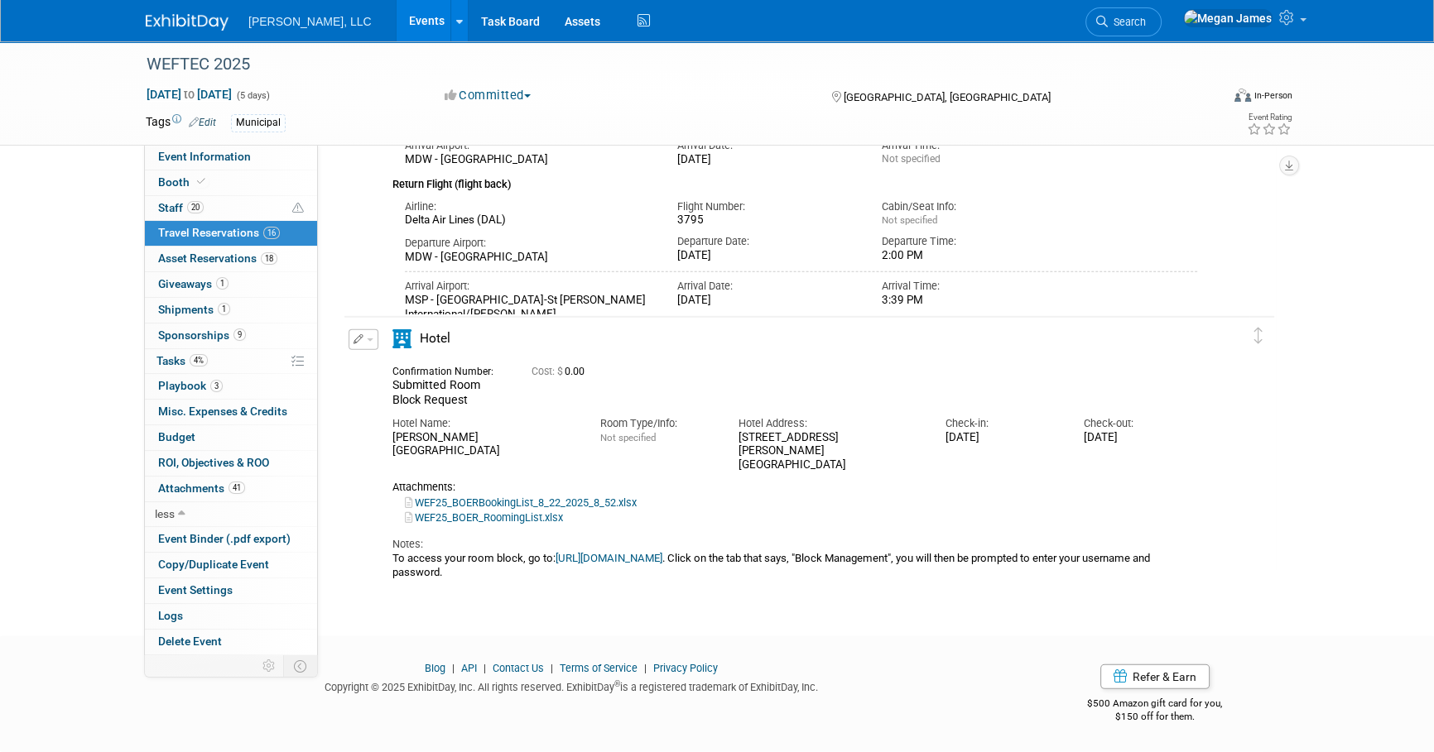
click at [502, 512] on link "WEF25_BOER_RoomingList.xlsx" at bounding box center [484, 518] width 158 height 12
click at [560, 497] on link "WEF25_BOERBookingList_8_22_2025_8_52.xlsx" at bounding box center [521, 503] width 232 height 12
click at [662, 552] on link "[URL][DOMAIN_NAME]" at bounding box center [608, 558] width 107 height 12
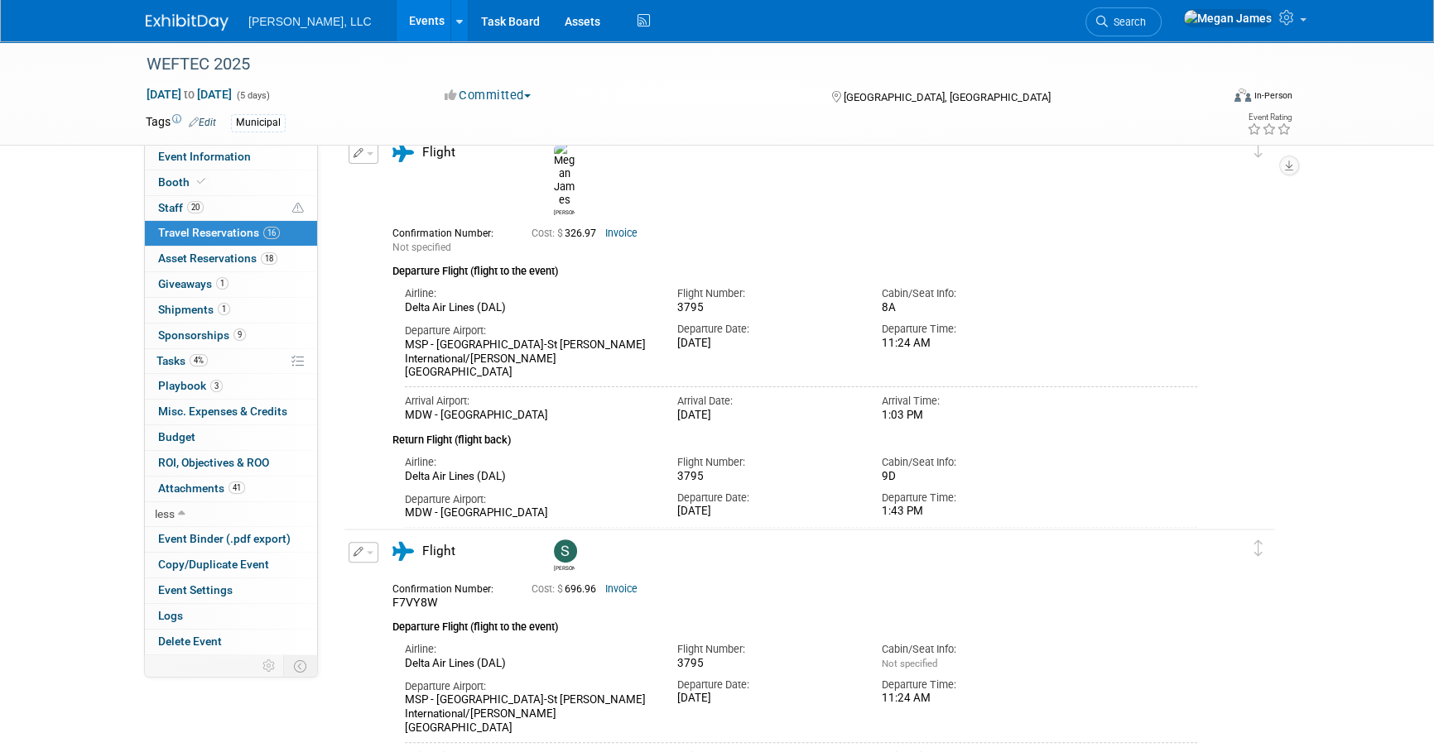
scroll to position [784, 0]
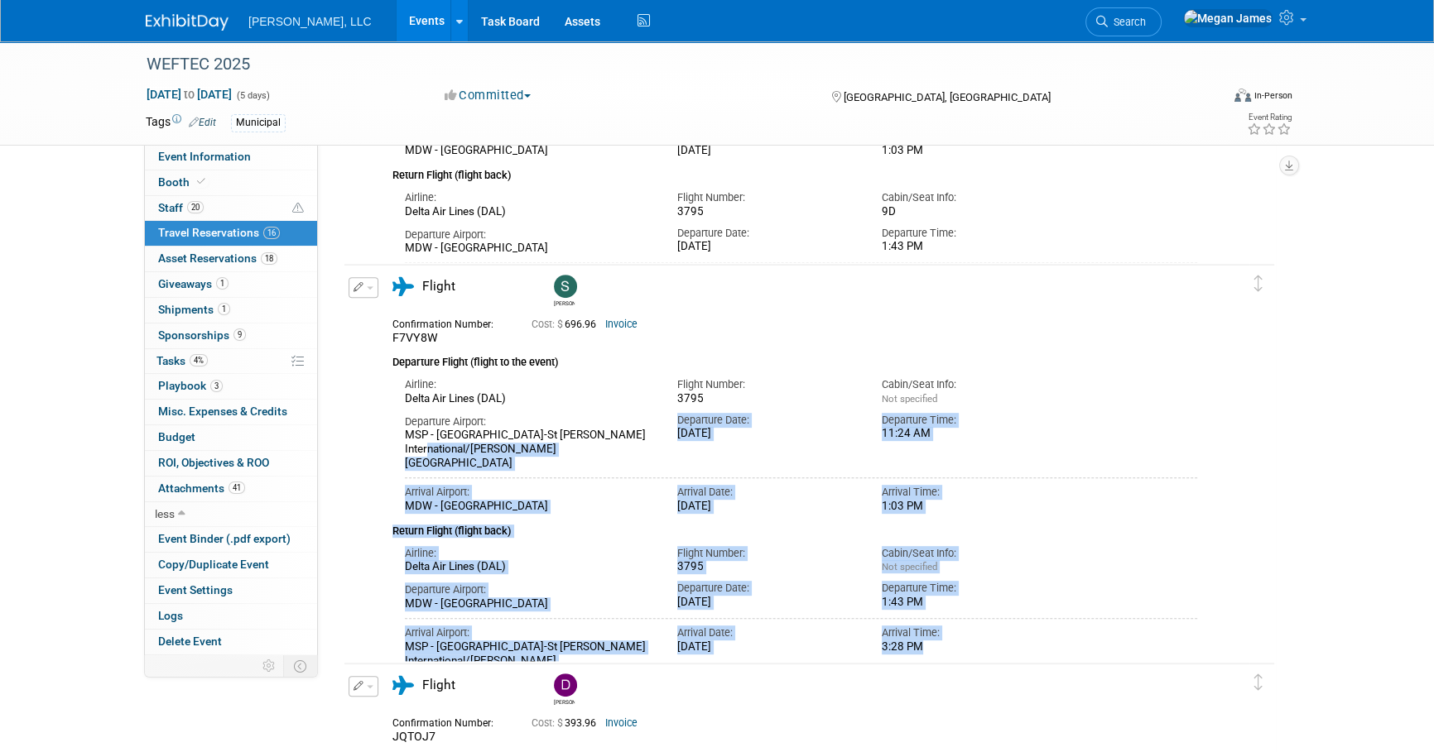
drag, startPoint x: 655, startPoint y: 437, endPoint x: 926, endPoint y: 637, distance: 336.8
click at [926, 637] on div "Confirmation Number: F7VY8W Cost: $ 696.96 Invoice Departure Flight (flight to …" at bounding box center [794, 496] width 805 height 371
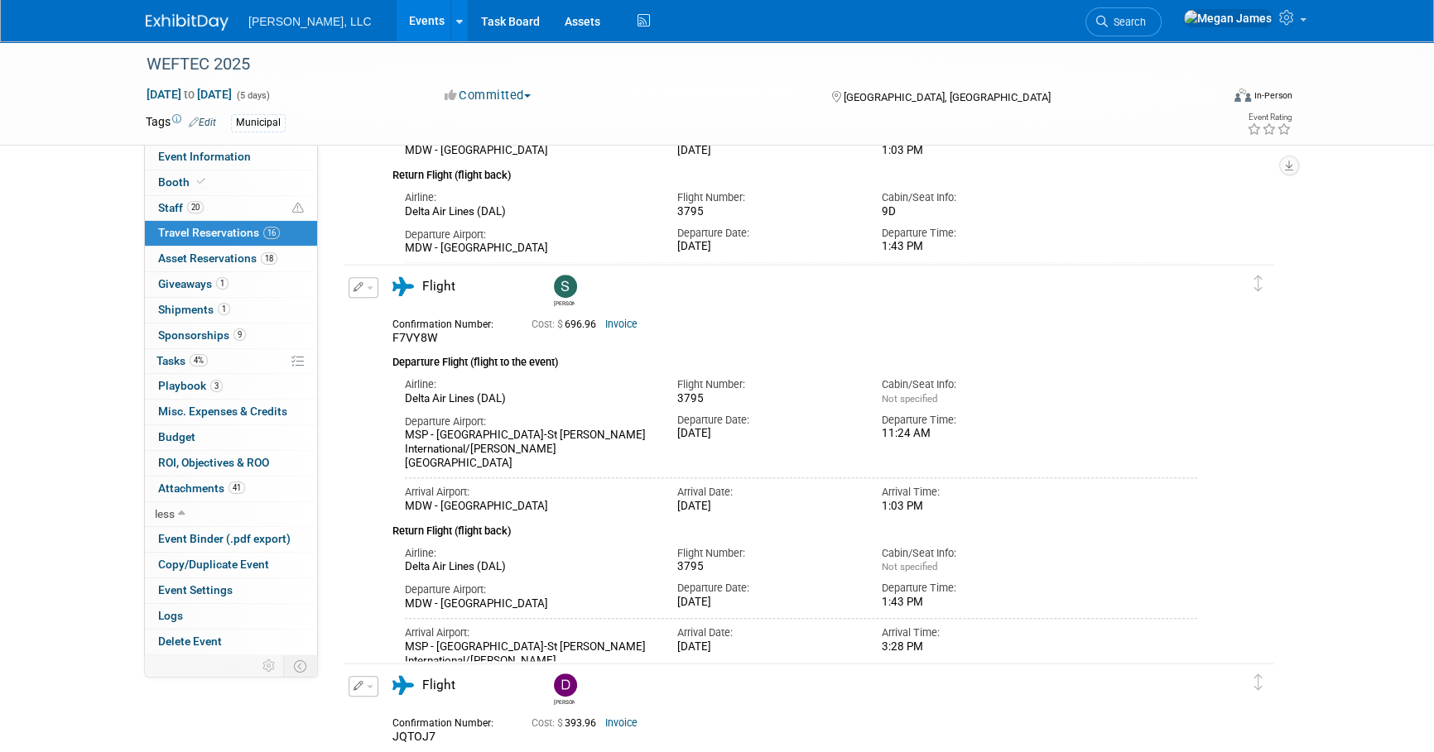
click at [1259, 469] on td at bounding box center [1261, 476] width 25 height 422
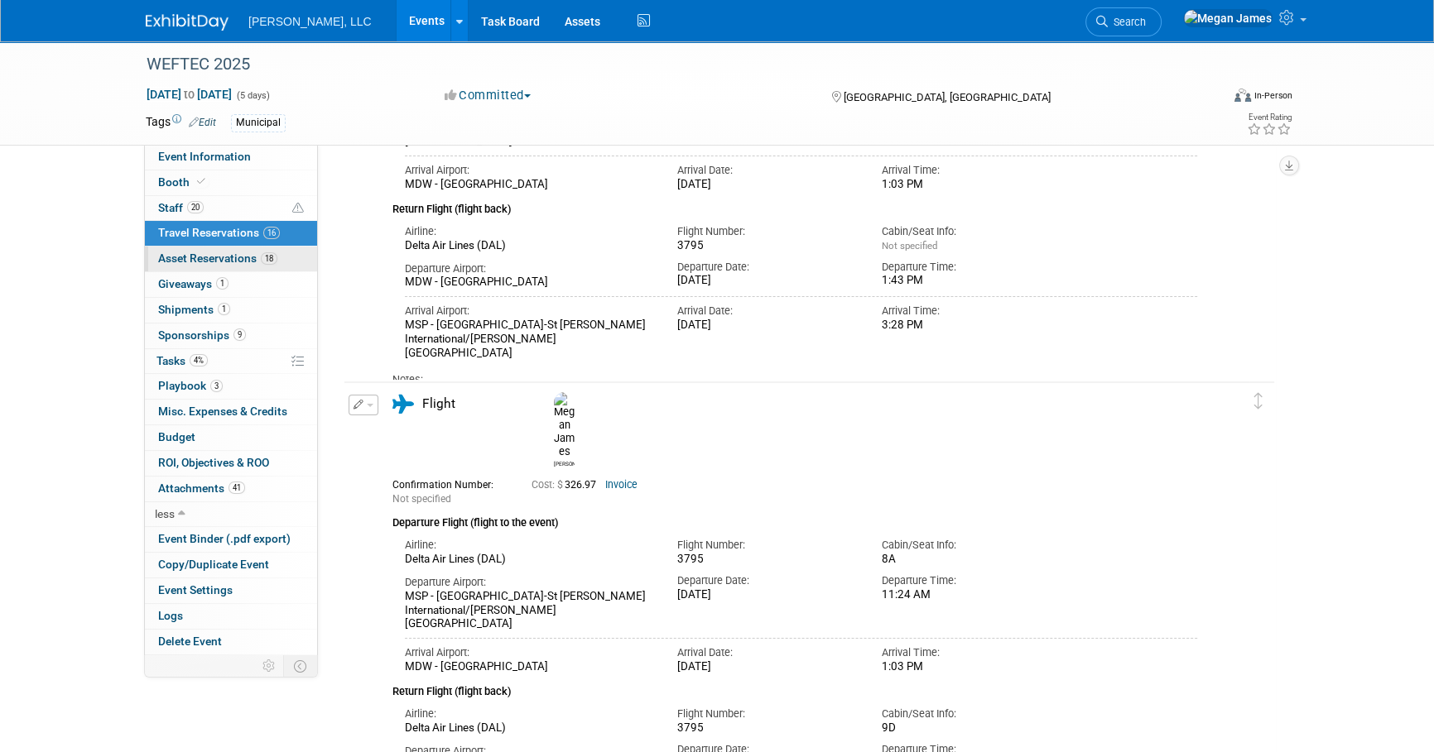
scroll to position [257, 0]
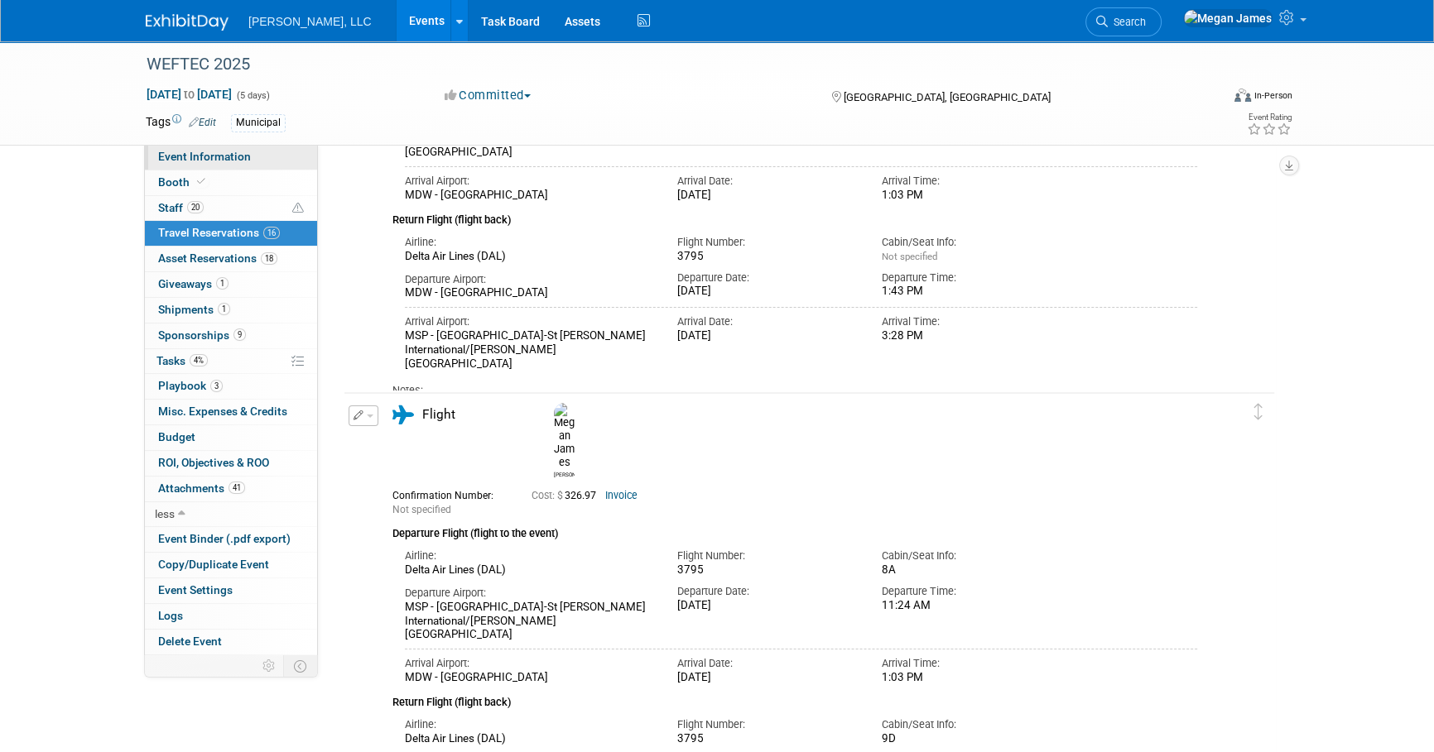
click at [215, 158] on span "Event Information" at bounding box center [204, 156] width 93 height 13
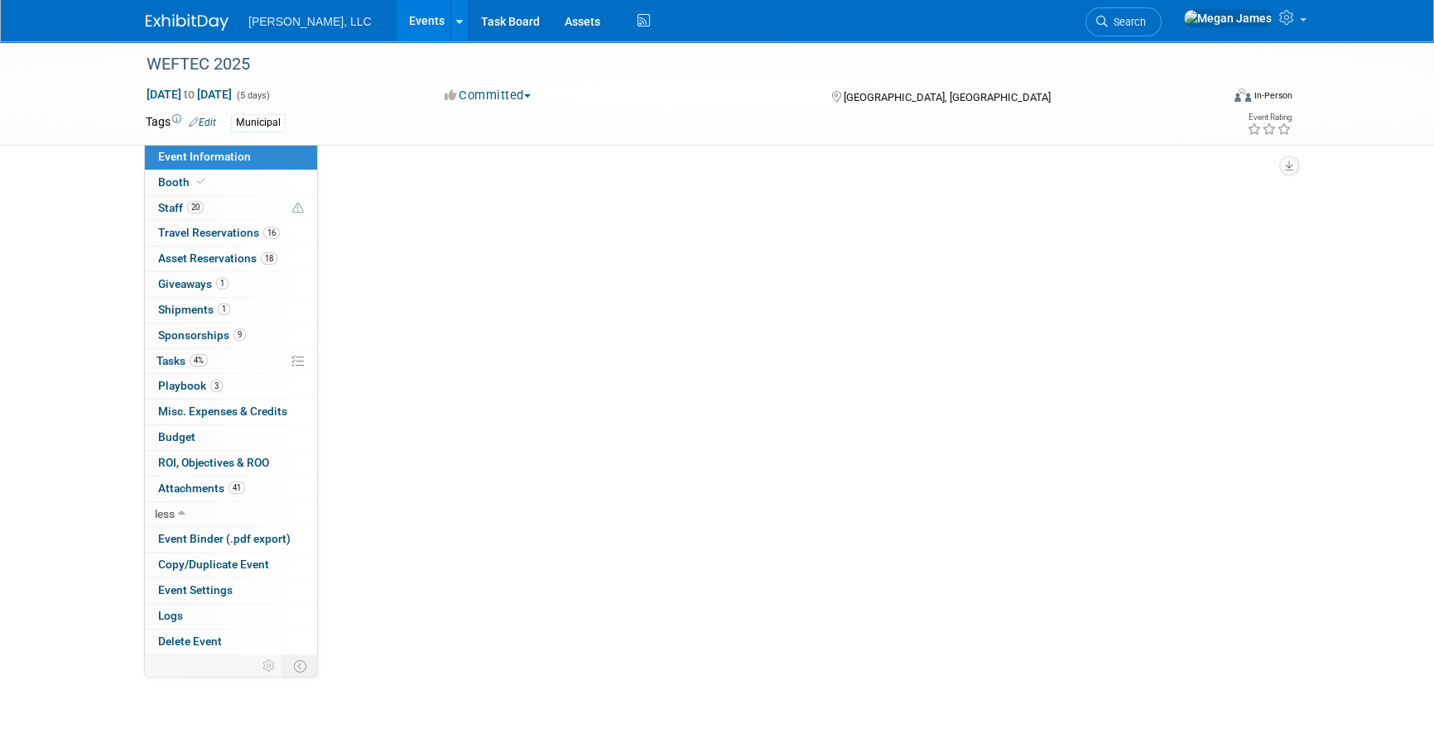
scroll to position [0, 0]
select select "Municipal"
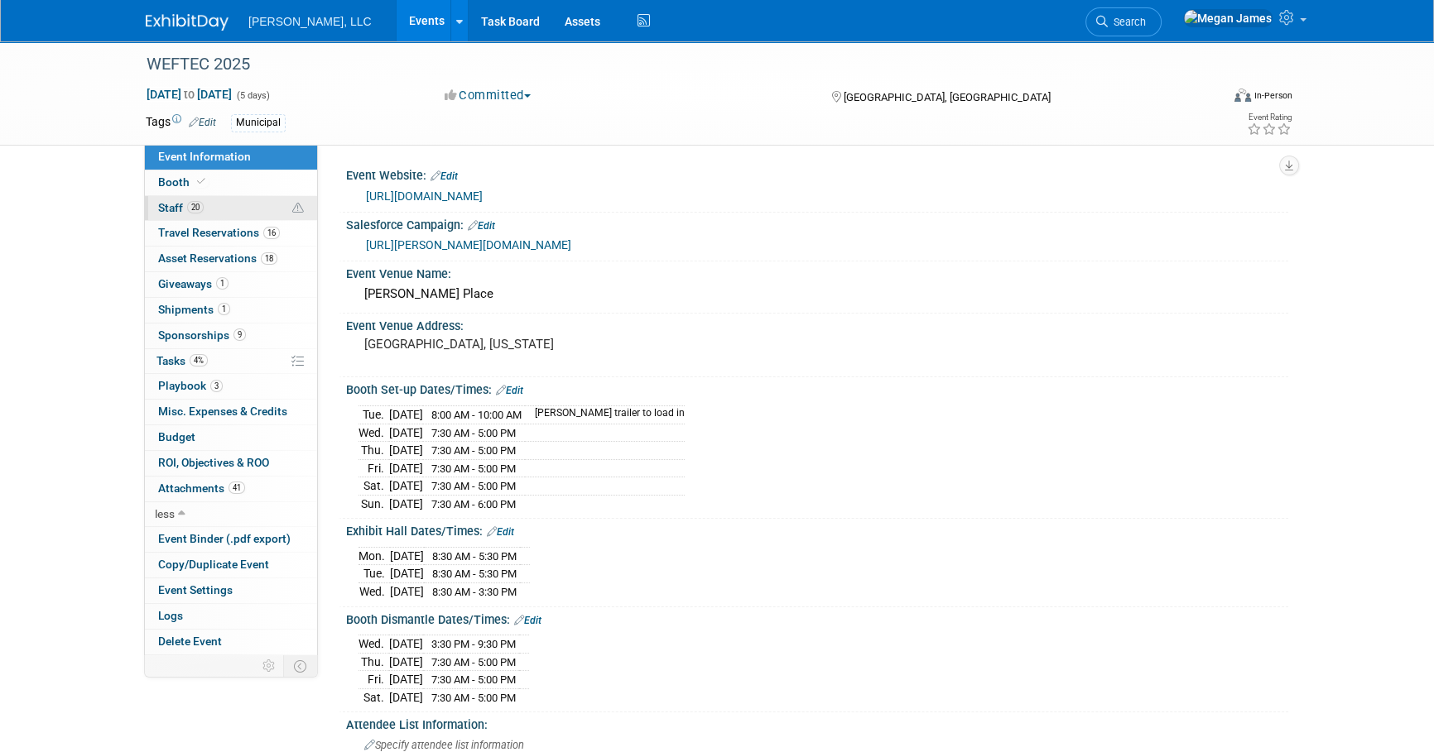
click at [190, 207] on span "20" at bounding box center [195, 207] width 17 height 12
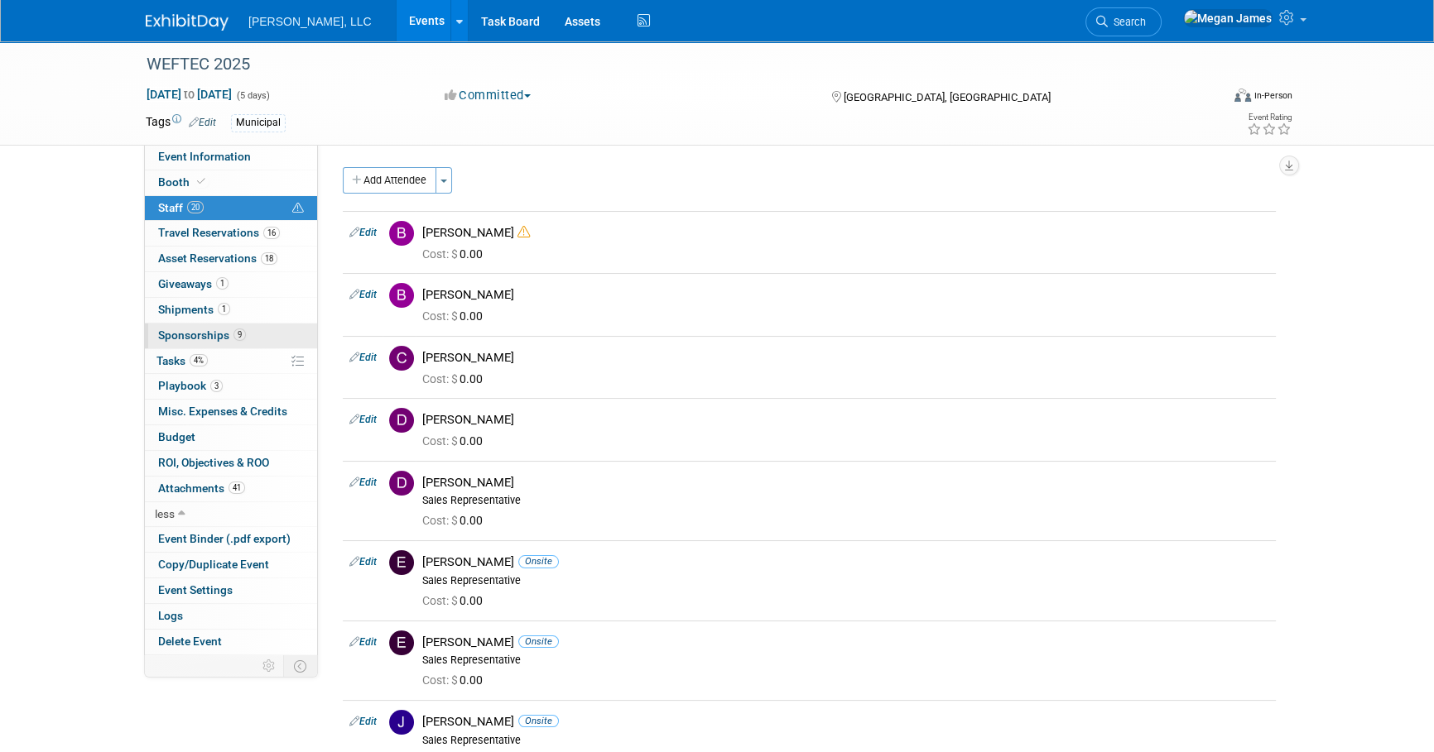
click at [255, 334] on link "9 Sponsorships 9" at bounding box center [231, 336] width 172 height 25
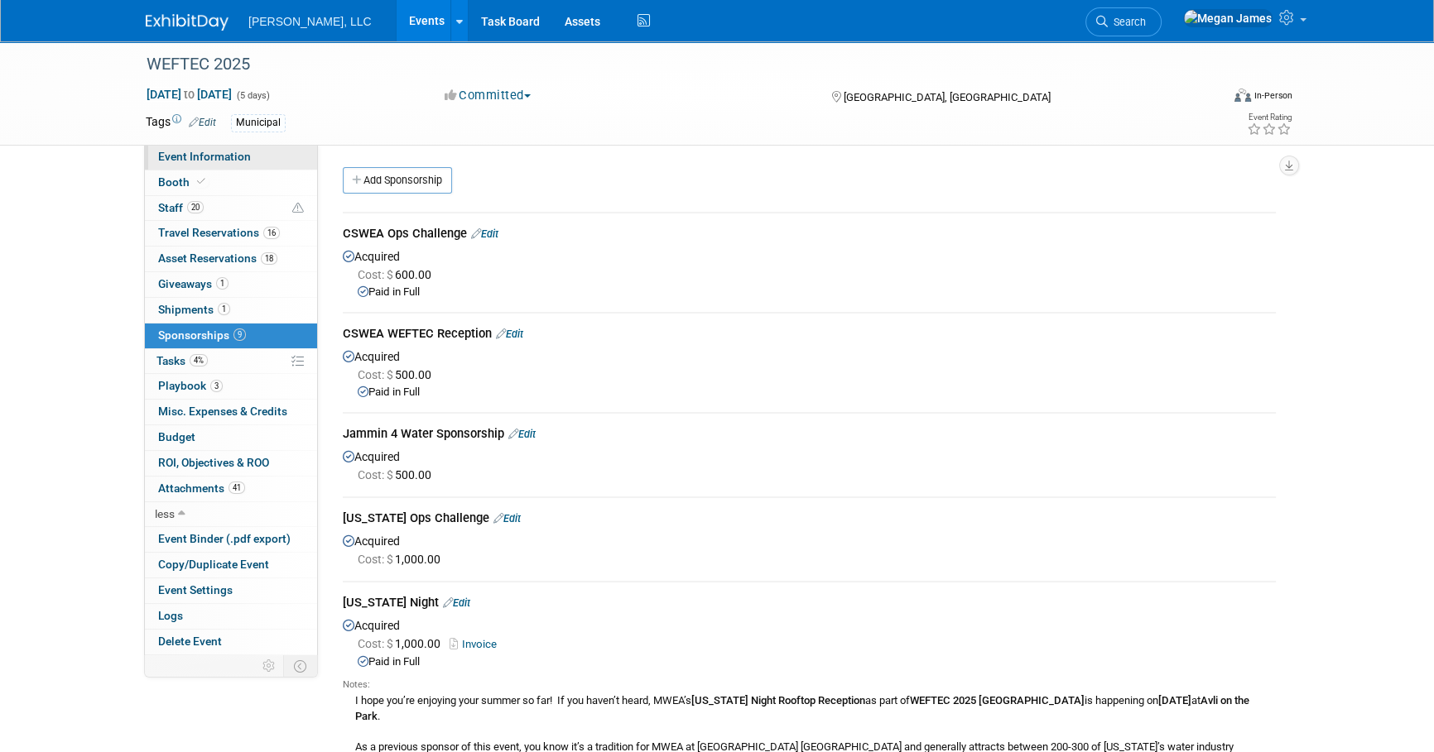
click at [283, 157] on link "Event Information" at bounding box center [231, 157] width 172 height 25
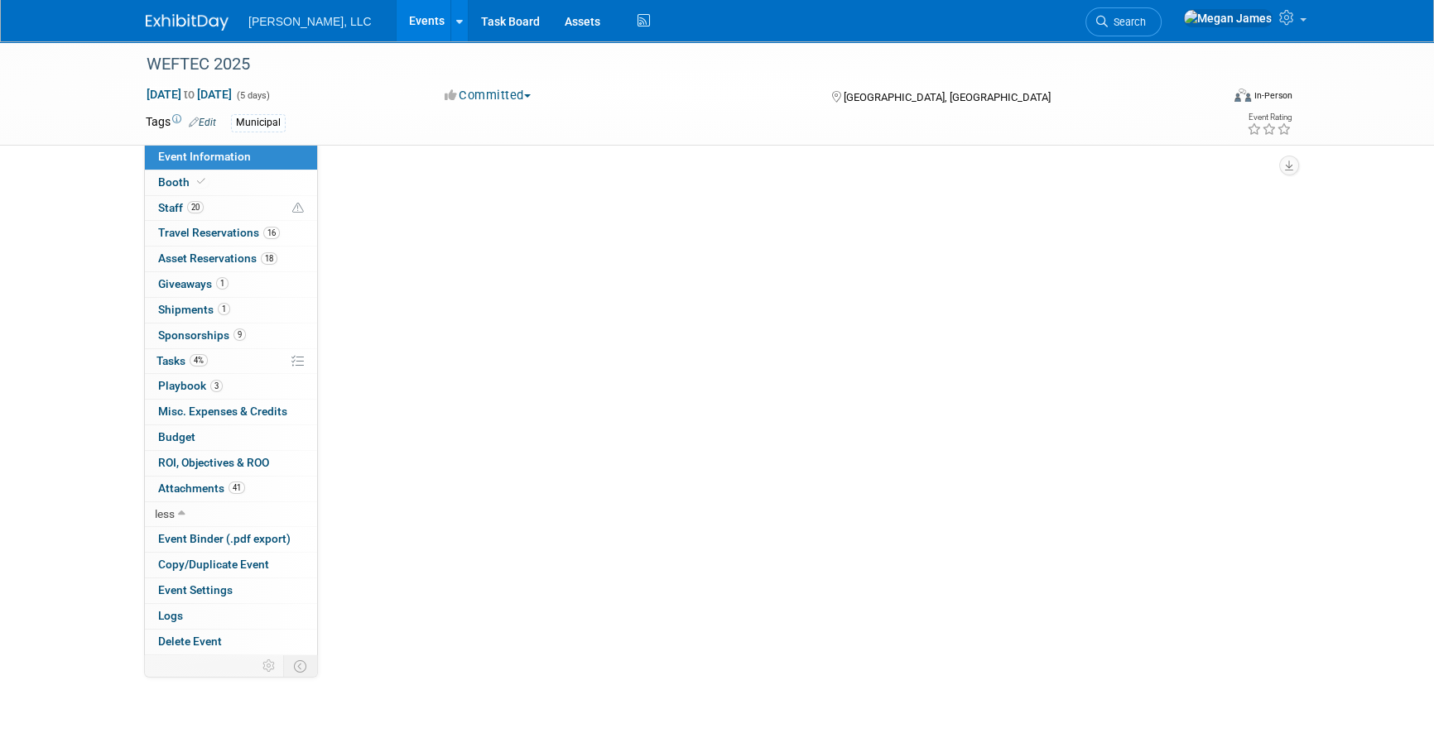
select select "Municipal"
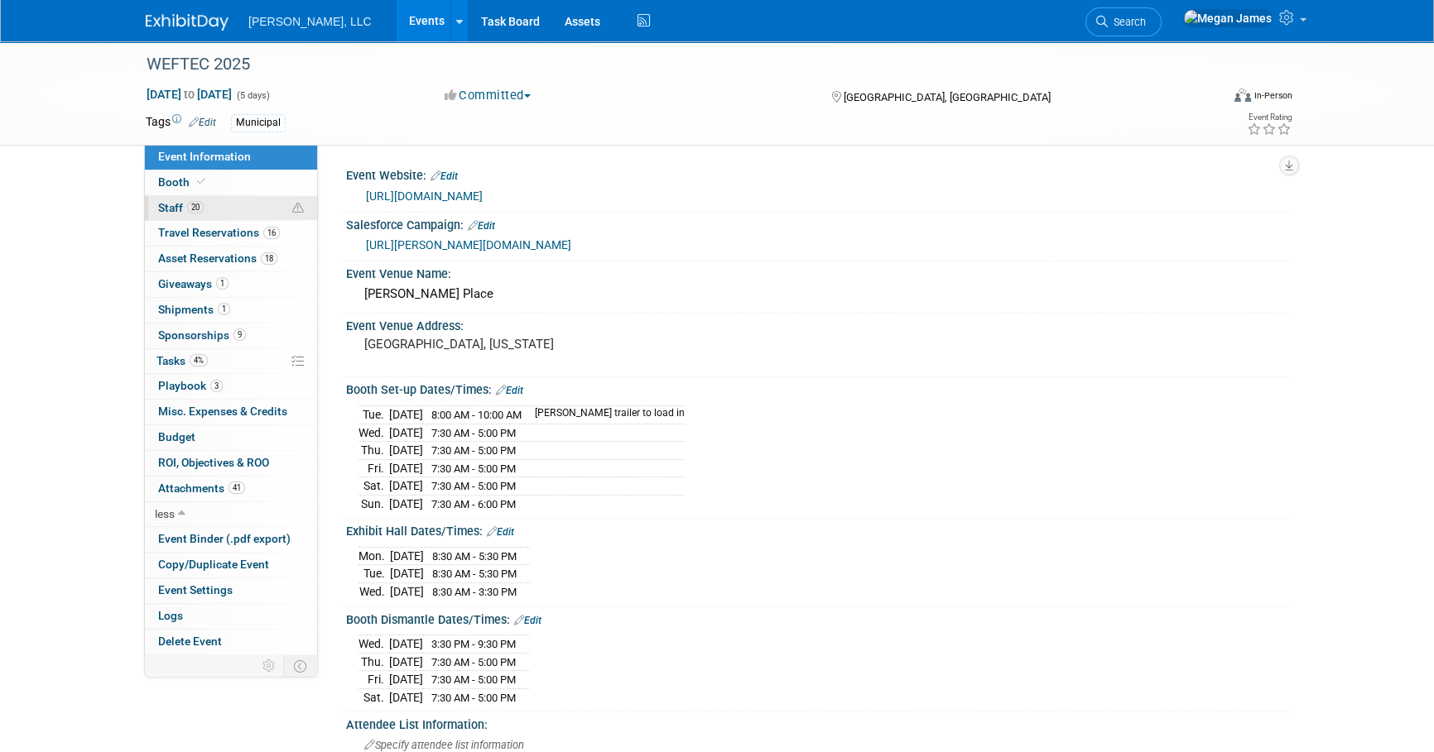
click at [219, 213] on link "20 Staff 20" at bounding box center [231, 208] width 172 height 25
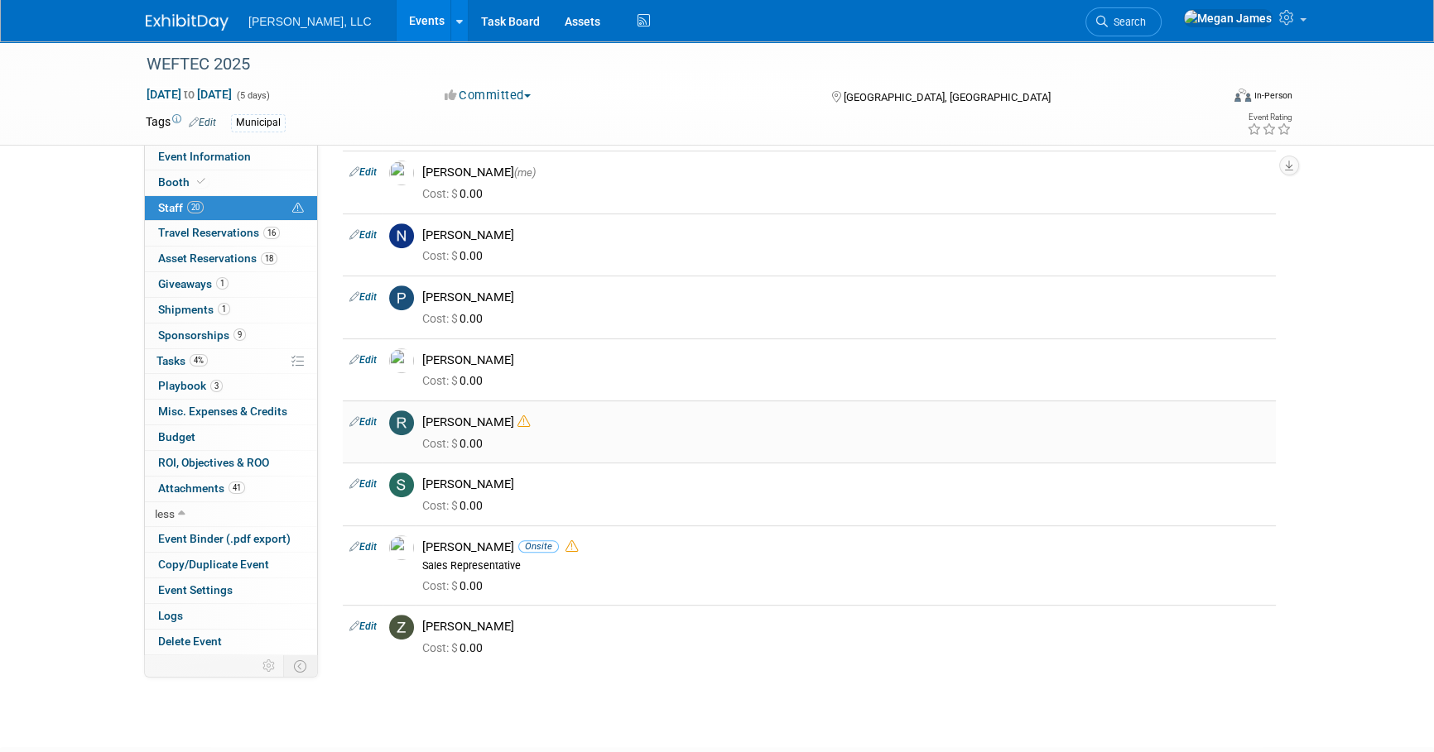
scroll to position [902, 0]
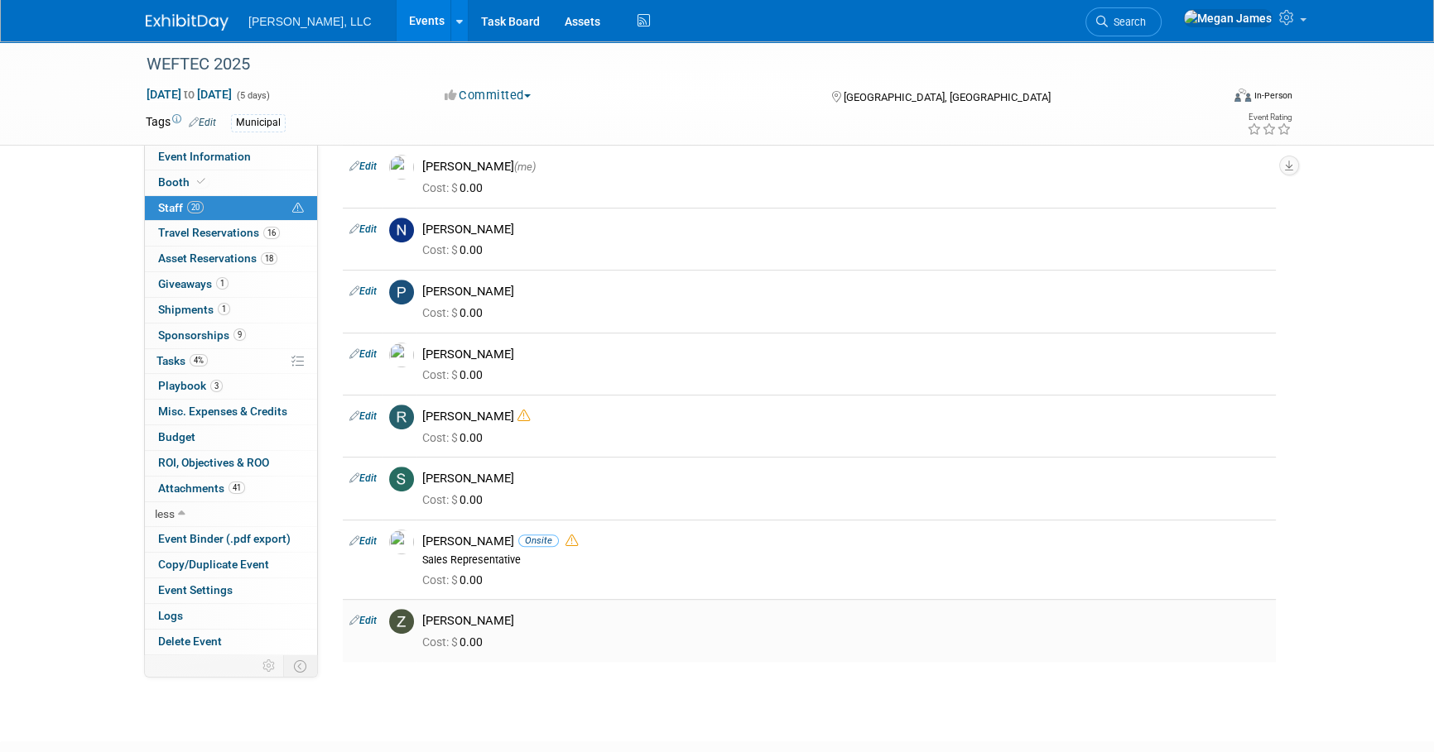
click at [648, 647] on div "Cost: $ 0.00" at bounding box center [845, 643] width 847 height 15
click at [224, 162] on span "Event Information" at bounding box center [204, 156] width 93 height 13
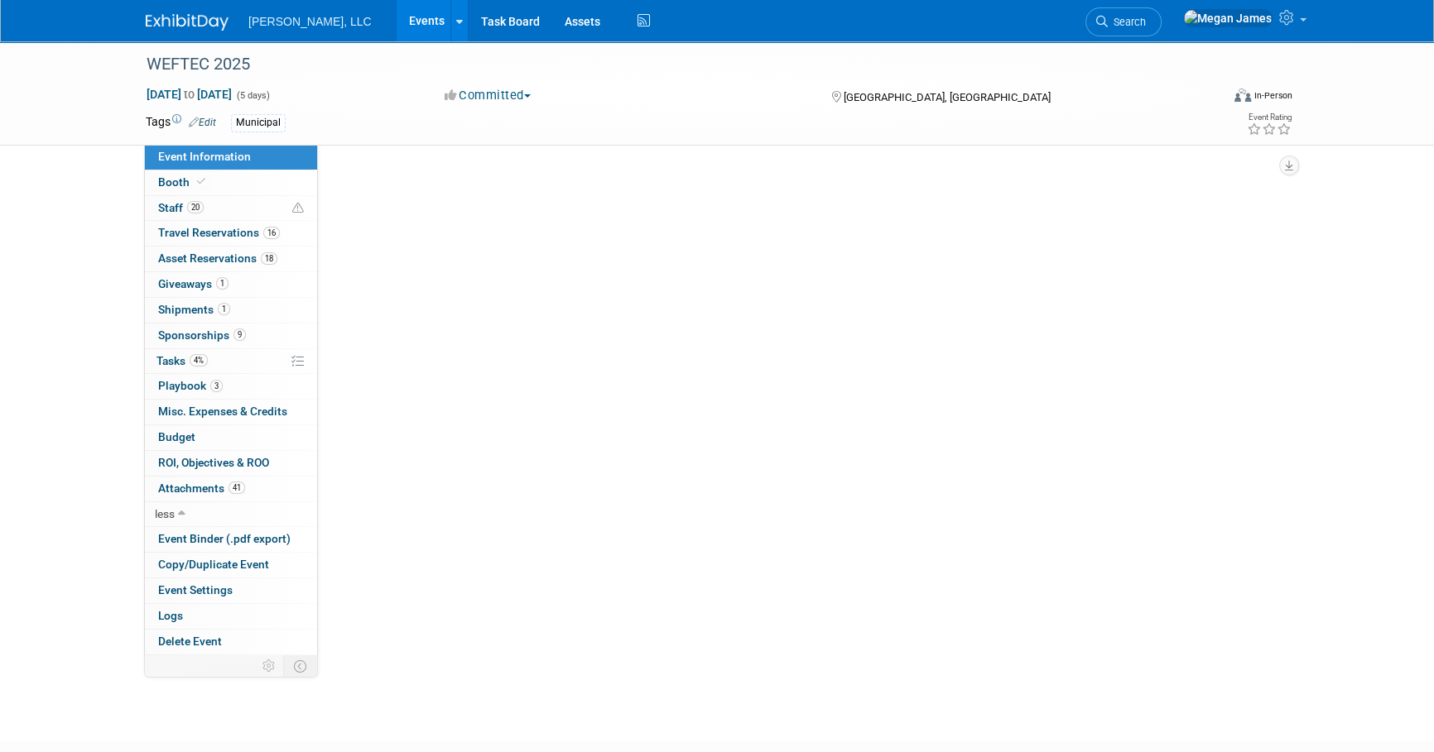
scroll to position [0, 0]
select select "Municipal"
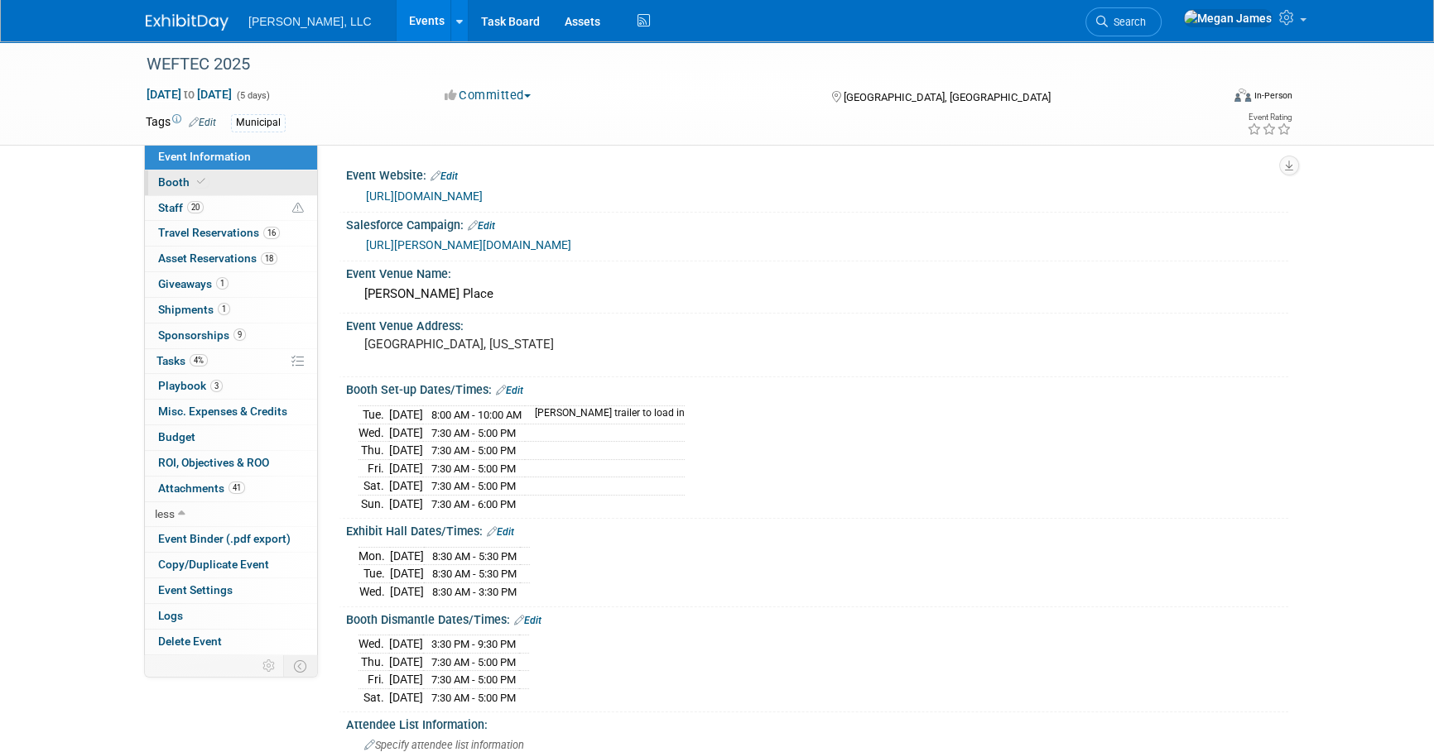
click at [197, 181] on icon at bounding box center [201, 181] width 8 height 9
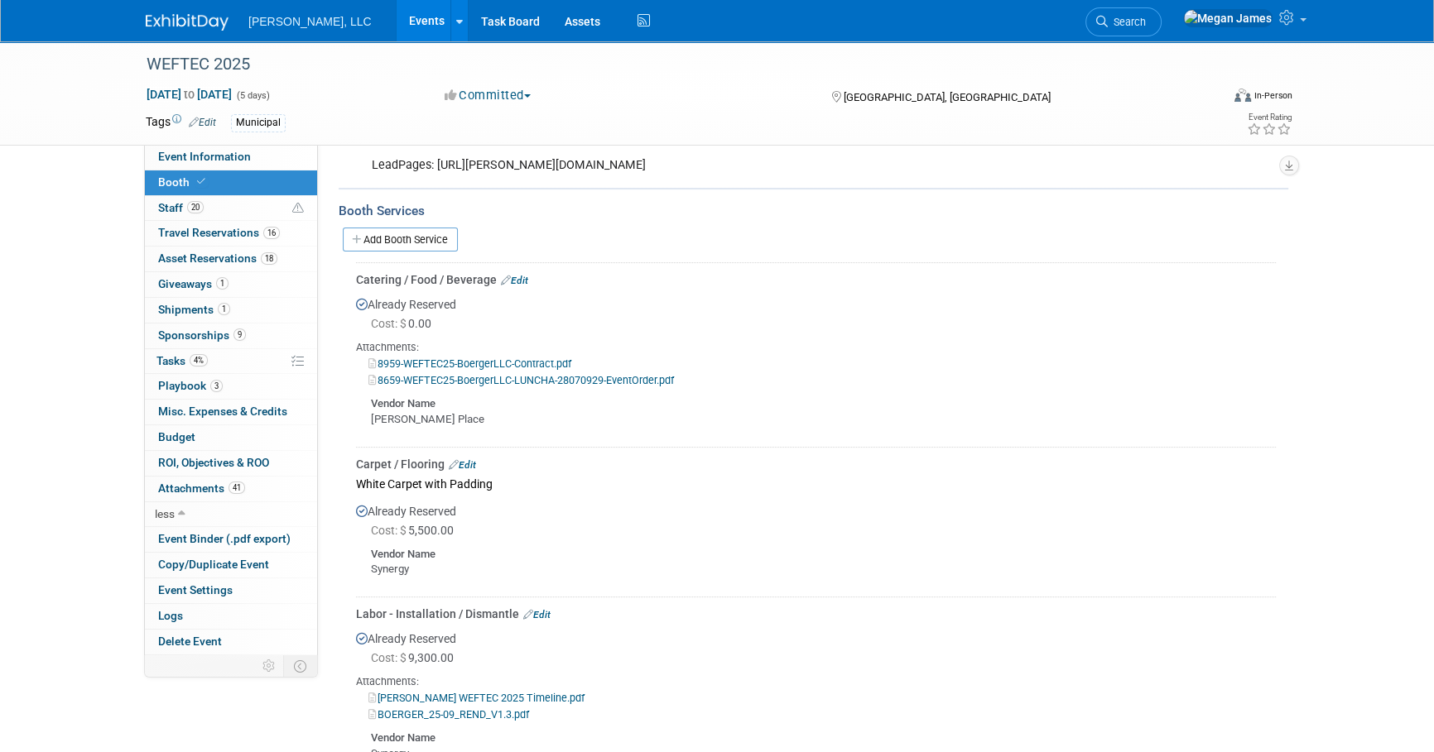
scroll to position [602, 0]
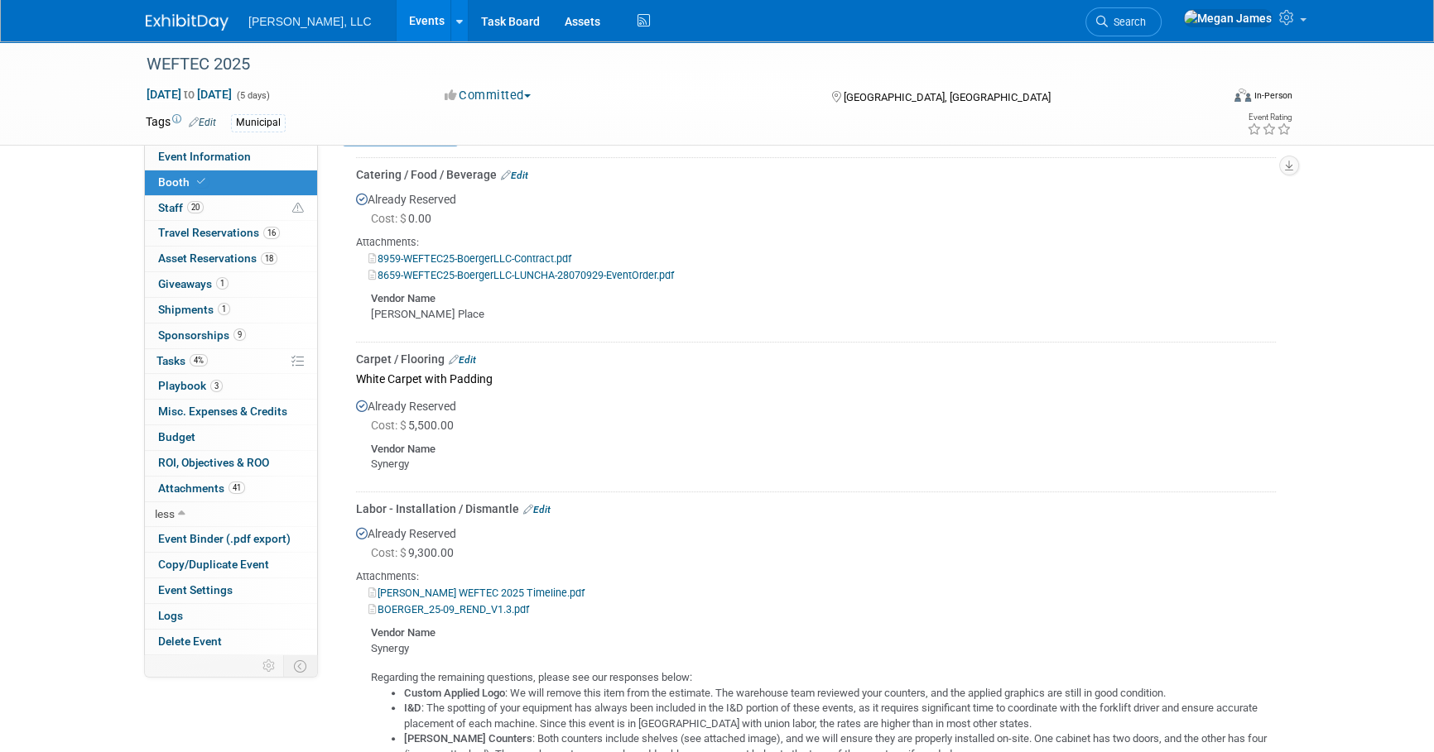
click at [493, 257] on link "8959-WEFTEC25-BoergerLLC-Contract.pdf" at bounding box center [469, 258] width 203 height 12
